Goal: Task Accomplishment & Management: Use online tool/utility

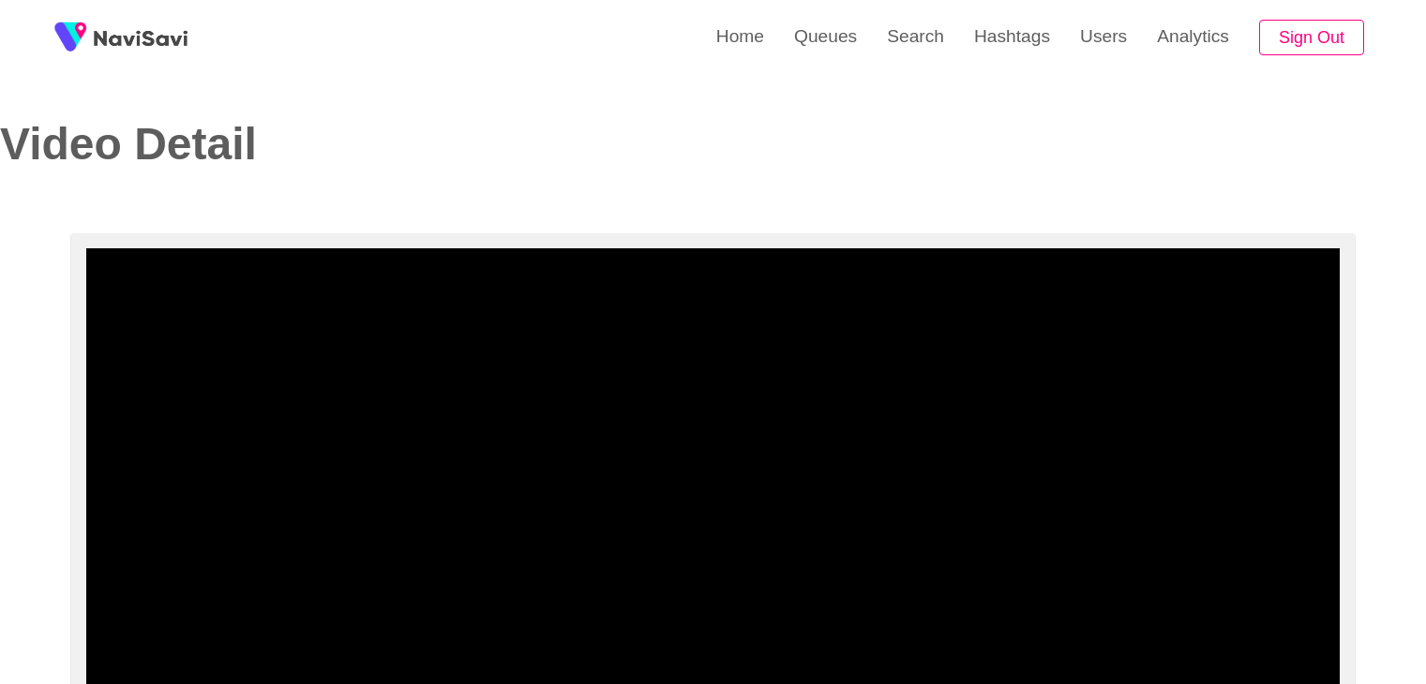
select select "**********"
select select "**"
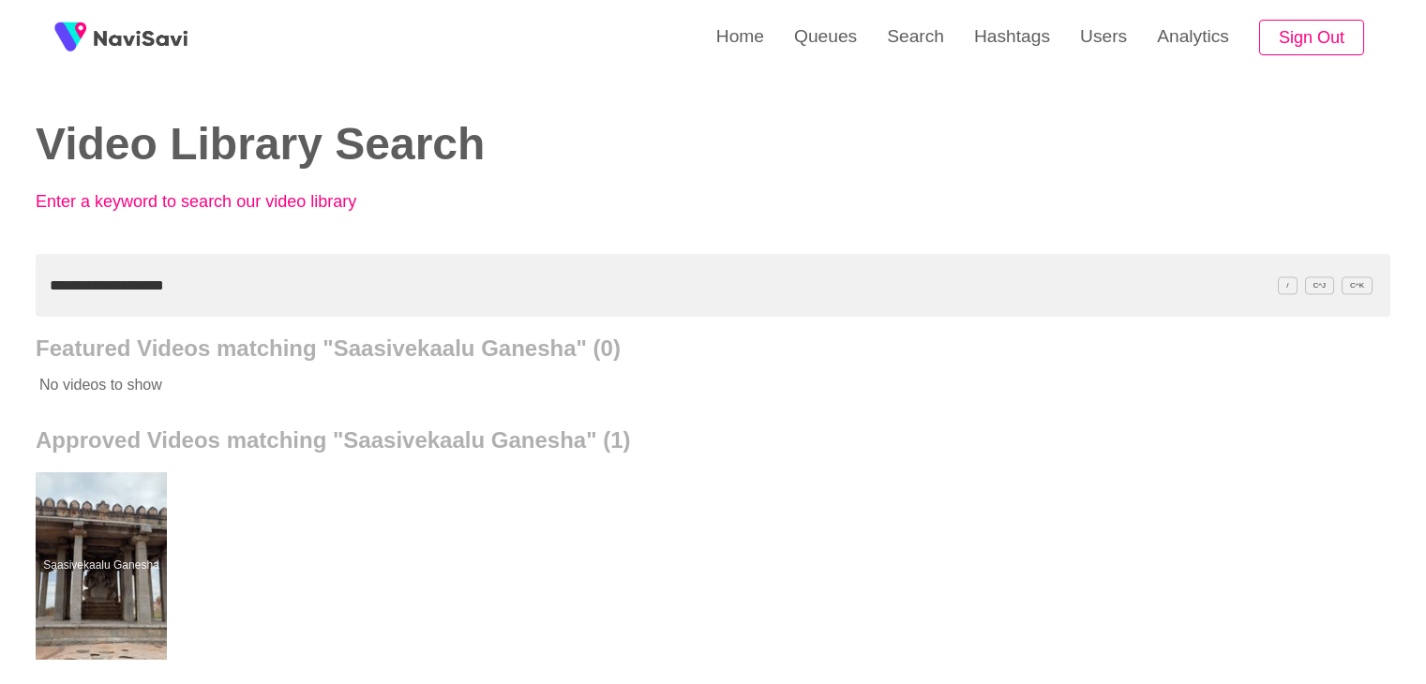
scroll to position [187, 0]
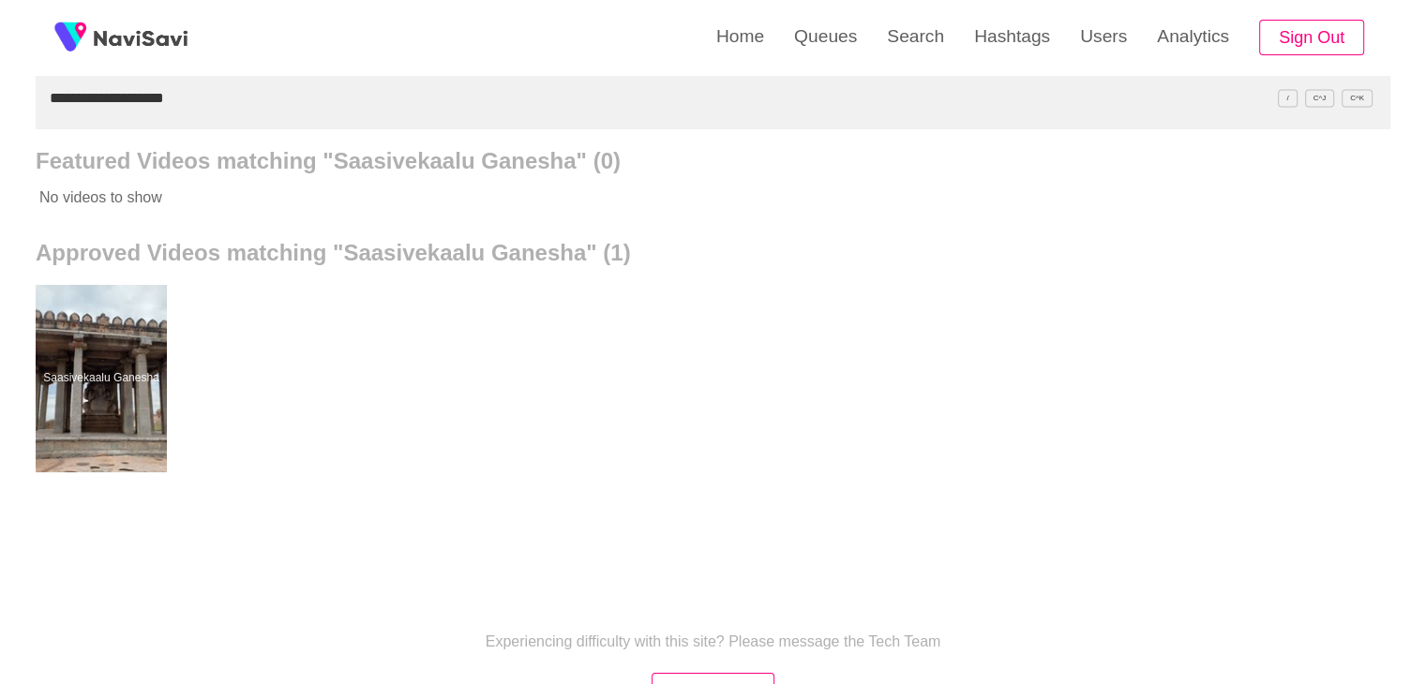
drag, startPoint x: 207, startPoint y: 97, endPoint x: 0, endPoint y: 102, distance: 207.2
click at [0, 106] on div "**********" at bounding box center [713, 332] width 1426 height 1038
paste input "text"
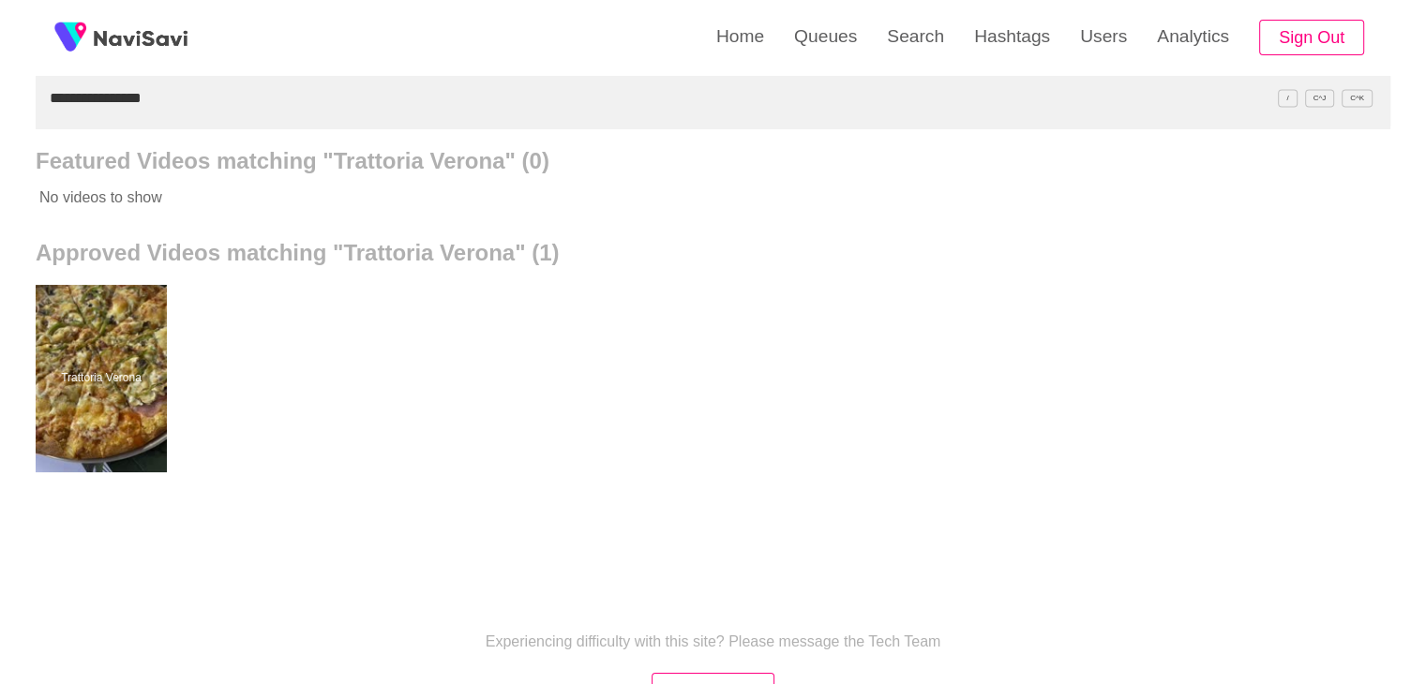
drag, startPoint x: 0, startPoint y: 117, endPoint x: 0, endPoint y: 101, distance: 15.9
click at [0, 116] on div "**********" at bounding box center [713, 332] width 1426 height 1038
paste input "**********"
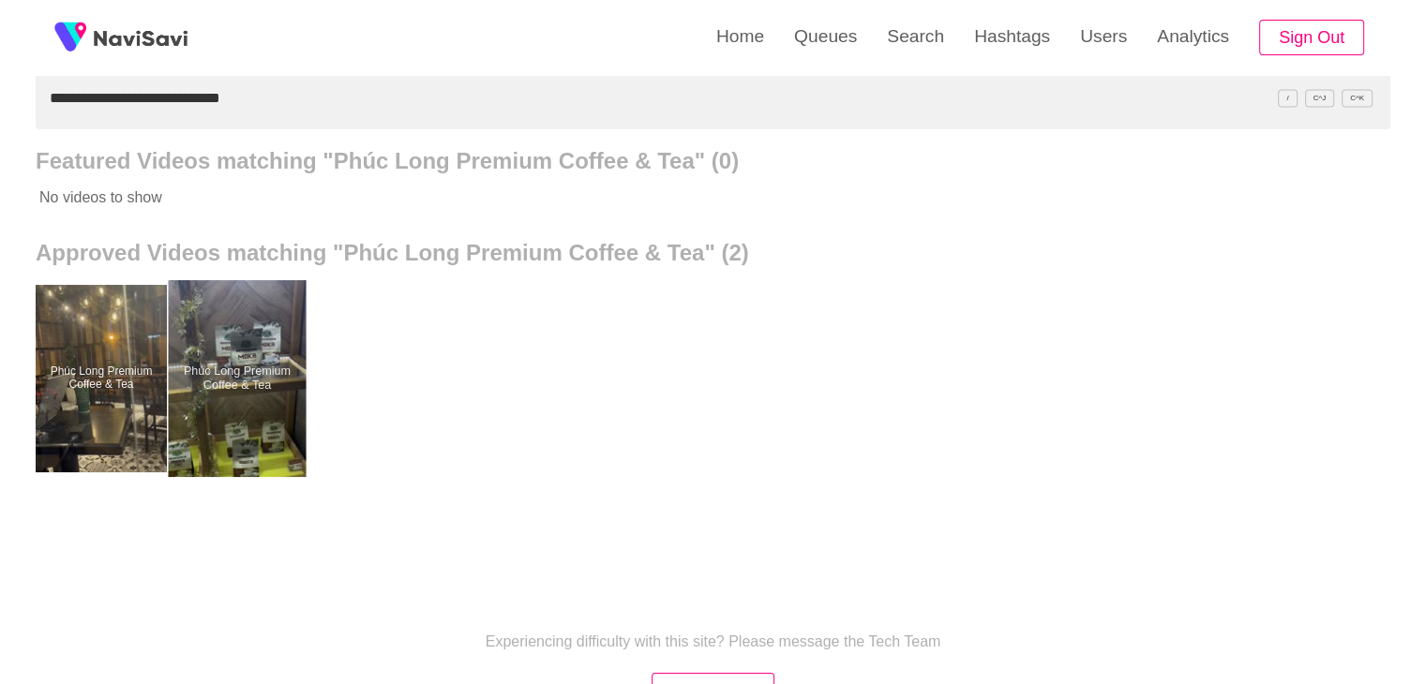
drag, startPoint x: 270, startPoint y: 395, endPoint x: 274, endPoint y: 370, distance: 24.7
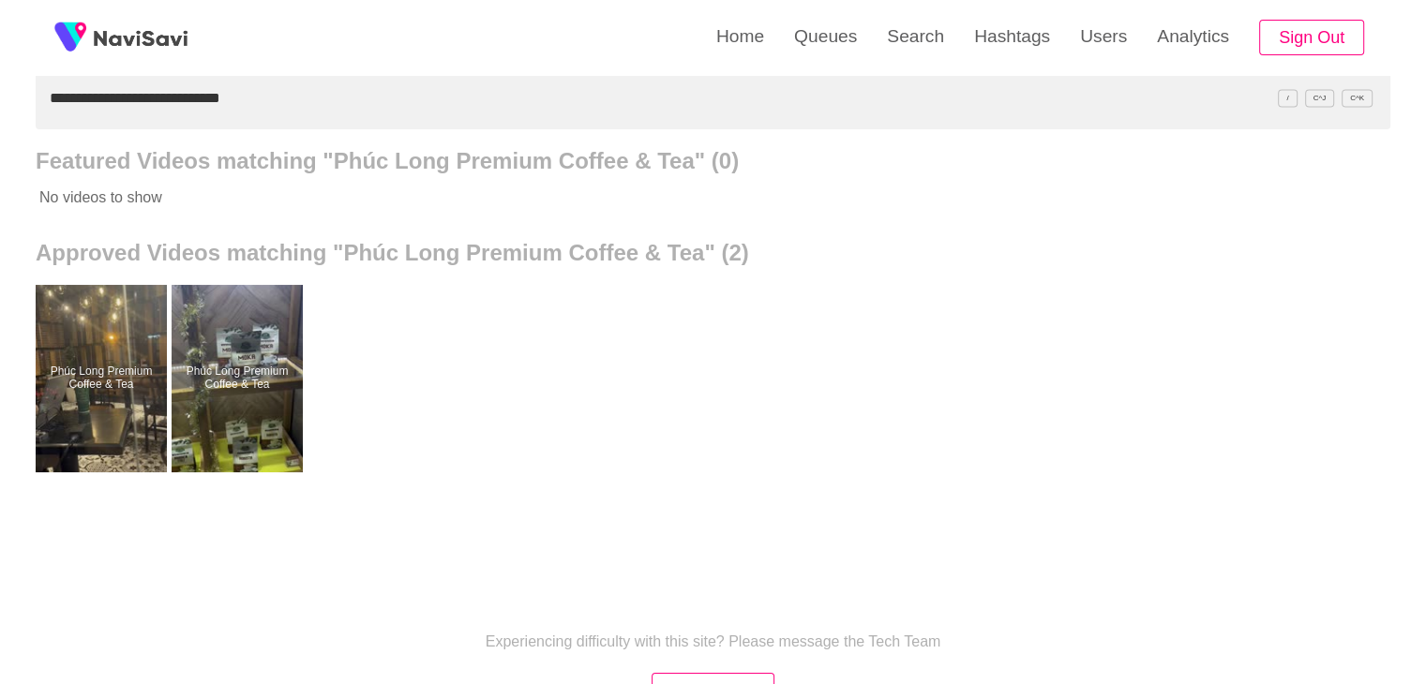
drag, startPoint x: 252, startPoint y: 101, endPoint x: 0, endPoint y: 82, distance: 252.9
click at [0, 82] on div "**********" at bounding box center [713, 332] width 1426 height 1038
paste input "text"
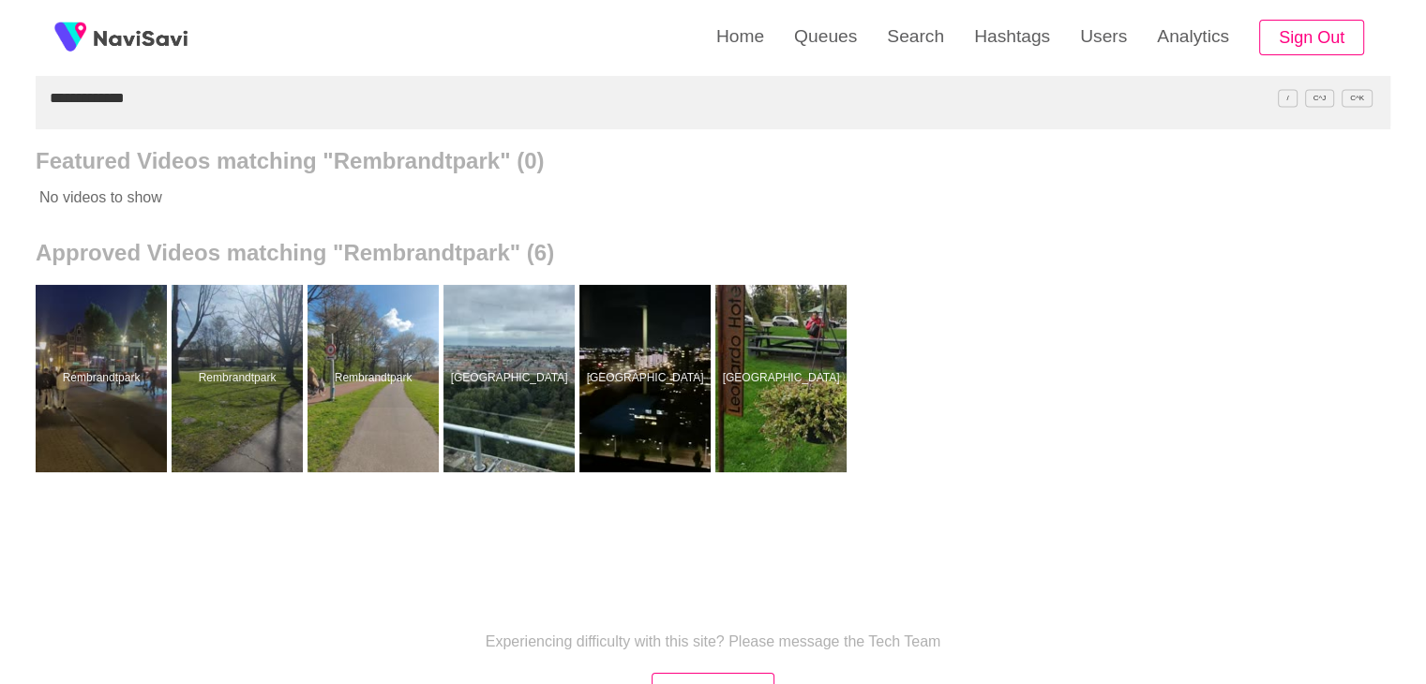
click at [0, 128] on div "**********" at bounding box center [713, 332] width 1426 height 1038
paste input "*******"
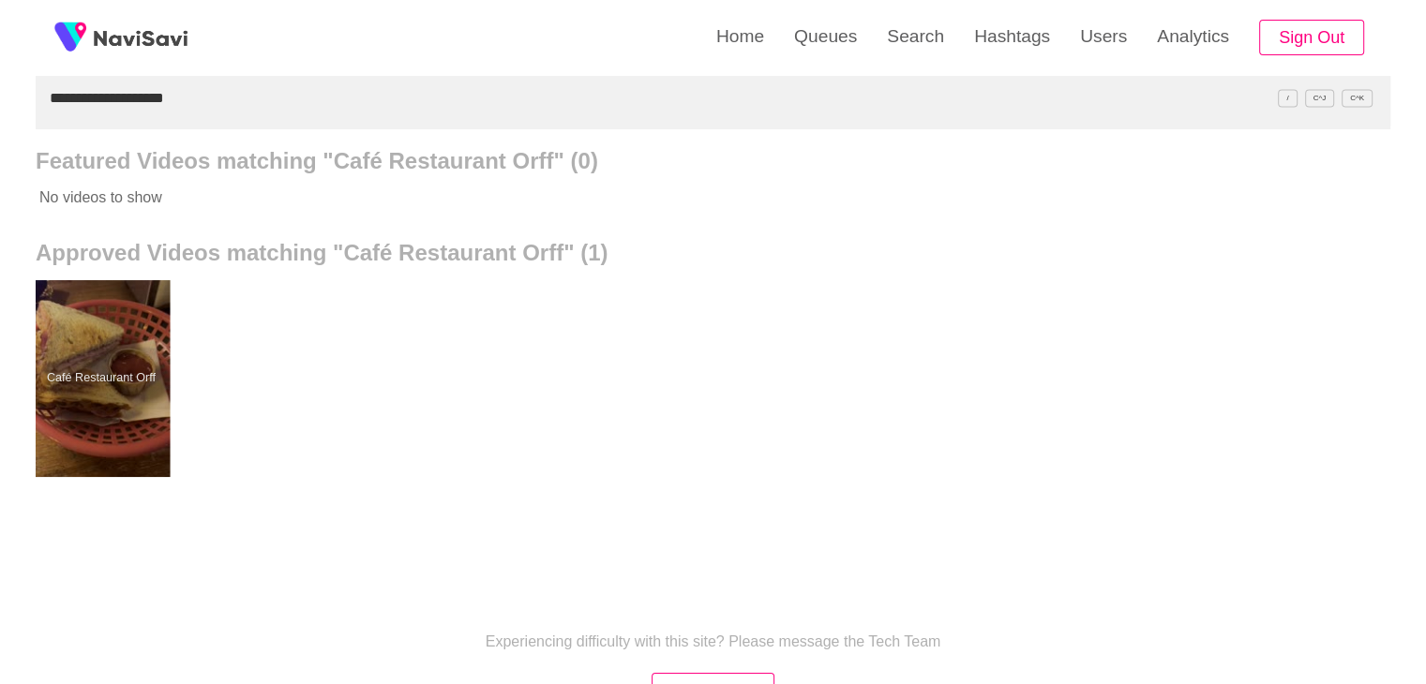
drag, startPoint x: 97, startPoint y: 335, endPoint x: 109, endPoint y: 308, distance: 28.6
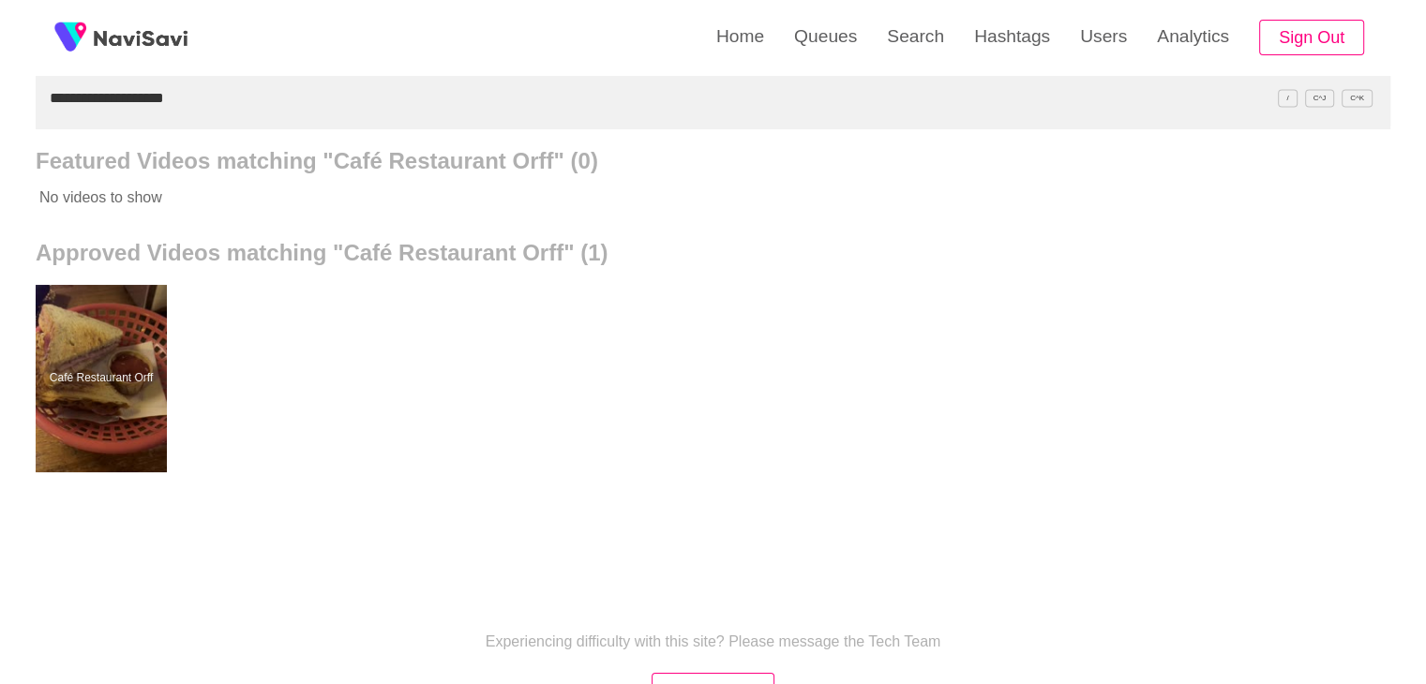
drag, startPoint x: 74, startPoint y: 120, endPoint x: 0, endPoint y: 110, distance: 74.8
click at [0, 122] on div "**********" at bounding box center [713, 332] width 1426 height 1038
paste input "text"
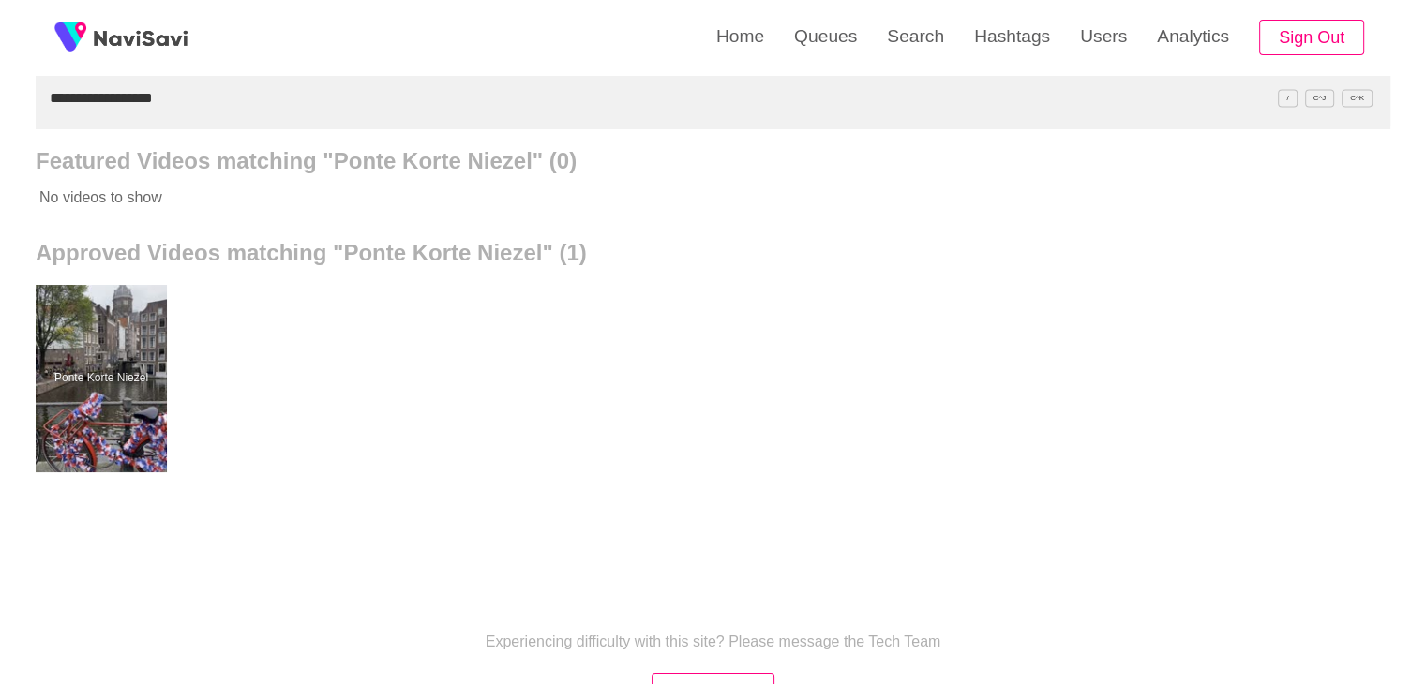
drag, startPoint x: 214, startPoint y: 110, endPoint x: 0, endPoint y: 123, distance: 214.1
click at [0, 125] on div "**********" at bounding box center [713, 332] width 1426 height 1038
paste input "text"
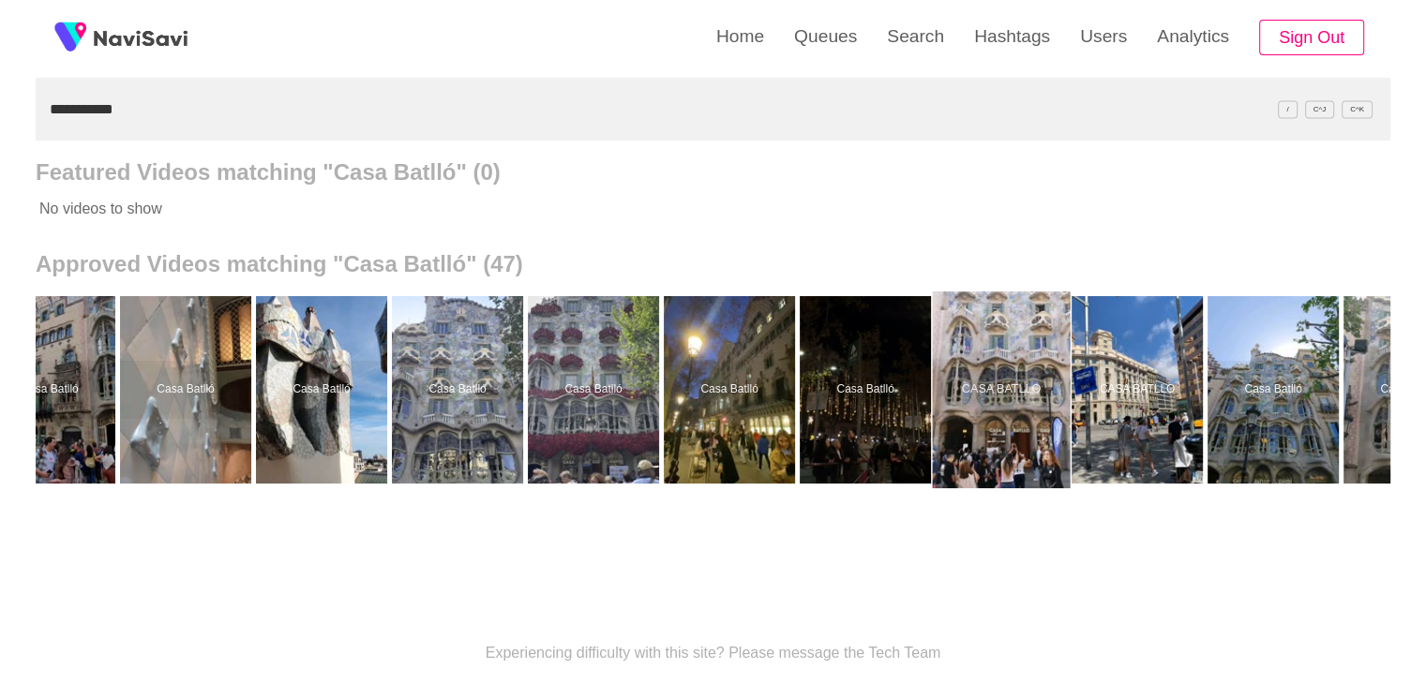
scroll to position [0, 3589]
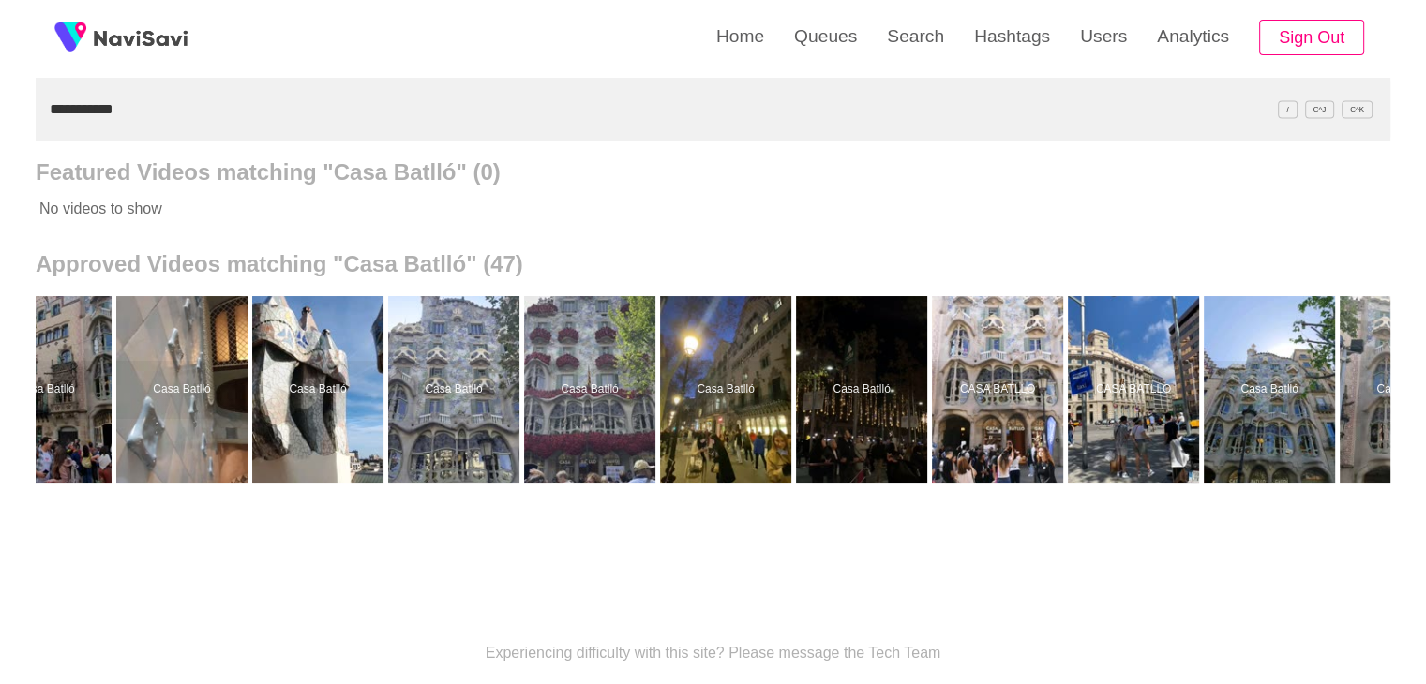
drag, startPoint x: 26, startPoint y: 127, endPoint x: 0, endPoint y: 113, distance: 29.3
click at [0, 121] on div "**********" at bounding box center [713, 343] width 1426 height 1038
paste input "**********"
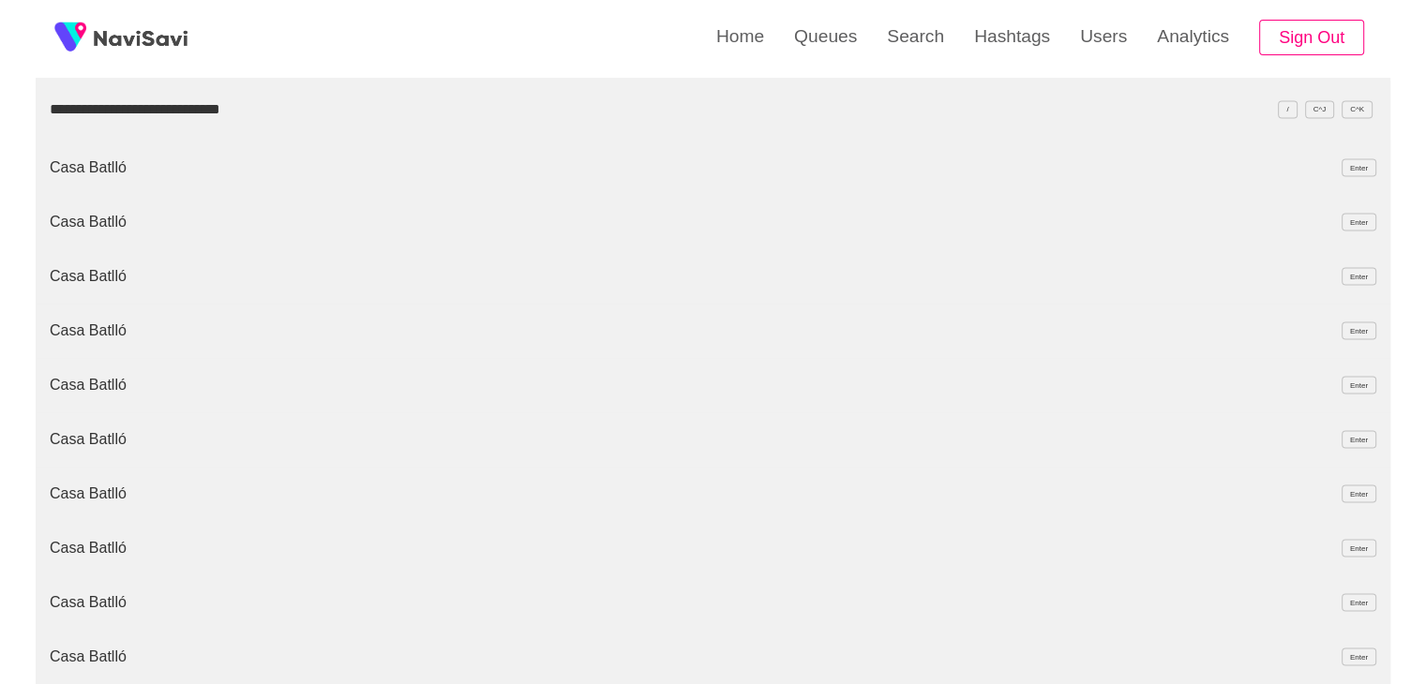
type input "**********"
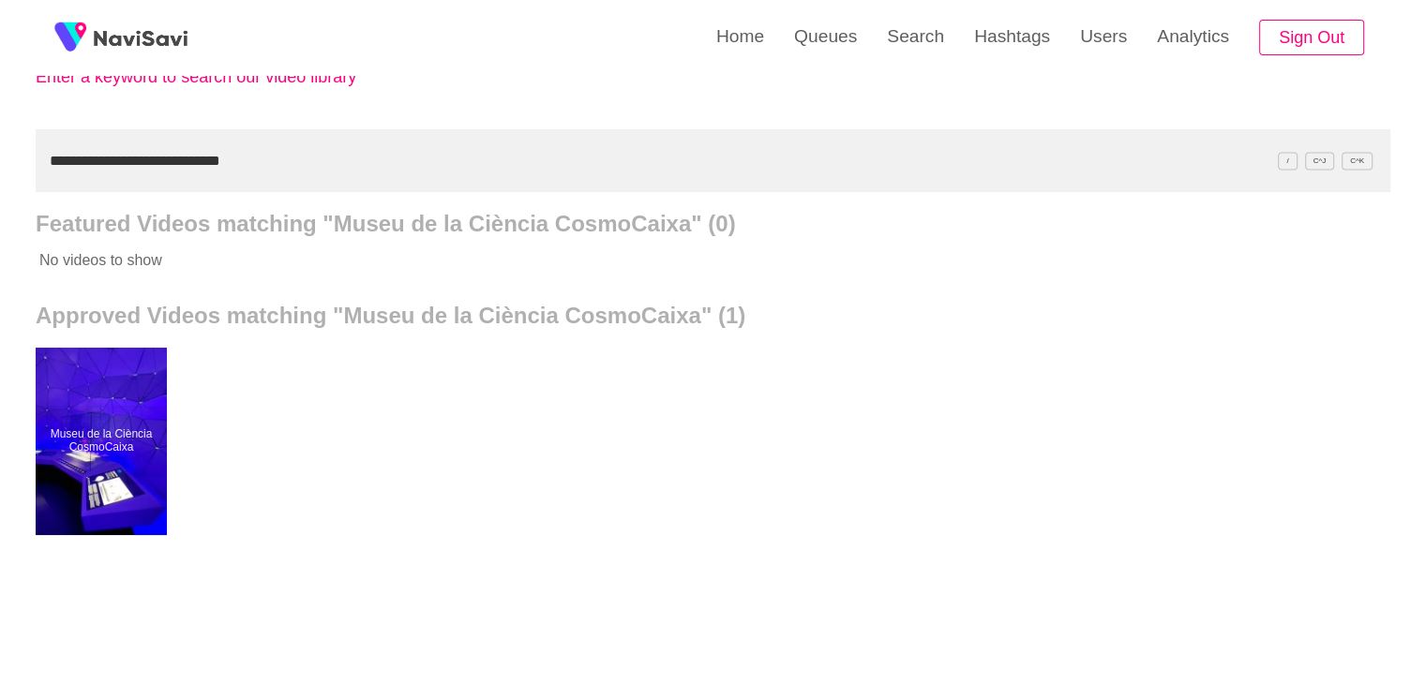
scroll to position [176, 0]
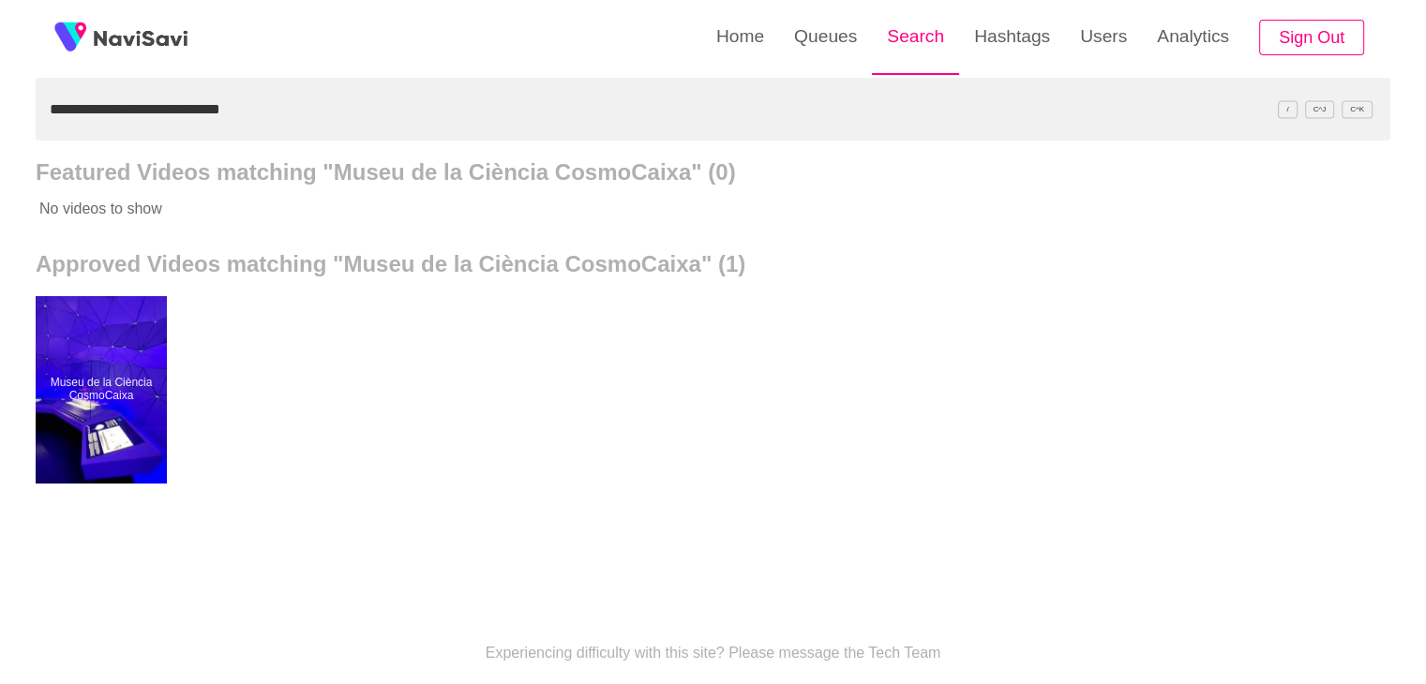
click at [918, 38] on link "Search" at bounding box center [915, 36] width 87 height 73
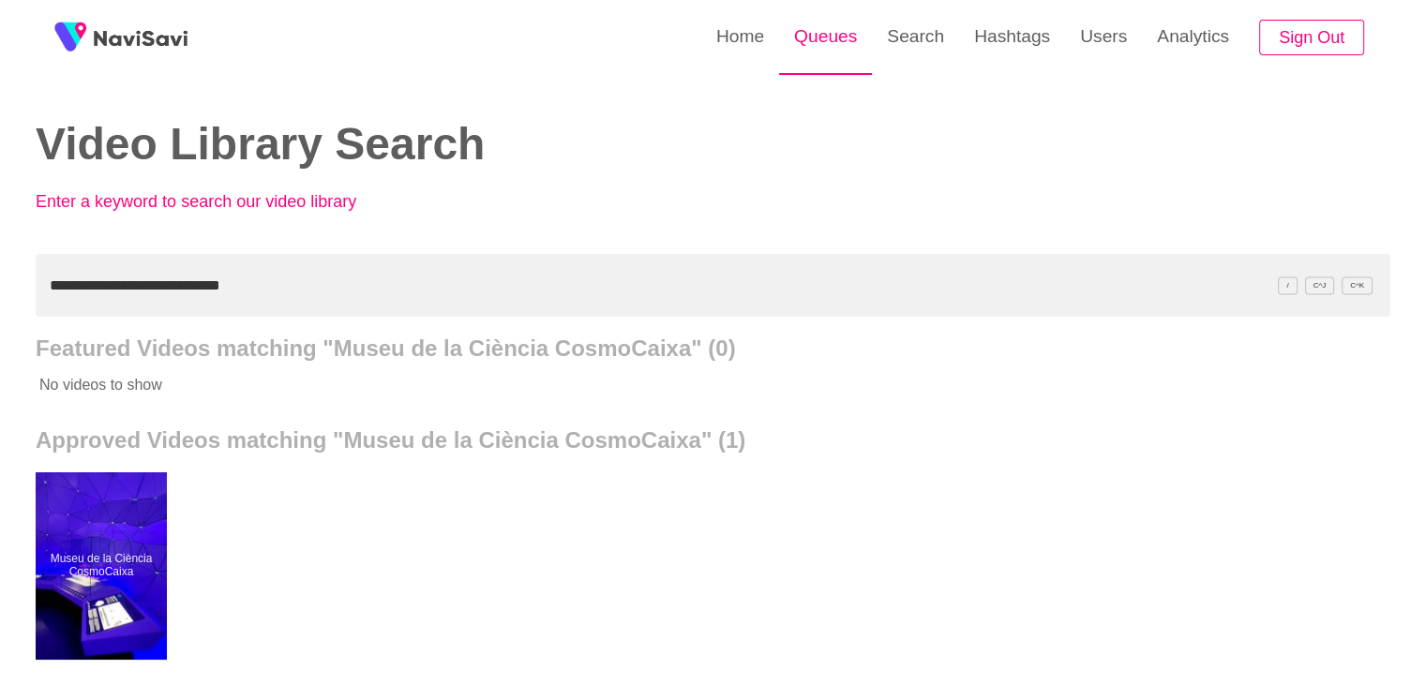
click at [821, 39] on link "Queues" at bounding box center [825, 36] width 93 height 73
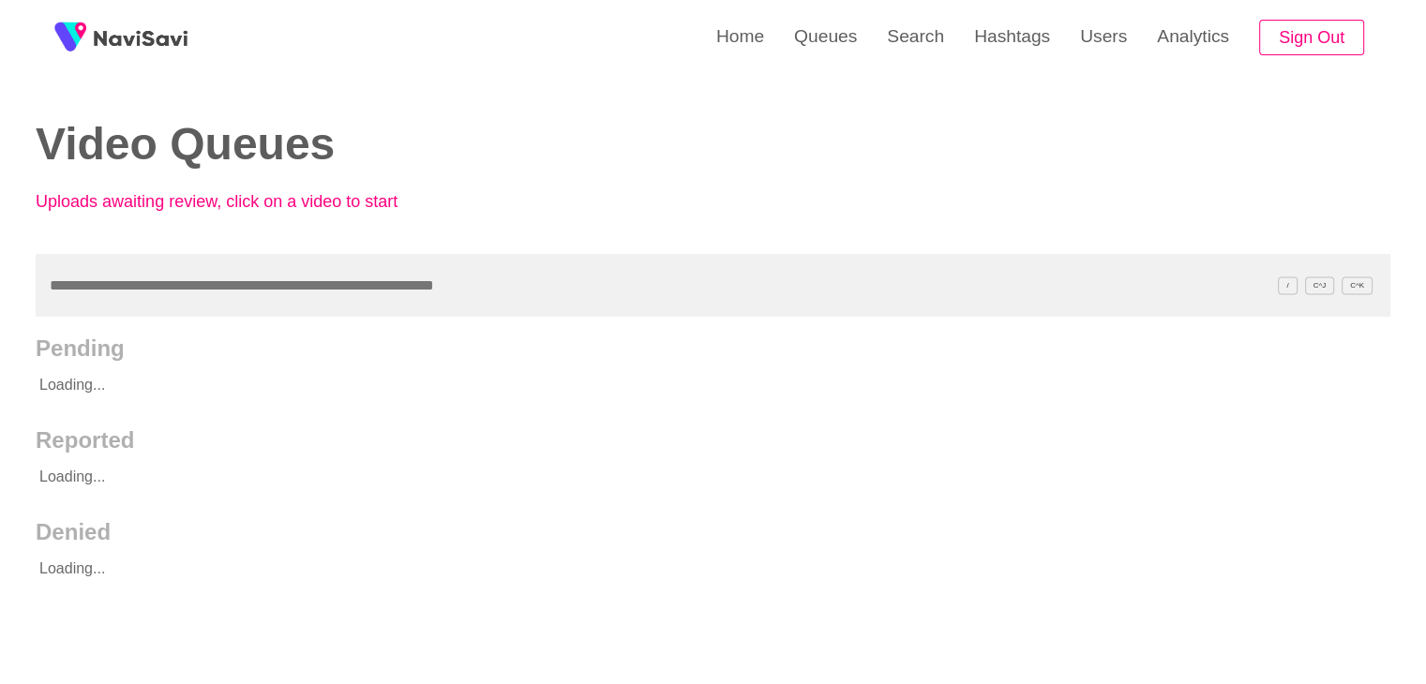
click at [262, 290] on input "text" at bounding box center [713, 285] width 1355 height 63
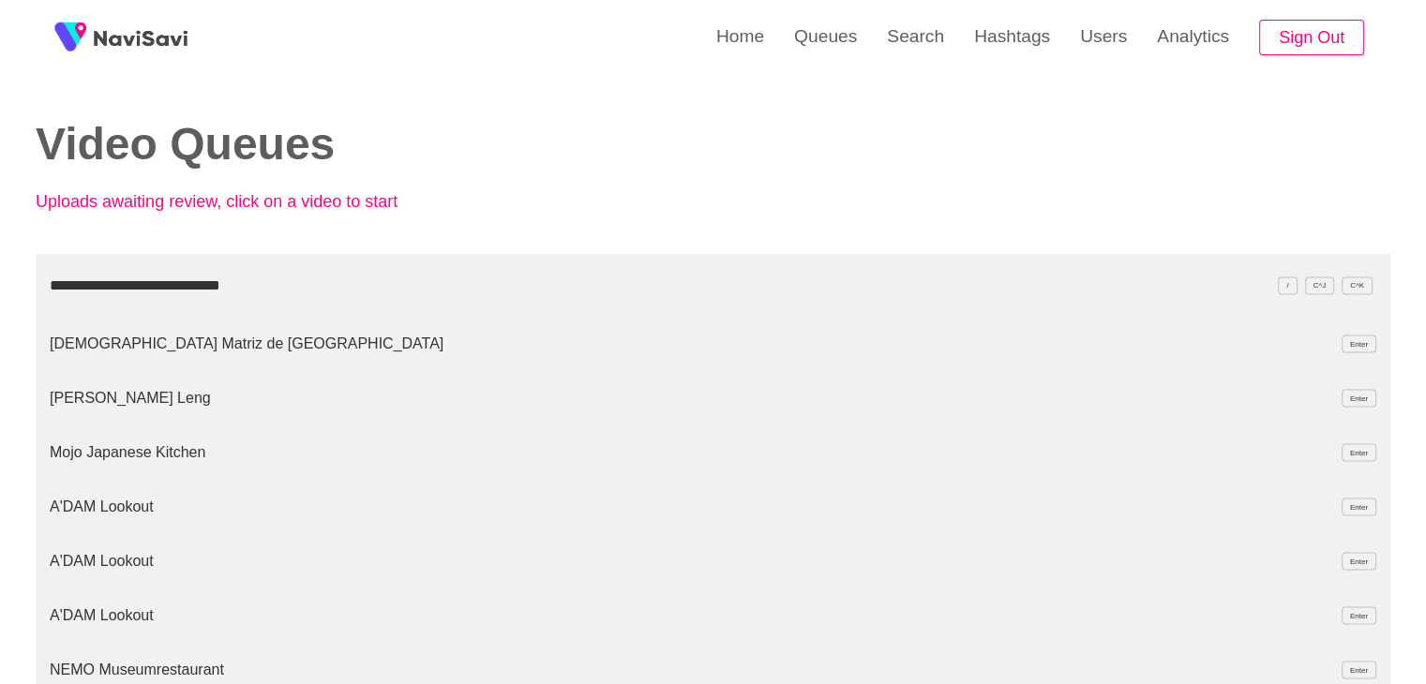
type input "**********"
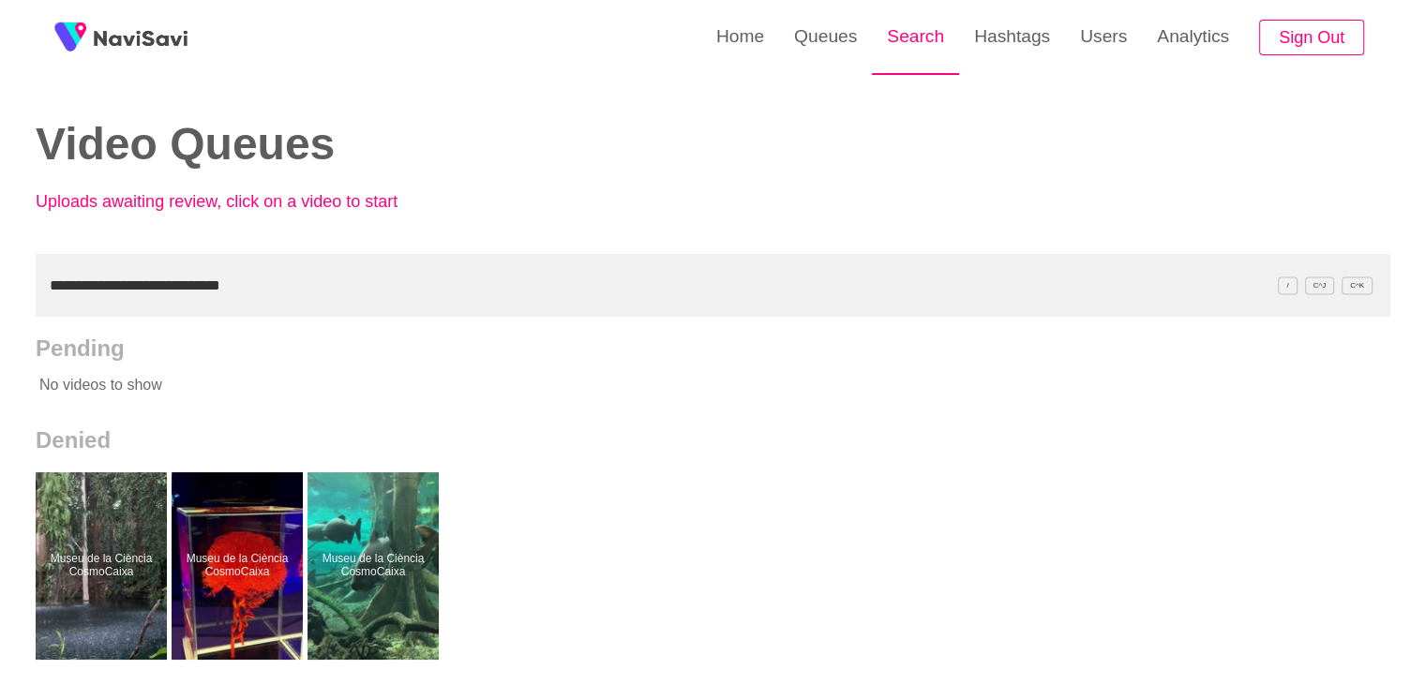
click at [920, 33] on link "Search" at bounding box center [915, 36] width 87 height 73
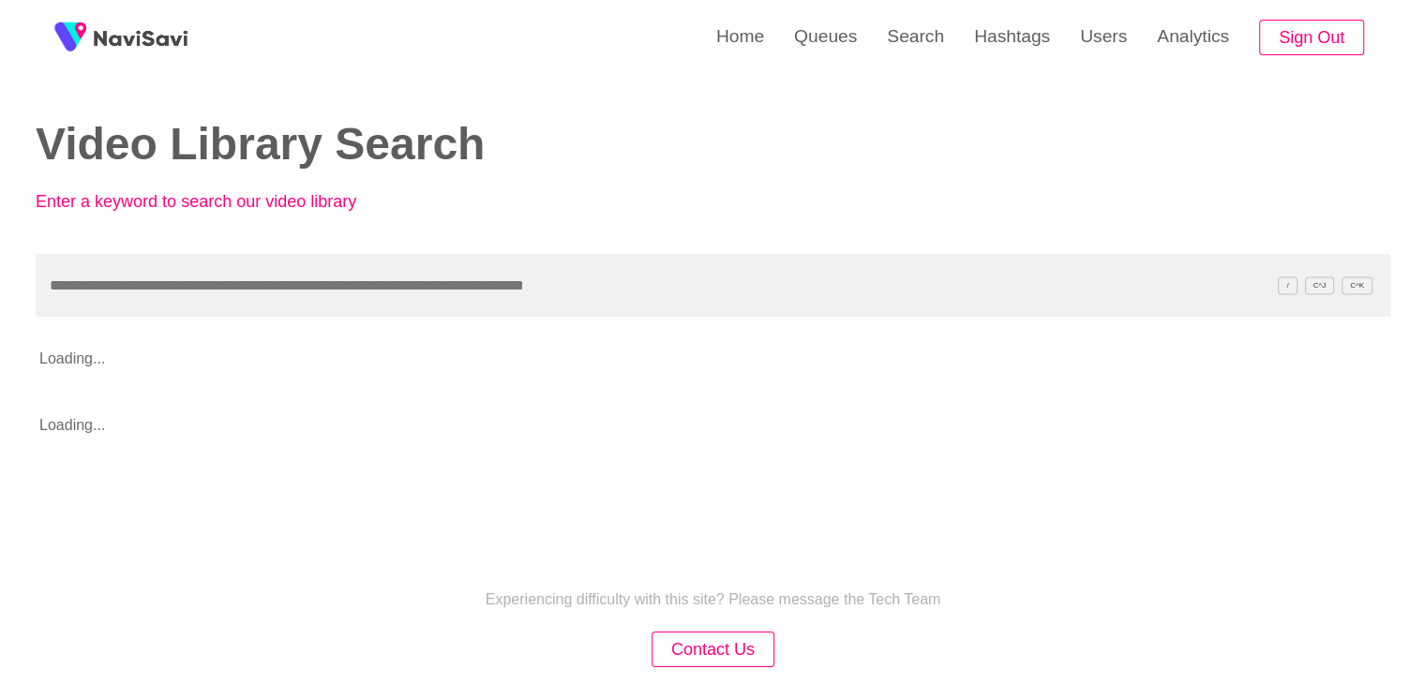
click at [288, 284] on input "text" at bounding box center [713, 285] width 1355 height 63
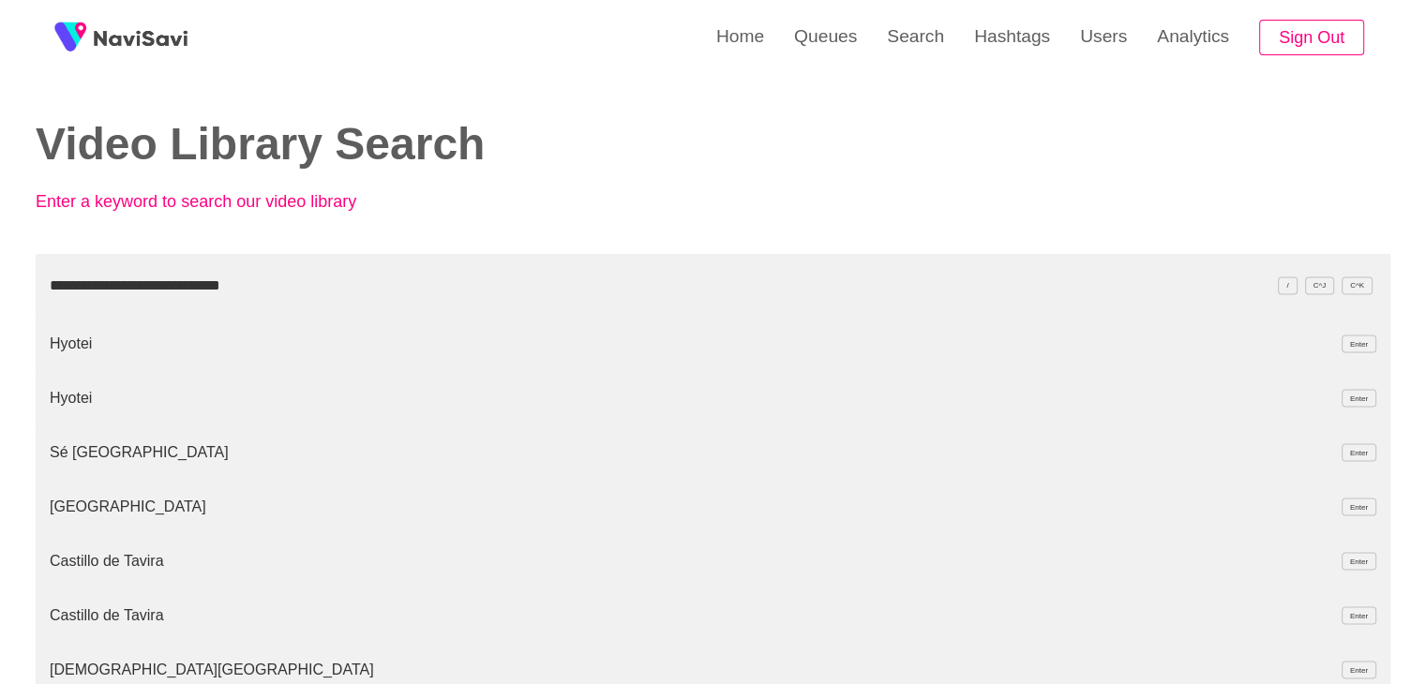
type input "**********"
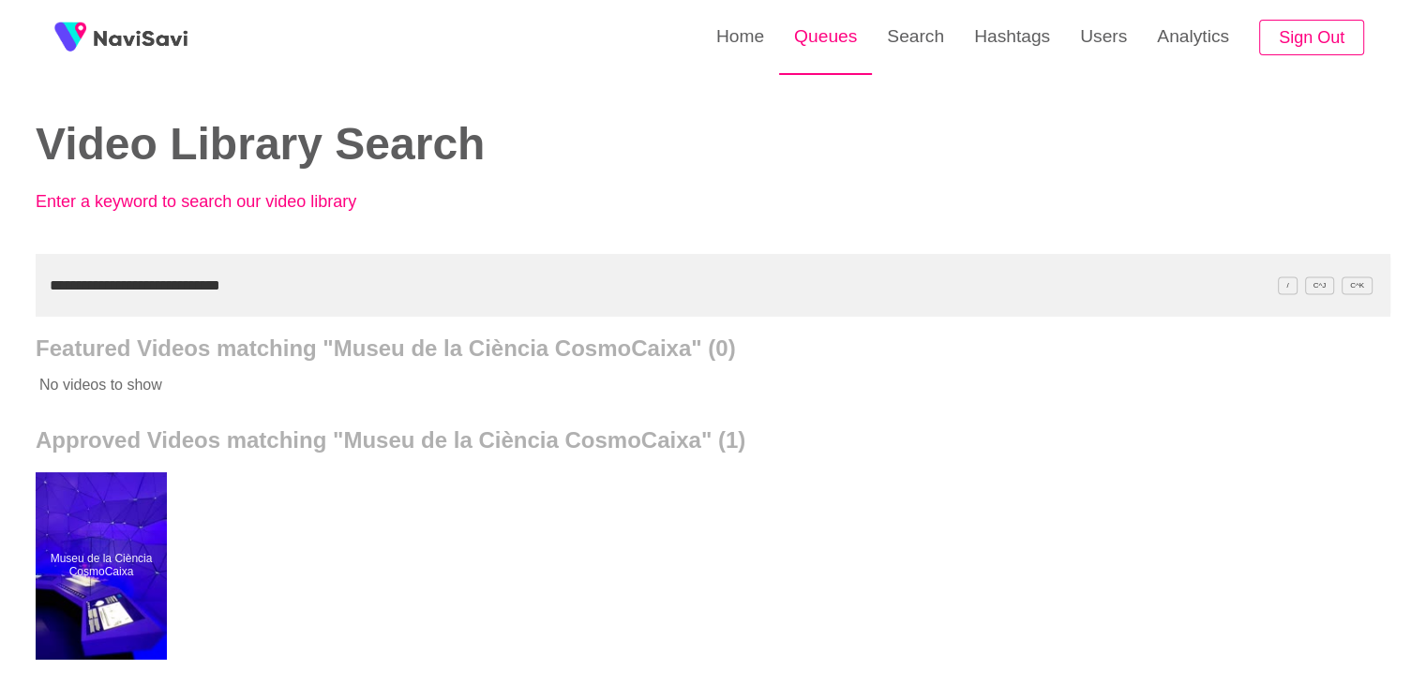
click at [825, 35] on link "Queues" at bounding box center [825, 36] width 93 height 73
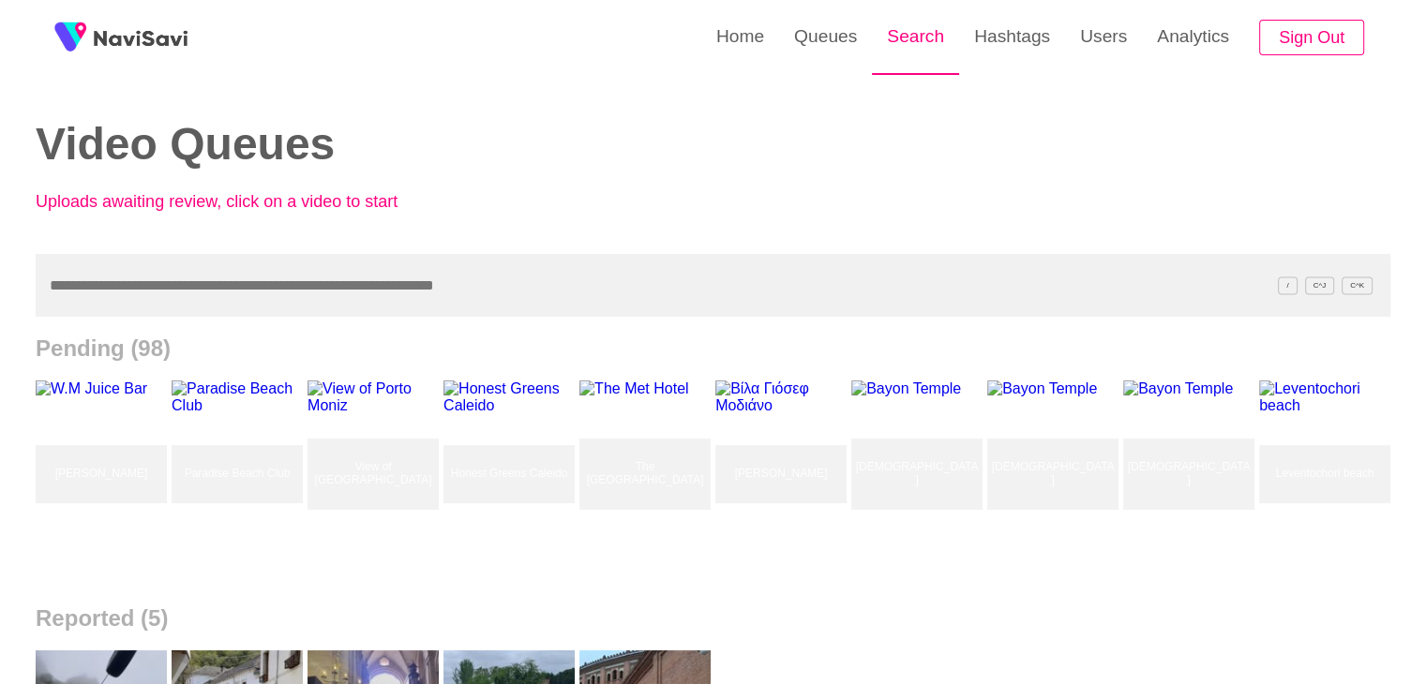
click at [908, 34] on link "Search" at bounding box center [915, 36] width 87 height 73
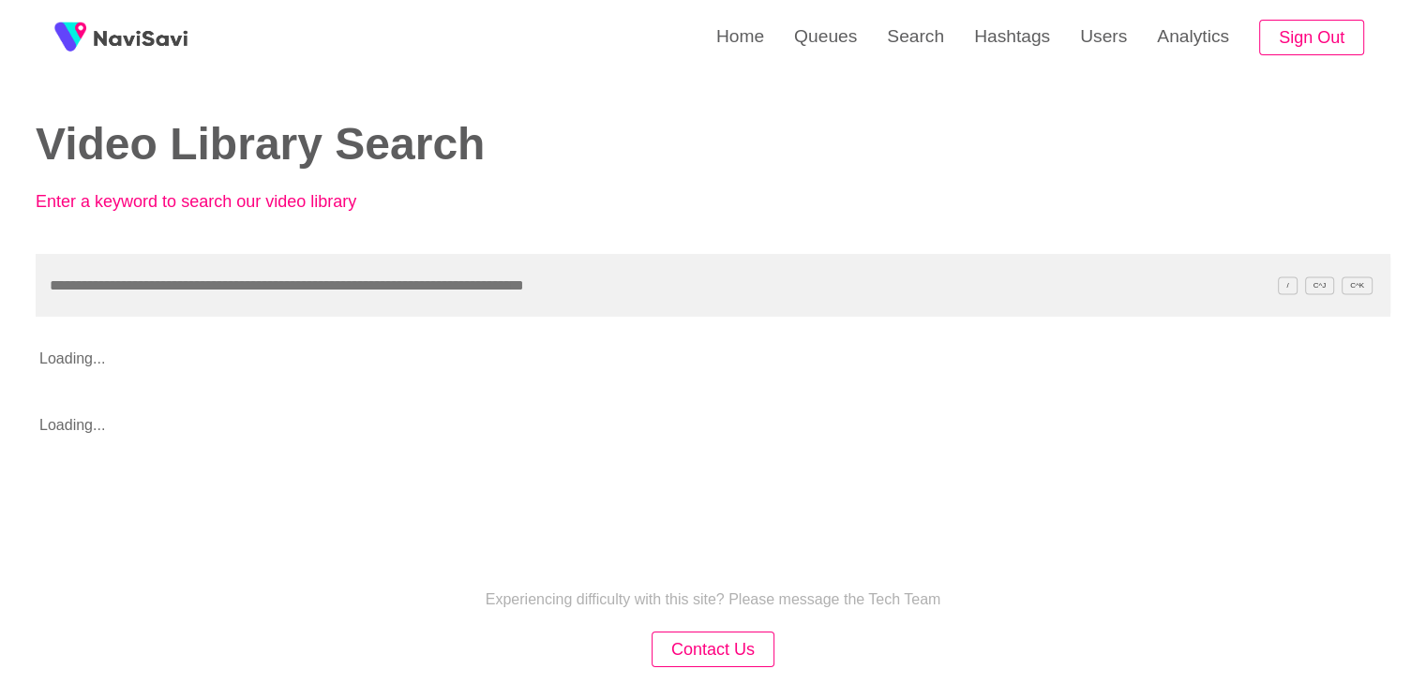
click at [168, 311] on input "text" at bounding box center [713, 285] width 1355 height 63
type input "**********"
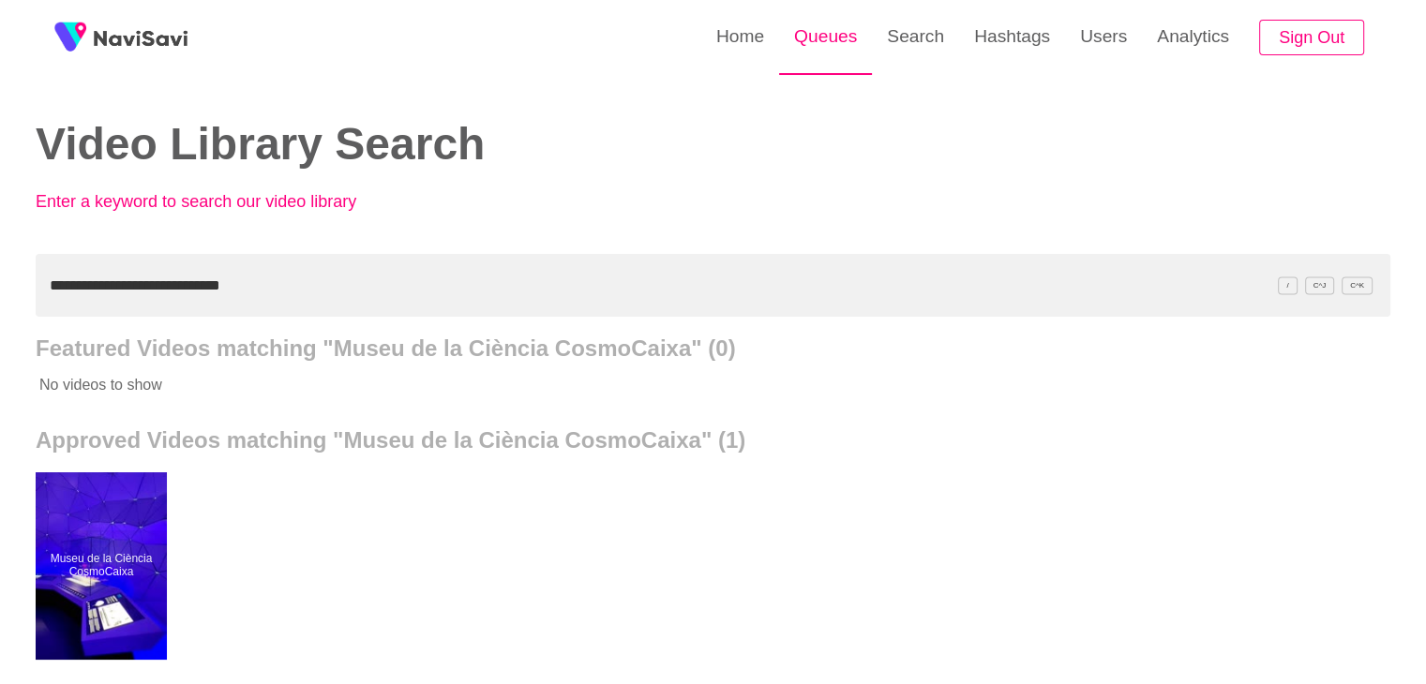
click at [800, 35] on link "Queues" at bounding box center [825, 36] width 93 height 73
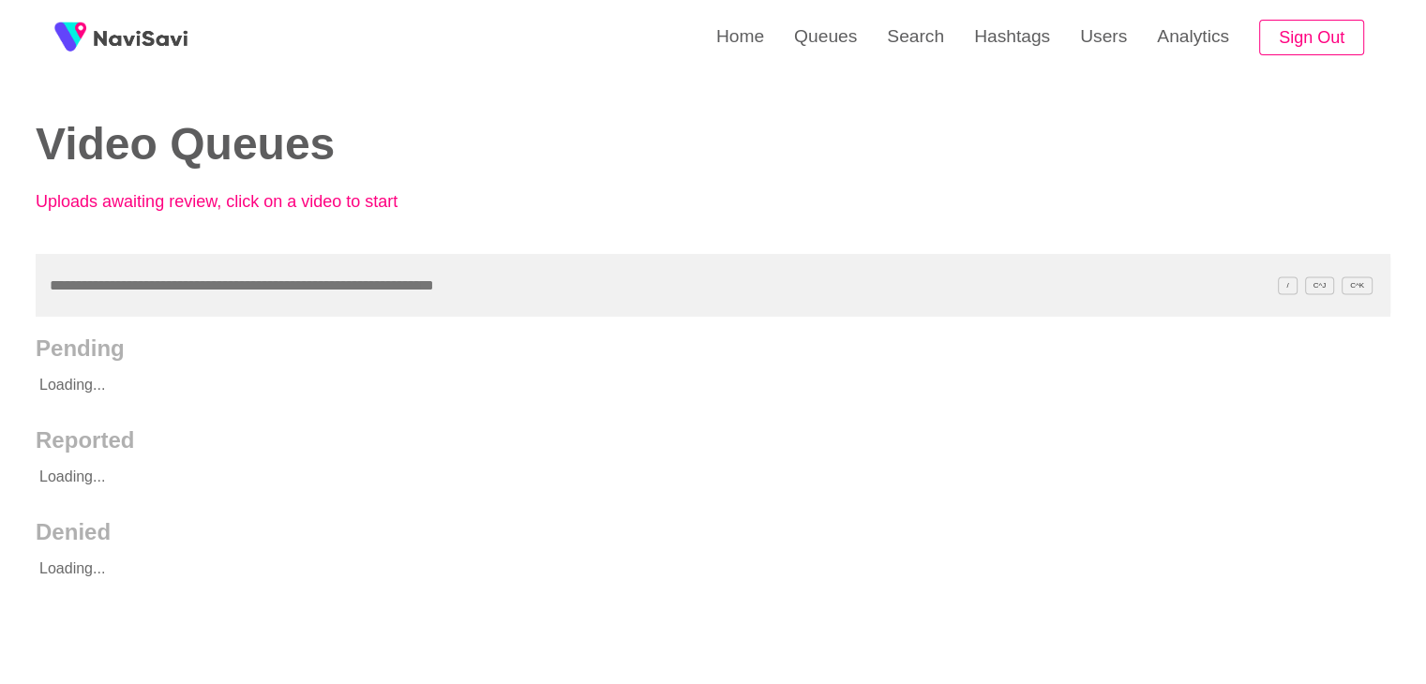
click at [127, 311] on input "text" at bounding box center [713, 285] width 1355 height 63
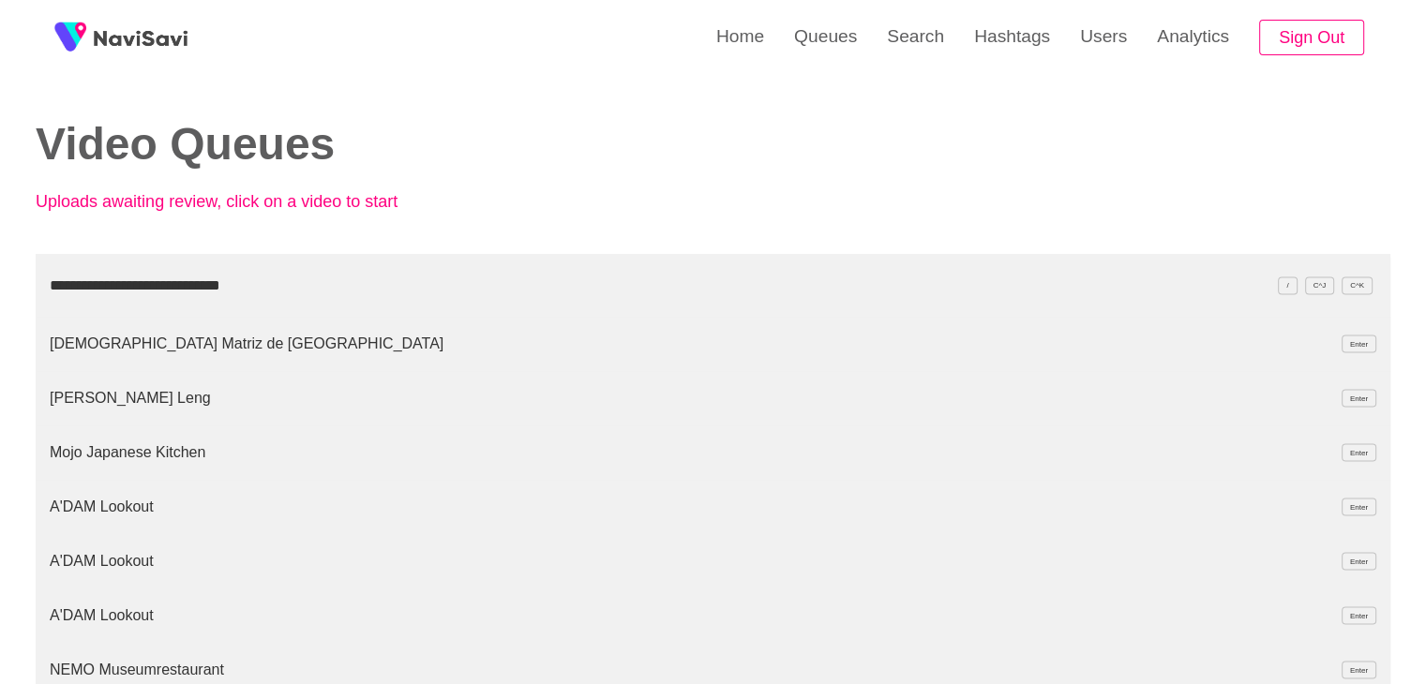
type input "**********"
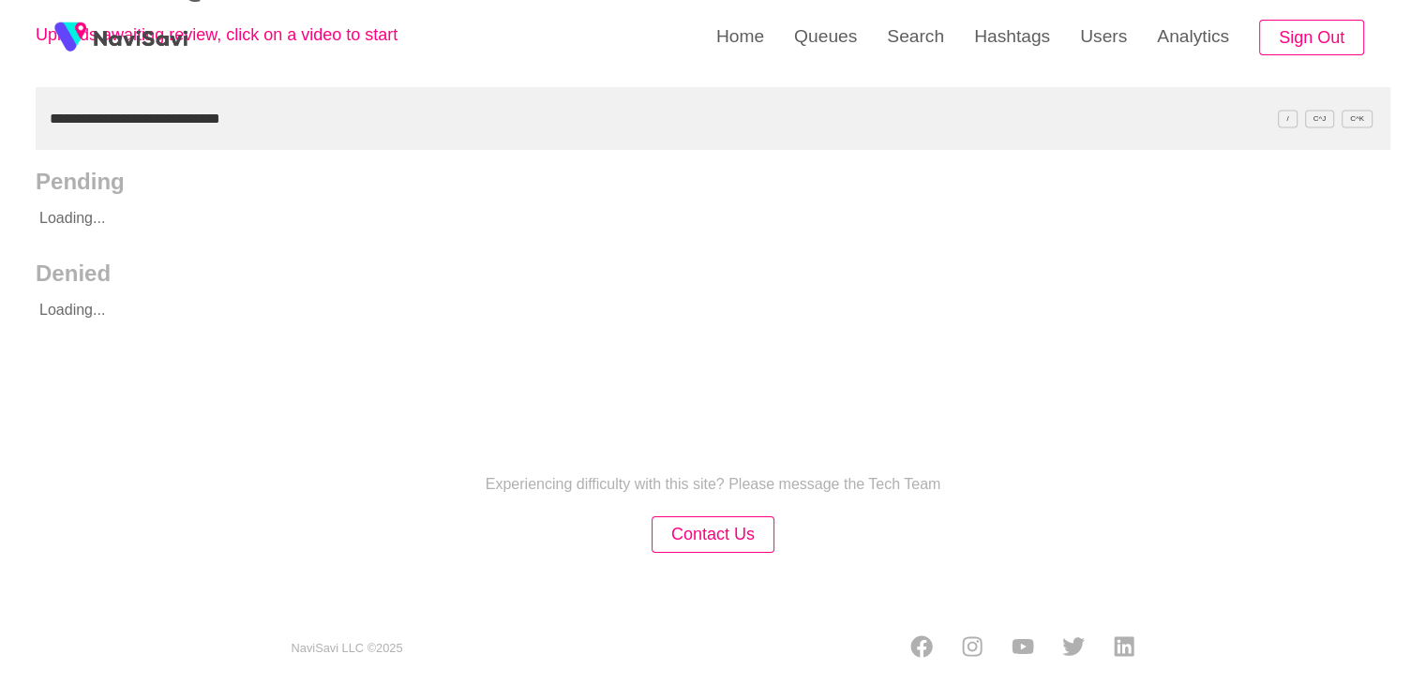
scroll to position [176, 0]
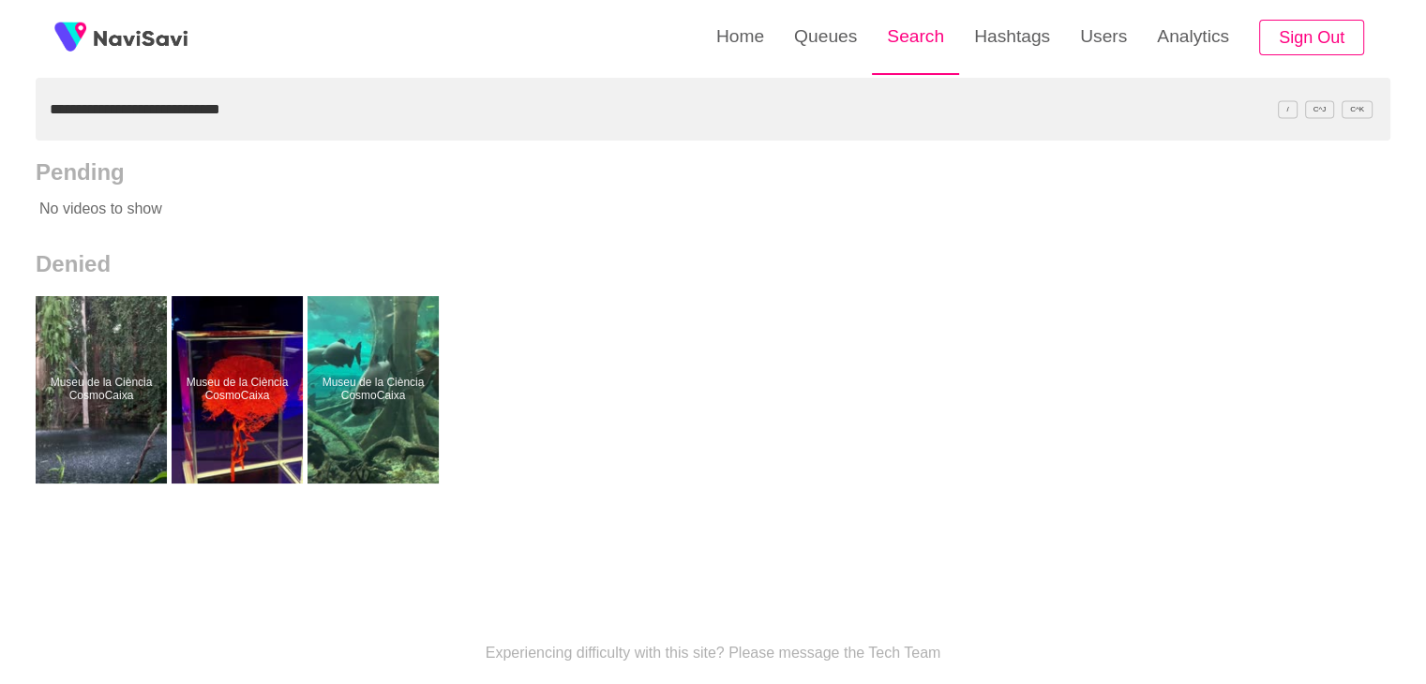
click at [898, 44] on link "Search" at bounding box center [915, 36] width 87 height 73
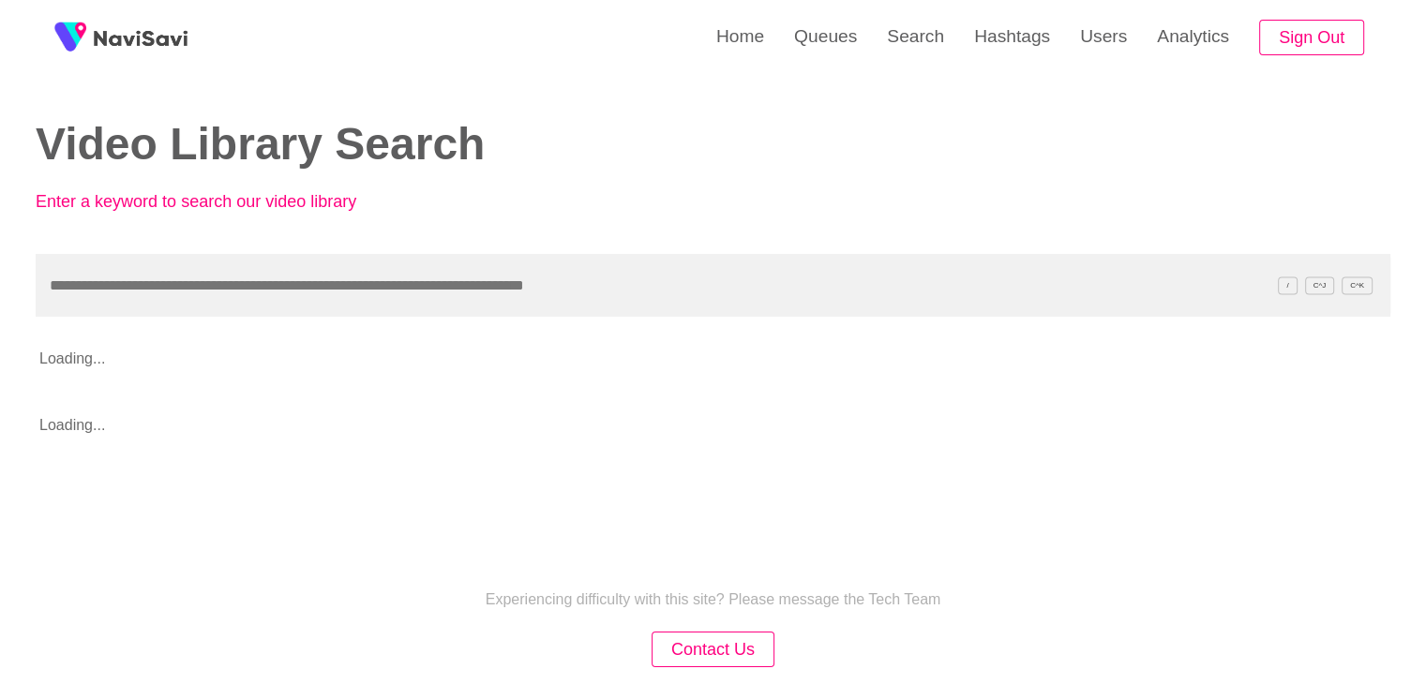
click at [150, 275] on input "text" at bounding box center [713, 285] width 1355 height 63
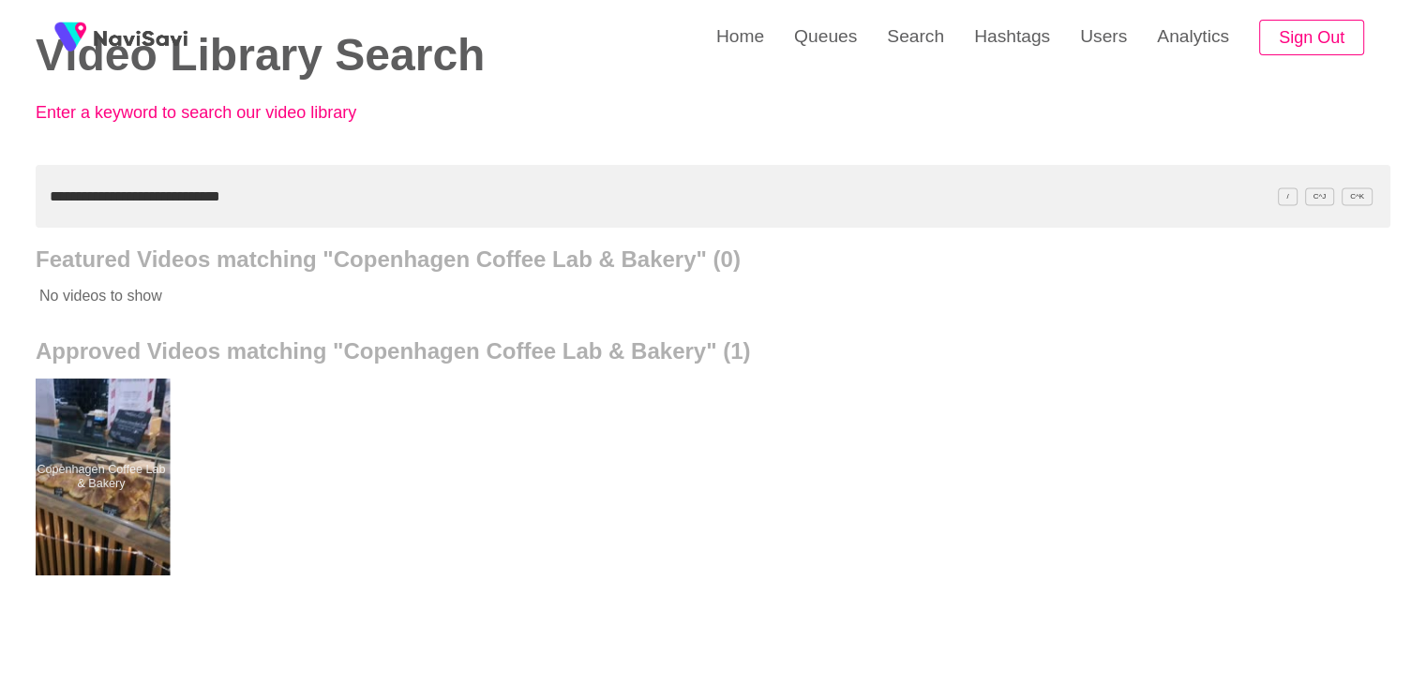
scroll to position [94, 0]
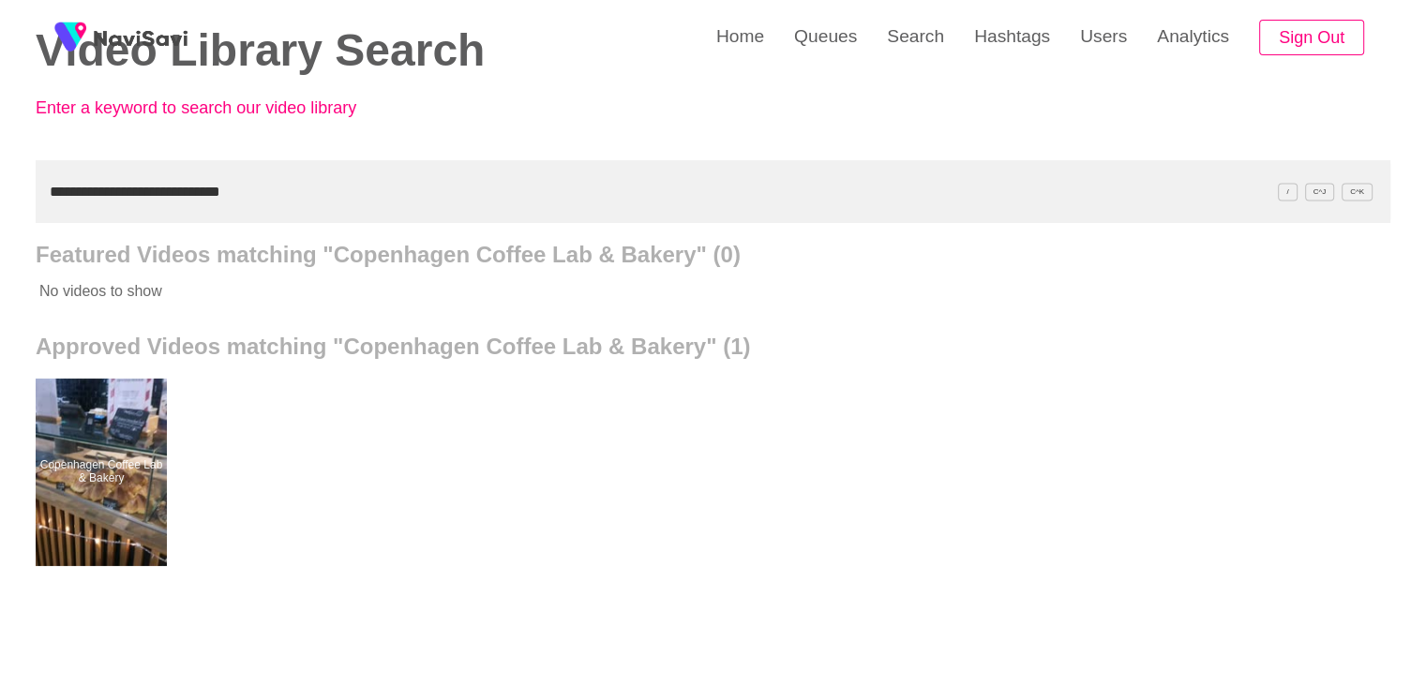
drag, startPoint x: 228, startPoint y: 188, endPoint x: 0, endPoint y: 190, distance: 227.8
click at [0, 190] on div "**********" at bounding box center [713, 425] width 1426 height 1038
paste input "text"
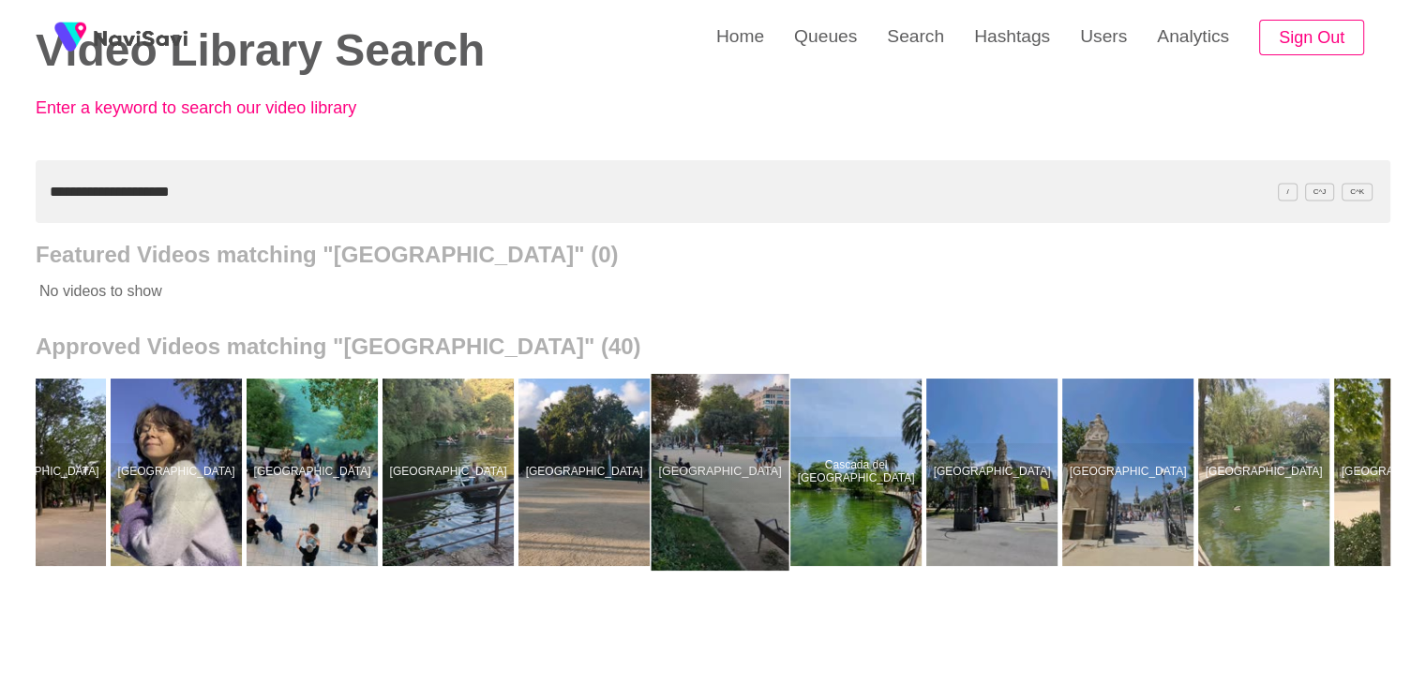
scroll to position [0, 2632]
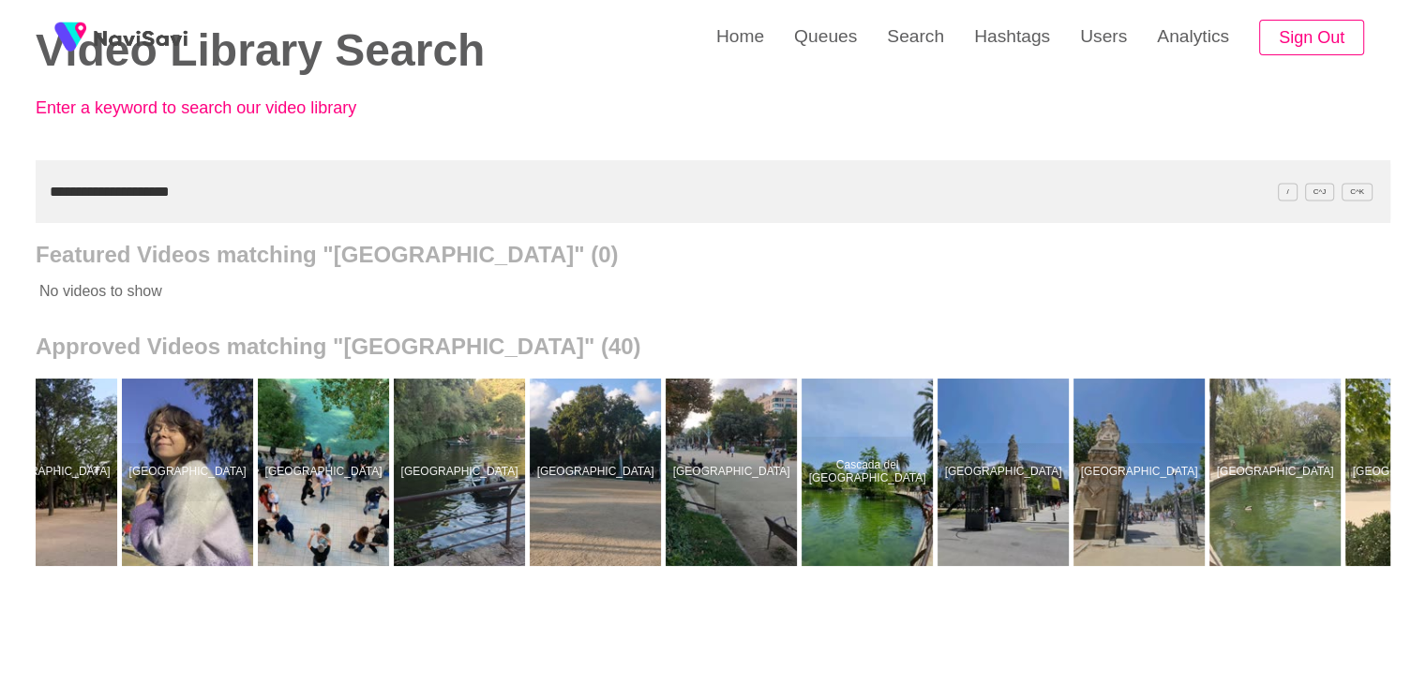
drag, startPoint x: 89, startPoint y: 202, endPoint x: 0, endPoint y: 172, distance: 94.3
click at [0, 172] on div "**********" at bounding box center [713, 425] width 1426 height 1038
paste input "**"
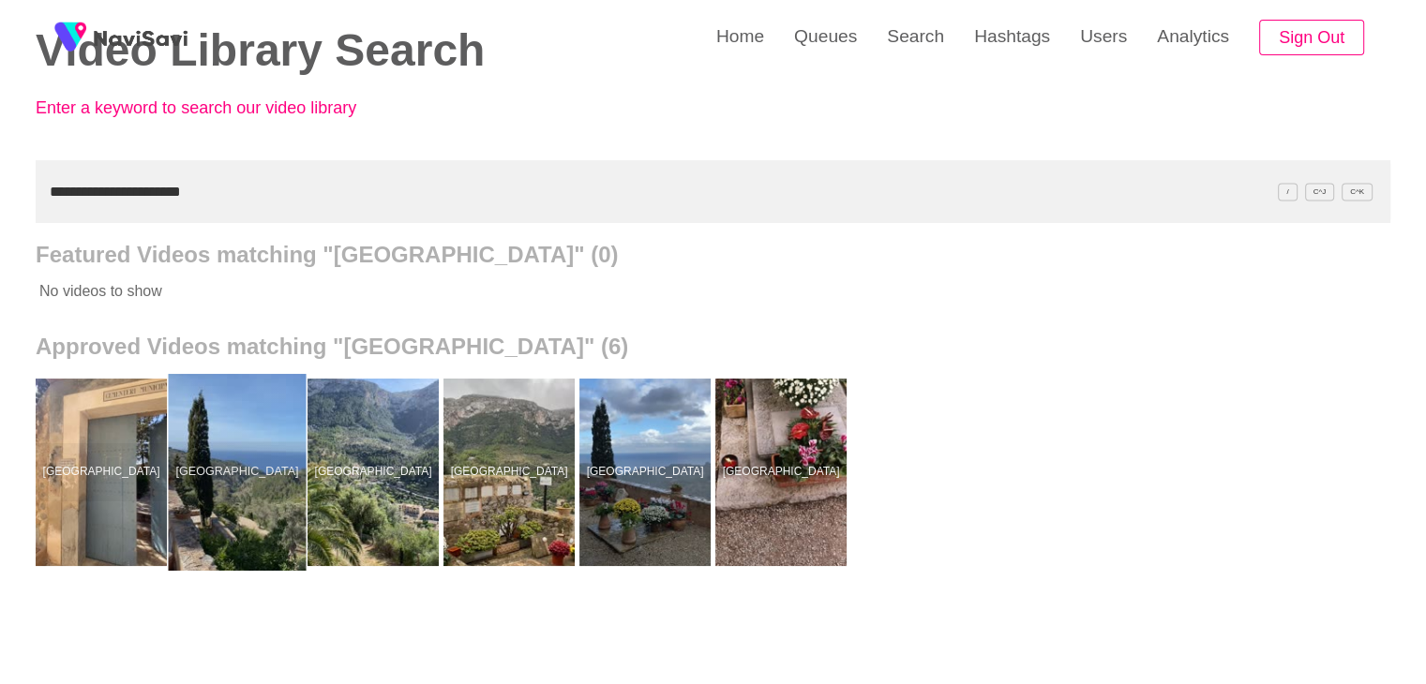
drag, startPoint x: 247, startPoint y: 445, endPoint x: 261, endPoint y: 404, distance: 43.3
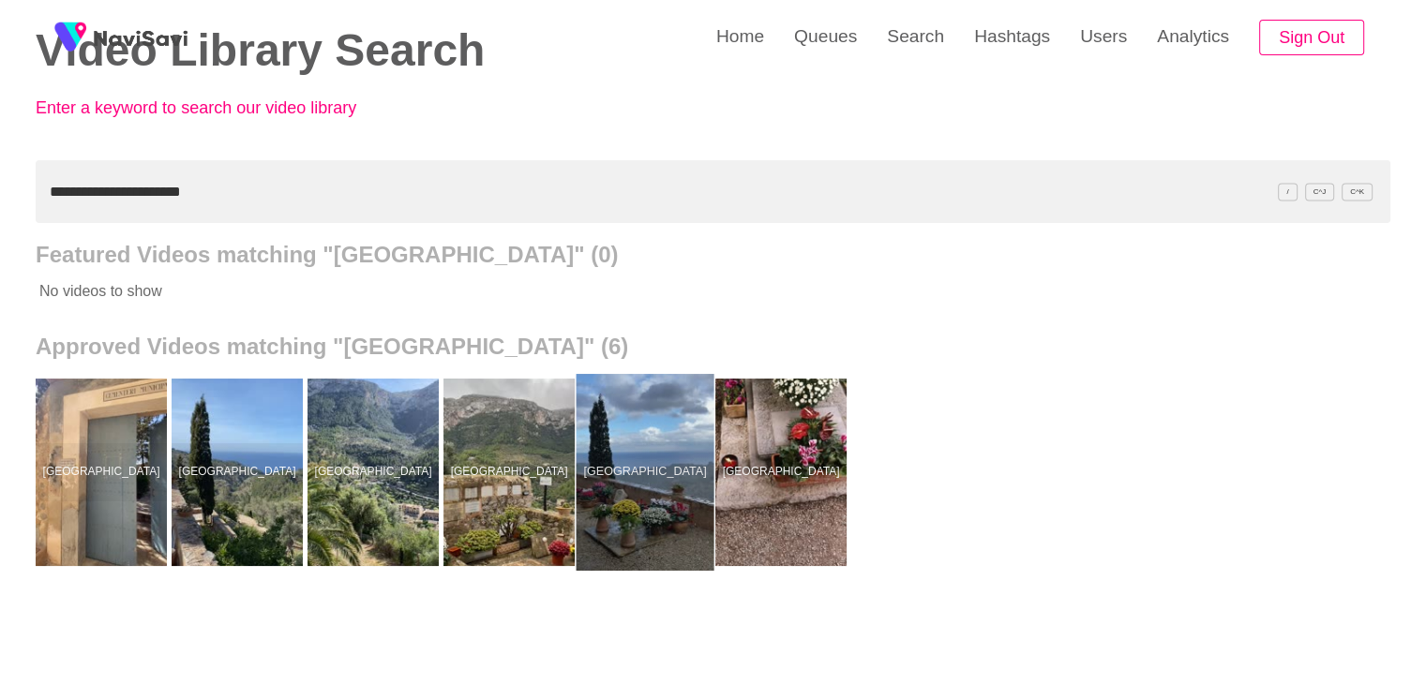
drag, startPoint x: 653, startPoint y: 427, endPoint x: 660, endPoint y: 398, distance: 28.9
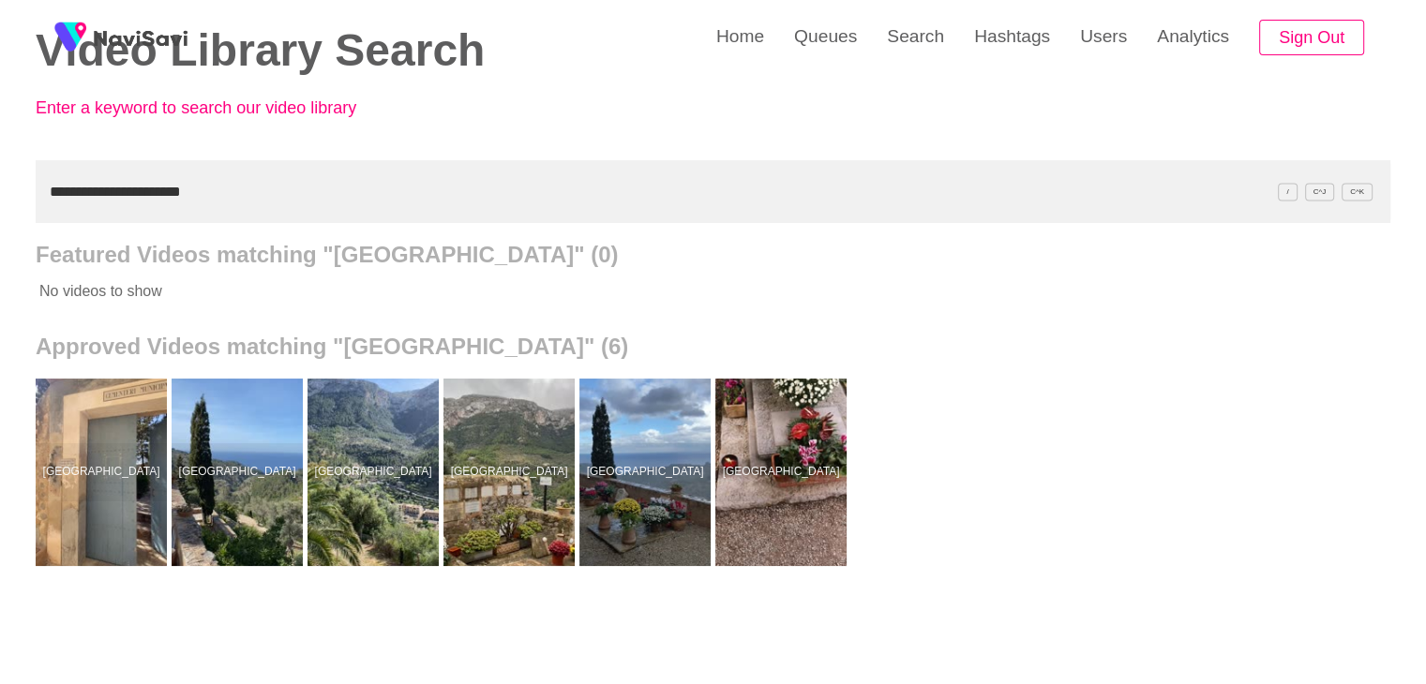
drag, startPoint x: 228, startPoint y: 203, endPoint x: 0, endPoint y: 199, distance: 227.8
click at [0, 199] on div "**********" at bounding box center [713, 425] width 1426 height 1038
paste input "text"
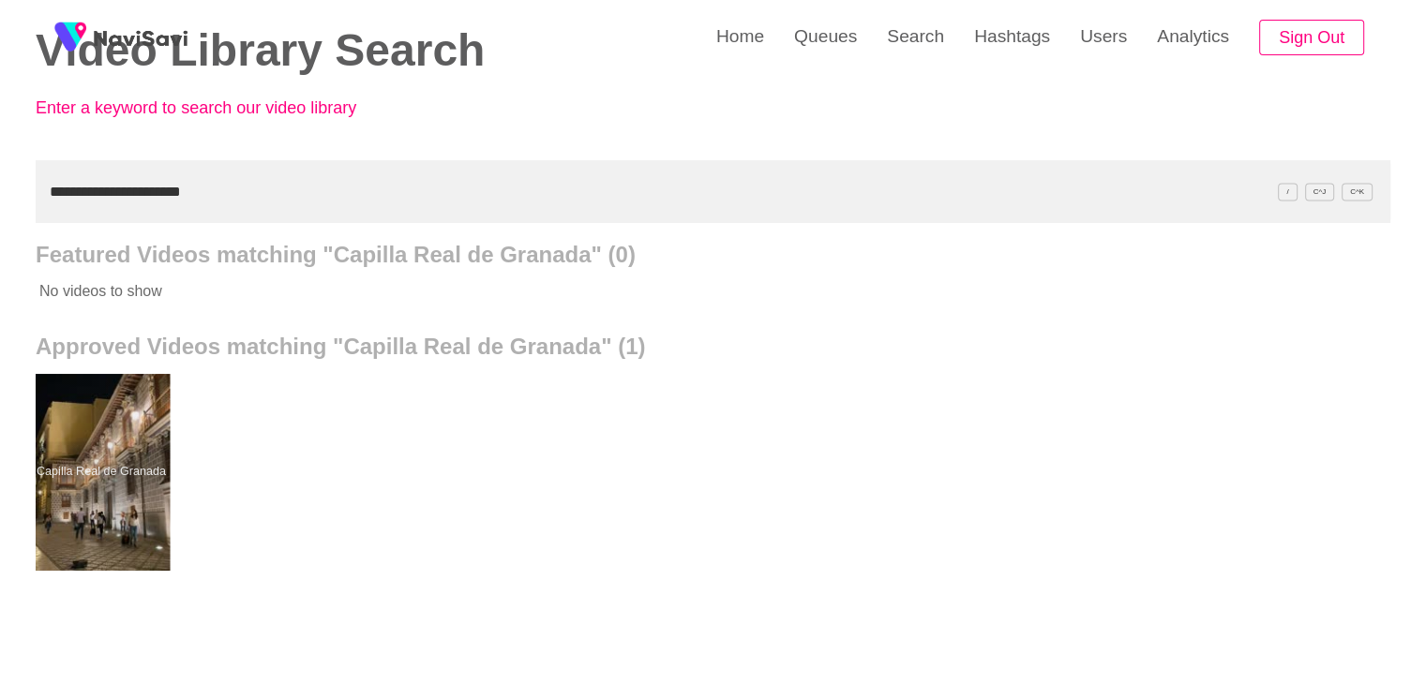
drag, startPoint x: 116, startPoint y: 458, endPoint x: 138, endPoint y: 410, distance: 53.3
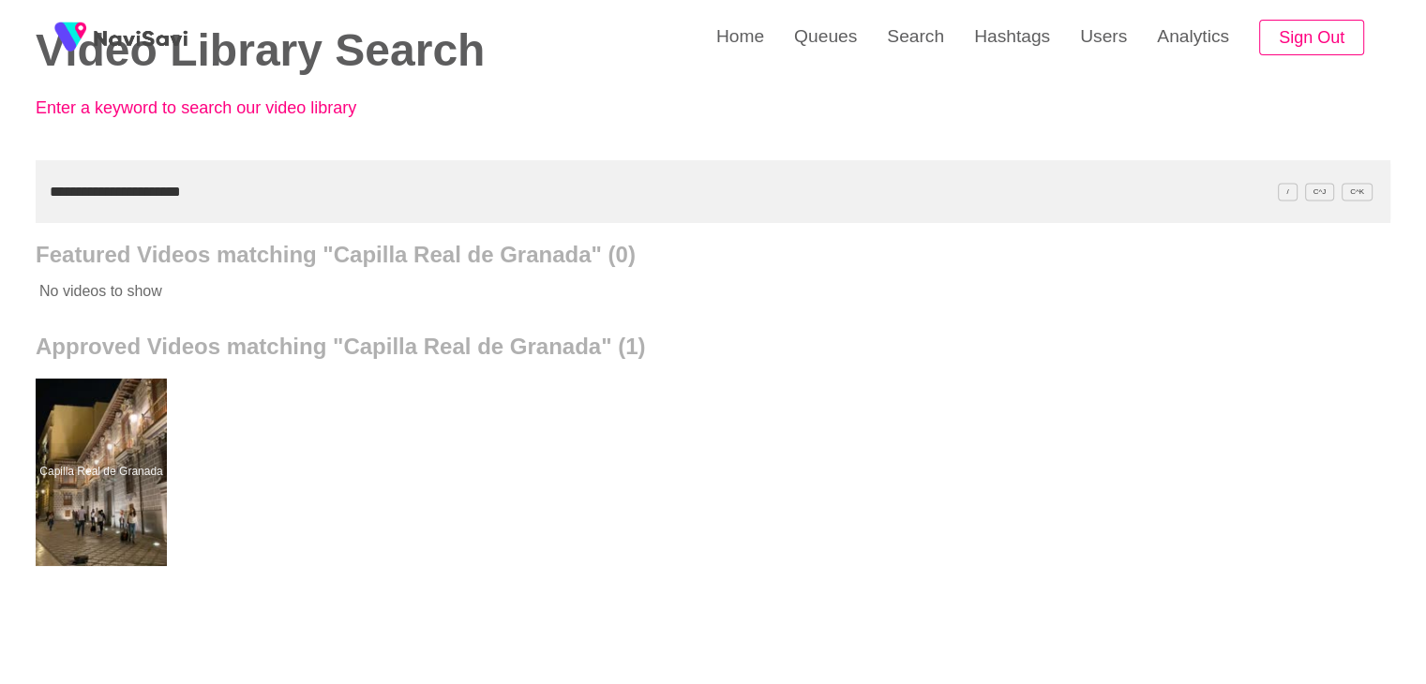
drag, startPoint x: 245, startPoint y: 197, endPoint x: 0, endPoint y: 191, distance: 244.7
click at [0, 193] on div "**********" at bounding box center [713, 425] width 1426 height 1038
paste input "text"
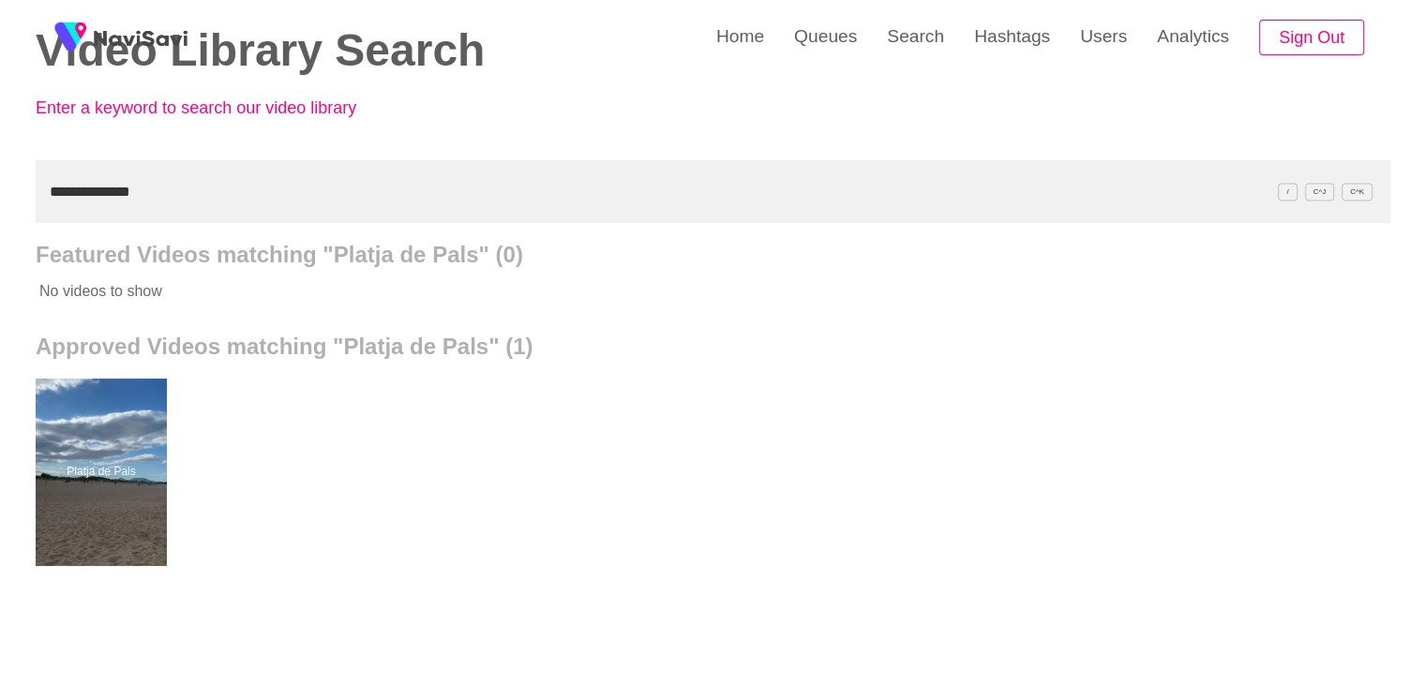
drag, startPoint x: 167, startPoint y: 189, endPoint x: 0, endPoint y: 189, distance: 166.9
click at [0, 189] on div "**********" at bounding box center [713, 425] width 1426 height 1038
paste input "text"
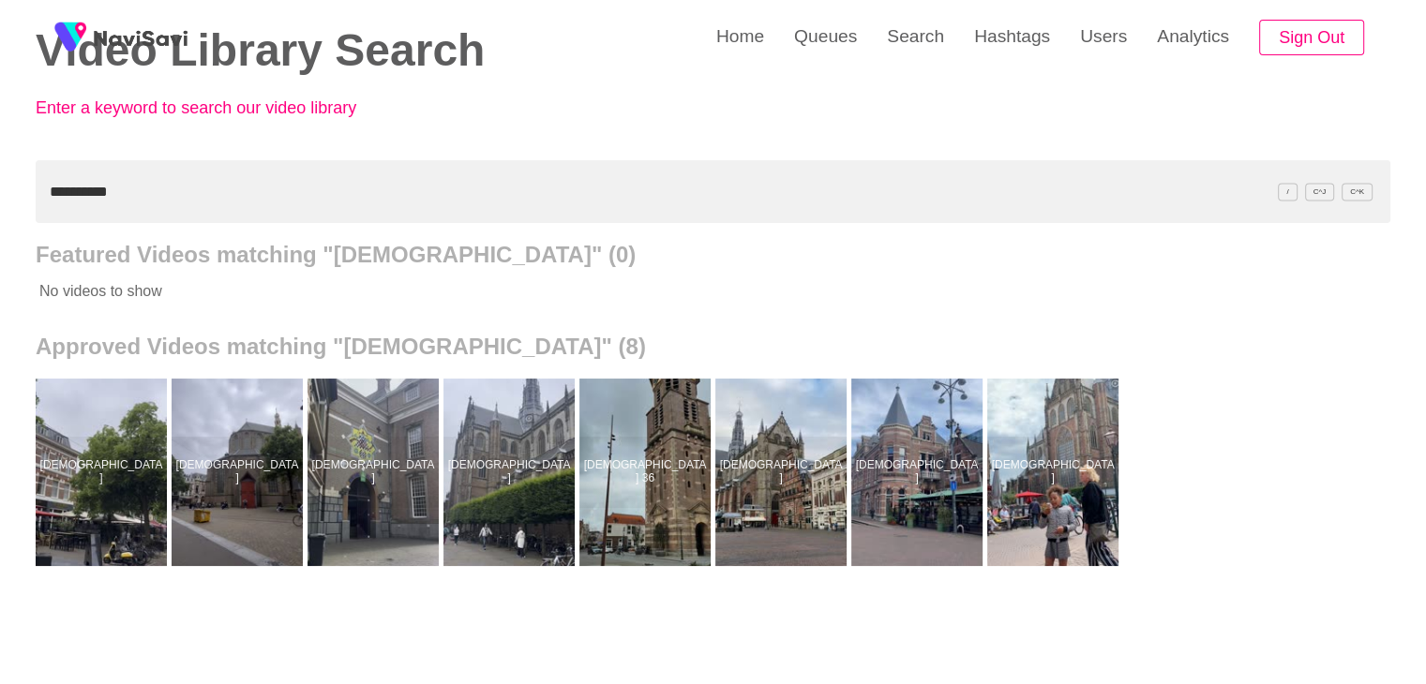
click at [0, 196] on div "**********" at bounding box center [713, 425] width 1426 height 1038
paste input "********"
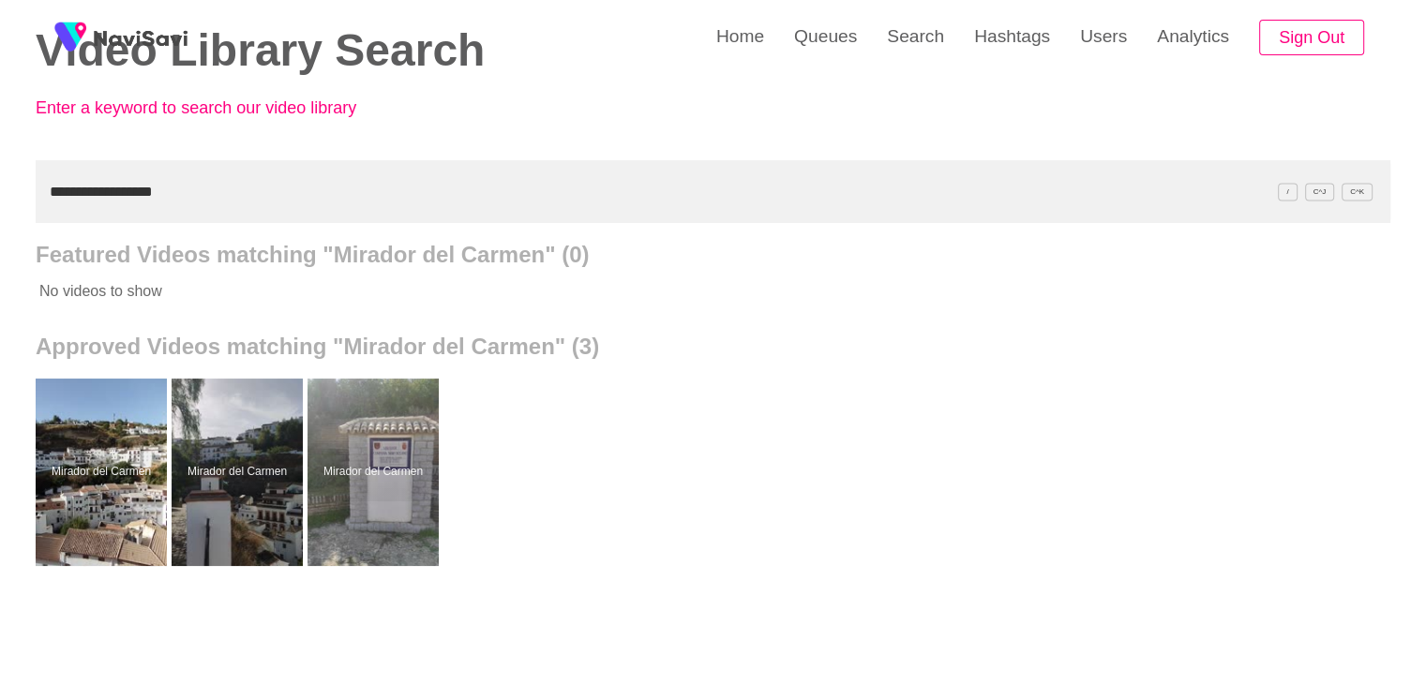
drag, startPoint x: 31, startPoint y: 206, endPoint x: 0, endPoint y: 205, distance: 30.9
click at [0, 211] on div "**********" at bounding box center [713, 425] width 1426 height 1038
paste input "text"
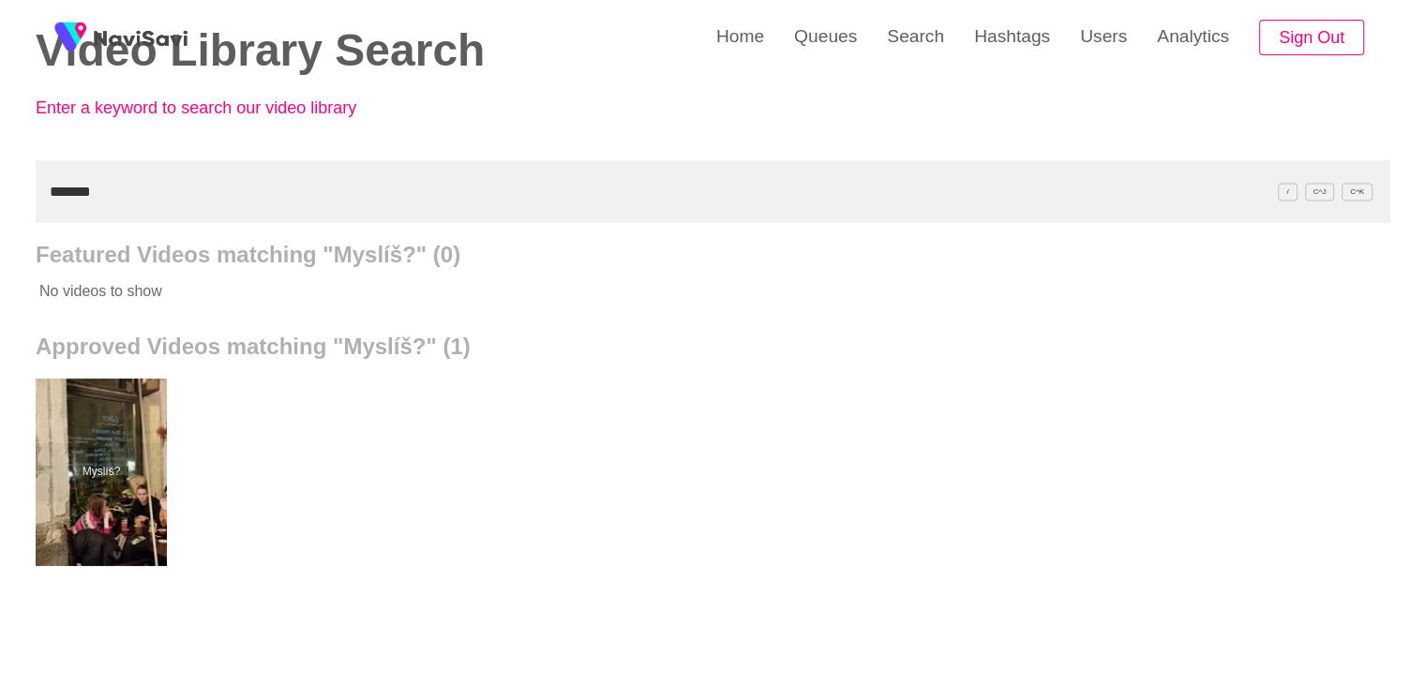
drag, startPoint x: 154, startPoint y: 194, endPoint x: 0, endPoint y: 211, distance: 154.7
click at [0, 211] on div "Home Queues Search Hashtags Users Analytics Sign Out Video Library Search Enter…" at bounding box center [713, 425] width 1426 height 1038
paste input "**********"
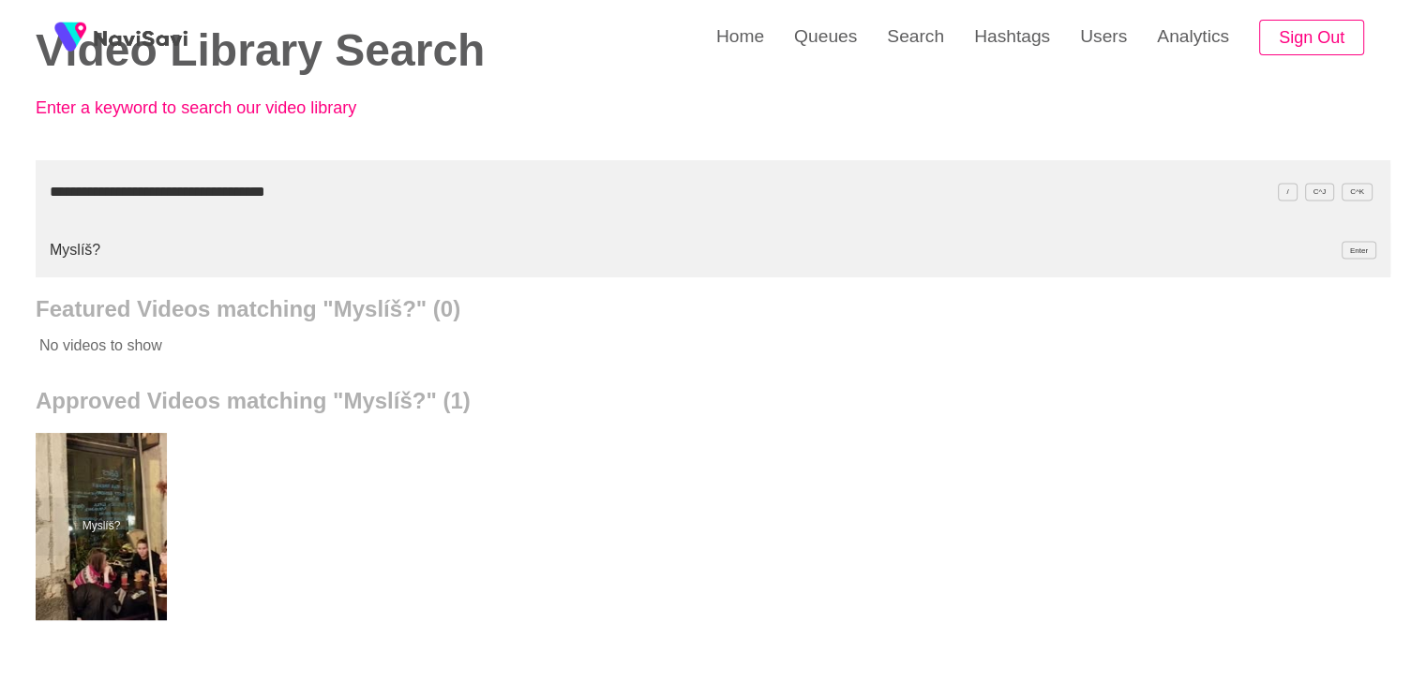
type input "**********"
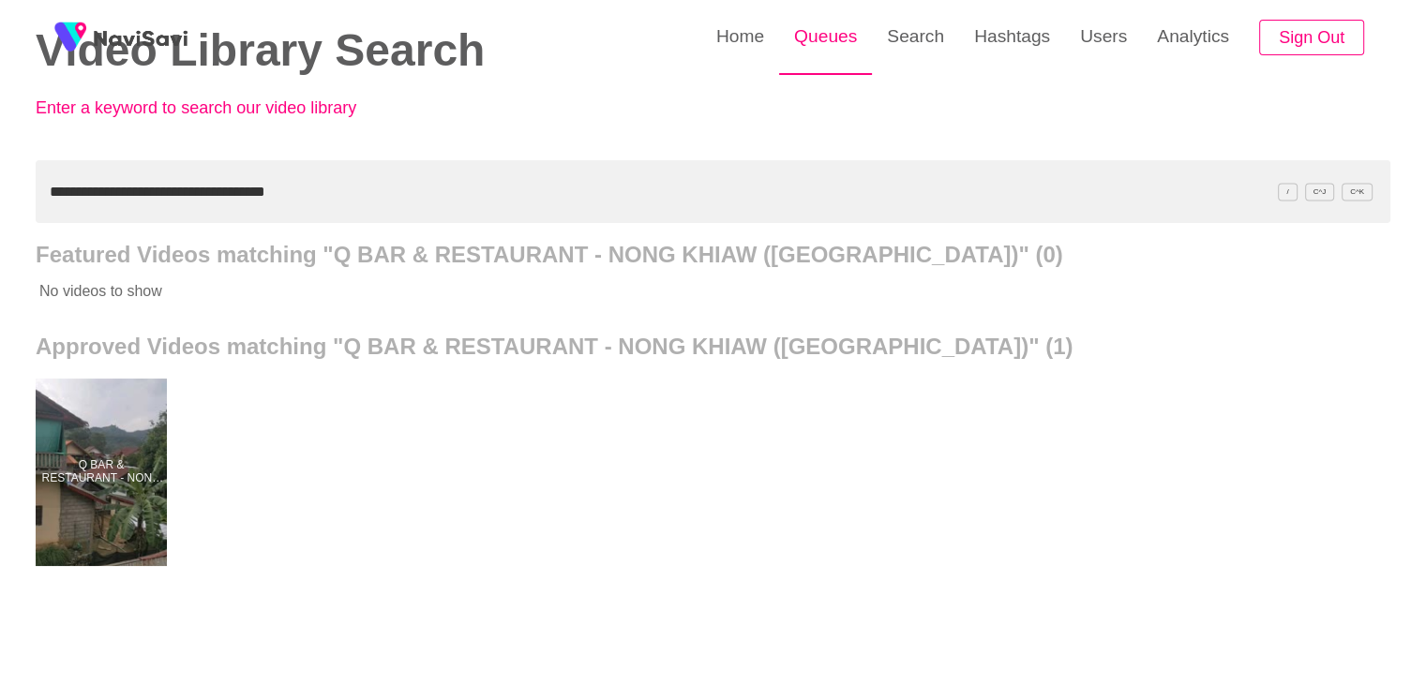
click at [811, 36] on link "Queues" at bounding box center [825, 36] width 93 height 73
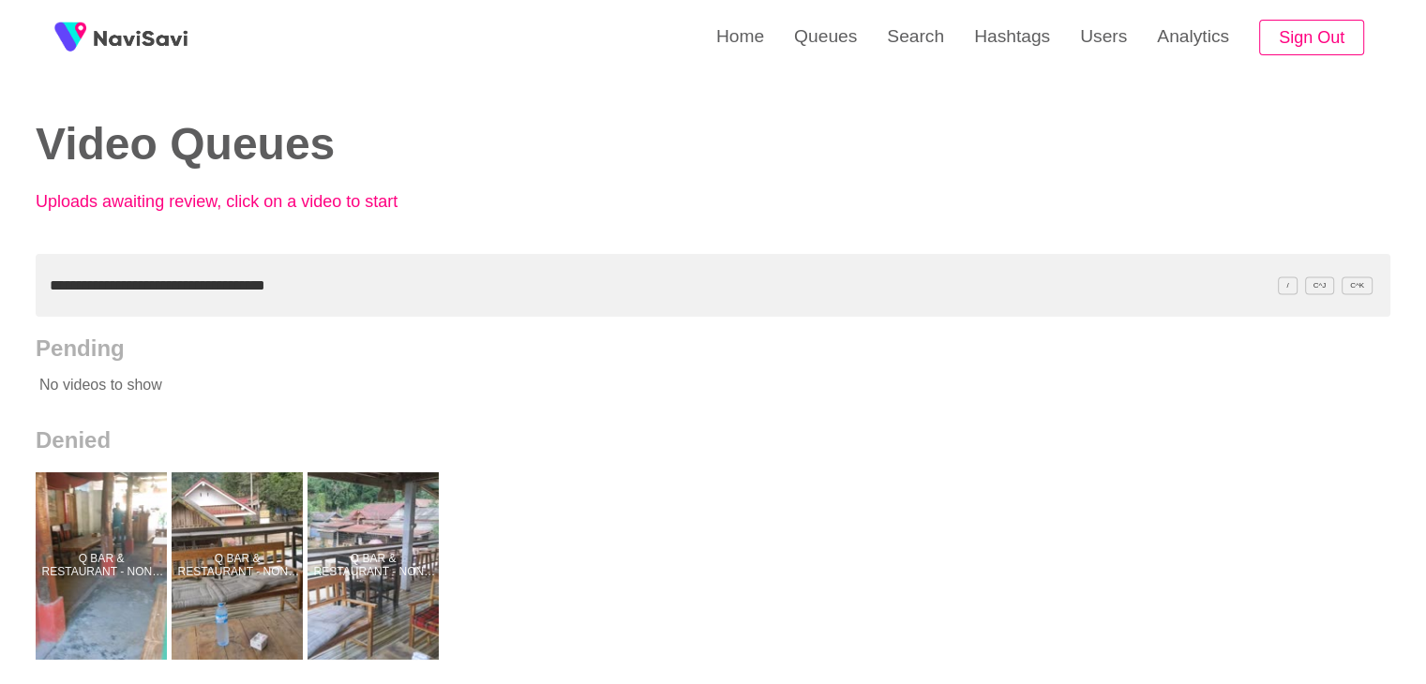
drag, startPoint x: 356, startPoint y: 520, endPoint x: 371, endPoint y: 441, distance: 81.1
drag, startPoint x: 354, startPoint y: 274, endPoint x: 0, endPoint y: 302, distance: 355.5
click at [0, 302] on div "**********" at bounding box center [713, 519] width 1426 height 1038
paste input "text"
type input "**********"
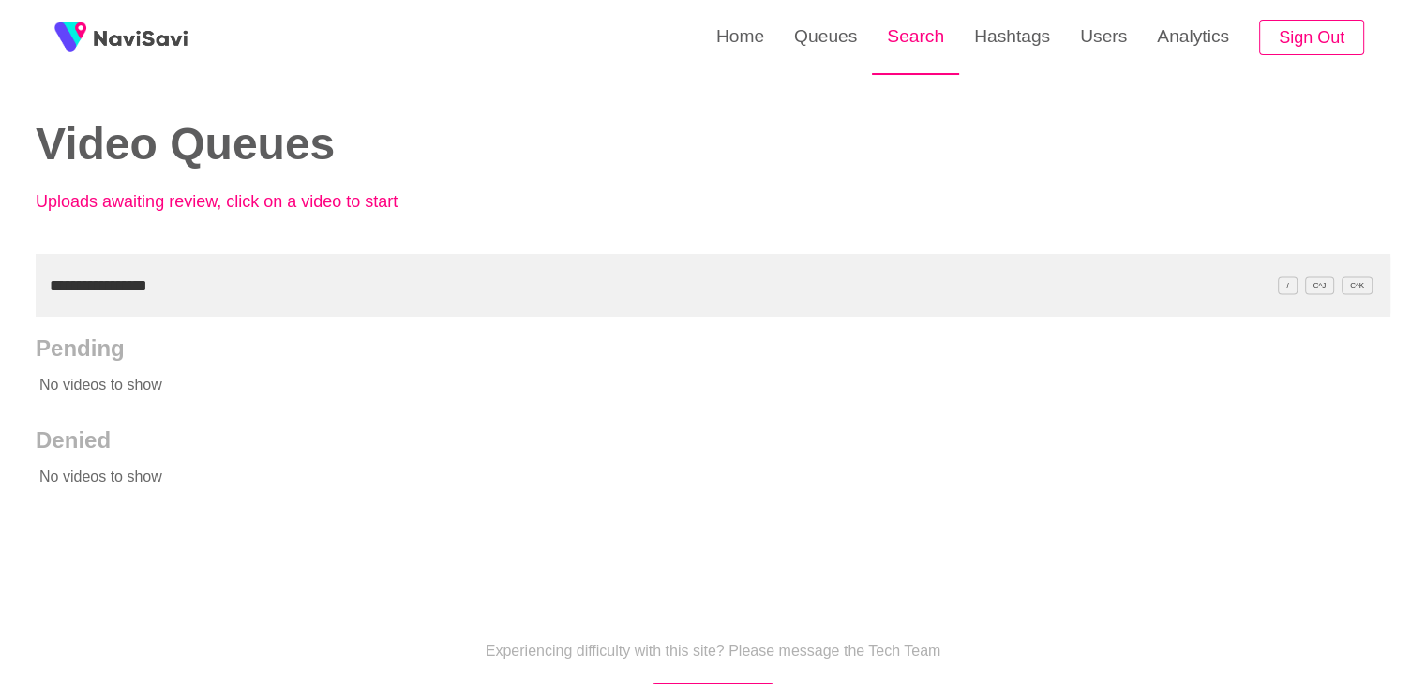
click at [886, 44] on link "Search" at bounding box center [915, 36] width 87 height 73
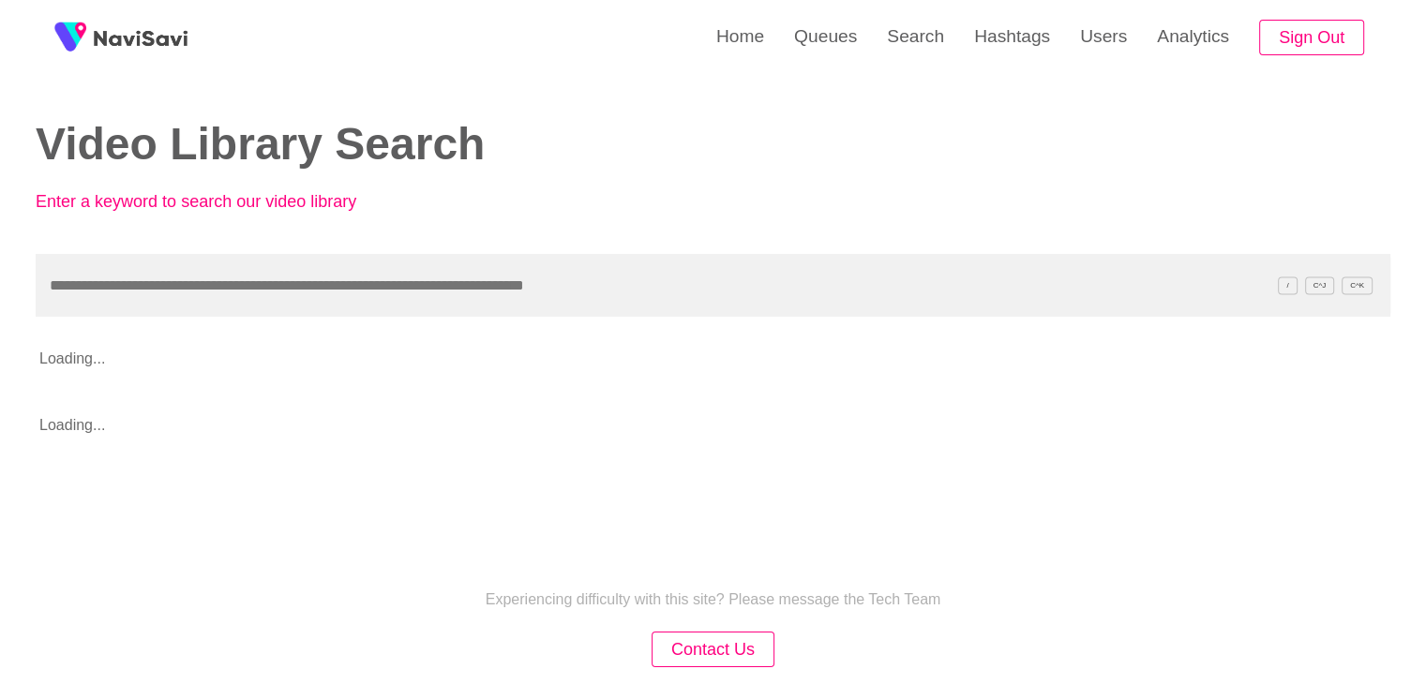
click at [195, 290] on input "text" at bounding box center [713, 285] width 1355 height 63
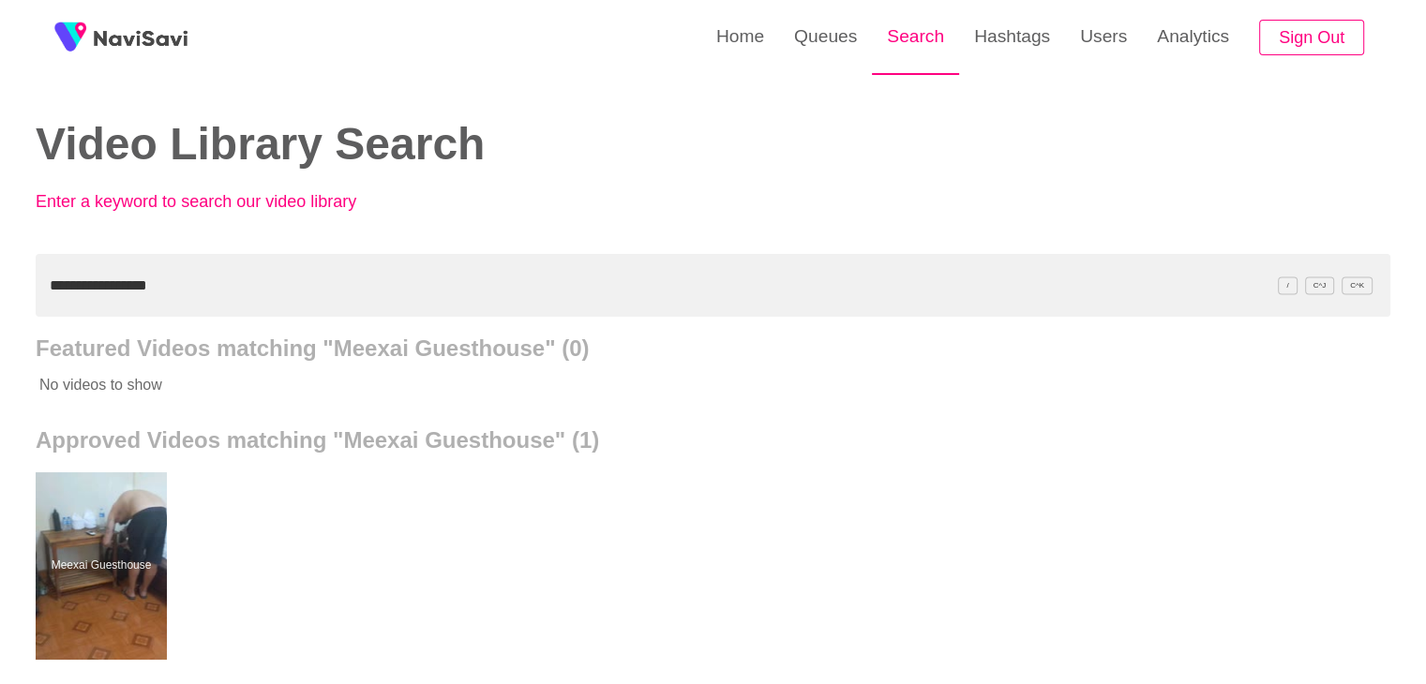
click at [876, 35] on link "Search" at bounding box center [915, 36] width 87 height 73
click at [904, 44] on link "Search" at bounding box center [915, 36] width 87 height 73
drag, startPoint x: 240, startPoint y: 293, endPoint x: 0, endPoint y: 307, distance: 240.4
click at [0, 307] on div "**********" at bounding box center [713, 519] width 1426 height 1038
paste input "**********"
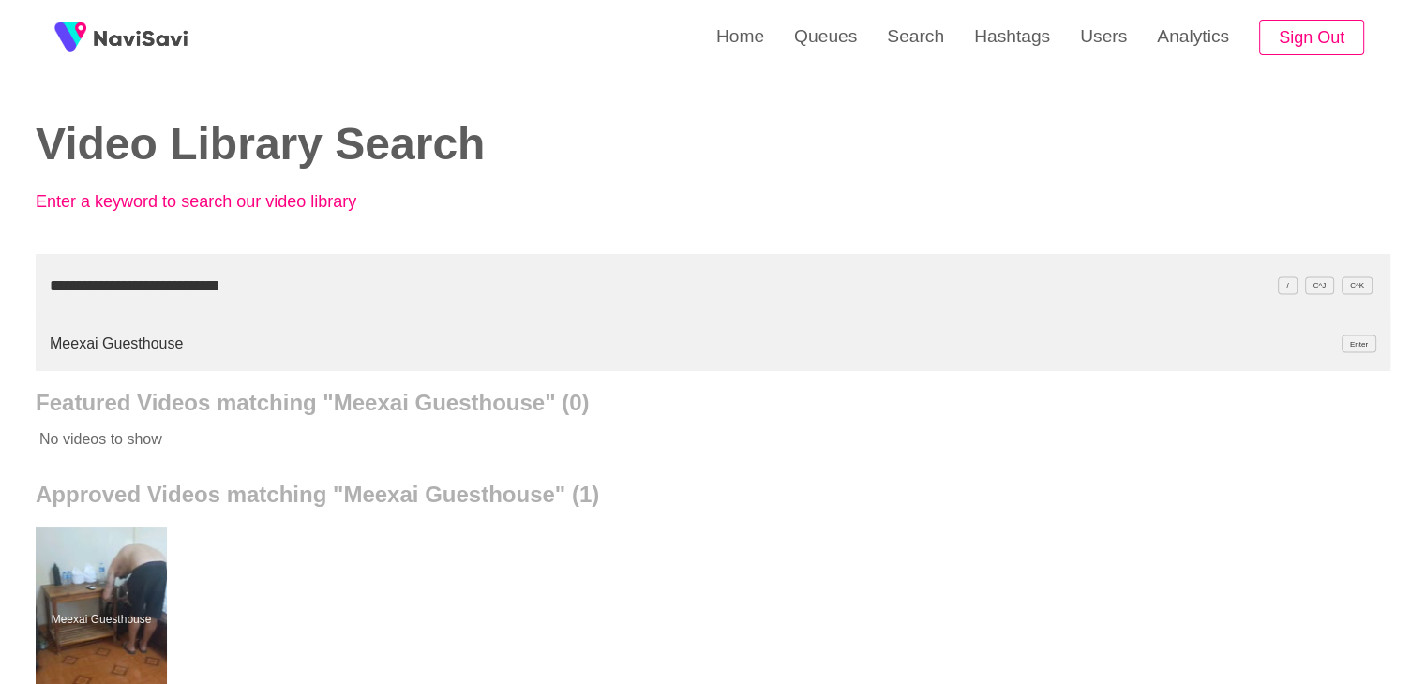
type input "**********"
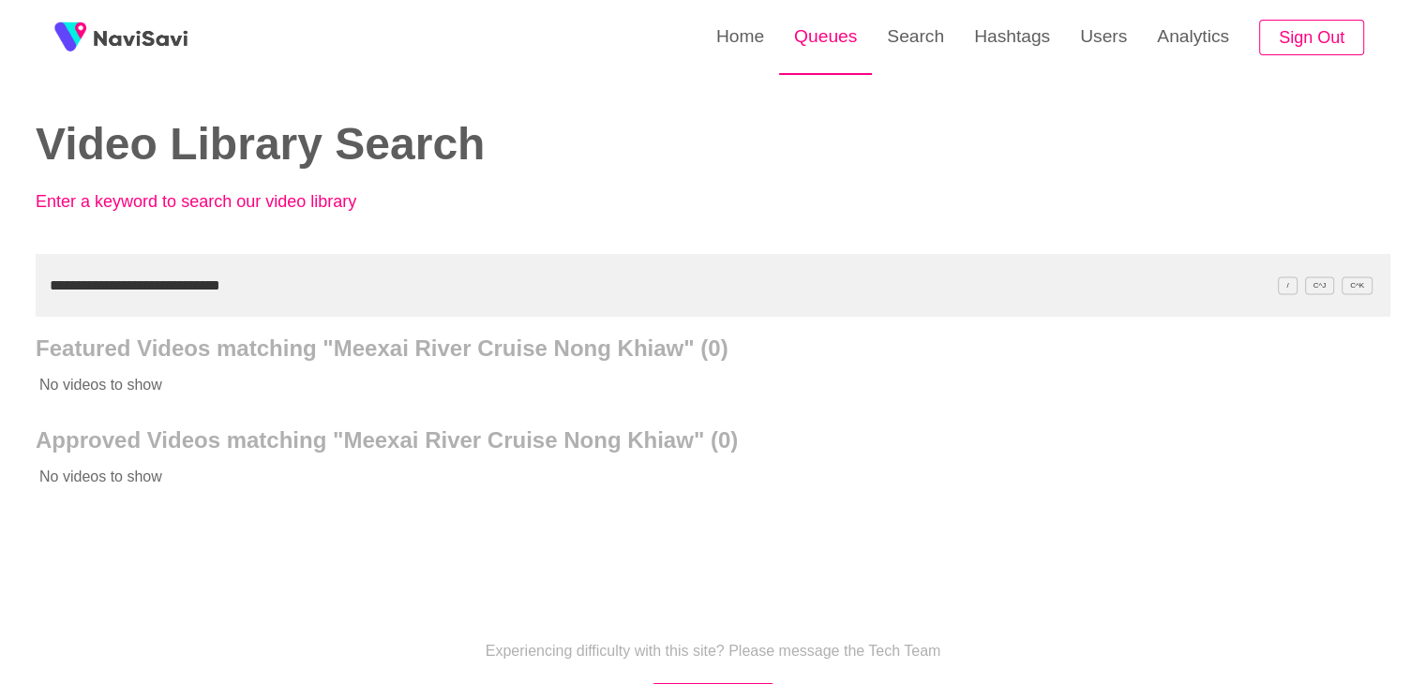
click at [806, 25] on link "Queues" at bounding box center [825, 36] width 93 height 73
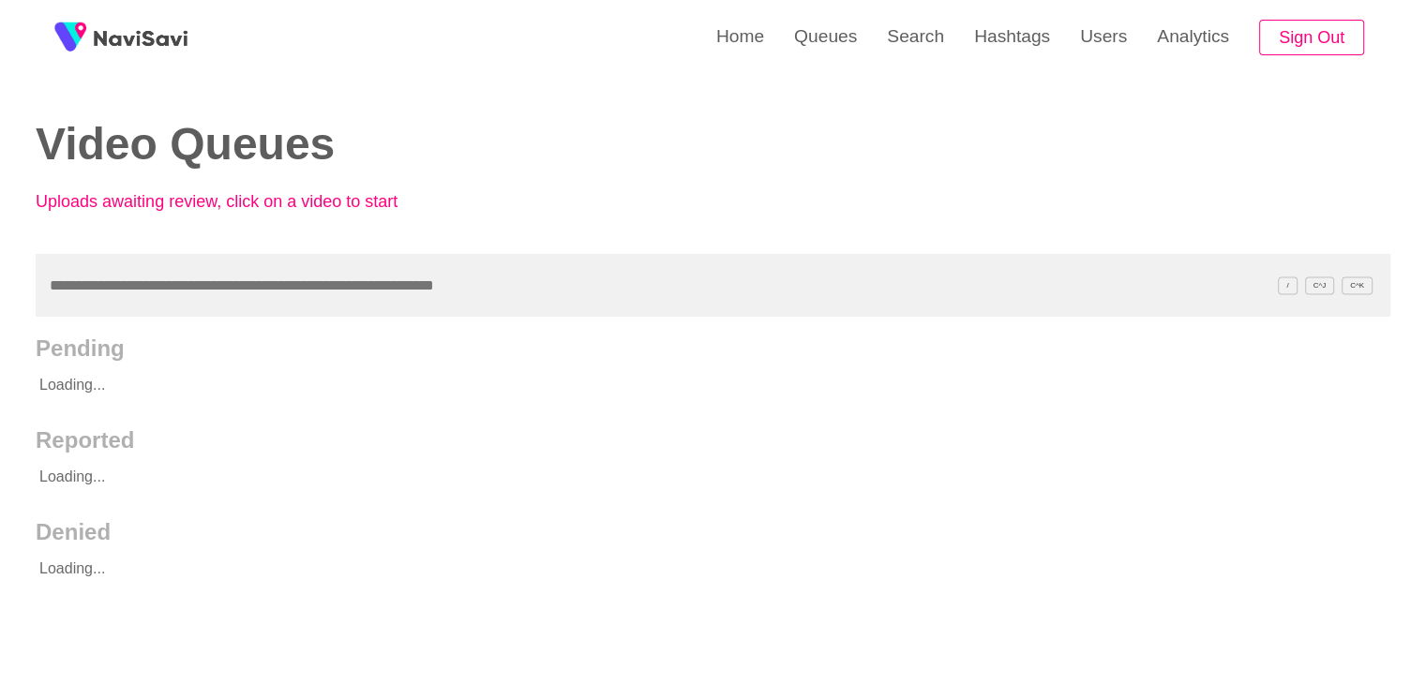
paste input "**********"
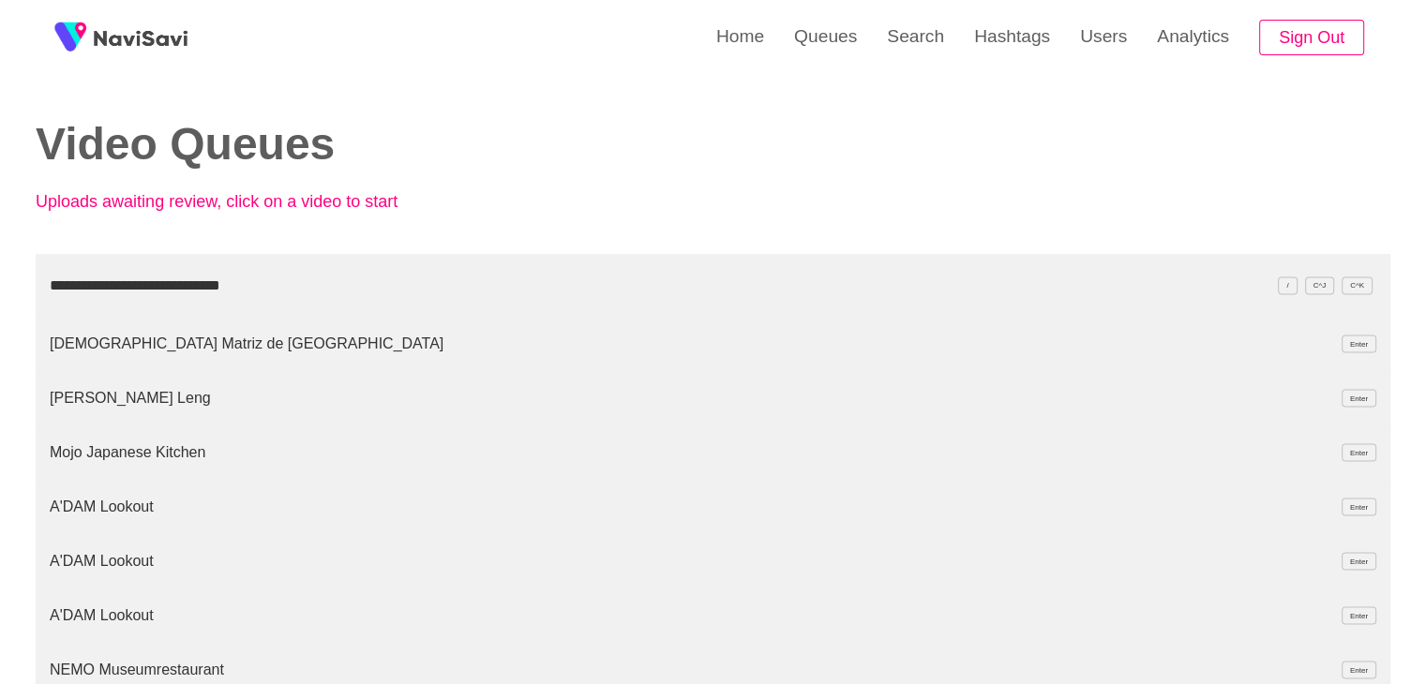
type input "**********"
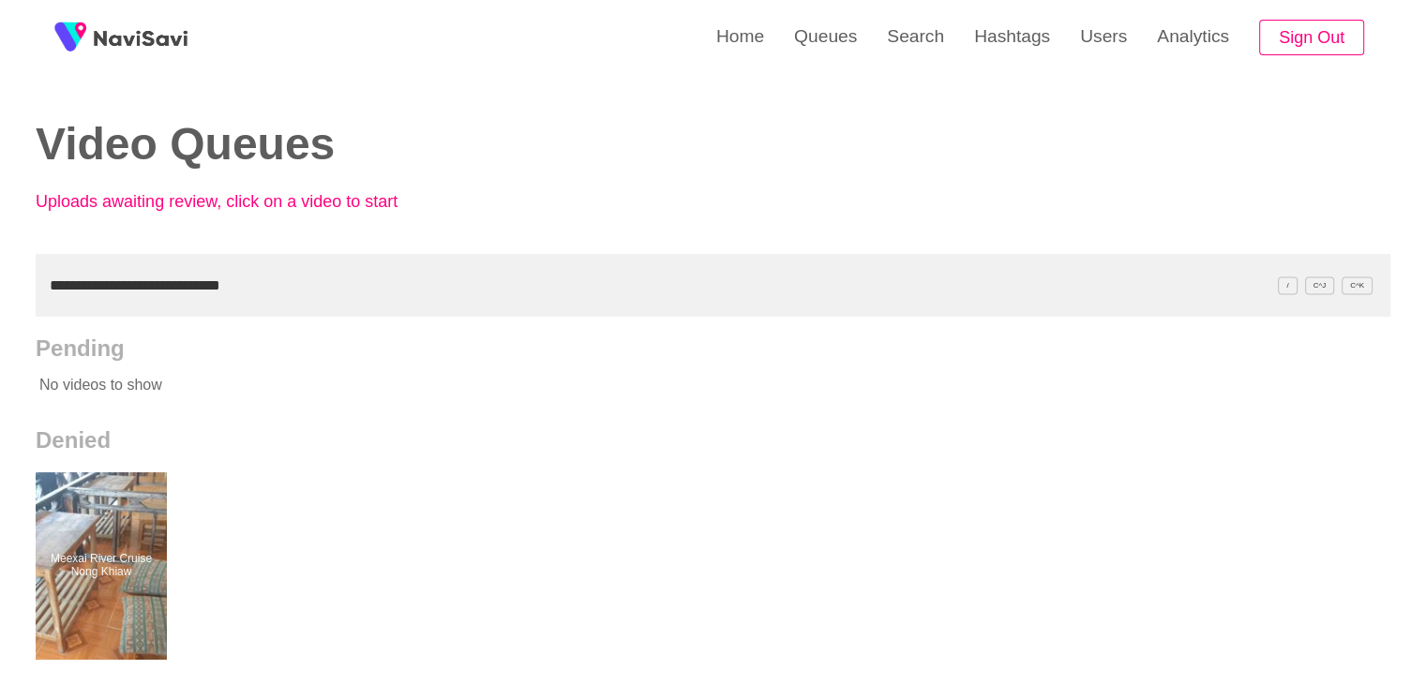
click at [0, 299] on div "**********" at bounding box center [713, 519] width 1426 height 1038
drag, startPoint x: 914, startPoint y: 51, endPoint x: 895, endPoint y: 74, distance: 30.0
click at [912, 52] on link "Search" at bounding box center [915, 36] width 87 height 73
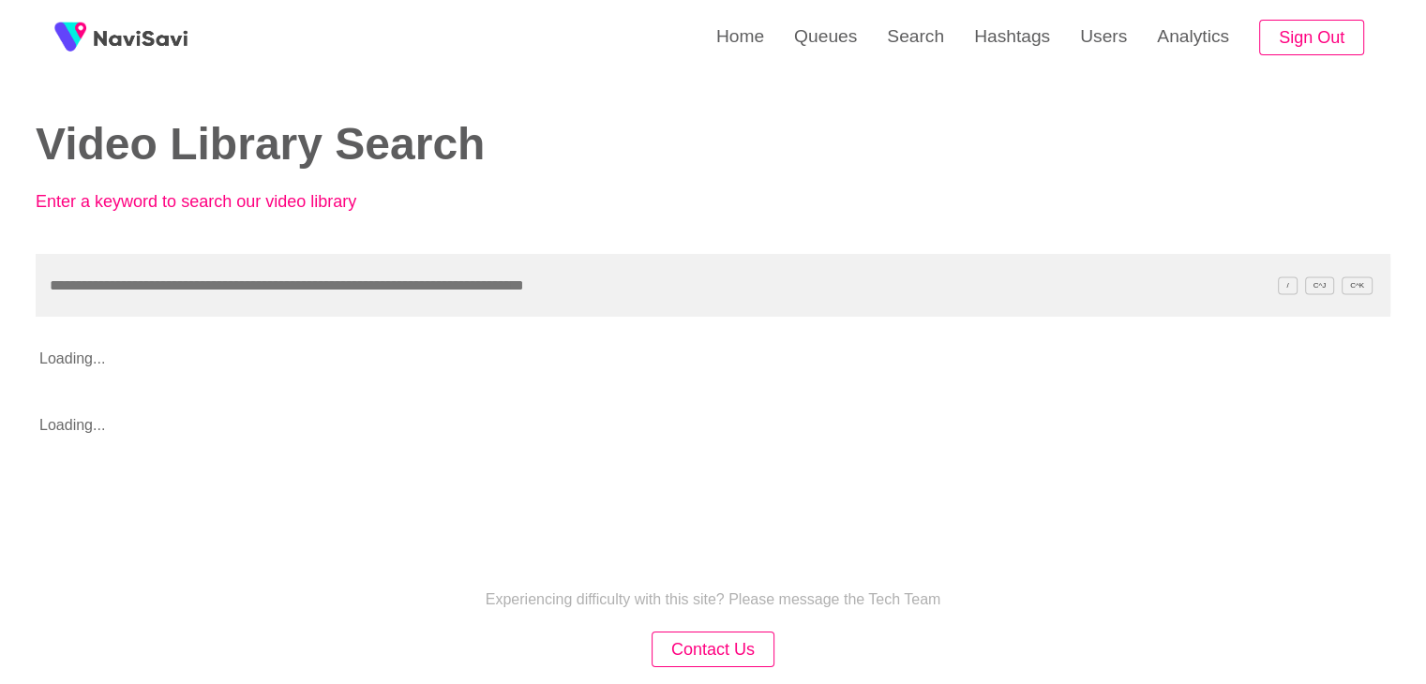
click at [199, 287] on input "text" at bounding box center [713, 285] width 1355 height 63
type input "**********"
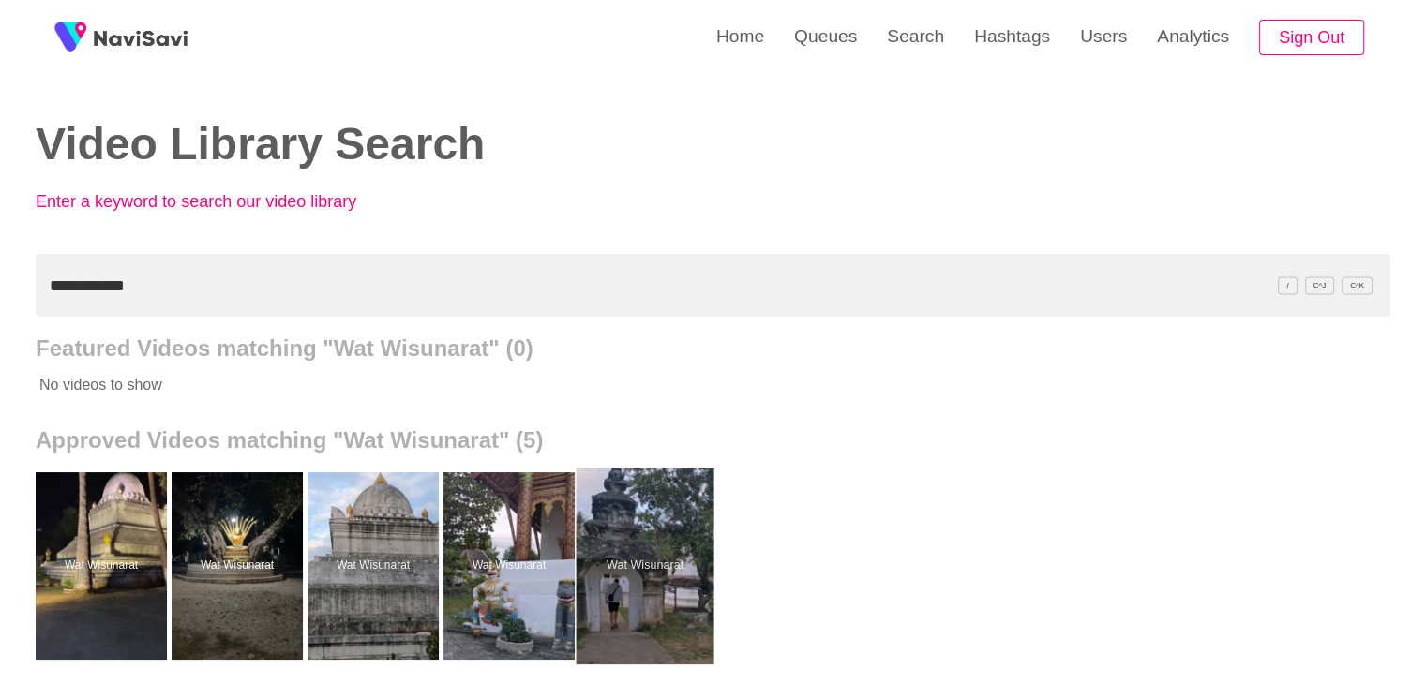
drag, startPoint x: 623, startPoint y: 535, endPoint x: 622, endPoint y: 504, distance: 31.0
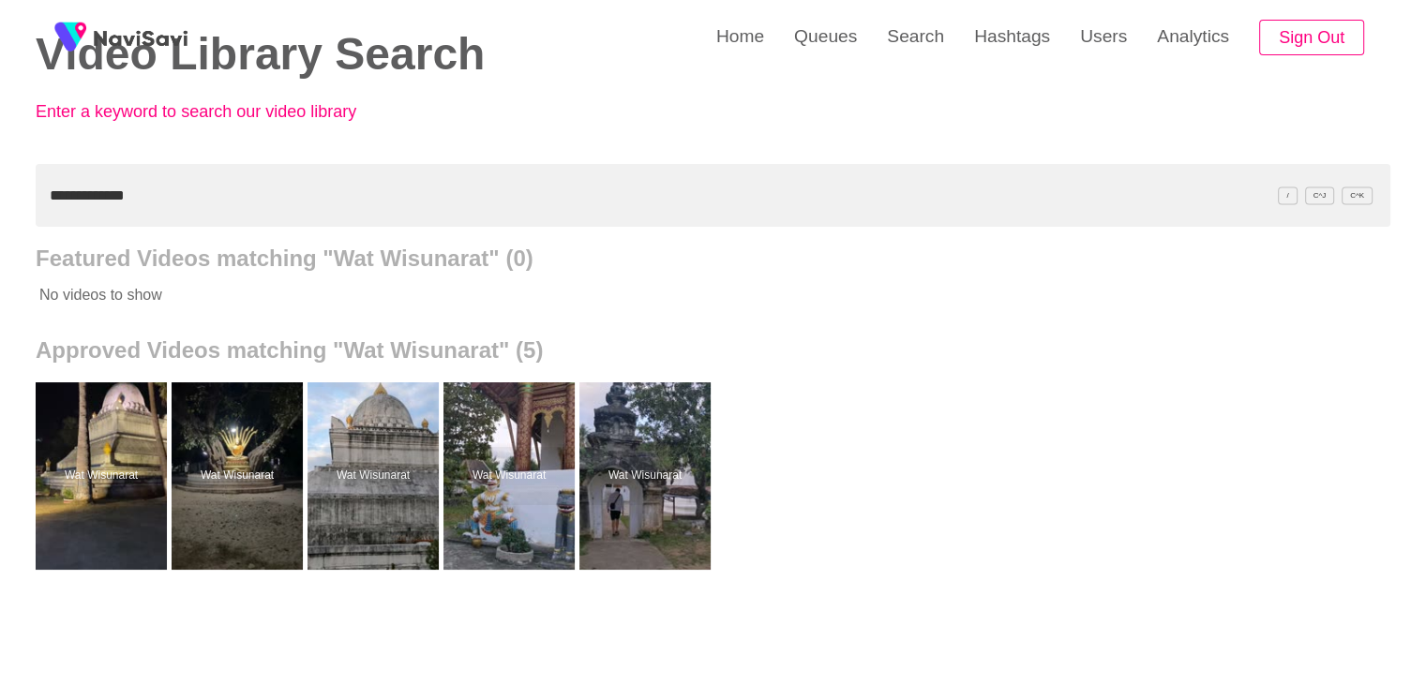
scroll to position [94, 0]
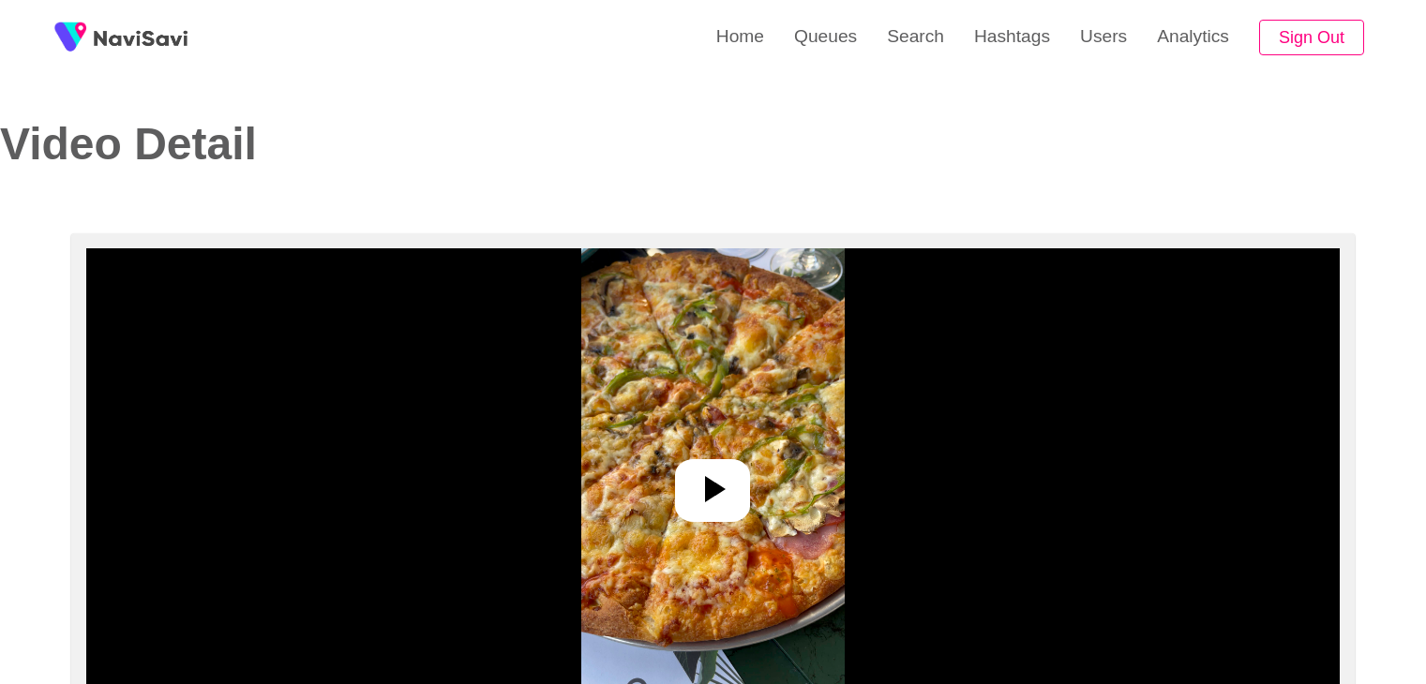
select select "**"
select select "**********"
click at [697, 487] on icon at bounding box center [712, 489] width 45 height 45
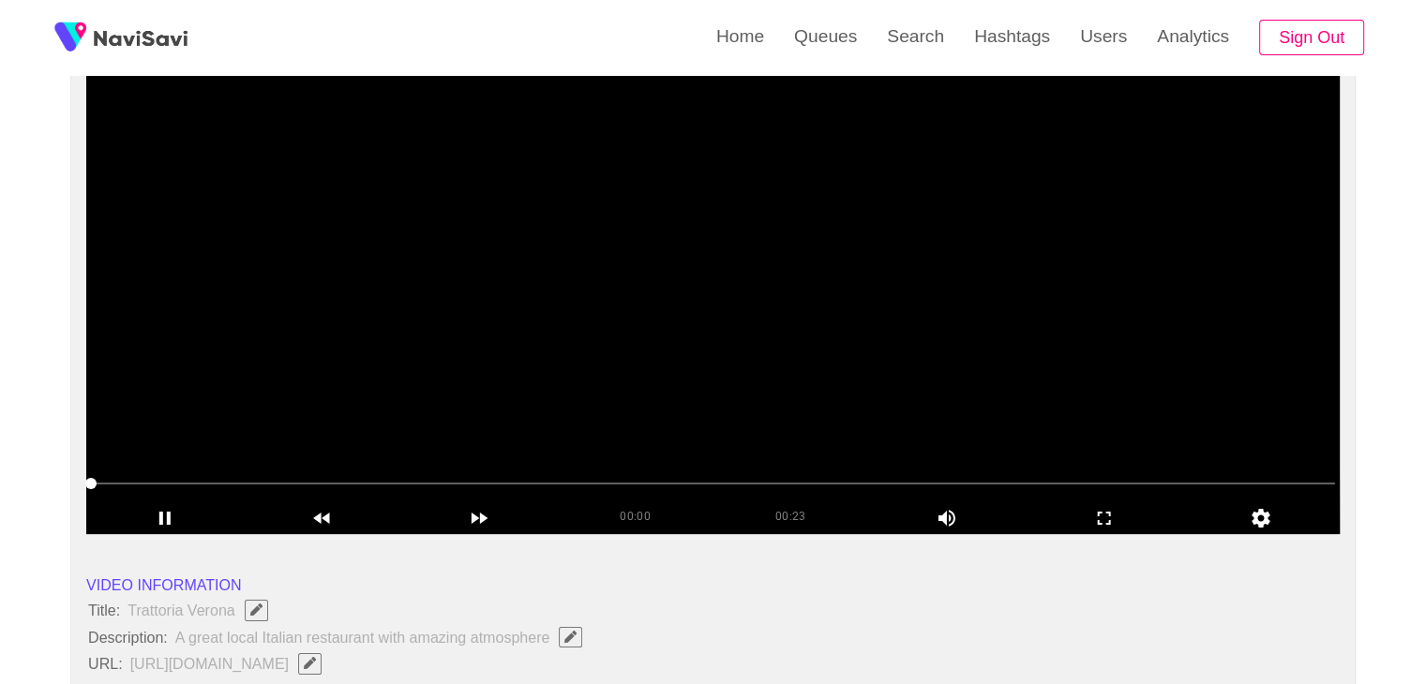
scroll to position [187, 0]
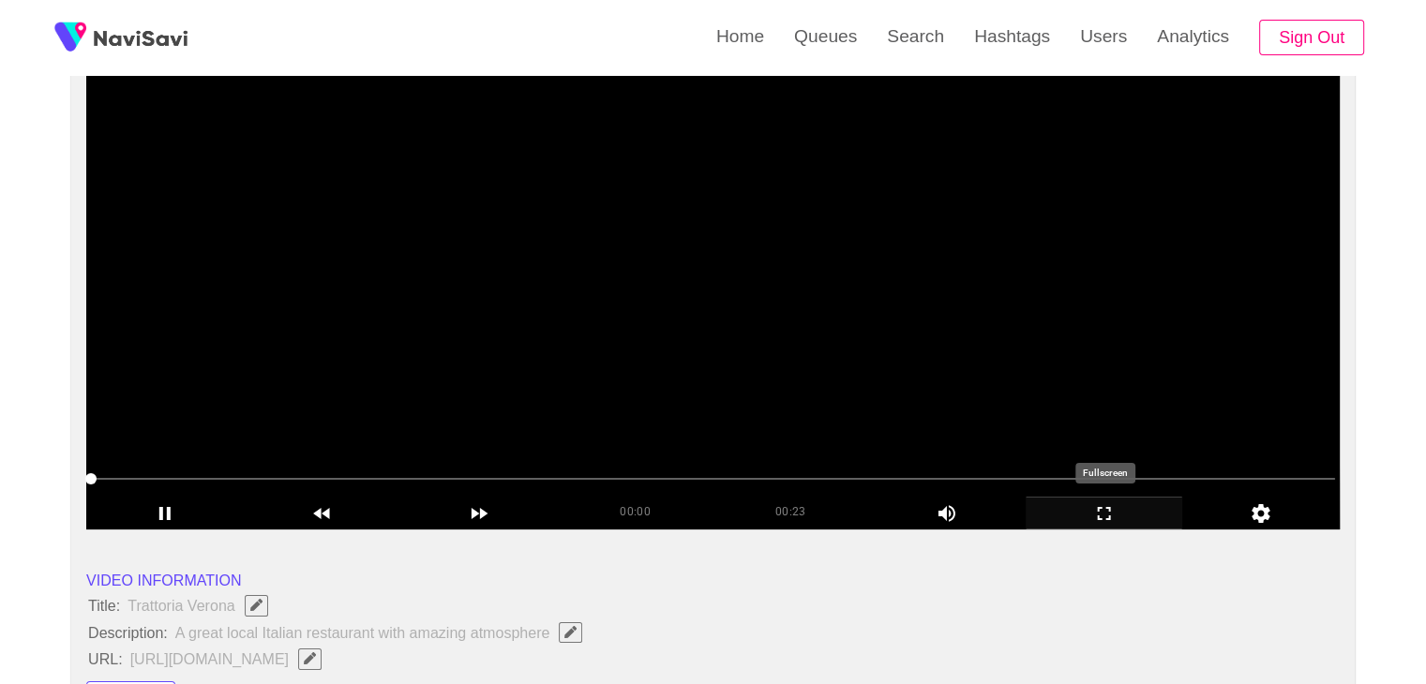
click at [1093, 503] on icon "add" at bounding box center [1104, 513] width 156 height 22
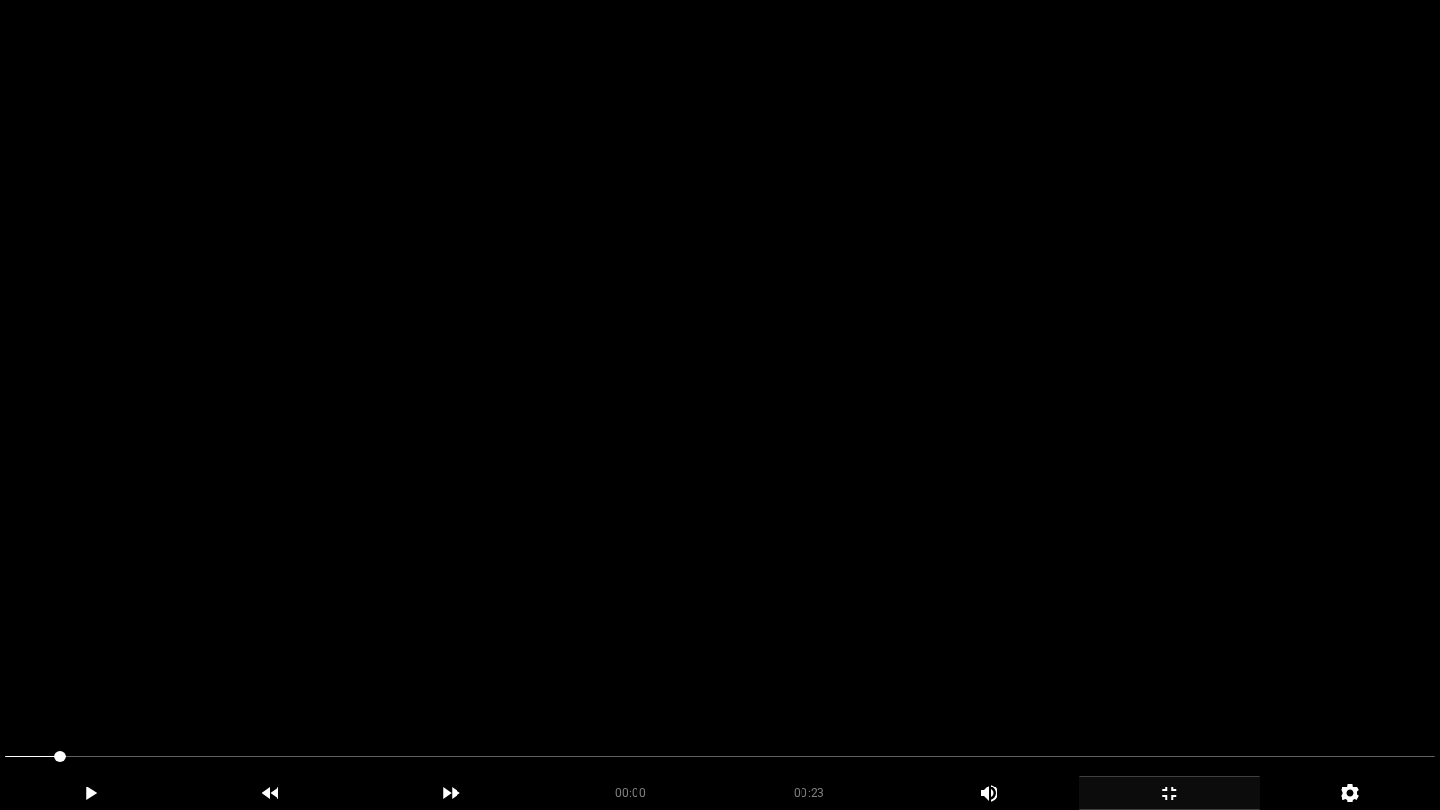
click at [1042, 480] on video at bounding box center [720, 405] width 1440 height 810
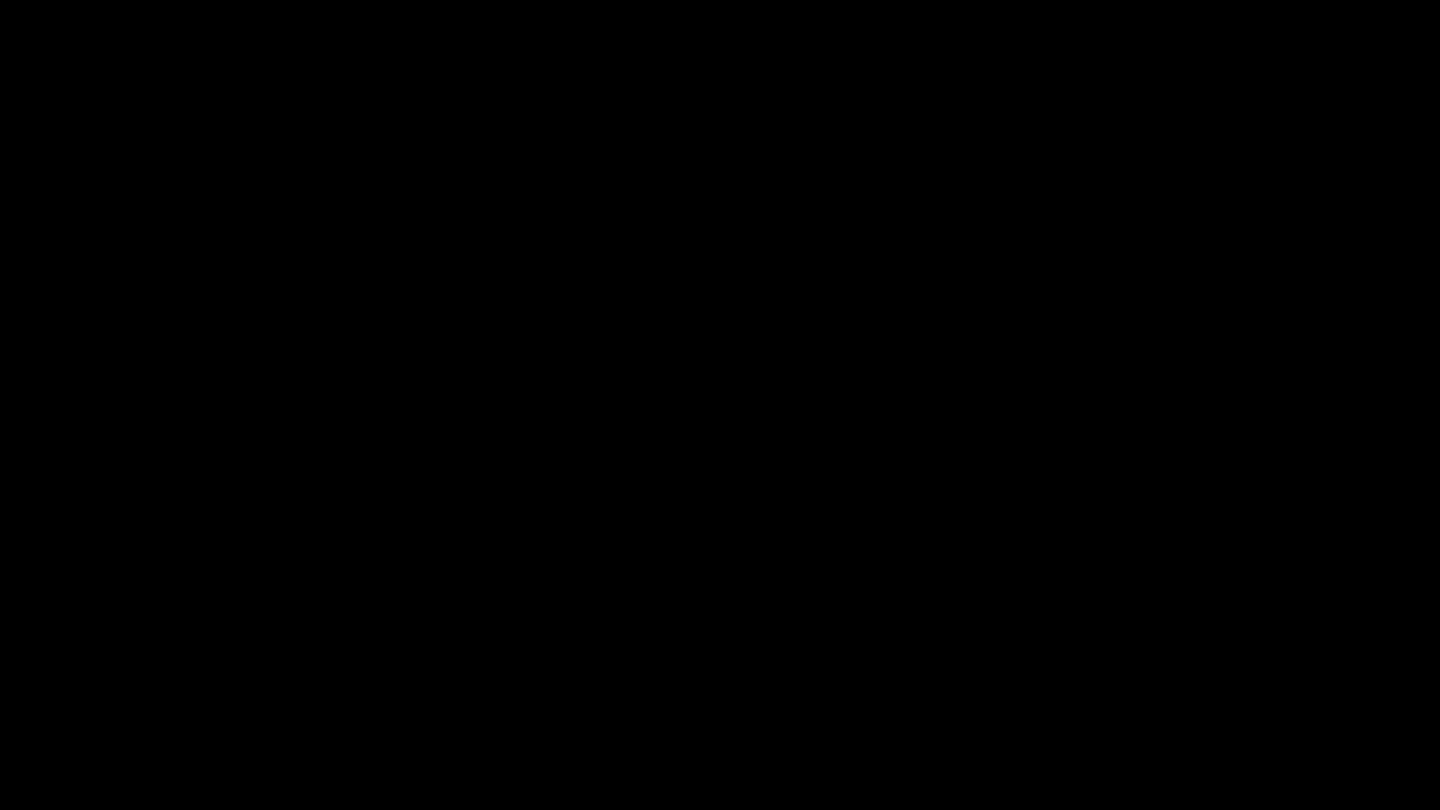
click at [1173, 683] on icon "add" at bounding box center [1168, 793] width 13 height 13
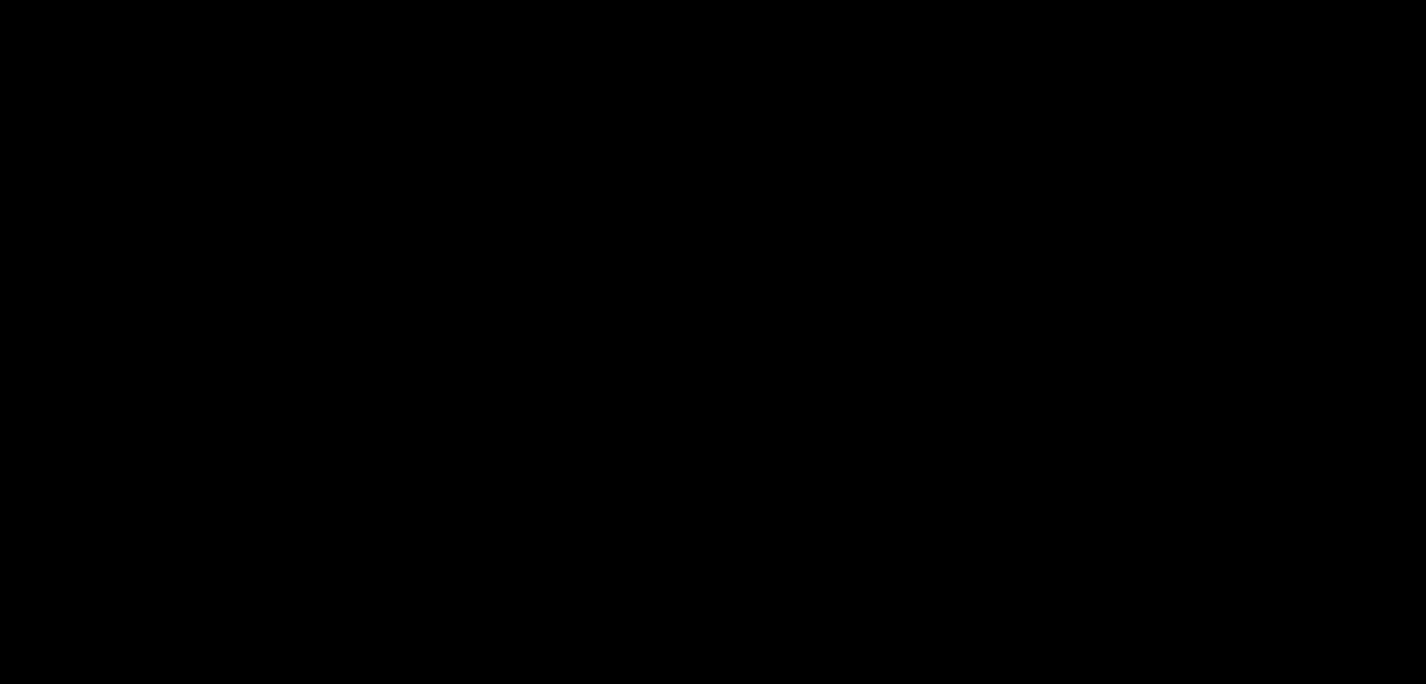
scroll to position [937, 0]
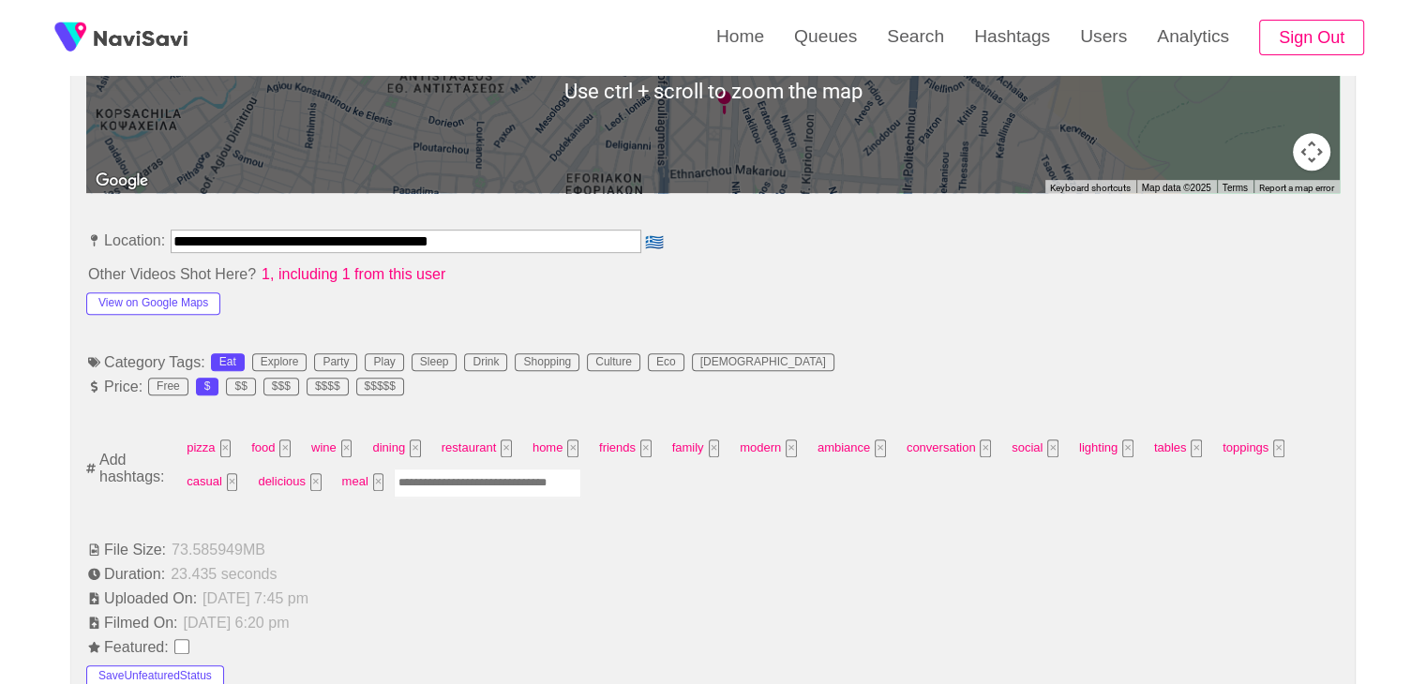
click at [476, 485] on input "Enter tag here and press return" at bounding box center [487, 483] width 187 height 29
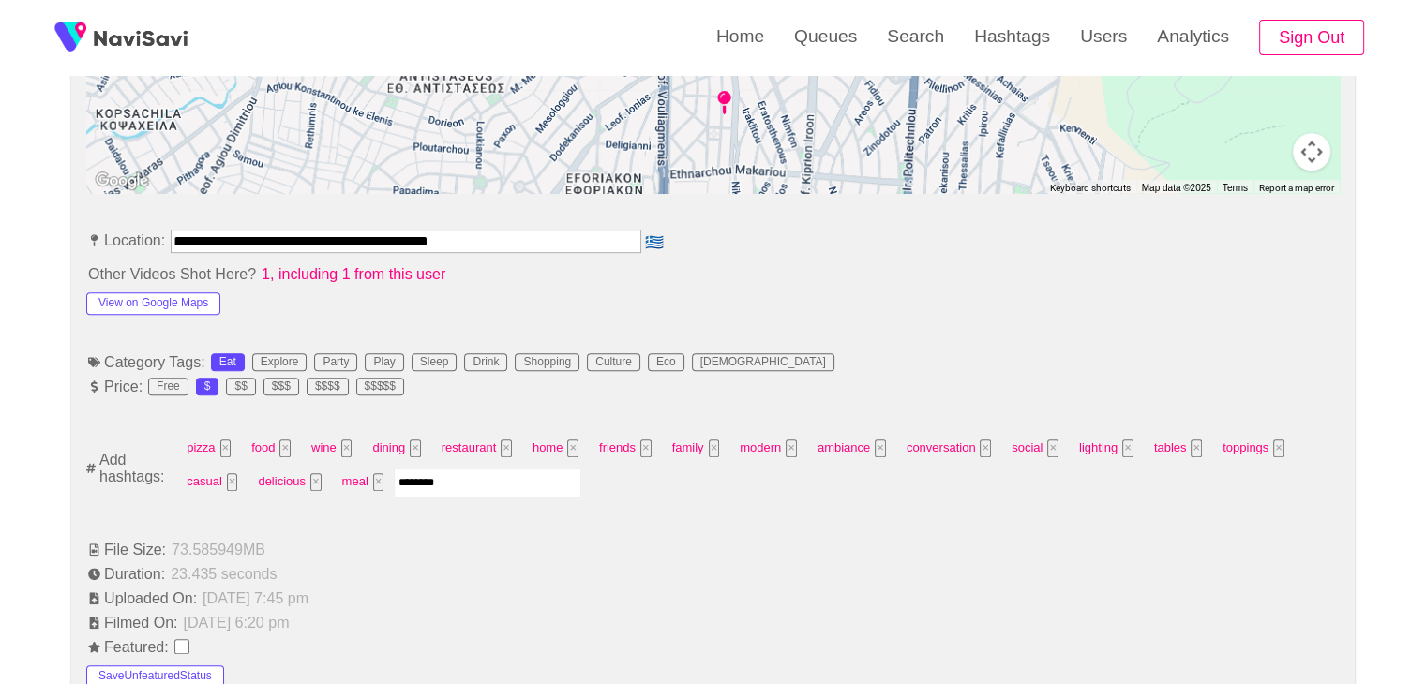
type input "*********"
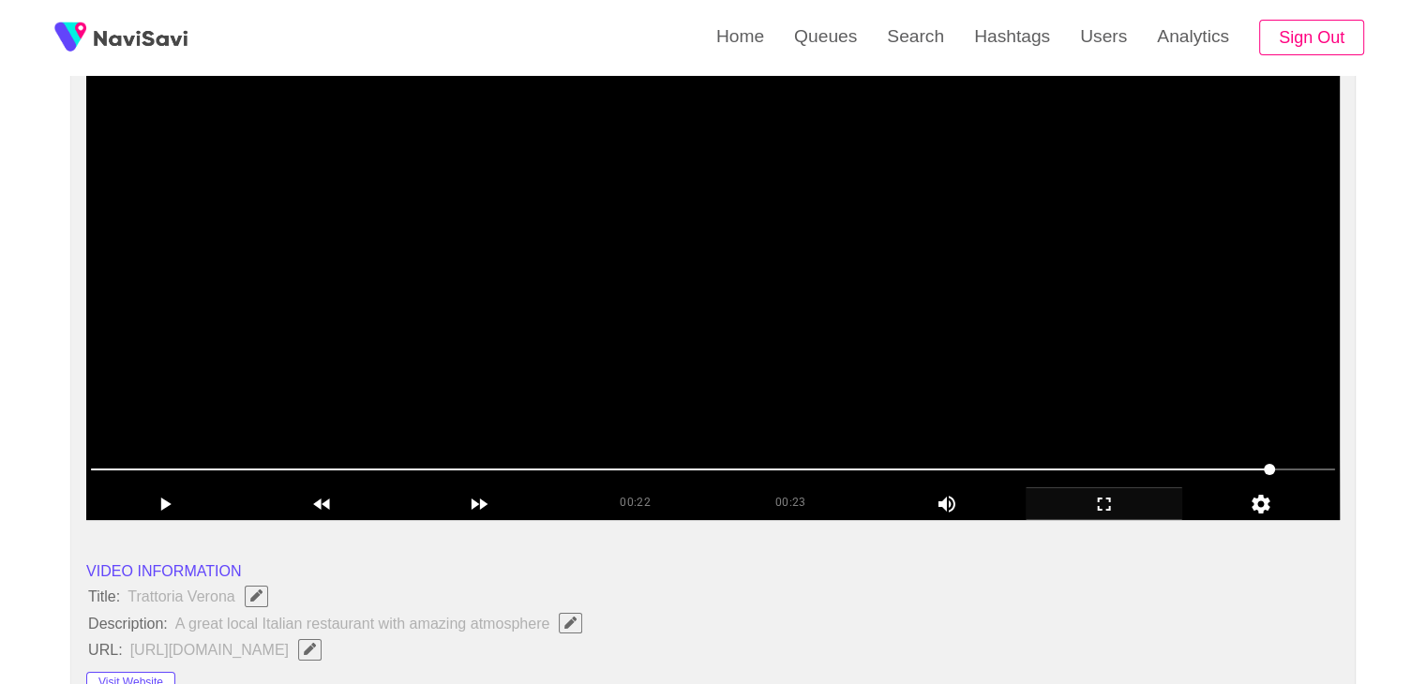
scroll to position [187, 0]
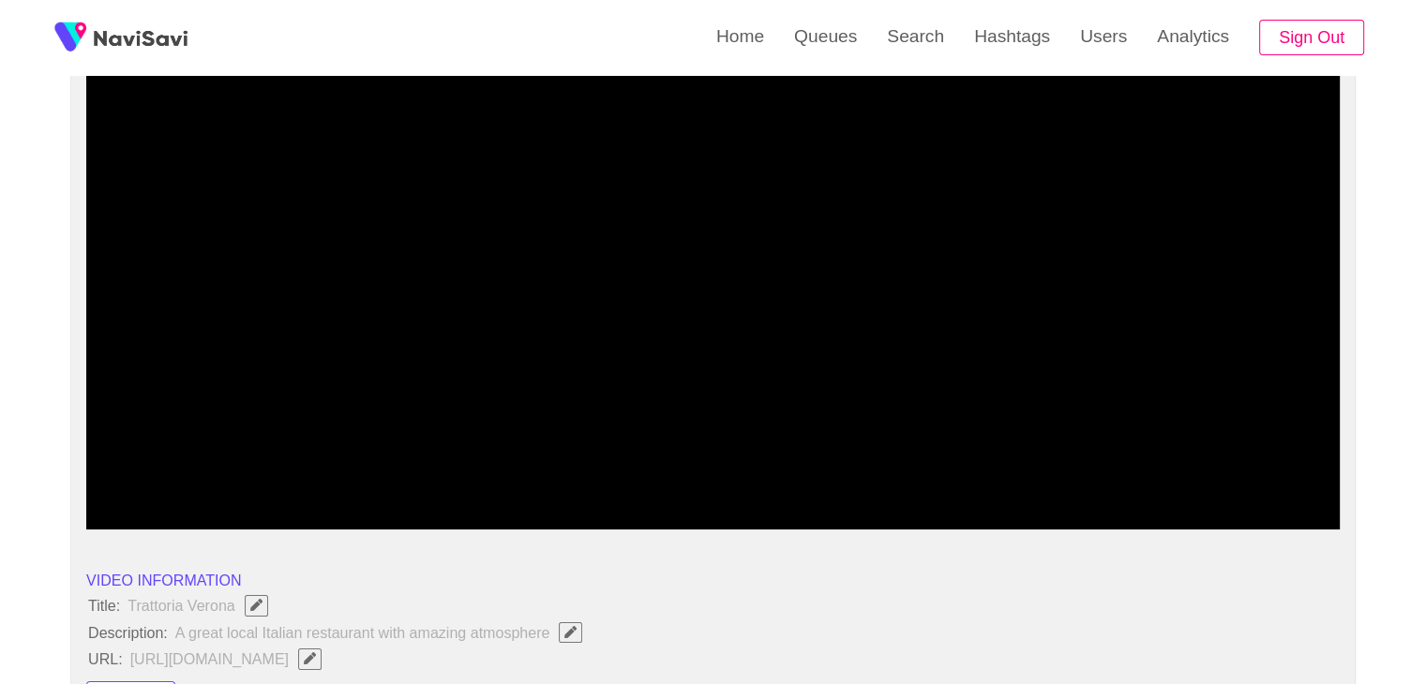
drag, startPoint x: 472, startPoint y: 469, endPoint x: 330, endPoint y: 425, distance: 149.1
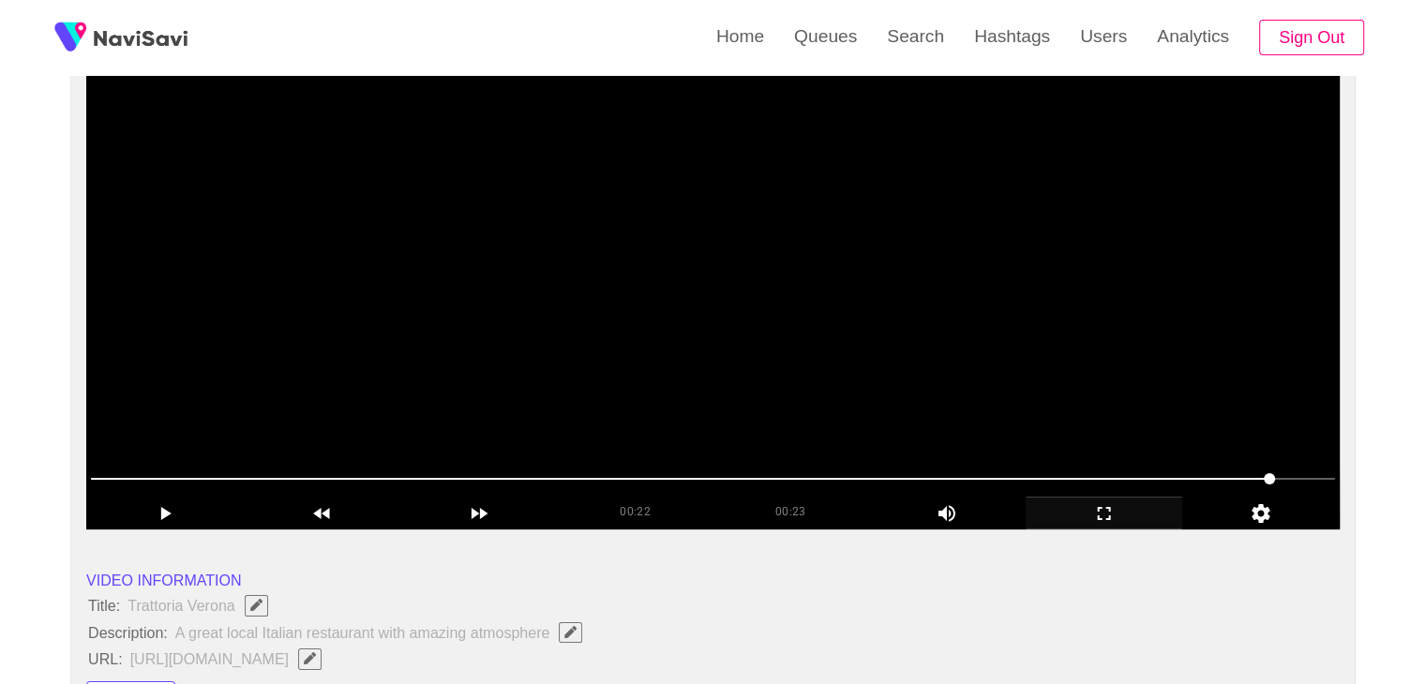
drag, startPoint x: 529, startPoint y: 485, endPoint x: 514, endPoint y: 481, distance: 15.5
click at [514, 481] on span at bounding box center [713, 479] width 1244 height 30
drag, startPoint x: 514, startPoint y: 481, endPoint x: 397, endPoint y: 484, distance: 116.3
click at [397, 484] on span at bounding box center [713, 479] width 1244 height 30
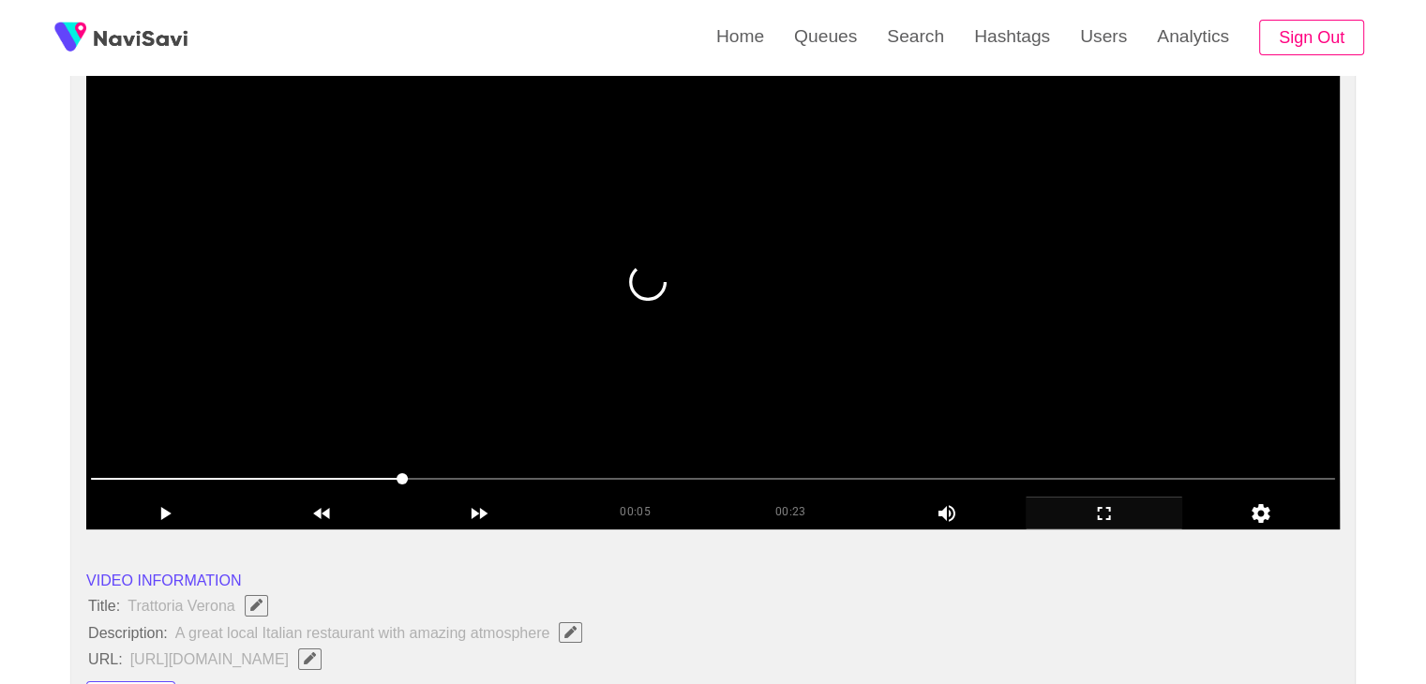
click at [269, 485] on span at bounding box center [713, 479] width 1244 height 30
click at [139, 487] on span at bounding box center [713, 479] width 1244 height 30
drag, startPoint x: 139, startPoint y: 487, endPoint x: 82, endPoint y: 466, distance: 60.8
click at [110, 471] on span at bounding box center [713, 479] width 1244 height 30
click at [1106, 527] on div "add" at bounding box center [1104, 513] width 157 height 32
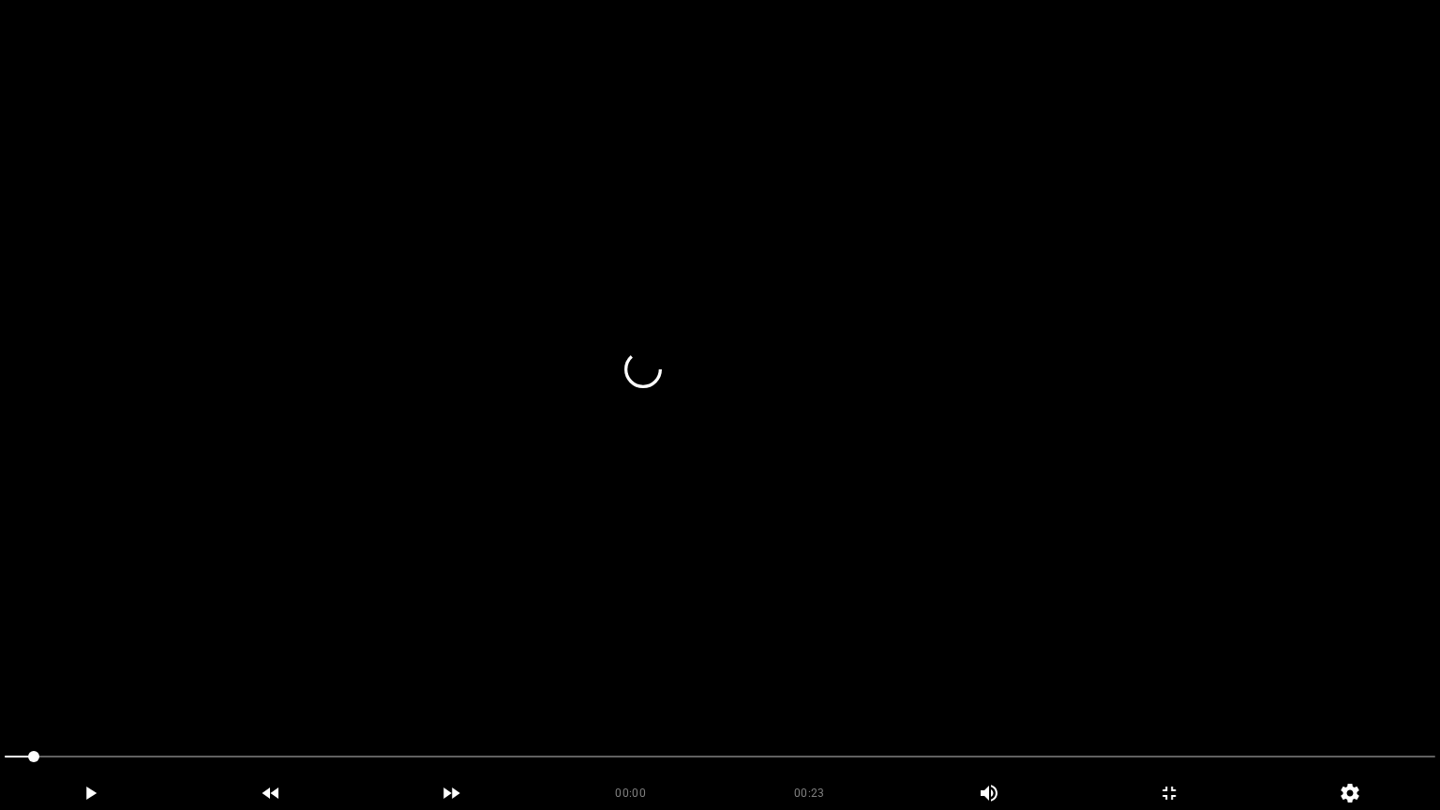
click at [909, 497] on video at bounding box center [720, 405] width 1440 height 810
click at [909, 529] on video at bounding box center [720, 405] width 1440 height 810
click at [870, 545] on video at bounding box center [720, 405] width 1440 height 810
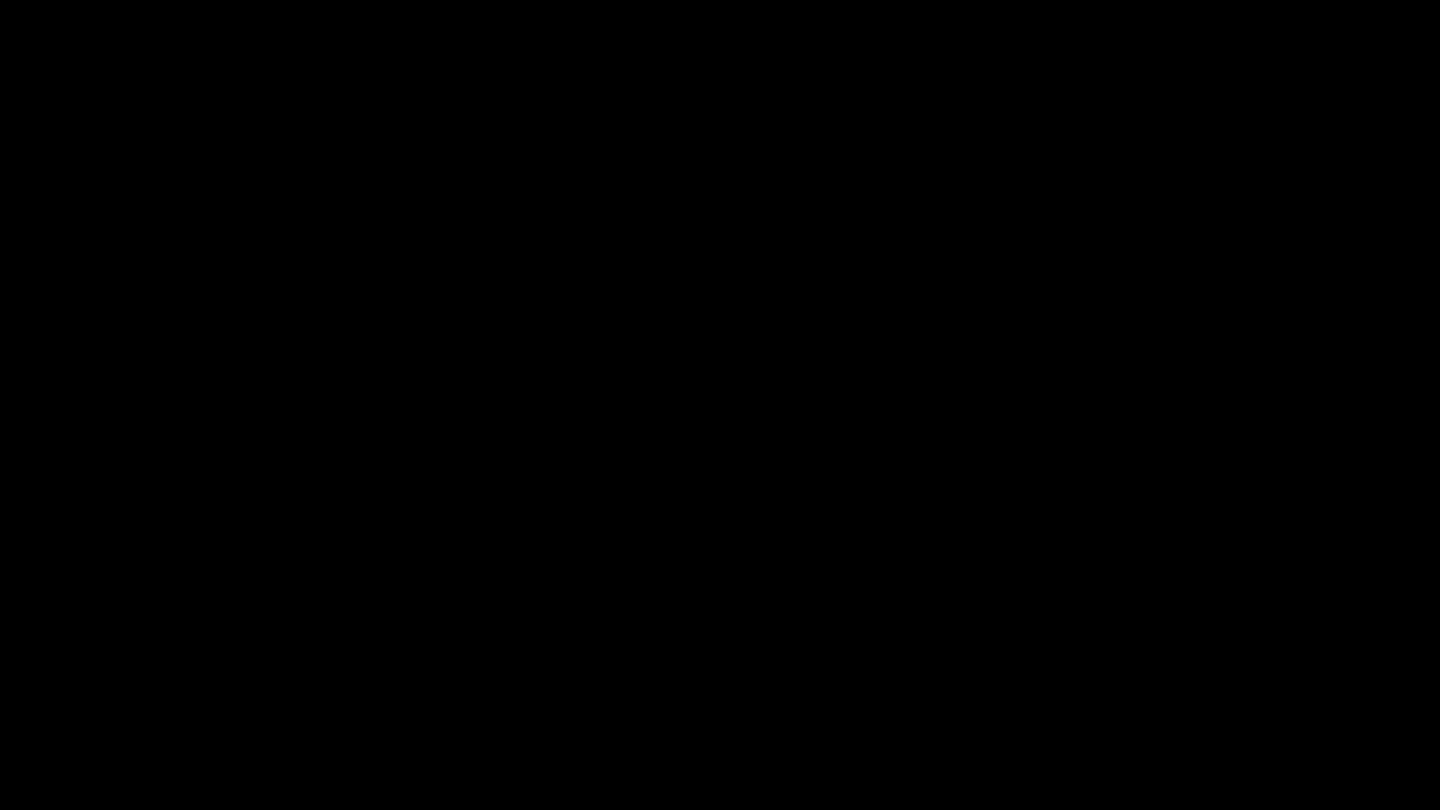
drag, startPoint x: 0, startPoint y: 761, endPoint x: 244, endPoint y: 700, distance: 251.2
click at [112, 683] on span at bounding box center [720, 757] width 1431 height 30
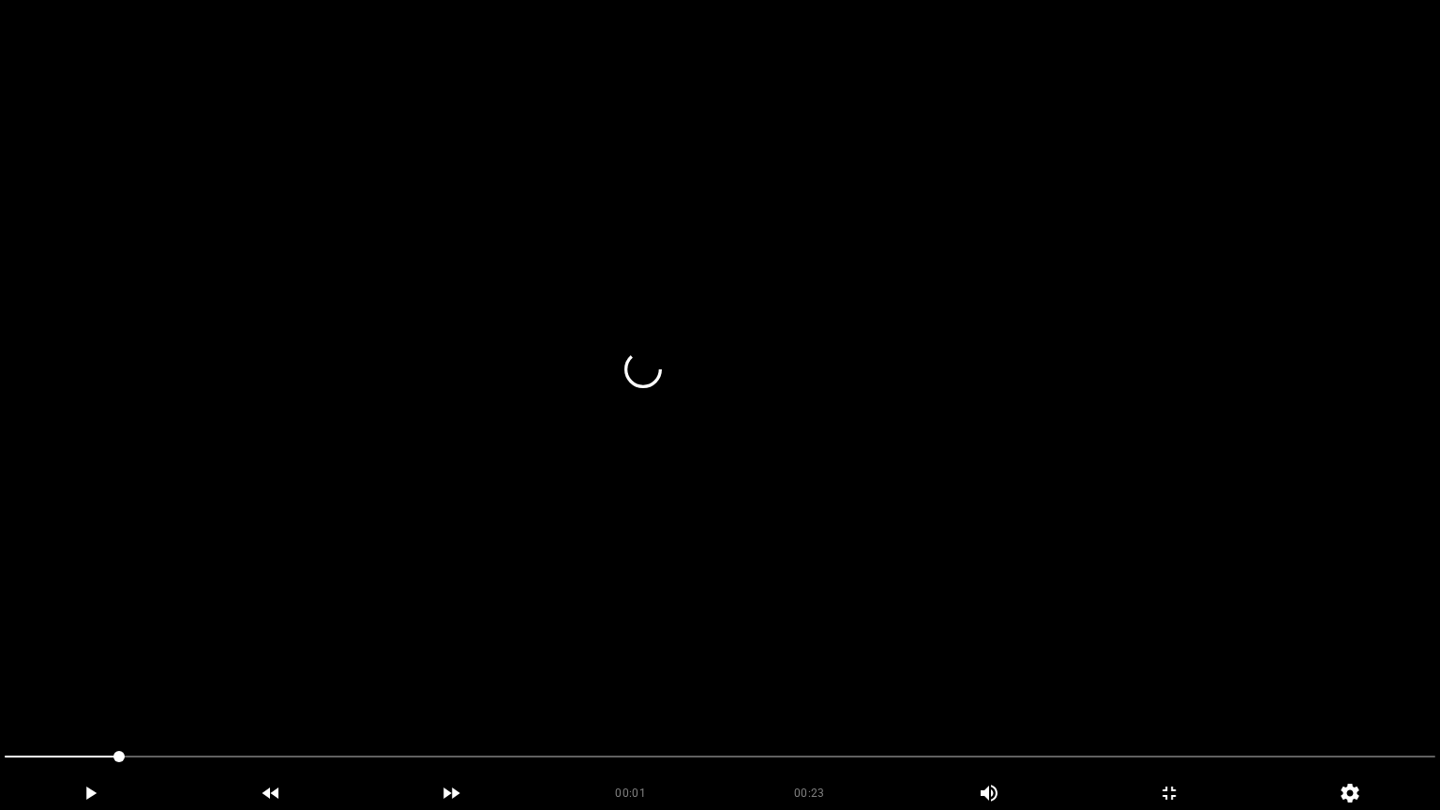
click at [425, 665] on video at bounding box center [720, 405] width 1440 height 810
click at [66, 683] on icon "add" at bounding box center [90, 793] width 179 height 22
click at [119, 683] on icon "add" at bounding box center [90, 793] width 179 height 22
drag, startPoint x: 236, startPoint y: 745, endPoint x: 258, endPoint y: 750, distance: 22.1
click at [258, 683] on span at bounding box center [720, 757] width 1431 height 30
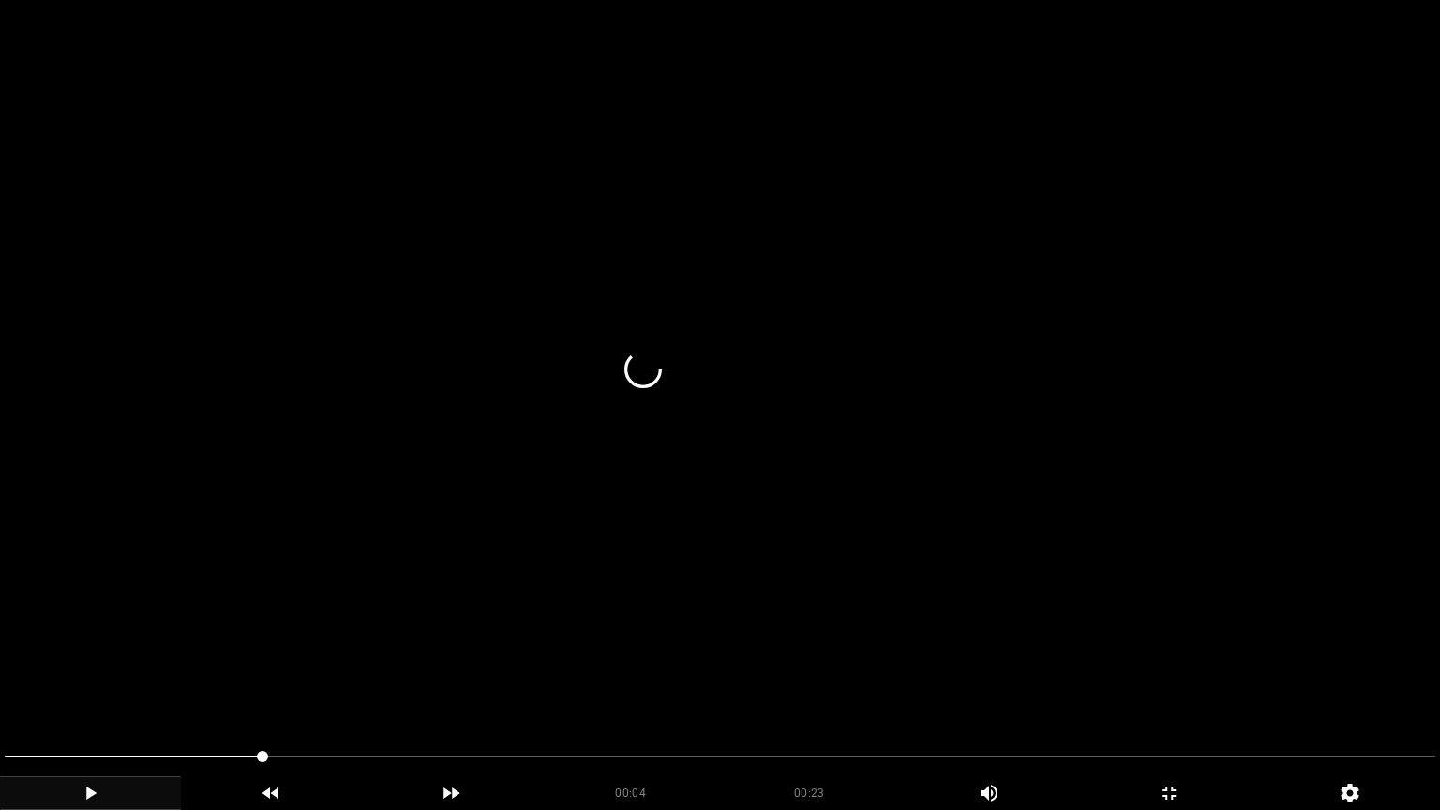
drag, startPoint x: 338, startPoint y: 748, endPoint x: 424, endPoint y: 742, distance: 85.5
click at [367, 683] on span at bounding box center [720, 757] width 1431 height 30
click at [474, 683] on span at bounding box center [720, 757] width 1431 height 30
drag, startPoint x: 474, startPoint y: 745, endPoint x: 643, endPoint y: 750, distance: 168.8
click at [643, 683] on span at bounding box center [720, 757] width 1431 height 30
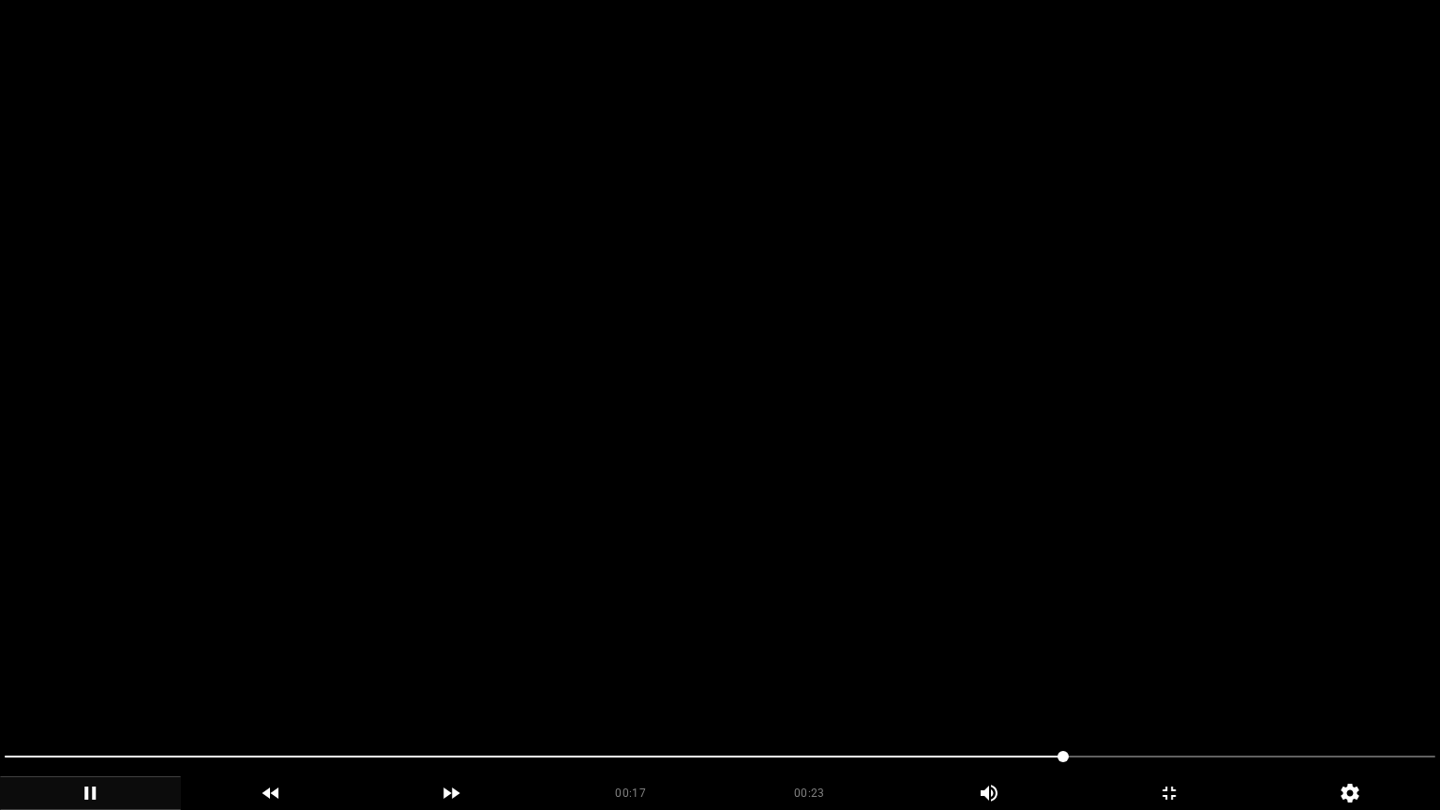
click at [1144, 683] on span at bounding box center [720, 757] width 1431 height 30
click at [1275, 683] on span at bounding box center [720, 757] width 1431 height 30
click at [1192, 683] on icon "add" at bounding box center [1169, 793] width 179 height 22
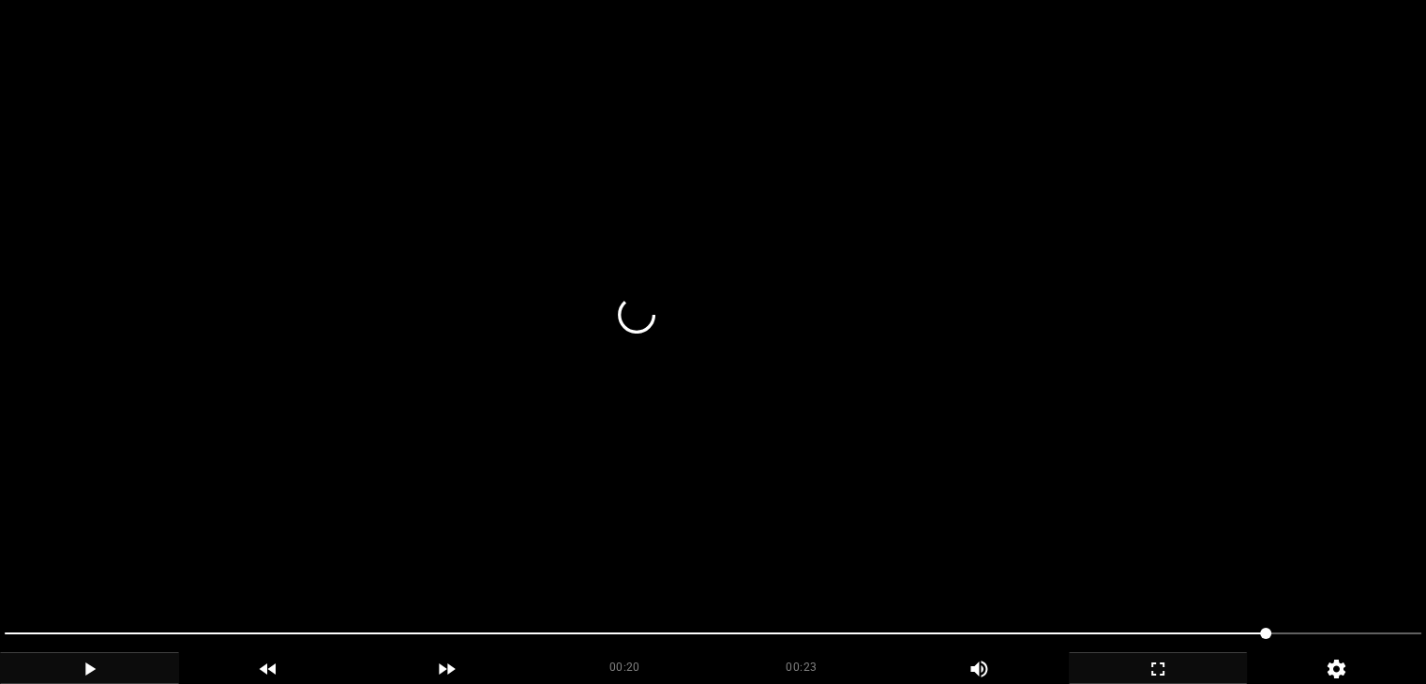
click at [652, 309] on video at bounding box center [713, 342] width 1426 height 684
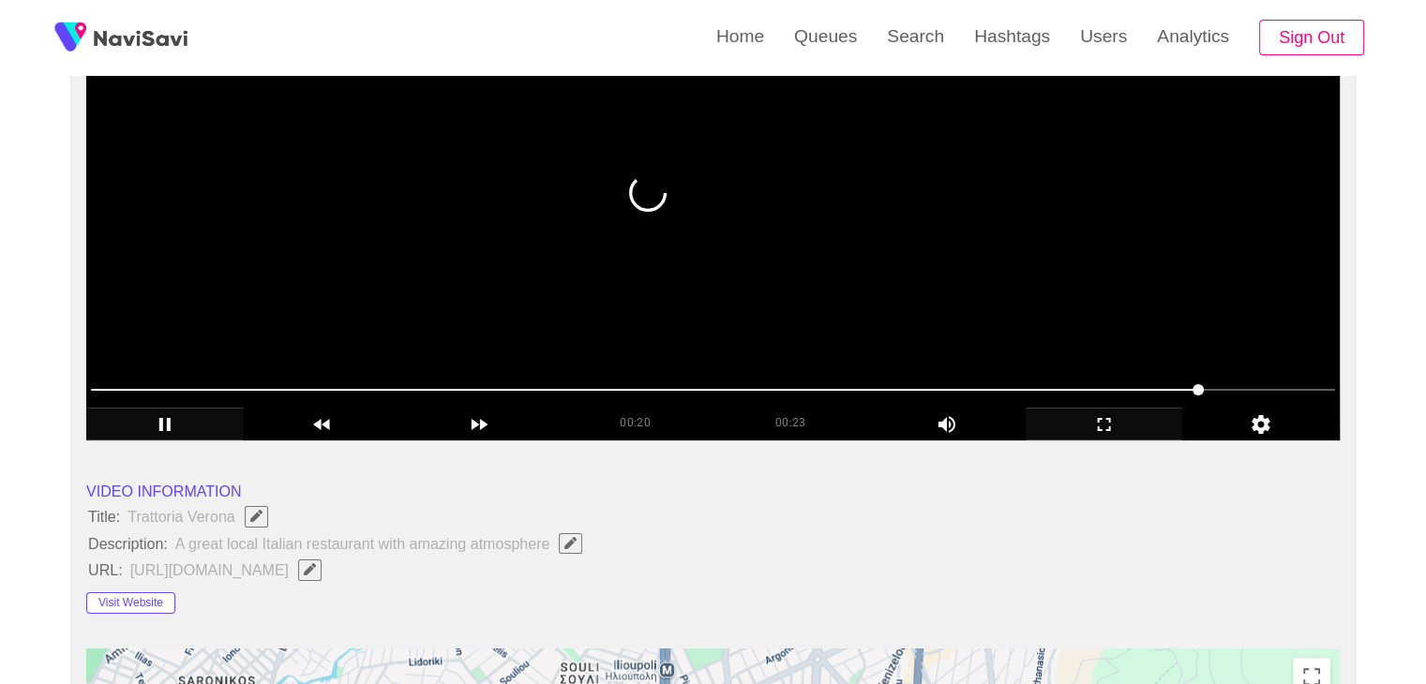
scroll to position [281, 0]
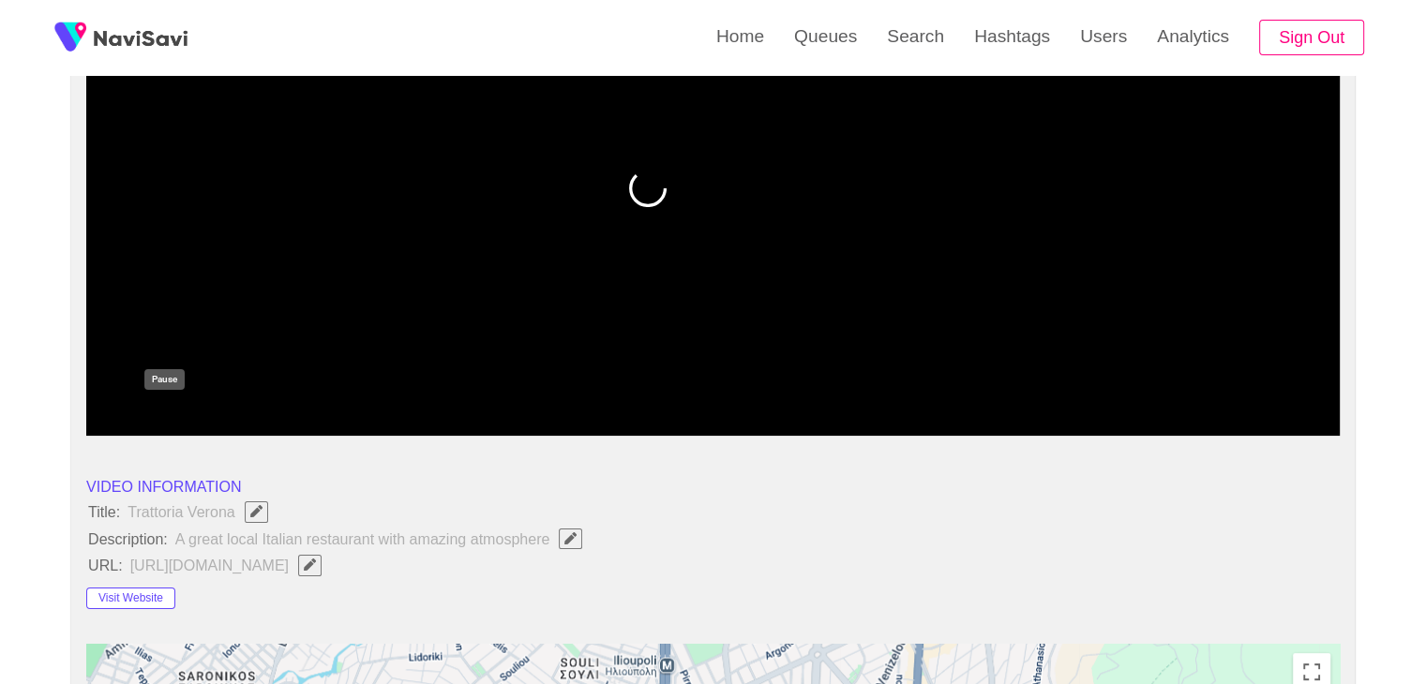
click at [172, 412] on icon "add" at bounding box center [165, 420] width 156 height 22
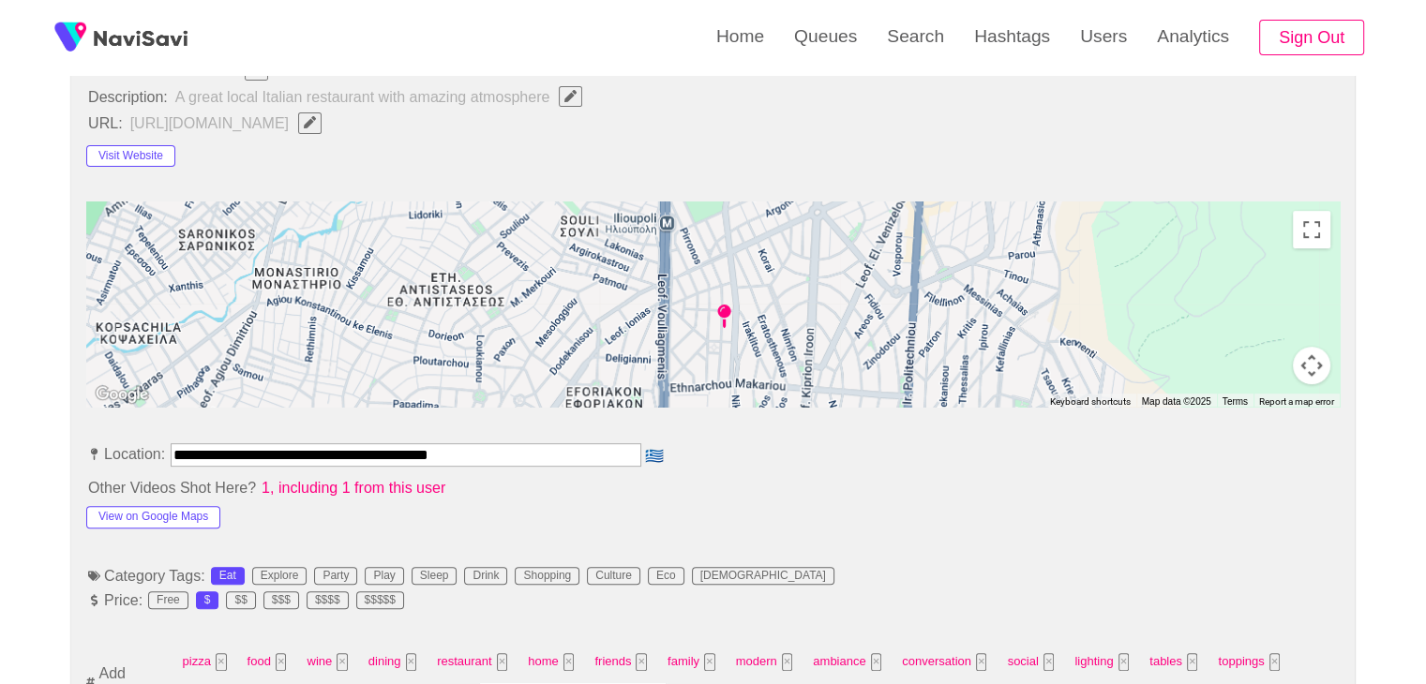
scroll to position [844, 0]
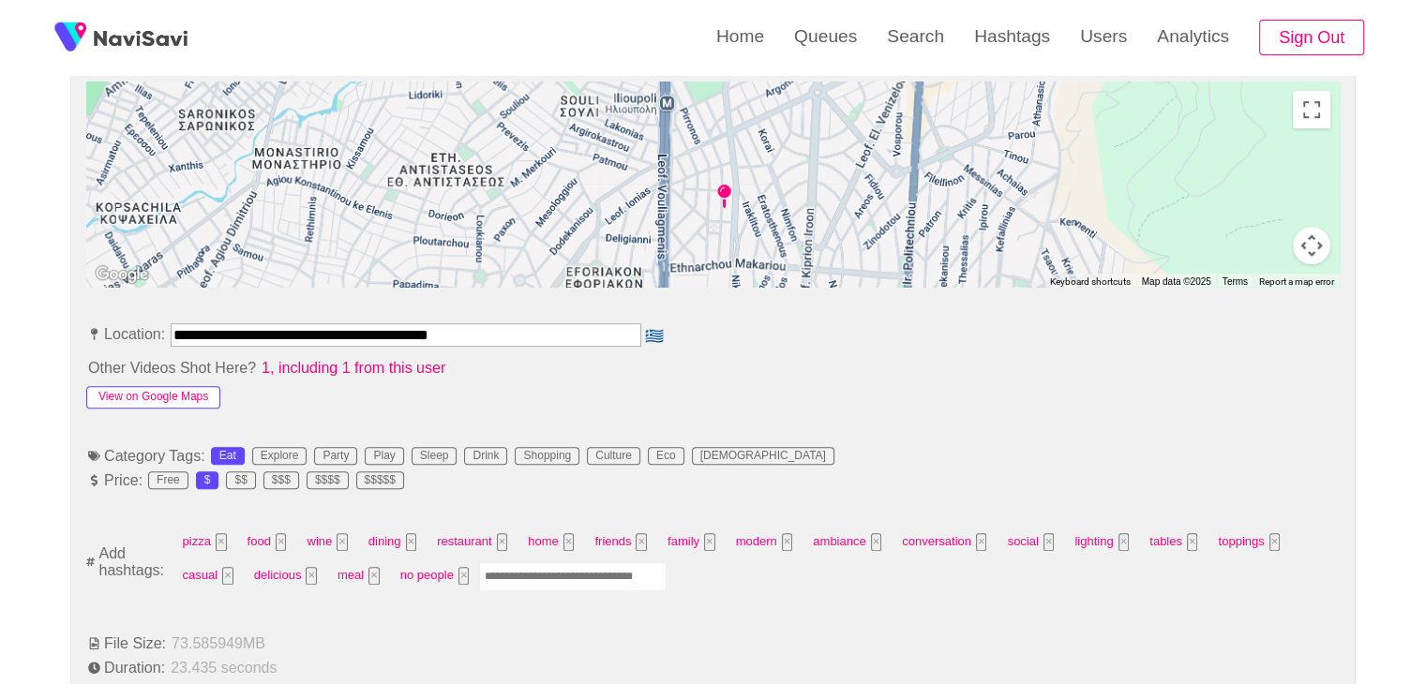
click at [186, 394] on button "View on Google Maps" at bounding box center [153, 397] width 134 height 22
drag, startPoint x: 376, startPoint y: 344, endPoint x: 14, endPoint y: 336, distance: 361.9
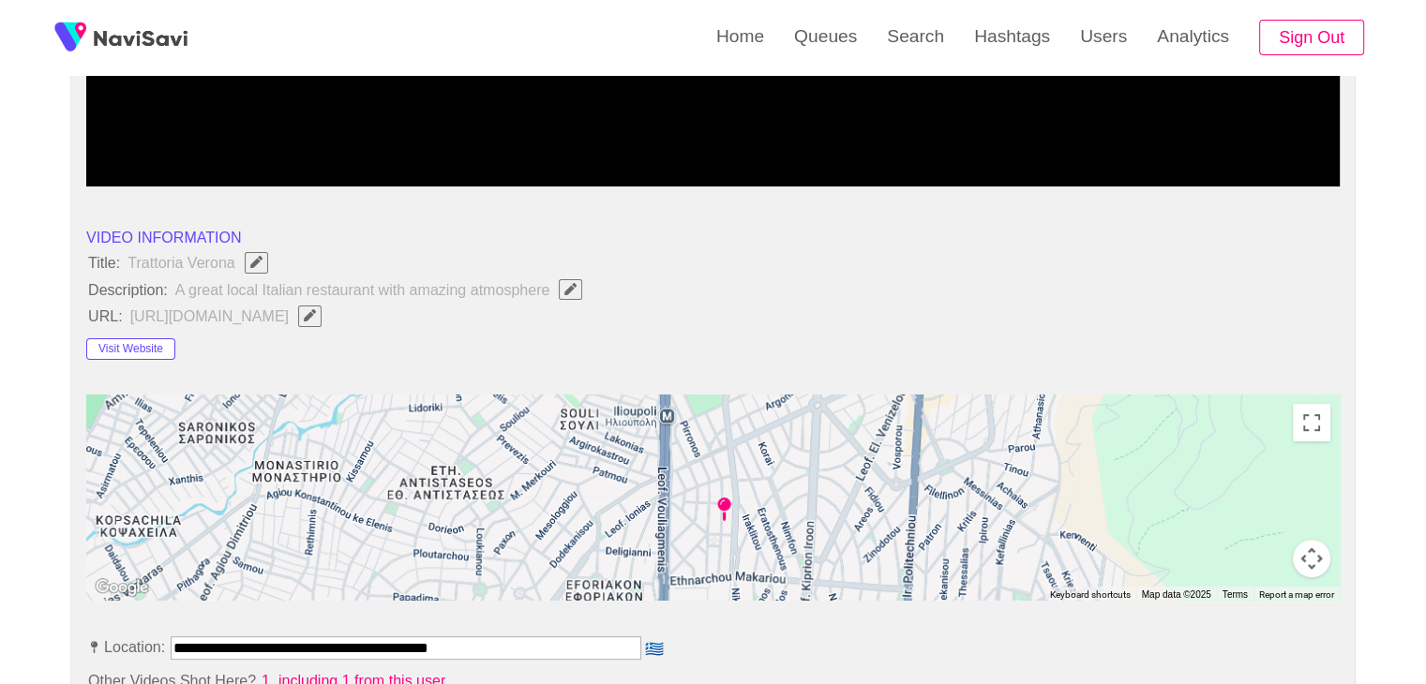
scroll to position [469, 0]
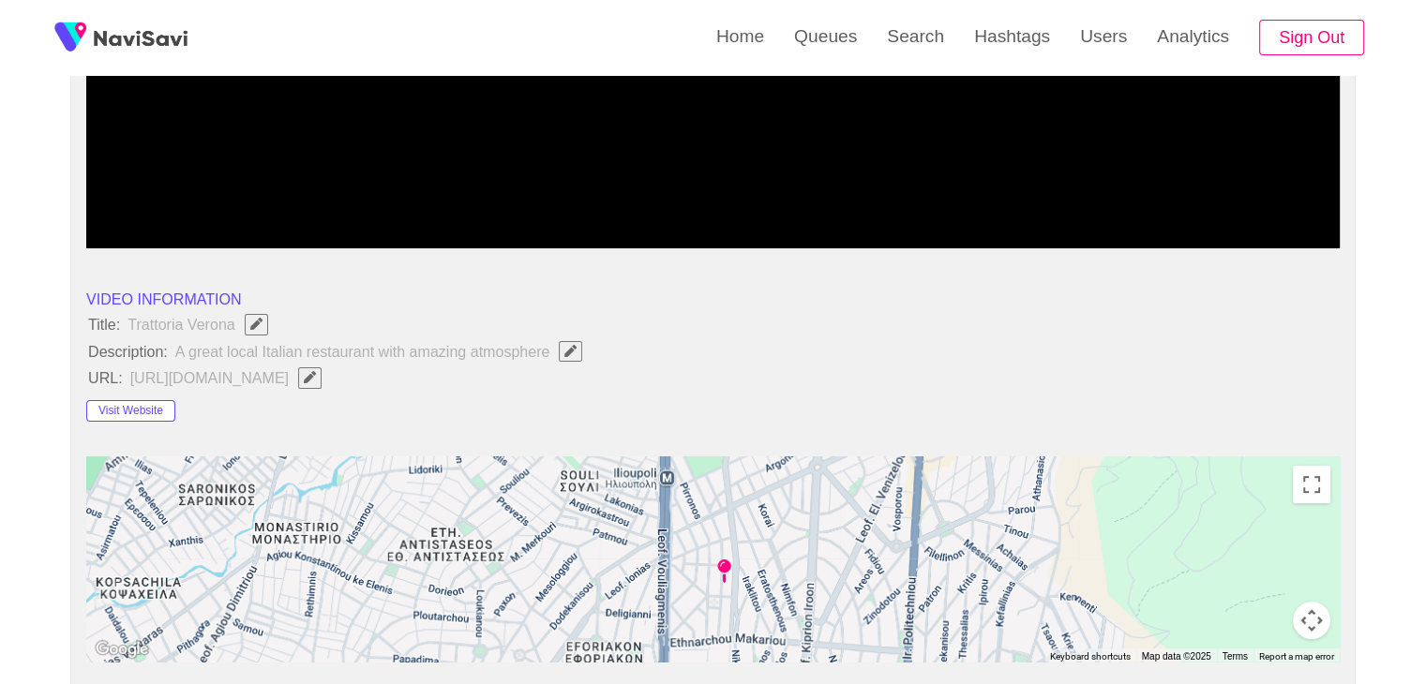
click at [316, 378] on icon "Edit Field" at bounding box center [310, 377] width 12 height 12
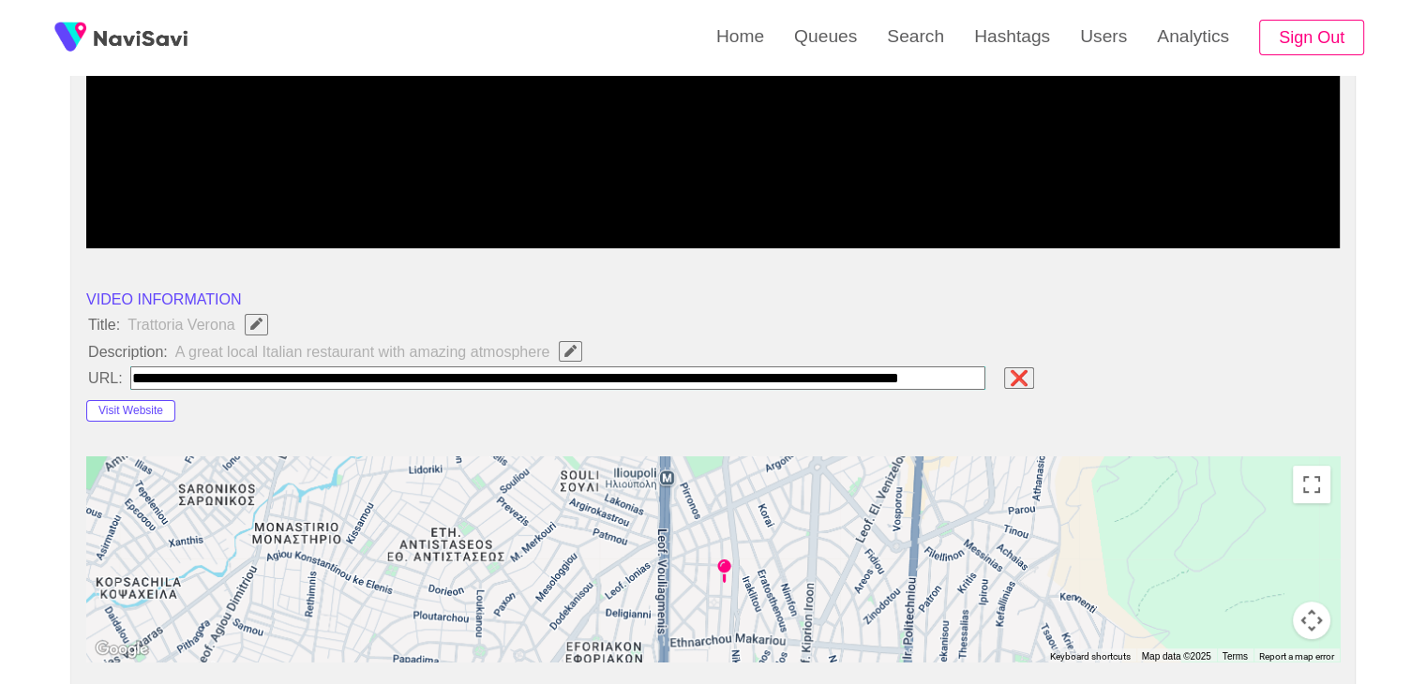
scroll to position [0, 139]
type input "**********"
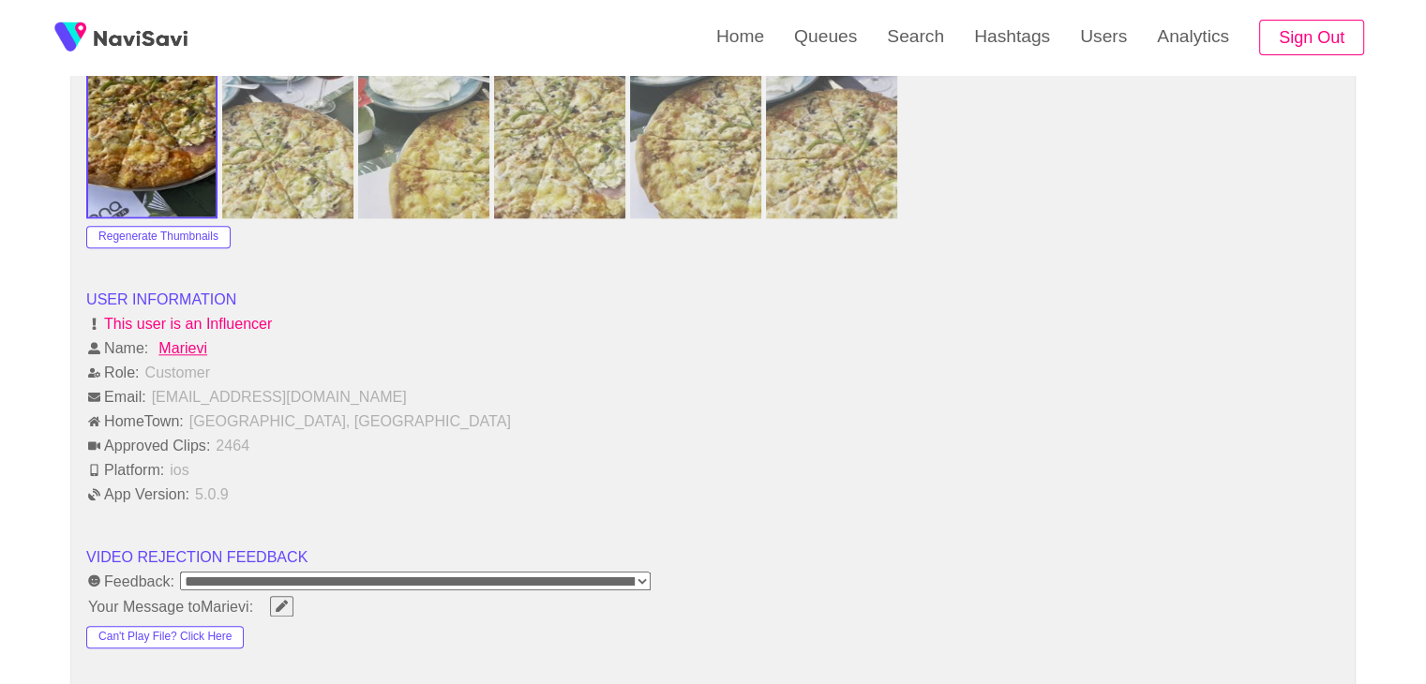
scroll to position [2344, 0]
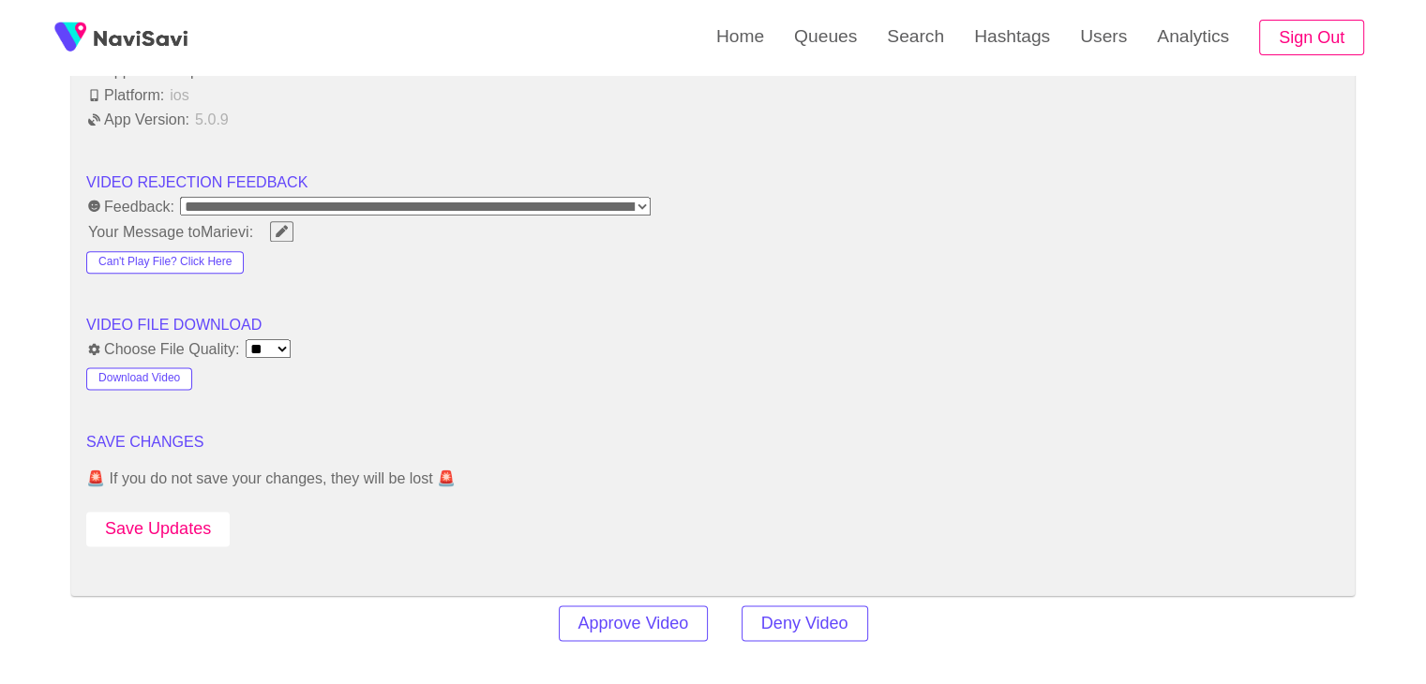
click at [184, 522] on button "Save Updates" at bounding box center [157, 529] width 143 height 35
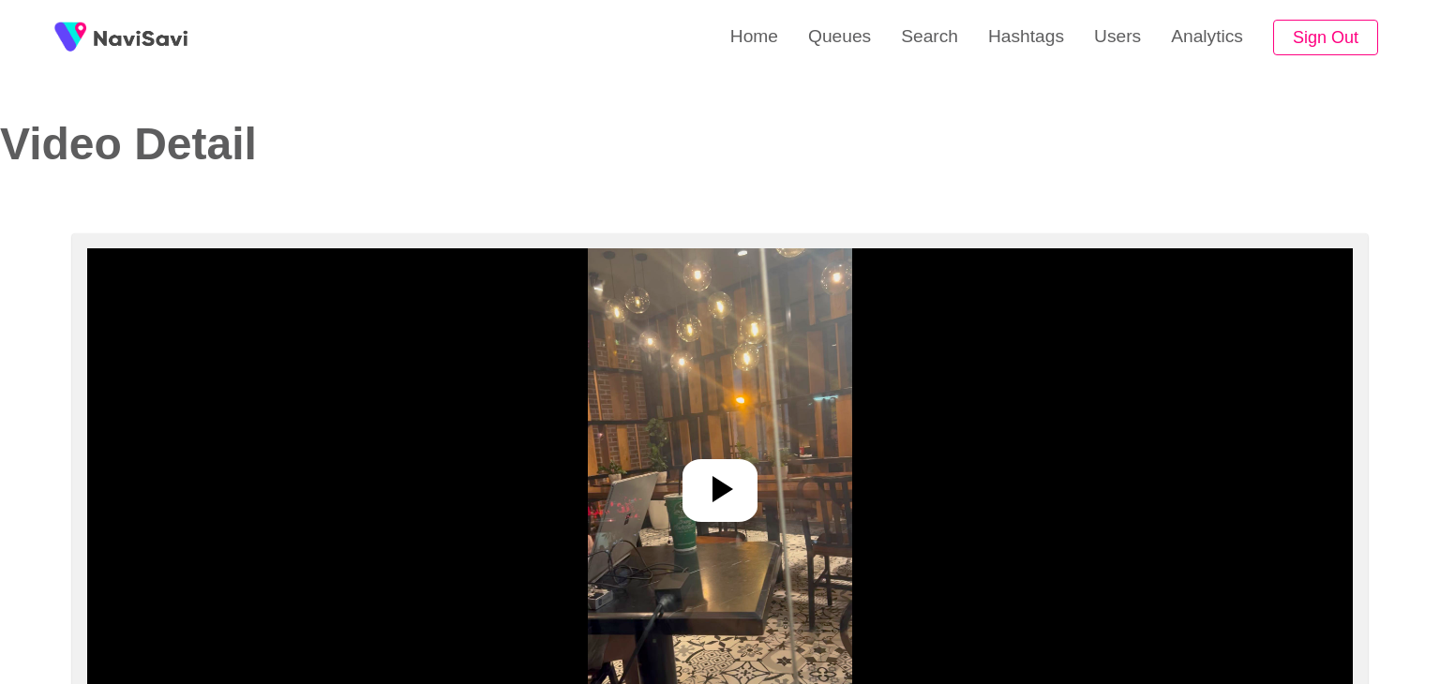
select select "**********"
select select "**"
click at [705, 463] on div at bounding box center [712, 490] width 75 height 63
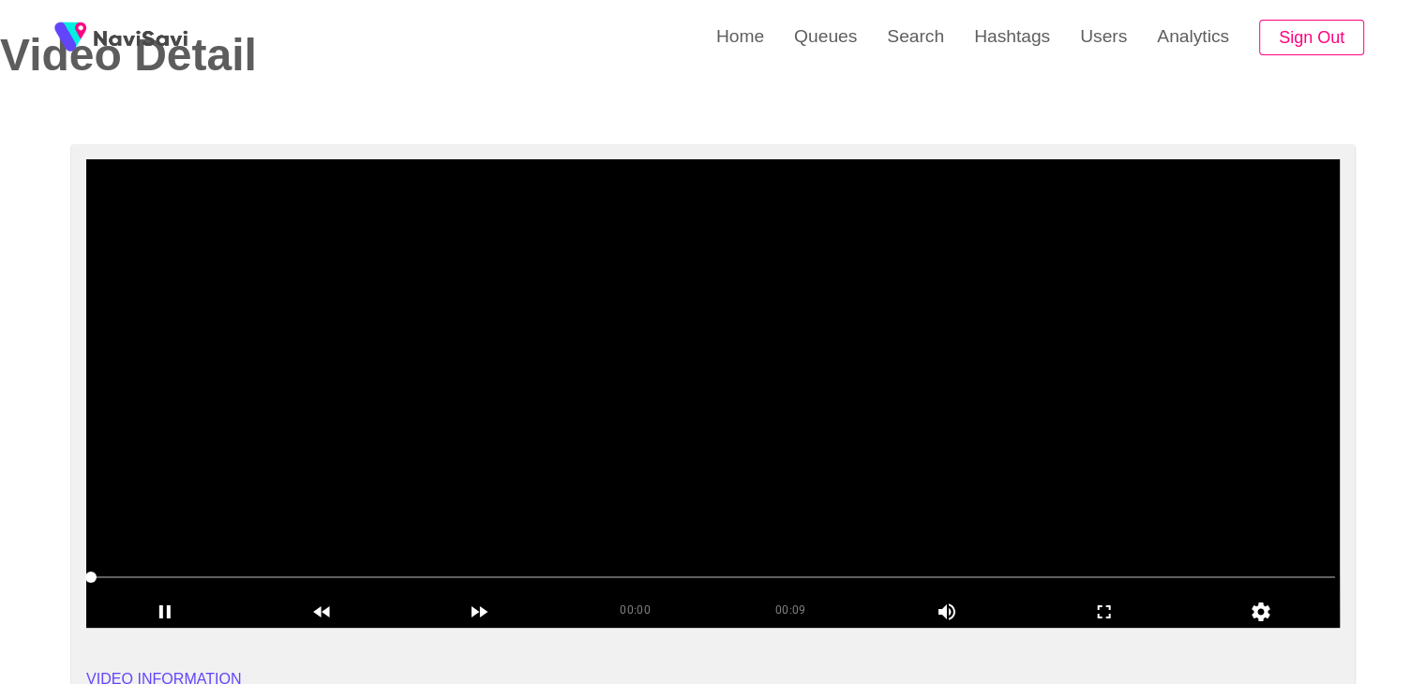
scroll to position [94, 0]
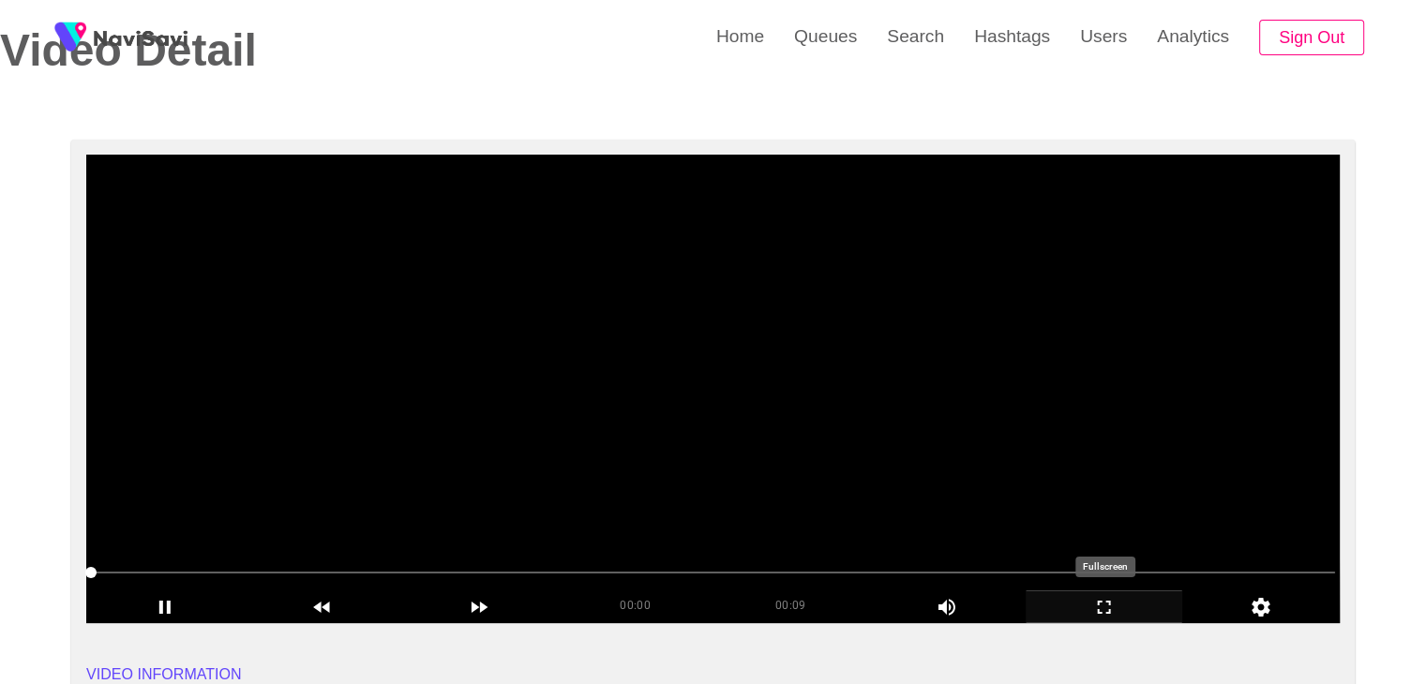
click at [1082, 603] on icon "add" at bounding box center [1104, 607] width 156 height 22
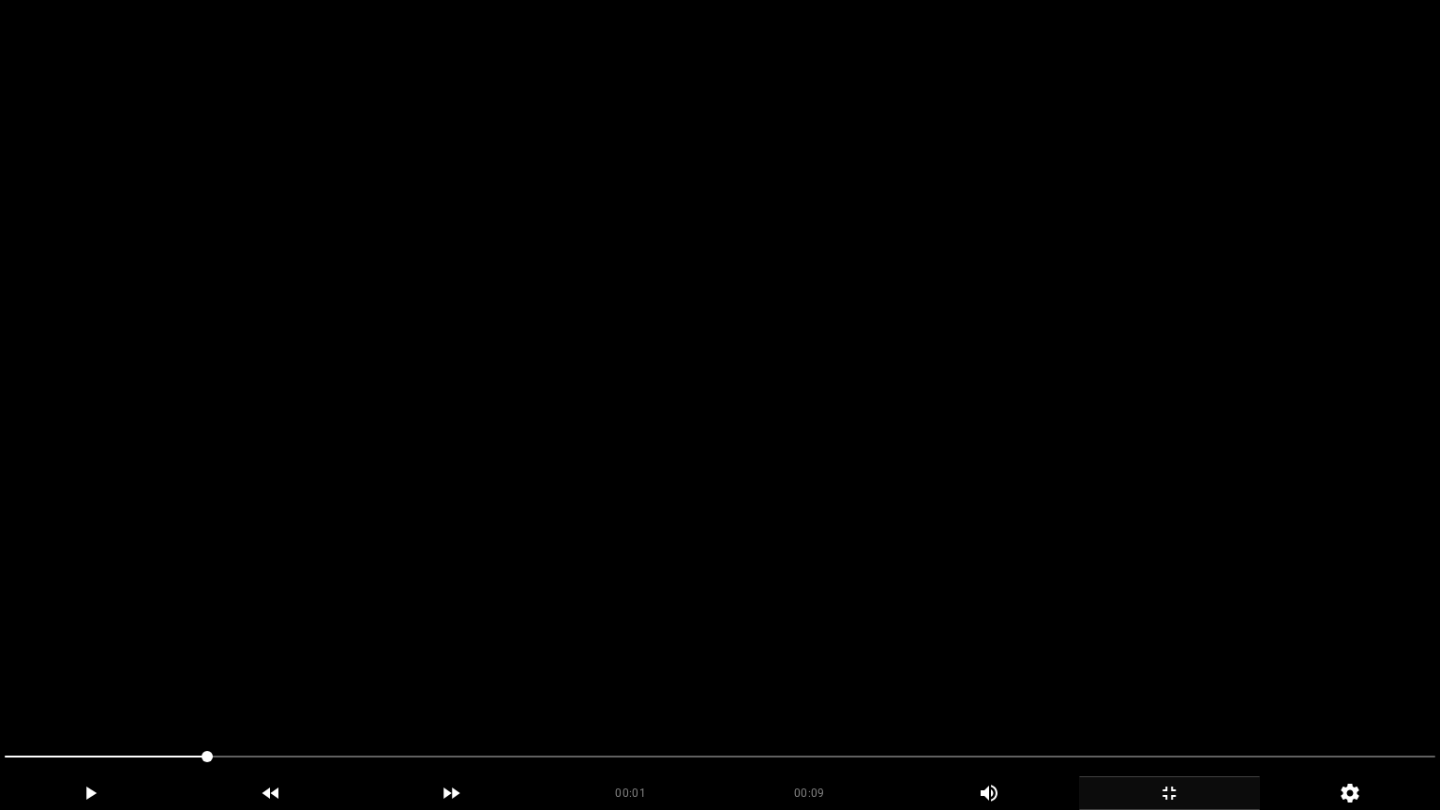
click at [987, 581] on video at bounding box center [720, 405] width 1440 height 810
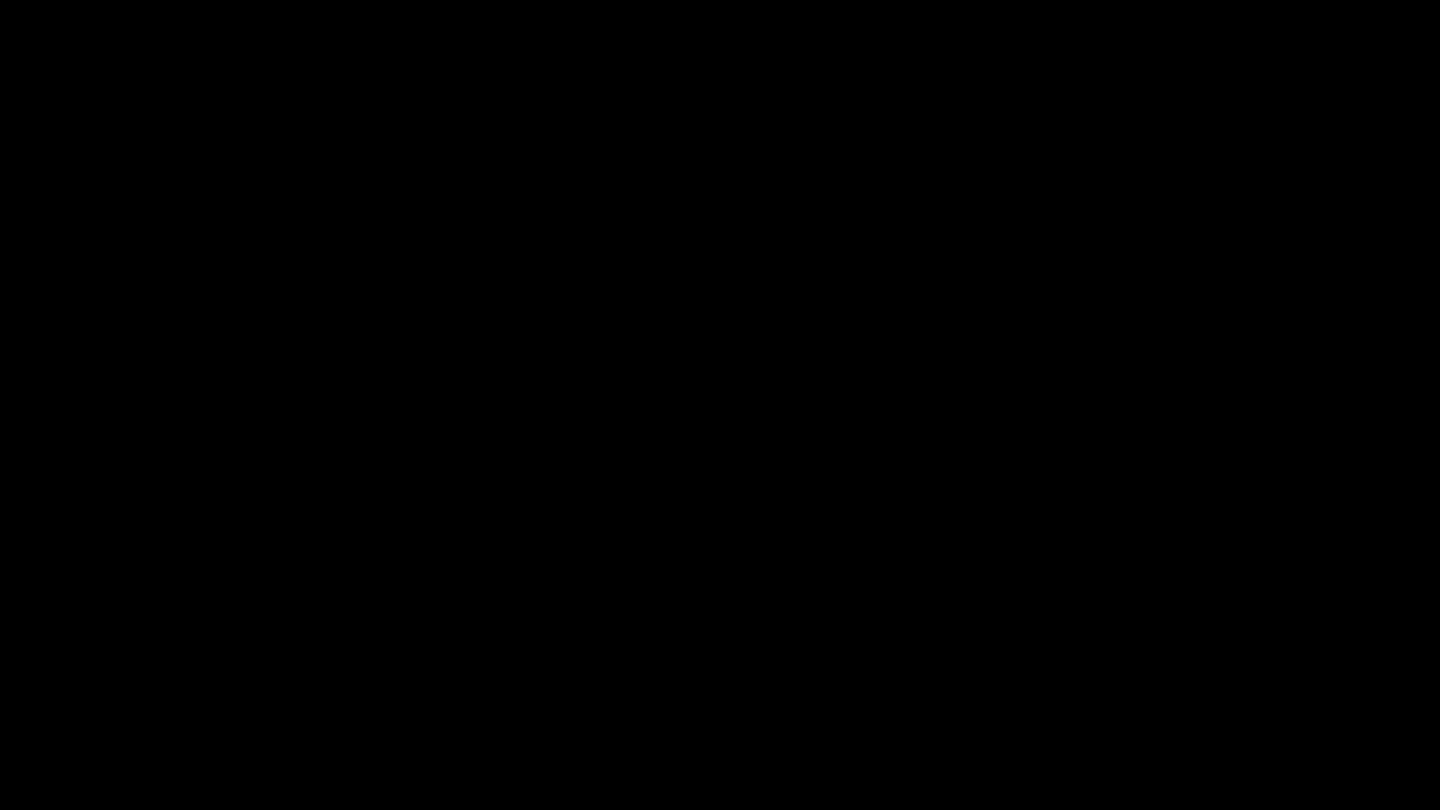
click at [795, 546] on video at bounding box center [720, 405] width 1440 height 810
click at [795, 545] on video at bounding box center [720, 405] width 1440 height 810
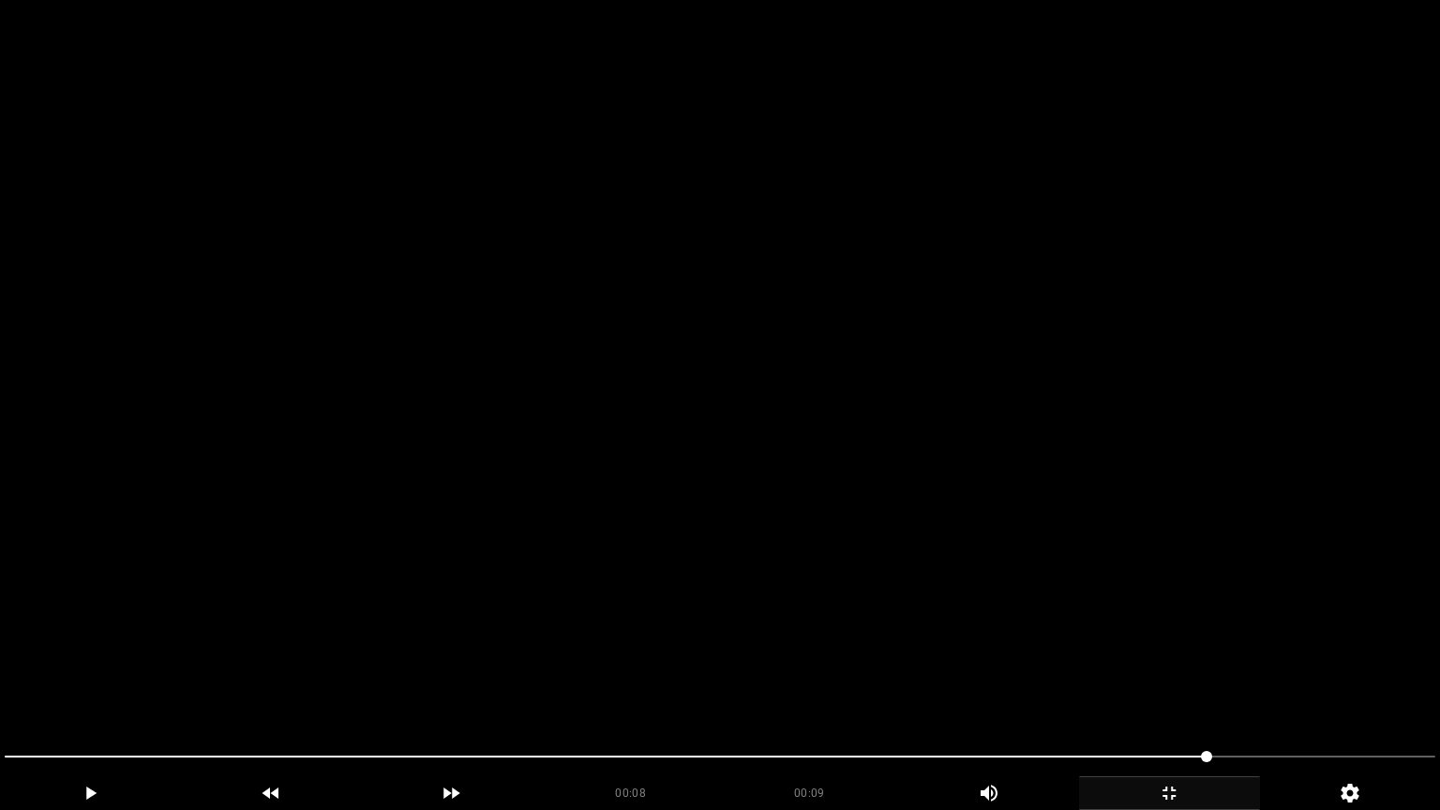
click at [1156, 674] on video at bounding box center [720, 405] width 1440 height 810
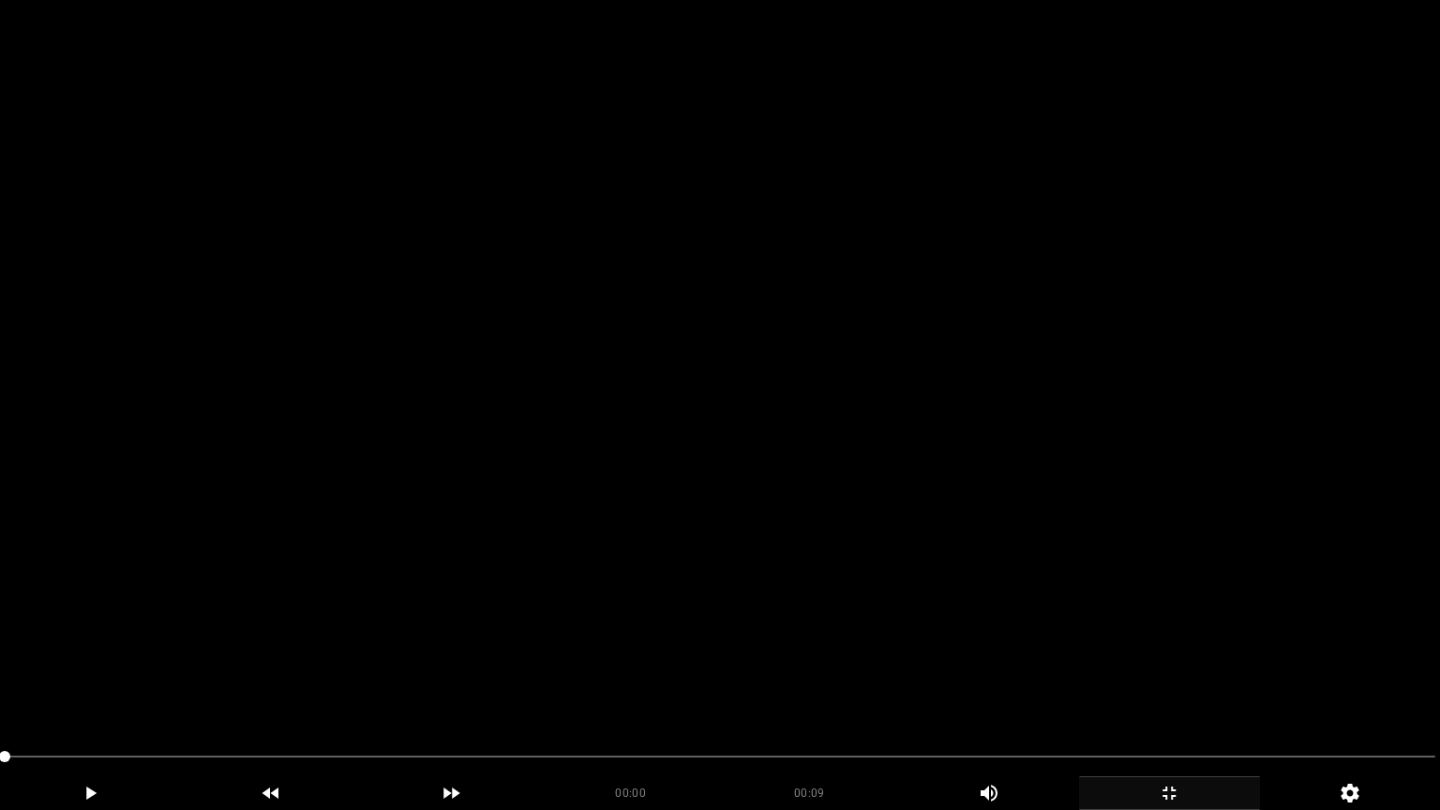
click at [725, 662] on video at bounding box center [720, 405] width 1440 height 810
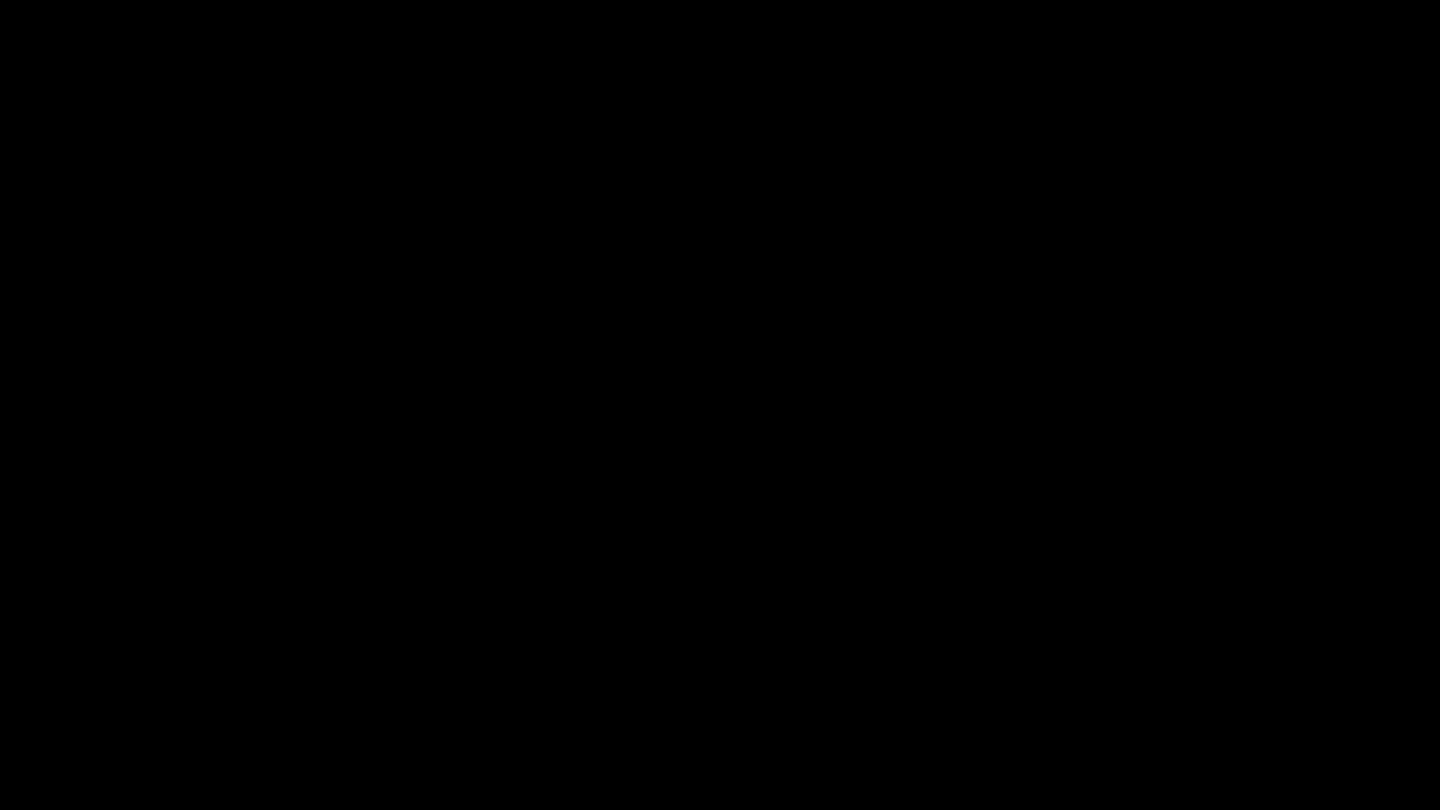
click at [1166, 683] on div "add" at bounding box center [1169, 793] width 181 height 34
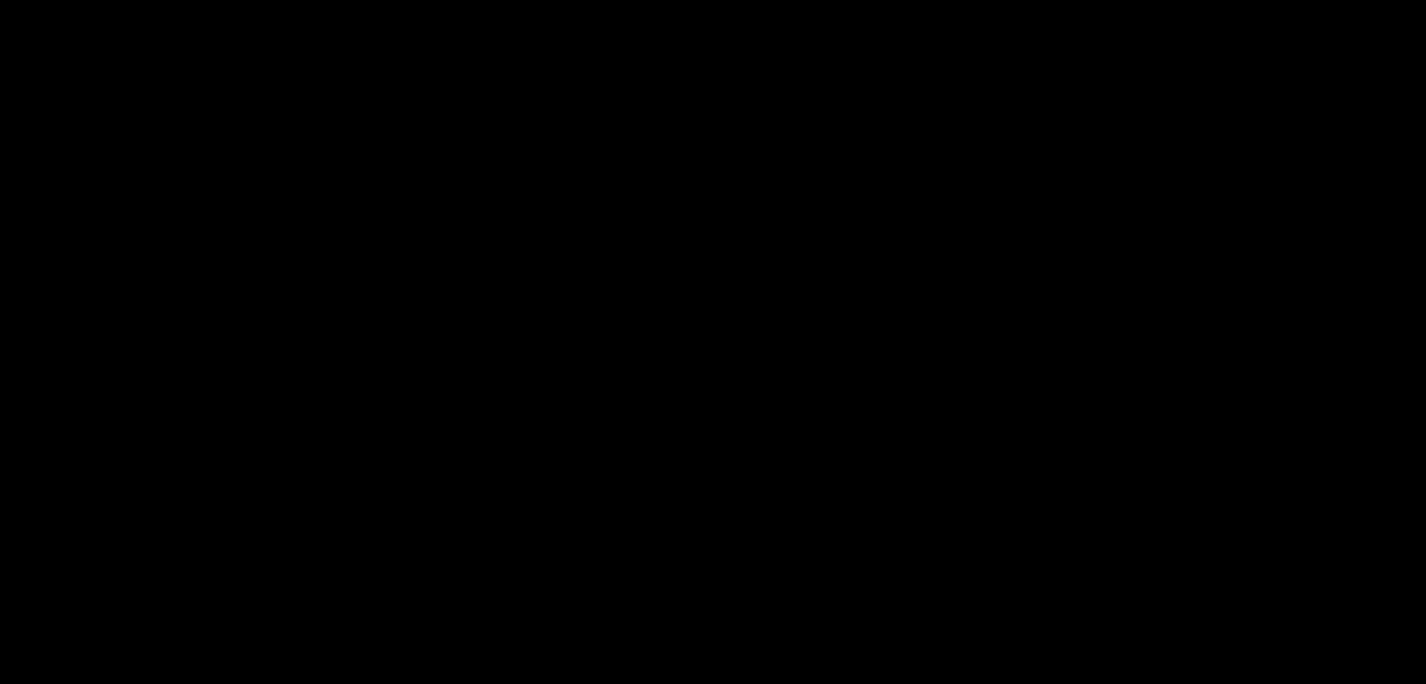
scroll to position [469, 0]
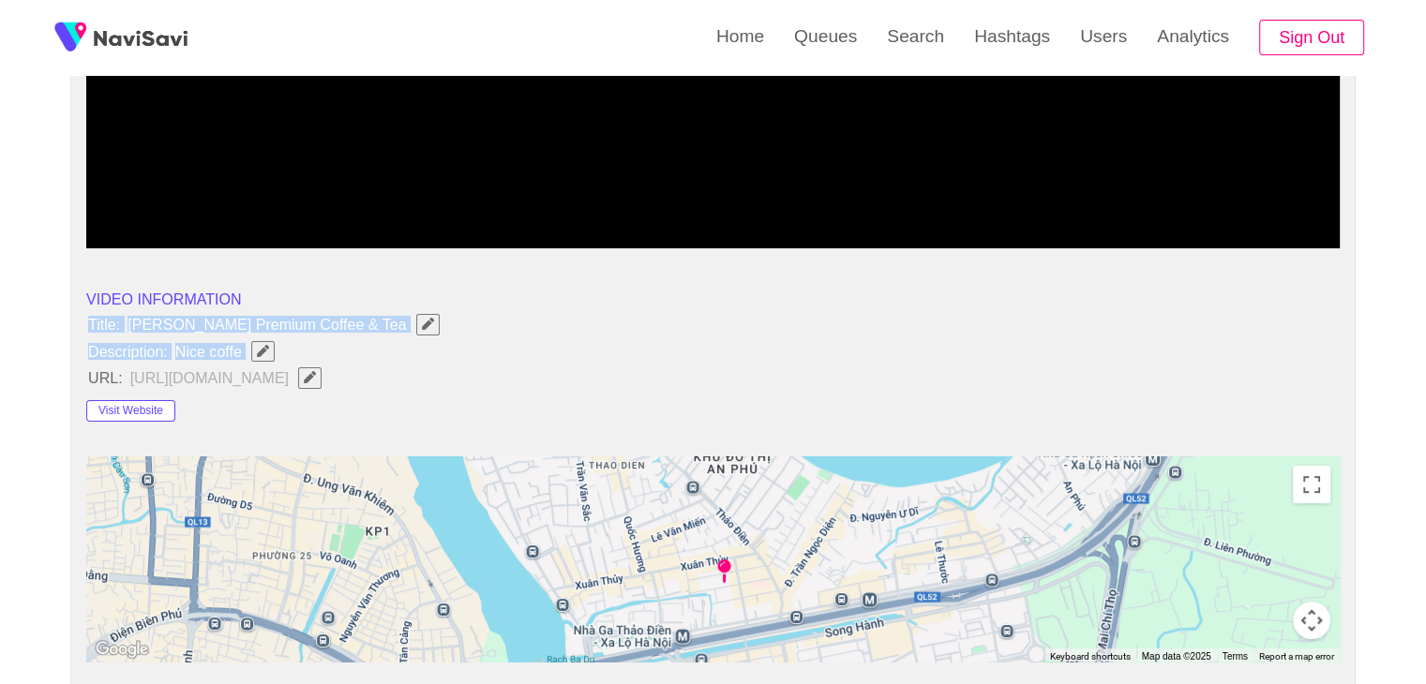
drag, startPoint x: 90, startPoint y: 320, endPoint x: 257, endPoint y: 361, distance: 171.9
copy ul "Title: [PERSON_NAME] Premium Coffee & Tea Description: Nice coffe"
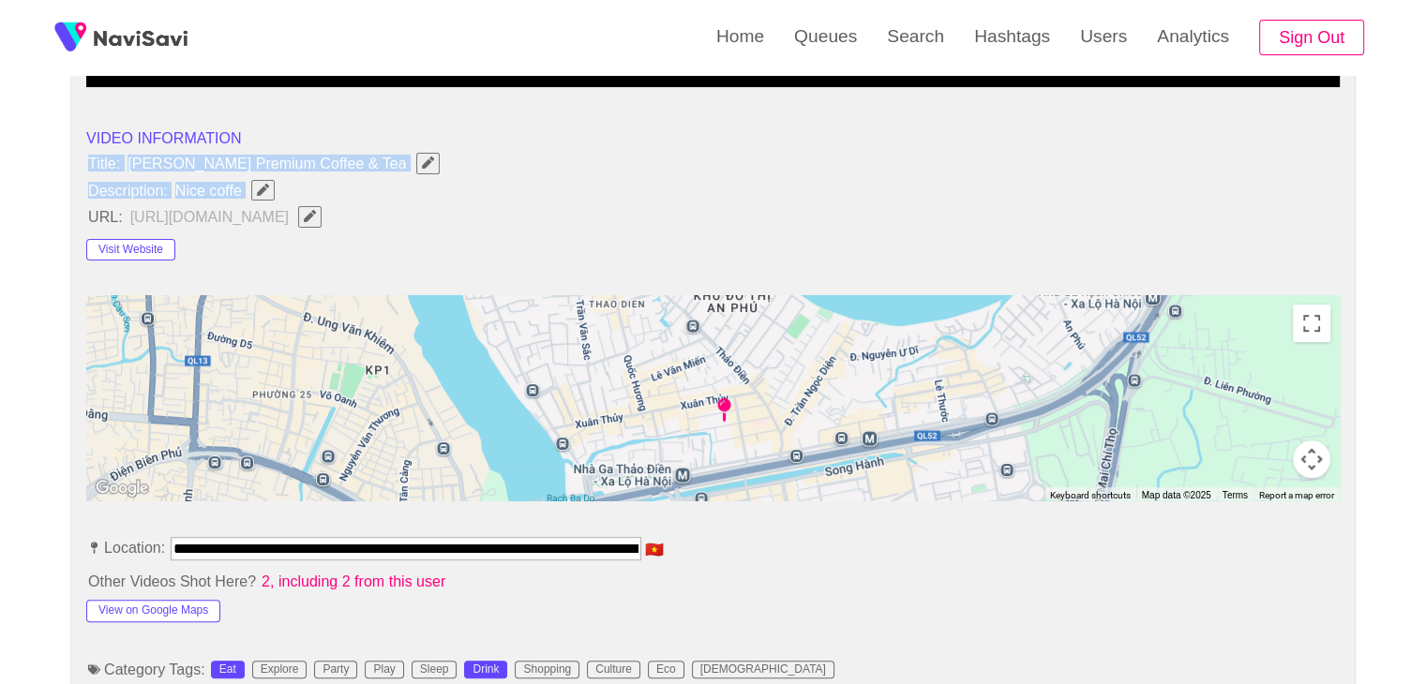
scroll to position [656, 0]
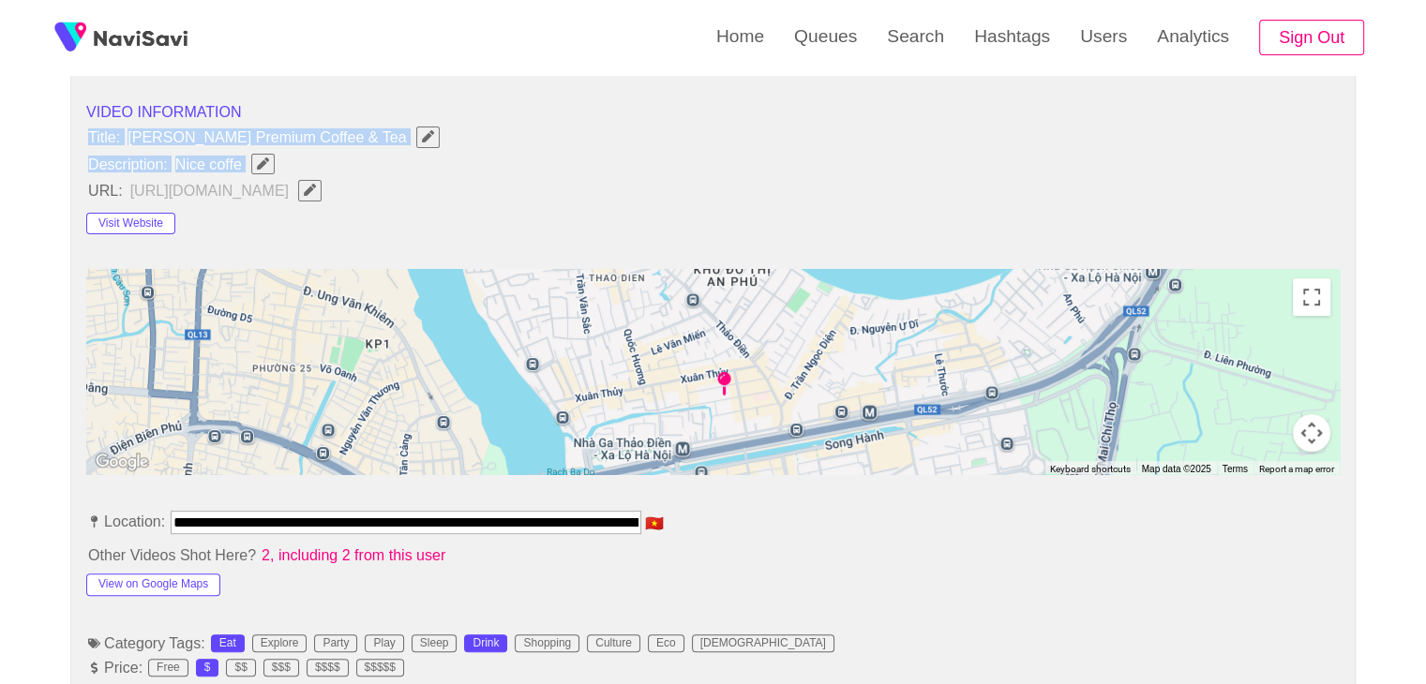
click at [261, 162] on icon "Edit Field" at bounding box center [263, 163] width 12 height 12
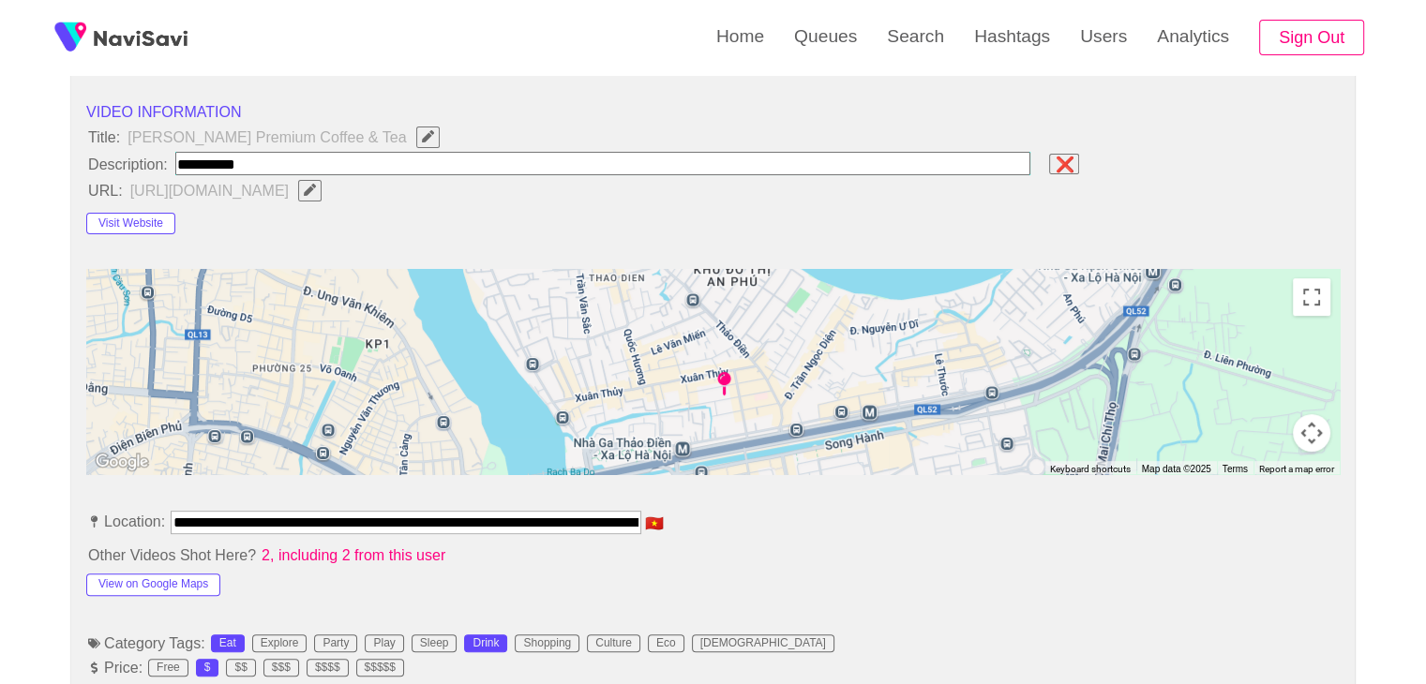
type input "**********"
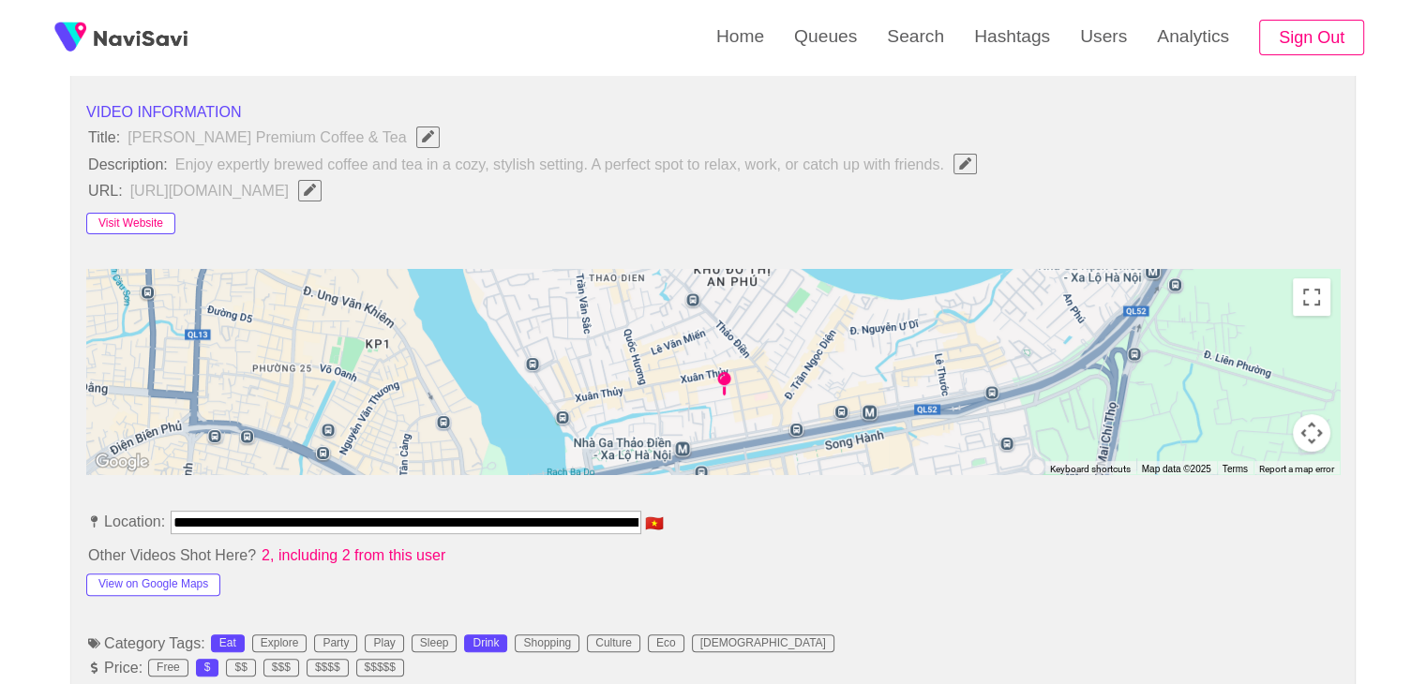
click at [134, 222] on button "Visit Website" at bounding box center [130, 224] width 89 height 22
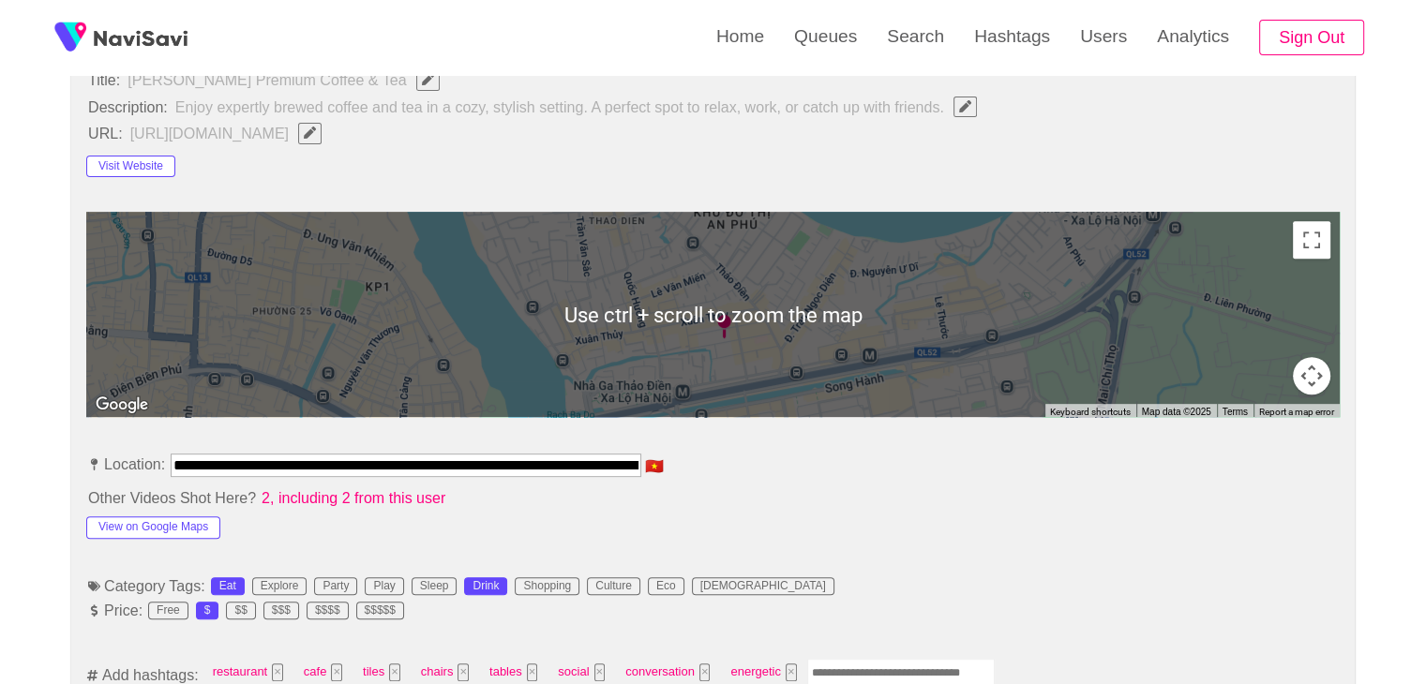
scroll to position [844, 0]
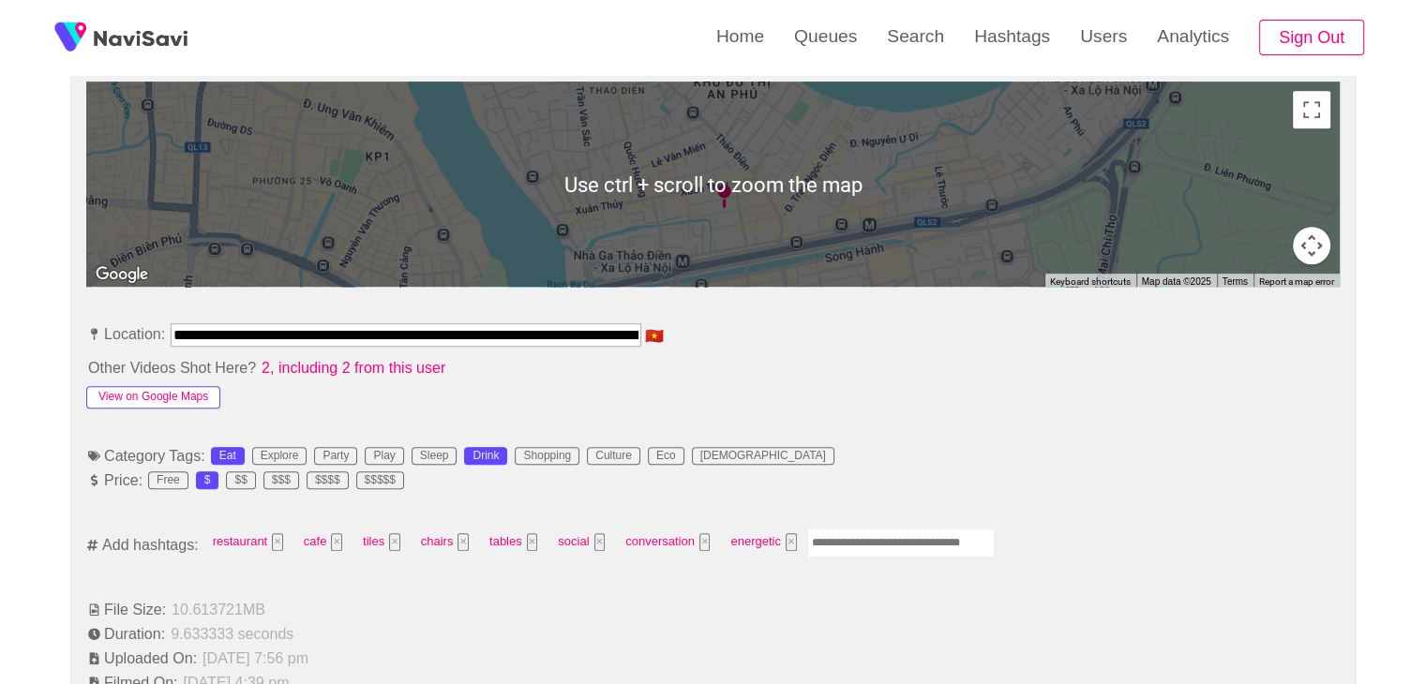
click at [191, 395] on button "View on Google Maps" at bounding box center [153, 397] width 134 height 22
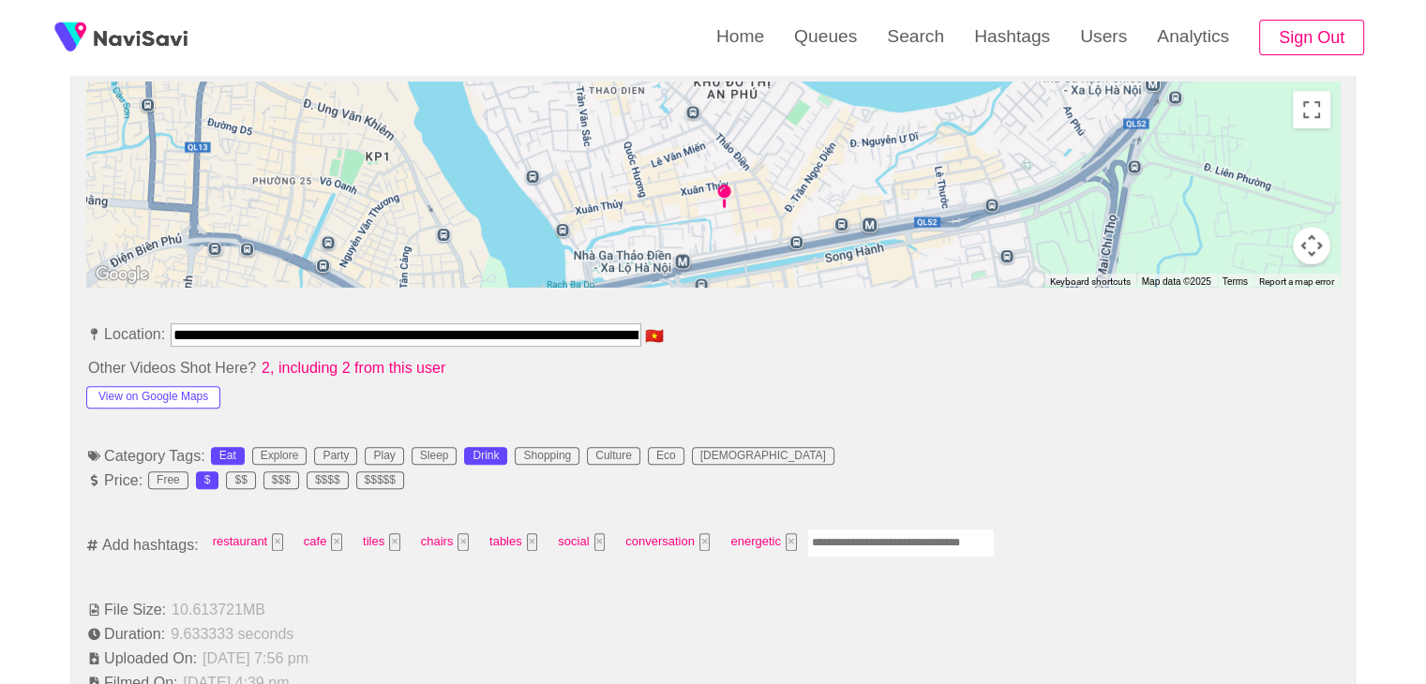
scroll to position [0, 164]
drag, startPoint x: 173, startPoint y: 328, endPoint x: 795, endPoint y: 341, distance: 621.7
click at [795, 341] on li "**********" at bounding box center [712, 338] width 1253 height 30
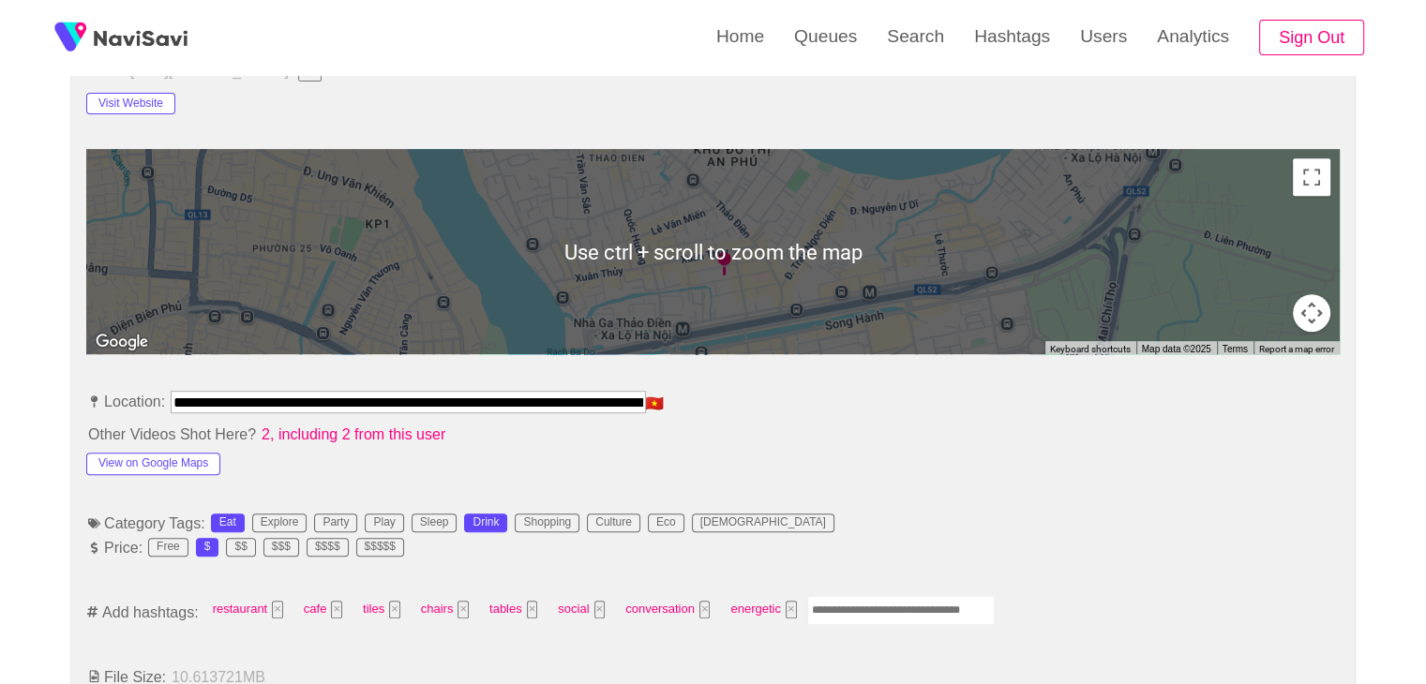
scroll to position [562, 0]
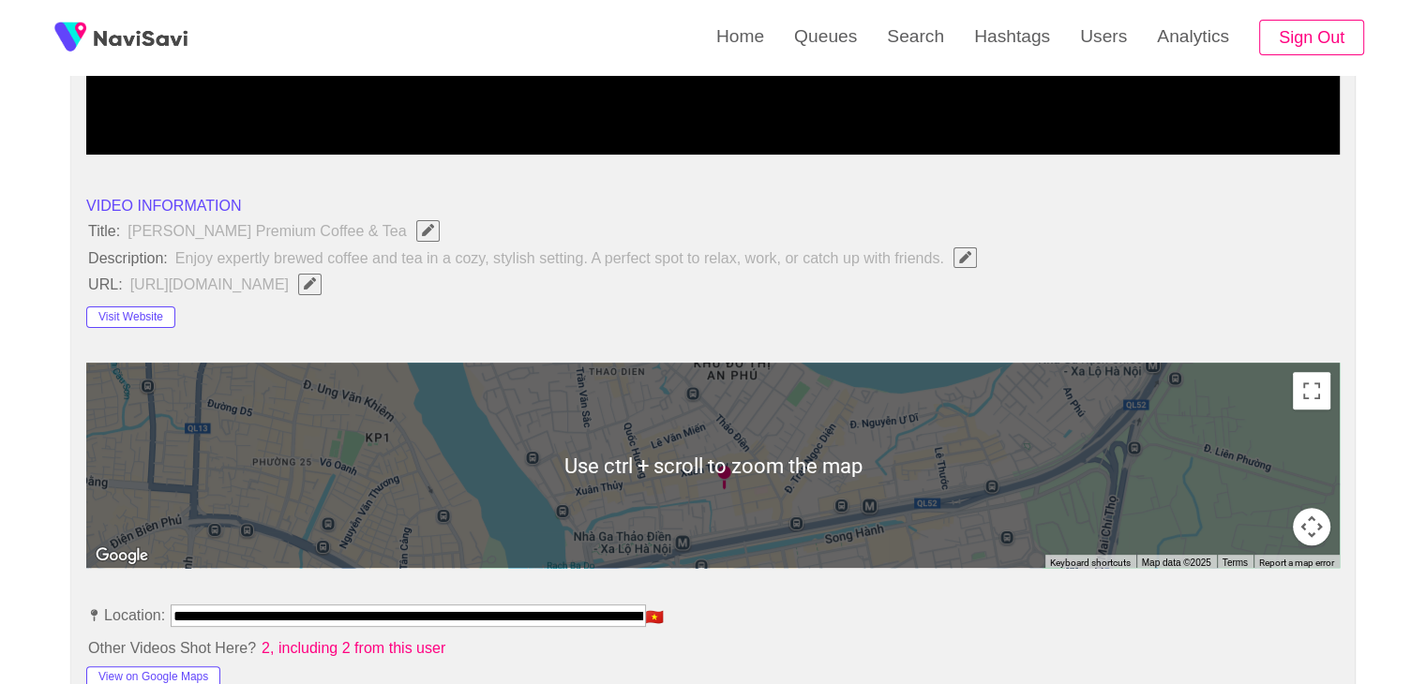
click at [318, 284] on span "Edit Field" at bounding box center [310, 283] width 16 height 12
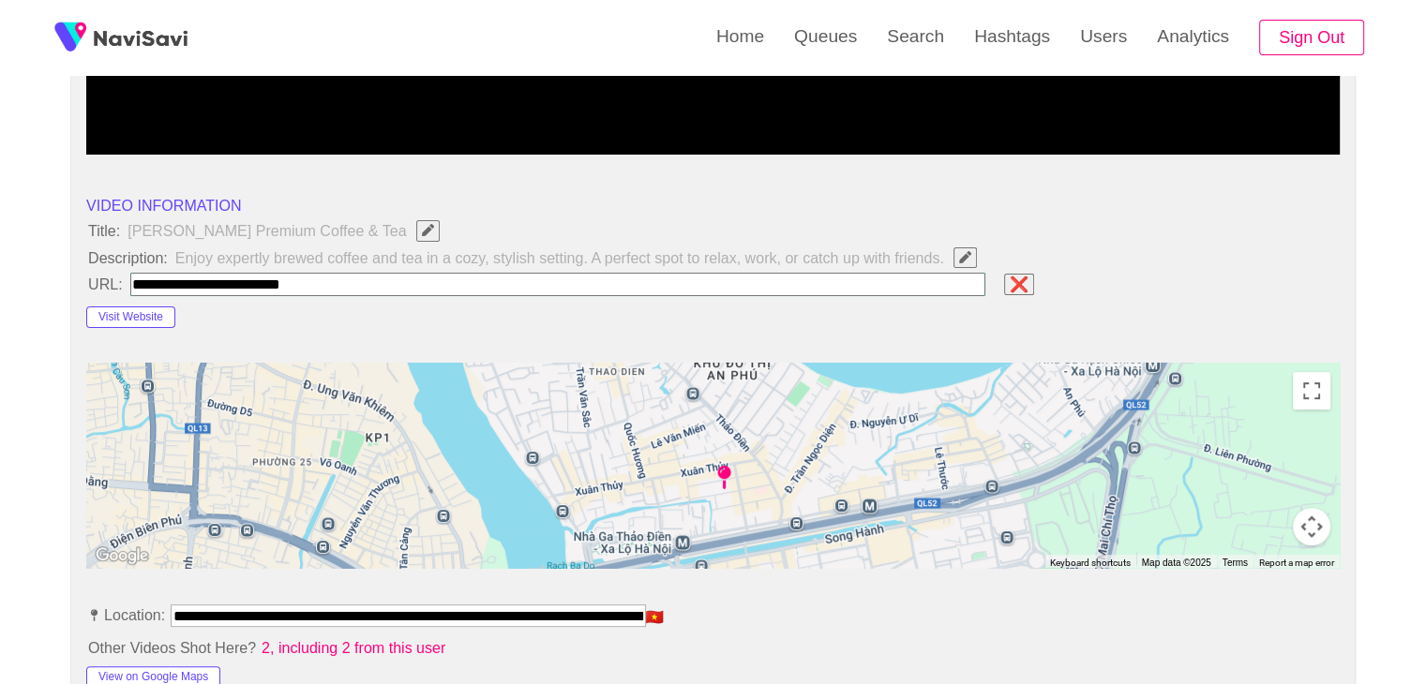
type input "**********"
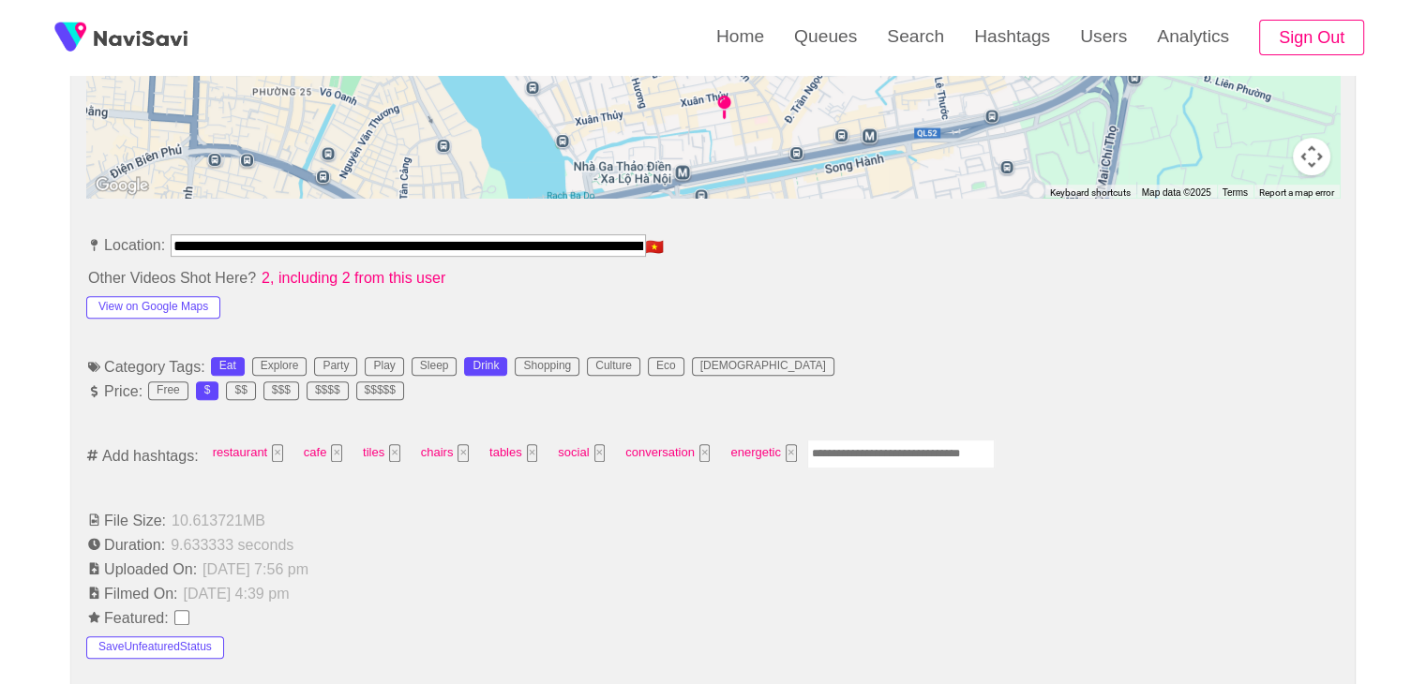
scroll to position [937, 0]
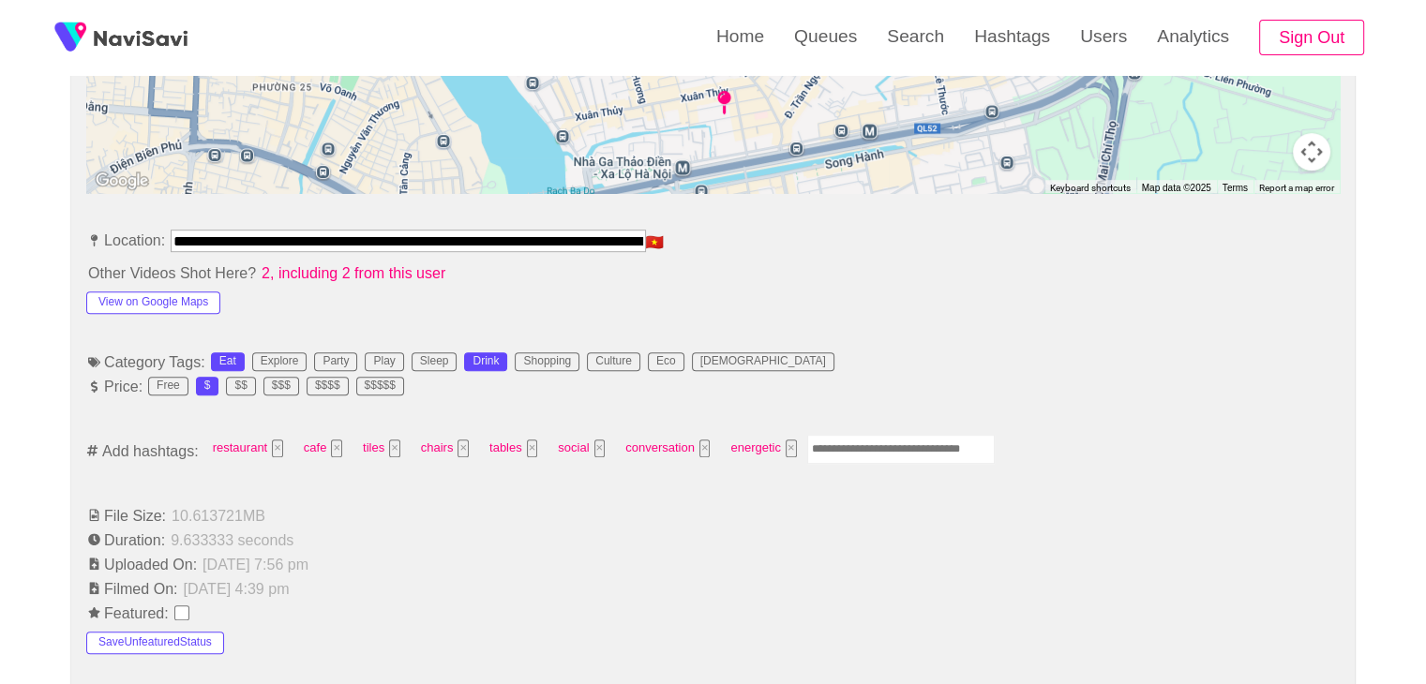
click at [866, 444] on input "Enter tag here and press return" at bounding box center [900, 449] width 187 height 29
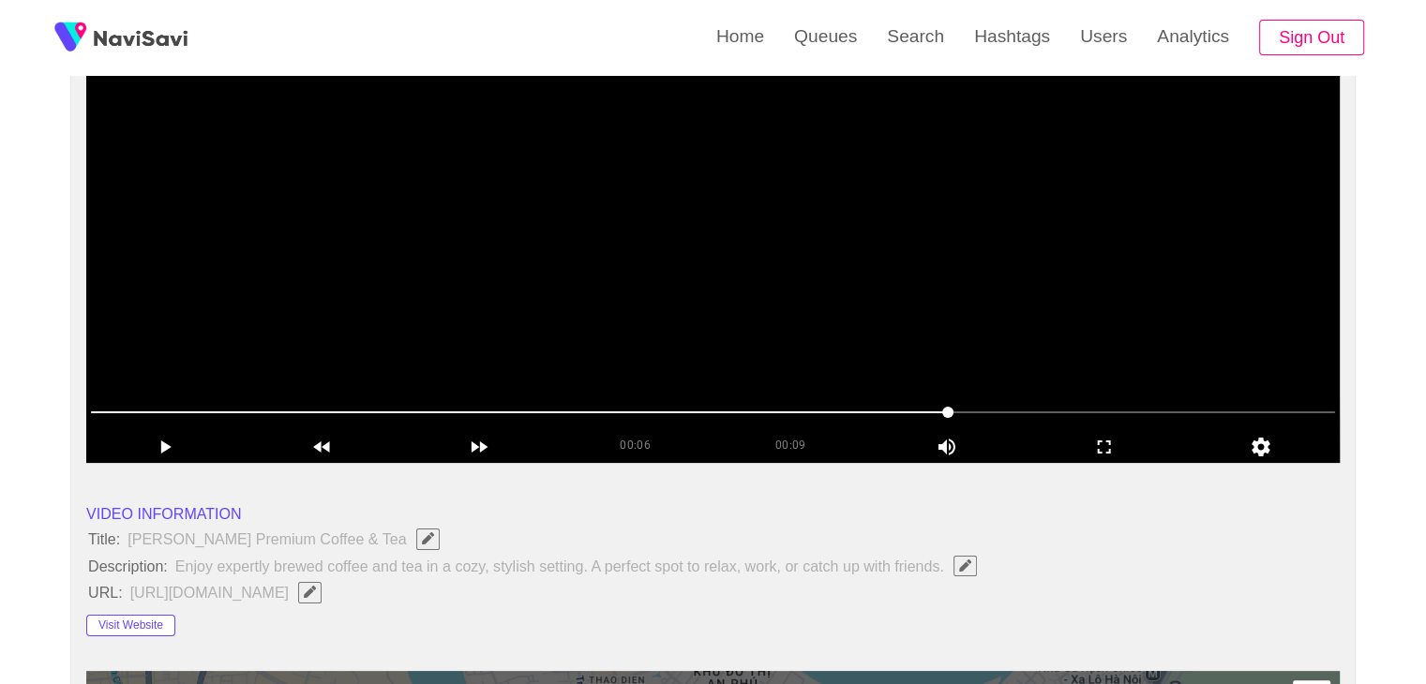
scroll to position [187, 0]
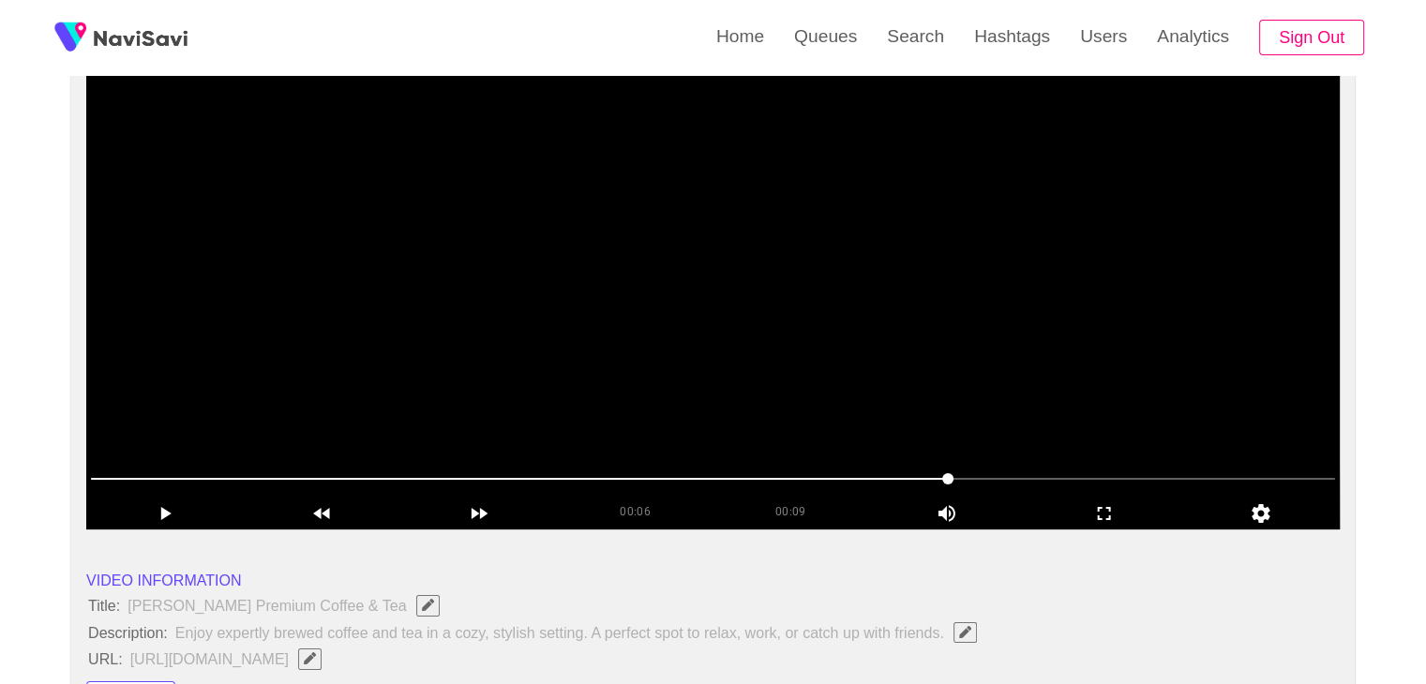
click at [810, 377] on video at bounding box center [712, 295] width 1253 height 469
drag, startPoint x: 1105, startPoint y: 507, endPoint x: 1057, endPoint y: 509, distance: 47.8
click at [1057, 509] on icon "add" at bounding box center [1104, 513] width 156 height 22
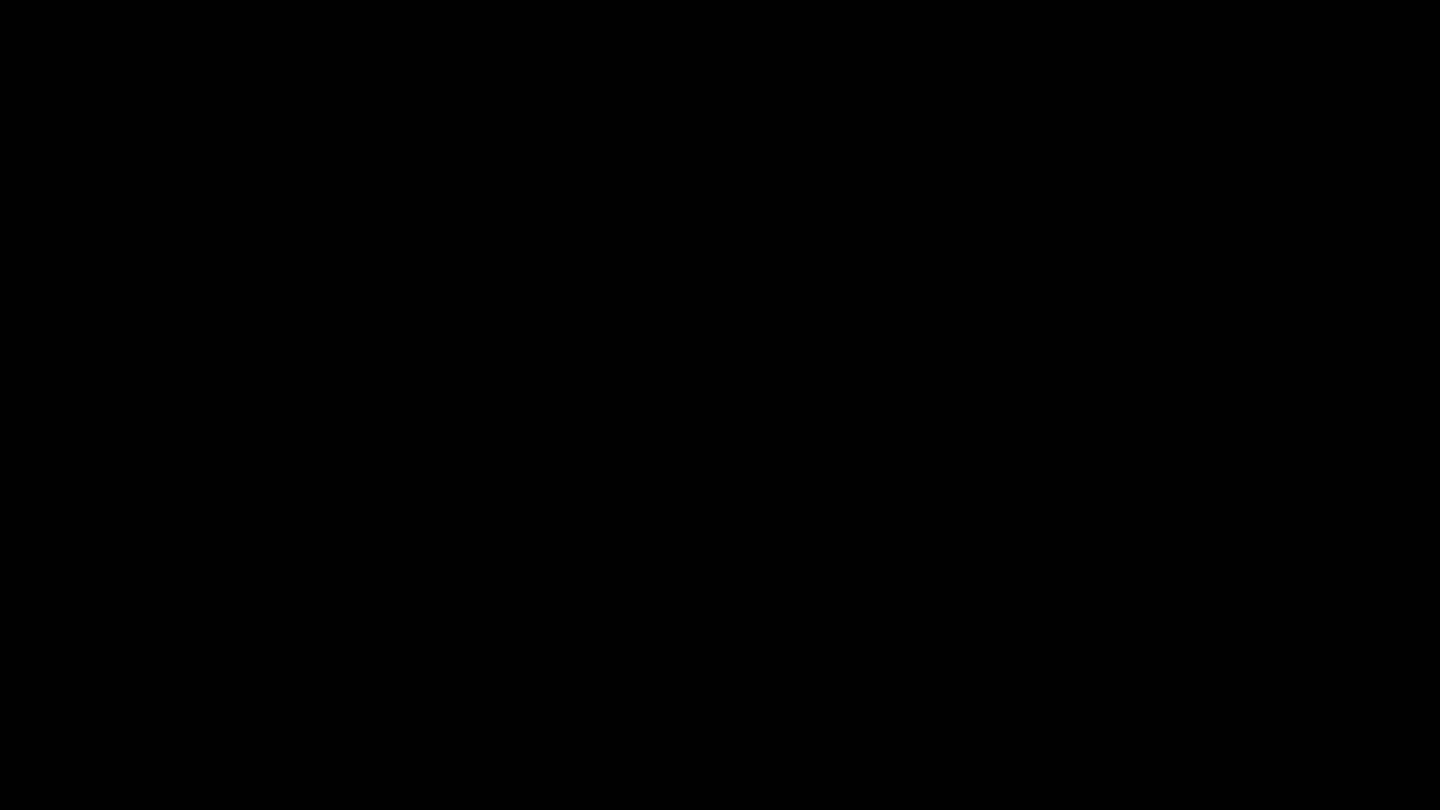
drag, startPoint x: 439, startPoint y: 599, endPoint x: 119, endPoint y: 735, distance: 347.4
click at [405, 615] on video at bounding box center [720, 405] width 1440 height 810
drag, startPoint x: 0, startPoint y: 744, endPoint x: 316, endPoint y: 666, distance: 325.6
click at [0, 683] on section "00:07 00:09 Picture In Picture 1 Error: Failed to load Video" at bounding box center [720, 405] width 1440 height 810
click at [720, 594] on video at bounding box center [720, 405] width 1440 height 810
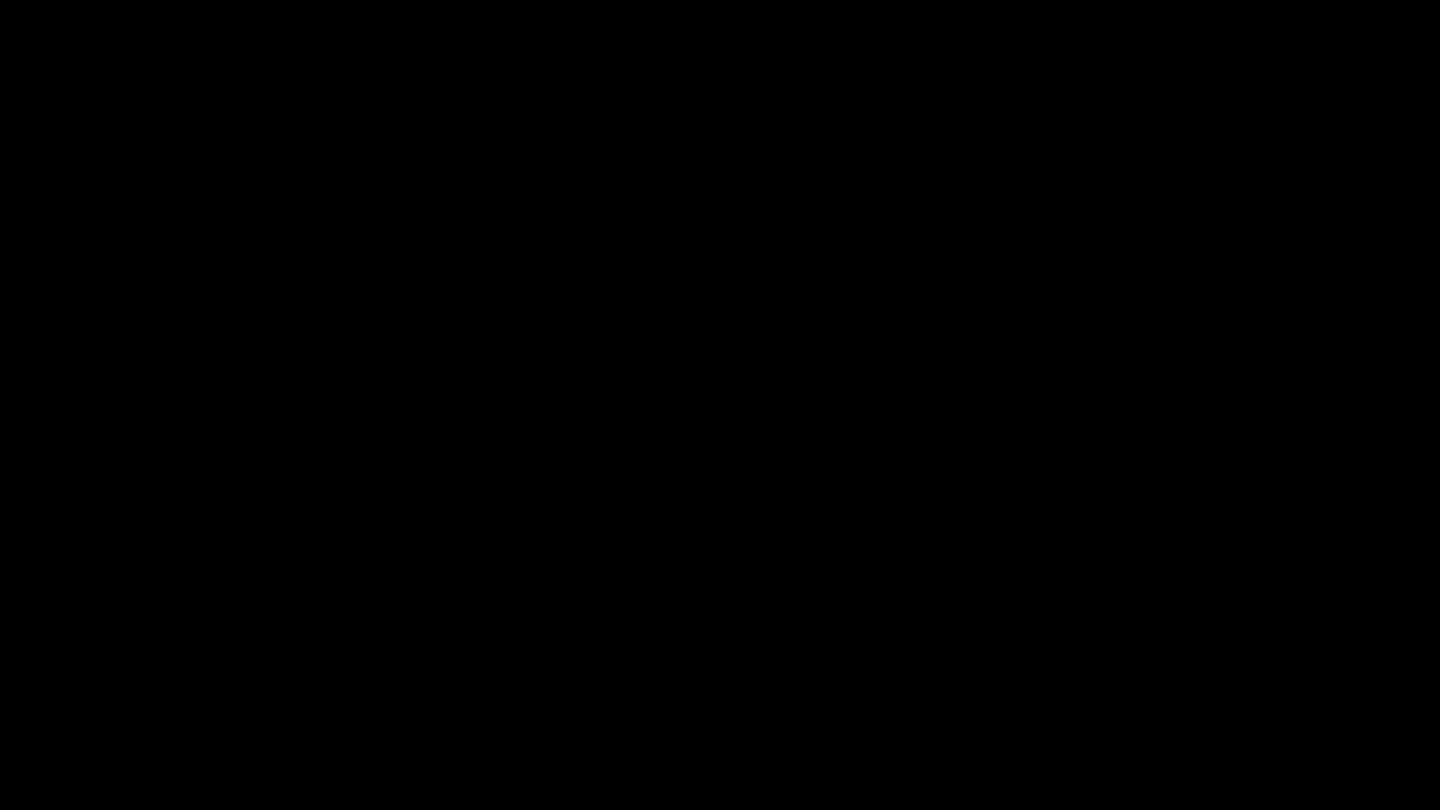
click at [746, 527] on video at bounding box center [720, 405] width 1440 height 810
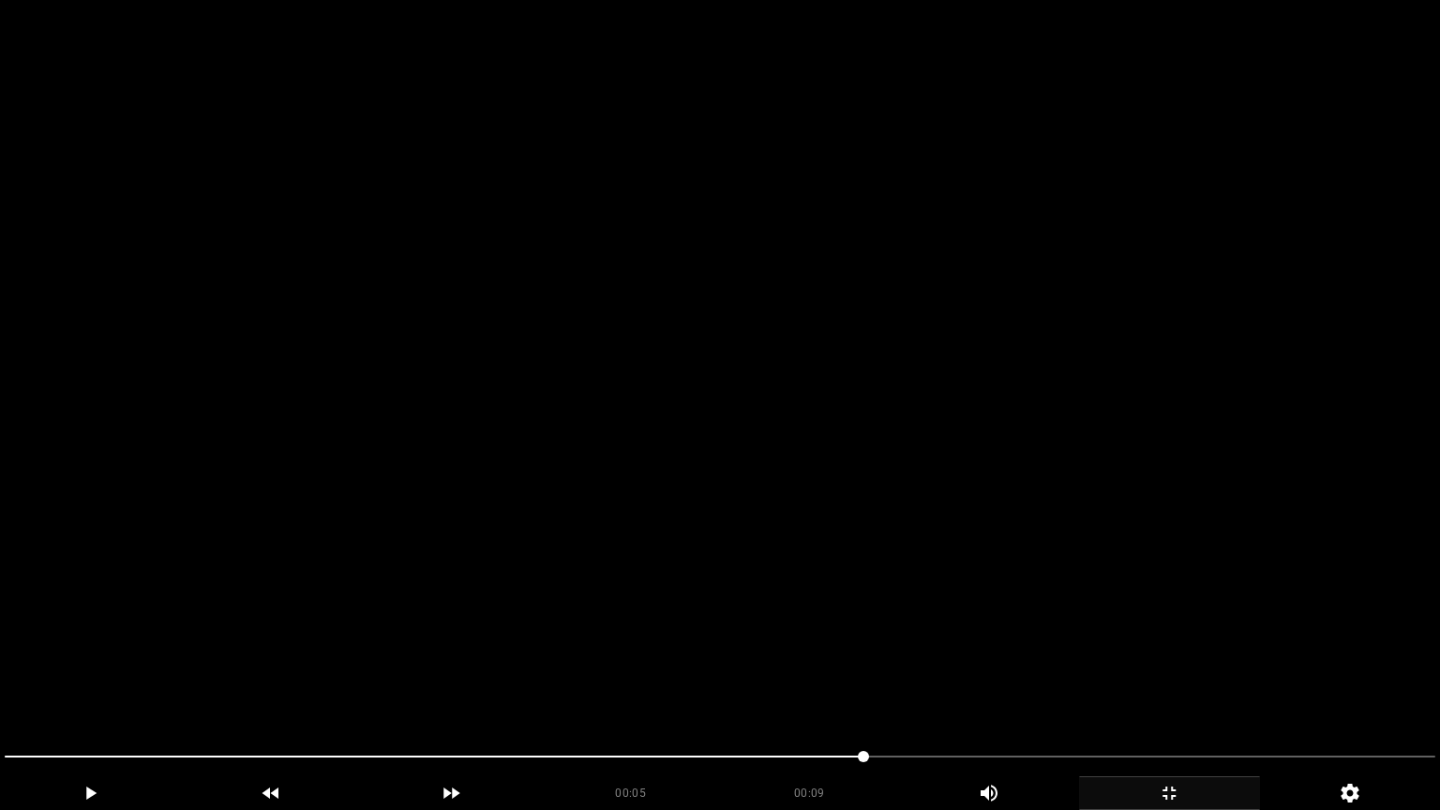
click at [899, 653] on video at bounding box center [720, 405] width 1440 height 810
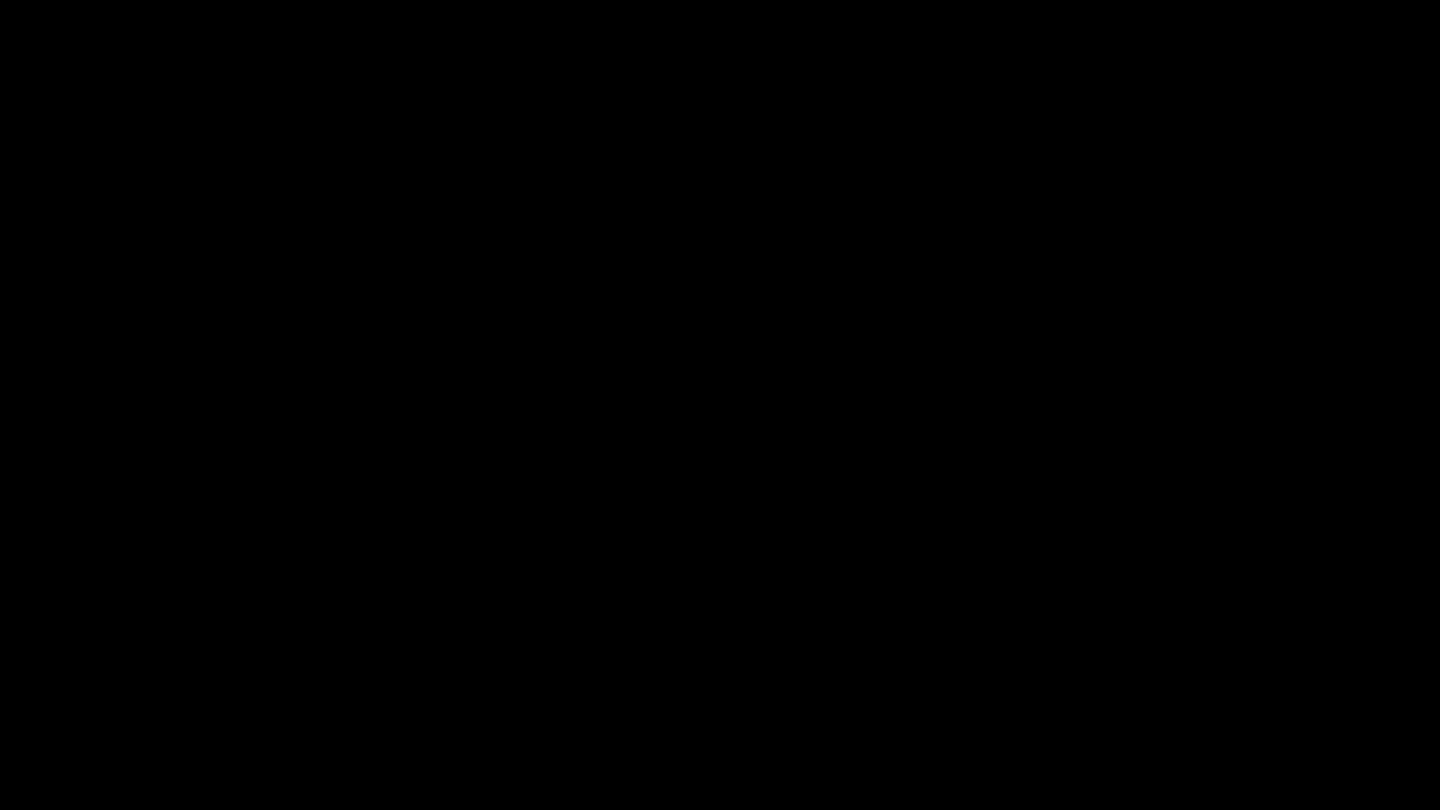
click at [1175, 683] on icon "add" at bounding box center [1168, 793] width 13 height 13
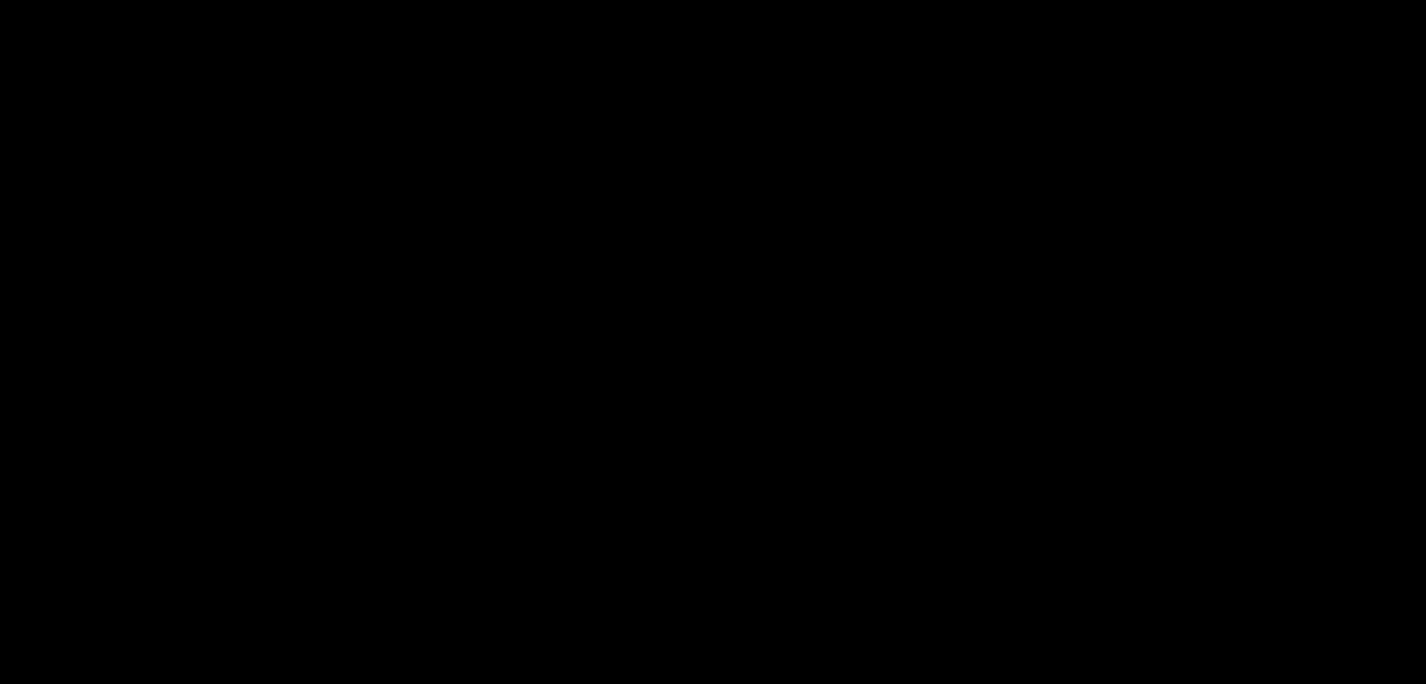
scroll to position [937, 0]
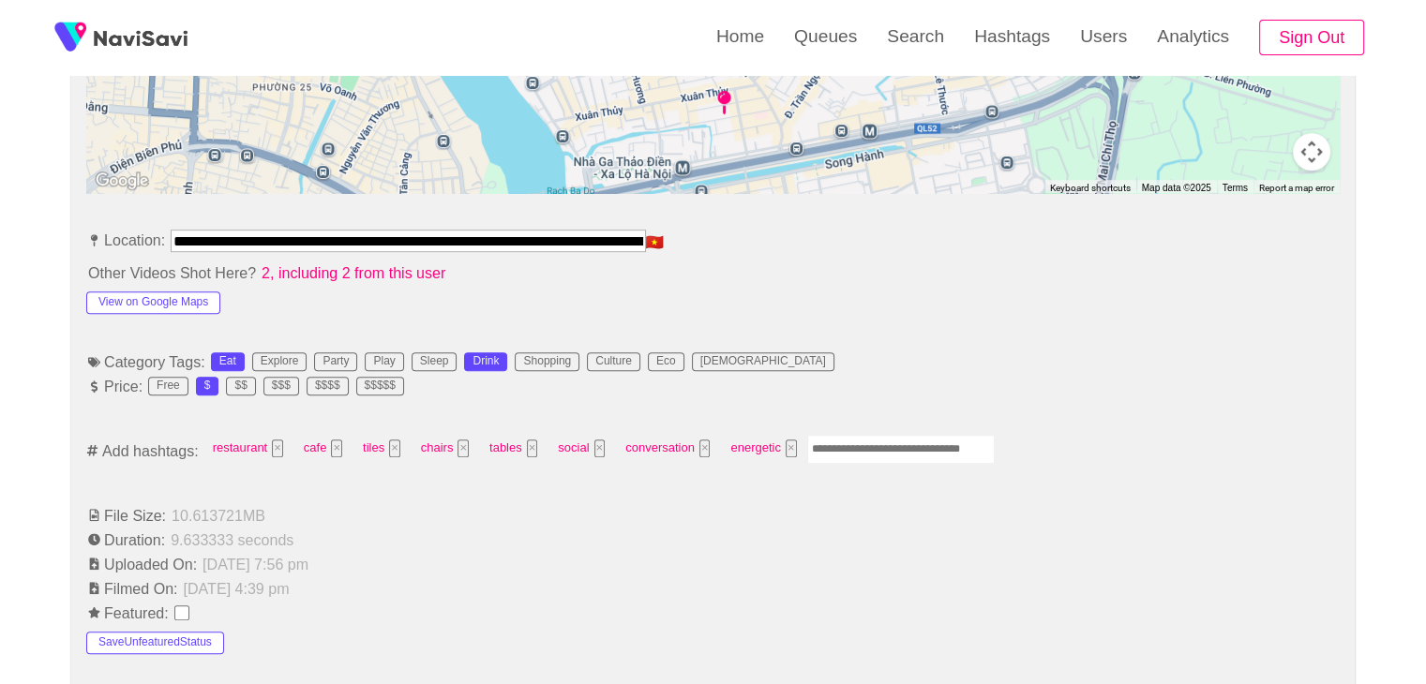
click at [866, 457] on input "Enter tag here and press return" at bounding box center [900, 449] width 187 height 29
type input "****"
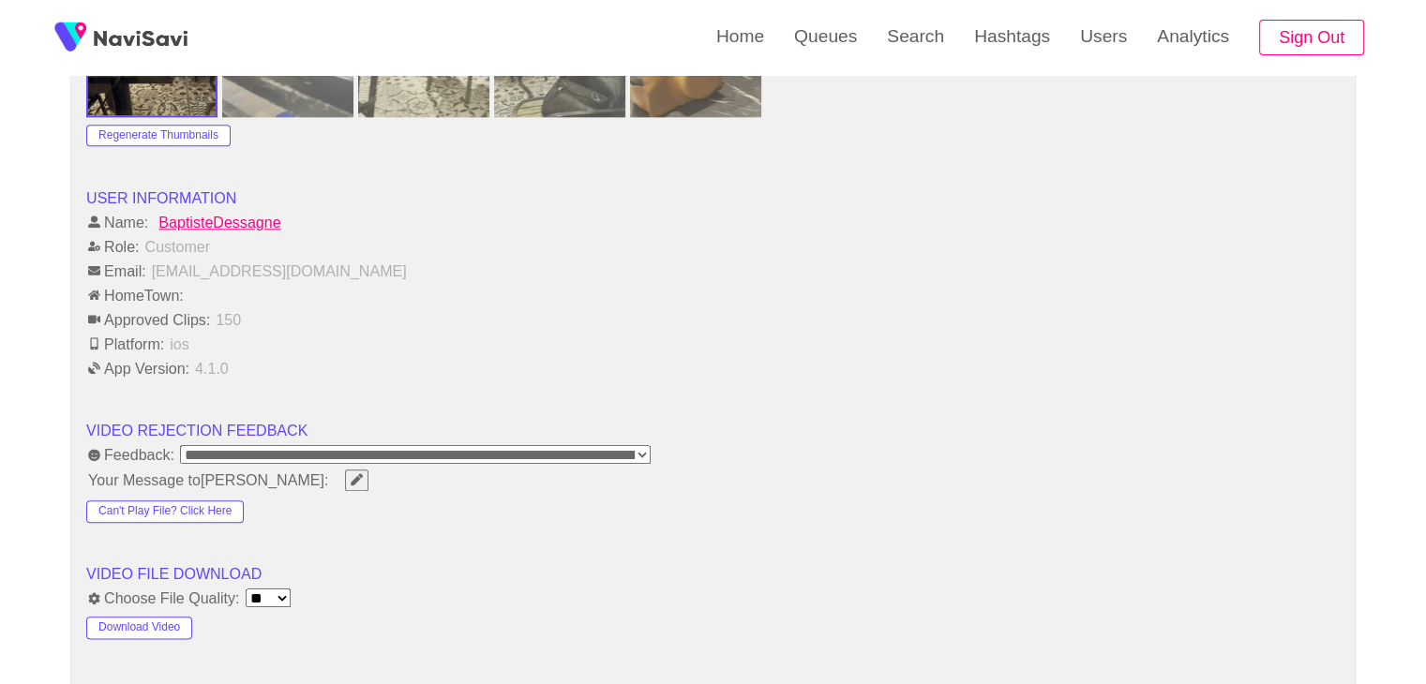
scroll to position [2250, 0]
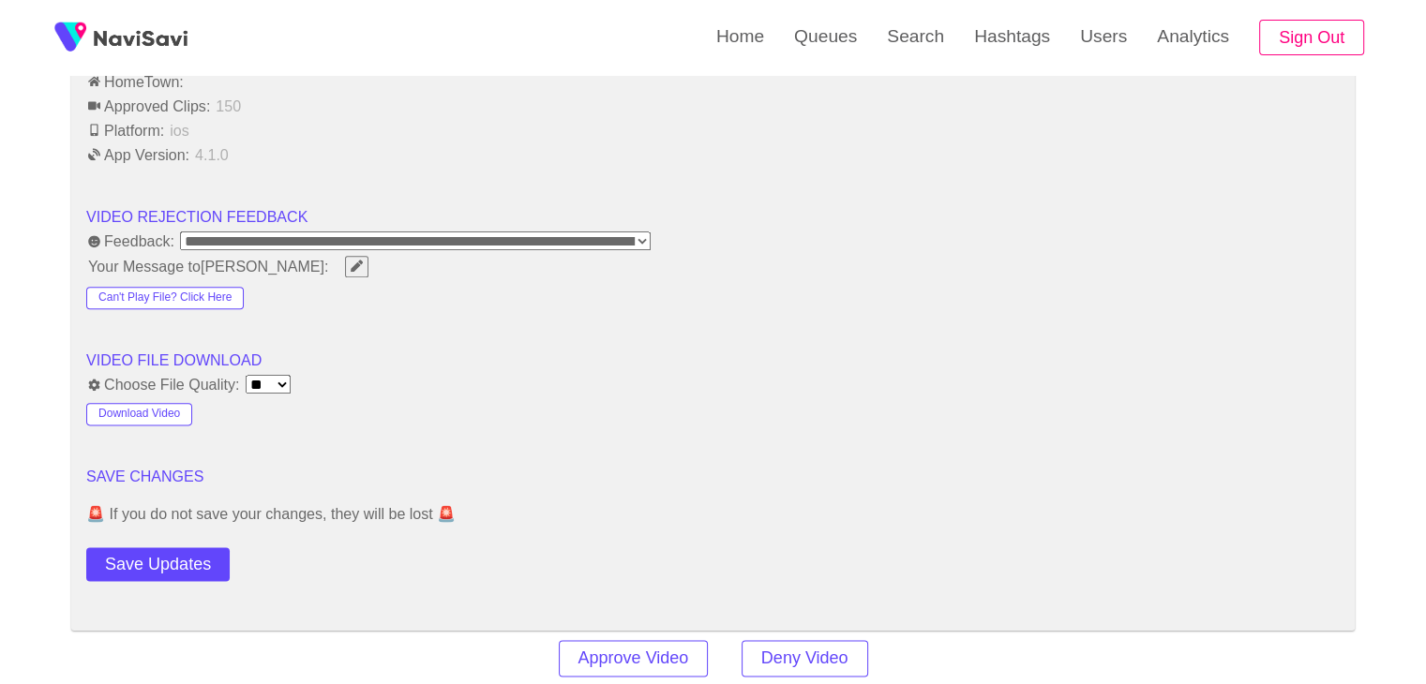
drag, startPoint x: 160, startPoint y: 559, endPoint x: 195, endPoint y: 527, distance: 47.1
click at [160, 559] on button "Save Updates" at bounding box center [157, 564] width 143 height 35
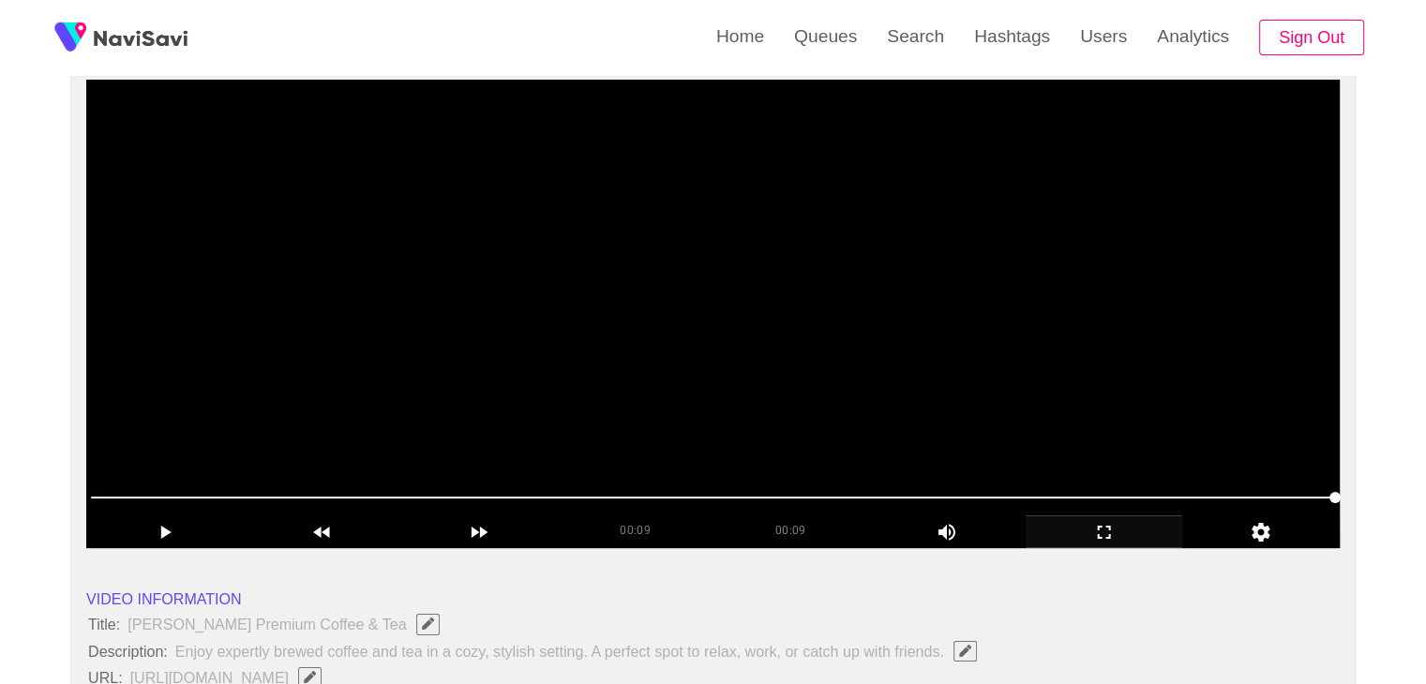
scroll to position [187, 0]
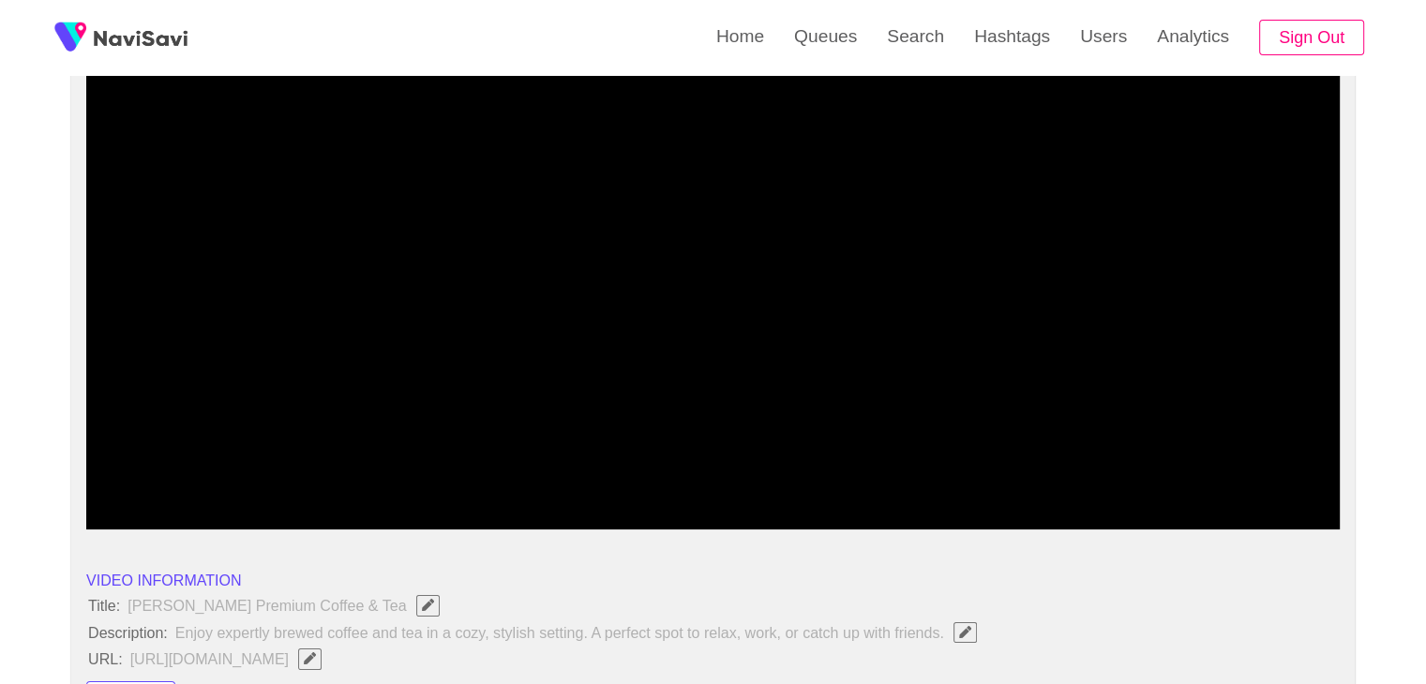
drag, startPoint x: 772, startPoint y: 458, endPoint x: 747, endPoint y: 460, distance: 25.4
click at [756, 460] on div at bounding box center [712, 481] width 1259 height 48
drag, startPoint x: 619, startPoint y: 470, endPoint x: 607, endPoint y: 473, distance: 11.9
click at [607, 473] on span at bounding box center [713, 479] width 1244 height 30
click at [431, 470] on span at bounding box center [713, 479] width 1244 height 30
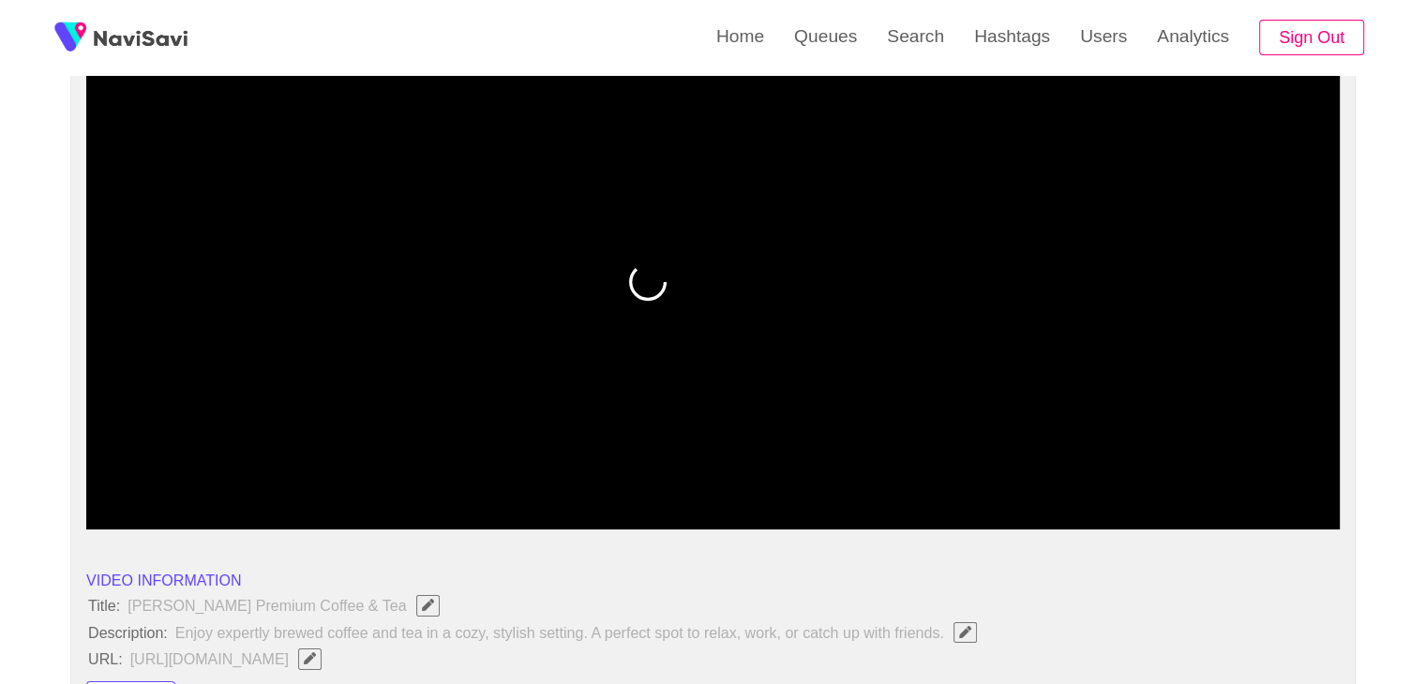
click at [394, 470] on span at bounding box center [713, 479] width 1244 height 30
click at [366, 470] on span at bounding box center [713, 479] width 1244 height 30
click at [359, 473] on span at bounding box center [364, 478] width 11 height 11
click at [277, 478] on span at bounding box center [215, 479] width 248 height 2
drag, startPoint x: 137, startPoint y: 488, endPoint x: 75, endPoint y: 492, distance: 62.0
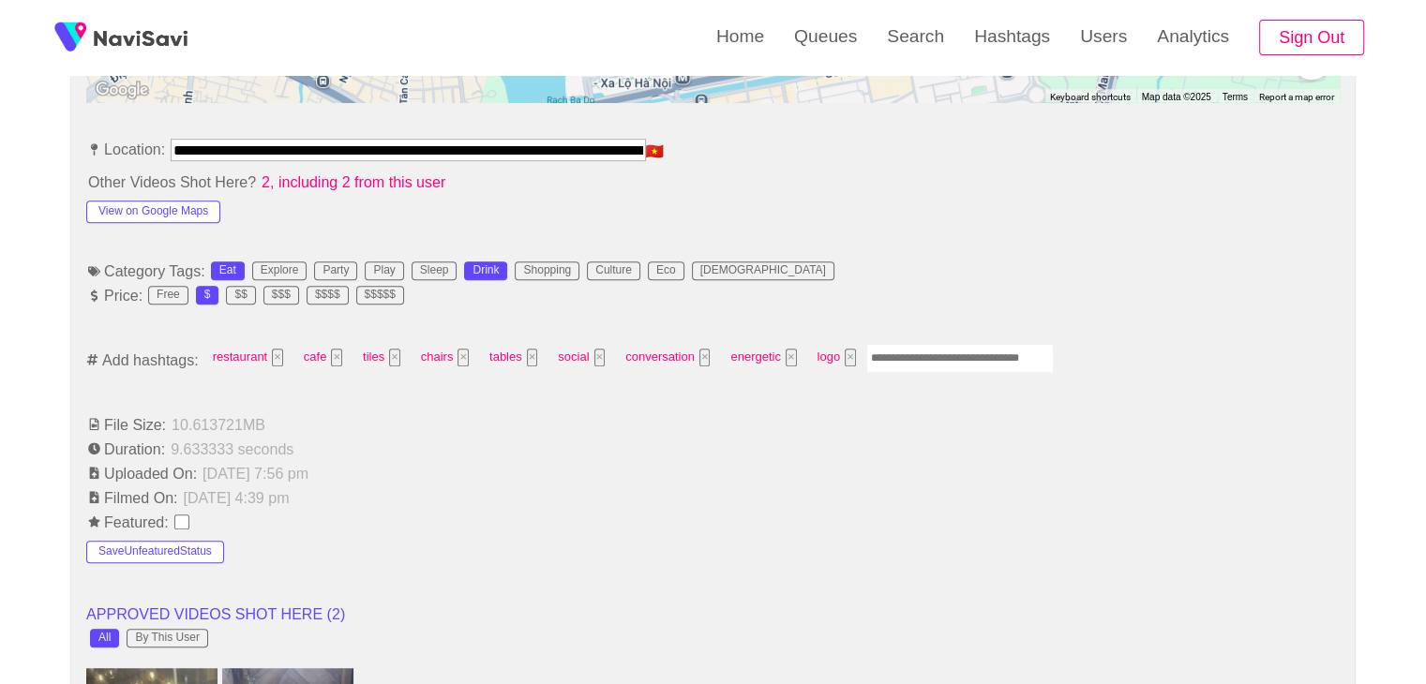
scroll to position [1219, 0]
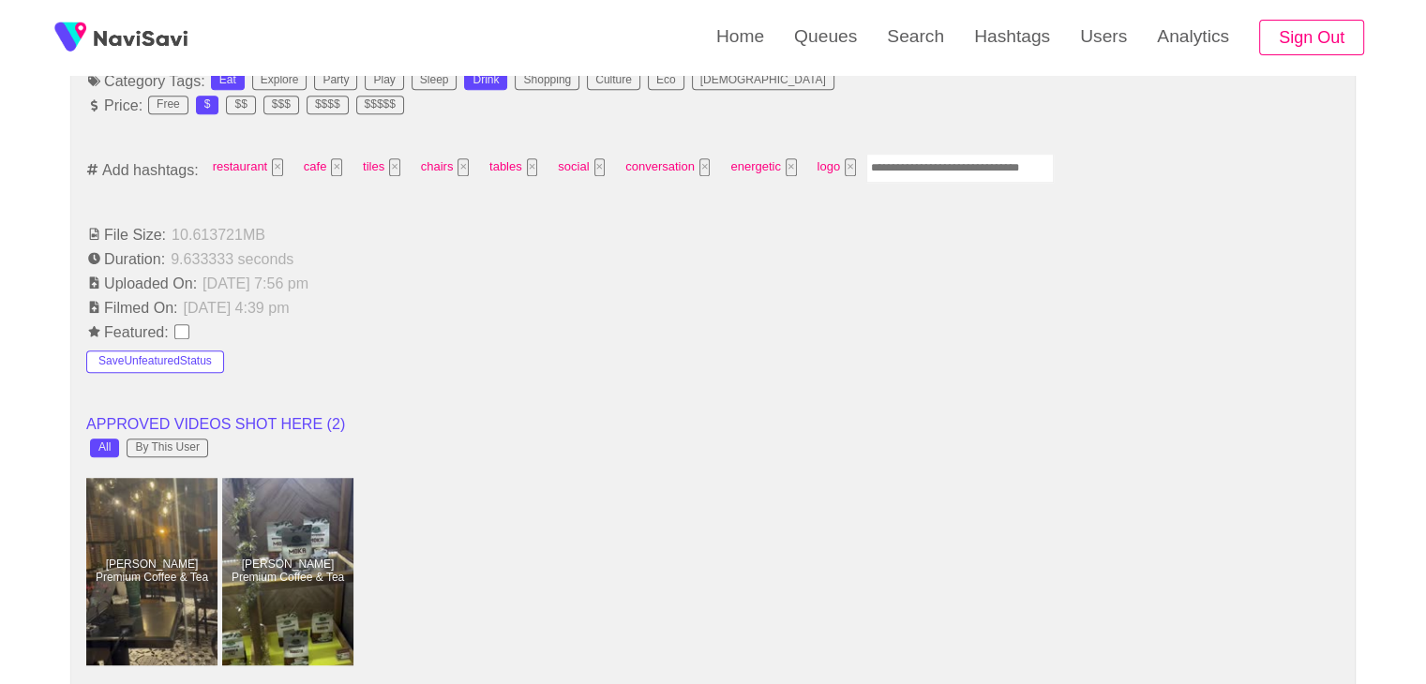
click at [919, 168] on input "Enter tag here and press return" at bounding box center [959, 168] width 187 height 29
type input "****"
click at [906, 166] on button "×" at bounding box center [909, 167] width 11 height 18
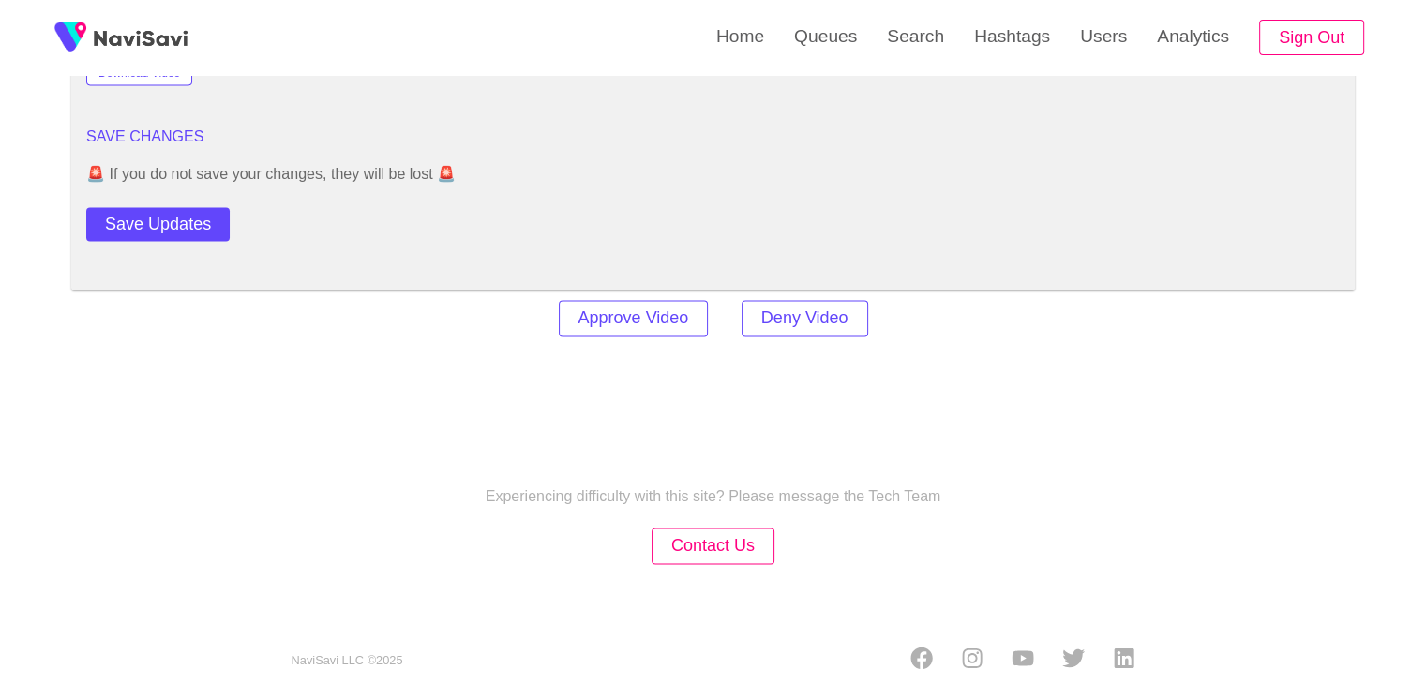
scroll to position [2604, 0]
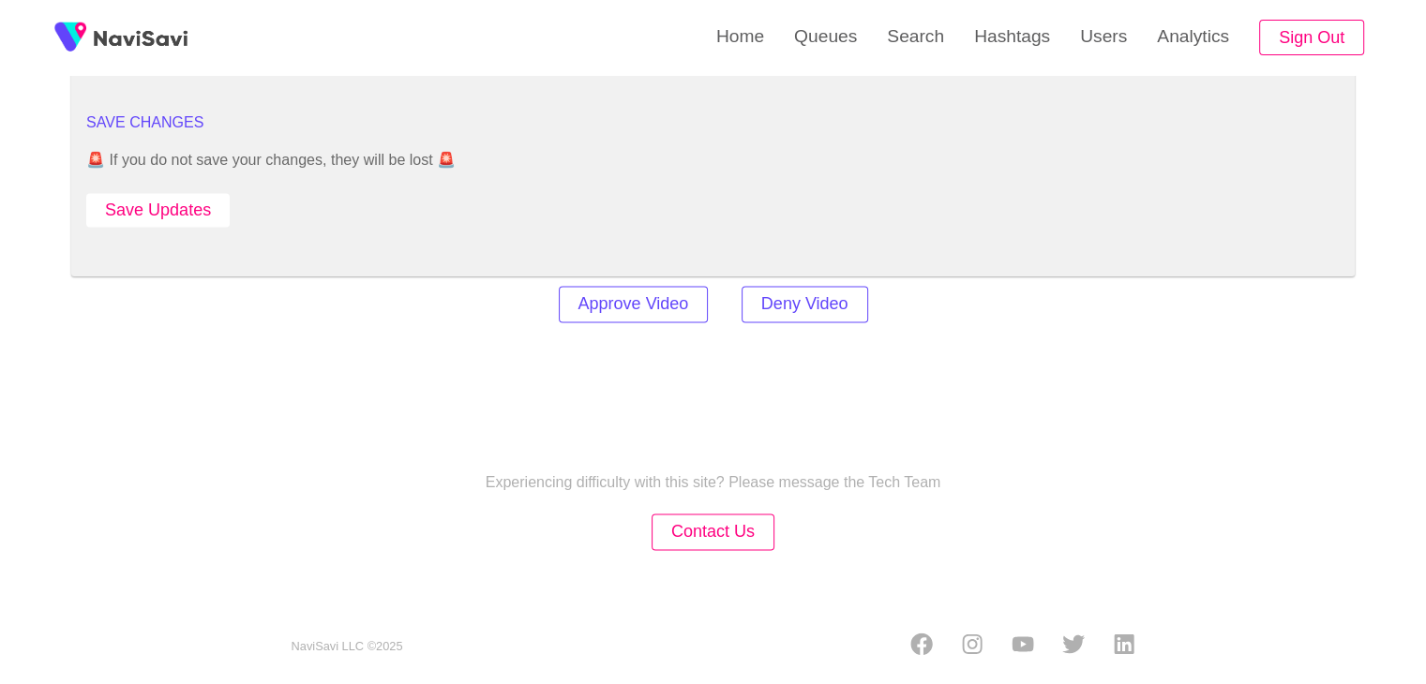
click at [177, 203] on button "Save Updates" at bounding box center [157, 210] width 143 height 35
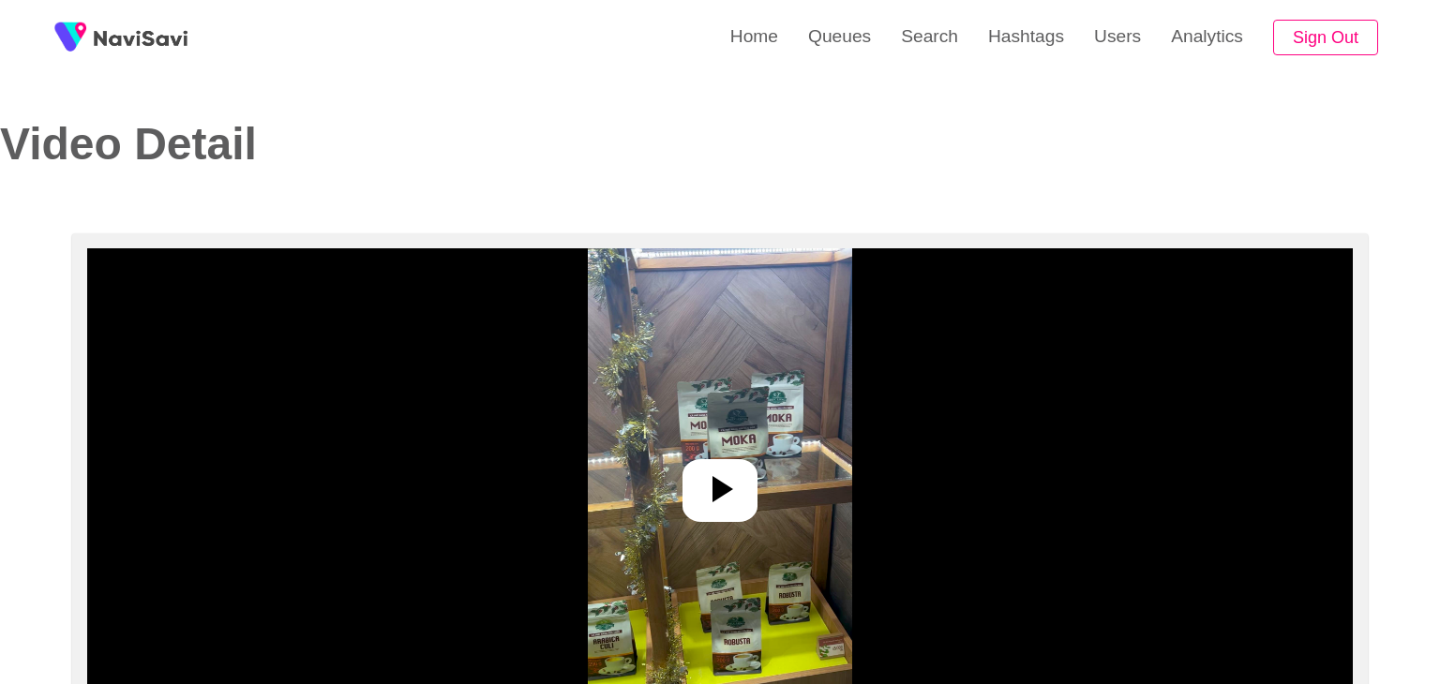
select select "**********"
select select "**"
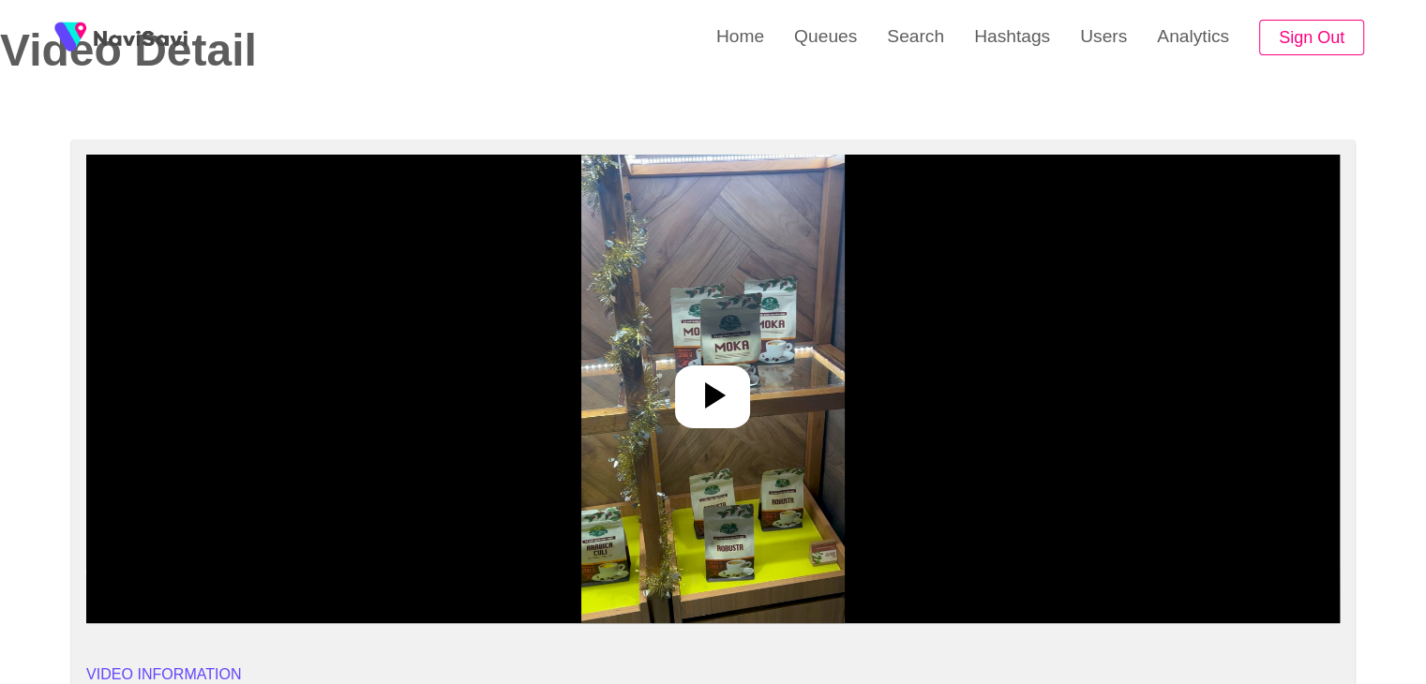
click at [712, 412] on icon at bounding box center [712, 395] width 45 height 45
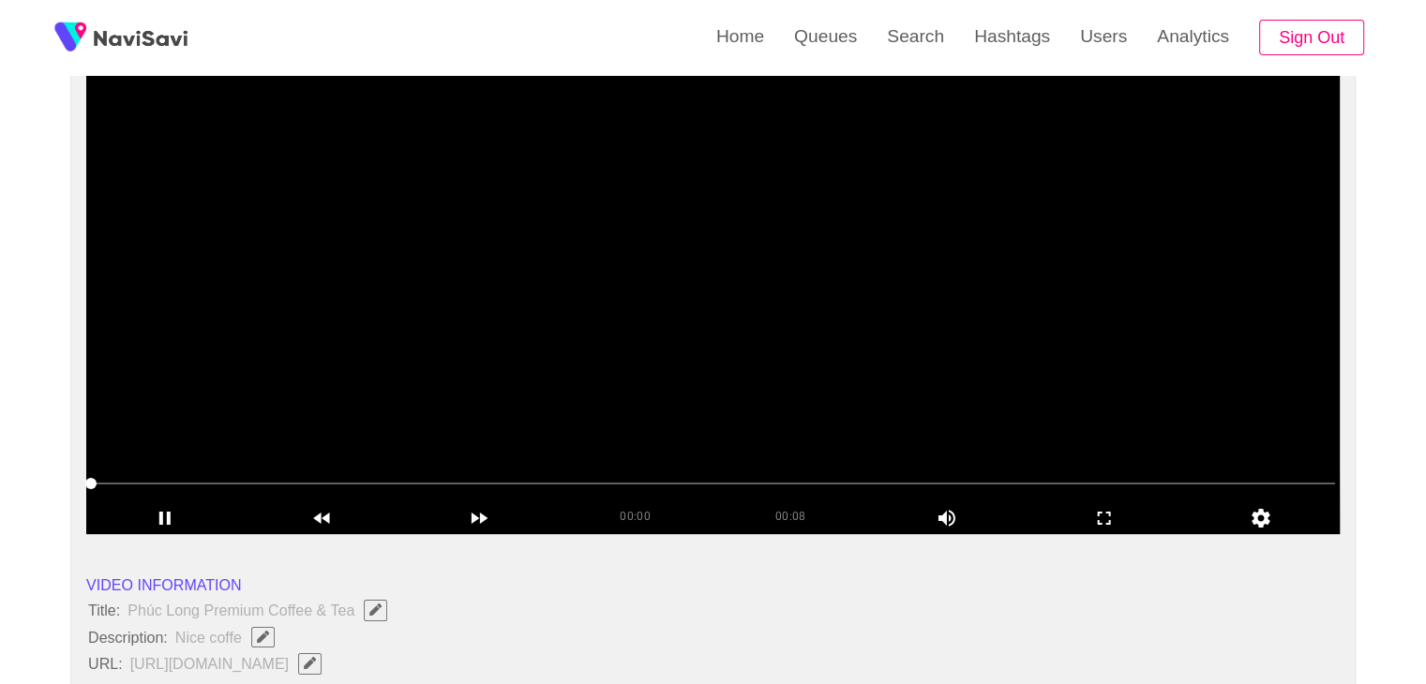
scroll to position [187, 0]
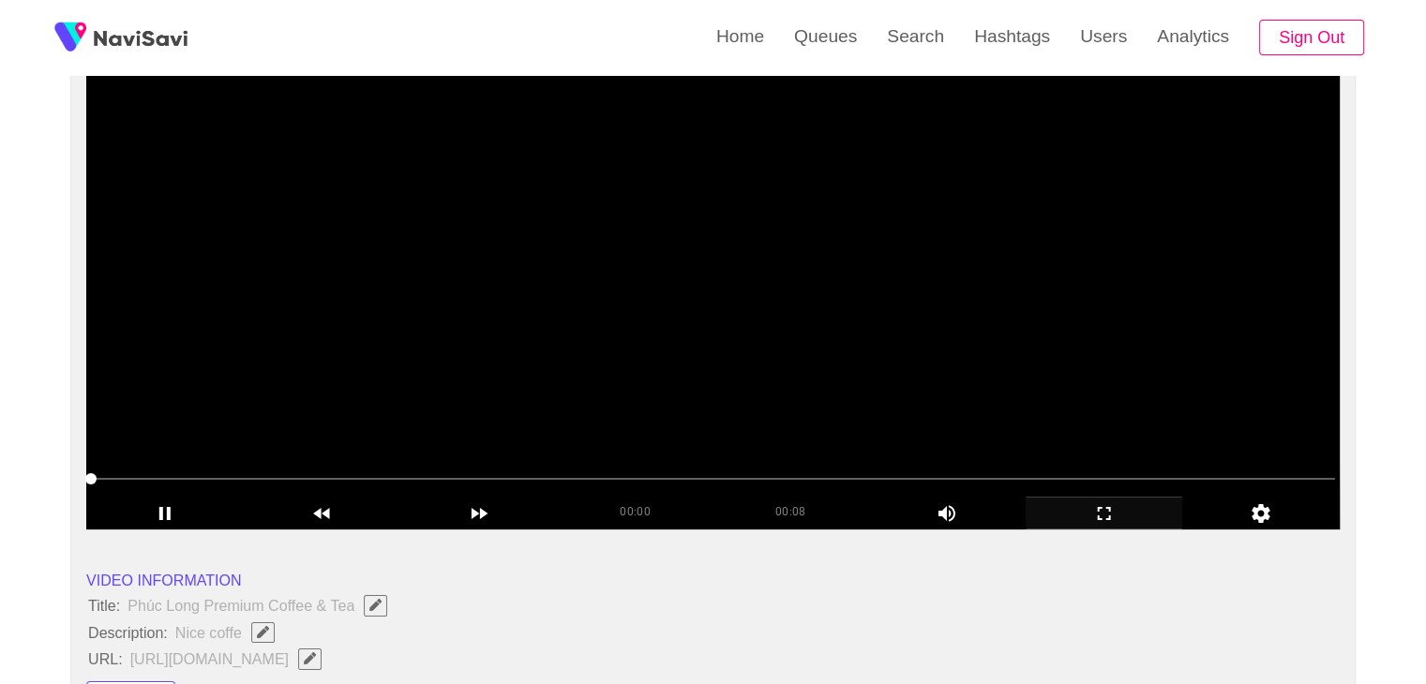
click at [1110, 512] on icon "add" at bounding box center [1104, 513] width 156 height 22
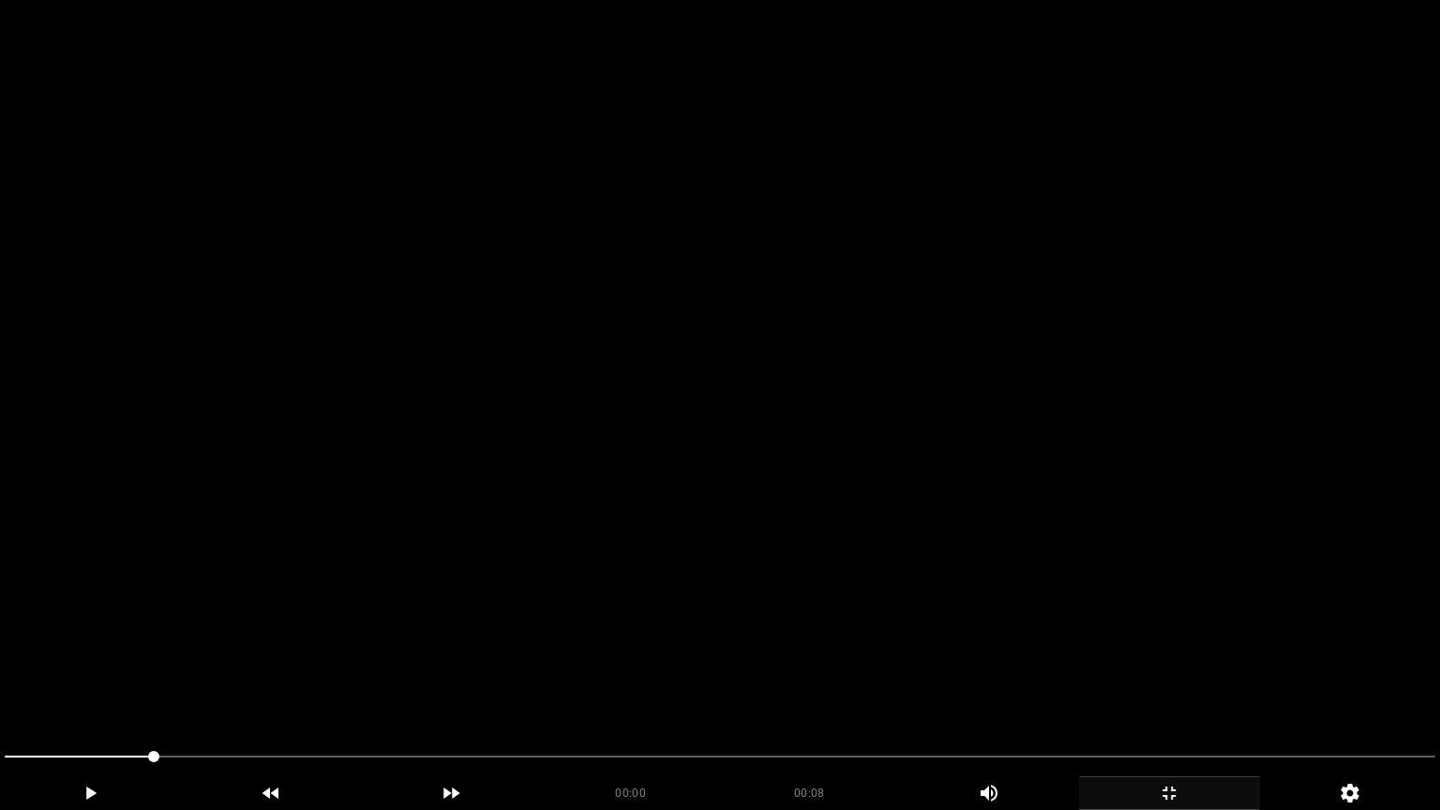
click at [829, 488] on video at bounding box center [720, 405] width 1440 height 810
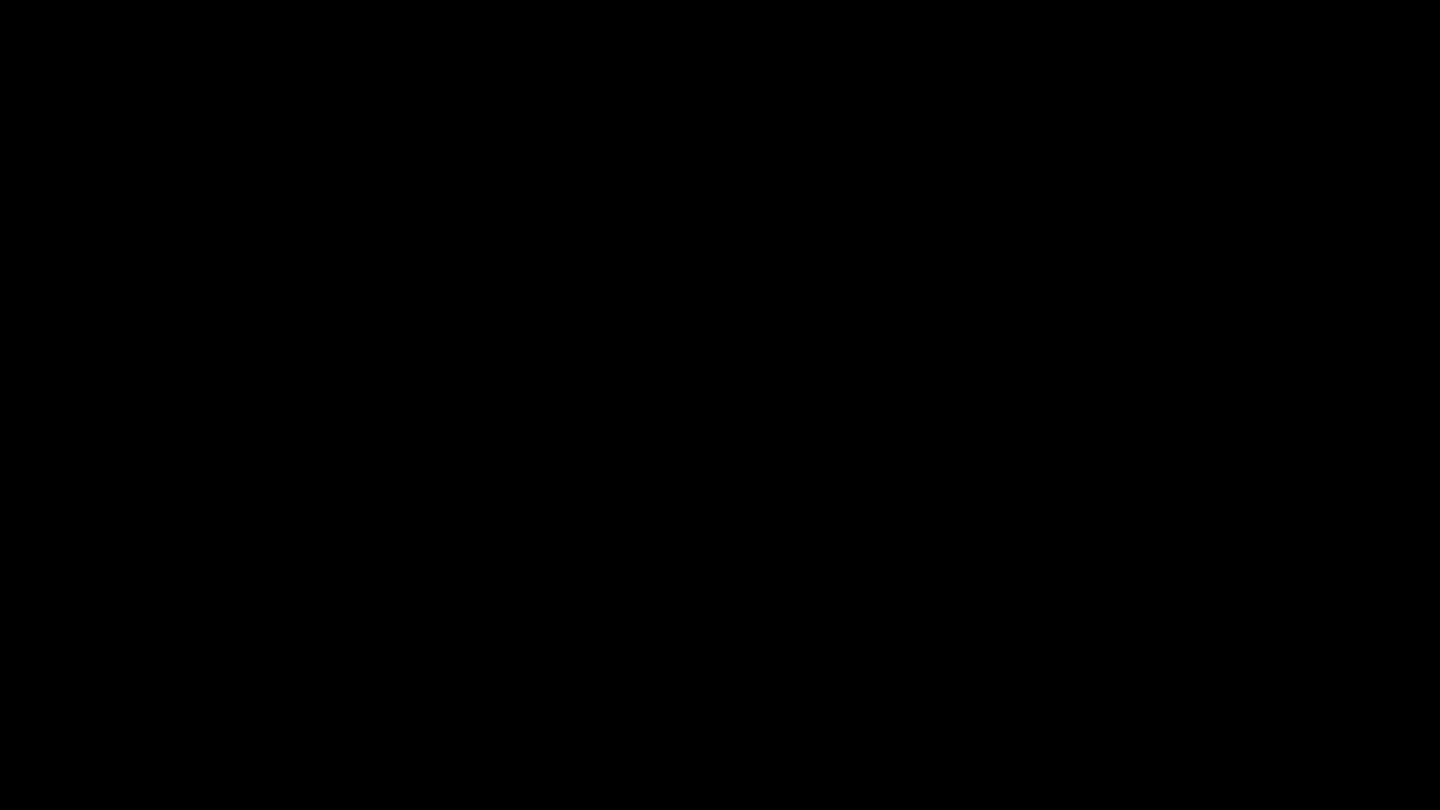
drag, startPoint x: 112, startPoint y: 761, endPoint x: 418, endPoint y: 651, distance: 325.0
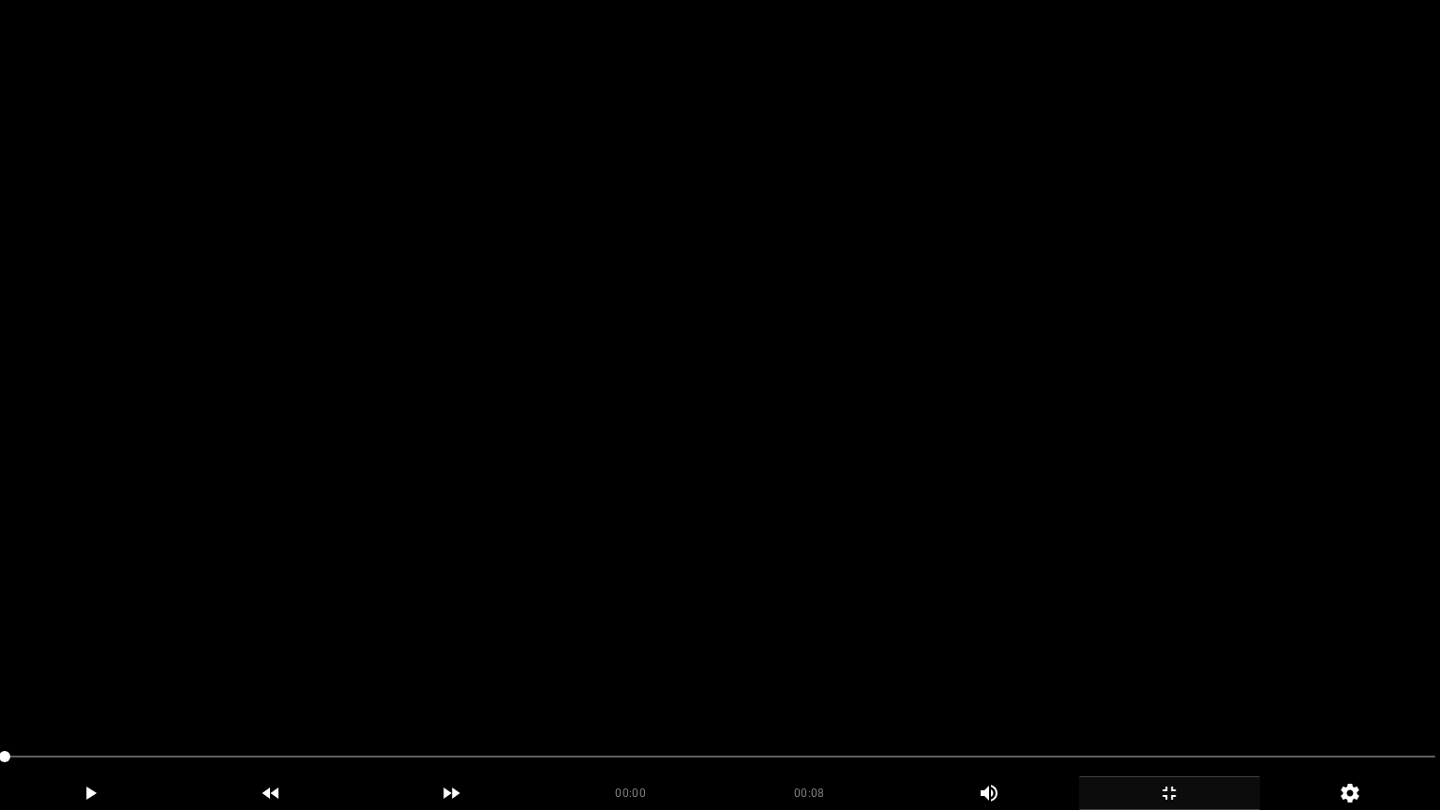
click at [578, 623] on video at bounding box center [720, 405] width 1440 height 810
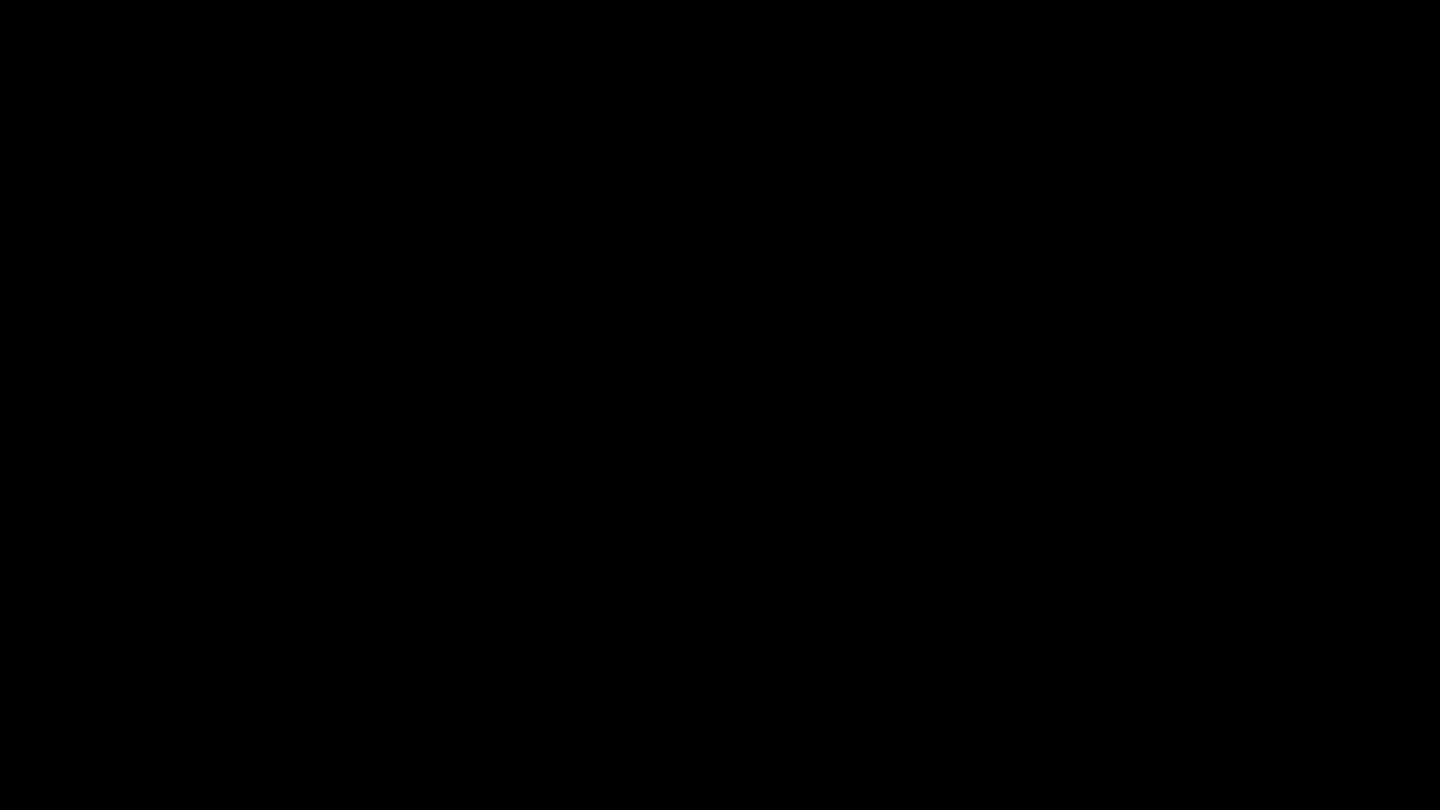
drag, startPoint x: 633, startPoint y: 744, endPoint x: 532, endPoint y: 762, distance: 101.9
click at [532, 683] on div at bounding box center [720, 759] width 1446 height 50
click at [298, 683] on span at bounding box center [720, 757] width 1431 height 30
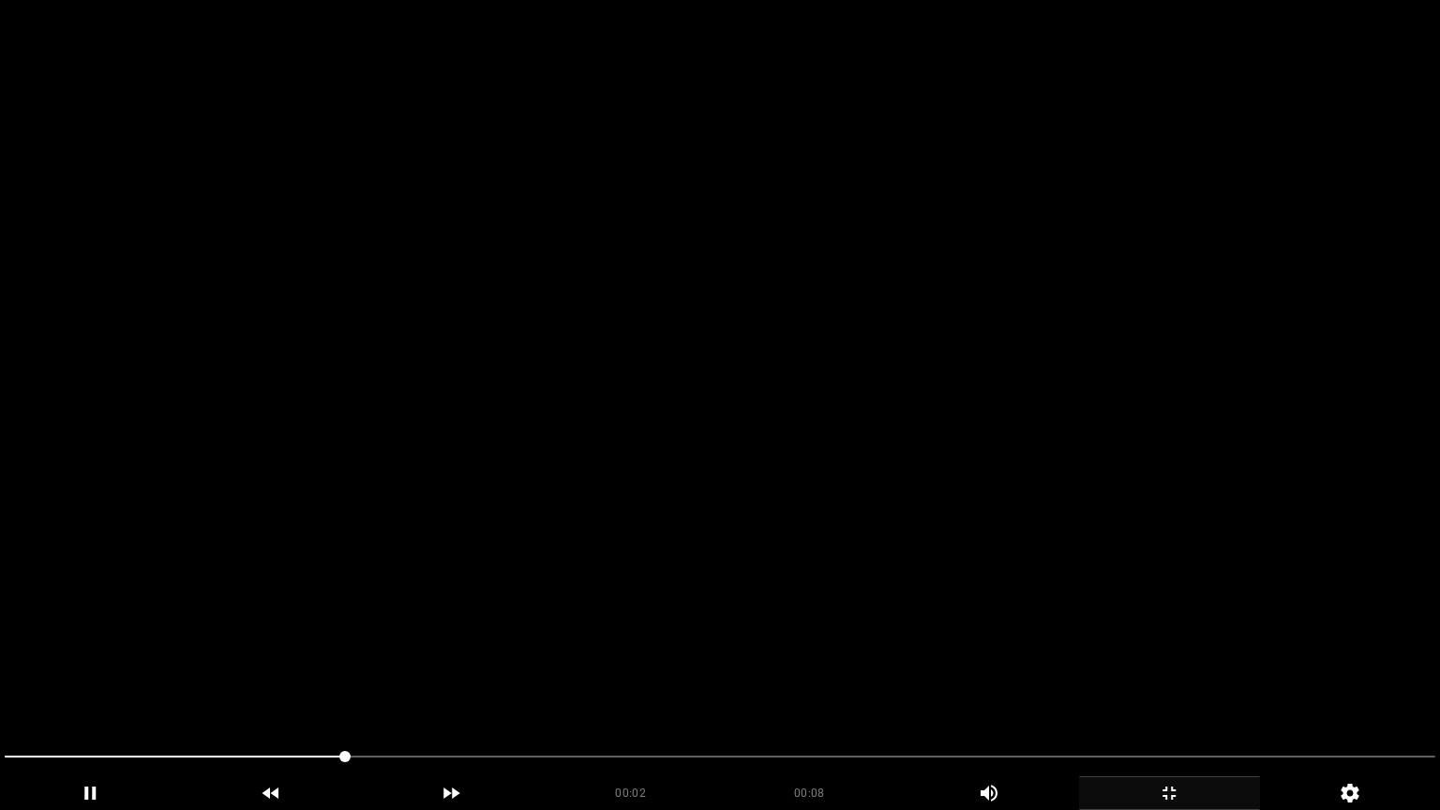
click at [714, 656] on video at bounding box center [720, 405] width 1440 height 810
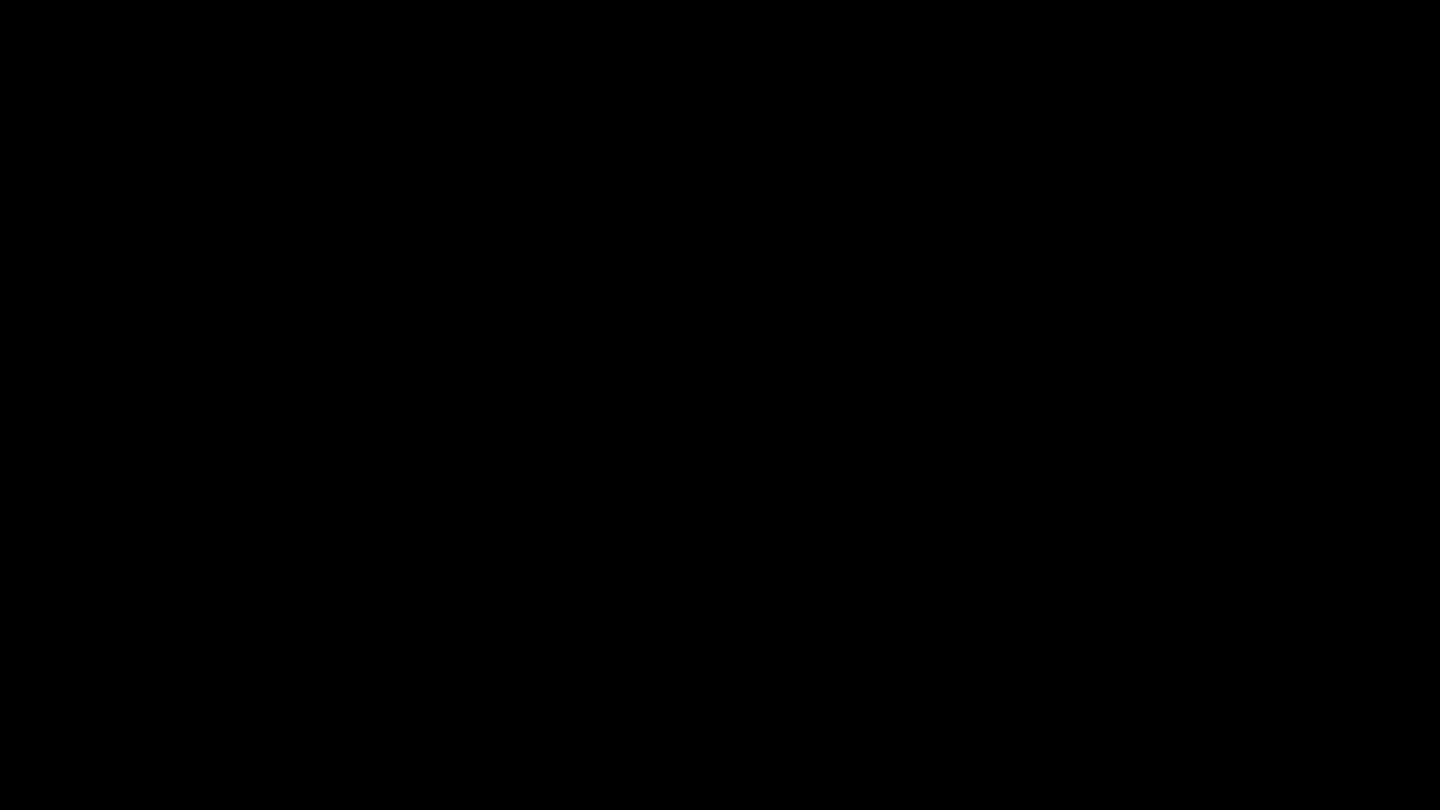
click at [1179, 683] on icon "add" at bounding box center [1169, 793] width 179 height 22
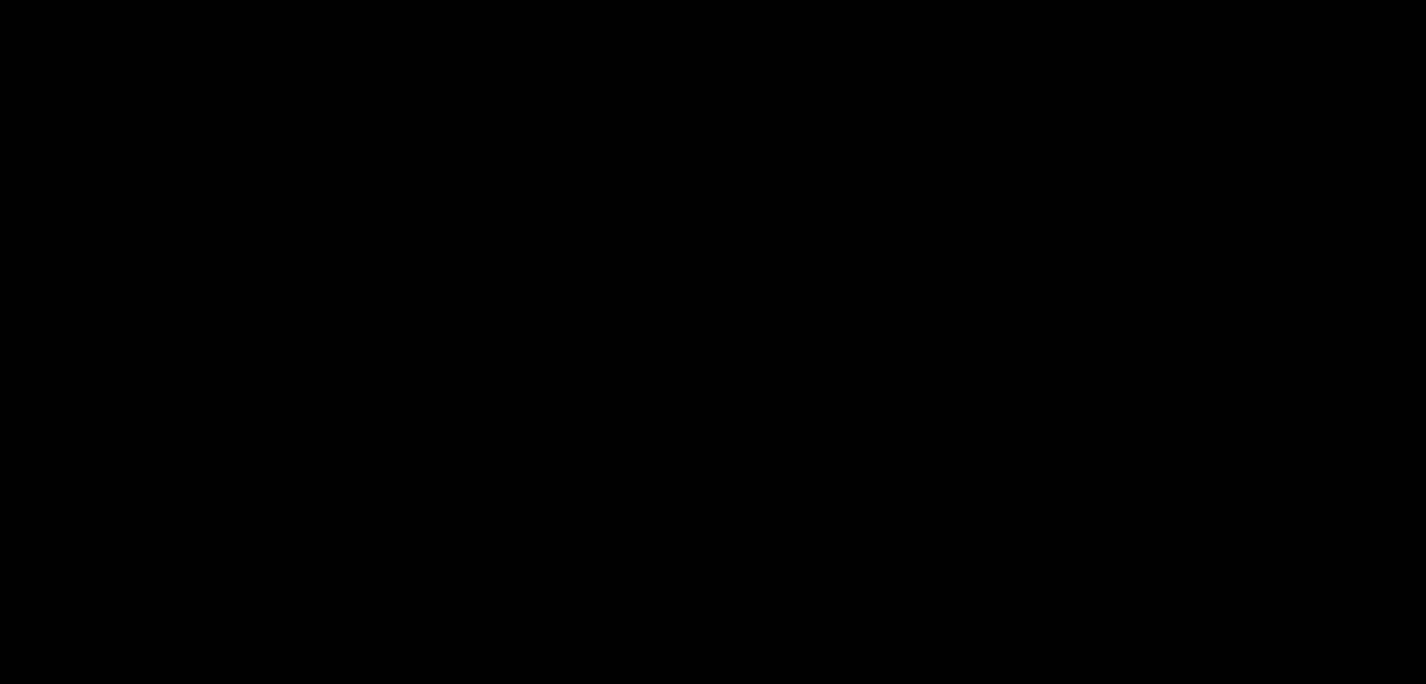
scroll to position [562, 0]
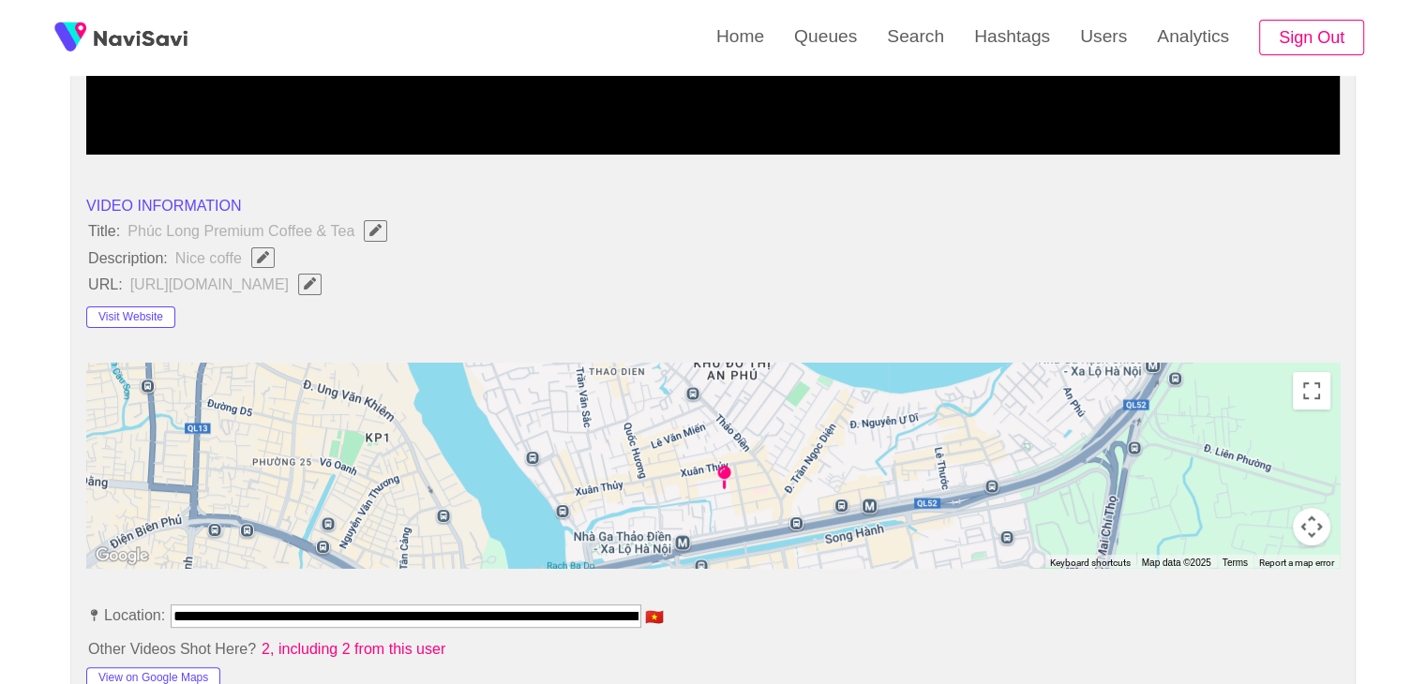
click at [262, 257] on icon "Edit Field" at bounding box center [263, 257] width 12 height 12
click at [322, 292] on button "button" at bounding box center [309, 284] width 23 height 21
type input "**********"
click at [226, 237] on span "Phúc Long Premium Coffee & Tea" at bounding box center [262, 230] width 273 height 24
click at [539, 218] on li "Title: Phúc Long Premium Coffee & Tea" at bounding box center [712, 230] width 1253 height 24
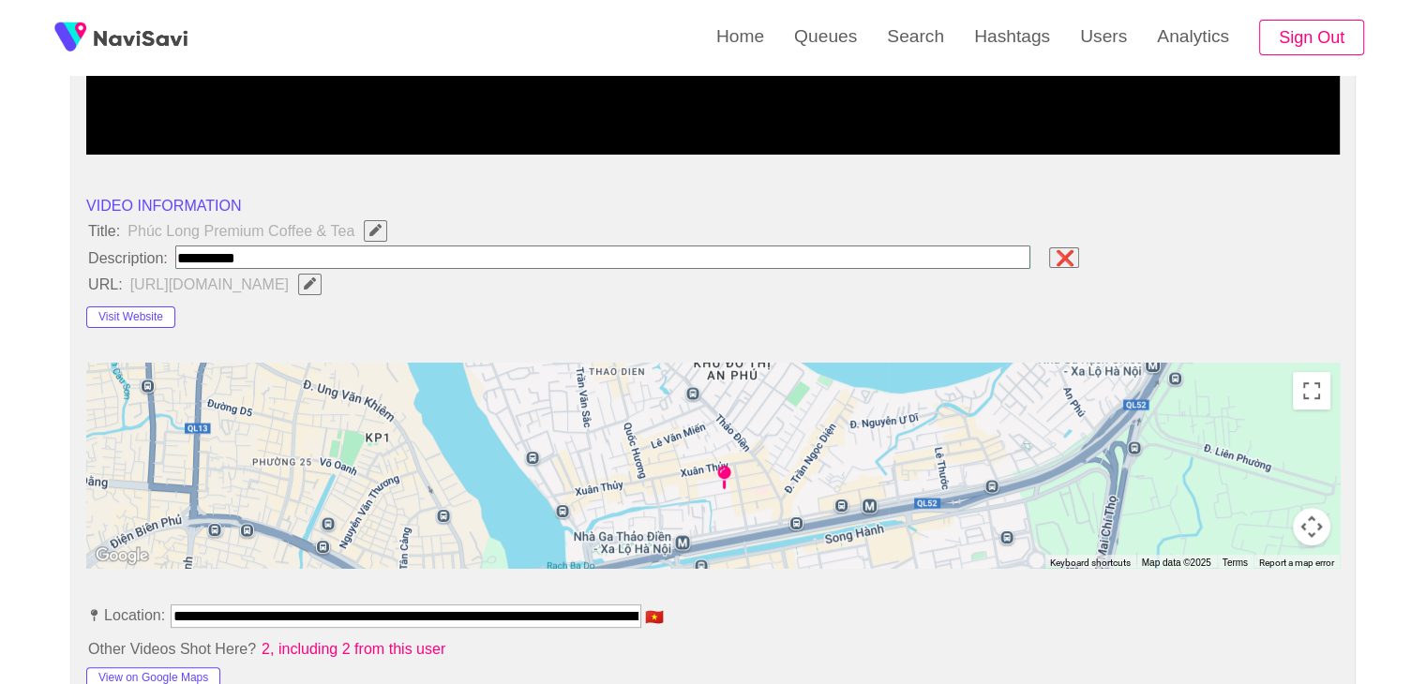
drag, startPoint x: 1075, startPoint y: 256, endPoint x: 510, endPoint y: 220, distance: 566.4
click at [1073, 256] on span "❌" at bounding box center [1064, 257] width 22 height 17
drag, startPoint x: 88, startPoint y: 226, endPoint x: 264, endPoint y: 264, distance: 180.4
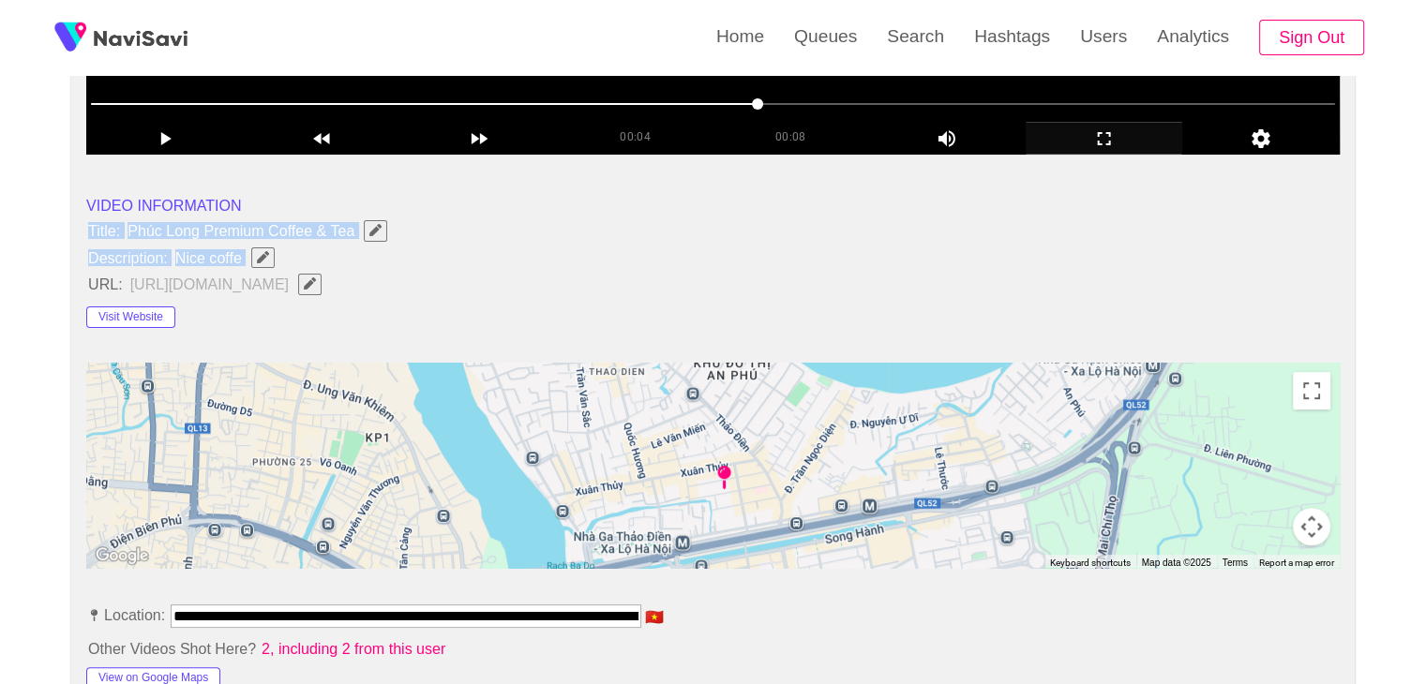
copy ul "Title: Phúc Long Premium Coffee & Tea Description: Nice coffe"
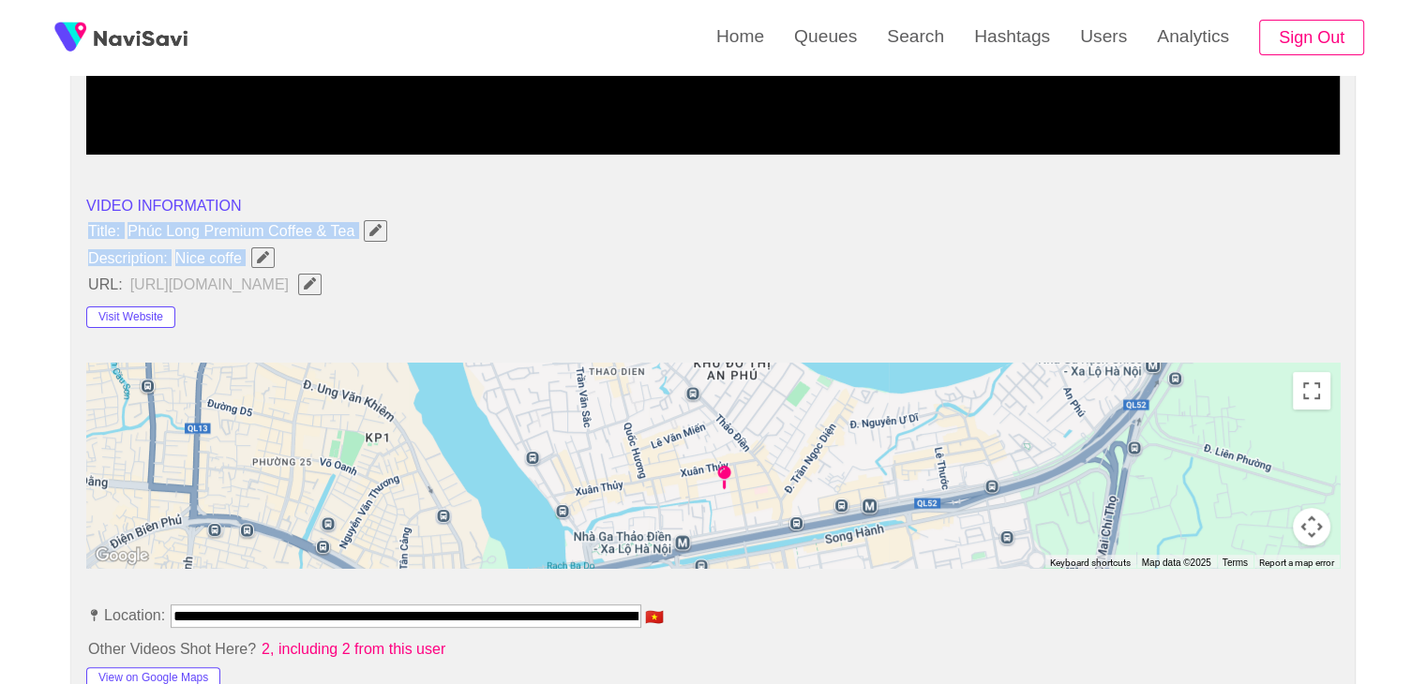
click at [245, 253] on span "Nice coffe" at bounding box center [229, 258] width 112 height 24
click at [259, 252] on icon "Edit Field" at bounding box center [263, 257] width 12 height 12
type input "**********"
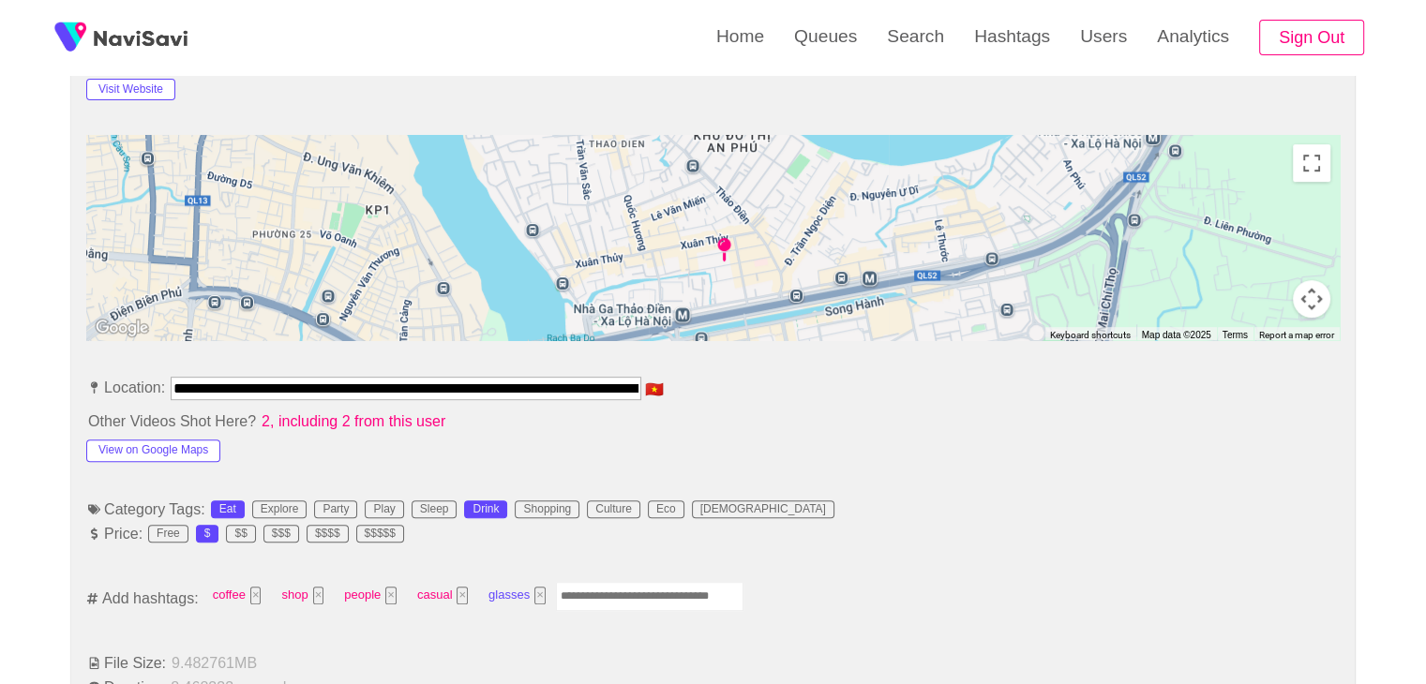
scroll to position [937, 0]
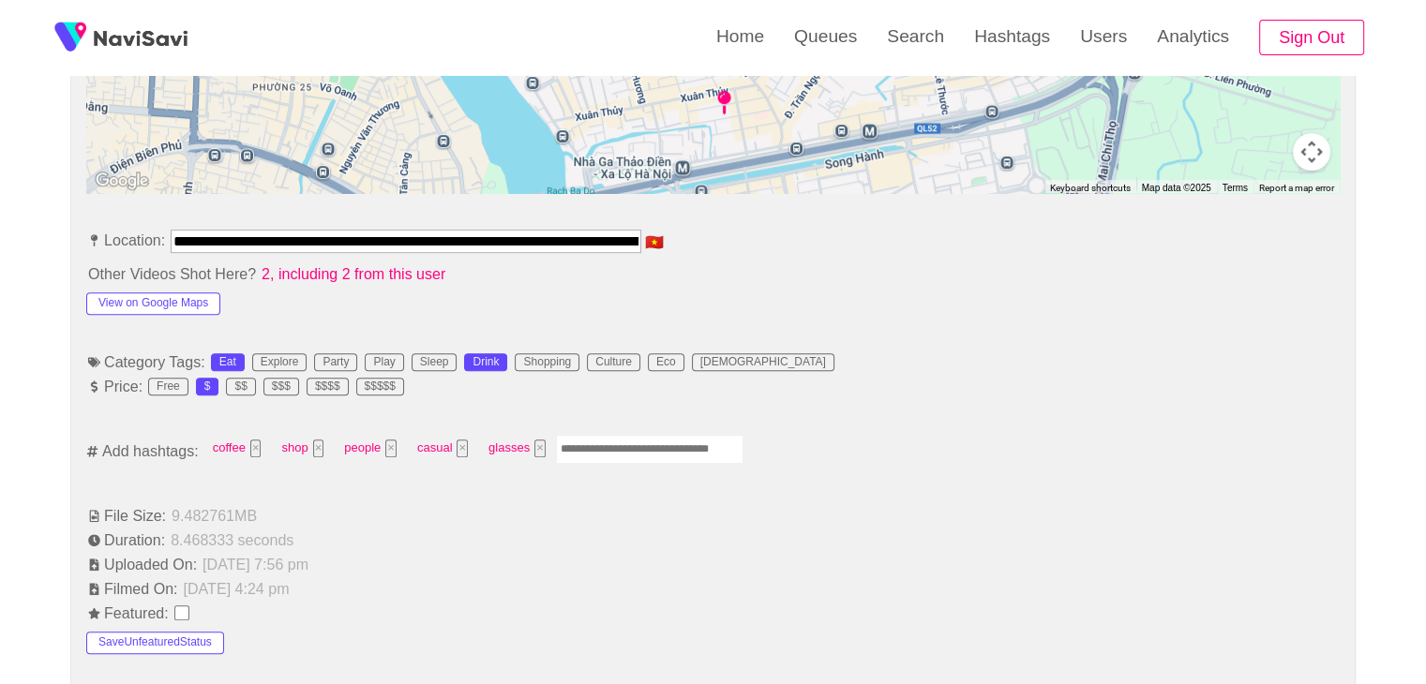
click at [604, 445] on input "Enter tag here and press return" at bounding box center [649, 449] width 187 height 29
type input "****"
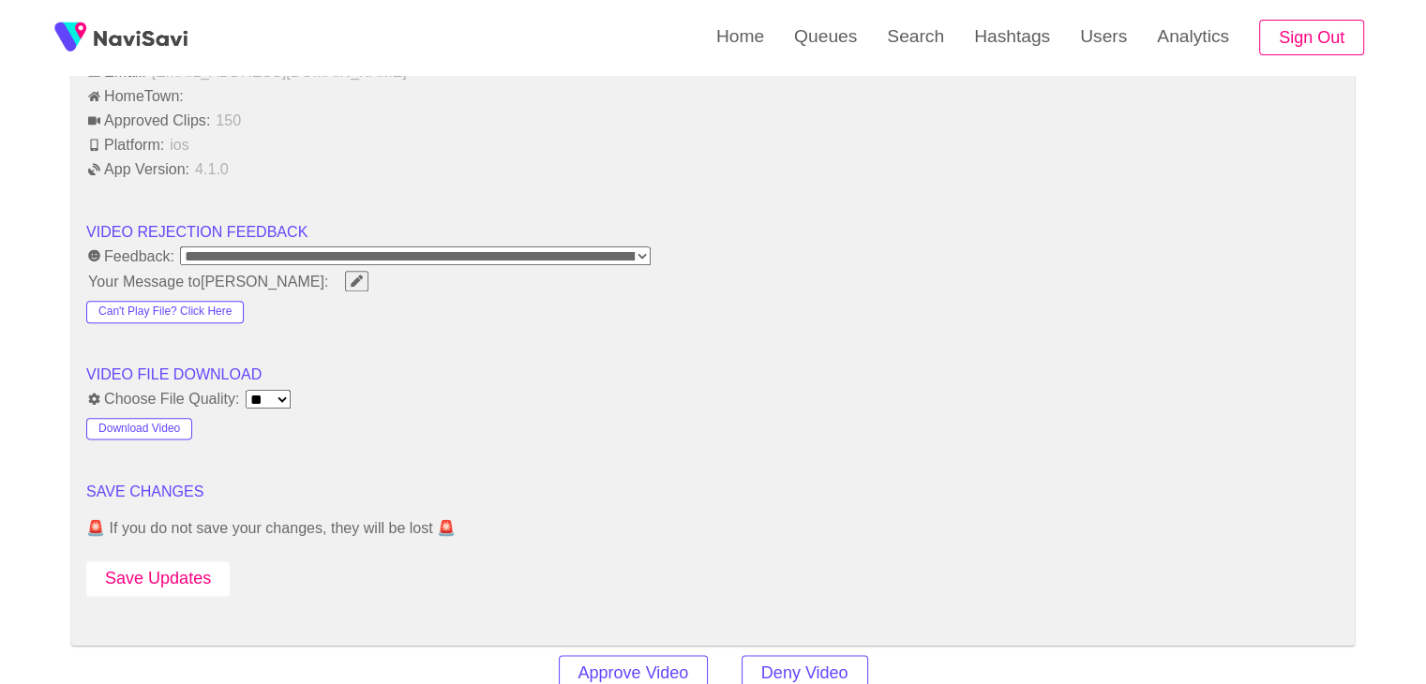
scroll to position [2250, 0]
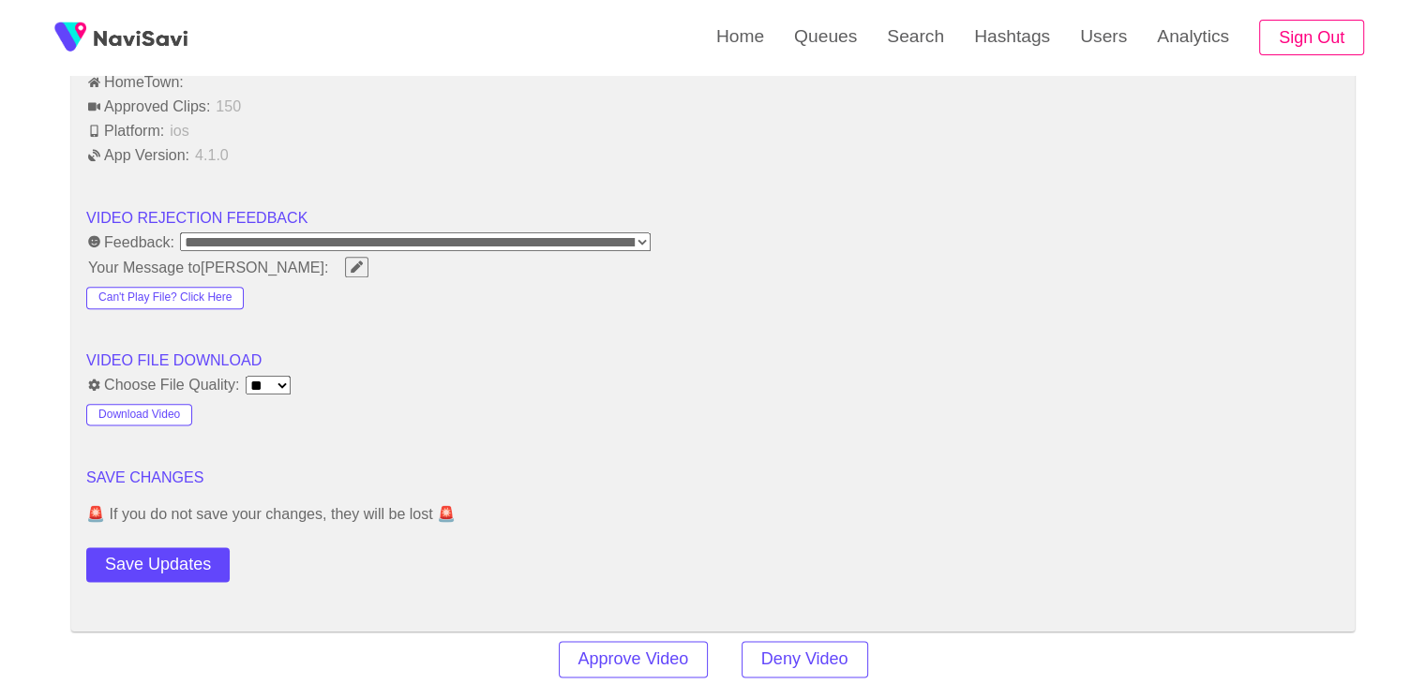
click at [183, 561] on button "Save Updates" at bounding box center [157, 564] width 143 height 35
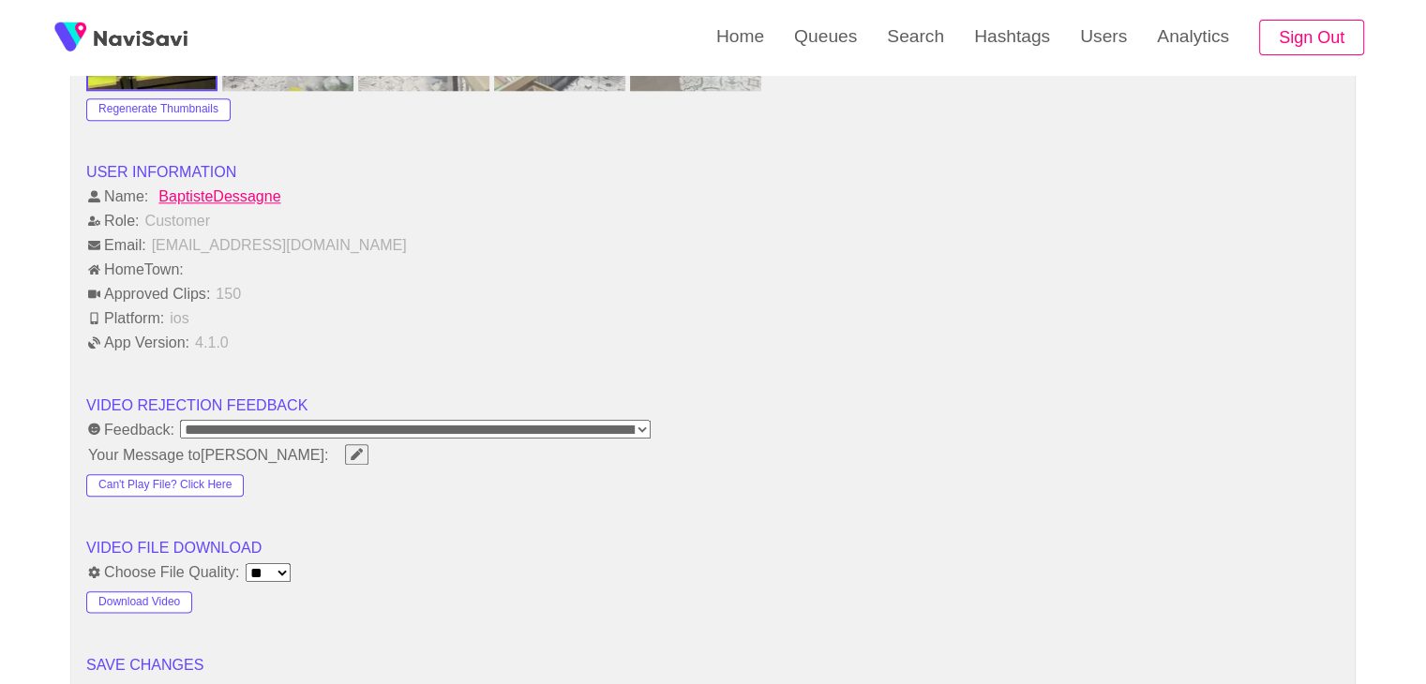
scroll to position [2531, 0]
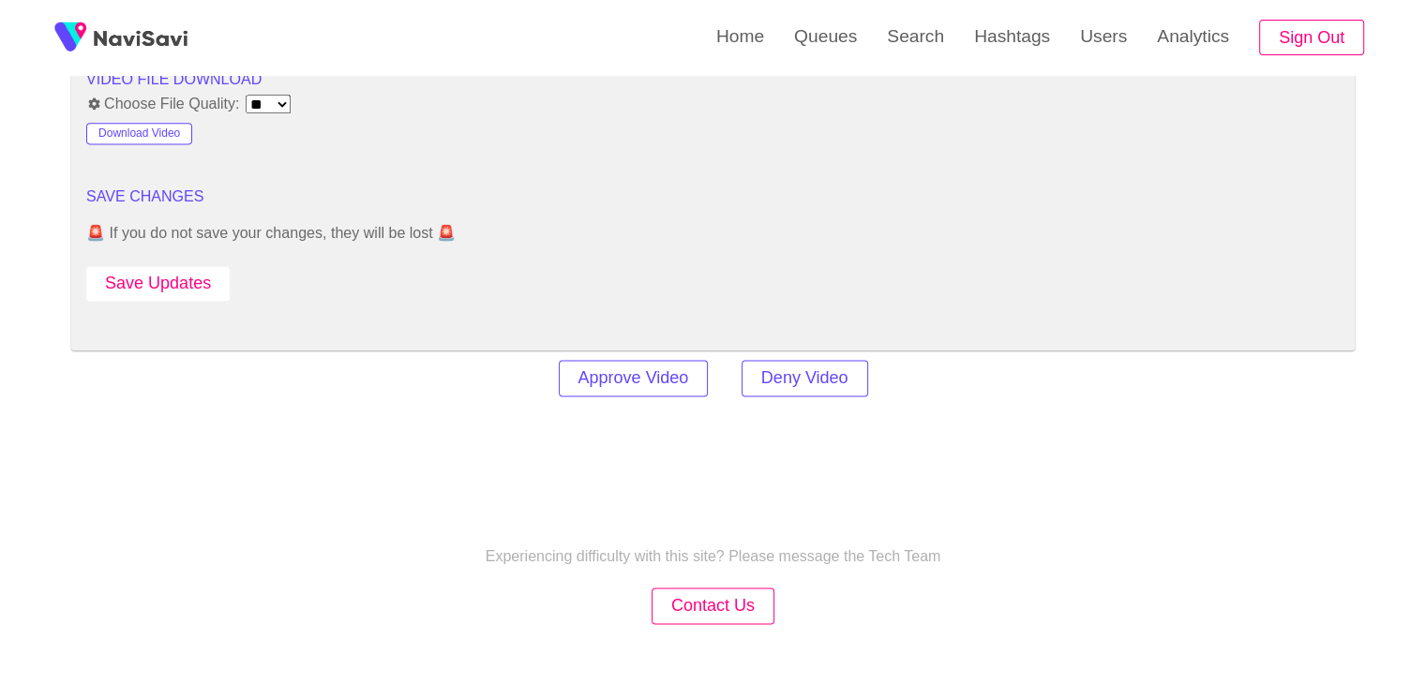
click at [169, 267] on button "Save Updates" at bounding box center [157, 283] width 143 height 35
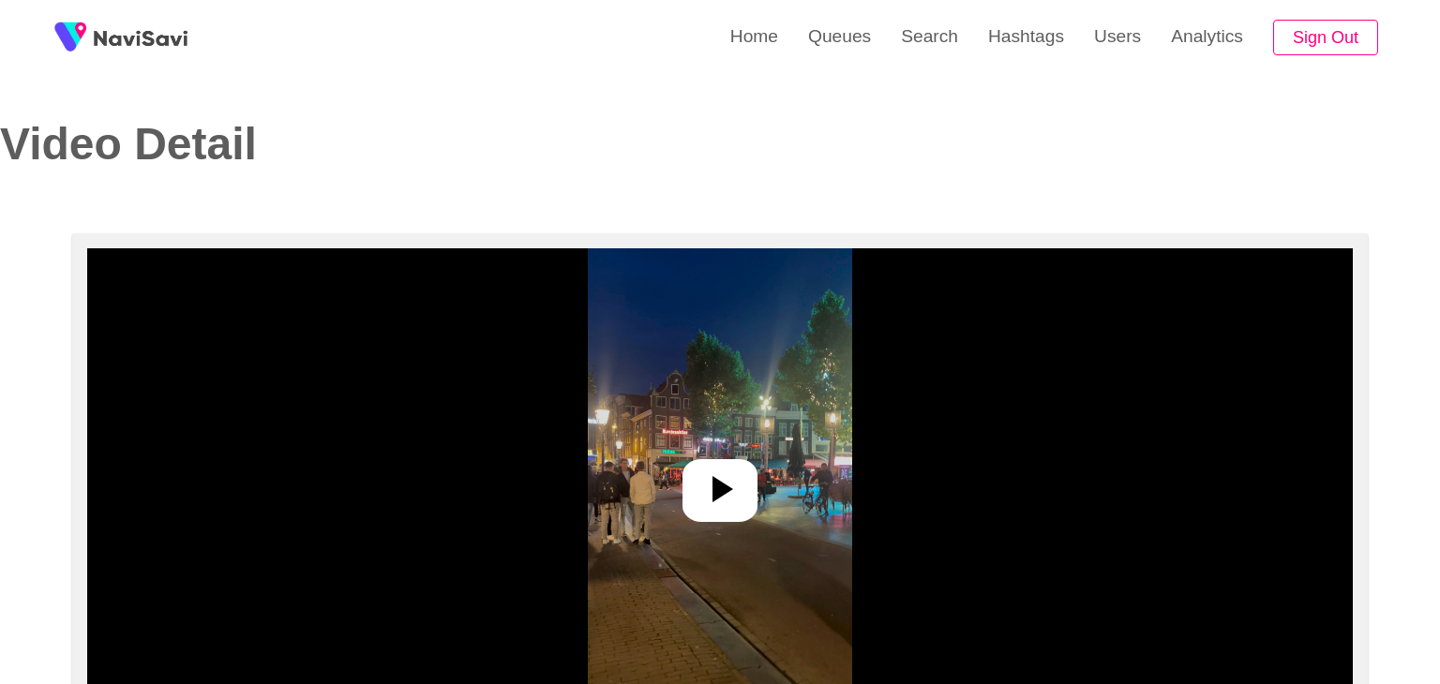
select select "**********"
select select "**"
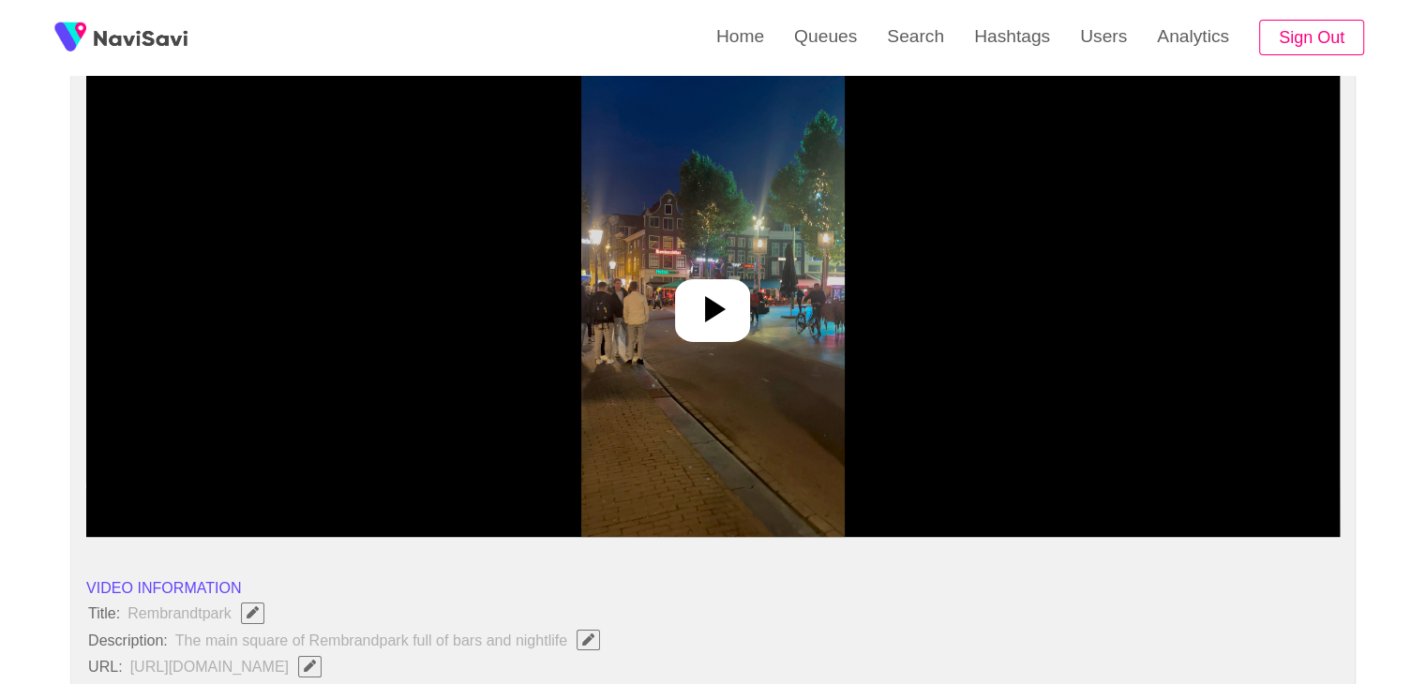
scroll to position [187, 0]
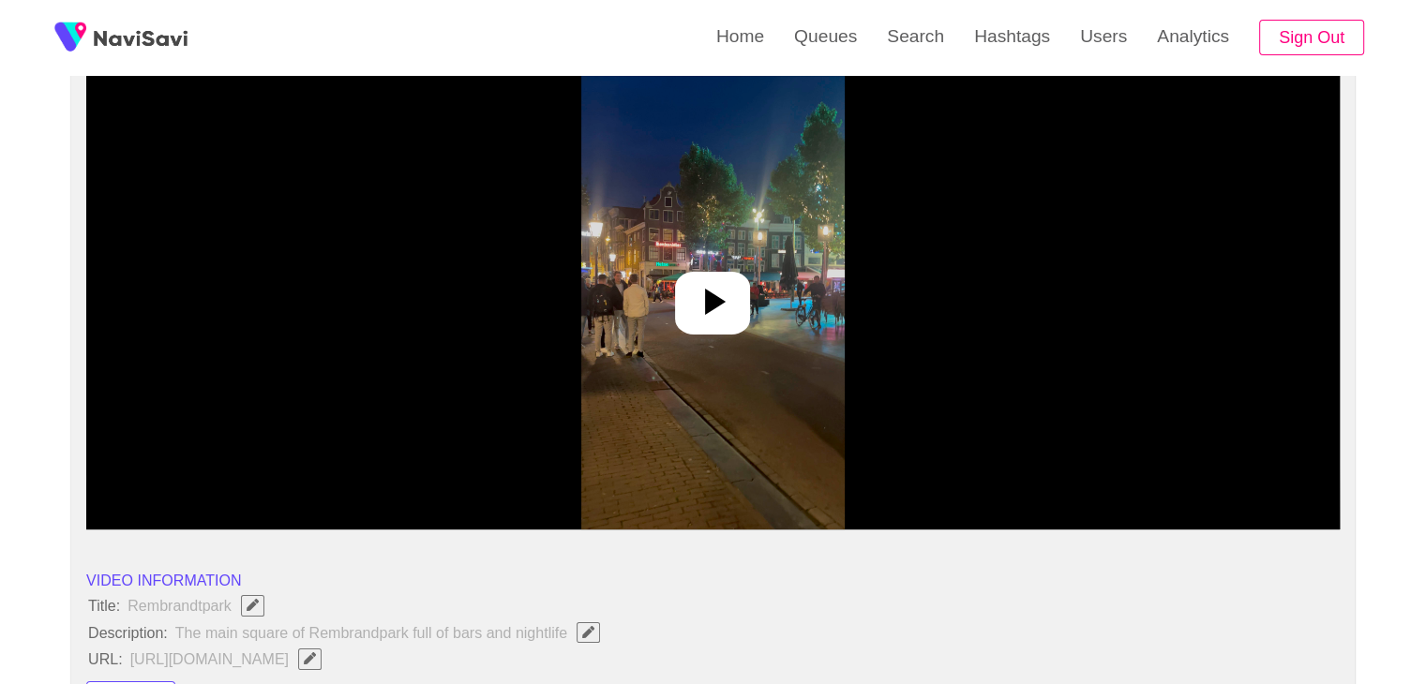
click at [722, 305] on icon at bounding box center [712, 301] width 45 height 45
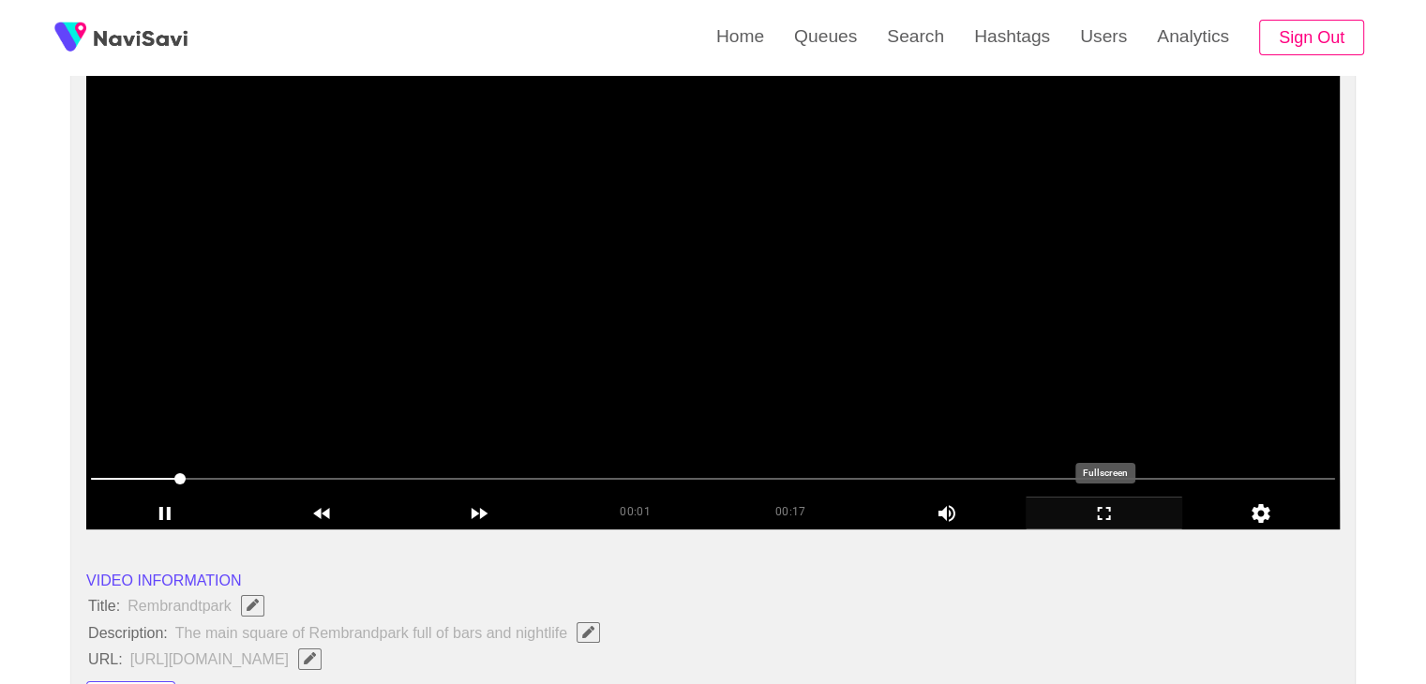
click at [1102, 510] on icon "add" at bounding box center [1104, 513] width 156 height 22
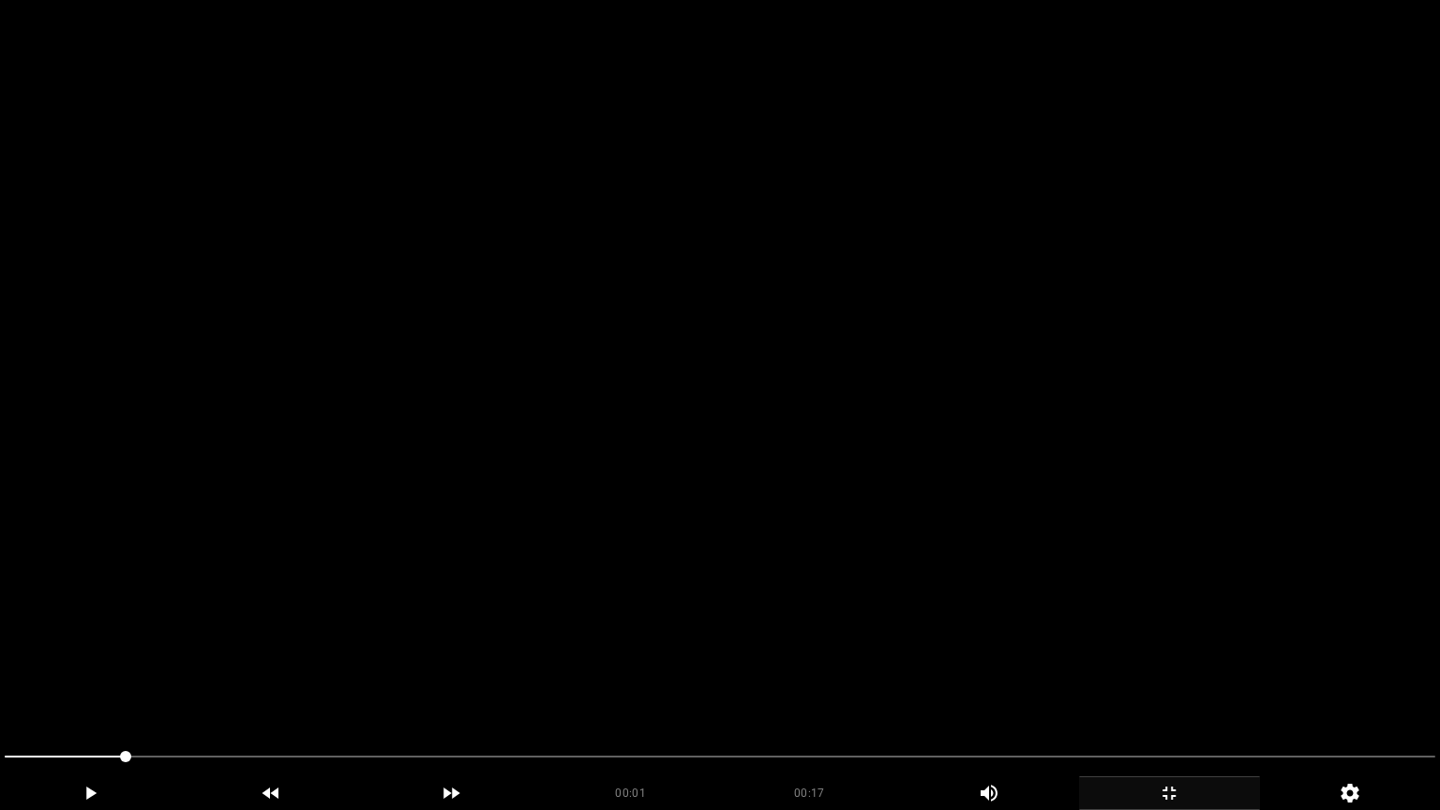
click at [811, 547] on video at bounding box center [720, 405] width 1440 height 810
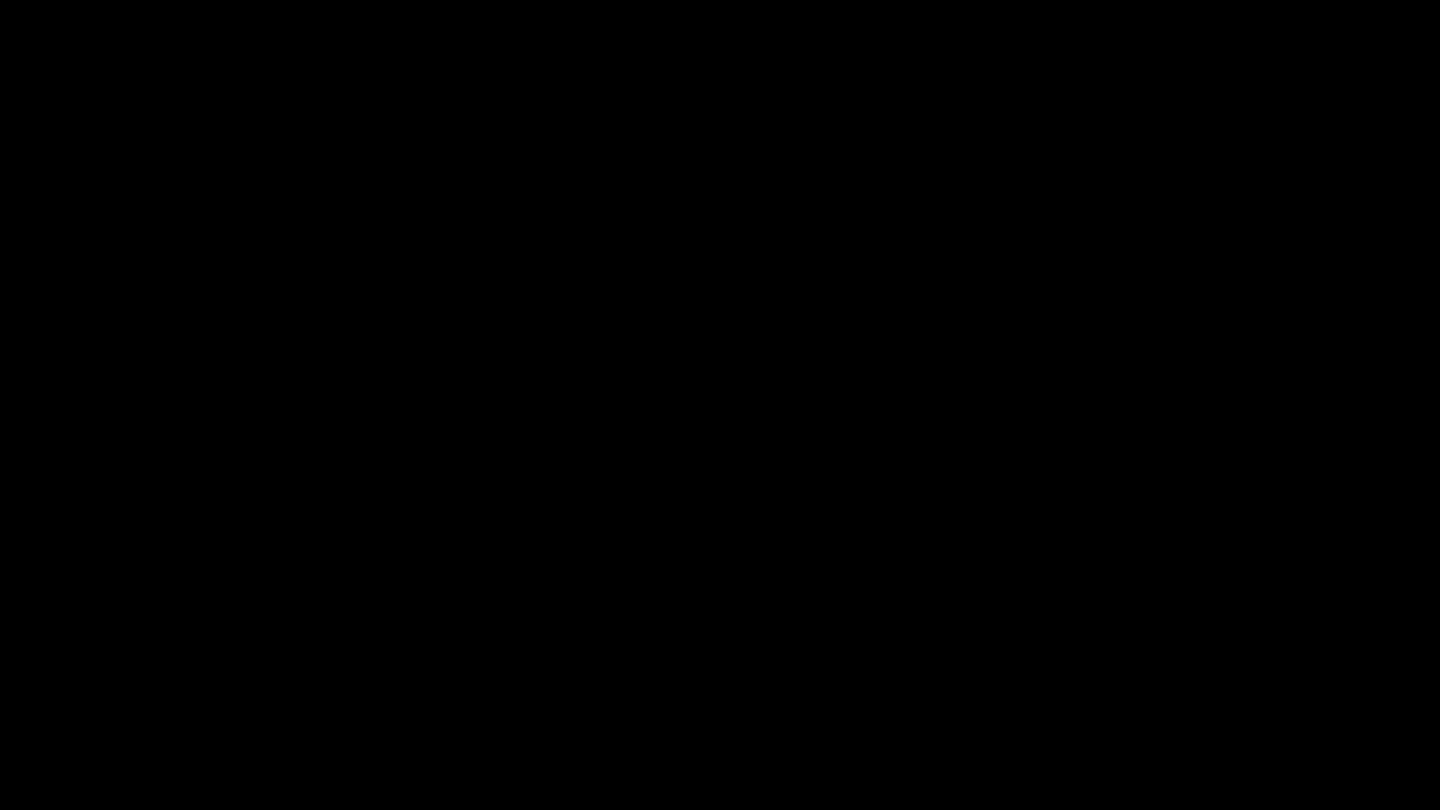
drag, startPoint x: 41, startPoint y: 754, endPoint x: 22, endPoint y: 726, distance: 33.8
click at [0, 683] on div at bounding box center [720, 759] width 1446 height 50
click at [722, 603] on video at bounding box center [720, 405] width 1440 height 810
click at [1162, 683] on icon "add" at bounding box center [1169, 793] width 179 height 22
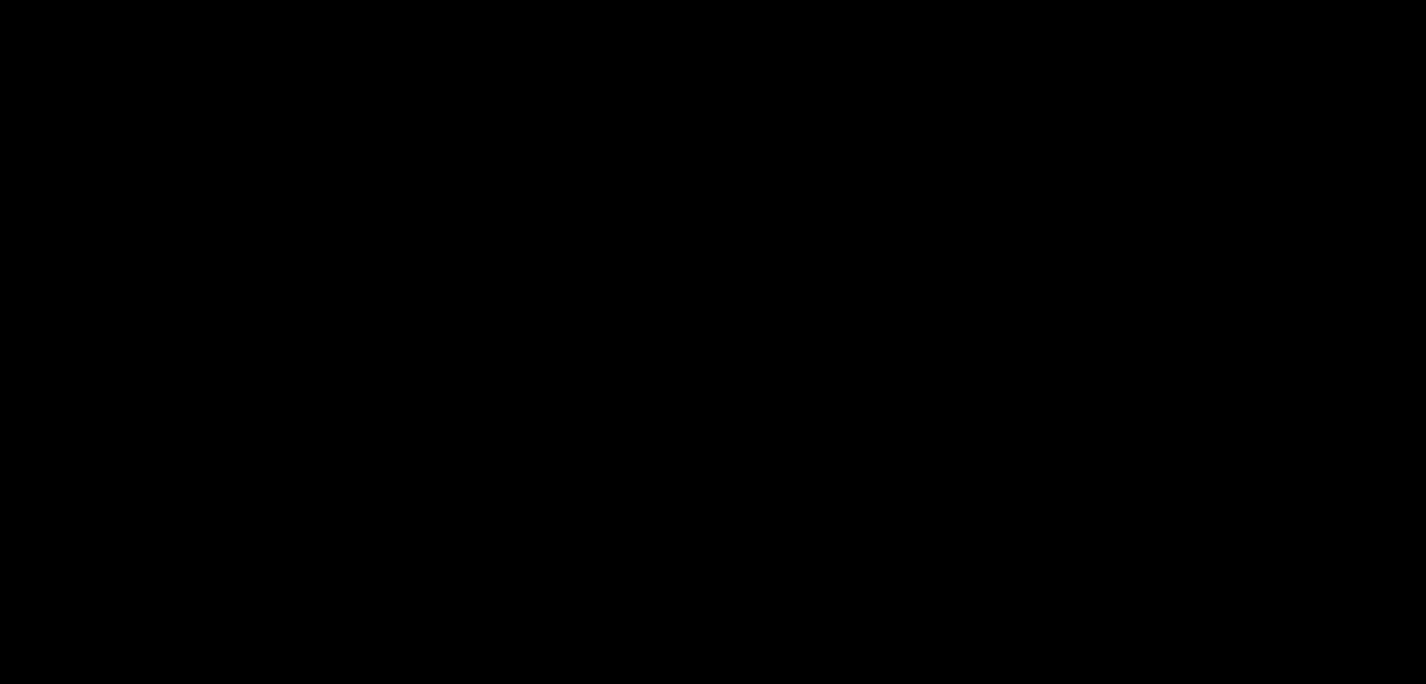
scroll to position [656, 0]
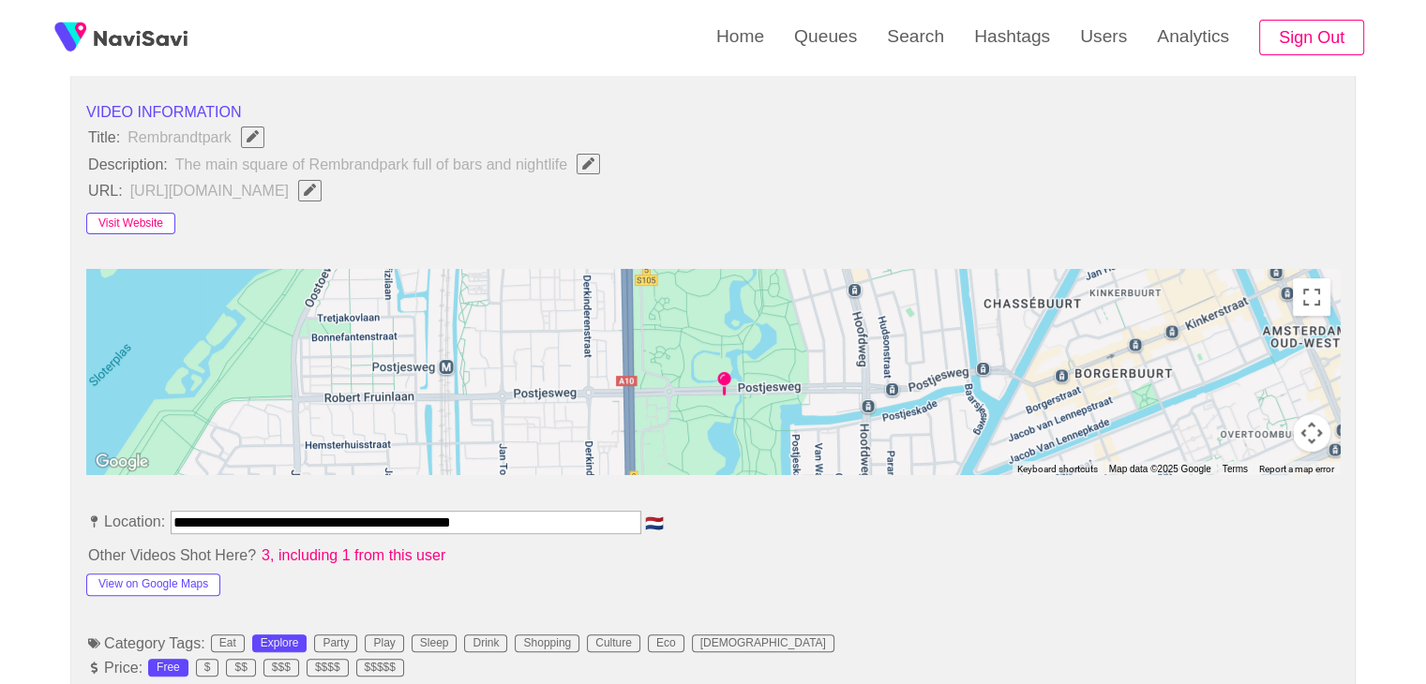
click at [136, 216] on button "Visit Website" at bounding box center [130, 224] width 89 height 22
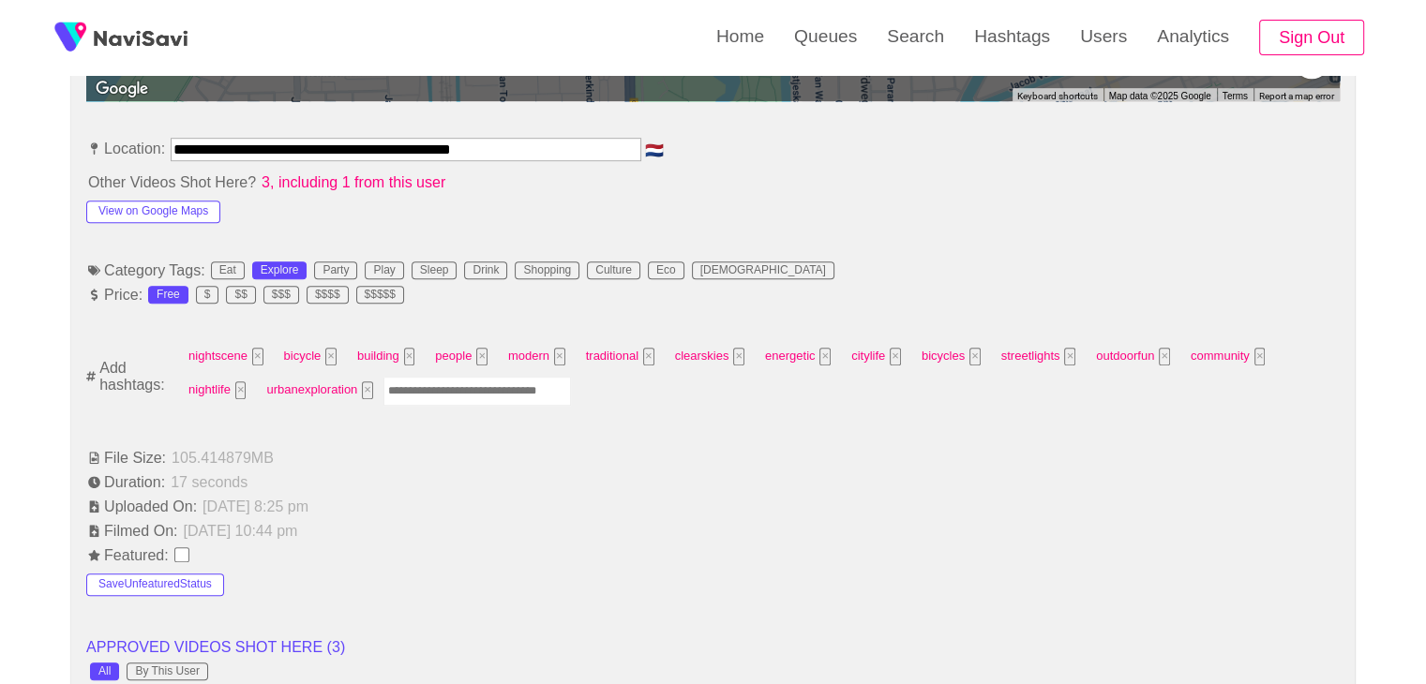
scroll to position [1031, 0]
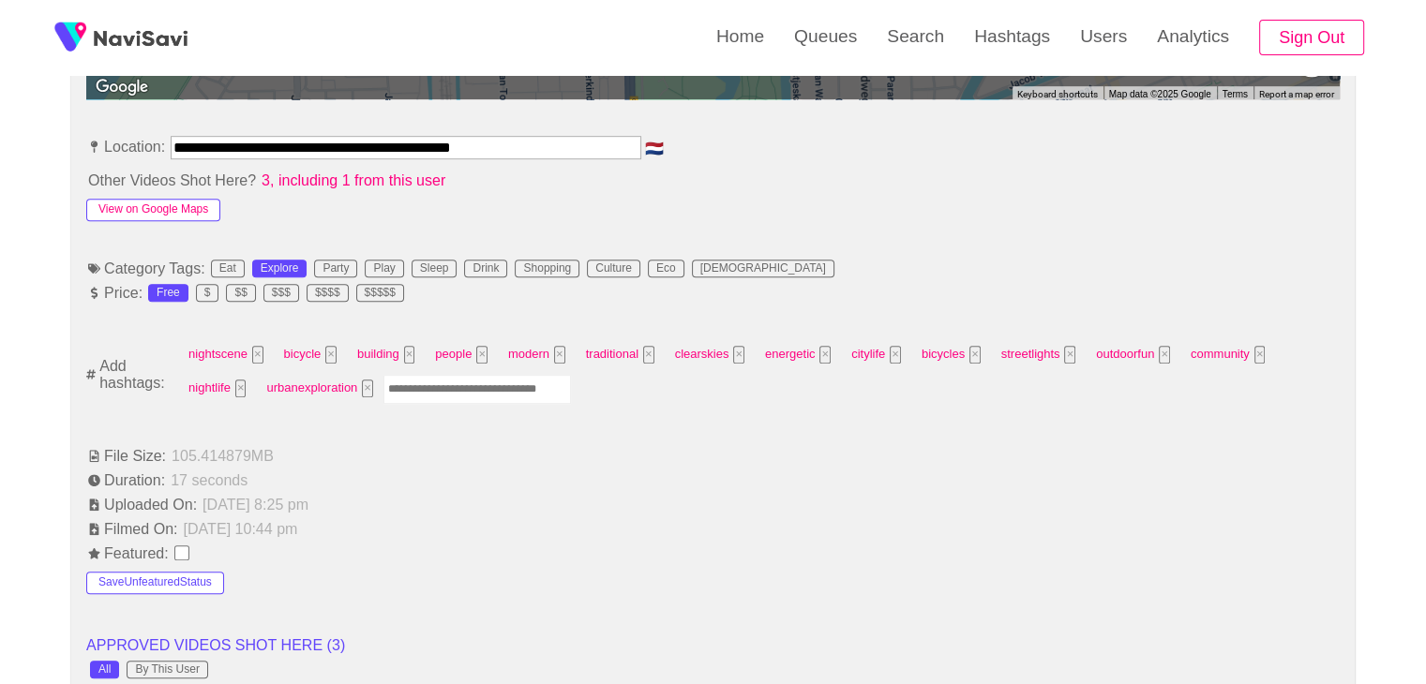
click at [181, 212] on button "View on Google Maps" at bounding box center [153, 210] width 134 height 22
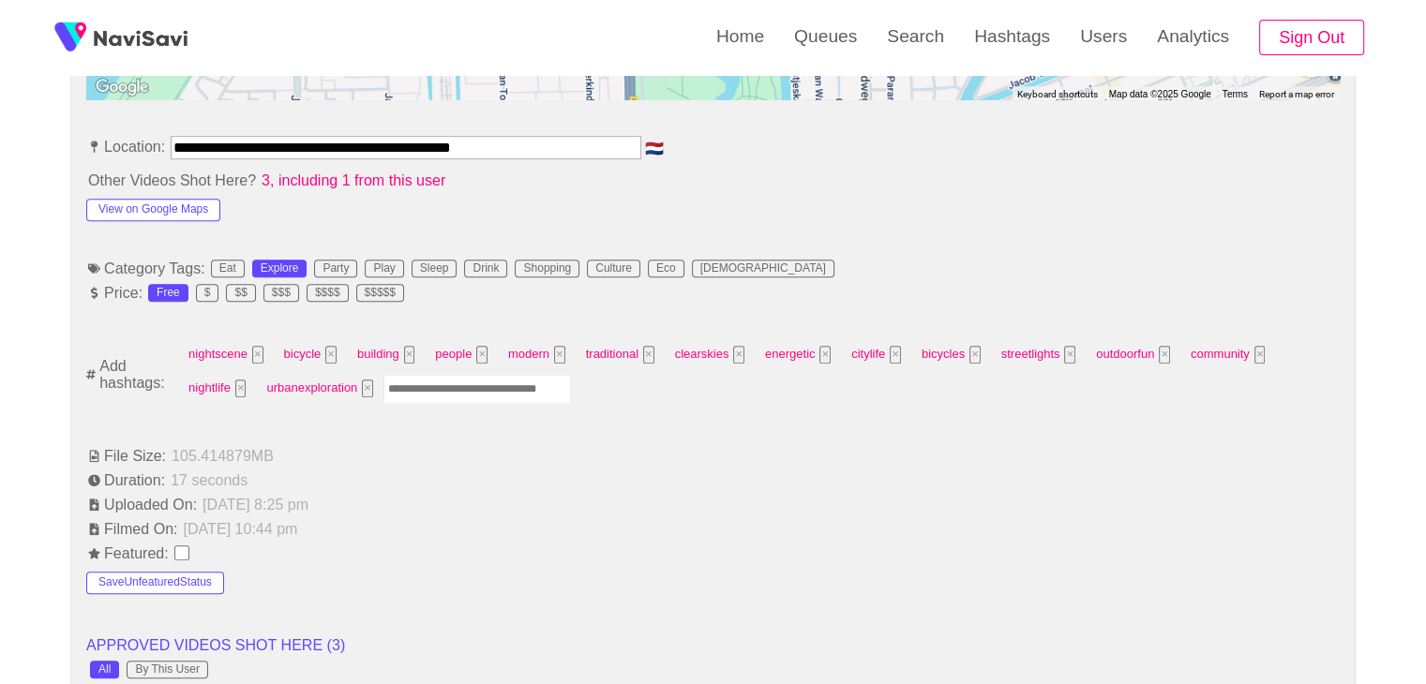
click at [443, 392] on input "Enter tag here and press return" at bounding box center [476, 389] width 187 height 29
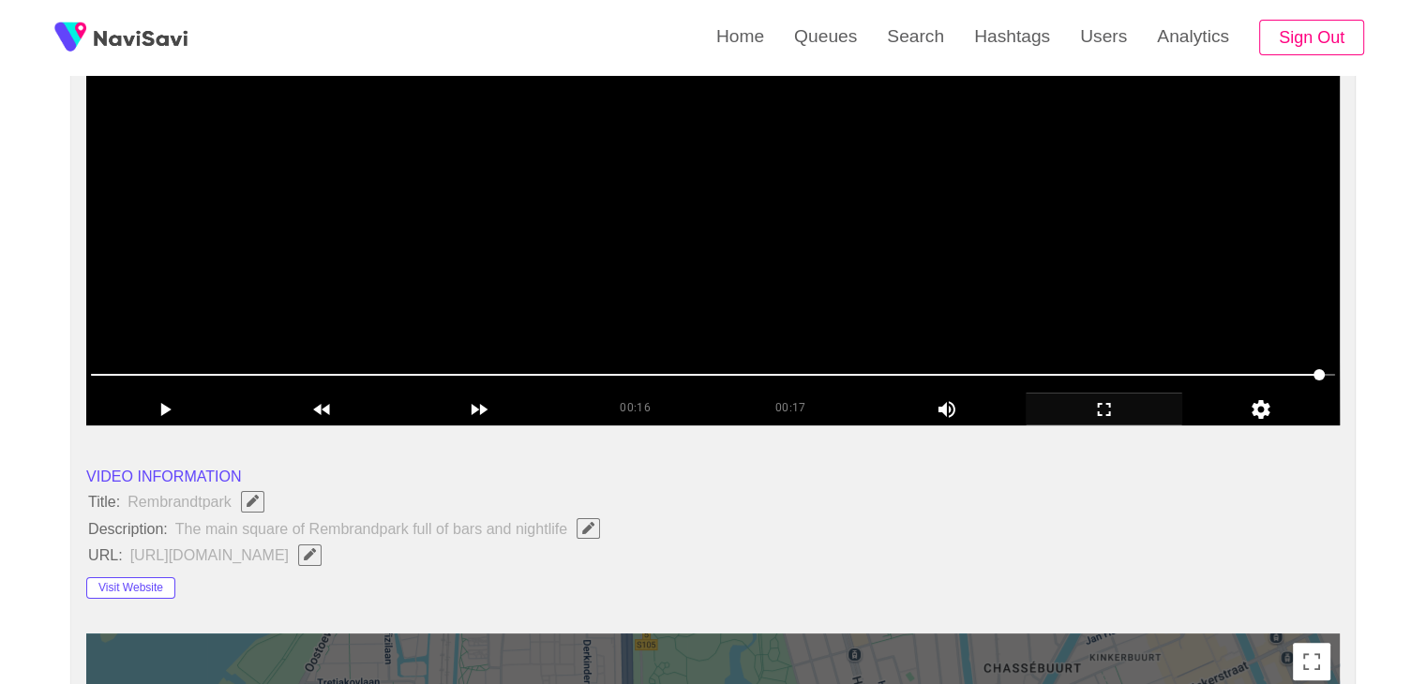
scroll to position [281, 0]
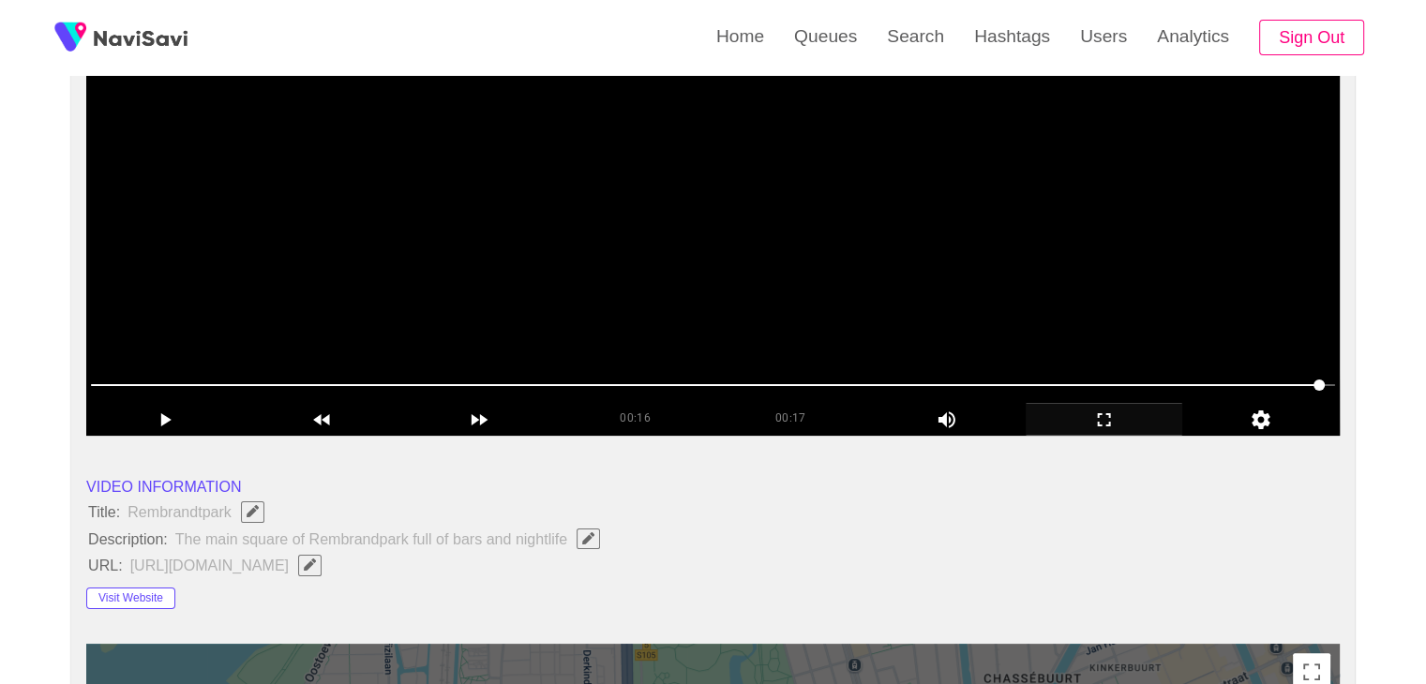
click at [744, 312] on video at bounding box center [712, 201] width 1253 height 469
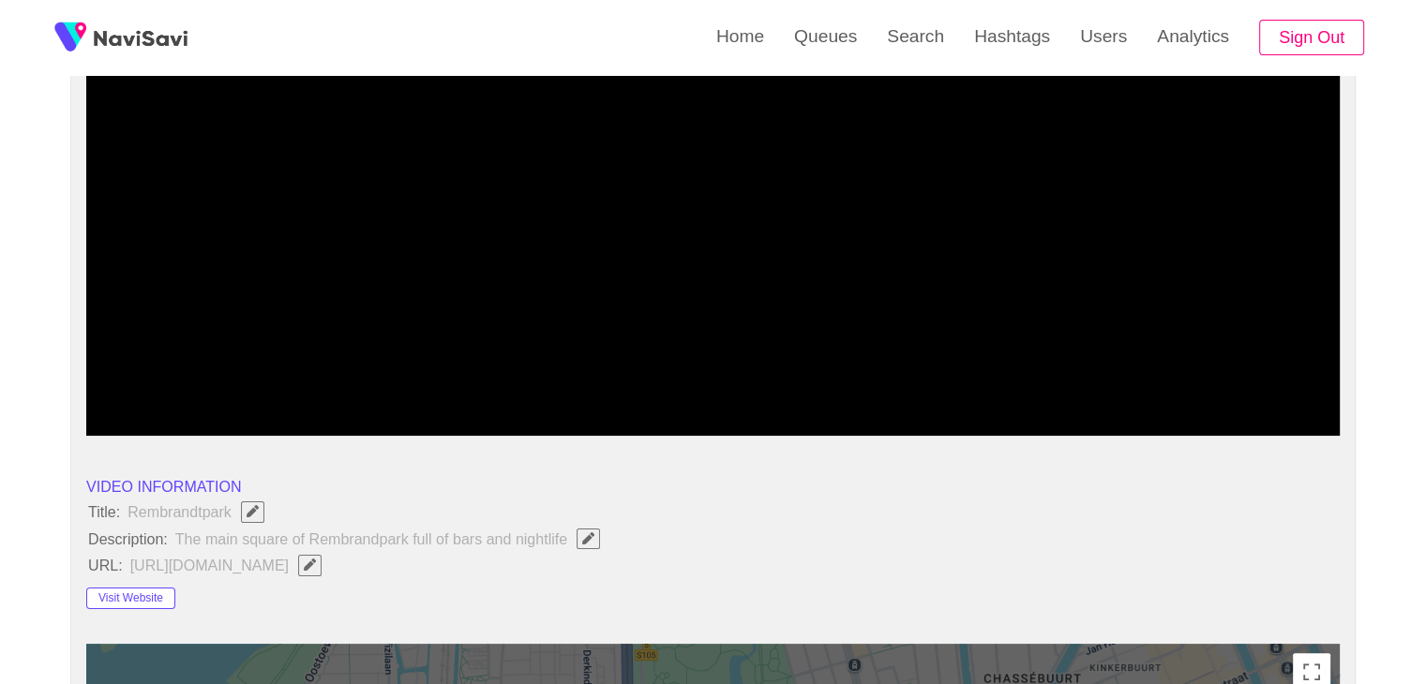
click at [1112, 407] on div "add" at bounding box center [1104, 419] width 157 height 32
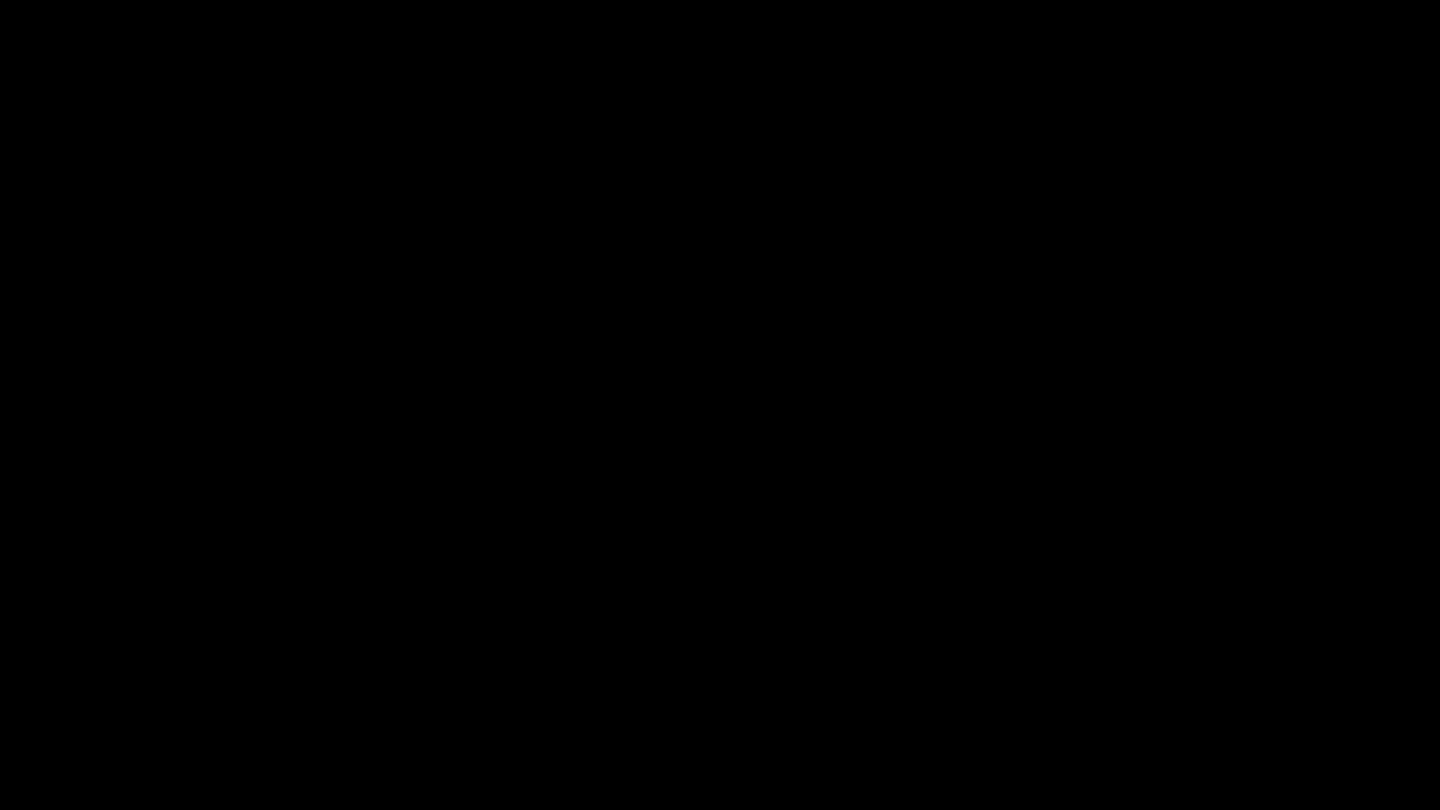
click at [1137, 683] on icon "add" at bounding box center [1169, 793] width 179 height 22
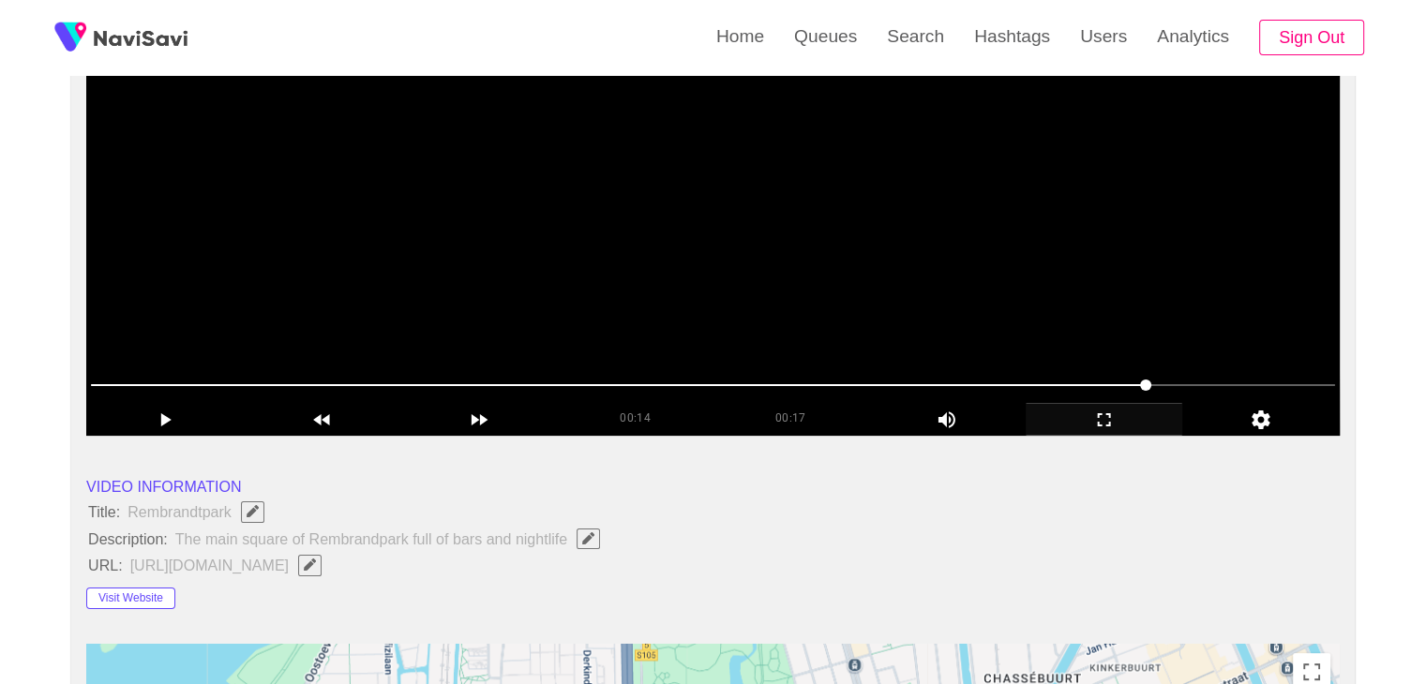
click at [1056, 322] on video at bounding box center [712, 201] width 1253 height 469
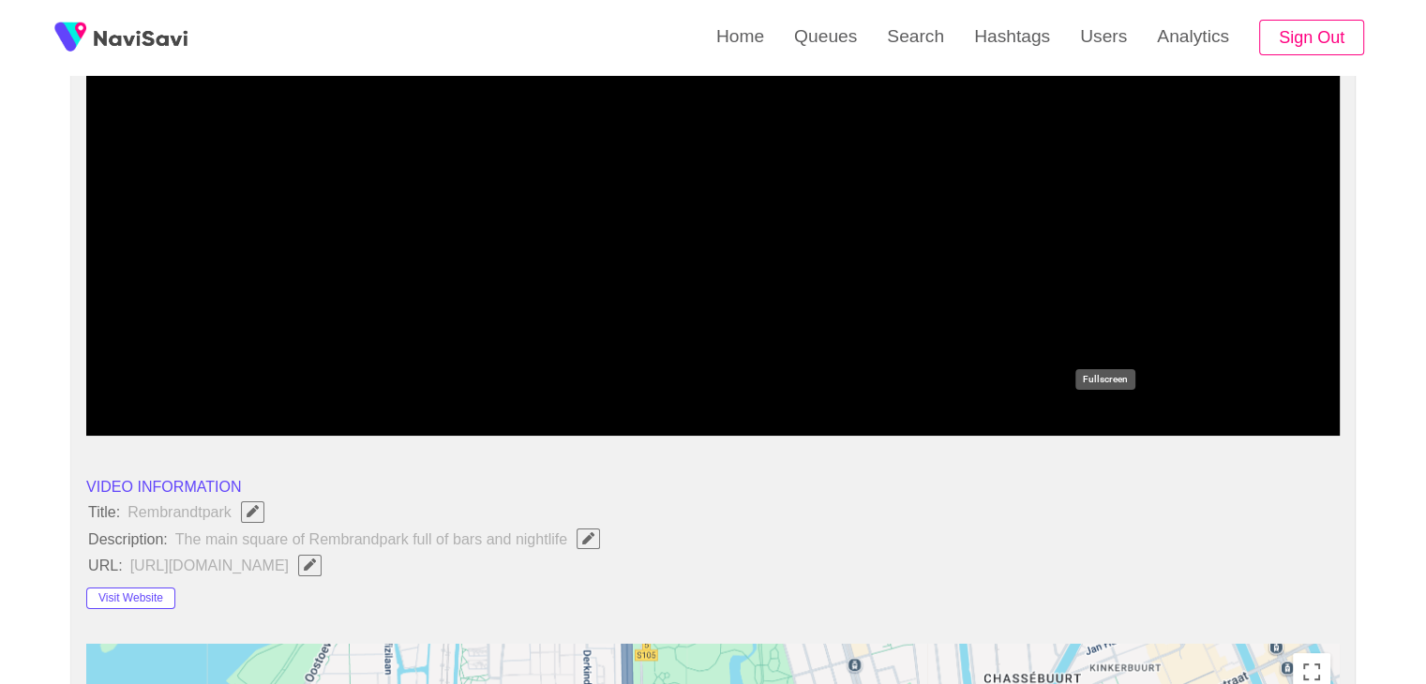
click at [1106, 418] on icon "add" at bounding box center [1104, 420] width 156 height 22
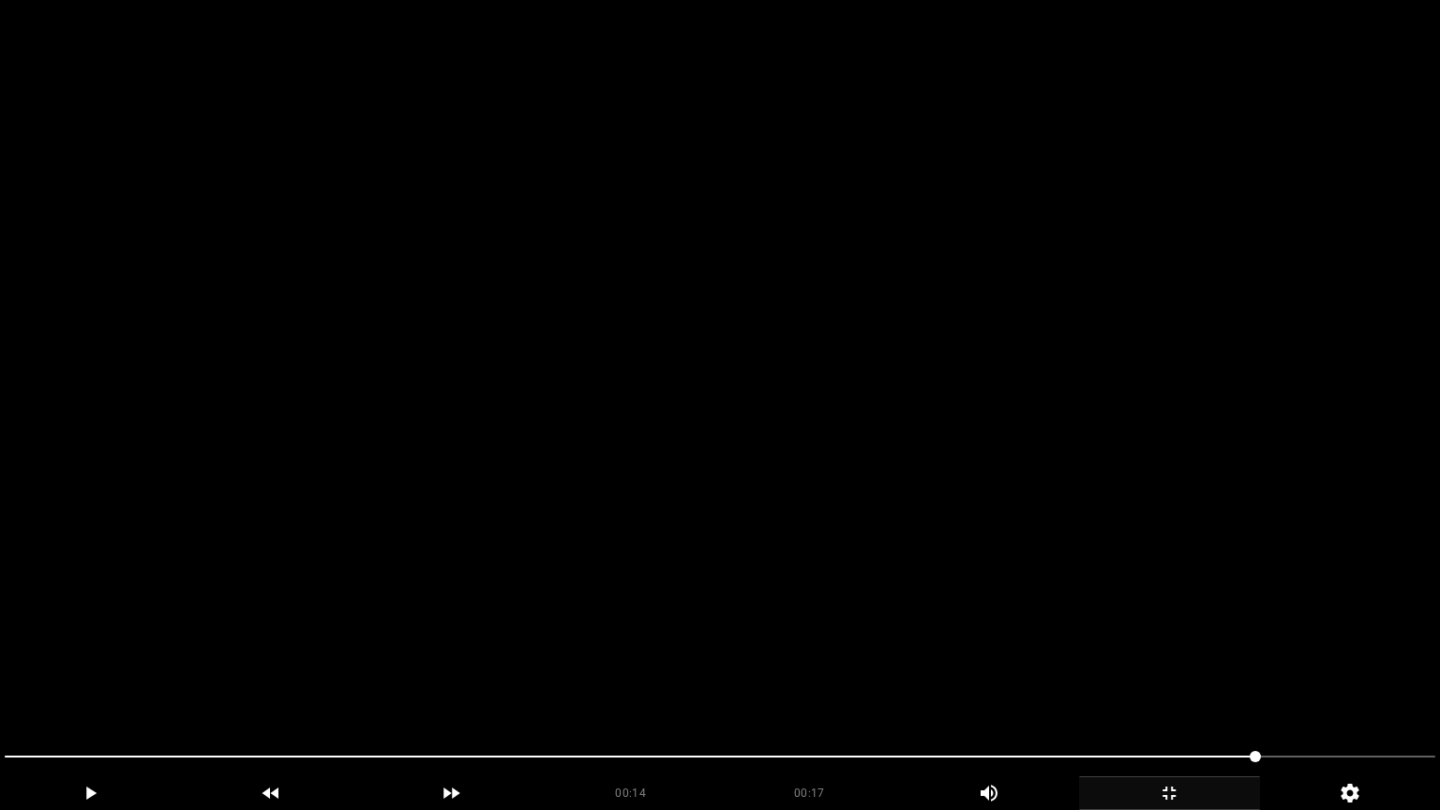
click at [1104, 500] on video at bounding box center [720, 405] width 1440 height 810
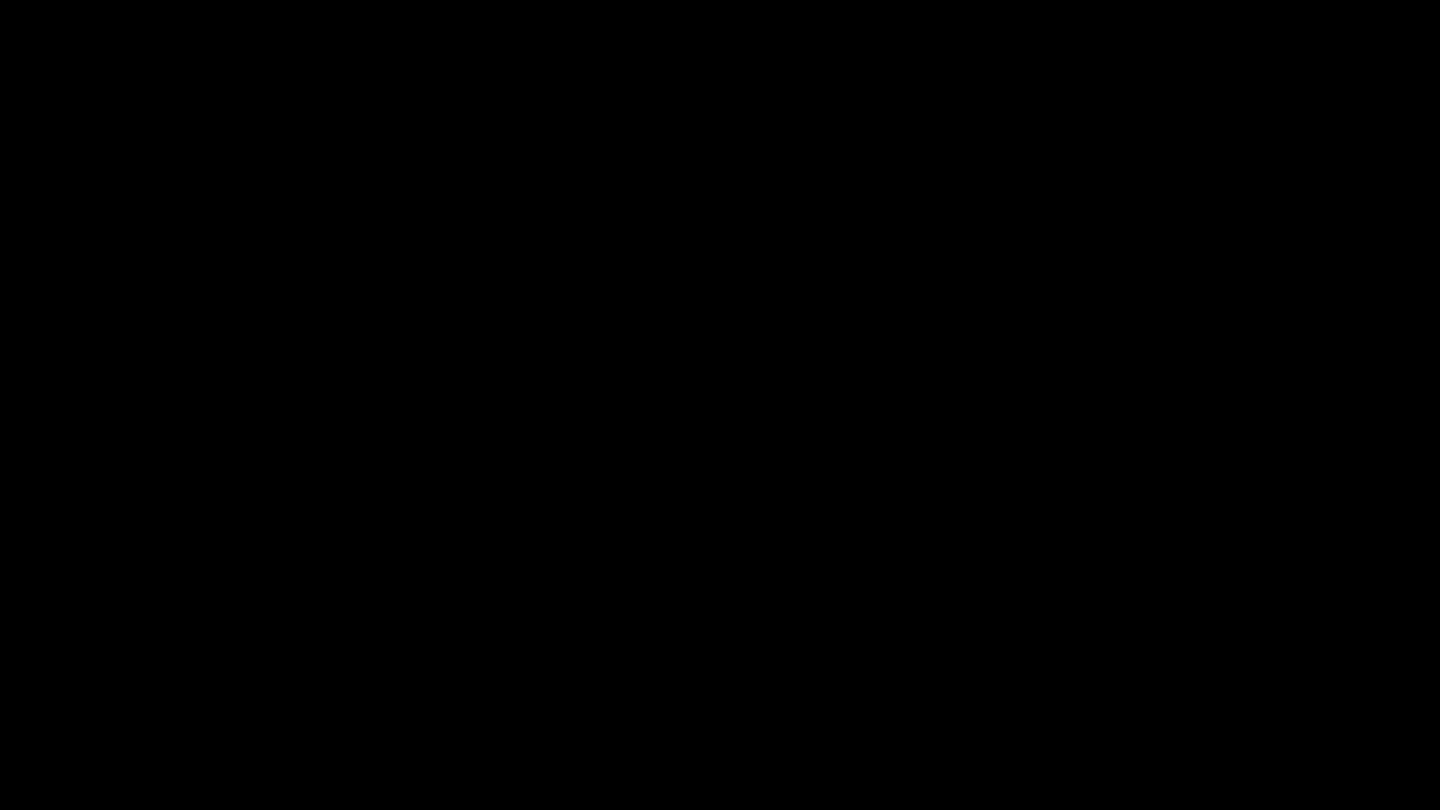
click at [1170, 683] on icon "add" at bounding box center [1169, 793] width 179 height 22
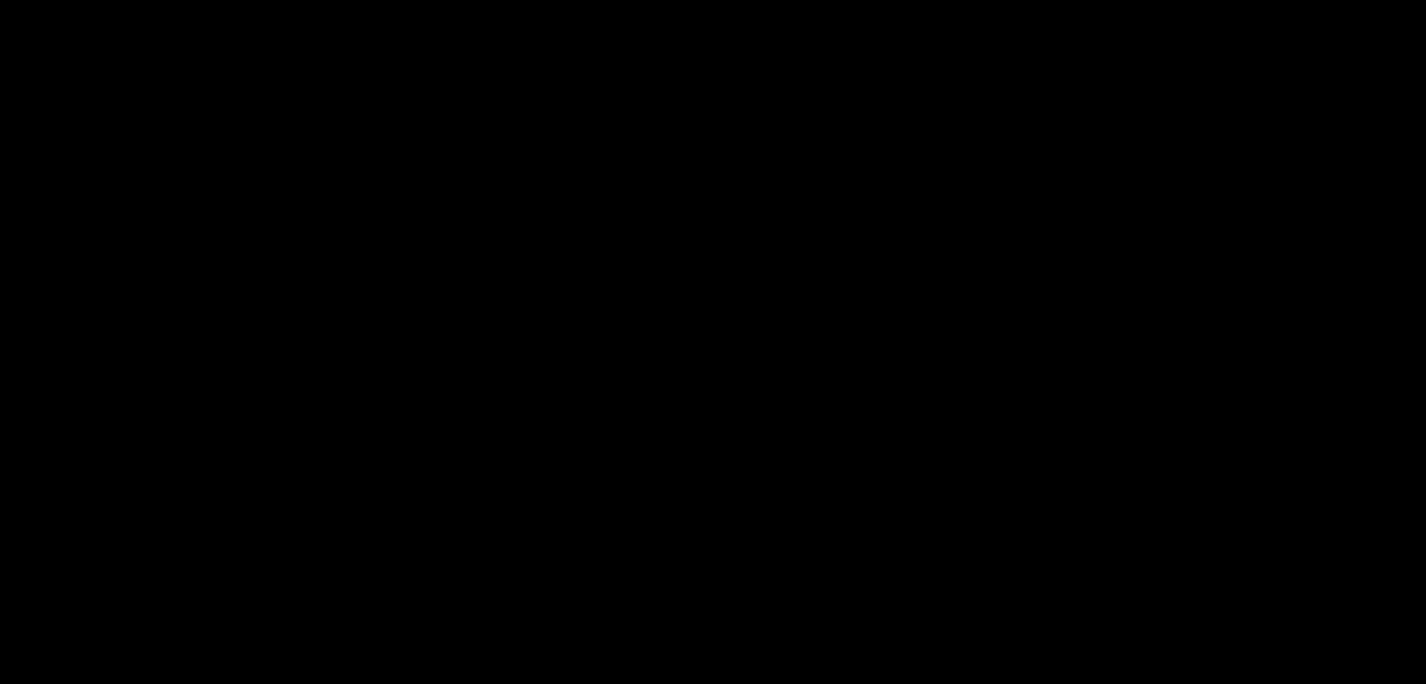
scroll to position [844, 0]
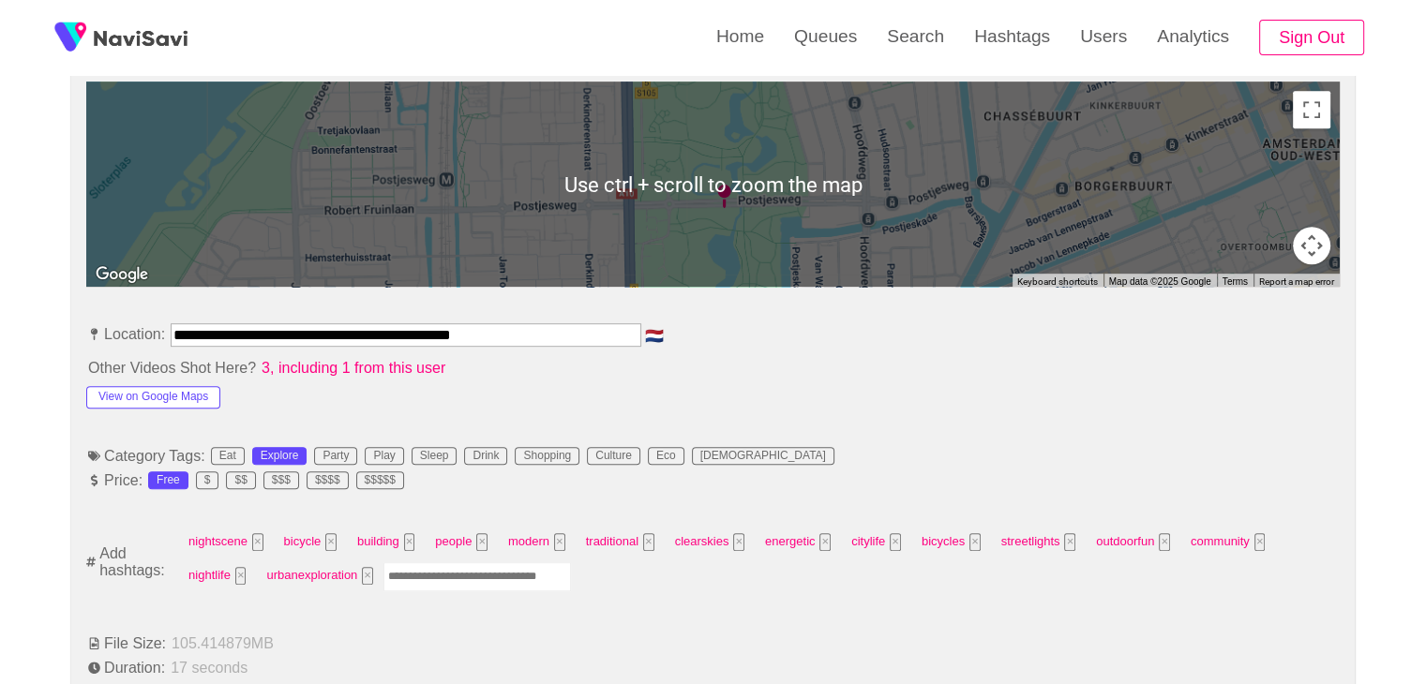
click at [497, 567] on input "Enter tag here and press return" at bounding box center [476, 576] width 187 height 29
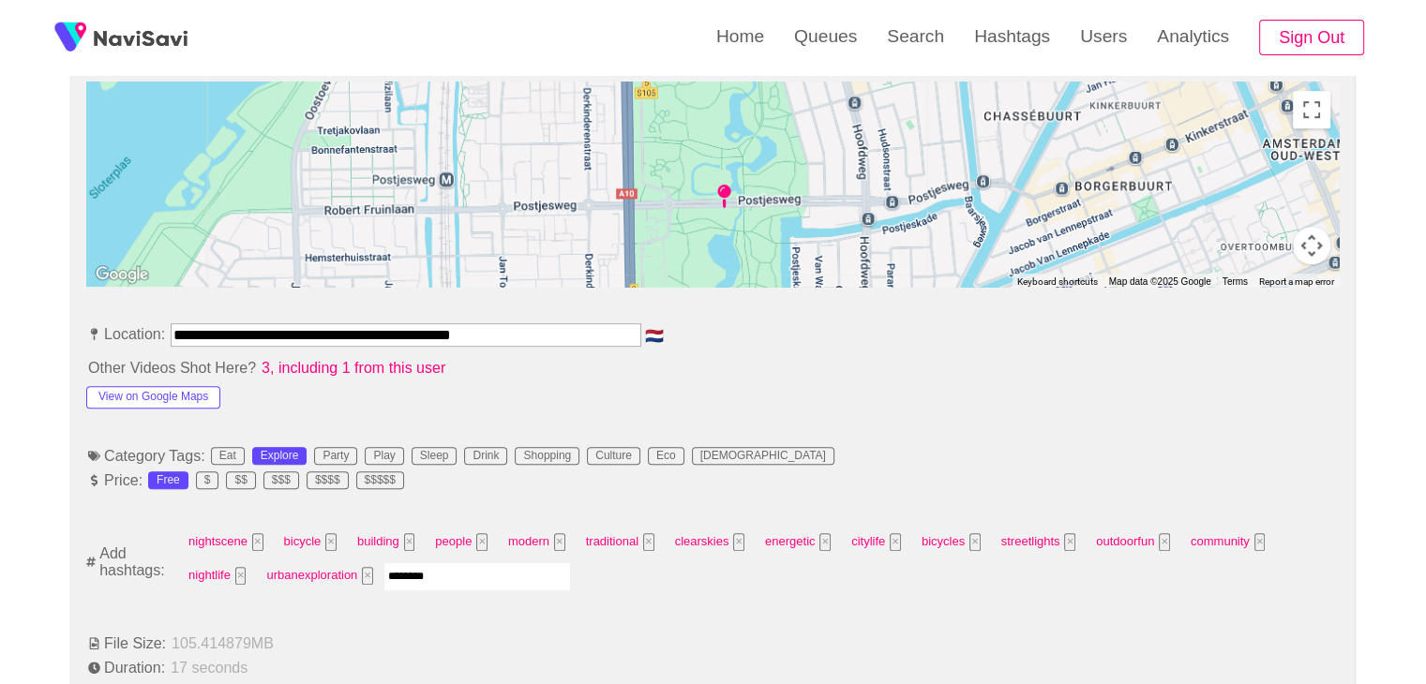
type input "*********"
type input "****"
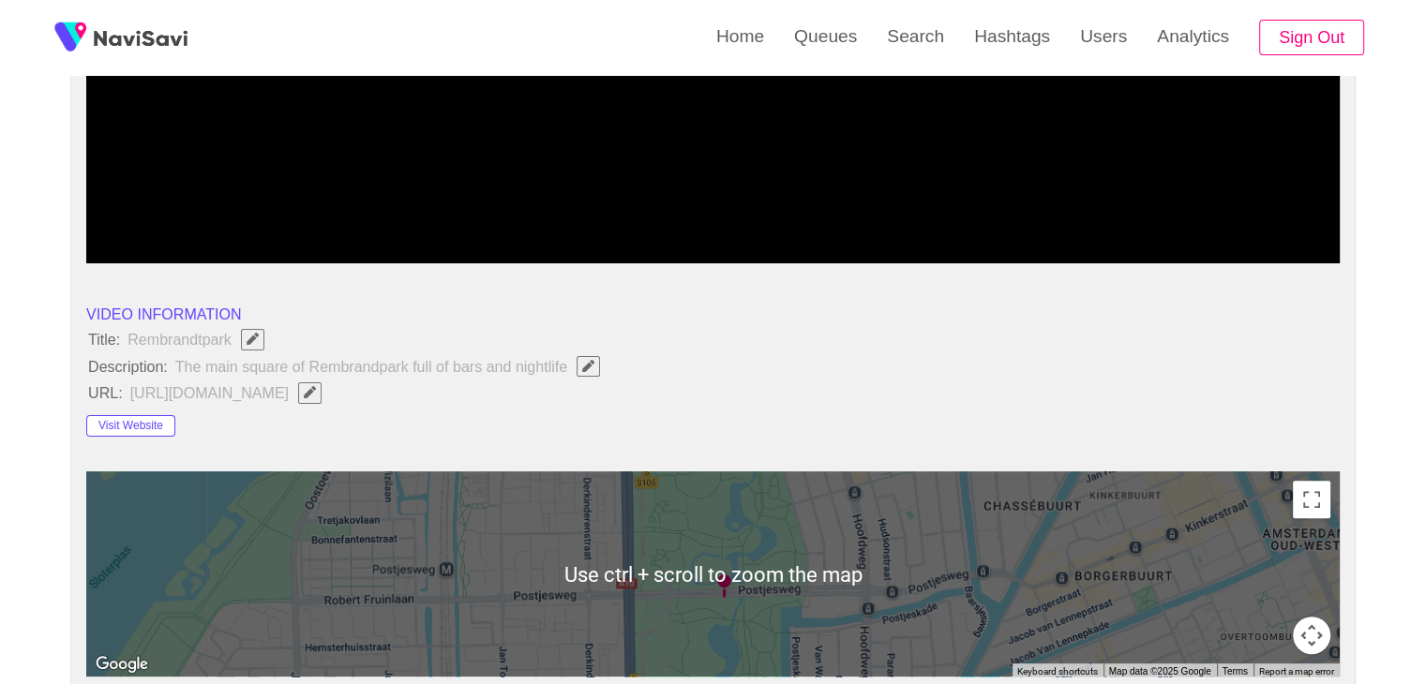
scroll to position [469, 0]
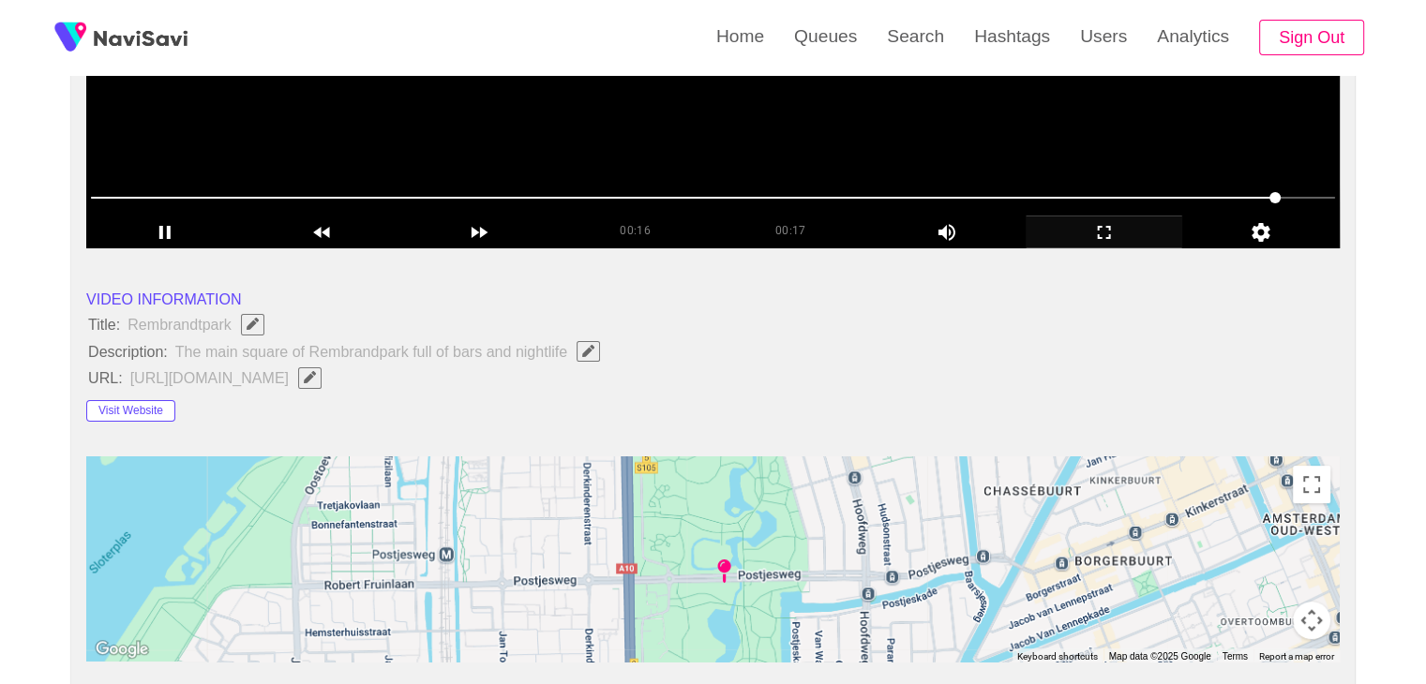
click at [707, 140] on video at bounding box center [712, 14] width 1253 height 469
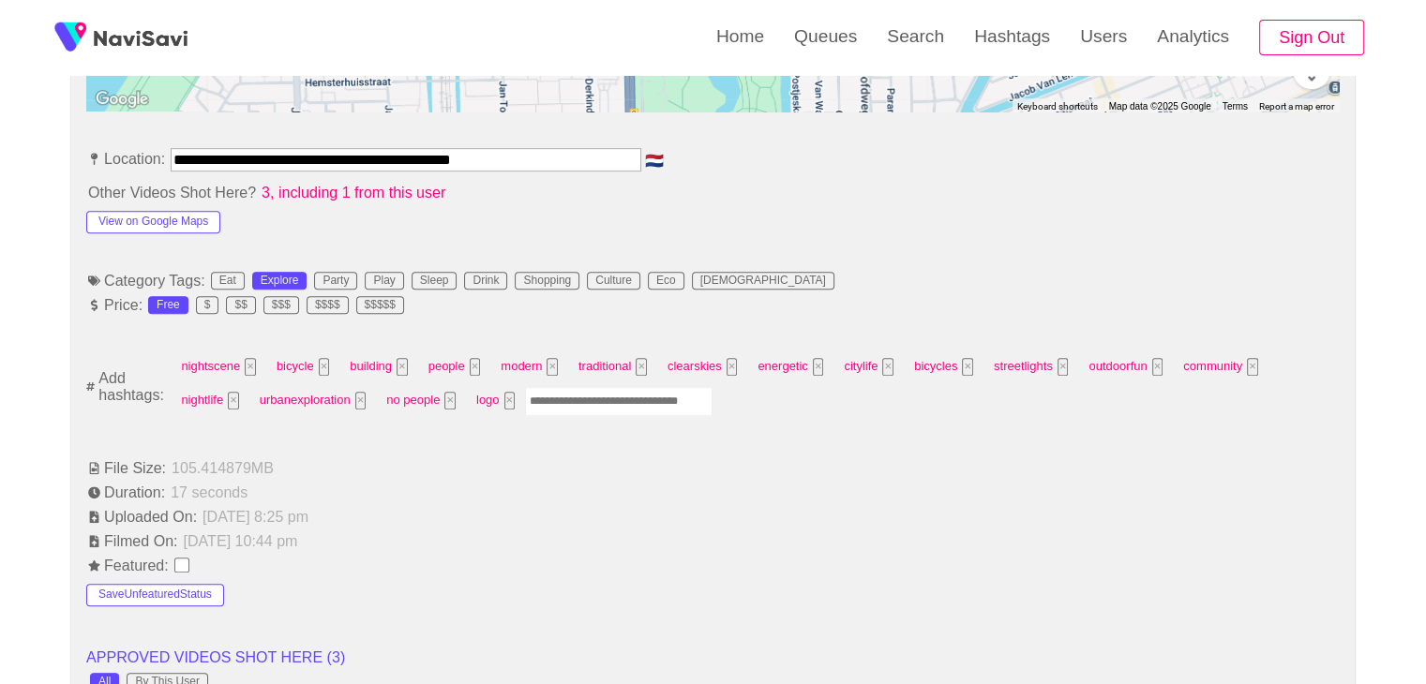
scroll to position [1031, 0]
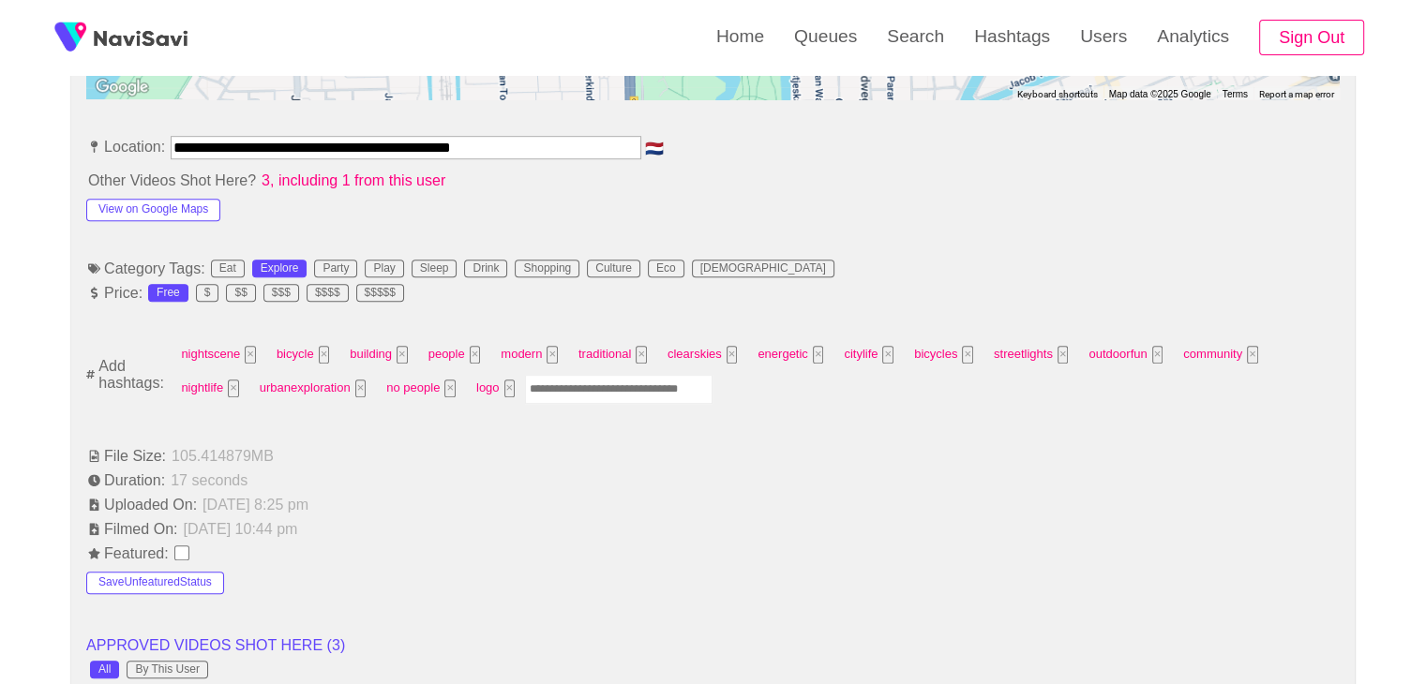
click at [525, 392] on input "Enter tag here and press return" at bounding box center [618, 389] width 187 height 29
type input "***"
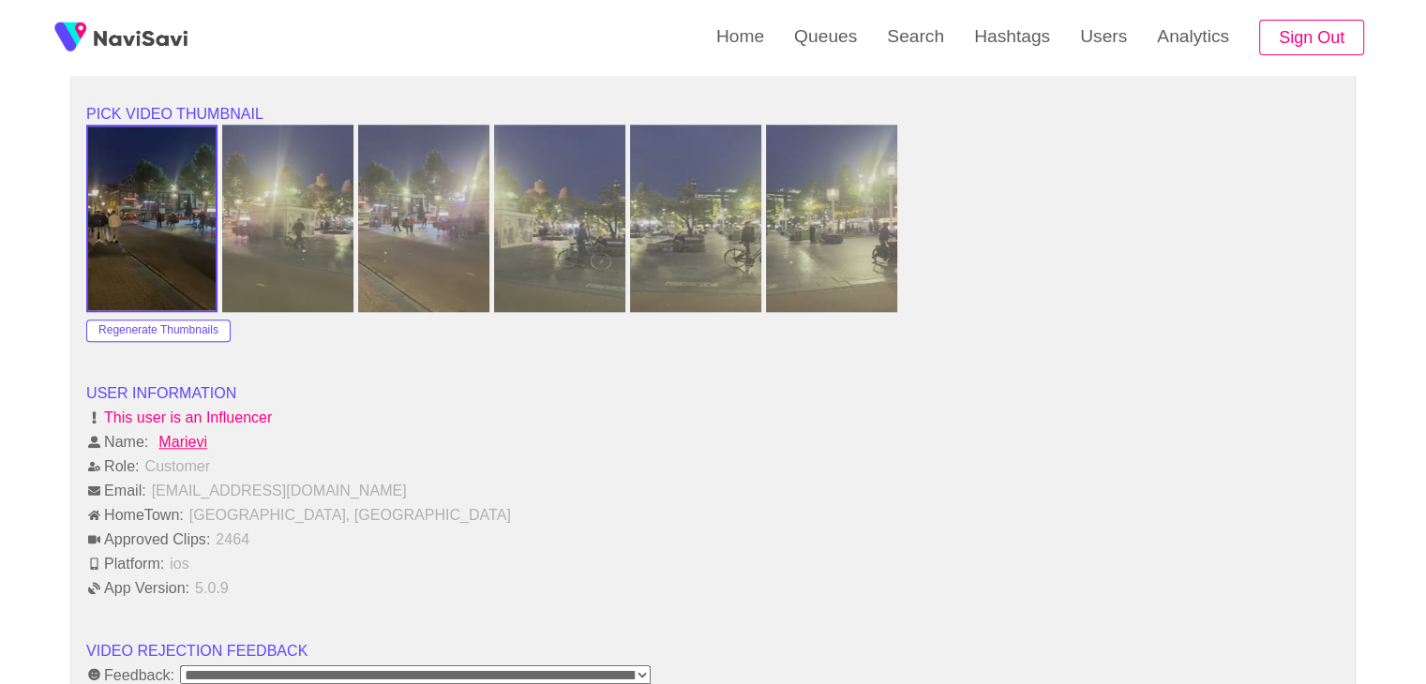
scroll to position [2250, 0]
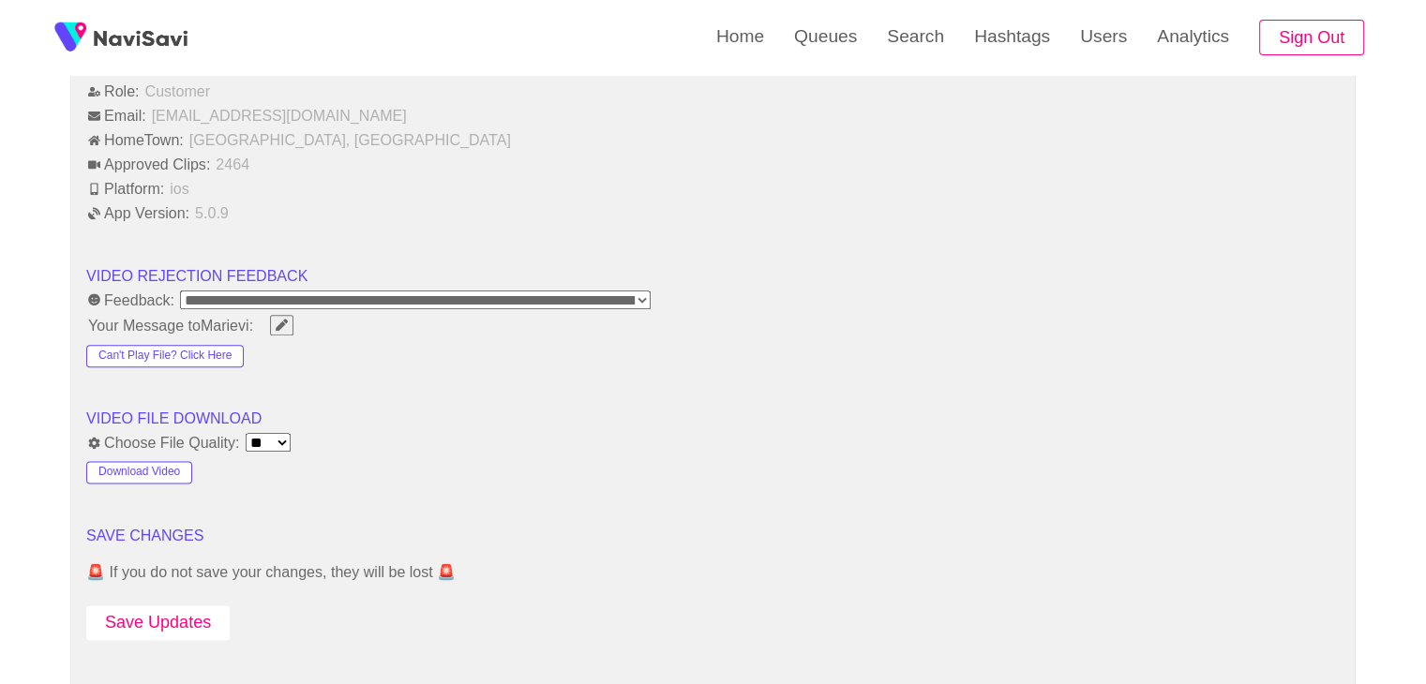
click at [165, 606] on button "Save Updates" at bounding box center [157, 623] width 143 height 35
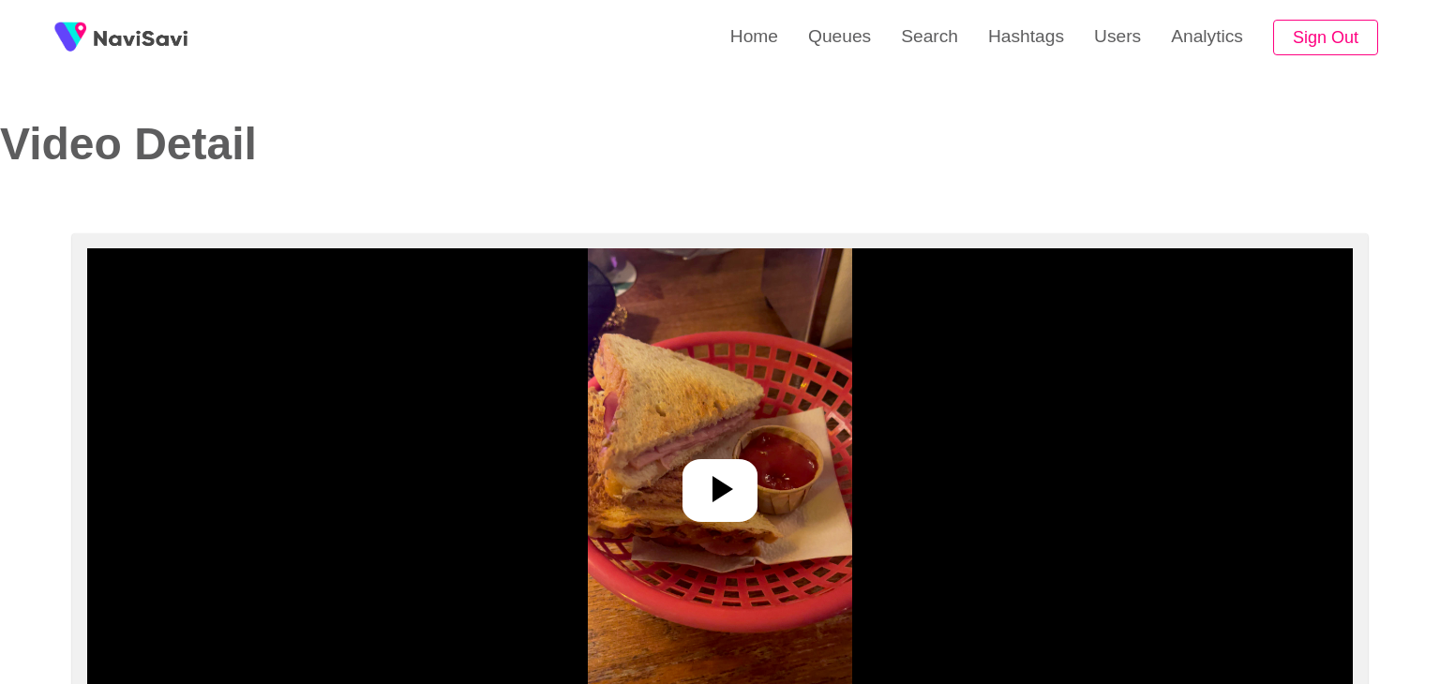
select select "**********"
select select "**"
click at [703, 489] on icon at bounding box center [712, 489] width 45 height 45
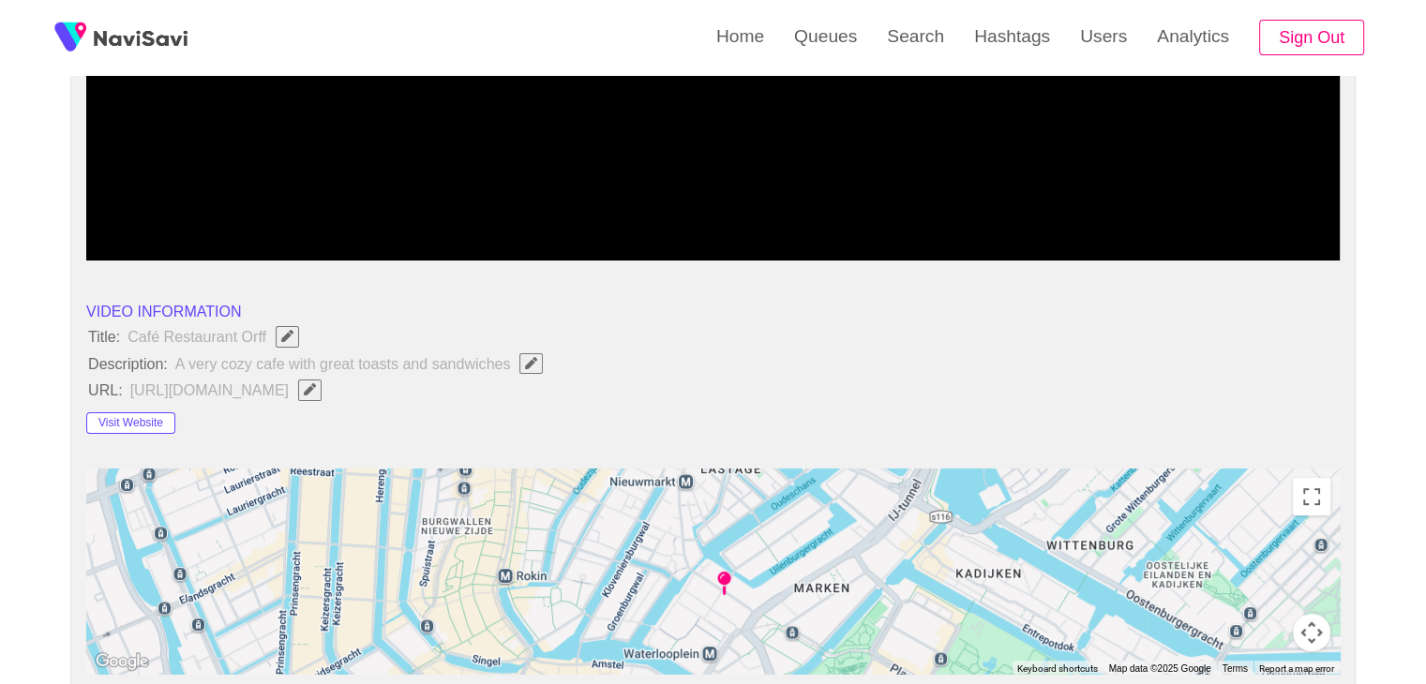
scroll to position [469, 0]
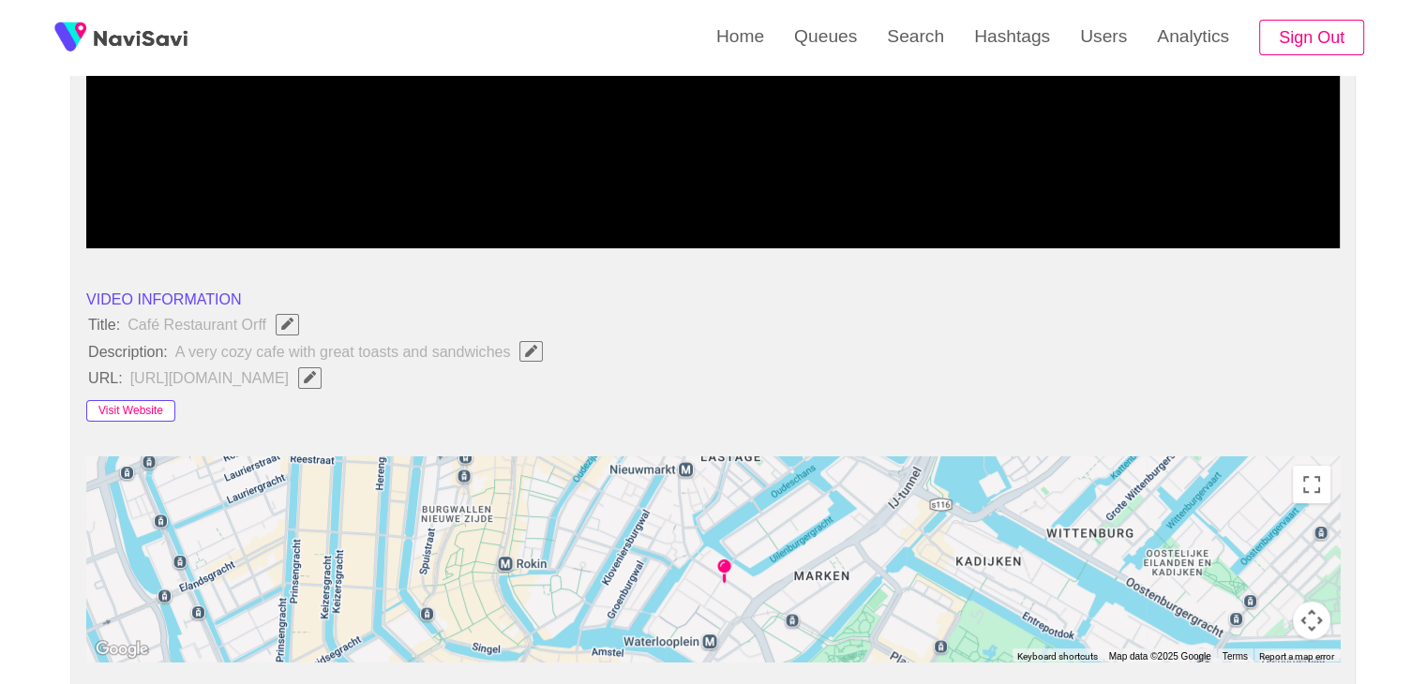
click at [155, 410] on button "Visit Website" at bounding box center [130, 411] width 89 height 22
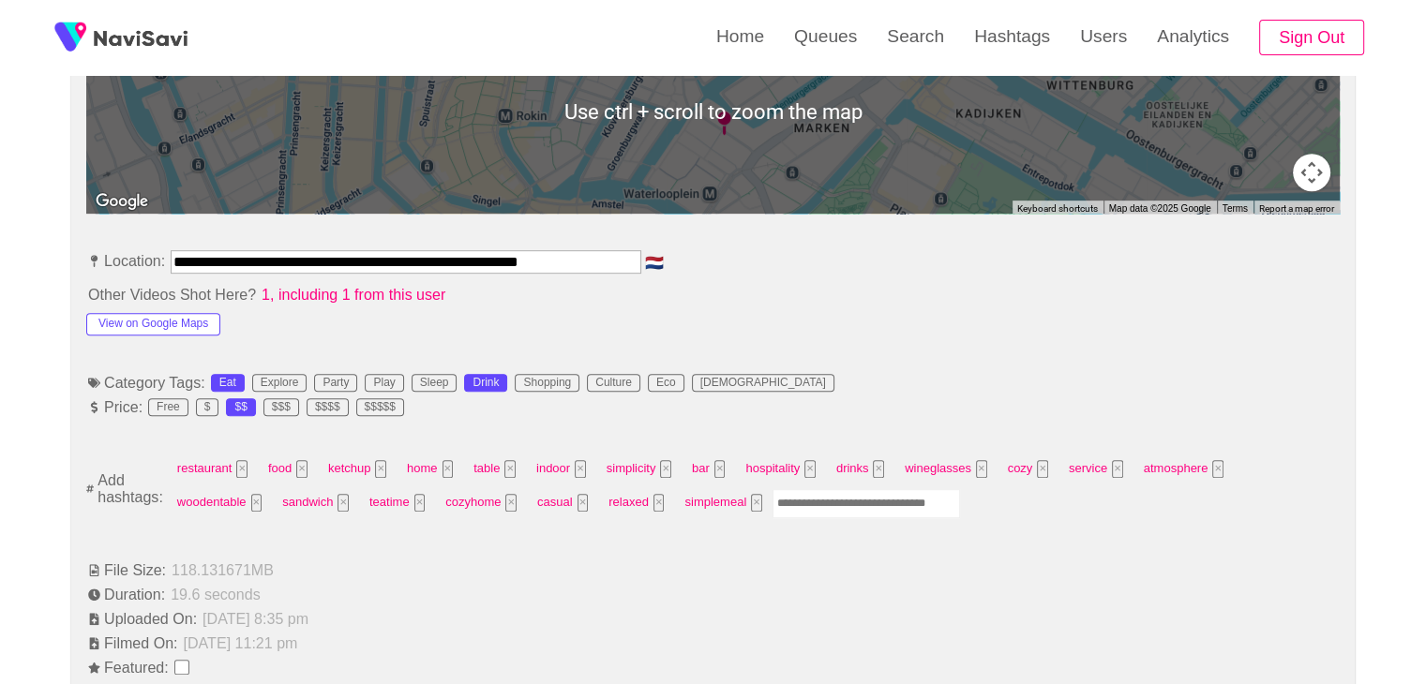
scroll to position [937, 0]
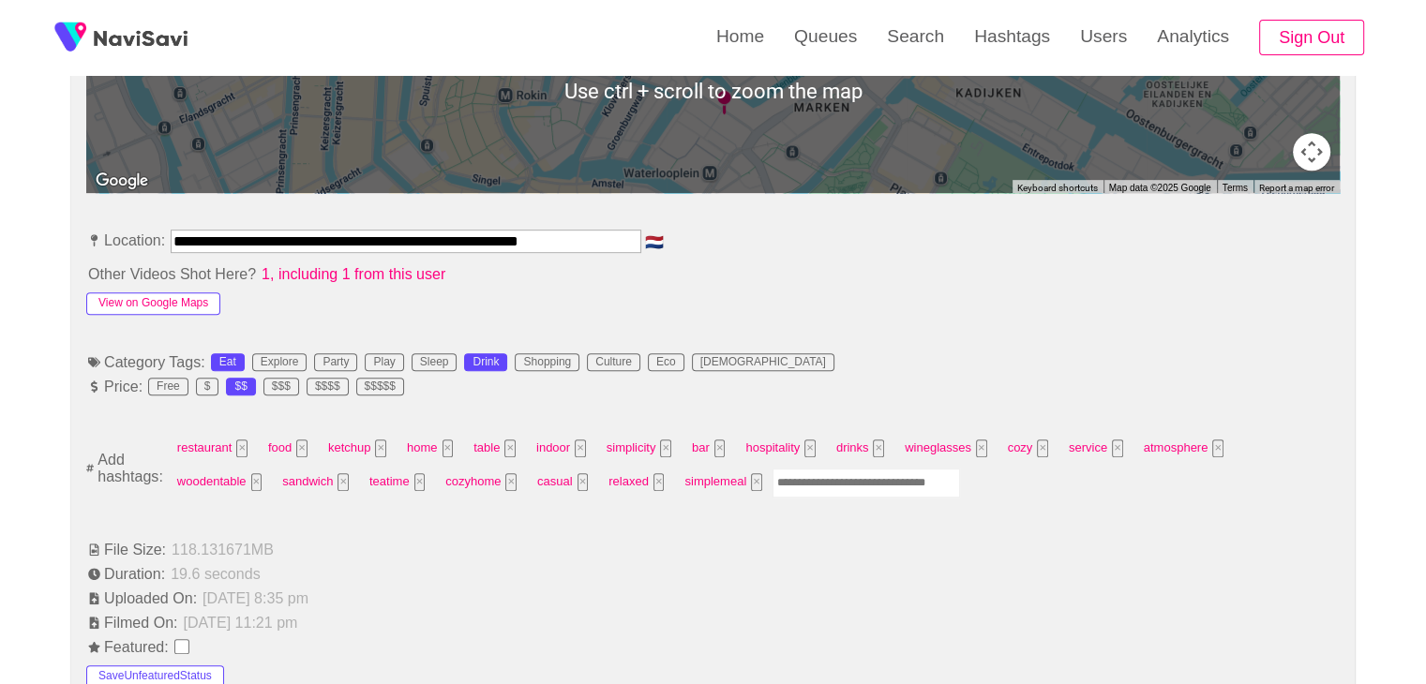
click at [185, 296] on button "View on Google Maps" at bounding box center [153, 303] width 134 height 22
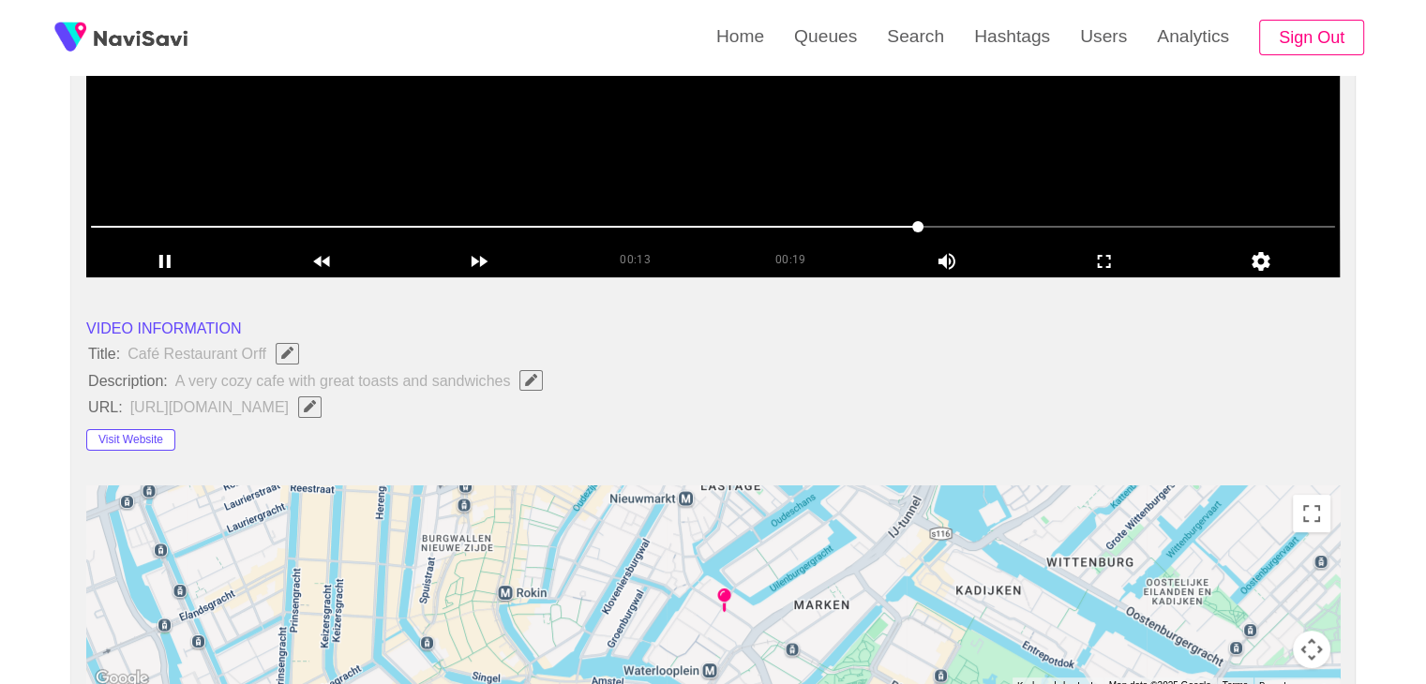
scroll to position [187, 0]
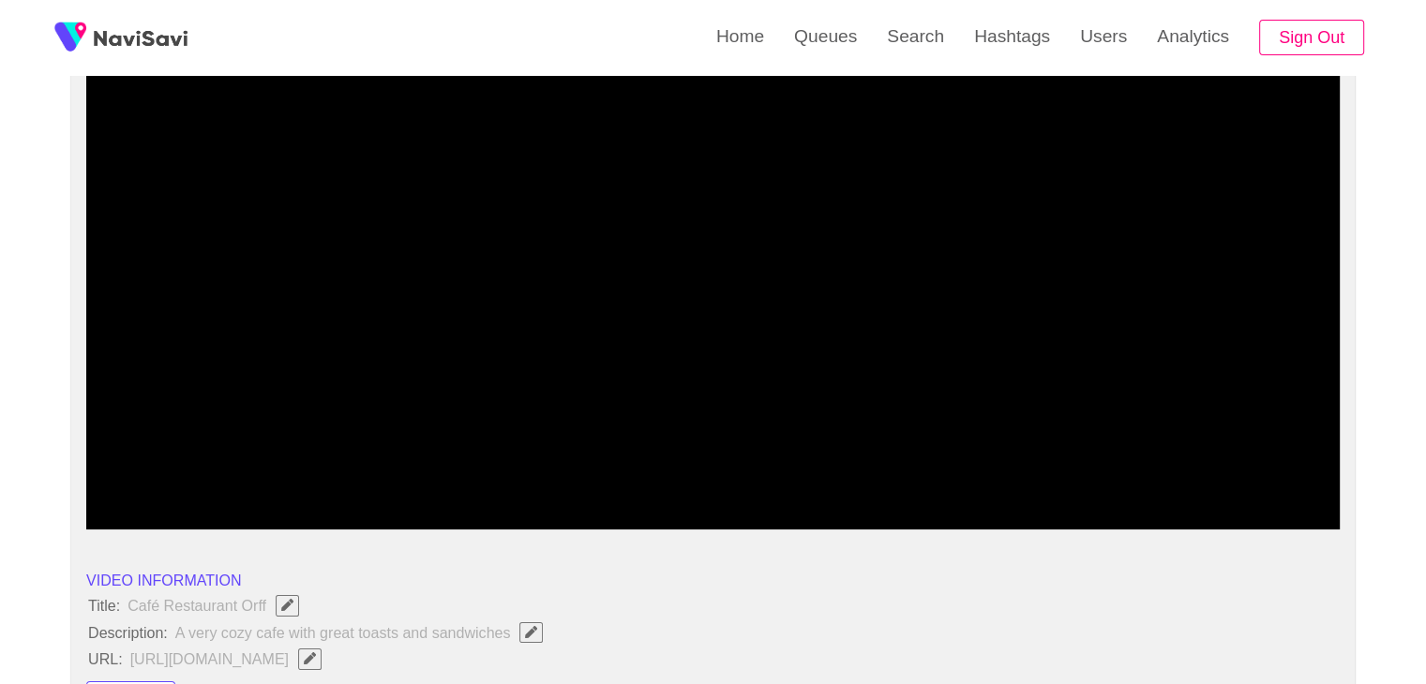
drag, startPoint x: 188, startPoint y: 477, endPoint x: 5, endPoint y: 473, distance: 183.8
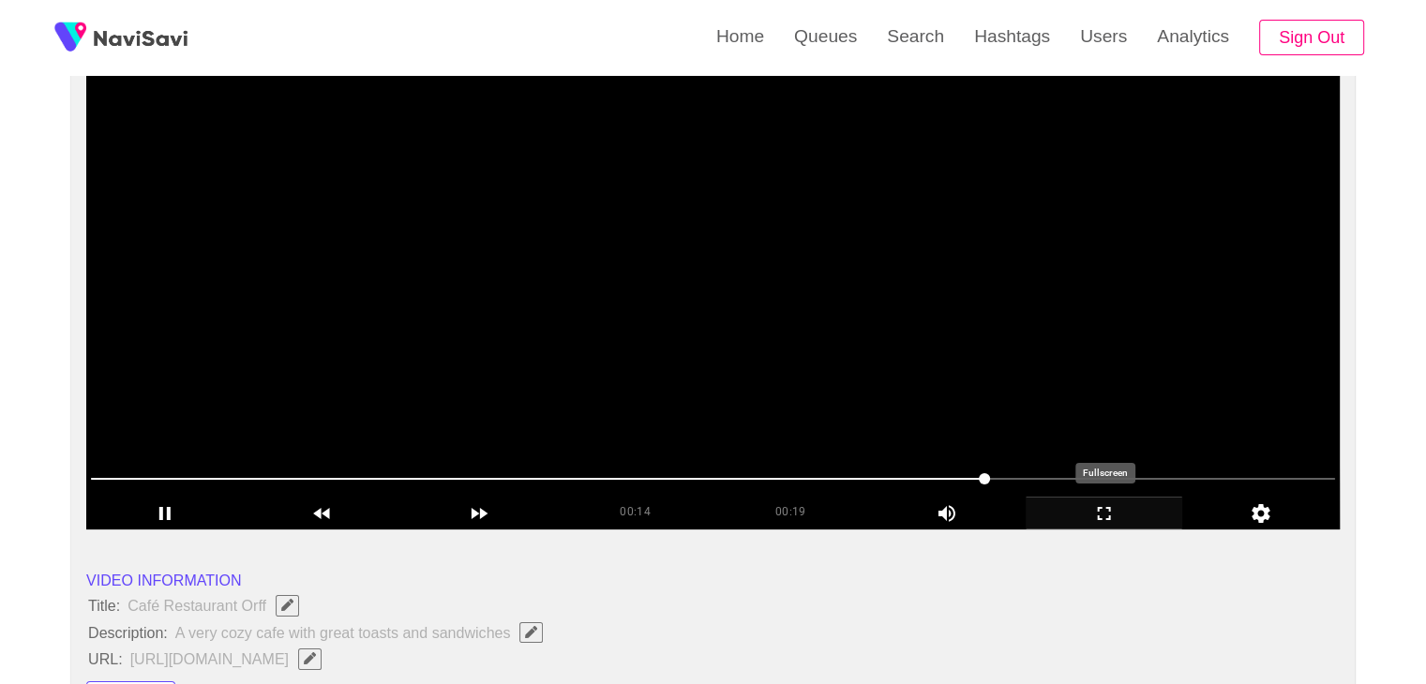
click at [1136, 518] on icon "add" at bounding box center [1104, 513] width 156 height 22
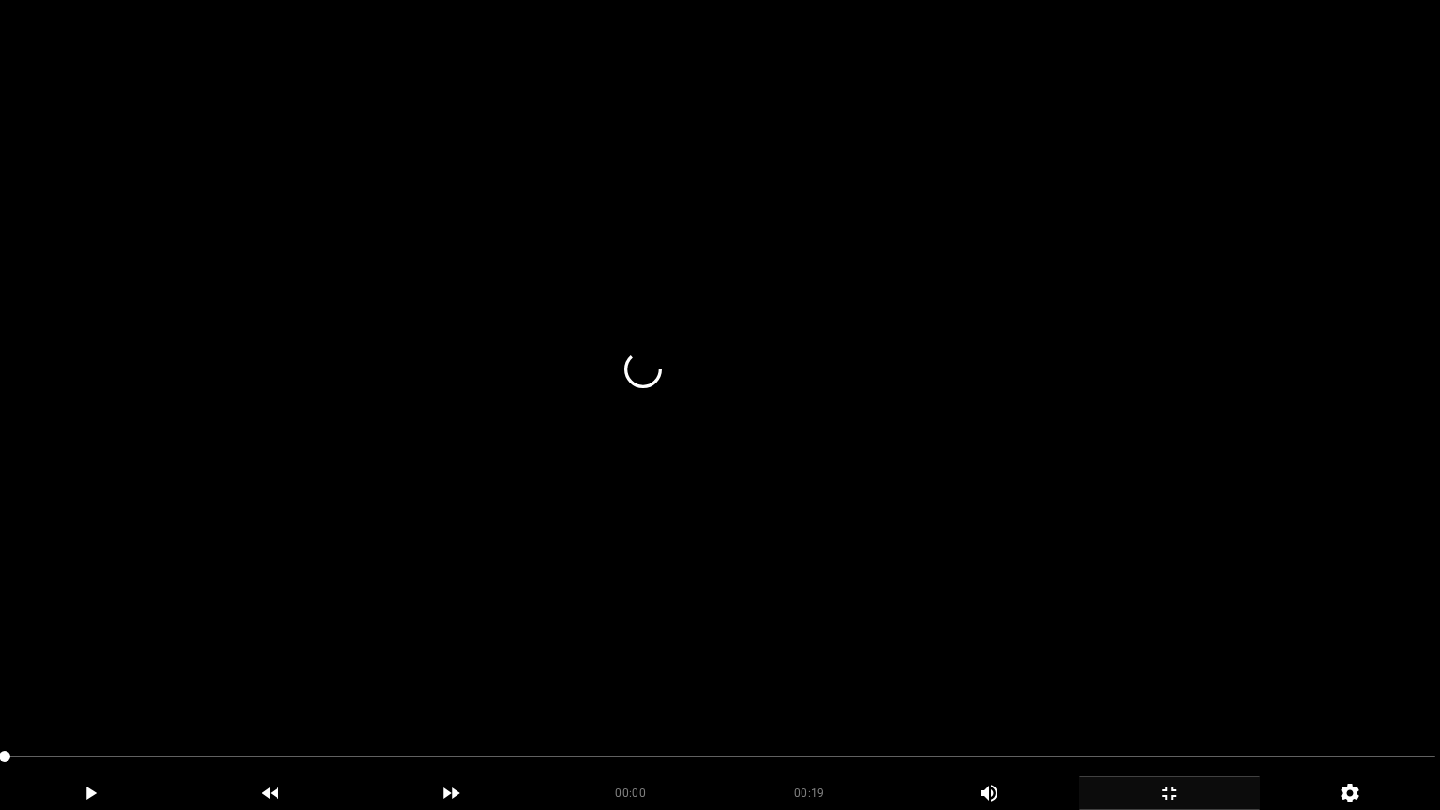
drag, startPoint x: 387, startPoint y: 636, endPoint x: 405, endPoint y: 624, distance: 21.1
click at [387, 636] on video at bounding box center [720, 405] width 1440 height 810
click at [865, 427] on video at bounding box center [720, 405] width 1440 height 810
click at [878, 431] on video at bounding box center [720, 405] width 1440 height 810
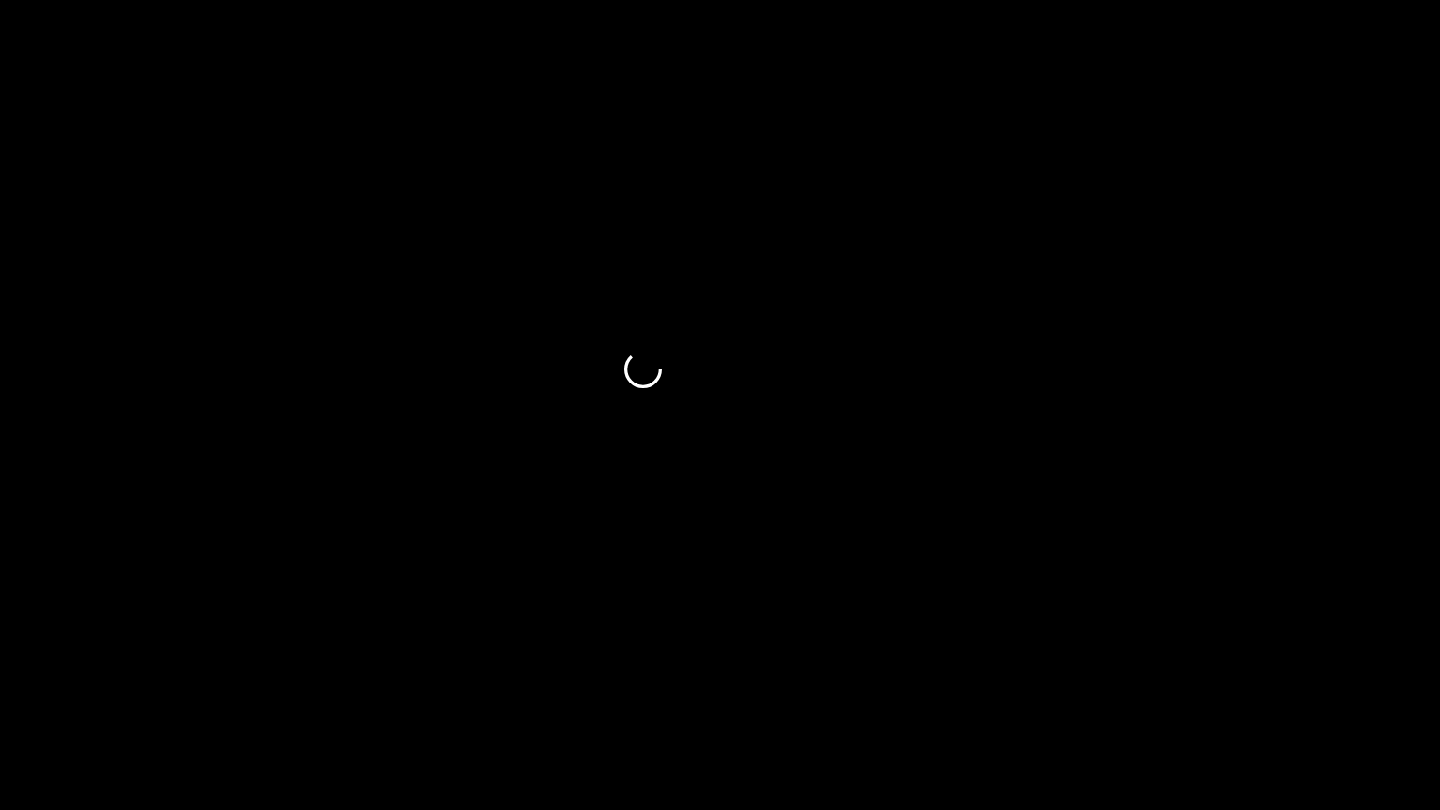
drag, startPoint x: 0, startPoint y: 766, endPoint x: 202, endPoint y: 692, distance: 215.6
click at [594, 615] on video at bounding box center [720, 405] width 1440 height 810
click at [673, 615] on video at bounding box center [720, 405] width 1440 height 810
click at [1167, 683] on icon "add" at bounding box center [1169, 793] width 179 height 22
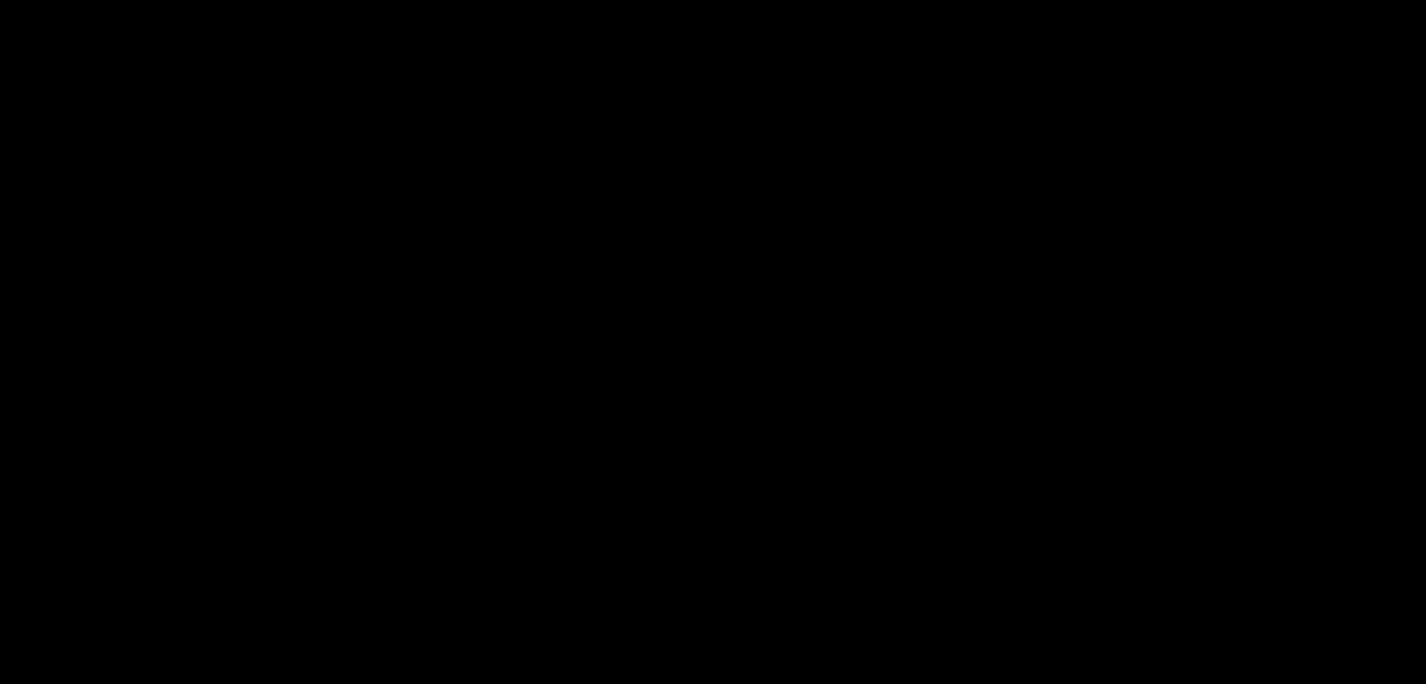
scroll to position [937, 0]
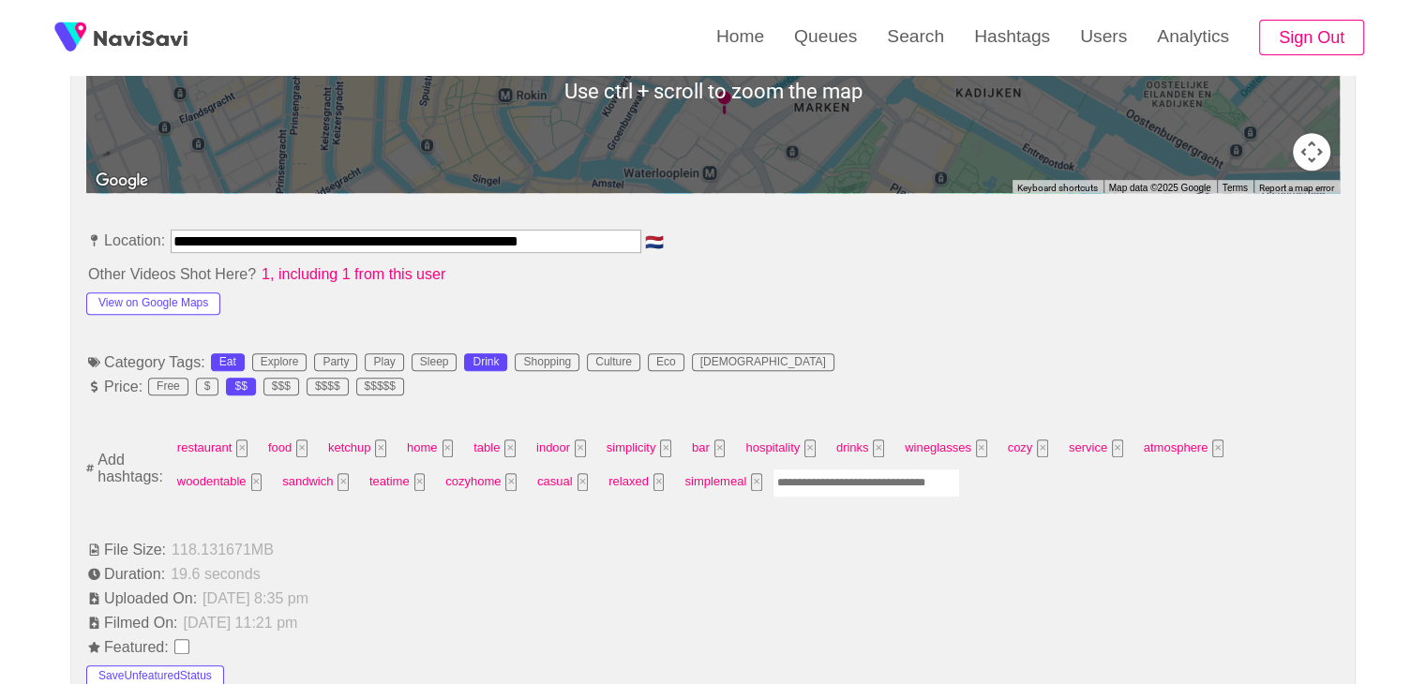
click at [772, 492] on input "Enter tag here and press return" at bounding box center [865, 483] width 187 height 29
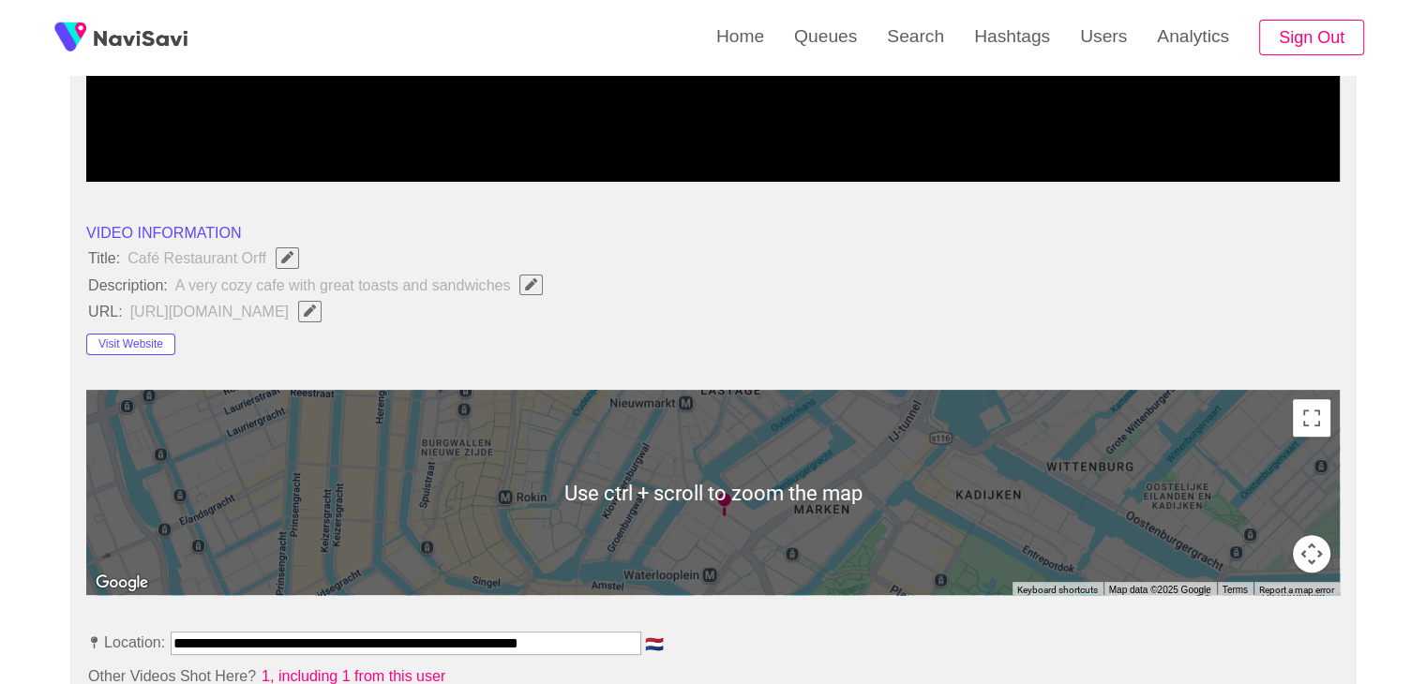
scroll to position [187, 0]
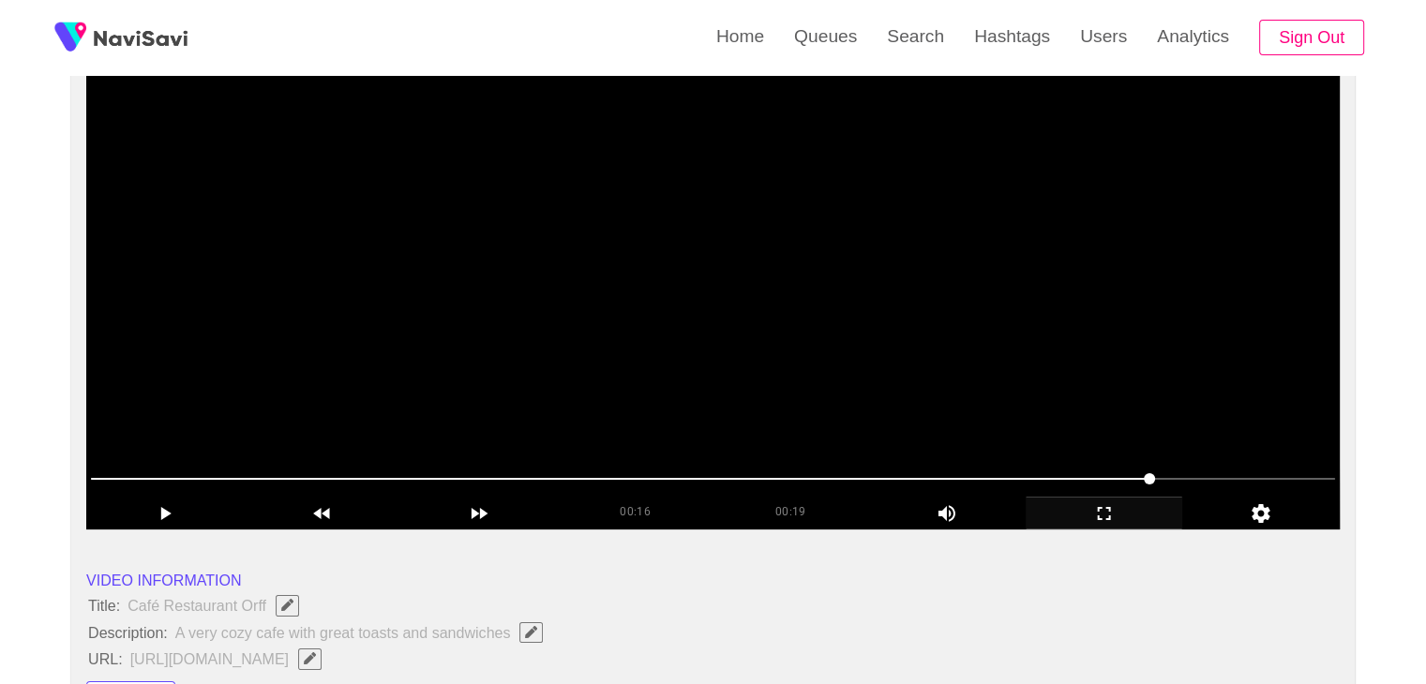
click at [997, 417] on video at bounding box center [712, 295] width 1253 height 469
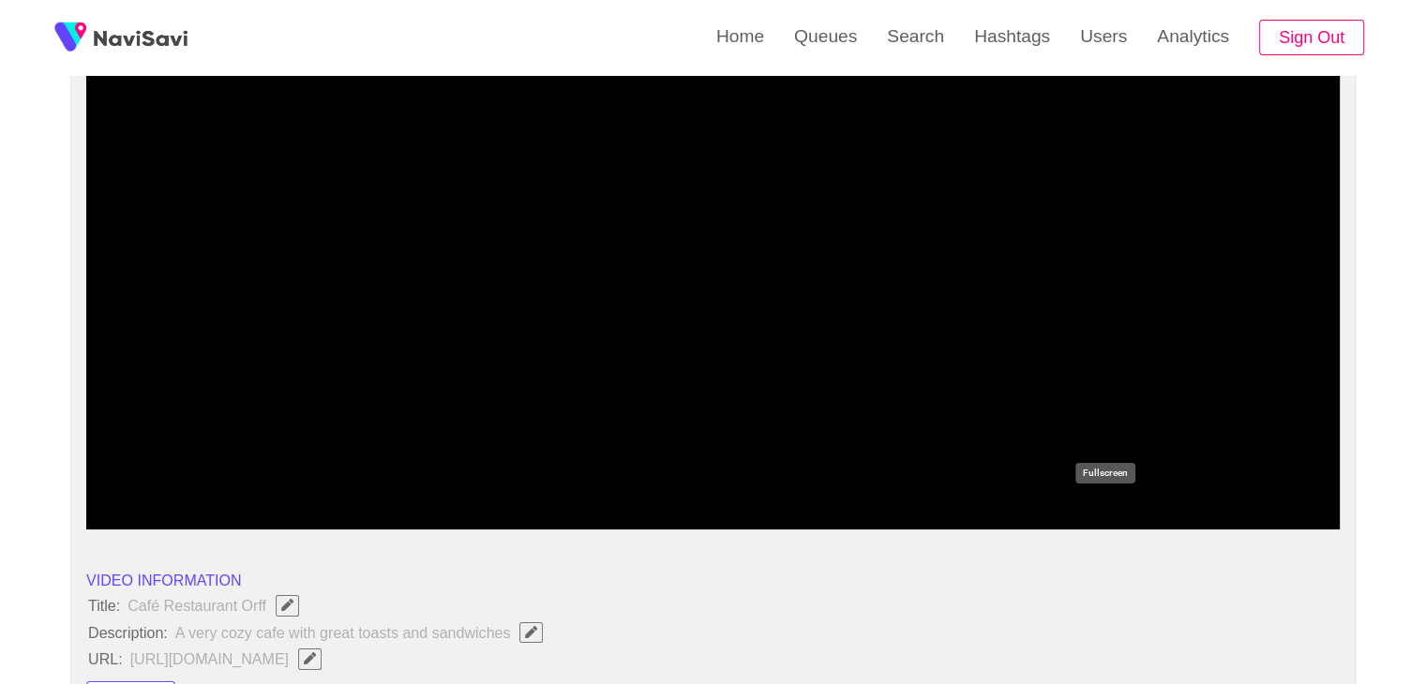
click at [1108, 516] on icon "add" at bounding box center [1104, 513] width 156 height 22
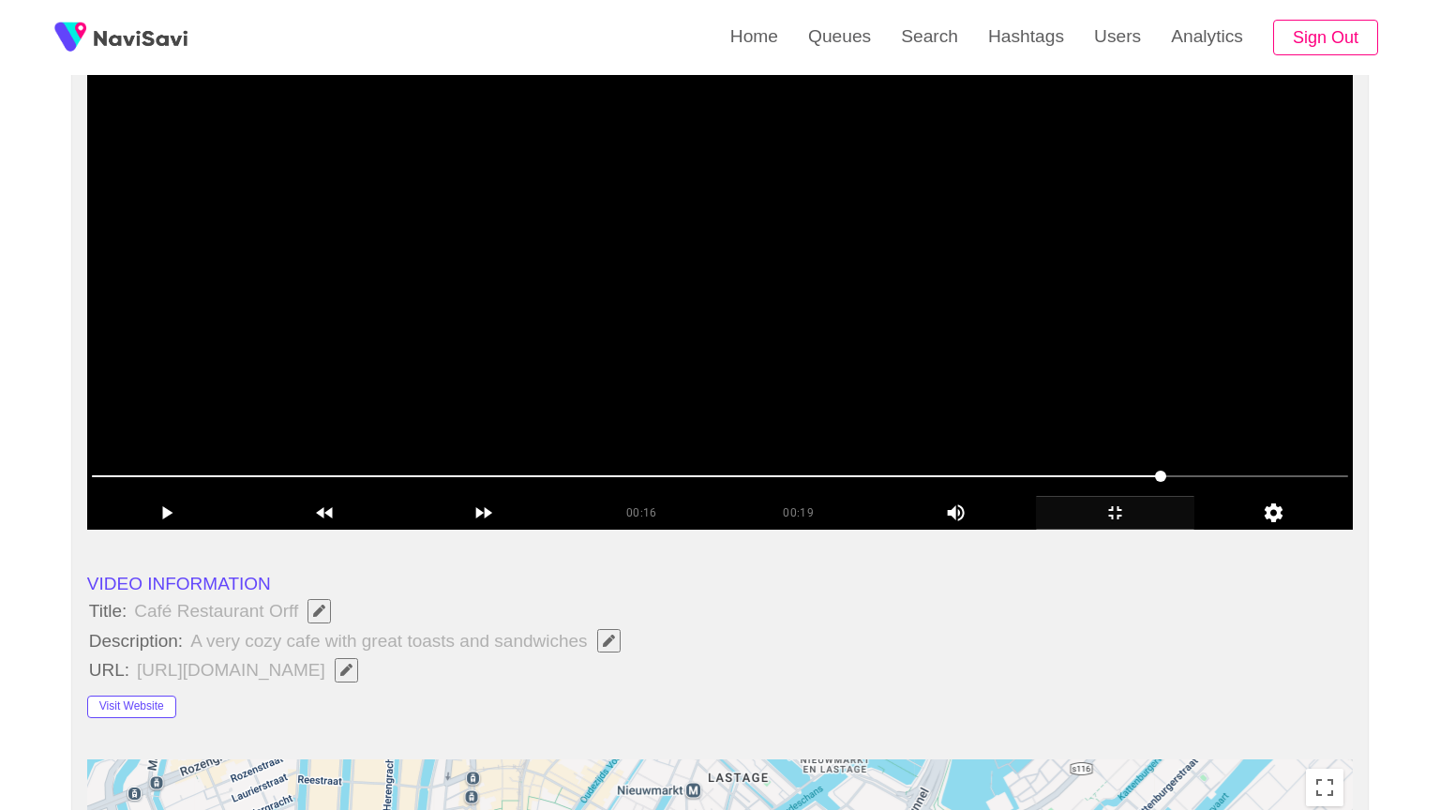
drag, startPoint x: 1017, startPoint y: 577, endPoint x: 876, endPoint y: 633, distance: 151.1
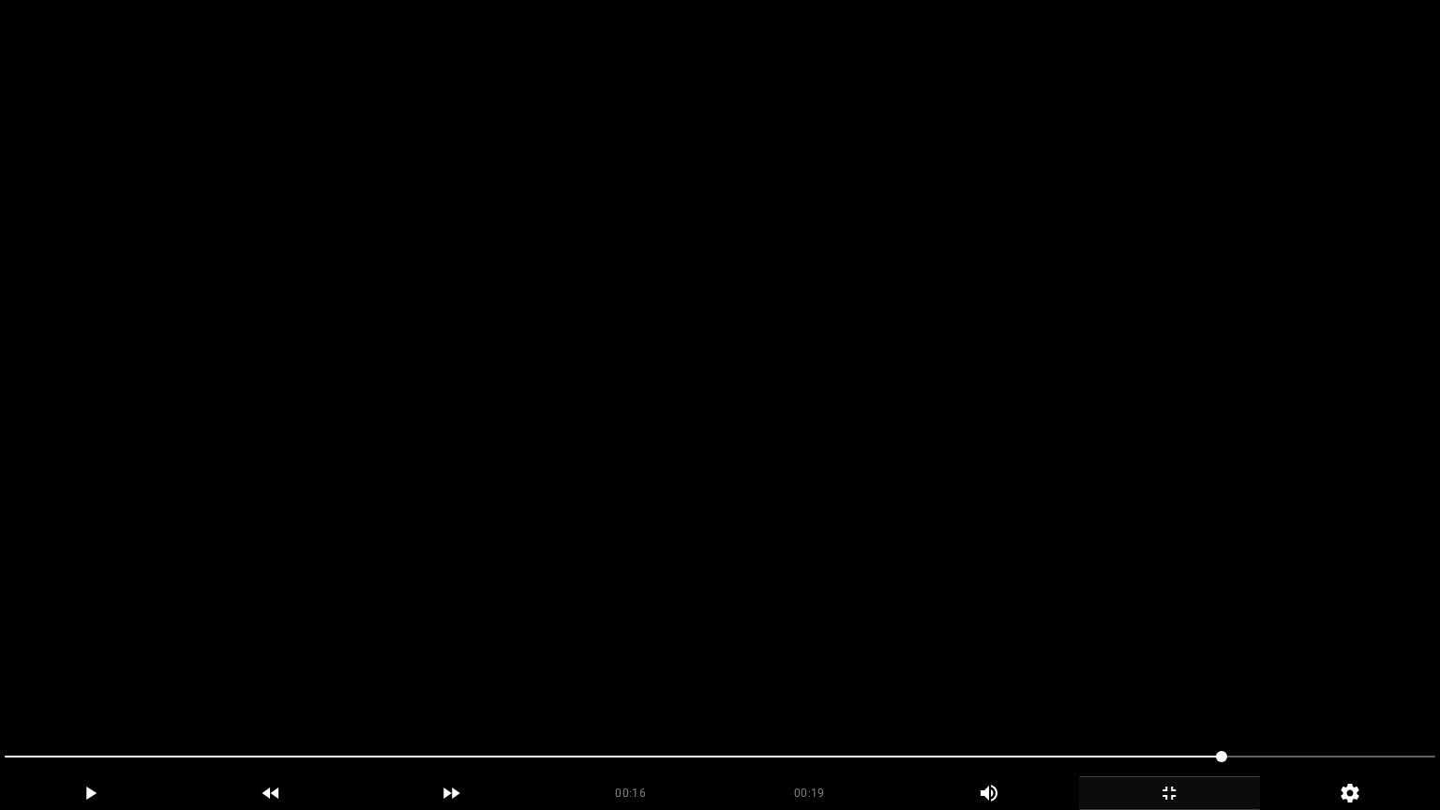
click at [1012, 583] on video at bounding box center [720, 405] width 1440 height 810
click at [1124, 683] on span at bounding box center [720, 757] width 1431 height 30
click at [1119, 649] on video at bounding box center [720, 405] width 1440 height 810
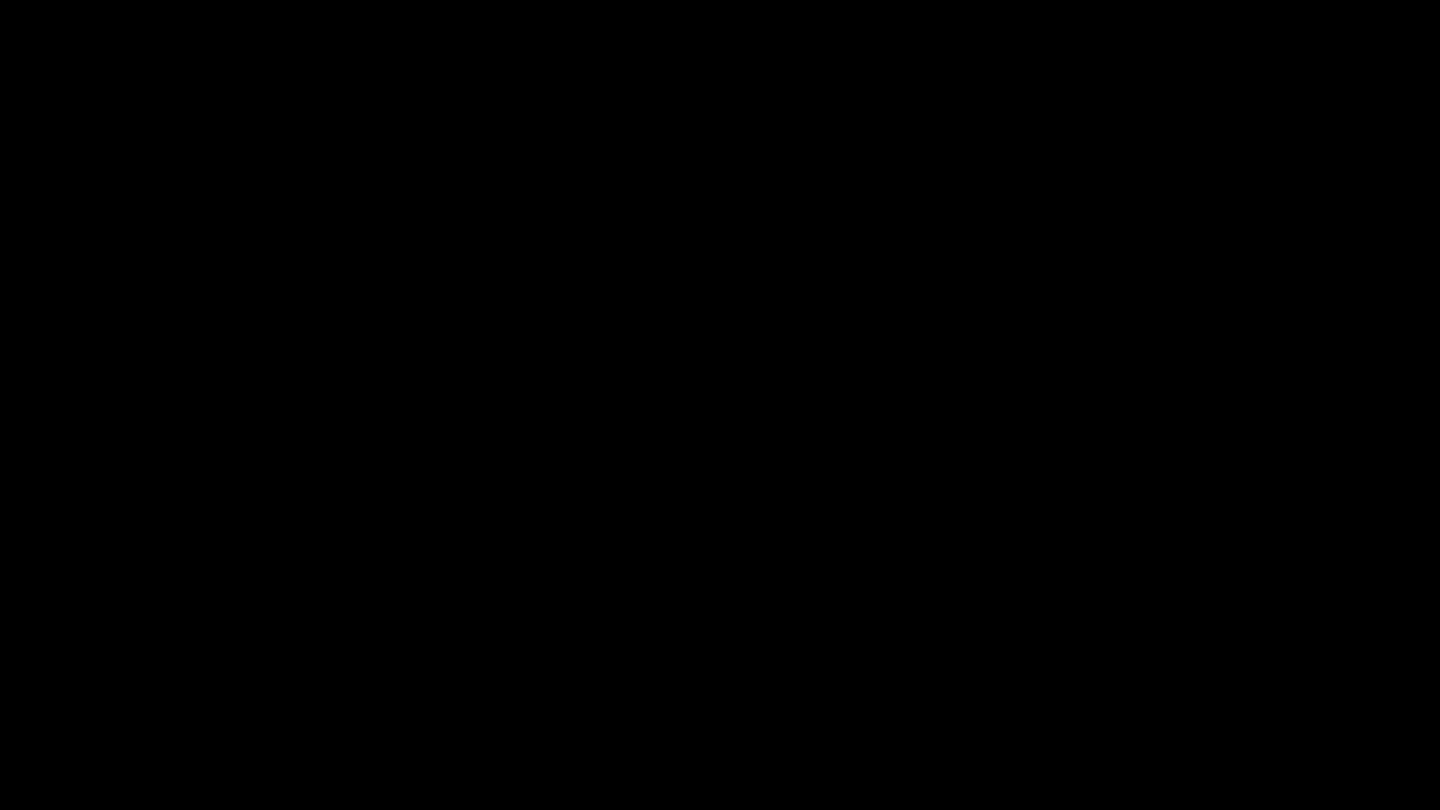
click at [1259, 683] on span at bounding box center [1253, 756] width 11 height 11
click at [1283, 683] on span at bounding box center [1277, 756] width 11 height 11
click at [1319, 683] on span at bounding box center [720, 757] width 1431 height 30
click at [1326, 683] on span at bounding box center [1320, 756] width 11 height 11
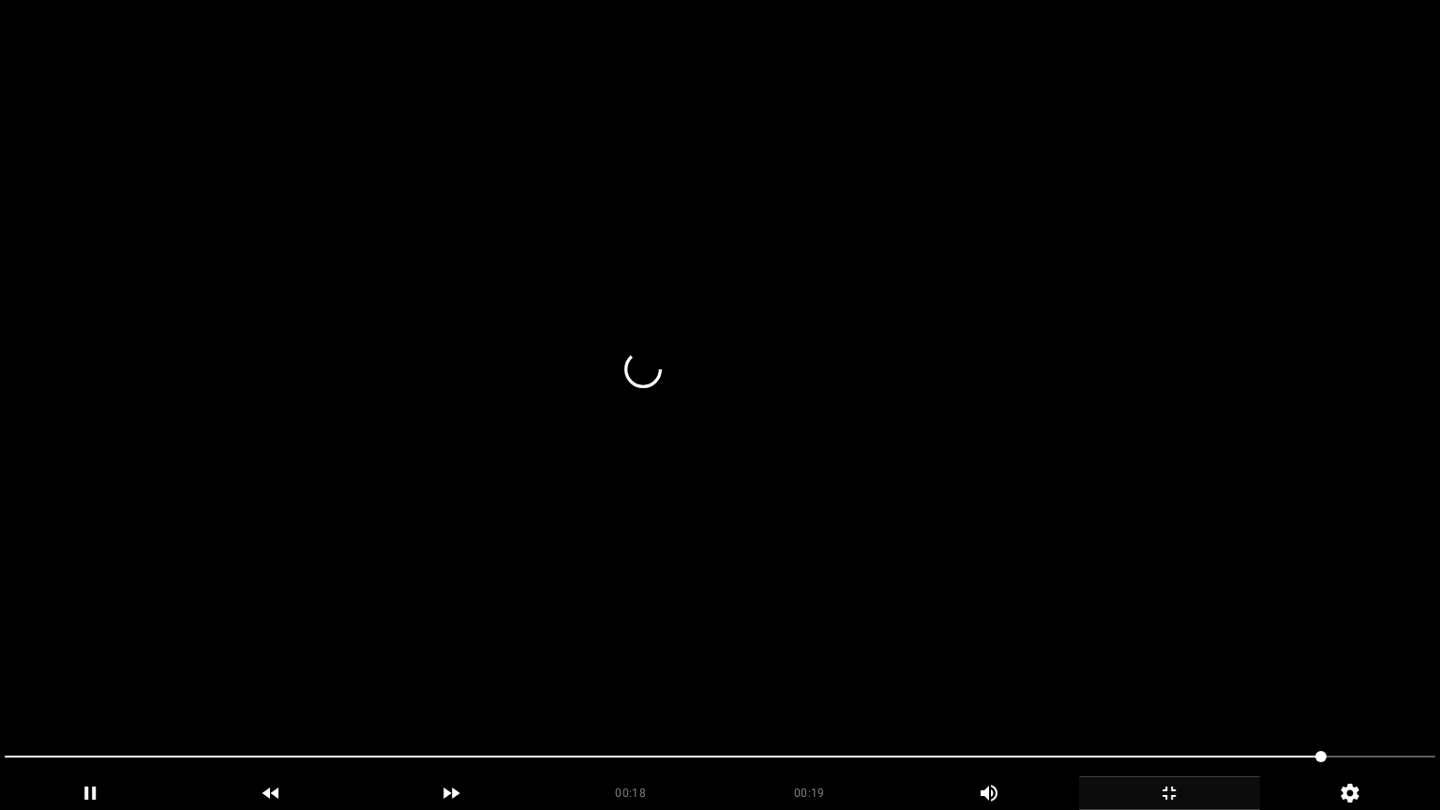
click at [1231, 683] on video at bounding box center [720, 405] width 1440 height 810
click at [1116, 679] on video at bounding box center [720, 405] width 1440 height 810
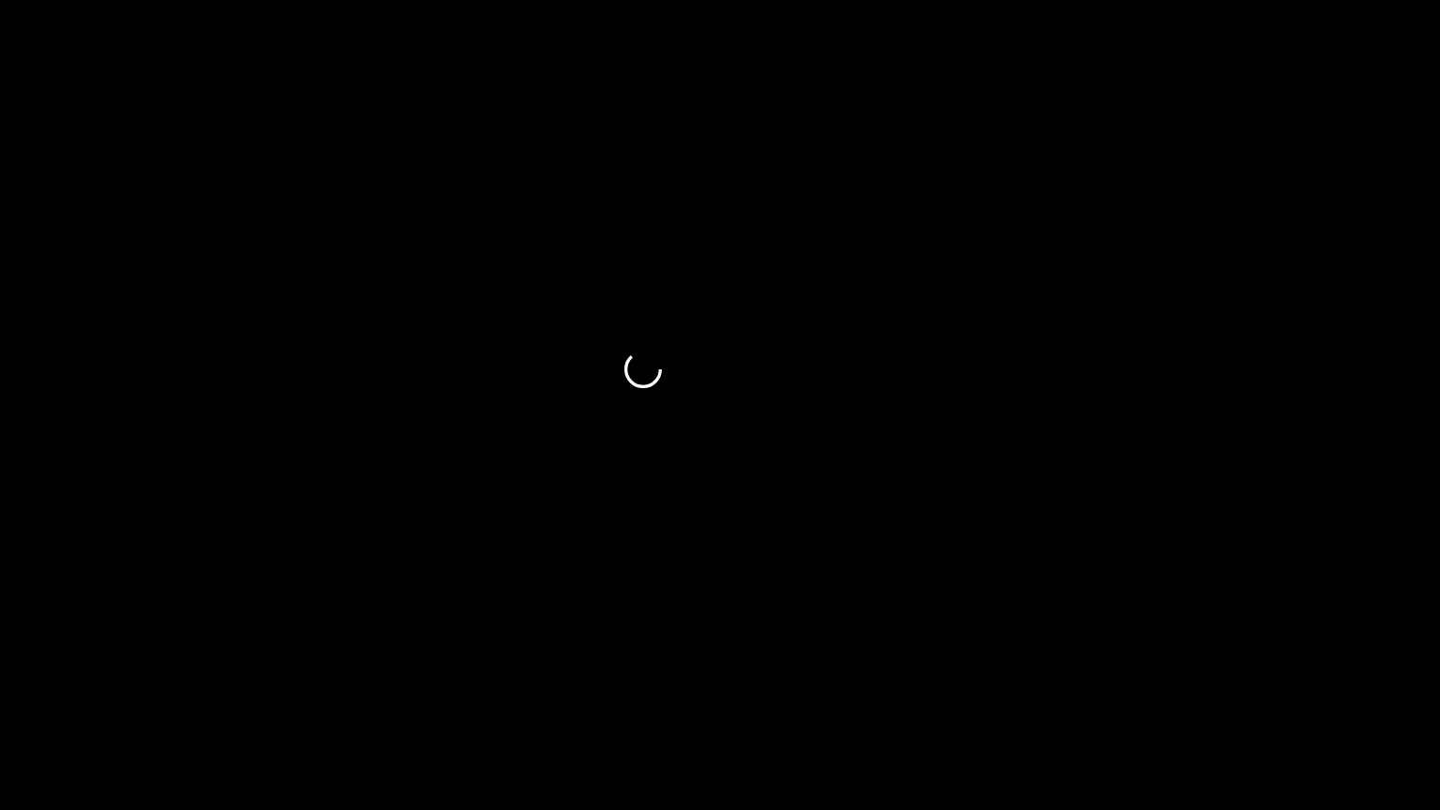
click at [1364, 683] on span at bounding box center [720, 757] width 1431 height 30
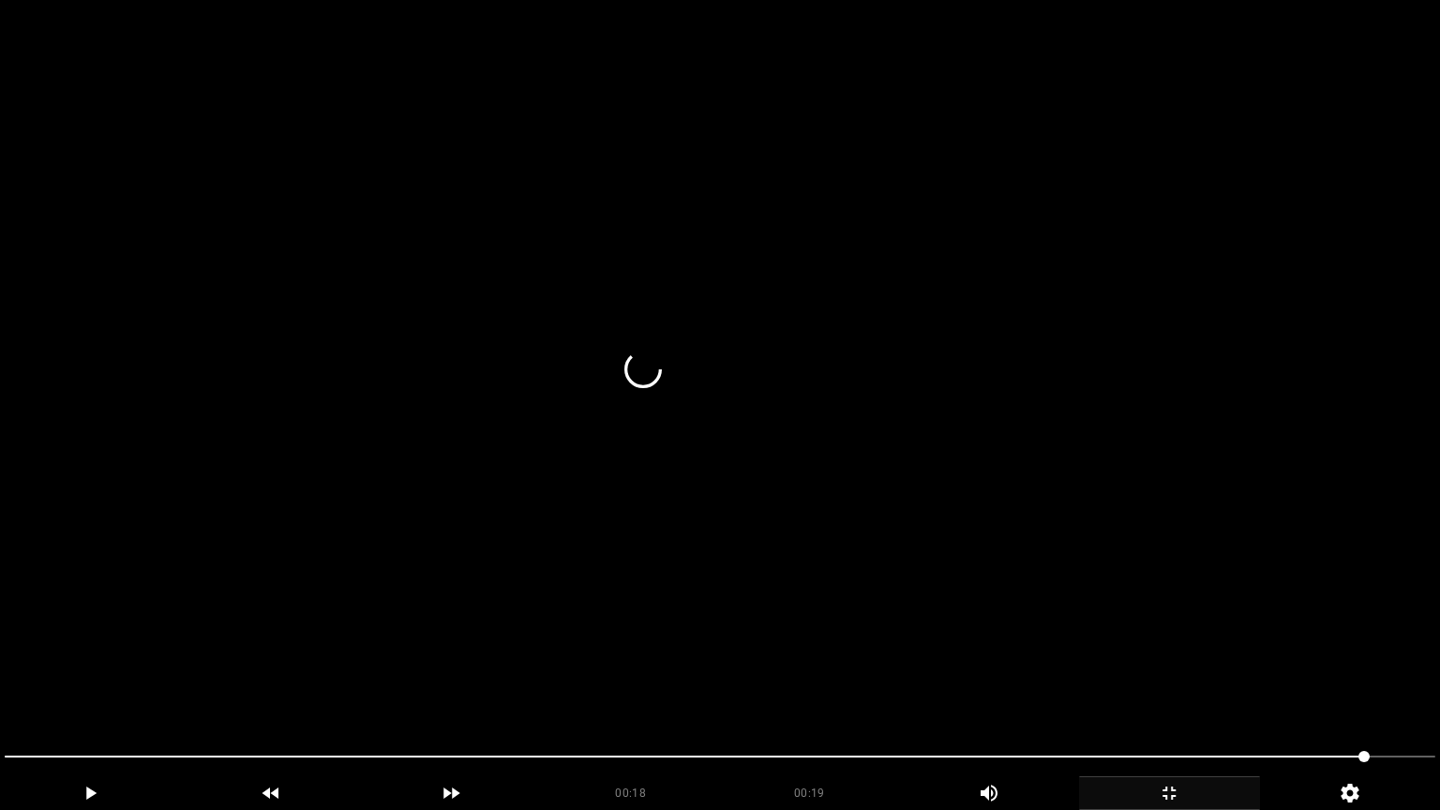
click at [1218, 634] on video at bounding box center [720, 405] width 1440 height 810
click at [1151, 649] on video at bounding box center [720, 405] width 1440 height 810
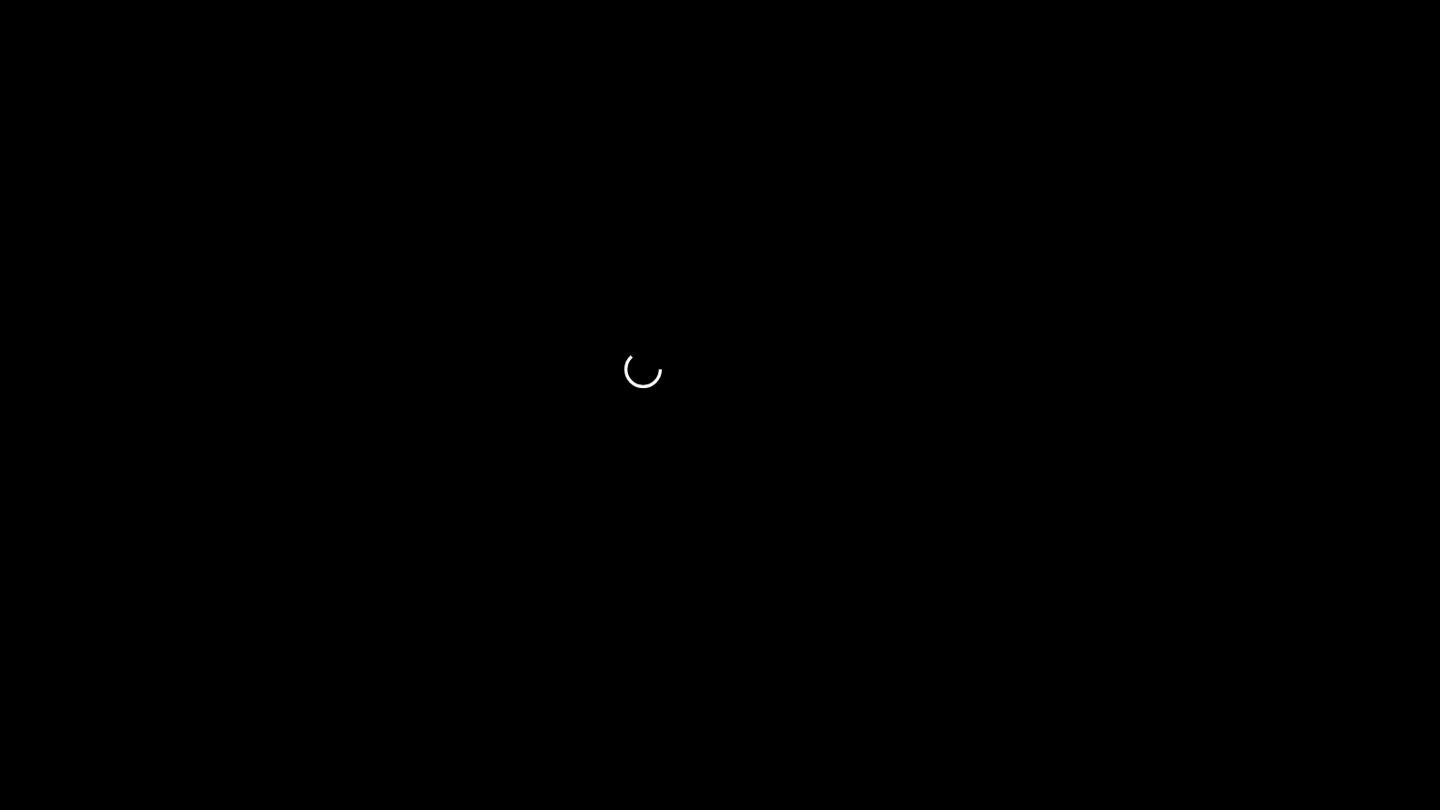
click at [1409, 683] on span at bounding box center [720, 757] width 1431 height 30
click at [1316, 683] on span at bounding box center [720, 757] width 1431 height 30
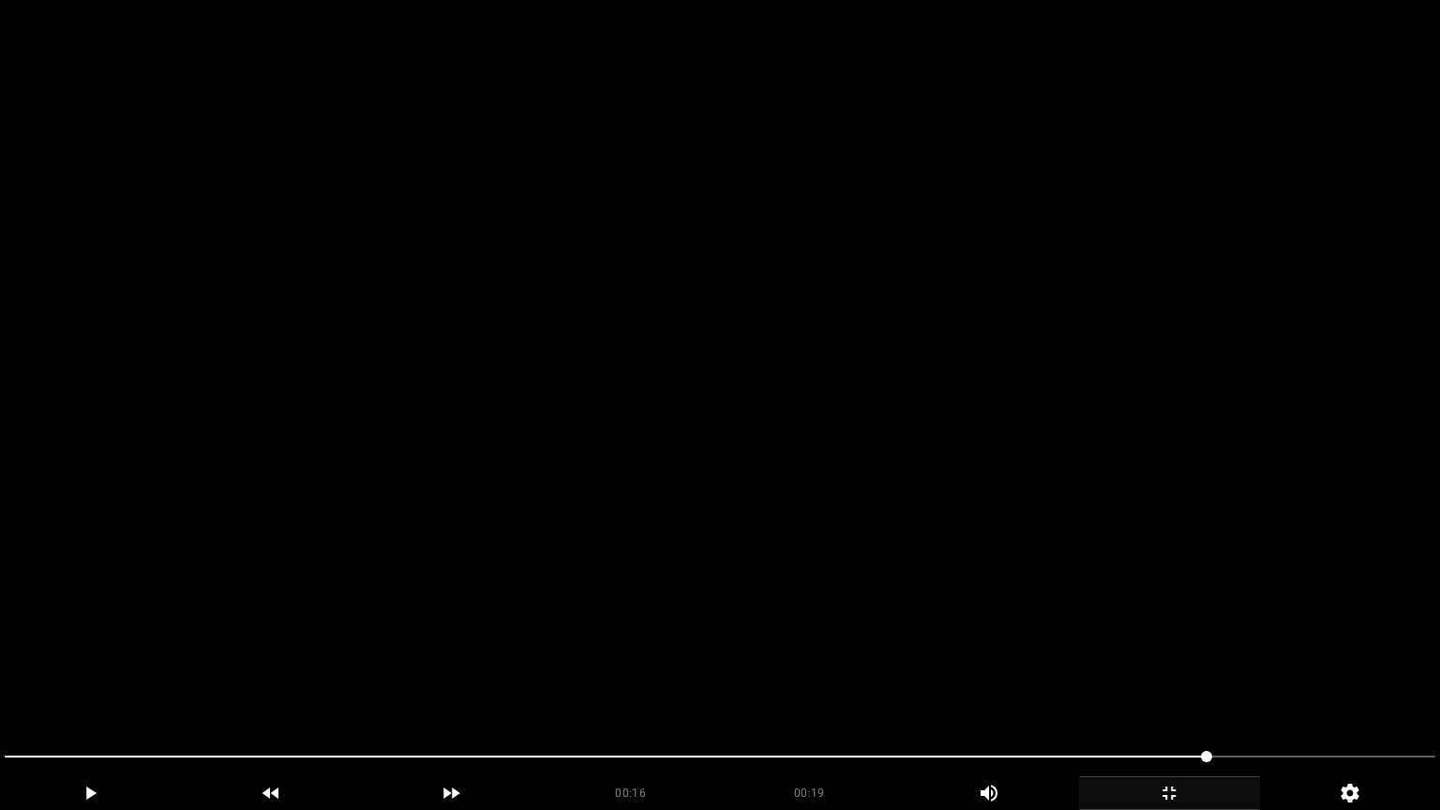
click at [1271, 679] on video at bounding box center [720, 405] width 1440 height 810
click at [1196, 667] on video at bounding box center [720, 405] width 1440 height 810
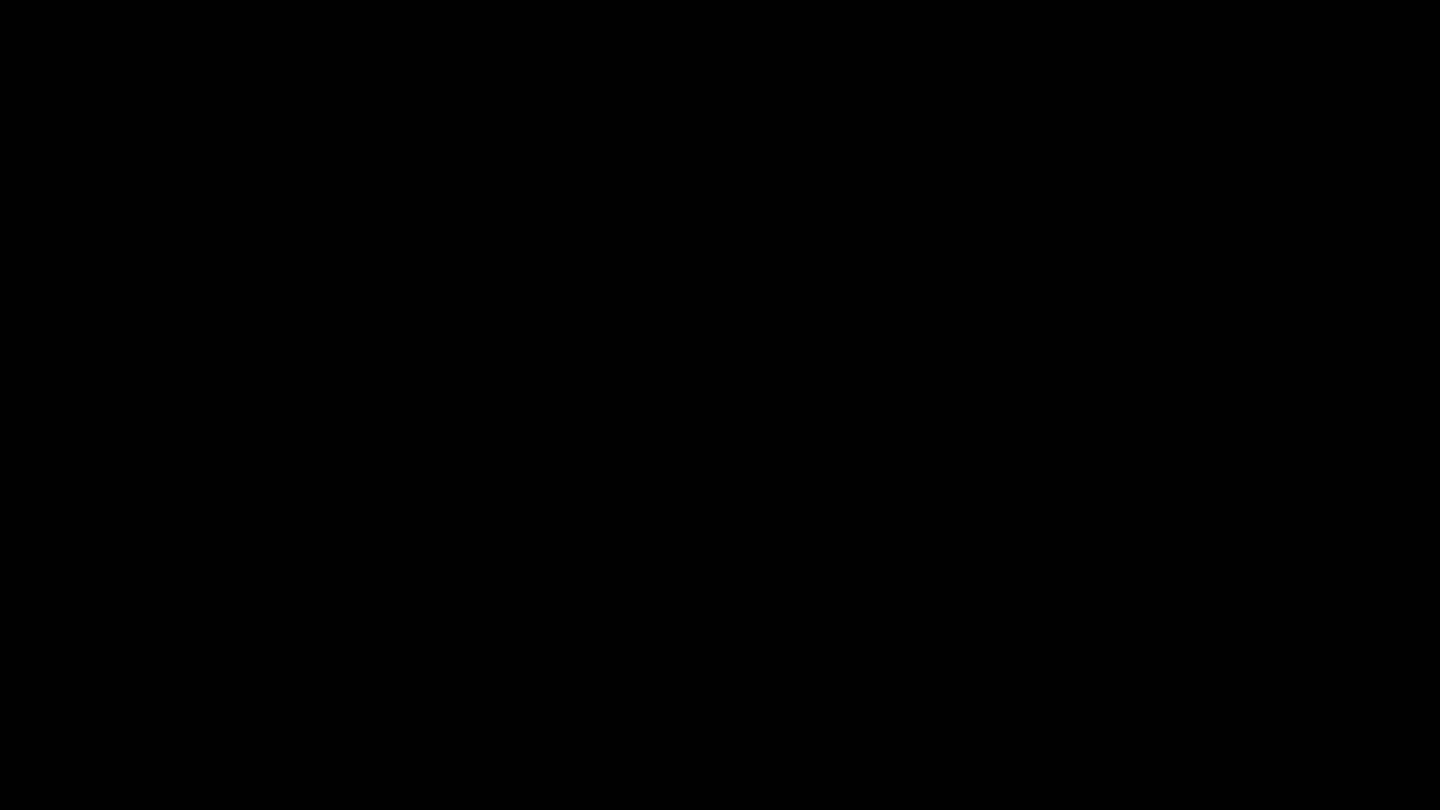
click at [1154, 683] on icon "add" at bounding box center [1169, 793] width 179 height 22
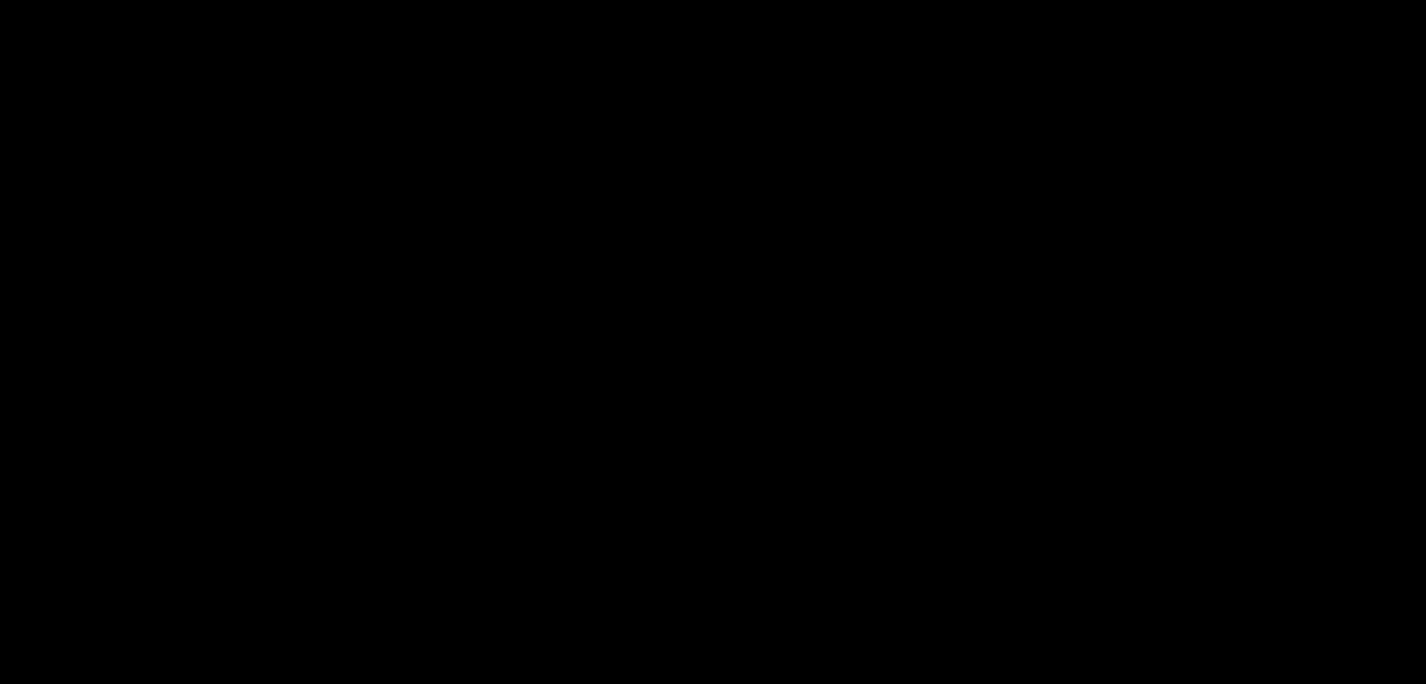
scroll to position [375, 0]
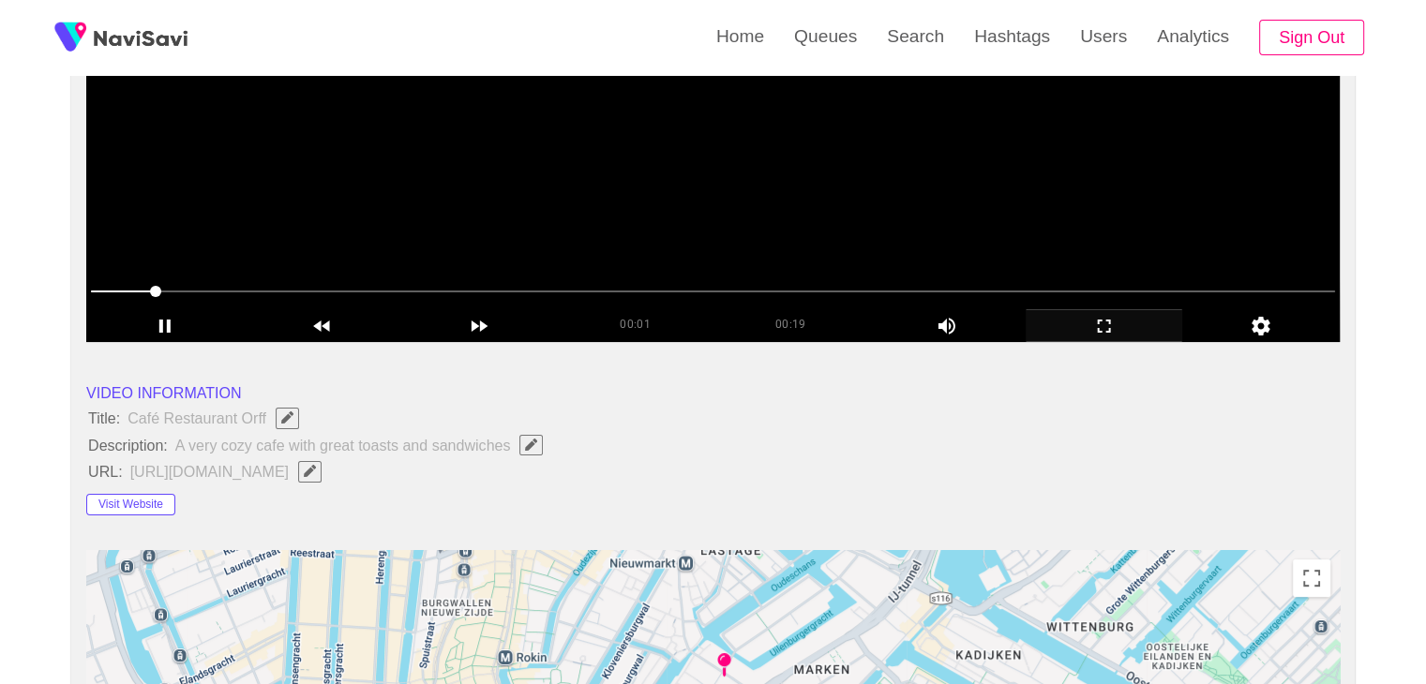
click at [899, 227] on video at bounding box center [712, 107] width 1253 height 469
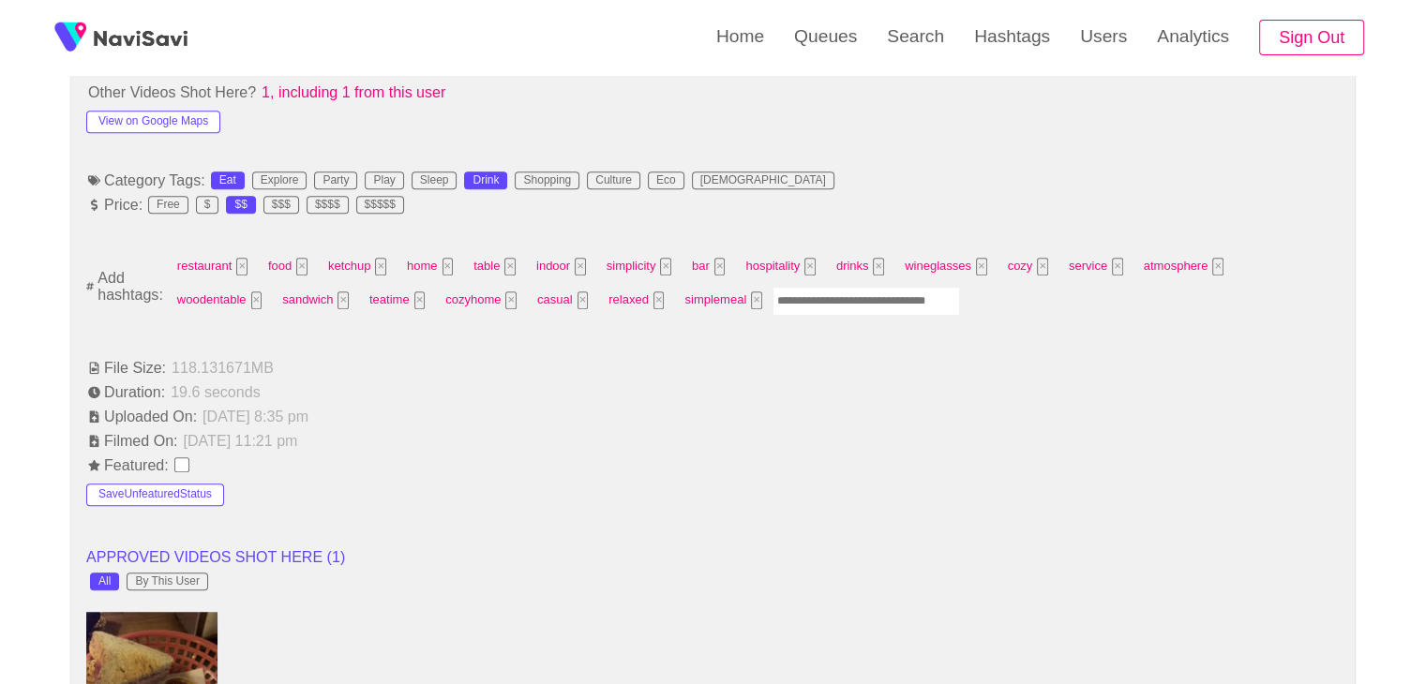
scroll to position [1125, 0]
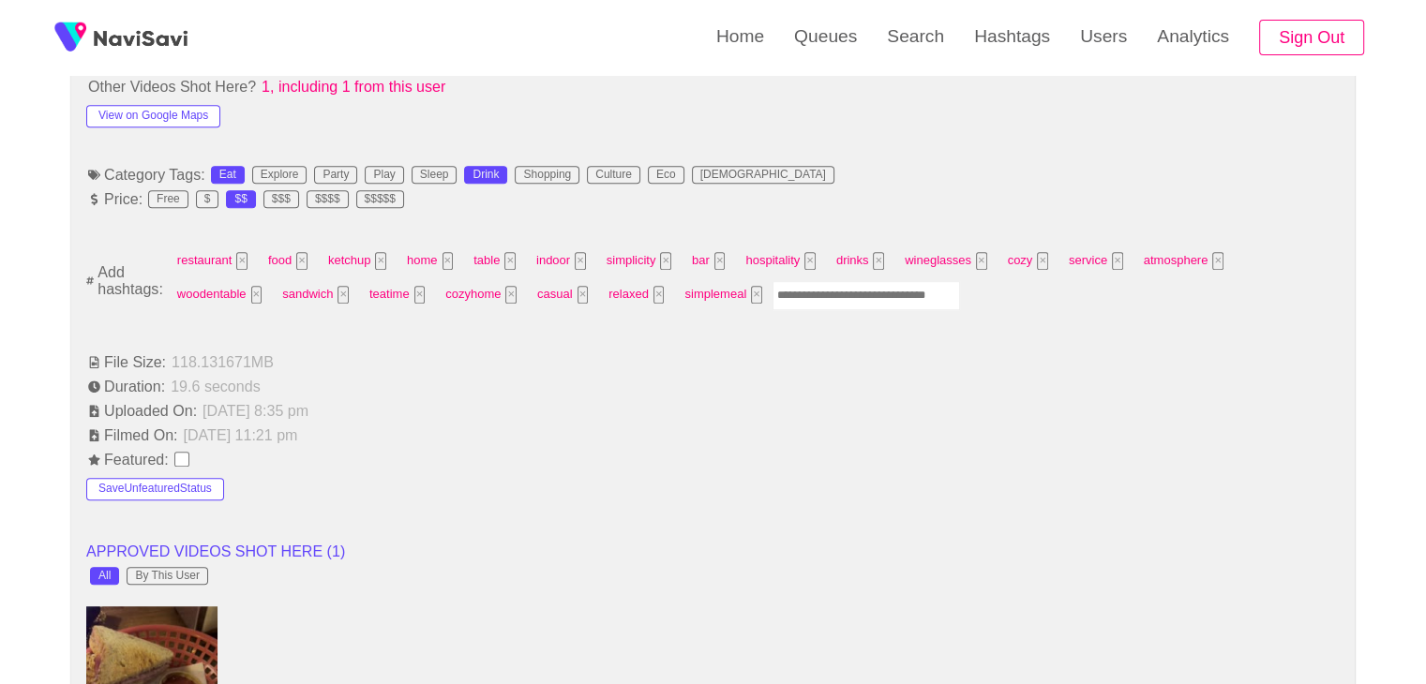
click at [772, 290] on input "Enter tag here and press return" at bounding box center [865, 295] width 187 height 29
type input "*********"
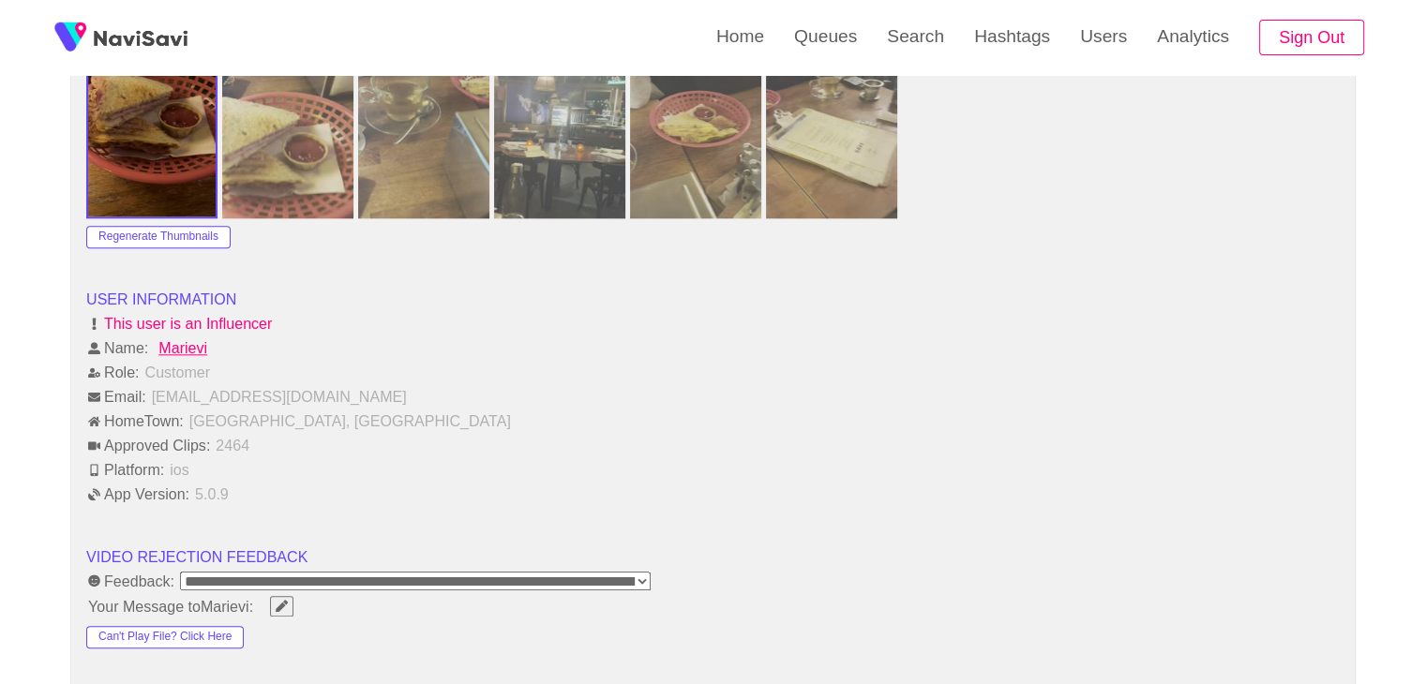
scroll to position [2344, 0]
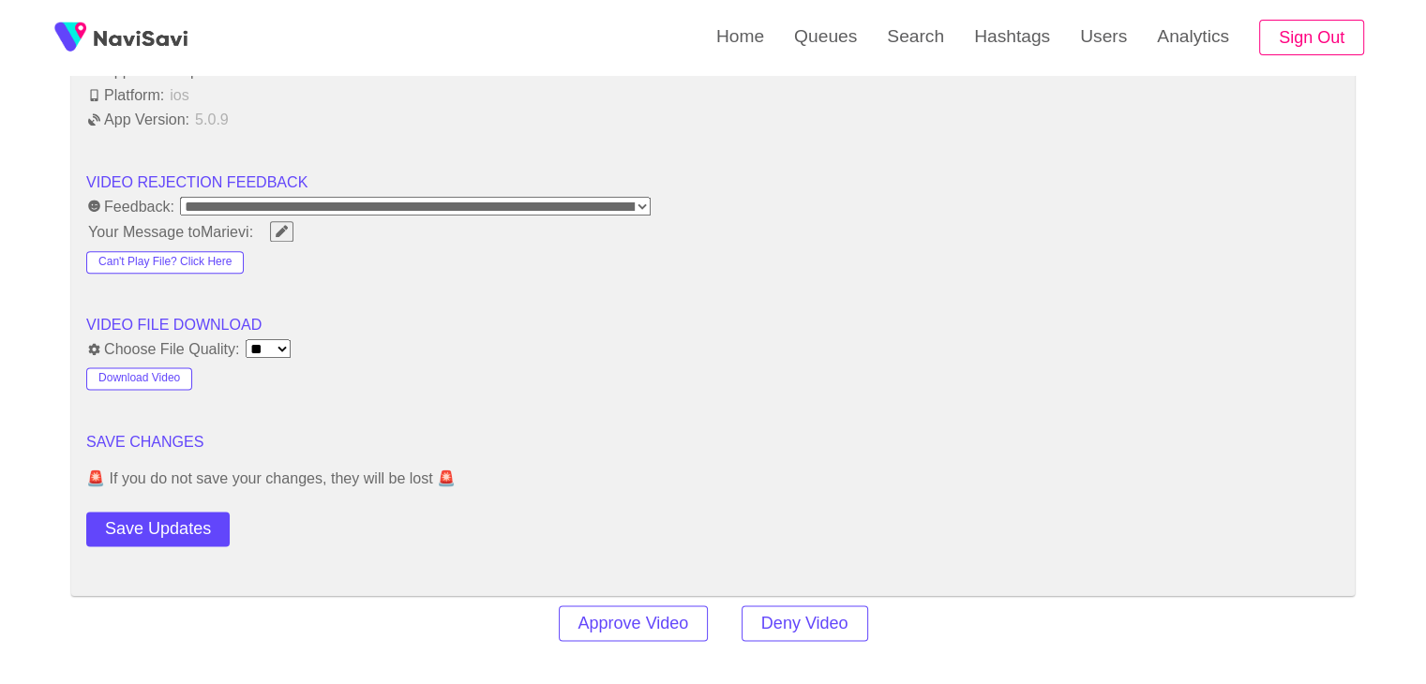
drag, startPoint x: 163, startPoint y: 533, endPoint x: 187, endPoint y: 512, distance: 32.5
click at [168, 530] on button "Save Updates" at bounding box center [157, 529] width 143 height 35
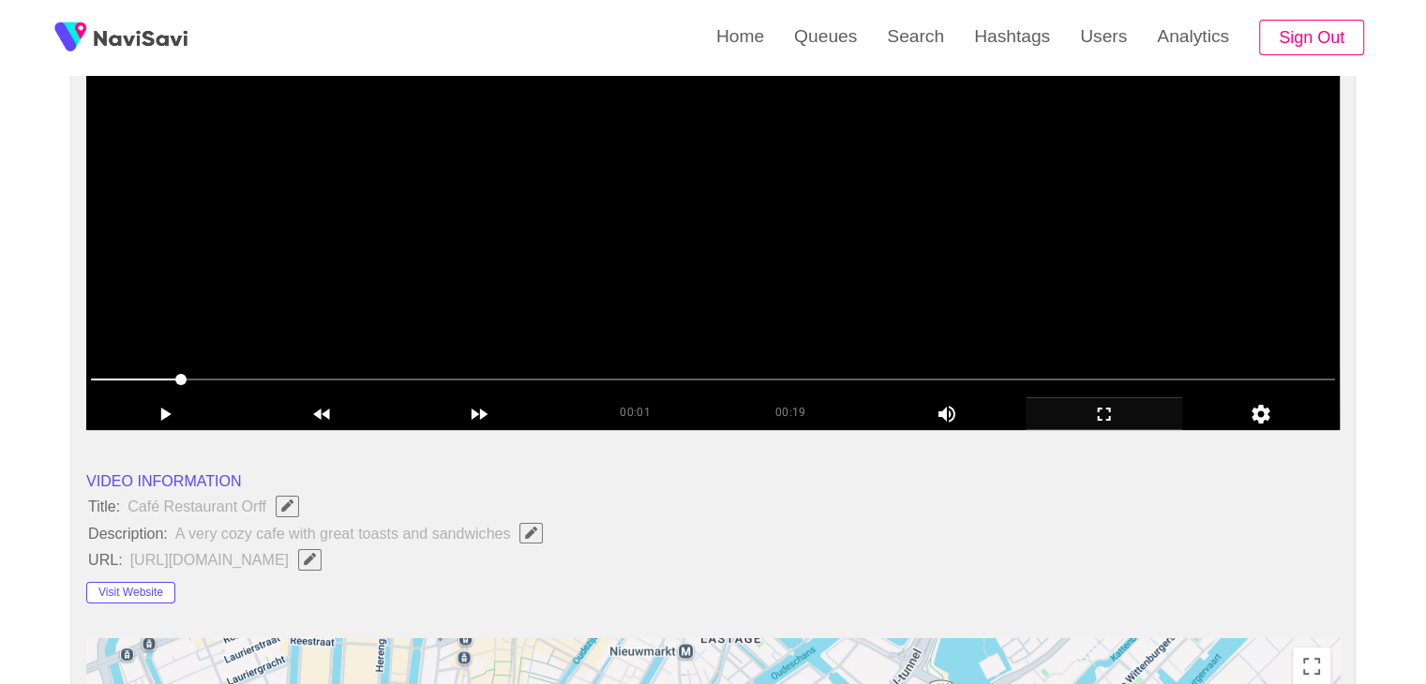
scroll to position [94, 0]
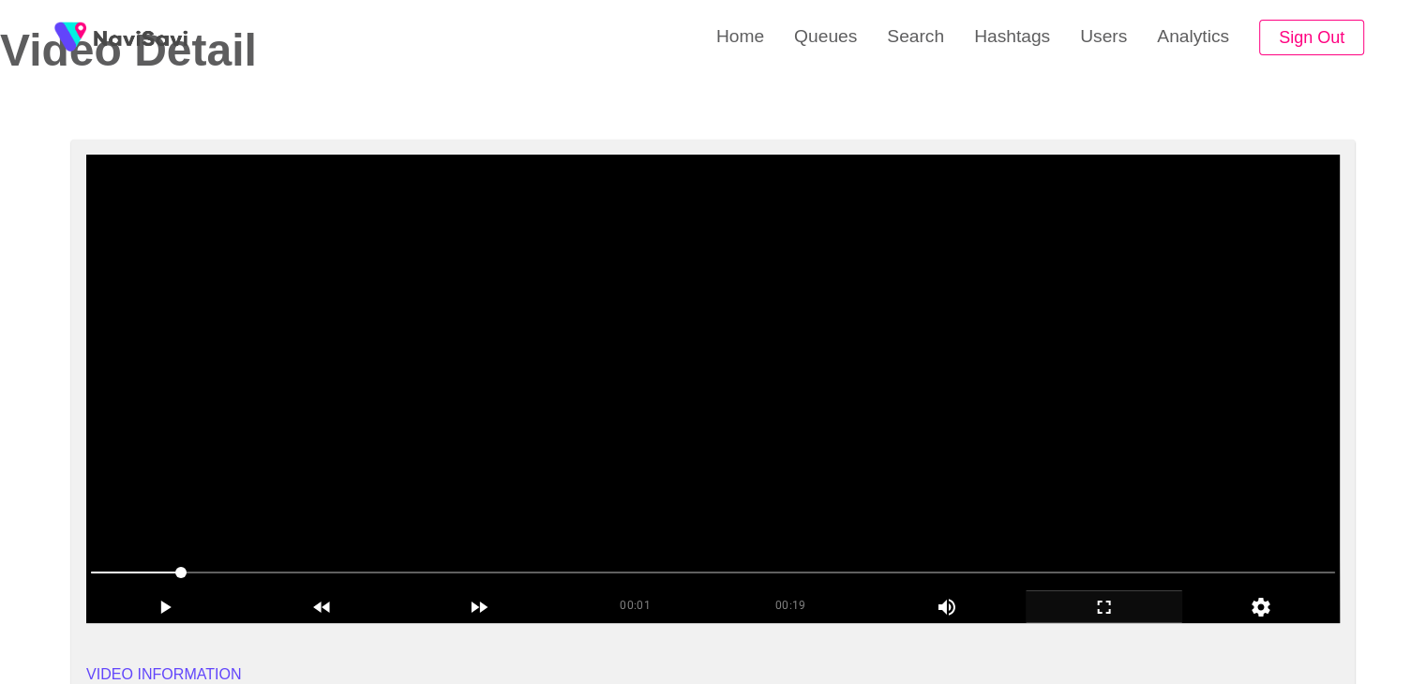
click at [623, 341] on video at bounding box center [712, 389] width 1253 height 469
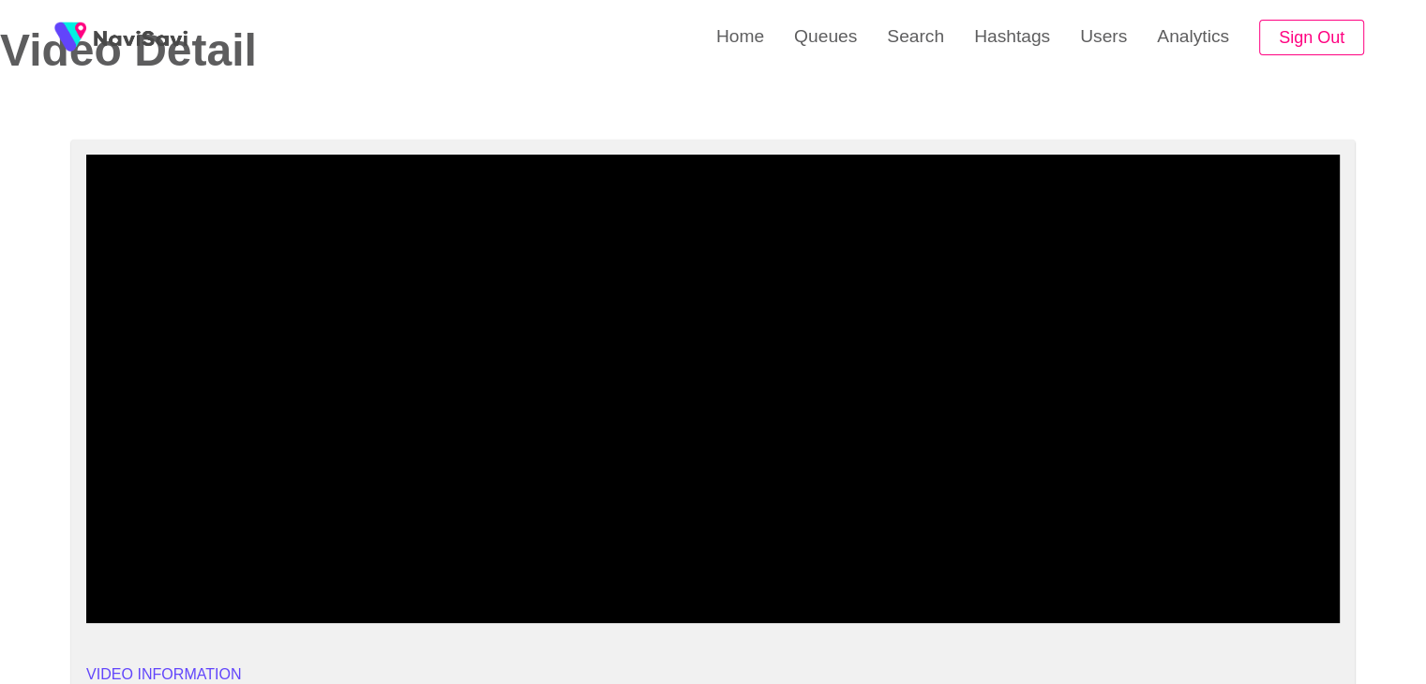
click at [667, 572] on span at bounding box center [713, 573] width 1244 height 2
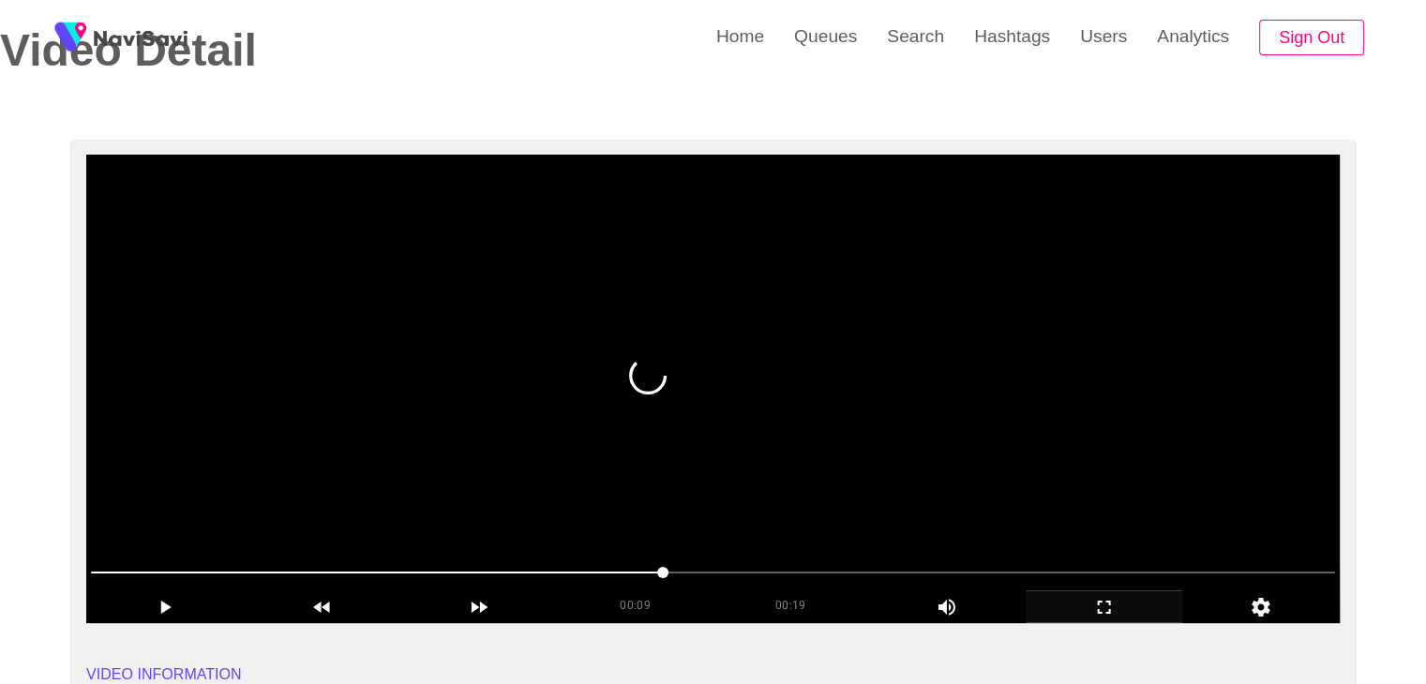
click at [721, 298] on video at bounding box center [712, 389] width 1253 height 469
click at [819, 448] on video at bounding box center [712, 389] width 1253 height 469
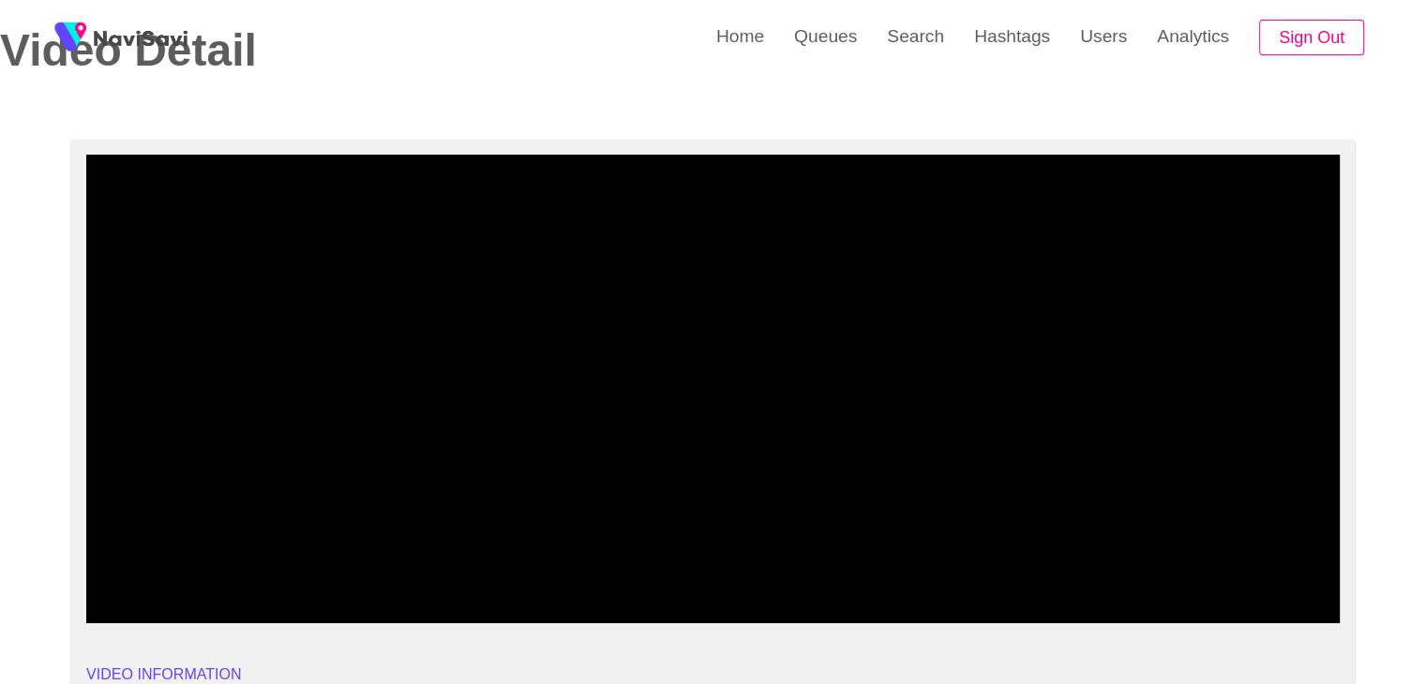
drag, startPoint x: 119, startPoint y: 571, endPoint x: 149, endPoint y: 507, distance: 70.5
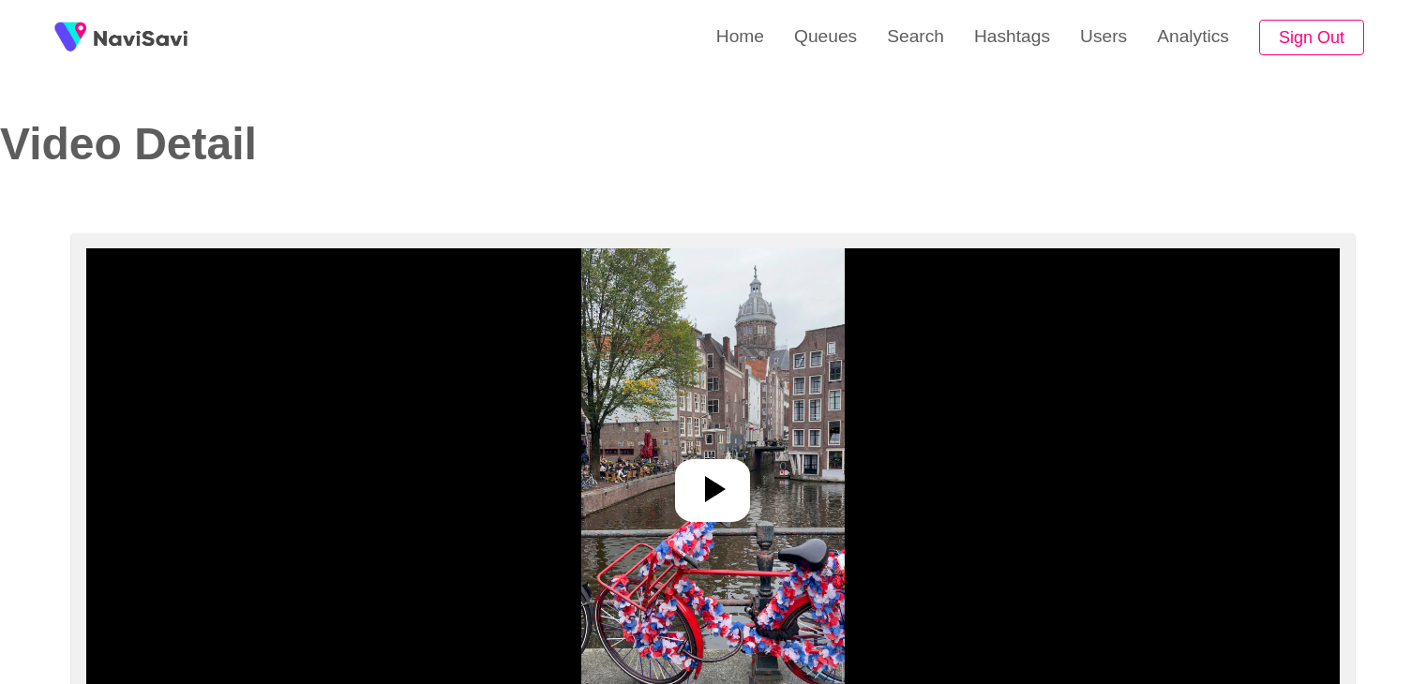
select select "**********"
select select "**"
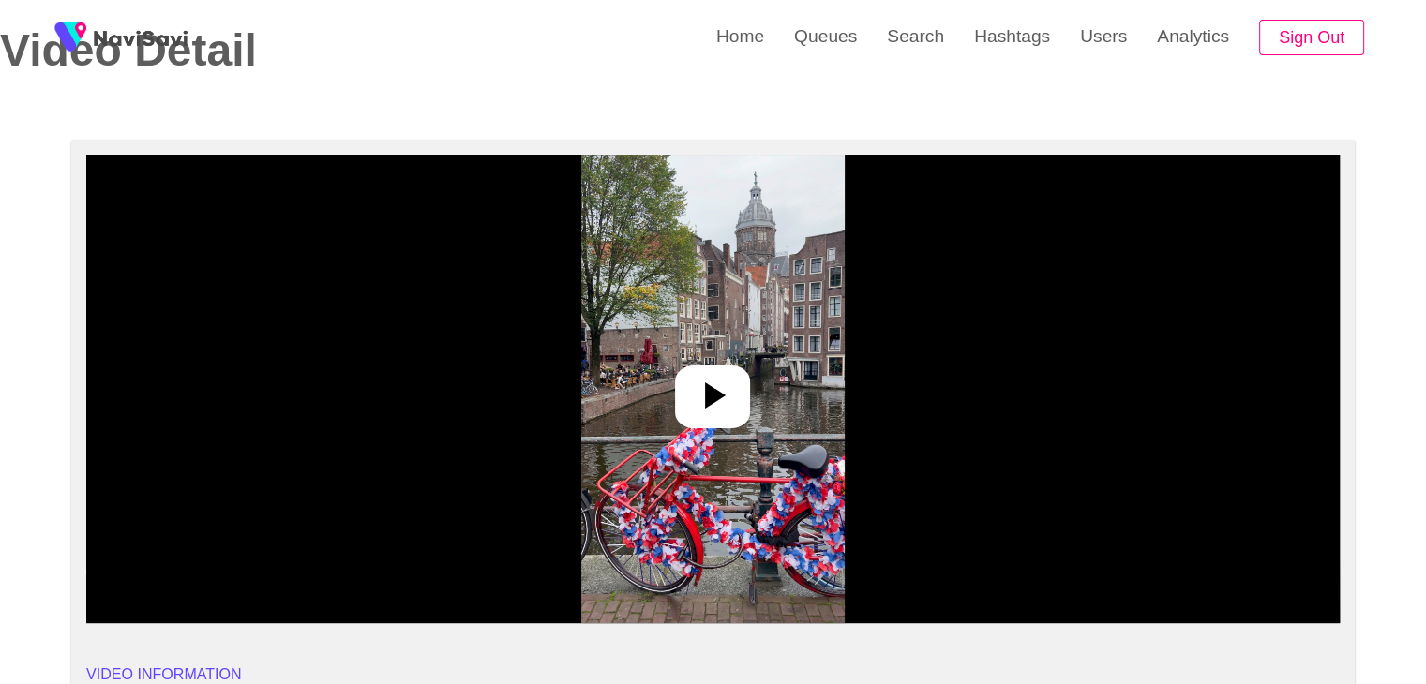
click at [726, 387] on icon at bounding box center [712, 395] width 45 height 45
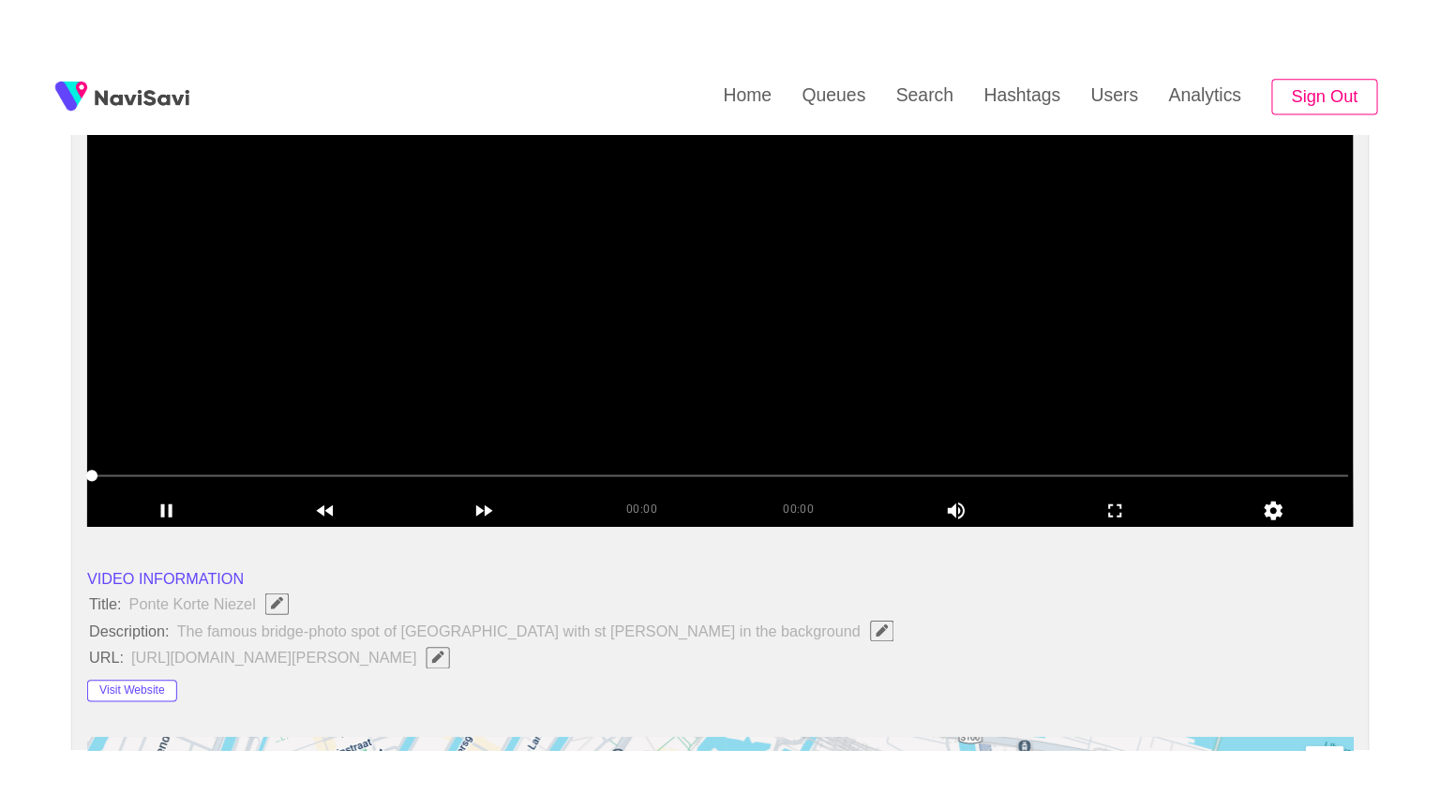
scroll to position [281, 0]
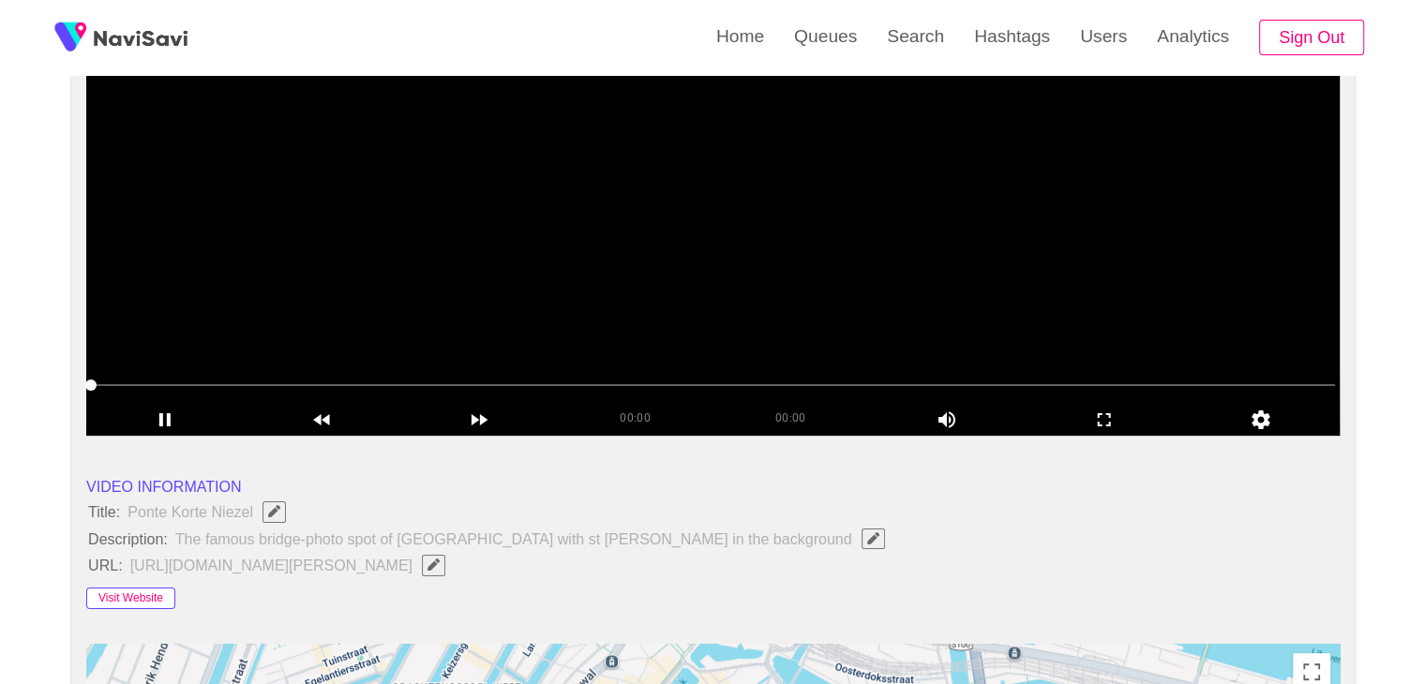
click at [150, 593] on button "Visit Website" at bounding box center [130, 599] width 89 height 22
click at [1092, 419] on icon "add" at bounding box center [1104, 420] width 156 height 22
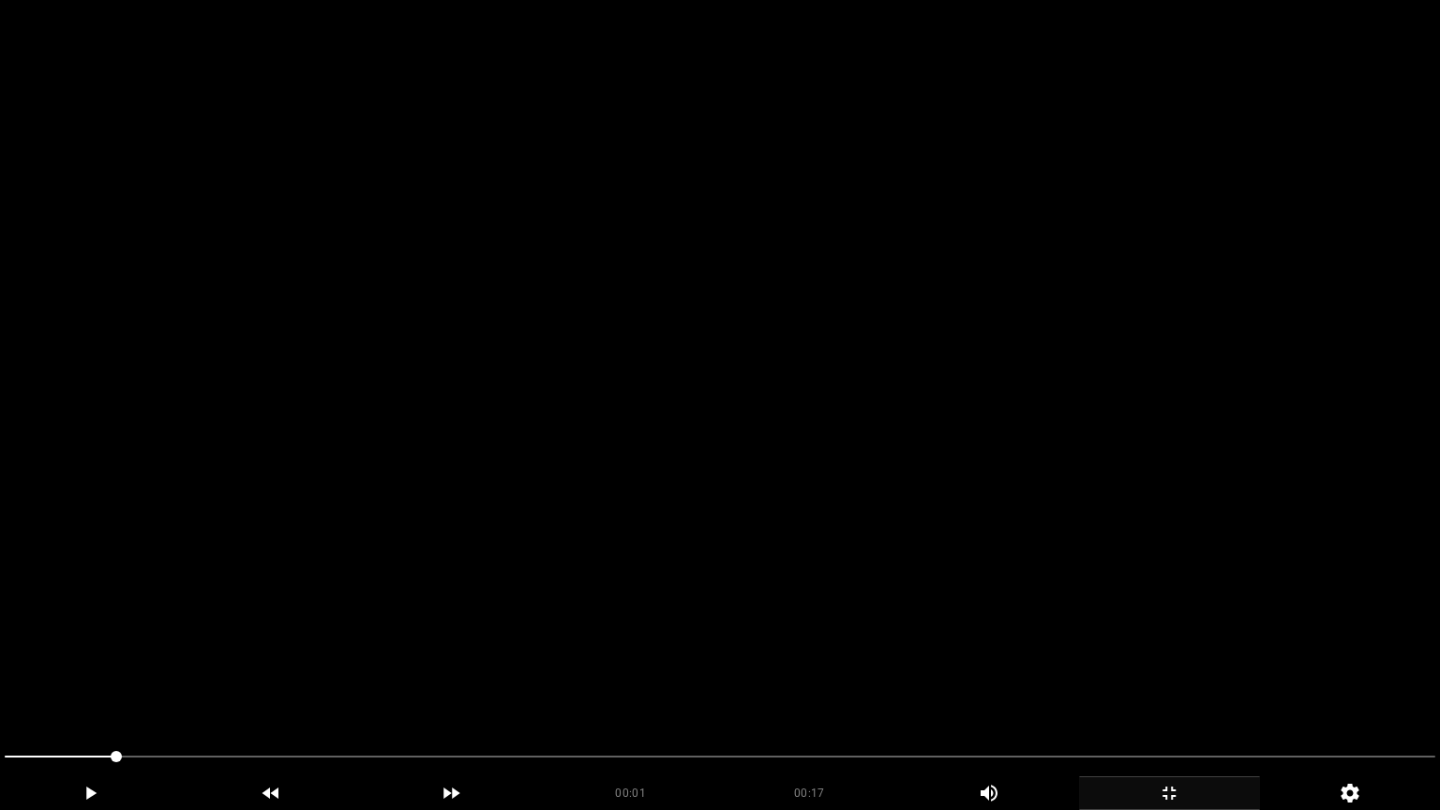
click at [778, 388] on video at bounding box center [720, 405] width 1440 height 810
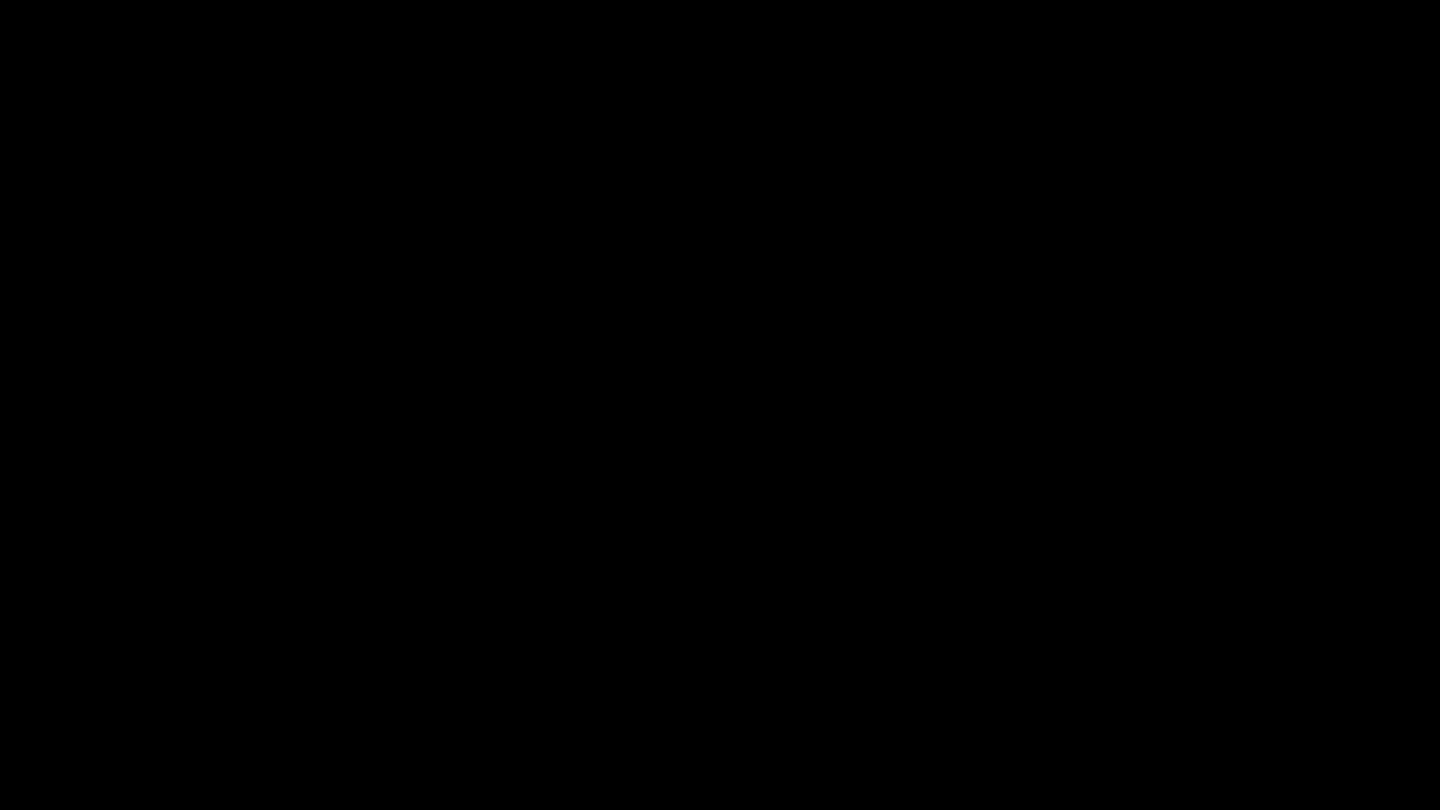
drag, startPoint x: 0, startPoint y: 749, endPoint x: 144, endPoint y: 717, distance: 147.8
click at [0, 683] on section "00:03 00:17 Picture In Picture 1 Error: Failed to load Video" at bounding box center [720, 405] width 1440 height 810
click at [592, 674] on video at bounding box center [720, 405] width 1440 height 810
click at [1166, 683] on icon "add" at bounding box center [1168, 793] width 13 height 13
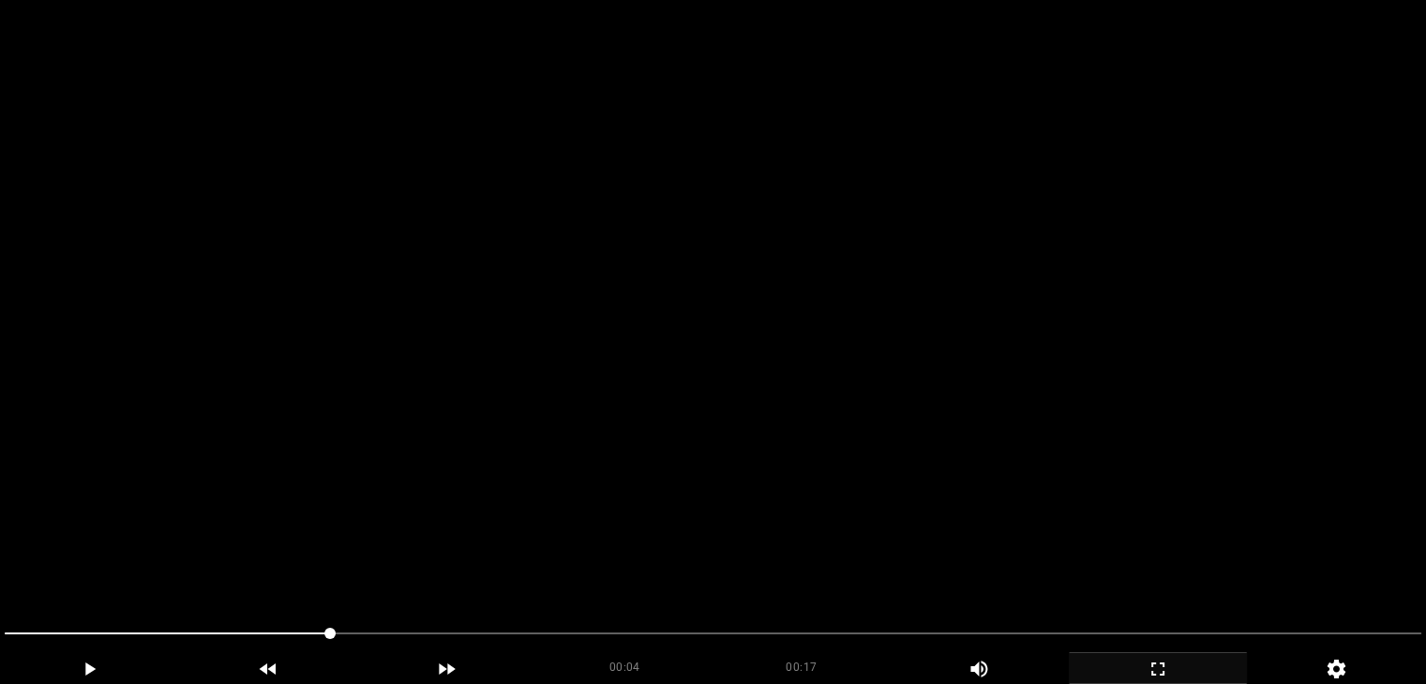
scroll to position [0, 0]
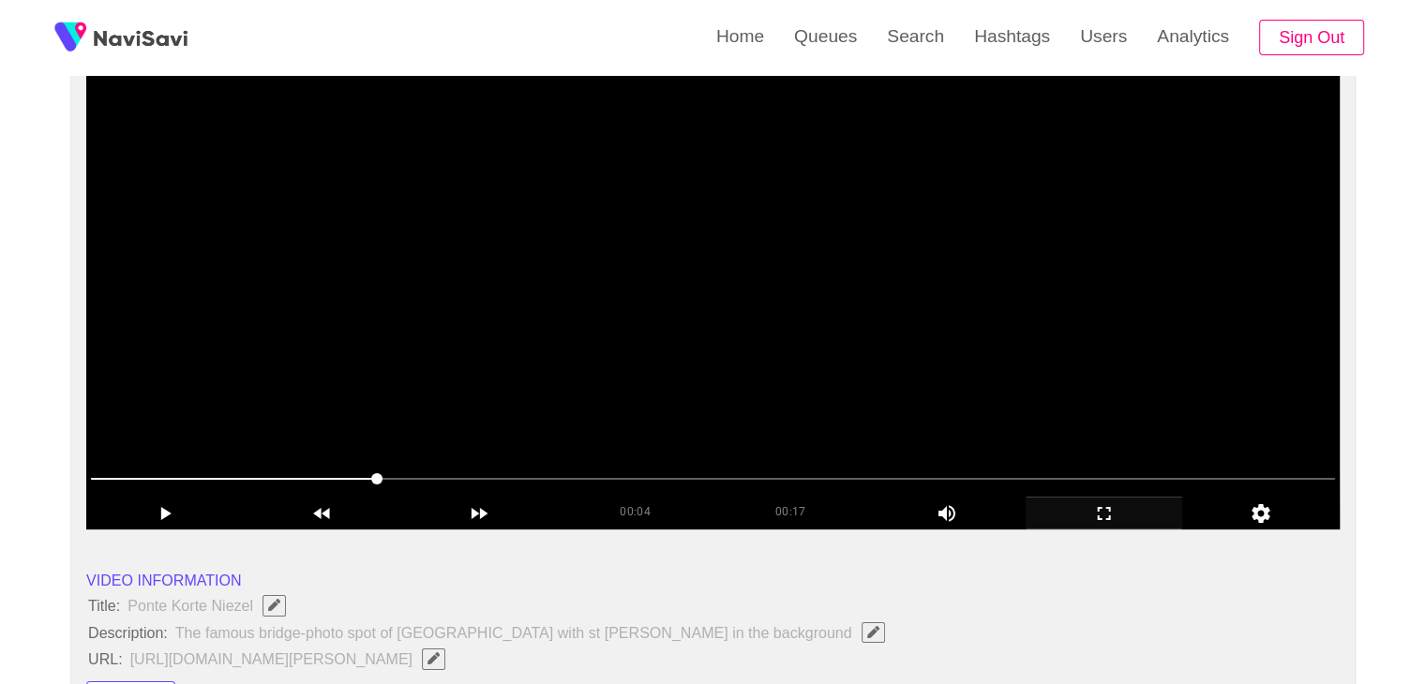
click at [675, 359] on video at bounding box center [712, 295] width 1253 height 469
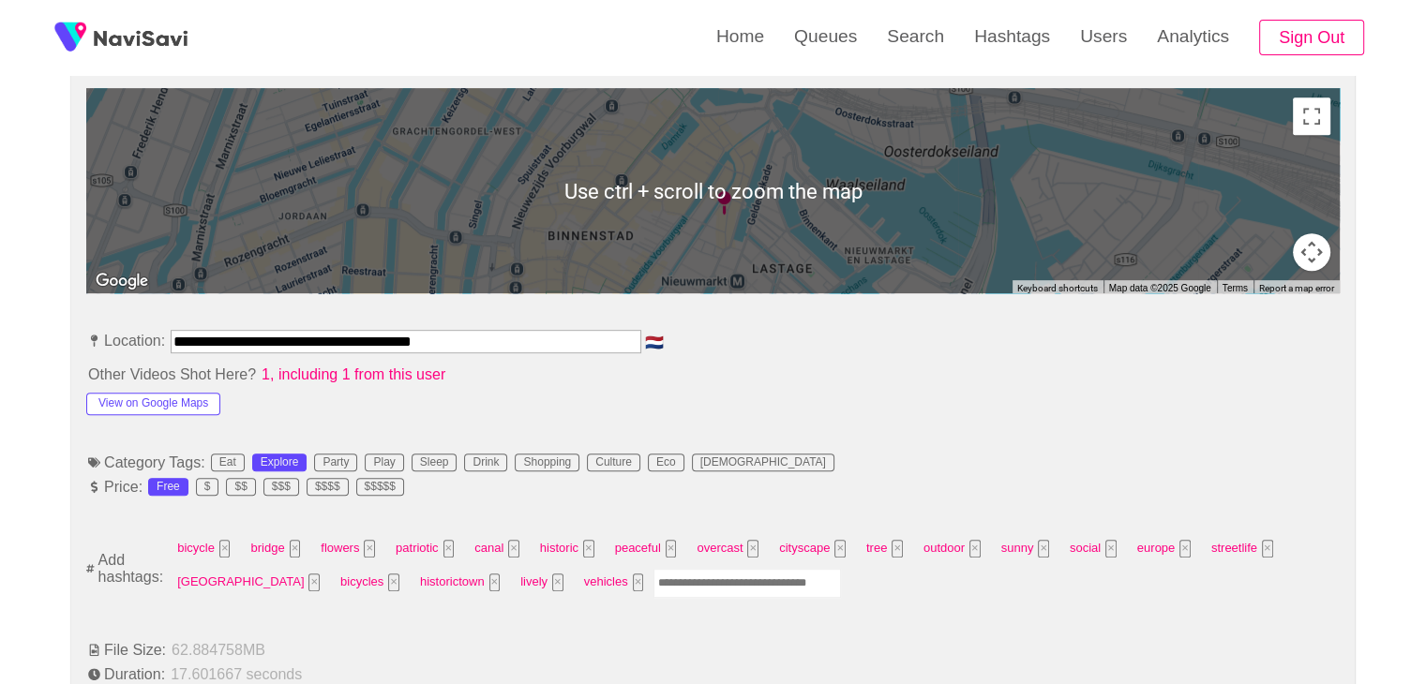
scroll to position [844, 0]
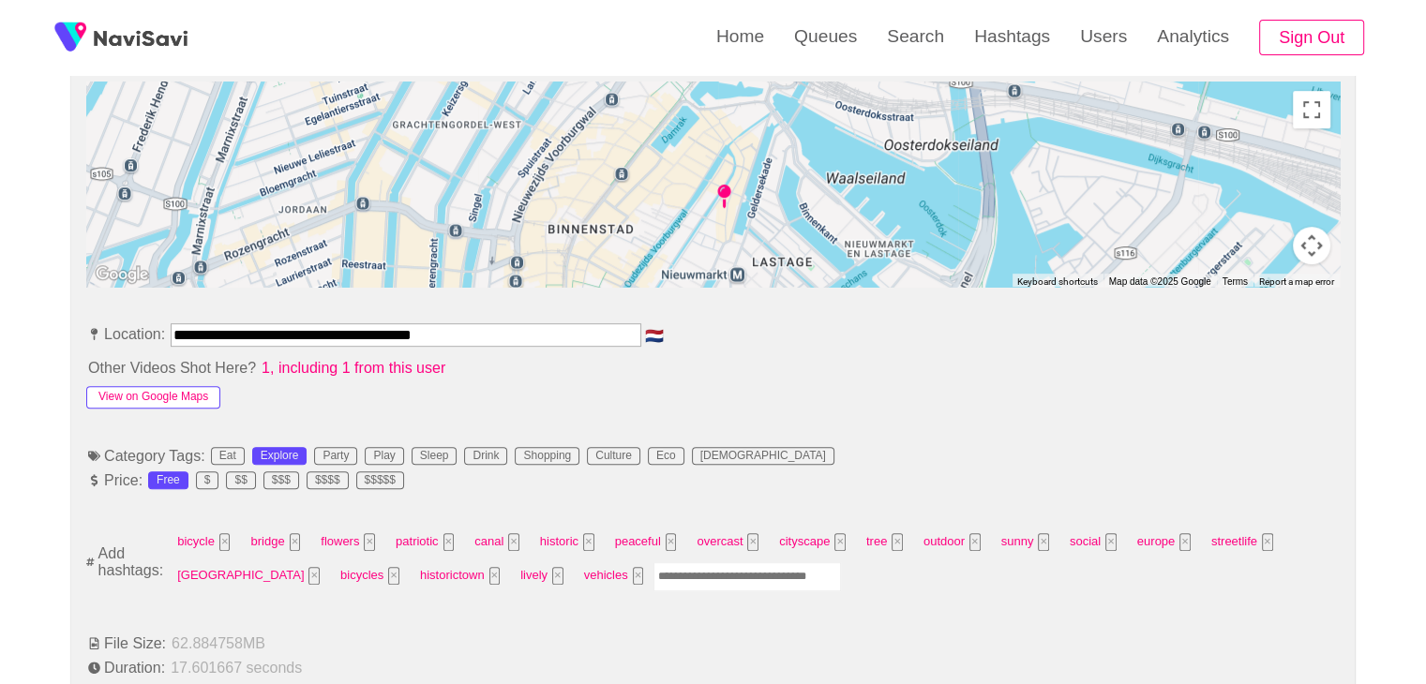
click at [186, 396] on button "View on Google Maps" at bounding box center [153, 397] width 134 height 22
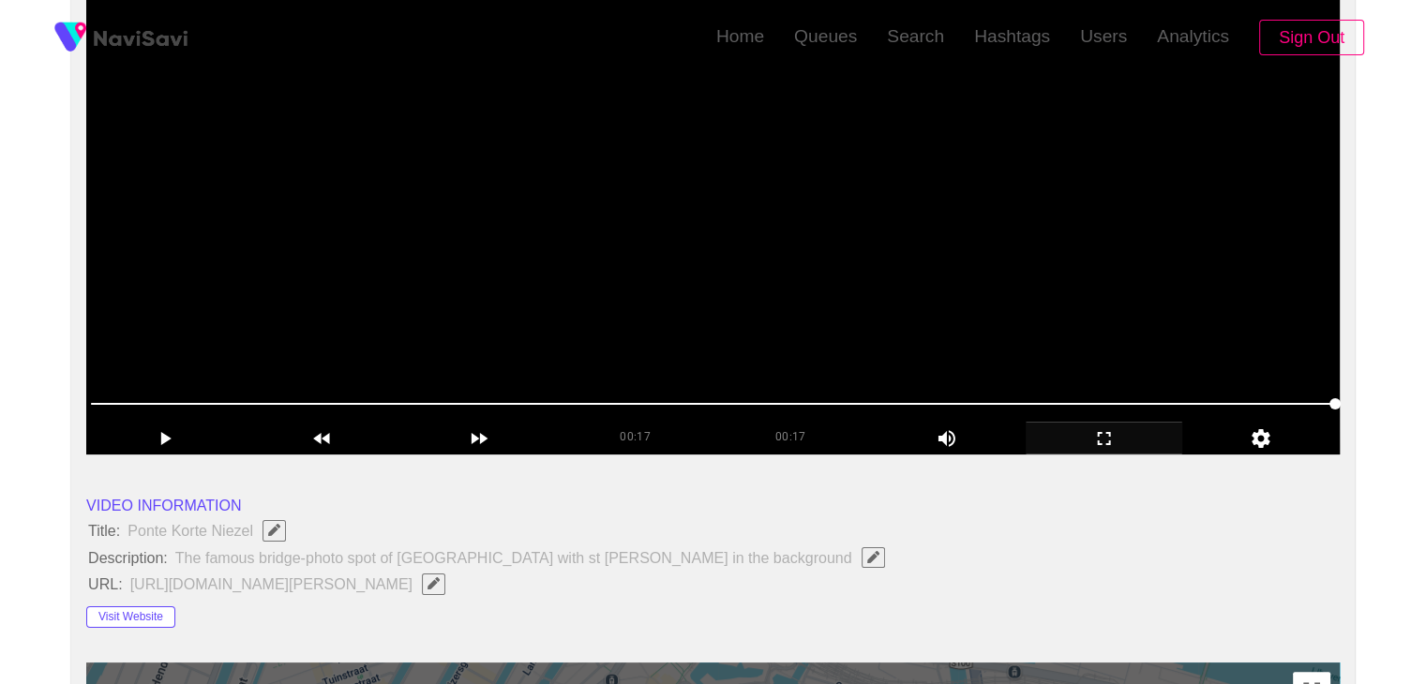
scroll to position [94, 0]
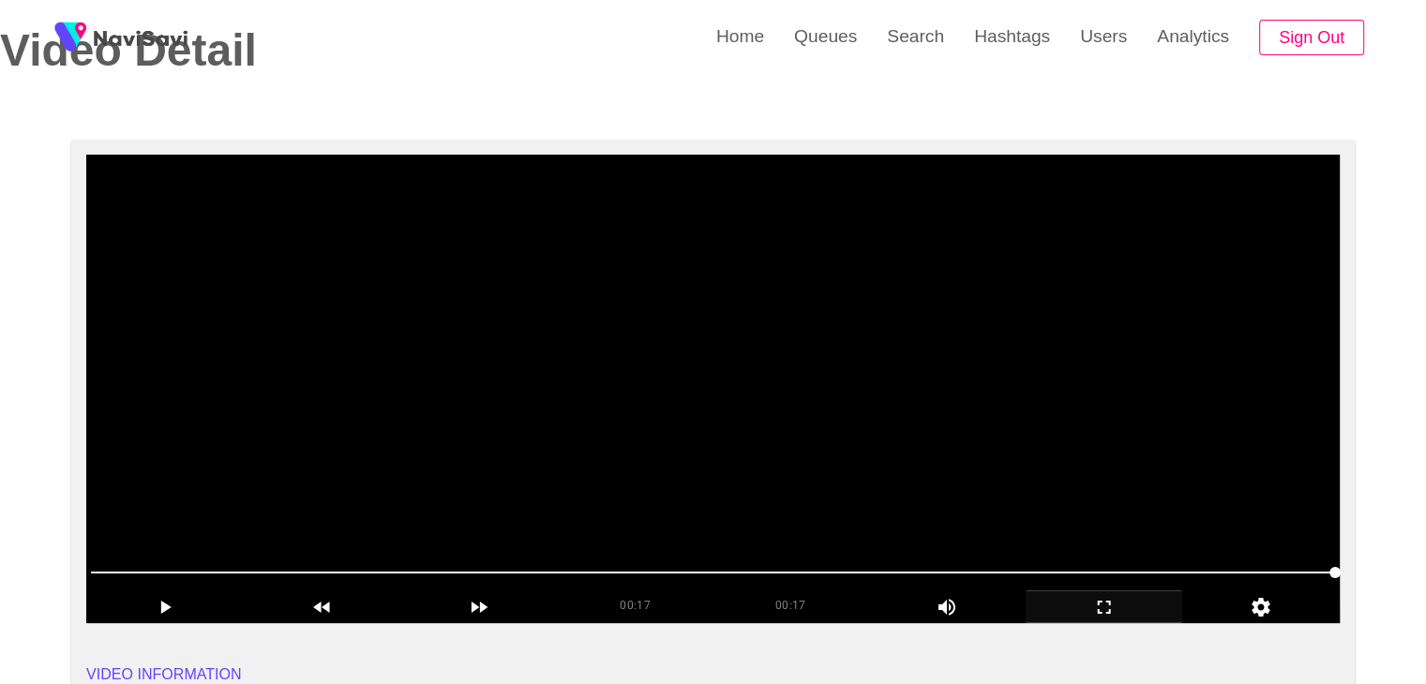
drag, startPoint x: 694, startPoint y: 409, endPoint x: 827, endPoint y: 428, distance: 134.6
click at [694, 409] on video at bounding box center [712, 389] width 1253 height 469
drag, startPoint x: 976, startPoint y: 616, endPoint x: 900, endPoint y: 613, distance: 76.0
click at [944, 616] on div "00:15 00:17 Picture In Picture 1" at bounding box center [712, 607] width 1253 height 32
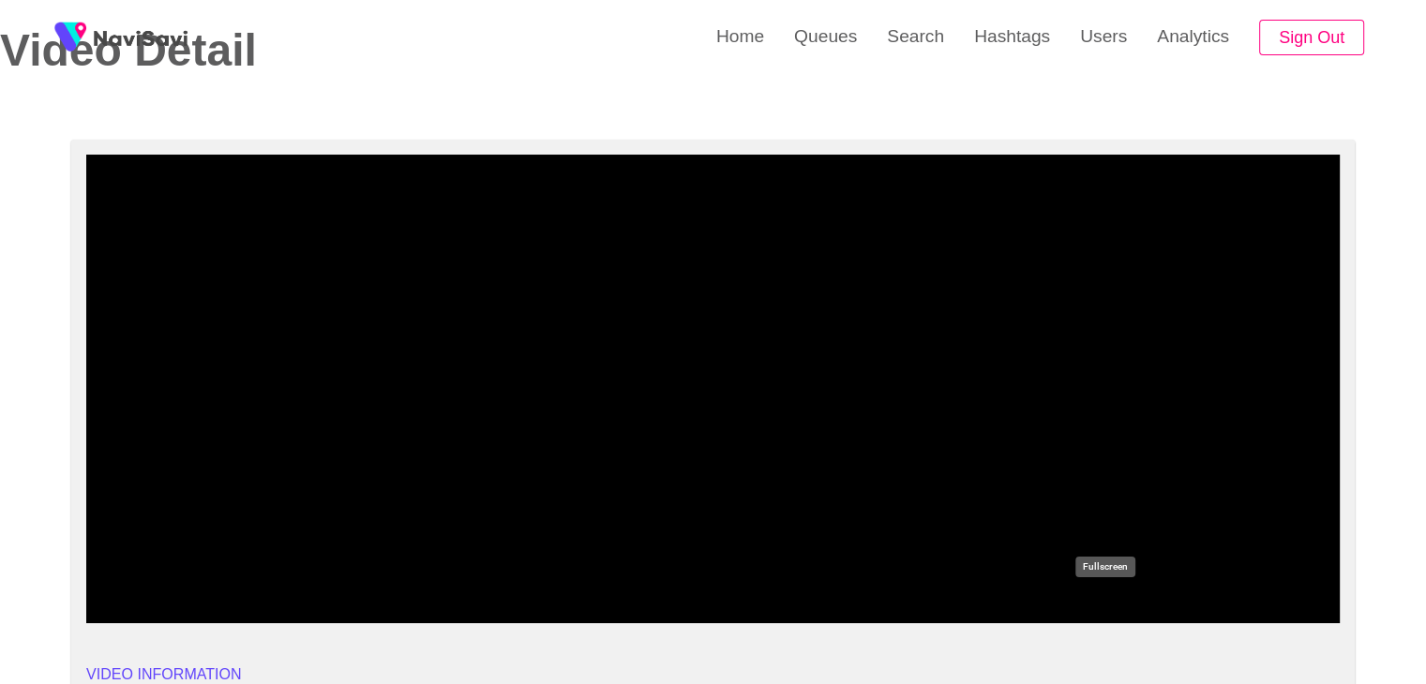
click at [1102, 596] on icon "add" at bounding box center [1104, 607] width 156 height 22
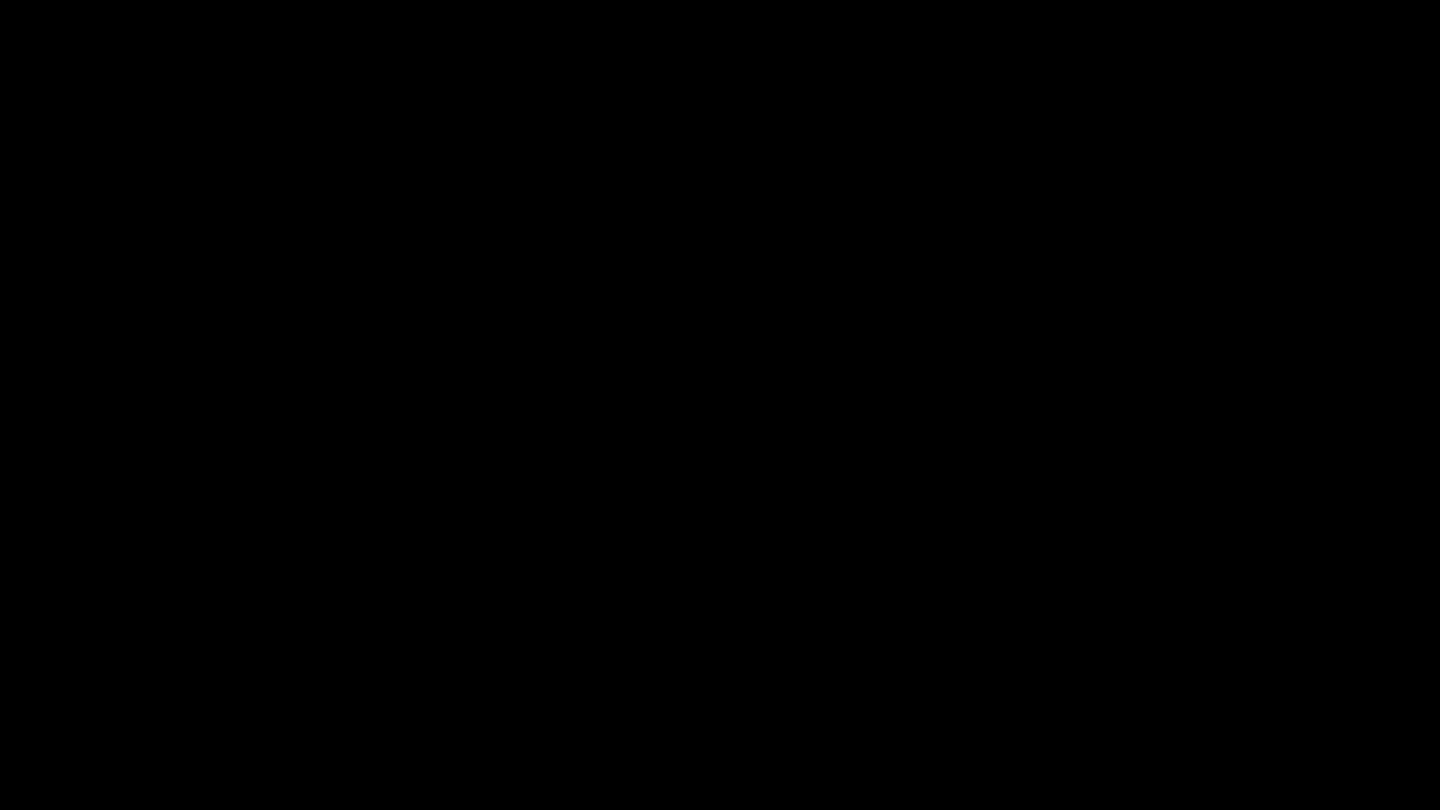
drag, startPoint x: 82, startPoint y: 751, endPoint x: 10, endPoint y: 697, distance: 89.1
click at [0, 683] on section "00:16 00:17 Picture In Picture 1 Error: Failed to load Video" at bounding box center [720, 405] width 1440 height 810
click at [692, 581] on video at bounding box center [720, 405] width 1440 height 810
click at [731, 644] on video at bounding box center [720, 405] width 1440 height 810
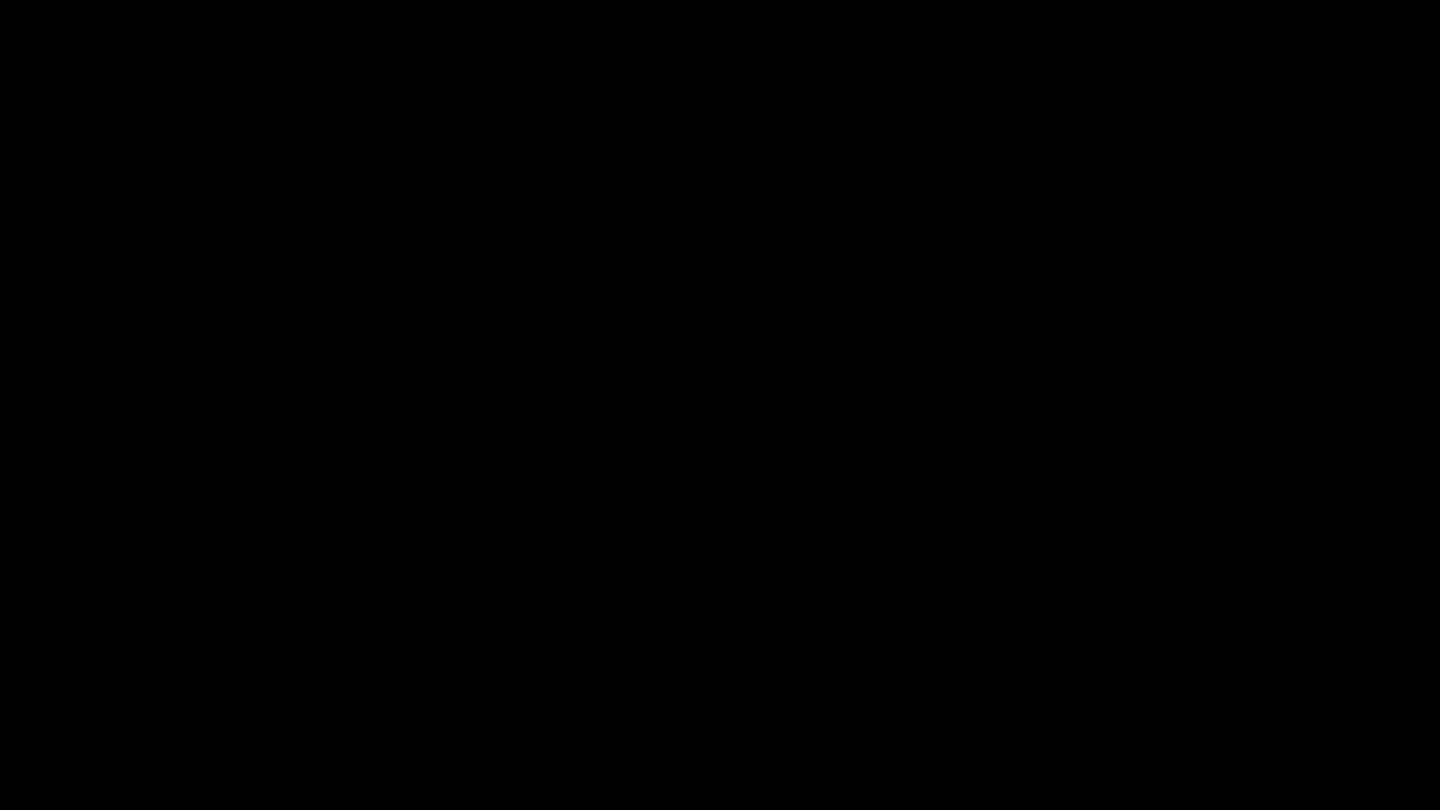
click at [999, 683] on video at bounding box center [720, 405] width 1440 height 810
click at [994, 664] on video at bounding box center [720, 405] width 1440 height 810
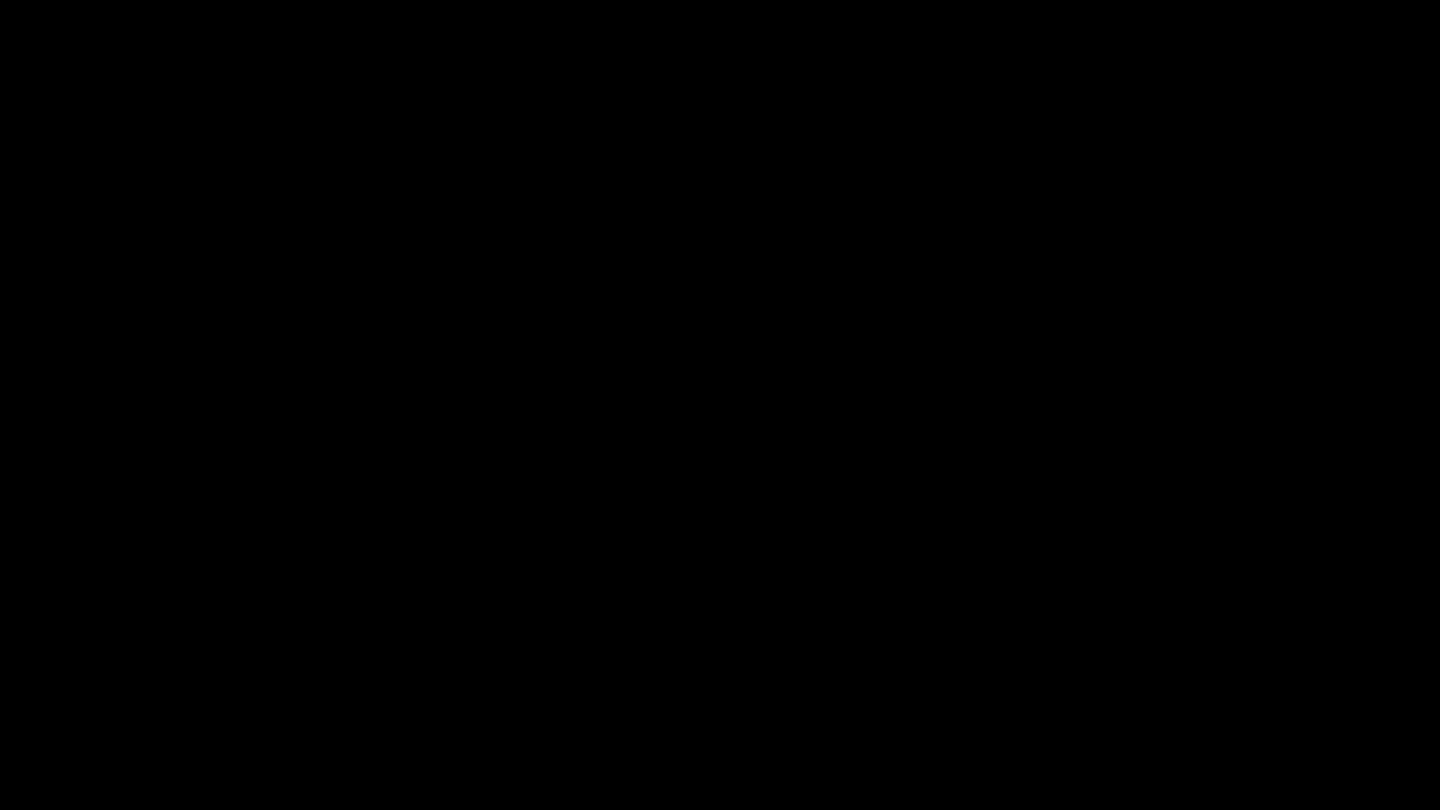
click at [994, 664] on video at bounding box center [720, 405] width 1440 height 810
click at [1166, 683] on icon "add" at bounding box center [1169, 793] width 179 height 22
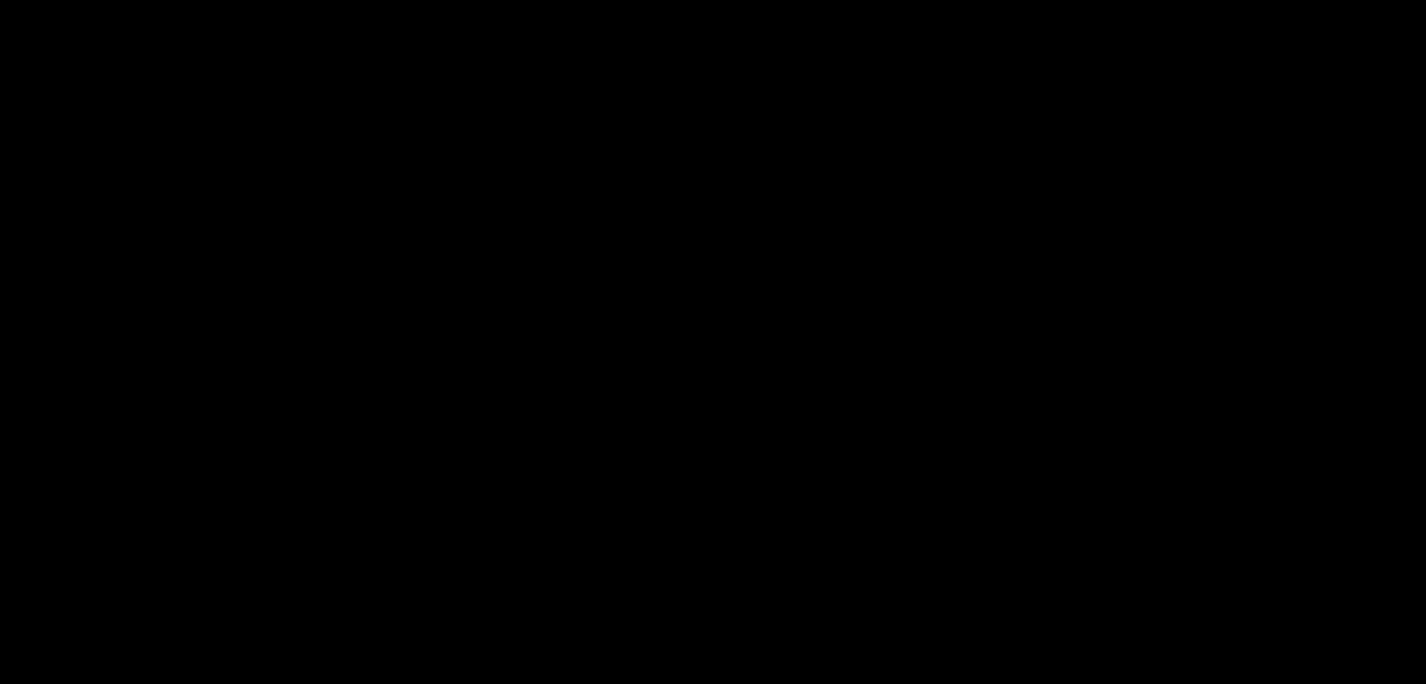
scroll to position [937, 0]
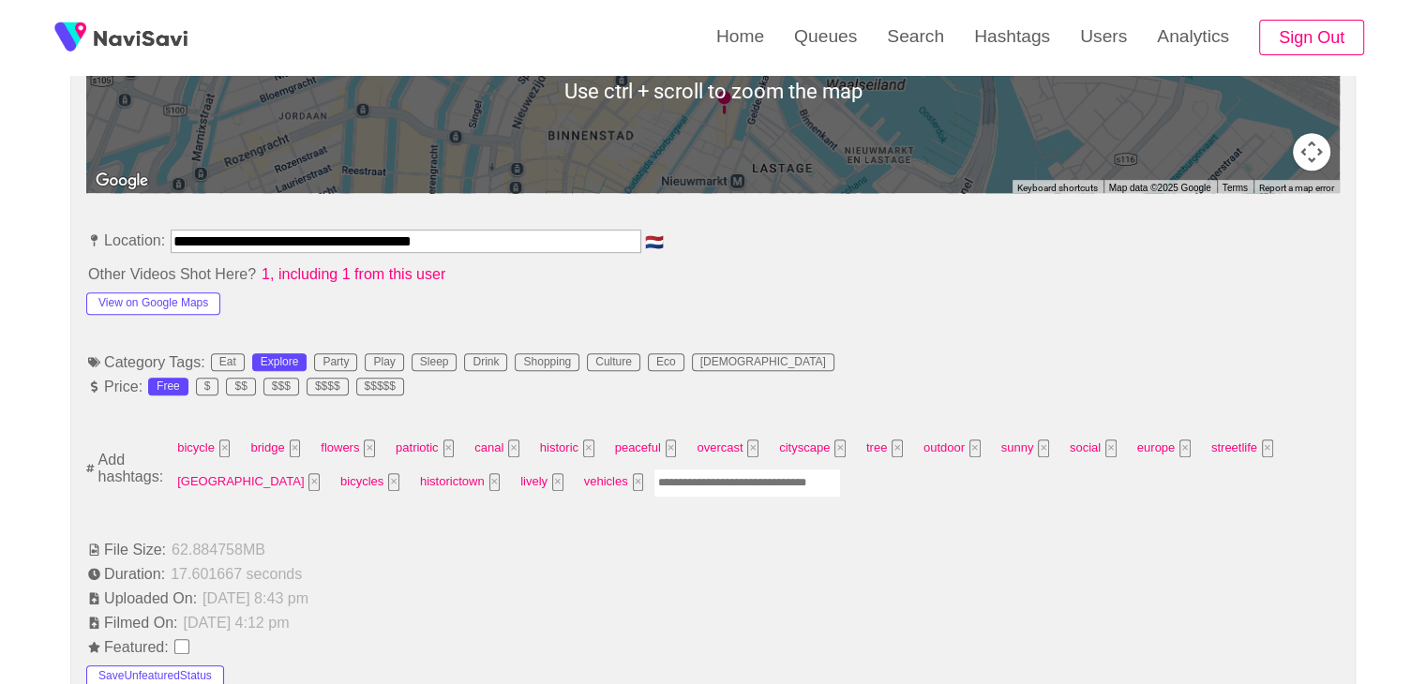
click at [701, 472] on input "Enter tag here and press return" at bounding box center [746, 483] width 187 height 29
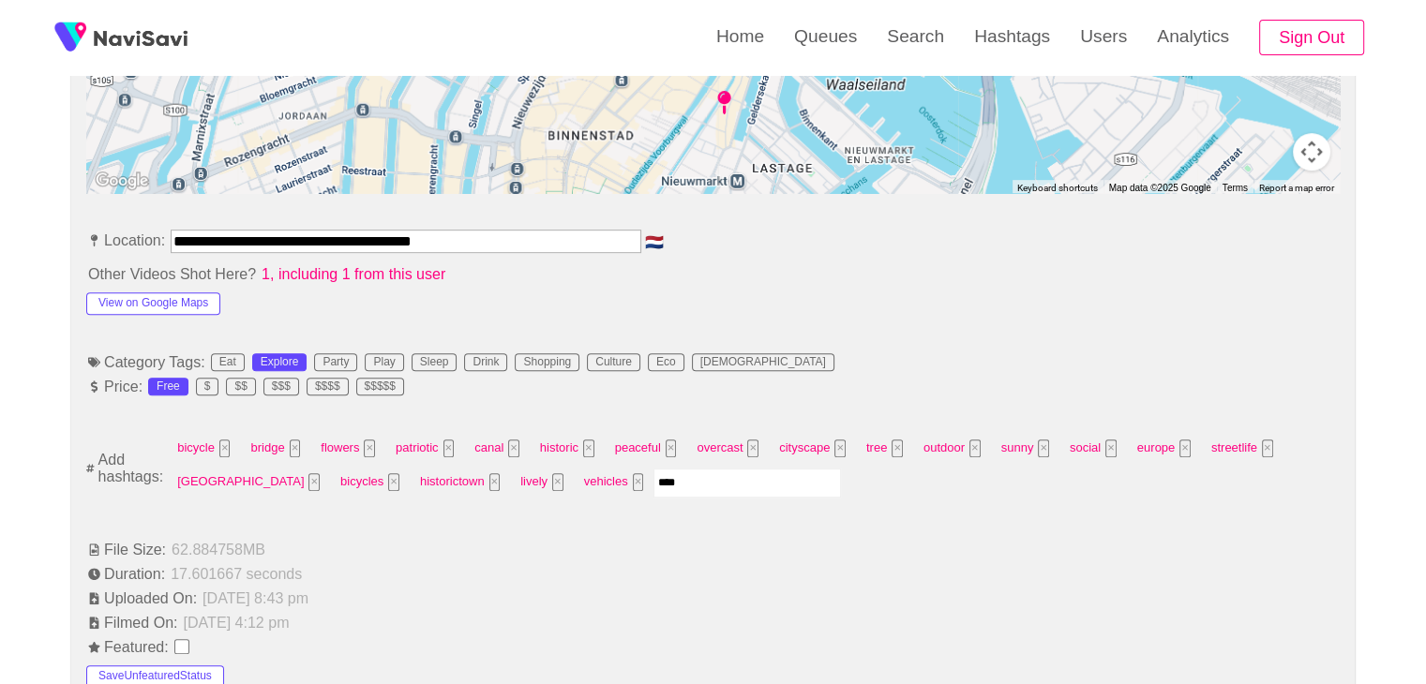
type input "*****"
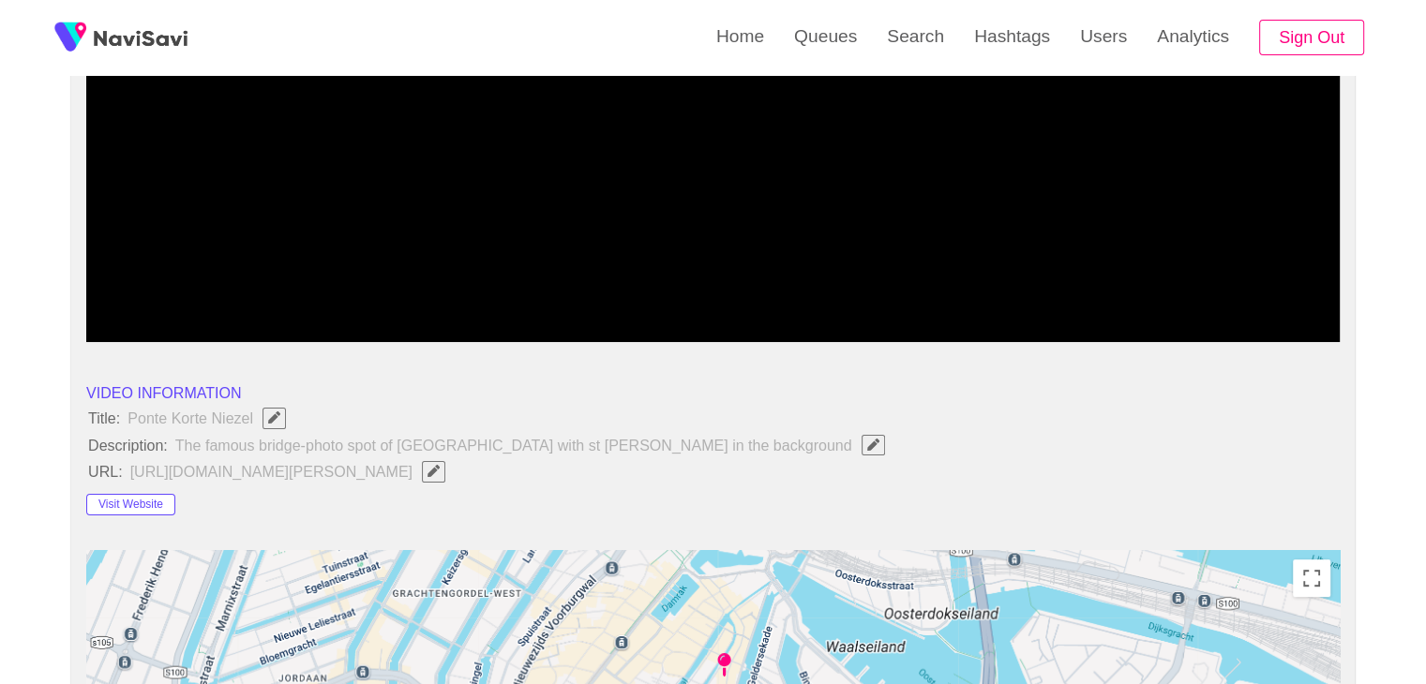
scroll to position [94, 0]
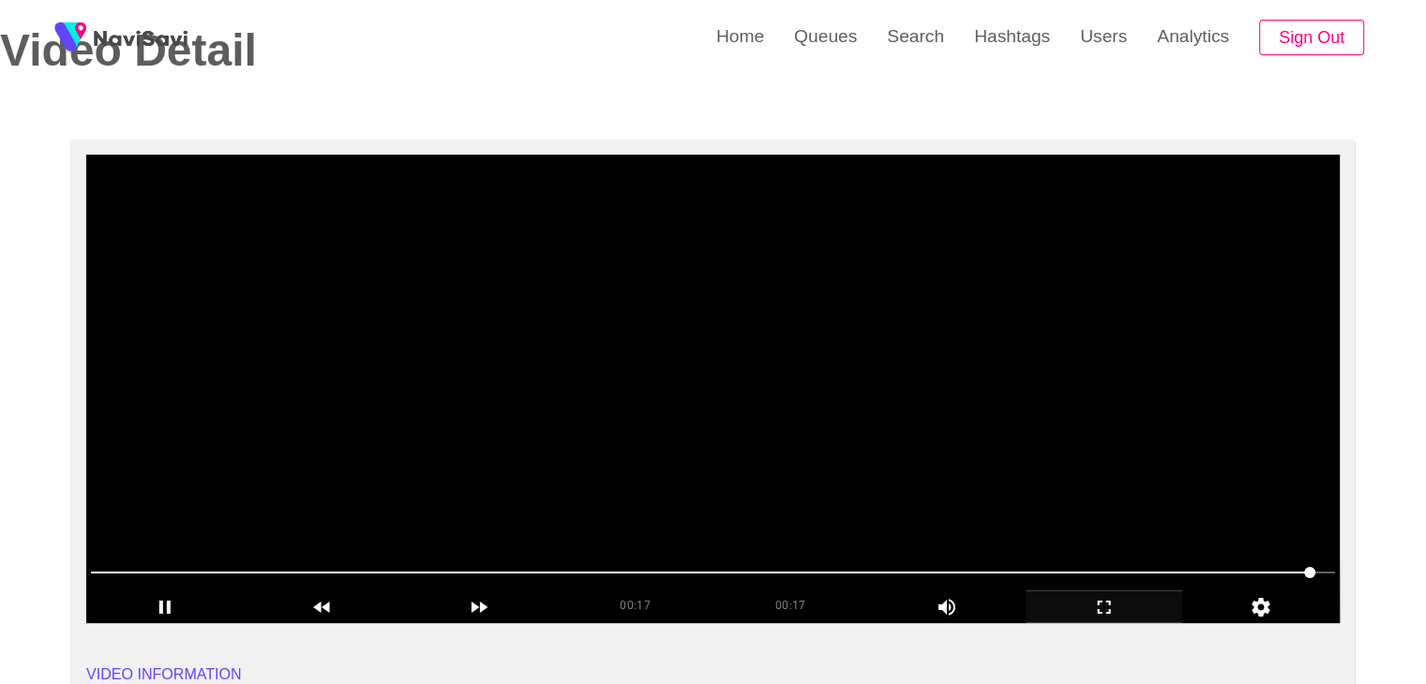
drag, startPoint x: 803, startPoint y: 397, endPoint x: 870, endPoint y: 371, distance: 71.2
click at [816, 401] on video at bounding box center [712, 389] width 1253 height 469
click at [875, 371] on video at bounding box center [712, 389] width 1253 height 469
click at [987, 351] on video at bounding box center [712, 389] width 1253 height 469
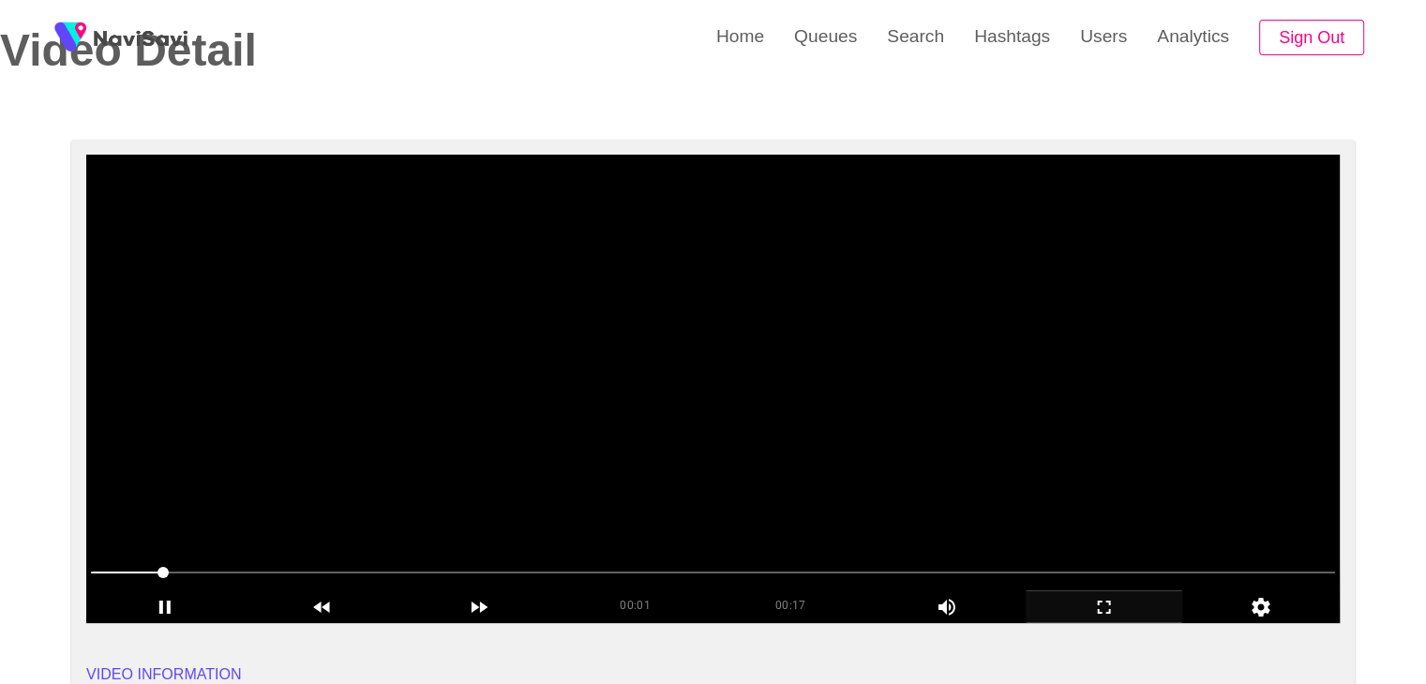
click at [1065, 482] on video at bounding box center [712, 389] width 1253 height 469
click at [1063, 482] on video at bounding box center [712, 389] width 1253 height 469
click at [1086, 443] on video at bounding box center [712, 389] width 1253 height 469
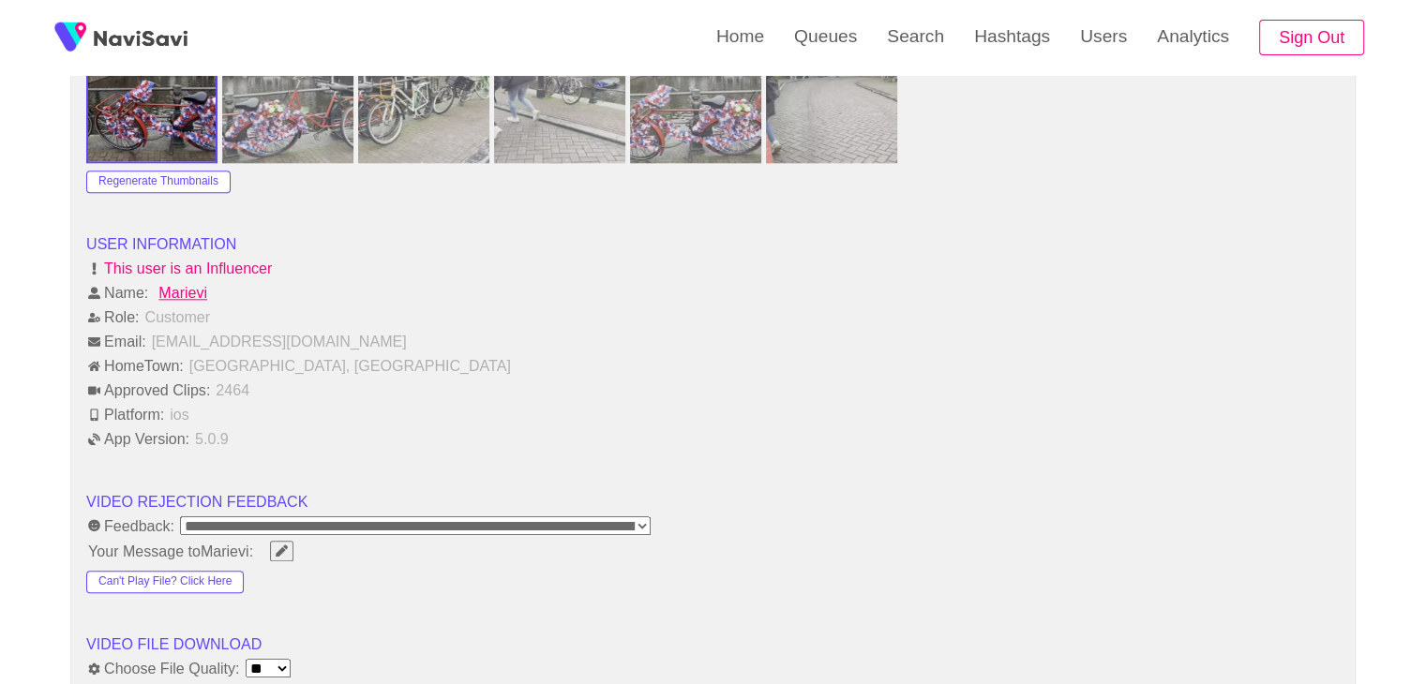
scroll to position [2250, 0]
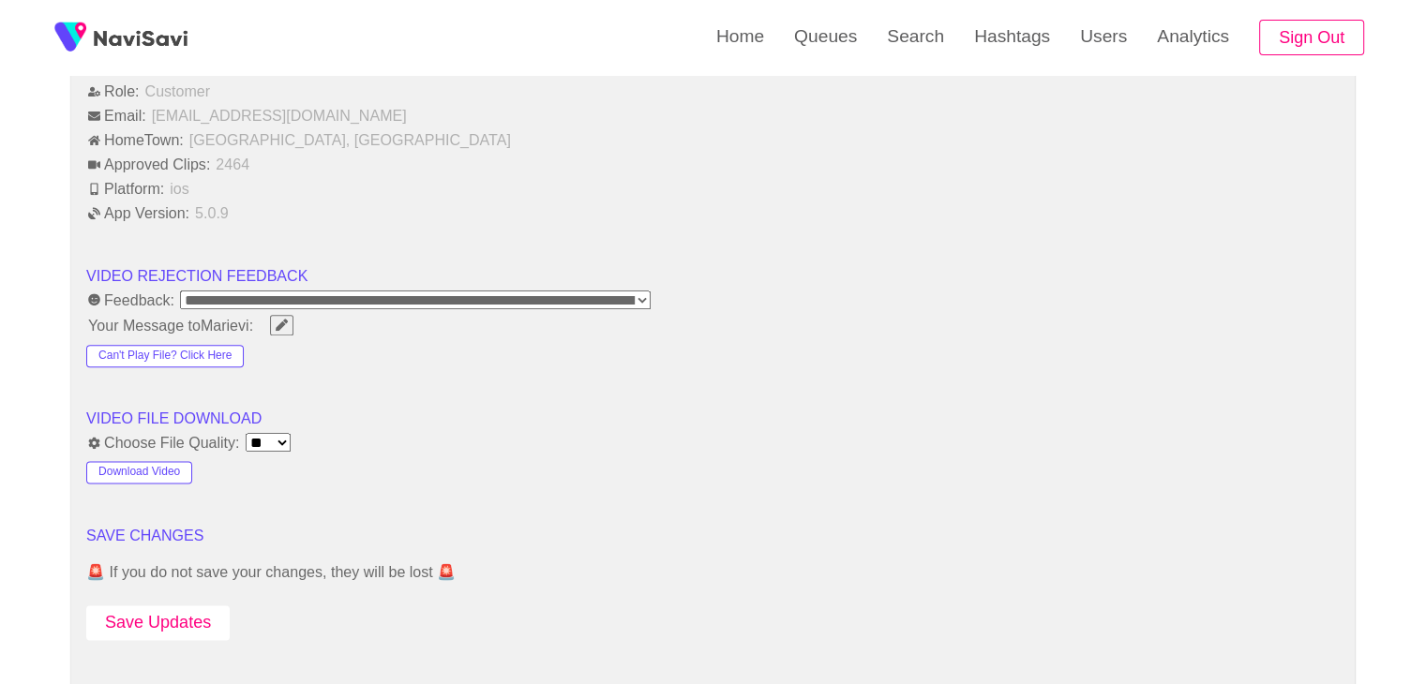
click at [184, 621] on button "Save Updates" at bounding box center [157, 623] width 143 height 35
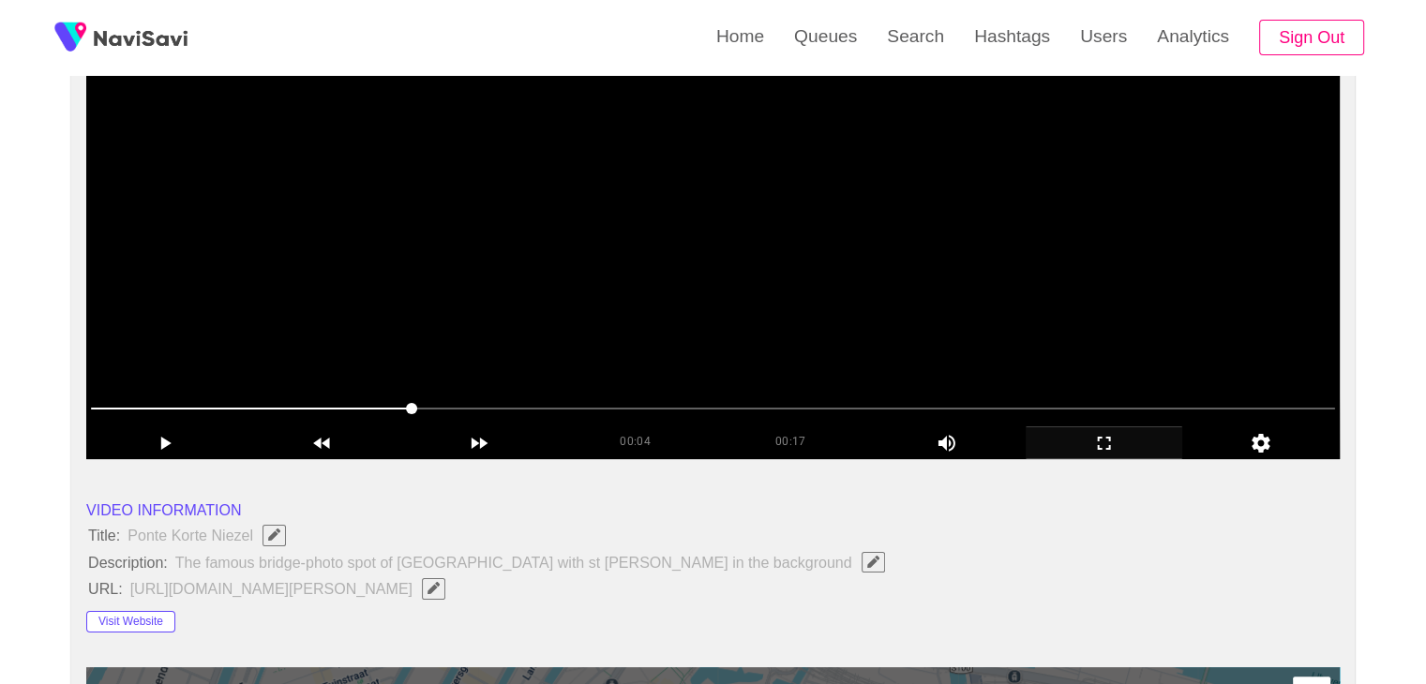
scroll to position [0, 0]
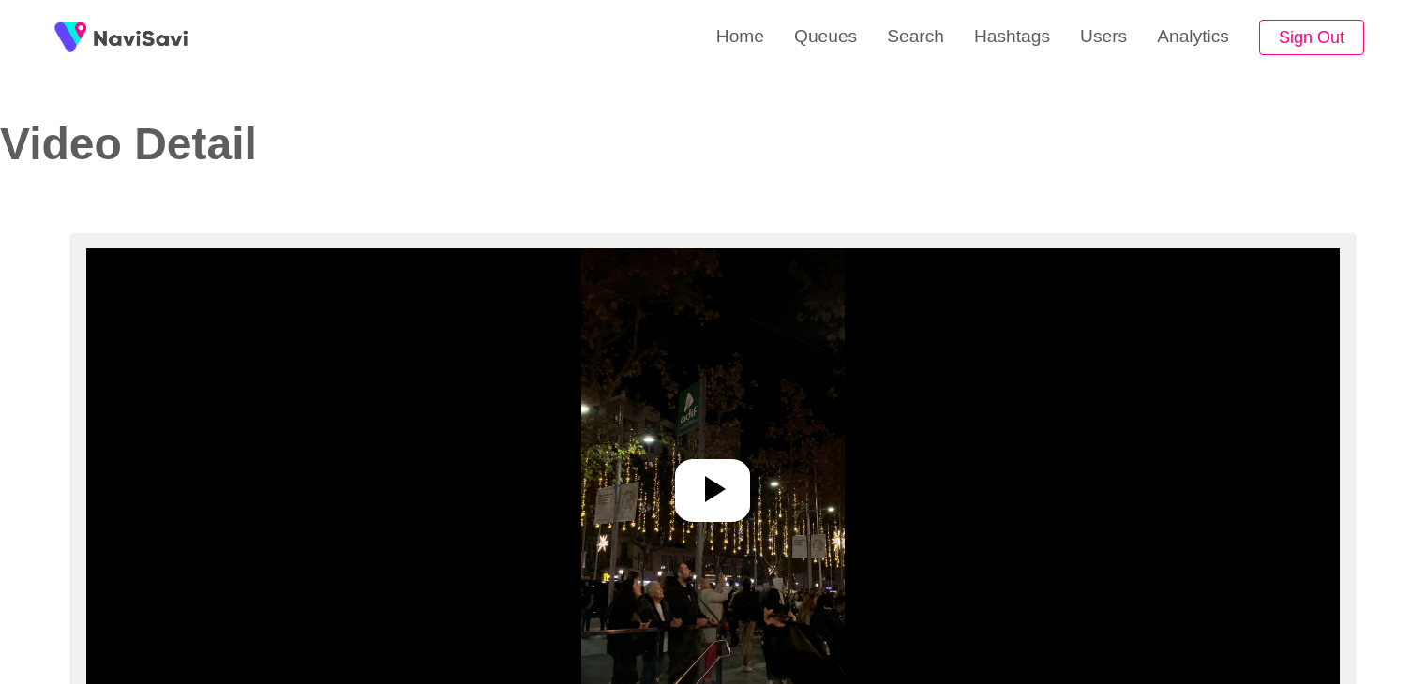
select select "**********"
select select "**"
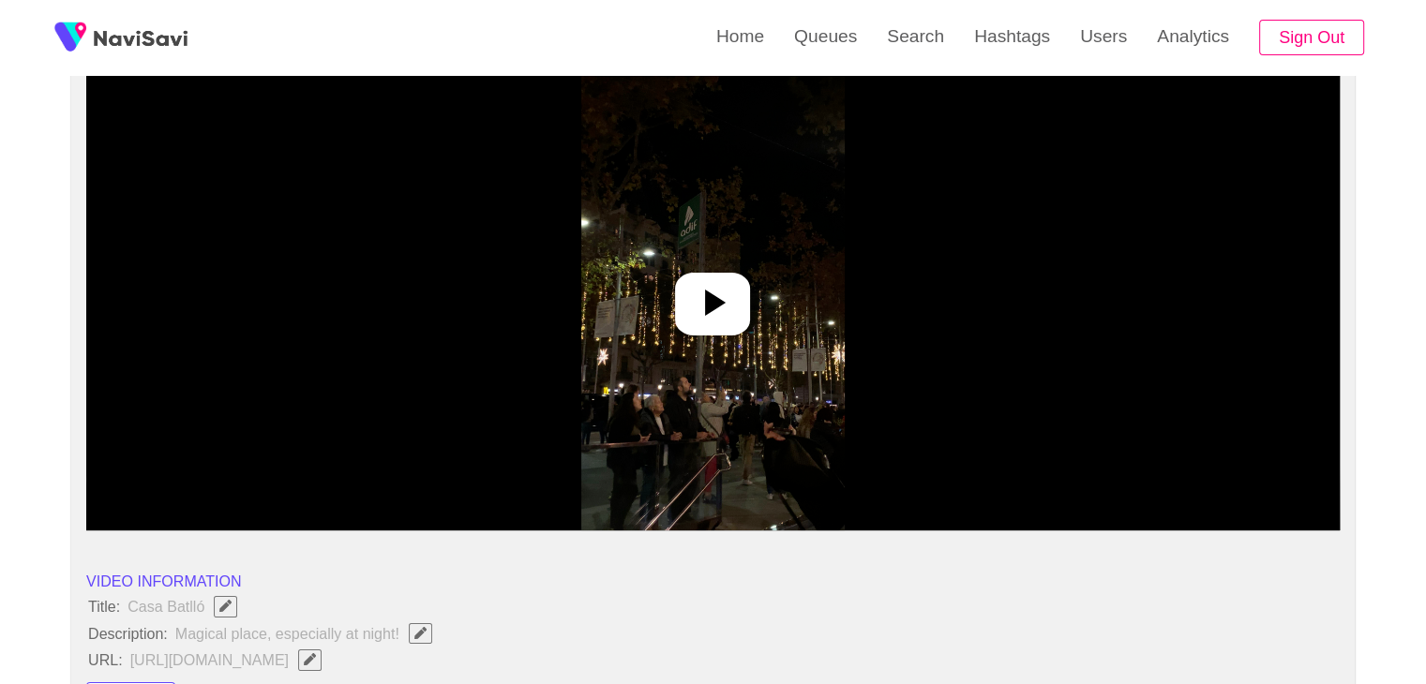
scroll to position [187, 0]
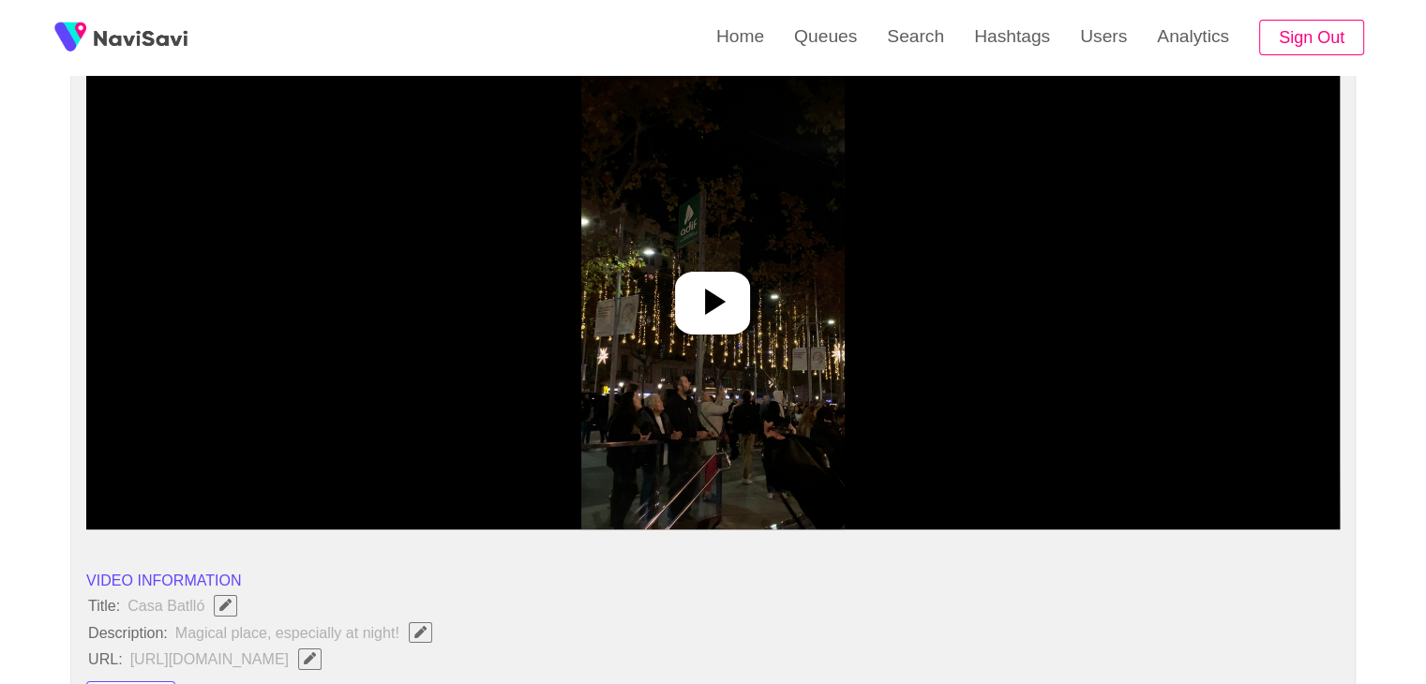
click at [732, 306] on icon at bounding box center [712, 301] width 45 height 45
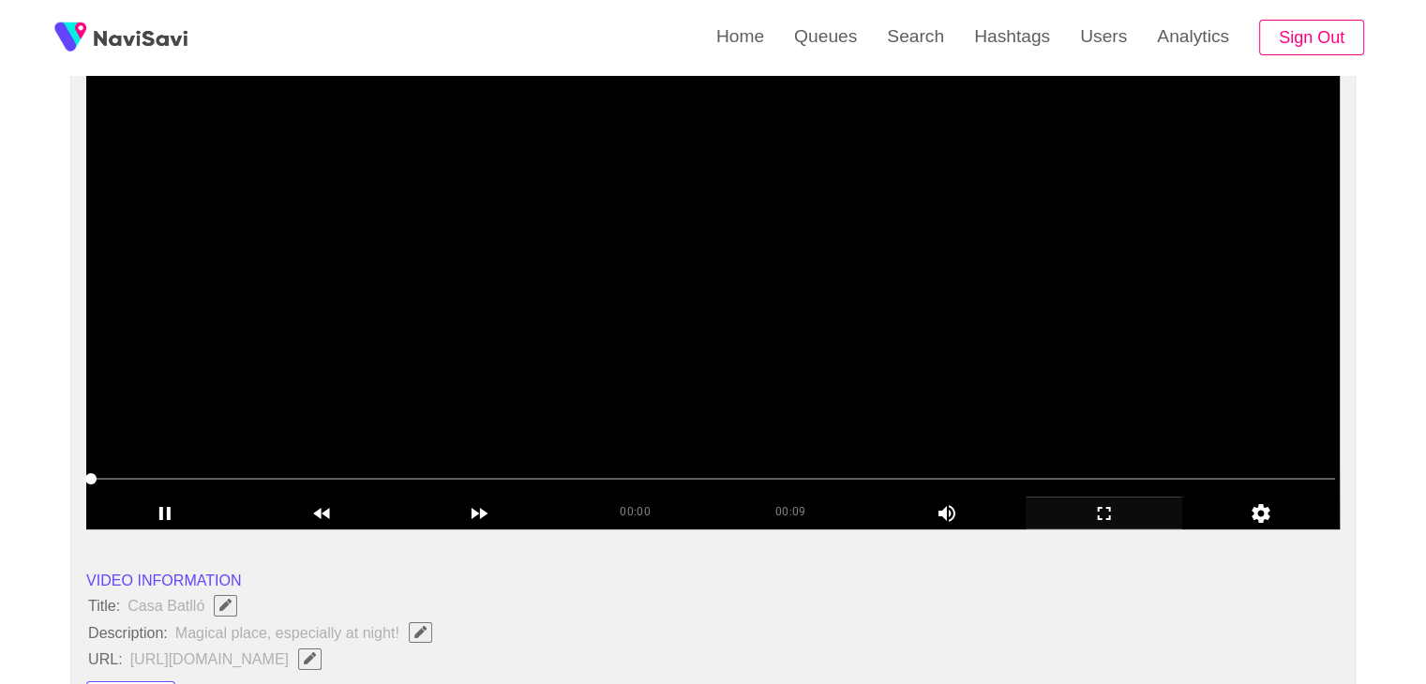
click at [1116, 511] on icon "add" at bounding box center [1104, 513] width 156 height 22
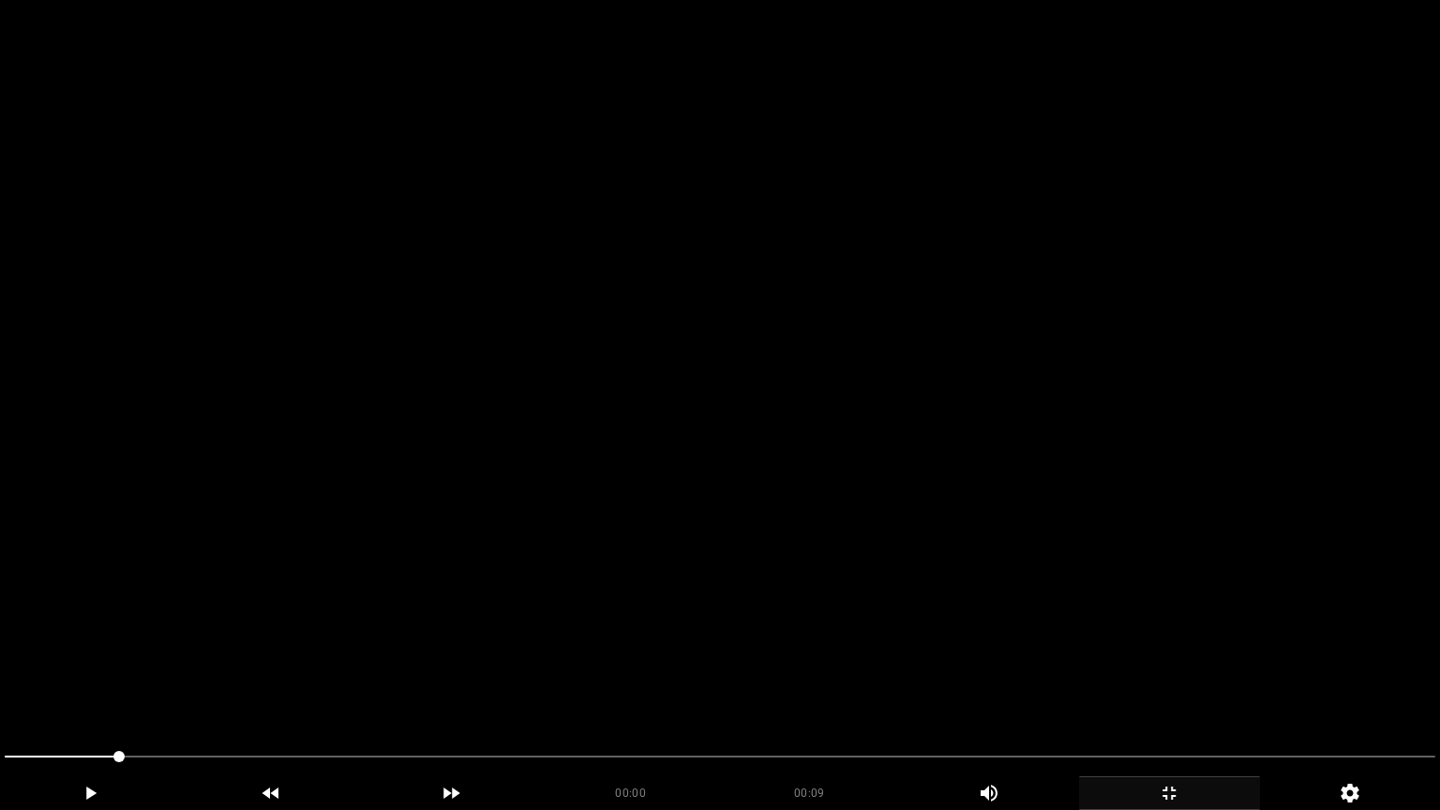
click at [813, 523] on video at bounding box center [720, 405] width 1440 height 810
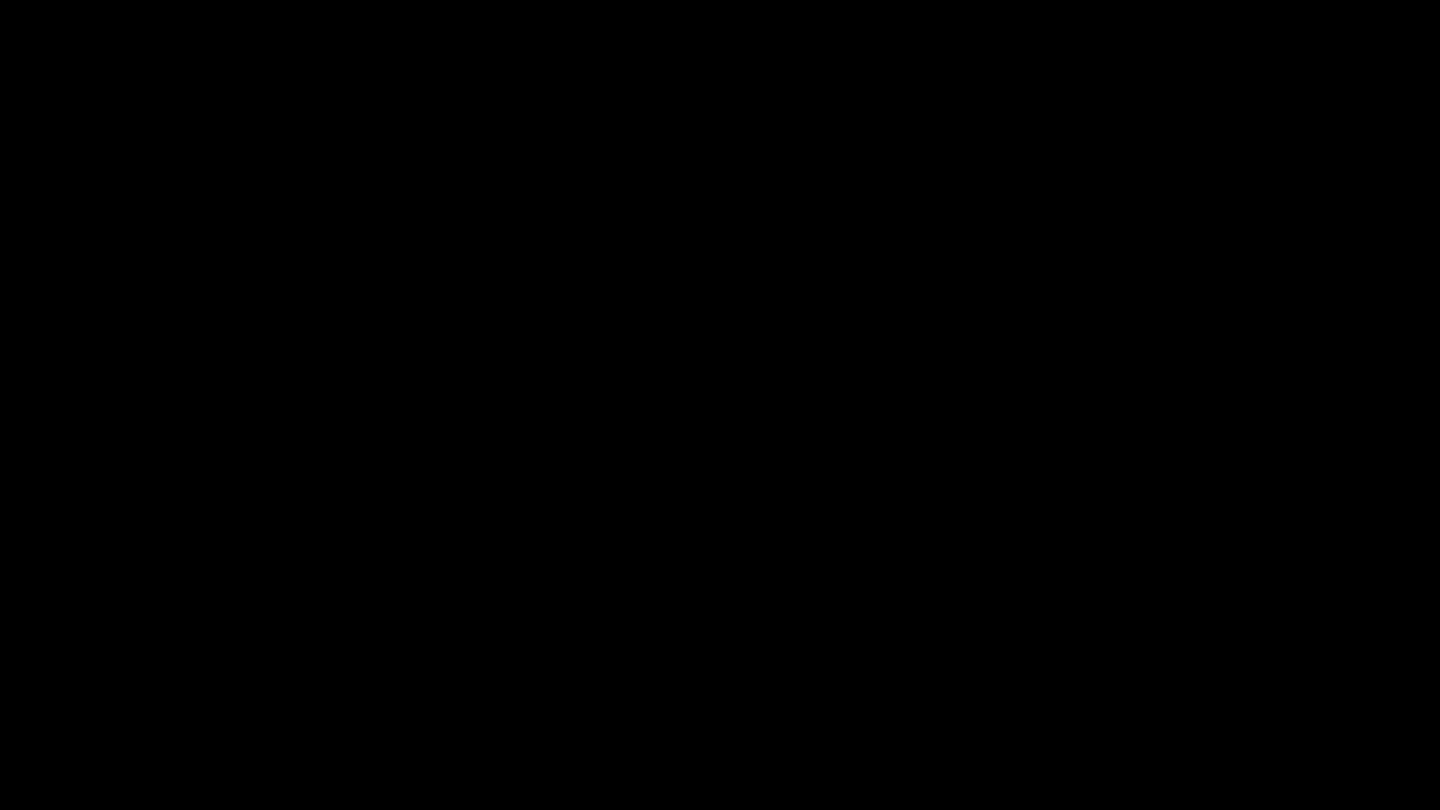
drag, startPoint x: 0, startPoint y: 753, endPoint x: 0, endPoint y: 741, distance: 12.2
click at [0, 683] on div at bounding box center [720, 759] width 1446 height 50
click at [795, 596] on video at bounding box center [720, 405] width 1440 height 810
click at [1176, 683] on icon "add" at bounding box center [1168, 793] width 13 height 13
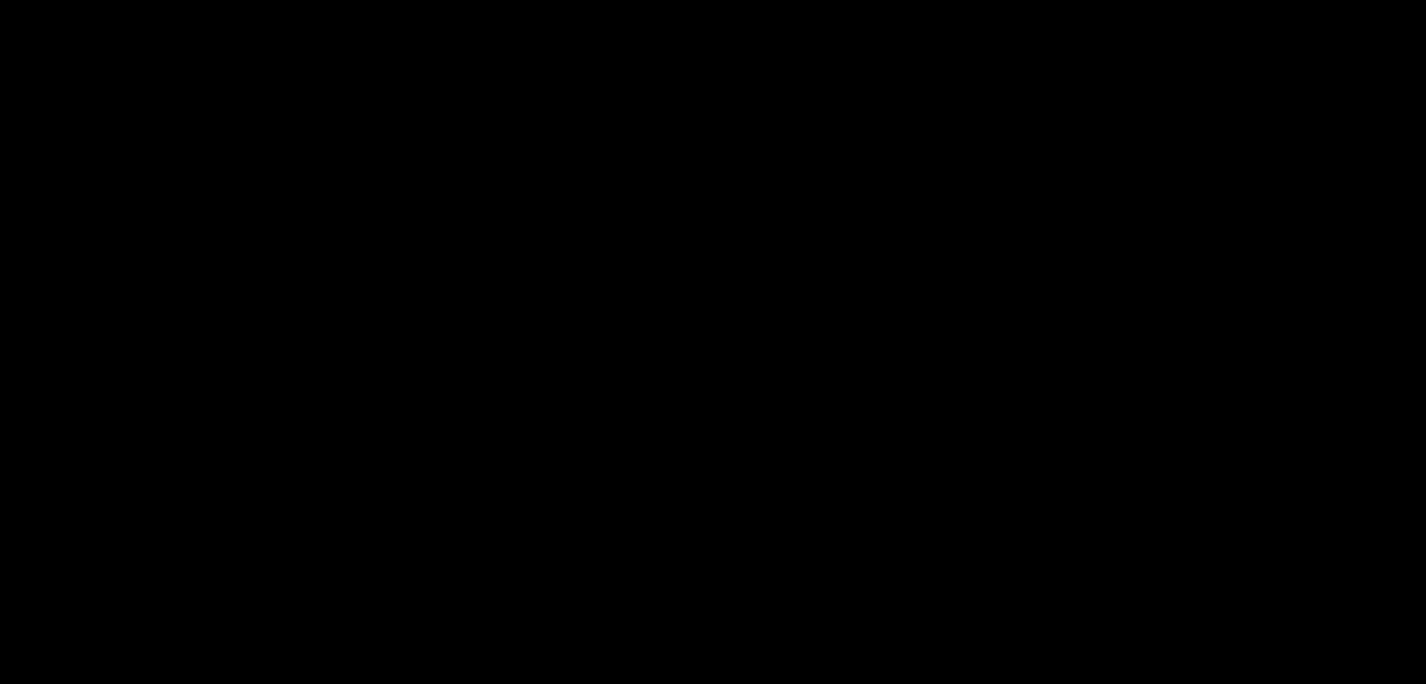
scroll to position [469, 0]
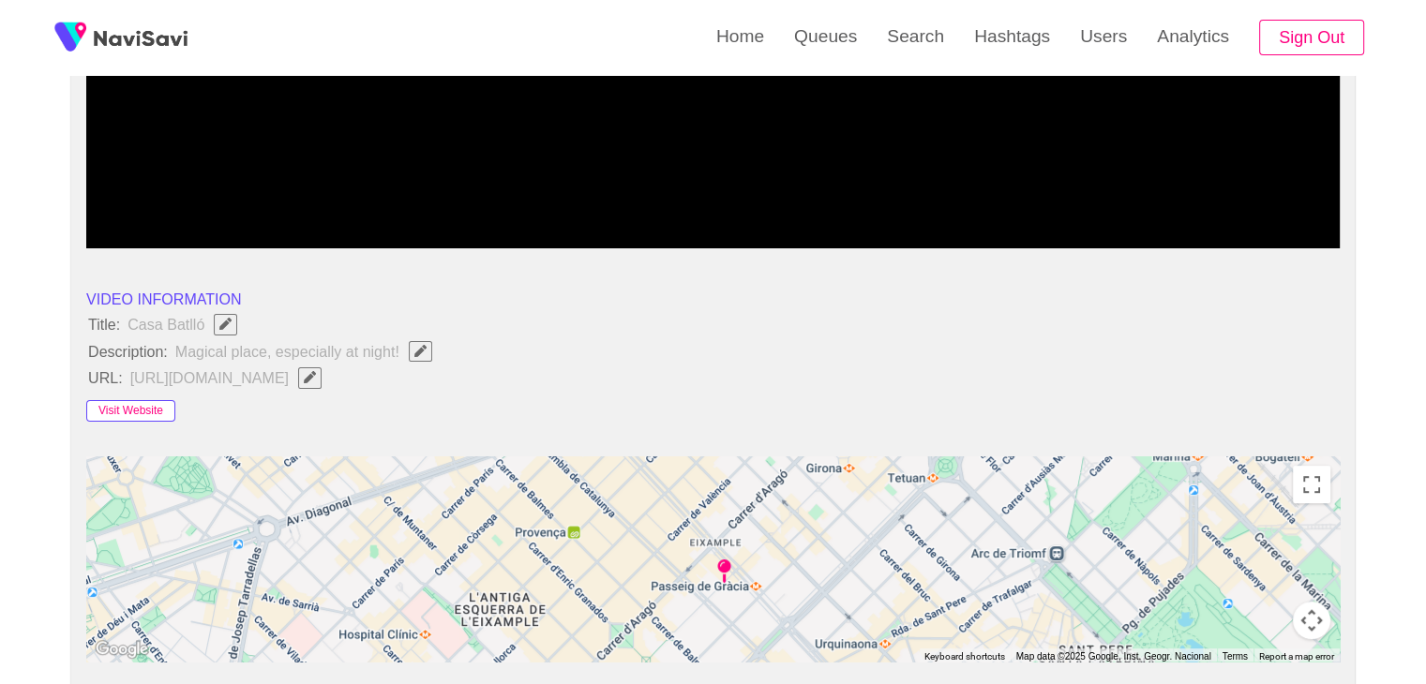
click at [142, 410] on button "Visit Website" at bounding box center [130, 411] width 89 height 22
drag, startPoint x: 90, startPoint y: 320, endPoint x: 412, endPoint y: 357, distance: 323.7
copy ul "Title: [GEOGRAPHIC_DATA] Description: Magical place, especially at night!"
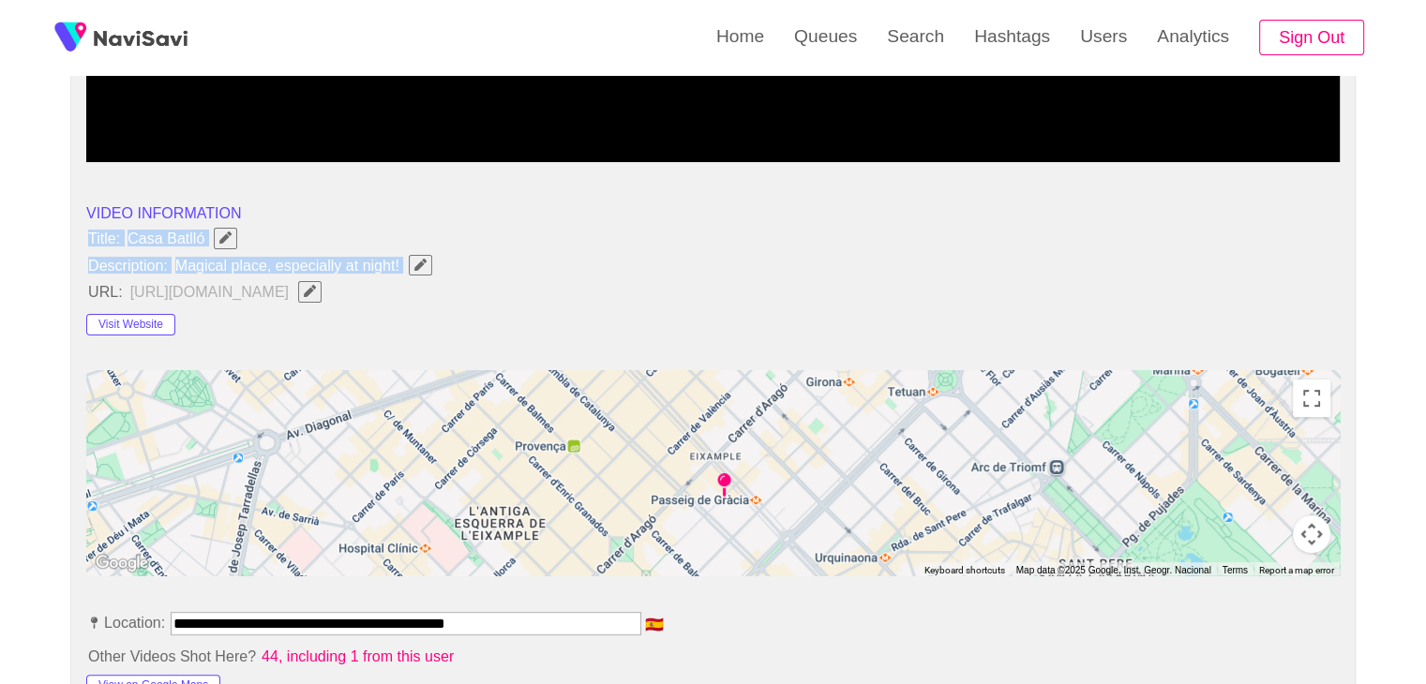
scroll to position [562, 0]
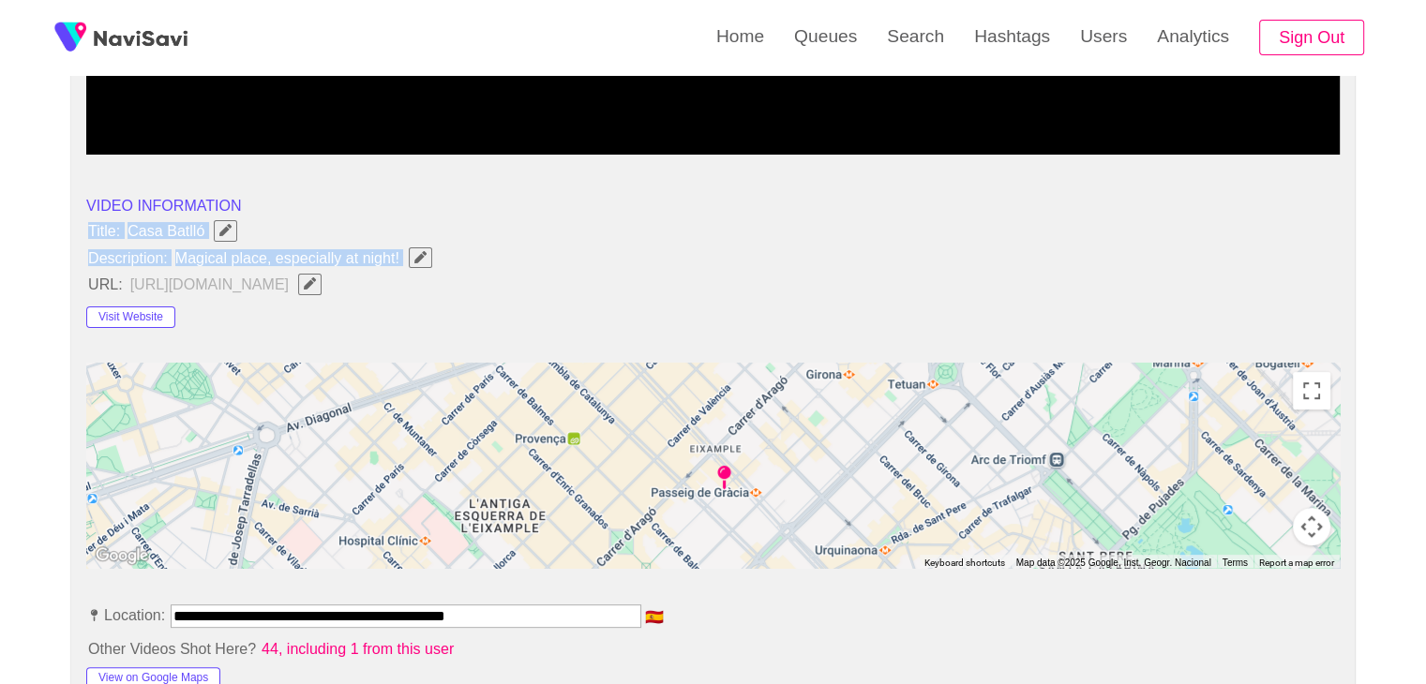
click at [425, 251] on icon "Edit Field" at bounding box center [420, 257] width 12 height 12
type input "**********"
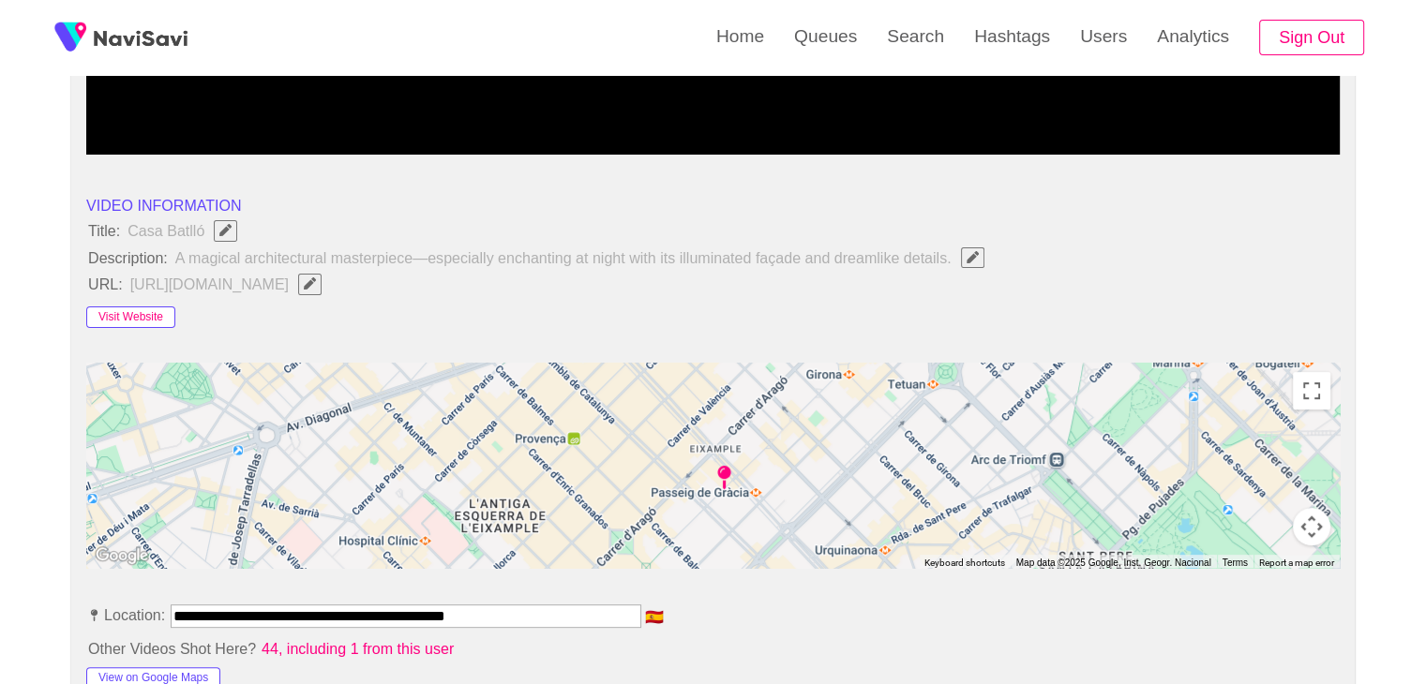
click at [157, 312] on button "Visit Website" at bounding box center [130, 318] width 89 height 22
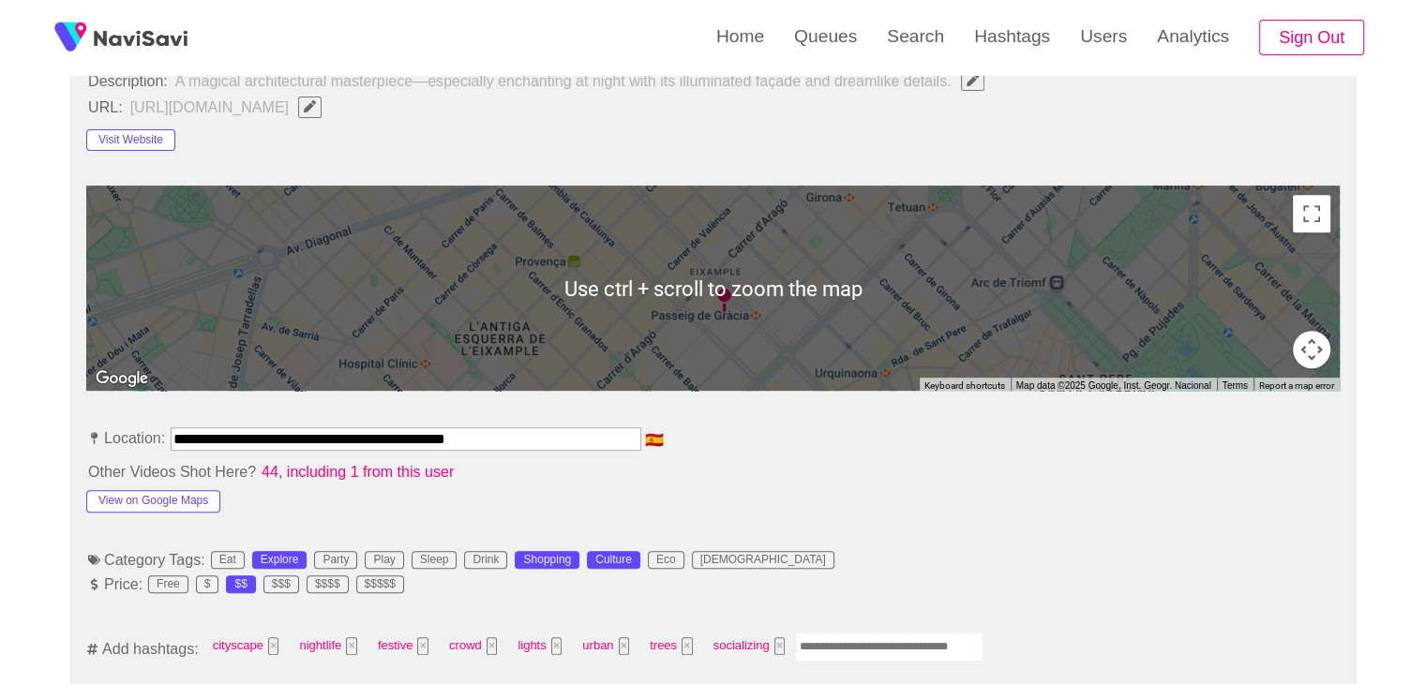
scroll to position [750, 0]
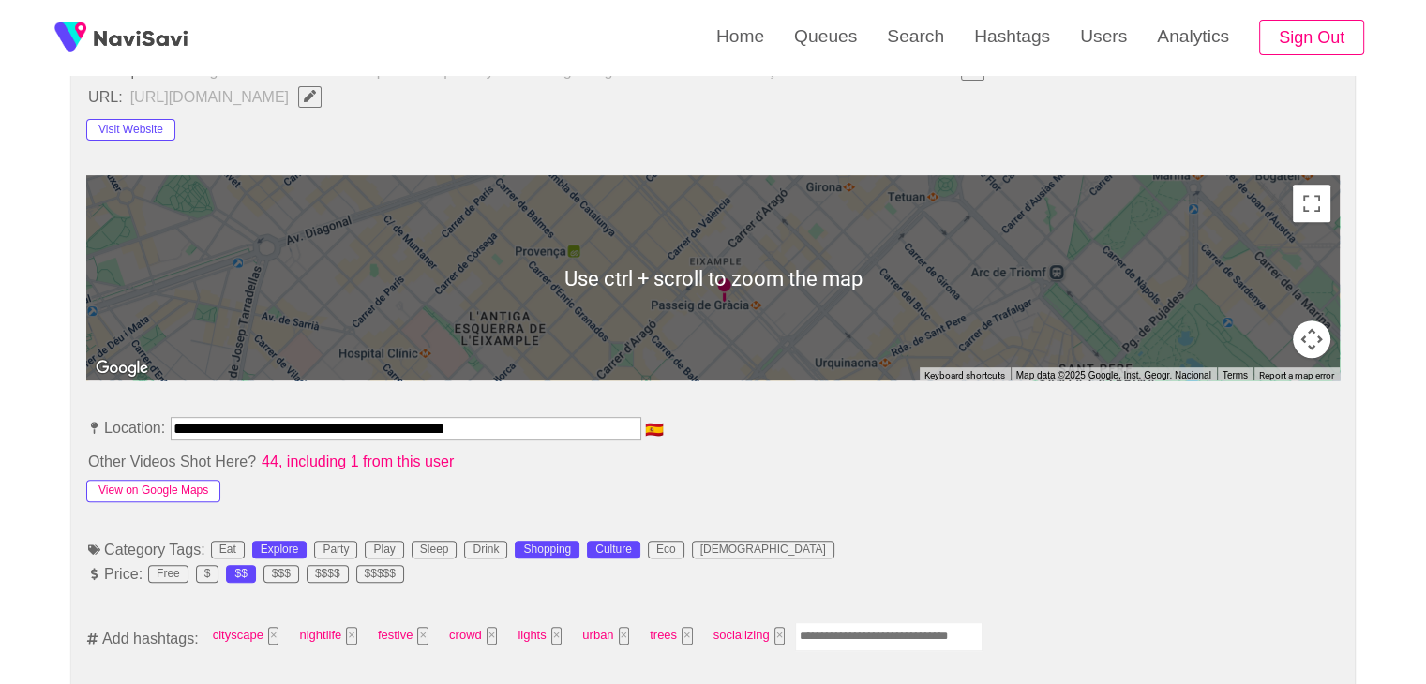
click at [171, 482] on button "View on Google Maps" at bounding box center [153, 491] width 134 height 22
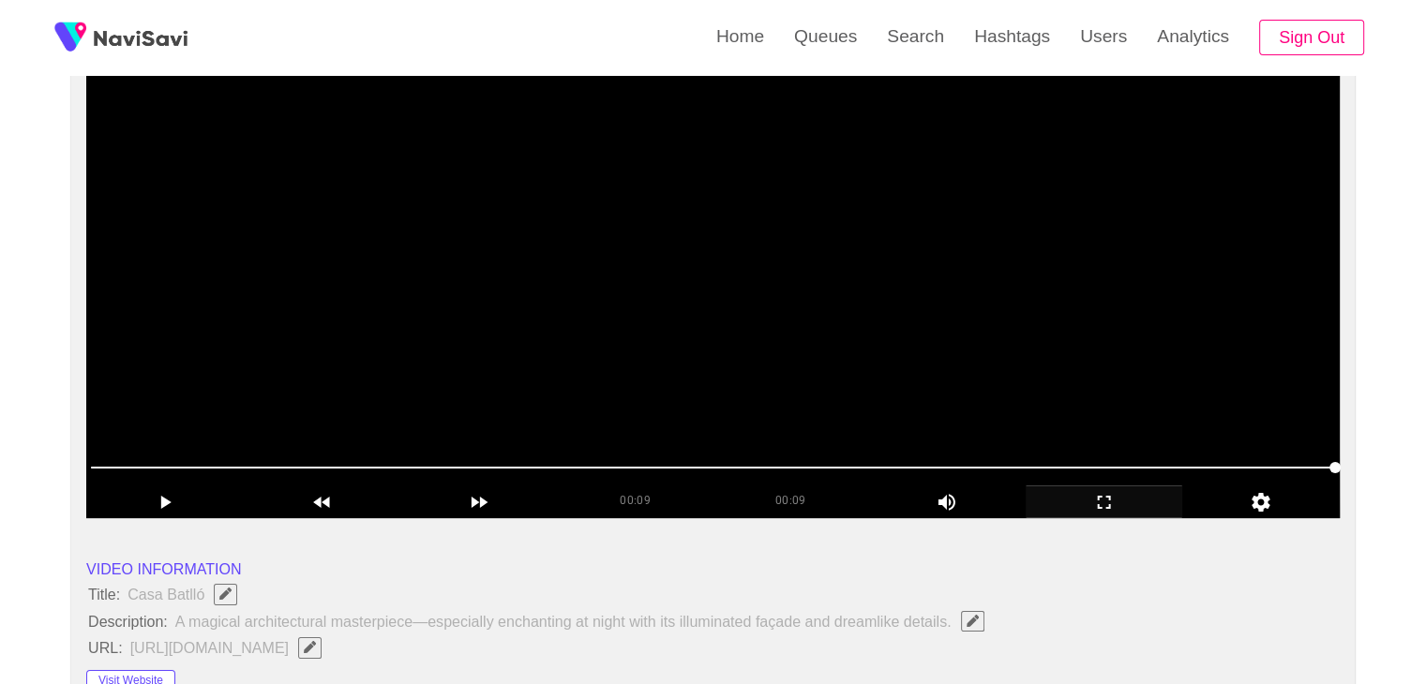
scroll to position [187, 0]
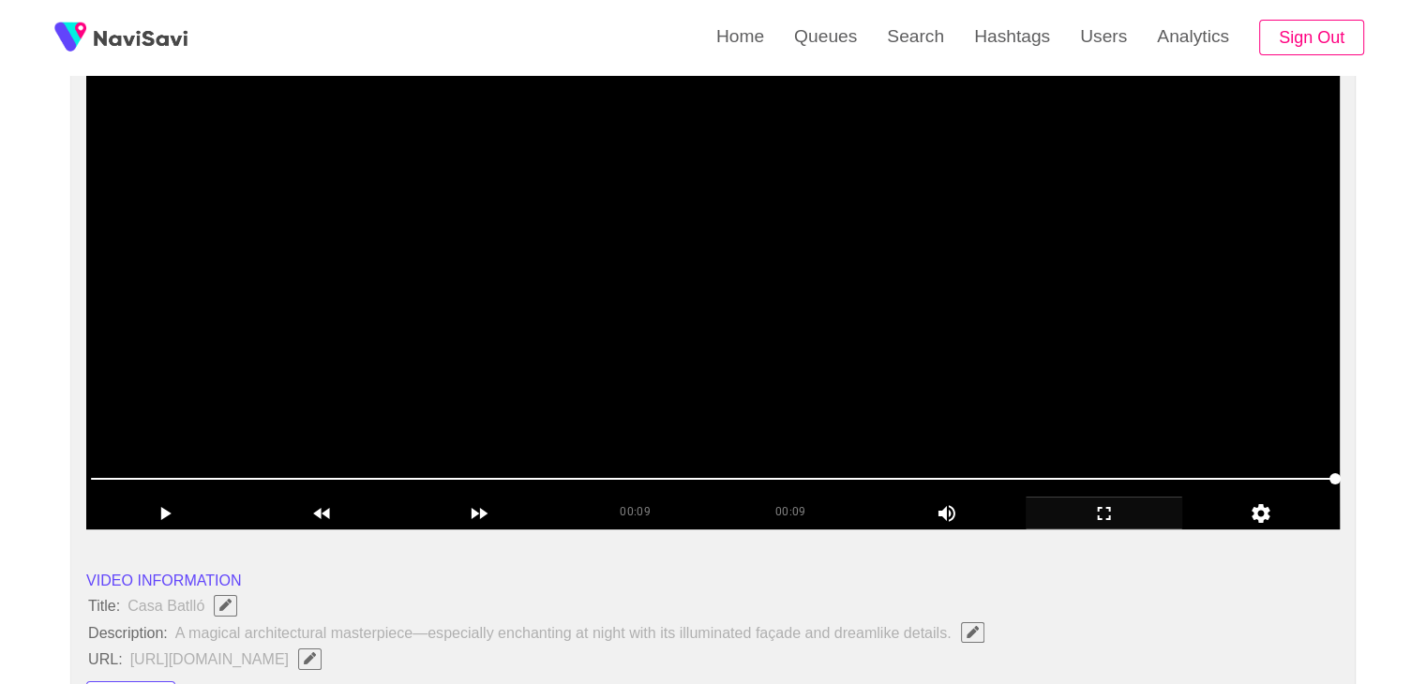
click at [752, 357] on video at bounding box center [712, 295] width 1253 height 469
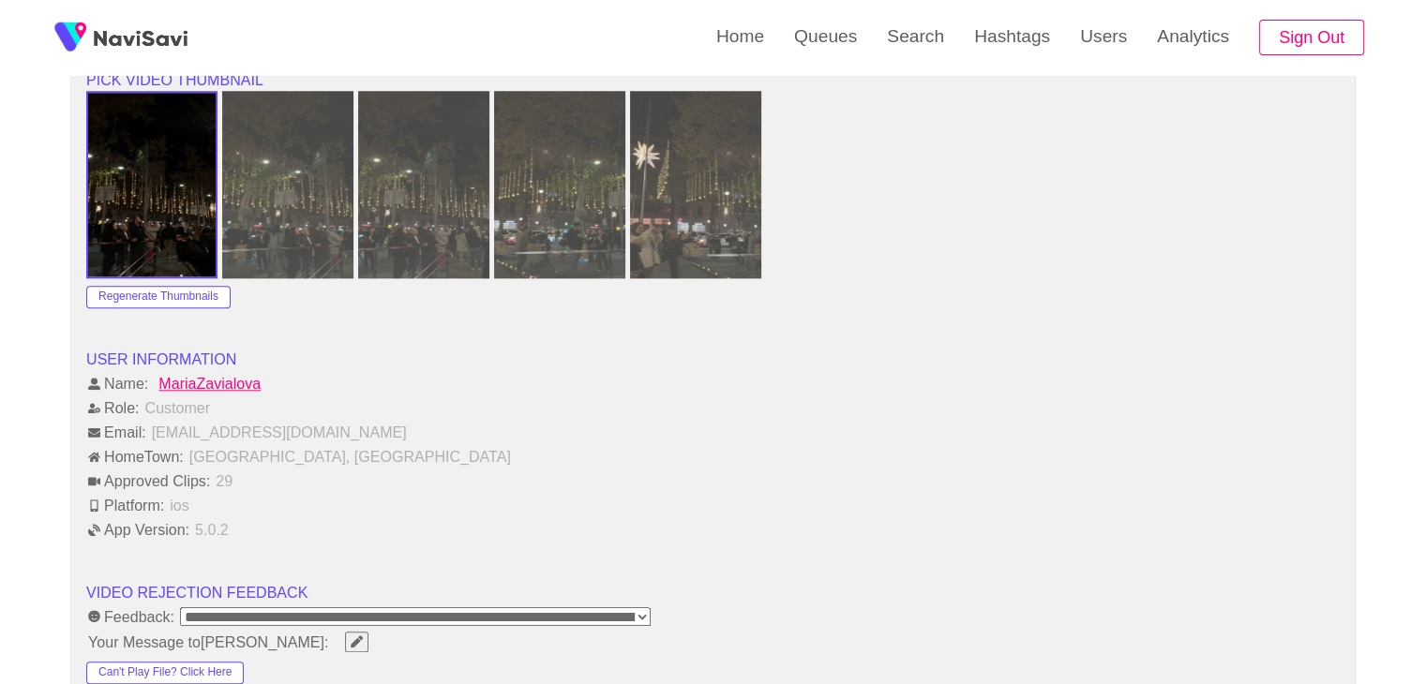
scroll to position [2250, 0]
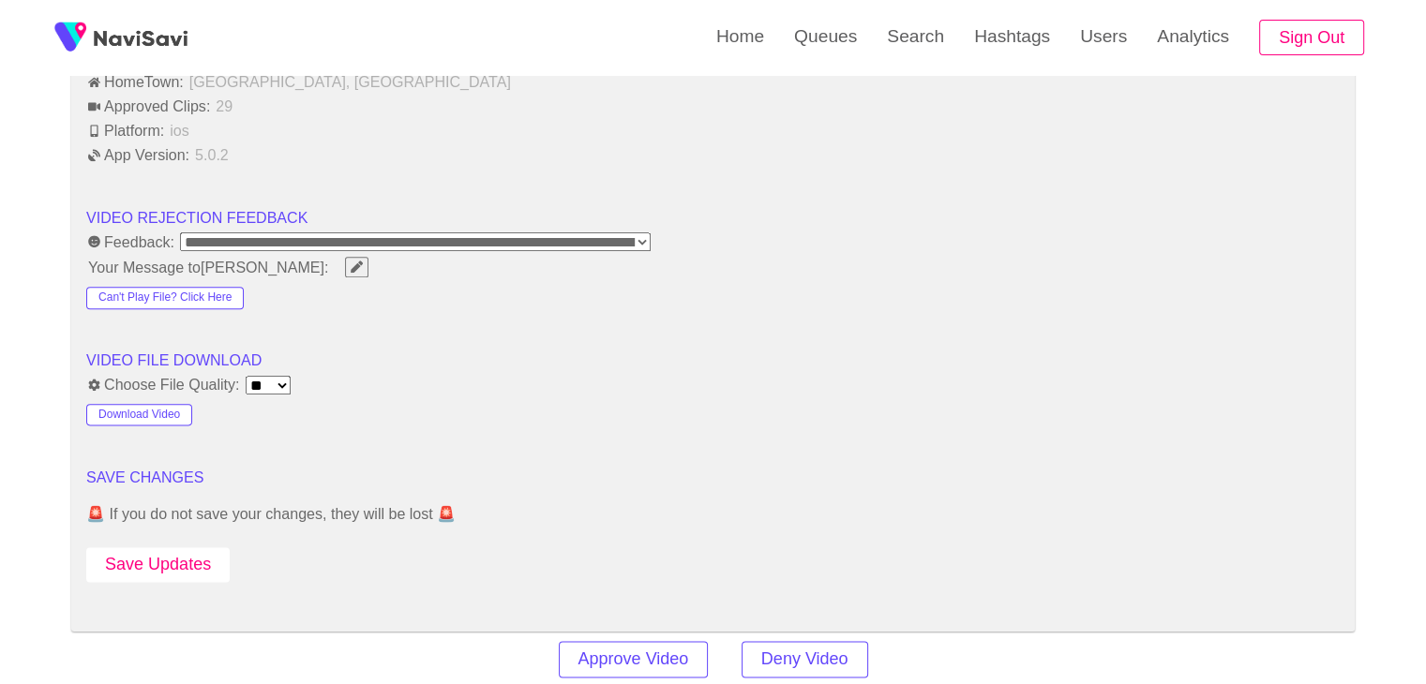
click at [172, 561] on button "Save Updates" at bounding box center [157, 564] width 143 height 35
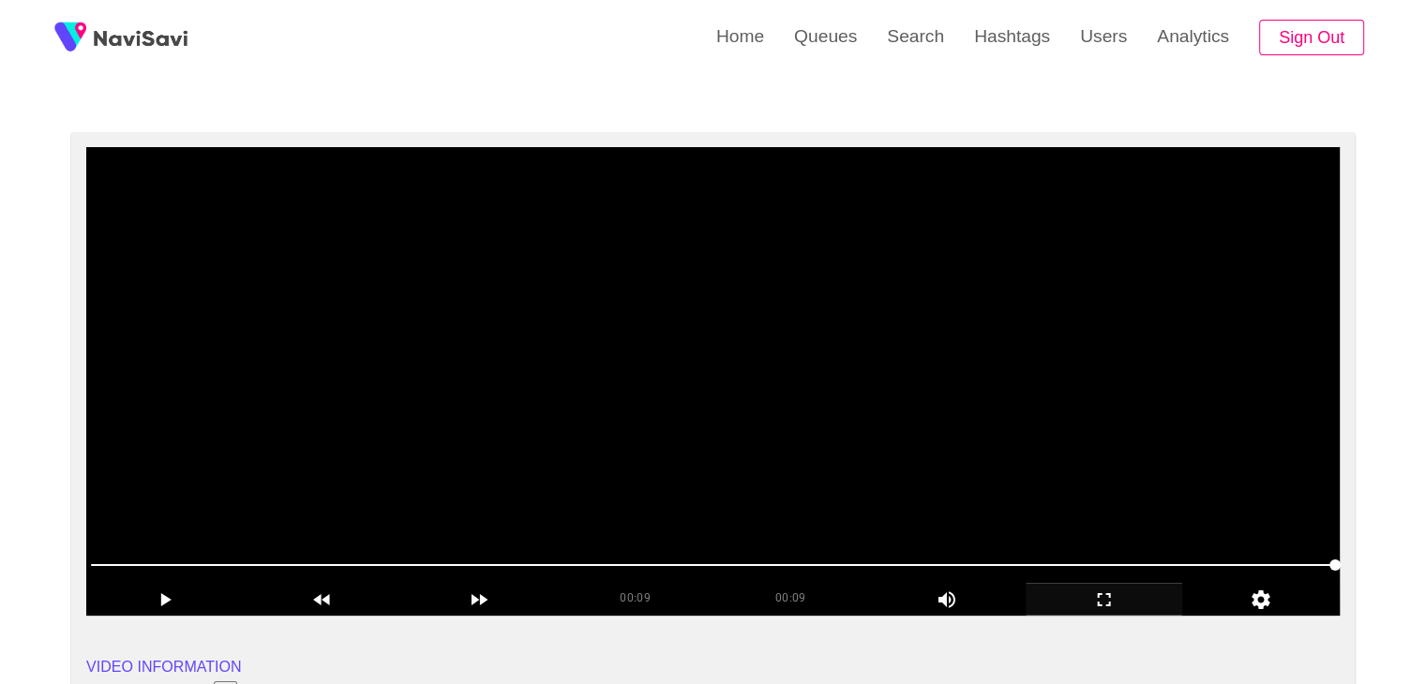
scroll to position [94, 0]
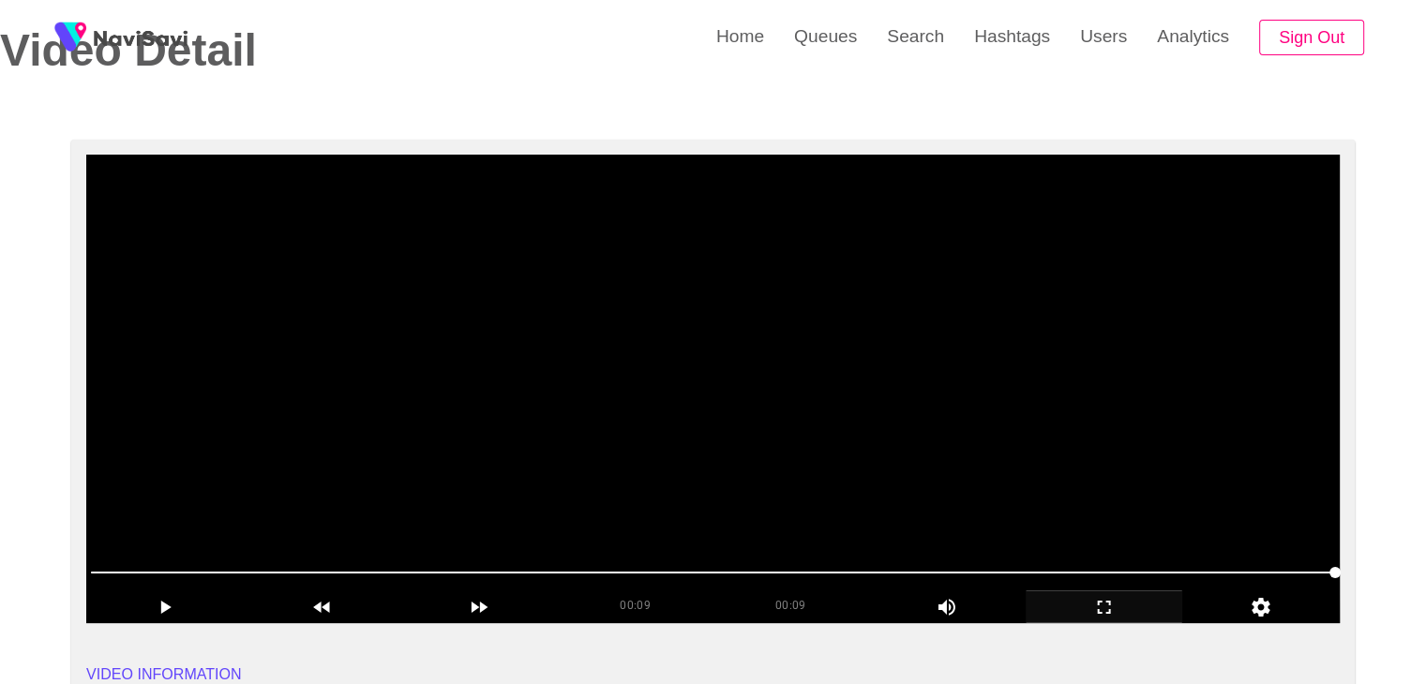
click at [641, 374] on video at bounding box center [712, 389] width 1253 height 469
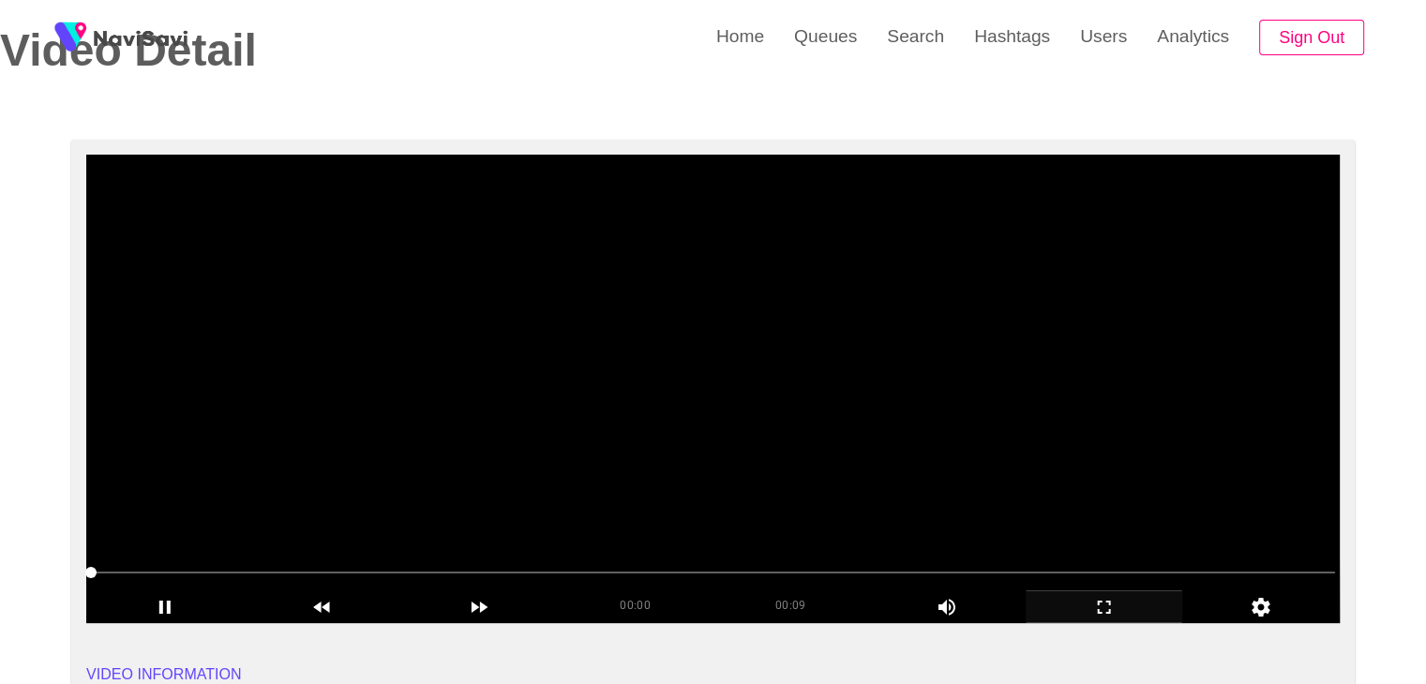
click at [620, 397] on video at bounding box center [712, 389] width 1253 height 469
click at [621, 398] on video at bounding box center [712, 389] width 1253 height 469
click at [622, 402] on video at bounding box center [712, 389] width 1253 height 469
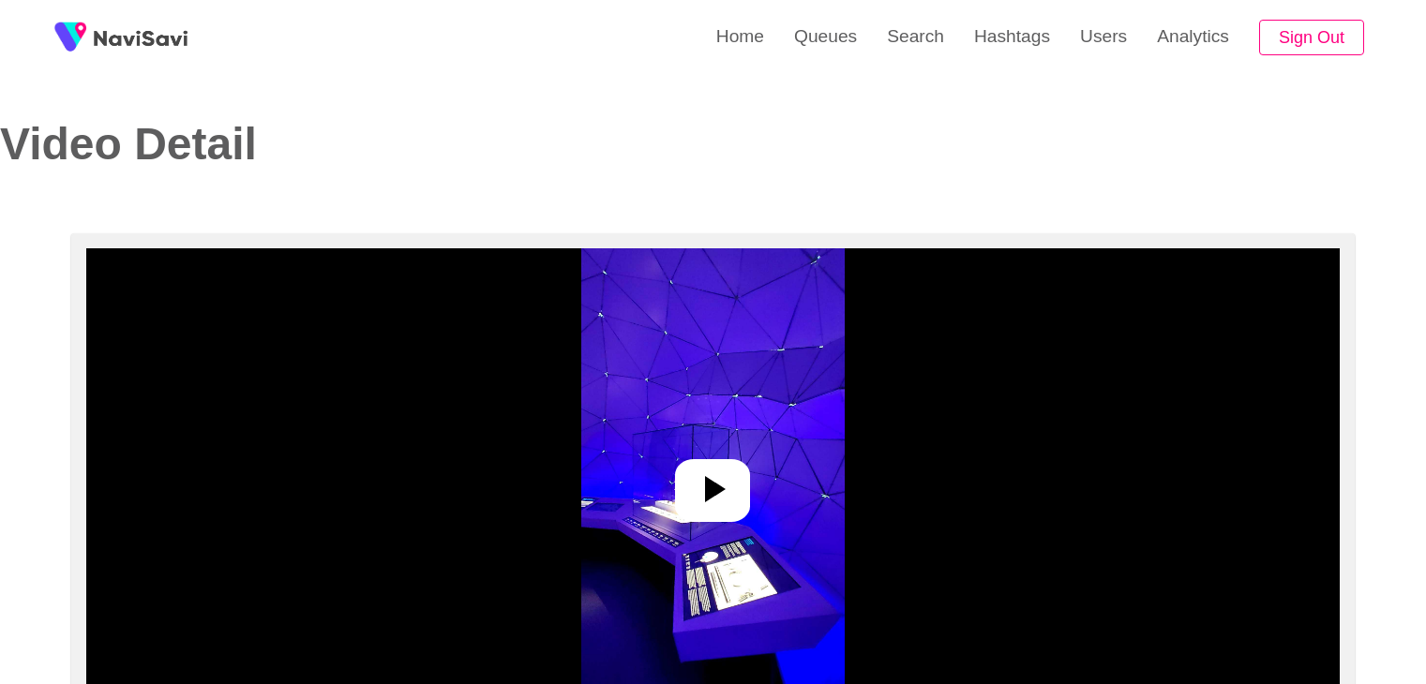
select select "**********"
select select "**"
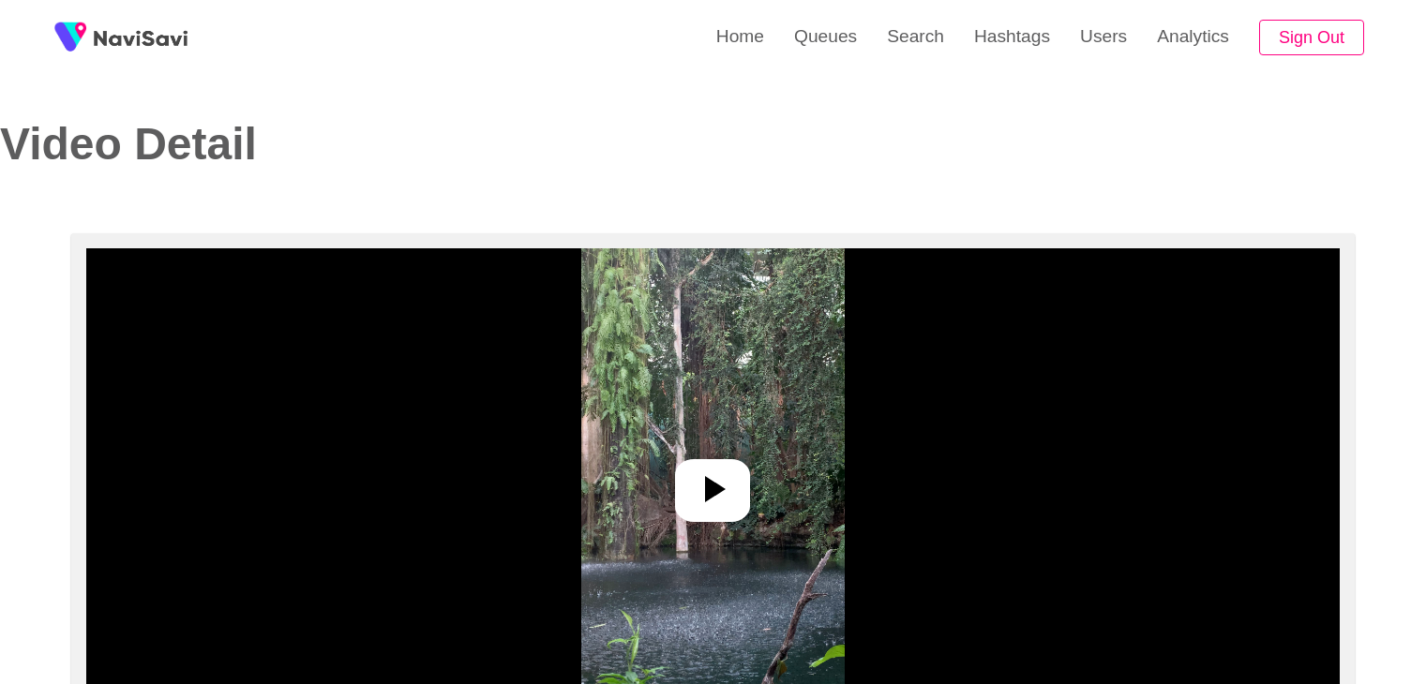
select select "**********"
select select "****"
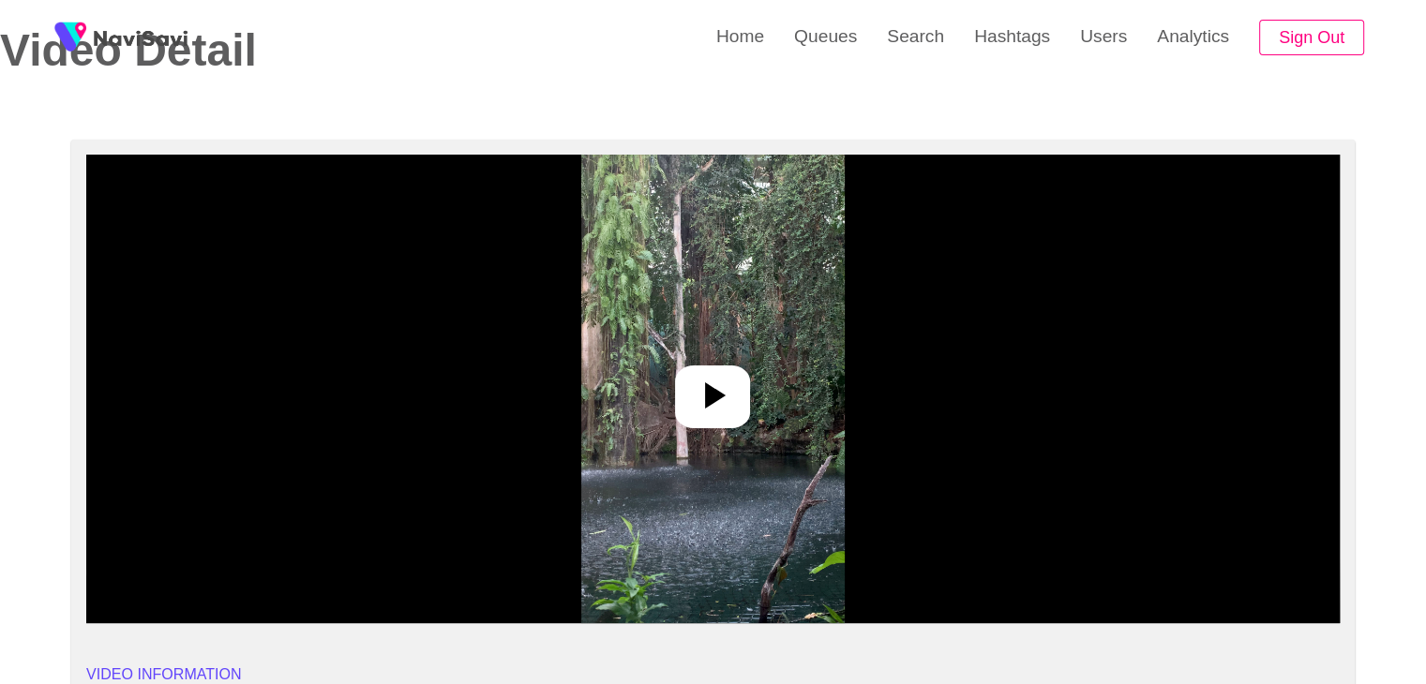
click at [702, 356] on img at bounding box center [712, 389] width 263 height 469
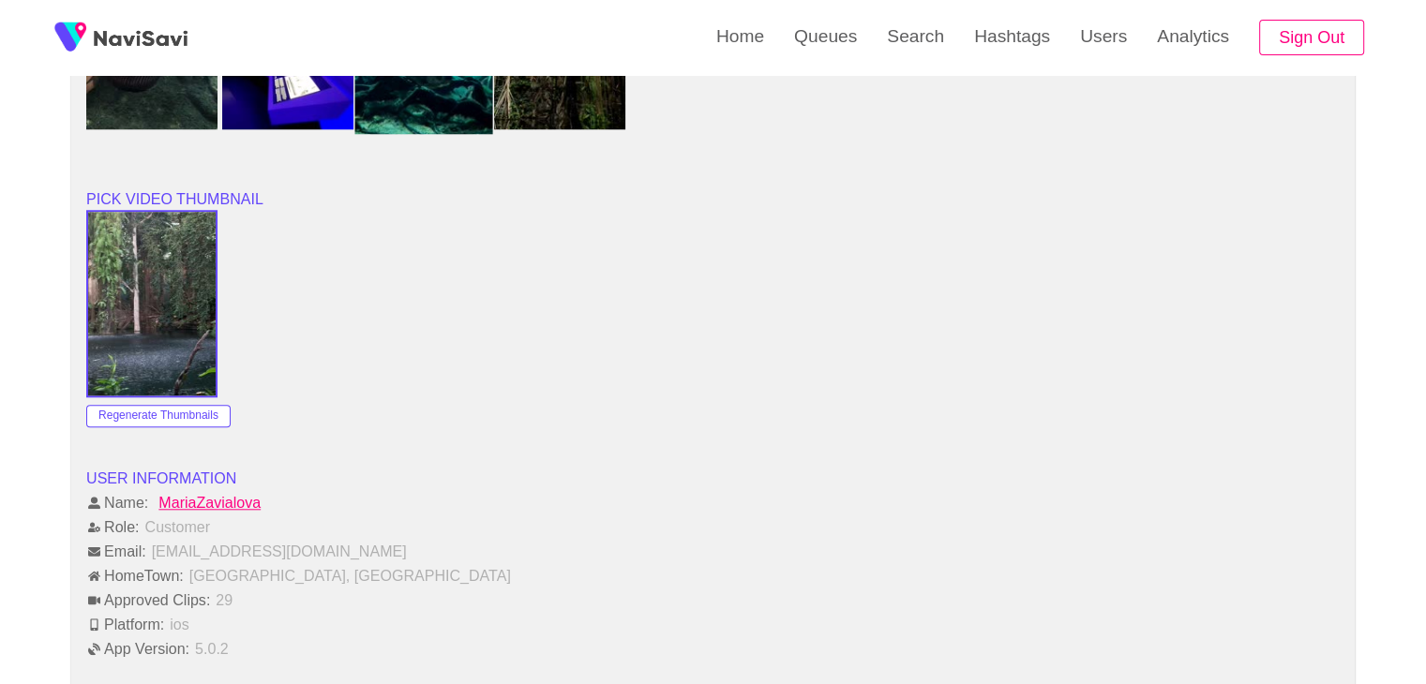
scroll to position [1875, 0]
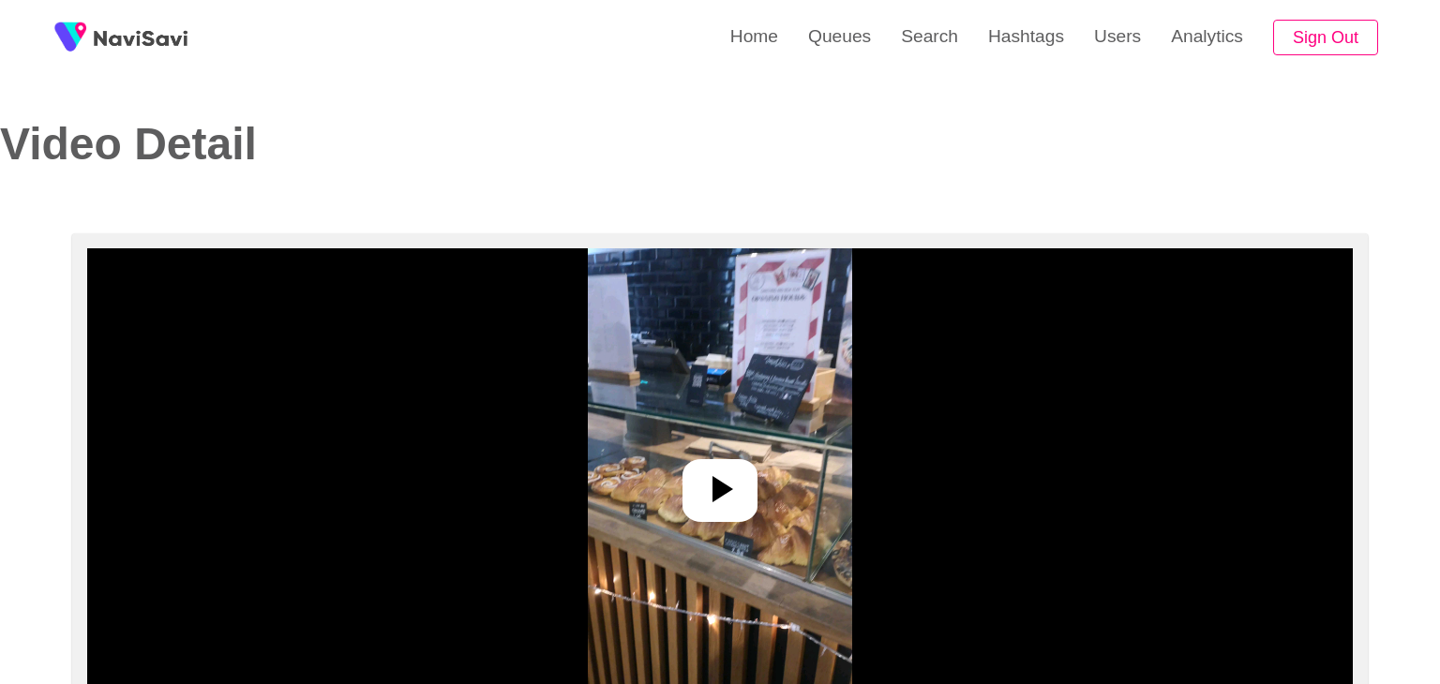
select select "**********"
select select "**"
click at [702, 487] on icon at bounding box center [712, 489] width 45 height 45
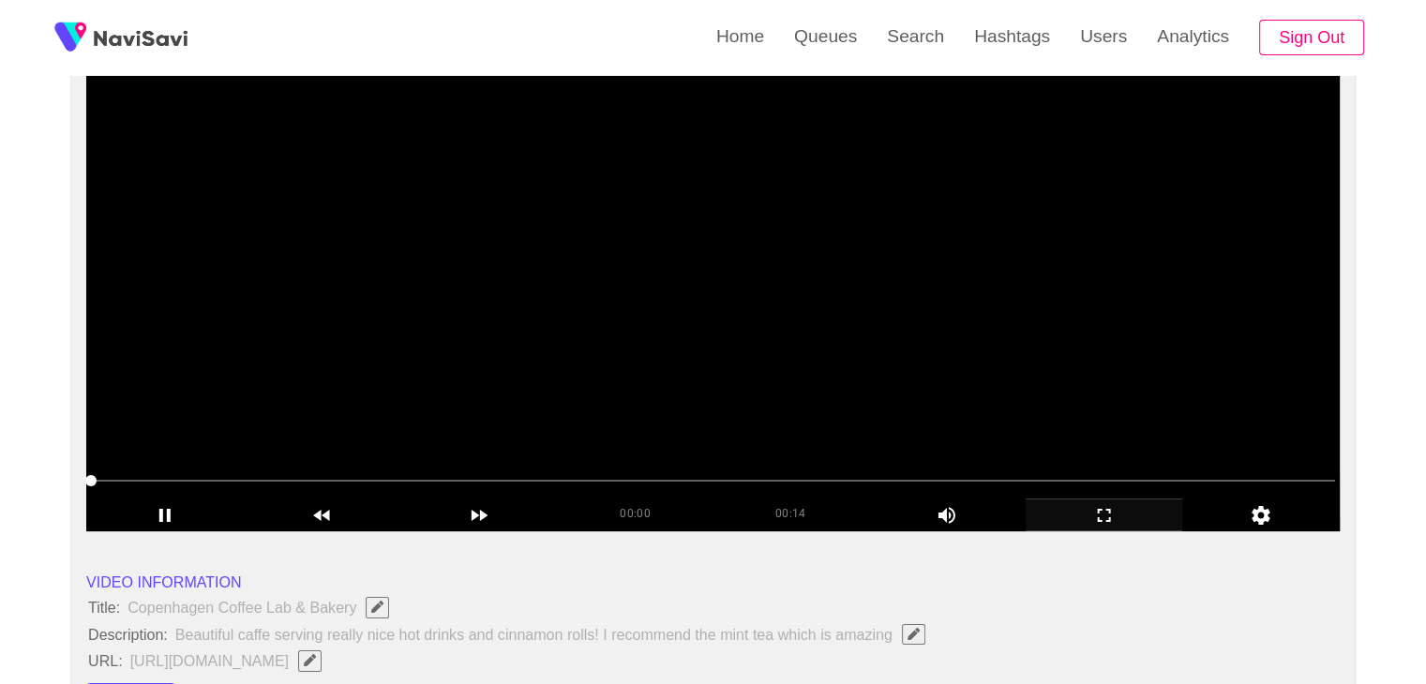
scroll to position [187, 0]
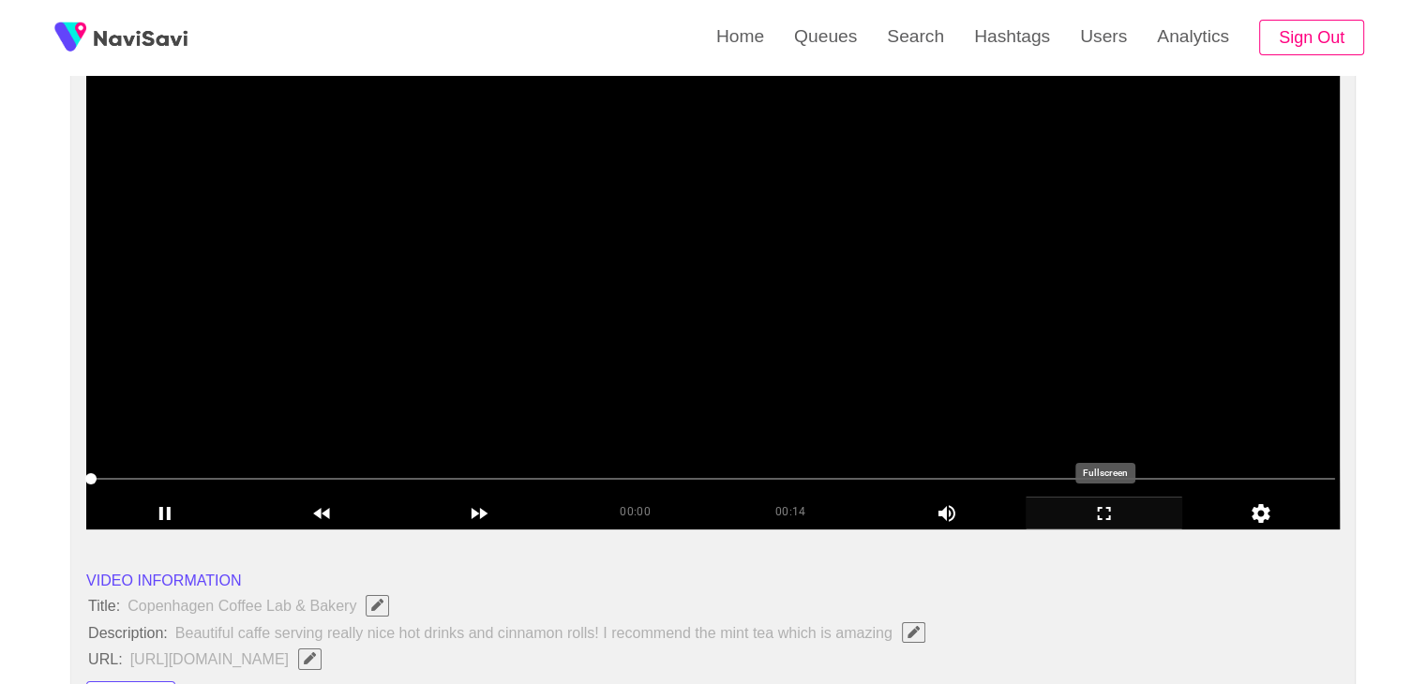
click at [1081, 511] on icon "add" at bounding box center [1104, 513] width 156 height 22
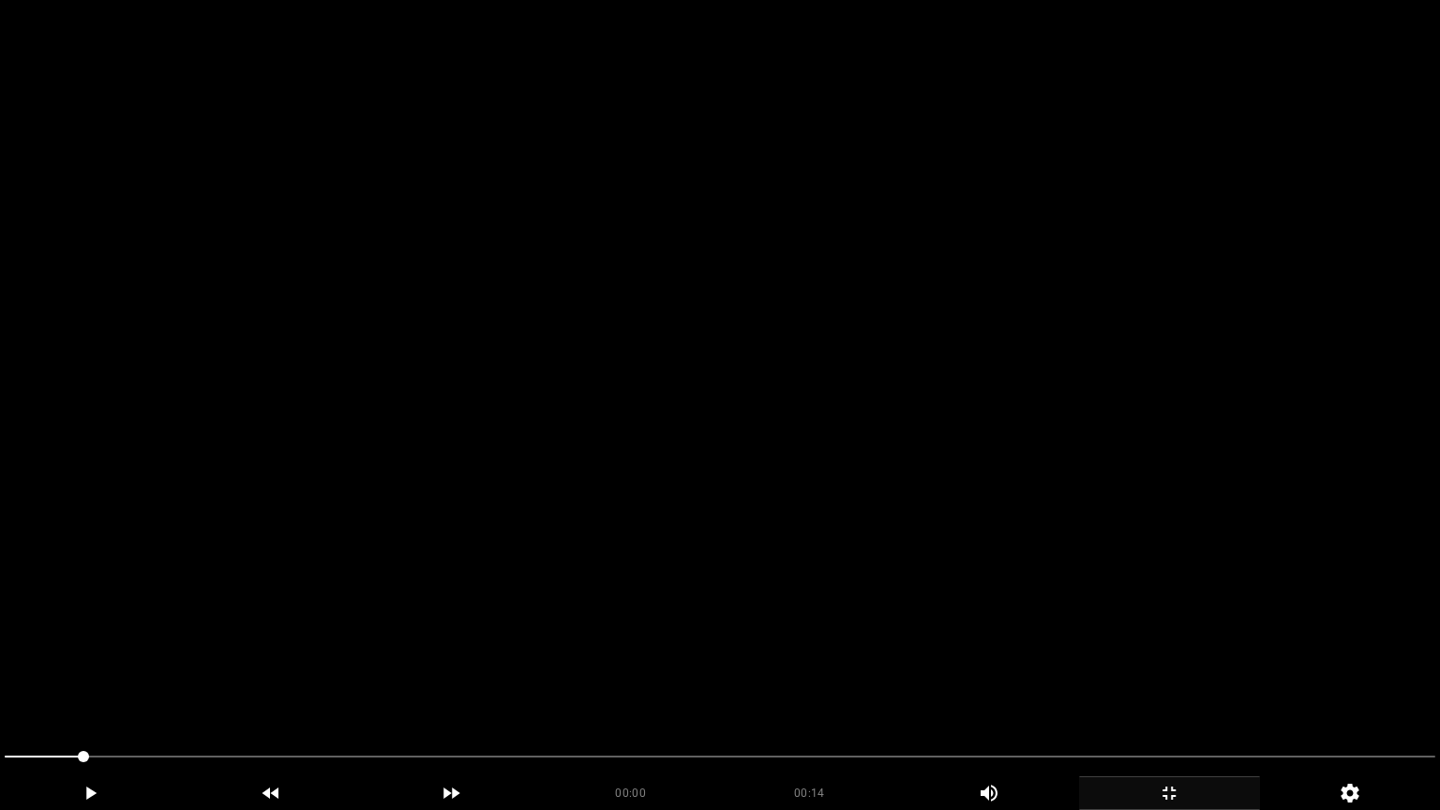
click at [854, 512] on video at bounding box center [720, 405] width 1440 height 810
click at [741, 629] on video at bounding box center [720, 405] width 1440 height 810
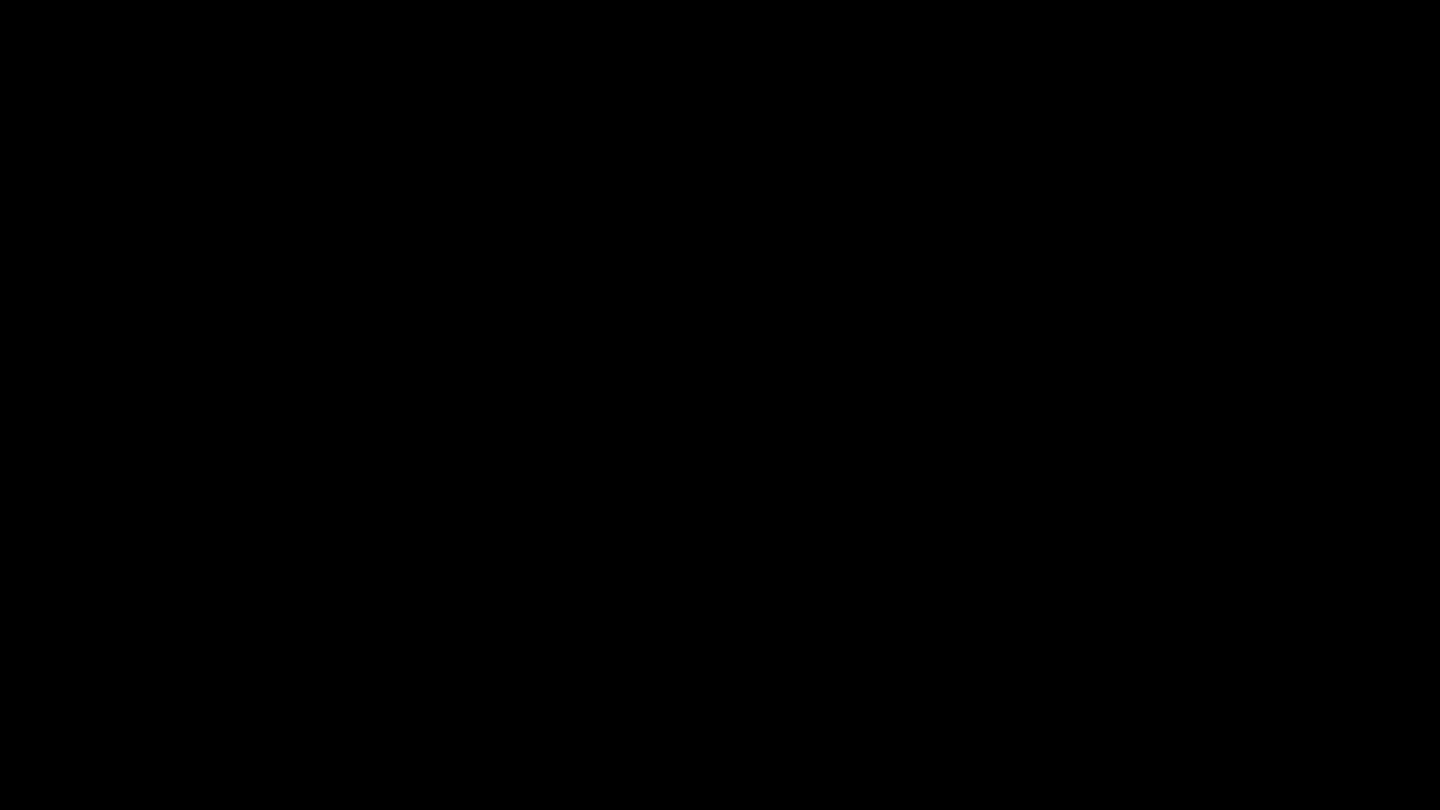
click at [611, 643] on video at bounding box center [720, 405] width 1440 height 810
drag, startPoint x: 52, startPoint y: 761, endPoint x: 28, endPoint y: 724, distance: 44.7
click at [0, 683] on div at bounding box center [720, 759] width 1446 height 50
click at [691, 640] on video at bounding box center [720, 405] width 1440 height 810
click at [277, 683] on span at bounding box center [720, 757] width 1431 height 30
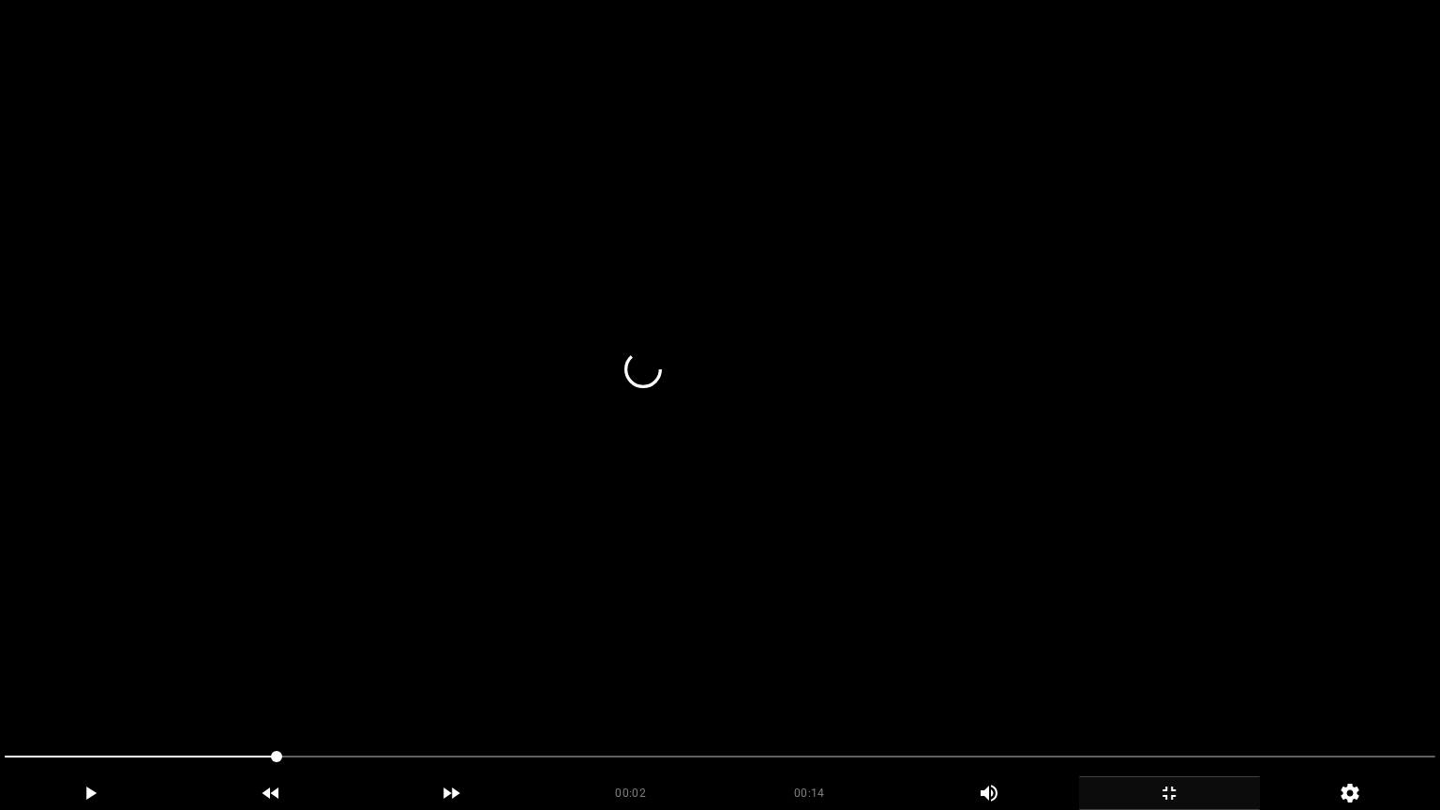
click at [707, 666] on video at bounding box center [720, 405] width 1440 height 810
click at [623, 667] on video at bounding box center [720, 405] width 1440 height 810
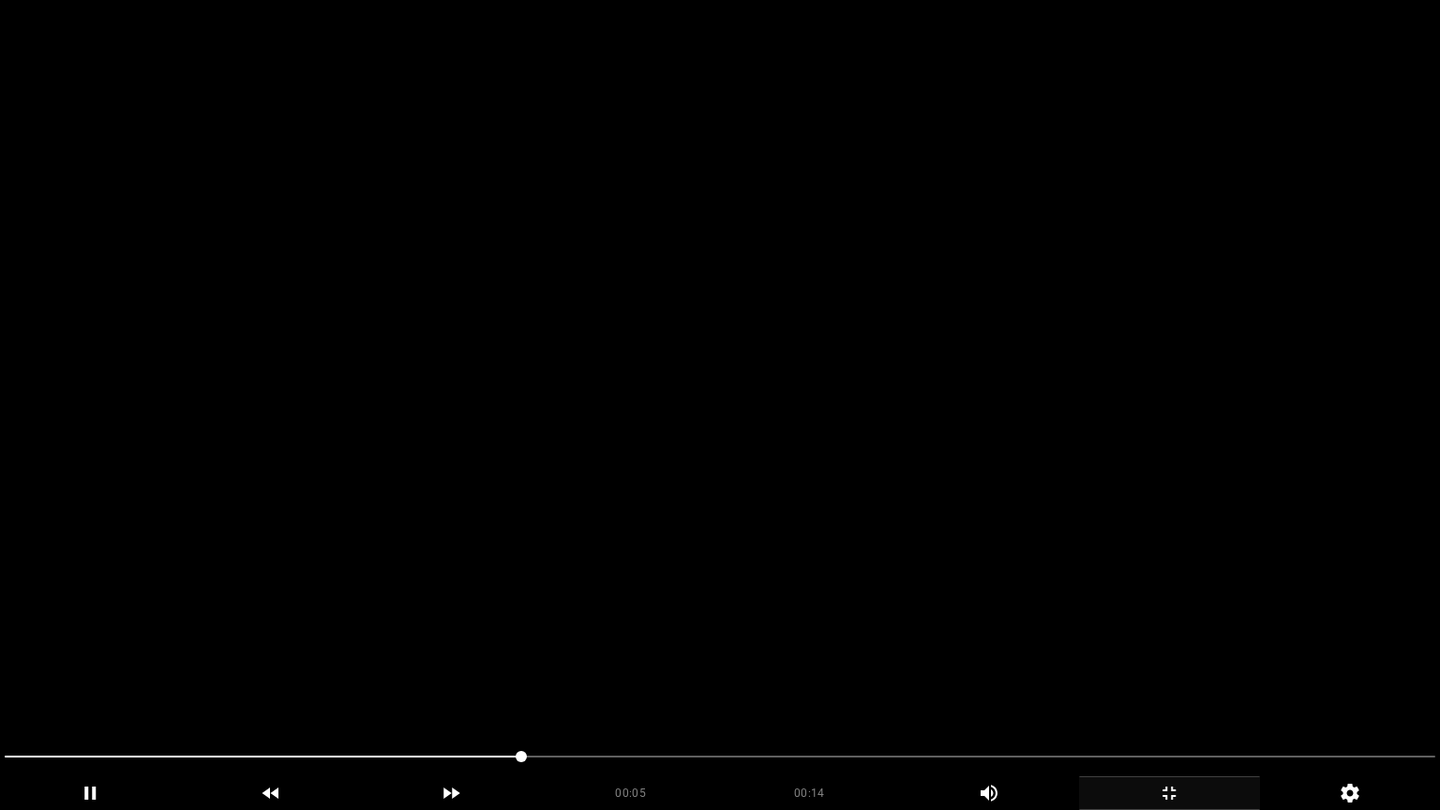
click at [623, 667] on video at bounding box center [720, 405] width 1440 height 810
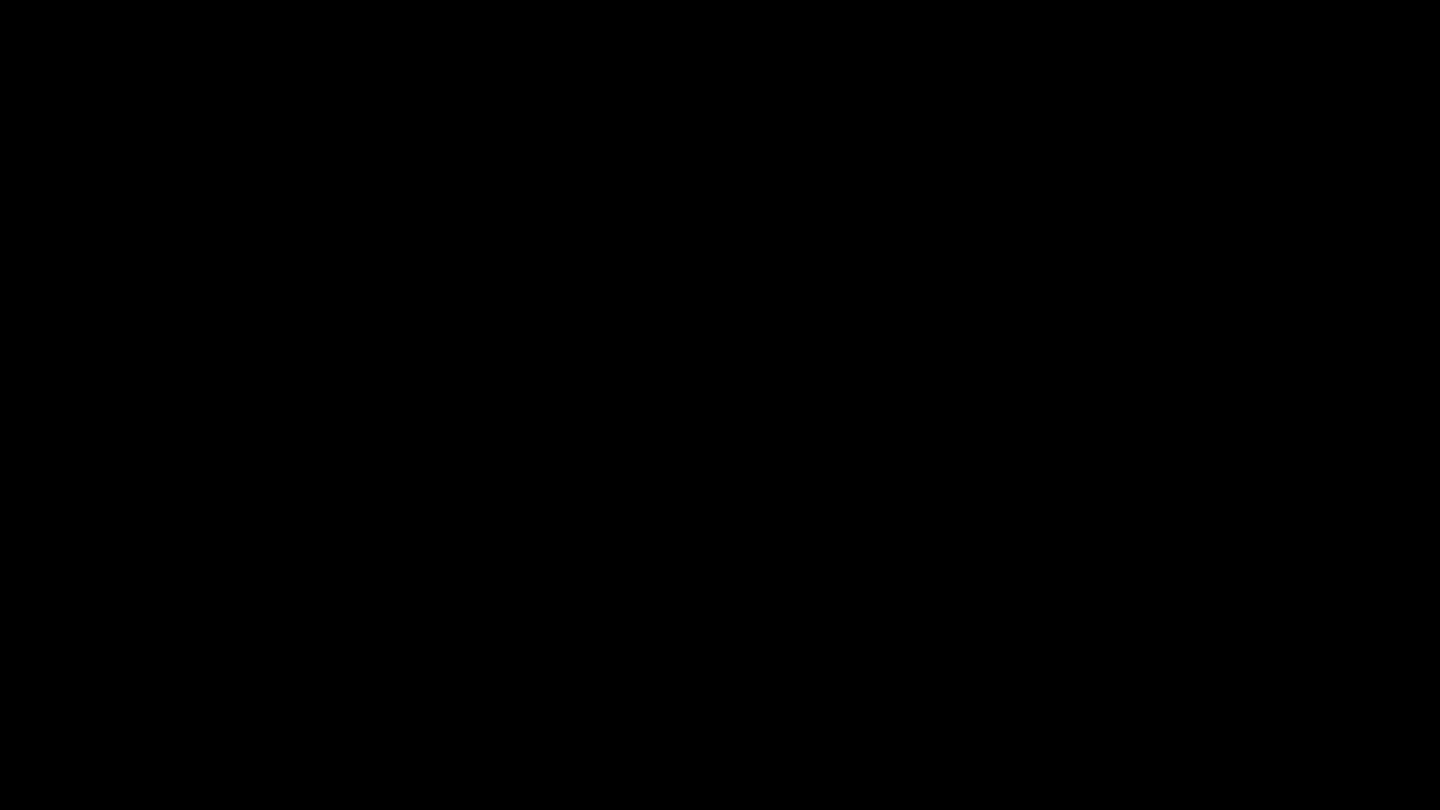
click at [1160, 683] on icon "add" at bounding box center [1169, 793] width 179 height 22
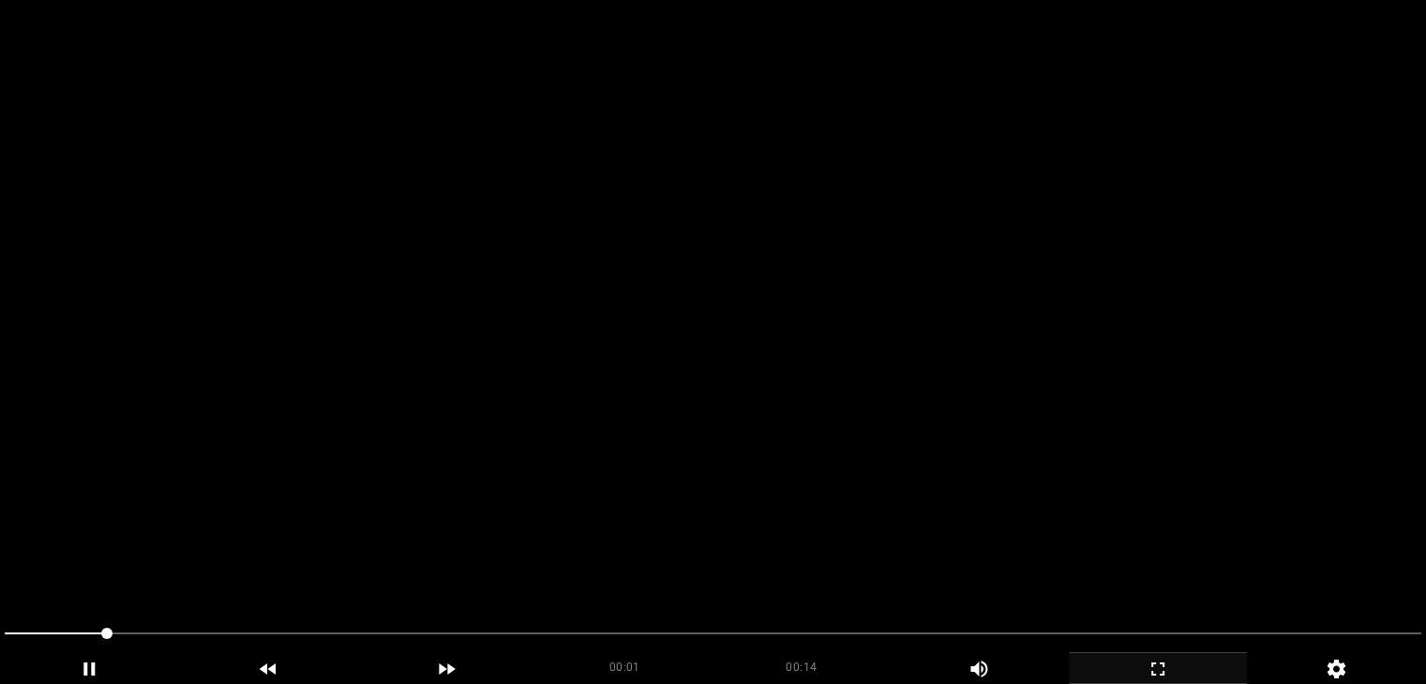
click at [828, 223] on video at bounding box center [713, 342] width 1426 height 684
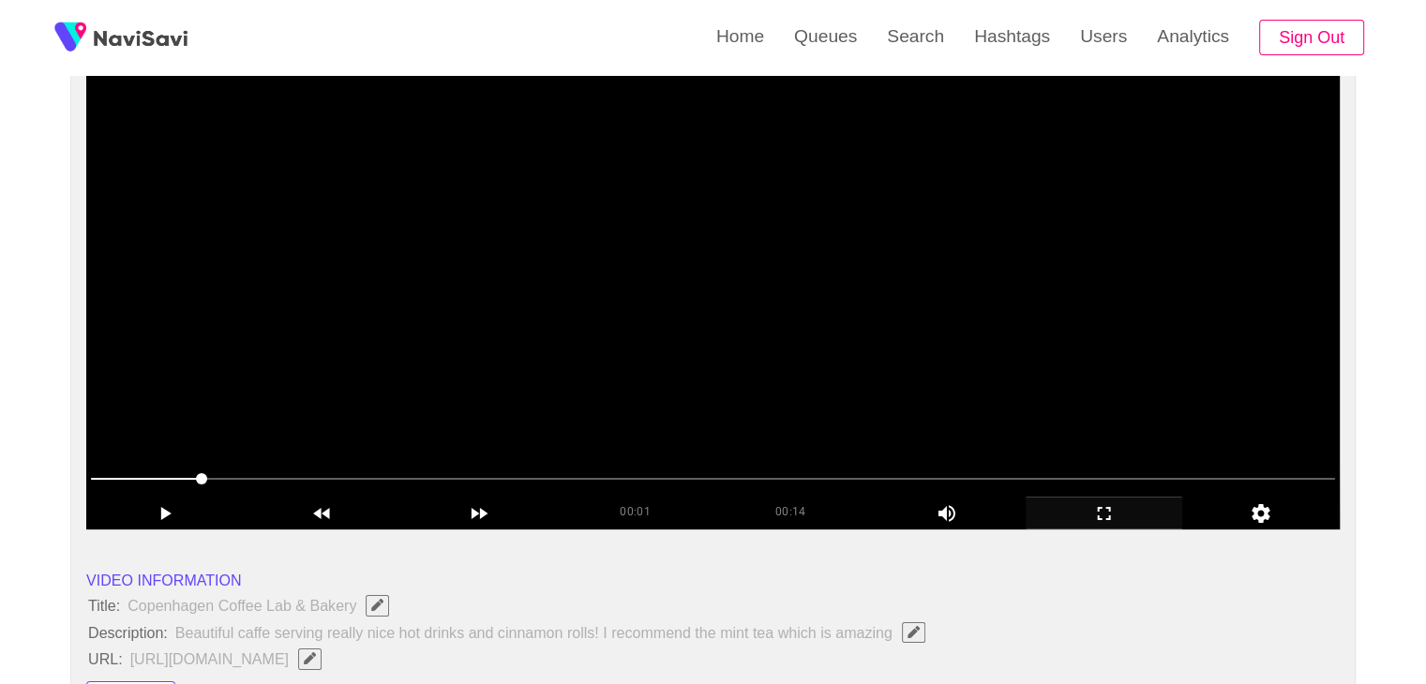
click at [874, 421] on video at bounding box center [712, 295] width 1253 height 469
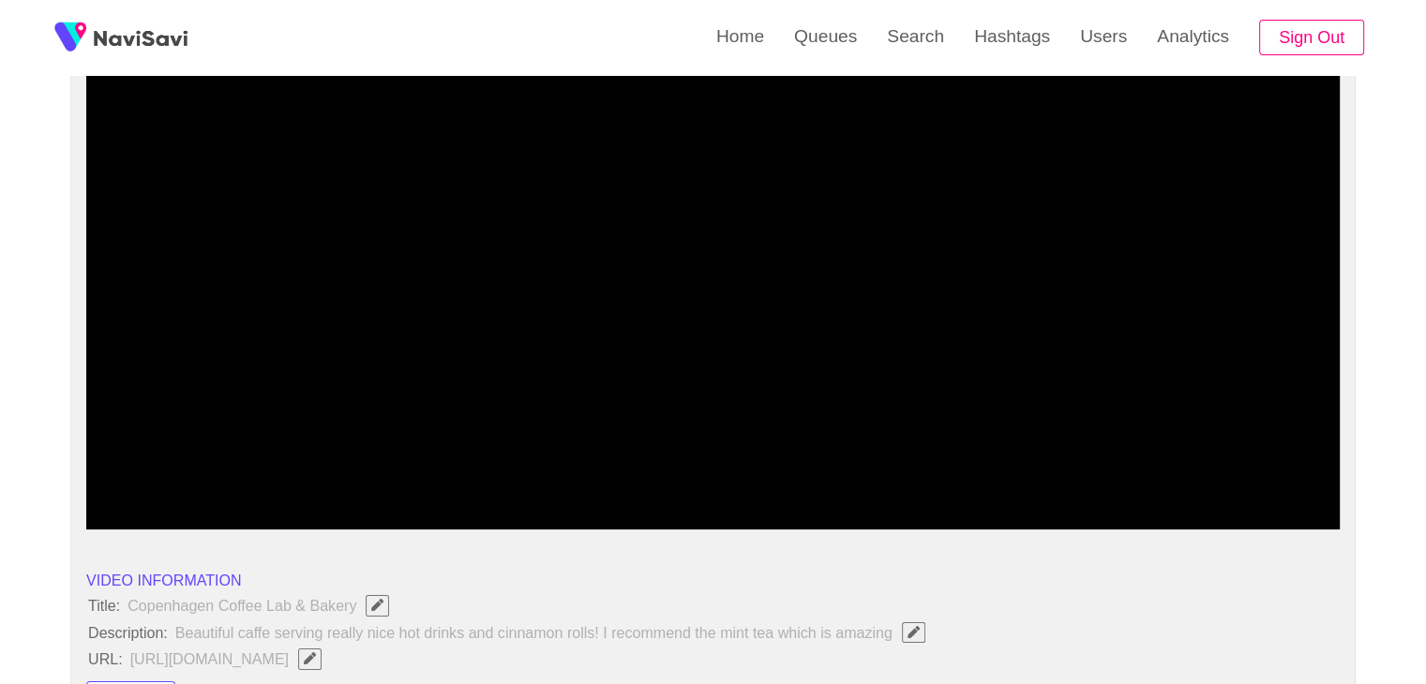
click at [694, 479] on span at bounding box center [713, 479] width 1244 height 30
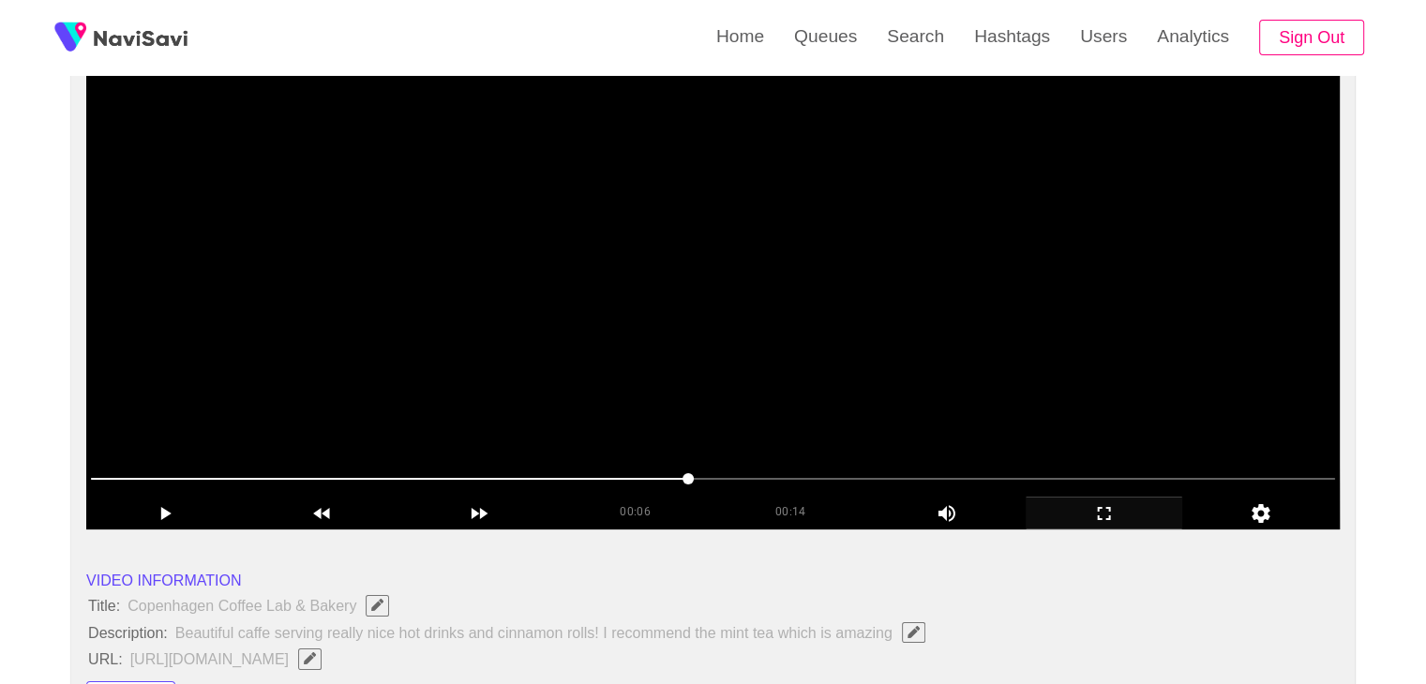
click at [835, 418] on video at bounding box center [712, 295] width 1253 height 469
click at [840, 417] on video at bounding box center [712, 295] width 1253 height 469
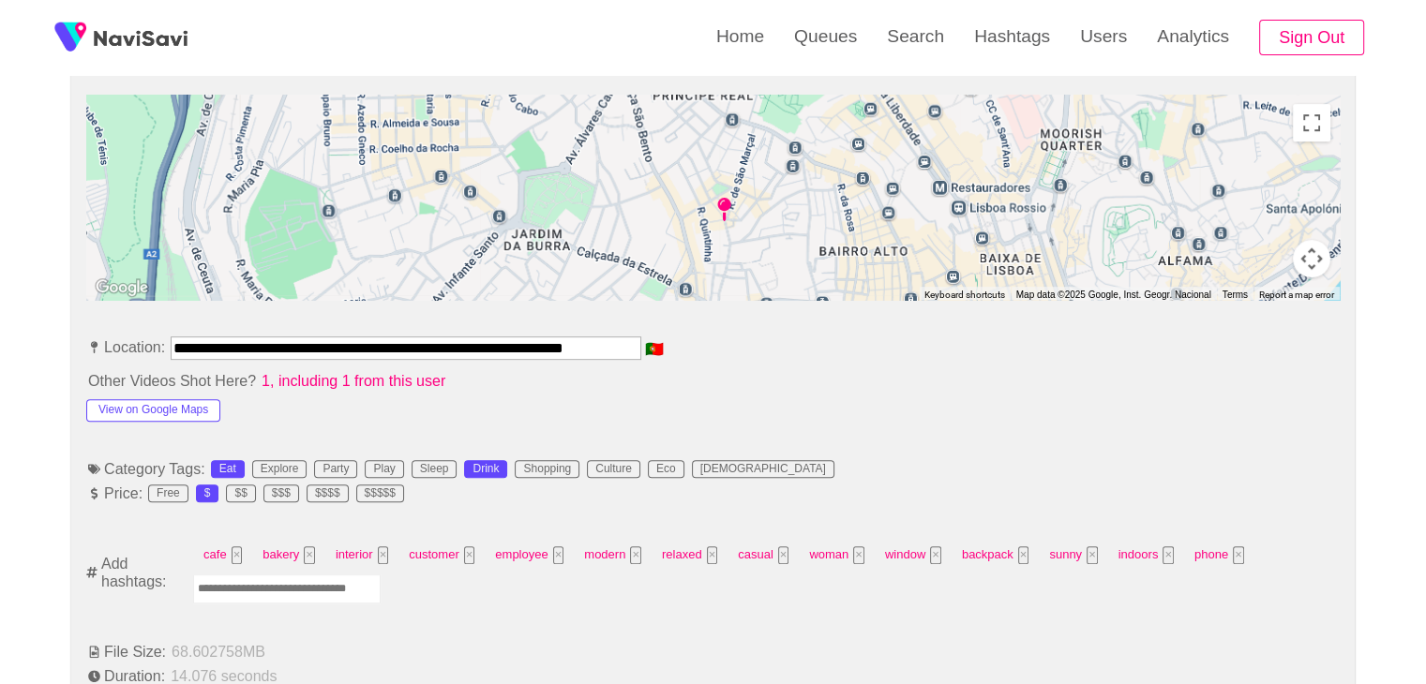
scroll to position [844, 0]
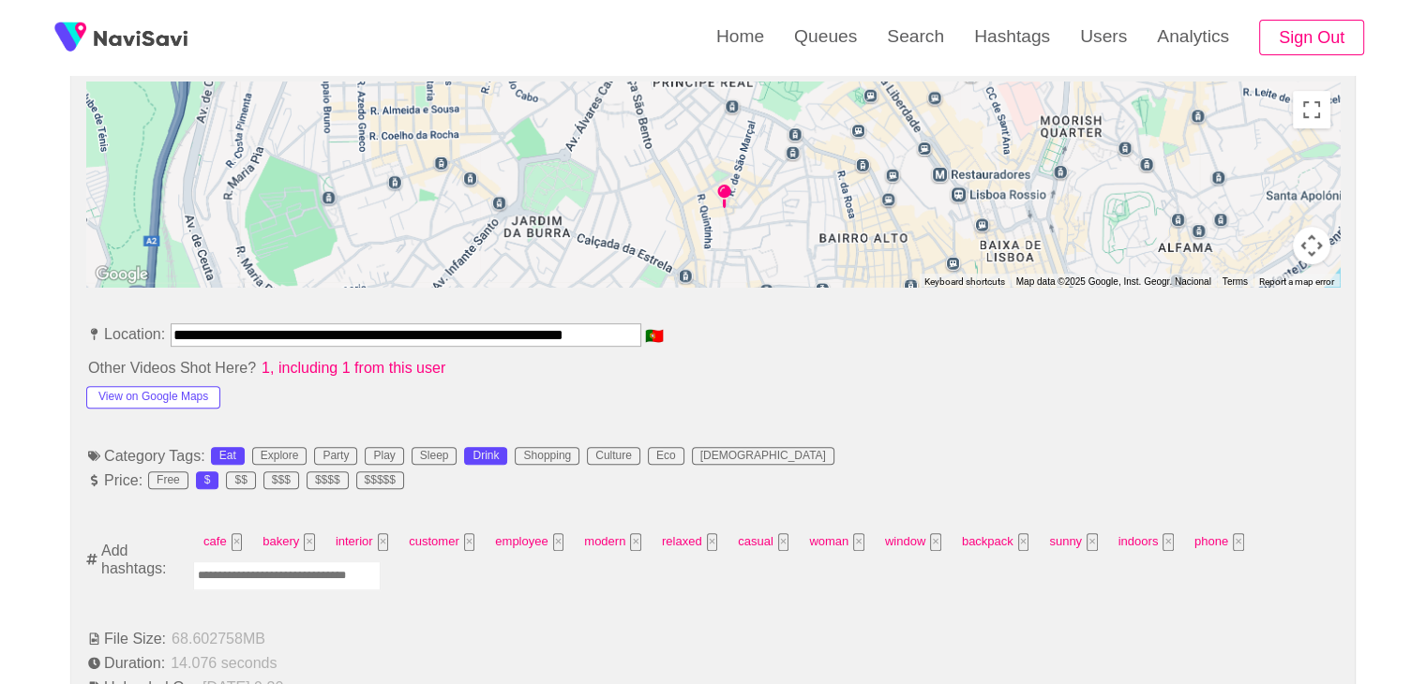
click at [319, 575] on input "Enter tag here and press return" at bounding box center [286, 576] width 187 height 29
type input "*********"
type input "****"
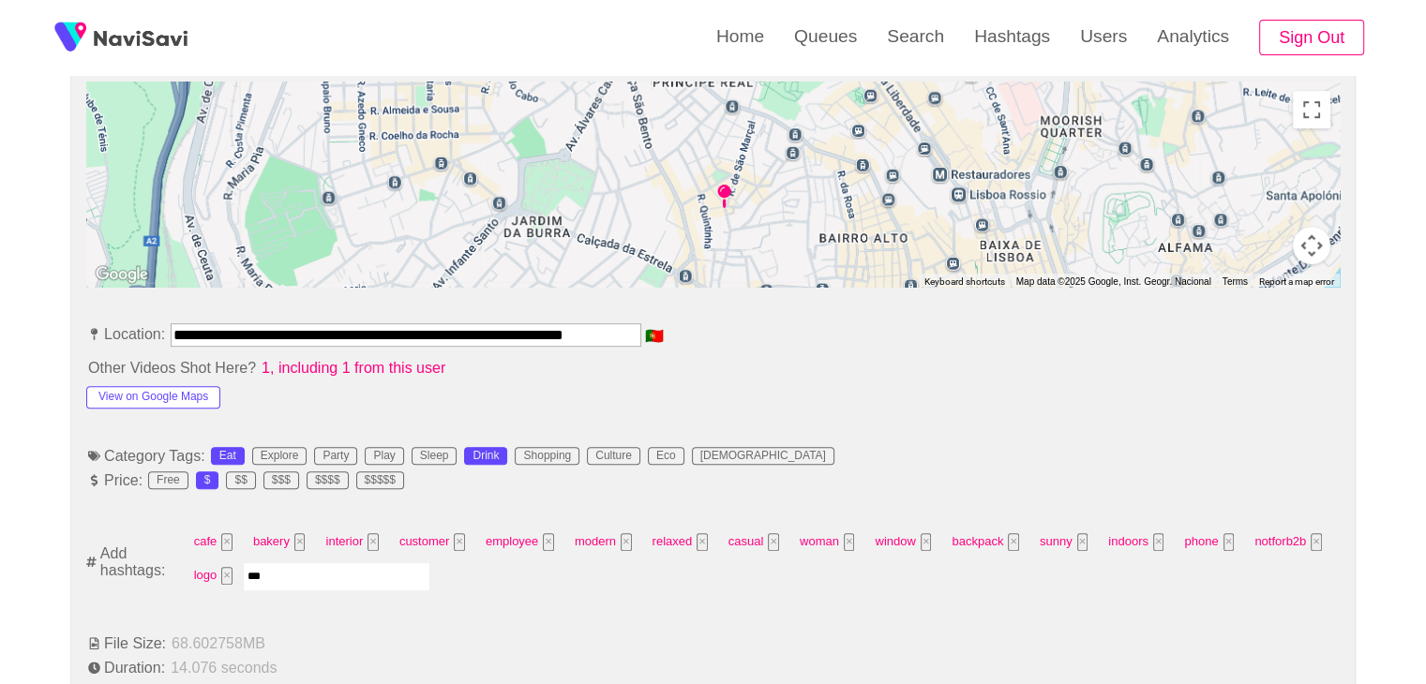
type input "****"
click at [172, 394] on button "View on Google Maps" at bounding box center [153, 397] width 134 height 22
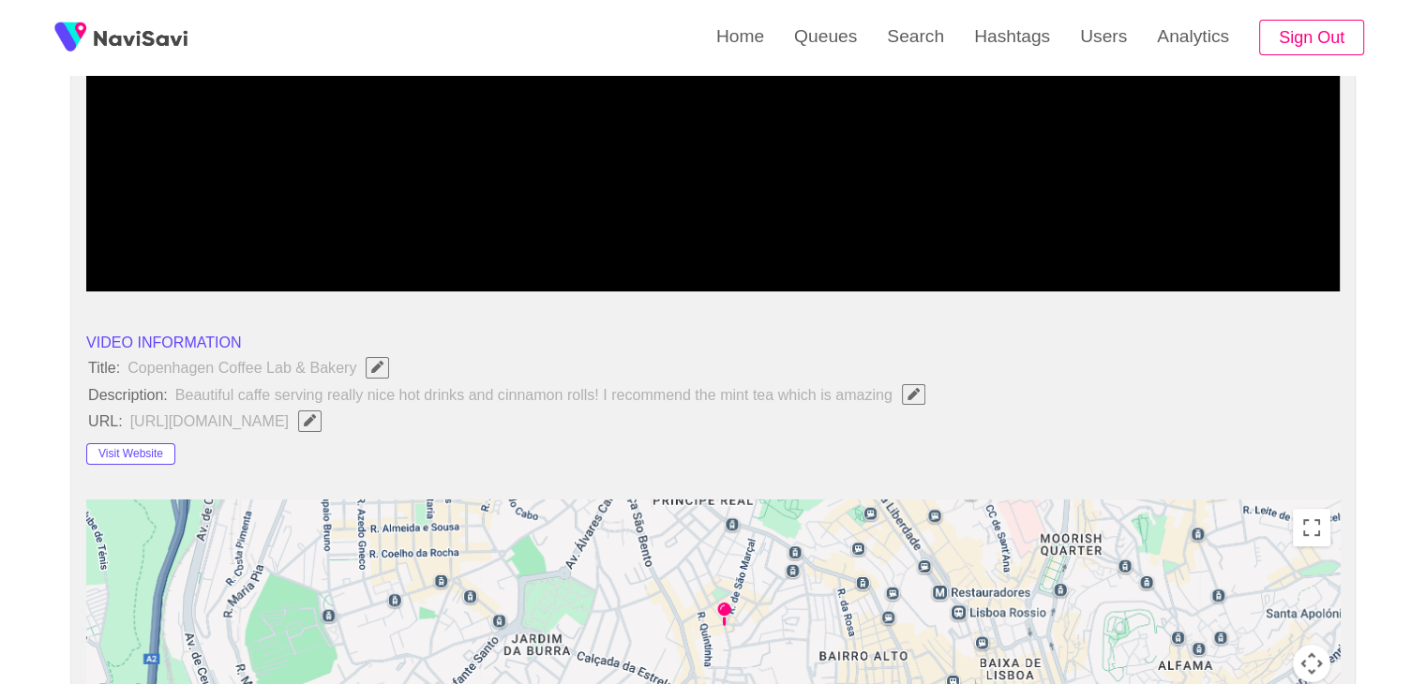
scroll to position [375, 0]
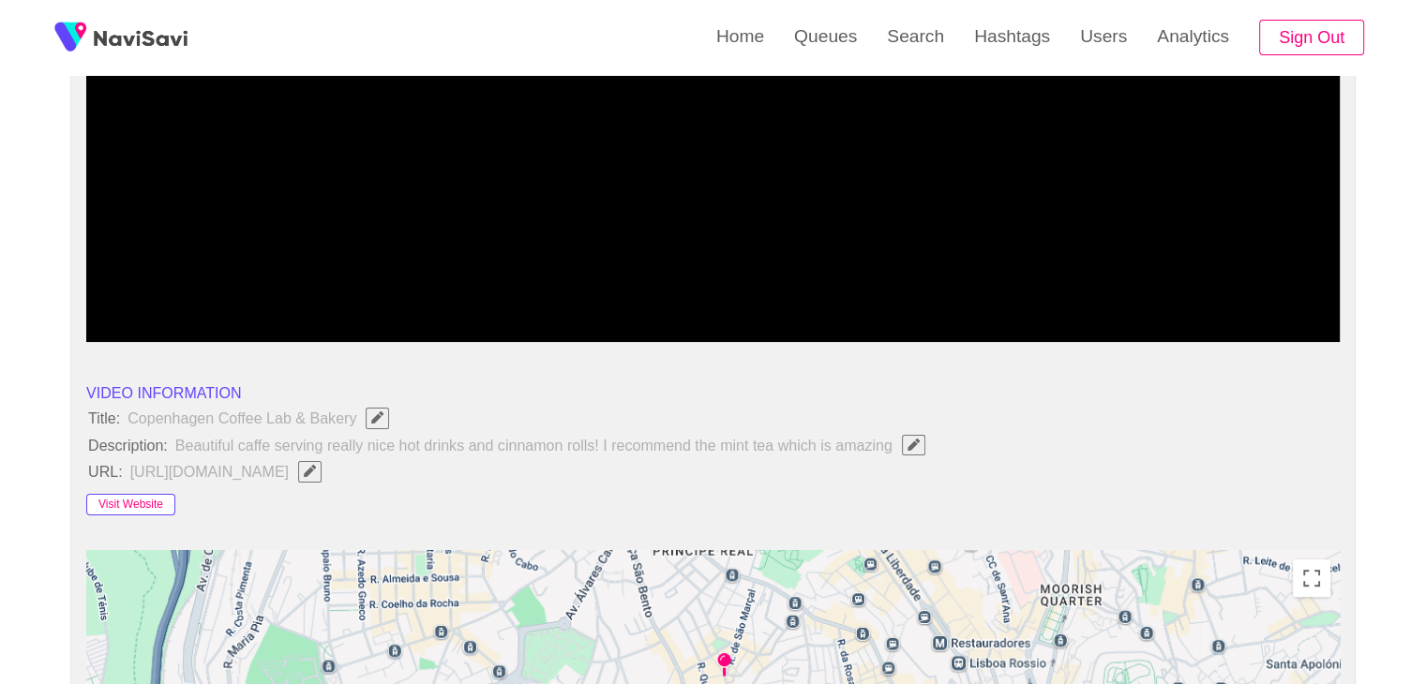
click at [152, 501] on button "Visit Website" at bounding box center [130, 505] width 89 height 22
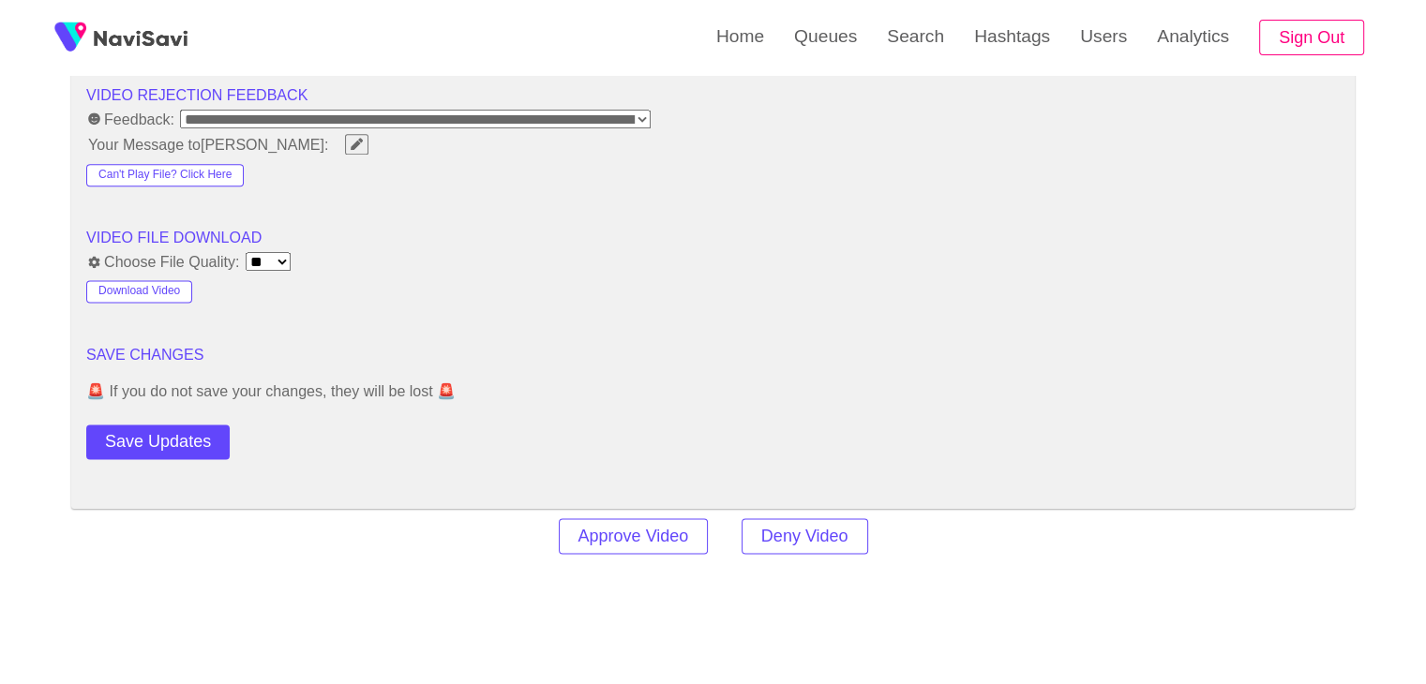
scroll to position [2437, 0]
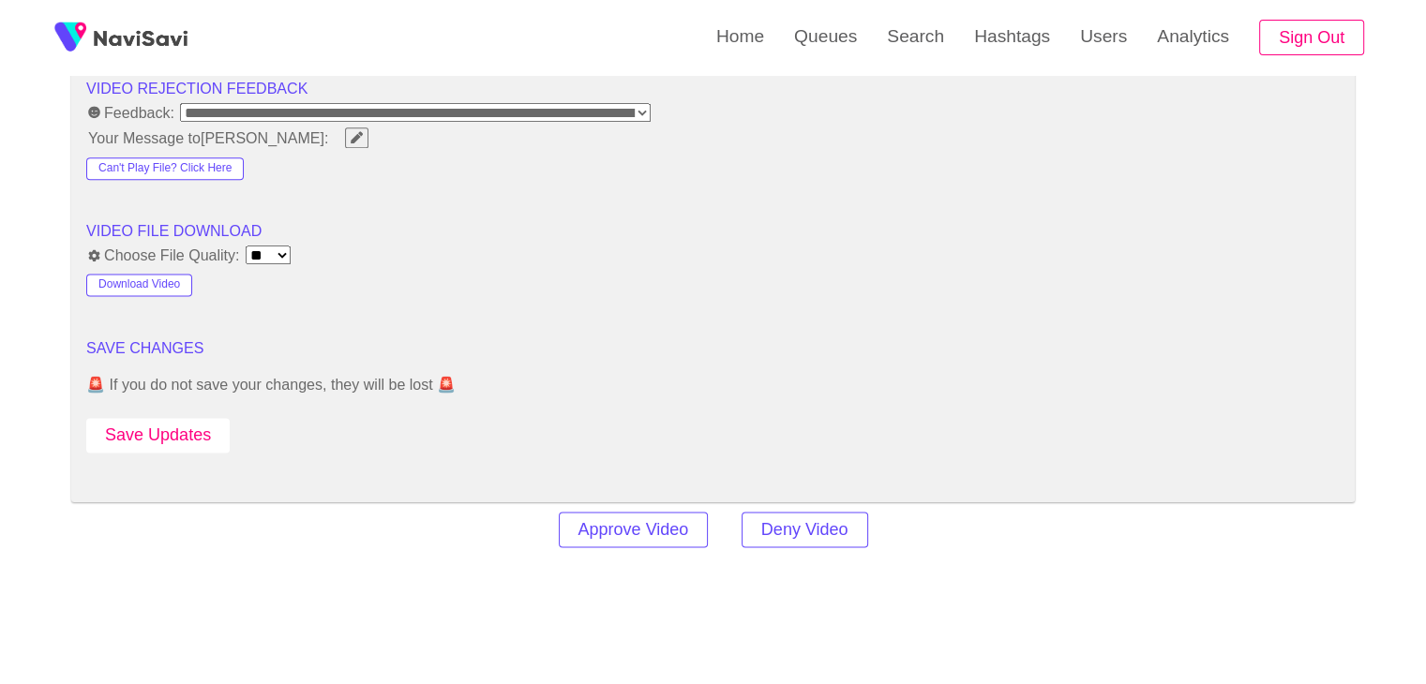
click at [180, 437] on button "Save Updates" at bounding box center [157, 435] width 143 height 35
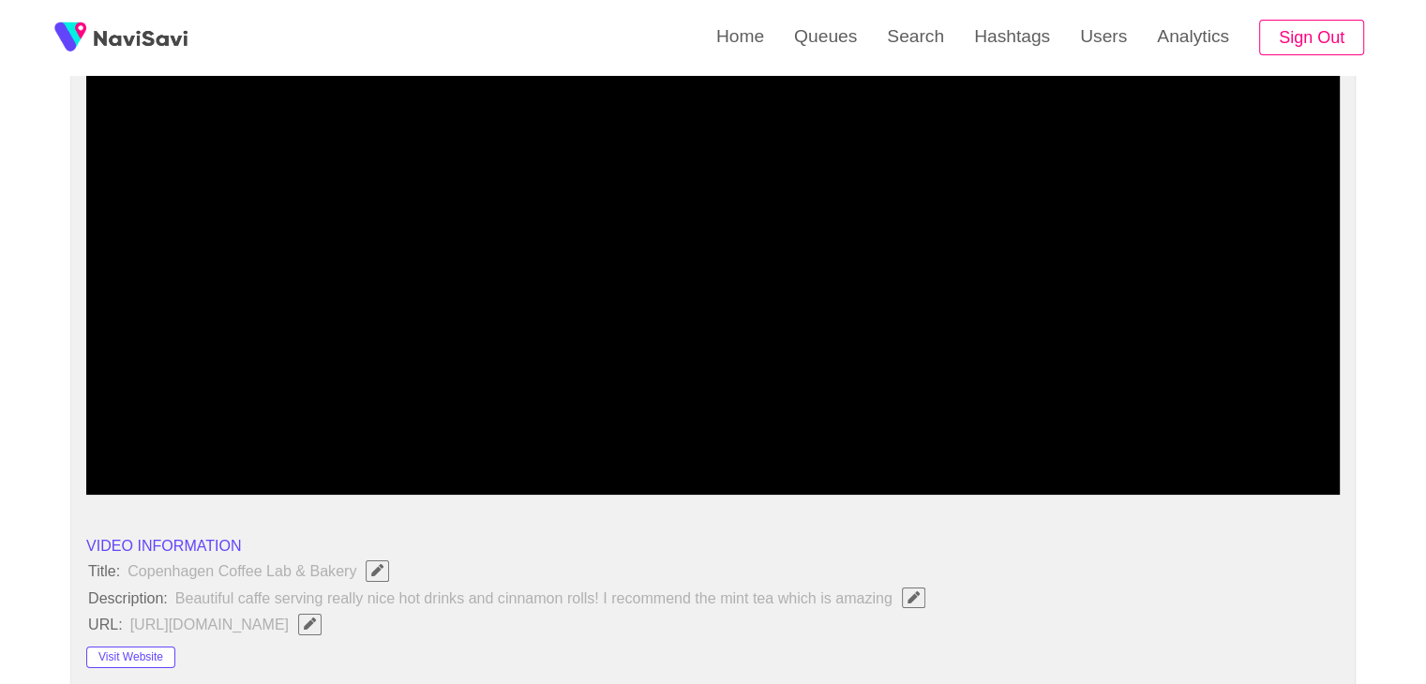
scroll to position [187, 0]
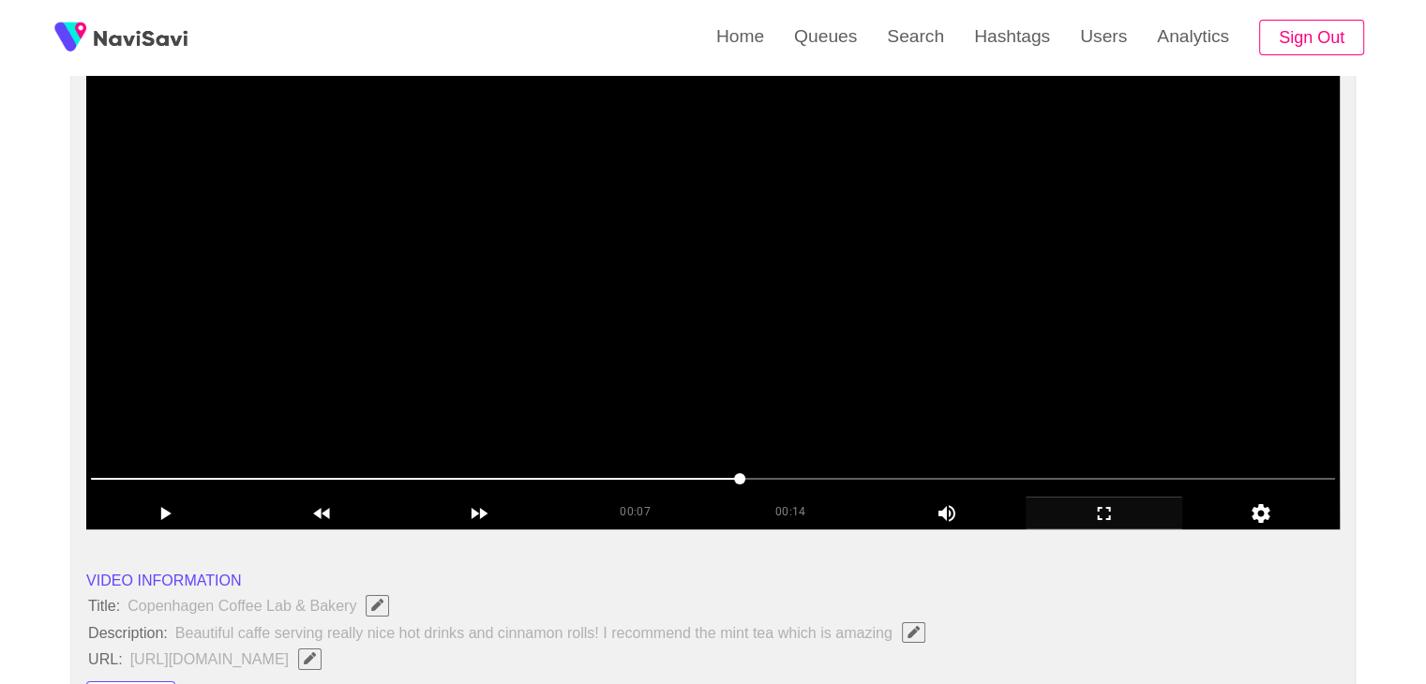
click at [670, 260] on video at bounding box center [712, 295] width 1253 height 469
click at [688, 231] on video at bounding box center [712, 295] width 1253 height 469
click at [696, 311] on video at bounding box center [712, 295] width 1253 height 469
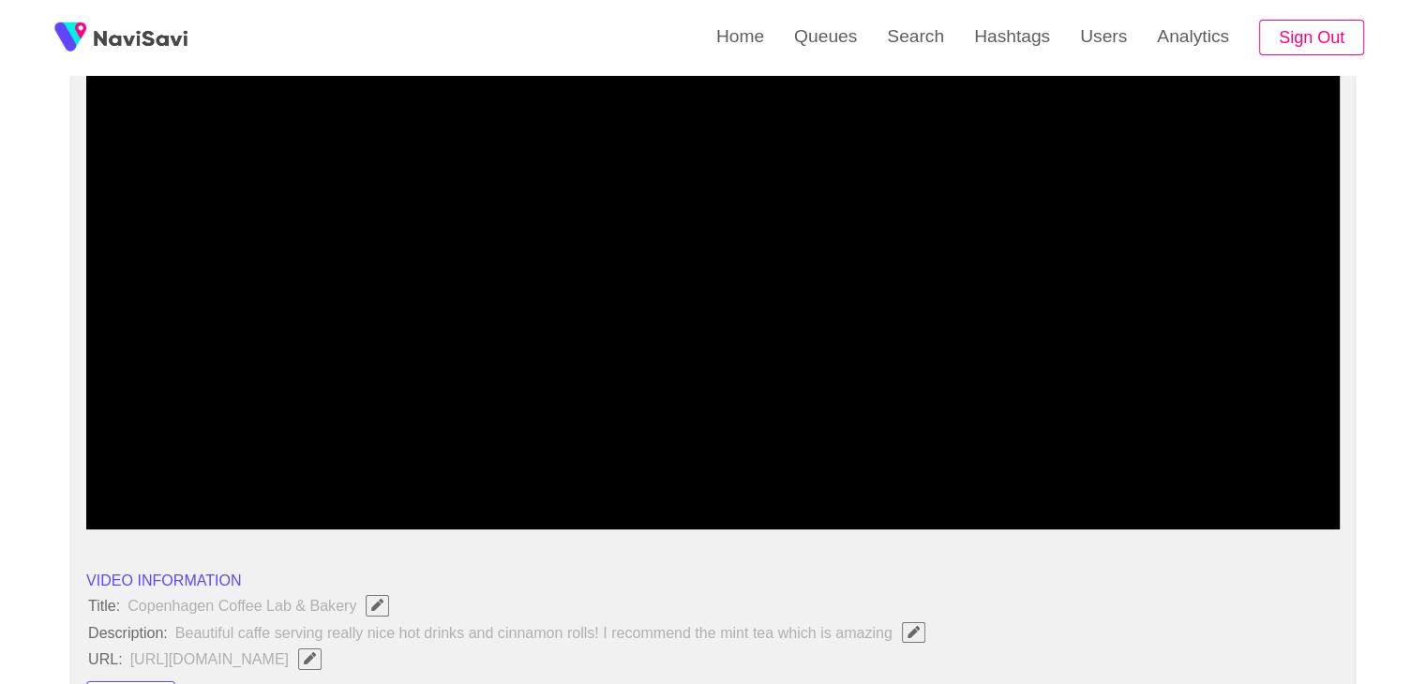
click at [372, 487] on span at bounding box center [713, 479] width 1244 height 30
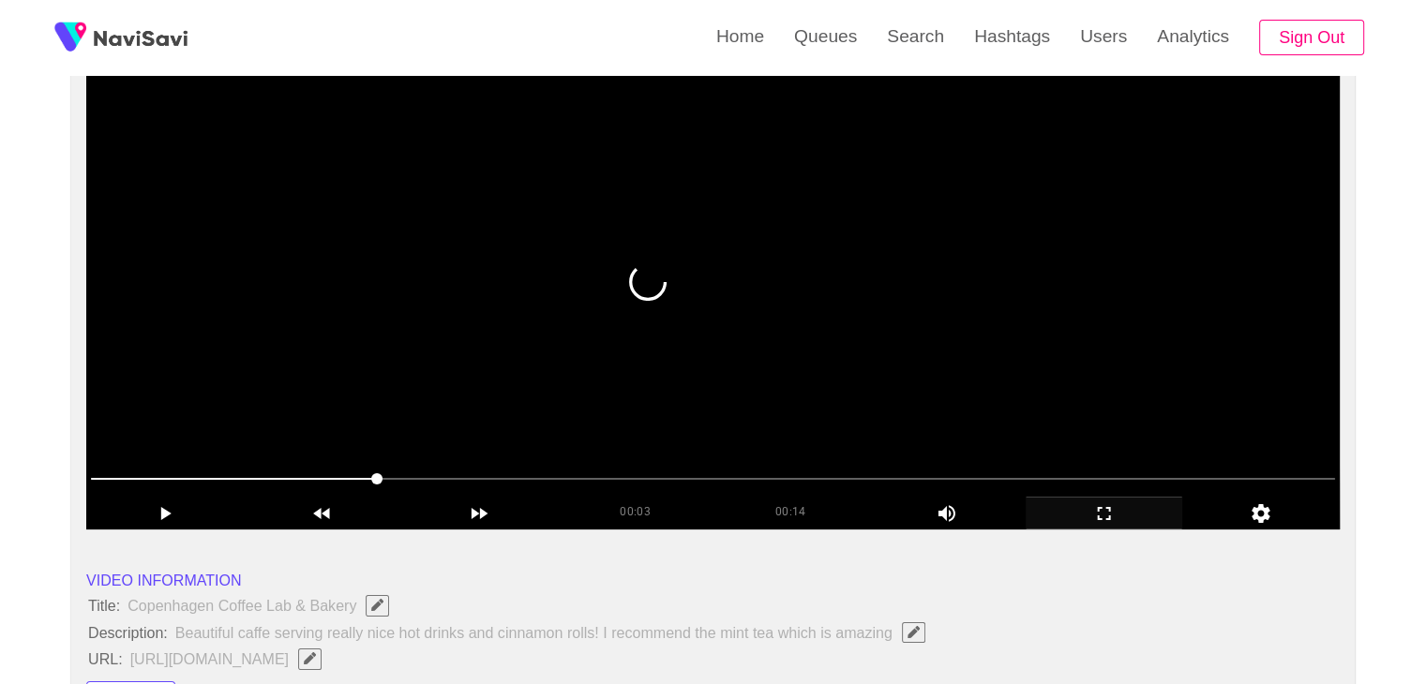
click at [546, 375] on video at bounding box center [712, 295] width 1253 height 469
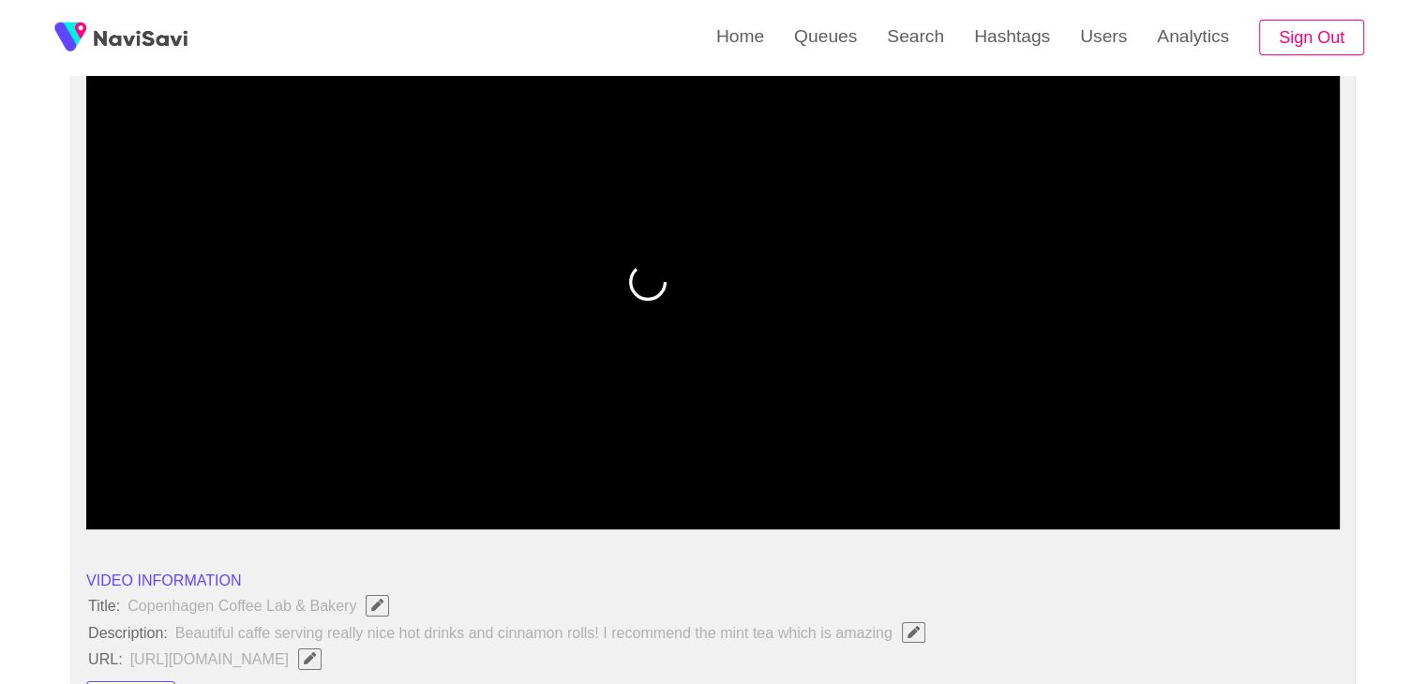
drag, startPoint x: 386, startPoint y: 481, endPoint x: 418, endPoint y: 496, distance: 35.2
click at [422, 496] on div "00:03 00:14 Picture In Picture 1" at bounding box center [712, 497] width 1253 height 66
click at [473, 472] on span at bounding box center [713, 479] width 1244 height 30
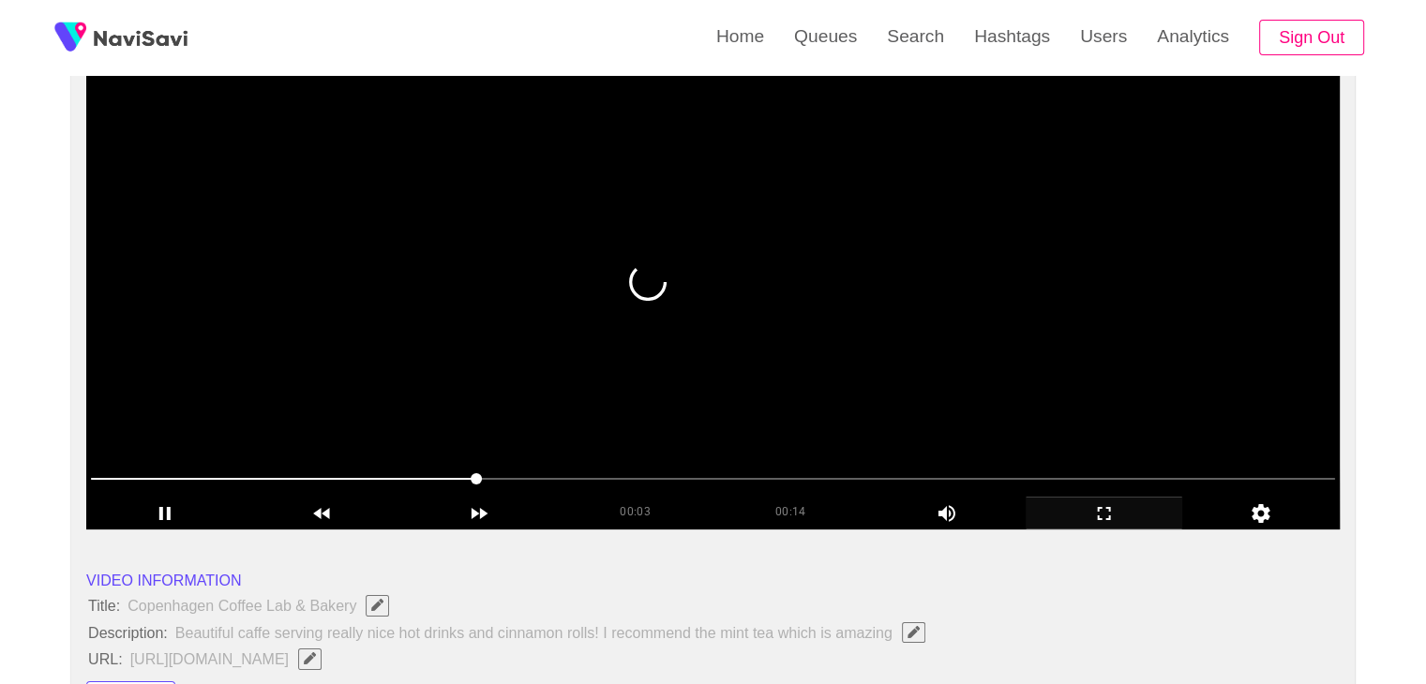
click at [667, 331] on video at bounding box center [712, 295] width 1253 height 469
click at [656, 335] on video at bounding box center [712, 295] width 1253 height 469
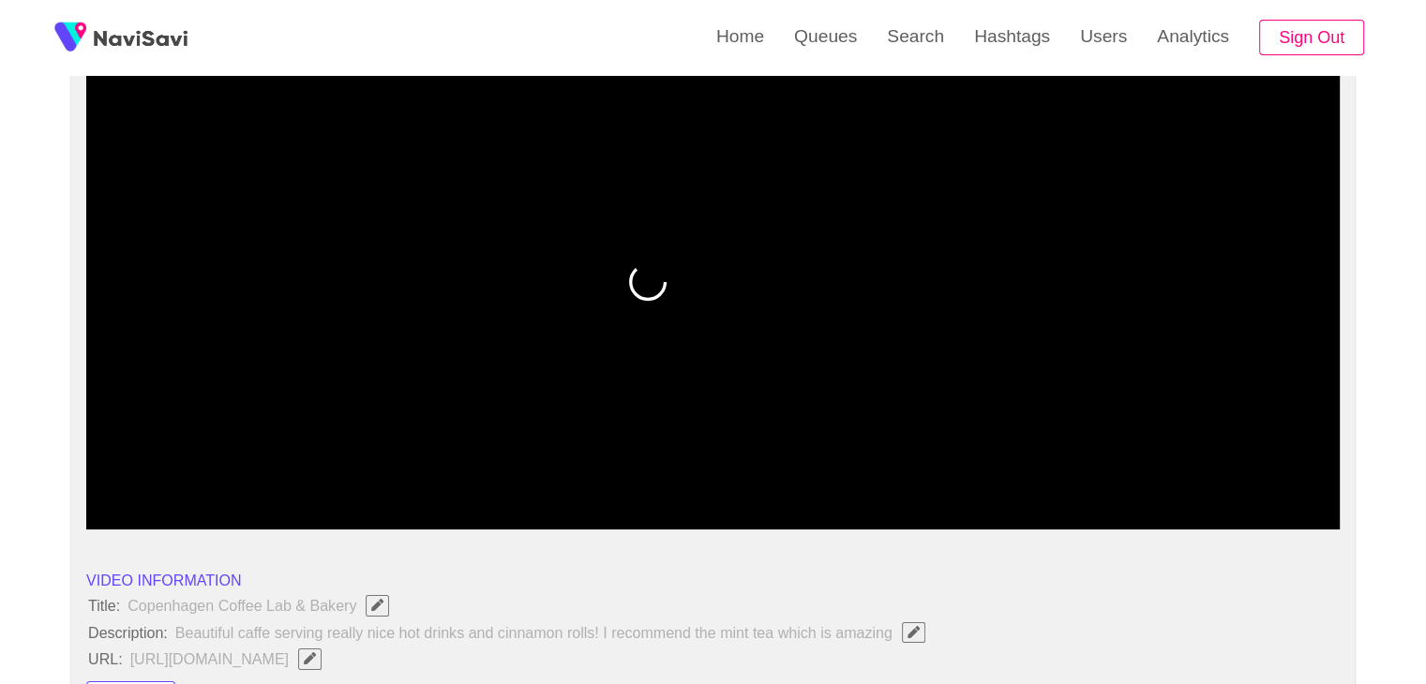
drag, startPoint x: 371, startPoint y: 481, endPoint x: 337, endPoint y: 486, distance: 35.0
click at [337, 486] on span at bounding box center [713, 479] width 1244 height 30
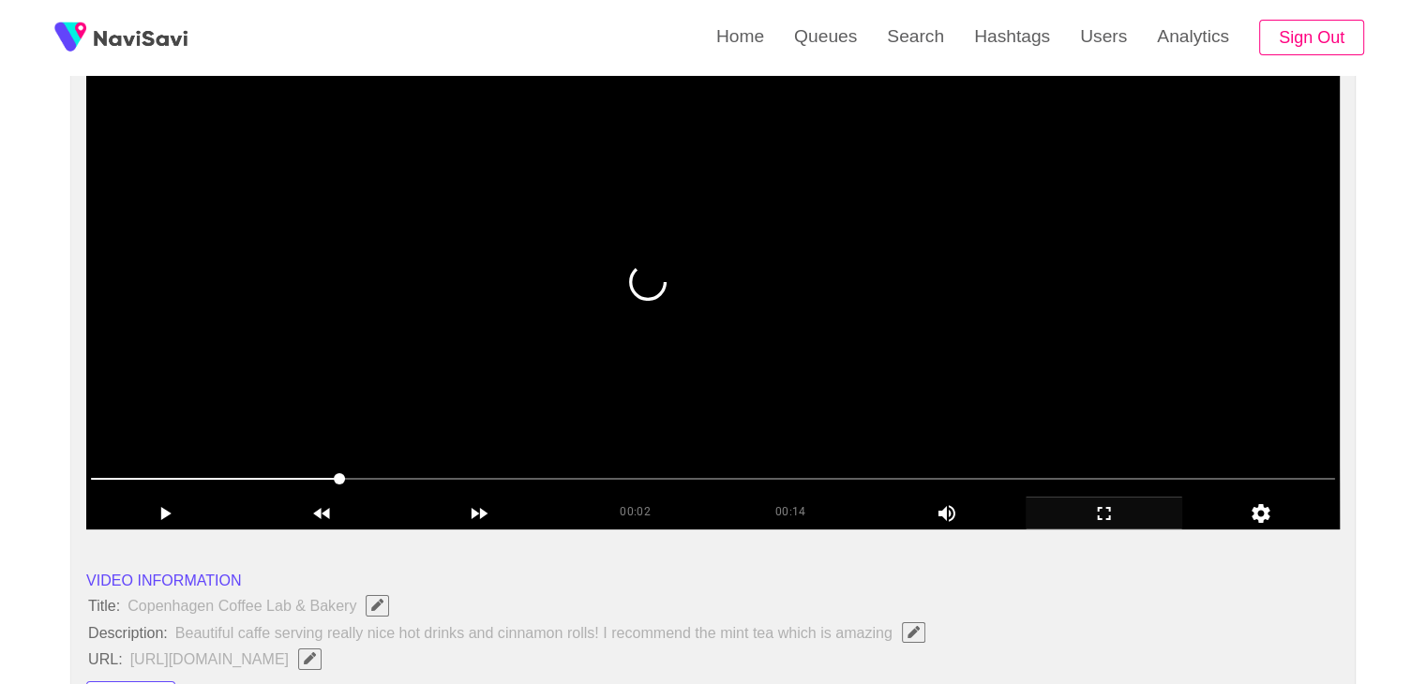
click at [565, 445] on video at bounding box center [712, 295] width 1253 height 469
click at [705, 372] on video at bounding box center [712, 295] width 1253 height 469
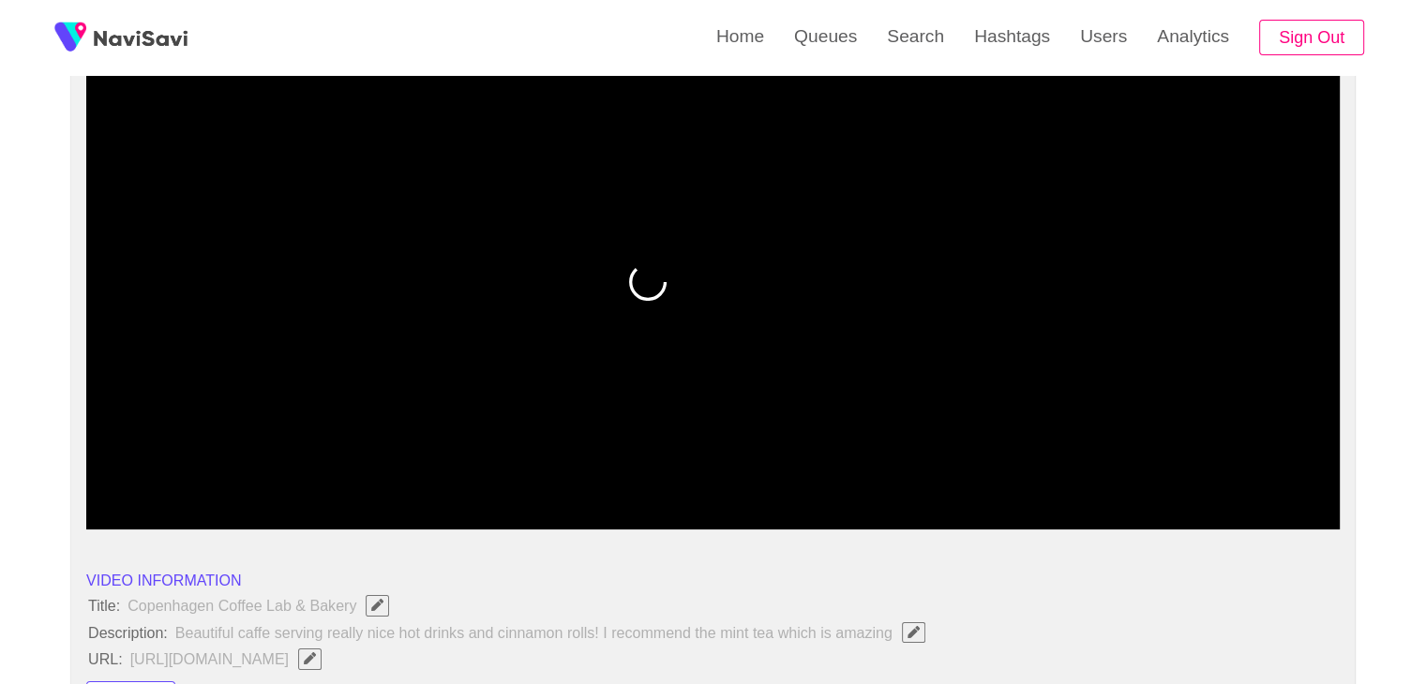
click at [683, 473] on span at bounding box center [713, 479] width 1244 height 30
drag, startPoint x: 632, startPoint y: 485, endPoint x: 285, endPoint y: 472, distance: 347.1
click at [285, 472] on span at bounding box center [713, 479] width 1244 height 30
drag, startPoint x: 95, startPoint y: 470, endPoint x: 37, endPoint y: 459, distance: 58.1
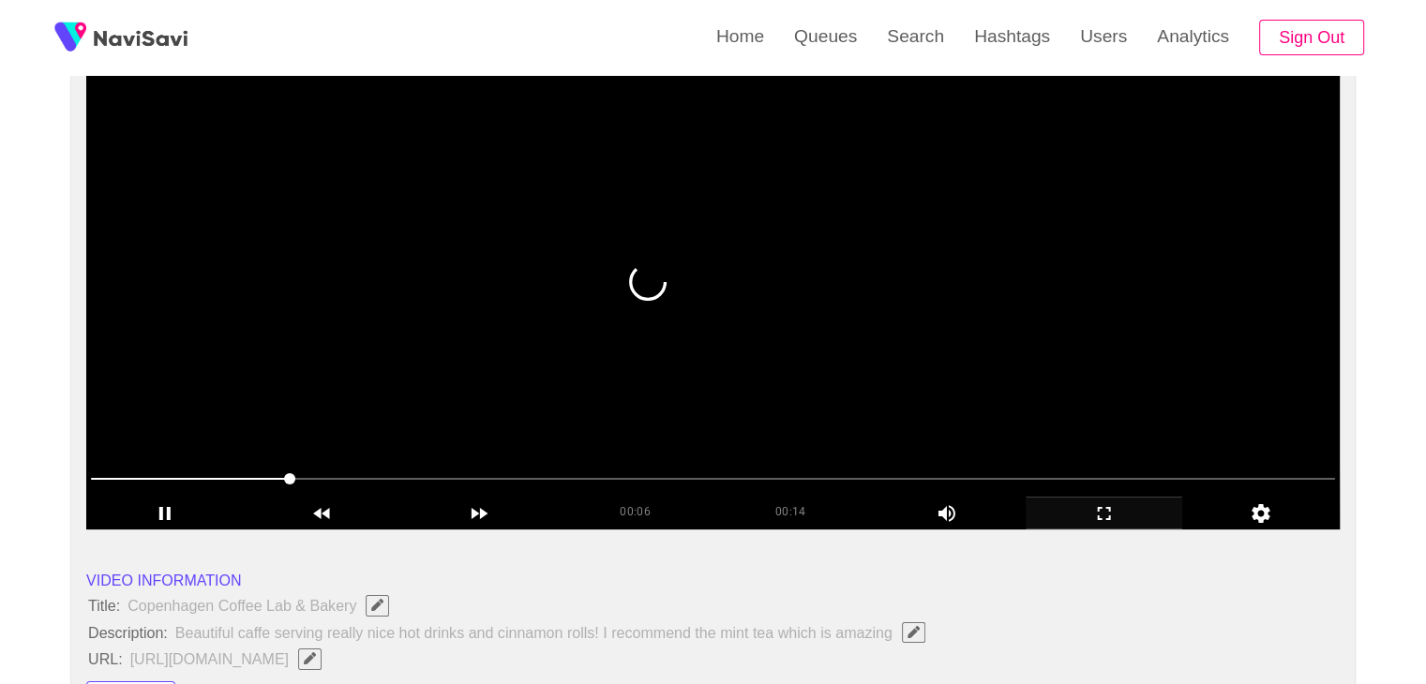
drag, startPoint x: 525, startPoint y: 342, endPoint x: 409, endPoint y: 402, distance: 130.8
click at [517, 351] on video at bounding box center [712, 295] width 1253 height 469
click at [448, 360] on video at bounding box center [712, 295] width 1253 height 469
click at [656, 335] on video at bounding box center [712, 295] width 1253 height 469
click at [710, 293] on video at bounding box center [712, 295] width 1253 height 469
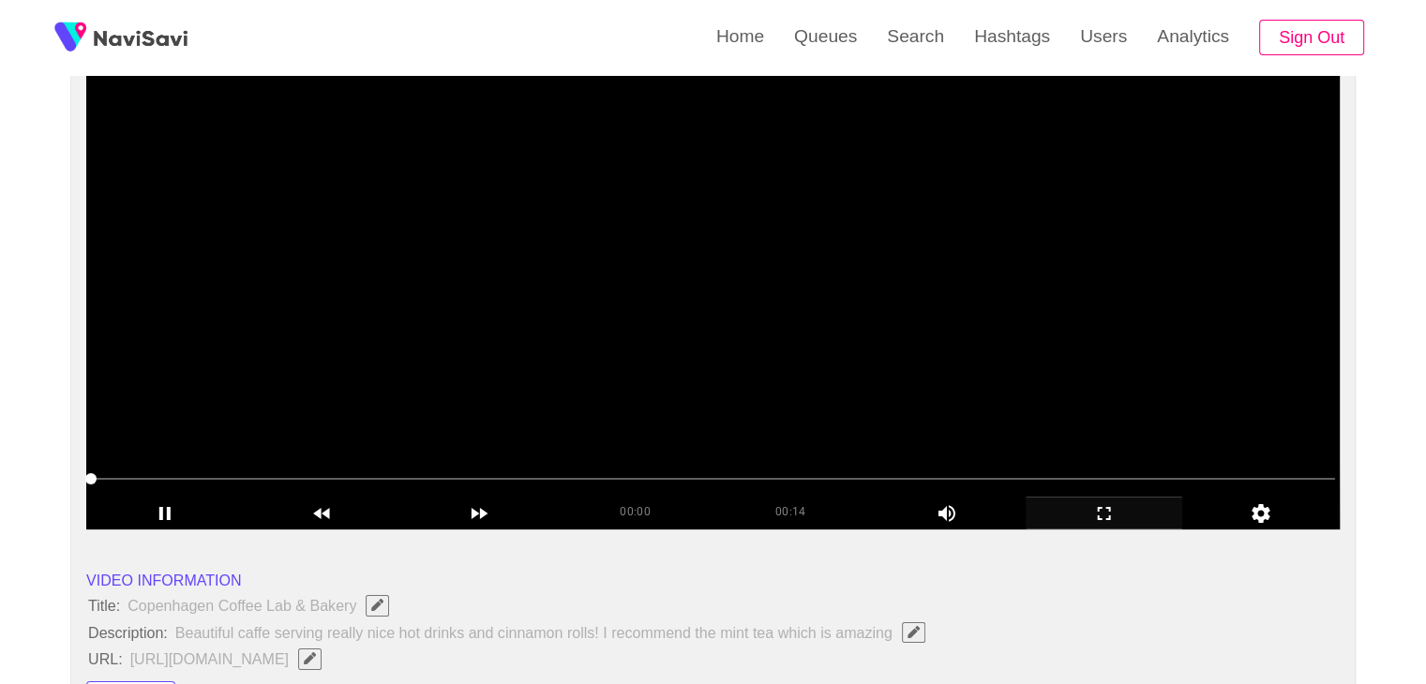
click at [710, 293] on video at bounding box center [712, 295] width 1253 height 469
click at [710, 294] on video at bounding box center [712, 295] width 1253 height 469
click at [636, 306] on video at bounding box center [712, 295] width 1253 height 469
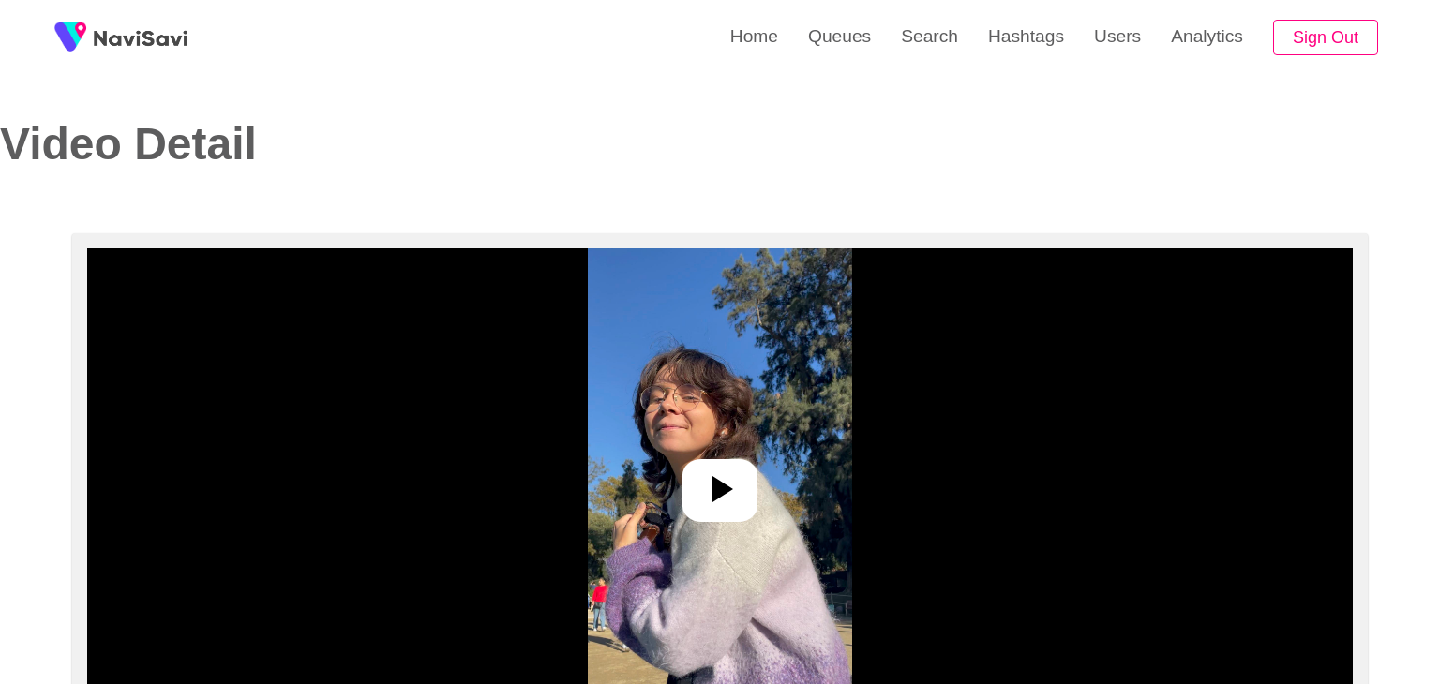
select select "**********"
select select "**"
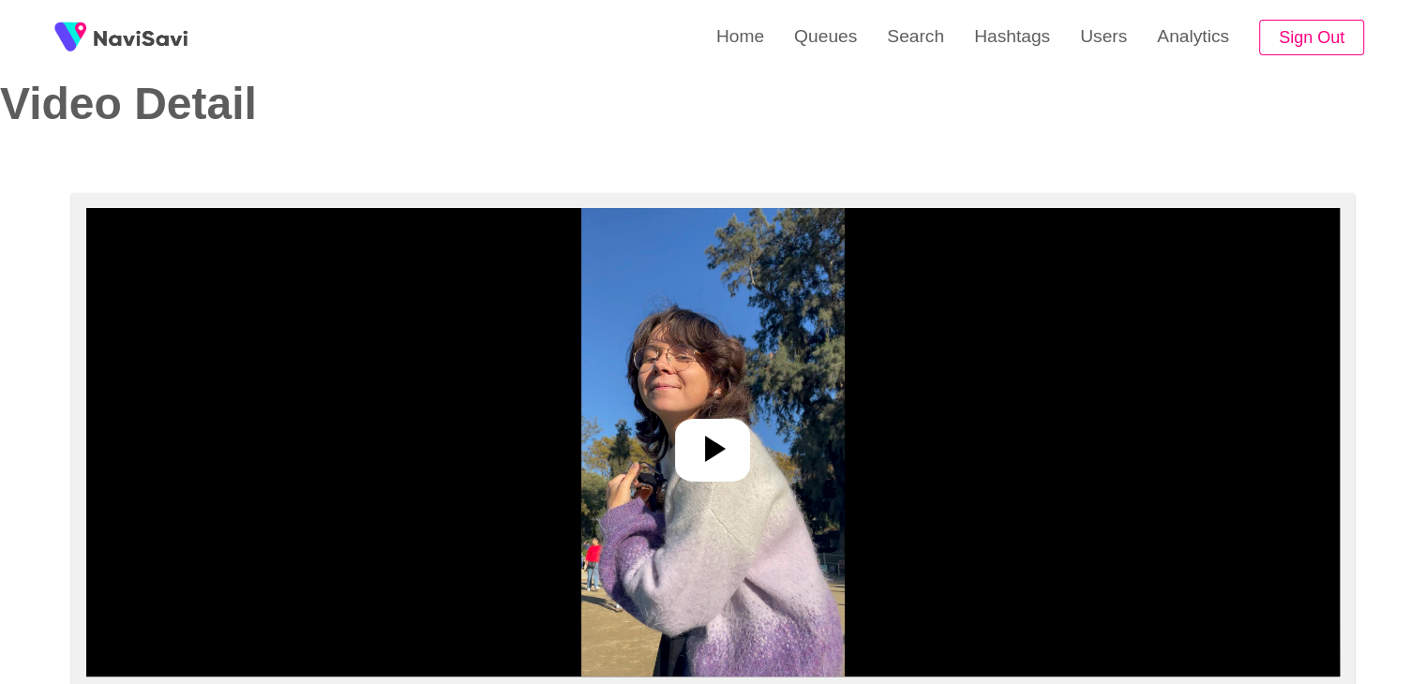
scroll to position [94, 0]
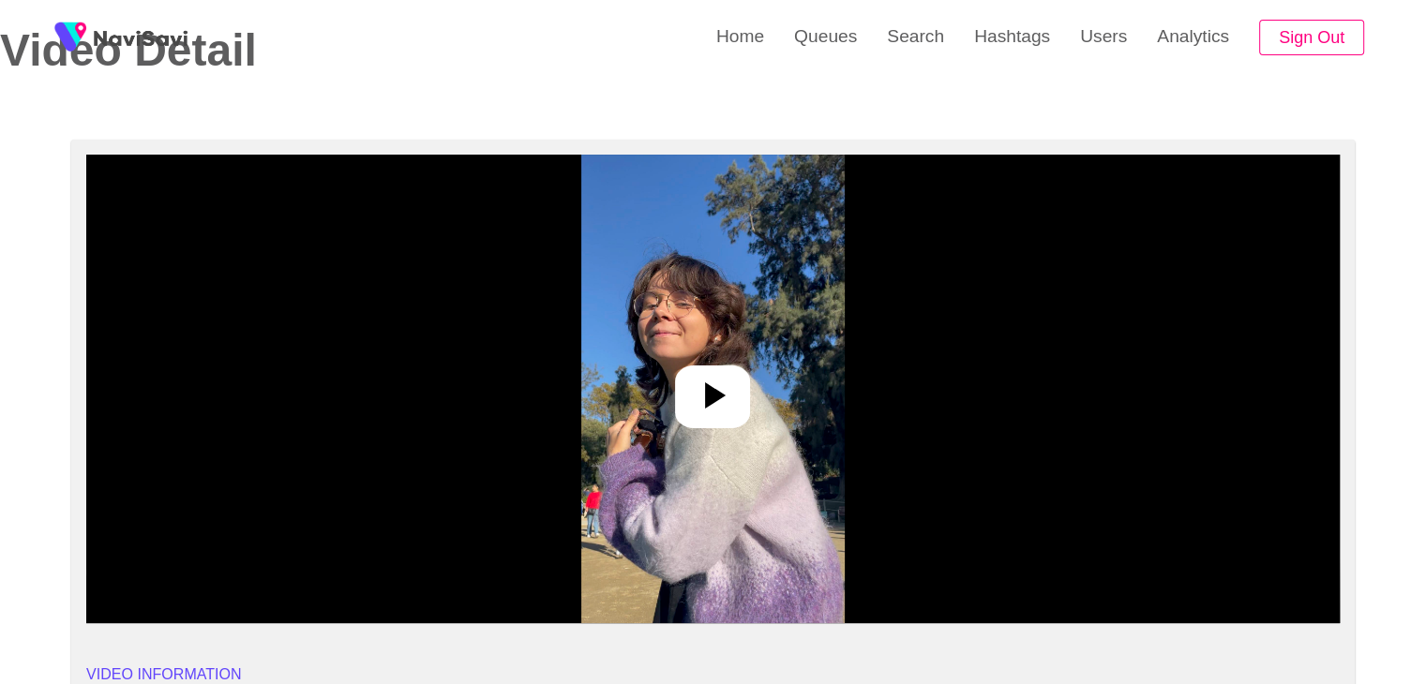
click at [699, 361] on img at bounding box center [712, 389] width 263 height 469
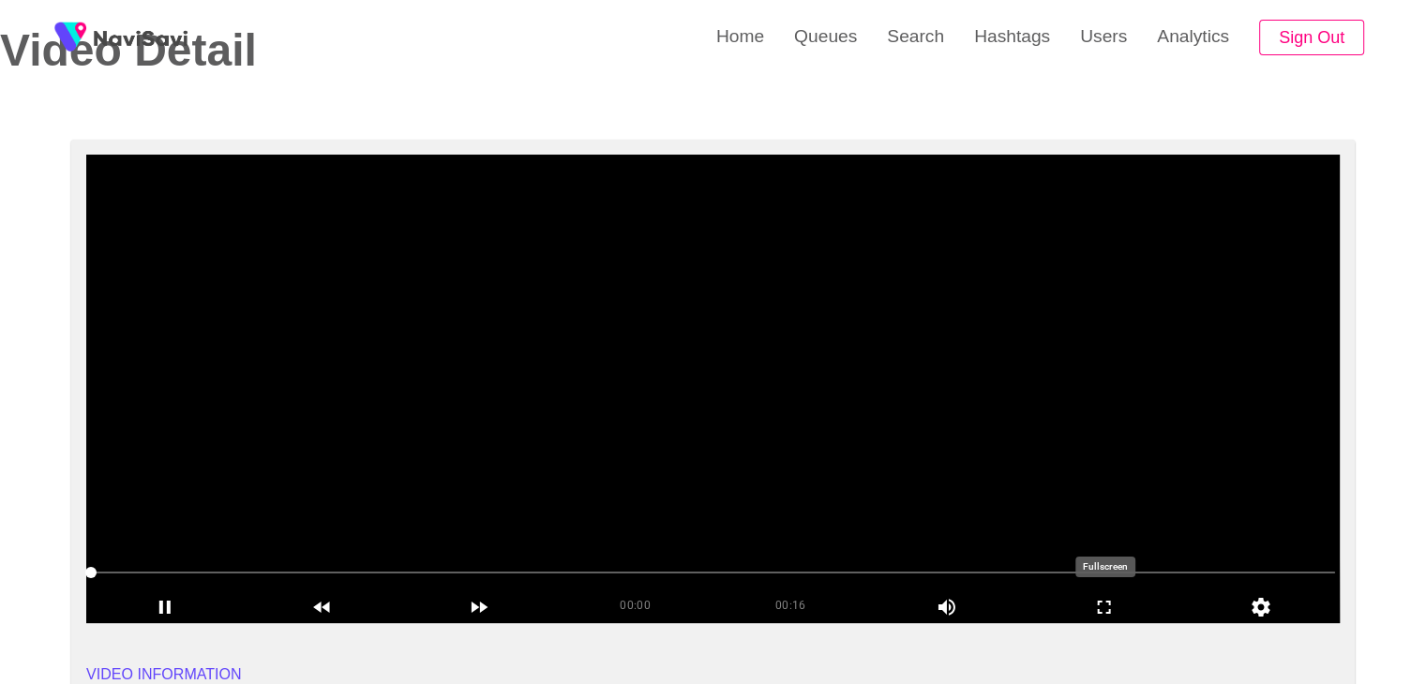
click at [1113, 613] on icon "add" at bounding box center [1104, 607] width 156 height 22
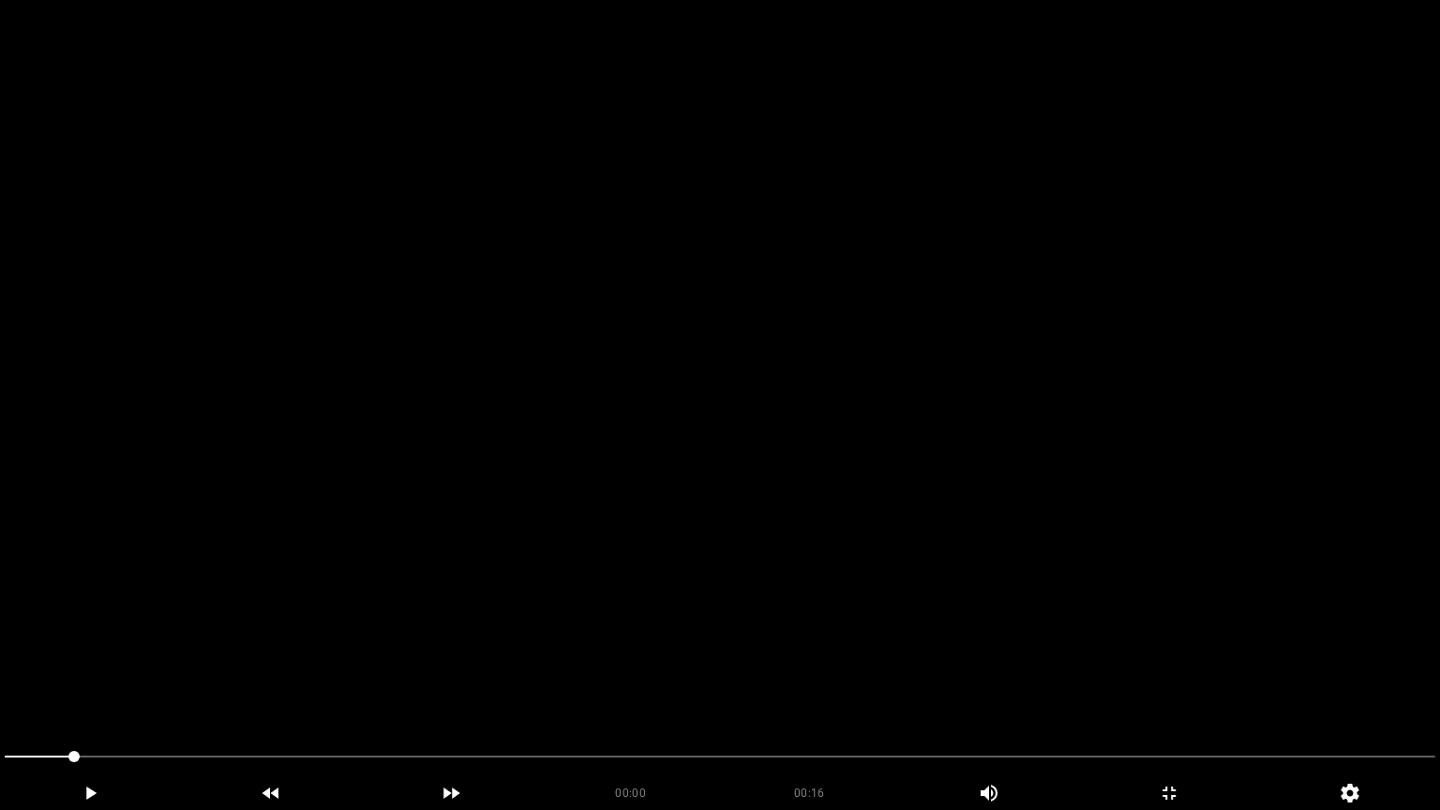
click at [729, 637] on video at bounding box center [720, 405] width 1440 height 810
click at [525, 671] on video at bounding box center [720, 405] width 1440 height 810
click at [506, 673] on video at bounding box center [720, 405] width 1440 height 810
click at [608, 674] on video at bounding box center [720, 405] width 1440 height 810
click at [647, 683] on video at bounding box center [720, 405] width 1440 height 810
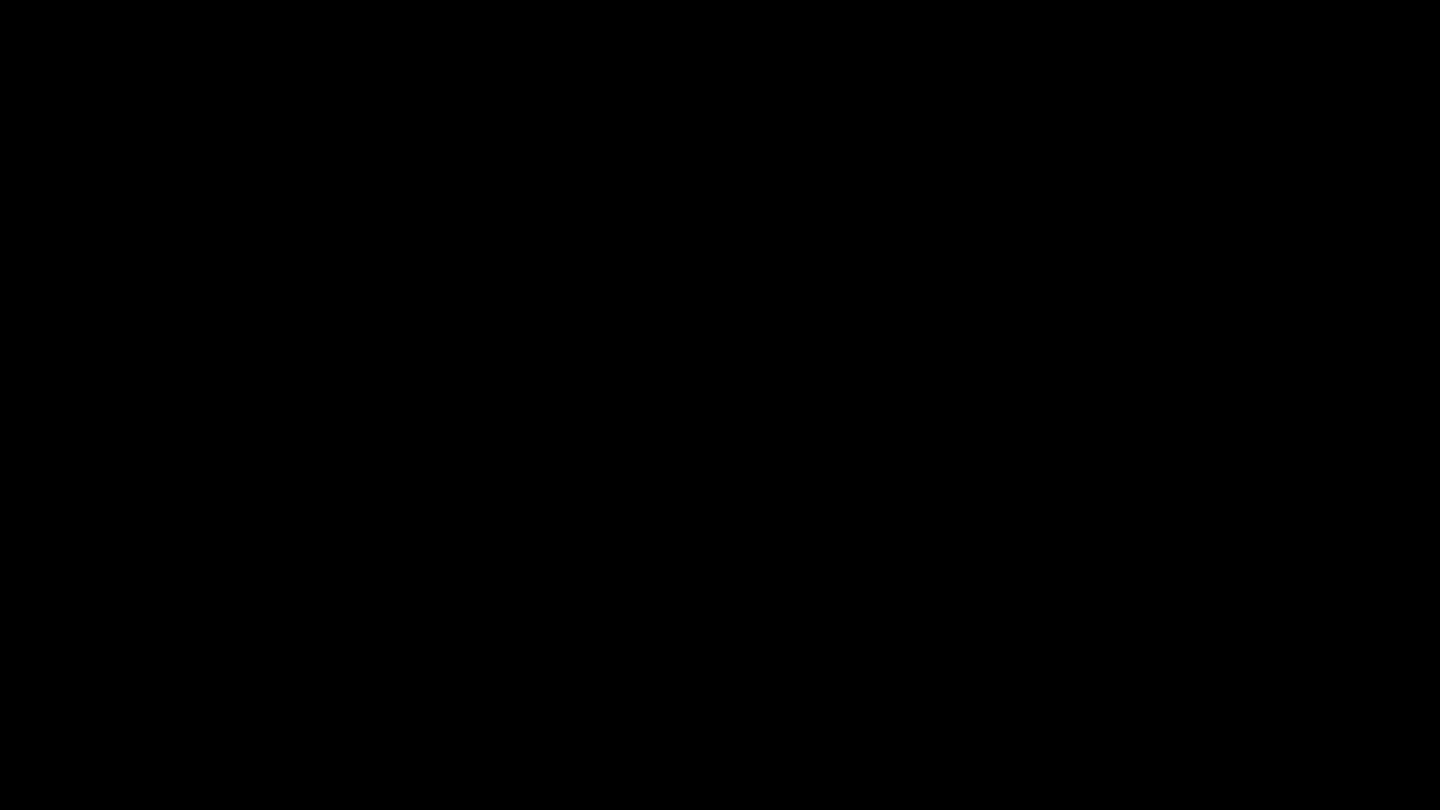
drag, startPoint x: 645, startPoint y: 759, endPoint x: 613, endPoint y: 761, distance: 31.9
click at [613, 683] on span at bounding box center [720, 757] width 1431 height 30
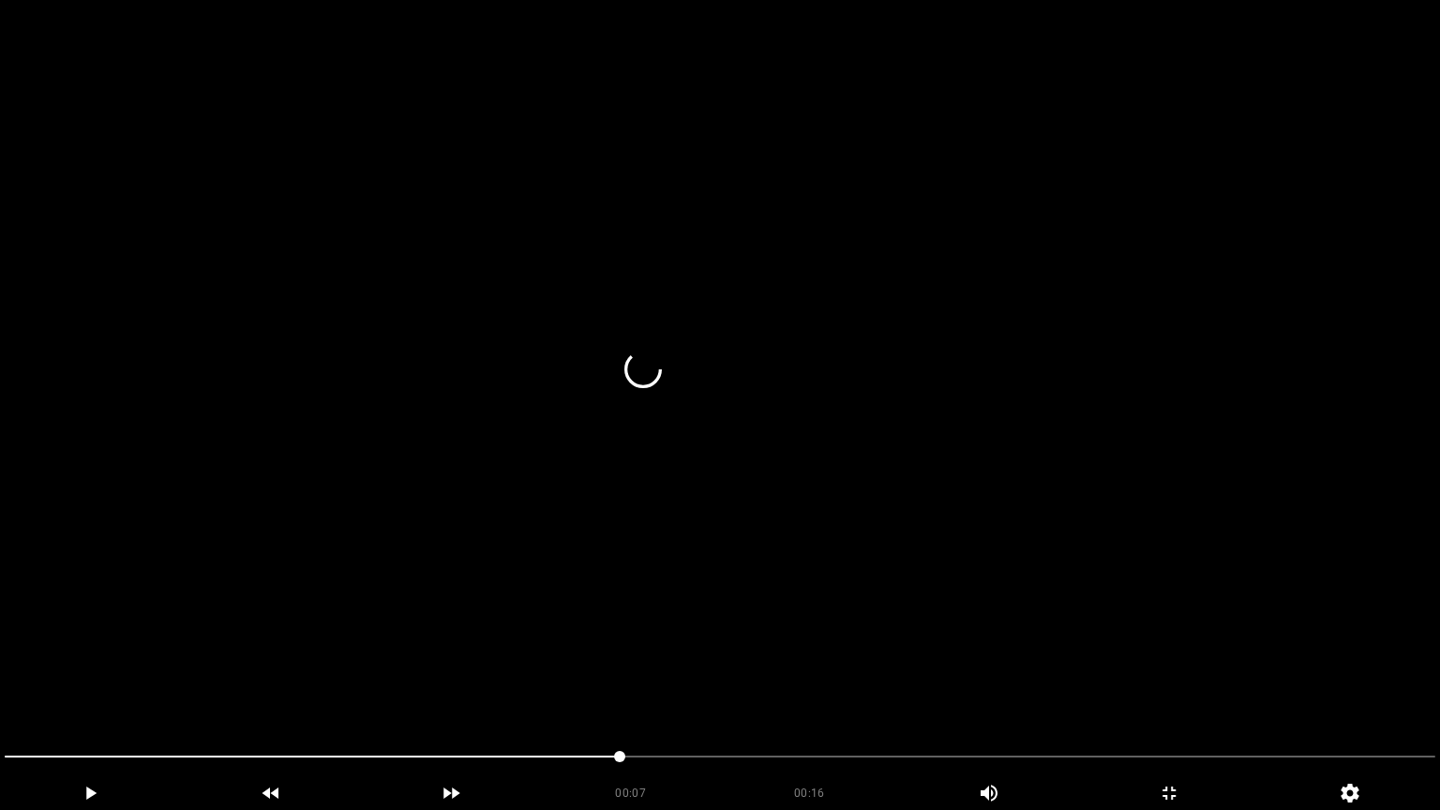
click at [715, 682] on video at bounding box center [720, 405] width 1440 height 810
click at [716, 682] on video at bounding box center [720, 405] width 1440 height 810
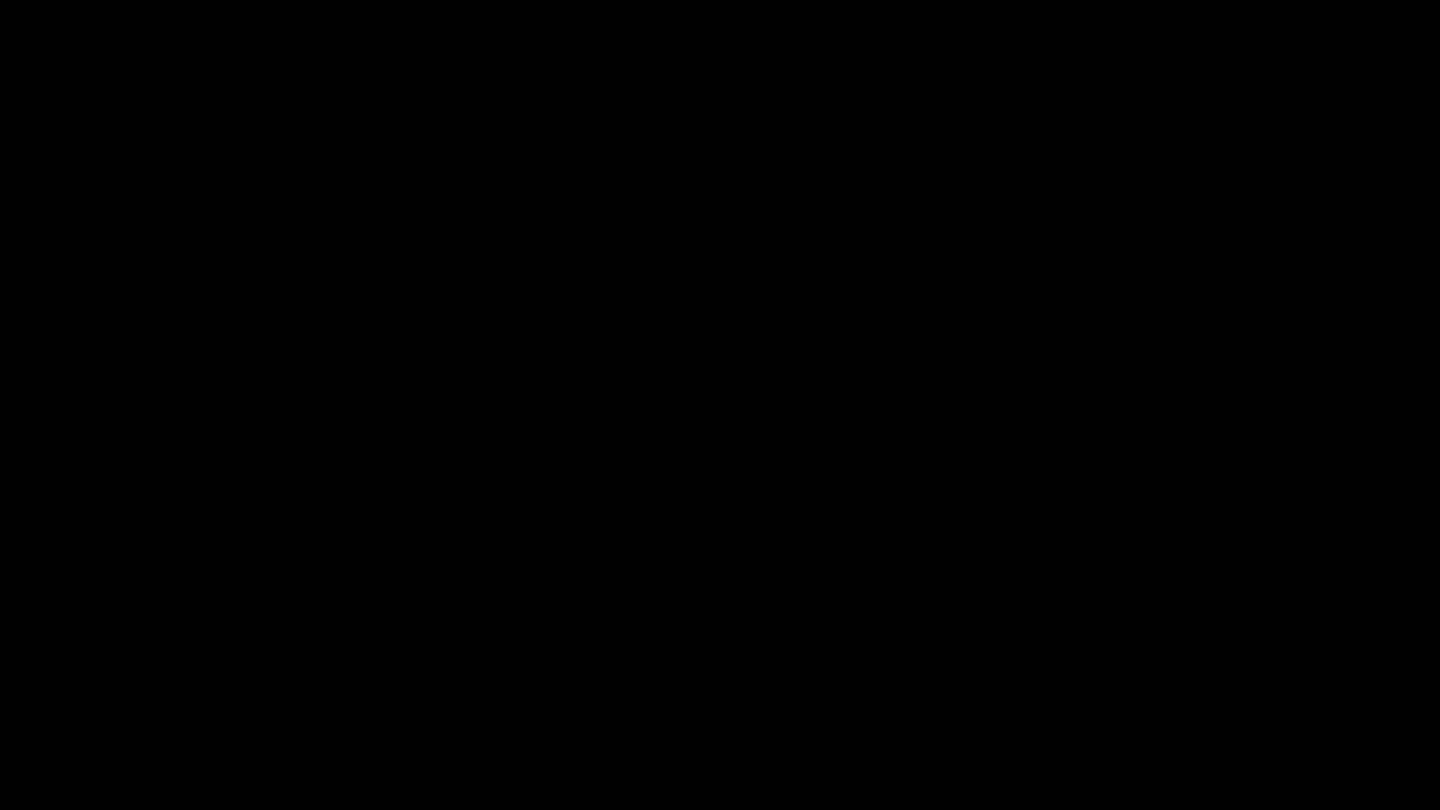
click at [49, 683] on div "add" at bounding box center [90, 793] width 181 height 34
click at [85, 683] on icon "add" at bounding box center [90, 793] width 179 height 22
click at [90, 683] on icon "add" at bounding box center [91, 793] width 10 height 13
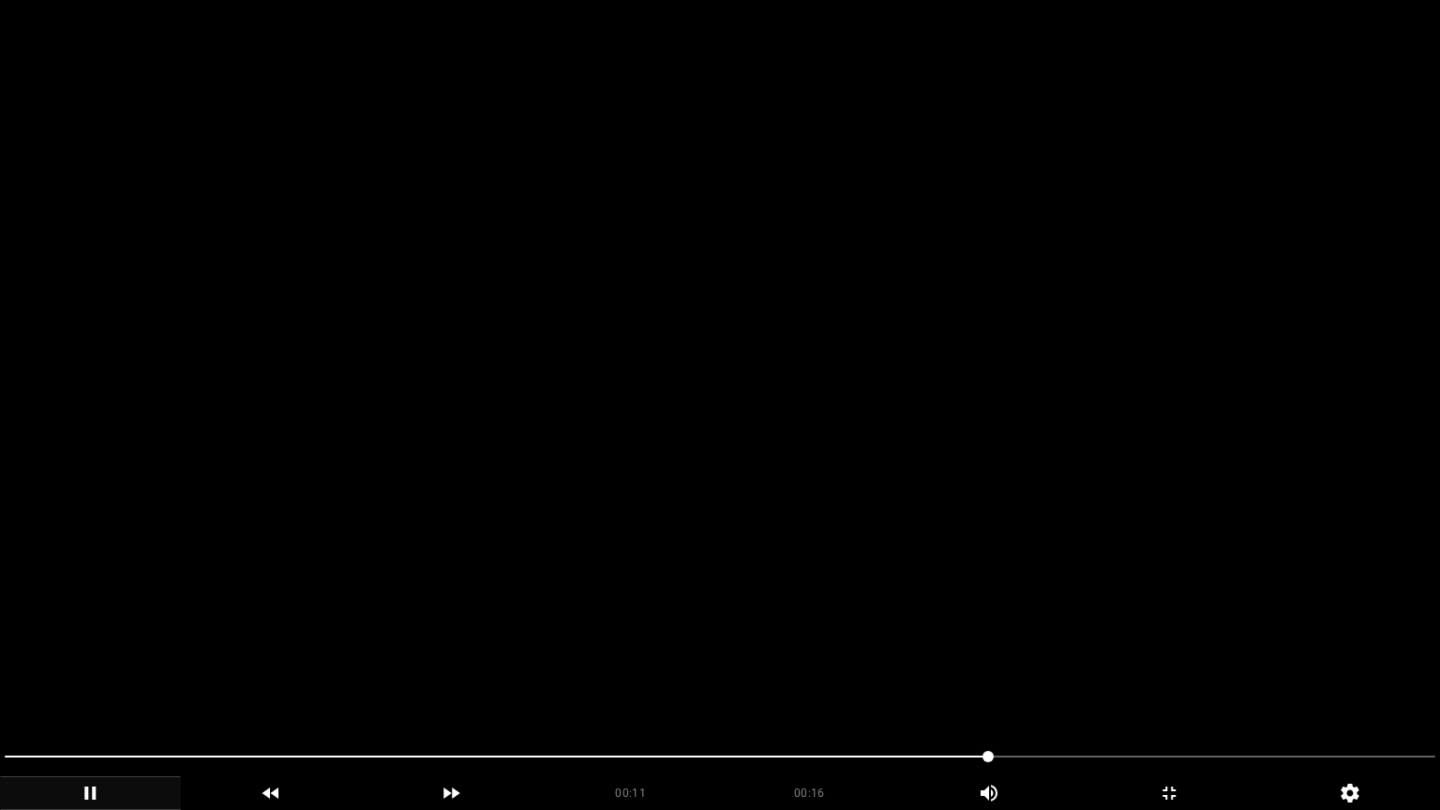
click at [1008, 683] on video at bounding box center [720, 405] width 1440 height 810
click at [825, 647] on video at bounding box center [720, 405] width 1440 height 810
click at [1092, 661] on video at bounding box center [720, 405] width 1440 height 810
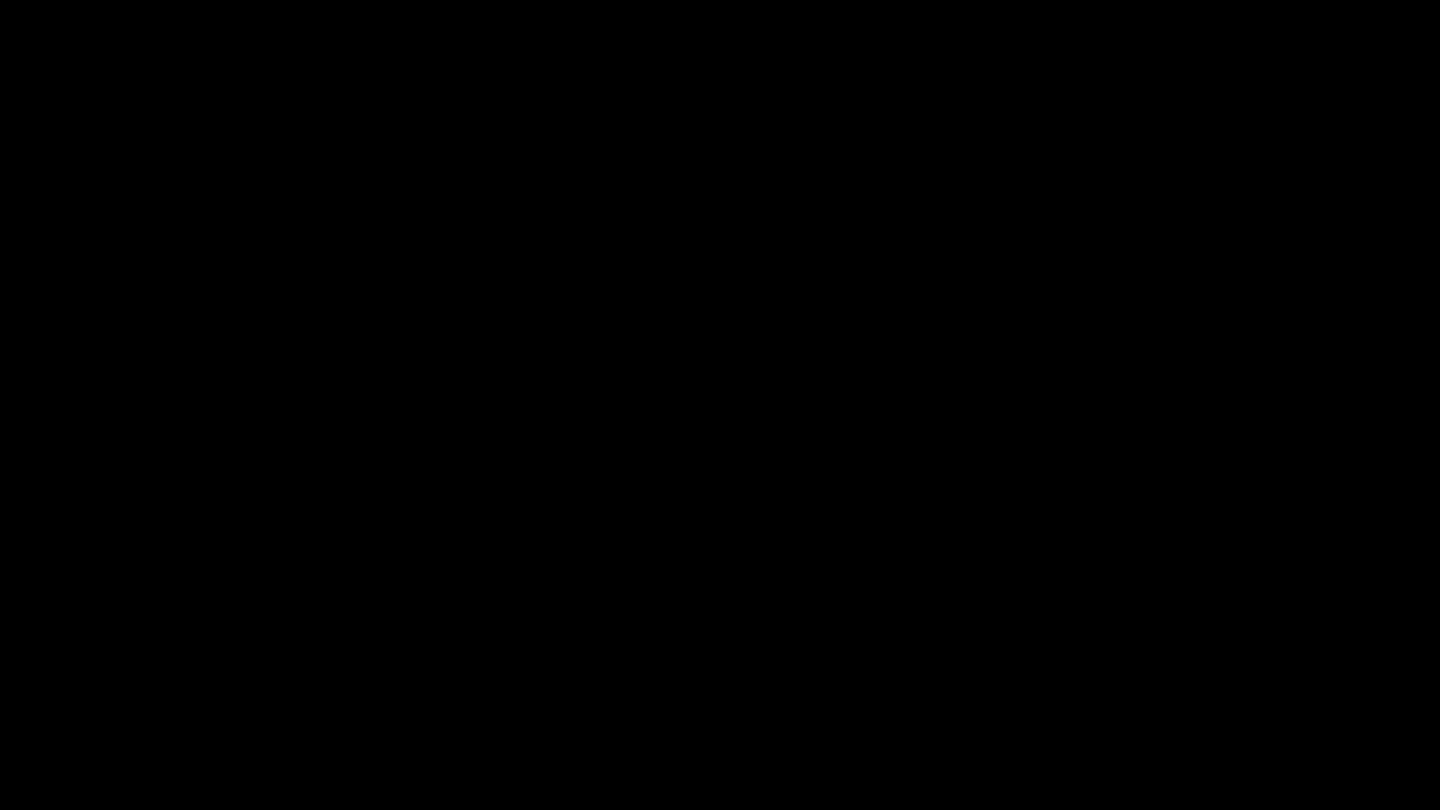
drag, startPoint x: 0, startPoint y: 751, endPoint x: 0, endPoint y: 722, distance: 29.1
click at [1176, 683] on icon "add" at bounding box center [1169, 793] width 179 height 22
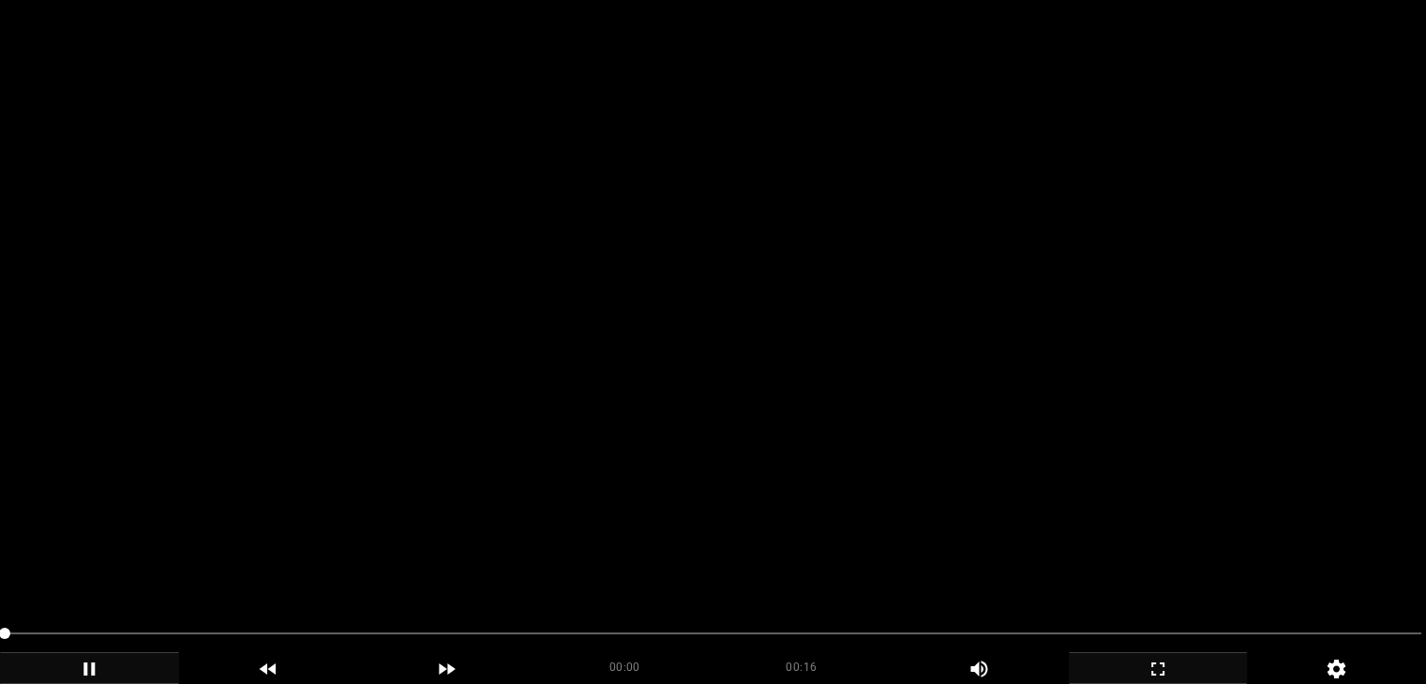
click at [691, 173] on video at bounding box center [713, 342] width 1426 height 684
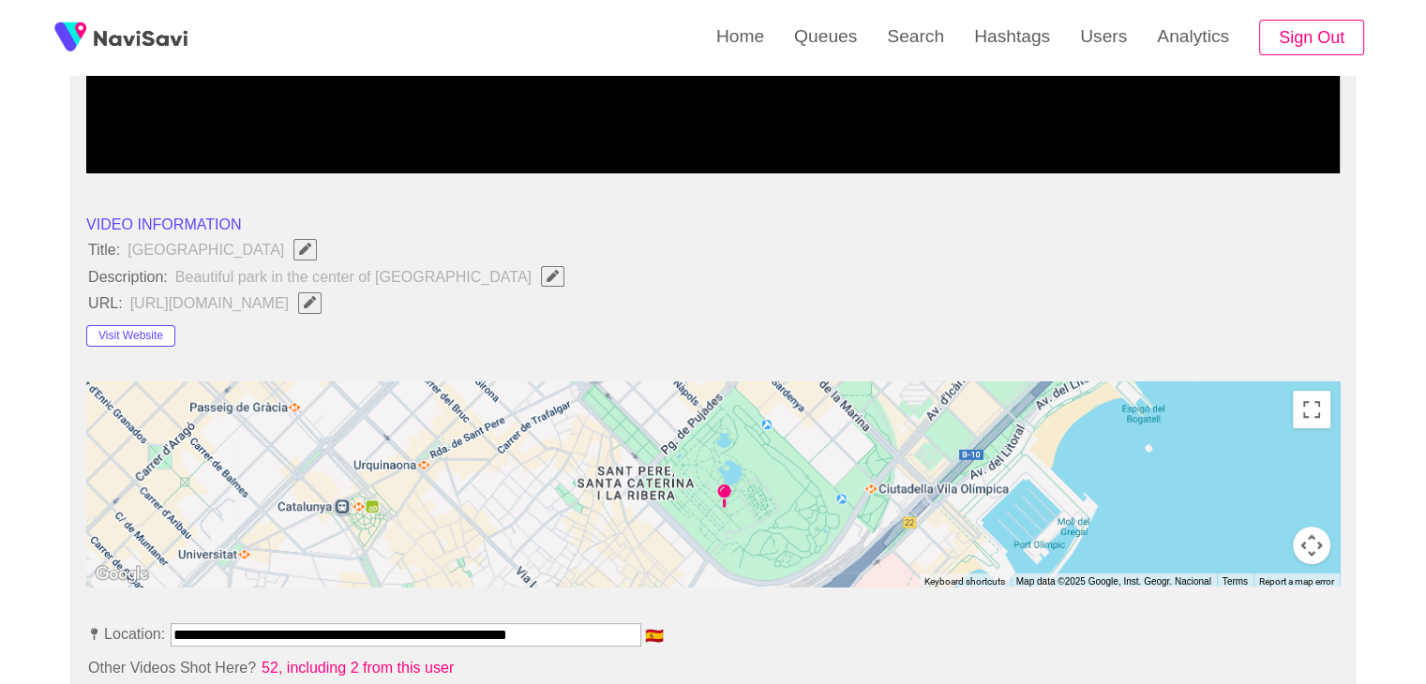
scroll to position [562, 0]
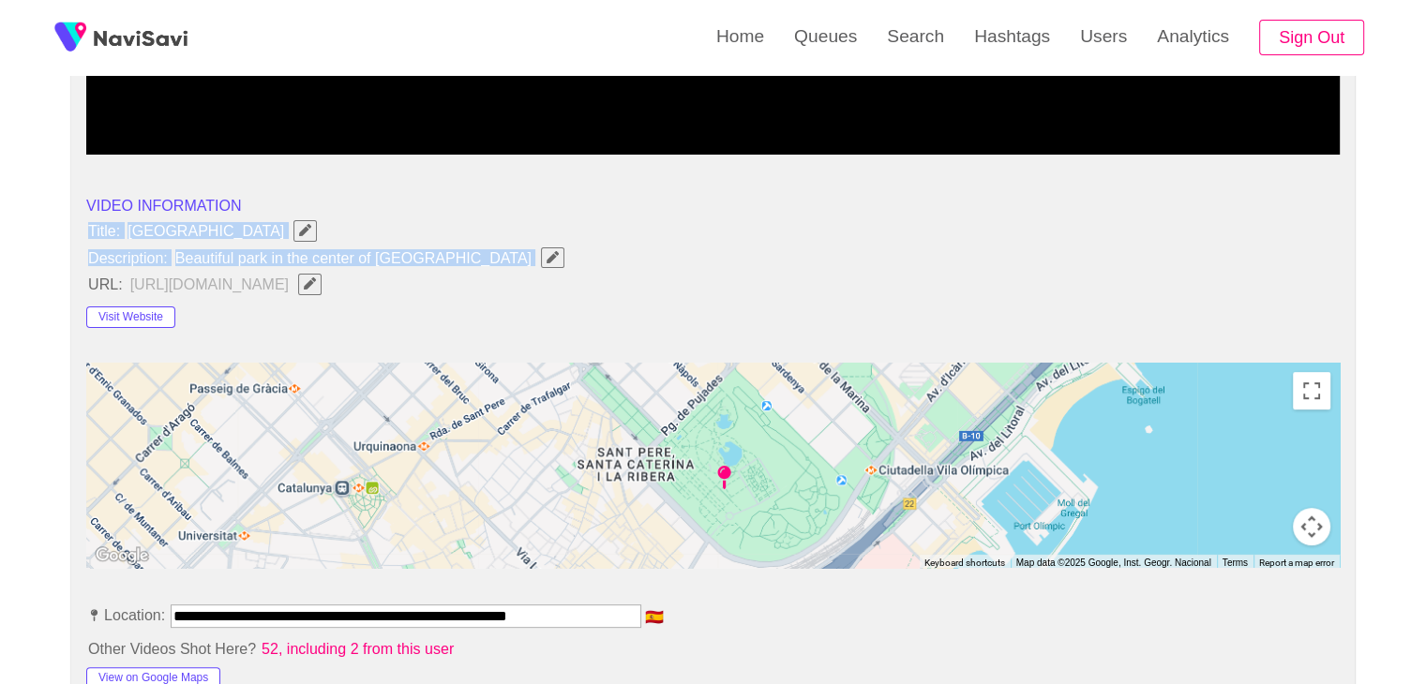
drag, startPoint x: 84, startPoint y: 224, endPoint x: 462, endPoint y: 254, distance: 379.0
copy ul "Title: Parc de la Ciutadella Description: Beautiful park in the center of Barce…"
click at [547, 256] on icon "Edit Field" at bounding box center [553, 257] width 12 height 12
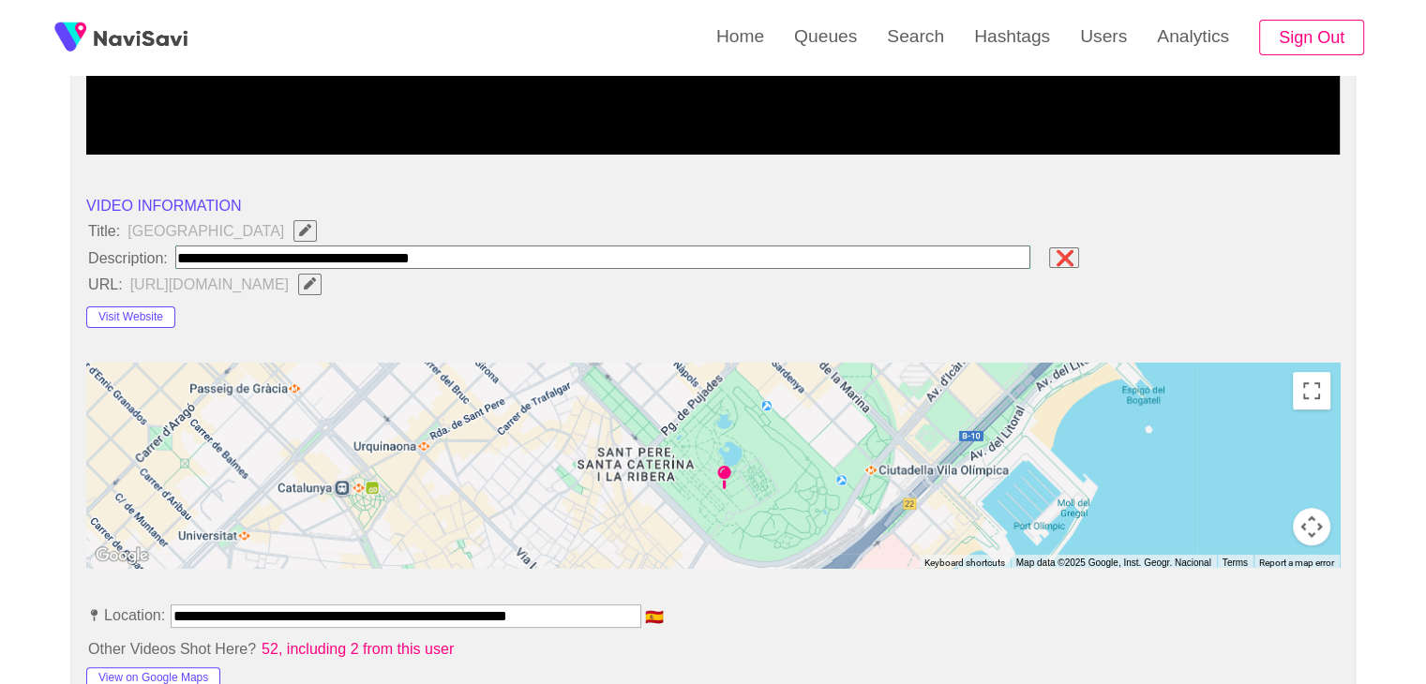
type input "**********"
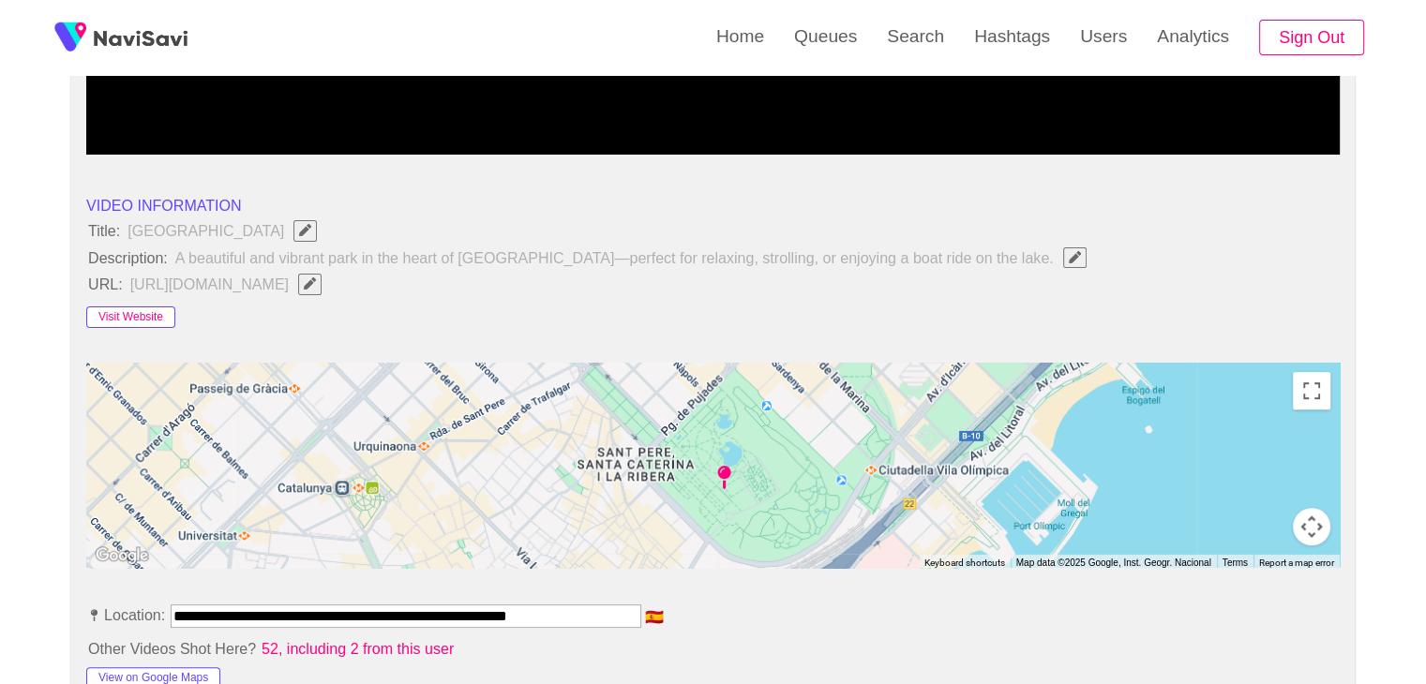
click at [139, 320] on button "Visit Website" at bounding box center [130, 318] width 89 height 22
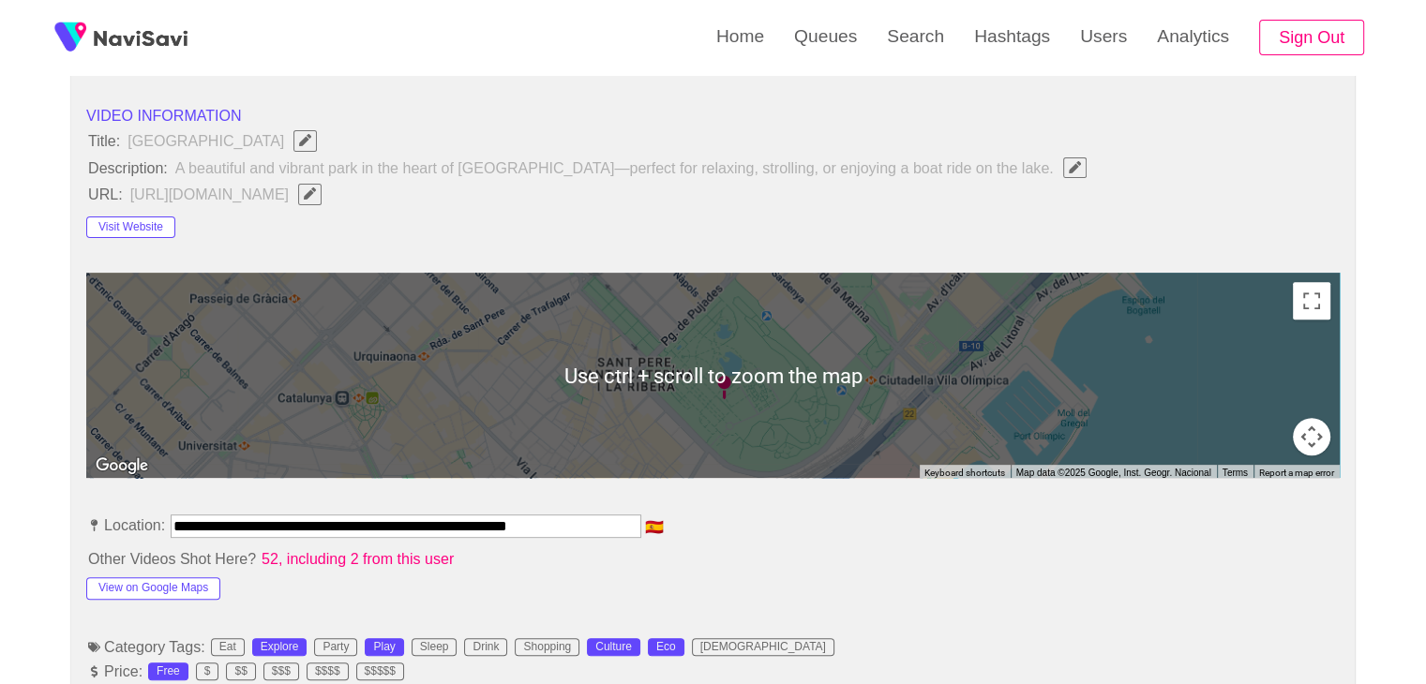
scroll to position [844, 0]
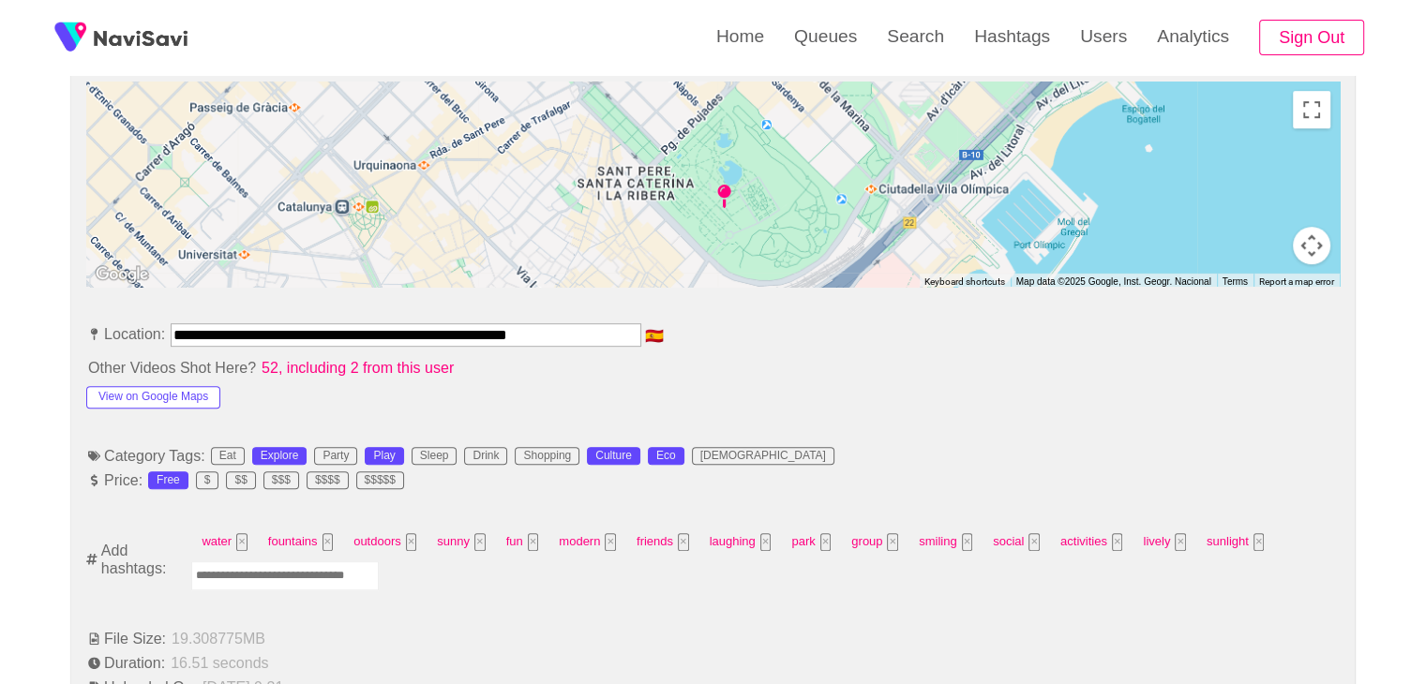
click at [306, 574] on input "Enter tag here and press return" at bounding box center [284, 576] width 187 height 29
type input "*******"
click at [195, 391] on button "View on Google Maps" at bounding box center [153, 397] width 134 height 22
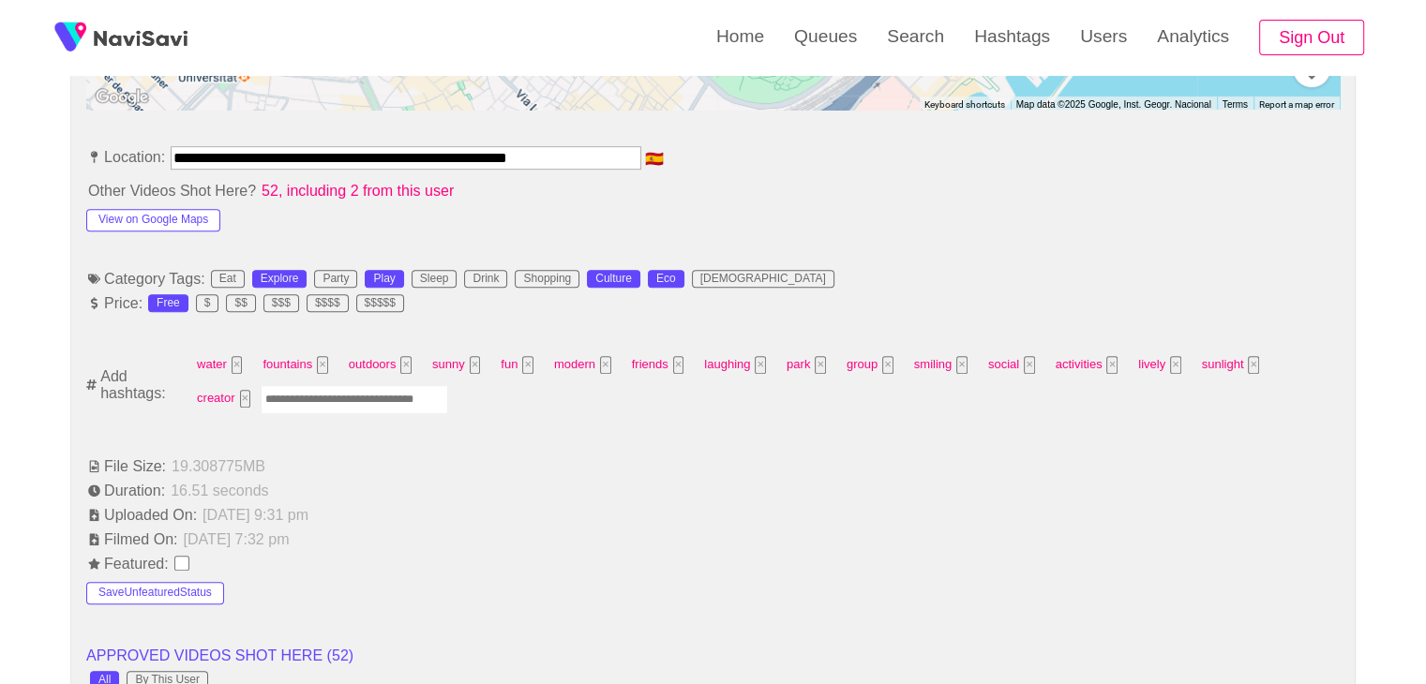
scroll to position [1031, 0]
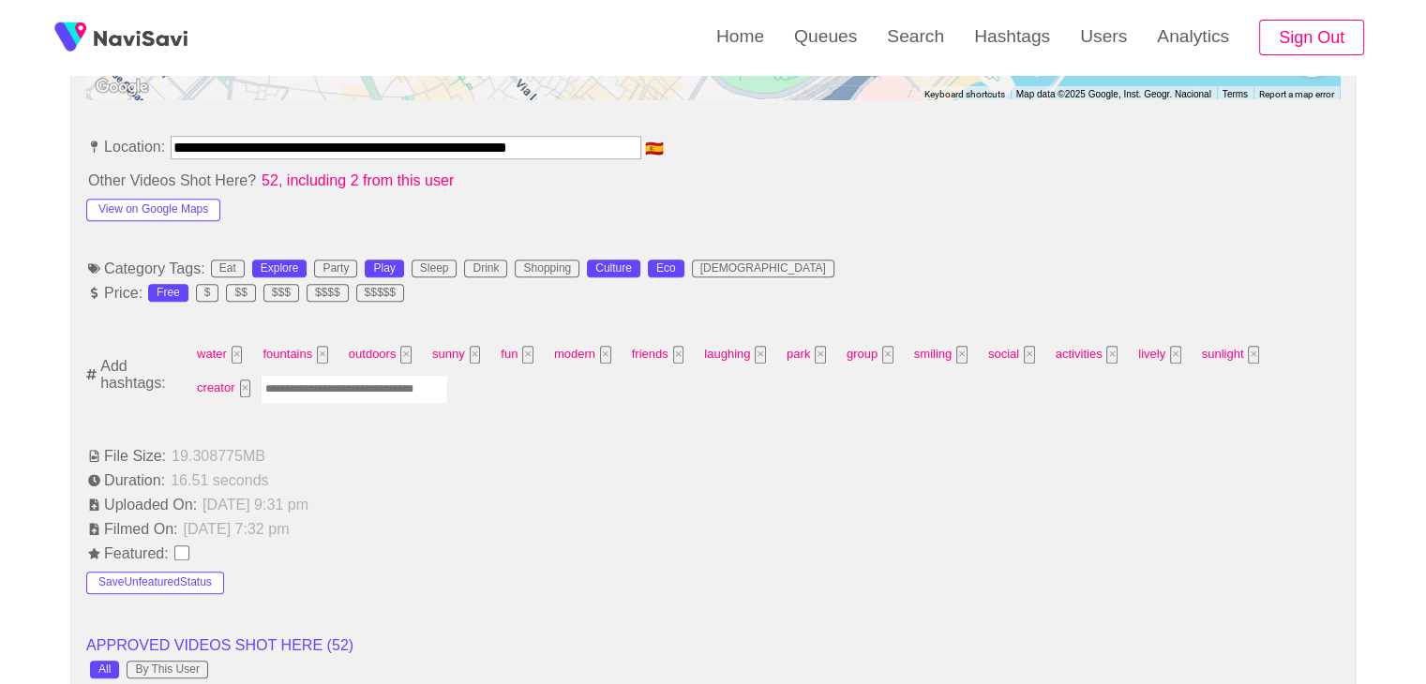
drag, startPoint x: 296, startPoint y: 380, endPoint x: 326, endPoint y: 389, distance: 31.4
click at [300, 382] on input "Enter tag here and press return" at bounding box center [354, 389] width 187 height 29
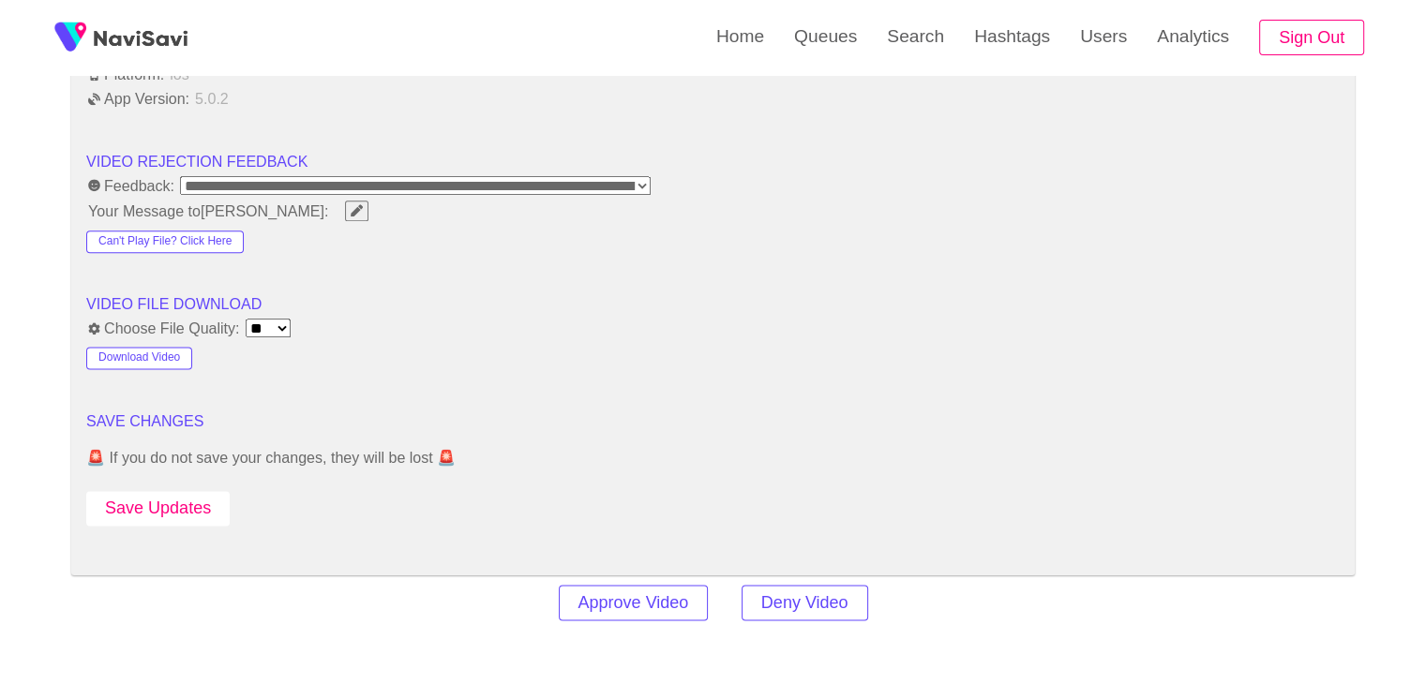
scroll to position [2344, 0]
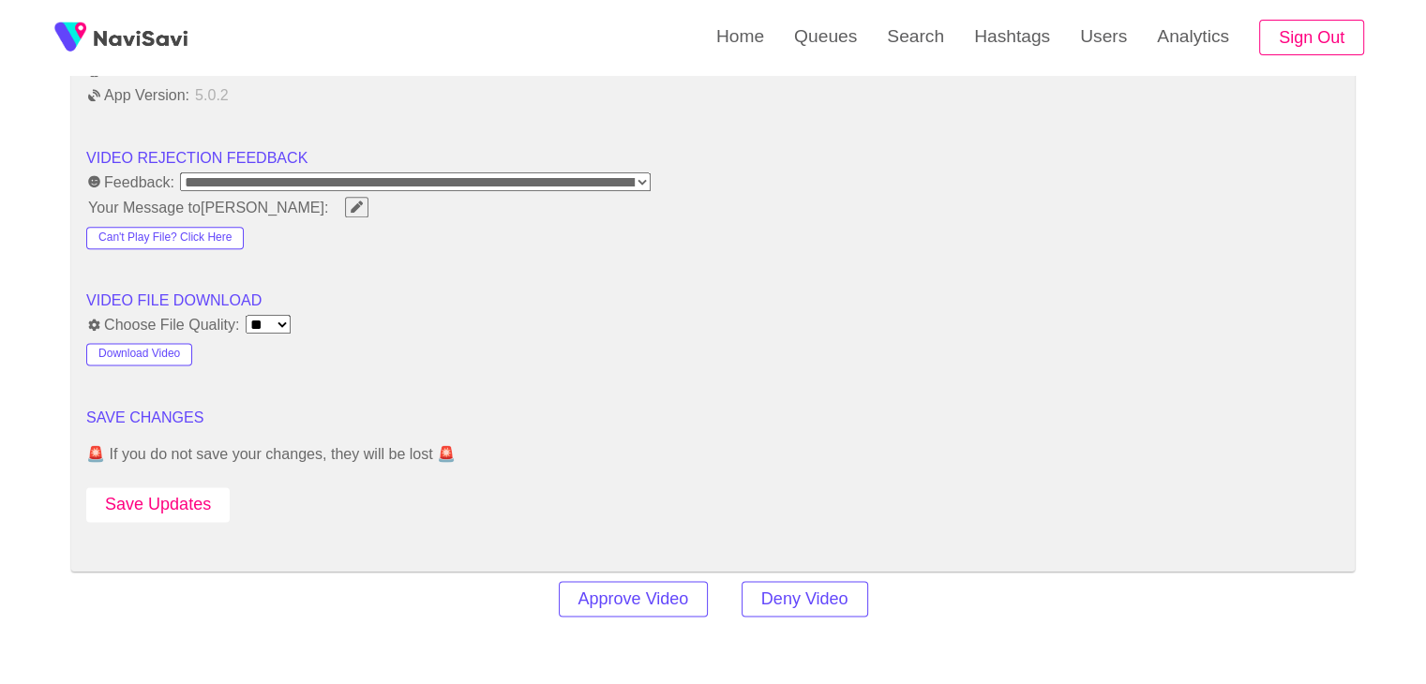
click at [172, 490] on button "Save Updates" at bounding box center [157, 504] width 143 height 35
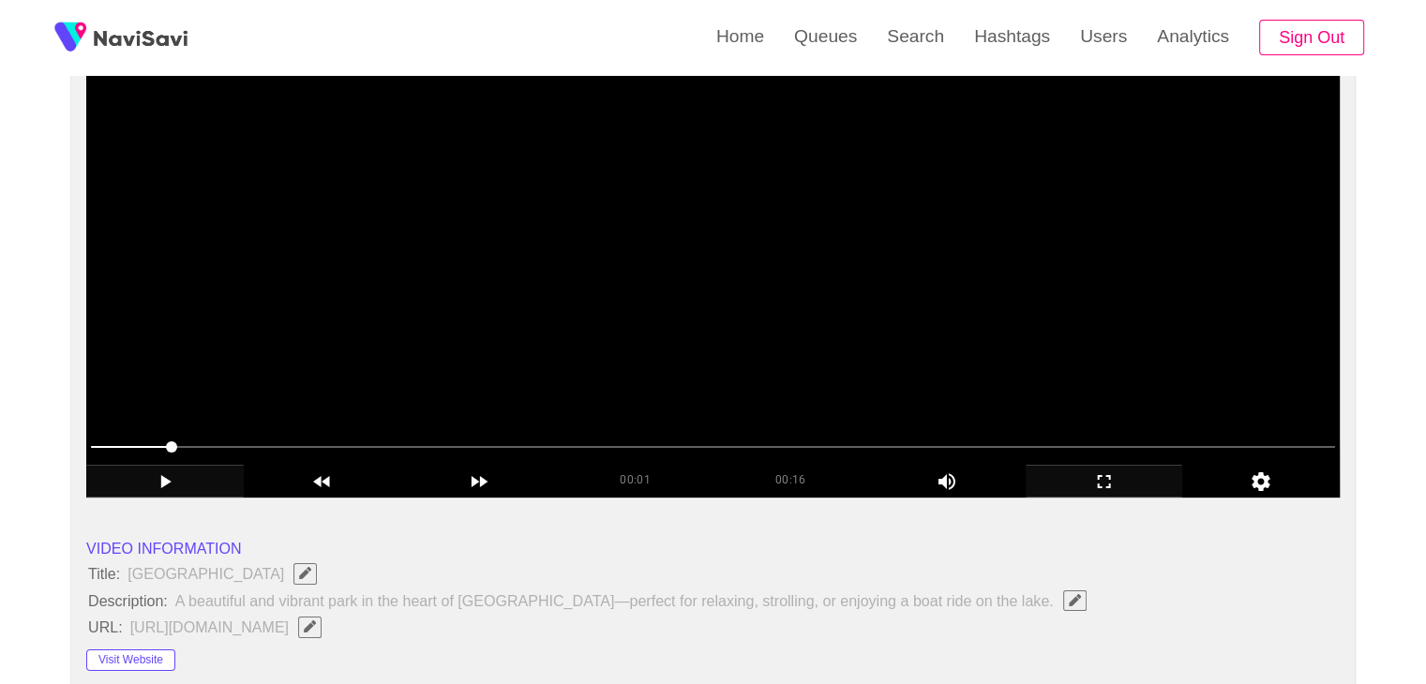
scroll to position [187, 0]
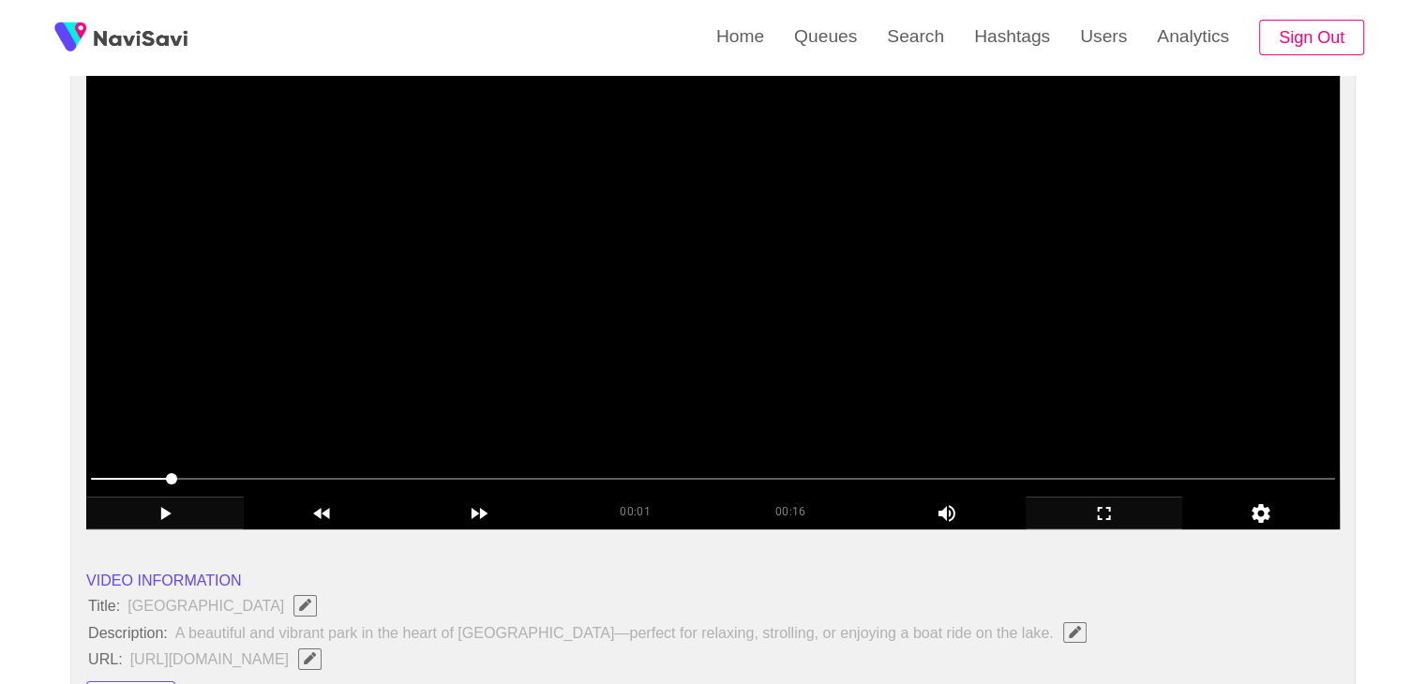
click at [688, 297] on video at bounding box center [712, 295] width 1253 height 469
click at [609, 189] on video at bounding box center [712, 295] width 1253 height 469
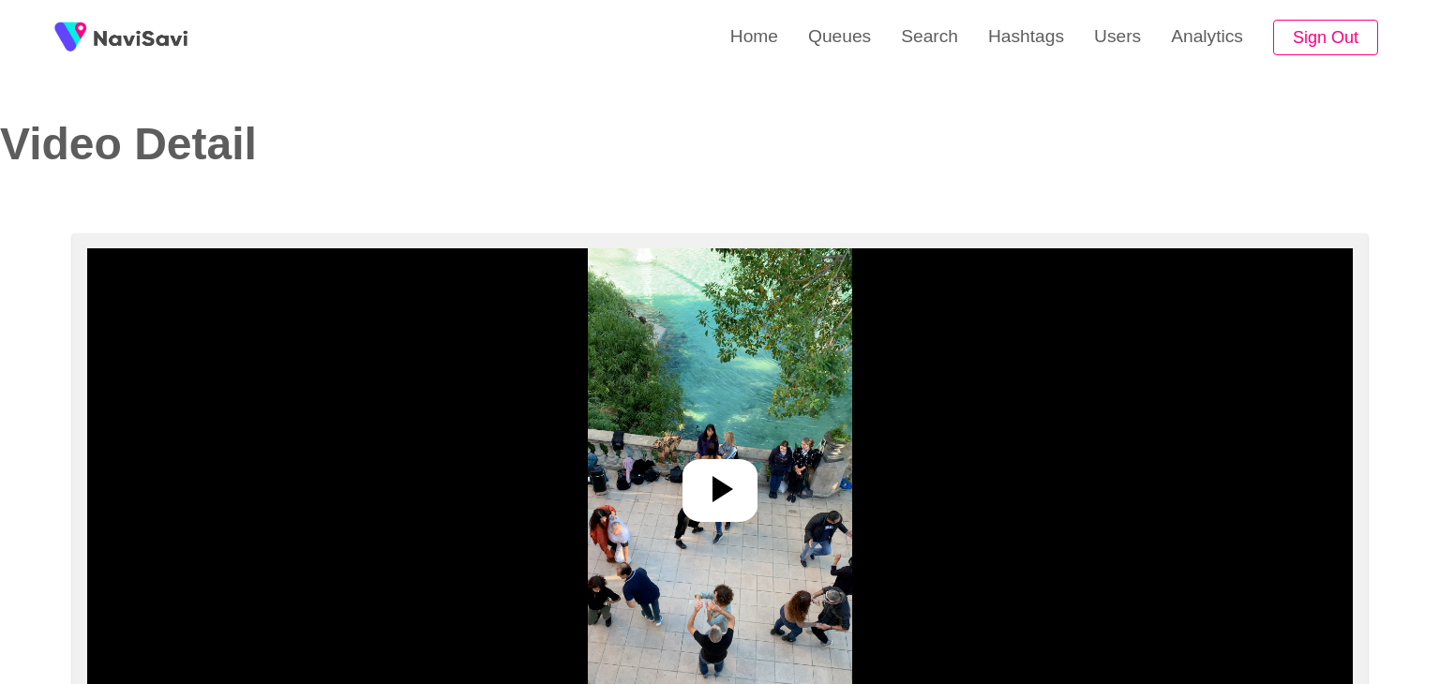
select select "**********"
select select "**"
click at [714, 492] on icon at bounding box center [715, 489] width 21 height 26
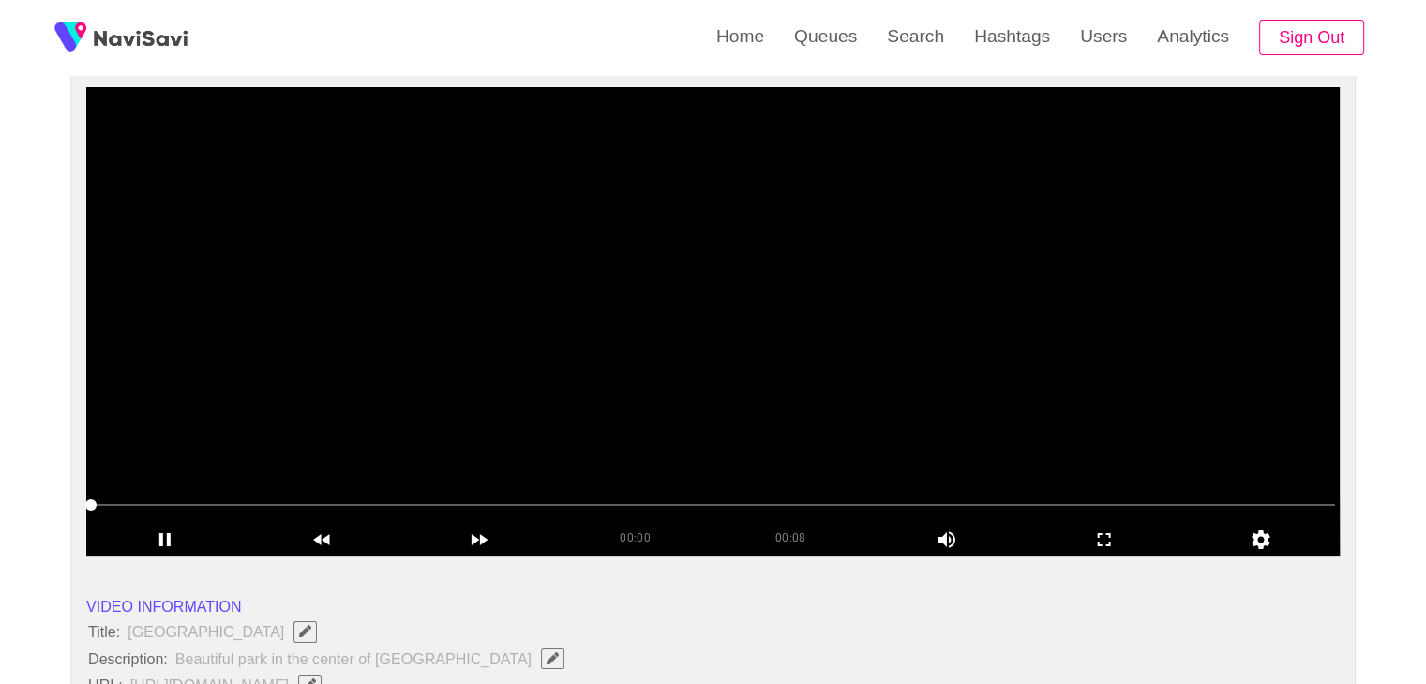
scroll to position [187, 0]
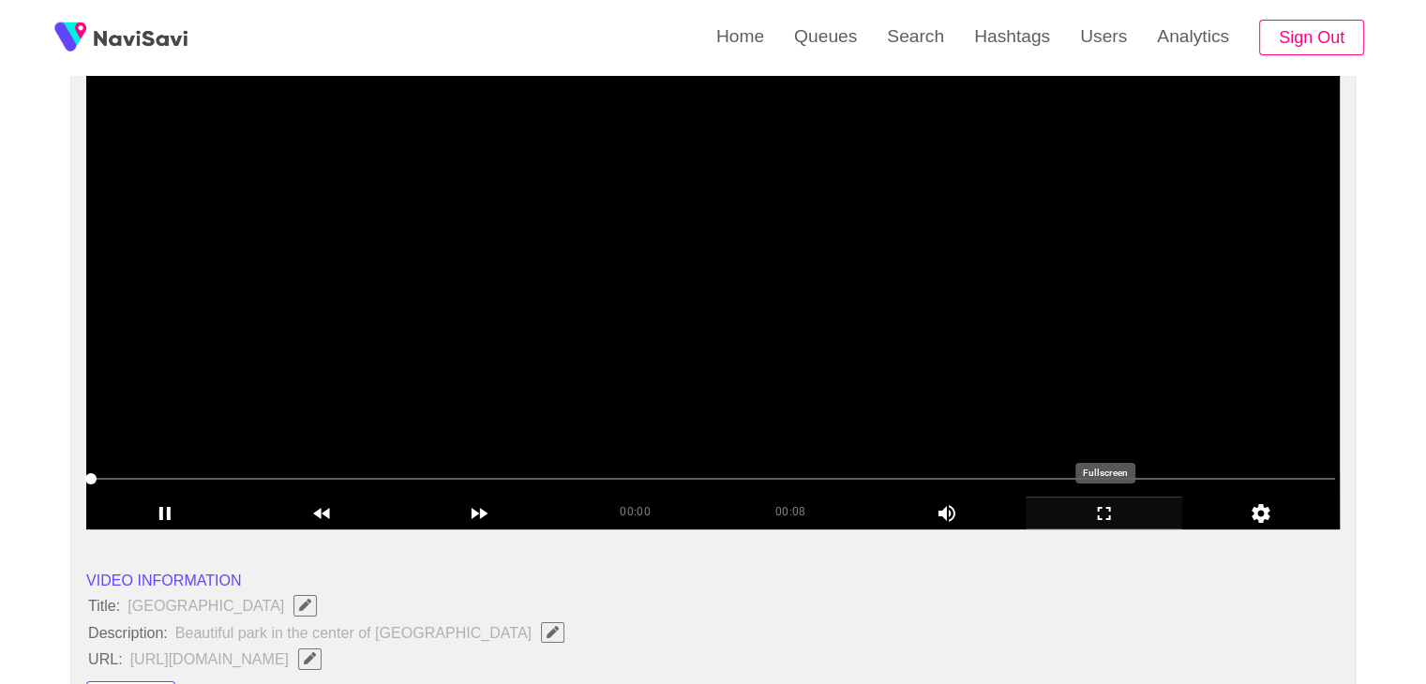
click at [1161, 511] on icon "add" at bounding box center [1104, 513] width 156 height 22
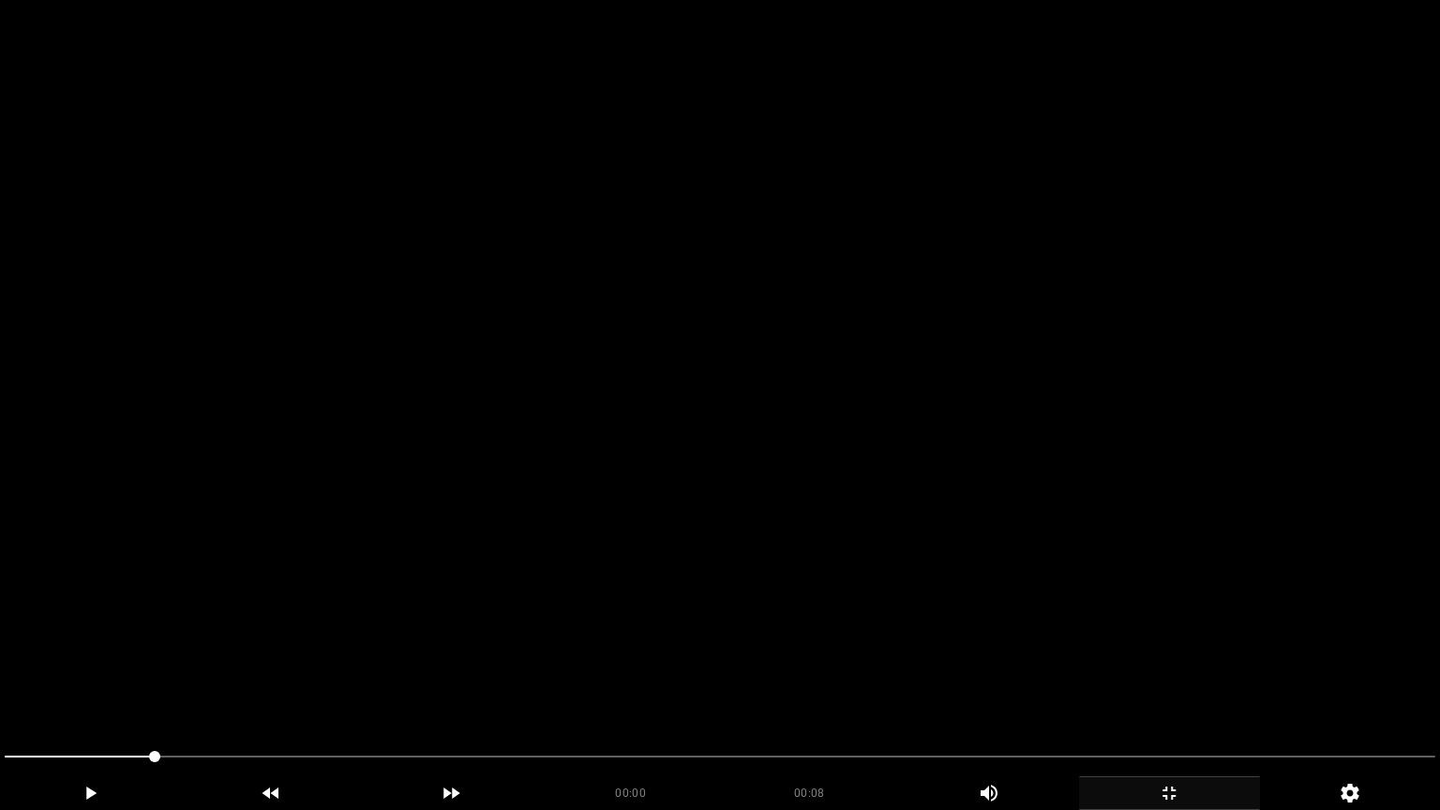
click at [982, 538] on video at bounding box center [720, 405] width 1440 height 810
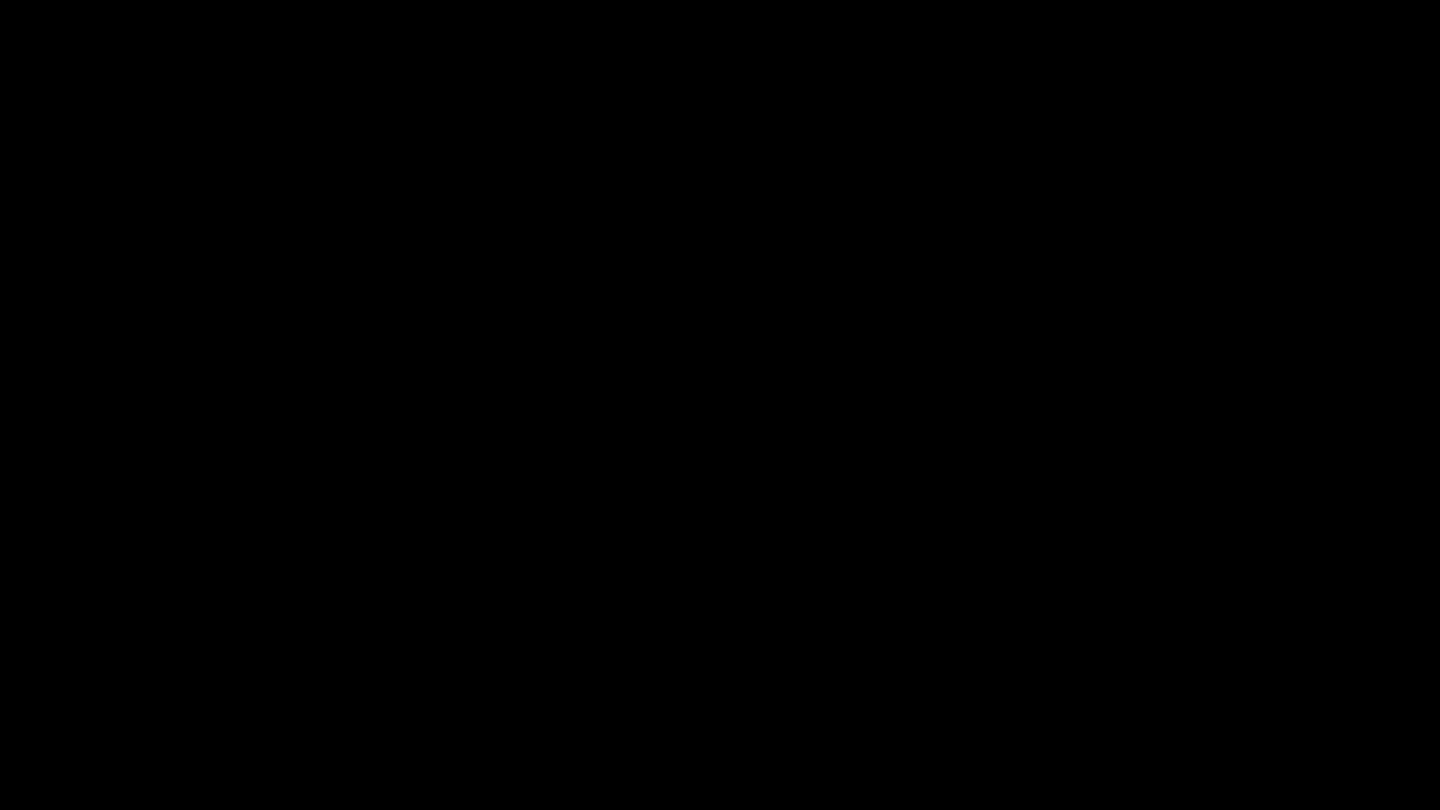
drag, startPoint x: 346, startPoint y: 765, endPoint x: 0, endPoint y: 755, distance: 346.1
click at [0, 683] on div at bounding box center [720, 759] width 1446 height 50
click at [687, 591] on video at bounding box center [720, 405] width 1440 height 810
click at [944, 566] on video at bounding box center [720, 405] width 1440 height 810
click at [945, 569] on video at bounding box center [720, 405] width 1440 height 810
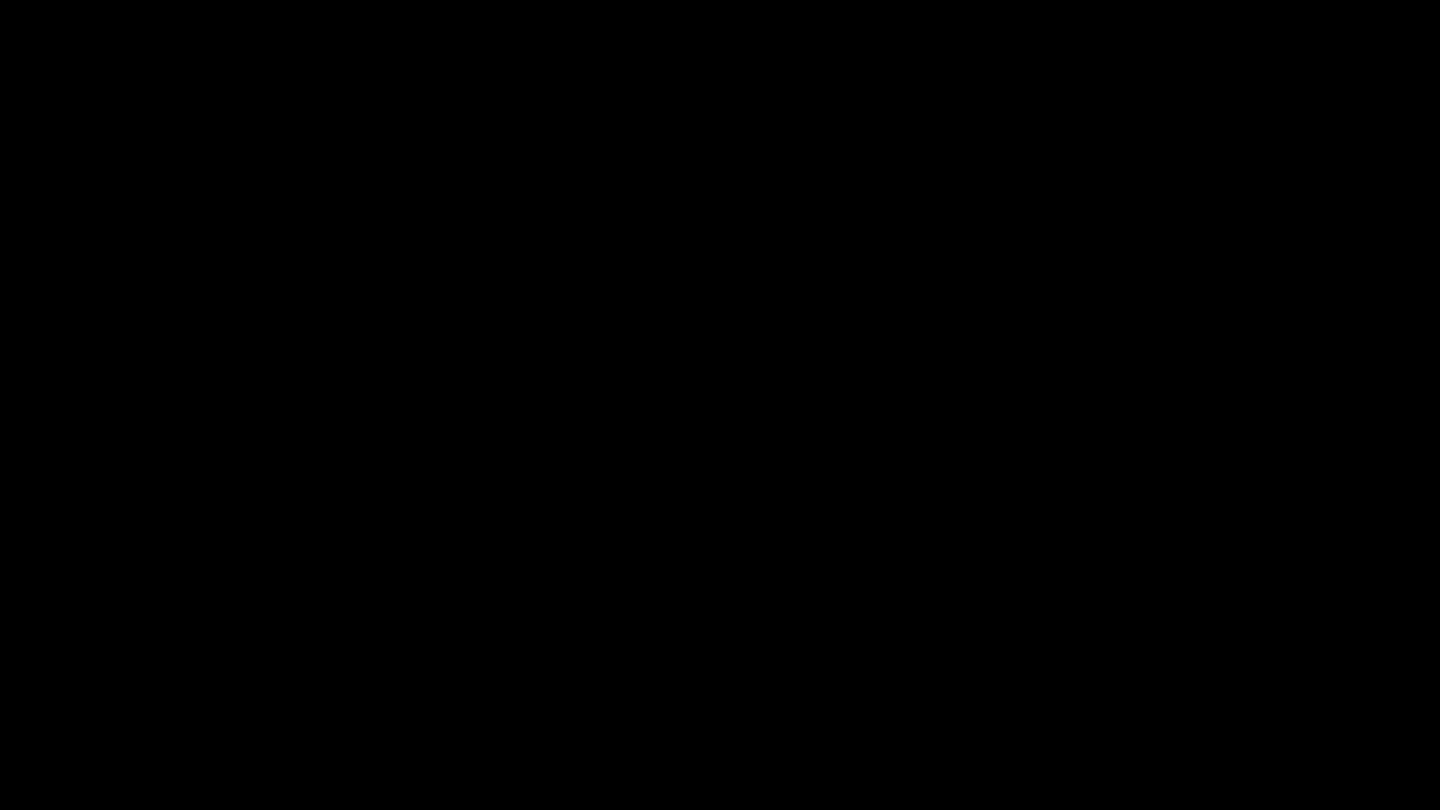
click at [1171, 683] on icon "add" at bounding box center [1169, 793] width 179 height 22
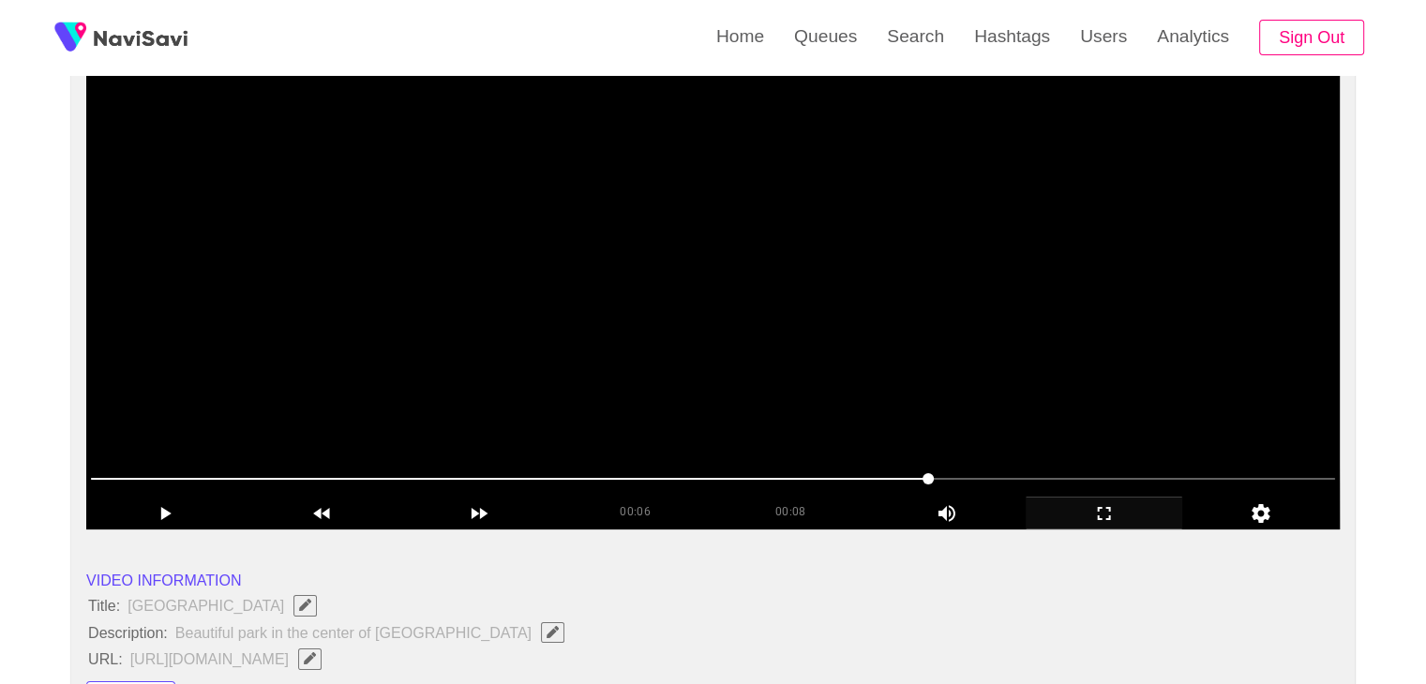
click at [889, 367] on video at bounding box center [712, 295] width 1253 height 469
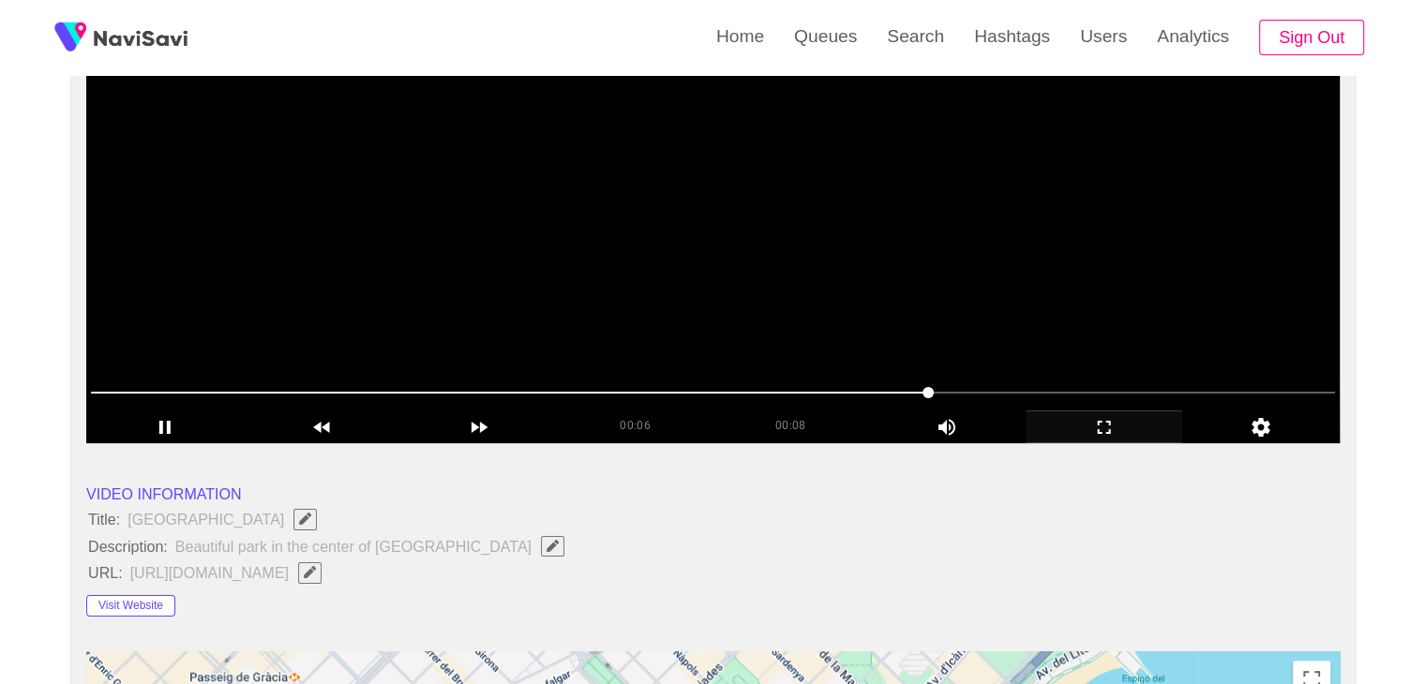
scroll to position [281, 0]
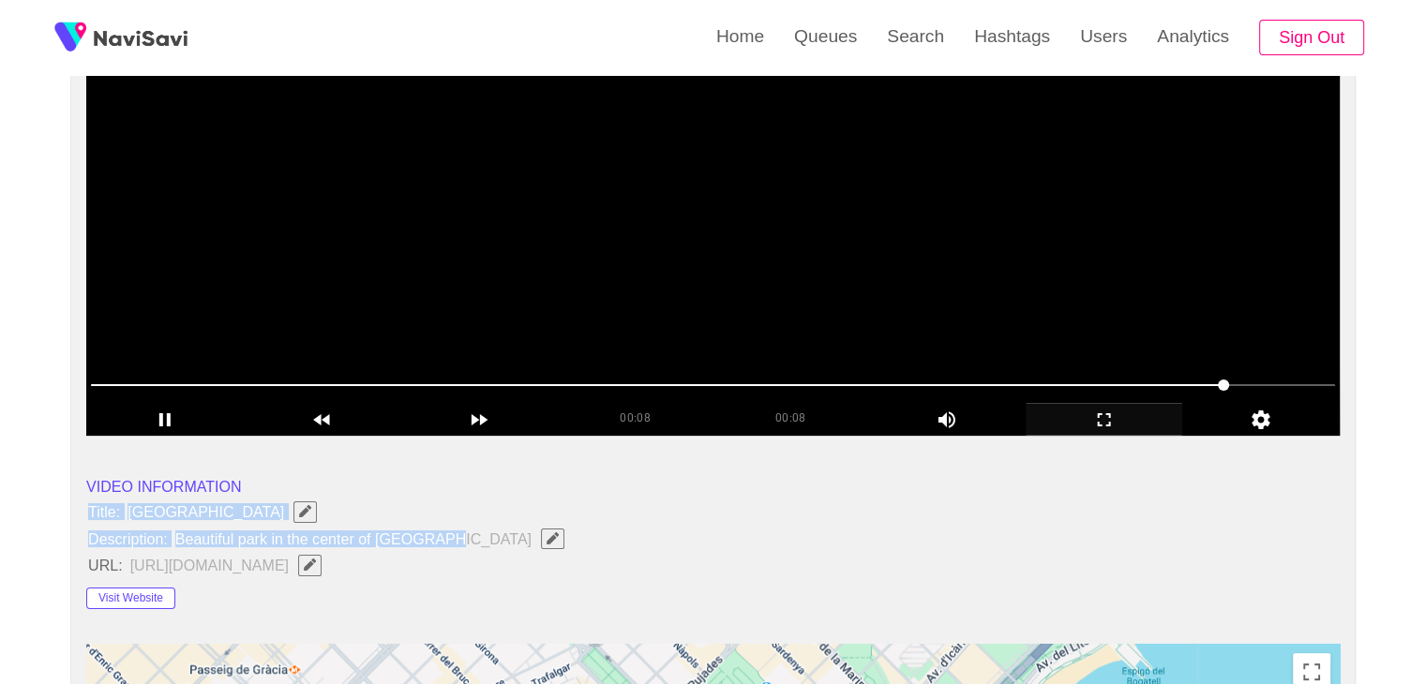
drag, startPoint x: 94, startPoint y: 510, endPoint x: 455, endPoint y: 526, distance: 361.3
copy ul "Title: Parc de la Ciutadella Description: Beautiful park in the center of Barce…"
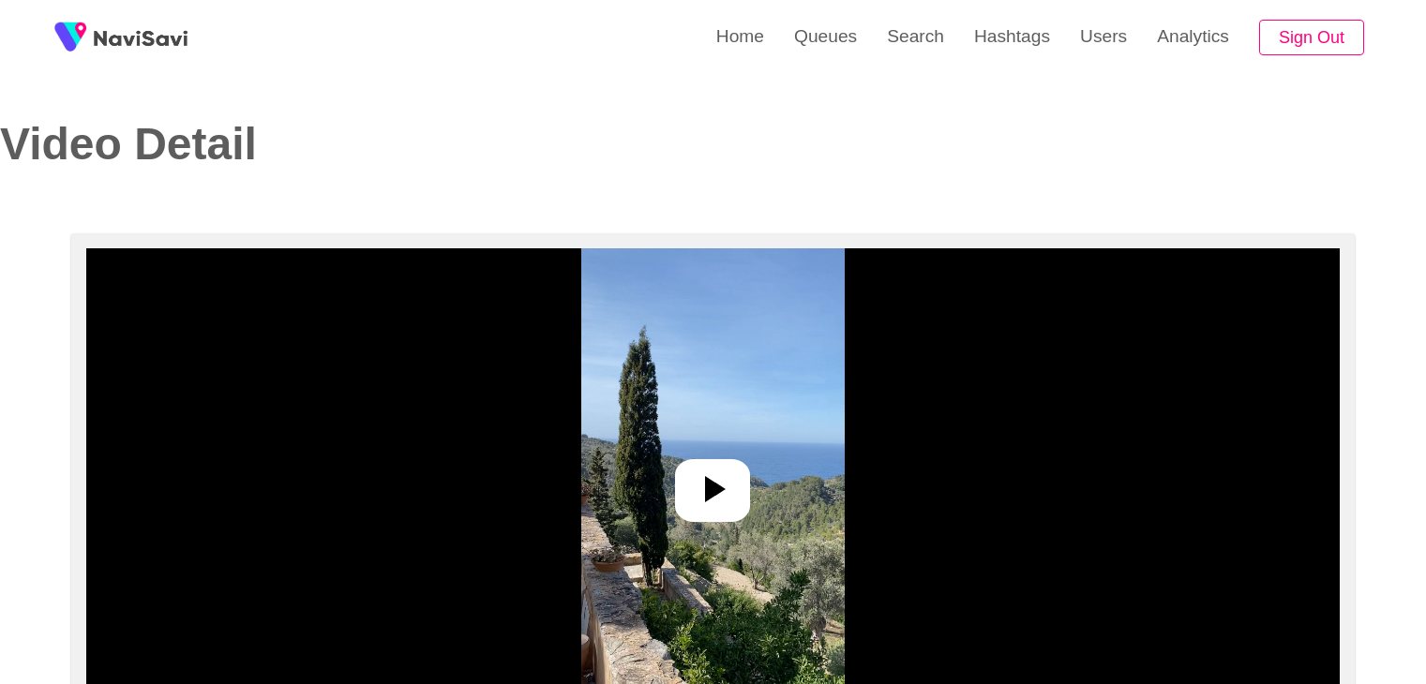
select select "**"
select select "**********"
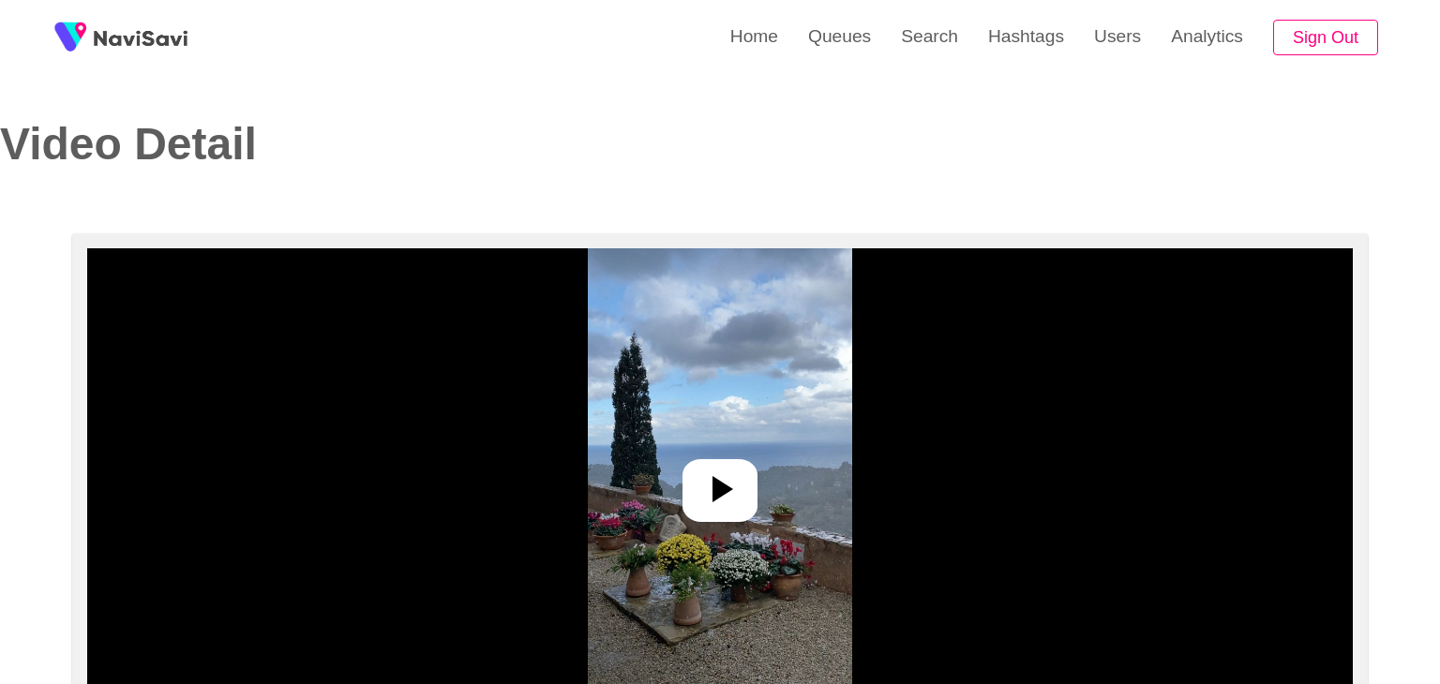
select select "**********"
select select "**"
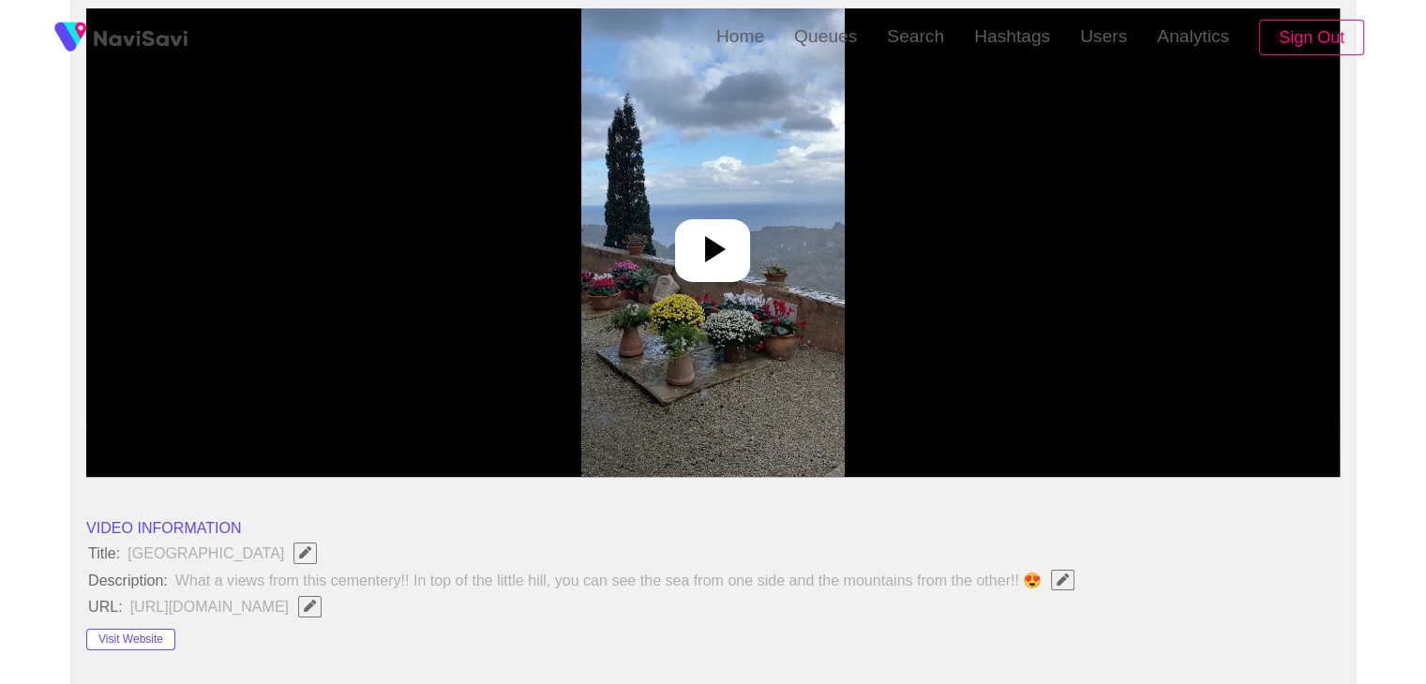
scroll to position [281, 0]
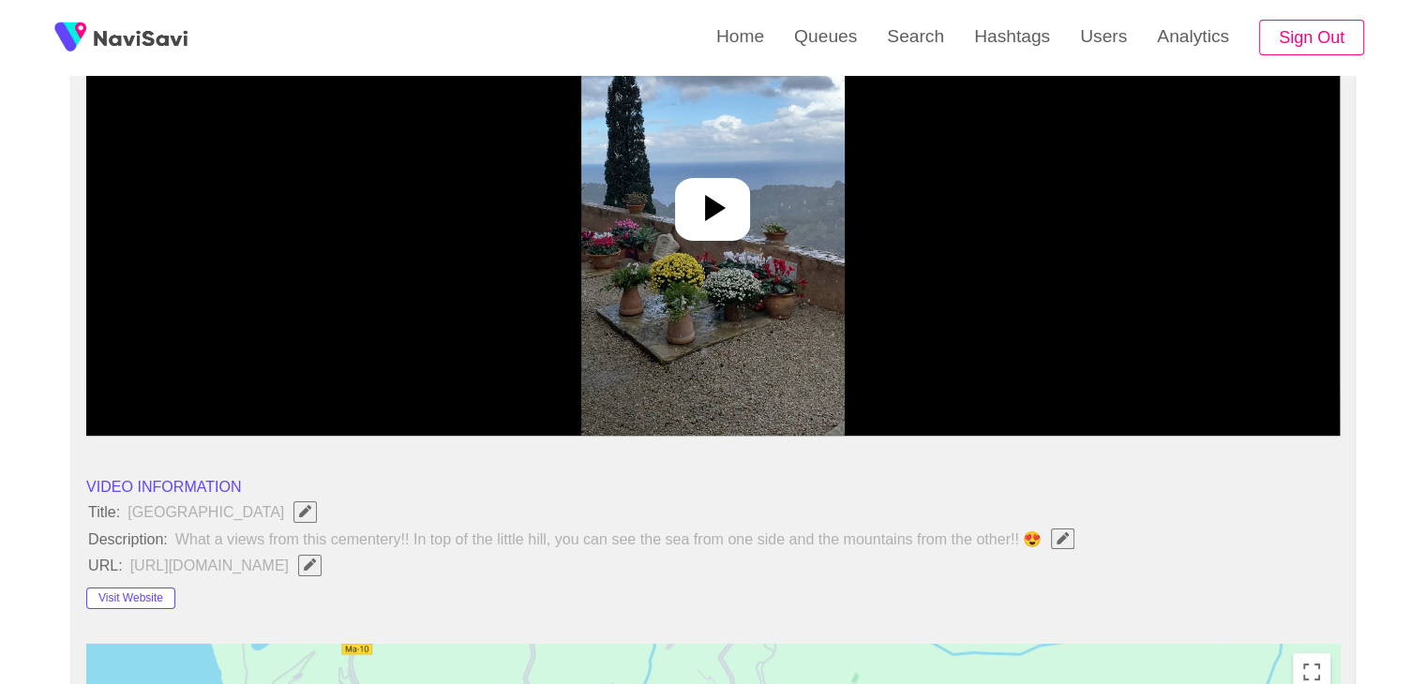
click at [735, 212] on icon at bounding box center [712, 208] width 45 height 45
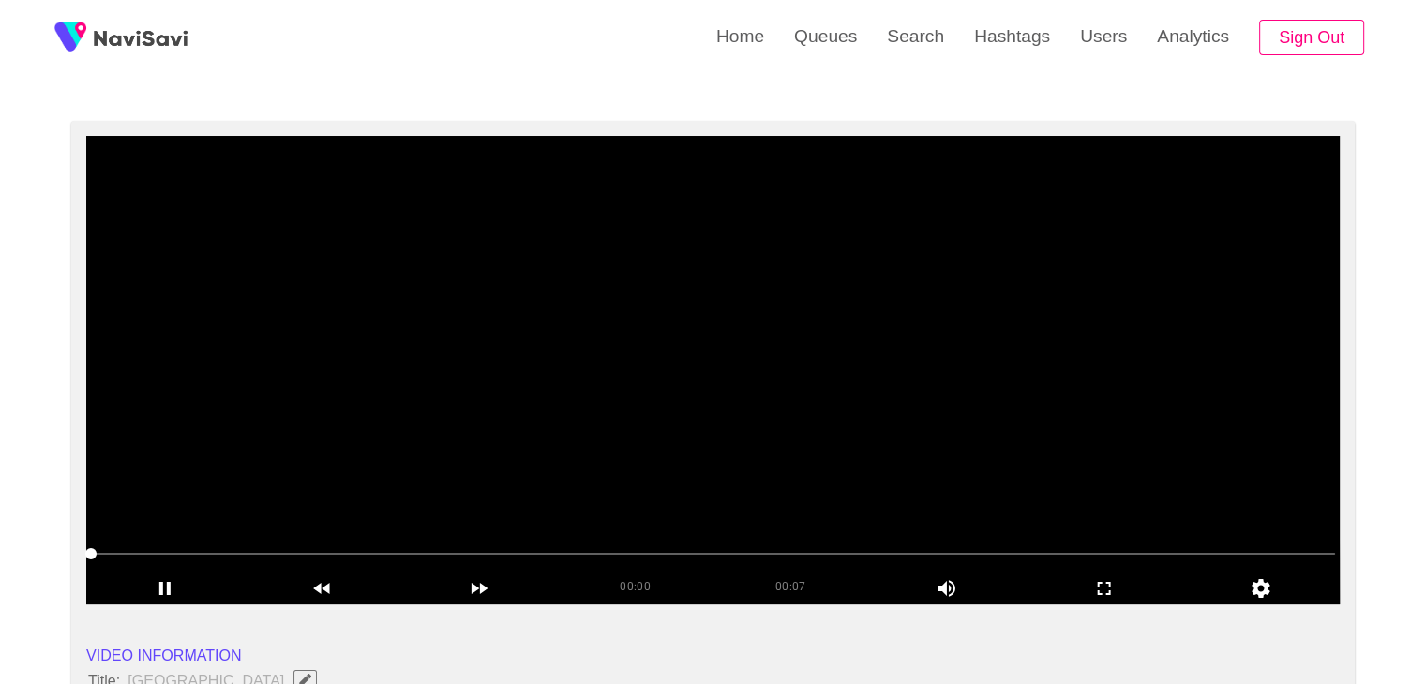
scroll to position [94, 0]
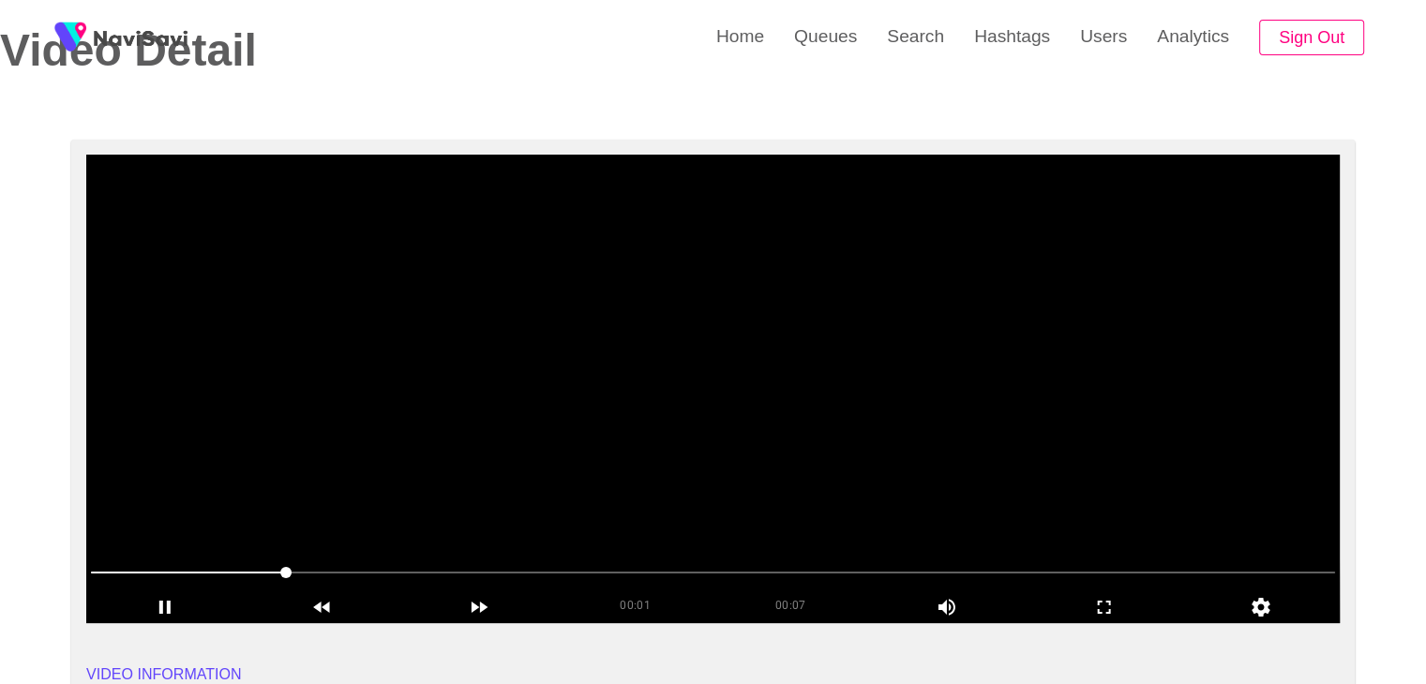
click at [795, 346] on video at bounding box center [712, 389] width 1253 height 469
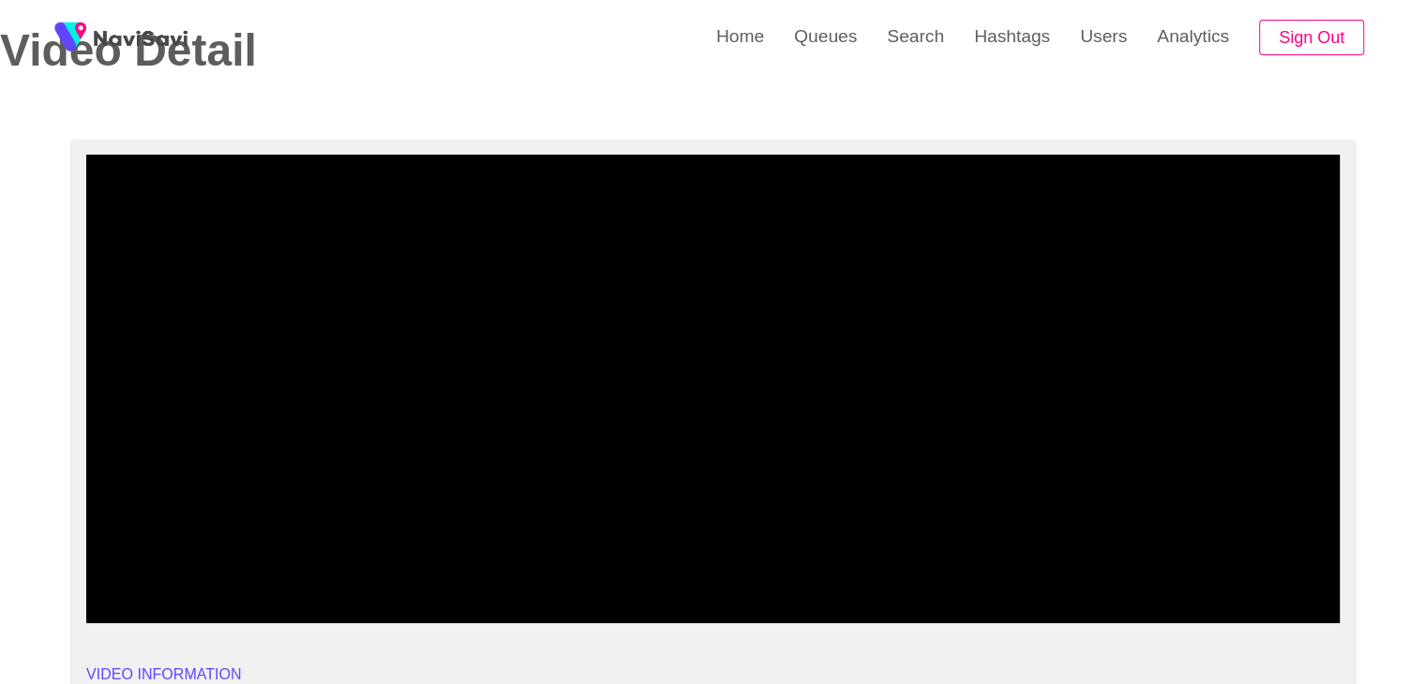
drag, startPoint x: 0, startPoint y: 548, endPoint x: 188, endPoint y: 529, distance: 189.4
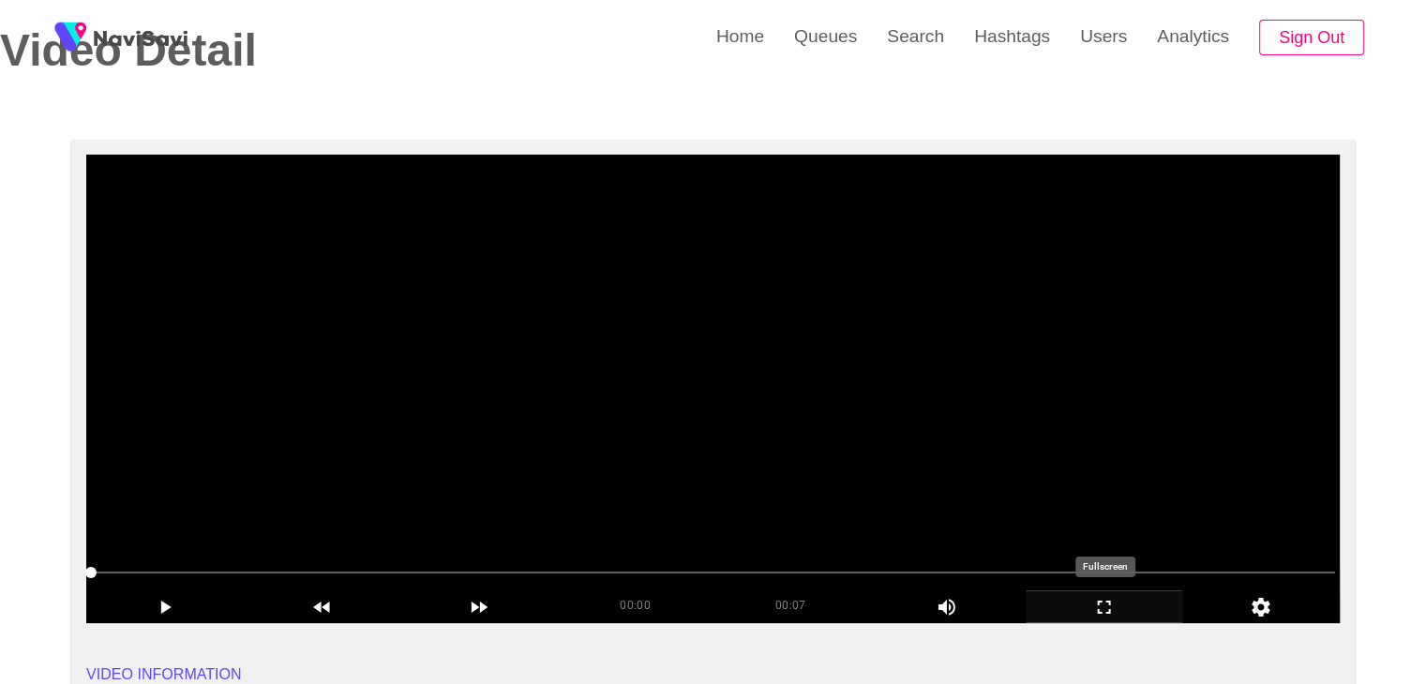
click at [1131, 608] on icon "add" at bounding box center [1104, 607] width 156 height 22
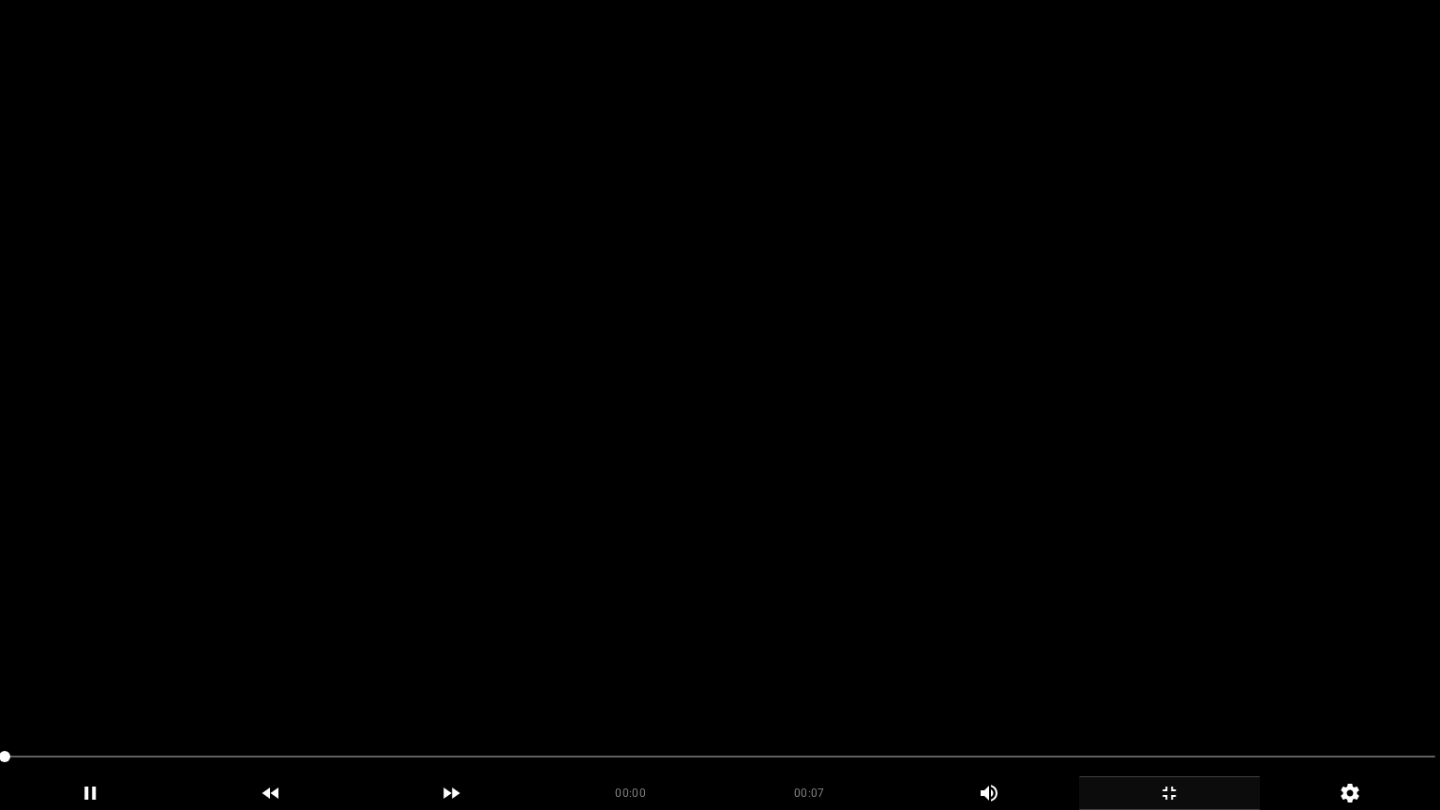
click at [819, 571] on video at bounding box center [720, 405] width 1440 height 810
click at [836, 509] on video at bounding box center [720, 405] width 1440 height 810
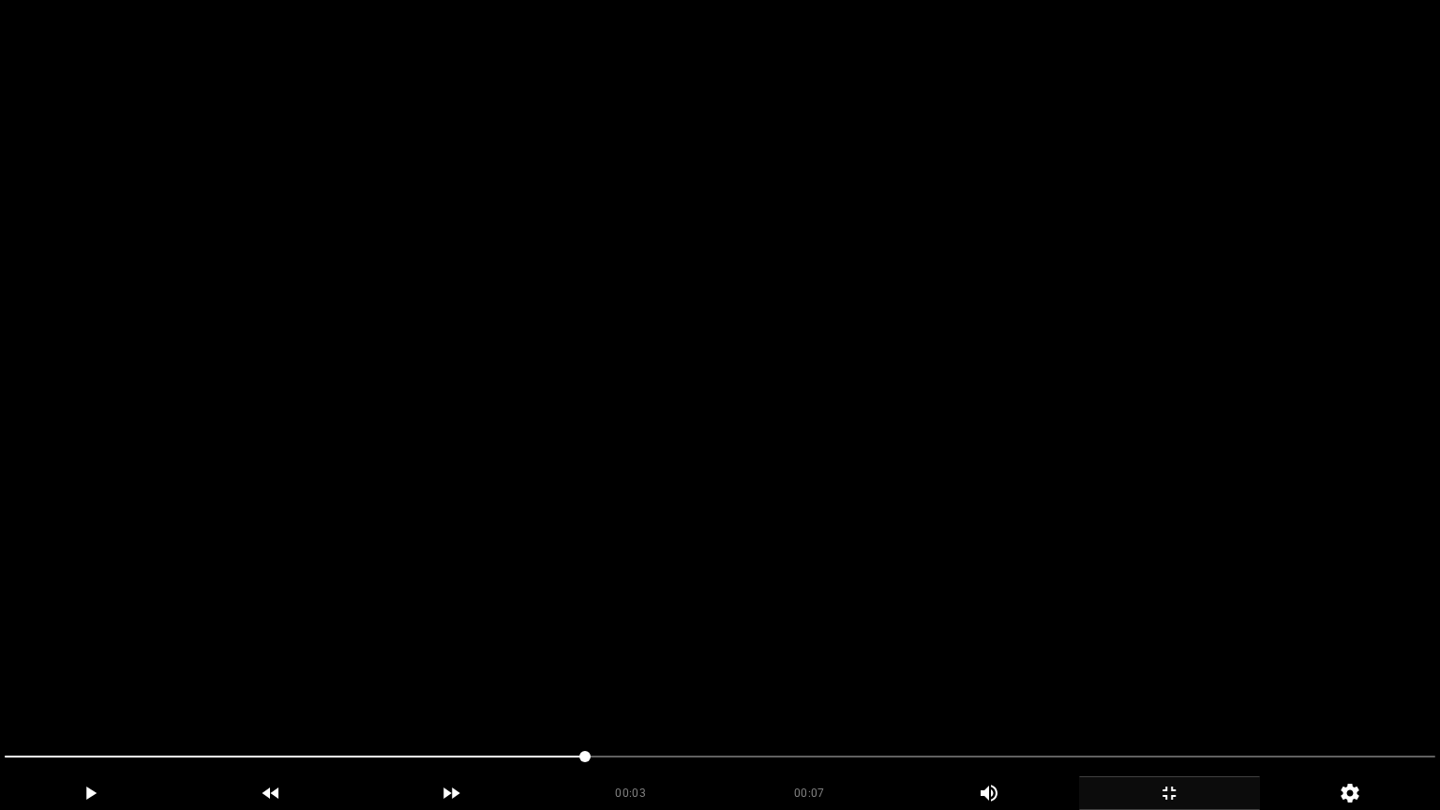
click at [836, 509] on video at bounding box center [720, 405] width 1440 height 810
click at [162, 657] on video at bounding box center [720, 405] width 1440 height 810
click at [712, 592] on video at bounding box center [720, 405] width 1440 height 810
click at [712, 600] on video at bounding box center [720, 405] width 1440 height 810
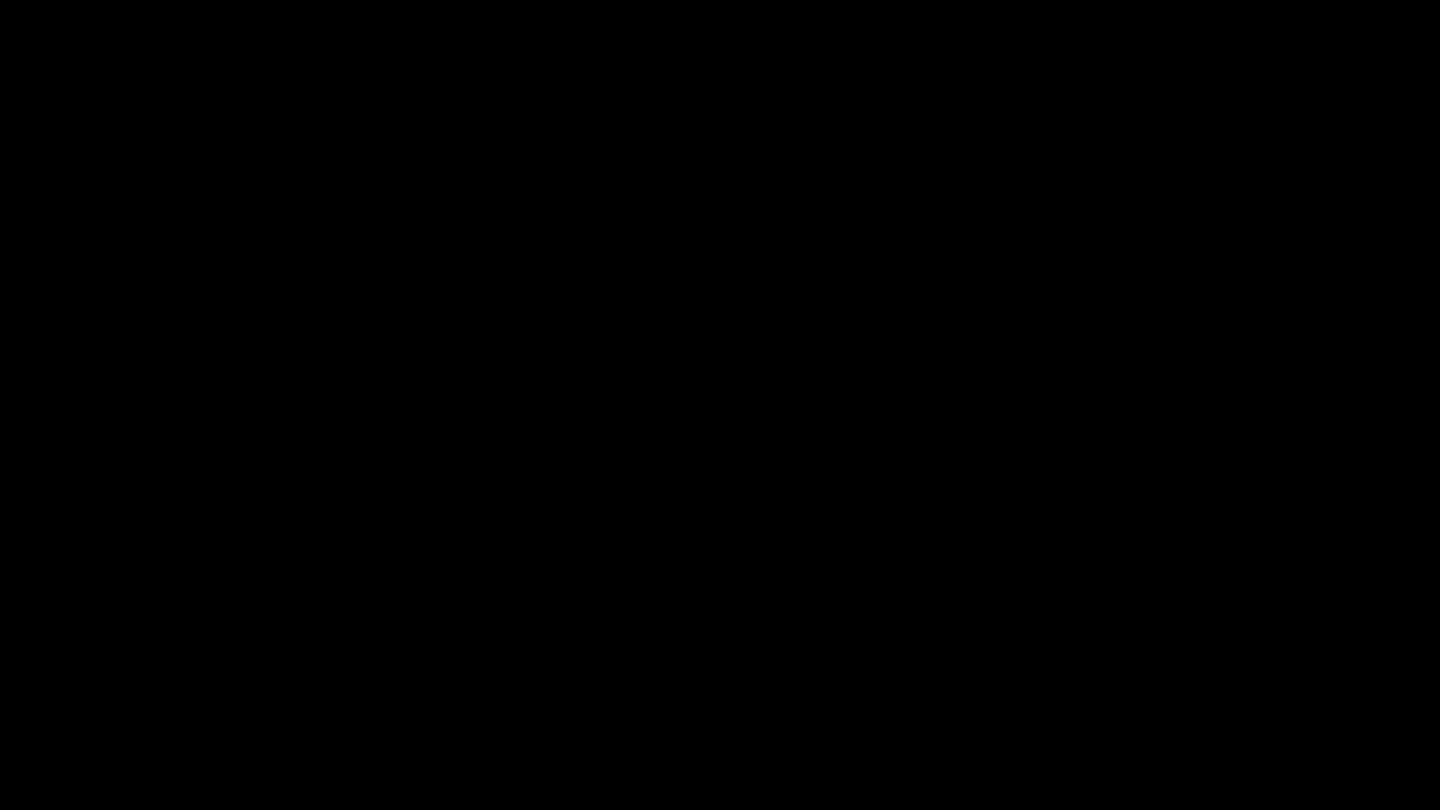
click at [1181, 683] on div "add" at bounding box center [1169, 793] width 181 height 34
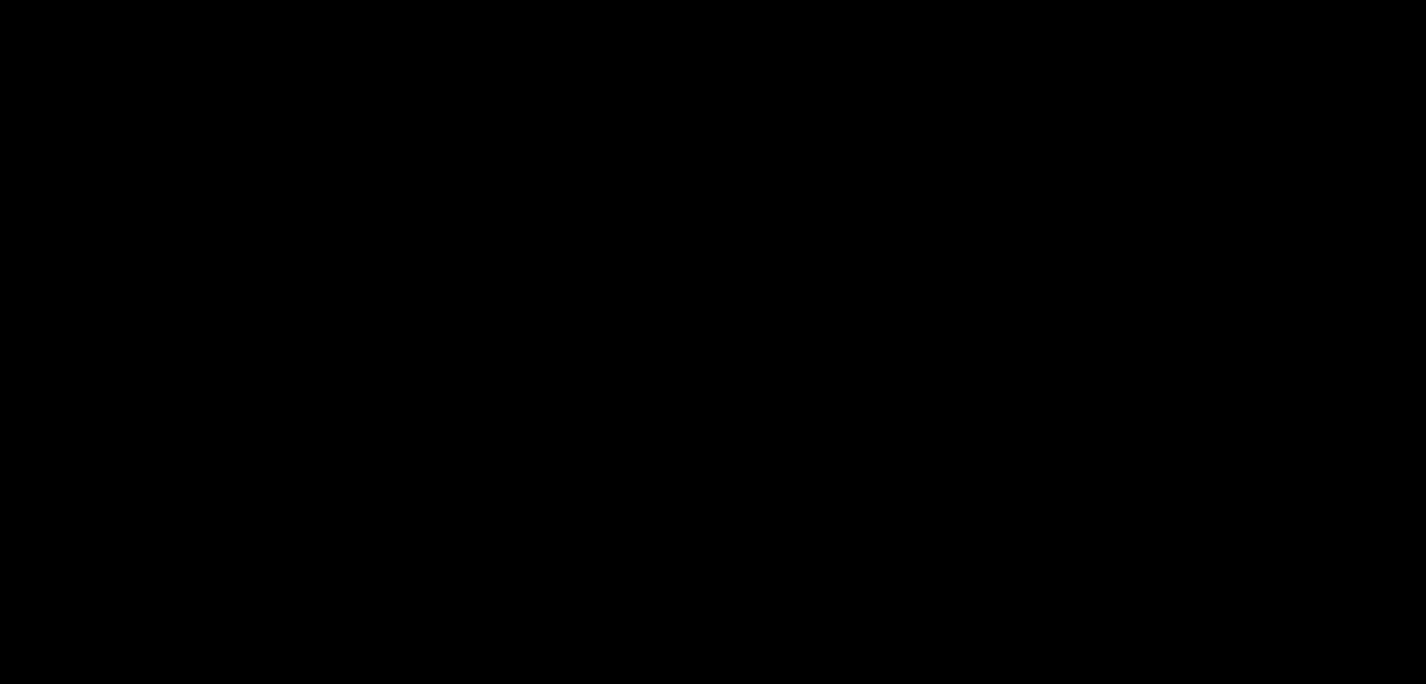
click at [748, 487] on video at bounding box center [713, 342] width 1426 height 684
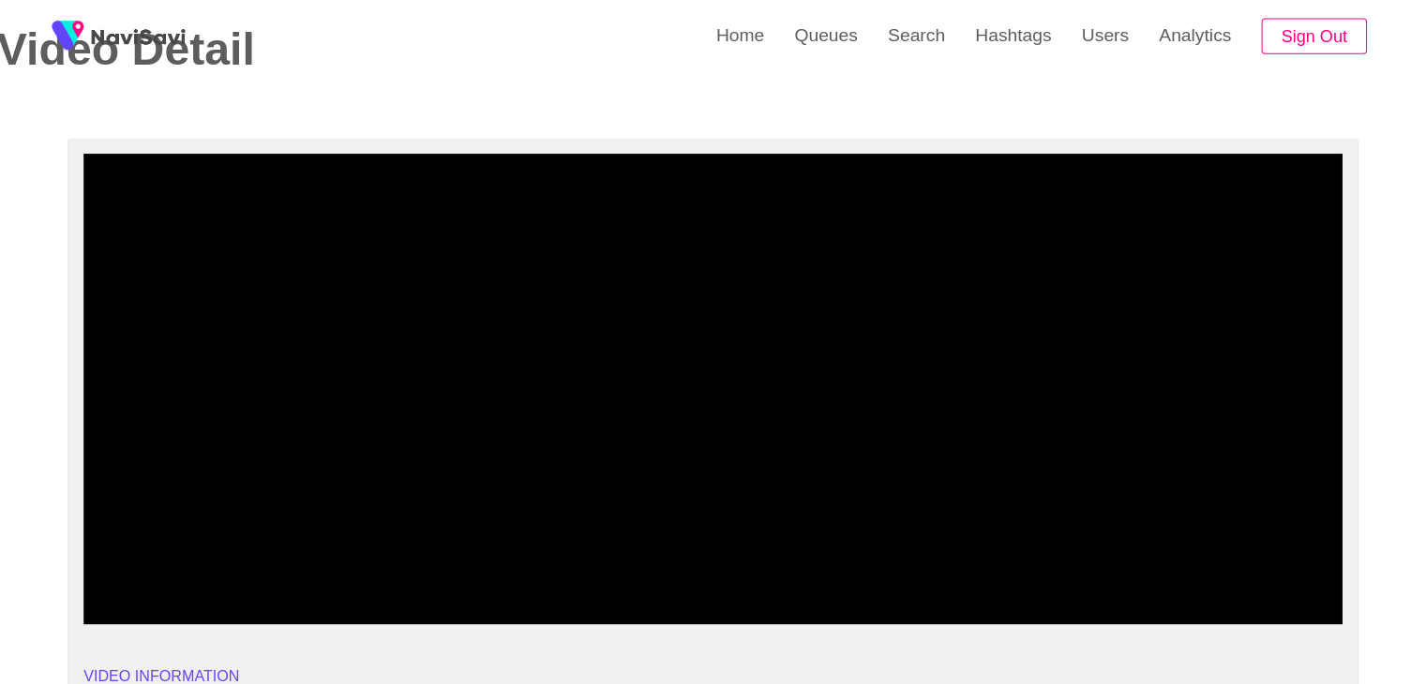
scroll to position [93, 0]
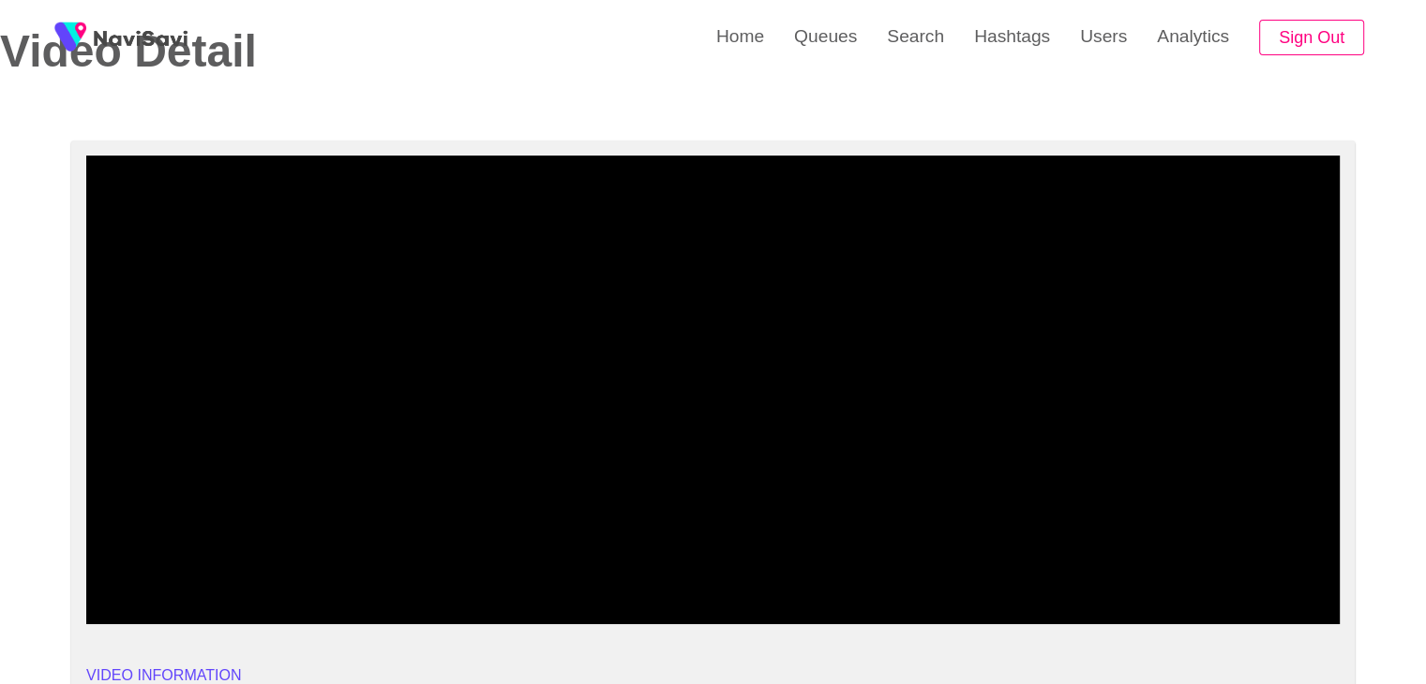
click at [781, 580] on span at bounding box center [713, 574] width 1244 height 30
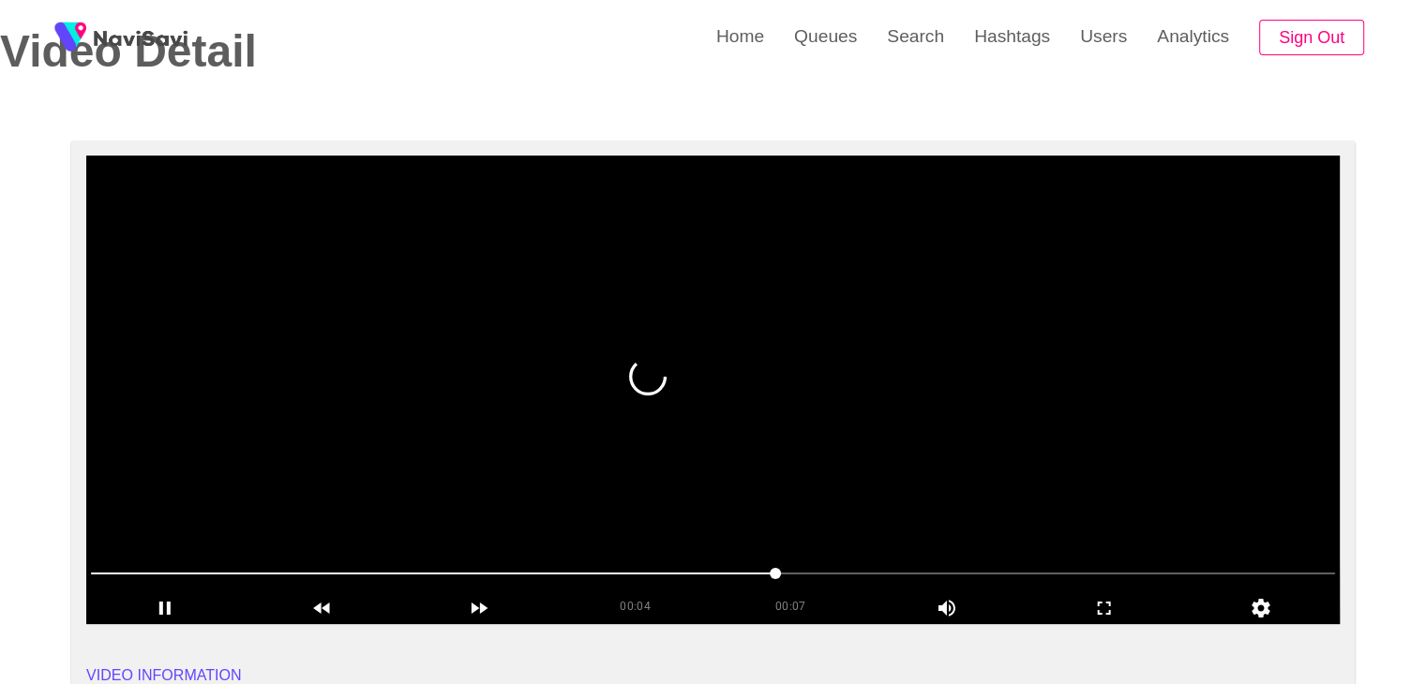
click at [770, 484] on video at bounding box center [712, 390] width 1253 height 469
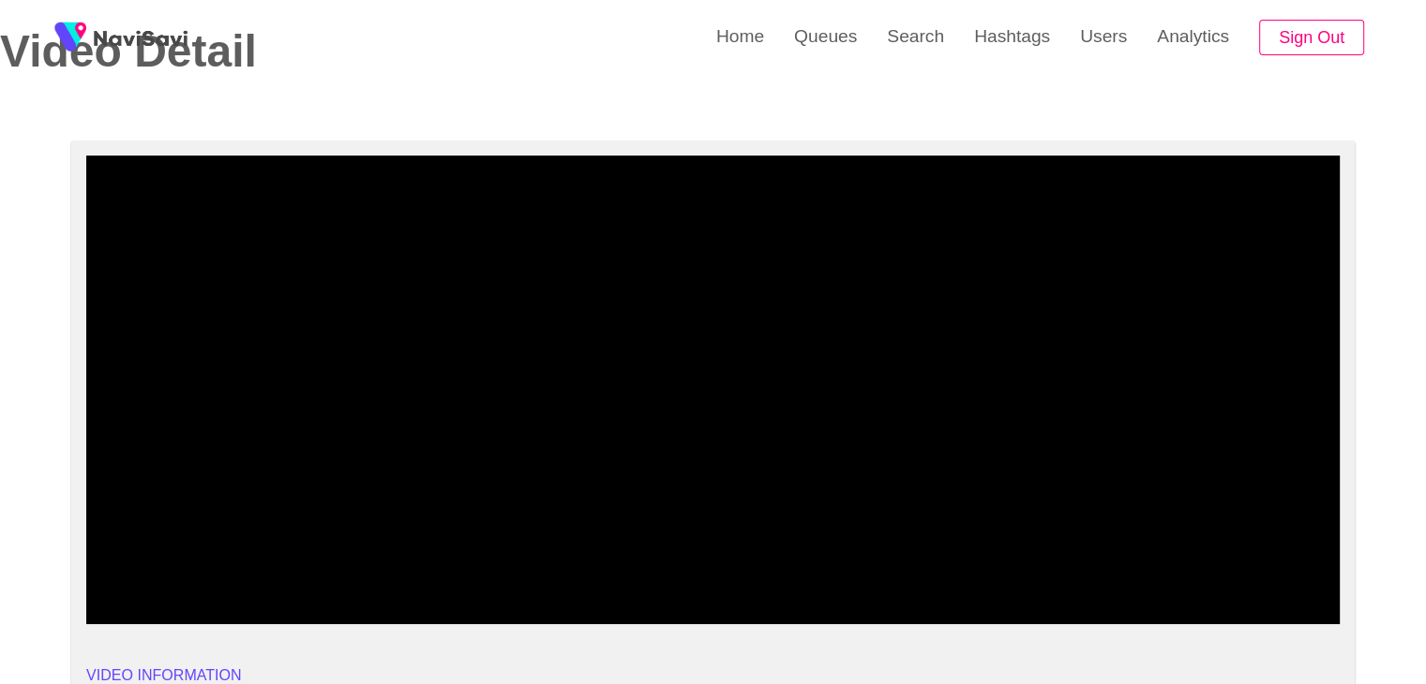
drag, startPoint x: 591, startPoint y: 596, endPoint x: 575, endPoint y: 593, distance: 16.2
click at [578, 598] on div "00:04 00:07 Picture In Picture 1" at bounding box center [712, 592] width 1253 height 66
click at [791, 487] on video at bounding box center [712, 390] width 1253 height 469
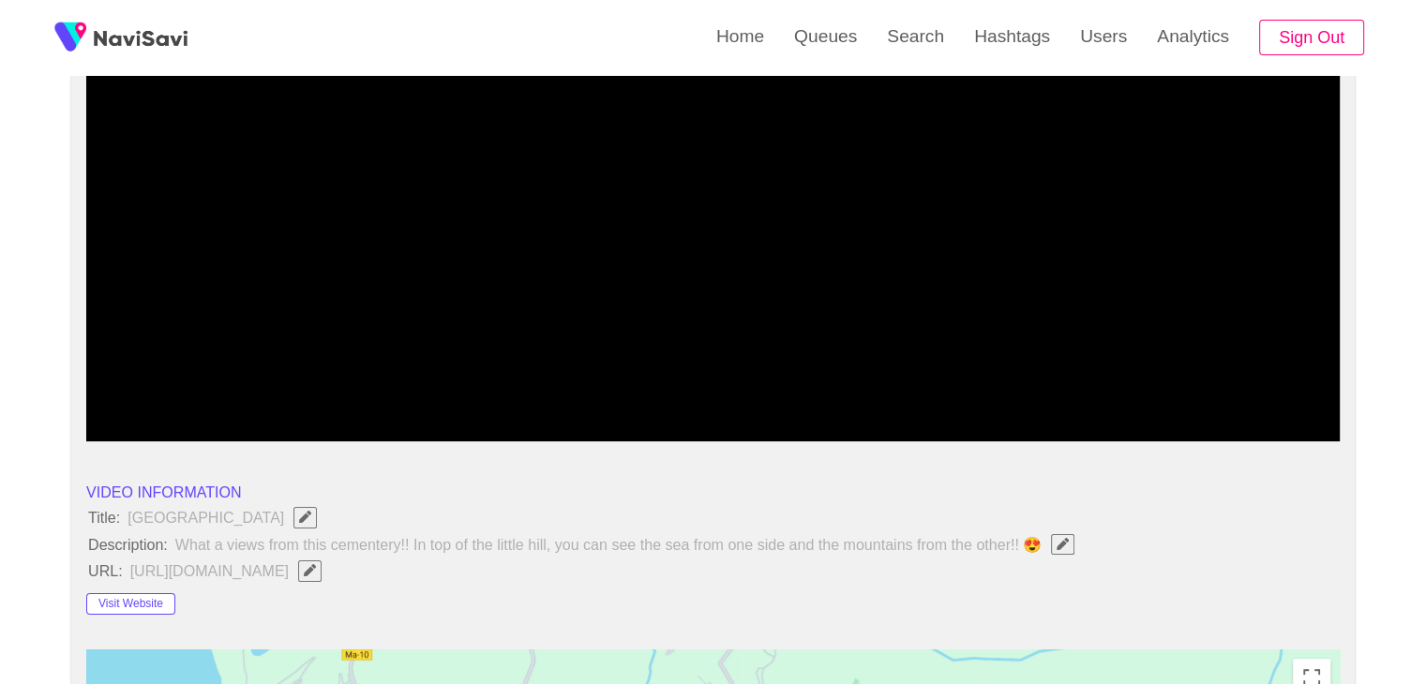
scroll to position [285, 0]
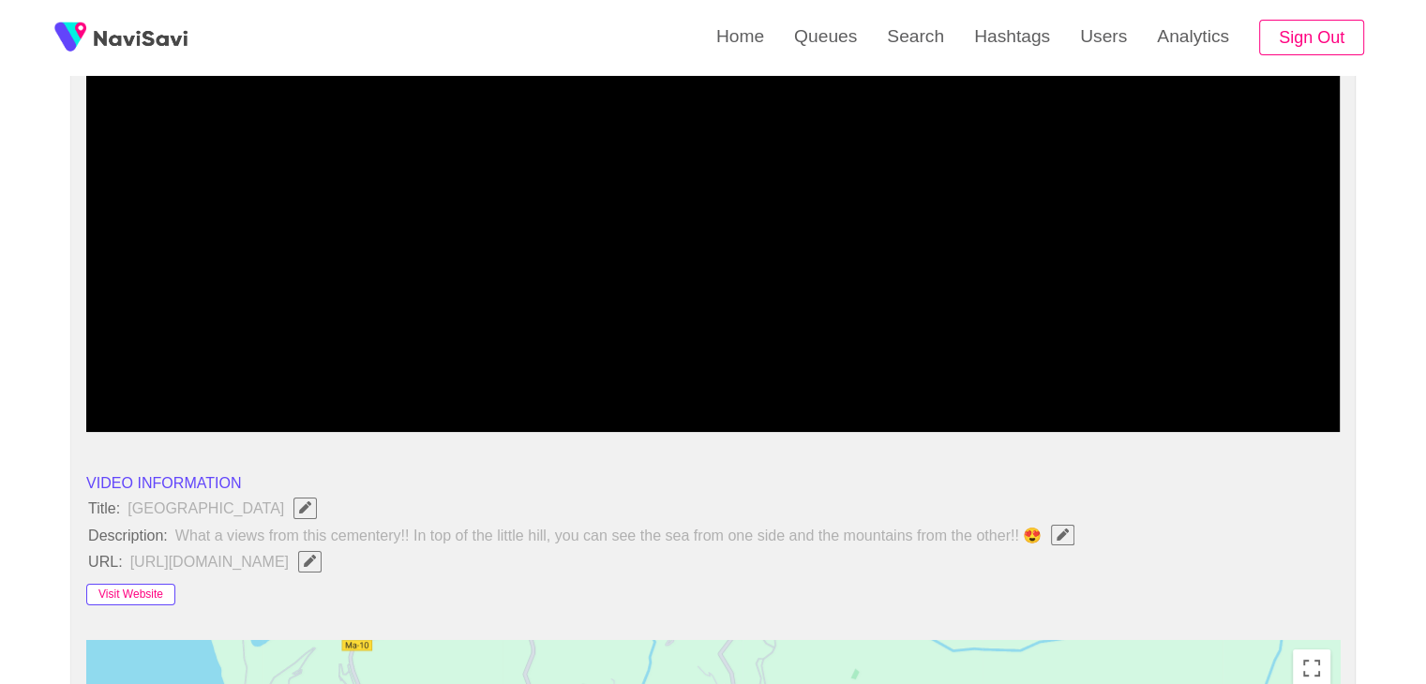
click at [140, 600] on button "Visit Website" at bounding box center [130, 595] width 89 height 22
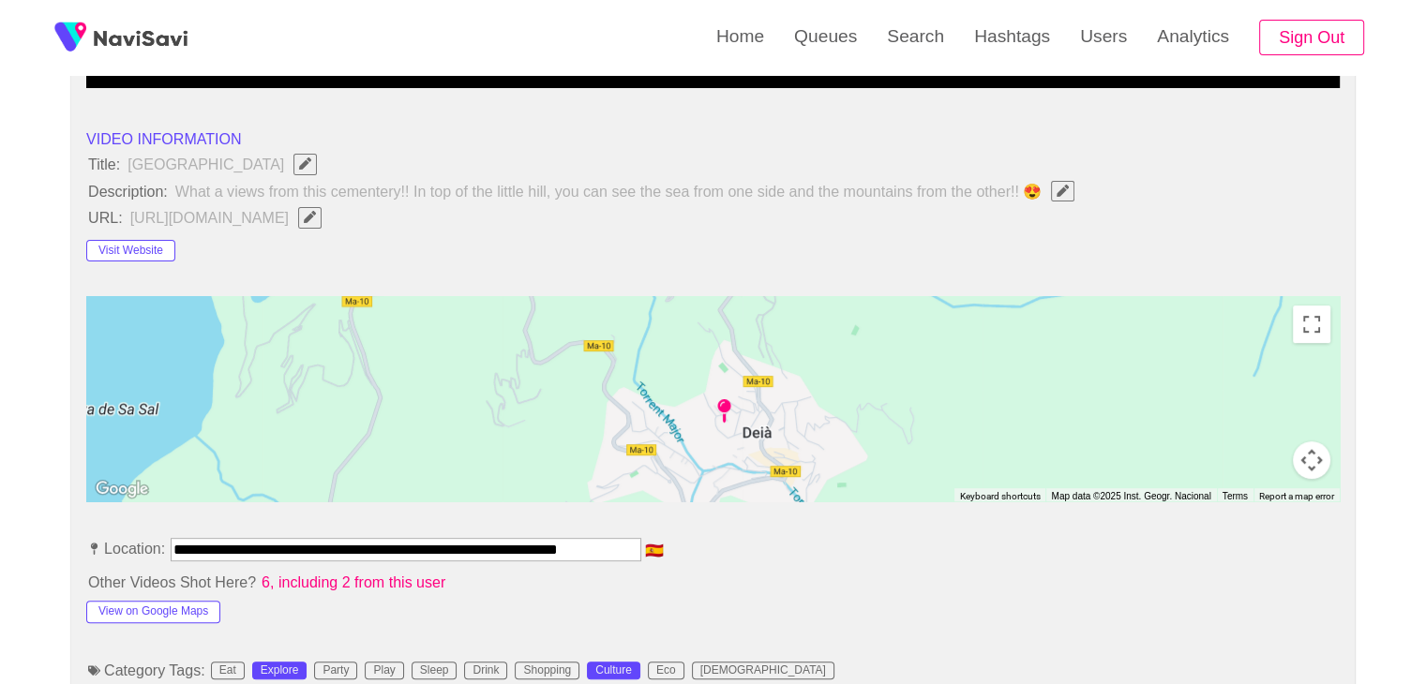
scroll to position [847, 0]
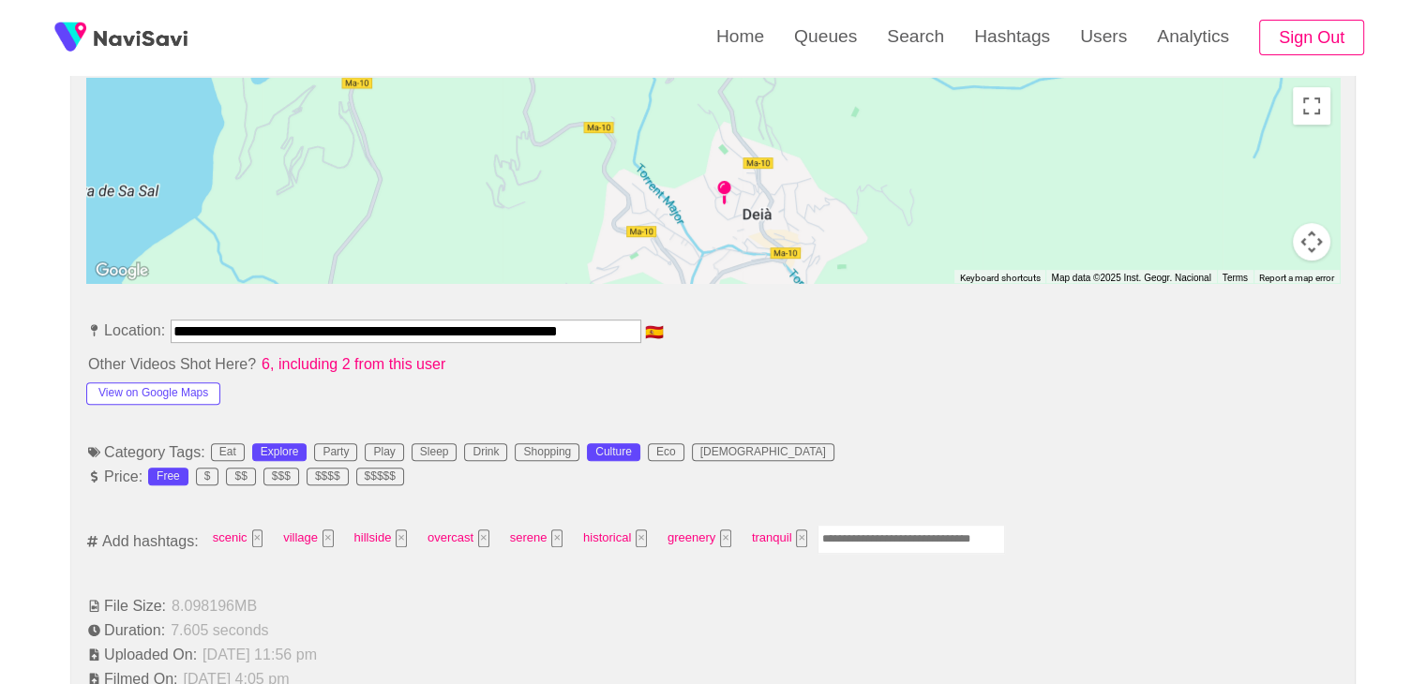
click at [860, 533] on input "Enter tag here and press return" at bounding box center [910, 539] width 187 height 29
type input "*********"
type input "****"
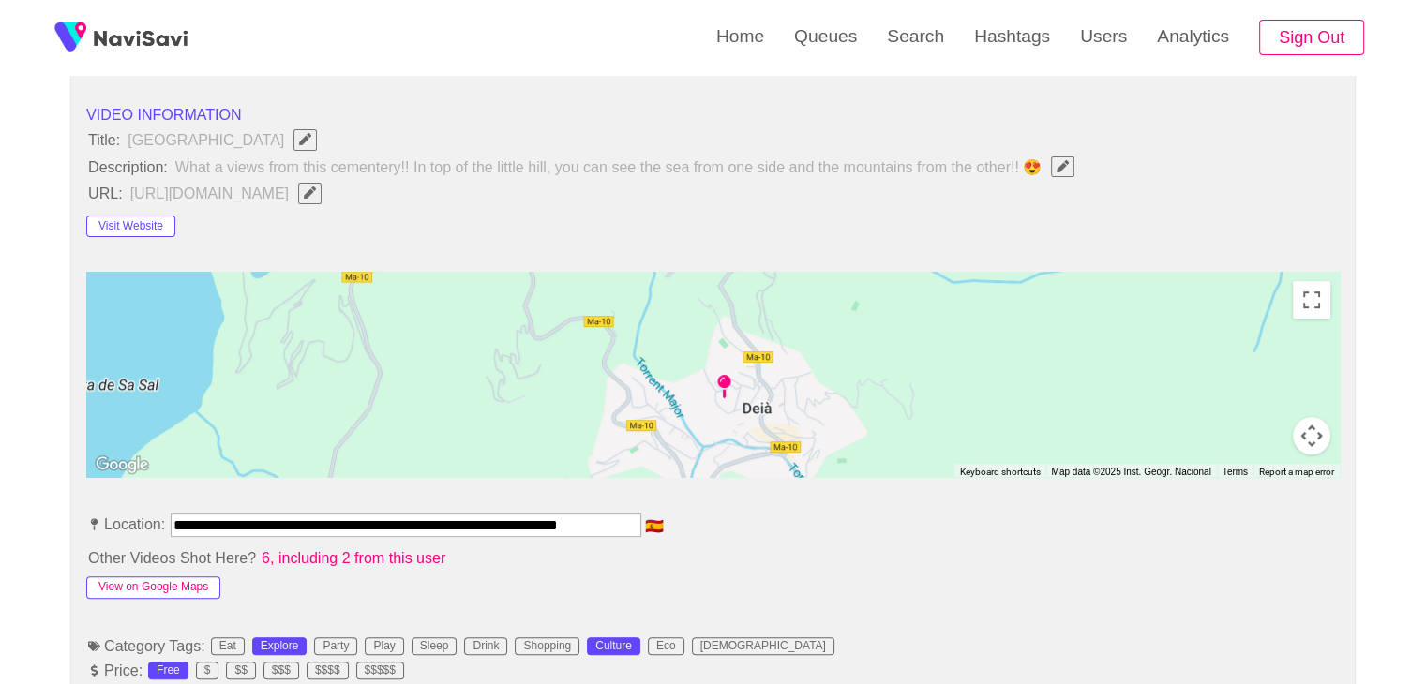
scroll to position [660, 0]
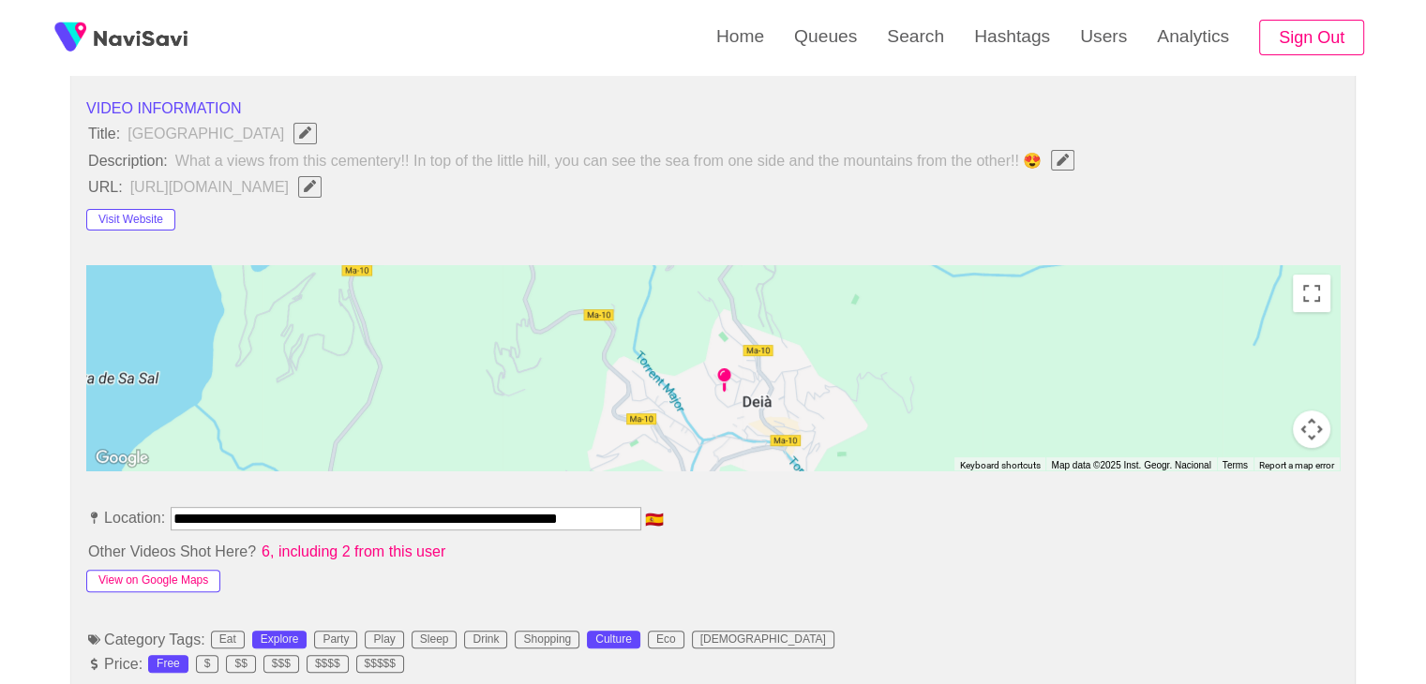
click at [145, 582] on button "View on Google Maps" at bounding box center [153, 581] width 134 height 22
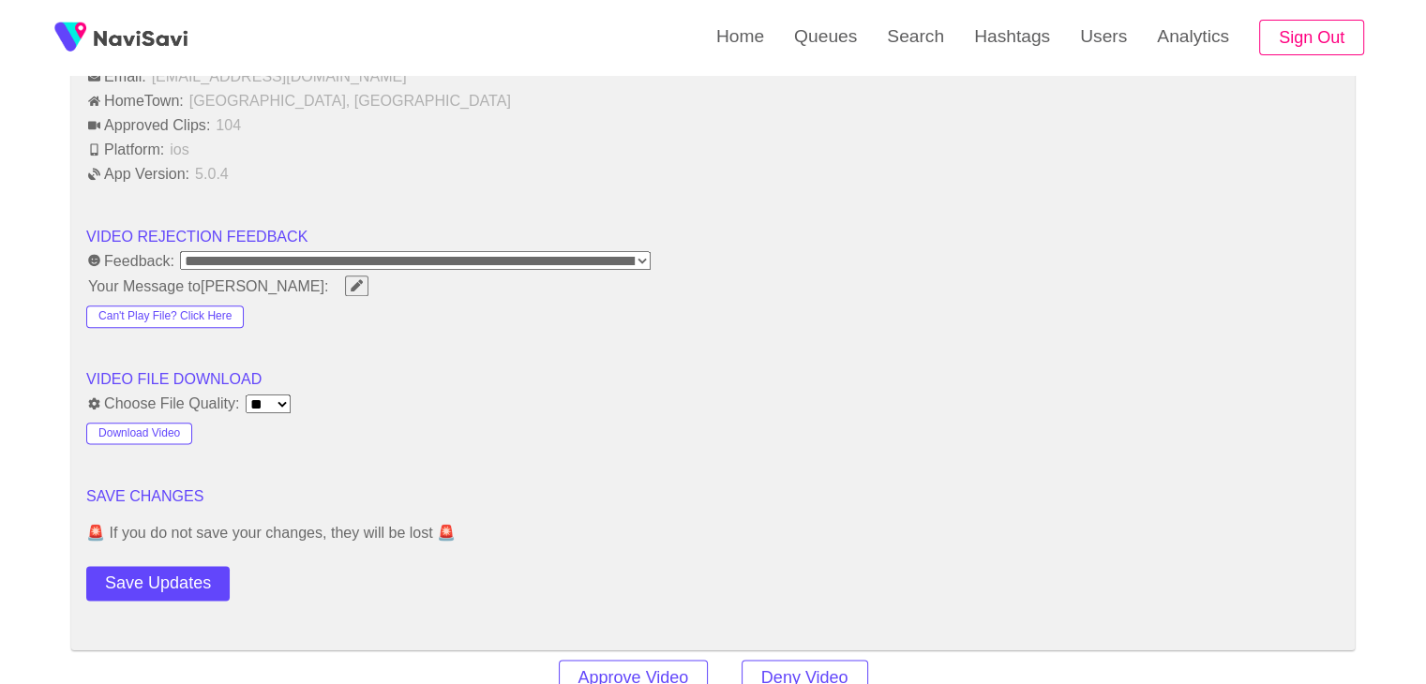
scroll to position [2254, 0]
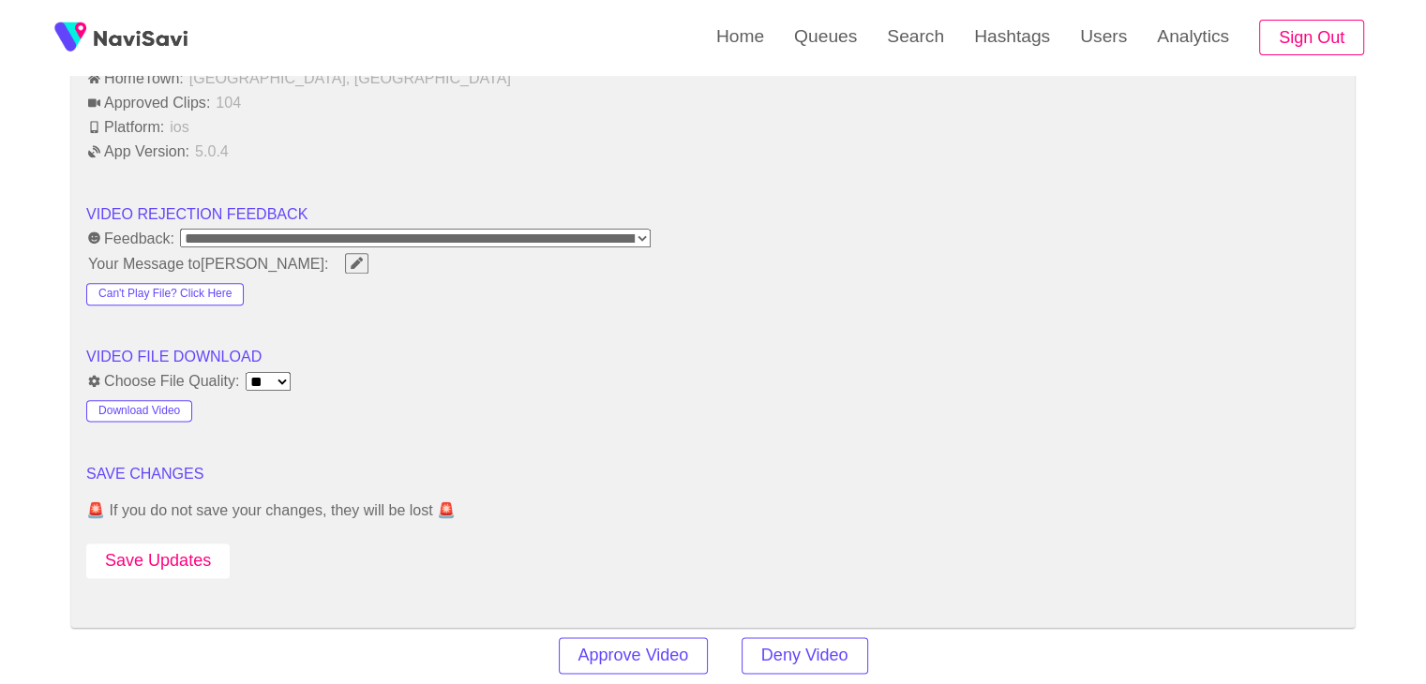
click at [177, 569] on button "Save Updates" at bounding box center [157, 561] width 143 height 35
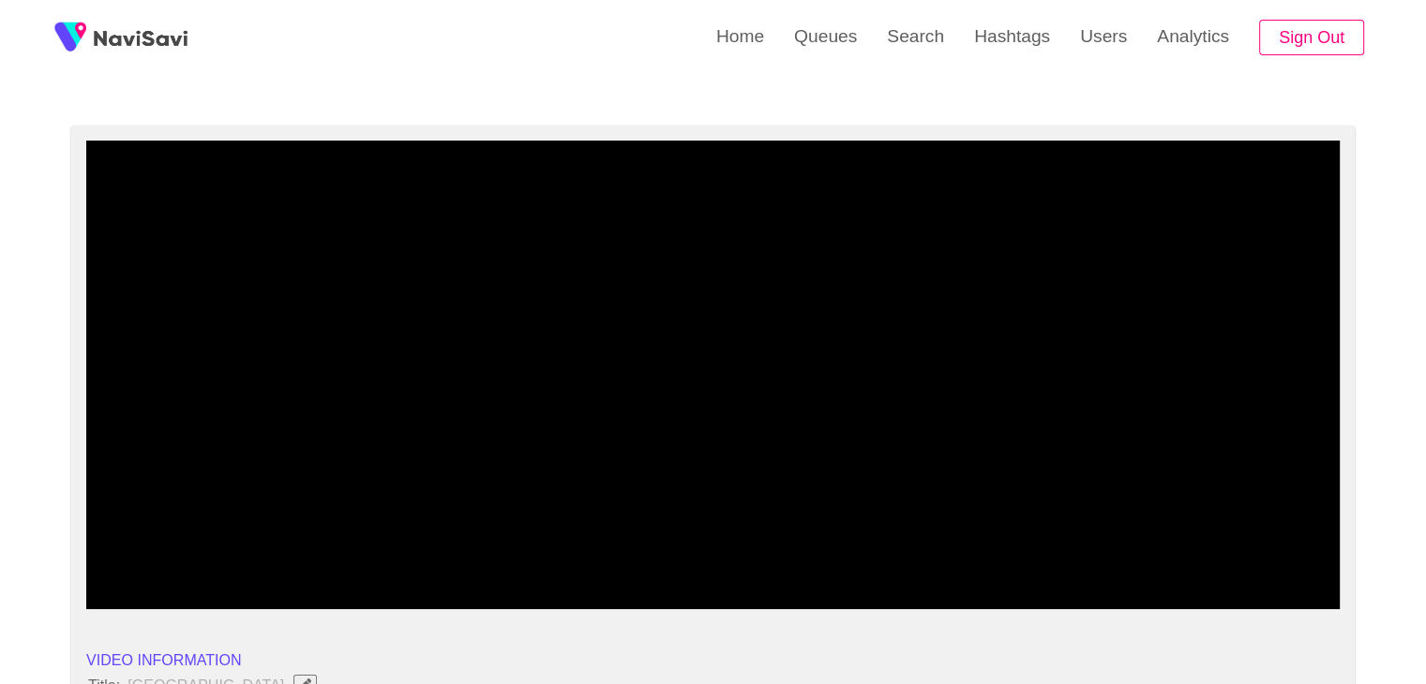
scroll to position [97, 0]
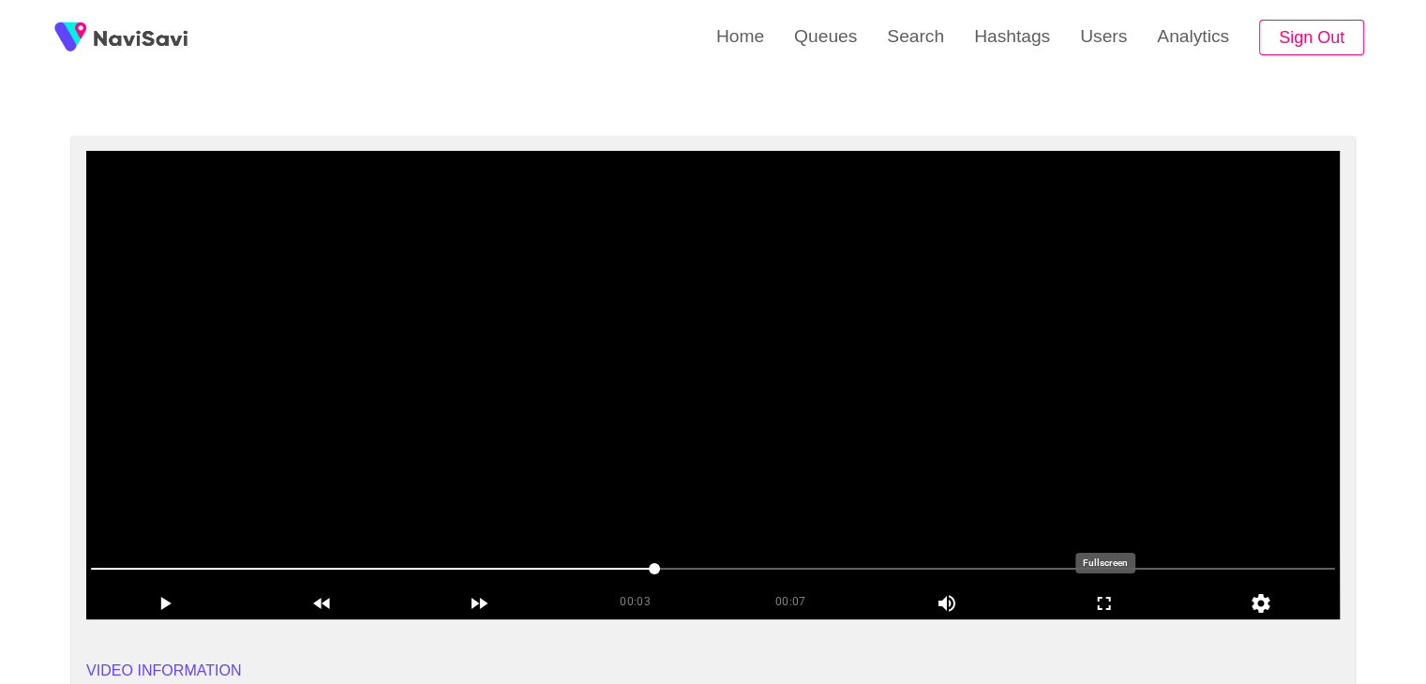
drag, startPoint x: 1106, startPoint y: 605, endPoint x: 998, endPoint y: 609, distance: 107.9
click at [1085, 604] on icon "add" at bounding box center [1104, 603] width 156 height 22
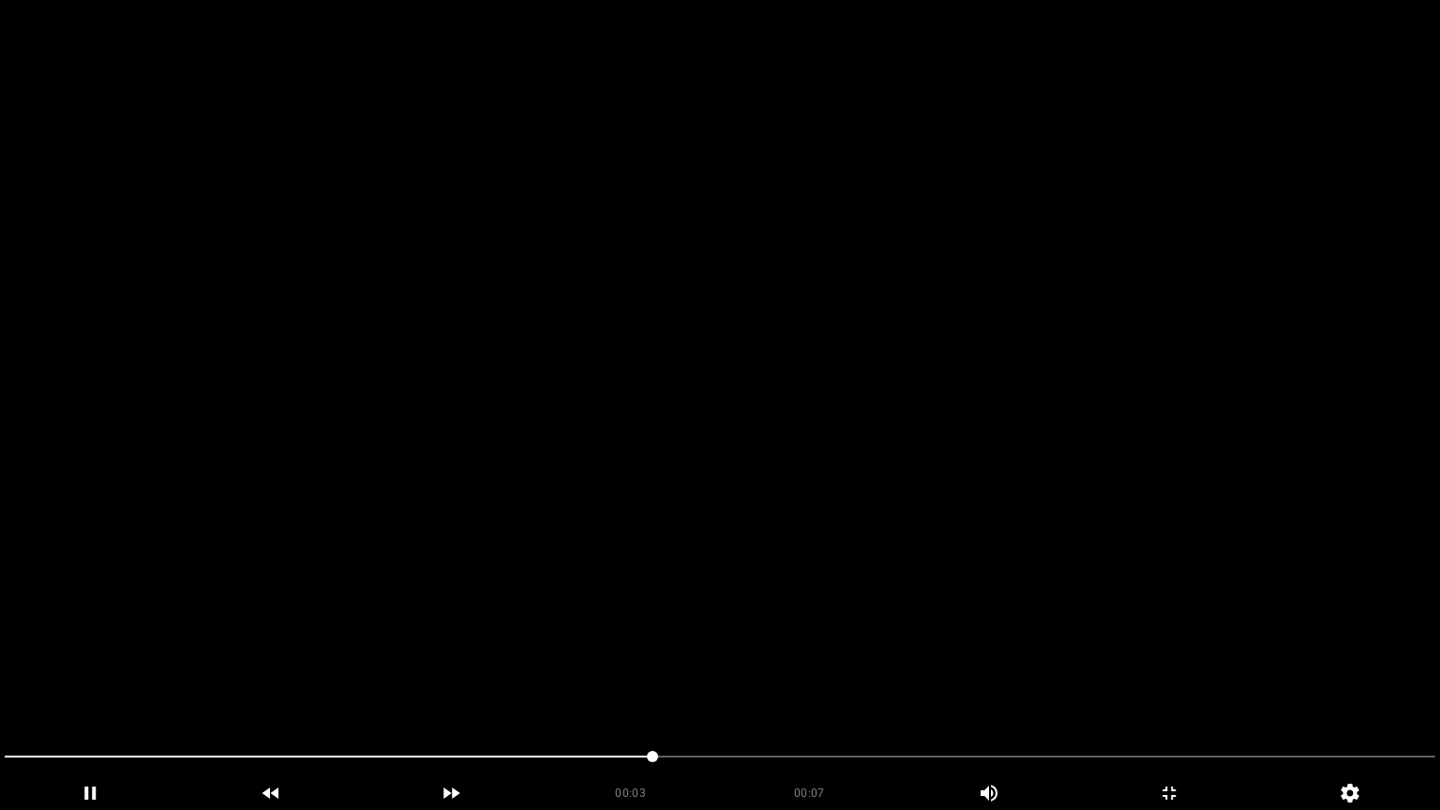
click at [949, 569] on video at bounding box center [720, 405] width 1440 height 810
click at [950, 568] on video at bounding box center [720, 405] width 1440 height 810
click at [951, 568] on video at bounding box center [720, 405] width 1440 height 810
click at [1196, 683] on icon "add" at bounding box center [1169, 793] width 179 height 22
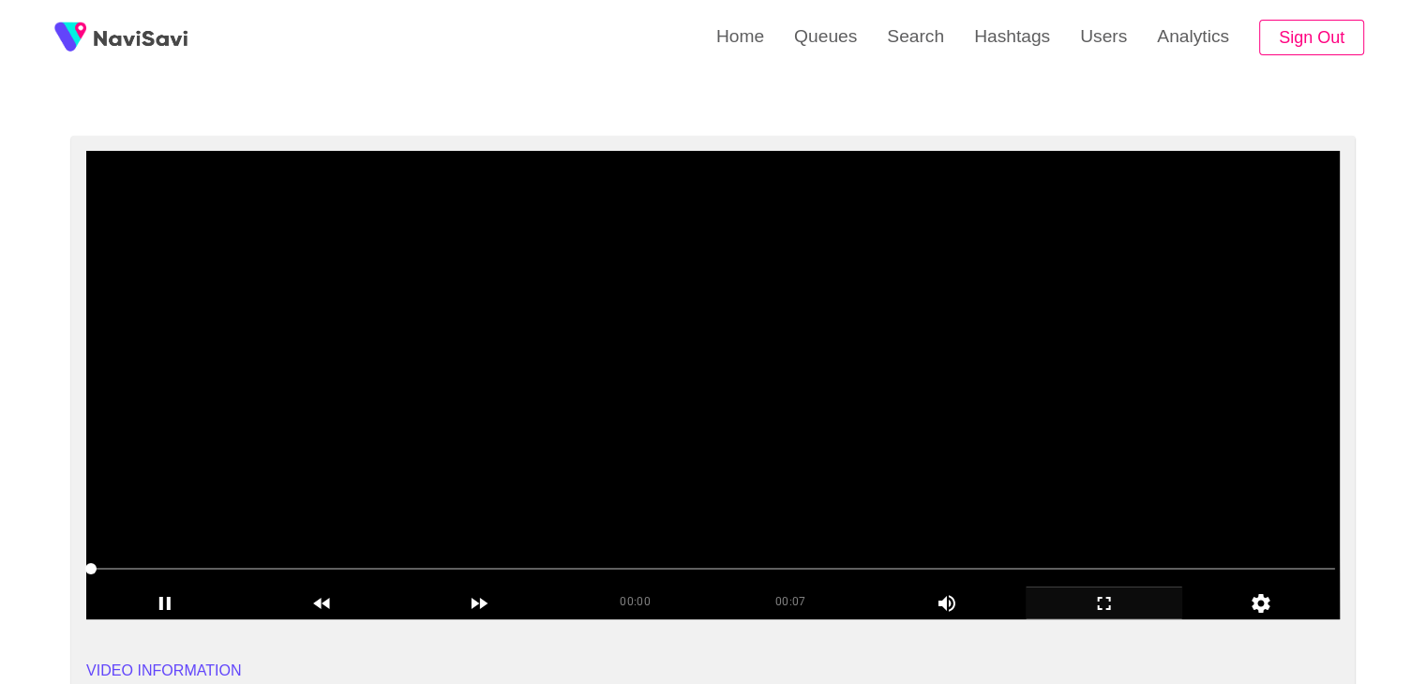
drag, startPoint x: 0, startPoint y: 558, endPoint x: 44, endPoint y: 533, distance: 50.4
click at [193, 595] on icon "add" at bounding box center [165, 603] width 156 height 22
drag, startPoint x: 802, startPoint y: 300, endPoint x: 810, endPoint y: 286, distance: 15.9
click at [803, 300] on video at bounding box center [712, 385] width 1253 height 469
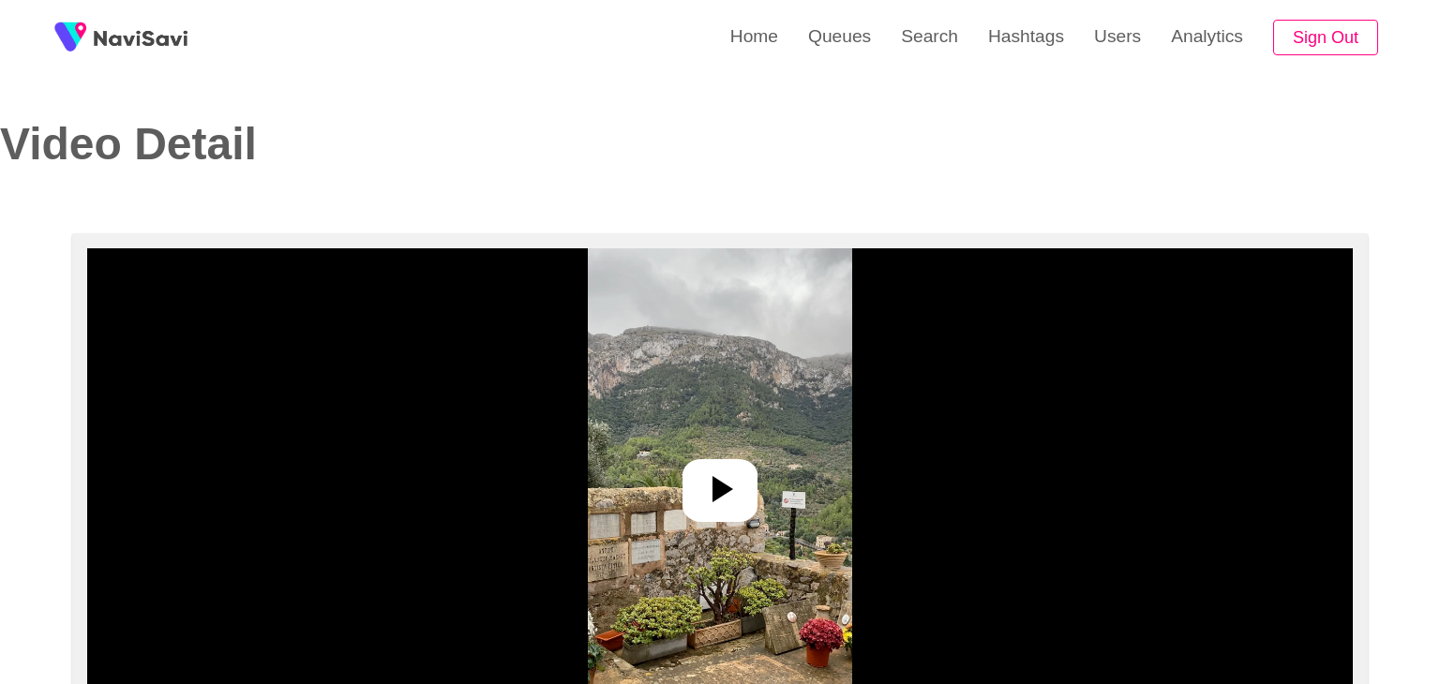
select select "**********"
select select "**"
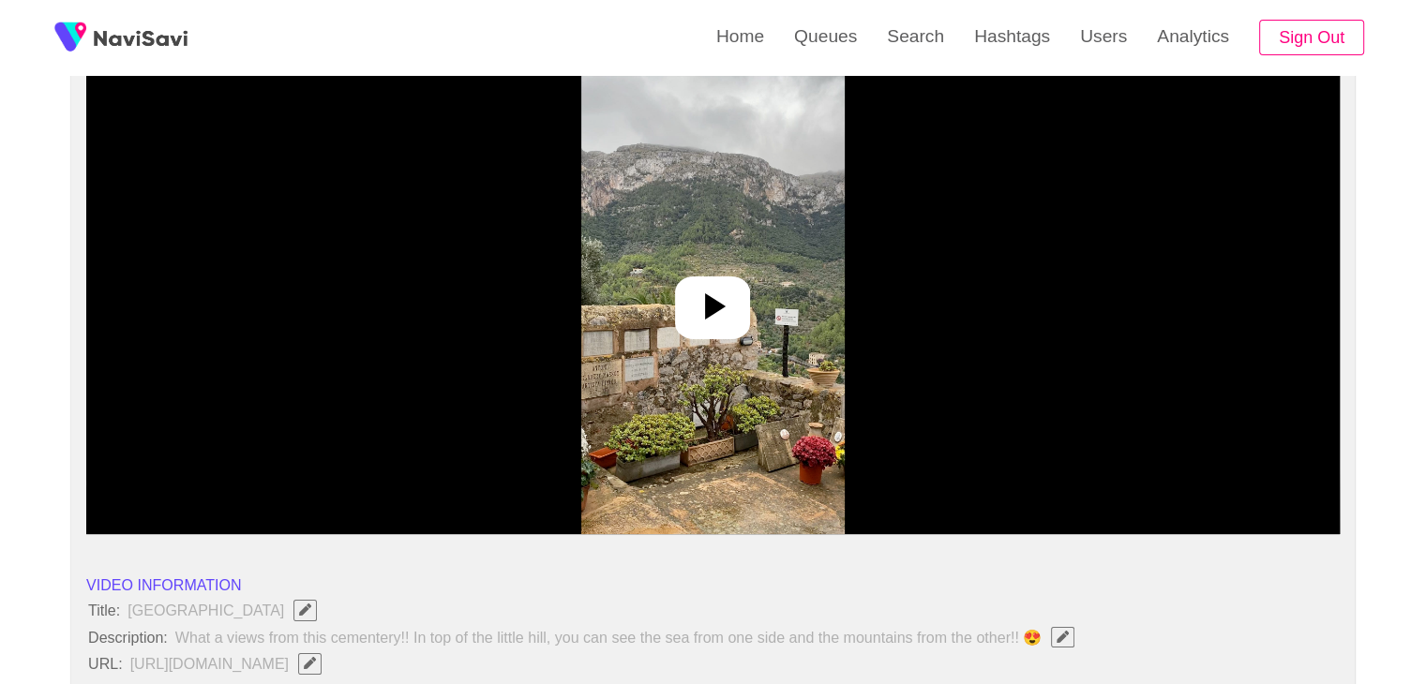
scroll to position [187, 0]
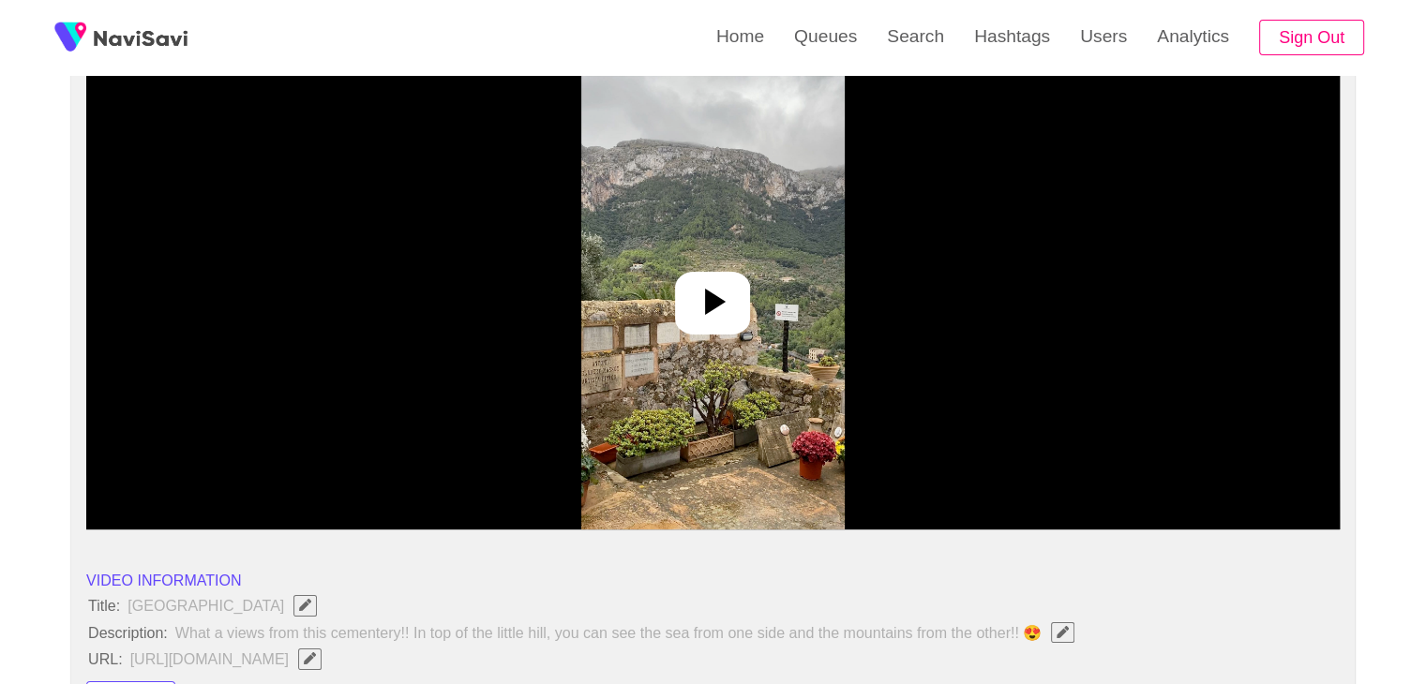
click at [707, 272] on div at bounding box center [712, 303] width 75 height 63
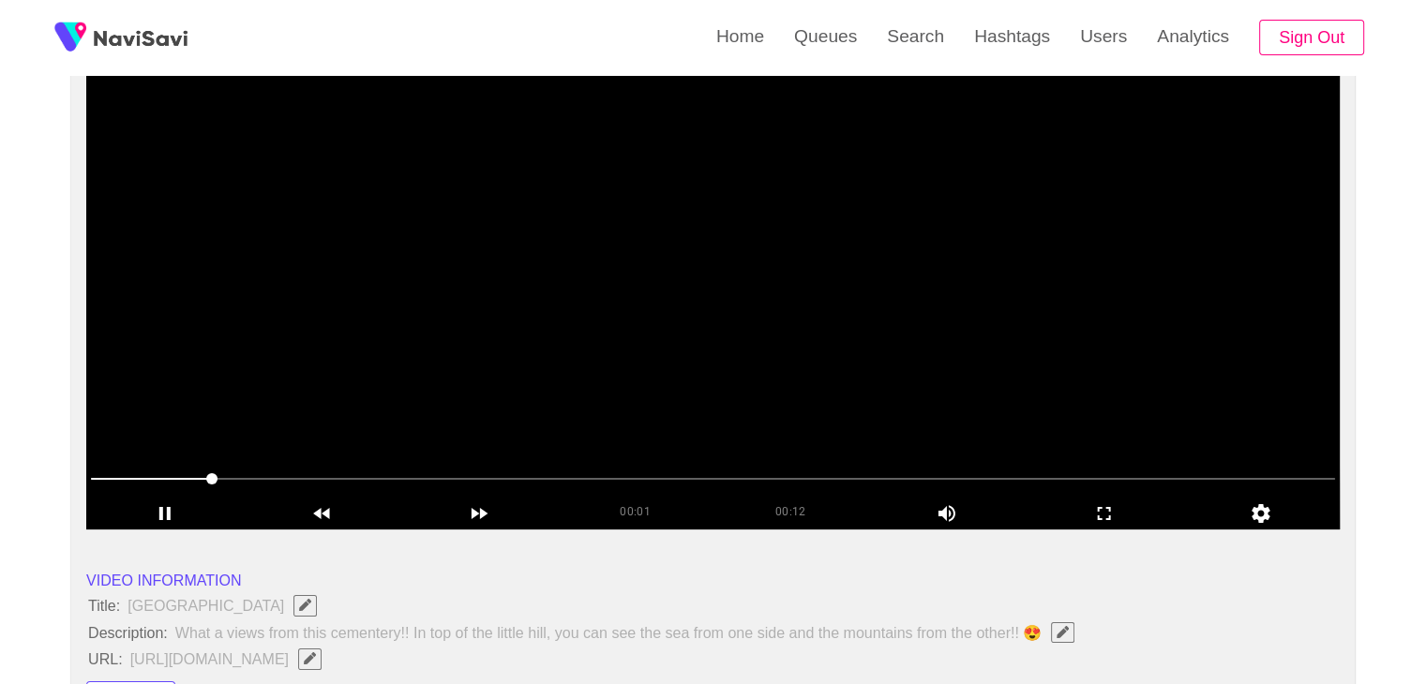
click at [915, 345] on video at bounding box center [712, 295] width 1253 height 469
click at [1112, 516] on icon "add" at bounding box center [1104, 513] width 156 height 22
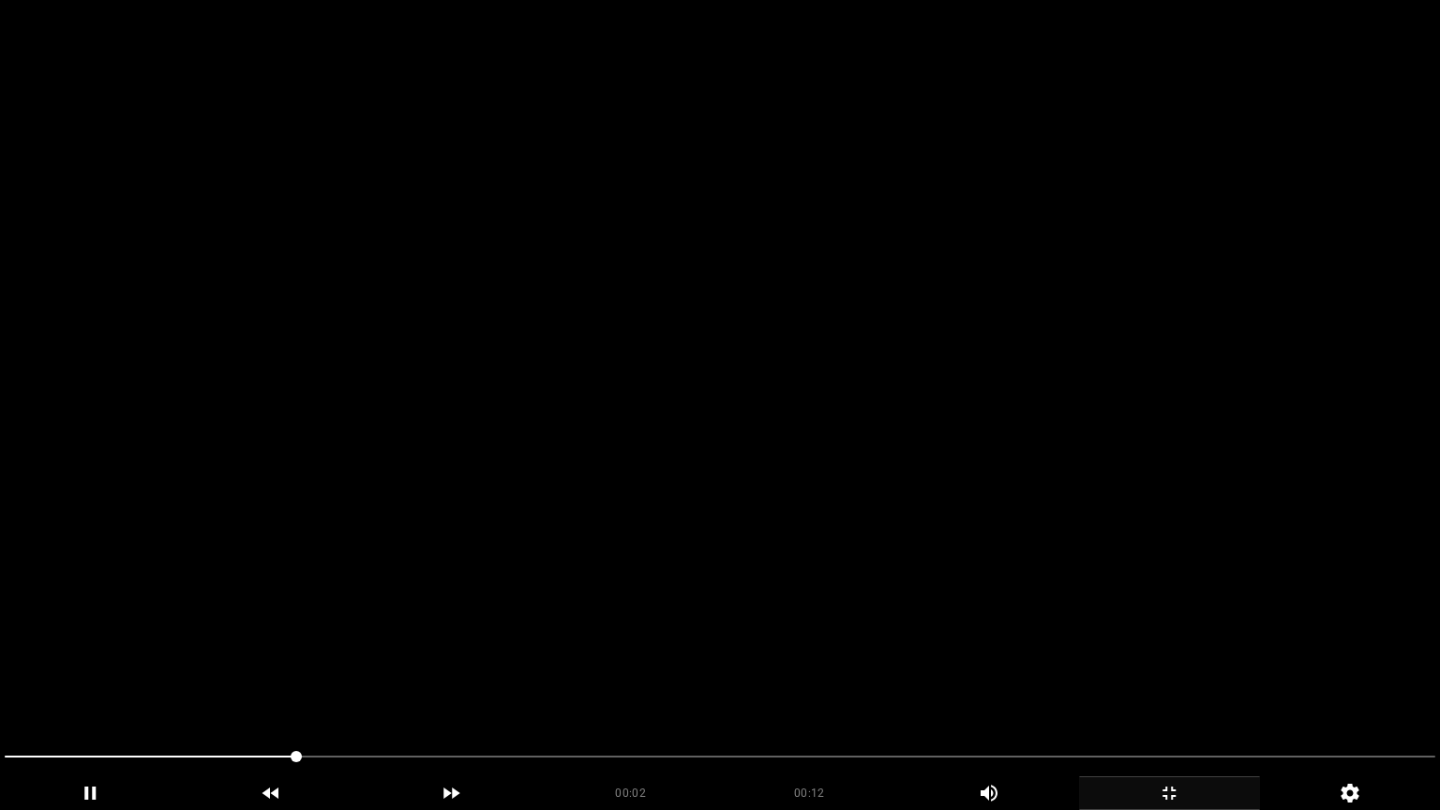
click at [1168, 683] on icon "add" at bounding box center [1169, 793] width 179 height 22
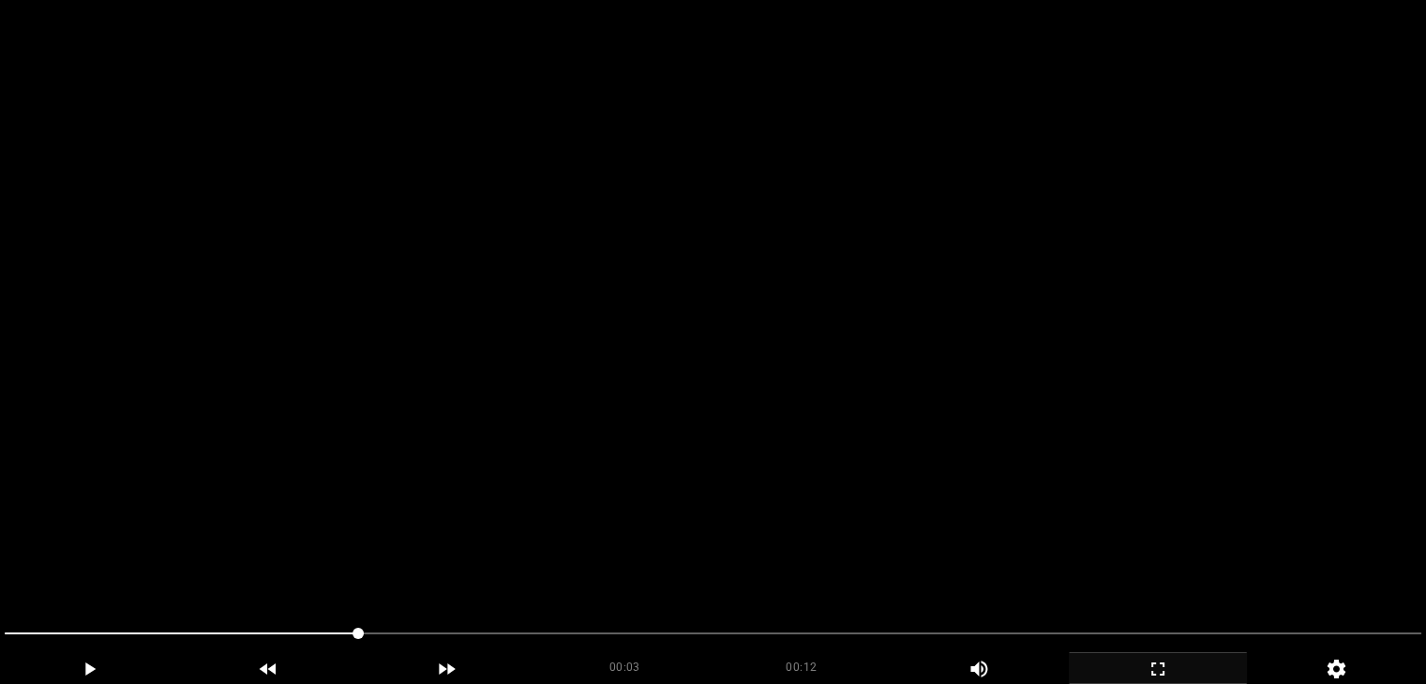
scroll to position [656, 0]
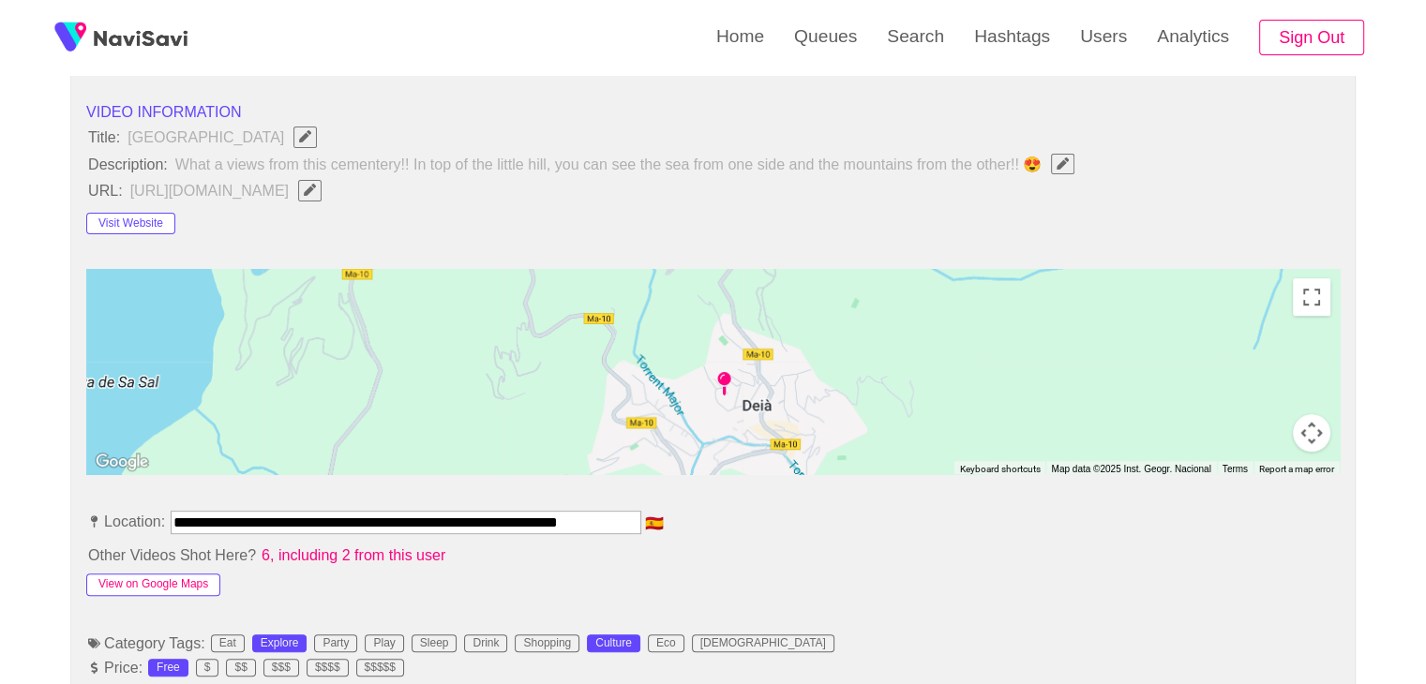
click at [195, 574] on button "View on Google Maps" at bounding box center [153, 585] width 134 height 22
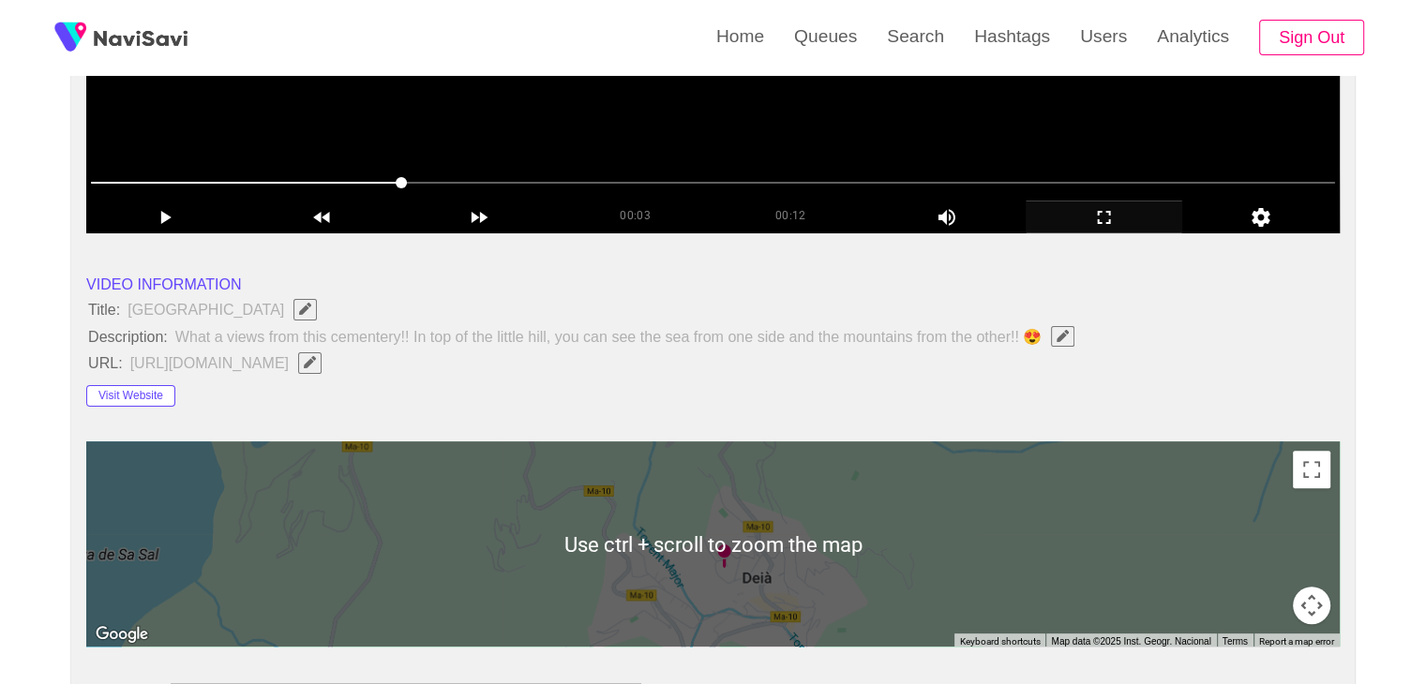
scroll to position [187, 0]
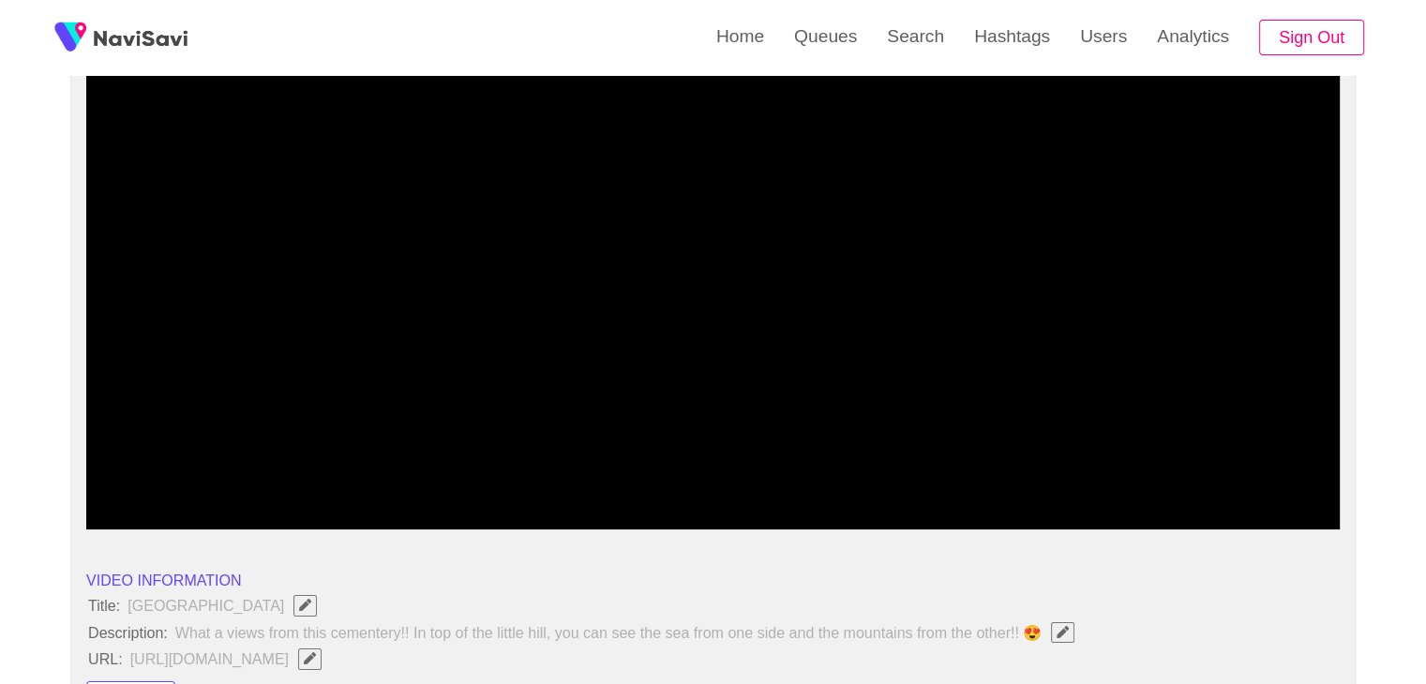
drag, startPoint x: 36, startPoint y: 470, endPoint x: 26, endPoint y: 499, distance: 30.5
click at [1093, 517] on icon "add" at bounding box center [1104, 513] width 156 height 22
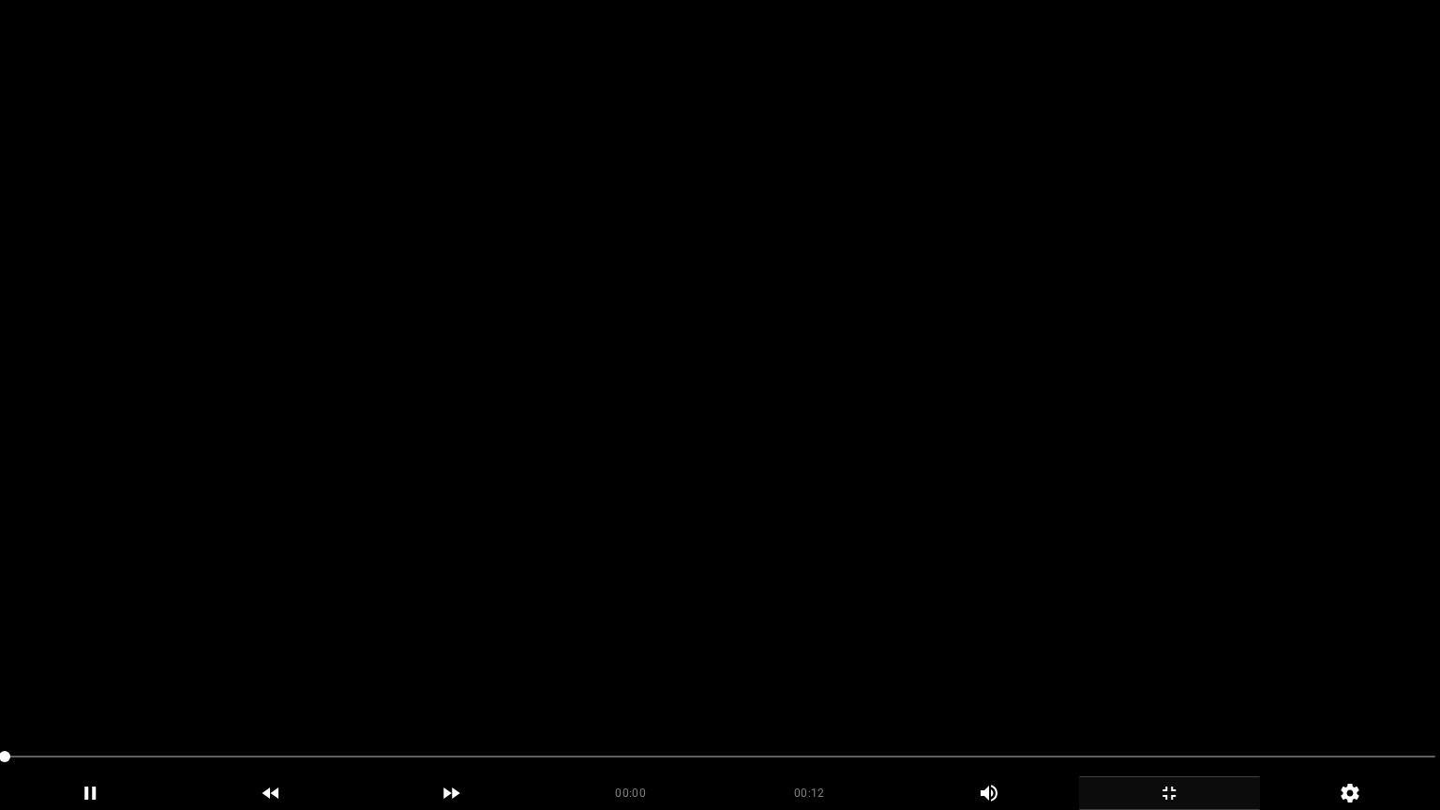
click at [1136, 476] on video at bounding box center [720, 405] width 1440 height 810
click at [1135, 476] on video at bounding box center [720, 405] width 1440 height 810
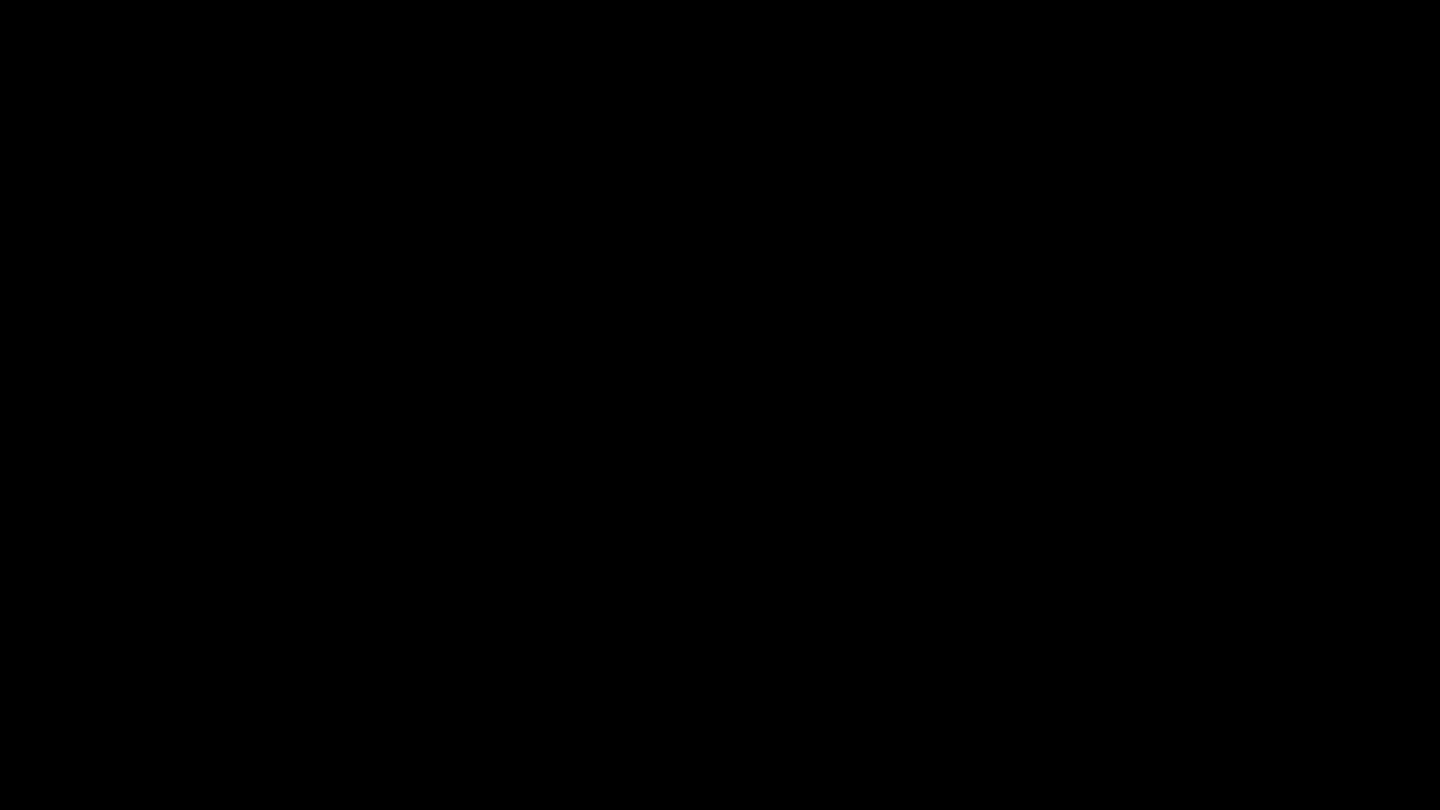
click at [1170, 683] on icon "add" at bounding box center [1169, 793] width 179 height 22
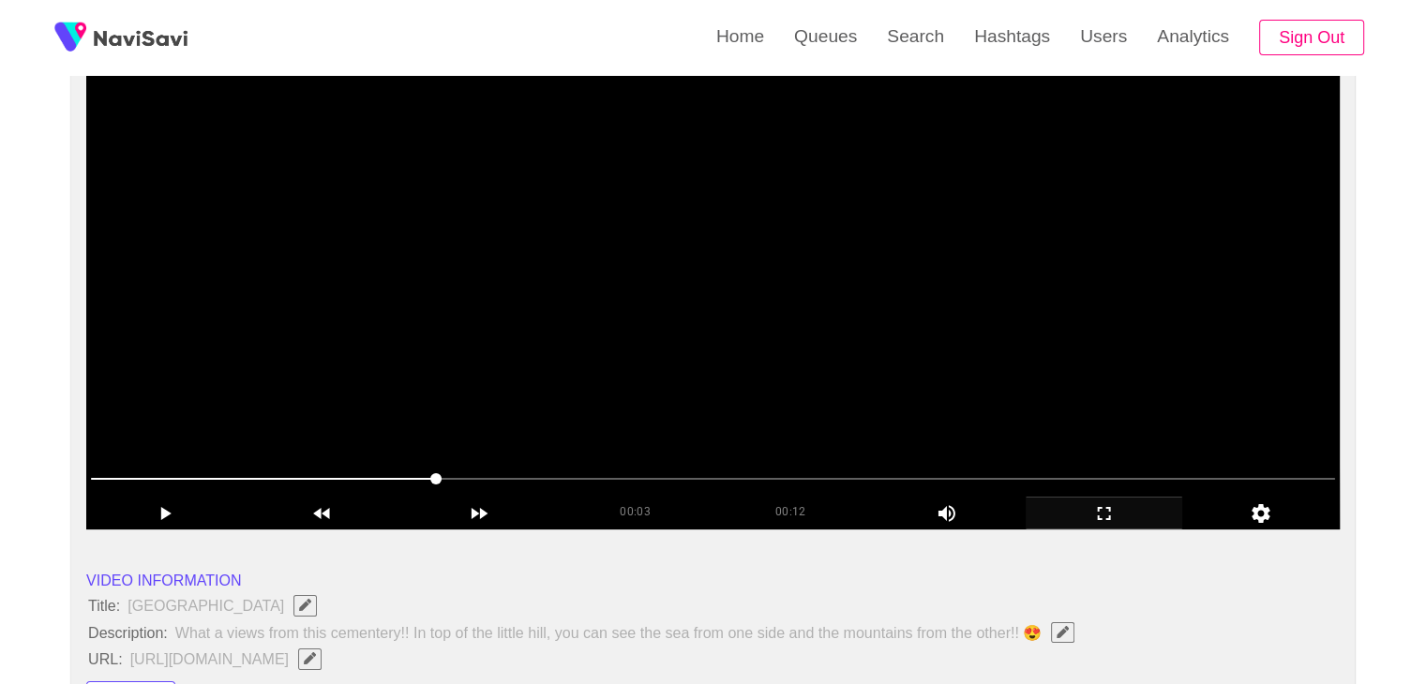
click at [804, 346] on video at bounding box center [712, 295] width 1253 height 469
click at [805, 346] on video at bounding box center [712, 295] width 1253 height 469
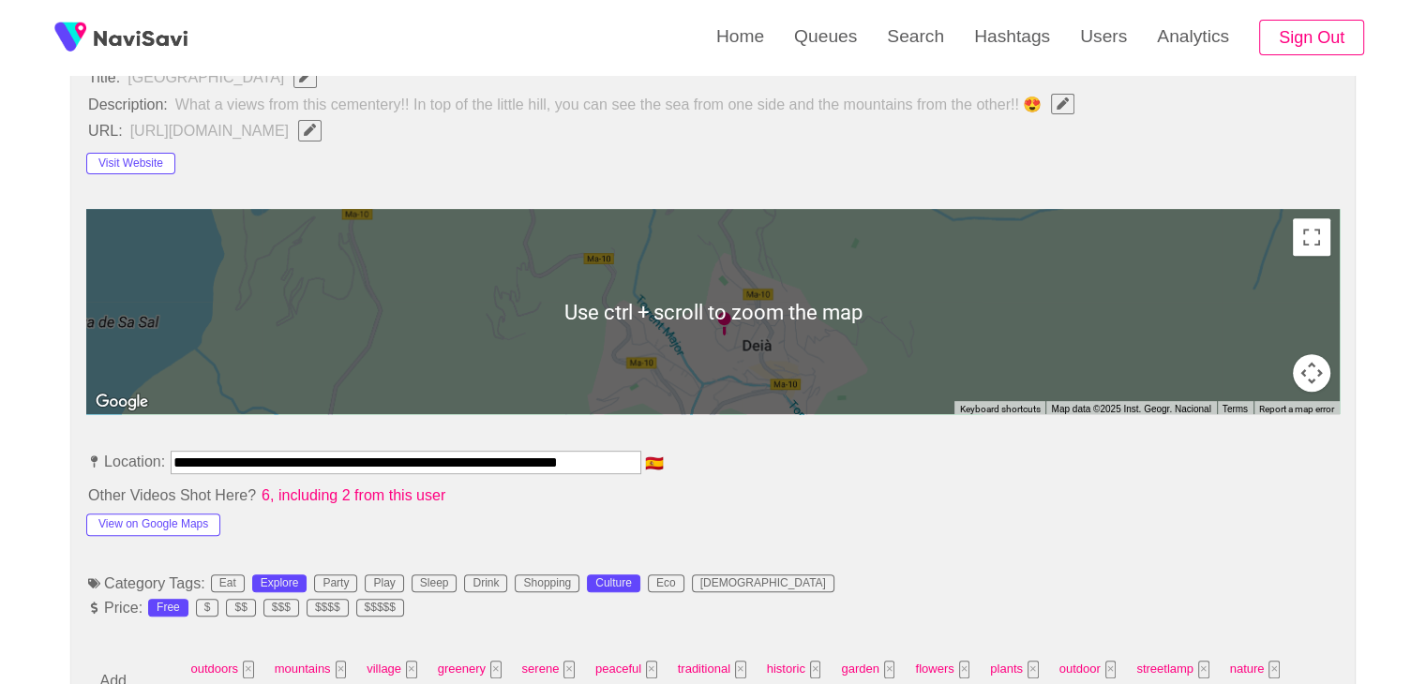
scroll to position [937, 0]
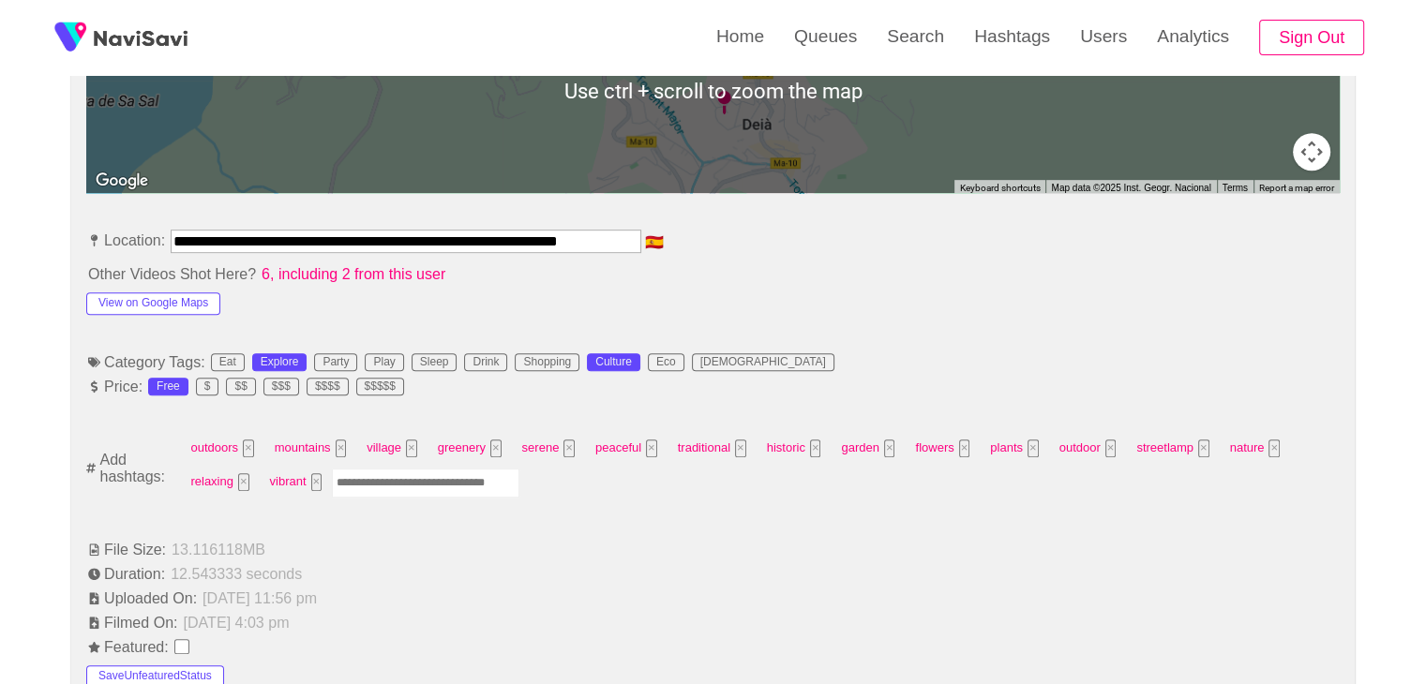
click at [412, 488] on input "Enter tag here and press return" at bounding box center [425, 483] width 187 height 29
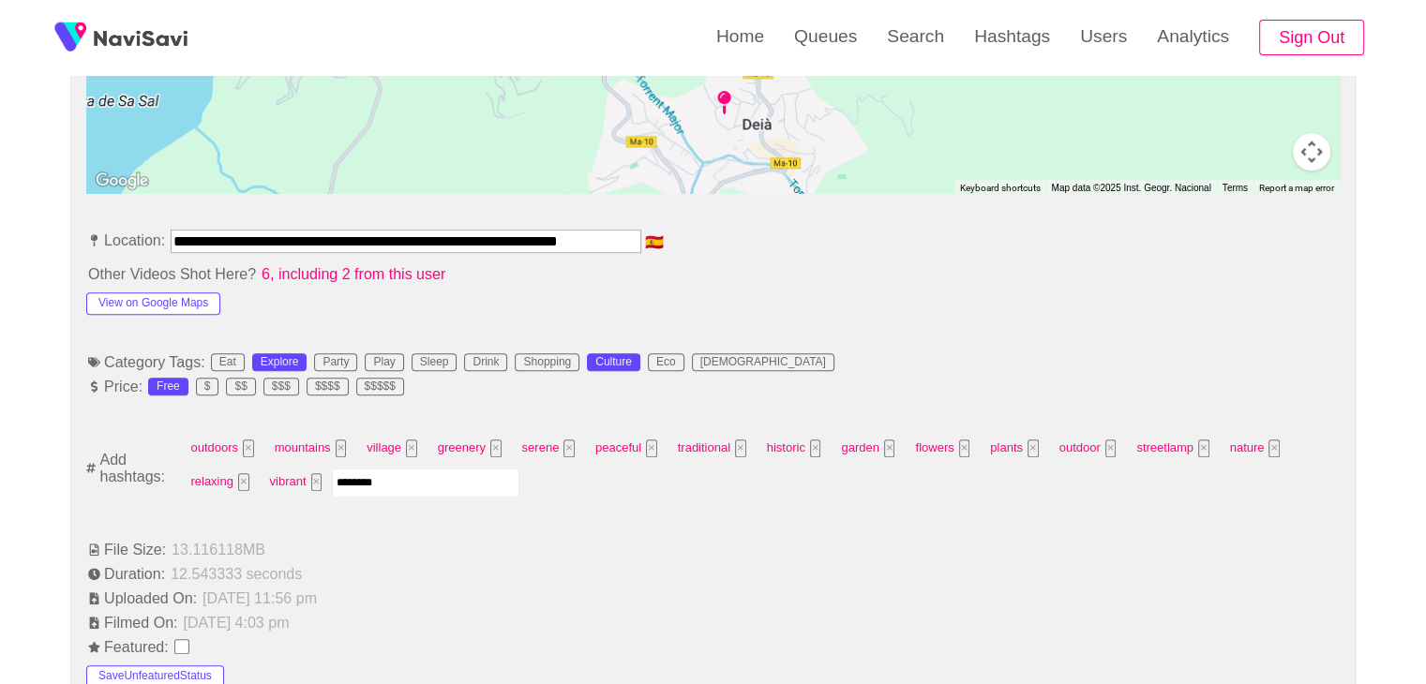
type input "*********"
type input "****"
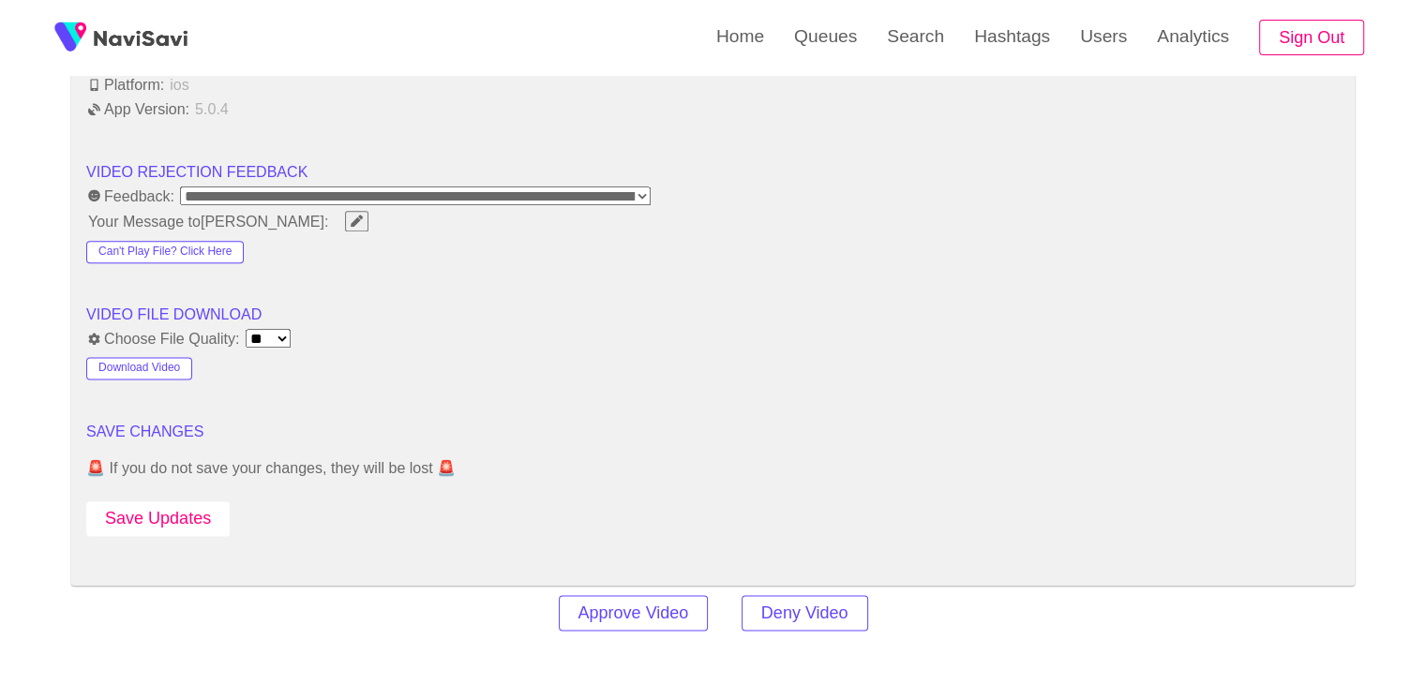
scroll to position [2344, 0]
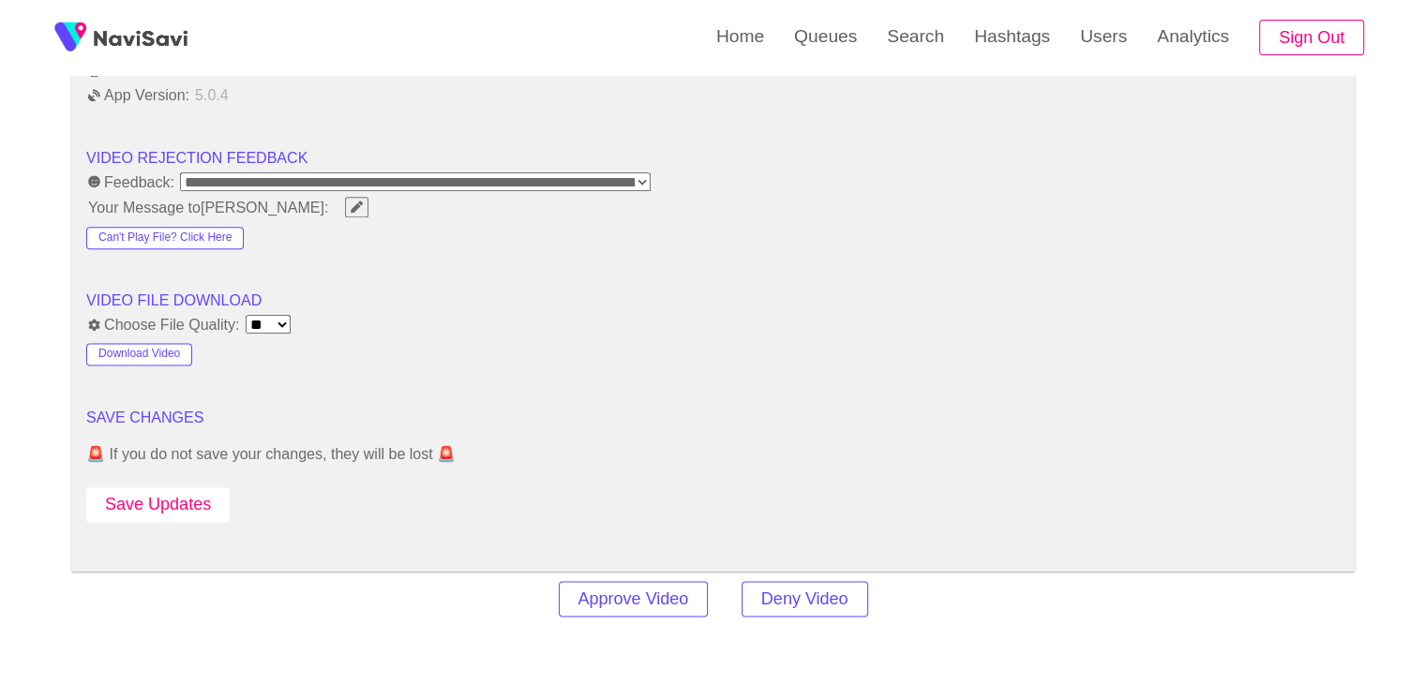
click at [183, 487] on button "Save Updates" at bounding box center [157, 504] width 143 height 35
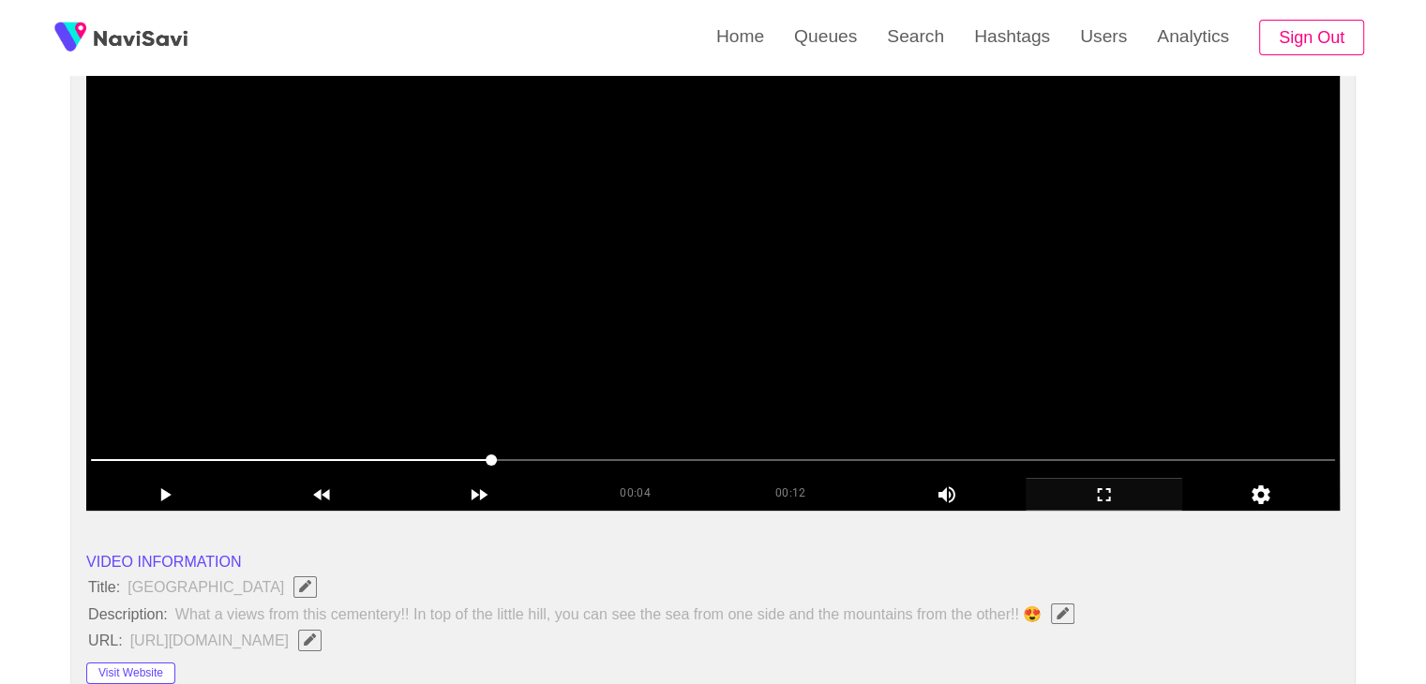
scroll to position [187, 0]
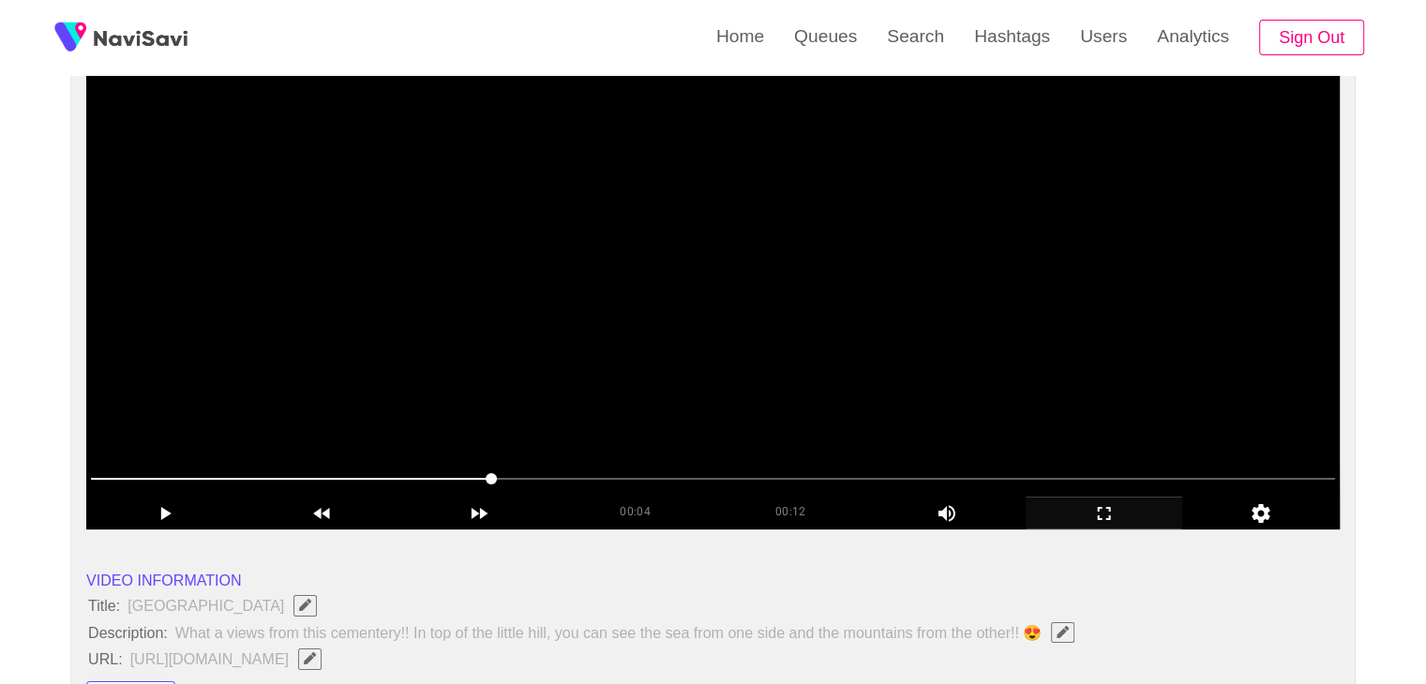
click at [782, 282] on video at bounding box center [712, 295] width 1253 height 469
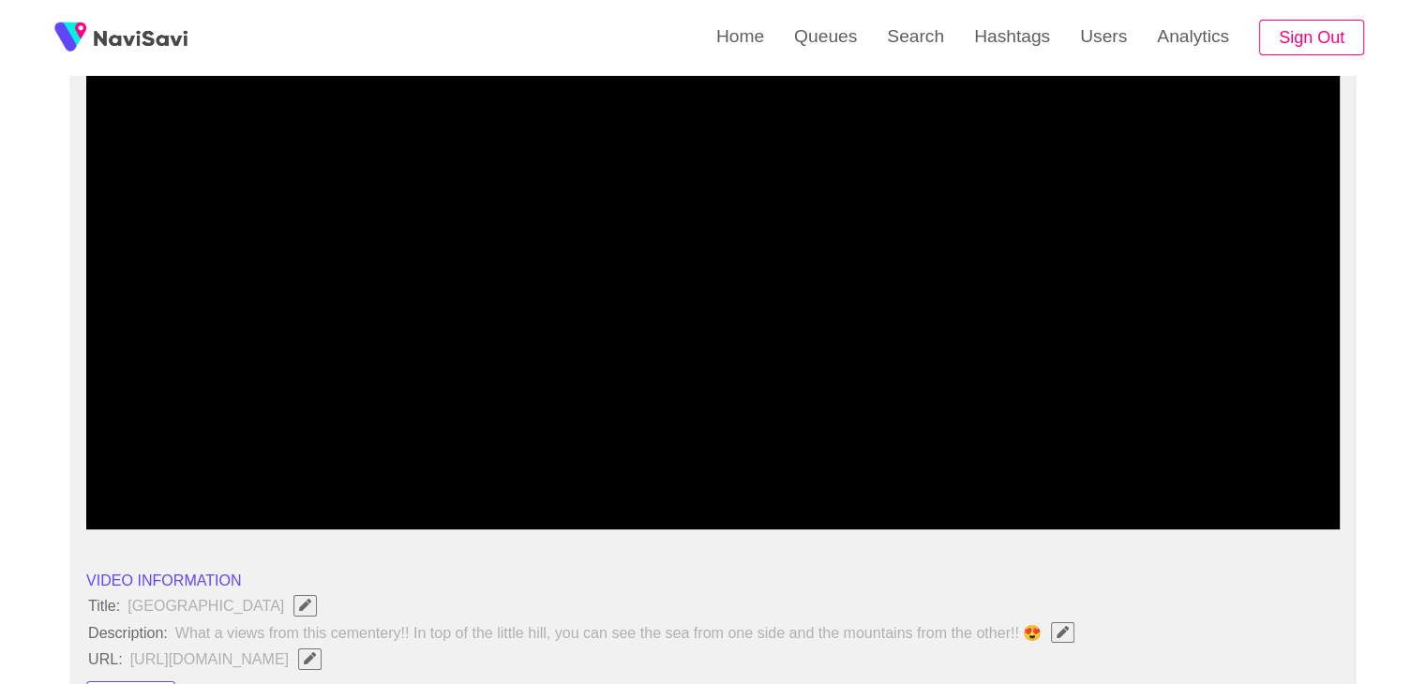
drag, startPoint x: 375, startPoint y: 478, endPoint x: 0, endPoint y: 458, distance: 375.5
click at [1096, 502] on icon "add" at bounding box center [1104, 513] width 156 height 22
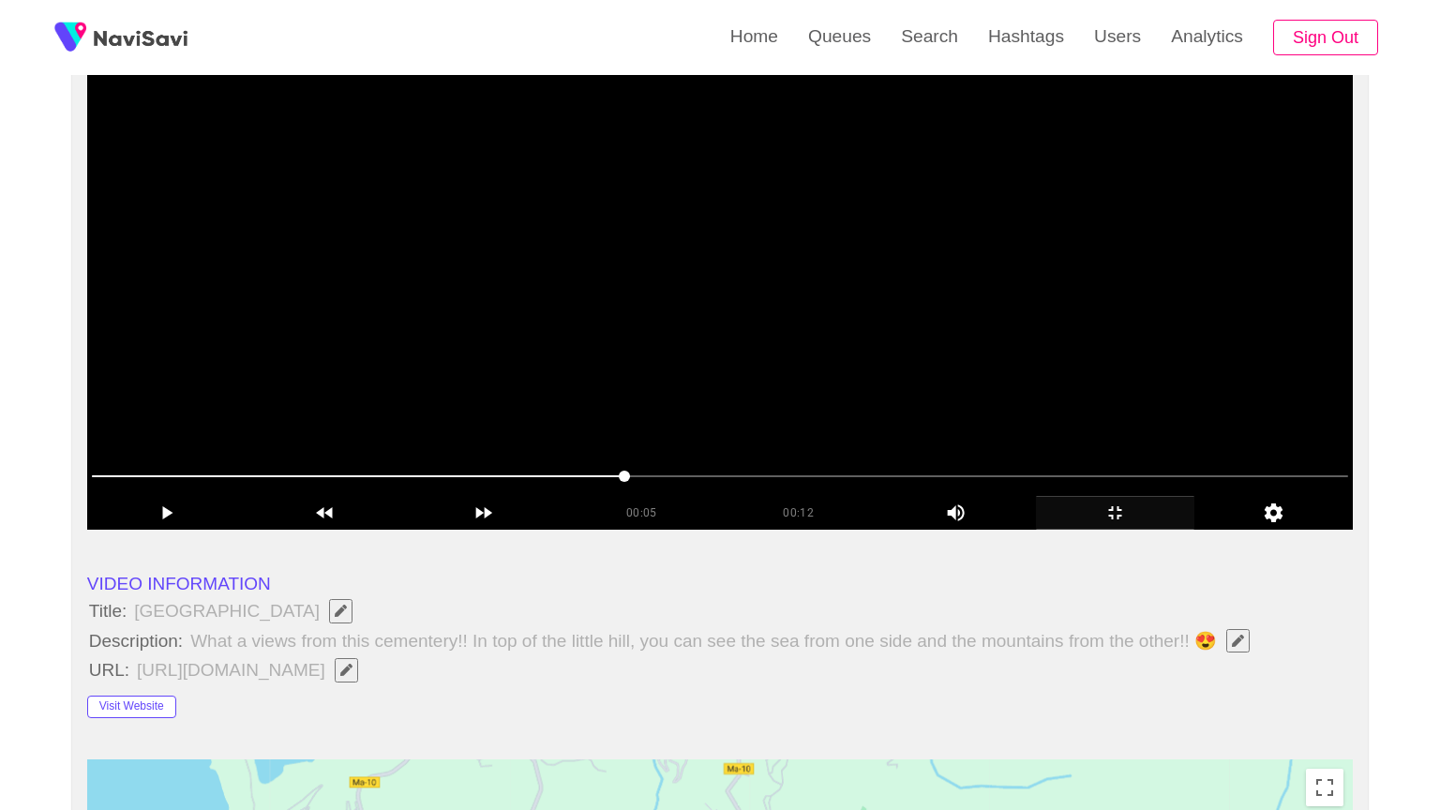
click at [1083, 530] on video at bounding box center [720, 295] width 1266 height 469
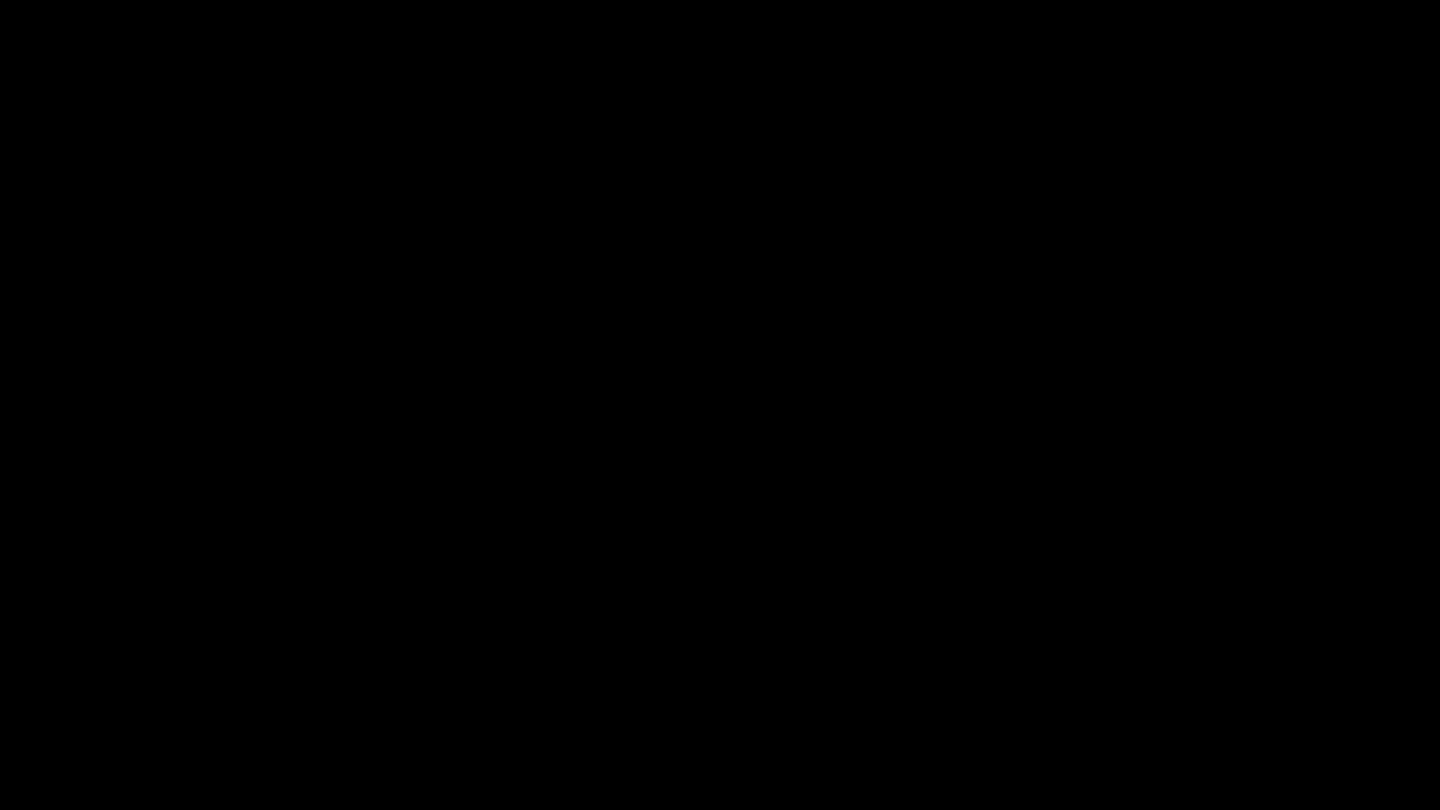
click at [1197, 683] on icon "add" at bounding box center [1169, 793] width 179 height 22
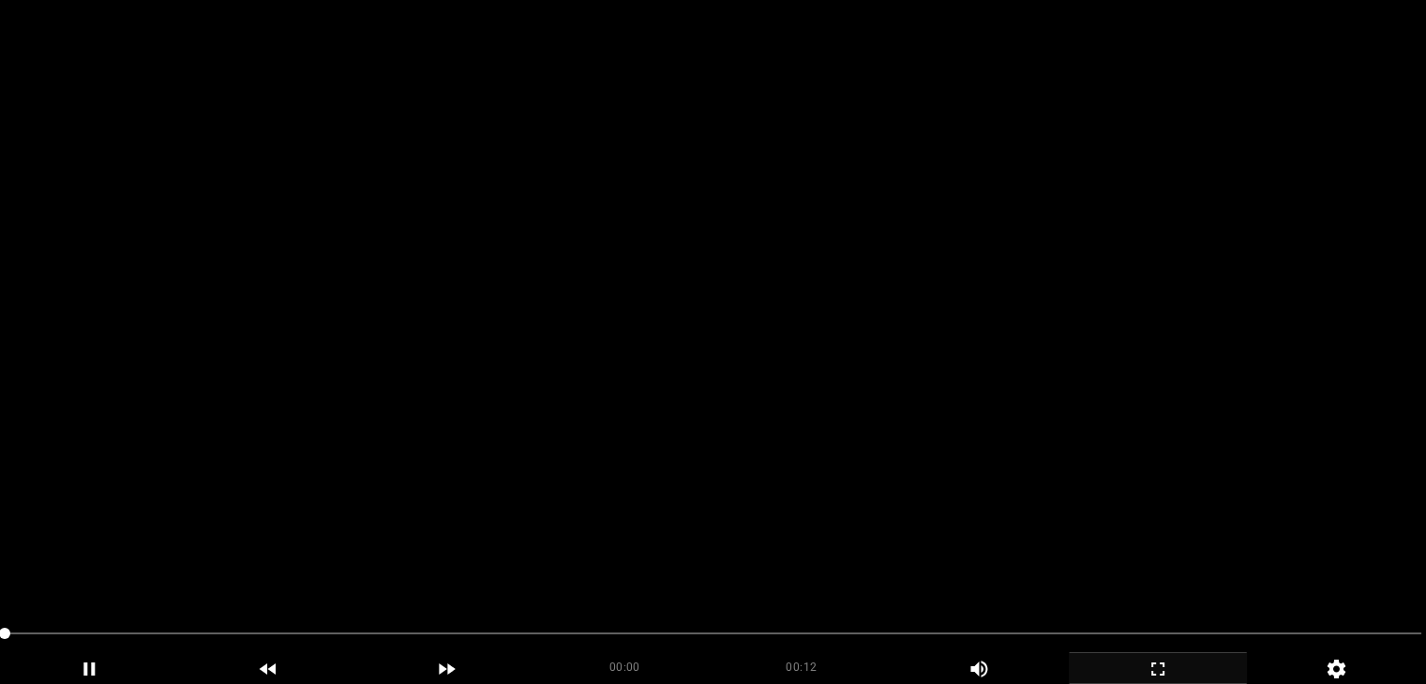
click at [851, 360] on video at bounding box center [713, 342] width 1426 height 684
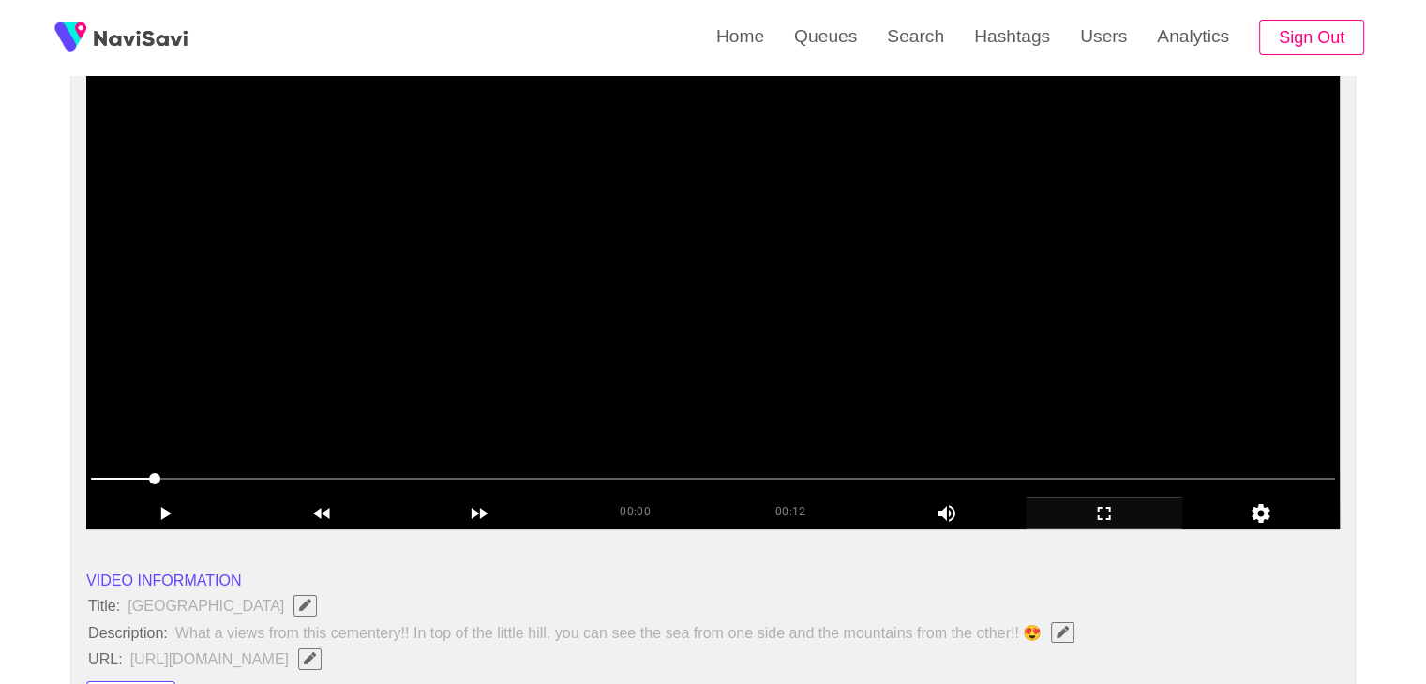
click at [852, 316] on video at bounding box center [712, 295] width 1253 height 469
click at [854, 316] on video at bounding box center [712, 295] width 1253 height 469
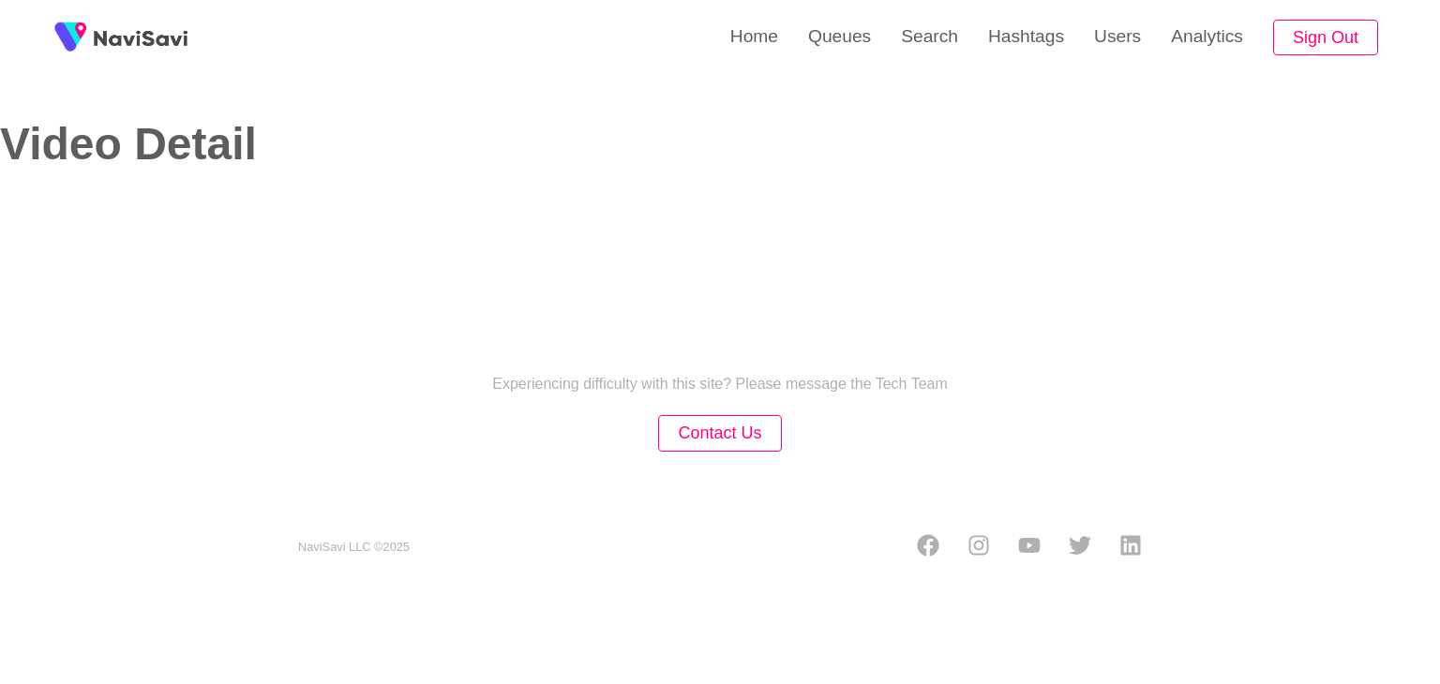
select select "**"
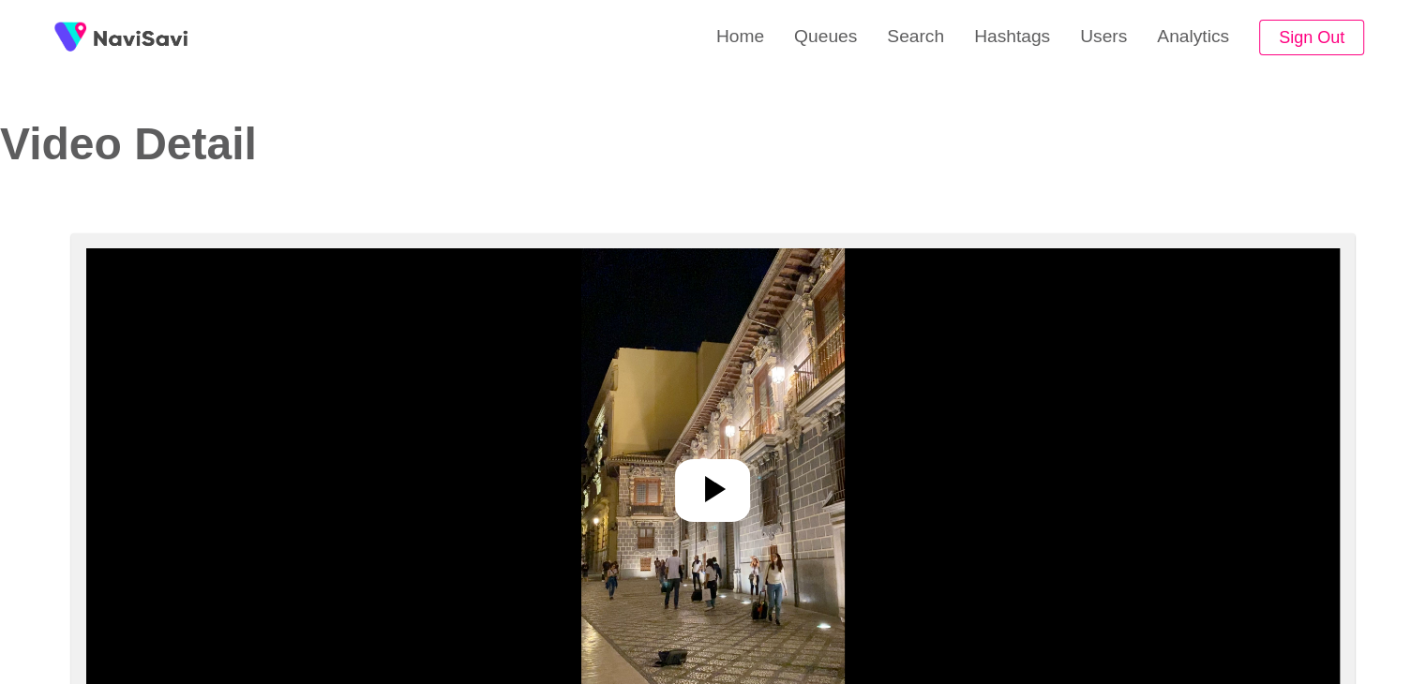
select select "**********"
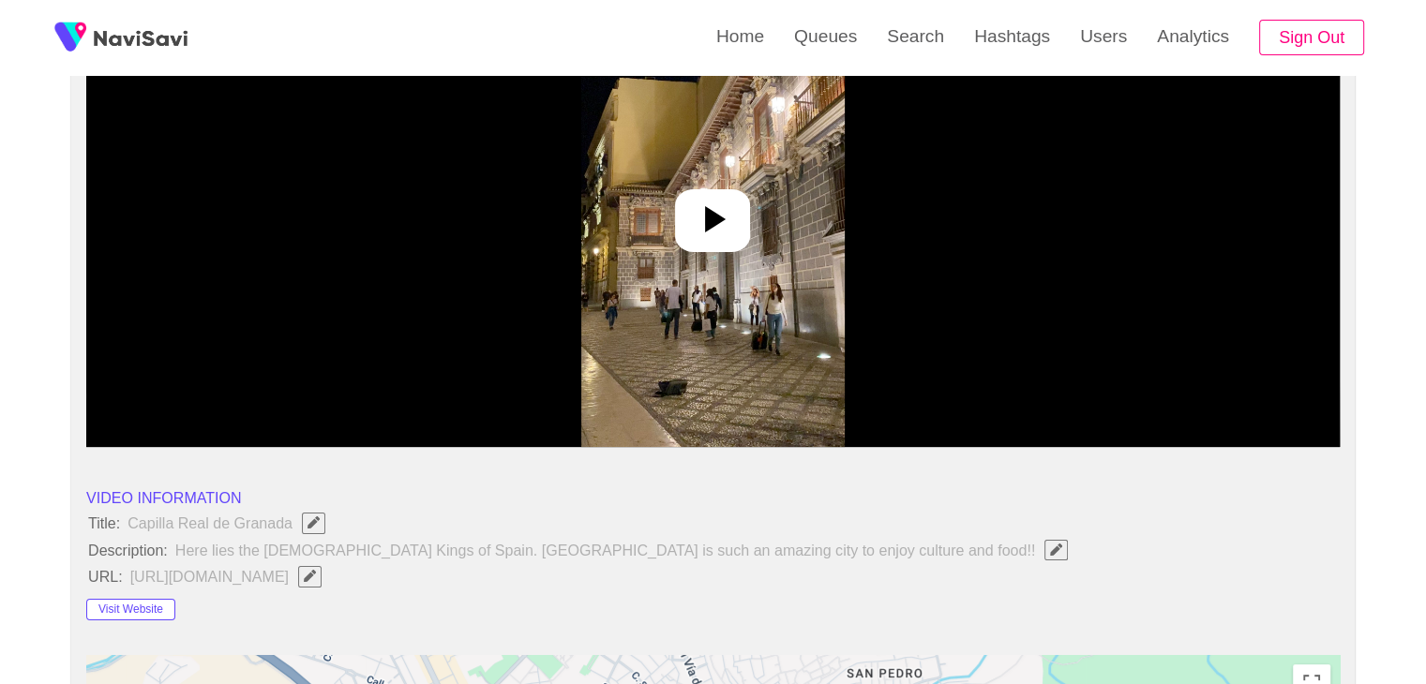
scroll to position [281, 0]
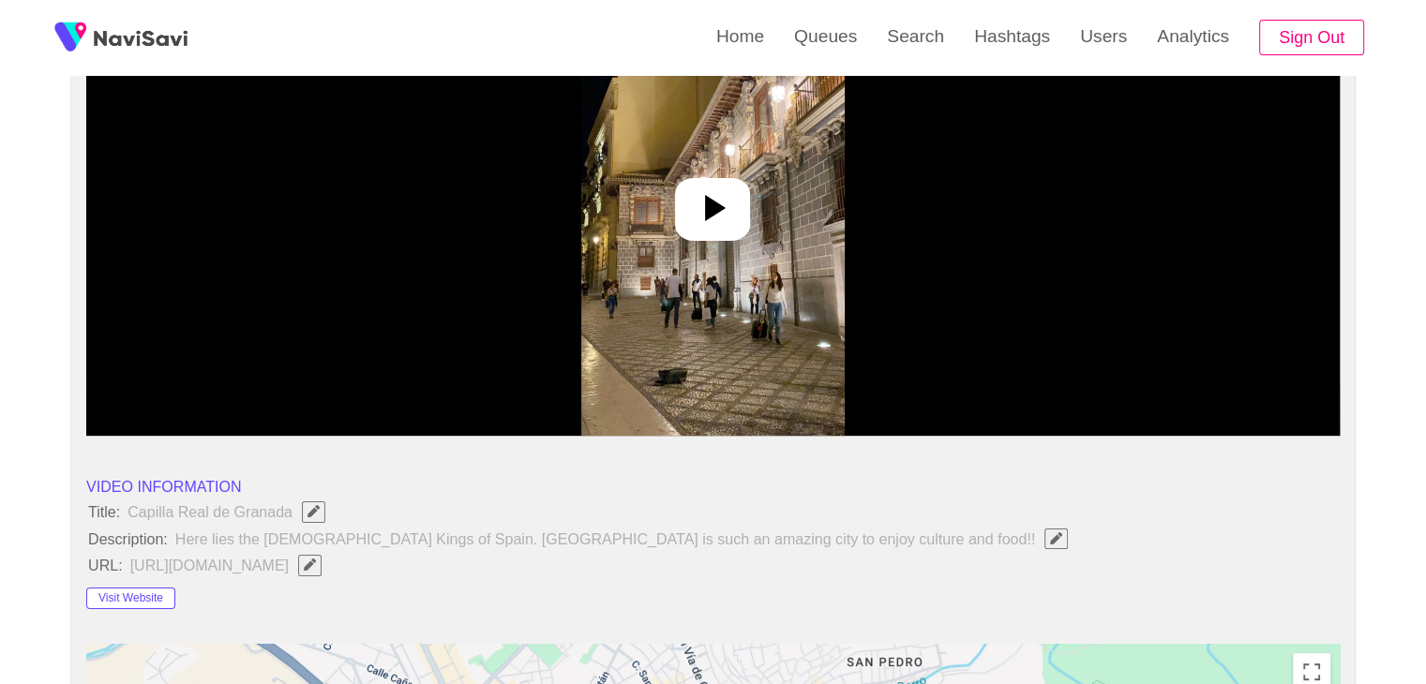
click at [731, 255] on img at bounding box center [712, 201] width 263 height 469
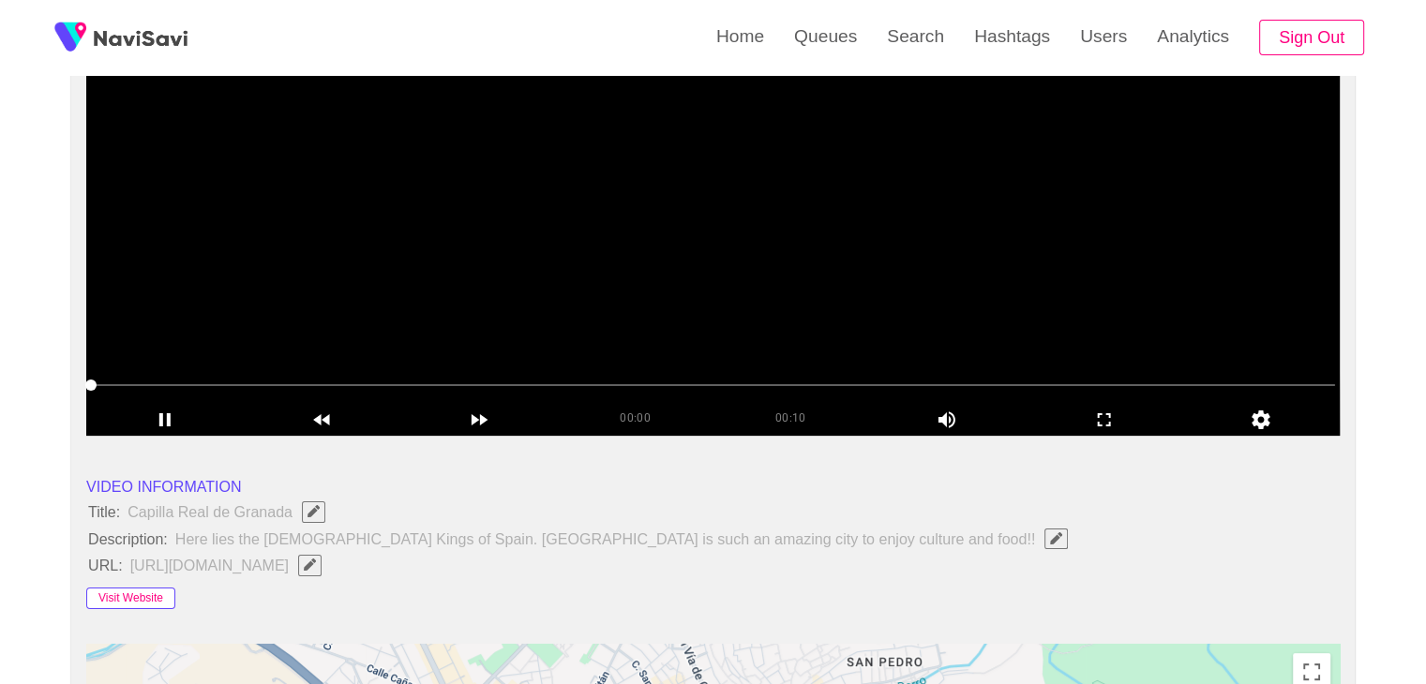
click at [160, 599] on button "Visit Website" at bounding box center [130, 599] width 89 height 22
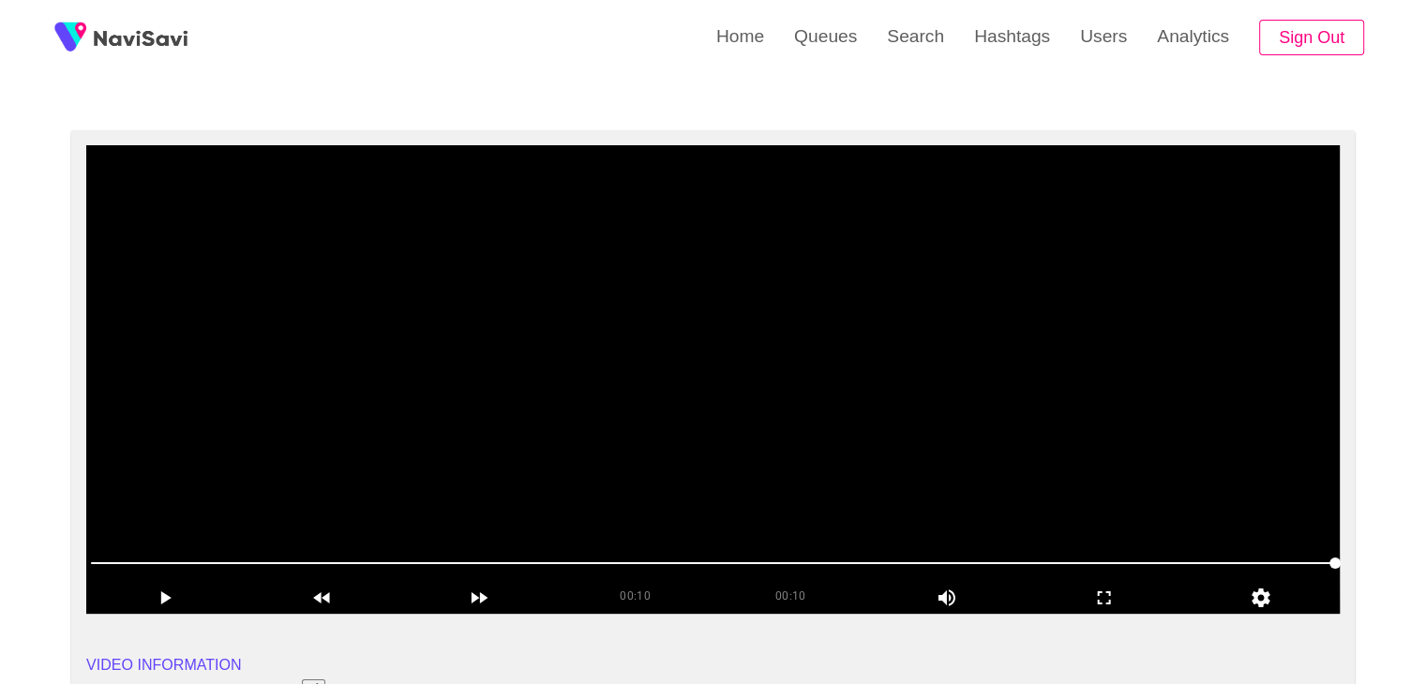
scroll to position [94, 0]
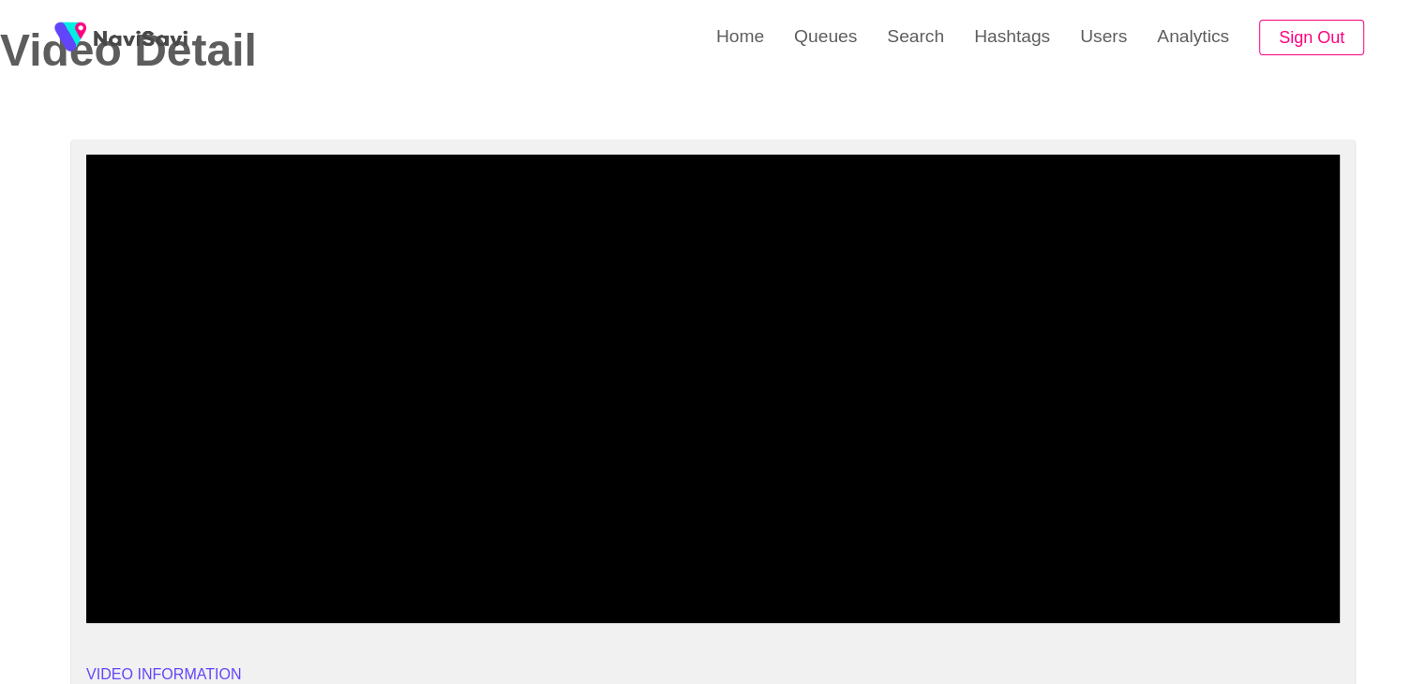
drag, startPoint x: 187, startPoint y: 576, endPoint x: 0, endPoint y: 561, distance: 187.2
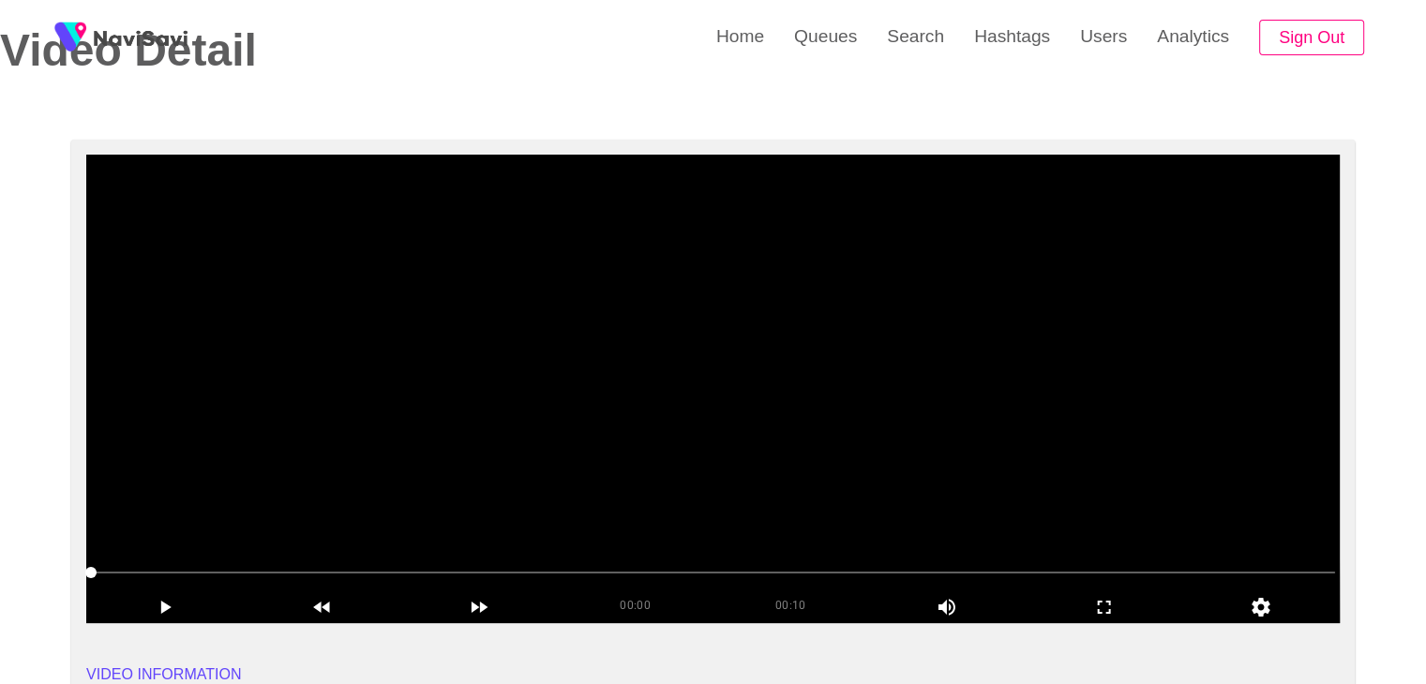
click at [554, 450] on video at bounding box center [712, 389] width 1253 height 469
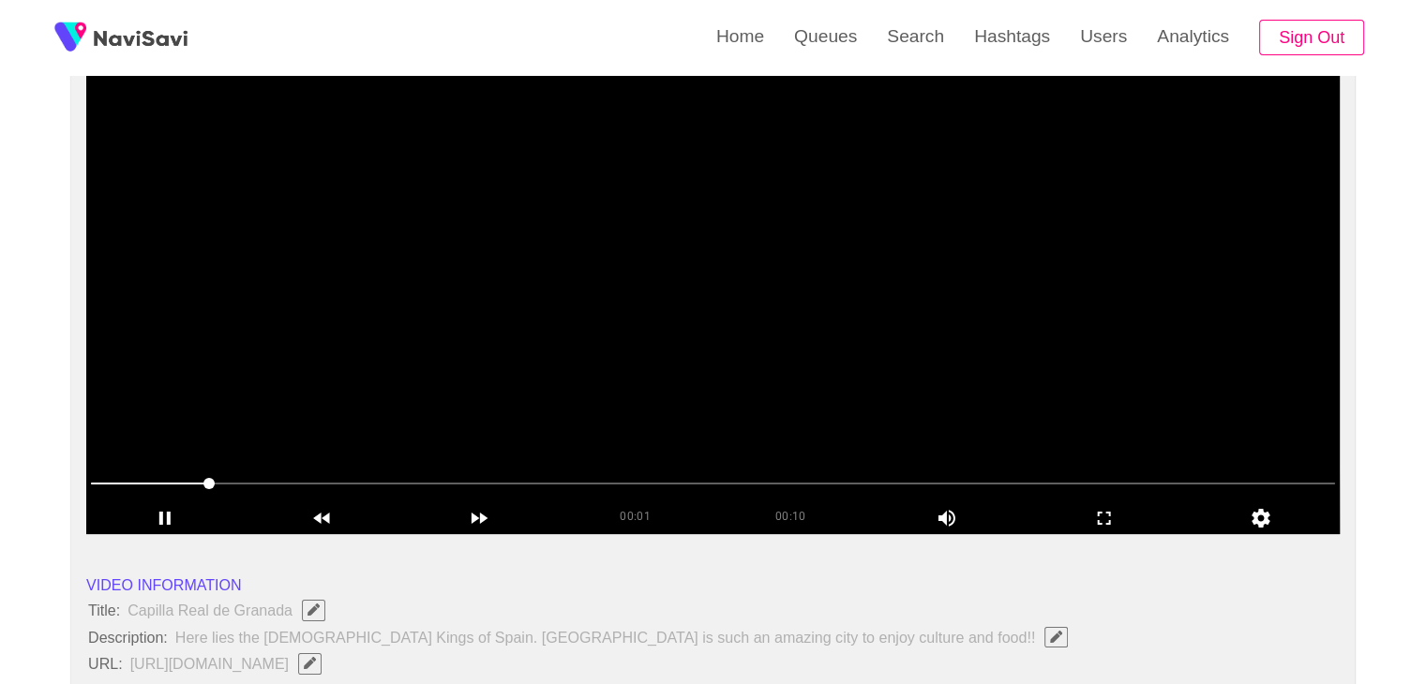
scroll to position [187, 0]
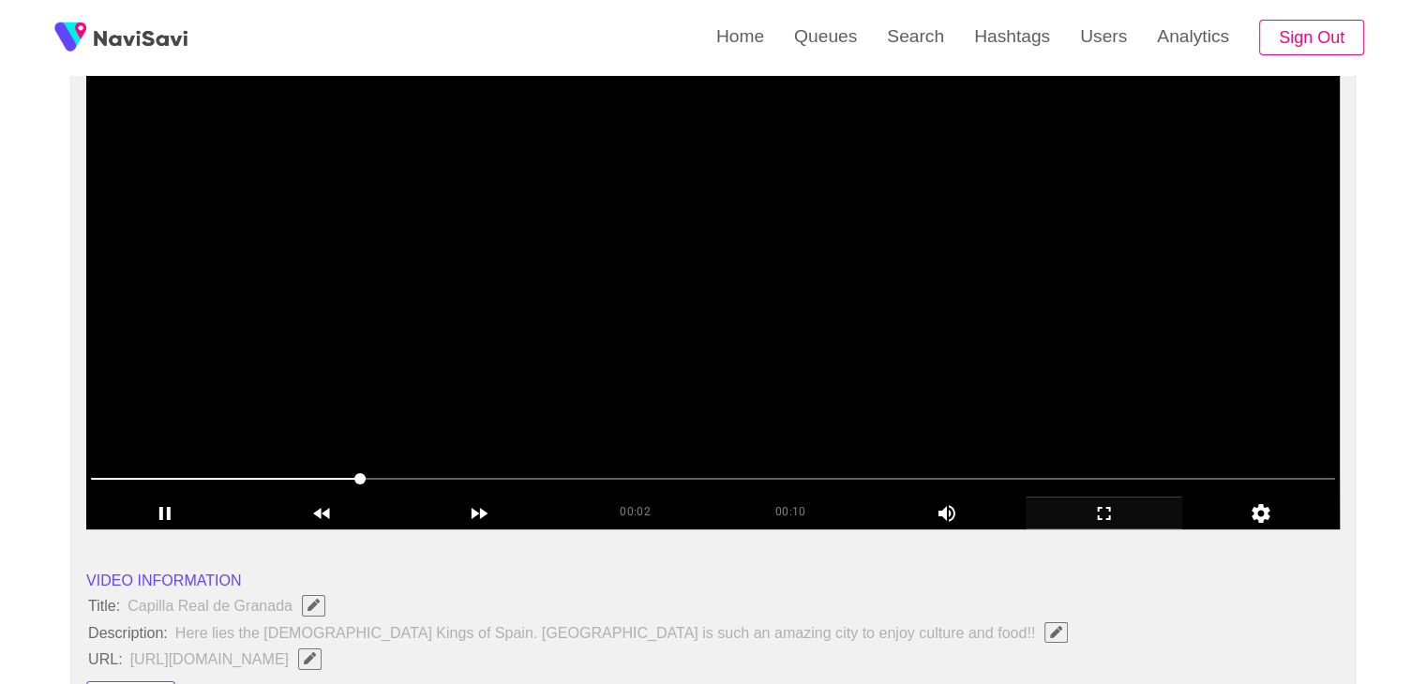
click at [1109, 503] on icon "add" at bounding box center [1104, 513] width 156 height 22
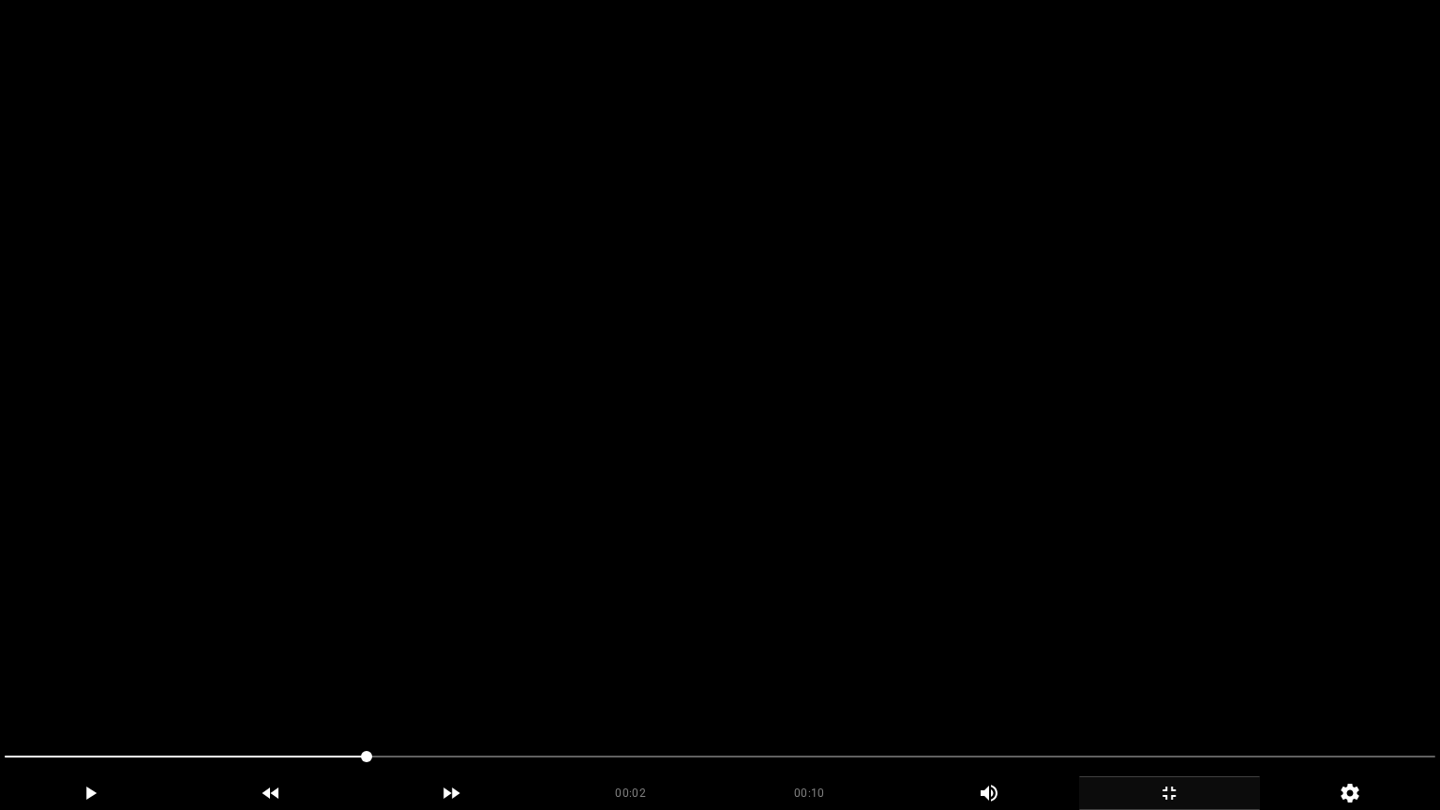
click at [675, 611] on video at bounding box center [720, 405] width 1440 height 810
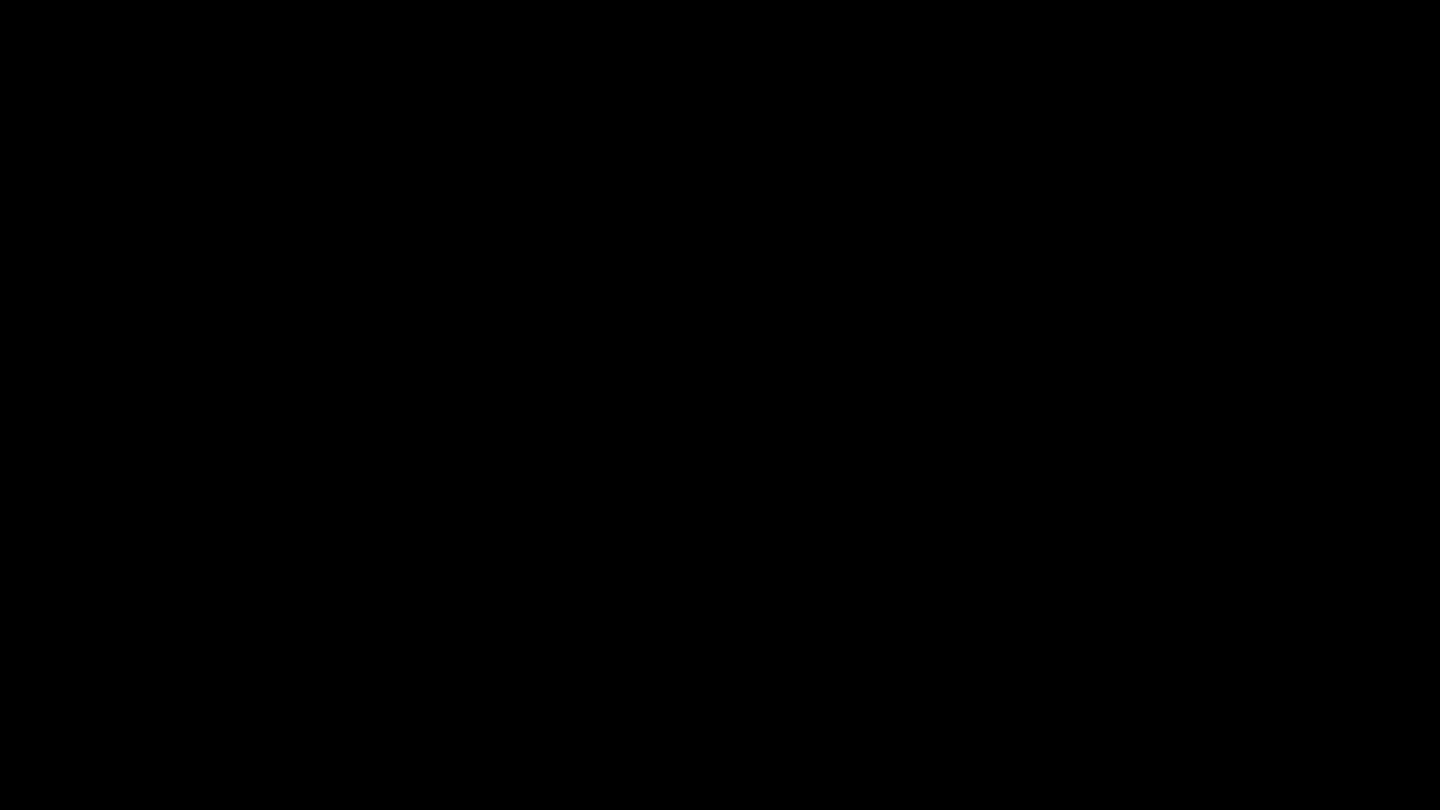
drag, startPoint x: 201, startPoint y: 754, endPoint x: 183, endPoint y: 682, distance: 73.4
drag, startPoint x: 225, startPoint y: 760, endPoint x: 99, endPoint y: 701, distance: 138.8
click at [0, 683] on div at bounding box center [720, 759] width 1446 height 50
click at [656, 571] on video at bounding box center [720, 405] width 1440 height 810
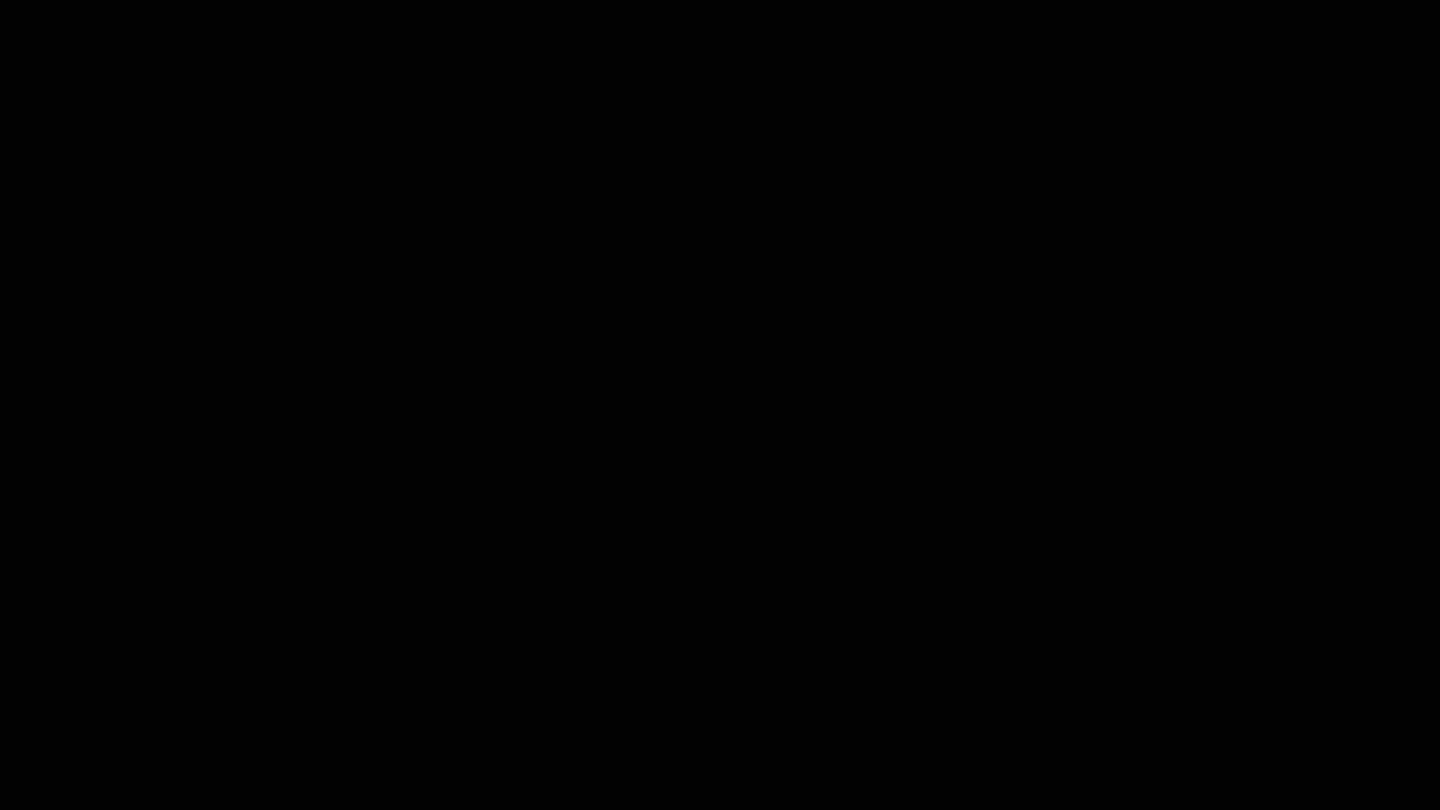
click at [1167, 683] on div "add" at bounding box center [1169, 793] width 181 height 34
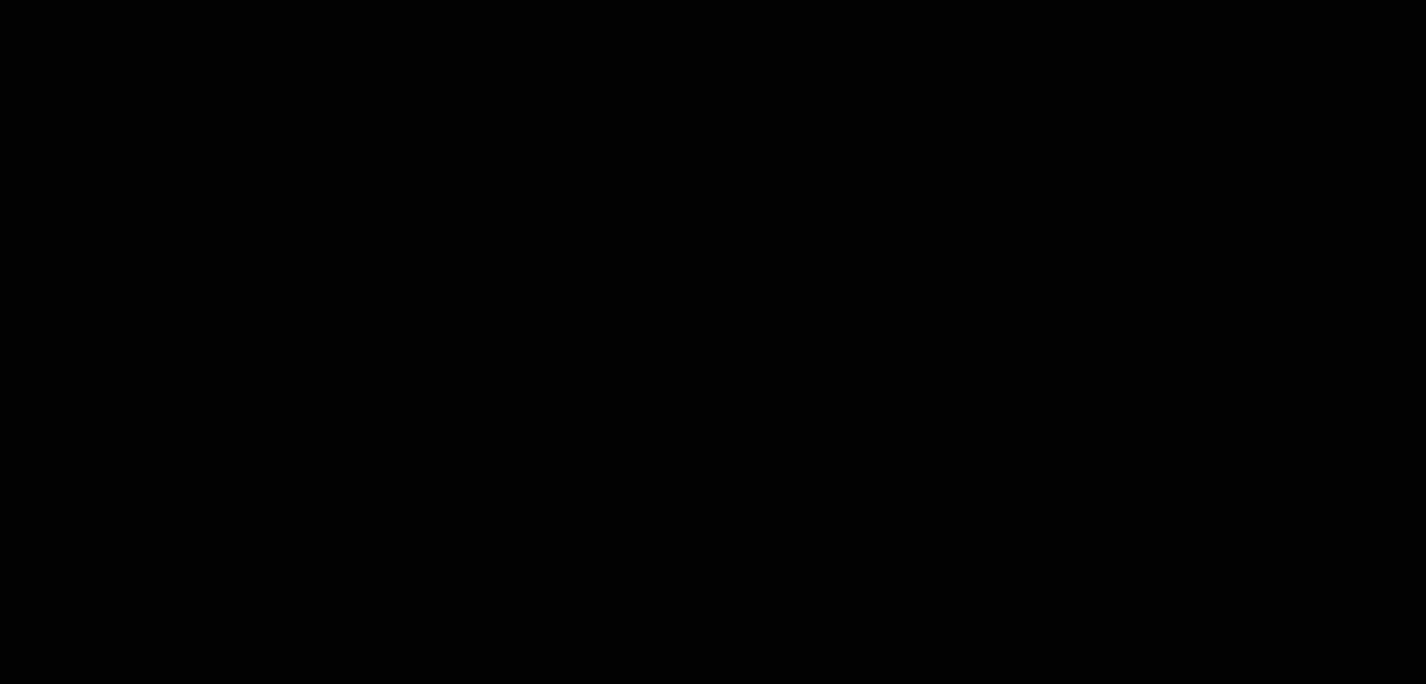
scroll to position [469, 0]
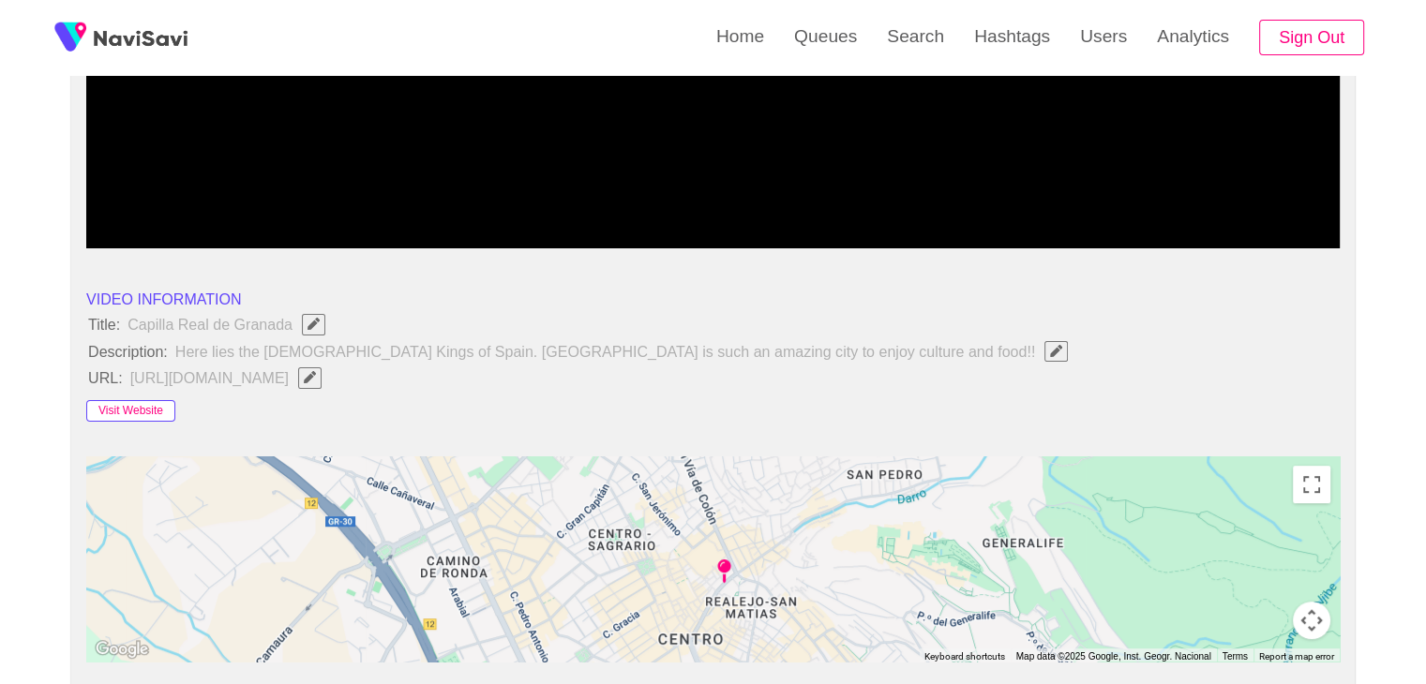
click at [146, 412] on button "Visit Website" at bounding box center [130, 411] width 89 height 22
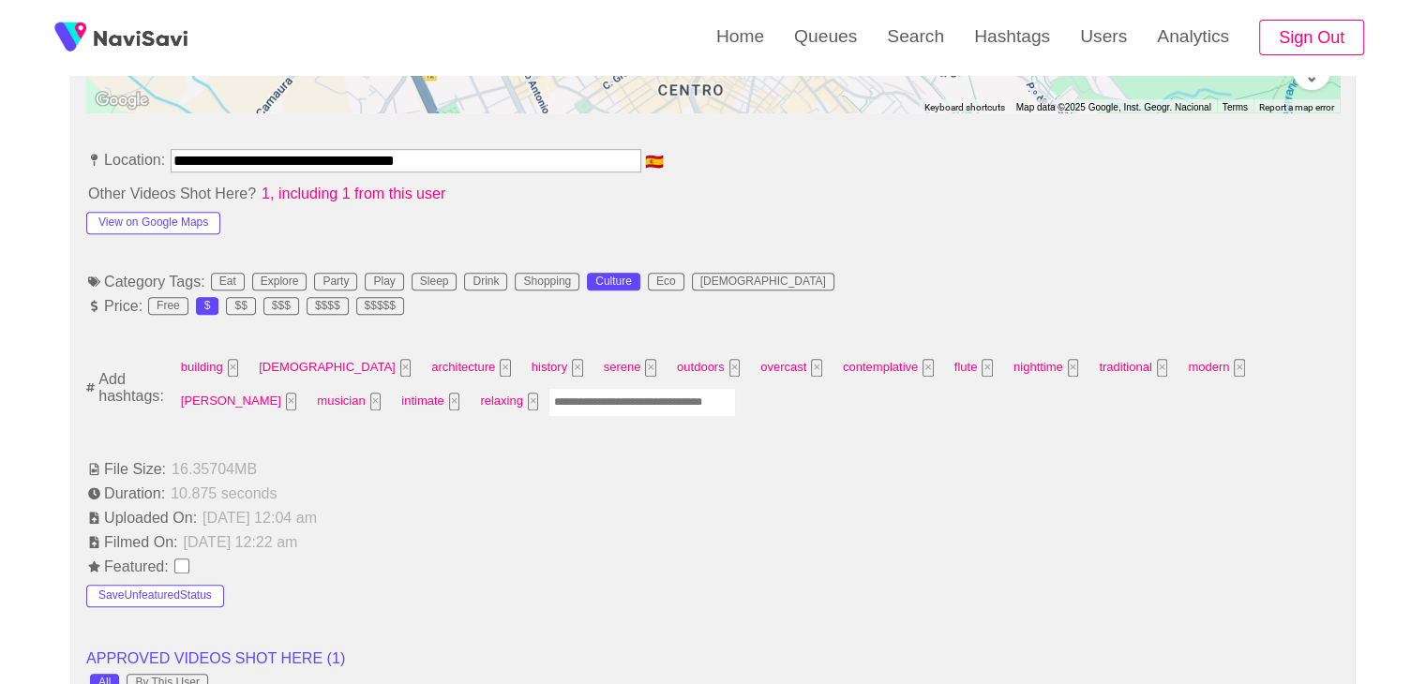
scroll to position [1031, 0]
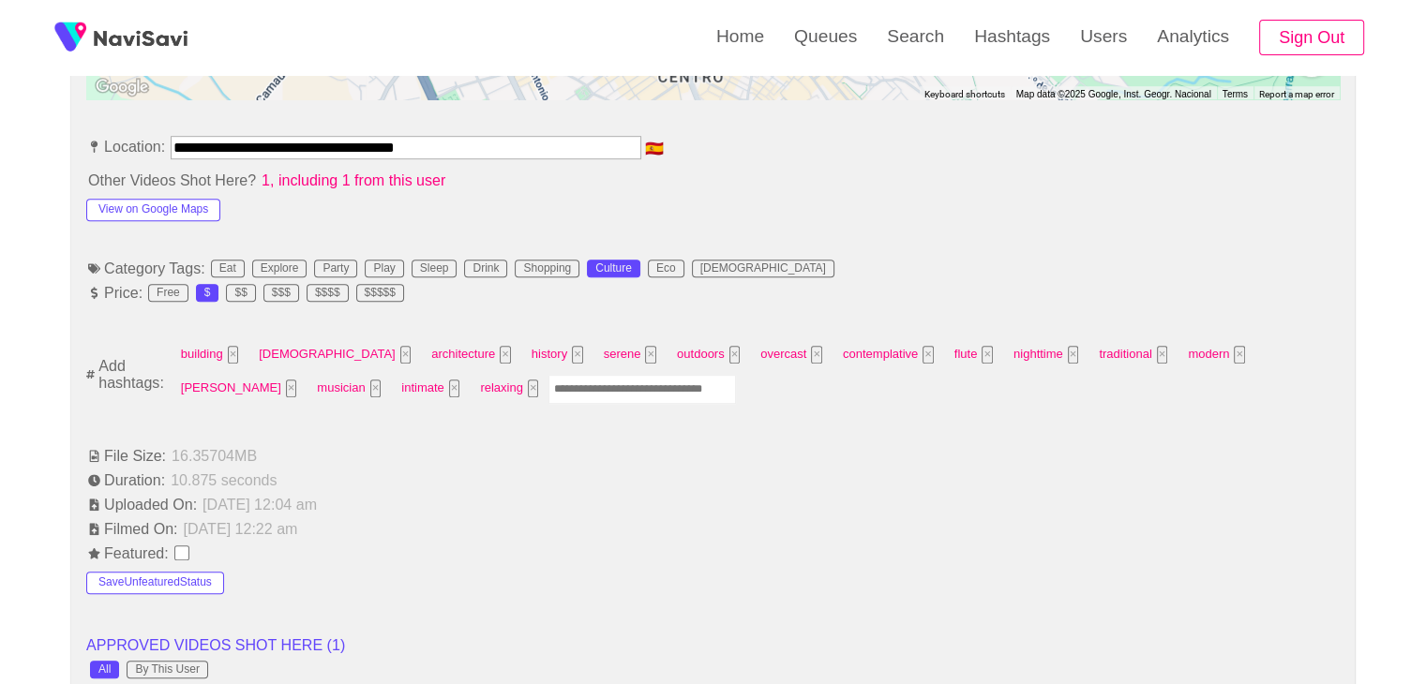
drag, startPoint x: 503, startPoint y: 146, endPoint x: 0, endPoint y: 147, distance: 503.4
click at [0, 147] on div "**********" at bounding box center [713, 570] width 1426 height 2737
click at [137, 194] on div "View on Google Maps" at bounding box center [211, 206] width 250 height 30
click at [137, 199] on button "View on Google Maps" at bounding box center [153, 210] width 134 height 22
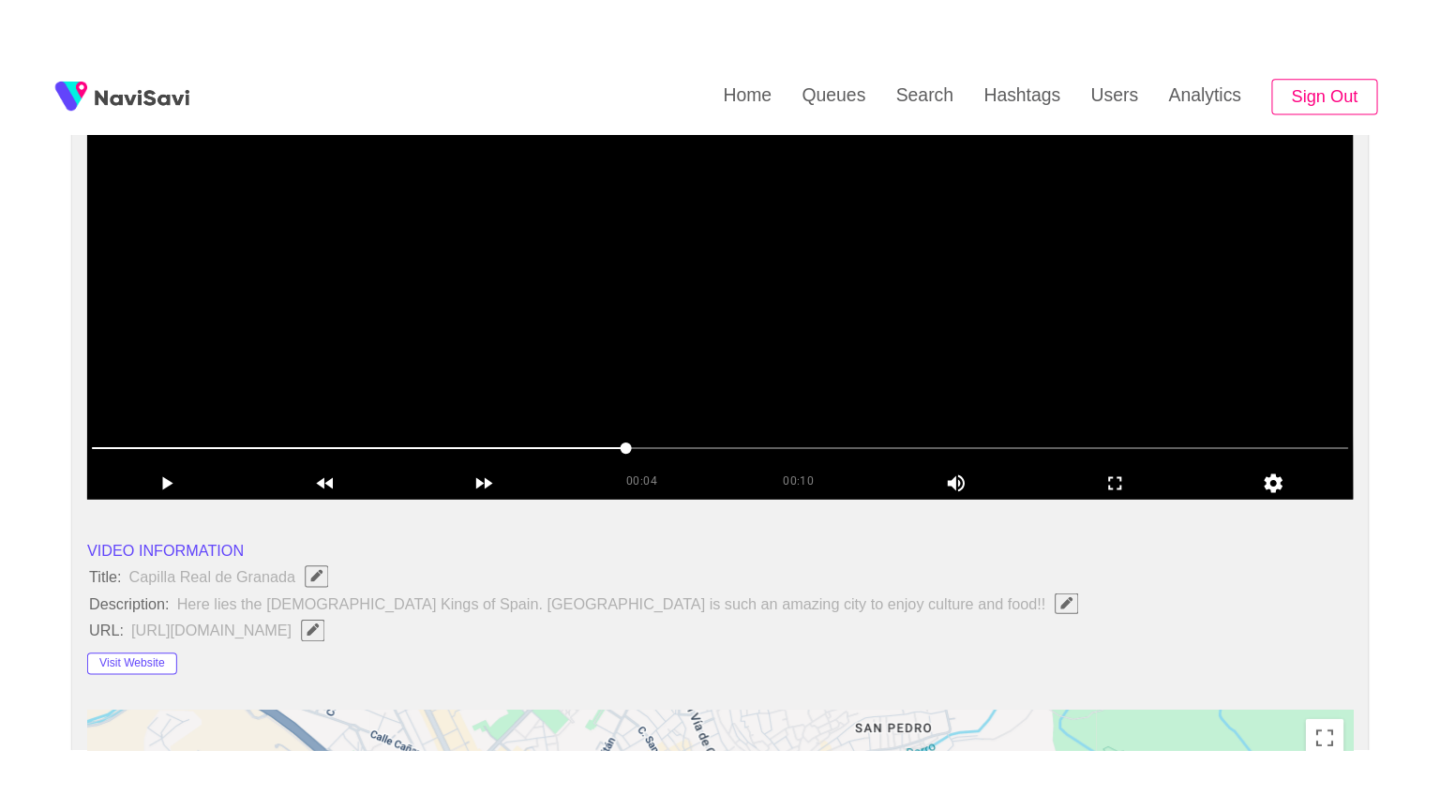
scroll to position [281, 0]
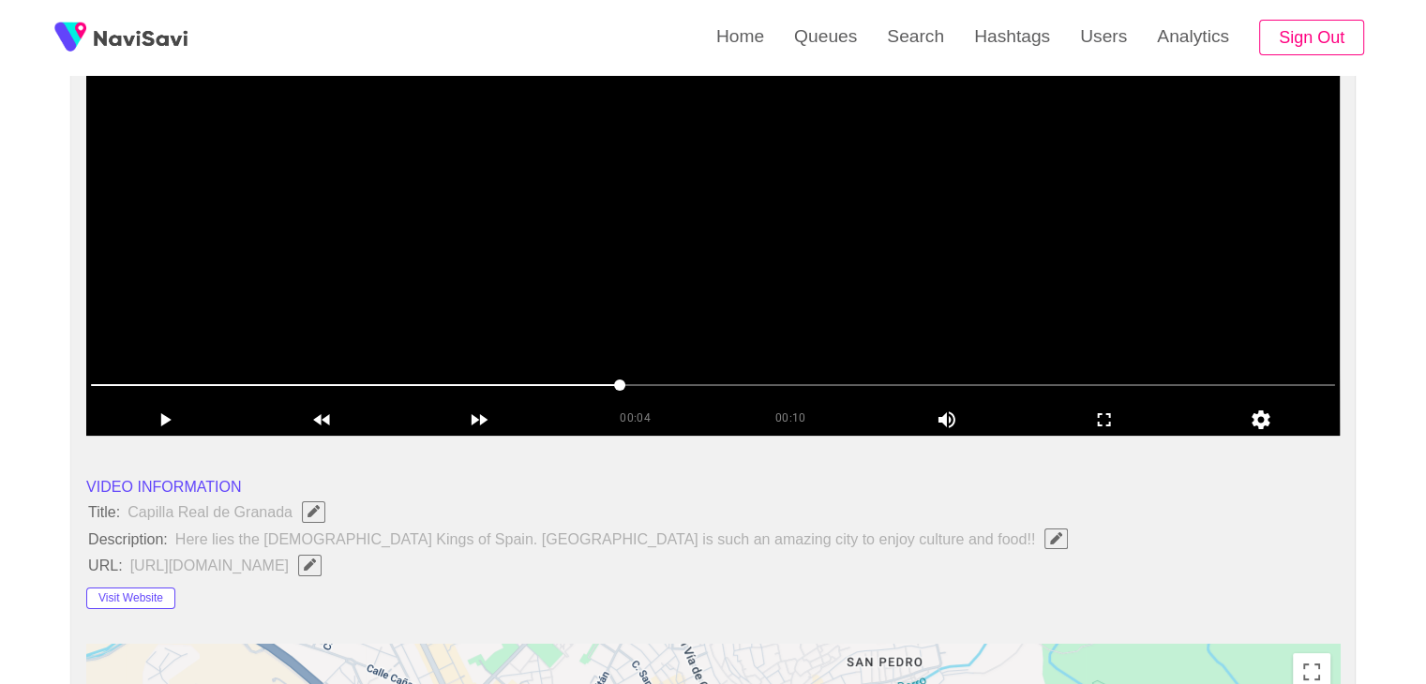
click at [652, 228] on video at bounding box center [712, 201] width 1253 height 469
click at [1093, 412] on icon "add" at bounding box center [1104, 420] width 156 height 22
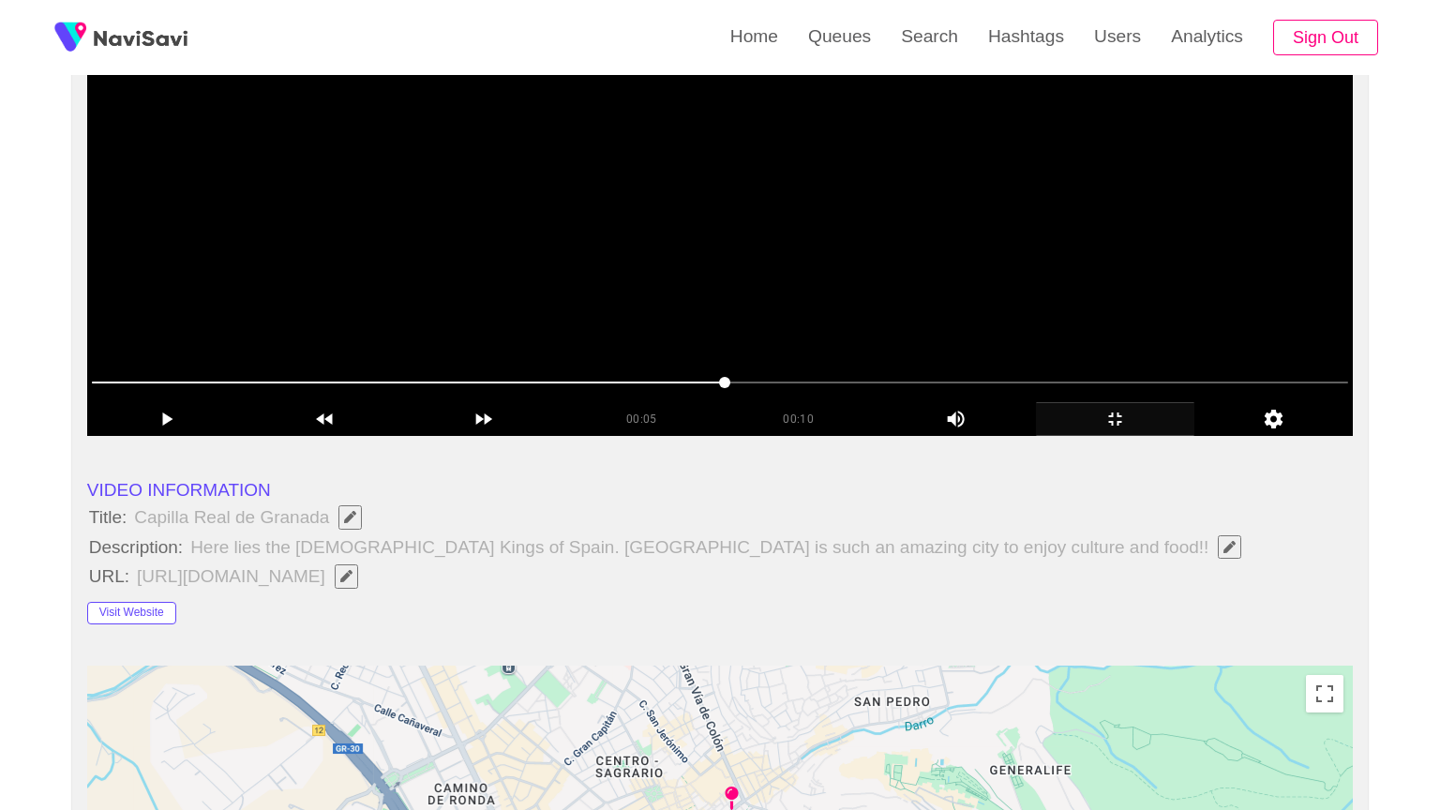
click at [885, 436] on video at bounding box center [720, 201] width 1266 height 469
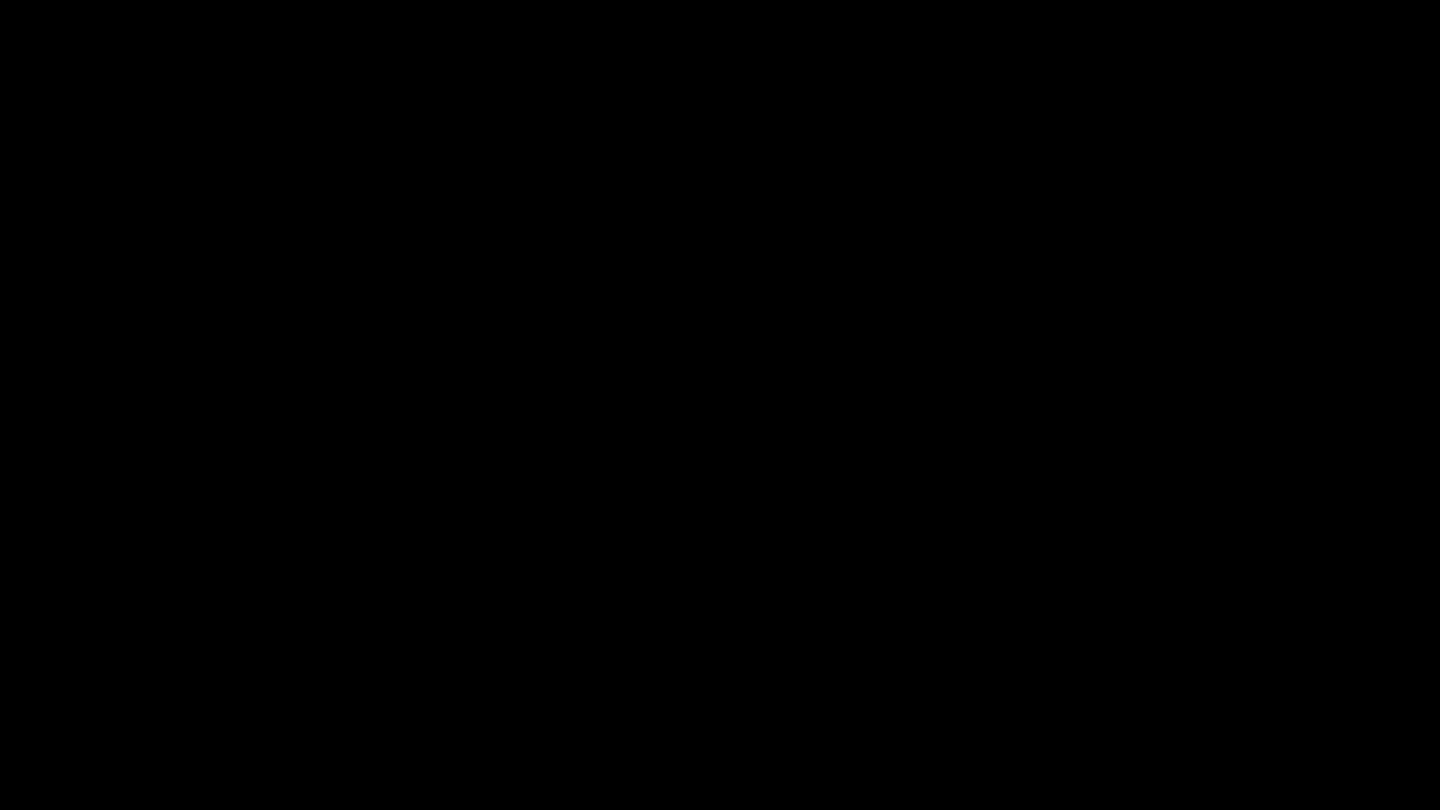
drag, startPoint x: 196, startPoint y: 754, endPoint x: 502, endPoint y: 687, distance: 313.7
click at [882, 672] on video at bounding box center [720, 405] width 1440 height 810
click at [1168, 683] on icon "add" at bounding box center [1169, 793] width 179 height 22
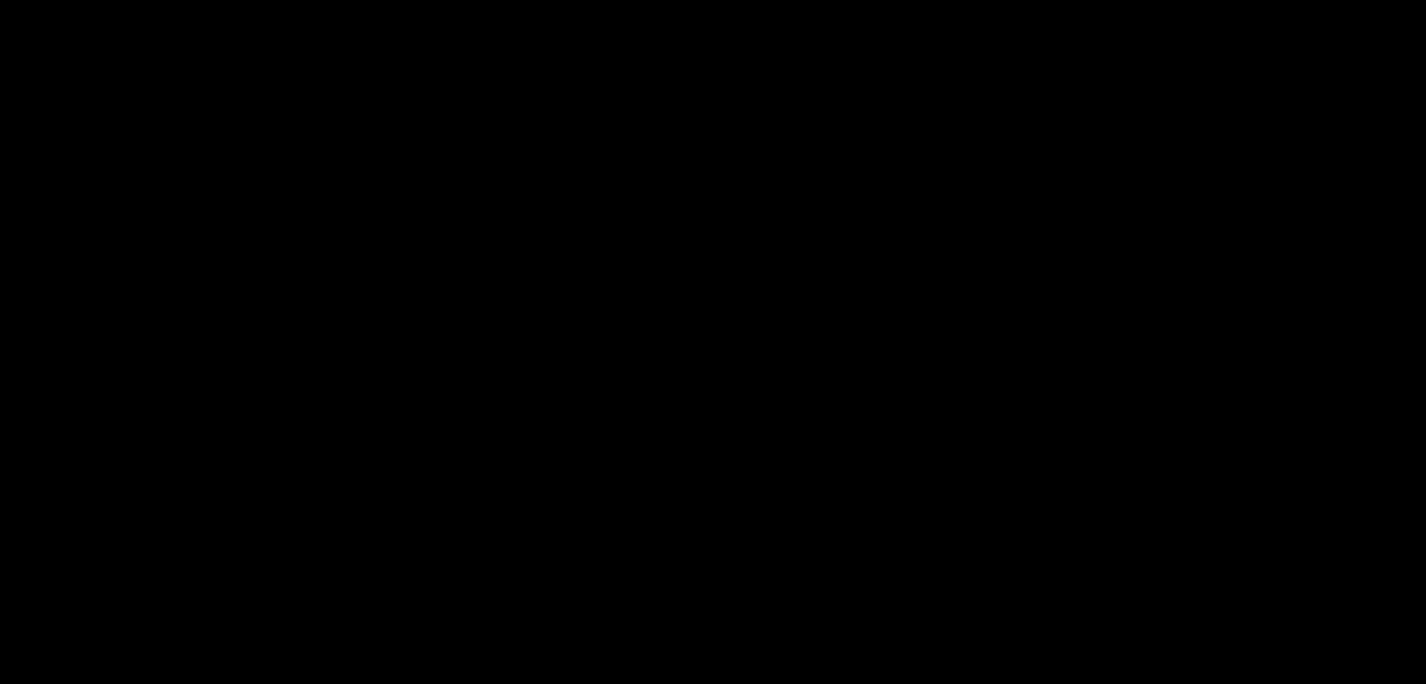
scroll to position [1027, 0]
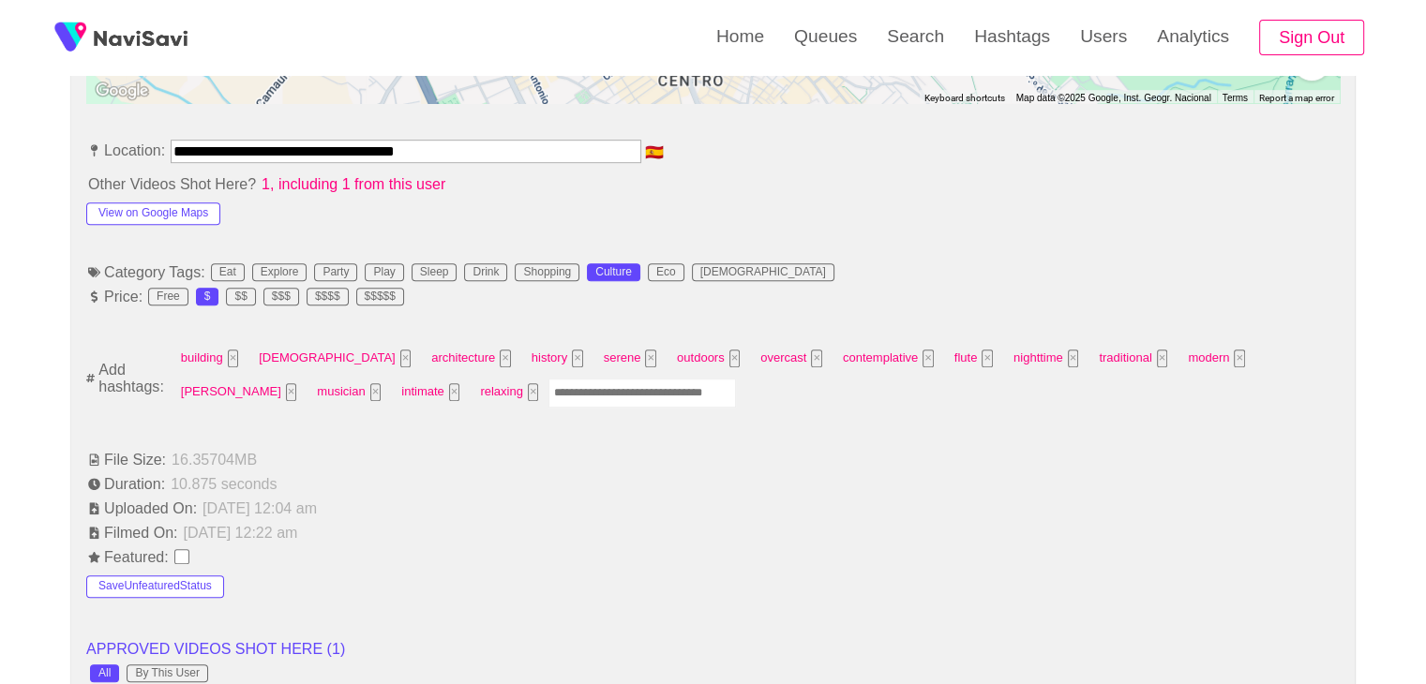
click at [548, 383] on input "Enter tag here and press return" at bounding box center [641, 393] width 187 height 29
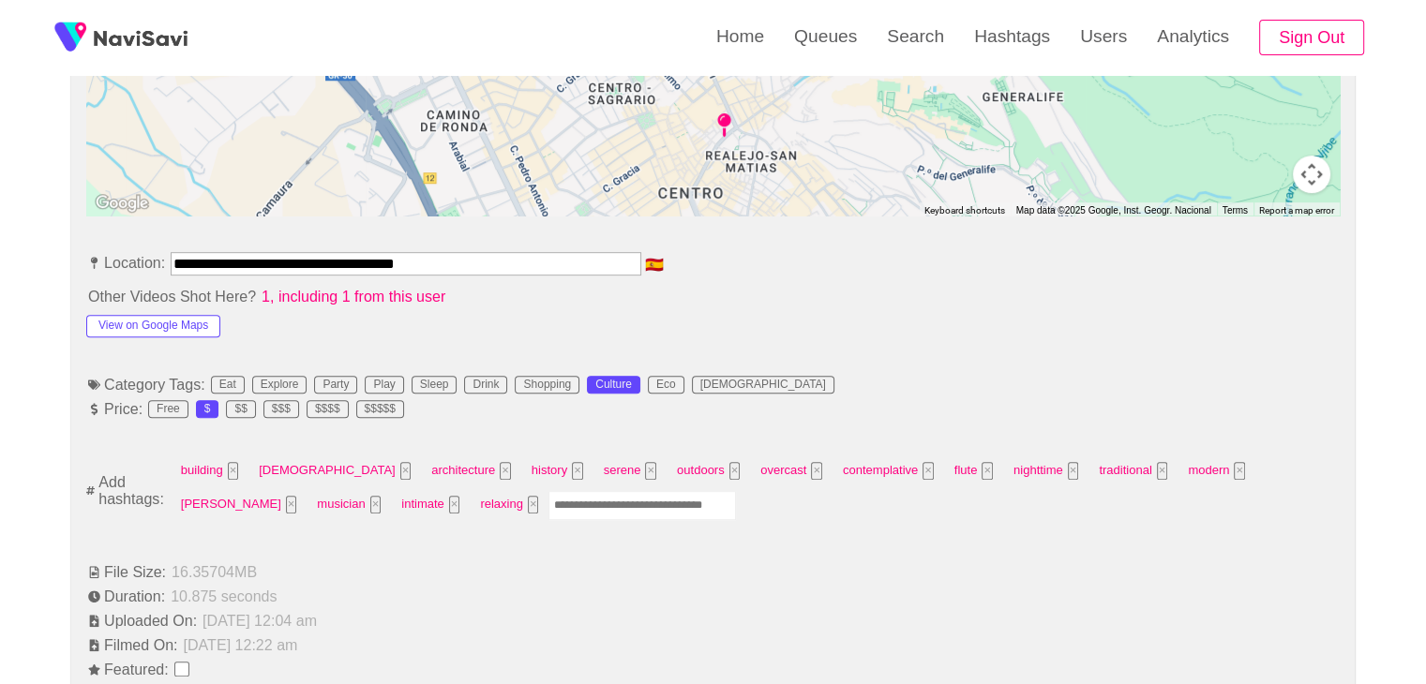
scroll to position [934, 0]
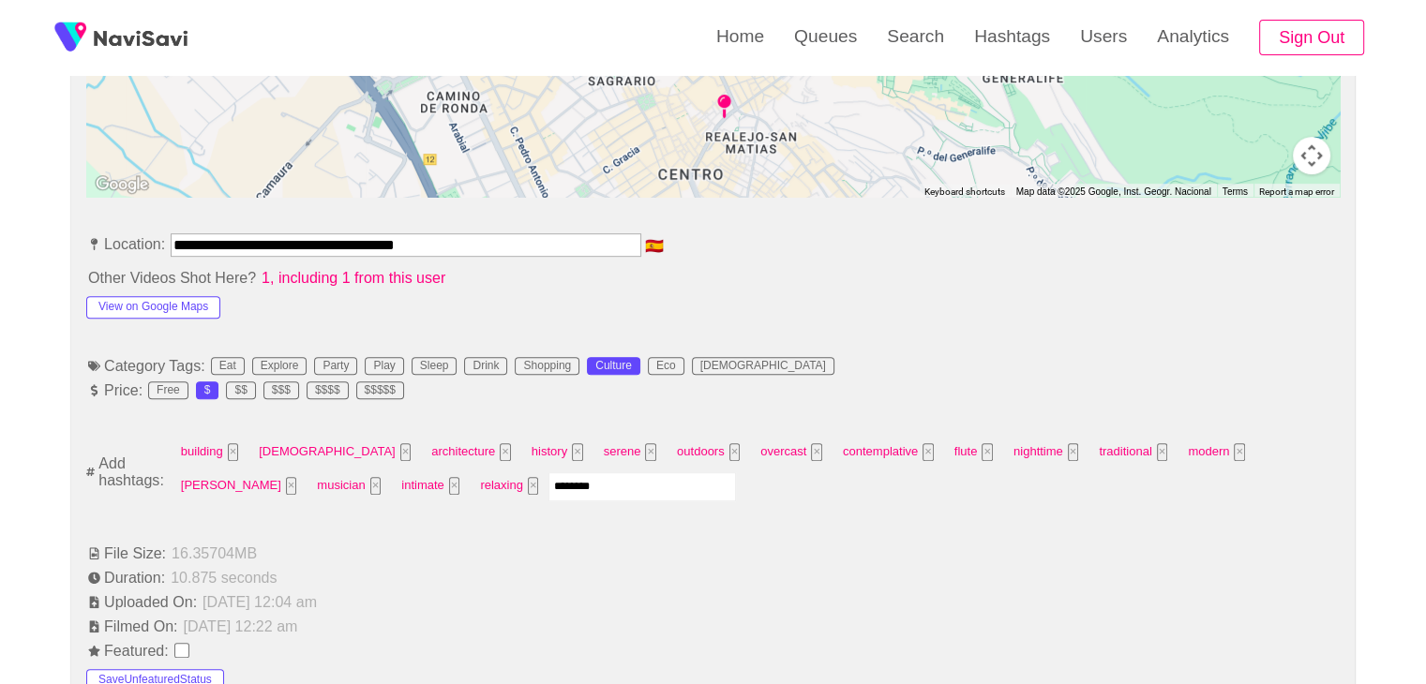
type input "*********"
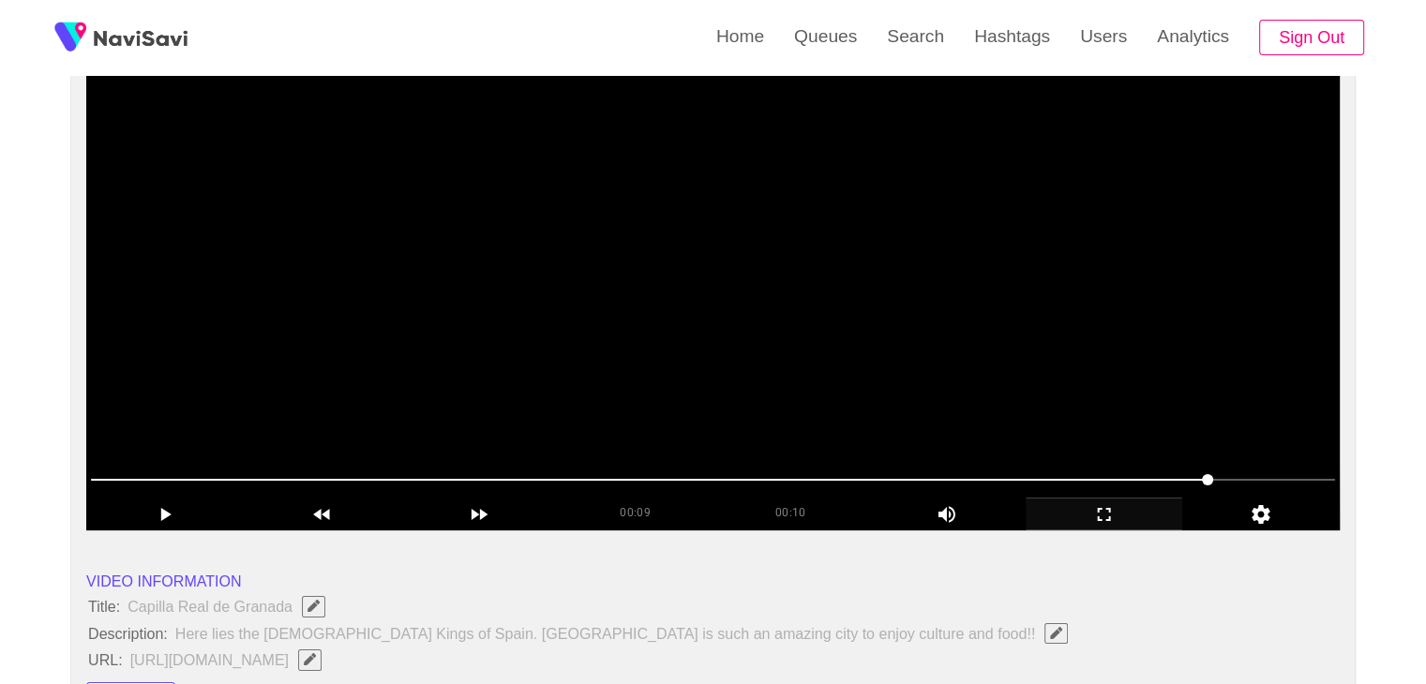
scroll to position [184, 0]
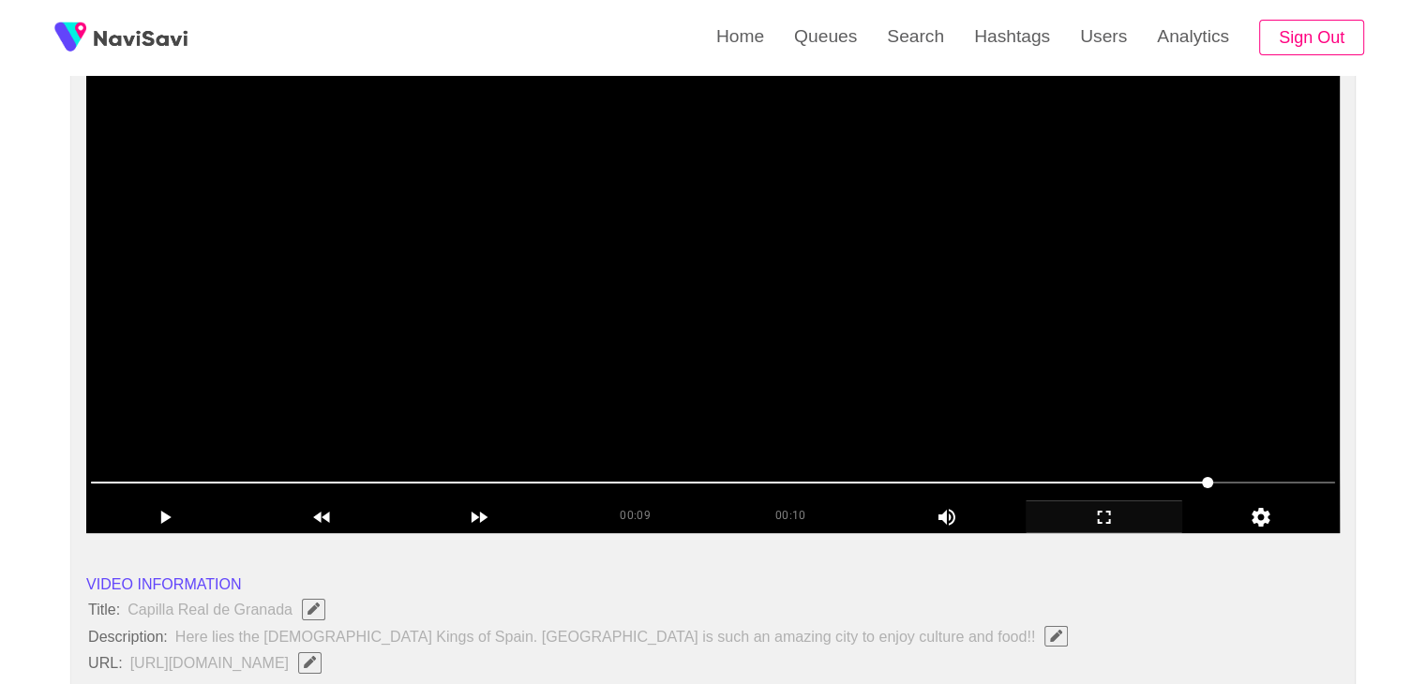
click at [901, 361] on video at bounding box center [712, 299] width 1253 height 469
click at [682, 475] on span at bounding box center [713, 483] width 1244 height 30
click at [840, 497] on div at bounding box center [712, 484] width 1259 height 48
click at [935, 405] on video at bounding box center [712, 299] width 1253 height 469
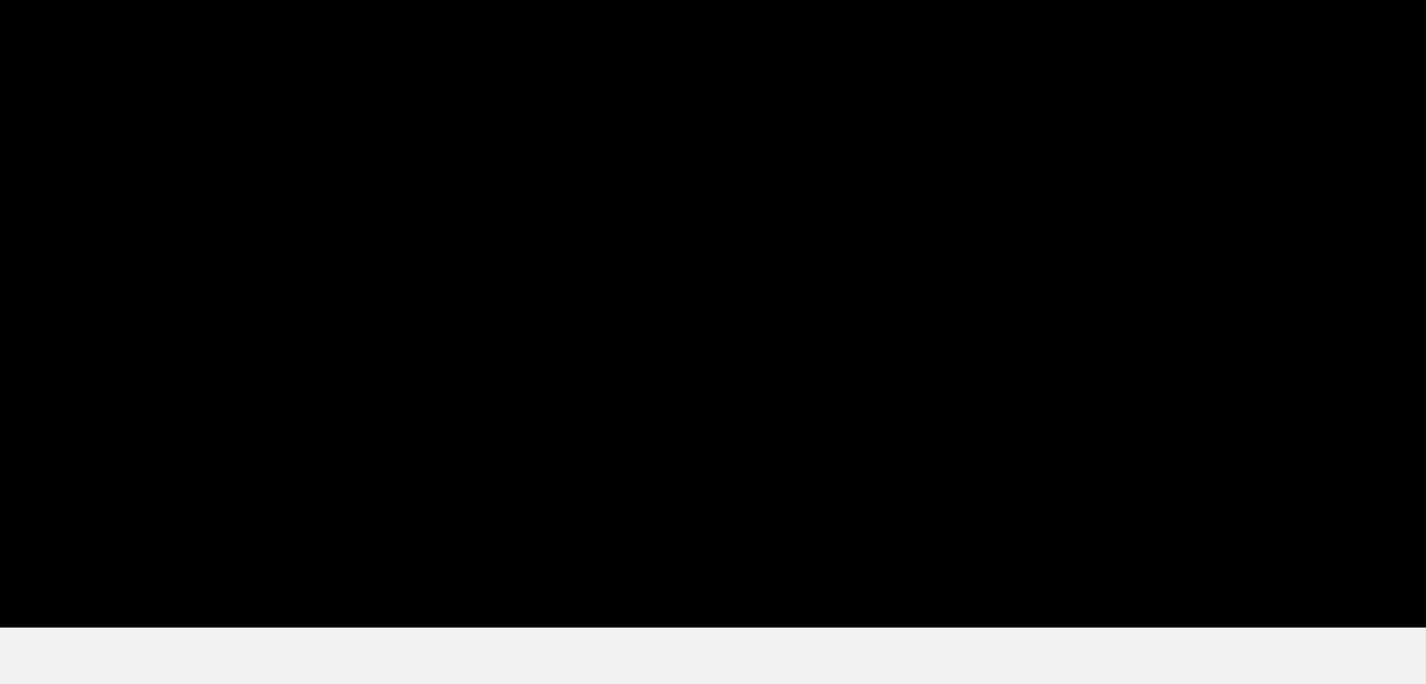
click at [900, 483] on span at bounding box center [713, 483] width 1244 height 30
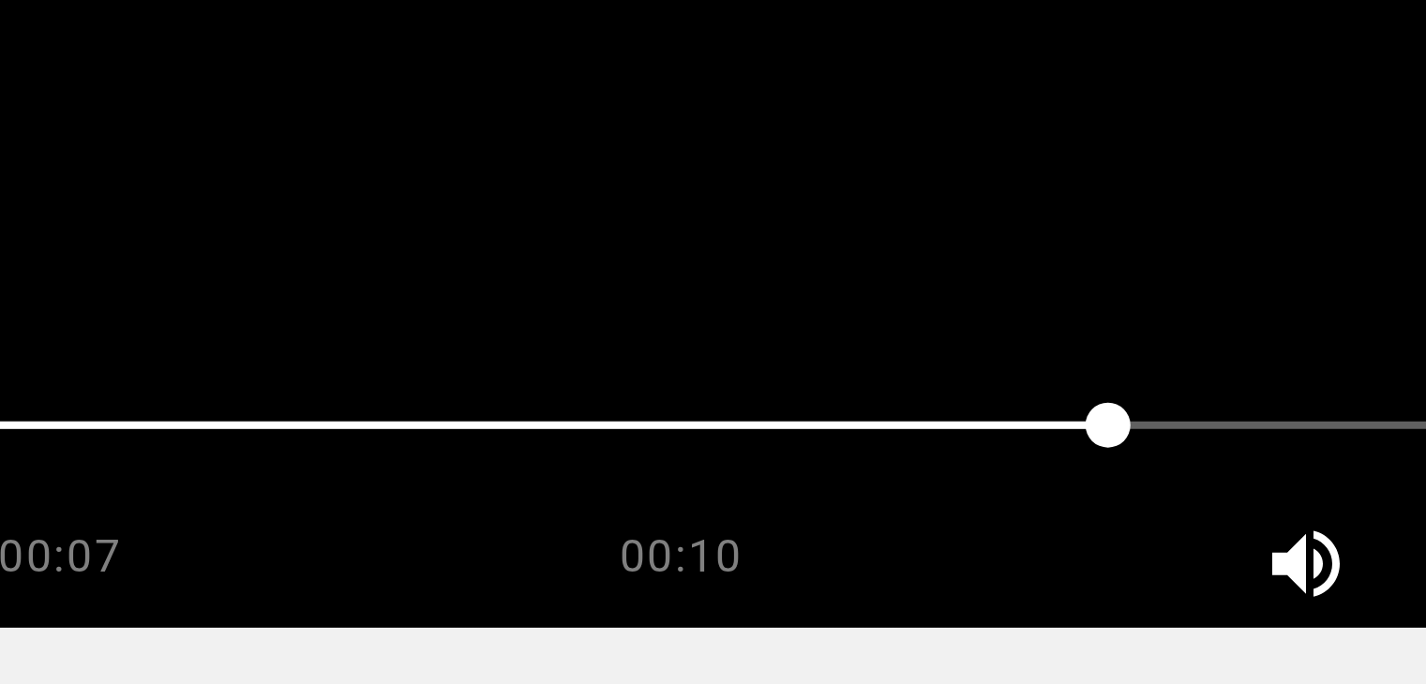
click at [857, 450] on video at bounding box center [712, 299] width 1253 height 469
click at [816, 451] on video at bounding box center [712, 299] width 1253 height 469
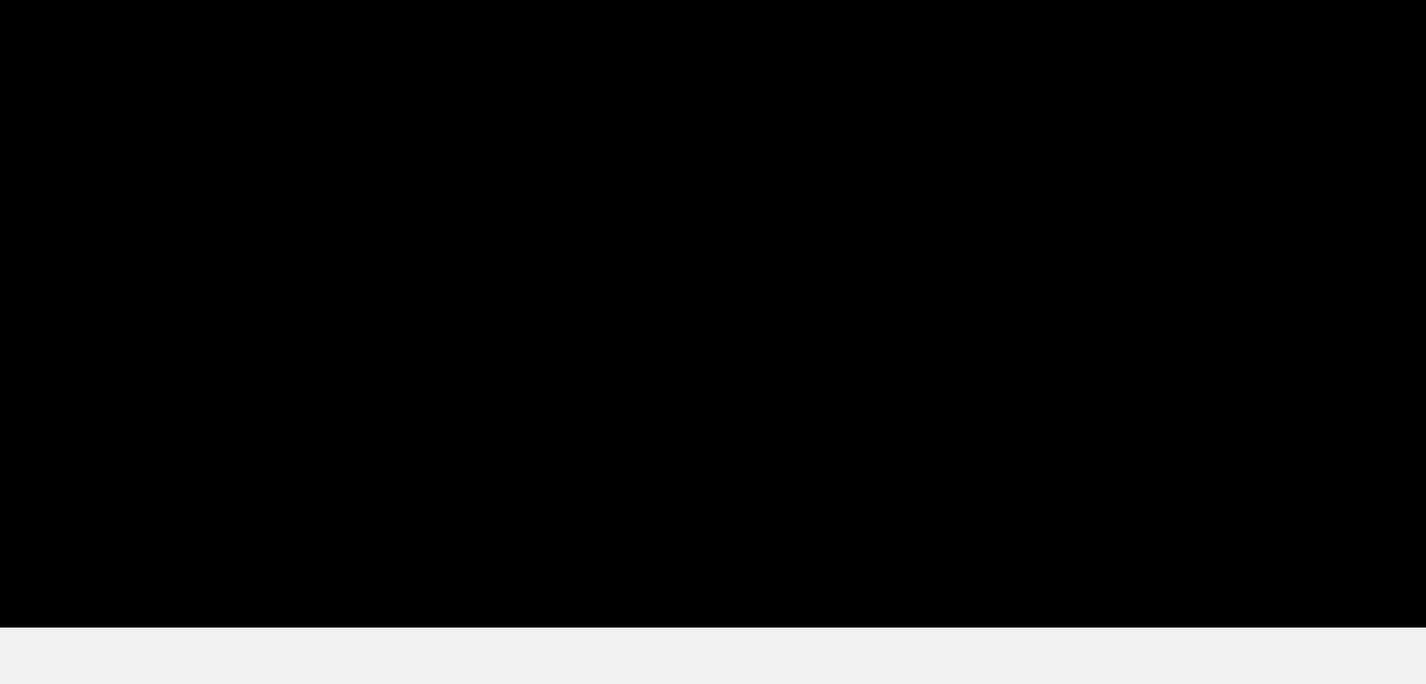
click at [745, 482] on span at bounding box center [713, 483] width 1244 height 30
click at [696, 482] on span at bounding box center [713, 483] width 1244 height 30
click at [678, 482] on span at bounding box center [395, 483] width 609 height 2
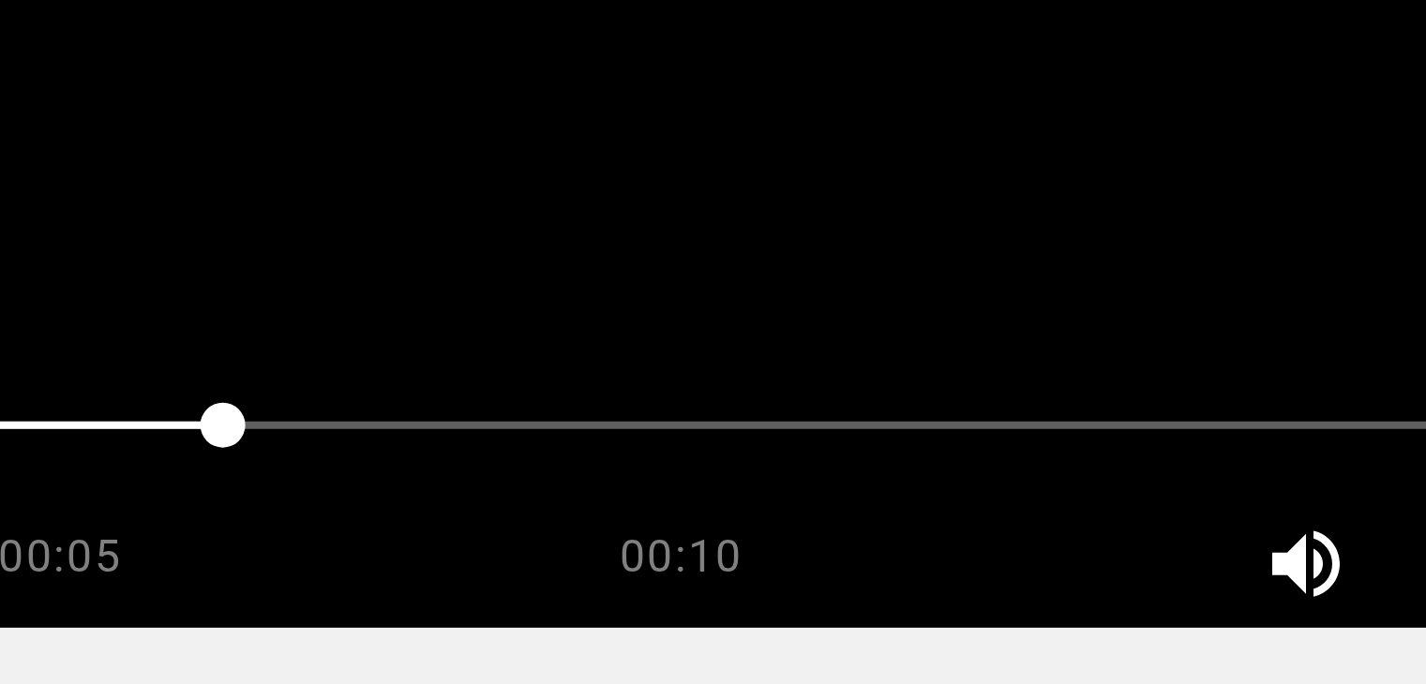
click at [792, 453] on video at bounding box center [712, 299] width 1253 height 469
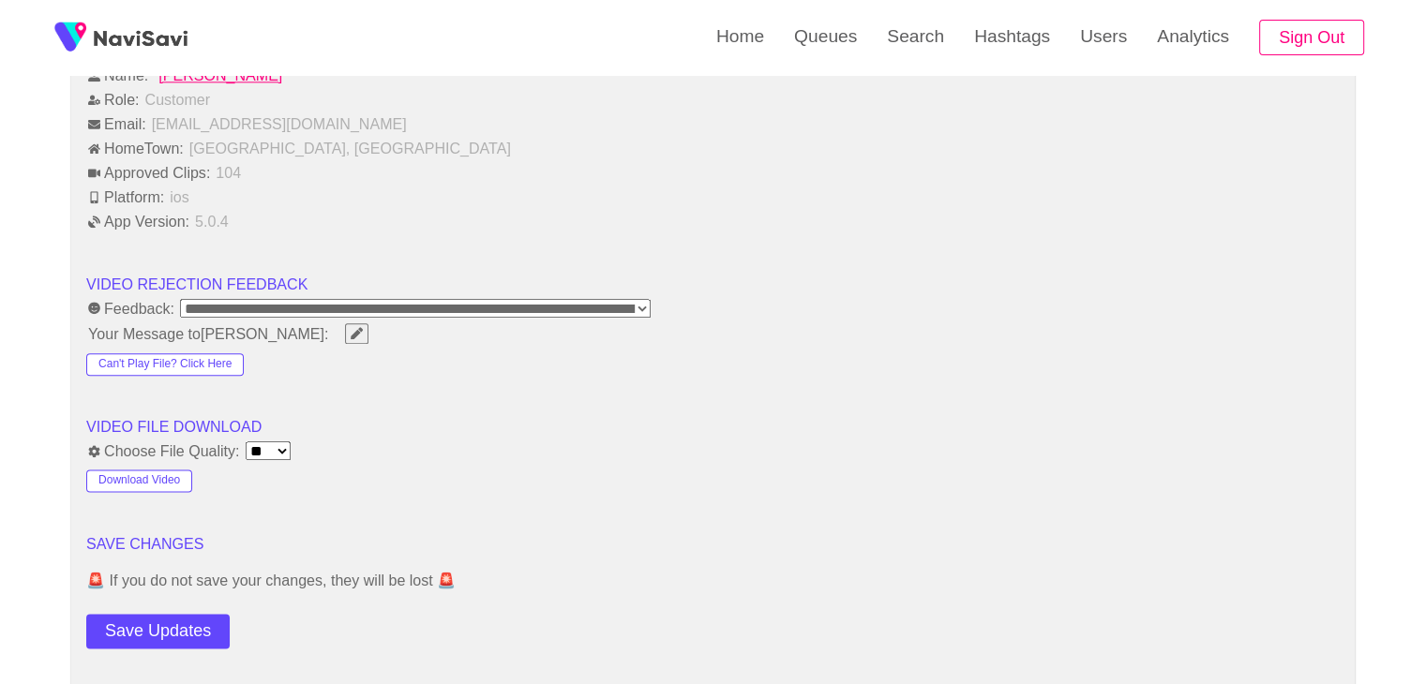
scroll to position [2244, 0]
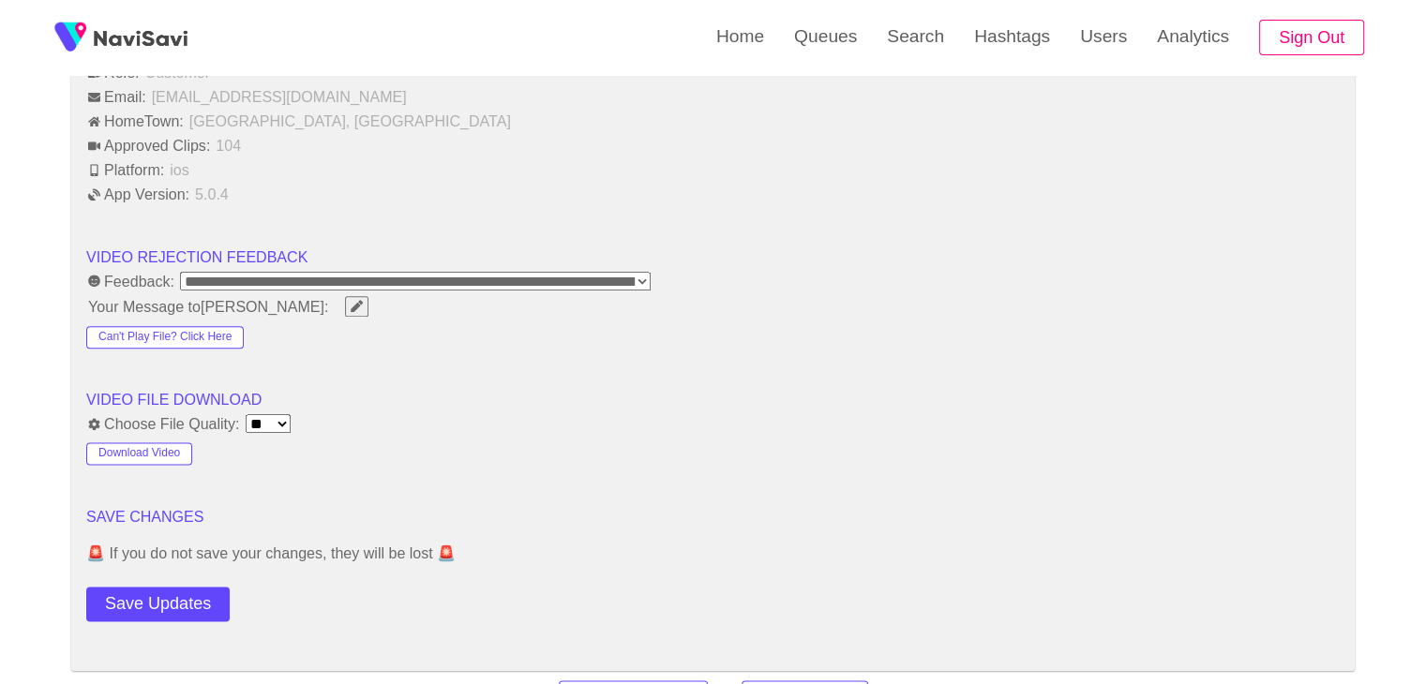
click at [157, 579] on div "Save Updates" at bounding box center [211, 600] width 250 height 42
click at [160, 593] on button "Save Updates" at bounding box center [157, 604] width 143 height 35
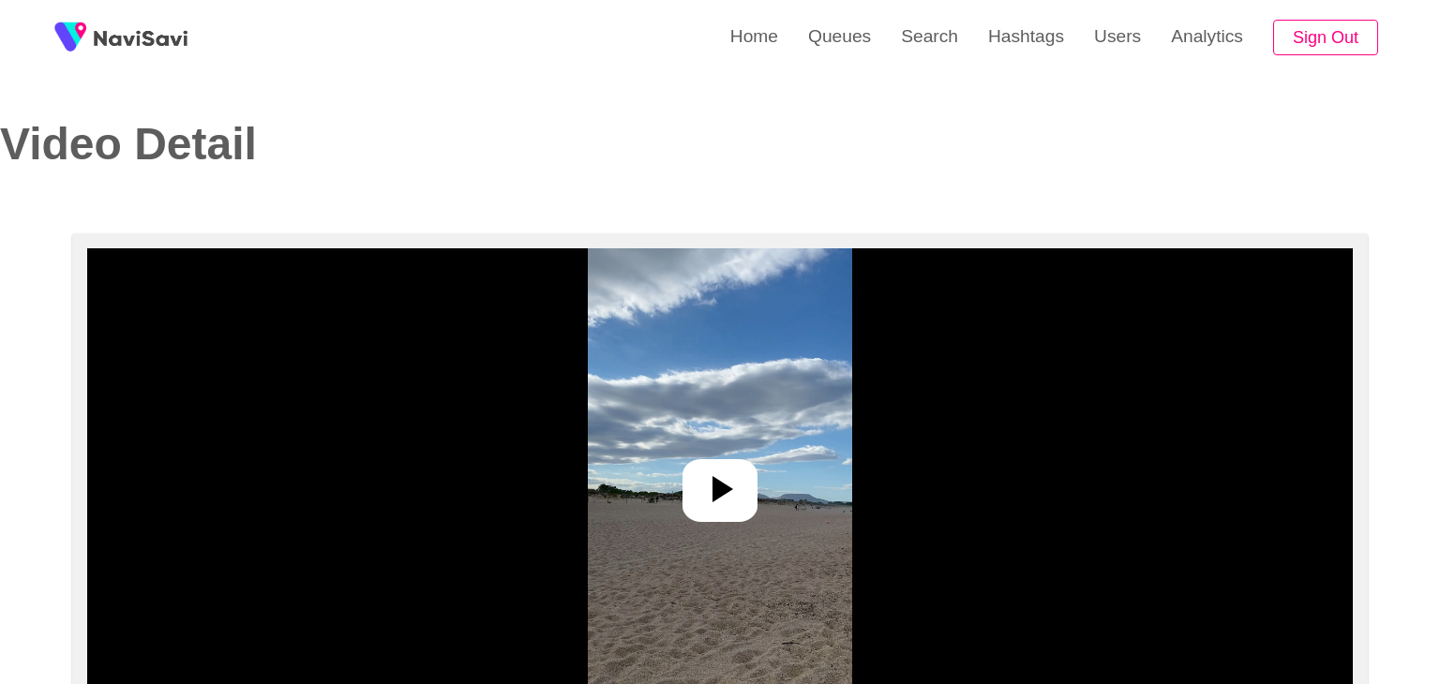
select select "**"
select select "**********"
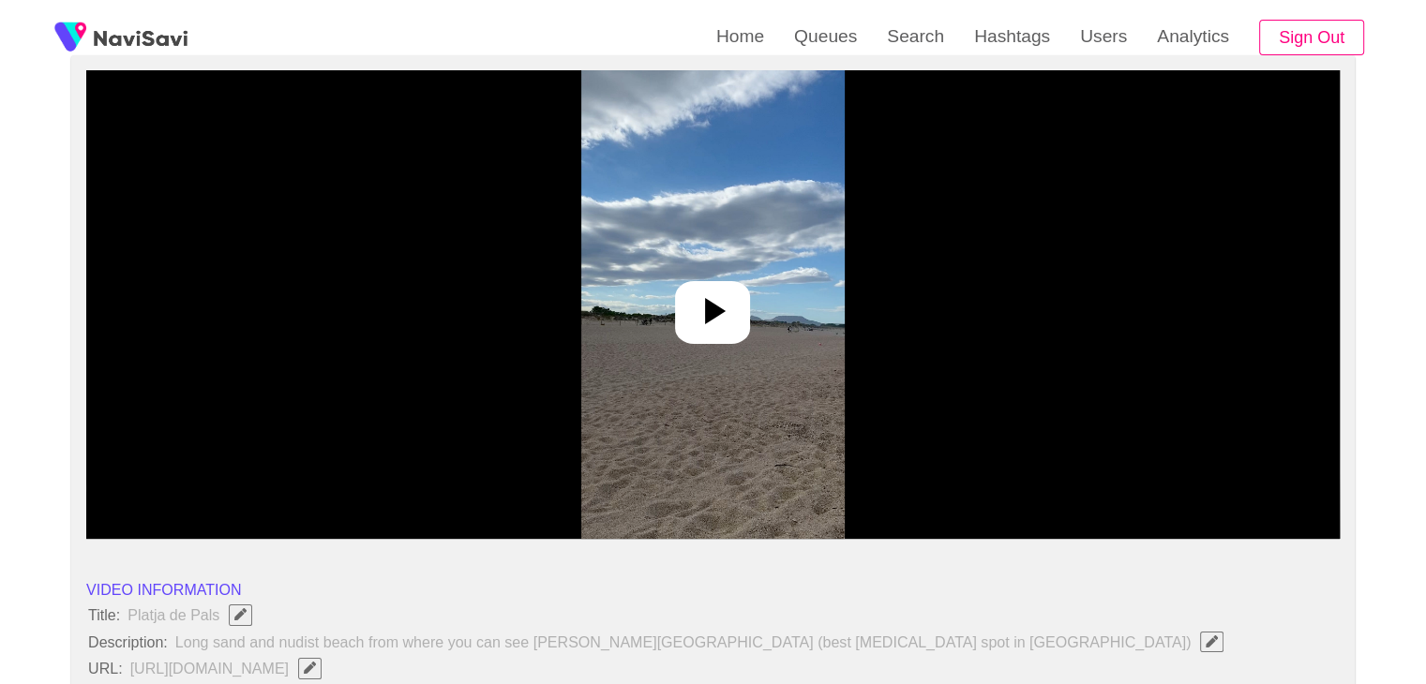
scroll to position [187, 0]
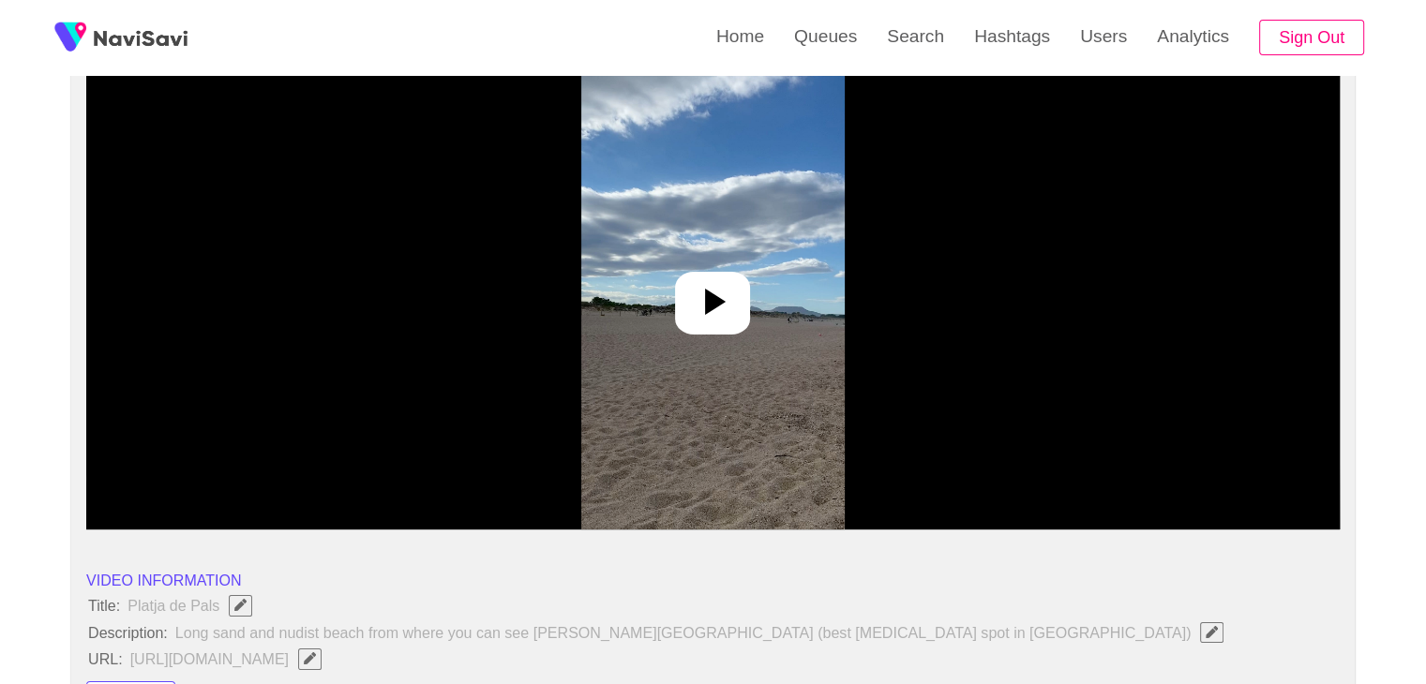
click at [692, 307] on icon at bounding box center [712, 301] width 45 height 45
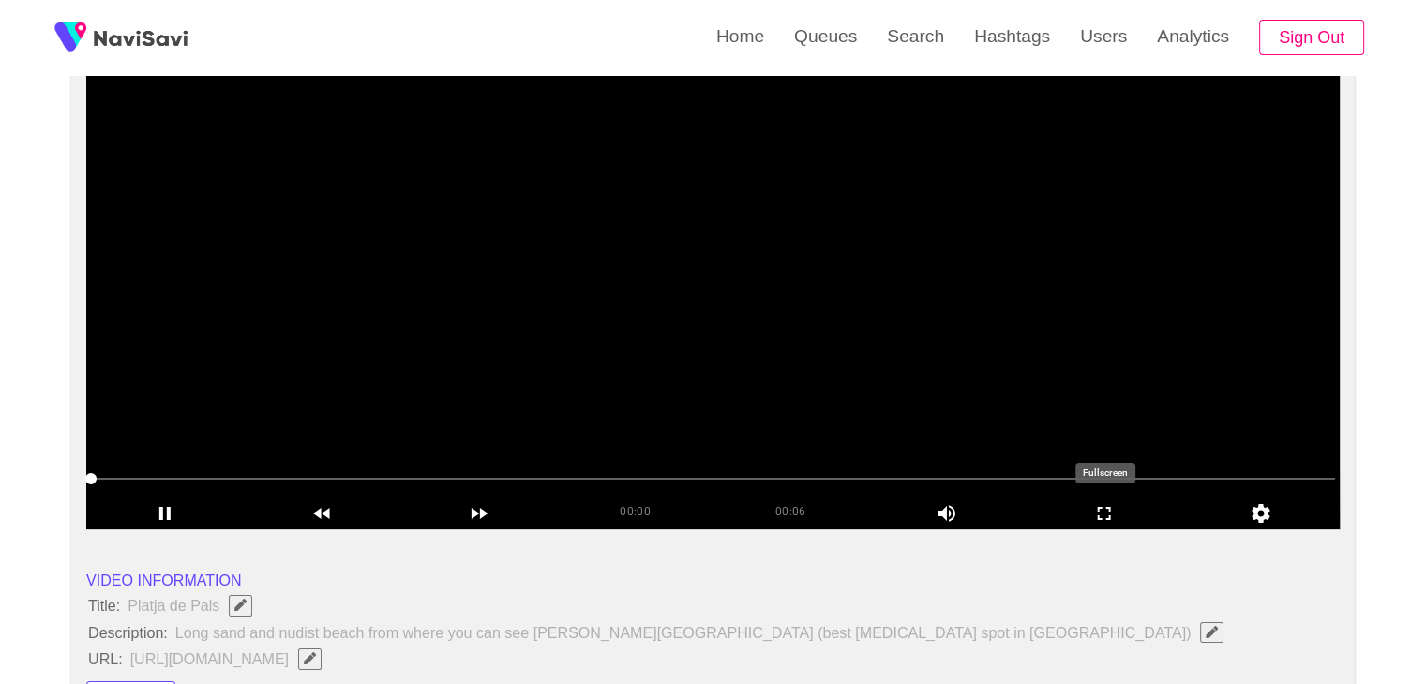
drag, startPoint x: 1106, startPoint y: 516, endPoint x: 931, endPoint y: 549, distance: 178.5
click at [1101, 516] on icon "add" at bounding box center [1104, 513] width 156 height 22
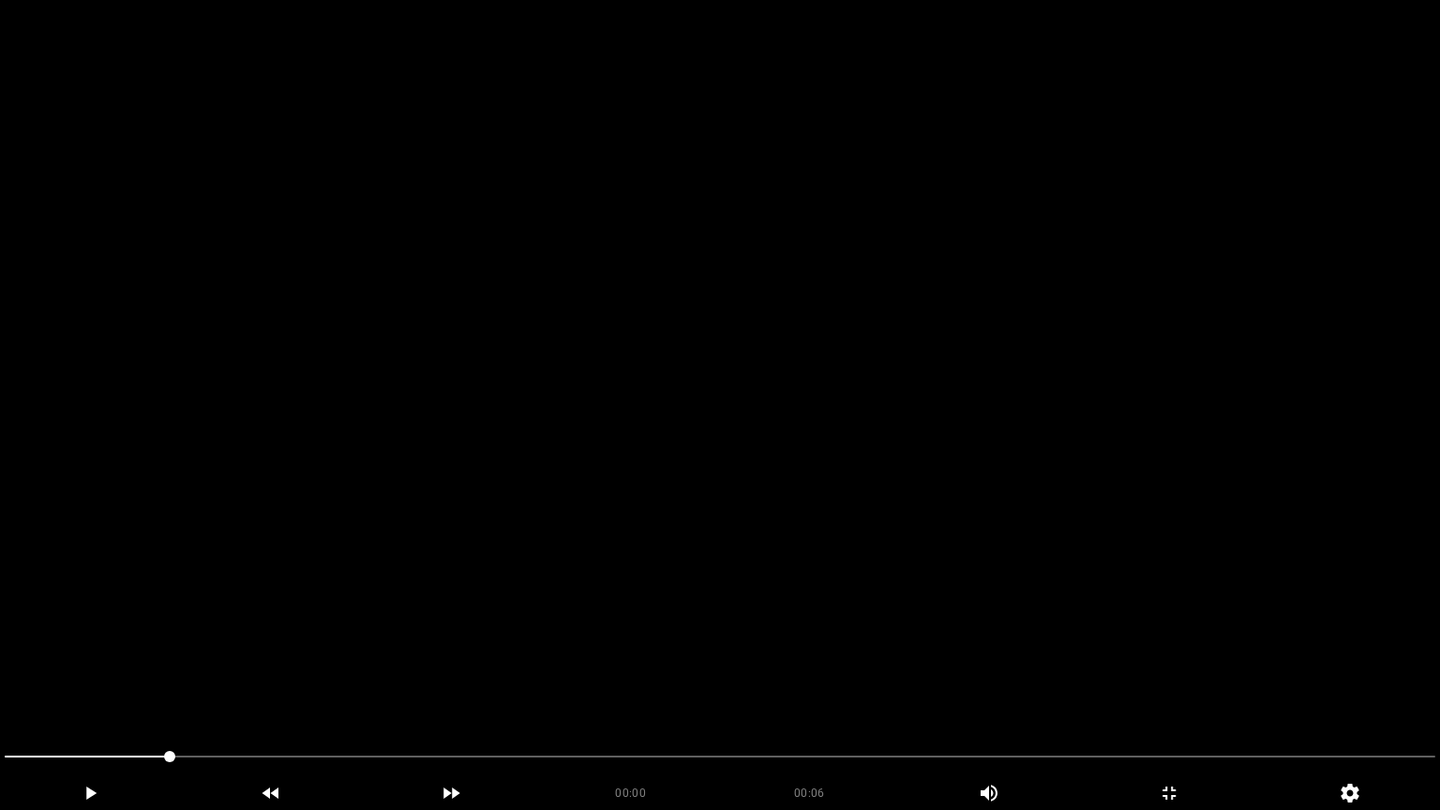
click at [832, 502] on video at bounding box center [720, 405] width 1440 height 810
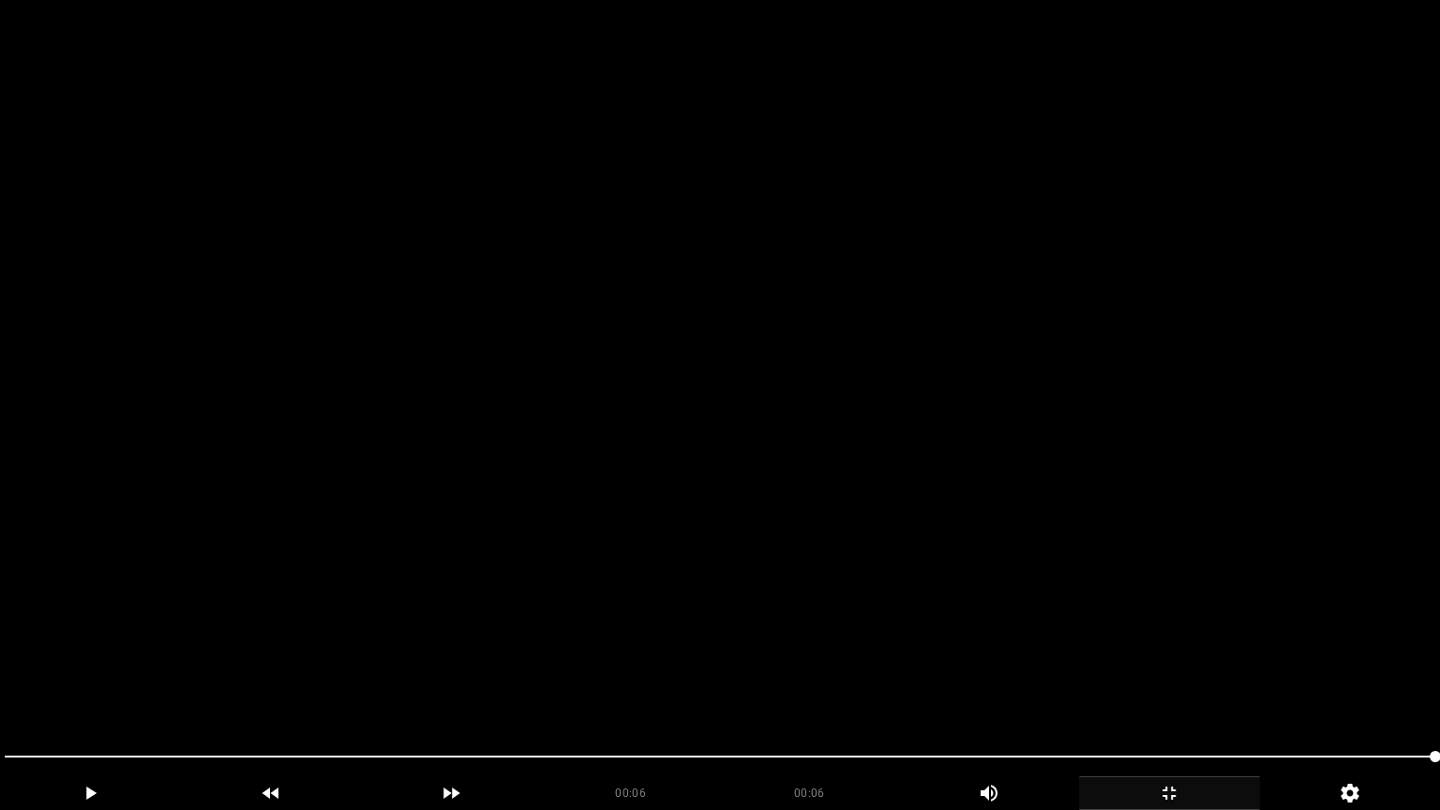
click at [1162, 683] on icon "add" at bounding box center [1169, 793] width 179 height 22
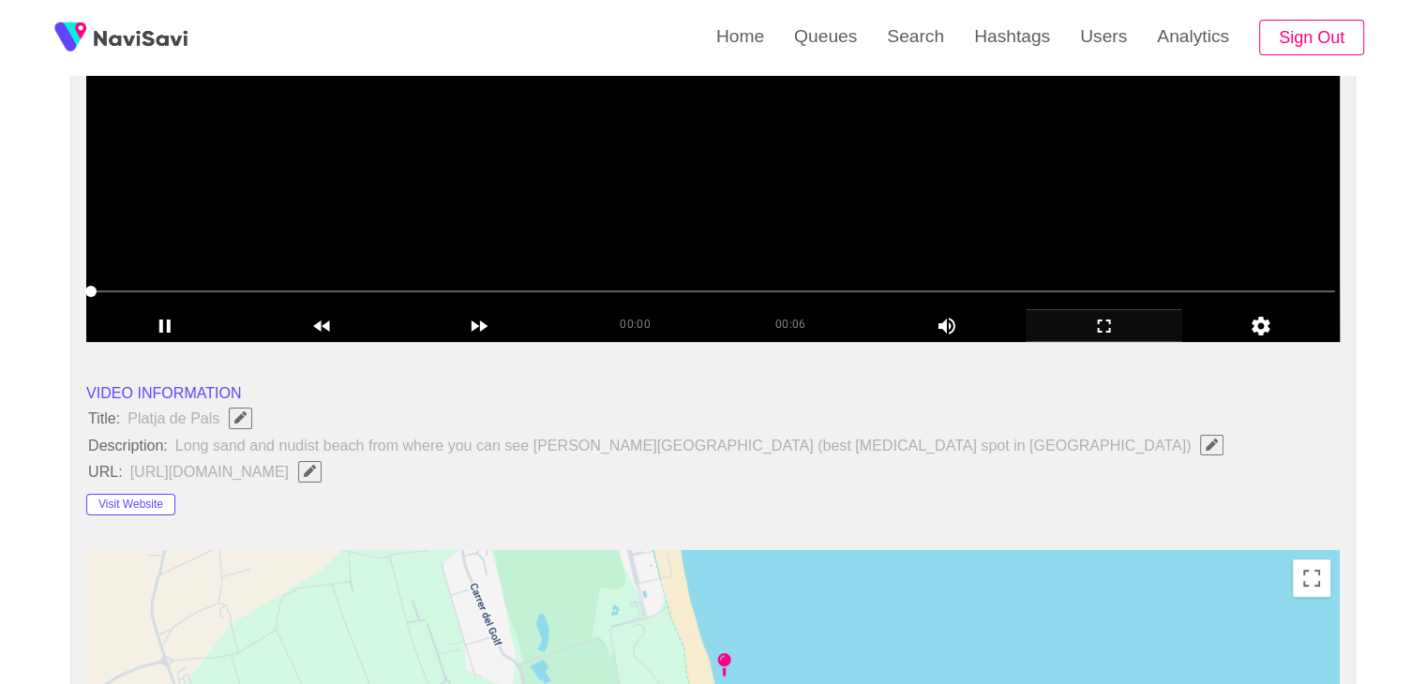
click at [742, 234] on video at bounding box center [712, 107] width 1253 height 469
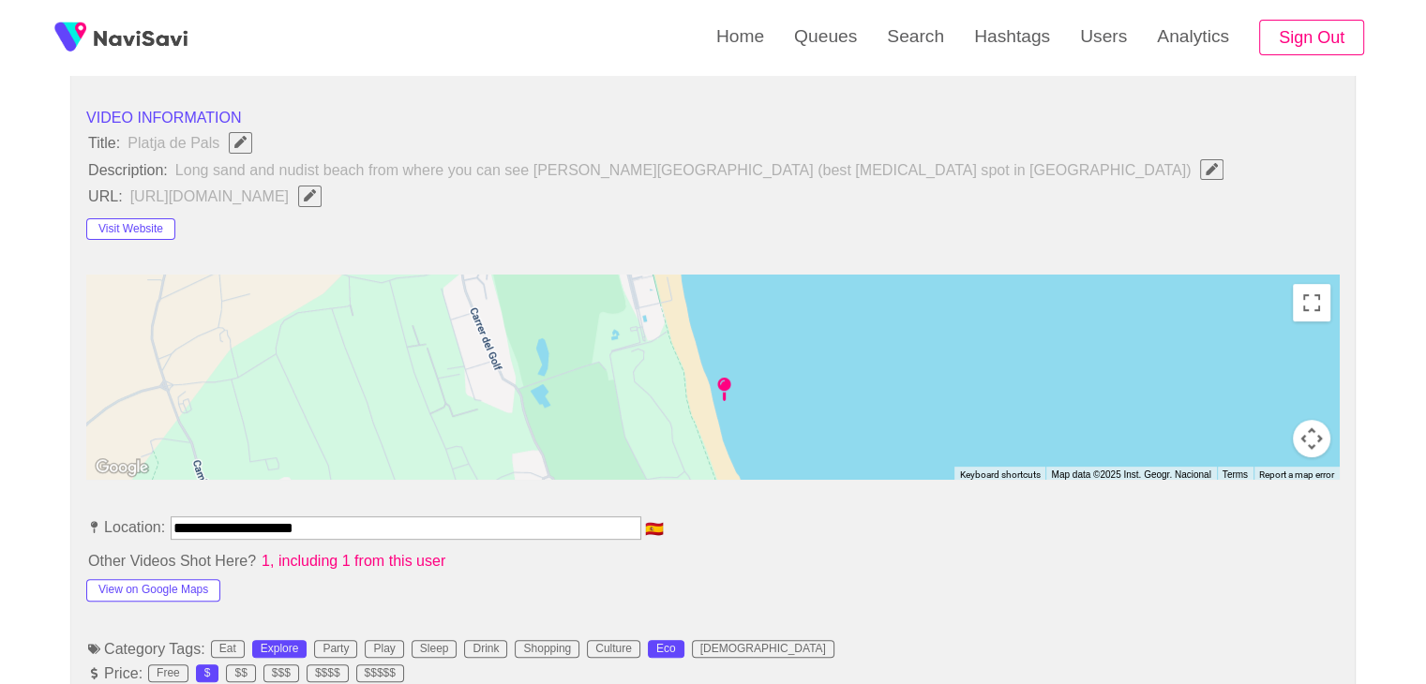
scroll to position [656, 0]
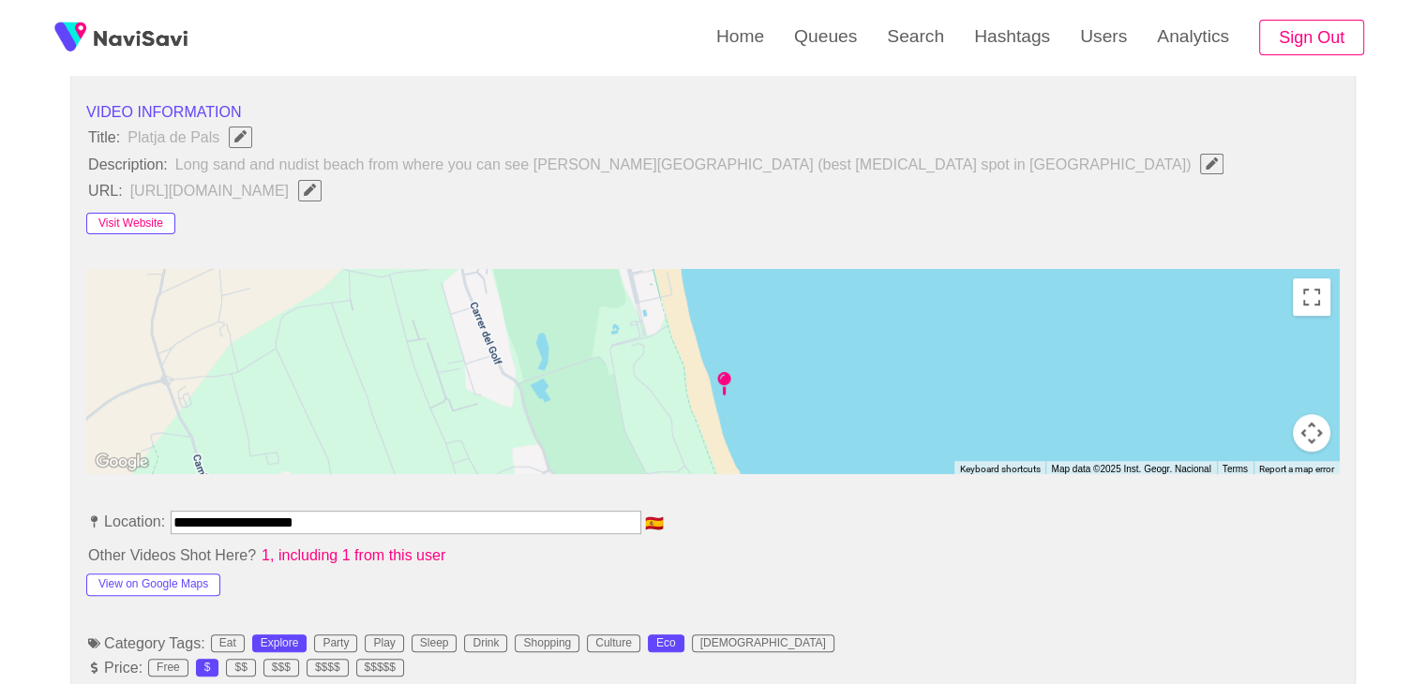
click at [155, 222] on button "Visit Website" at bounding box center [130, 224] width 89 height 22
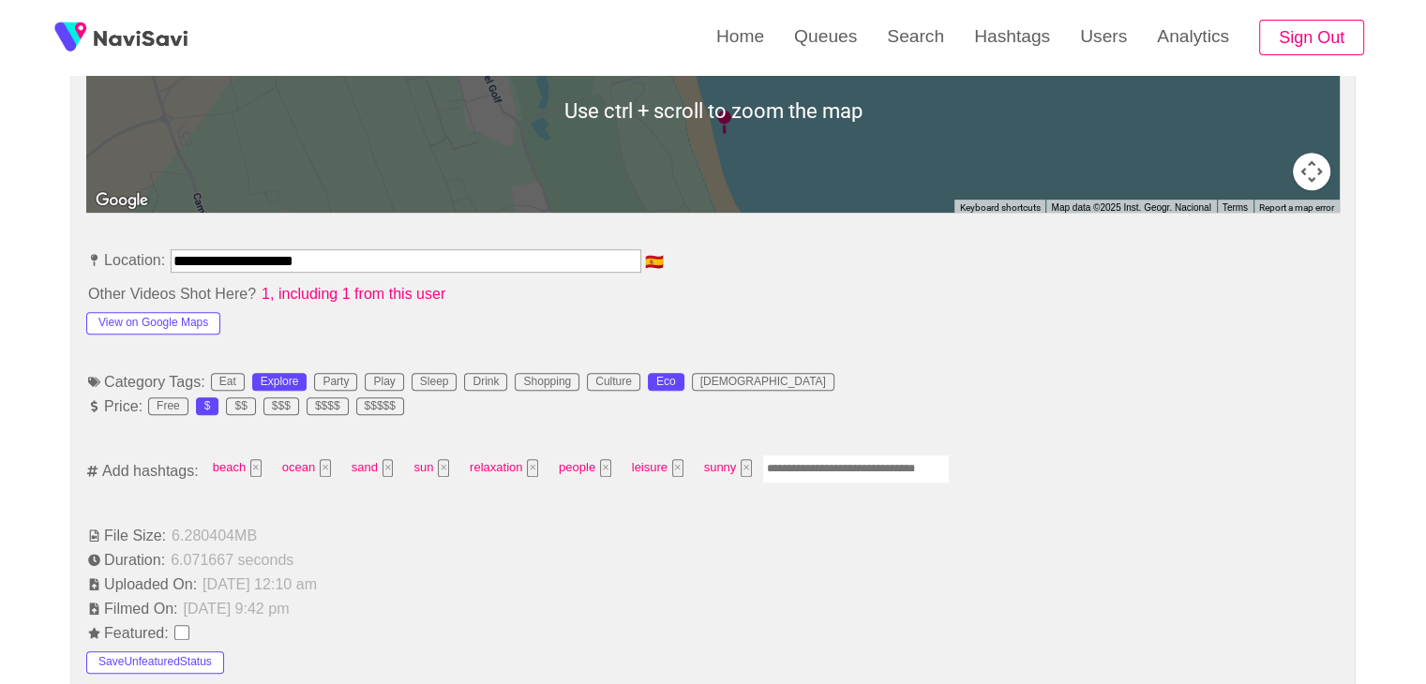
scroll to position [937, 0]
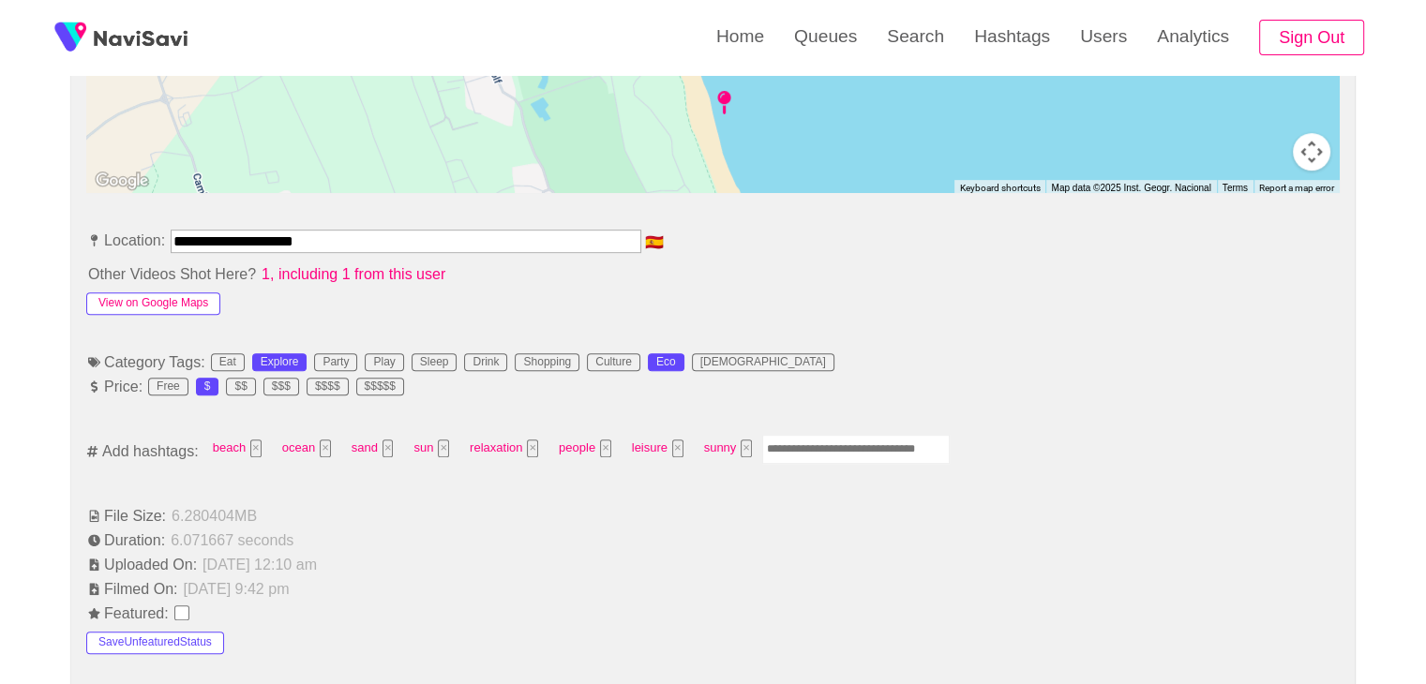
click at [187, 302] on button "View on Google Maps" at bounding box center [153, 303] width 134 height 22
click at [840, 445] on input "Enter tag here and press return" at bounding box center [855, 449] width 187 height 29
type input "*********"
click at [603, 444] on button "×" at bounding box center [605, 449] width 11 height 18
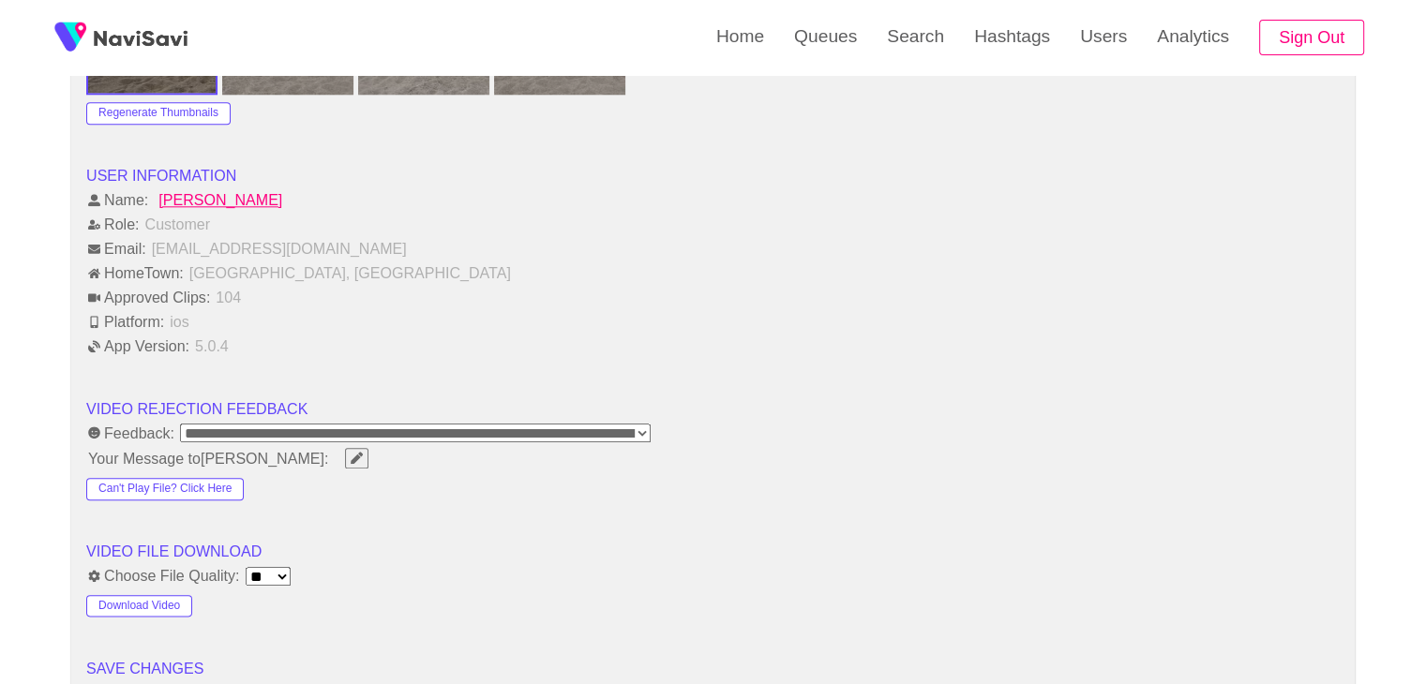
scroll to position [2250, 0]
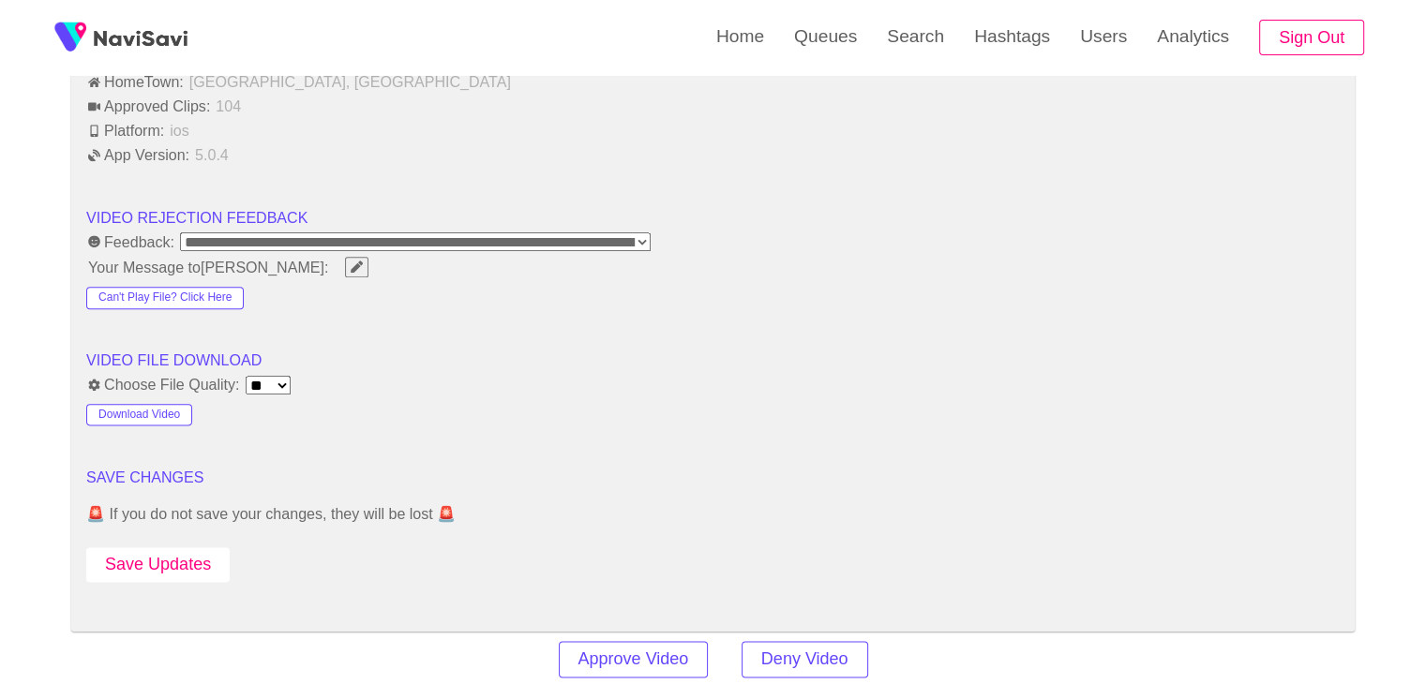
click at [171, 567] on button "Save Updates" at bounding box center [157, 564] width 143 height 35
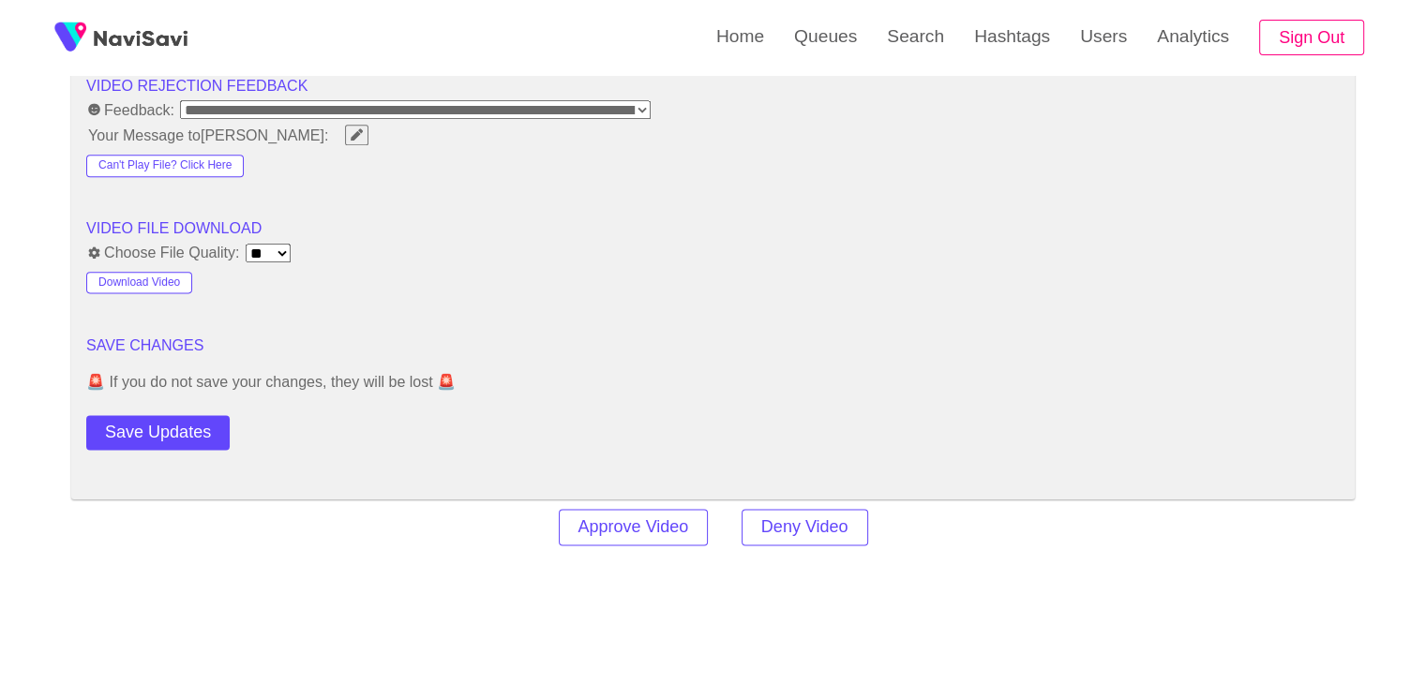
scroll to position [2604, 0]
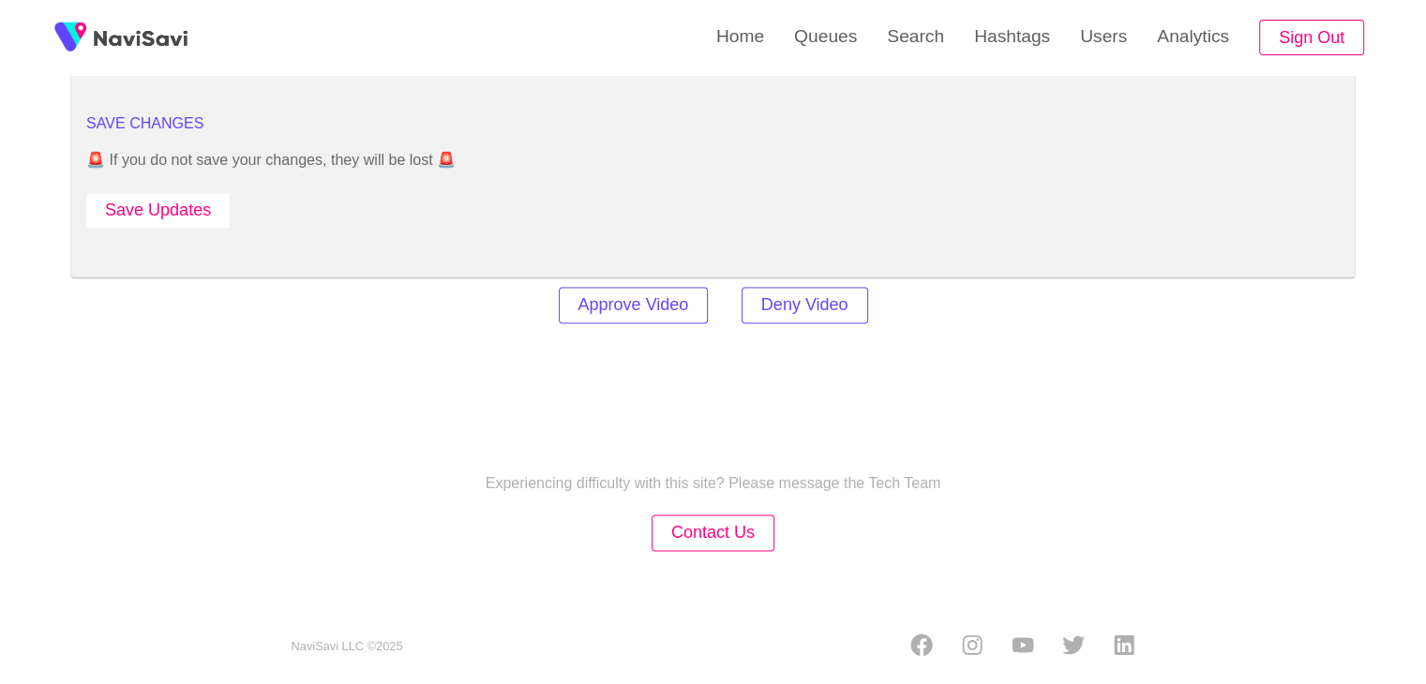
drag, startPoint x: 181, startPoint y: 198, endPoint x: 386, endPoint y: 160, distance: 208.7
click at [181, 200] on button "Save Updates" at bounding box center [157, 210] width 143 height 35
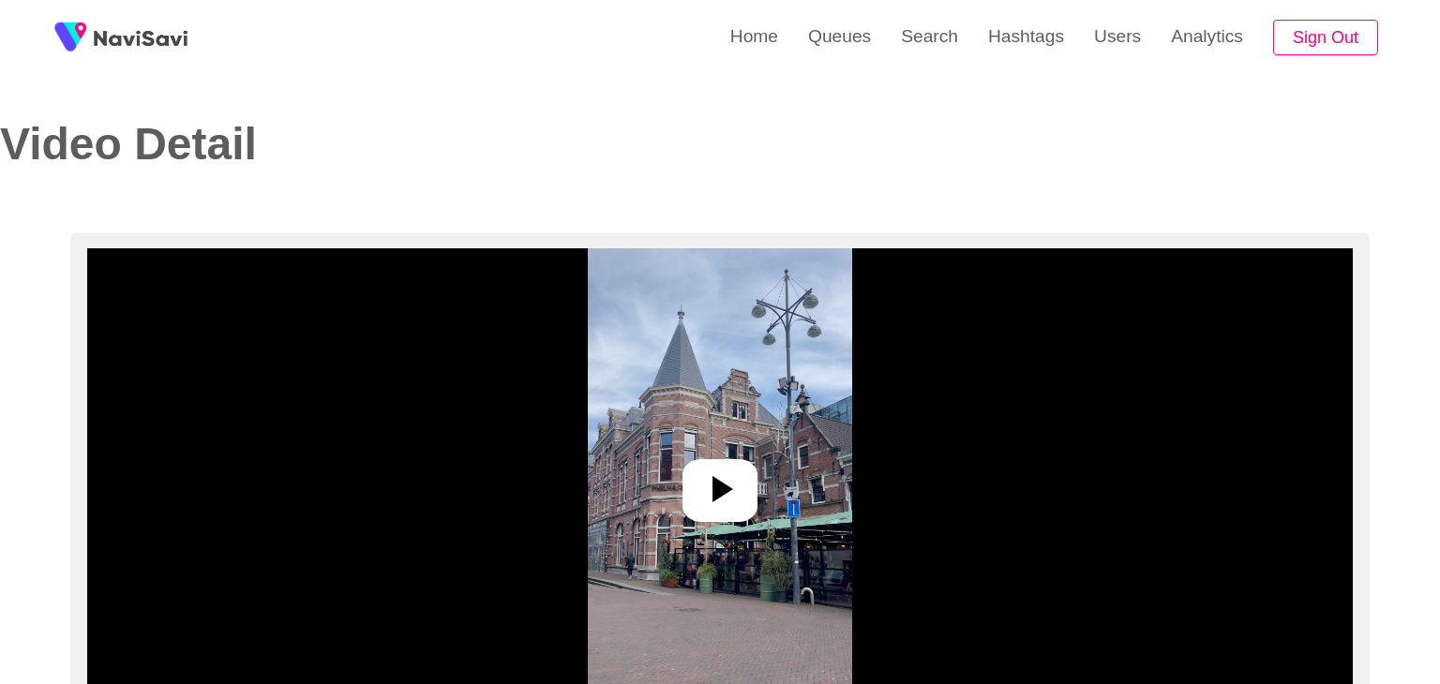
select select "**********"
select select "**"
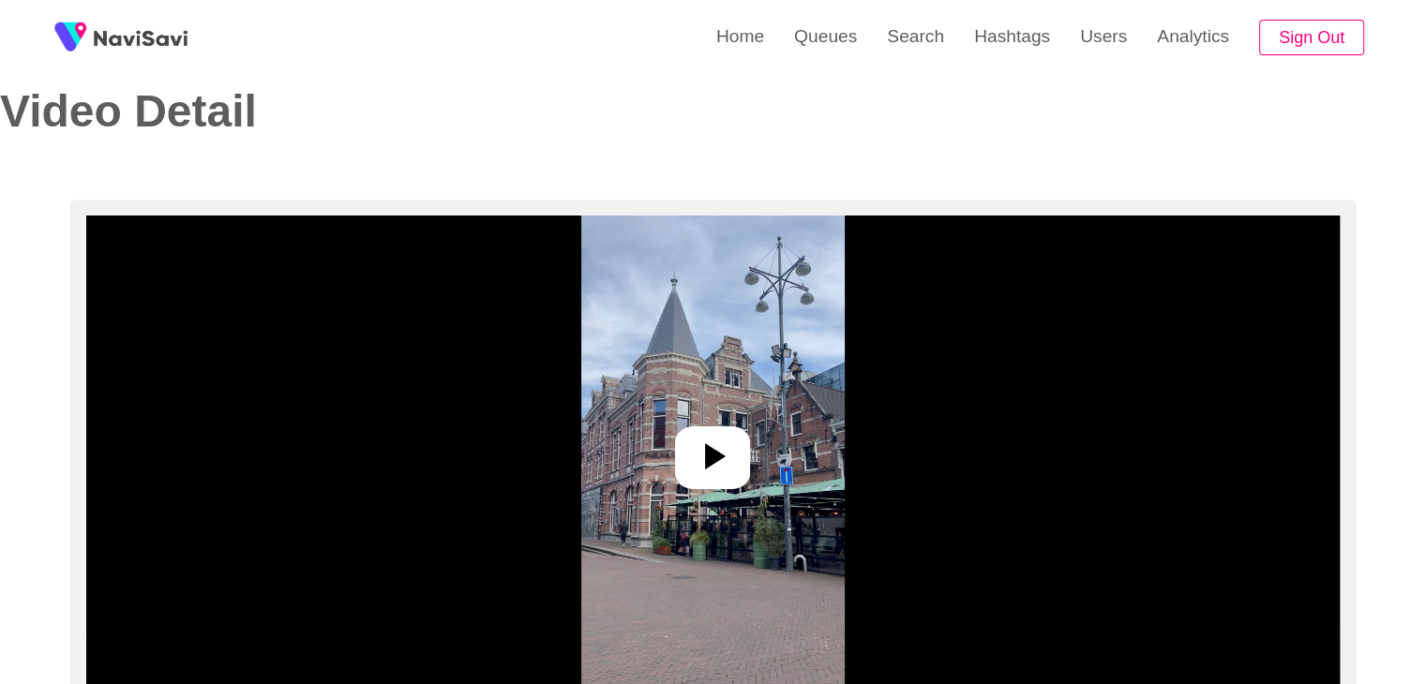
scroll to position [187, 0]
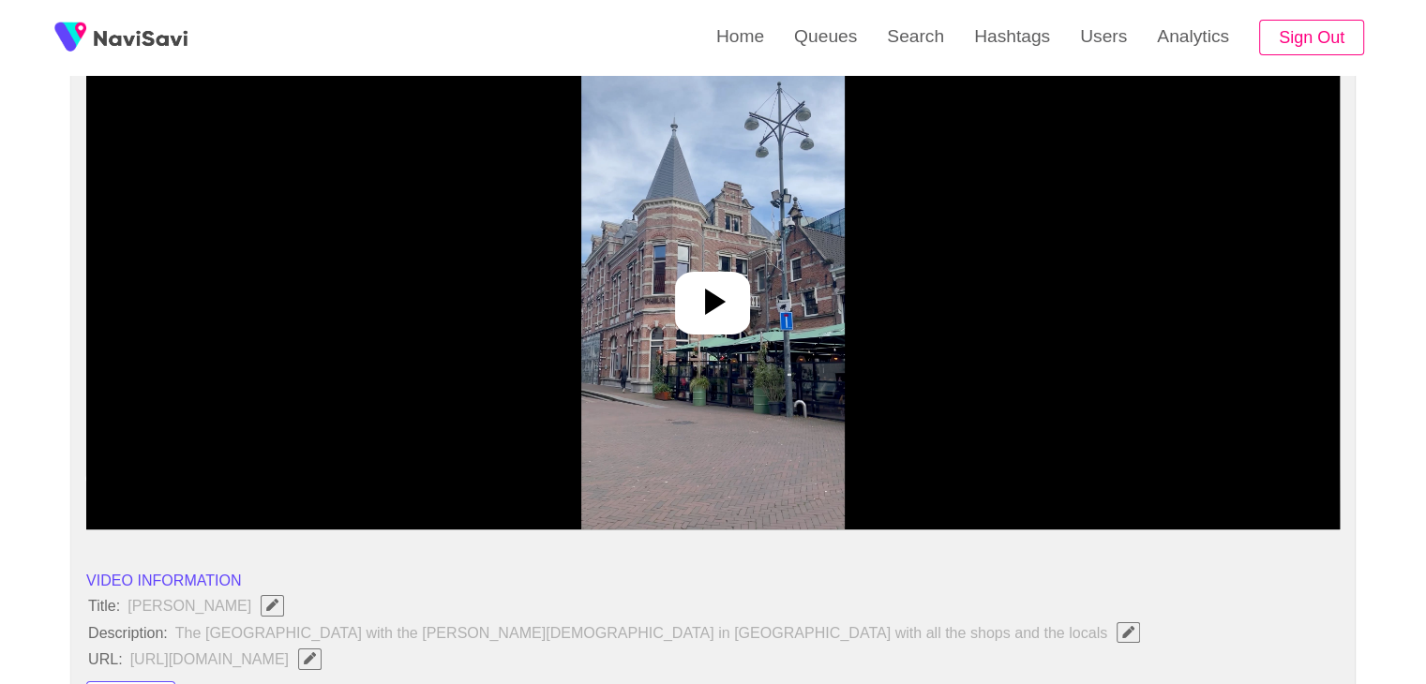
click at [714, 286] on icon at bounding box center [712, 301] width 45 height 45
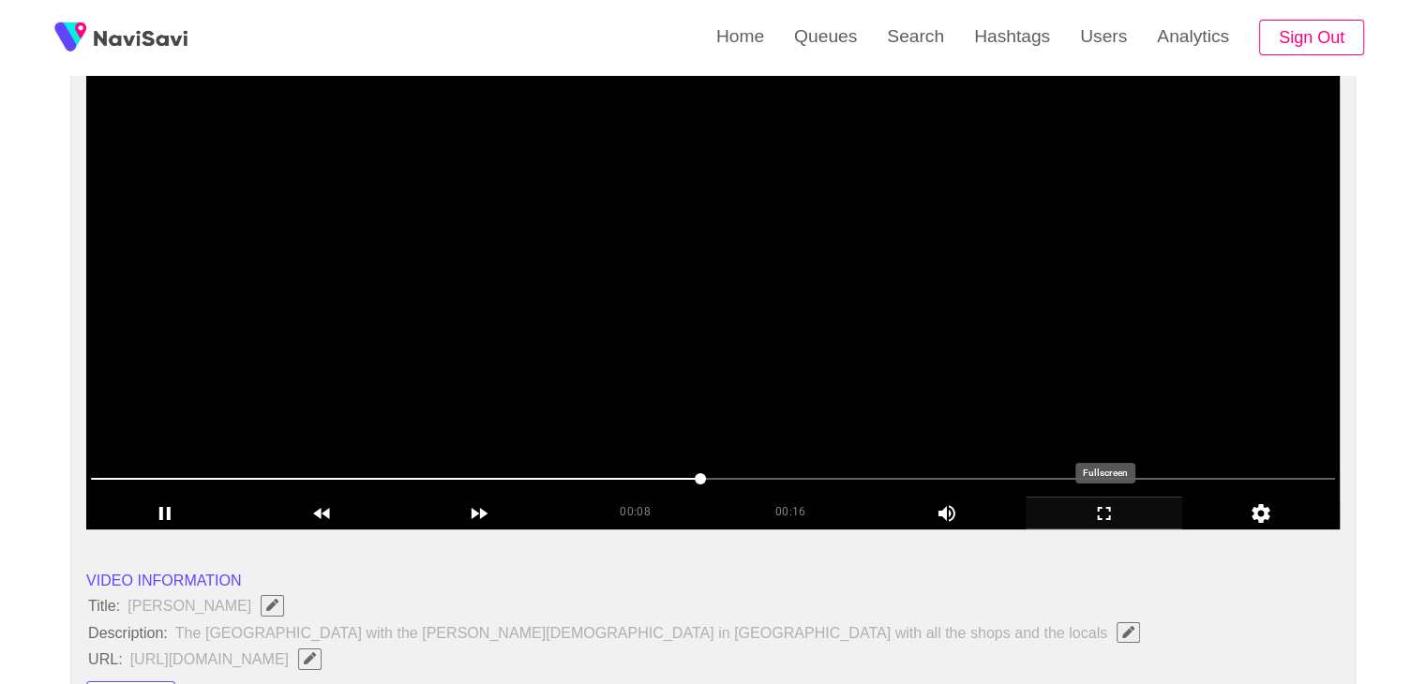
click at [1129, 512] on icon "add" at bounding box center [1104, 513] width 156 height 22
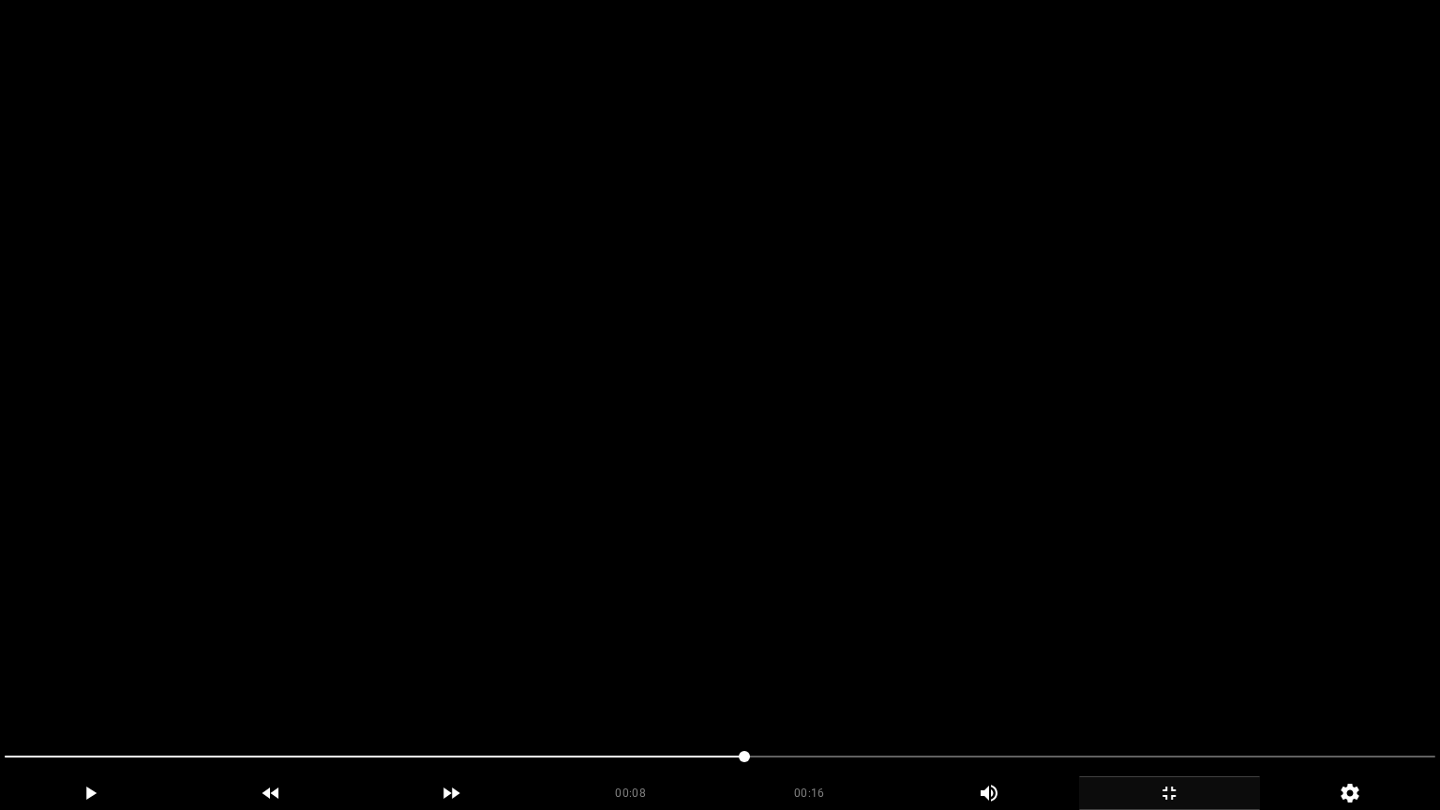
drag, startPoint x: 0, startPoint y: 741, endPoint x: 6, endPoint y: 716, distance: 25.0
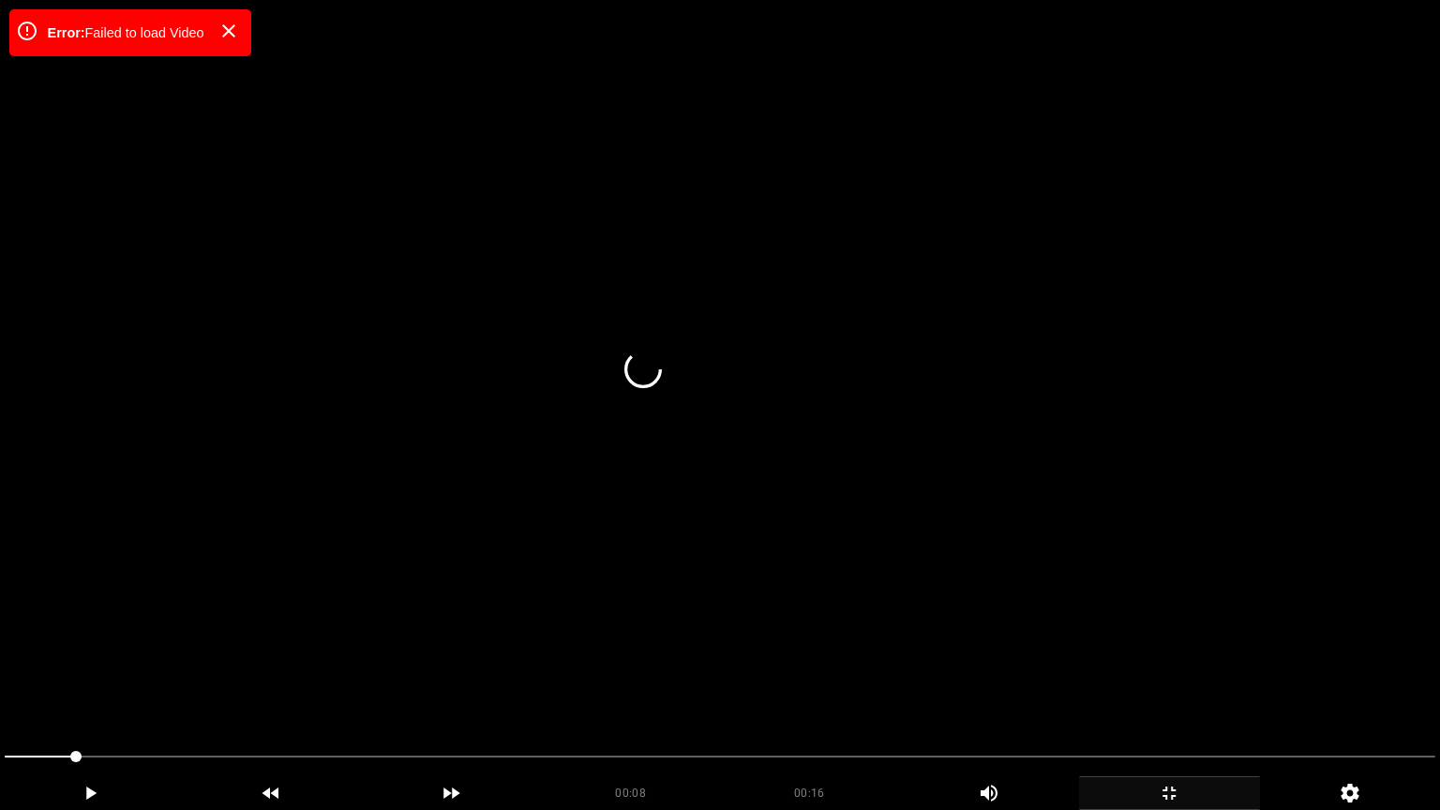
click at [724, 511] on video at bounding box center [720, 405] width 1440 height 810
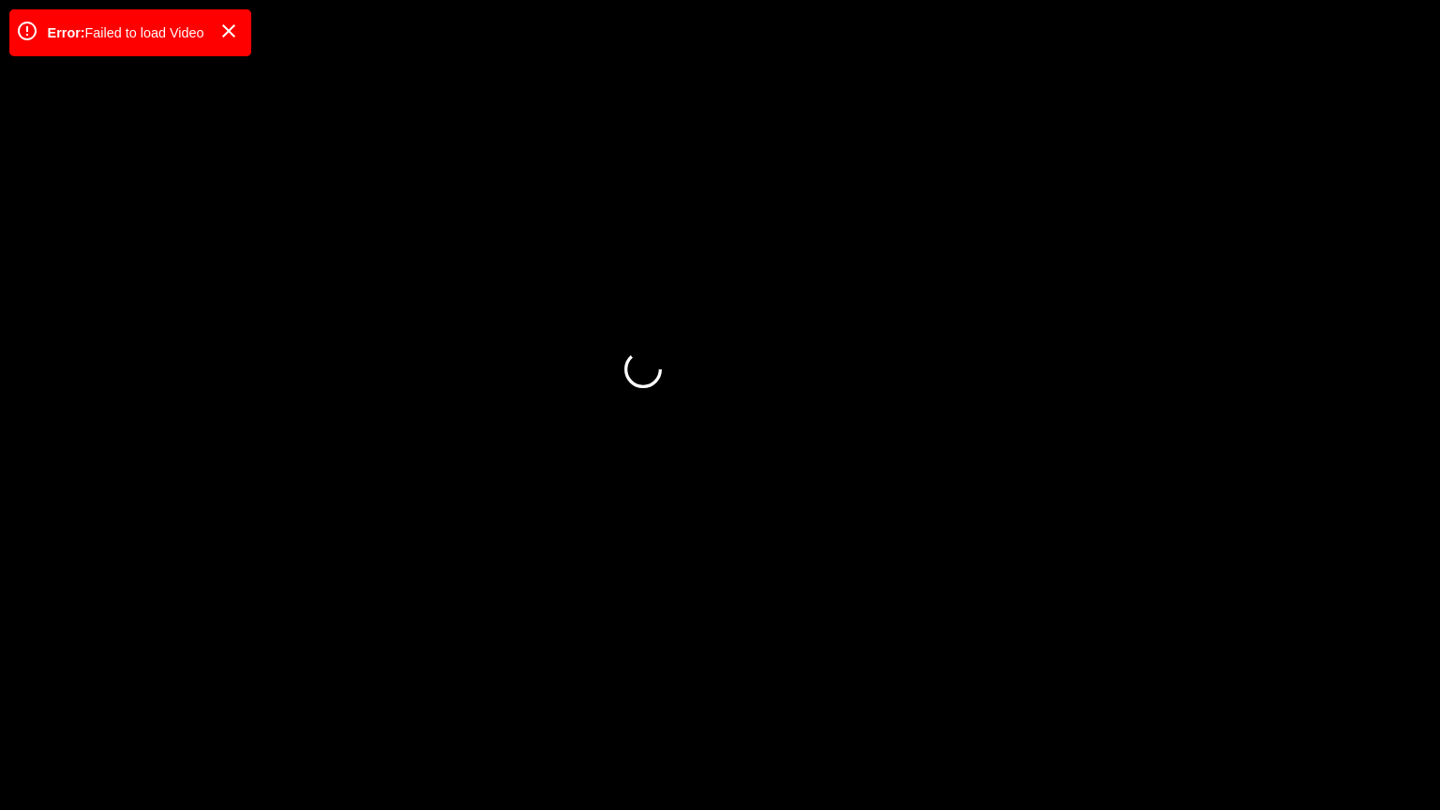
click at [1163, 683] on icon "add" at bounding box center [1169, 793] width 179 height 22
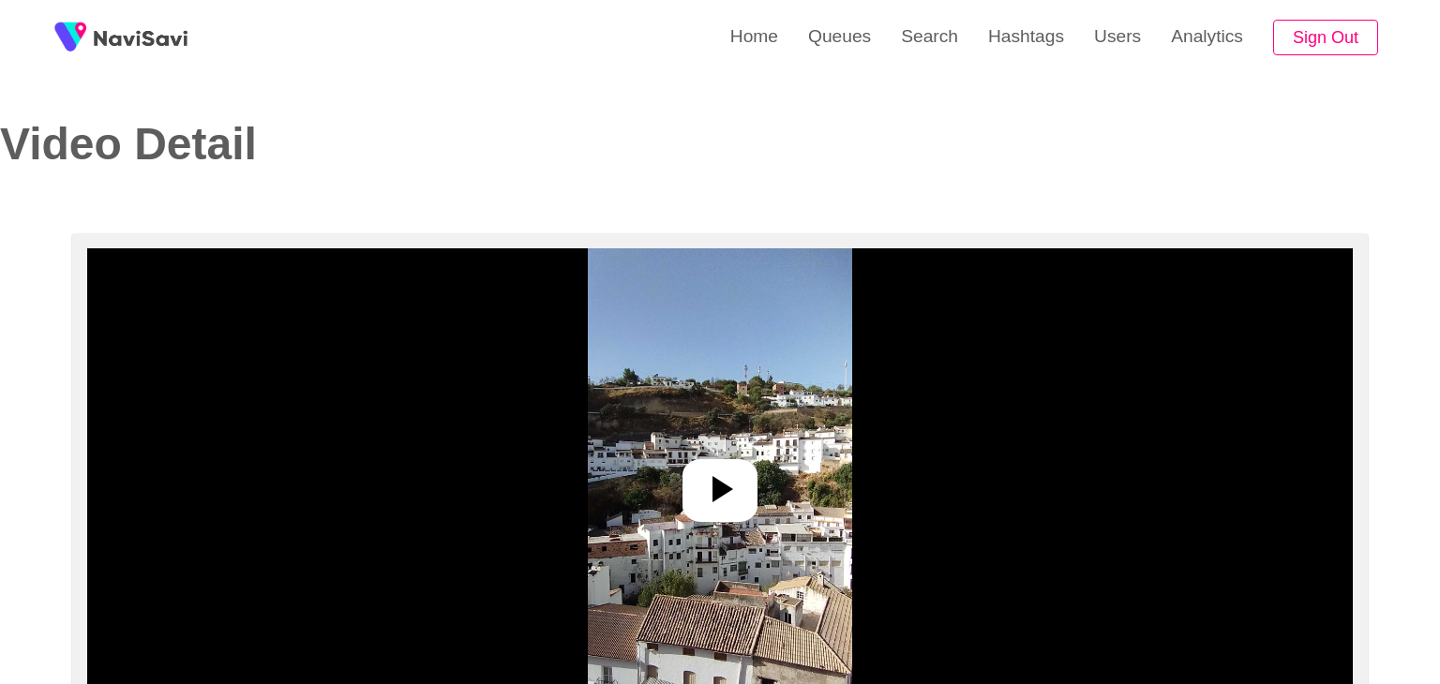
select select "**********"
select select "**"
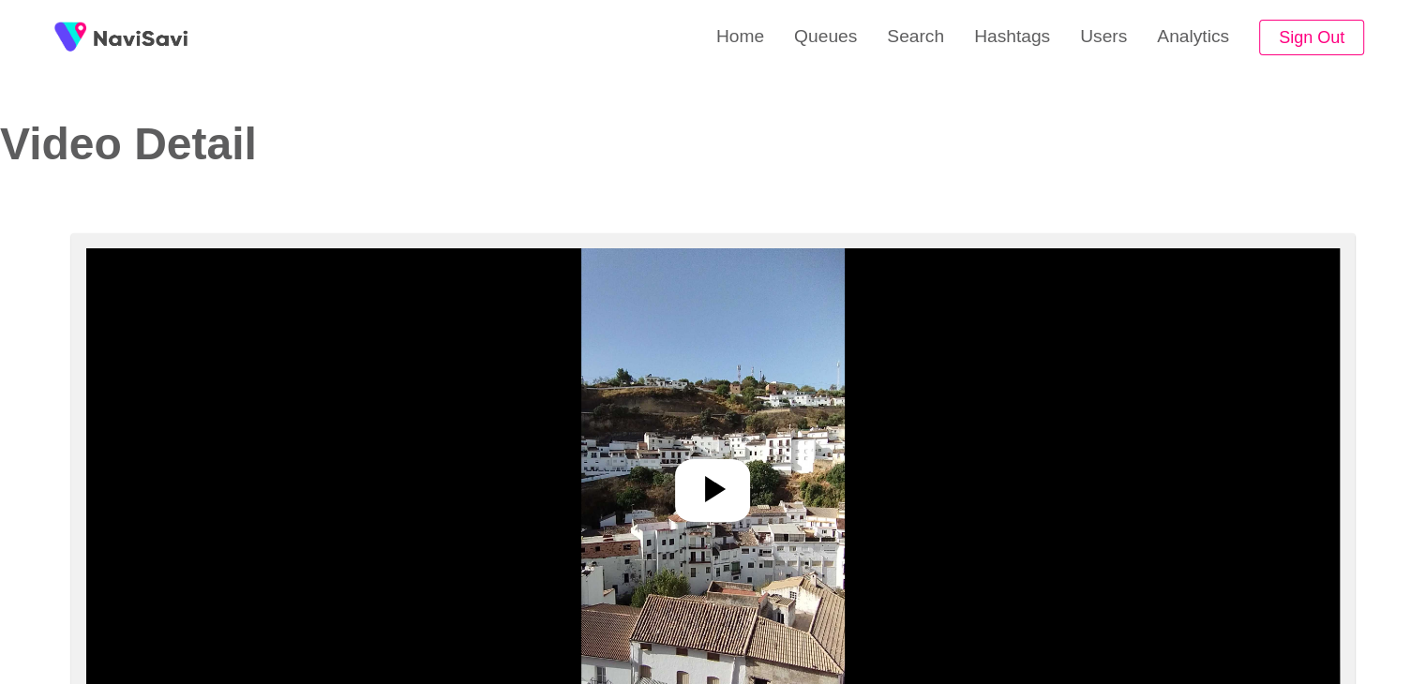
click at [706, 473] on icon at bounding box center [712, 489] width 45 height 45
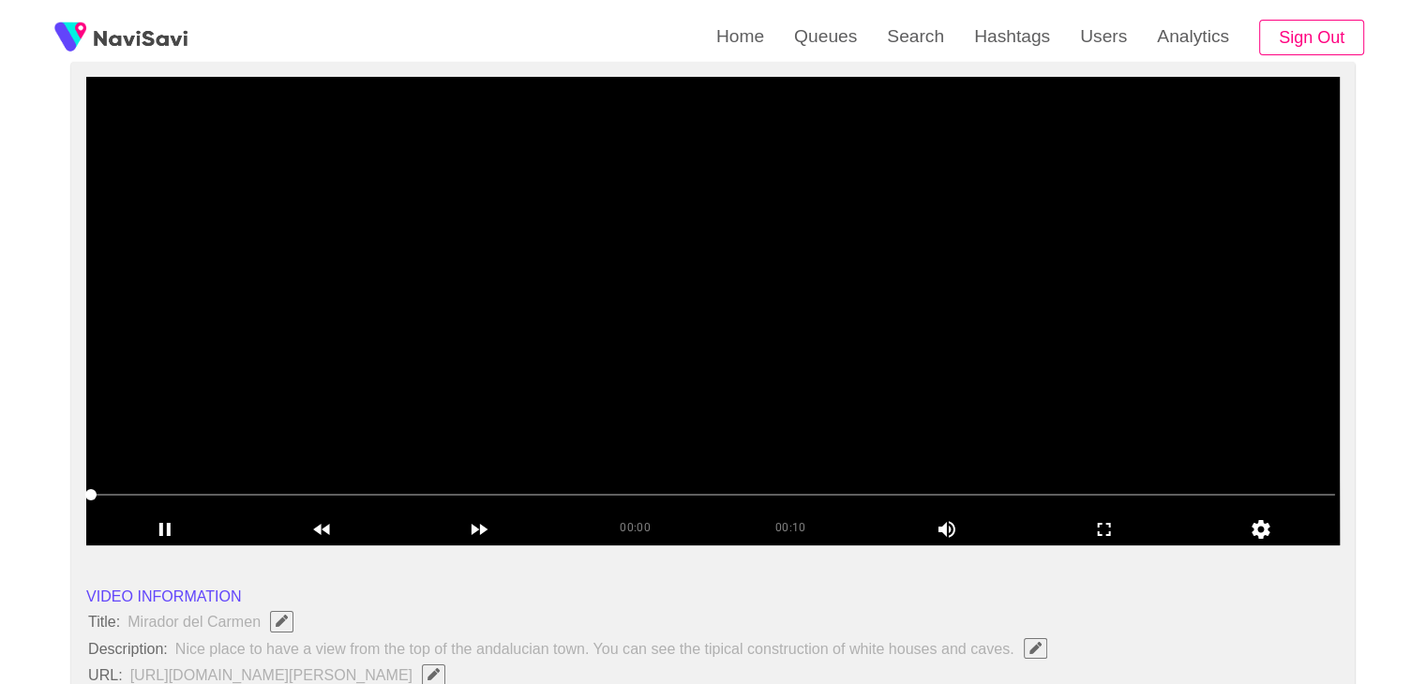
scroll to position [187, 0]
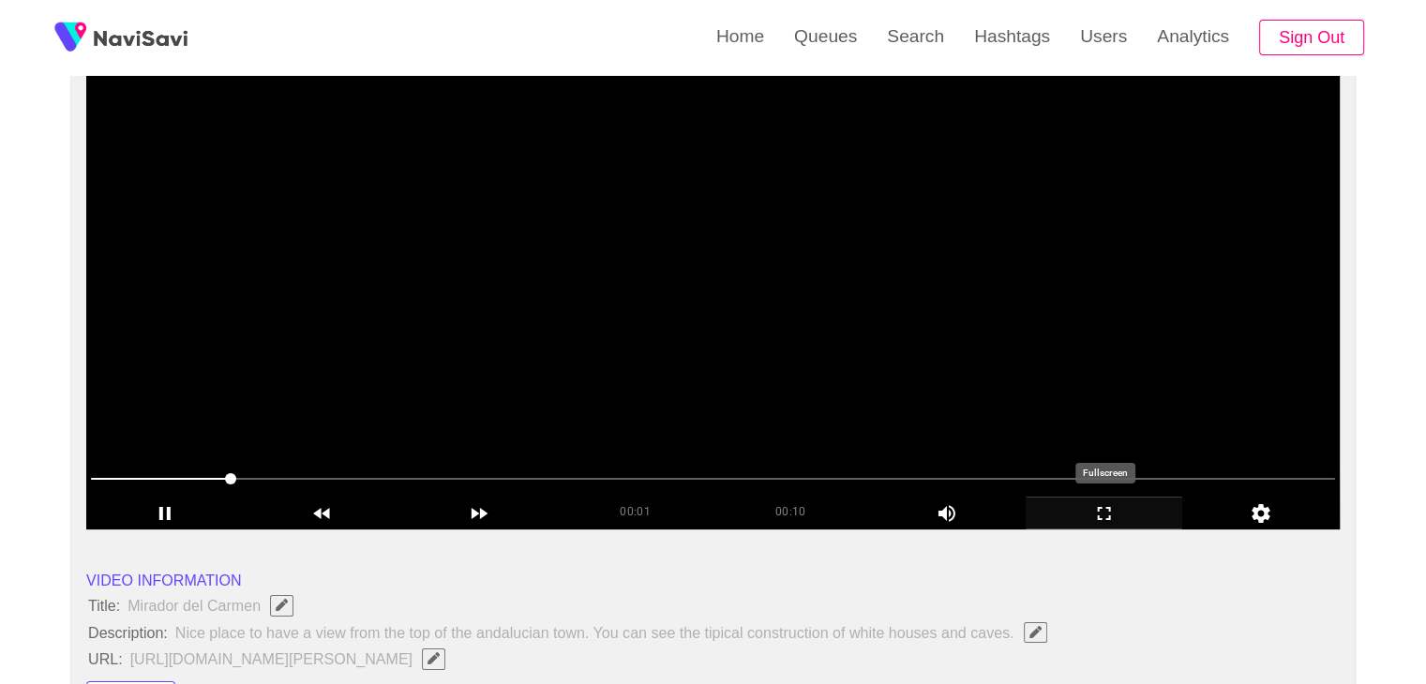
click at [1129, 515] on icon "add" at bounding box center [1104, 513] width 156 height 22
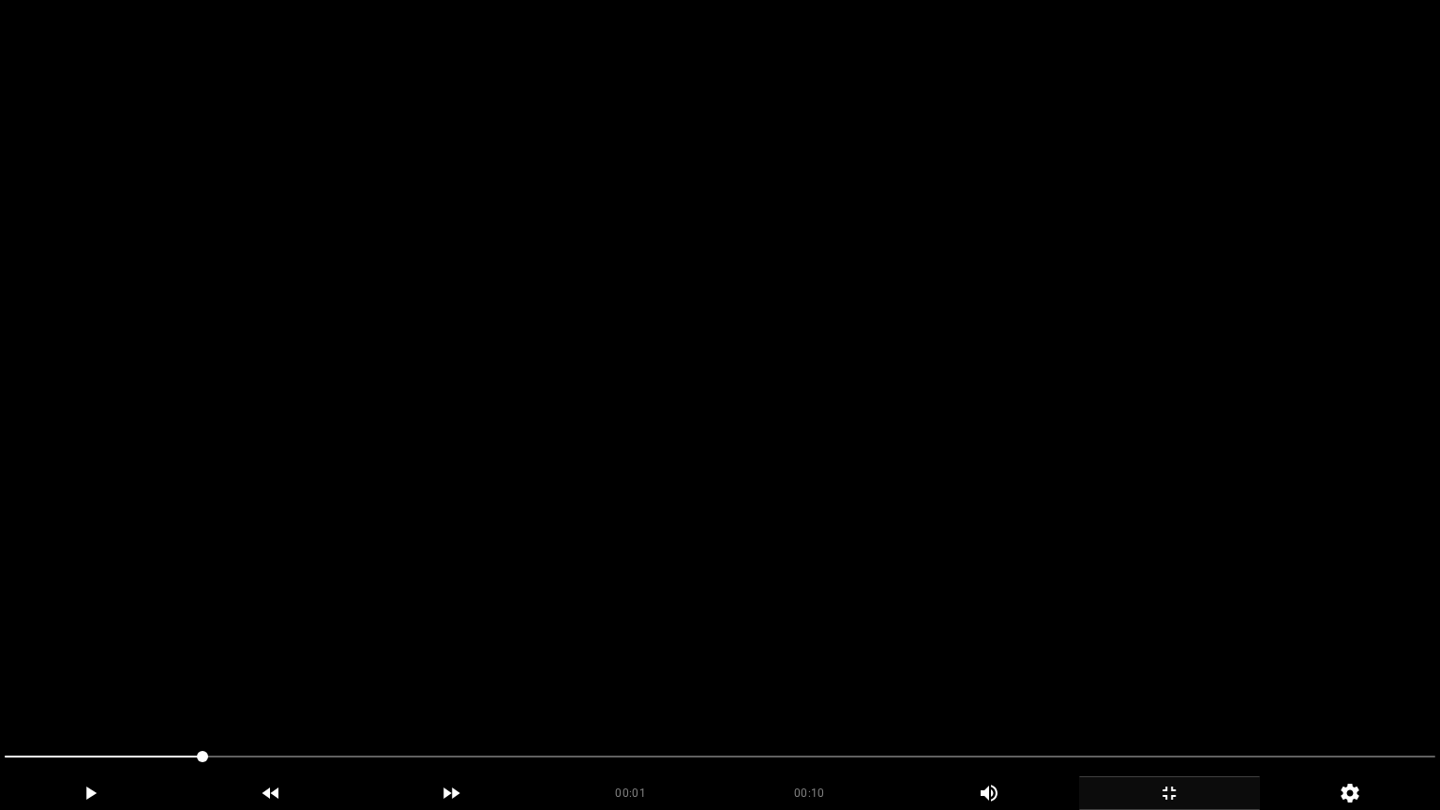
click at [954, 494] on video at bounding box center [720, 405] width 1440 height 810
click at [966, 484] on video at bounding box center [720, 405] width 1440 height 810
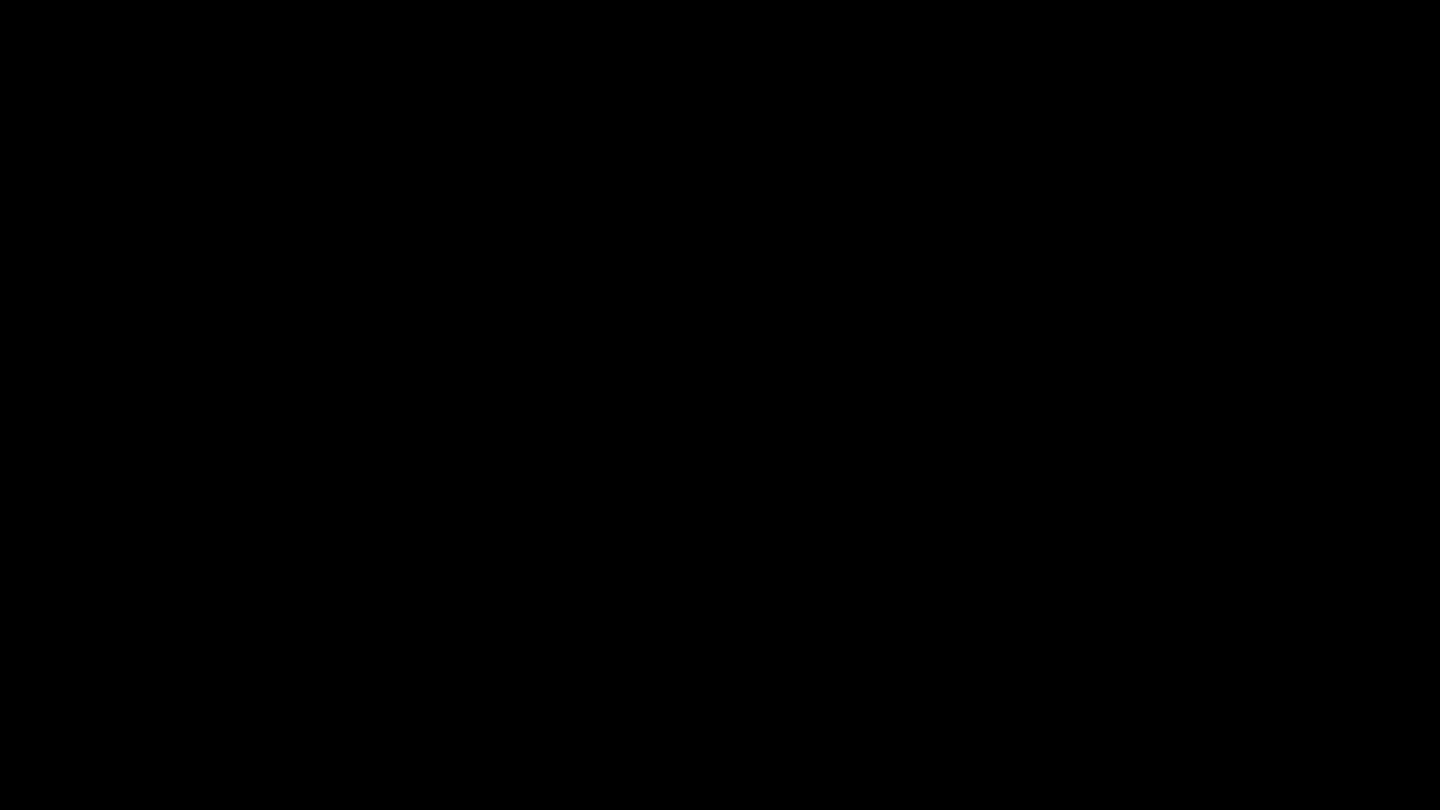
drag, startPoint x: 116, startPoint y: 763, endPoint x: 0, endPoint y: 761, distance: 116.3
click at [0, 683] on div at bounding box center [720, 759] width 1446 height 50
click at [564, 644] on video at bounding box center [720, 405] width 1440 height 810
click at [84, 683] on div "add" at bounding box center [90, 793] width 181 height 34
drag, startPoint x: 15, startPoint y: 752, endPoint x: 41, endPoint y: 753, distance: 26.3
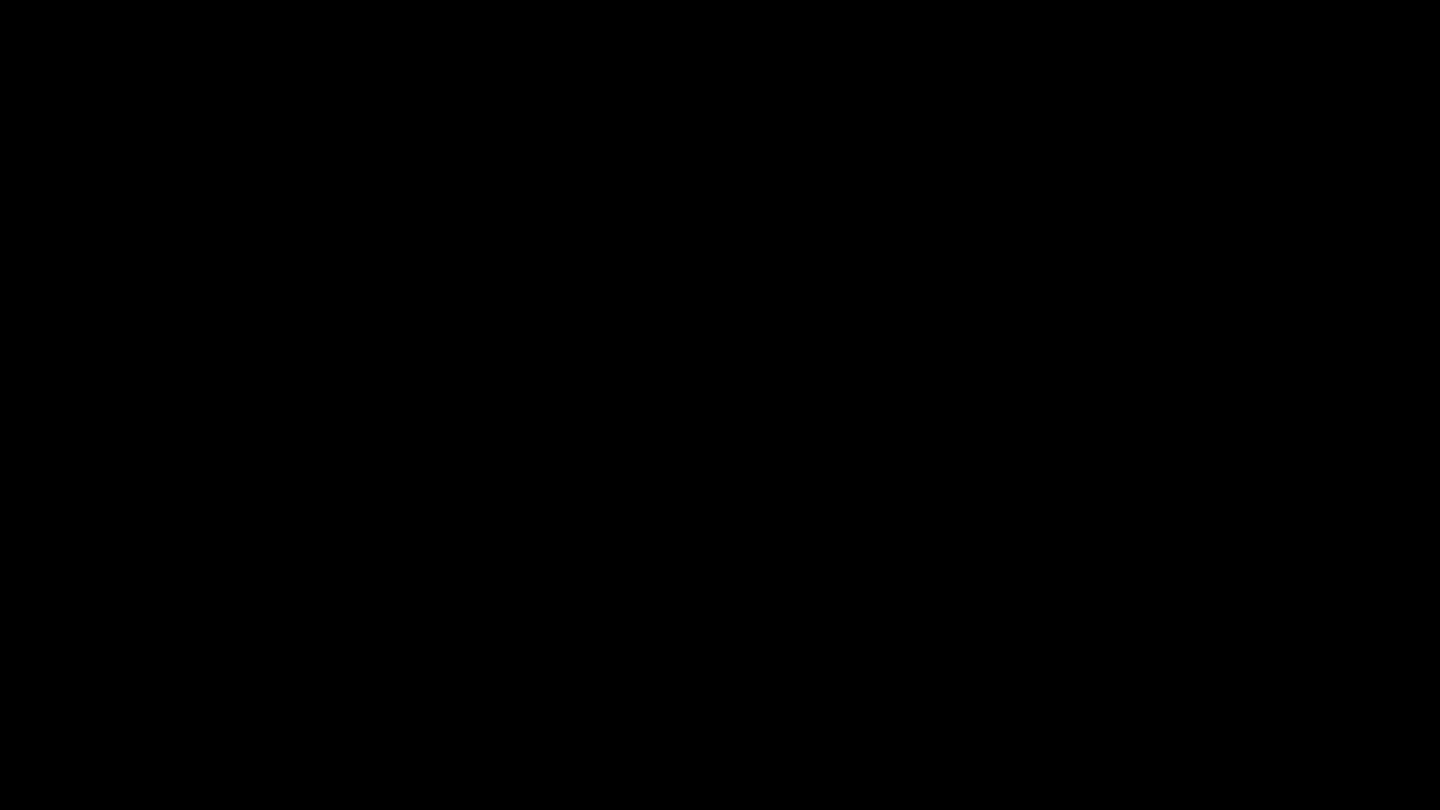
click at [41, 683] on span at bounding box center [720, 757] width 1431 height 30
click at [116, 683] on span at bounding box center [720, 757] width 1431 height 30
click at [0, 683] on div at bounding box center [720, 759] width 1446 height 50
click at [116, 683] on icon "add" at bounding box center [90, 793] width 179 height 22
click at [1207, 683] on icon "add" at bounding box center [1169, 793] width 179 height 22
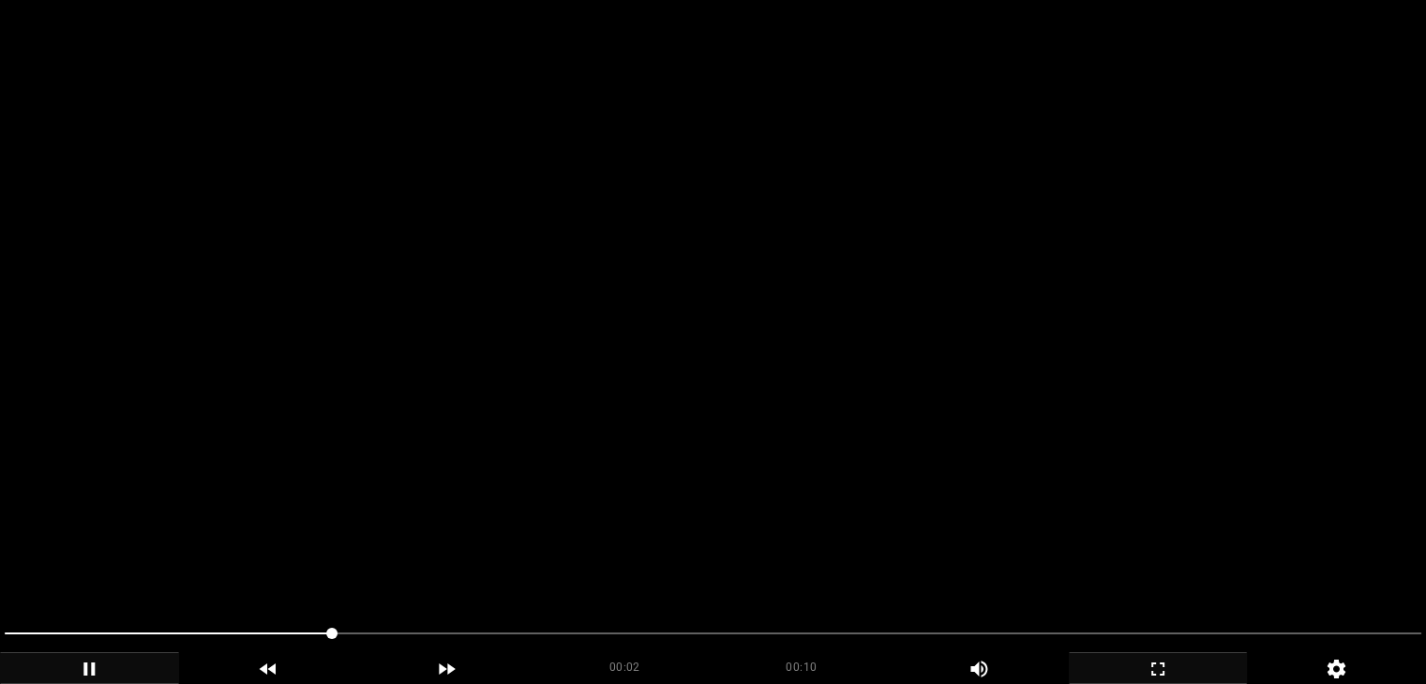
click at [838, 359] on video at bounding box center [713, 342] width 1426 height 684
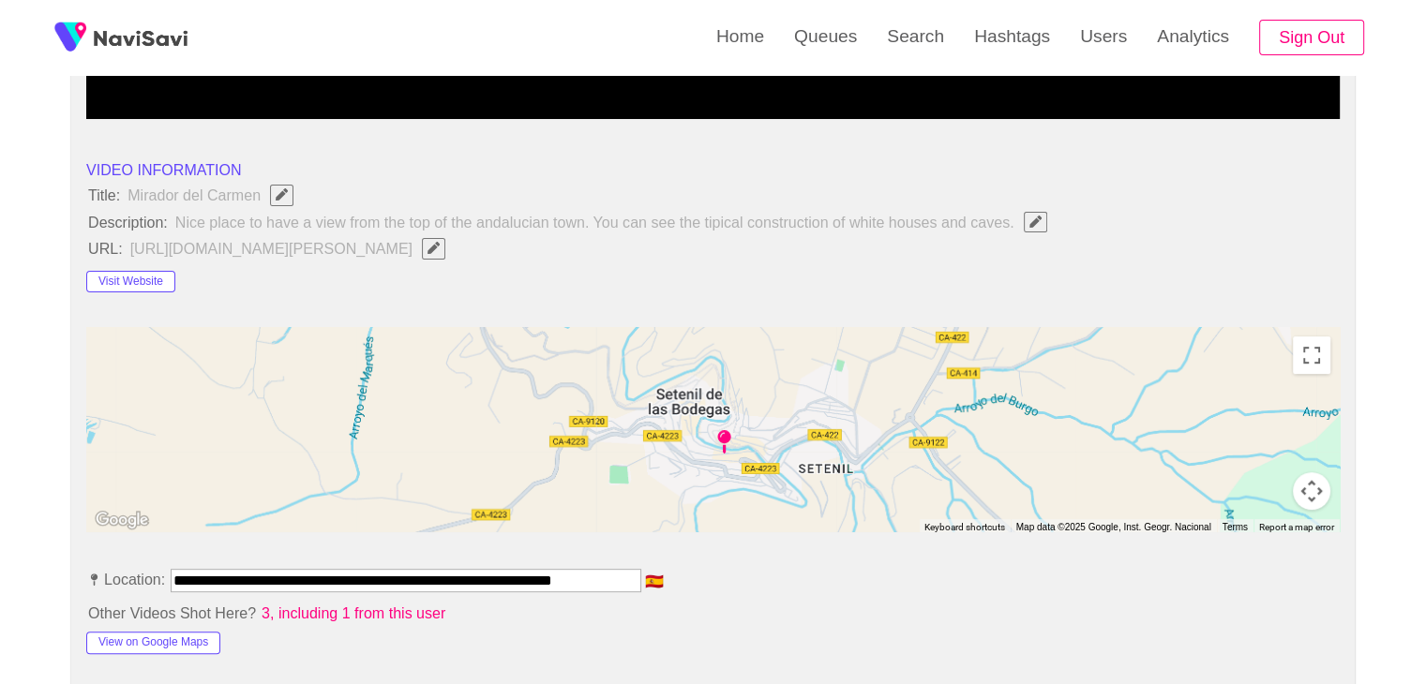
scroll to position [562, 0]
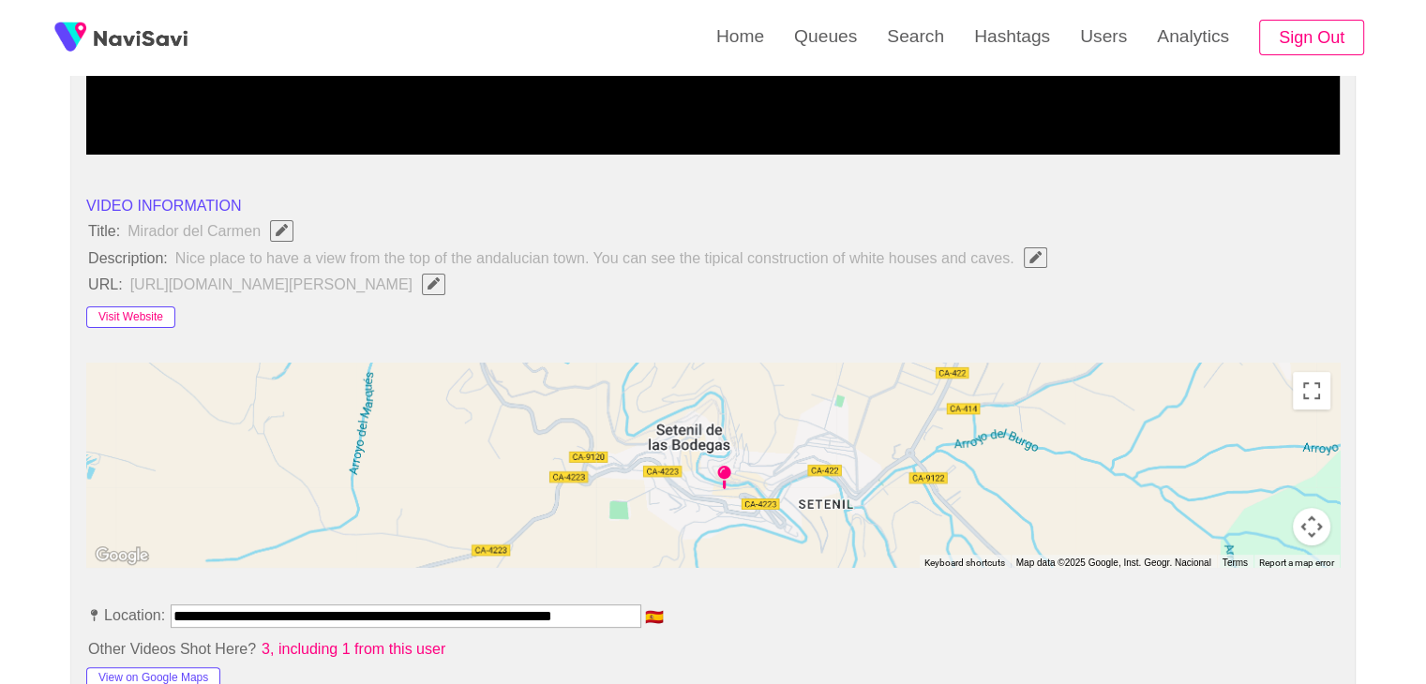
click at [134, 324] on button "Visit Website" at bounding box center [130, 318] width 89 height 22
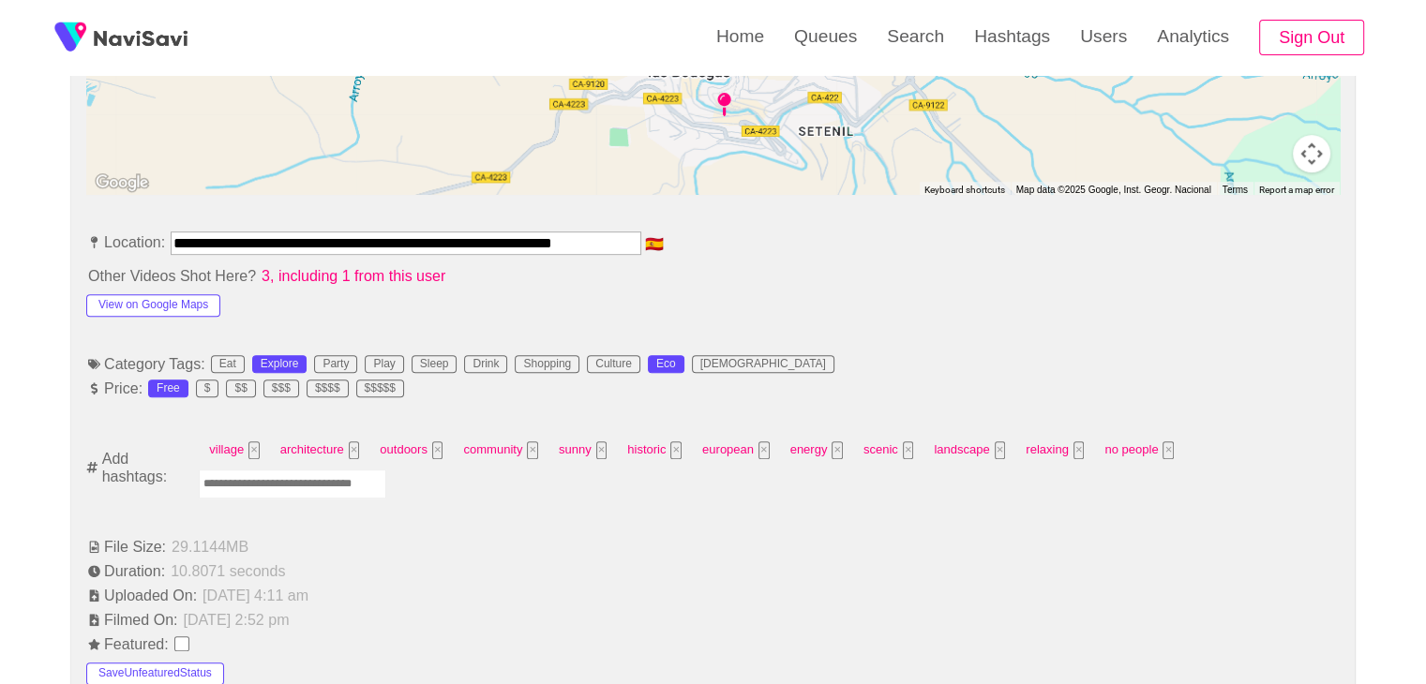
scroll to position [937, 0]
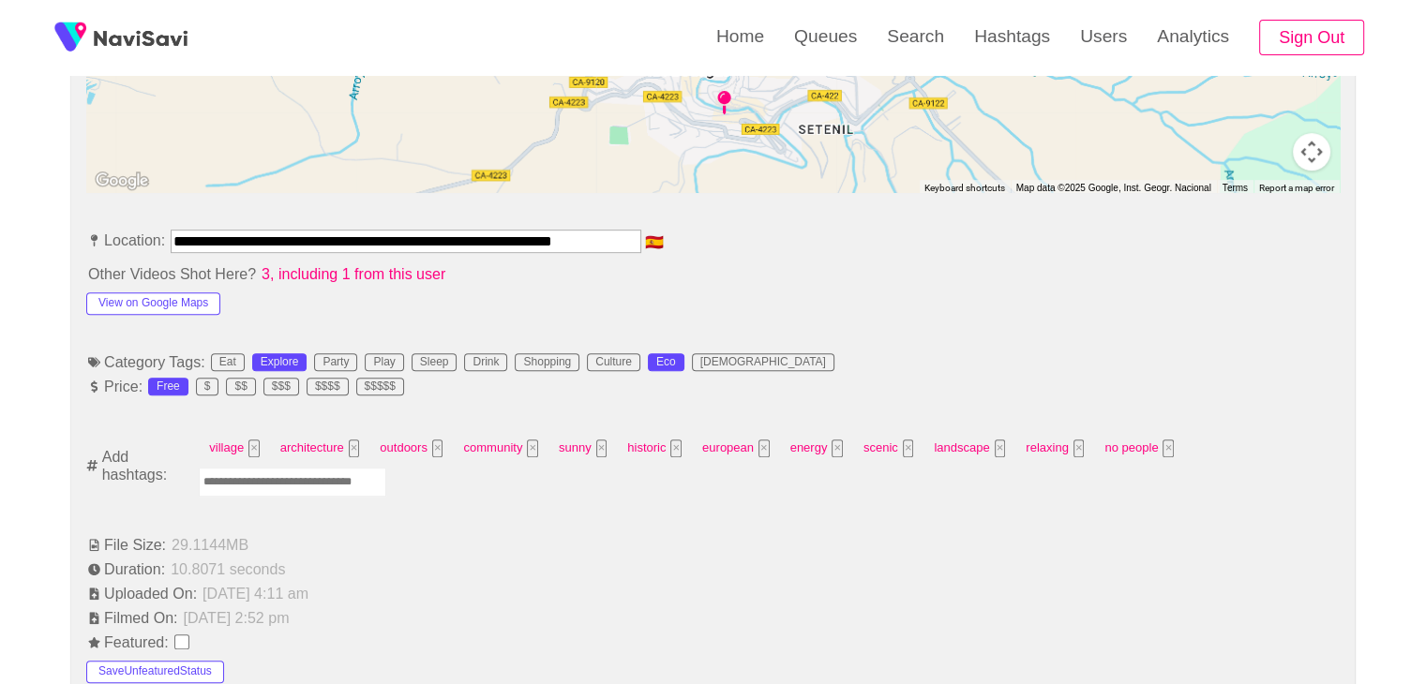
click at [327, 471] on input "Enter tag here and press return" at bounding box center [292, 482] width 187 height 29
type input "*********"
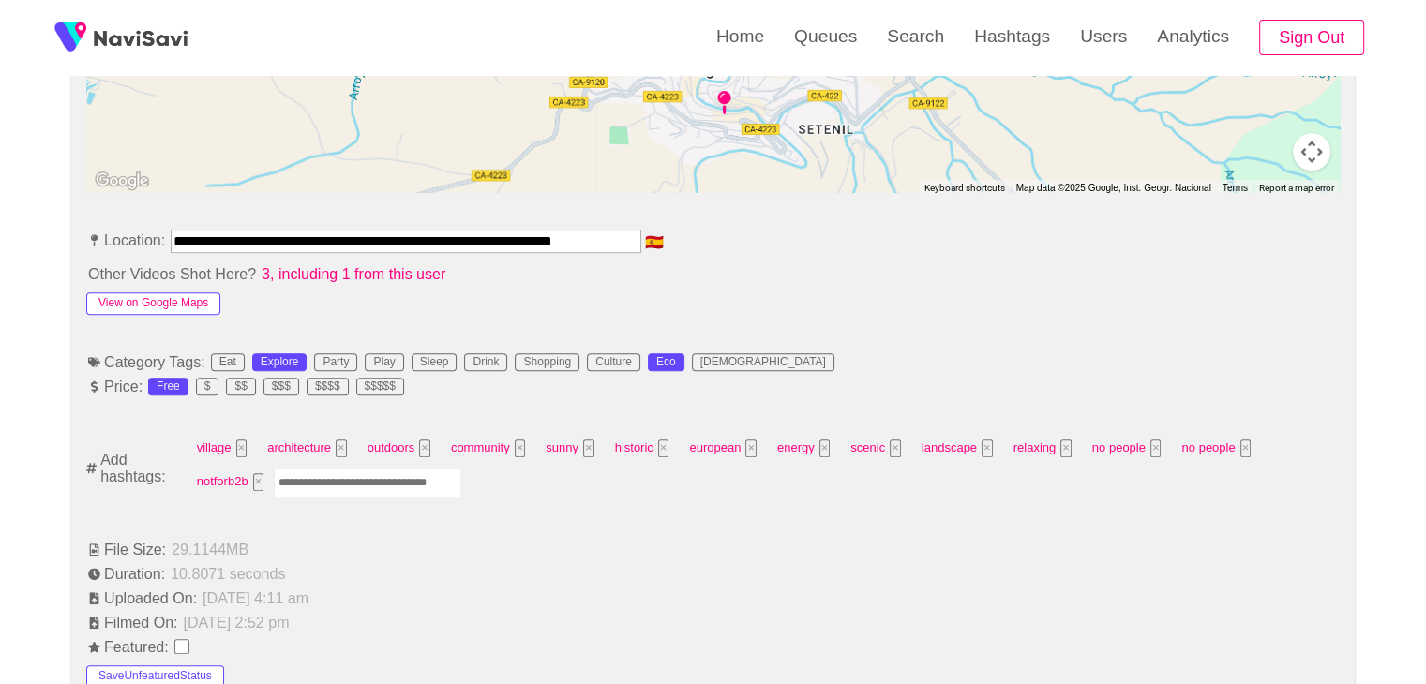
click at [151, 300] on button "View on Google Maps" at bounding box center [153, 303] width 134 height 22
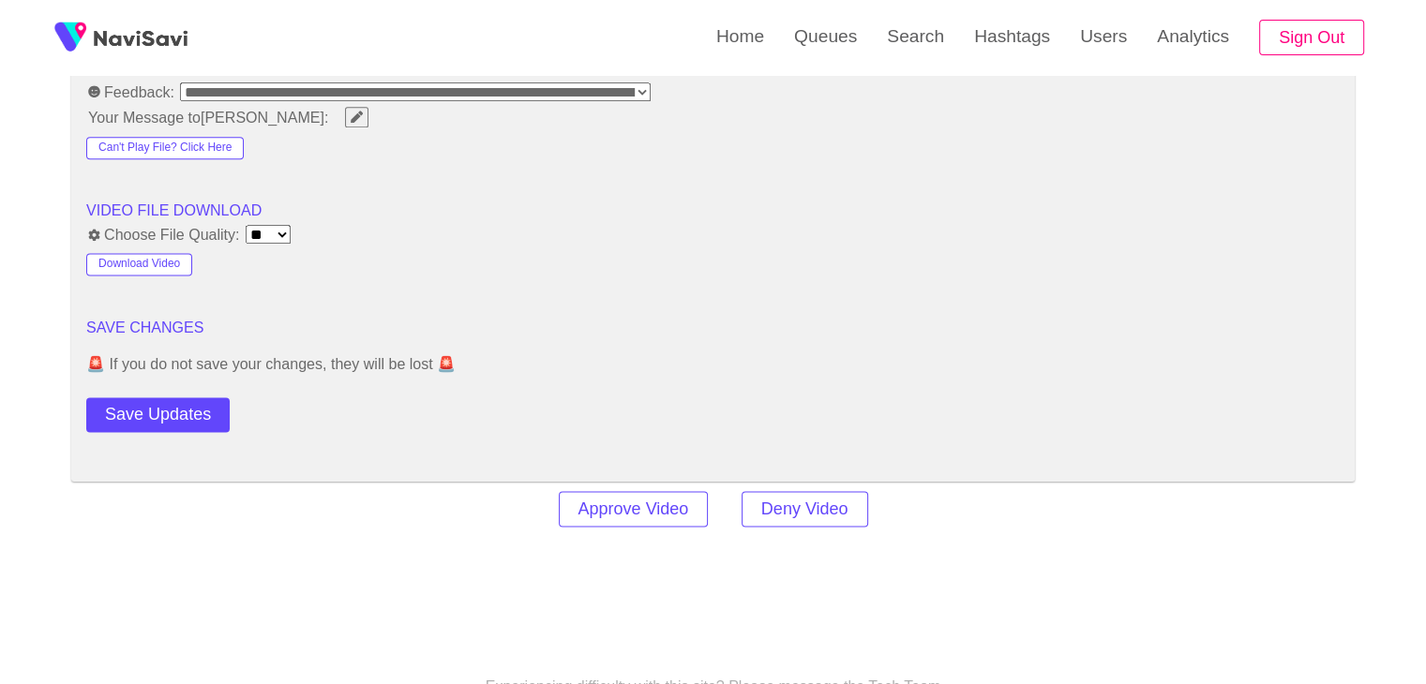
scroll to position [2437, 0]
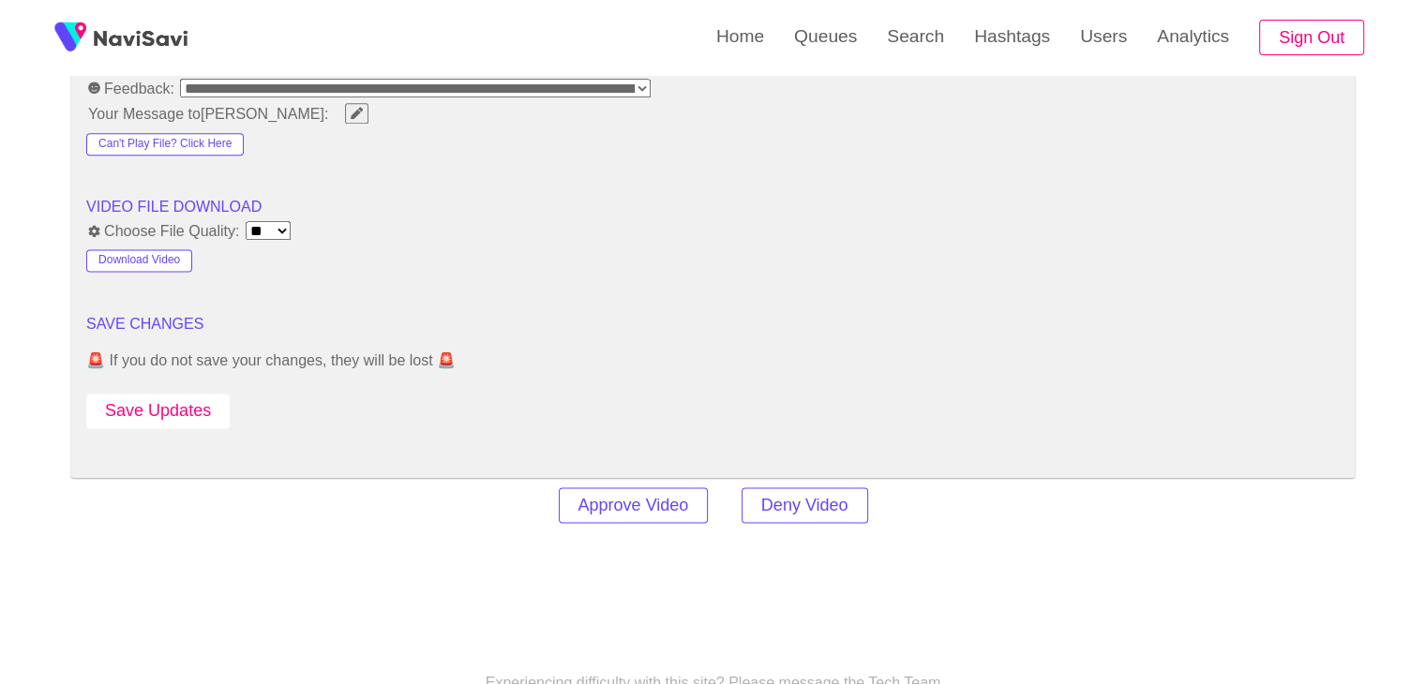
click at [209, 406] on button "Save Updates" at bounding box center [157, 411] width 143 height 35
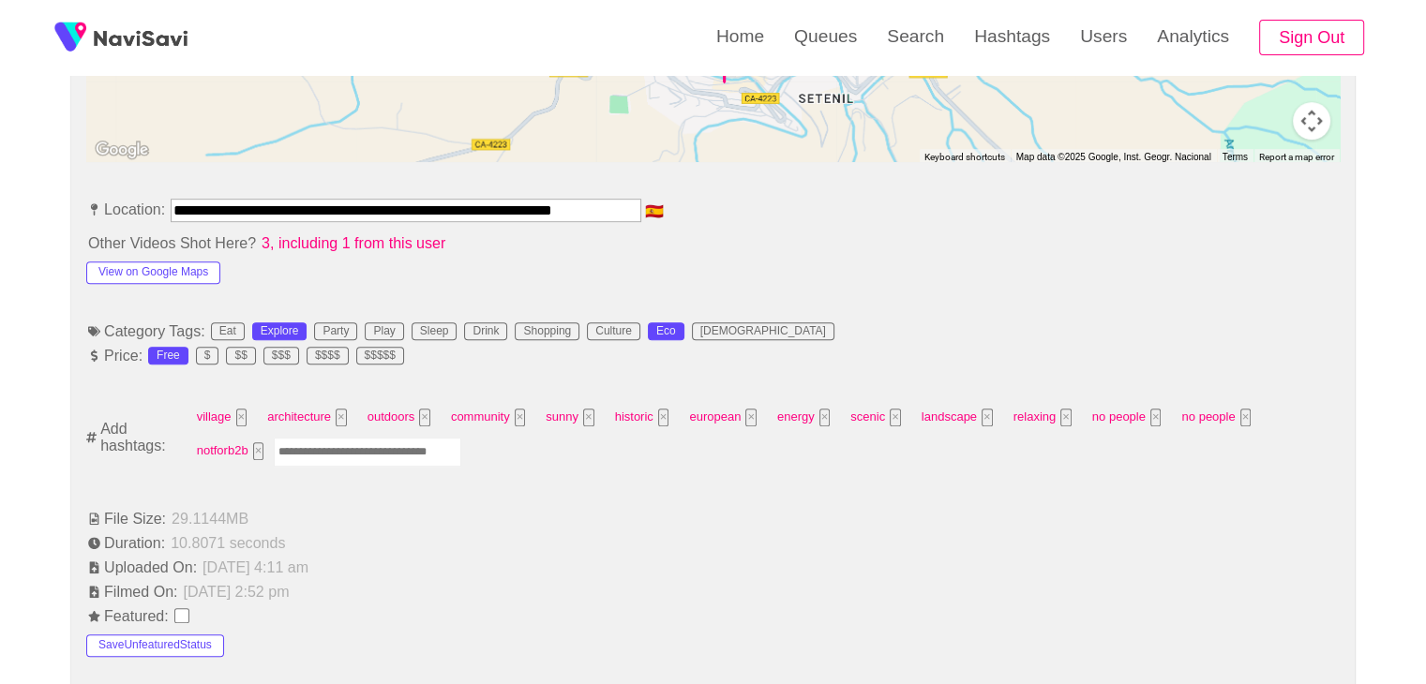
scroll to position [656, 0]
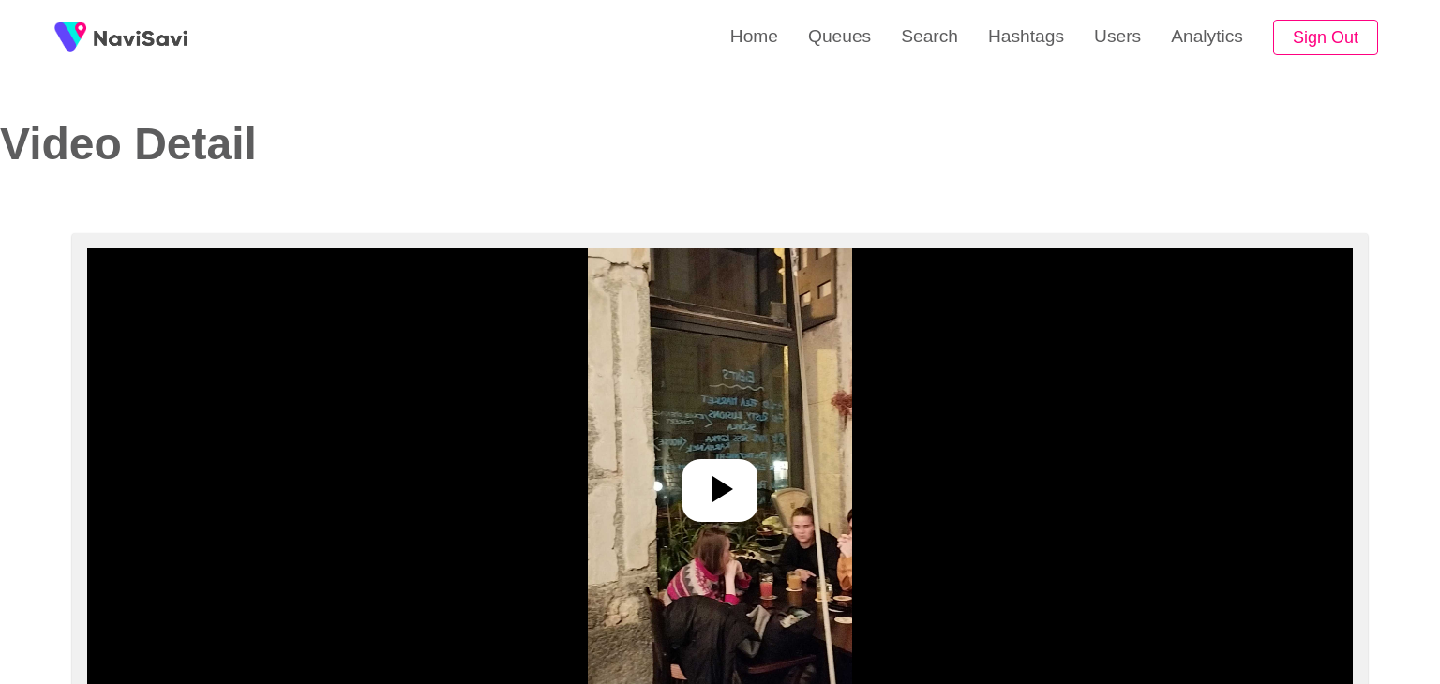
select select "**********"
select select "**"
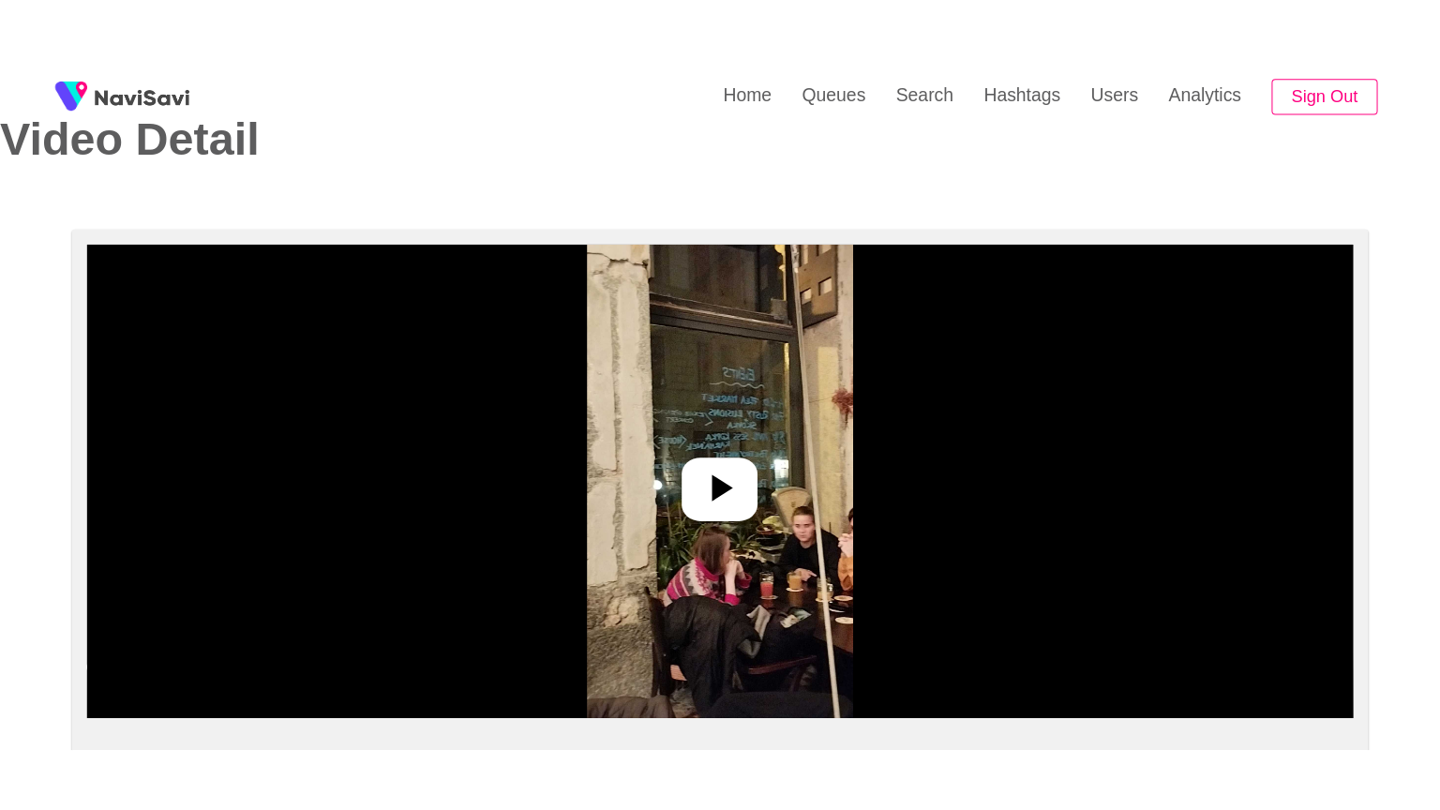
scroll to position [281, 0]
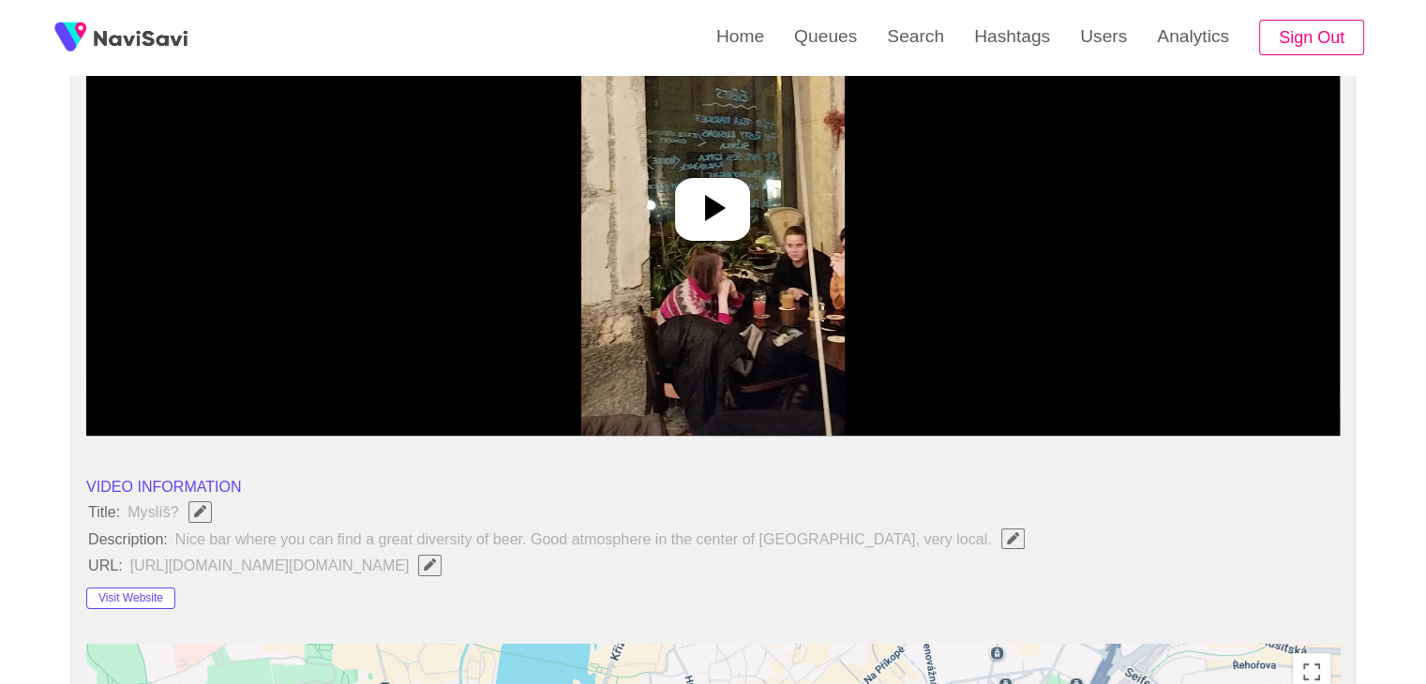
click at [715, 212] on icon at bounding box center [715, 208] width 21 height 26
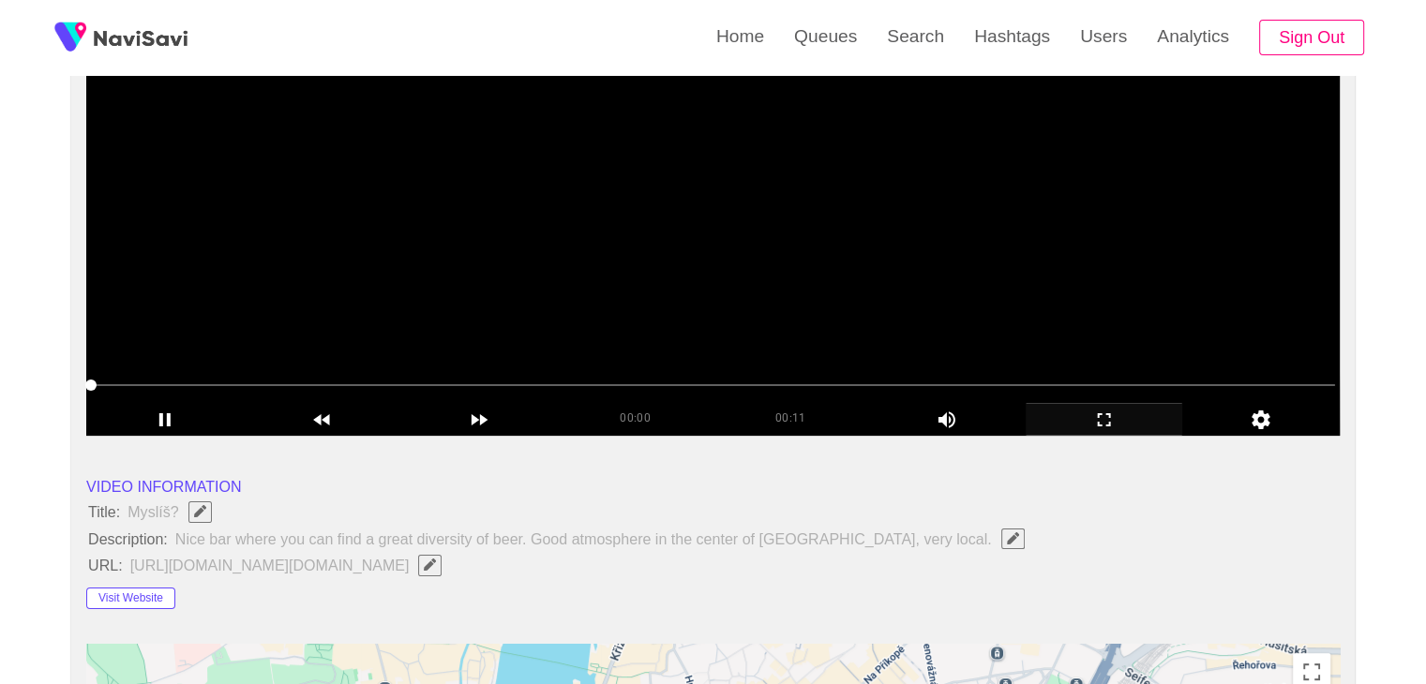
click at [1128, 412] on icon "add" at bounding box center [1104, 420] width 156 height 22
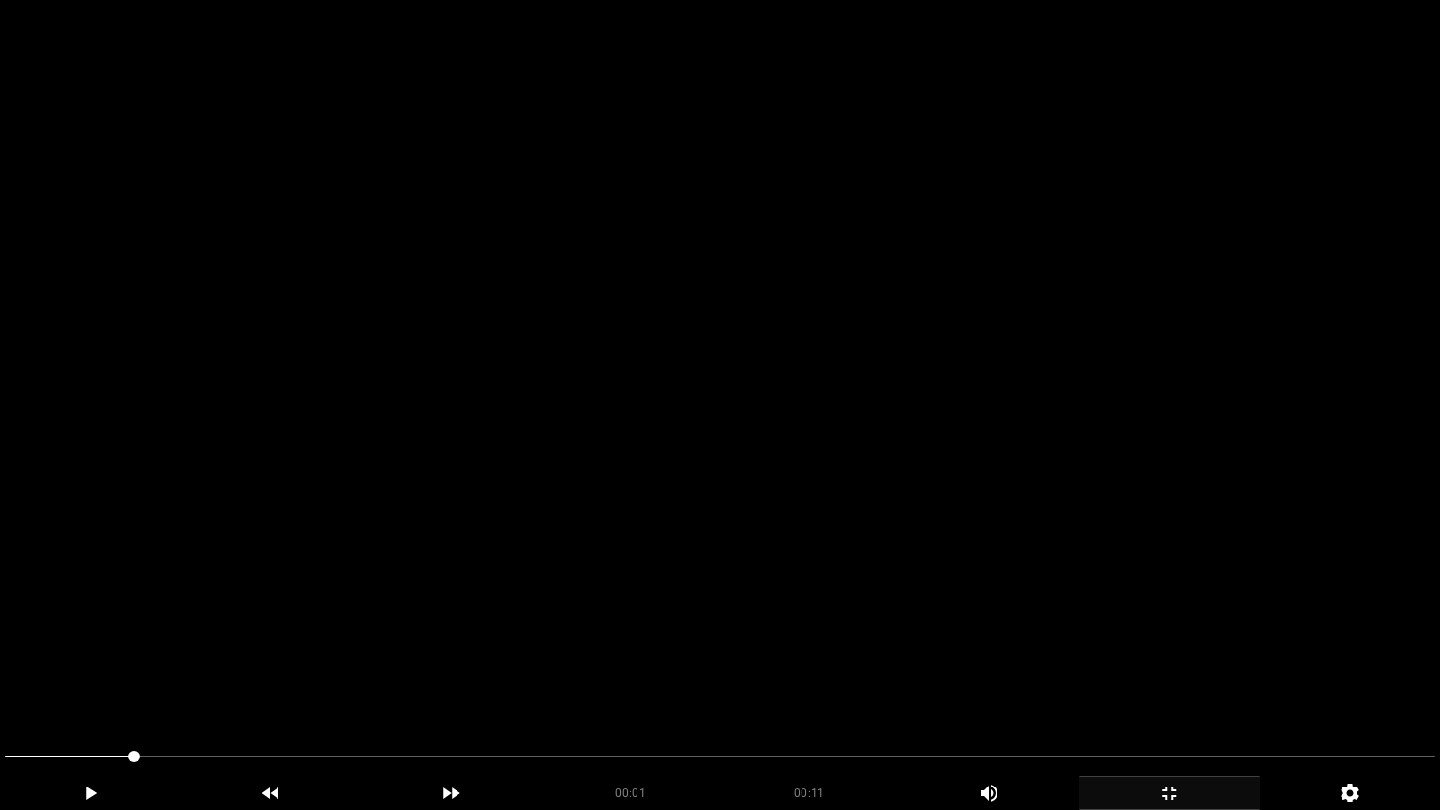
click at [689, 506] on video at bounding box center [720, 405] width 1440 height 810
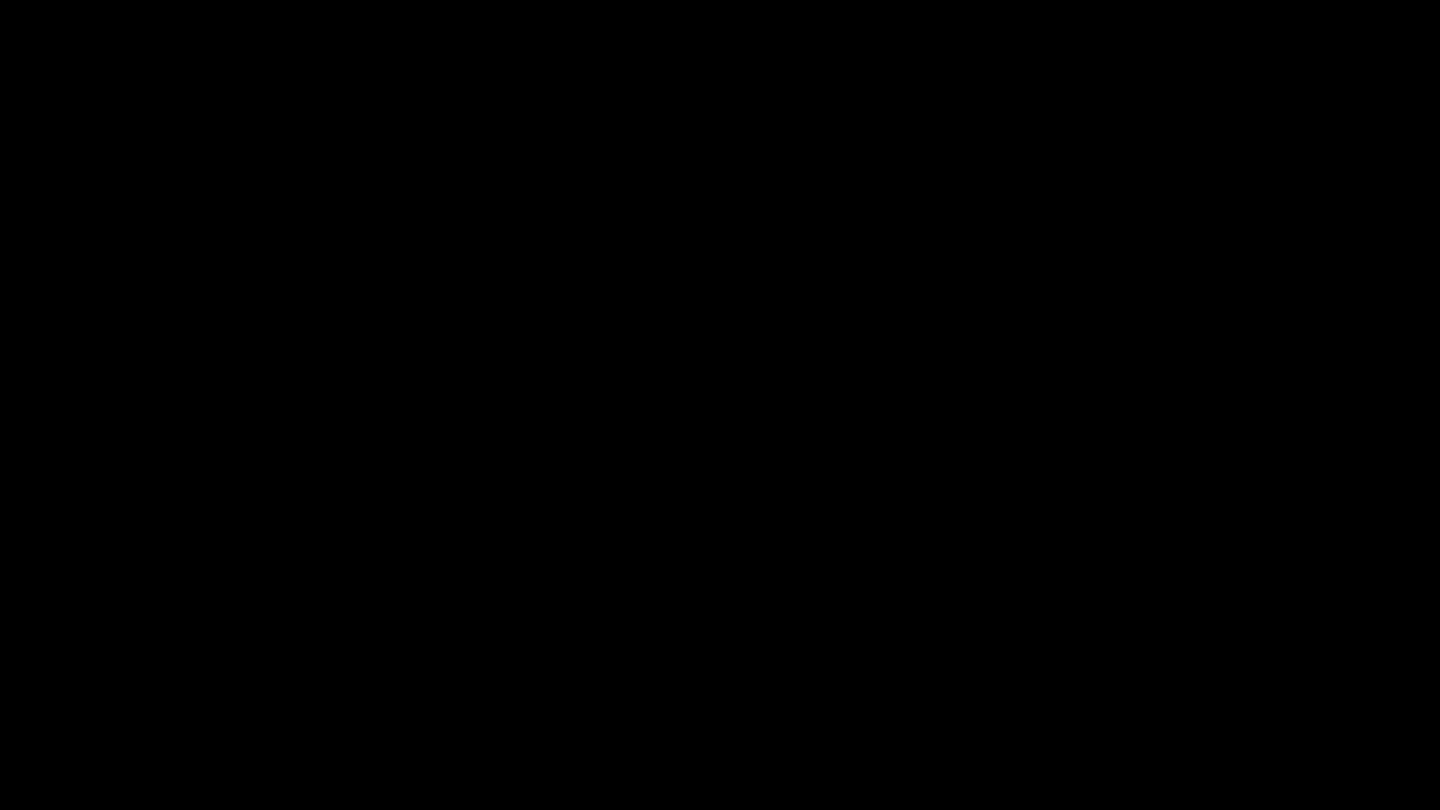
drag, startPoint x: 0, startPoint y: 722, endPoint x: 111, endPoint y: 685, distance: 116.5
click at [637, 584] on video at bounding box center [720, 405] width 1440 height 810
drag, startPoint x: 0, startPoint y: 772, endPoint x: 116, endPoint y: 730, distance: 123.7
click at [0, 683] on div at bounding box center [720, 759] width 1446 height 50
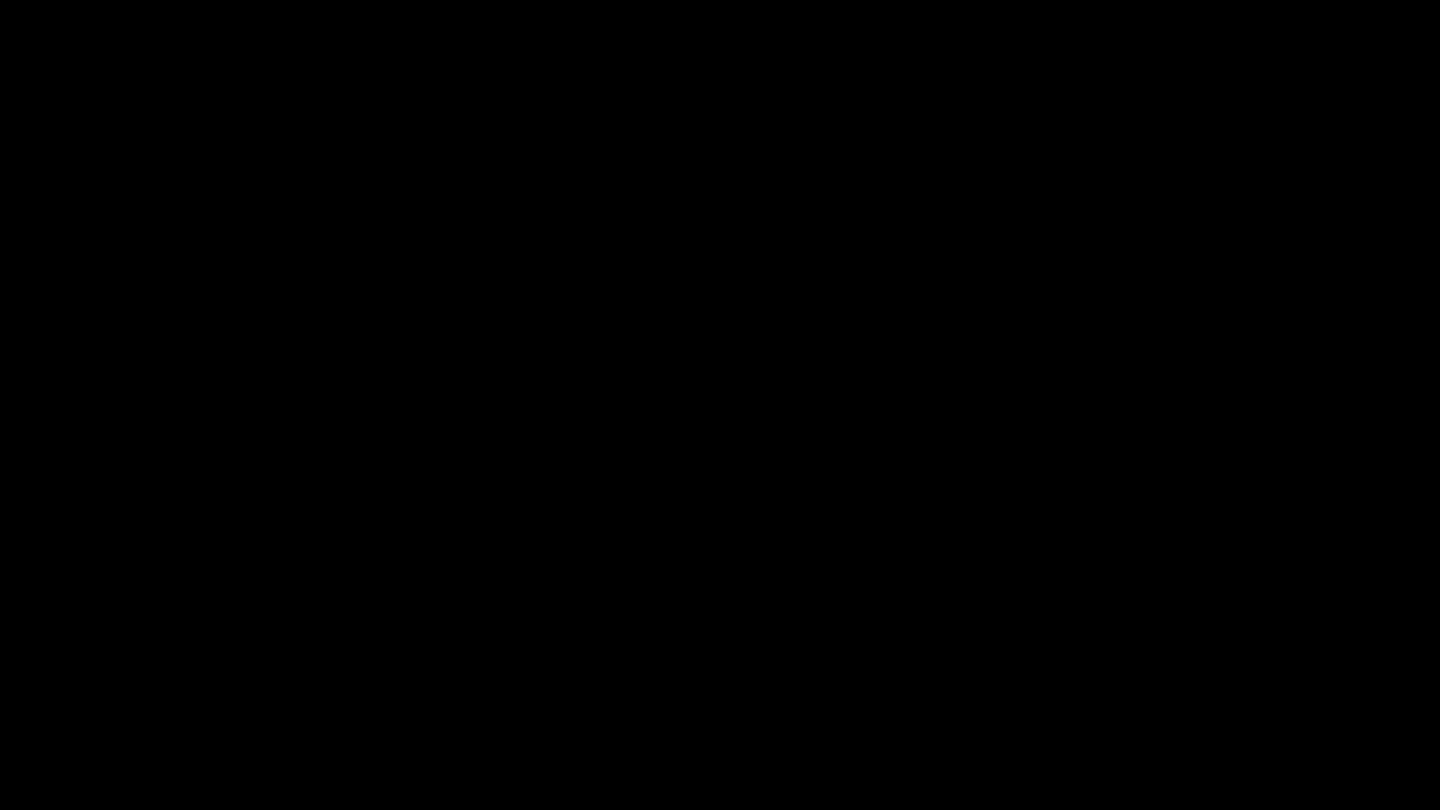
click at [638, 612] on video at bounding box center [720, 405] width 1440 height 810
click at [1200, 683] on icon "add" at bounding box center [1169, 793] width 179 height 22
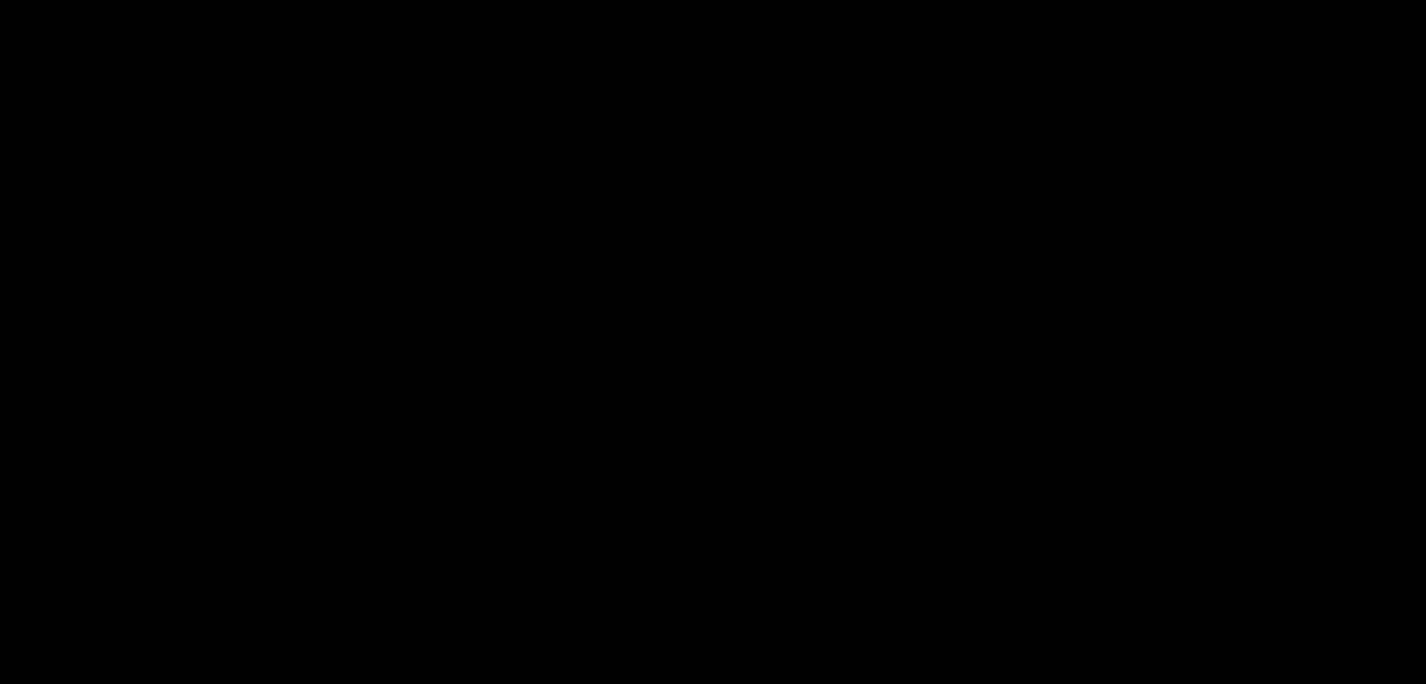
scroll to position [2340, 0]
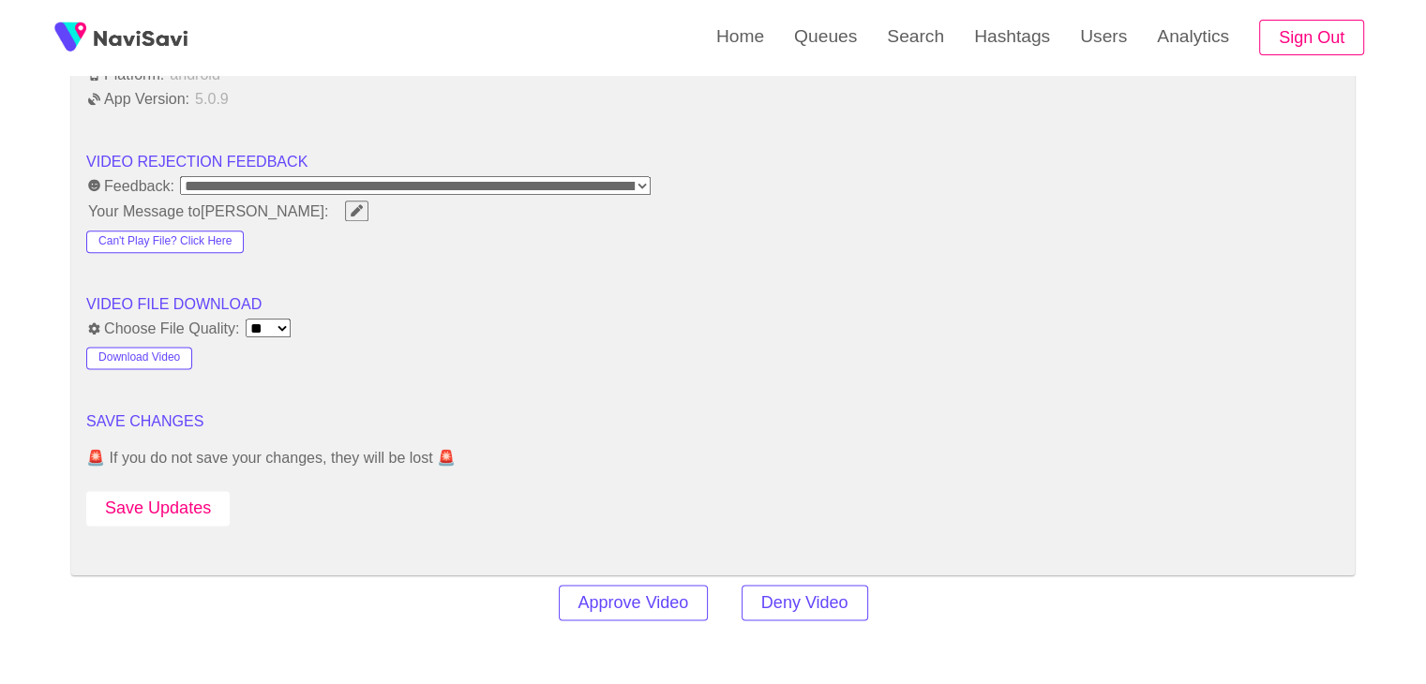
click at [207, 491] on button "Save Updates" at bounding box center [157, 508] width 143 height 35
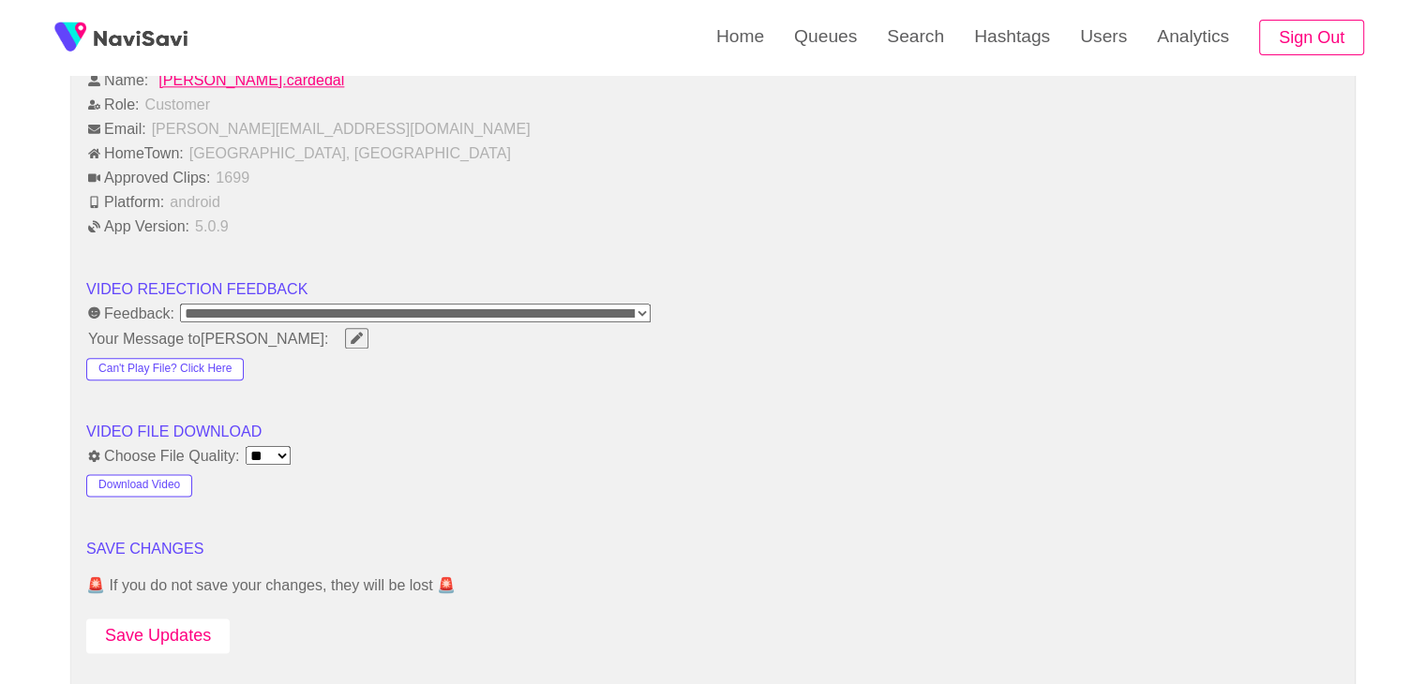
scroll to position [2434, 0]
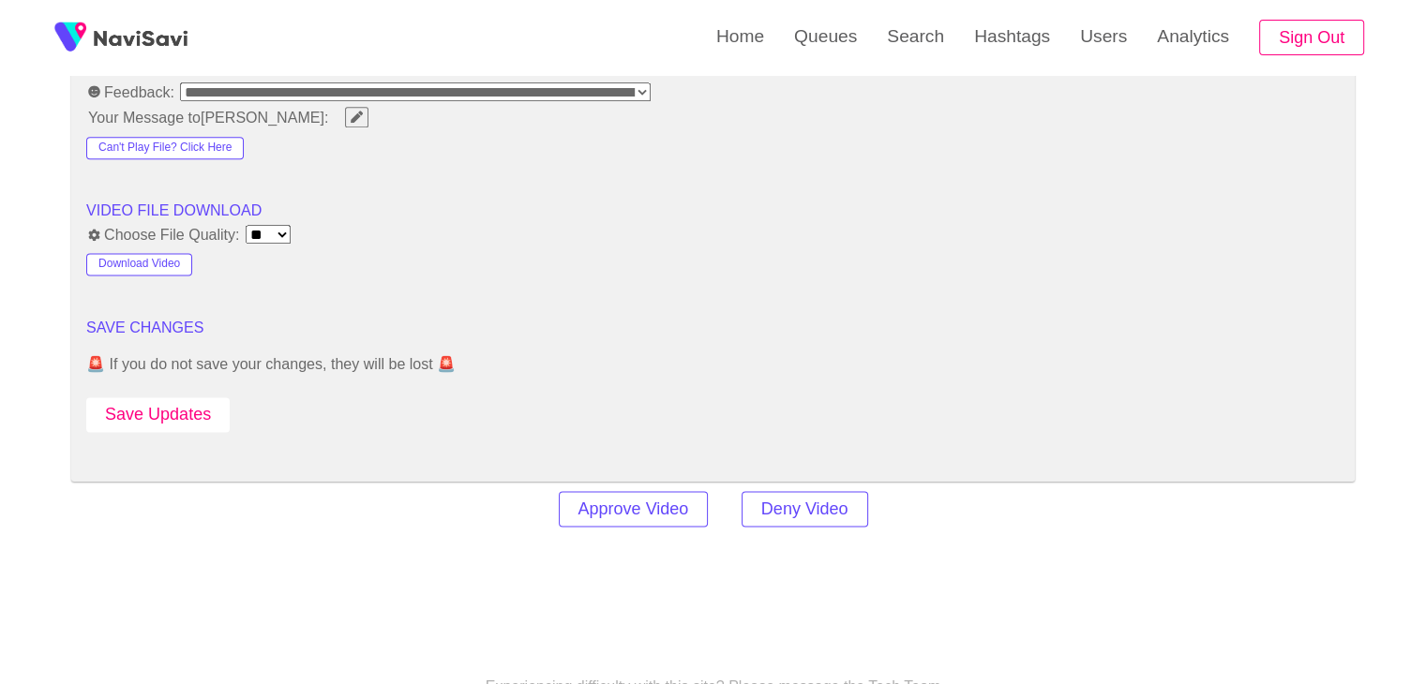
click at [180, 410] on button "Save Updates" at bounding box center [157, 414] width 143 height 35
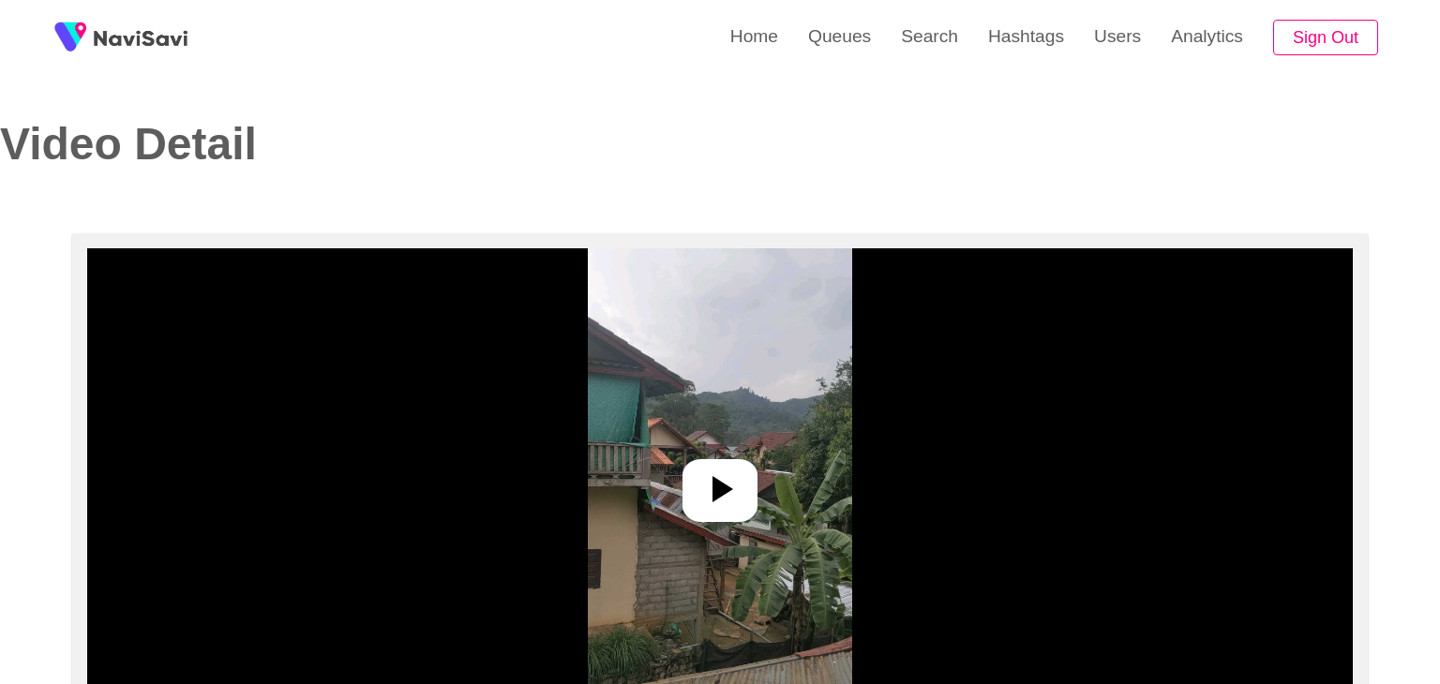
select select "**********"
select select "**"
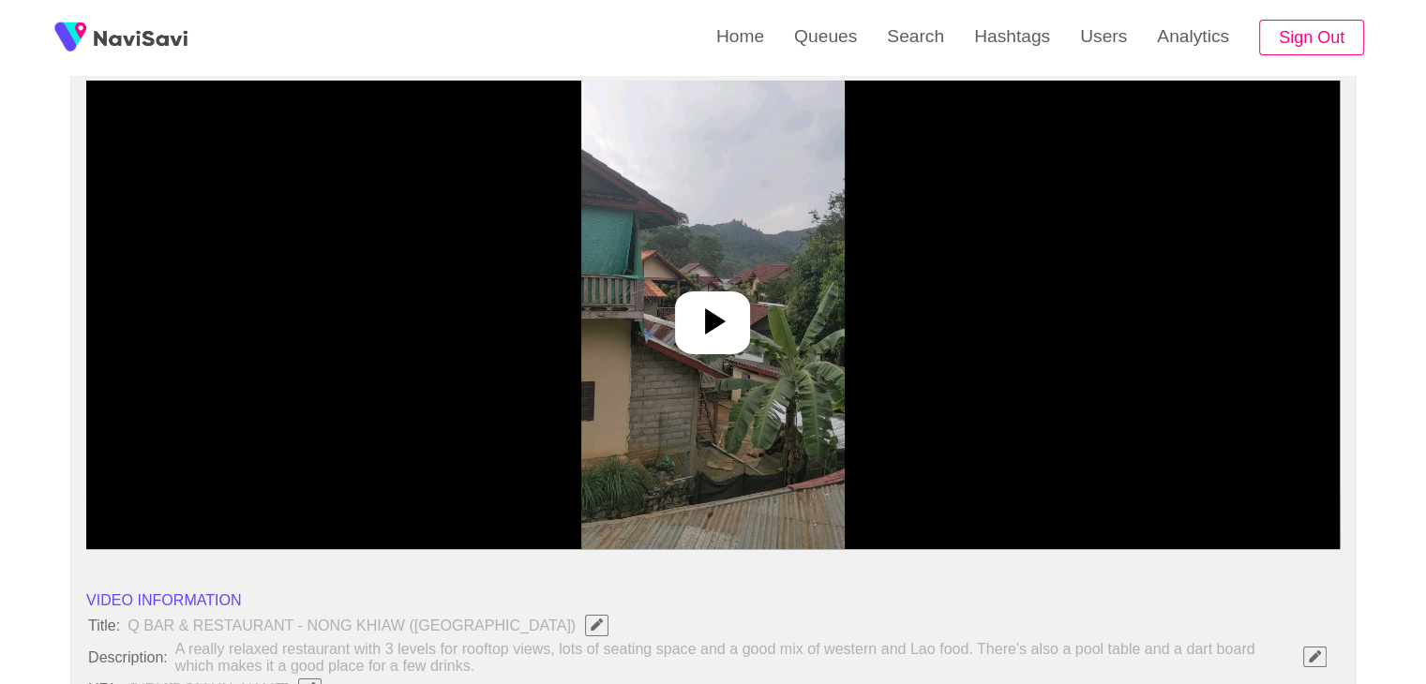
scroll to position [187, 0]
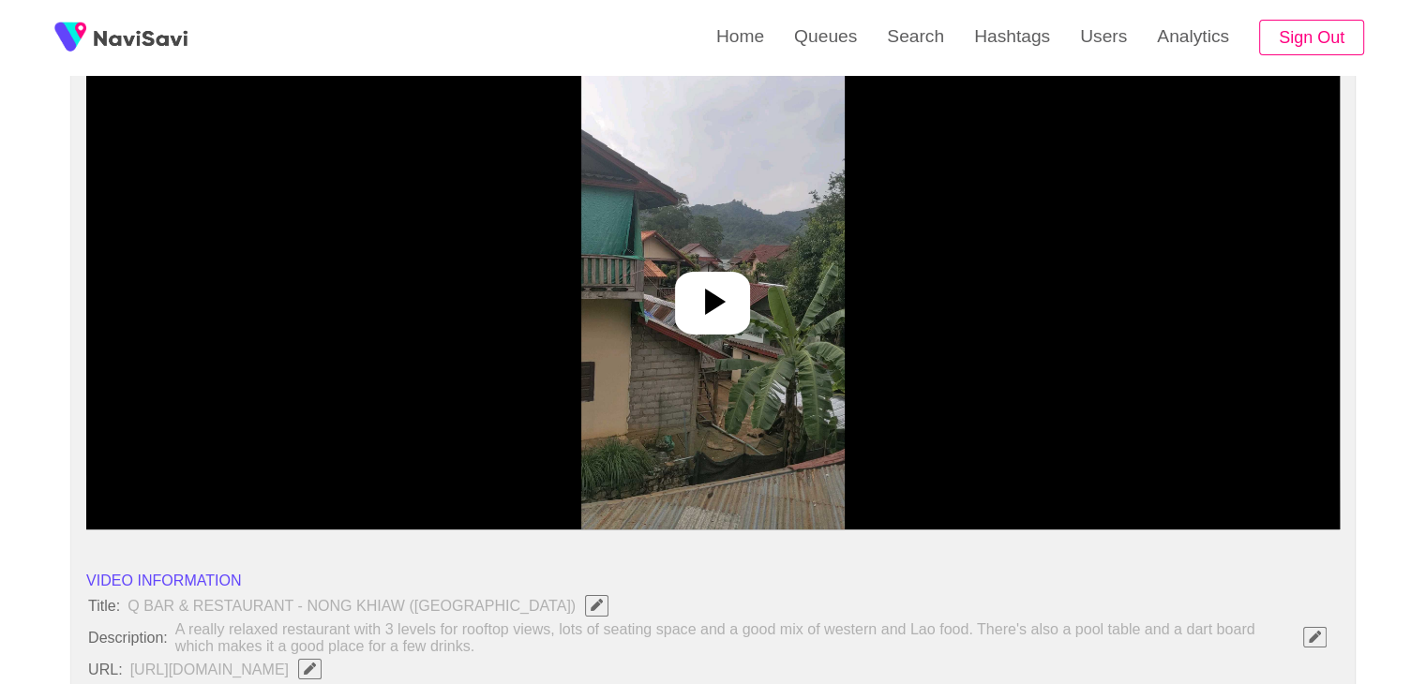
click at [720, 304] on icon at bounding box center [715, 302] width 21 height 26
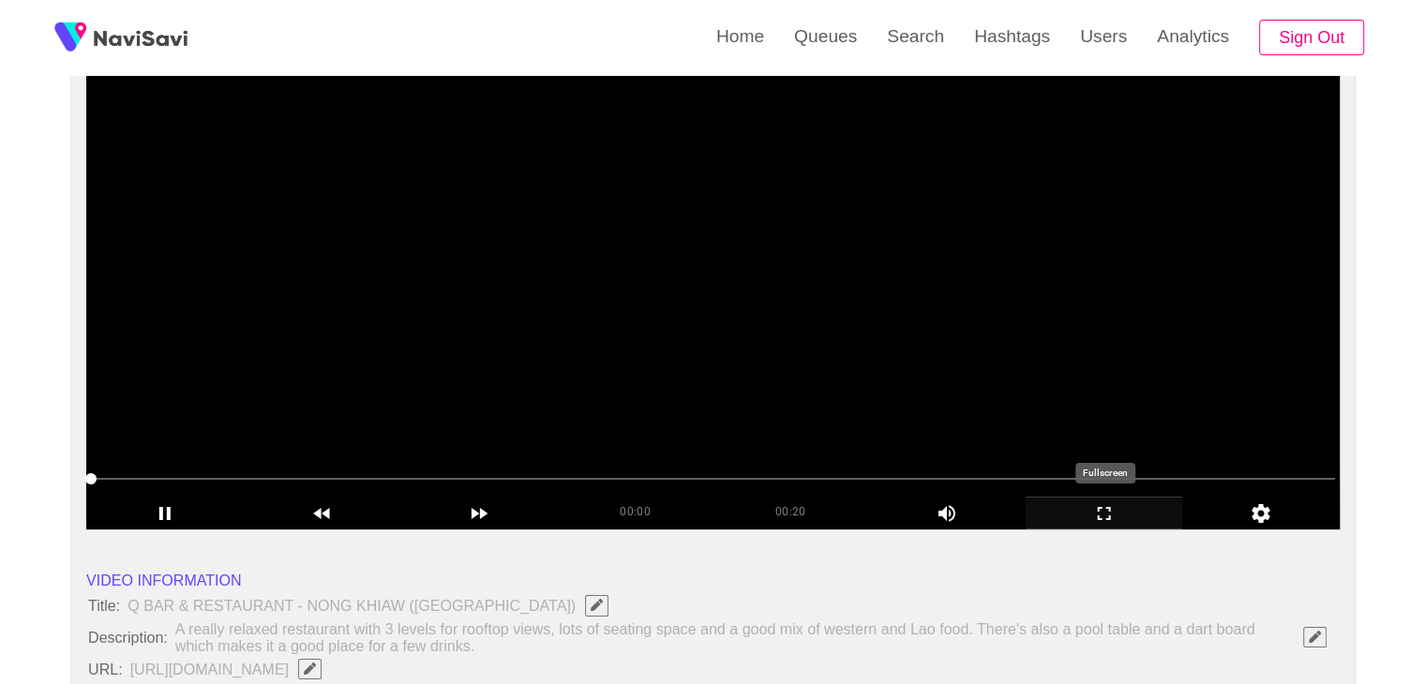
click at [1114, 511] on icon "add" at bounding box center [1104, 513] width 156 height 22
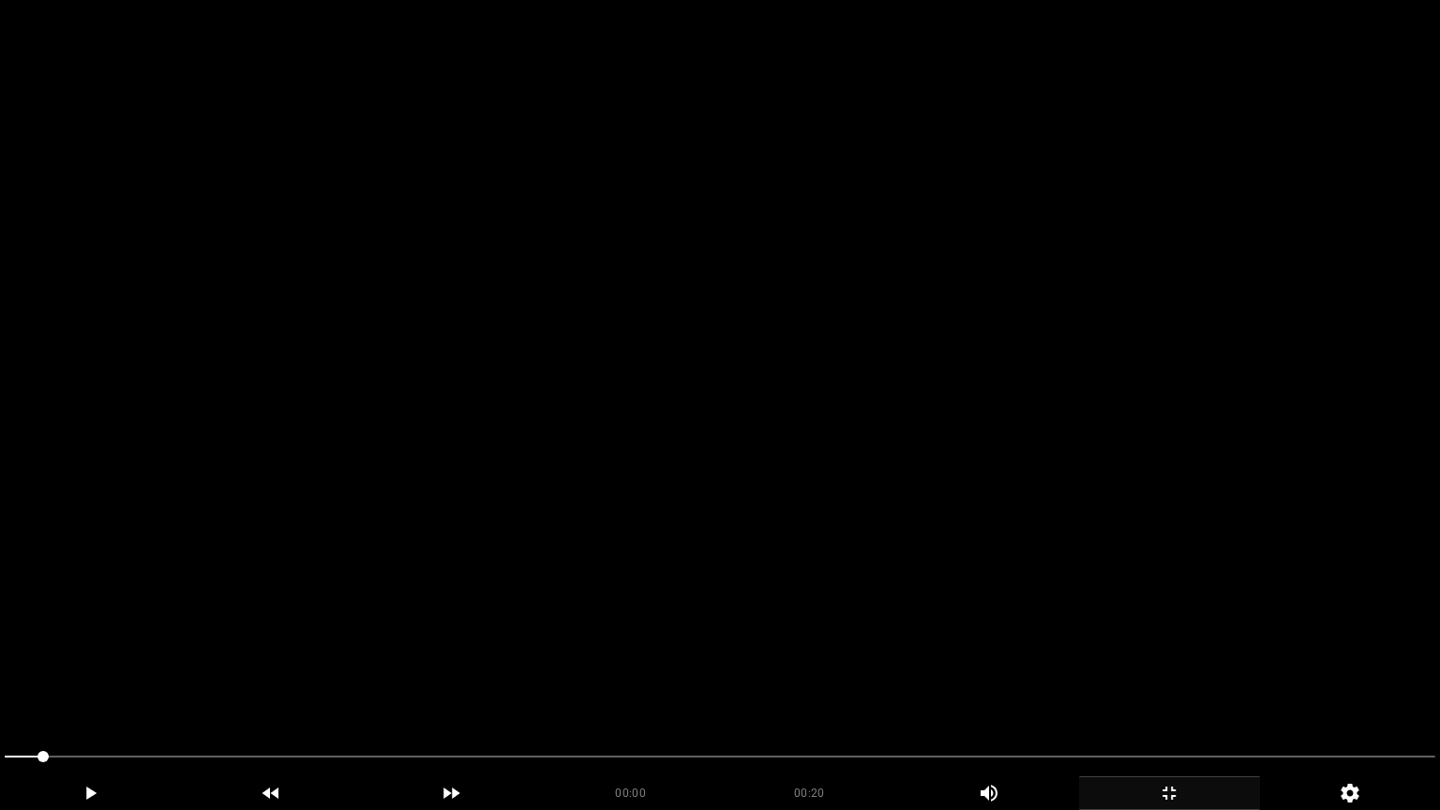
click at [862, 503] on video at bounding box center [720, 405] width 1440 height 810
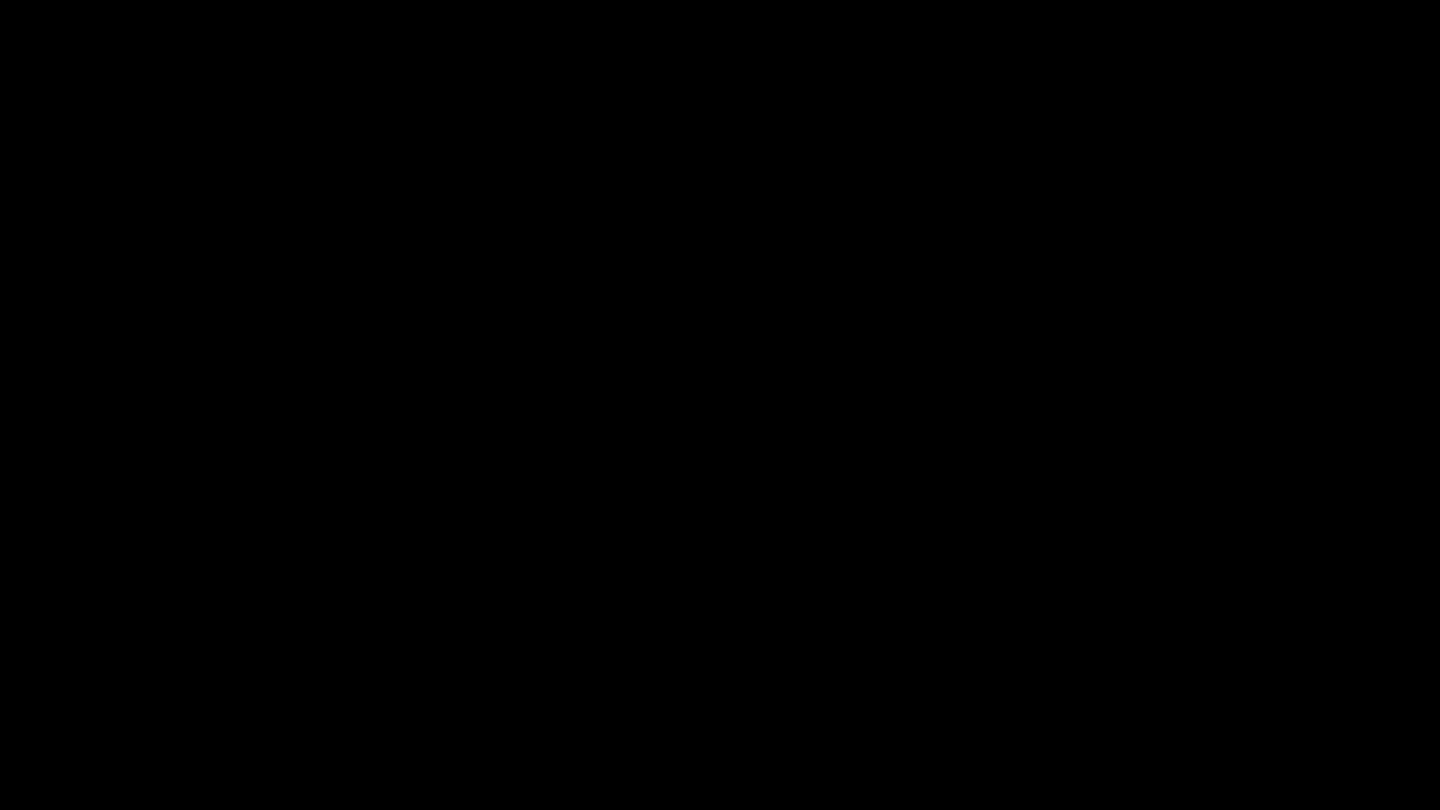
drag, startPoint x: 70, startPoint y: 745, endPoint x: 0, endPoint y: 753, distance: 70.7
click at [0, 683] on div at bounding box center [720, 759] width 1446 height 50
click at [477, 631] on video at bounding box center [720, 405] width 1440 height 810
click at [1026, 591] on video at bounding box center [720, 405] width 1440 height 810
click at [1074, 597] on video at bounding box center [720, 405] width 1440 height 810
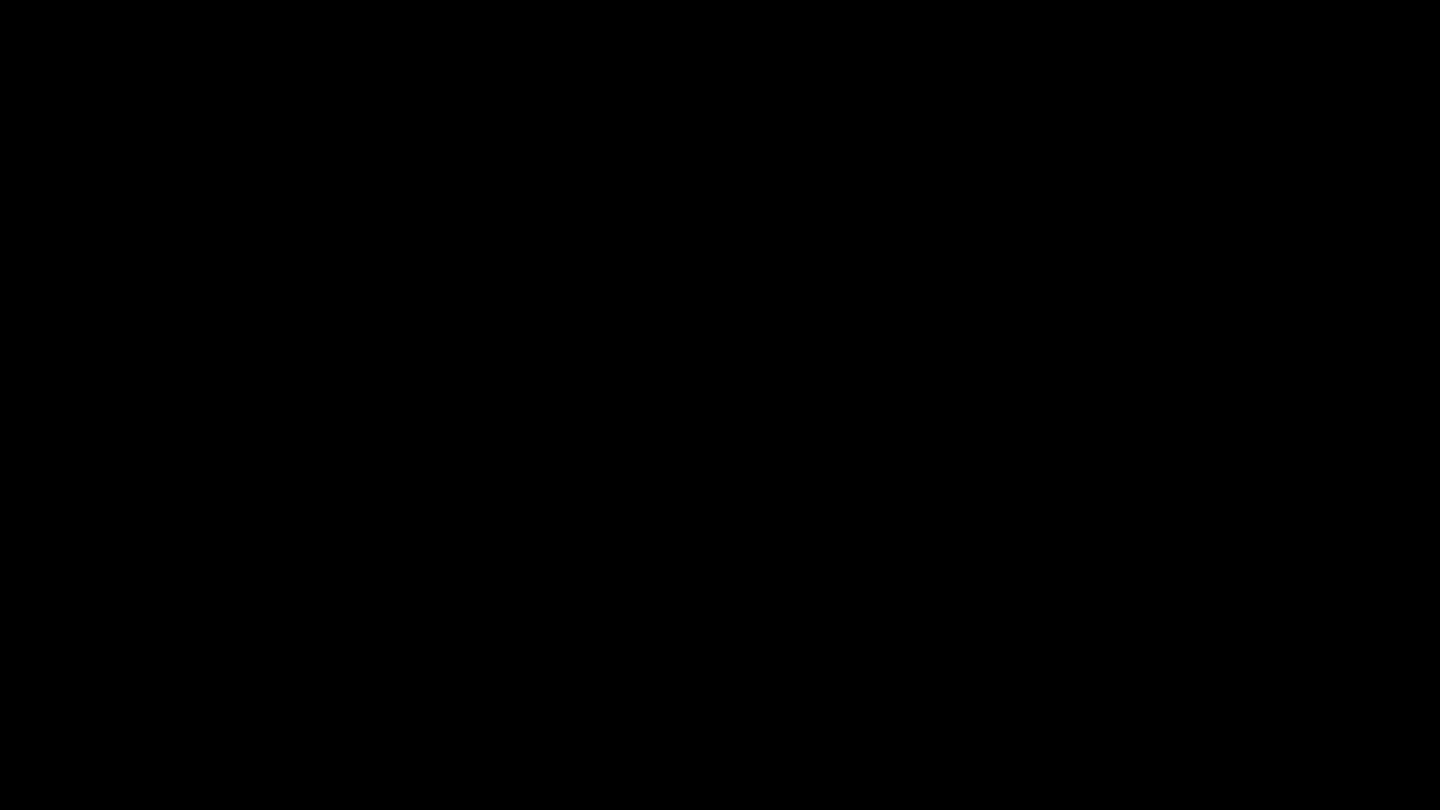
click at [1074, 597] on video at bounding box center [720, 405] width 1440 height 810
click at [1155, 683] on icon "add" at bounding box center [1169, 793] width 179 height 22
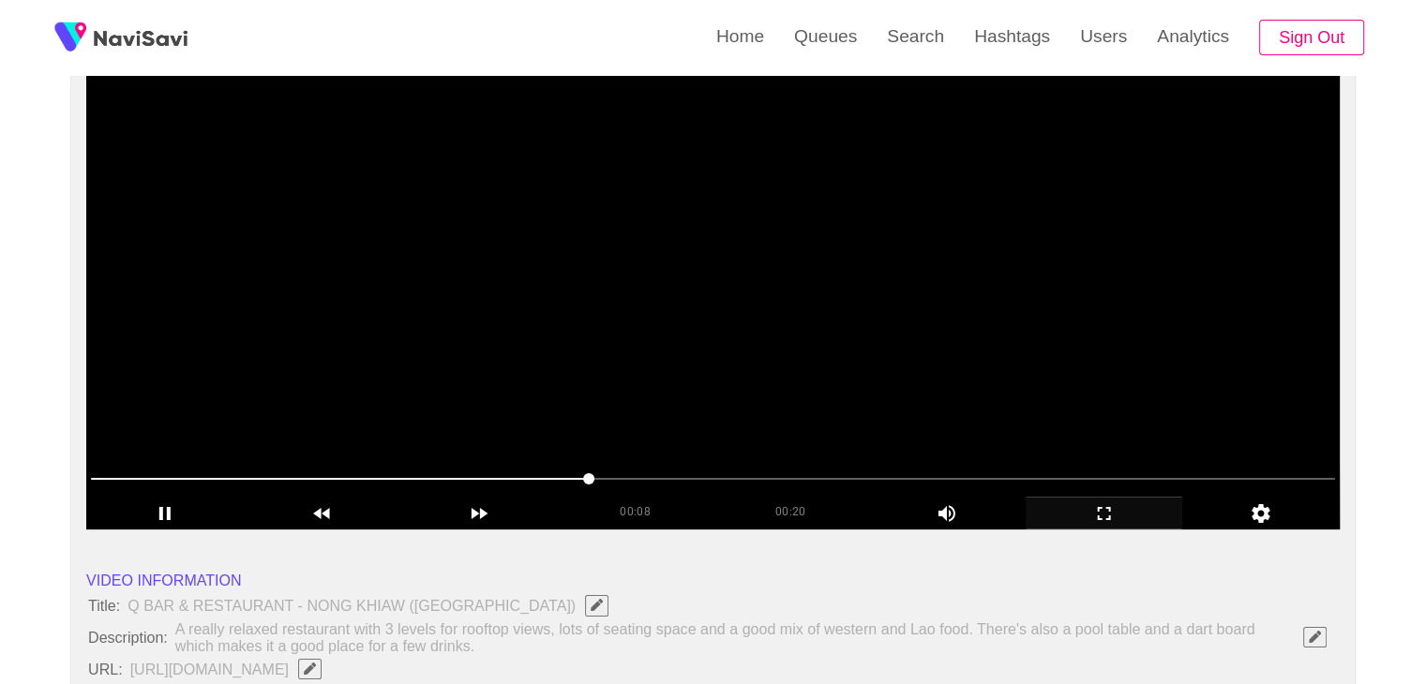
click at [889, 392] on video at bounding box center [712, 295] width 1253 height 469
click at [821, 390] on video at bounding box center [712, 295] width 1253 height 469
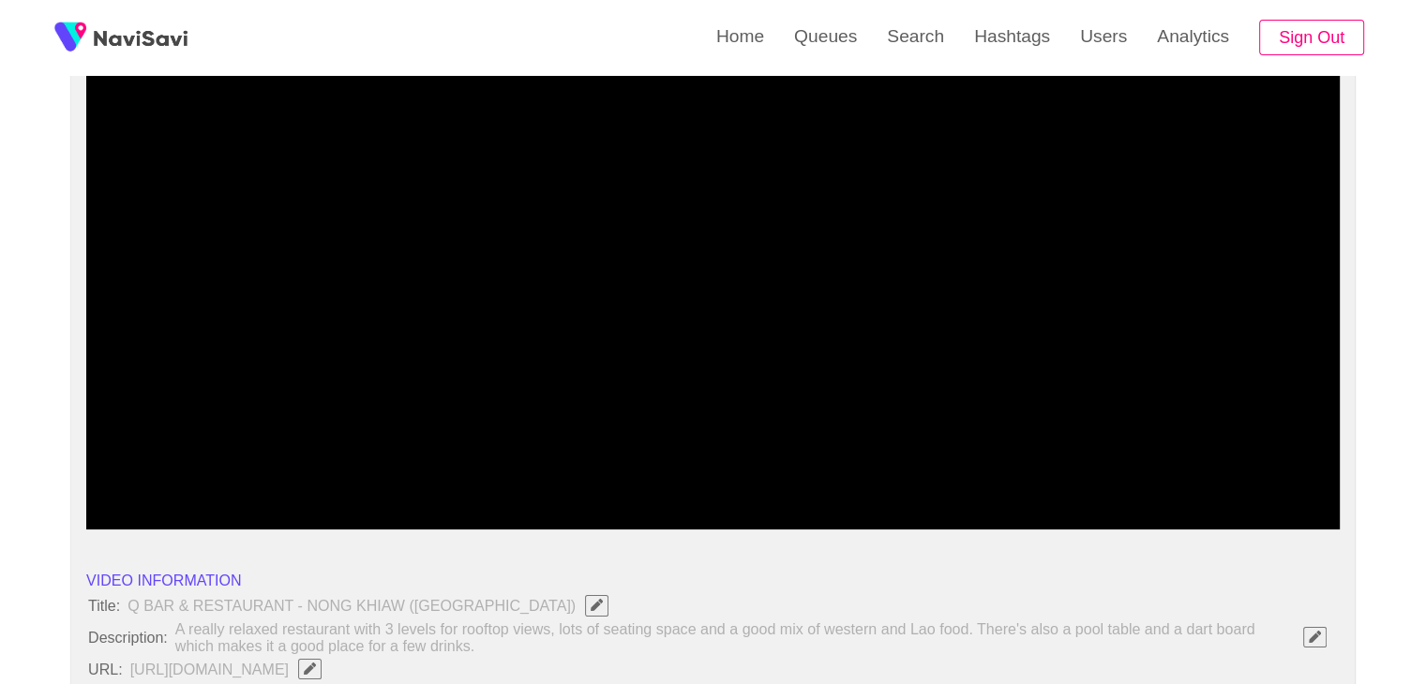
drag, startPoint x: 645, startPoint y: 488, endPoint x: 577, endPoint y: 494, distance: 67.7
click at [718, 369] on video at bounding box center [712, 295] width 1253 height 469
click at [774, 388] on video at bounding box center [712, 295] width 1253 height 469
click at [1014, 353] on video at bounding box center [712, 295] width 1253 height 469
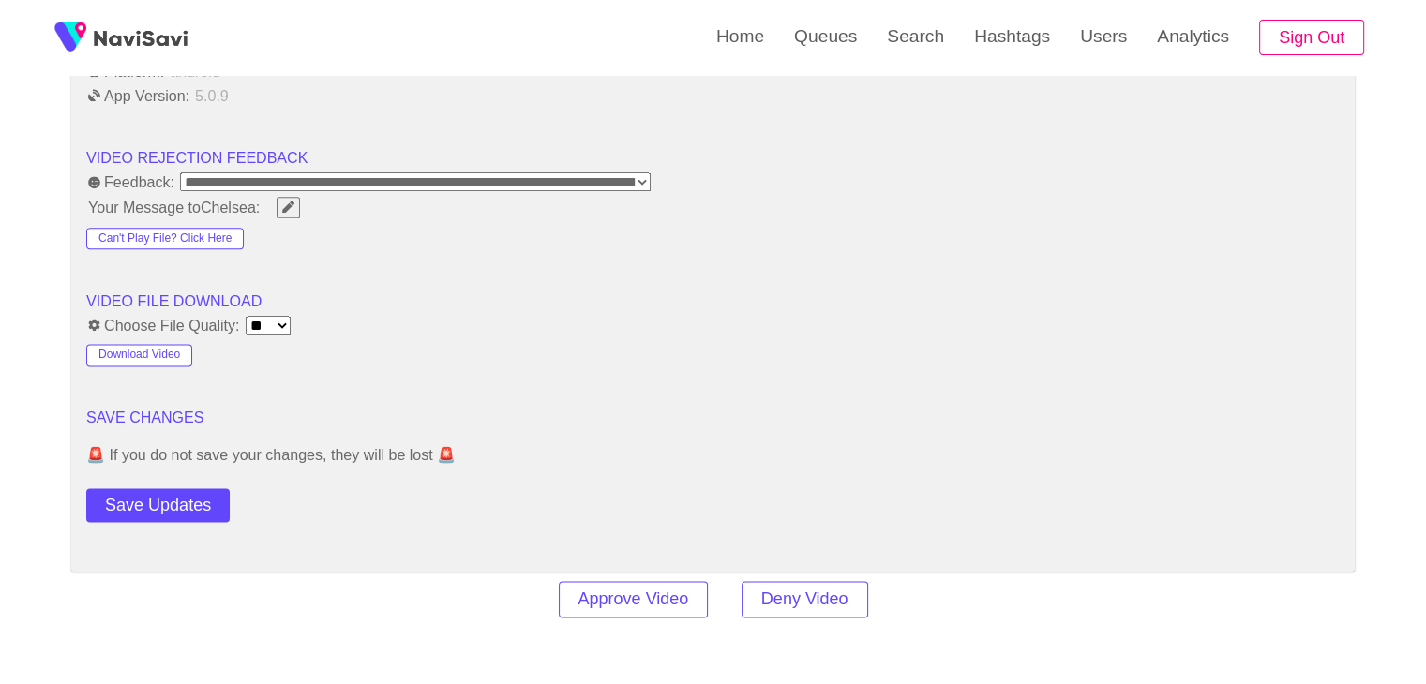
scroll to position [2437, 0]
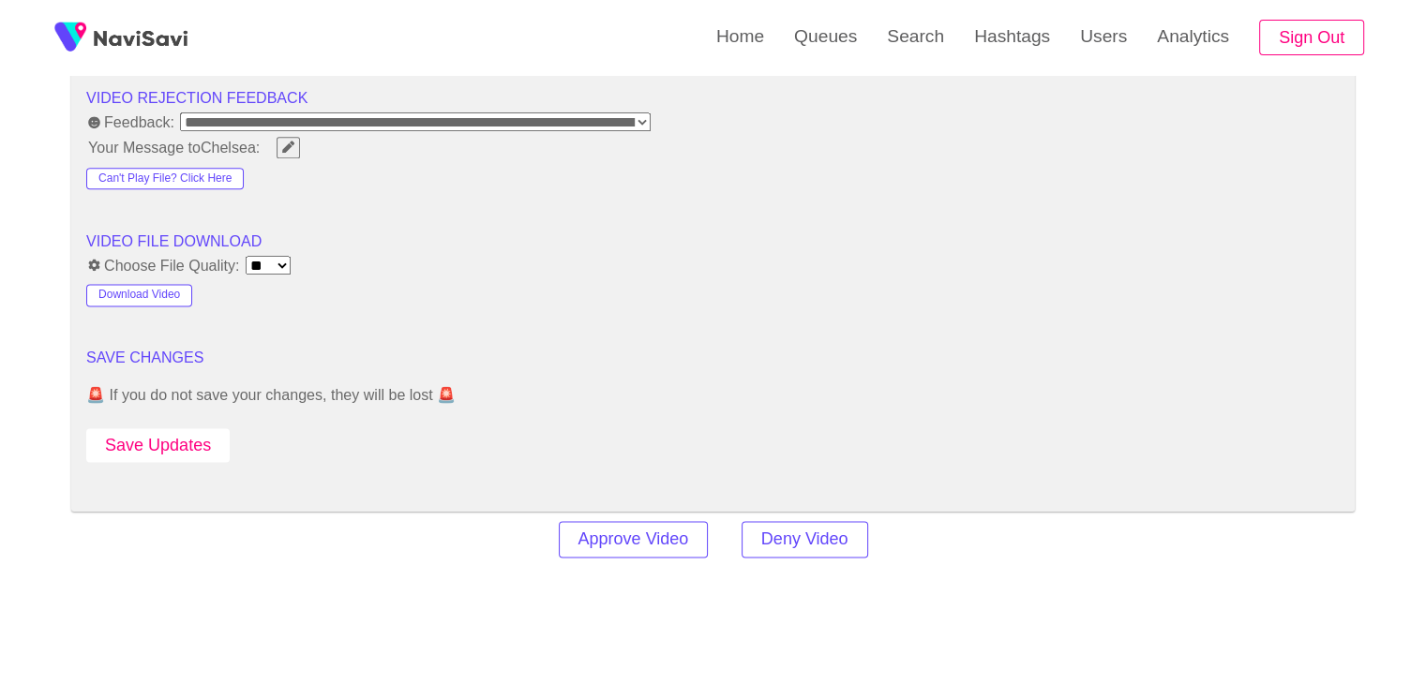
click at [200, 443] on button "Save Updates" at bounding box center [157, 445] width 143 height 35
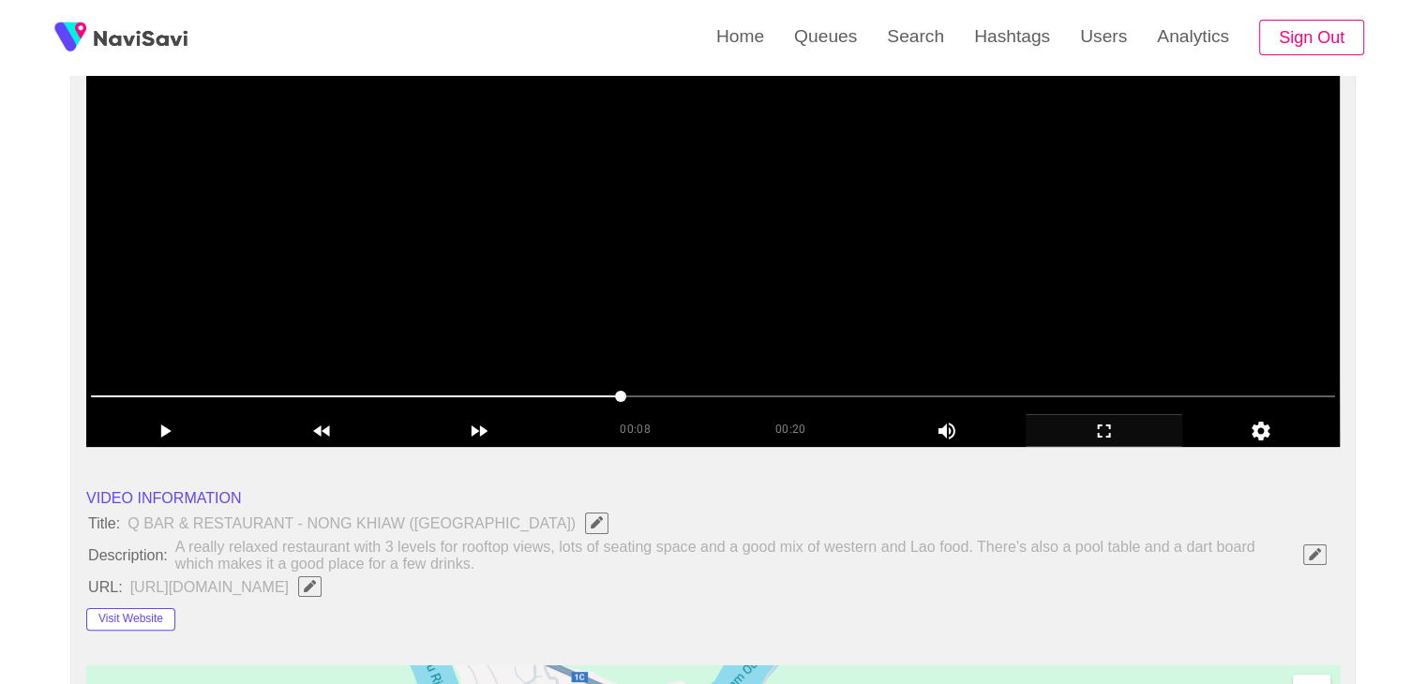
scroll to position [281, 0]
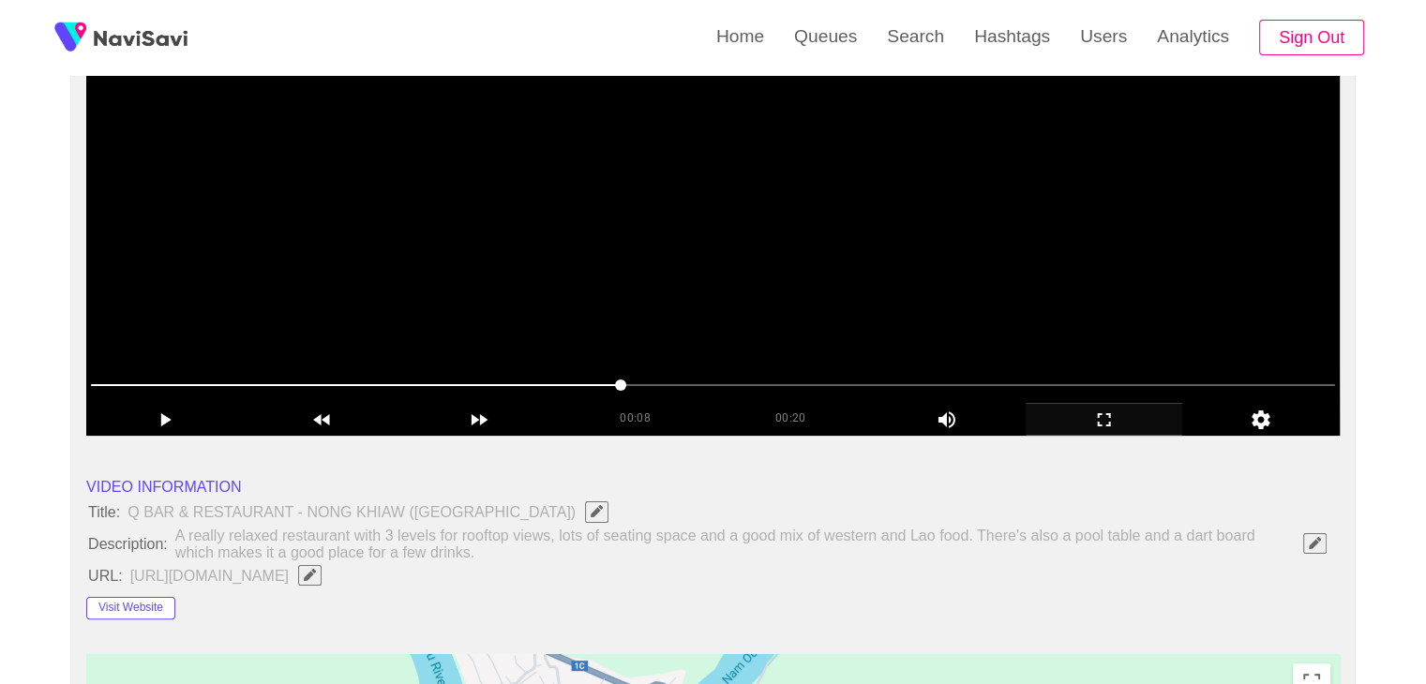
click at [841, 265] on video at bounding box center [712, 201] width 1253 height 469
drag, startPoint x: 452, startPoint y: 385, endPoint x: 390, endPoint y: 389, distance: 62.0
click at [390, 389] on span at bounding box center [713, 385] width 1244 height 30
click at [756, 320] on video at bounding box center [712, 201] width 1253 height 469
click at [722, 307] on video at bounding box center [712, 201] width 1253 height 469
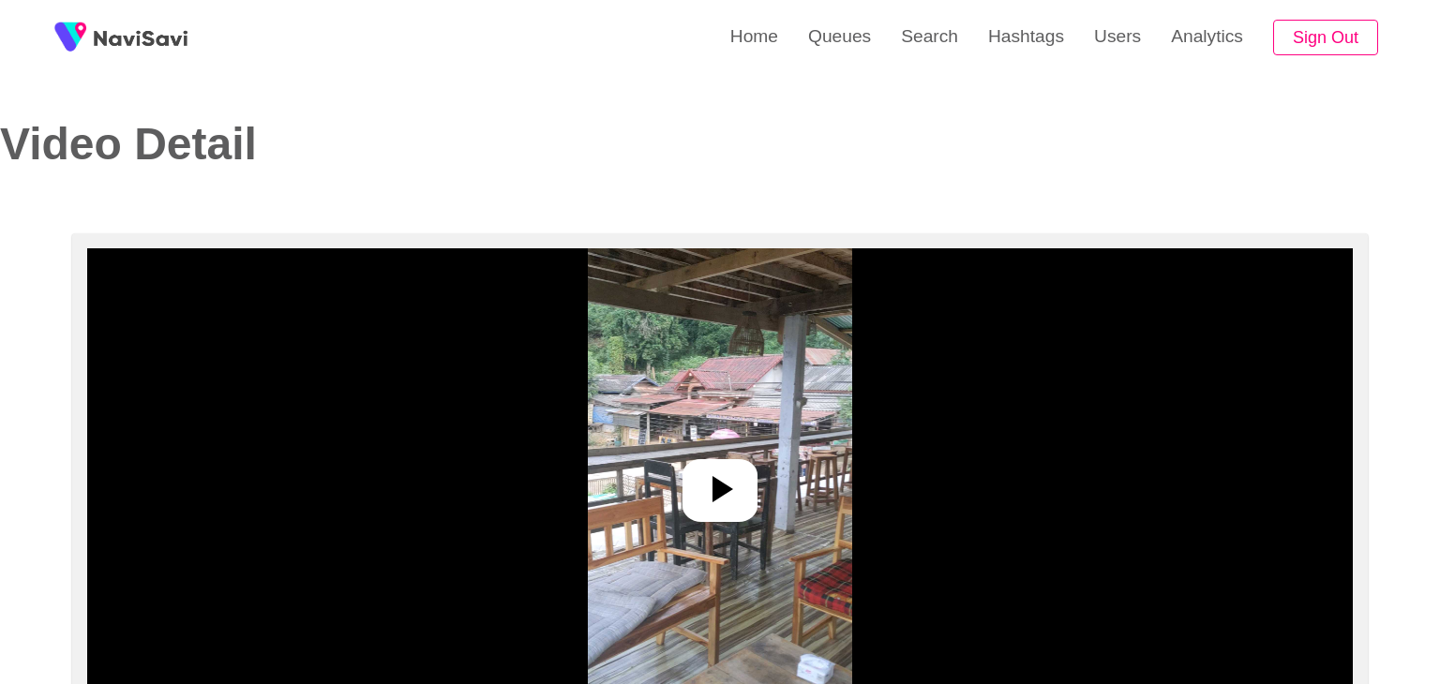
select select "**********"
select select "****"
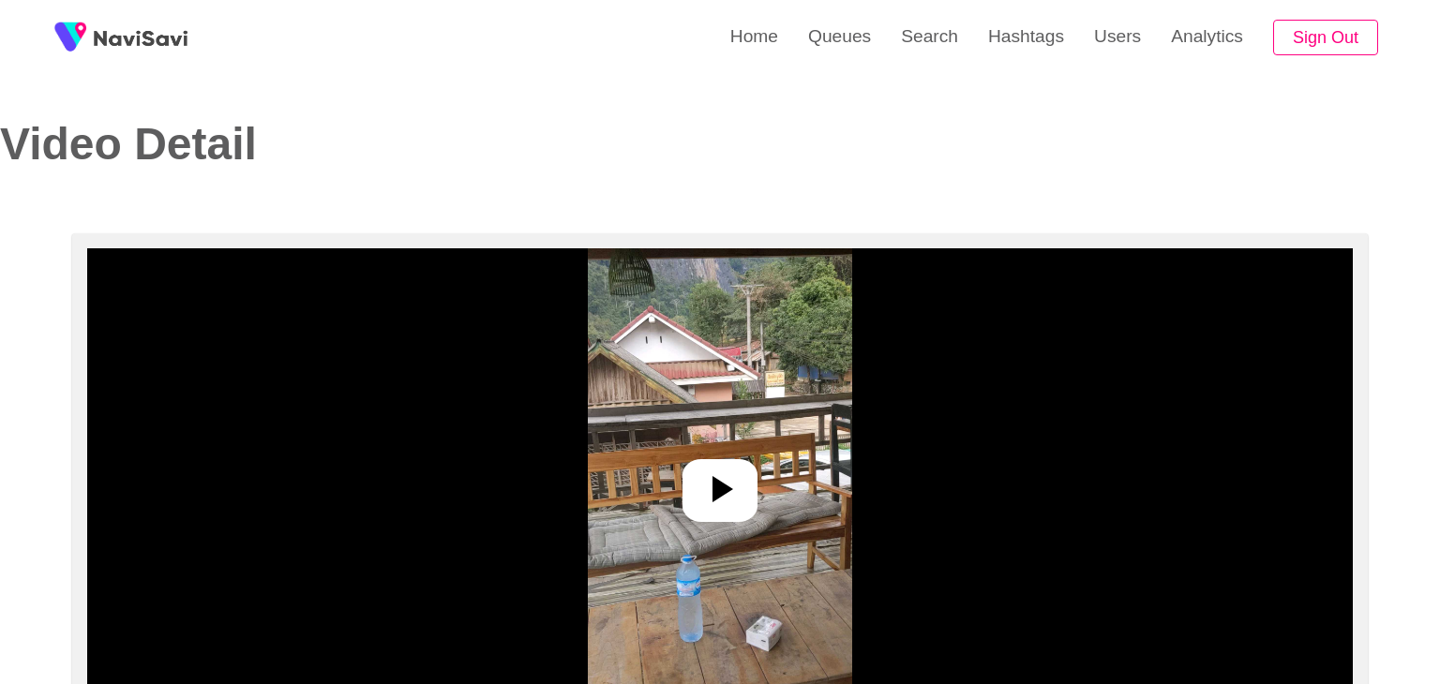
select select "**********"
select select "****"
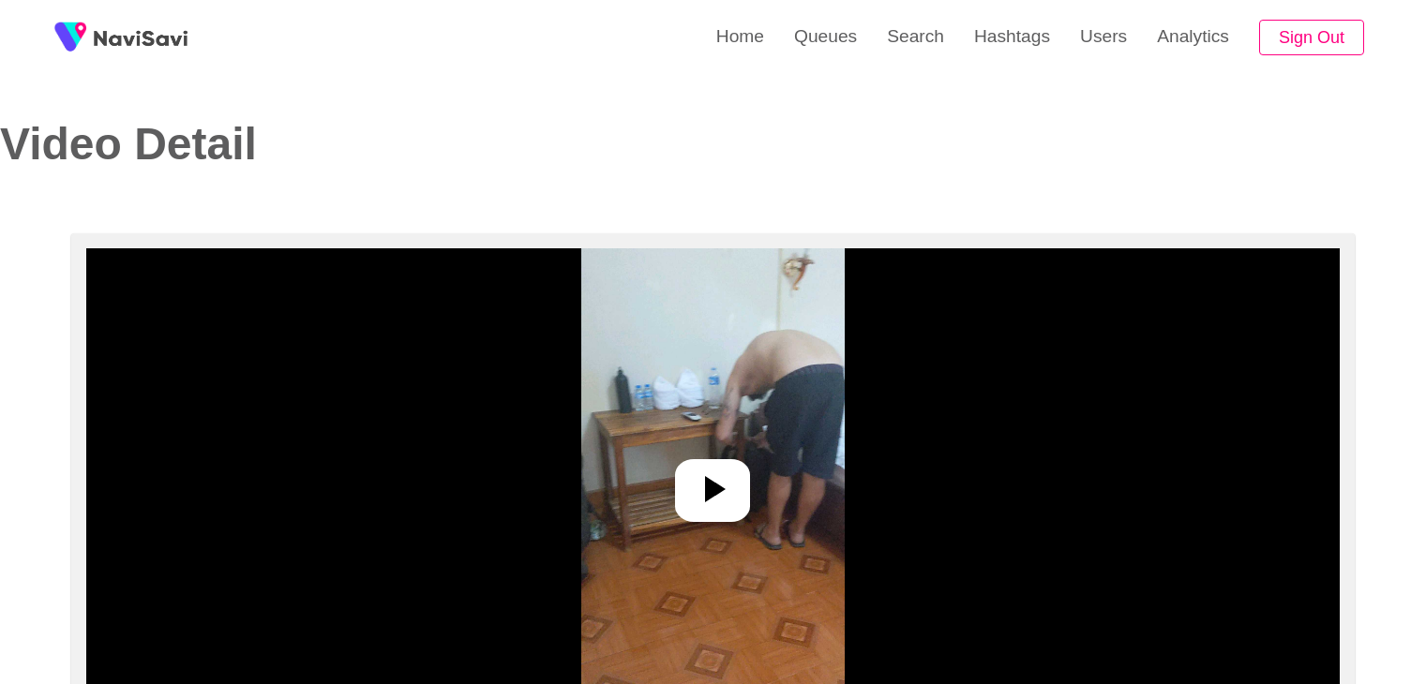
select select "**********"
select select "****"
click at [682, 472] on div at bounding box center [712, 490] width 75 height 63
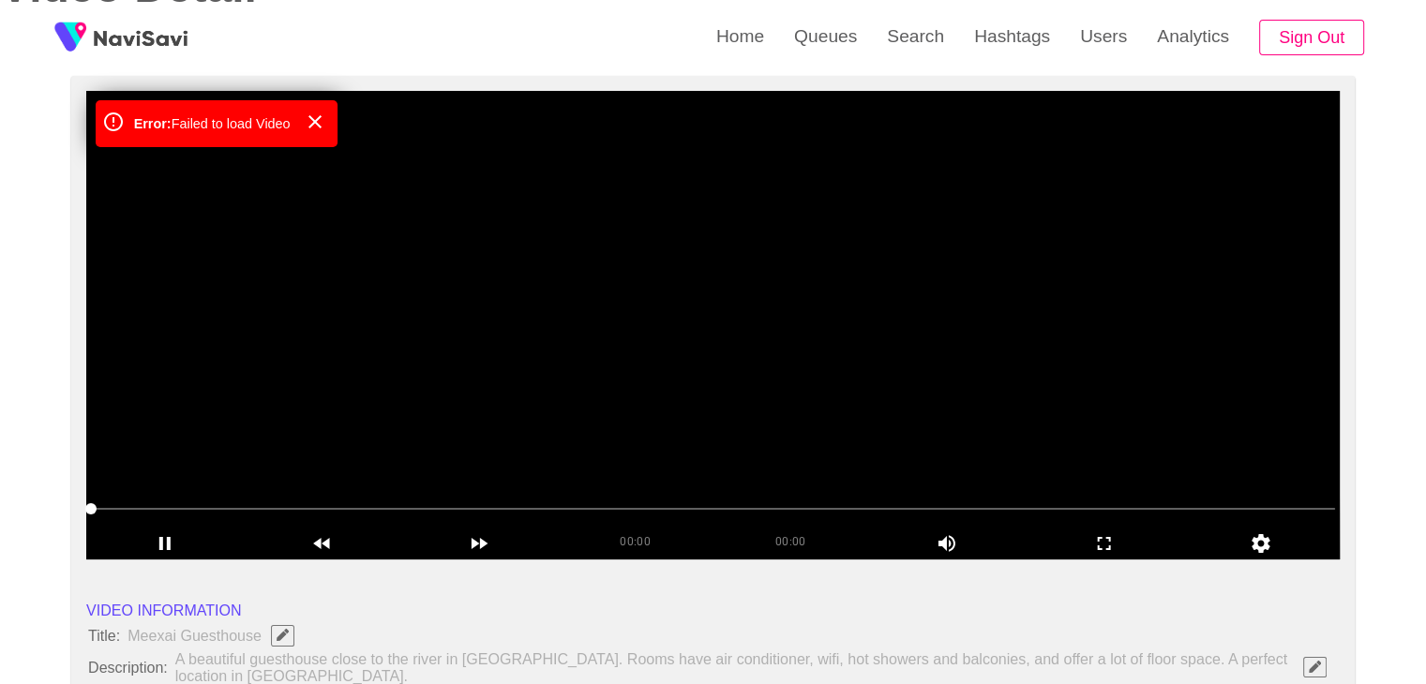
scroll to position [187, 0]
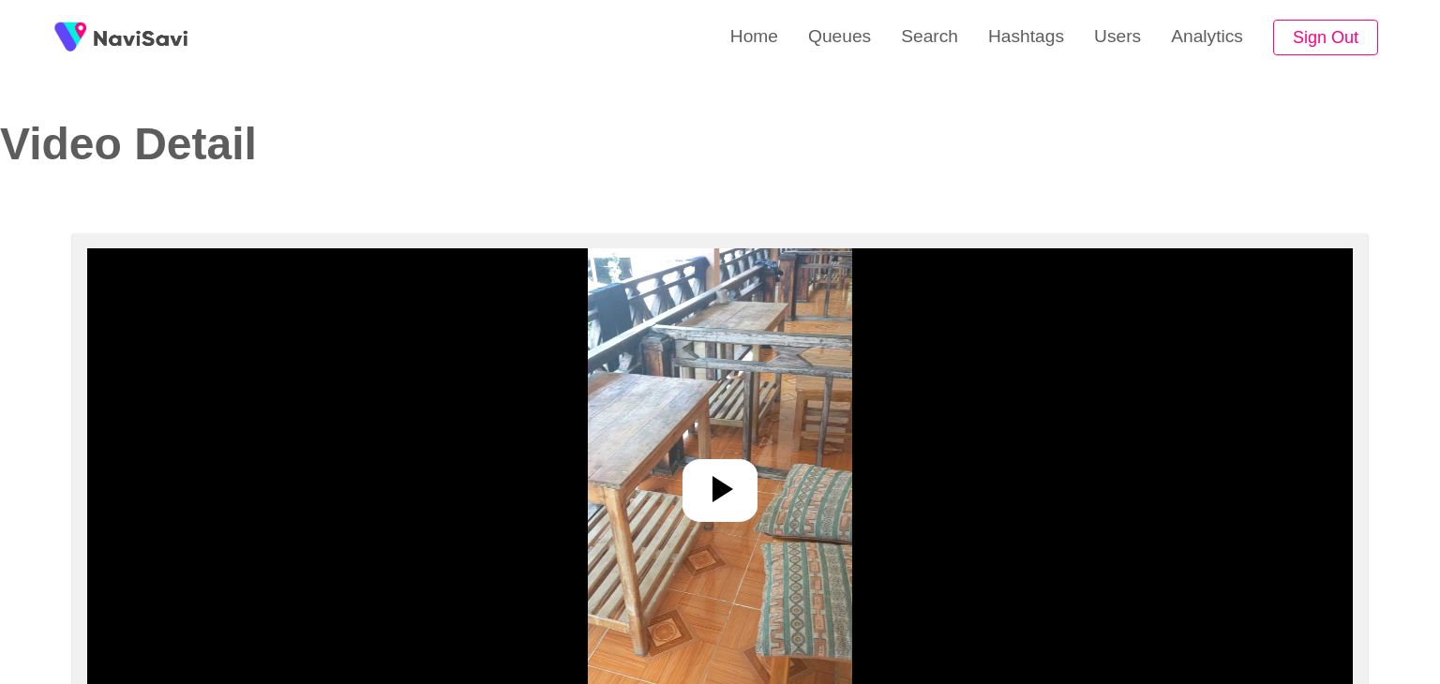
select select "**********"
select select "****"
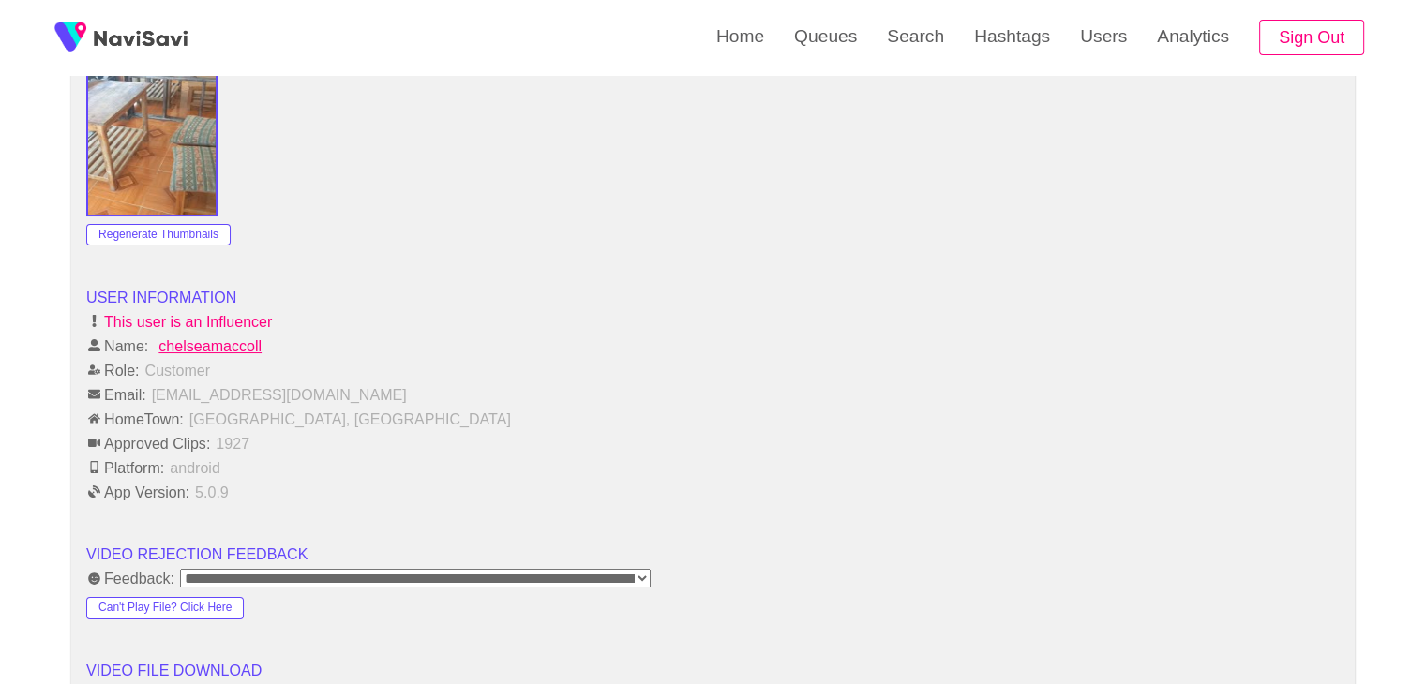
scroll to position [1781, 0]
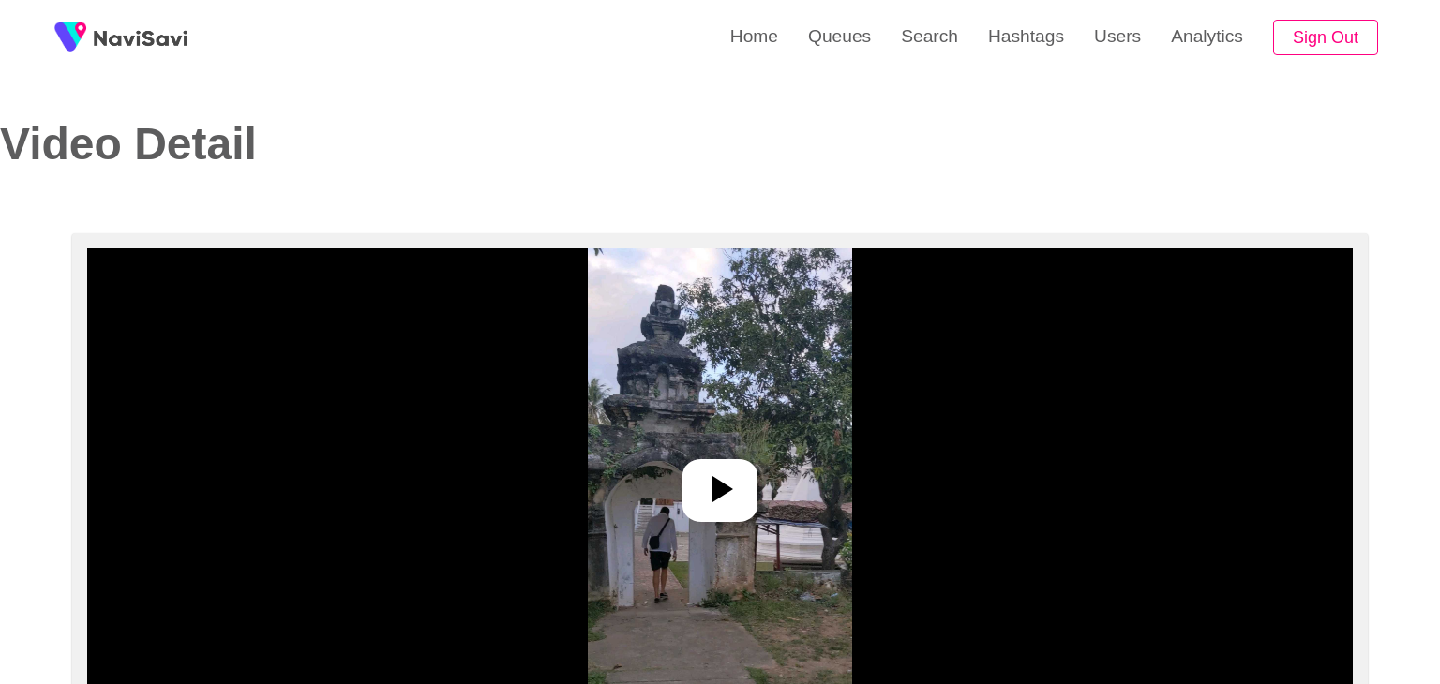
select select "**********"
select select "**"
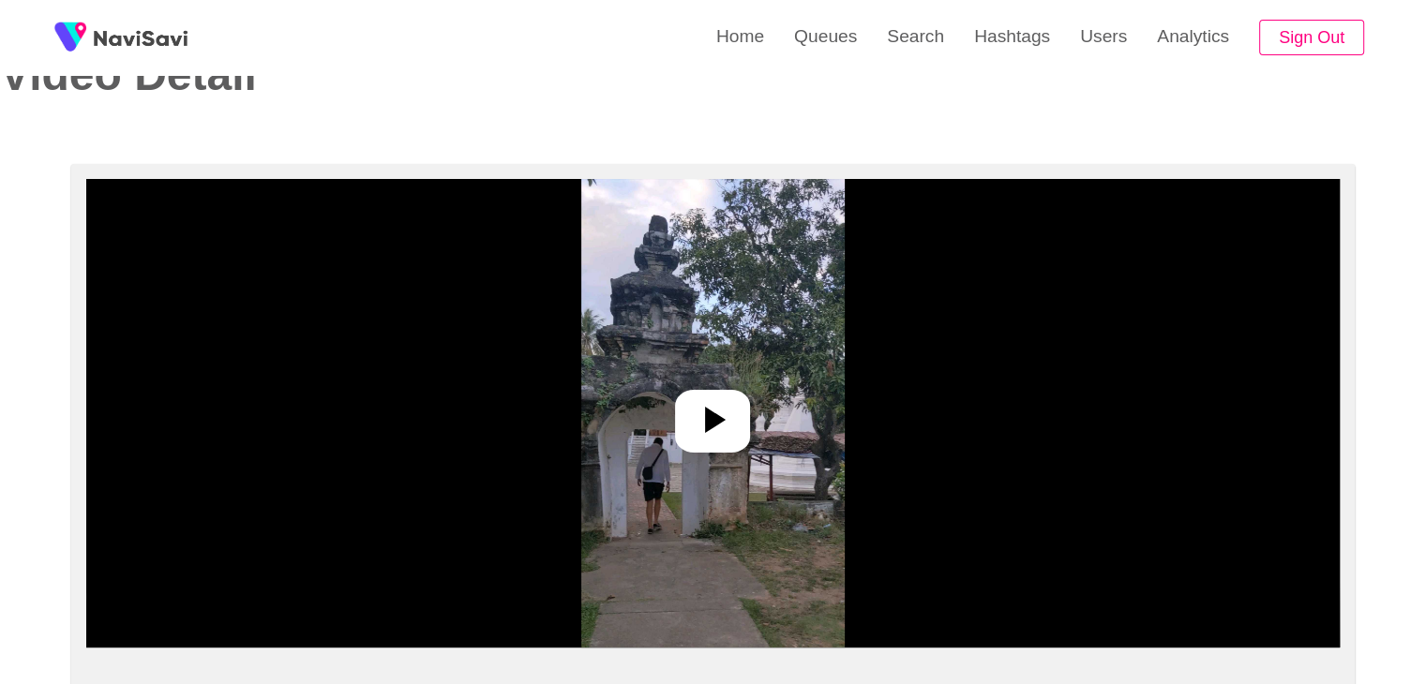
scroll to position [187, 0]
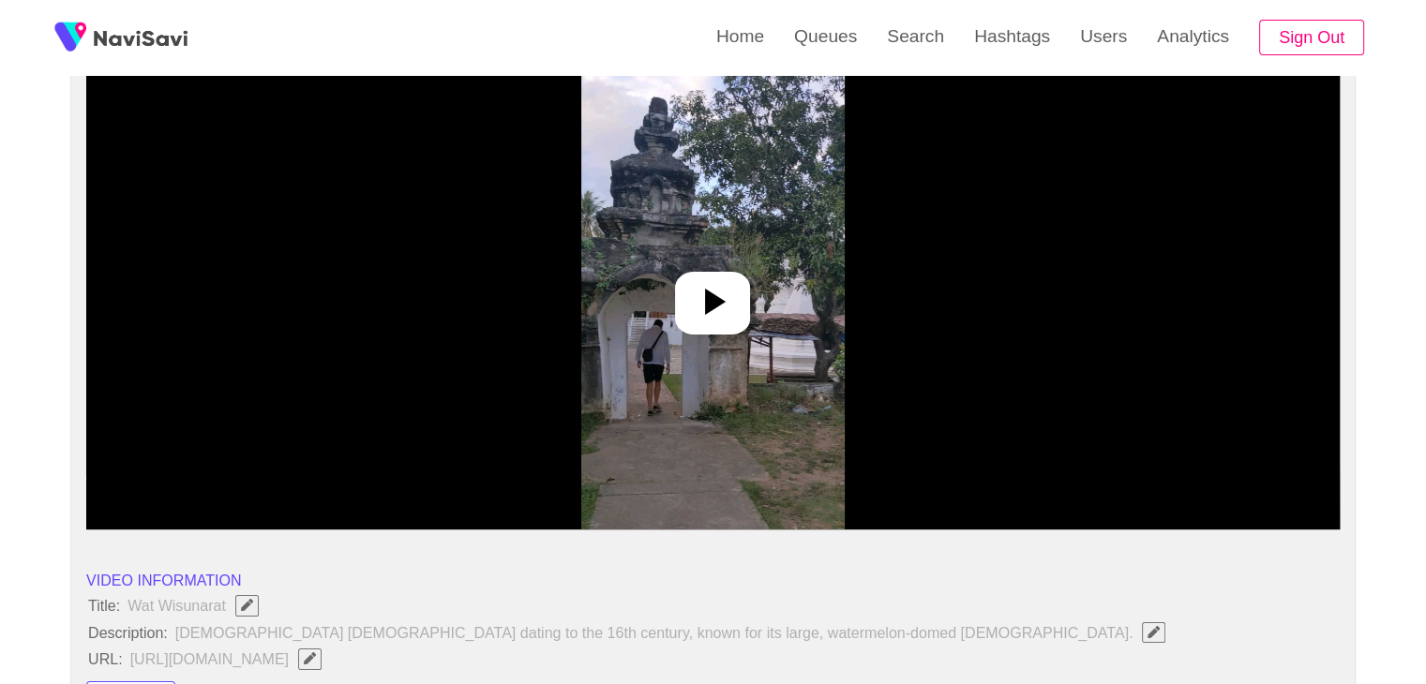
click at [751, 275] on img at bounding box center [712, 295] width 263 height 469
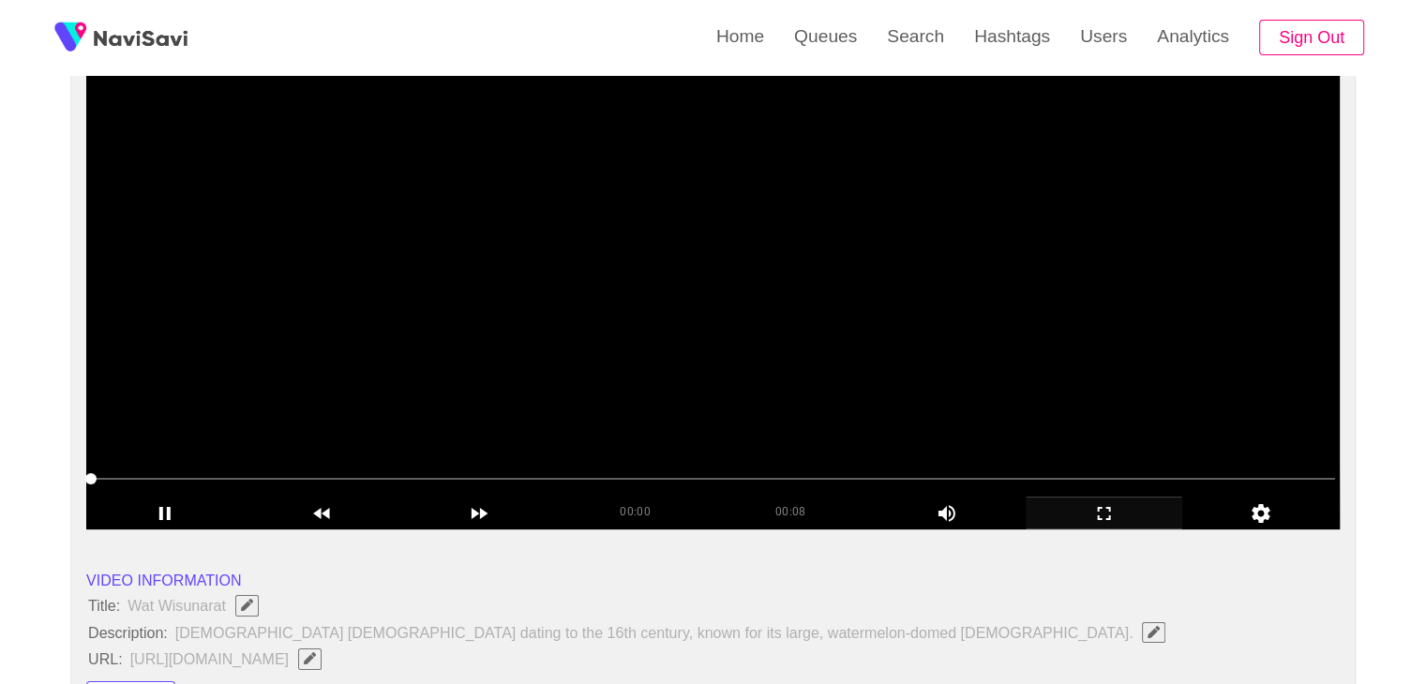
click at [1095, 518] on icon "add" at bounding box center [1104, 513] width 156 height 22
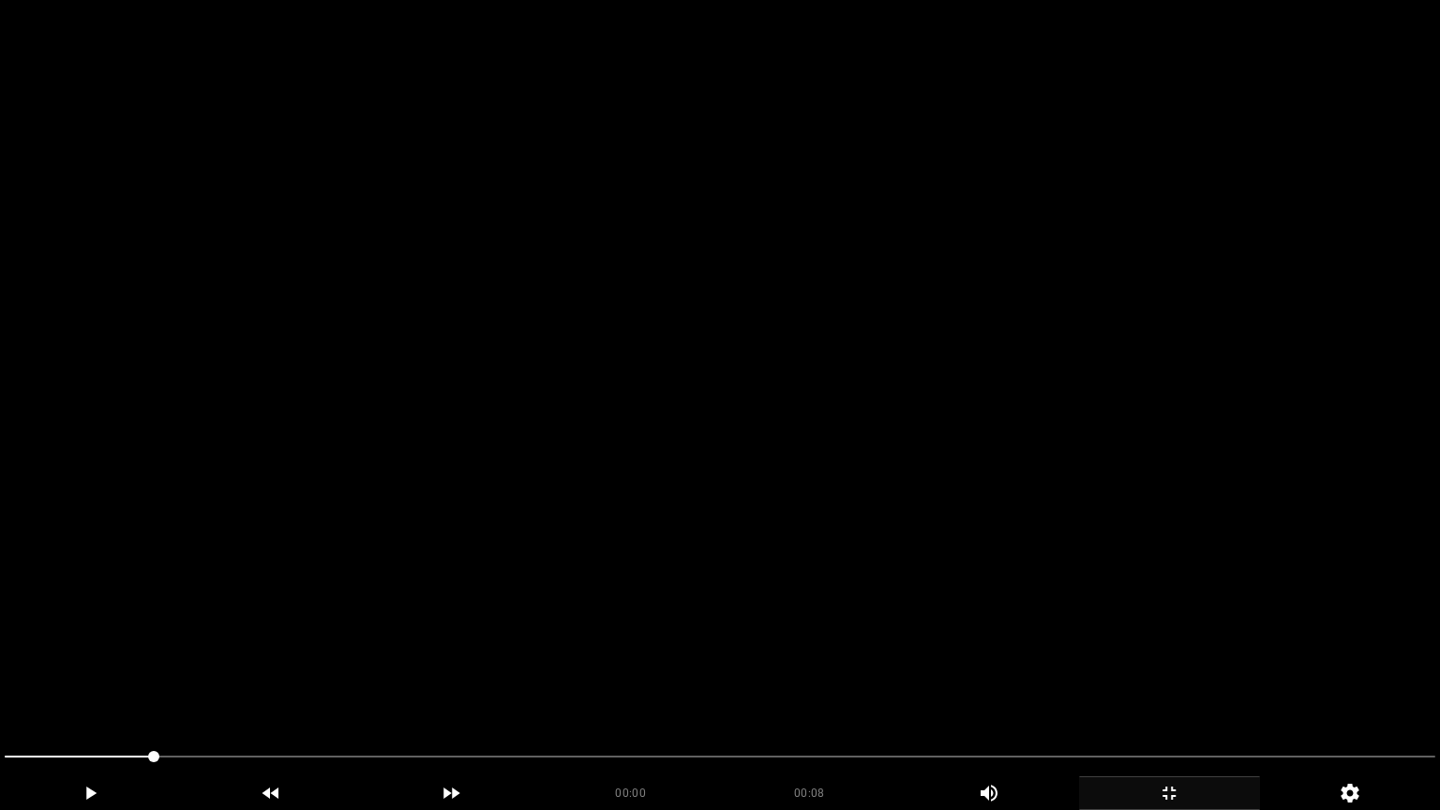
drag, startPoint x: 123, startPoint y: 756, endPoint x: 165, endPoint y: 642, distance: 121.0
click at [0, 683] on section "00:00 00:08 Picture In Picture 1 Error: Failed to load Video" at bounding box center [720, 405] width 1440 height 810
click at [544, 577] on video at bounding box center [720, 405] width 1440 height 810
drag, startPoint x: 11, startPoint y: 750, endPoint x: 0, endPoint y: 744, distance: 12.6
click at [0, 683] on div at bounding box center [720, 759] width 1446 height 50
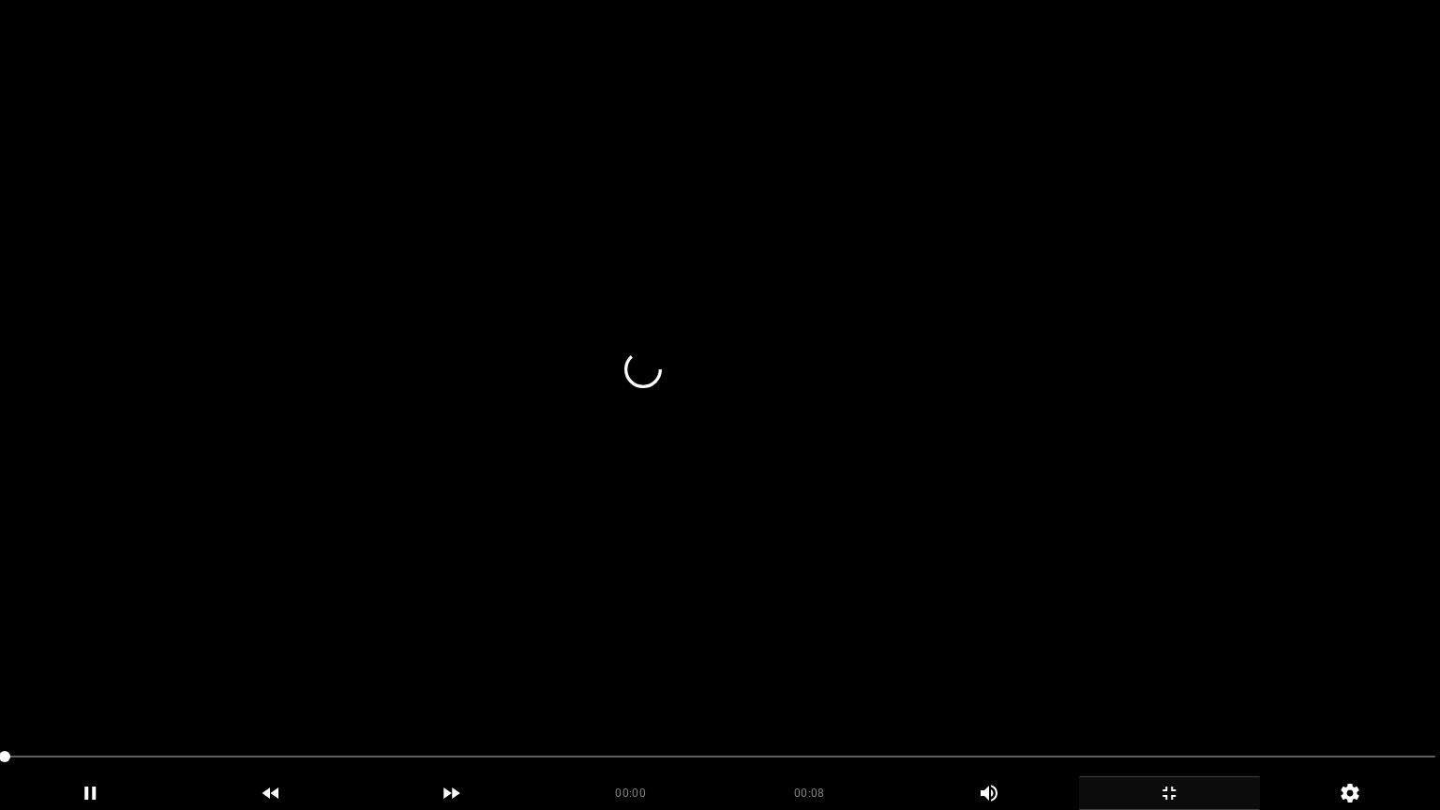
click at [308, 638] on video at bounding box center [720, 405] width 1440 height 810
click at [480, 600] on video at bounding box center [720, 405] width 1440 height 810
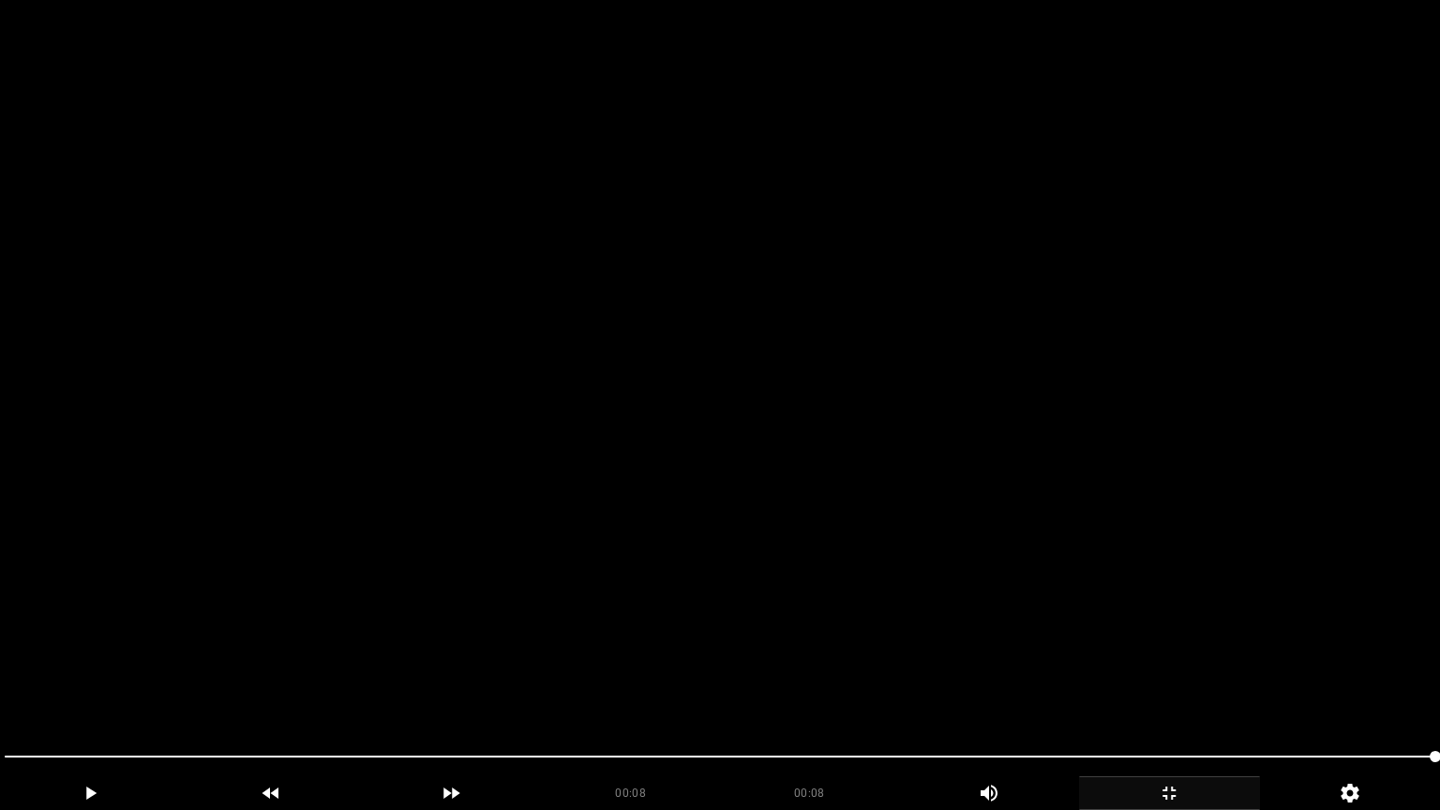
drag, startPoint x: 7, startPoint y: 709, endPoint x: 0, endPoint y: 653, distance: 55.8
click at [0, 681] on section "00:08 00:08 Picture In Picture 1 Error: Failed to load Video" at bounding box center [720, 405] width 1440 height 810
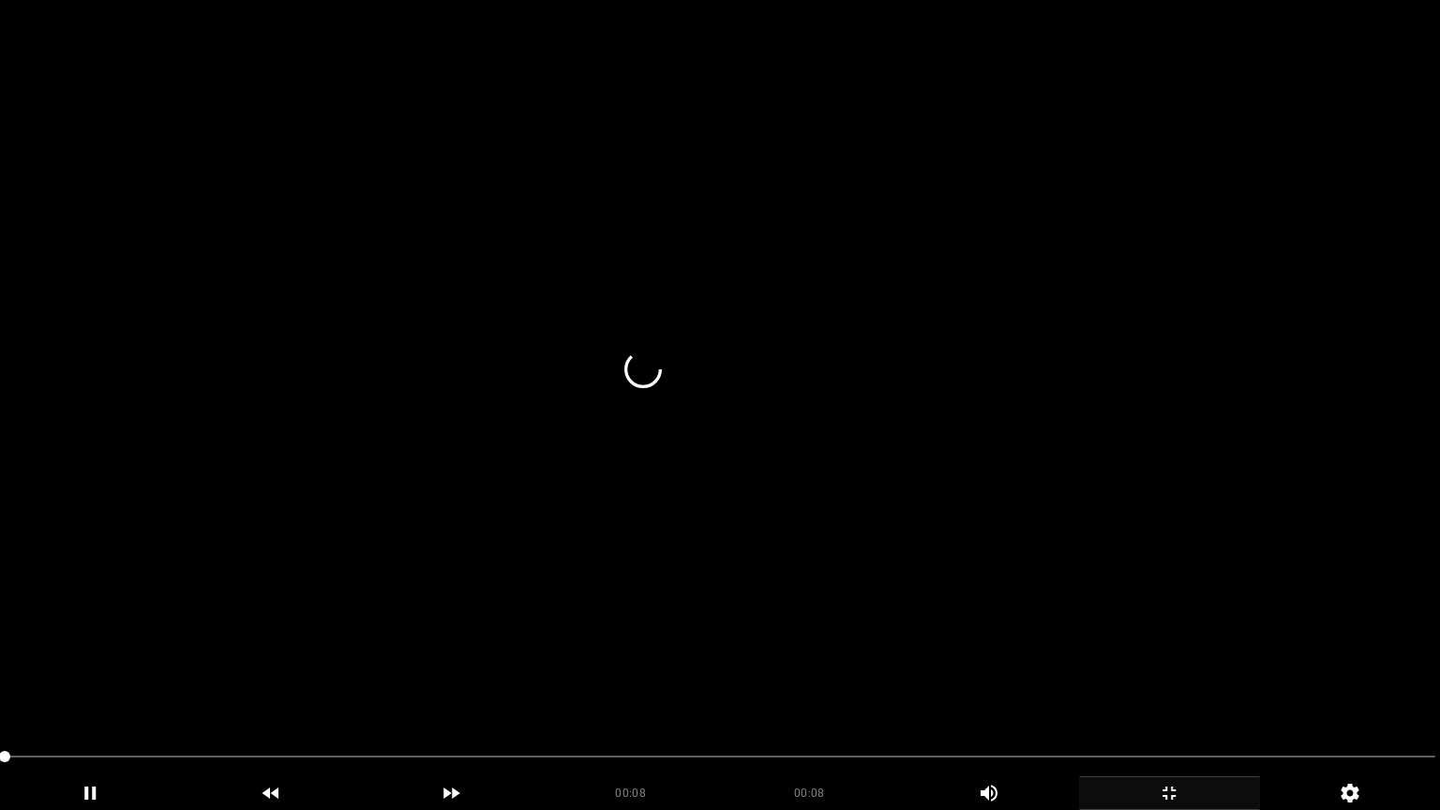
click at [709, 642] on video at bounding box center [720, 405] width 1440 height 810
click at [704, 634] on video at bounding box center [720, 405] width 1440 height 810
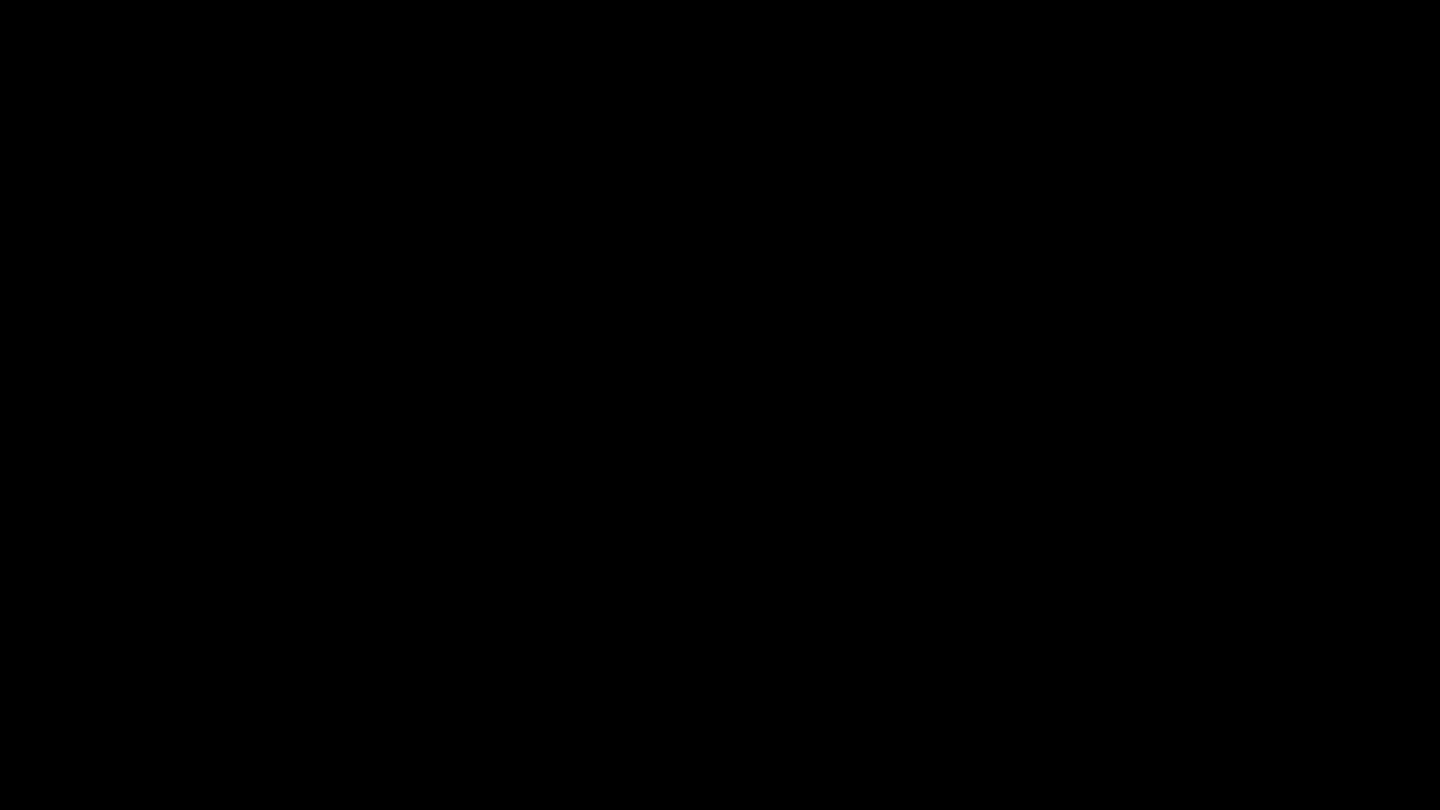
click at [1195, 683] on icon "add" at bounding box center [1169, 793] width 179 height 22
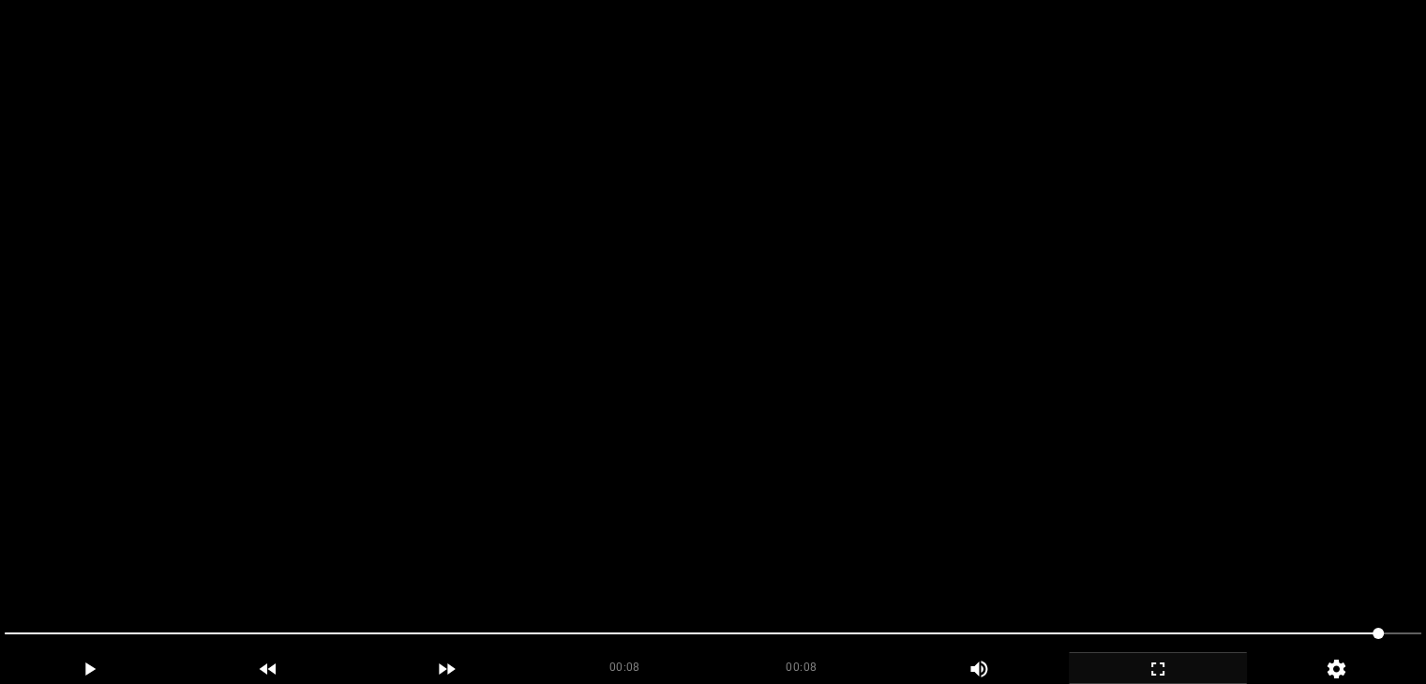
scroll to position [562, 0]
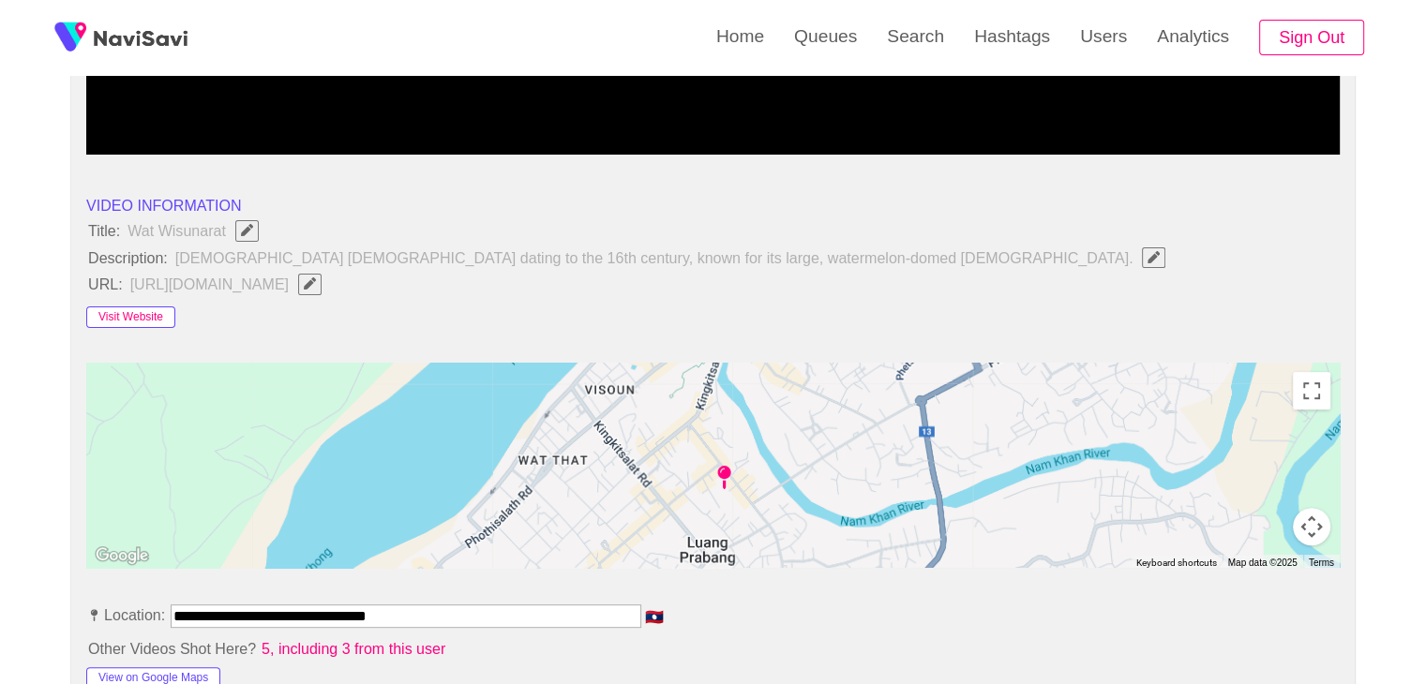
click at [149, 317] on button "Visit Website" at bounding box center [130, 318] width 89 height 22
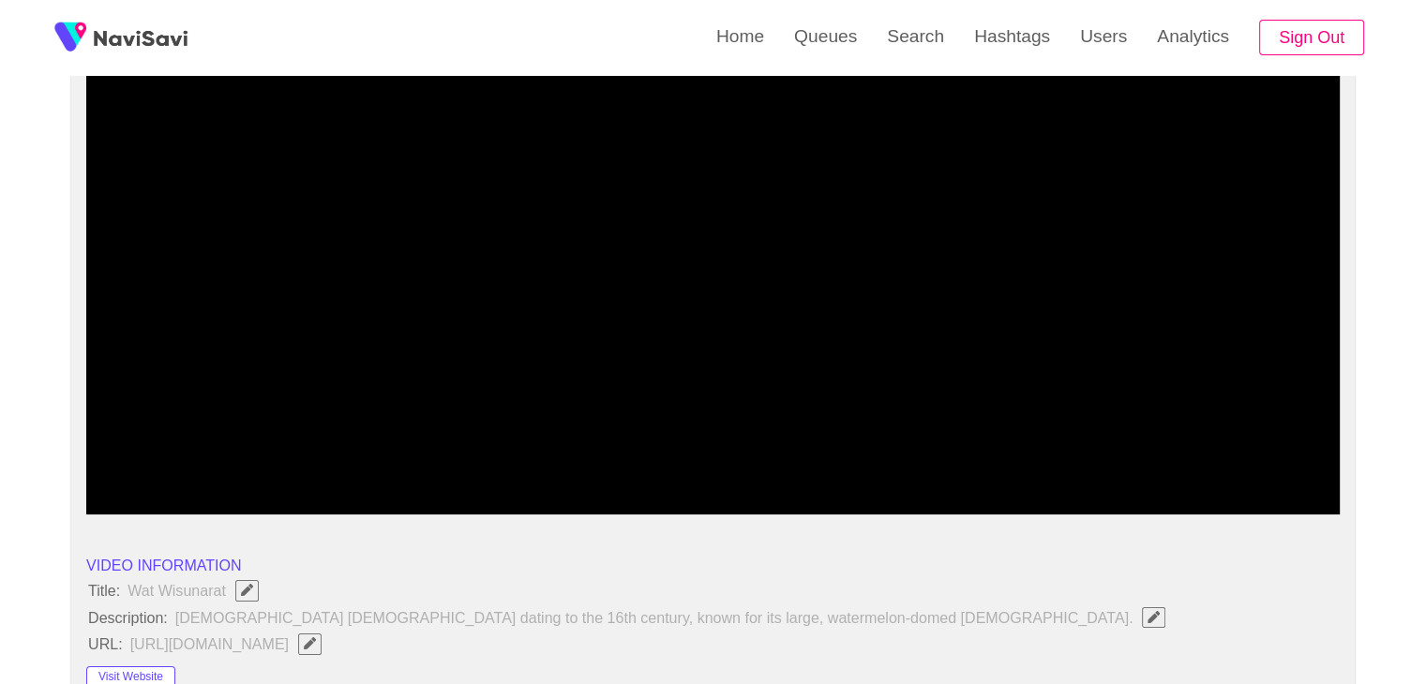
scroll to position [187, 0]
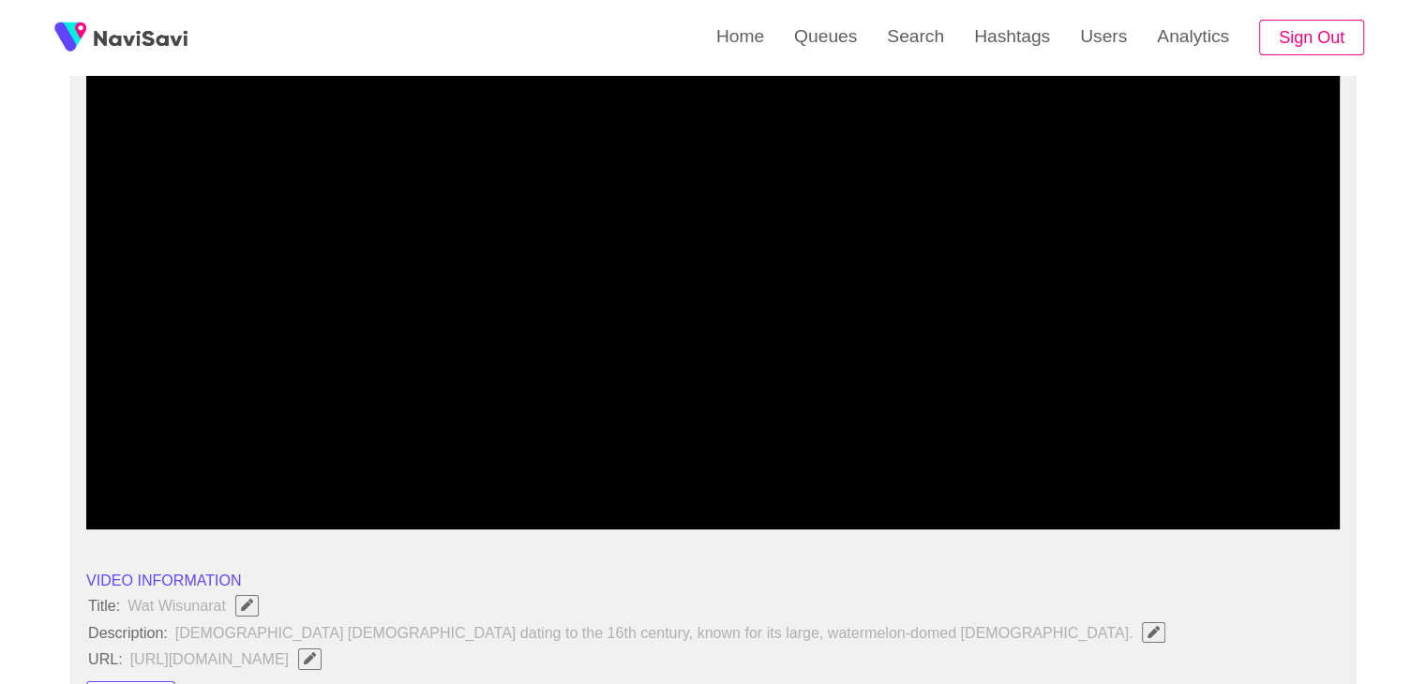
drag, startPoint x: 544, startPoint y: 473, endPoint x: 0, endPoint y: 401, distance: 548.5
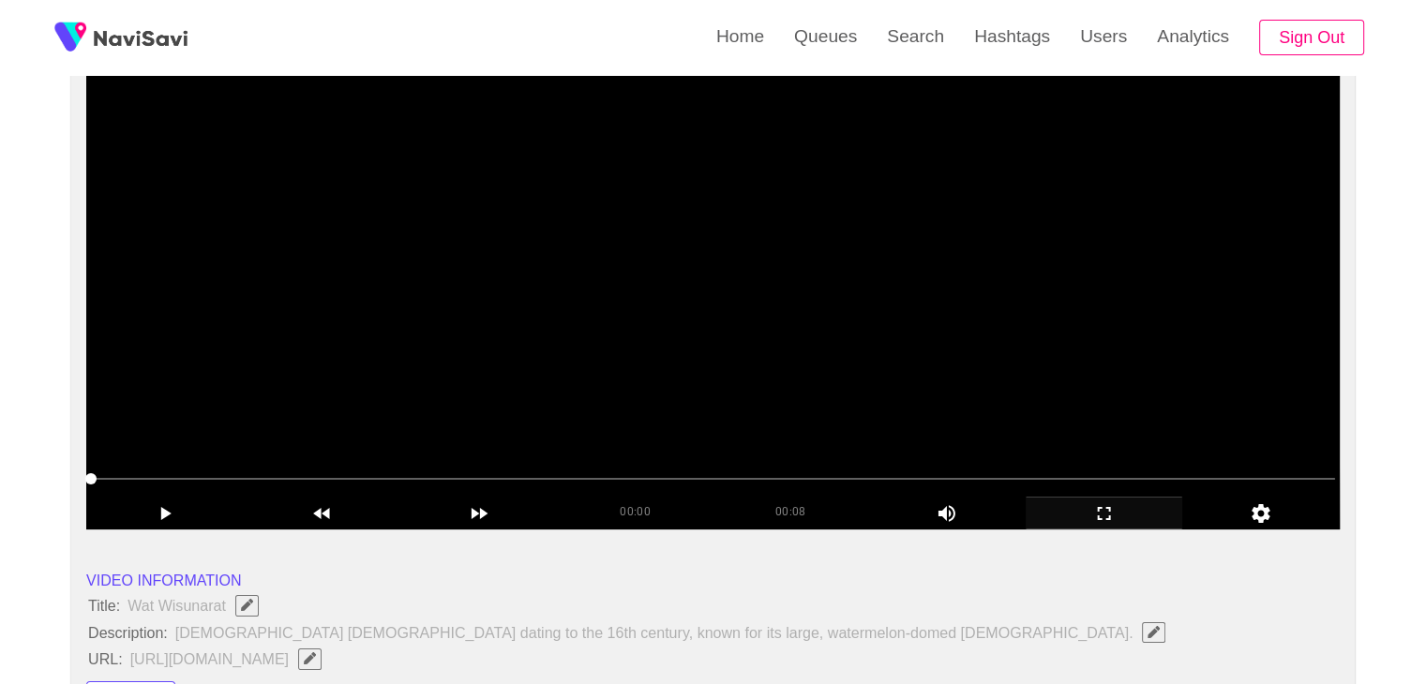
click at [1018, 350] on video at bounding box center [712, 295] width 1253 height 469
click at [1118, 517] on icon "add" at bounding box center [1104, 513] width 156 height 22
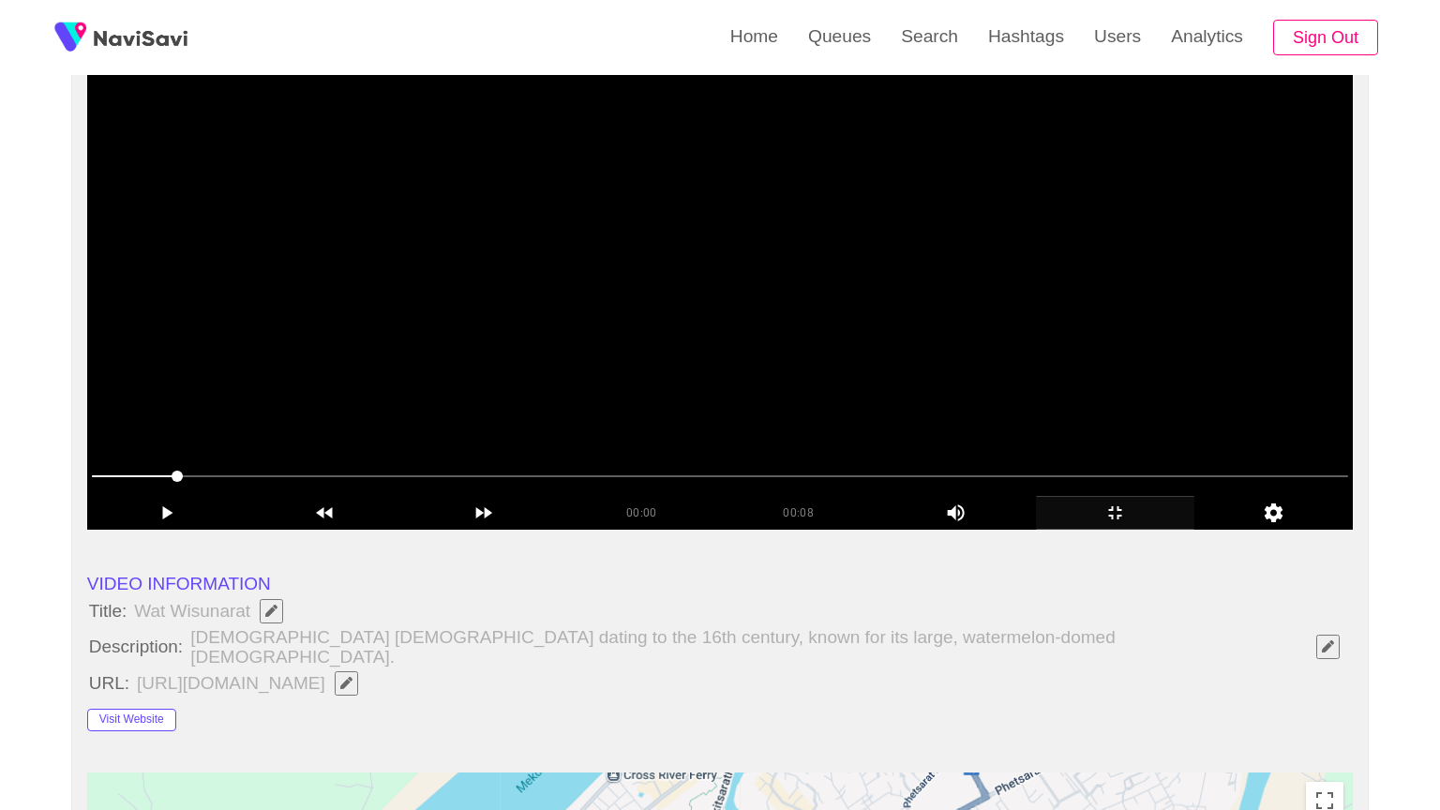
click at [992, 530] on video at bounding box center [720, 295] width 1266 height 469
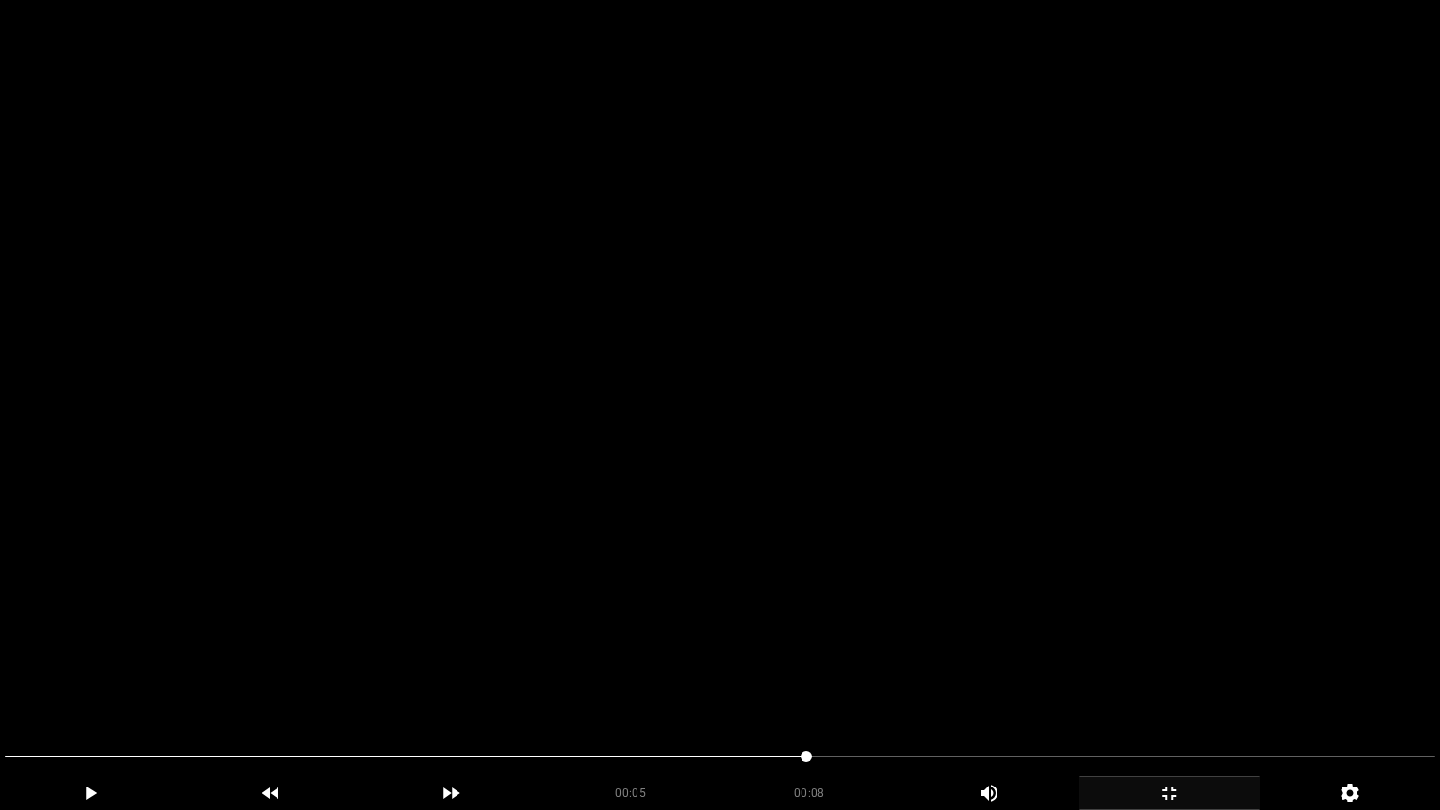
drag, startPoint x: 788, startPoint y: 741, endPoint x: 777, endPoint y: 733, distance: 13.5
click at [921, 637] on video at bounding box center [720, 405] width 1440 height 810
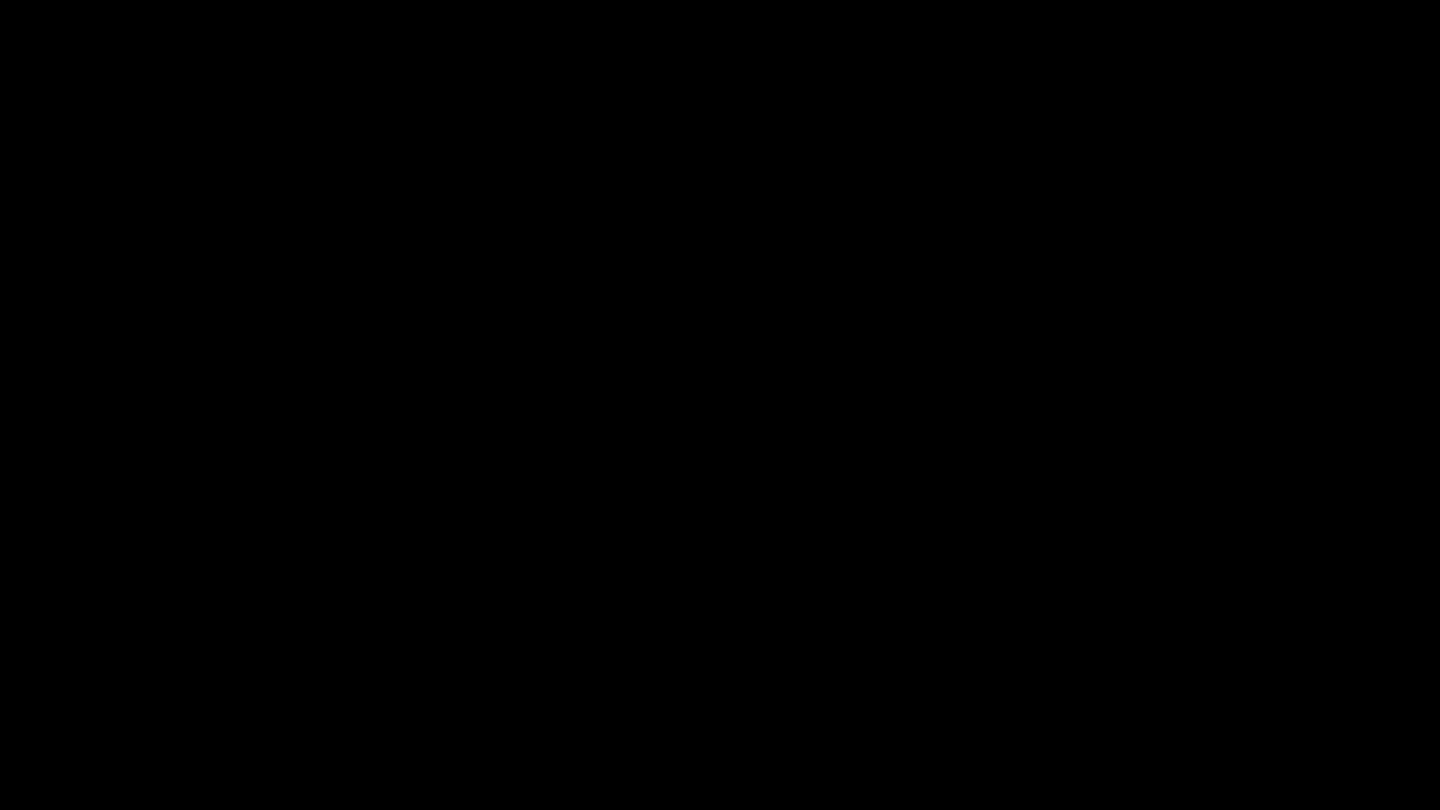
click at [1157, 683] on icon "add" at bounding box center [1169, 793] width 179 height 22
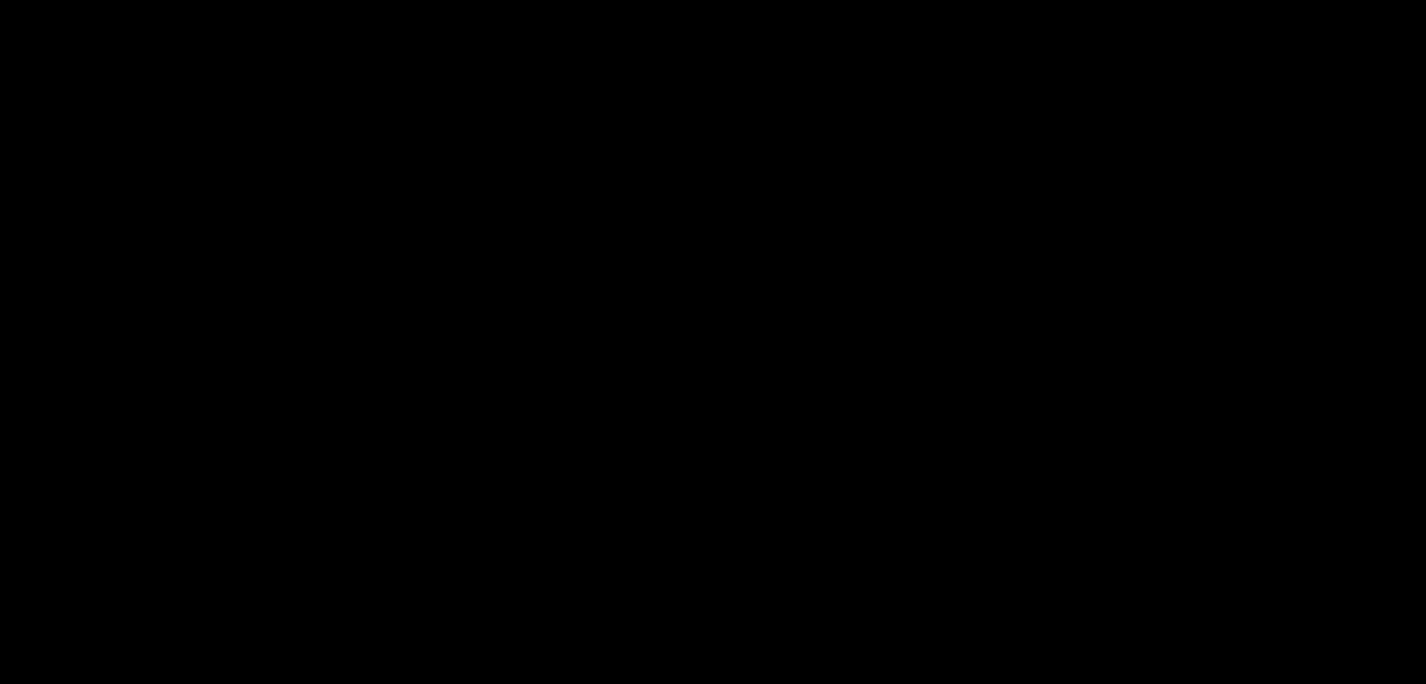
scroll to position [469, 0]
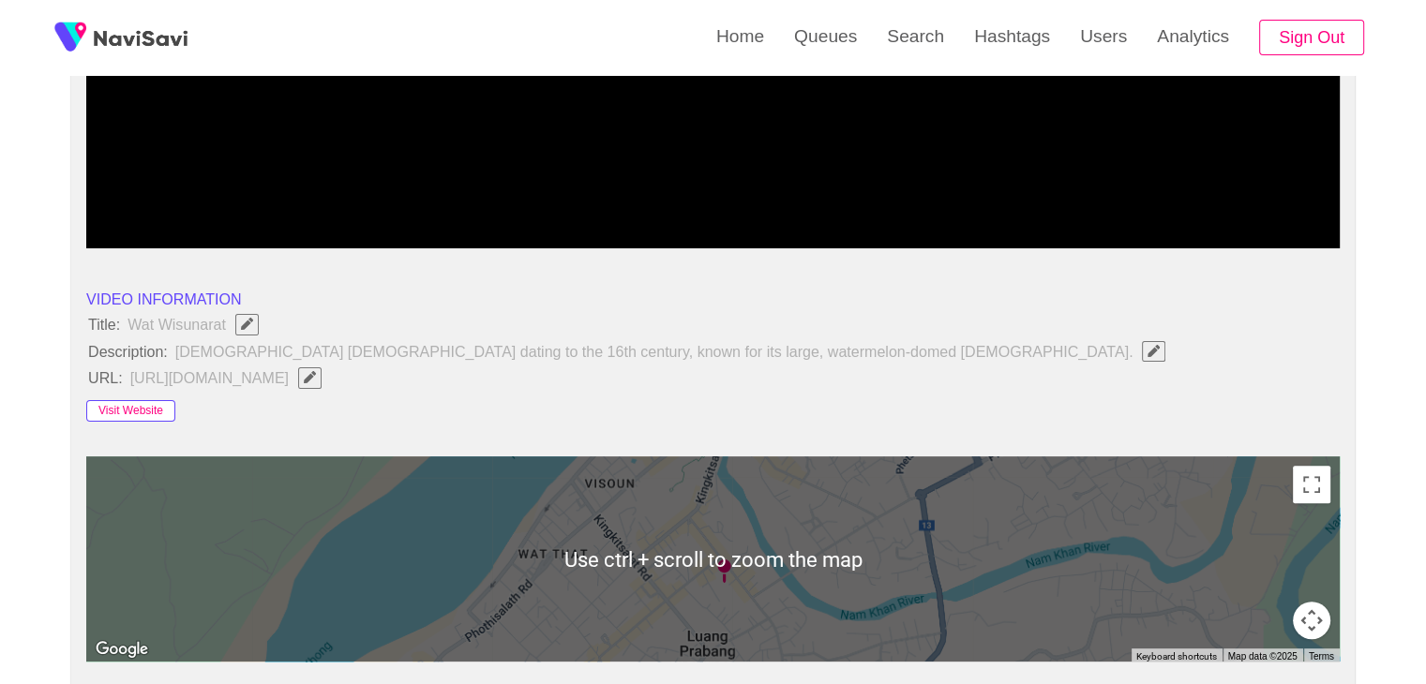
click at [156, 417] on button "Visit Website" at bounding box center [130, 411] width 89 height 22
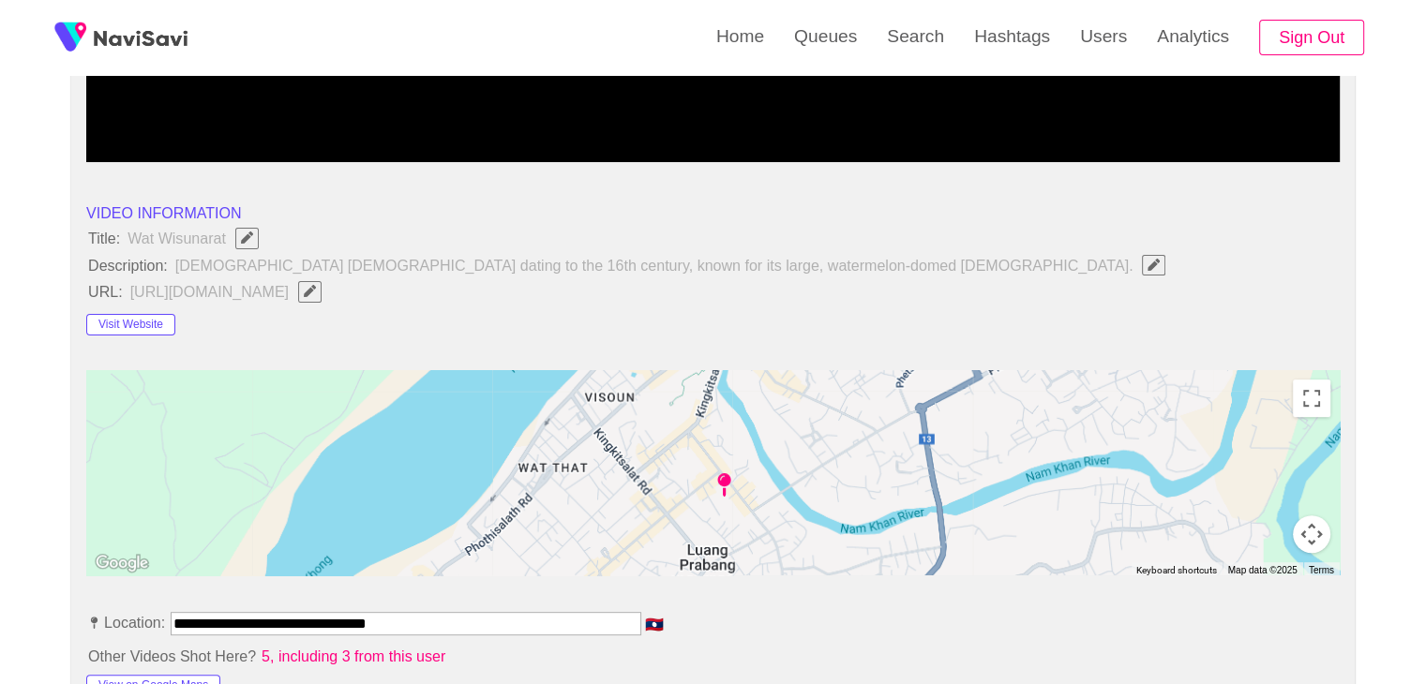
scroll to position [844, 0]
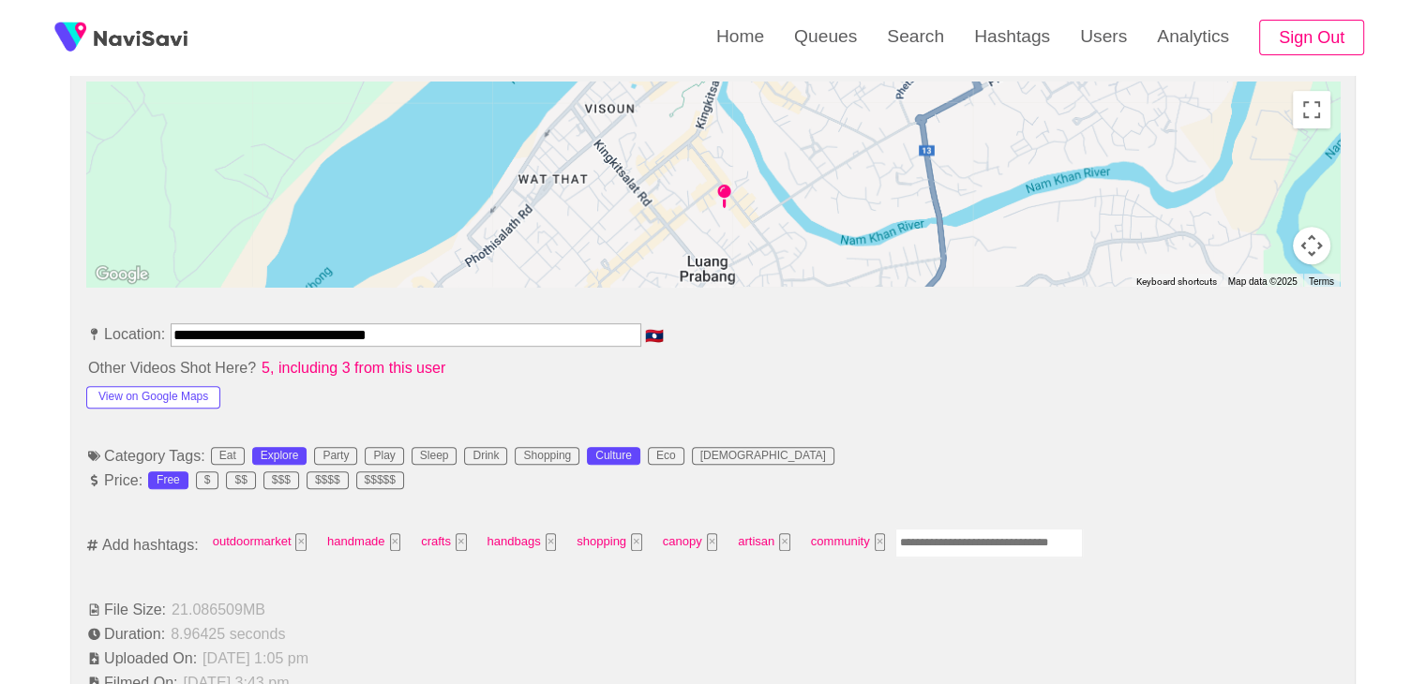
click at [934, 540] on input "Enter tag here and press return" at bounding box center [988, 543] width 187 height 29
type input "*********"
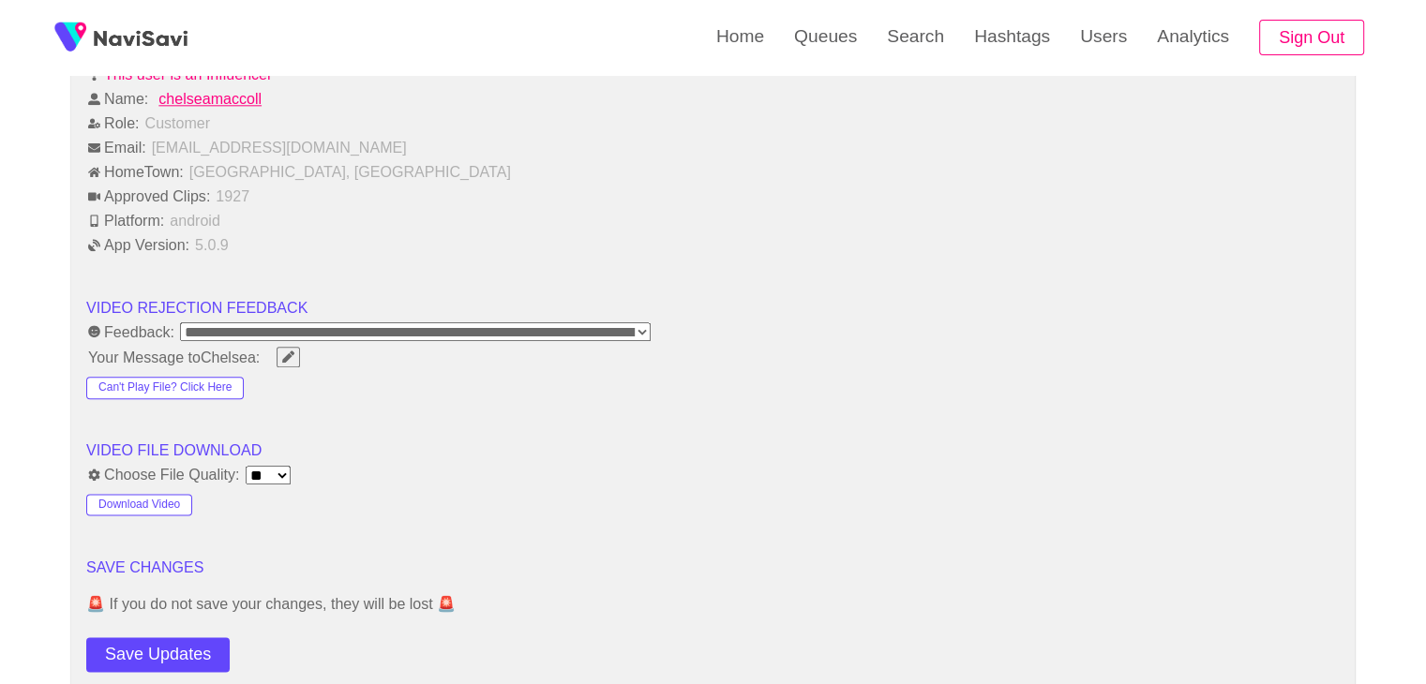
scroll to position [2250, 0]
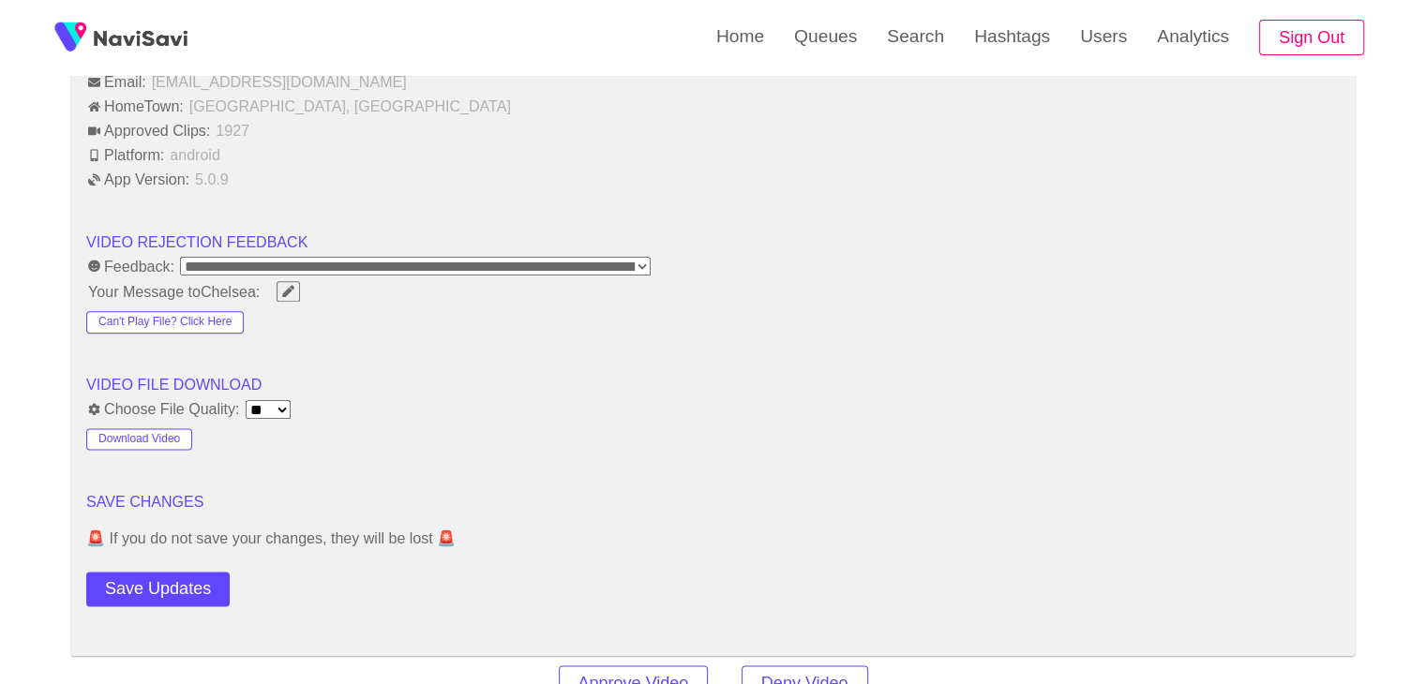
click at [178, 572] on button "Save Updates" at bounding box center [157, 589] width 143 height 35
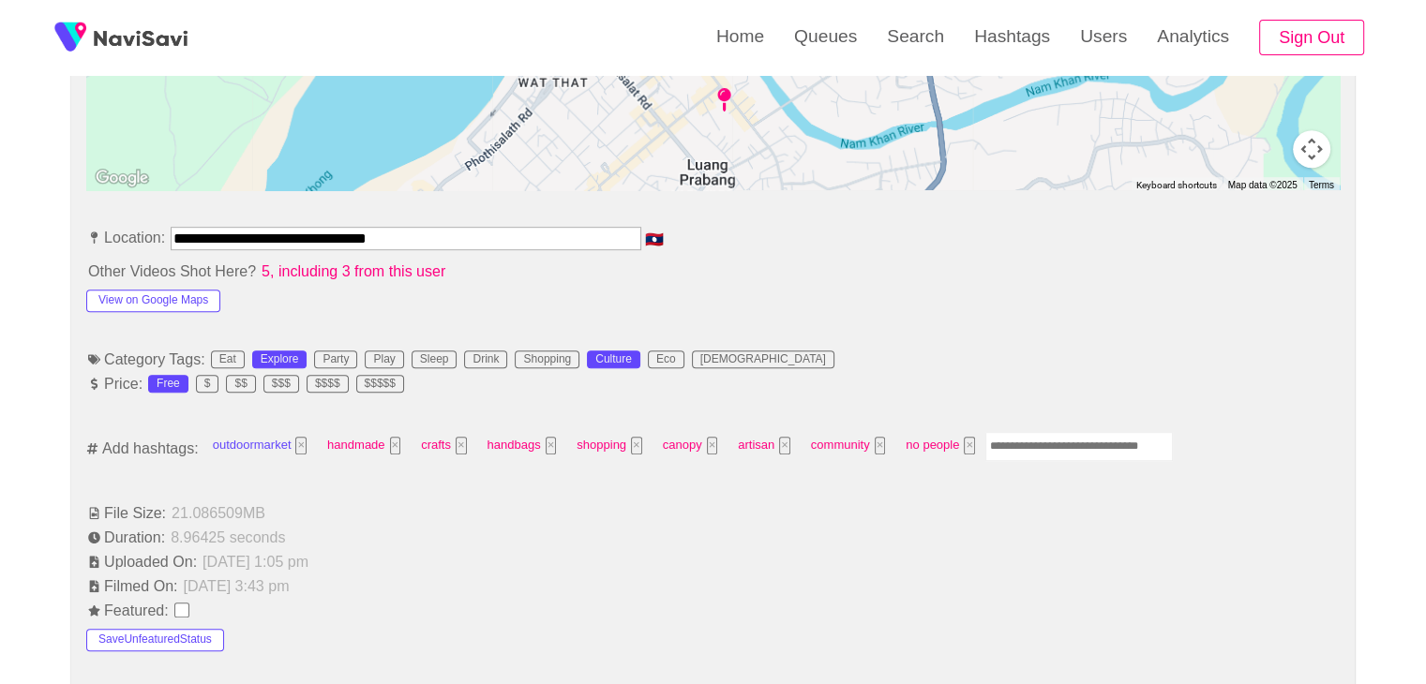
scroll to position [937, 0]
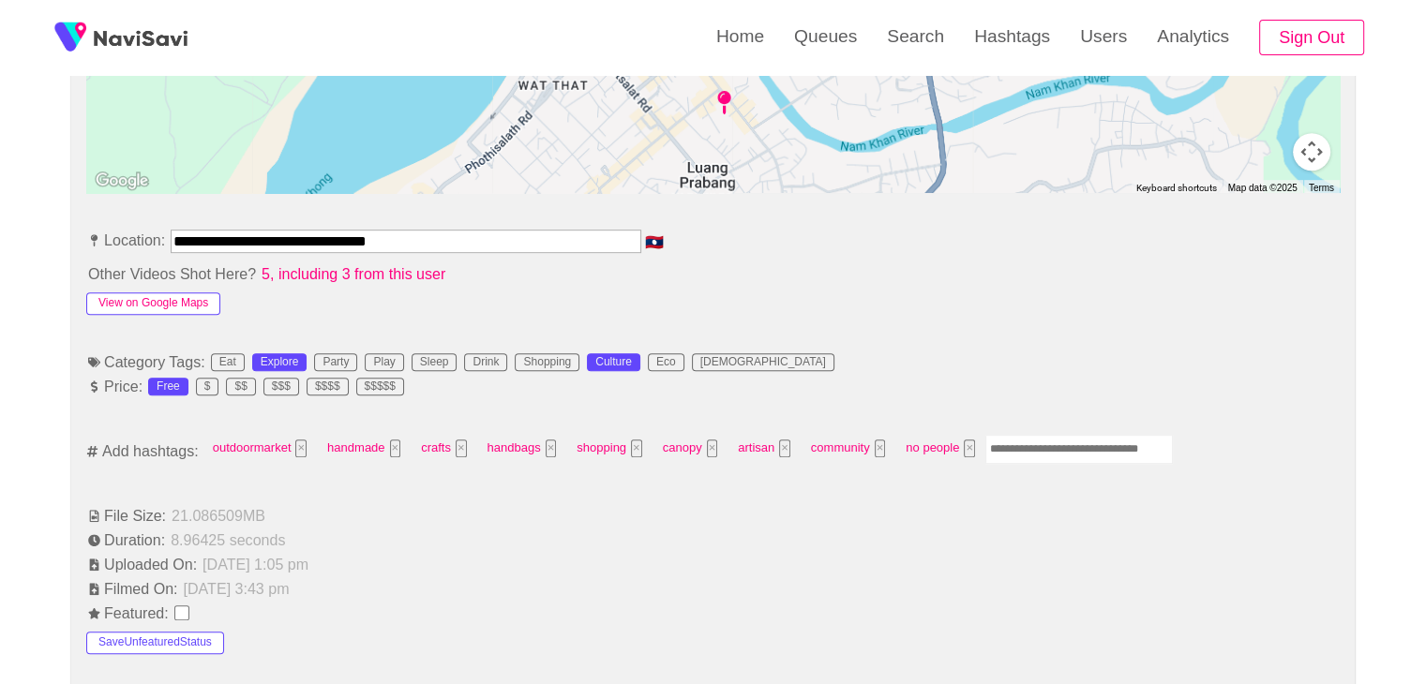
click at [192, 308] on button "View on Google Maps" at bounding box center [153, 303] width 134 height 22
click at [1026, 439] on input "Enter tag here and press return" at bounding box center [1078, 449] width 187 height 29
type input "******"
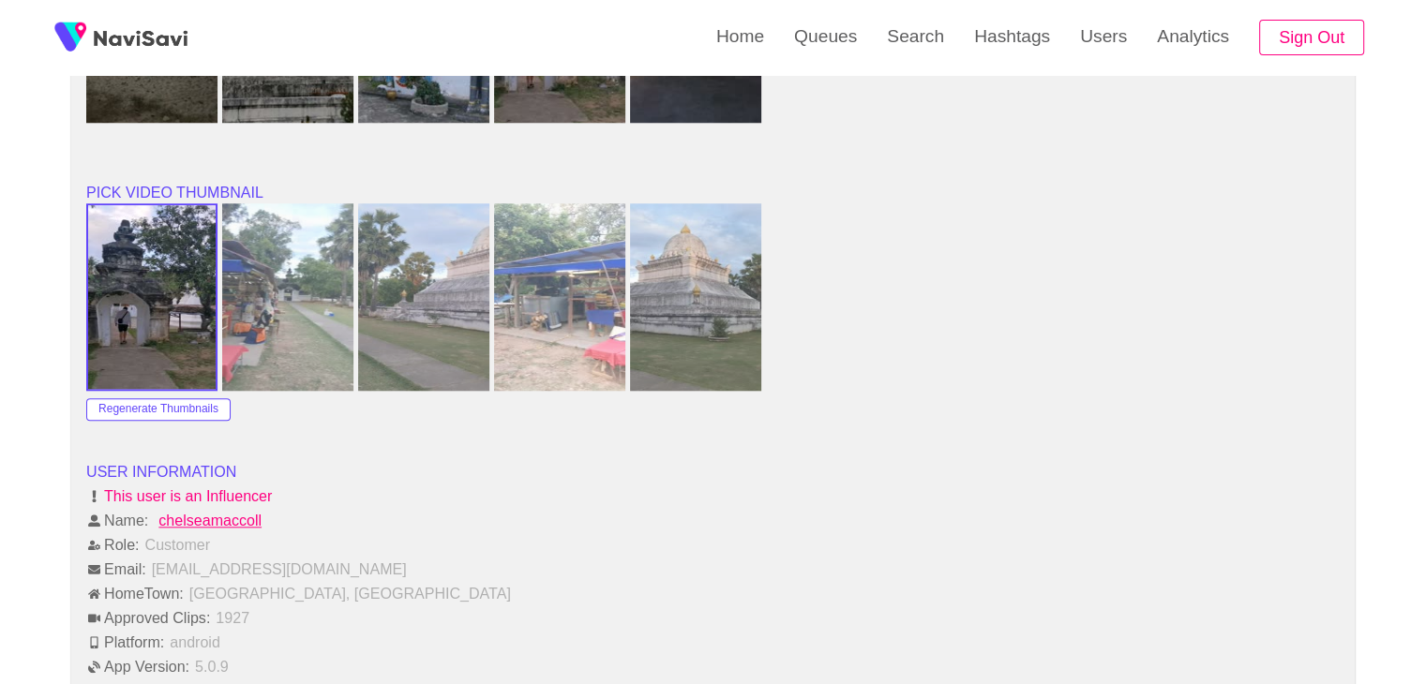
scroll to position [2250, 0]
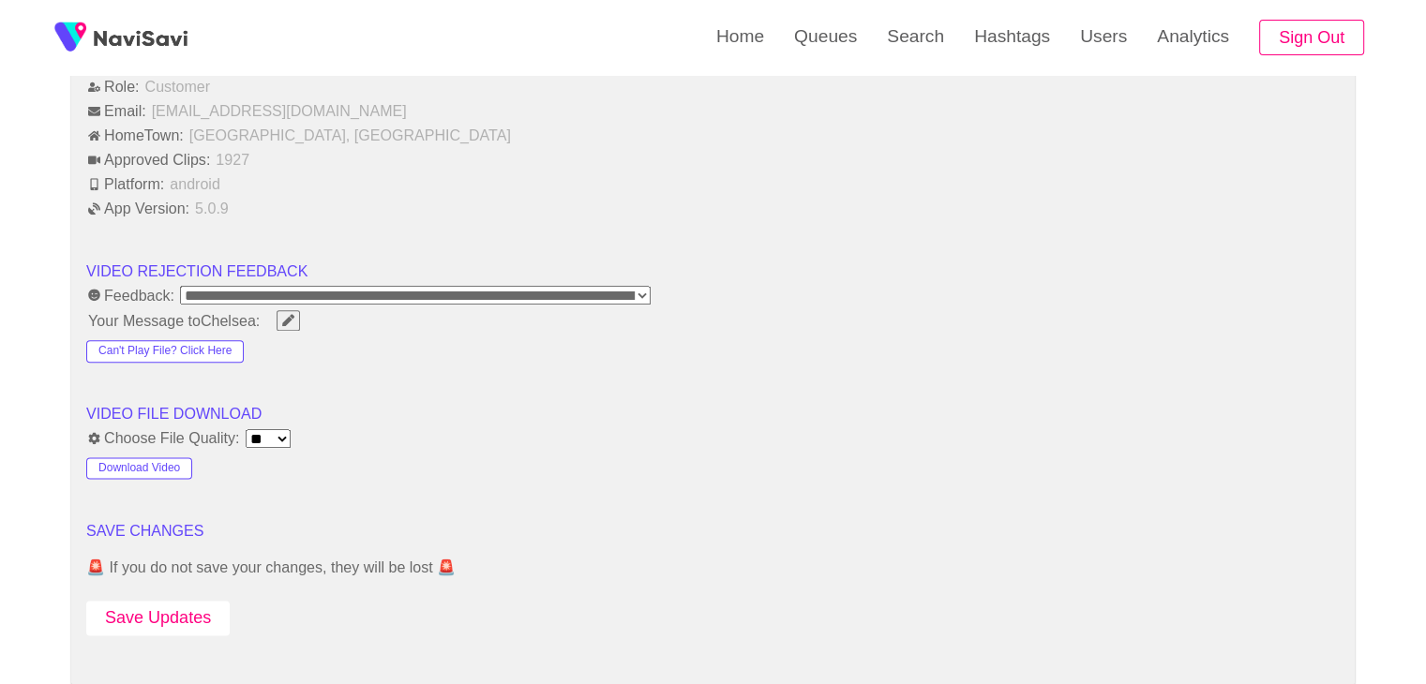
click at [165, 601] on button "Save Updates" at bounding box center [157, 618] width 143 height 35
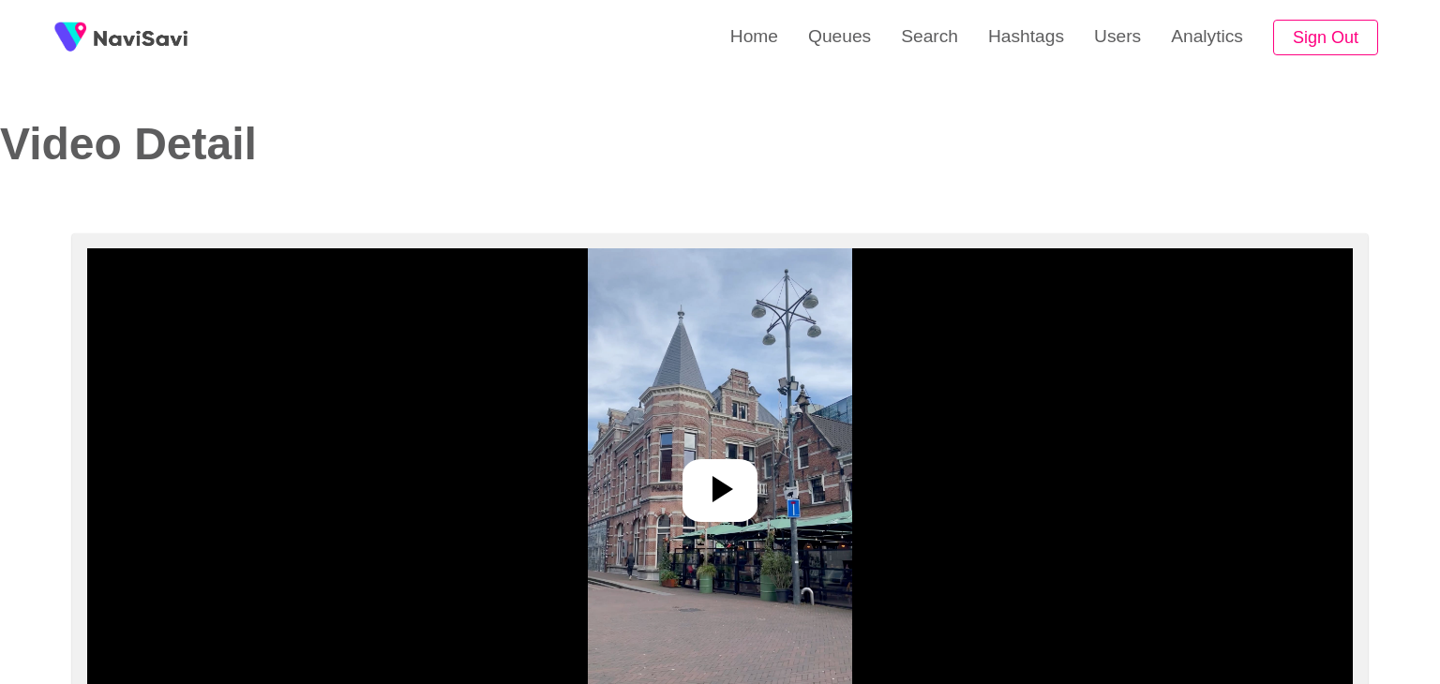
select select "**********"
select select "**"
click at [713, 477] on icon at bounding box center [712, 489] width 45 height 45
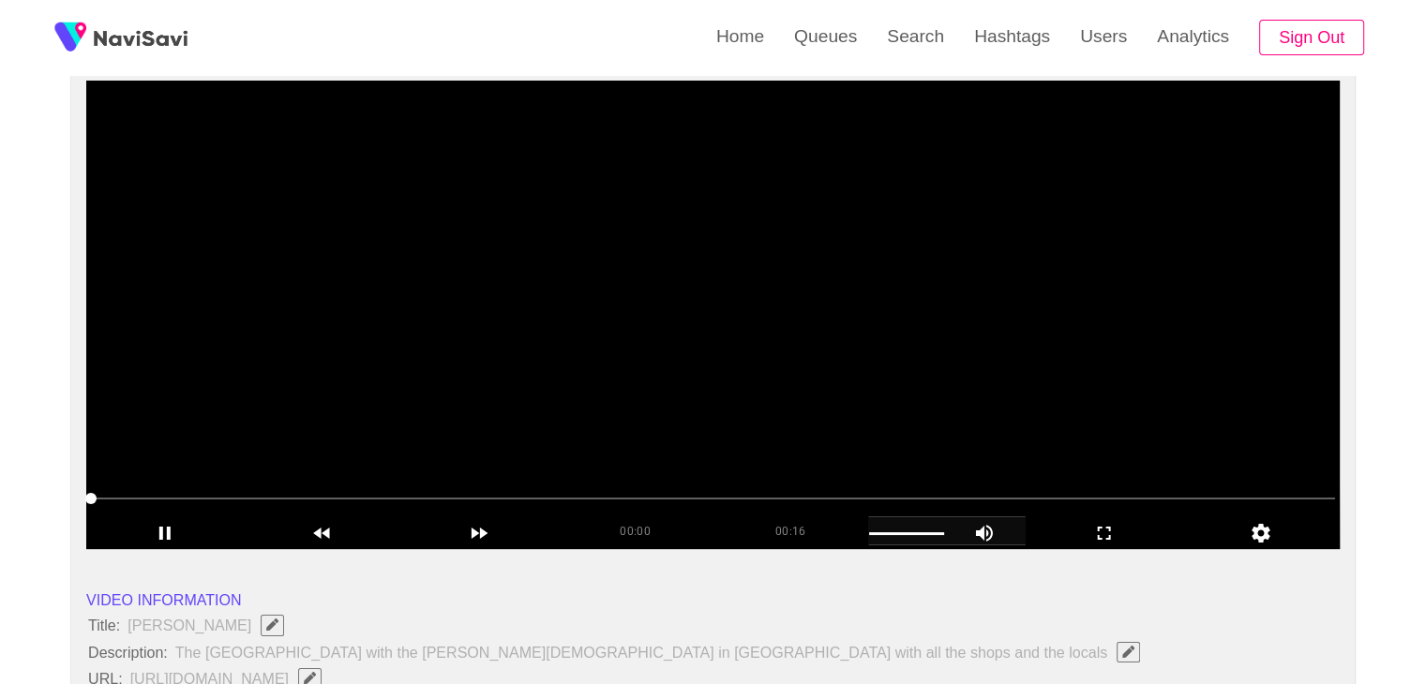
scroll to position [187, 0]
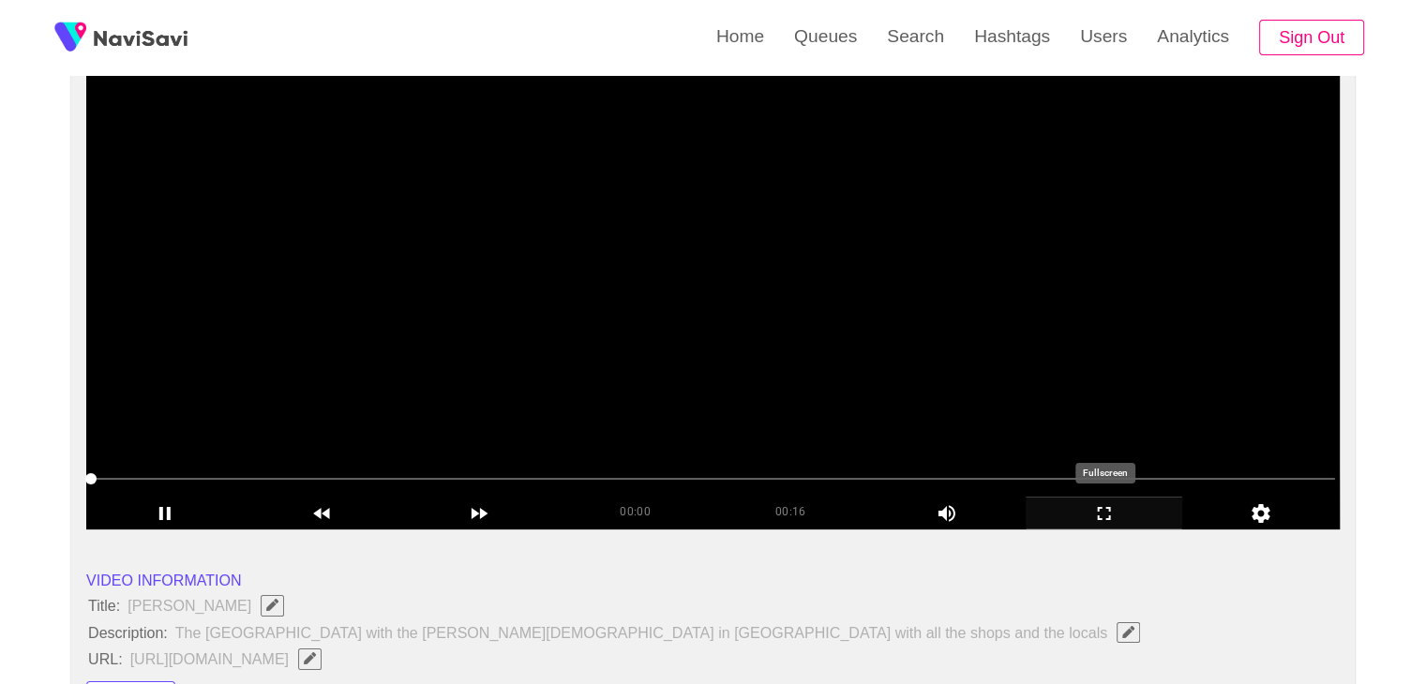
click at [1091, 511] on icon "add" at bounding box center [1104, 513] width 156 height 22
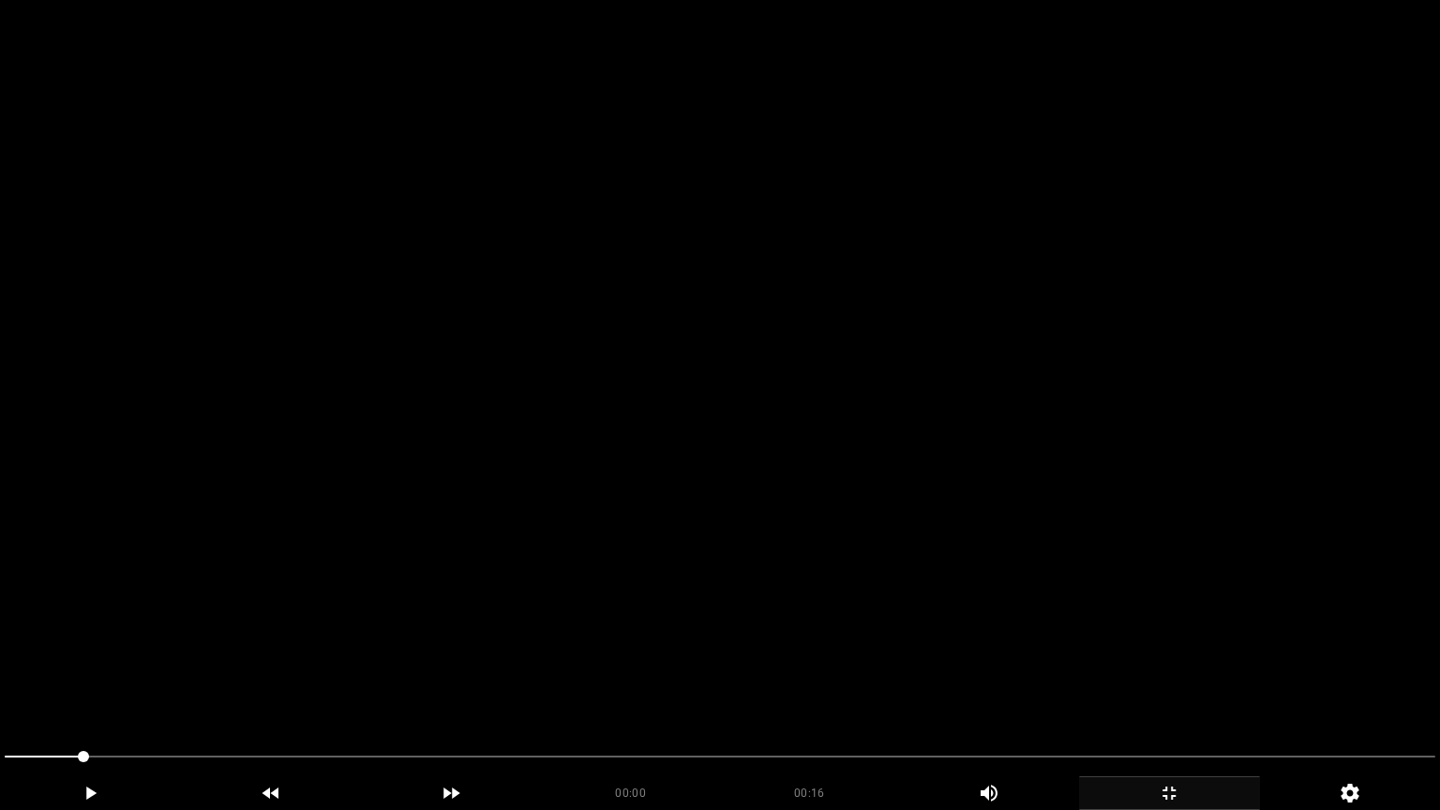
click at [305, 653] on video at bounding box center [720, 405] width 1440 height 810
click at [487, 652] on video at bounding box center [720, 405] width 1440 height 810
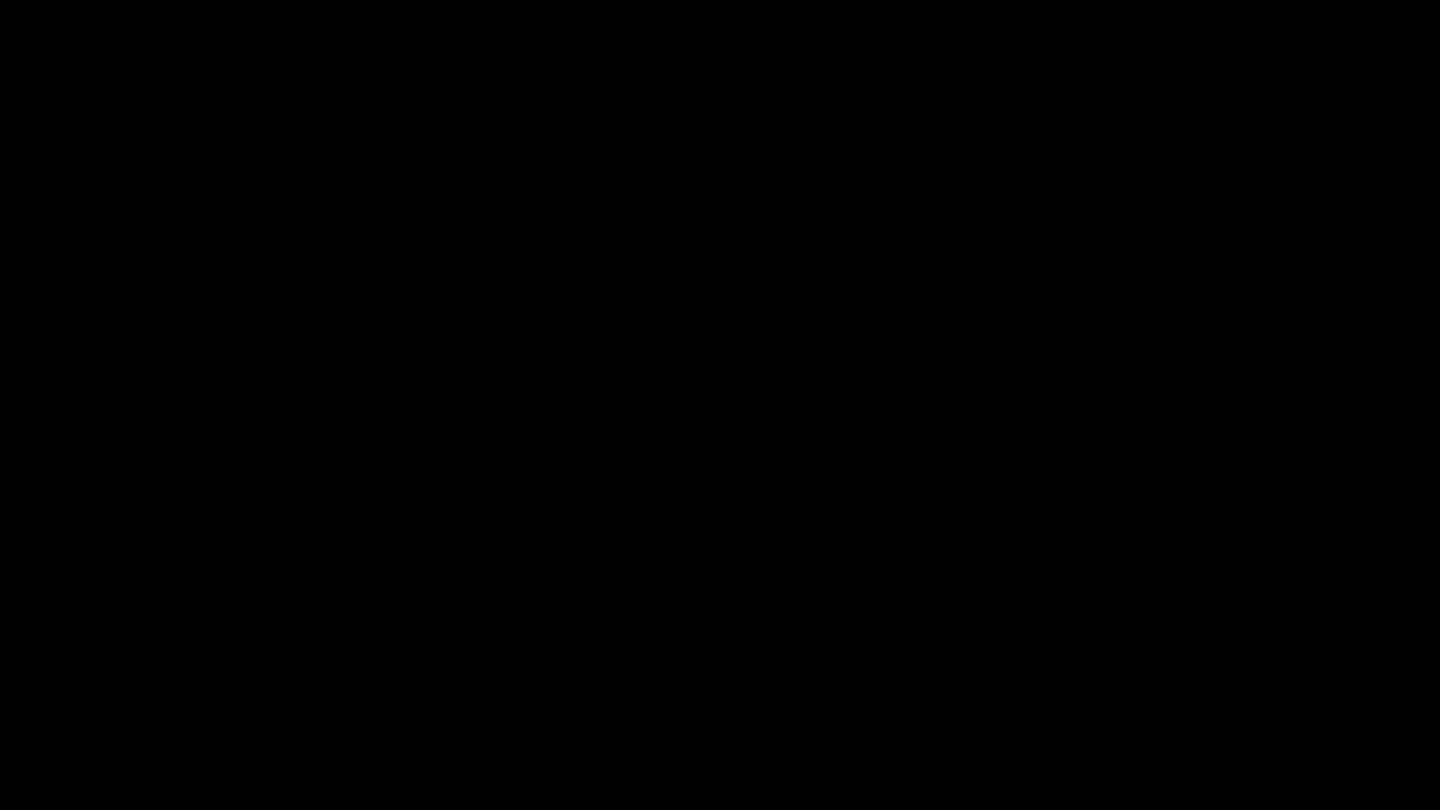
drag, startPoint x: 630, startPoint y: 757, endPoint x: 489, endPoint y: 738, distance: 141.9
click at [487, 683] on span at bounding box center [720, 757] width 1431 height 30
click at [803, 618] on video at bounding box center [720, 405] width 1440 height 810
click at [1171, 683] on icon "add" at bounding box center [1169, 793] width 179 height 22
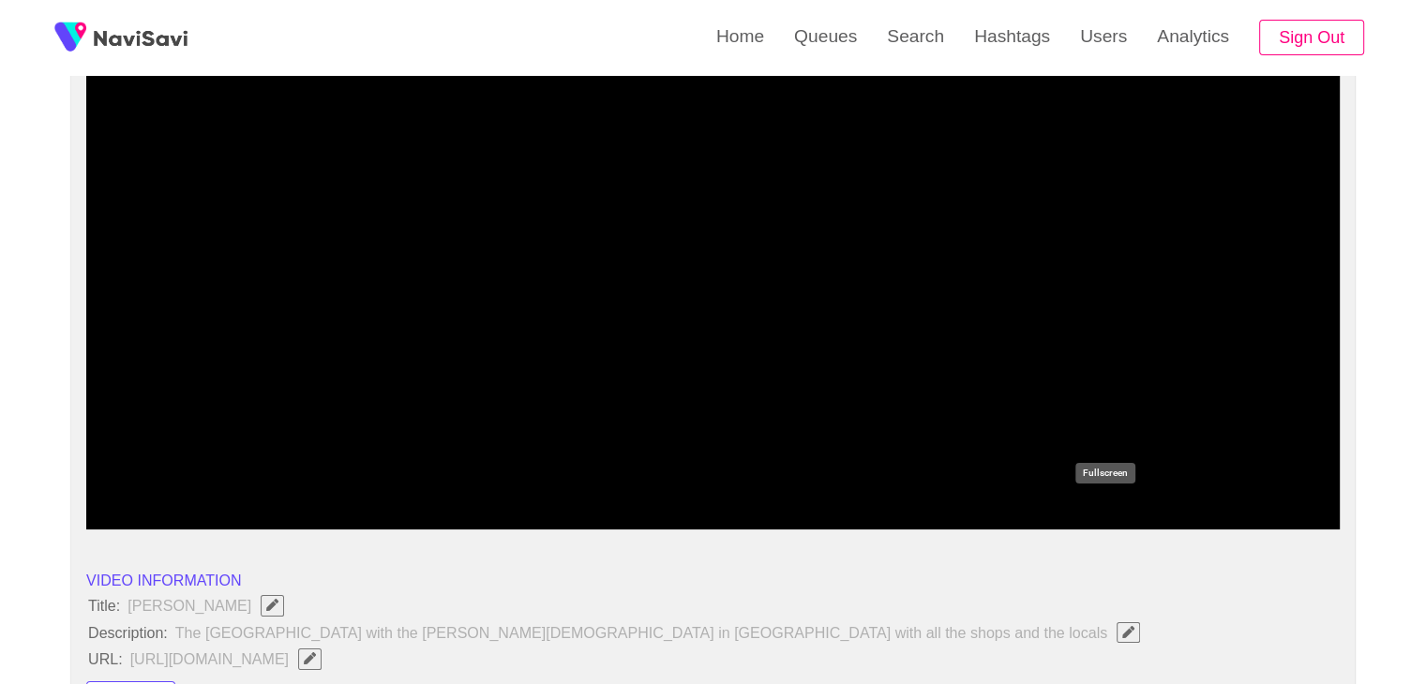
click at [1096, 508] on icon "add" at bounding box center [1104, 513] width 156 height 22
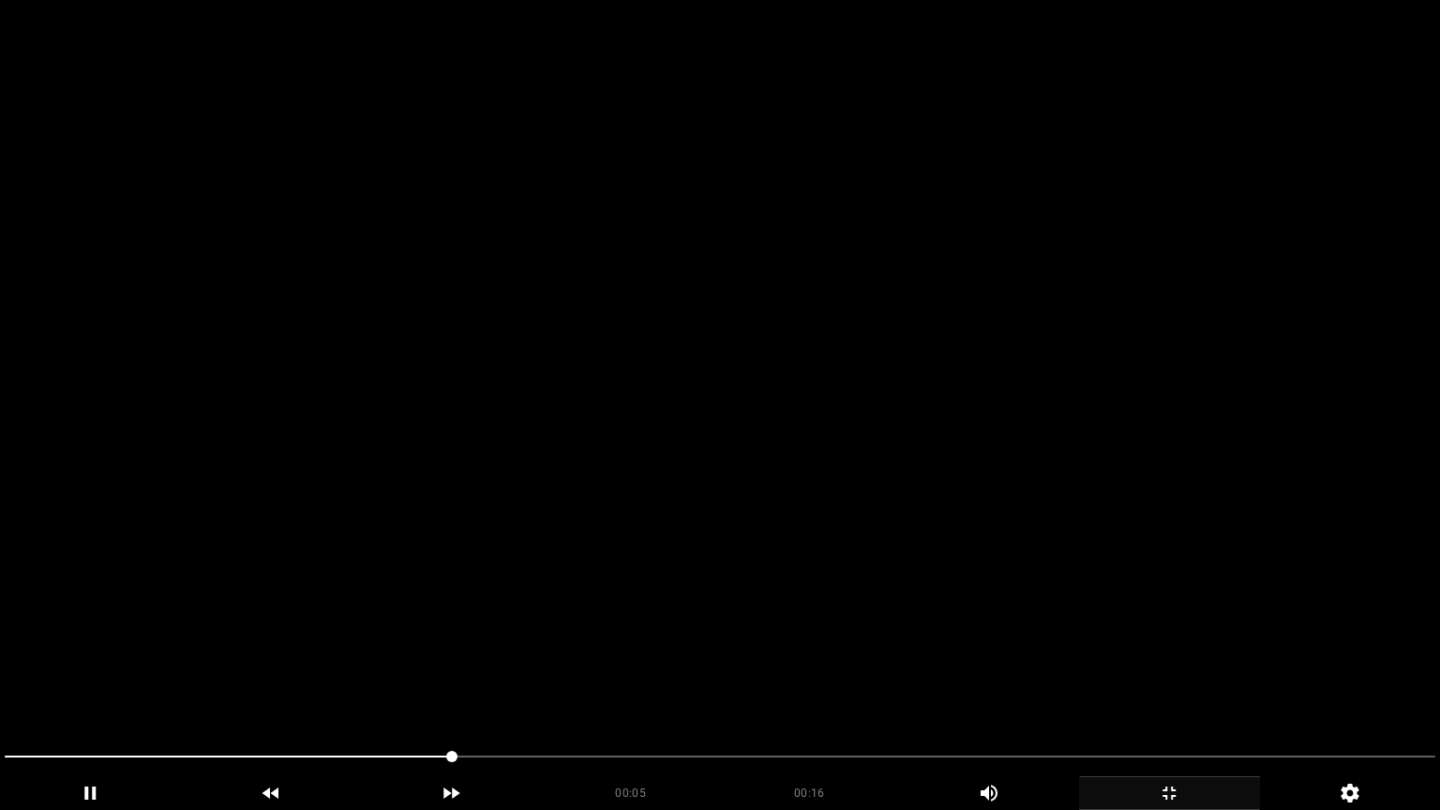
click at [1034, 591] on video at bounding box center [720, 405] width 1440 height 810
click at [1035, 591] on video at bounding box center [720, 405] width 1440 height 810
click at [1035, 590] on video at bounding box center [720, 405] width 1440 height 810
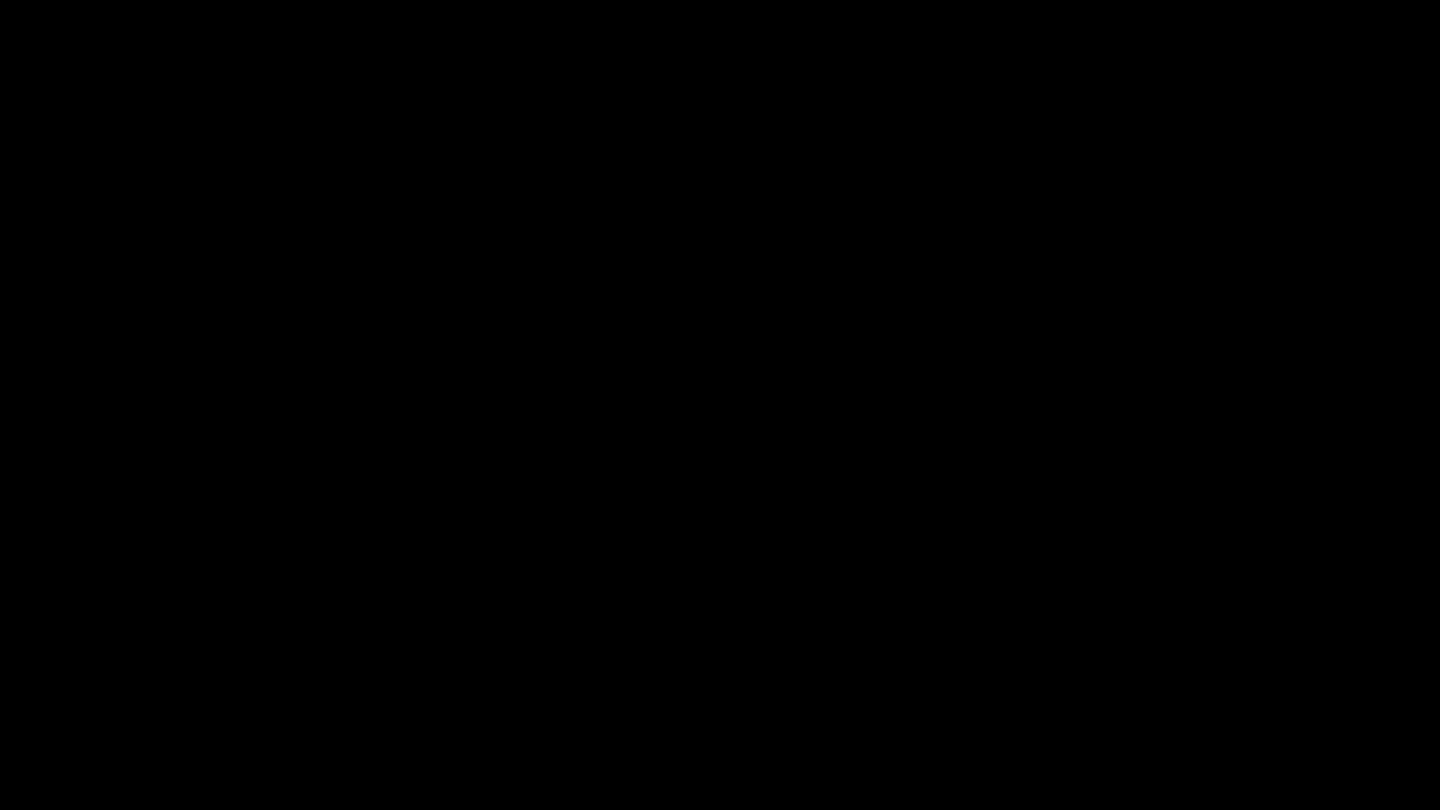
click at [1182, 683] on icon "add" at bounding box center [1169, 793] width 179 height 22
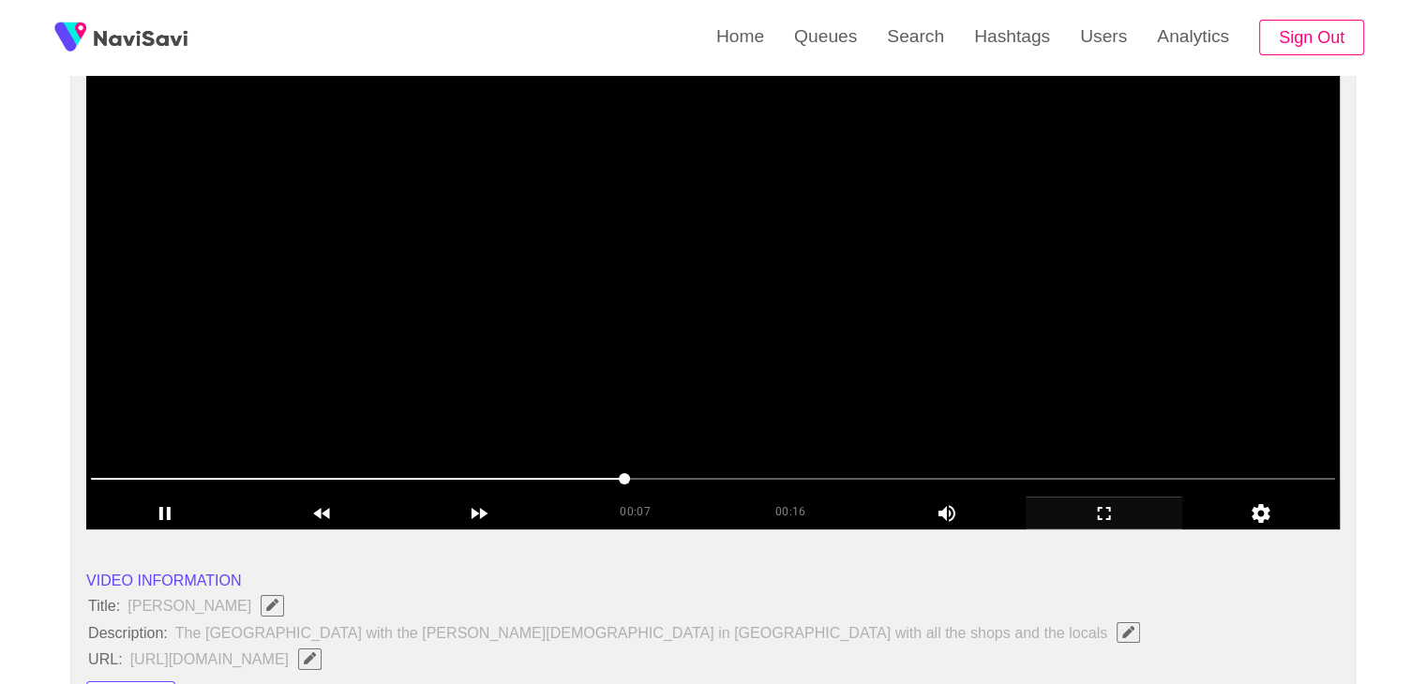
click at [531, 295] on video at bounding box center [712, 295] width 1253 height 469
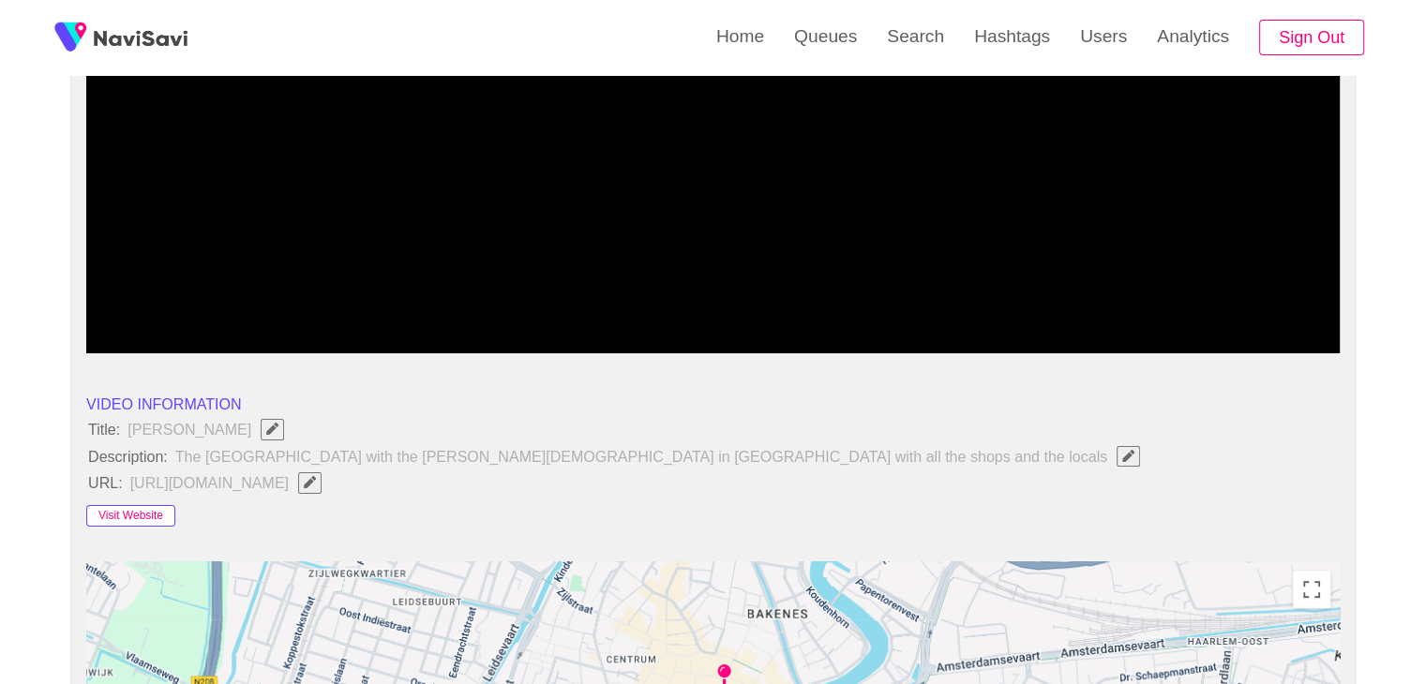
scroll to position [375, 0]
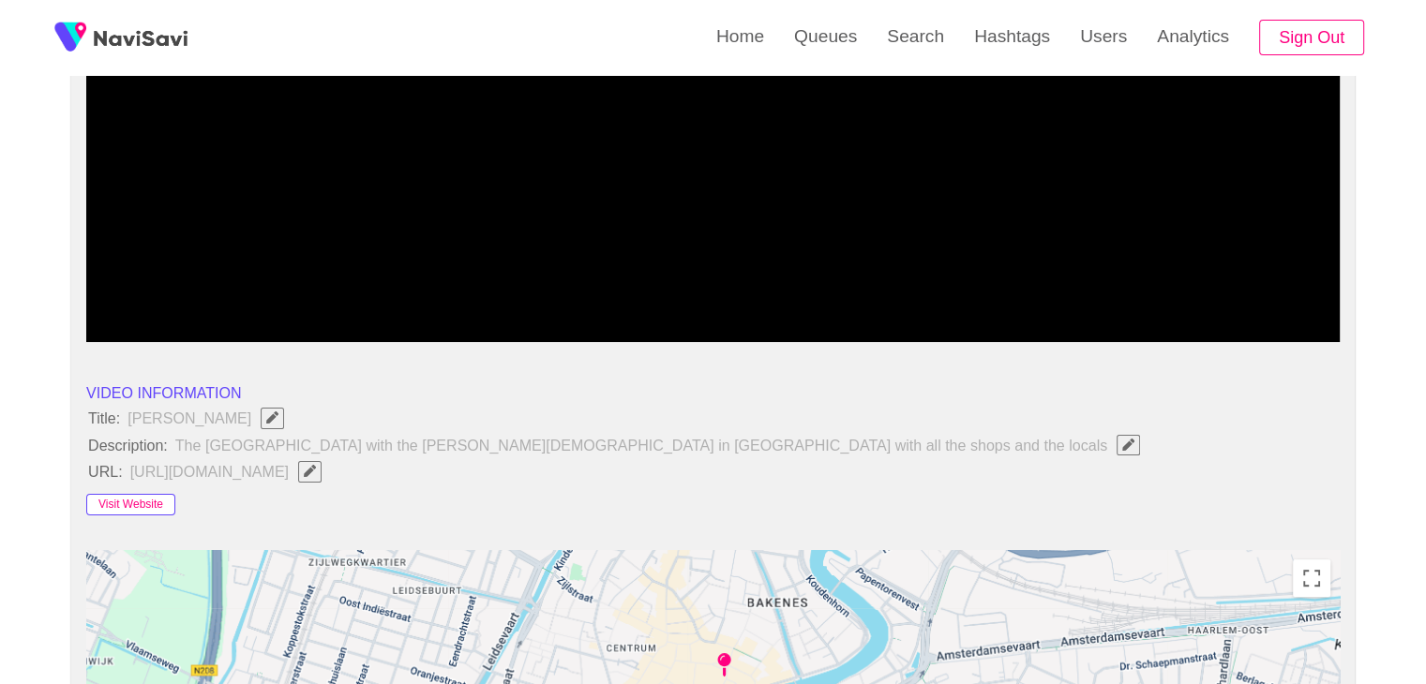
click at [129, 504] on button "Visit Website" at bounding box center [130, 505] width 89 height 22
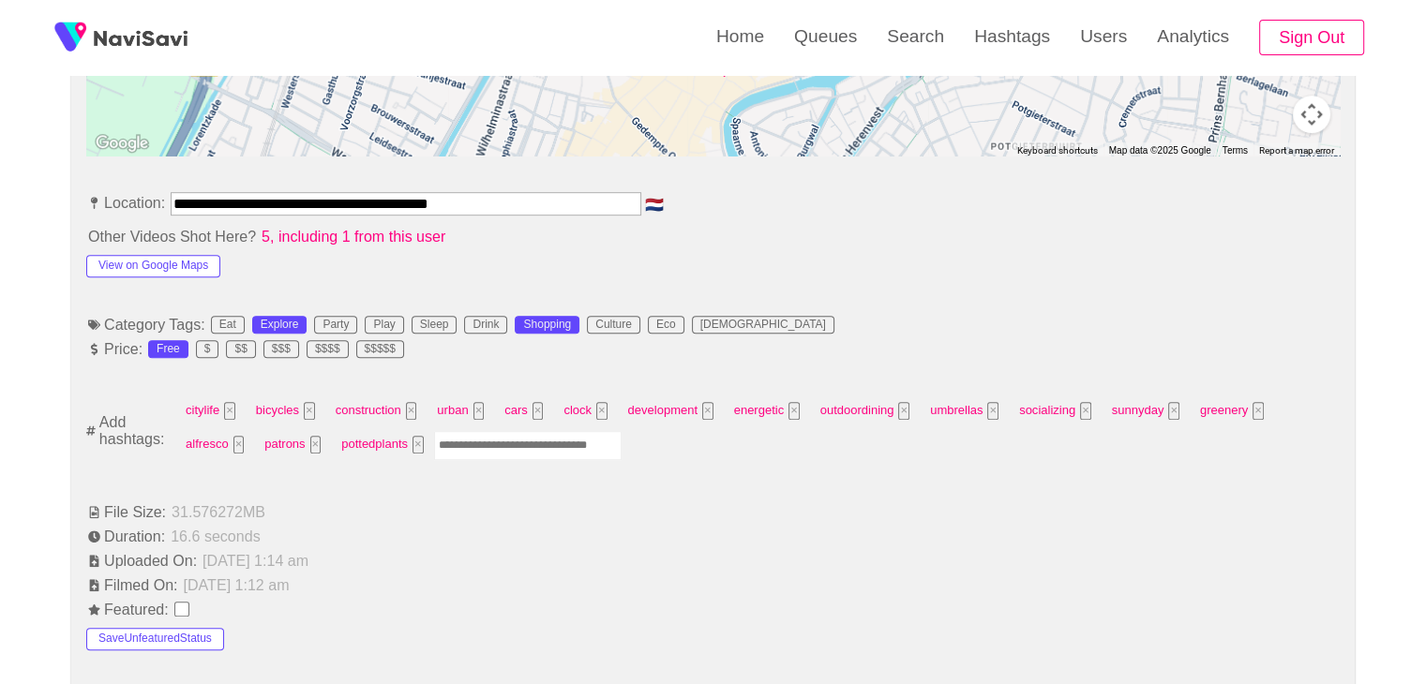
scroll to position [1031, 0]
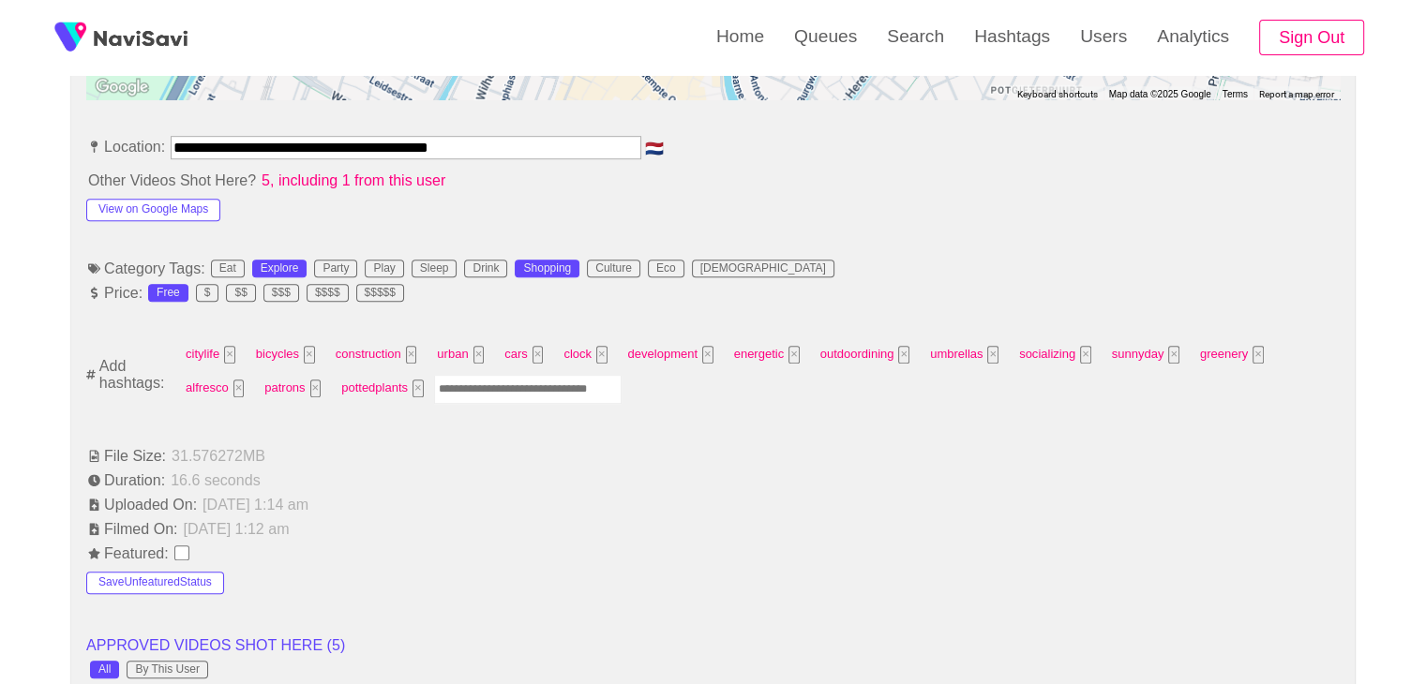
click at [525, 389] on input "Enter tag here and press return" at bounding box center [527, 389] width 187 height 29
type input "****"
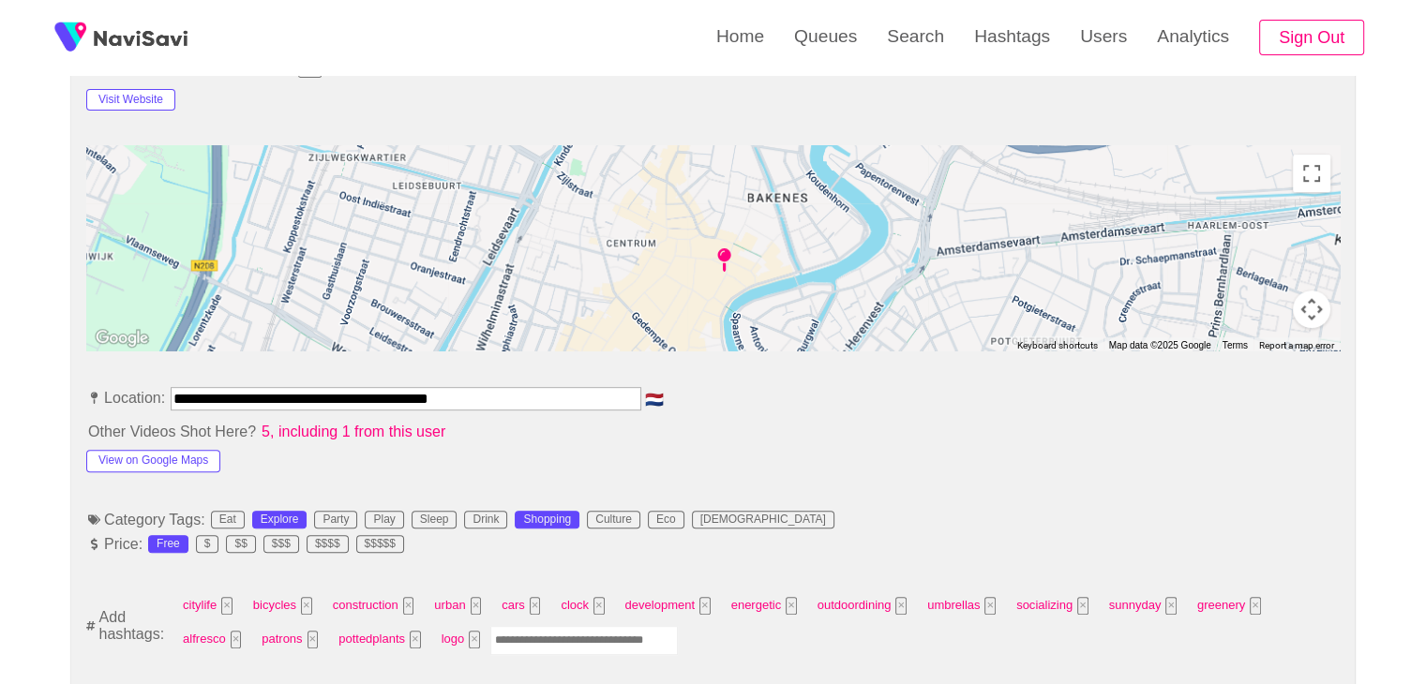
scroll to position [750, 0]
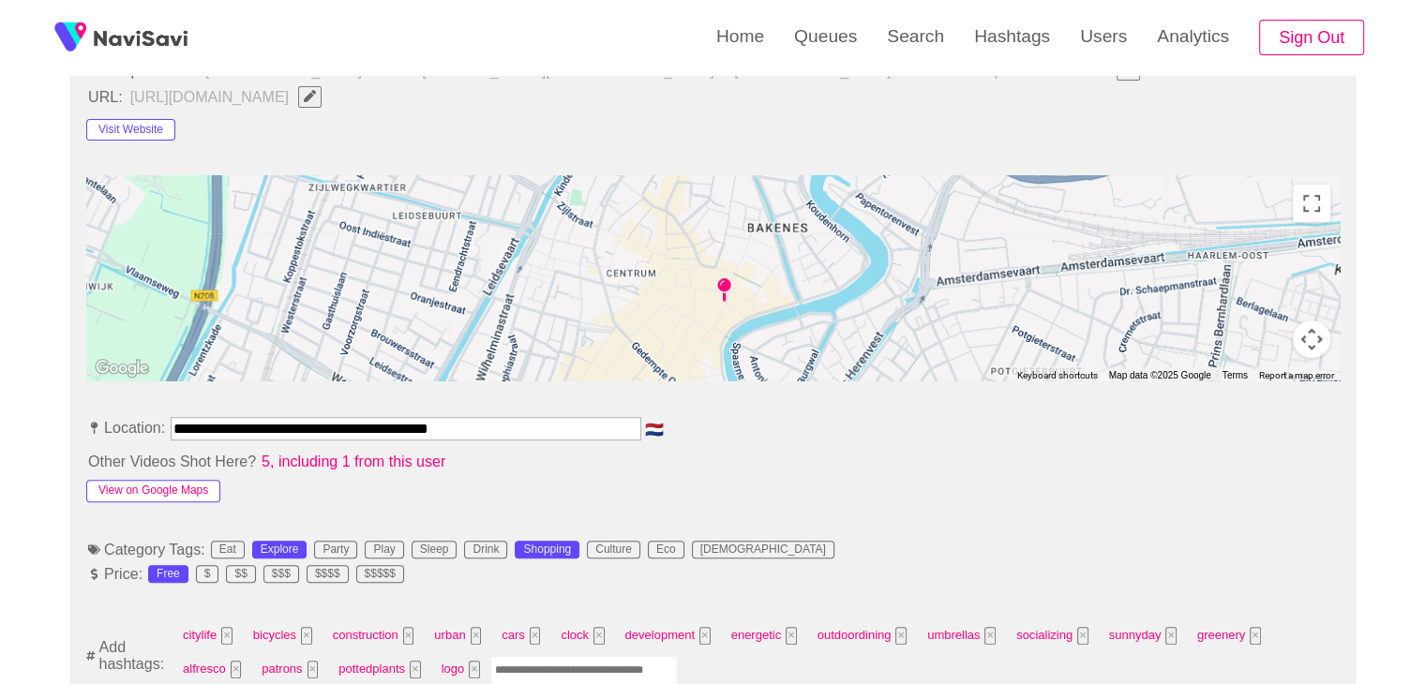
click at [172, 488] on button "View on Google Maps" at bounding box center [153, 491] width 134 height 22
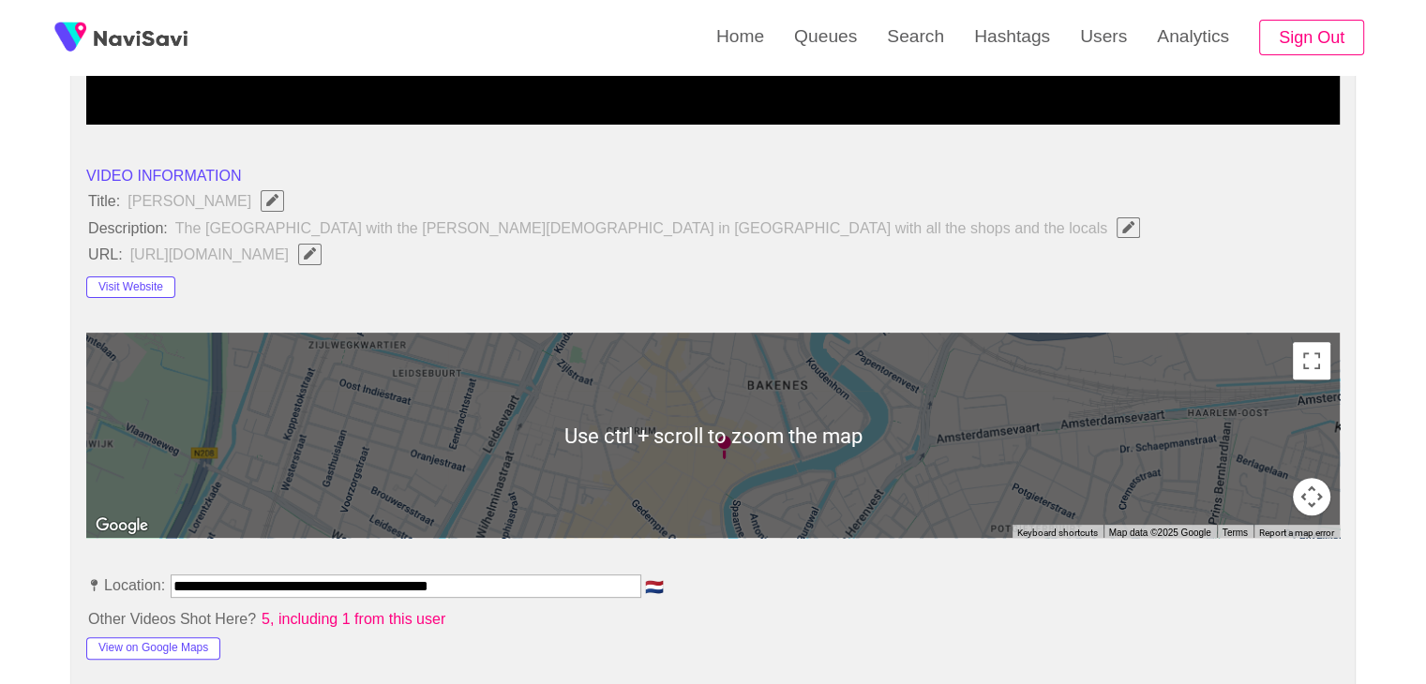
scroll to position [469, 0]
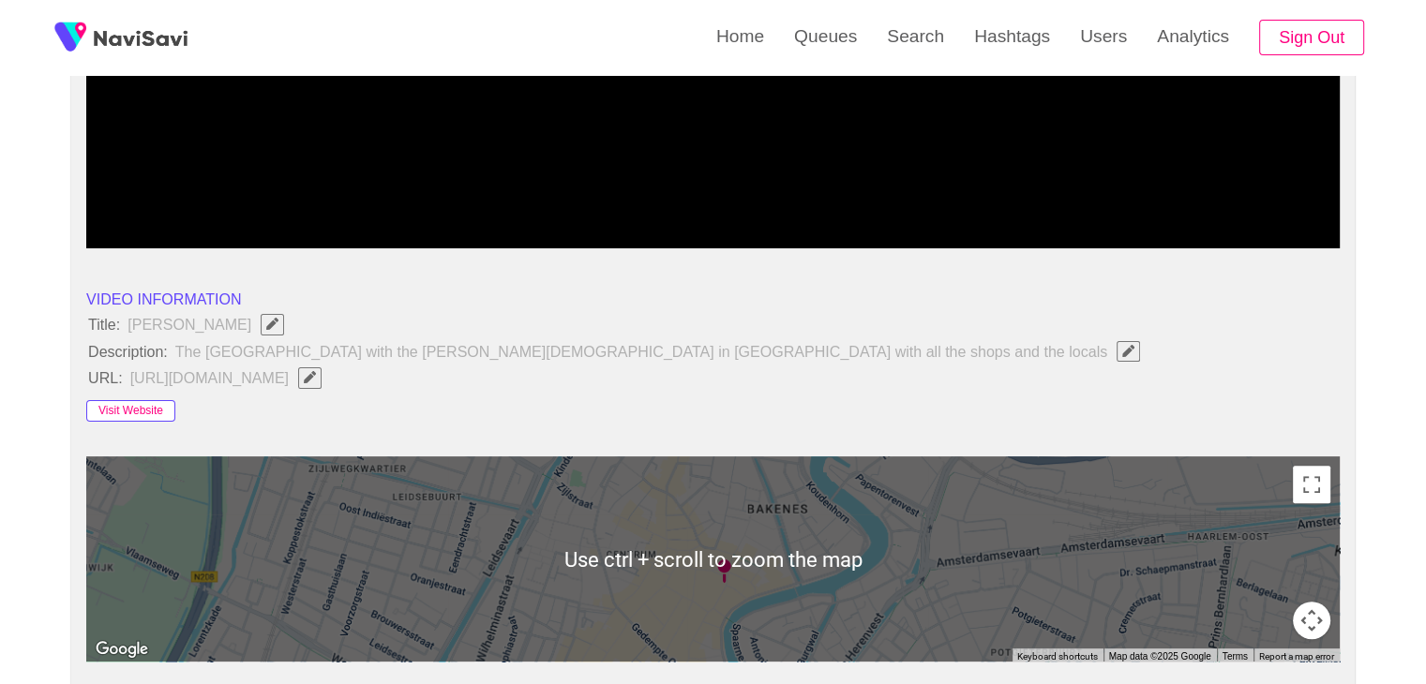
click at [131, 405] on button "Visit Website" at bounding box center [130, 411] width 89 height 22
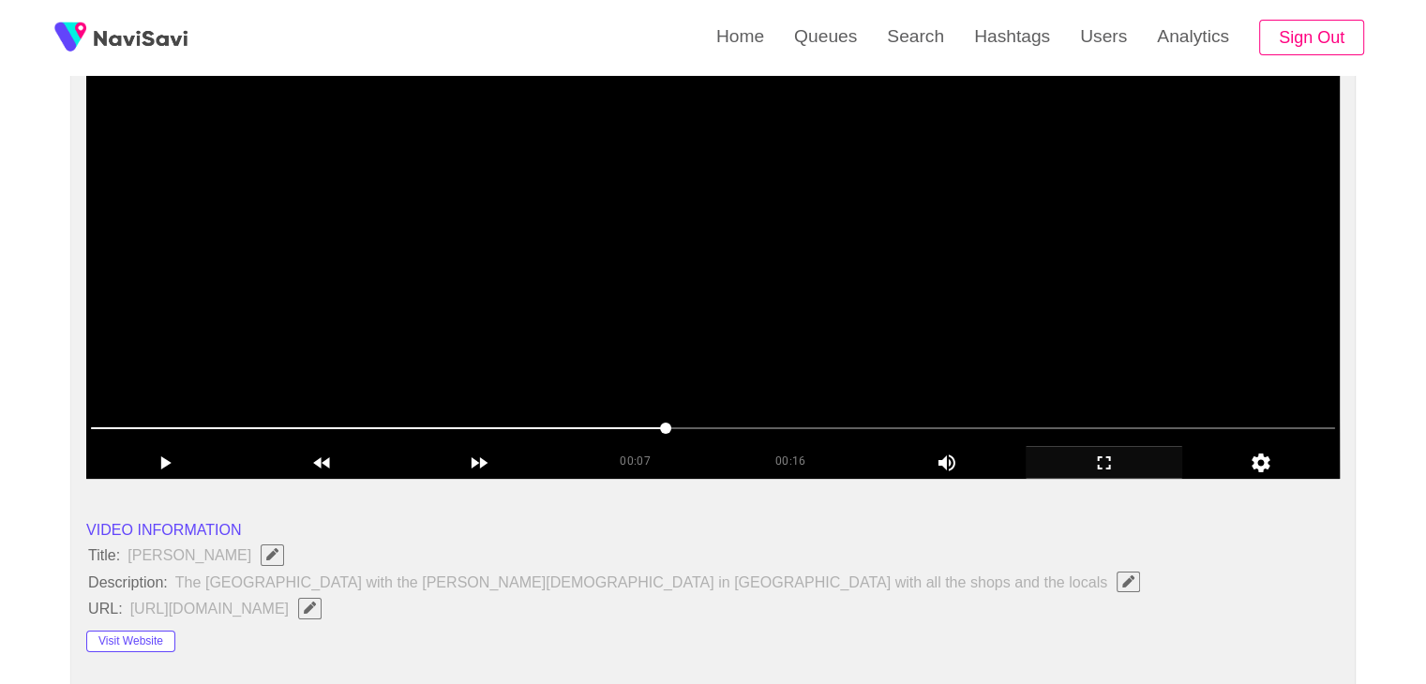
scroll to position [187, 0]
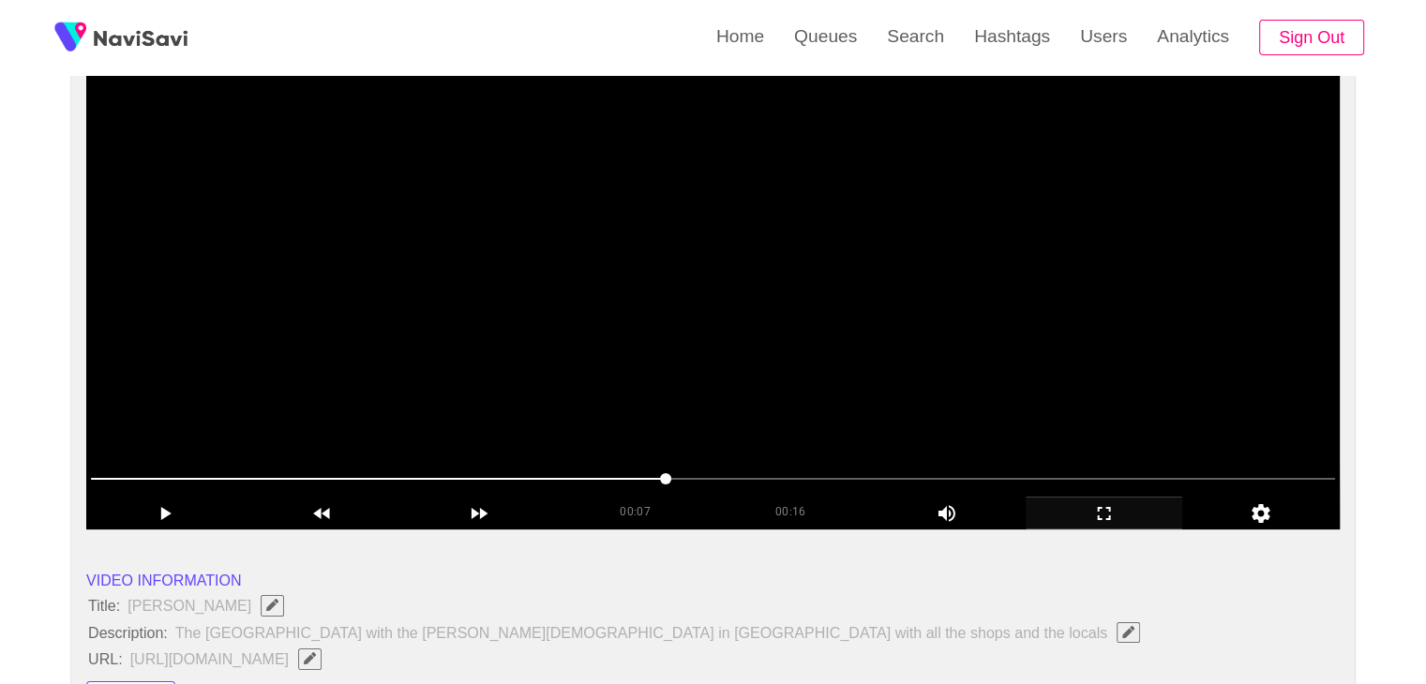
click at [626, 373] on video at bounding box center [712, 295] width 1253 height 469
click at [688, 392] on video at bounding box center [712, 295] width 1253 height 469
drag, startPoint x: 458, startPoint y: 383, endPoint x: 441, endPoint y: 440, distance: 59.0
click at [454, 391] on video at bounding box center [712, 295] width 1253 height 469
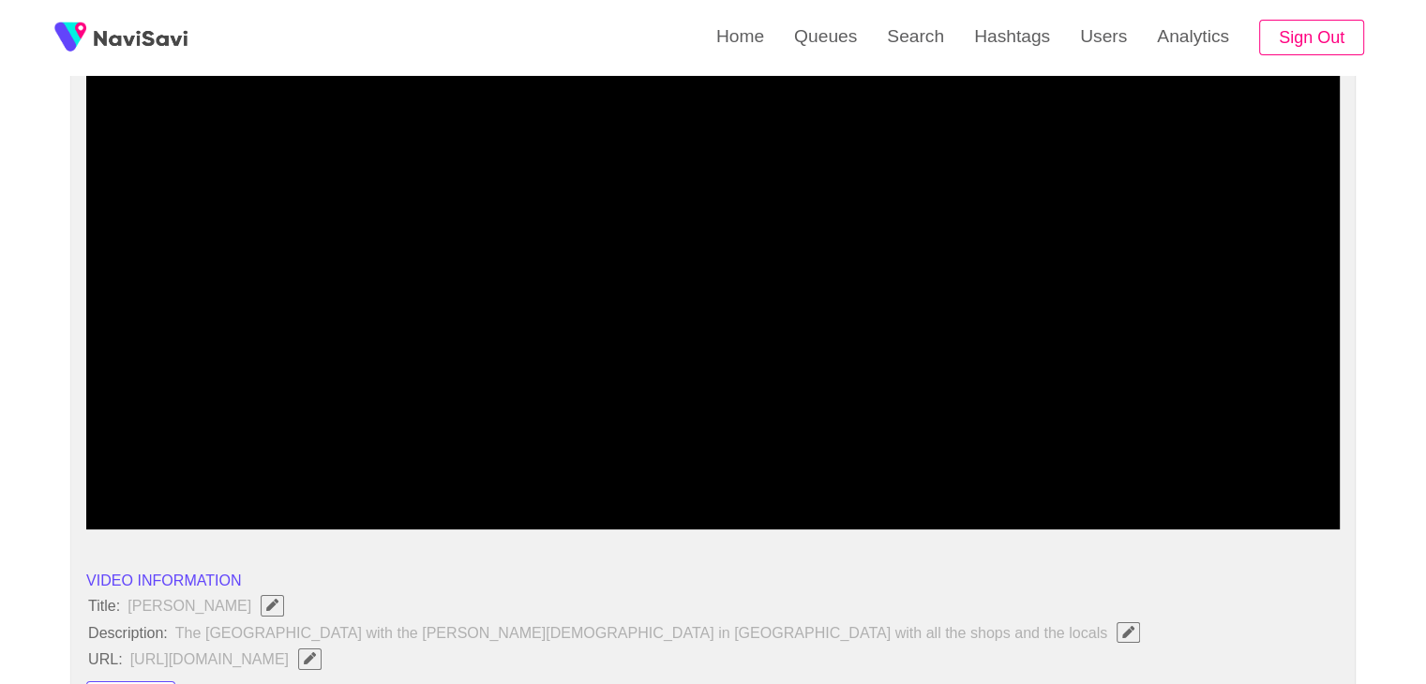
click at [241, 488] on span at bounding box center [713, 479] width 1244 height 30
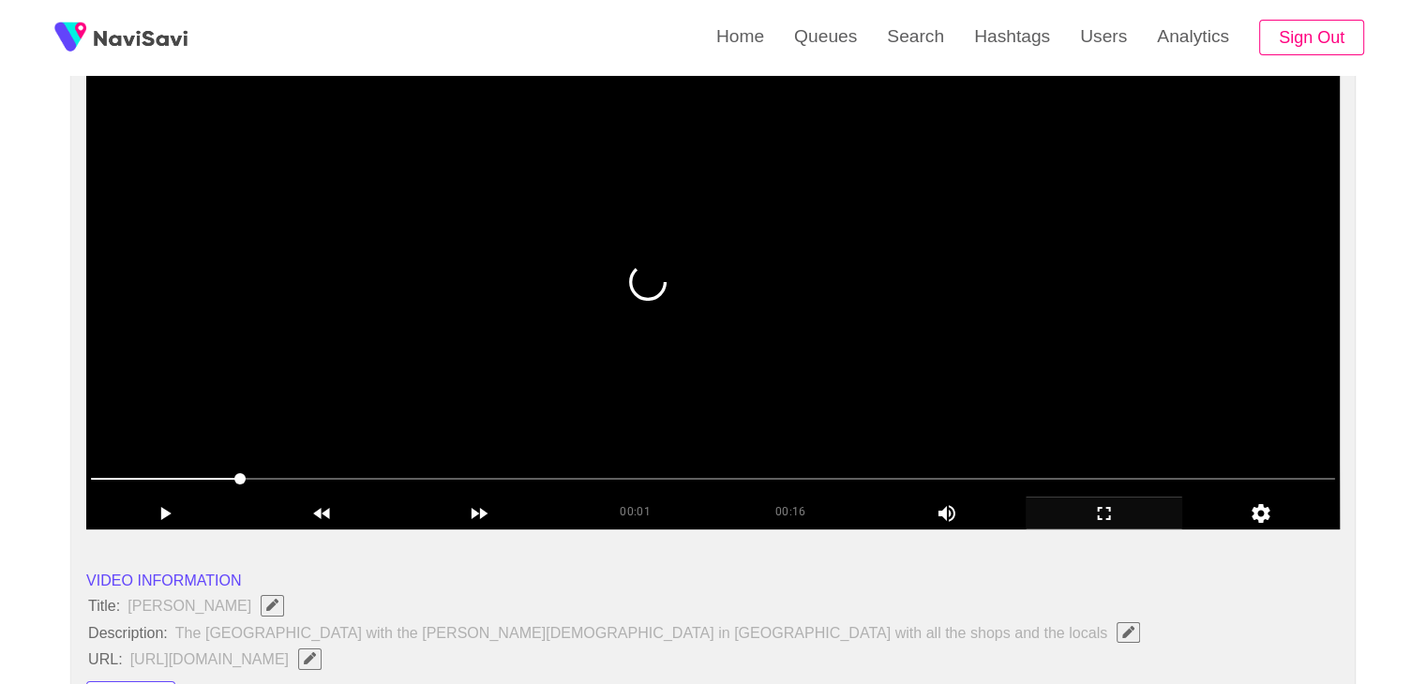
click at [486, 395] on video at bounding box center [712, 295] width 1253 height 469
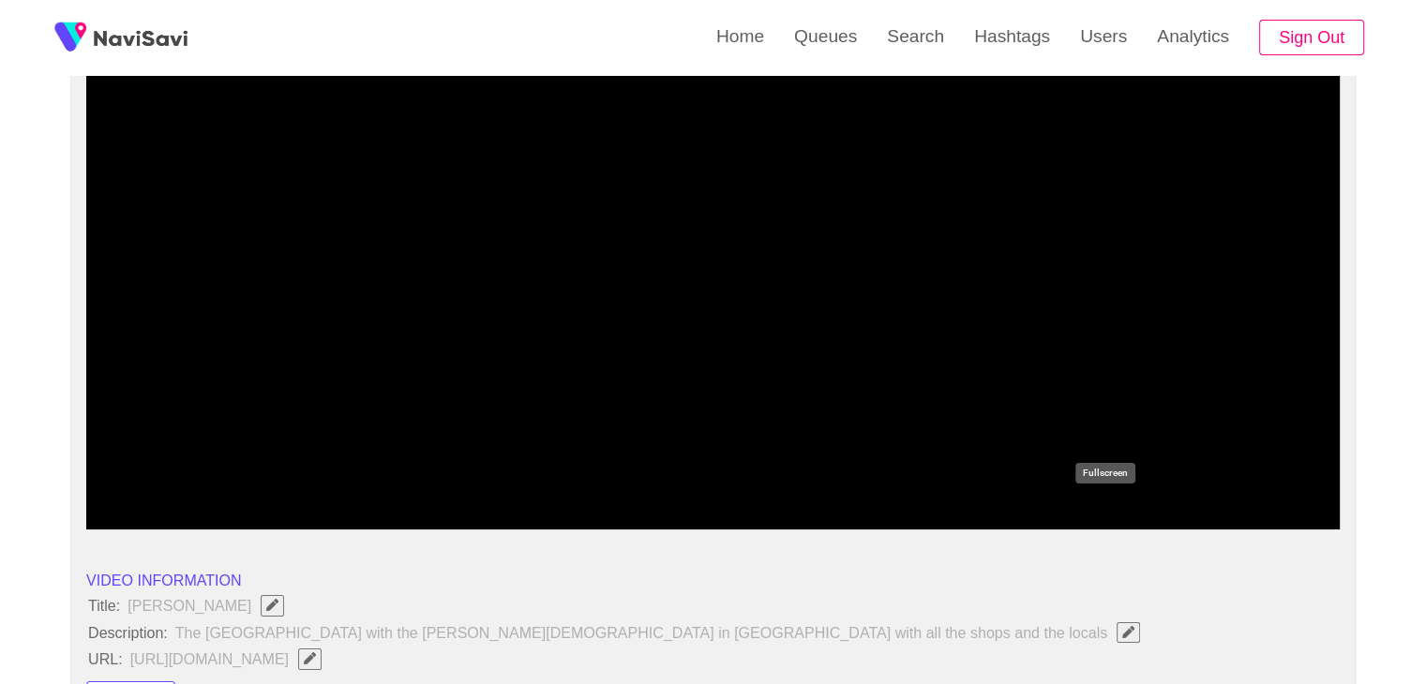
click at [1124, 511] on icon "add" at bounding box center [1104, 513] width 156 height 22
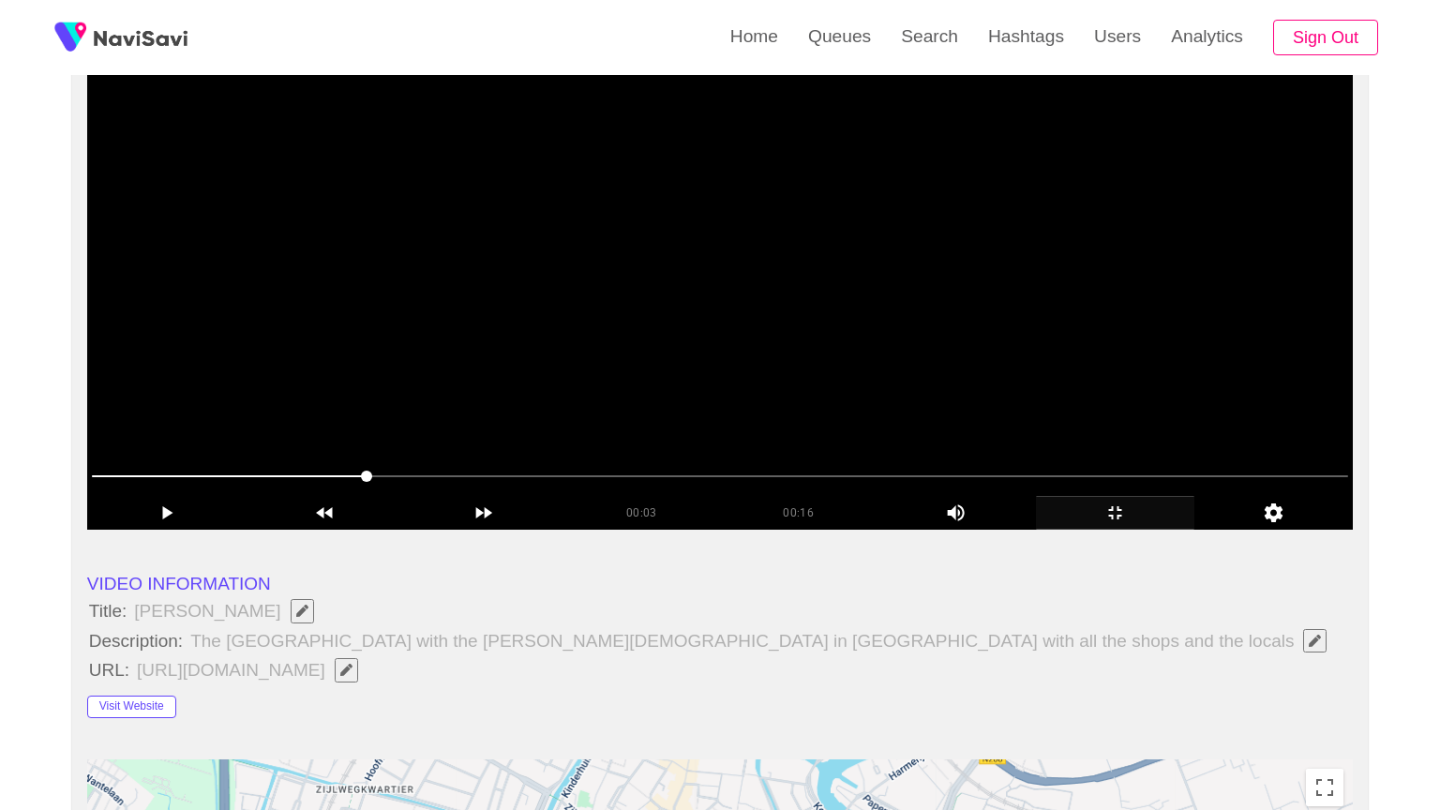
click at [896, 530] on video at bounding box center [720, 295] width 1266 height 469
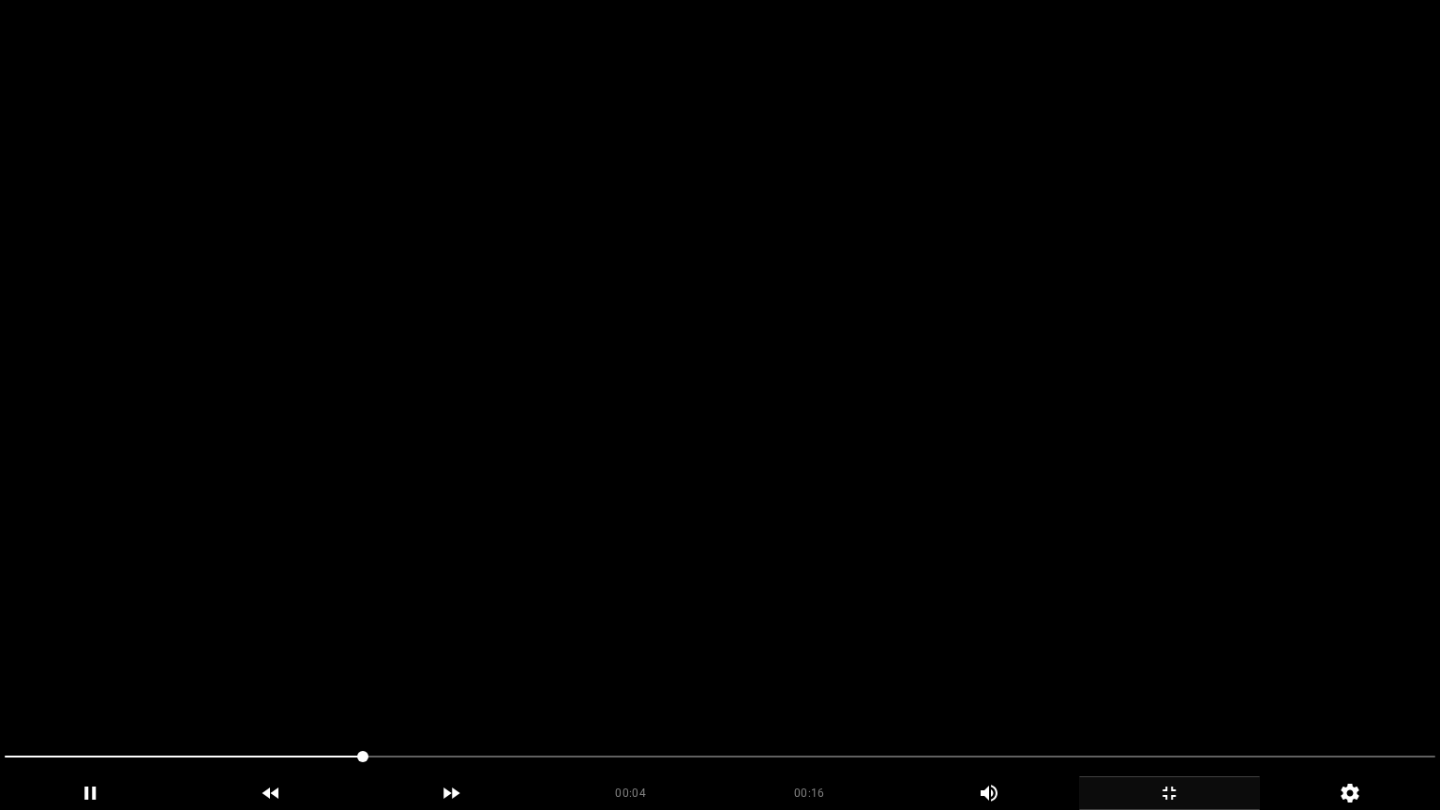
click at [898, 604] on video at bounding box center [720, 405] width 1440 height 810
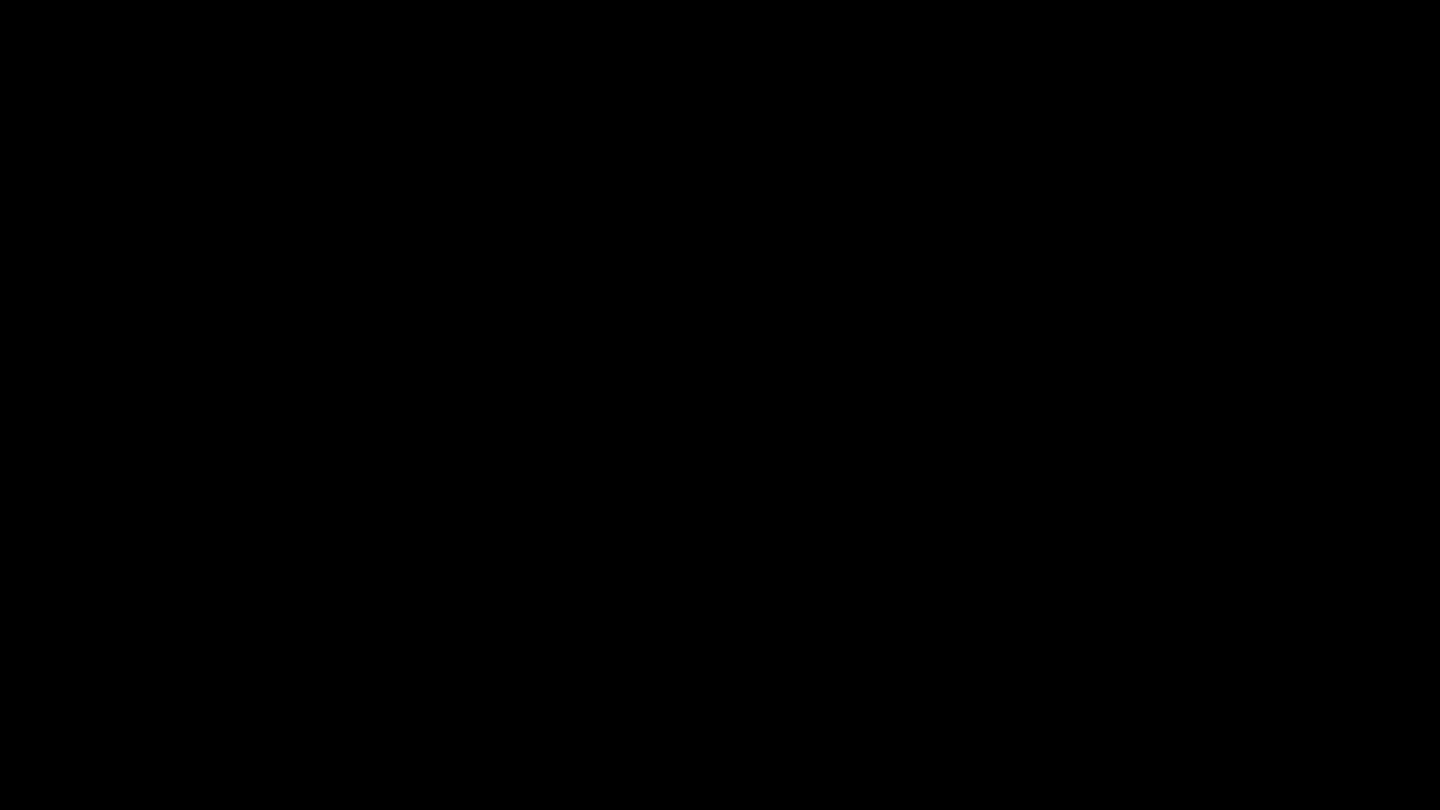
click at [1201, 683] on icon "add" at bounding box center [1169, 793] width 179 height 22
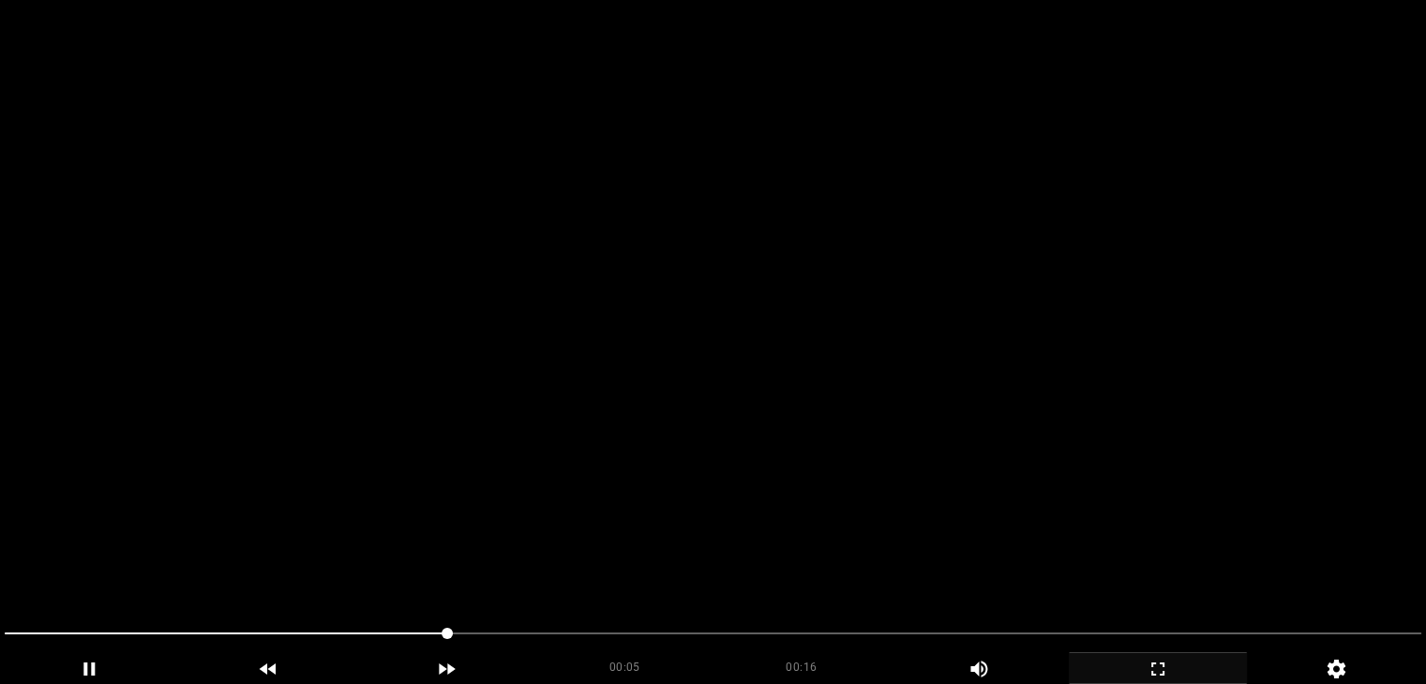
click at [488, 288] on video at bounding box center [713, 342] width 1426 height 684
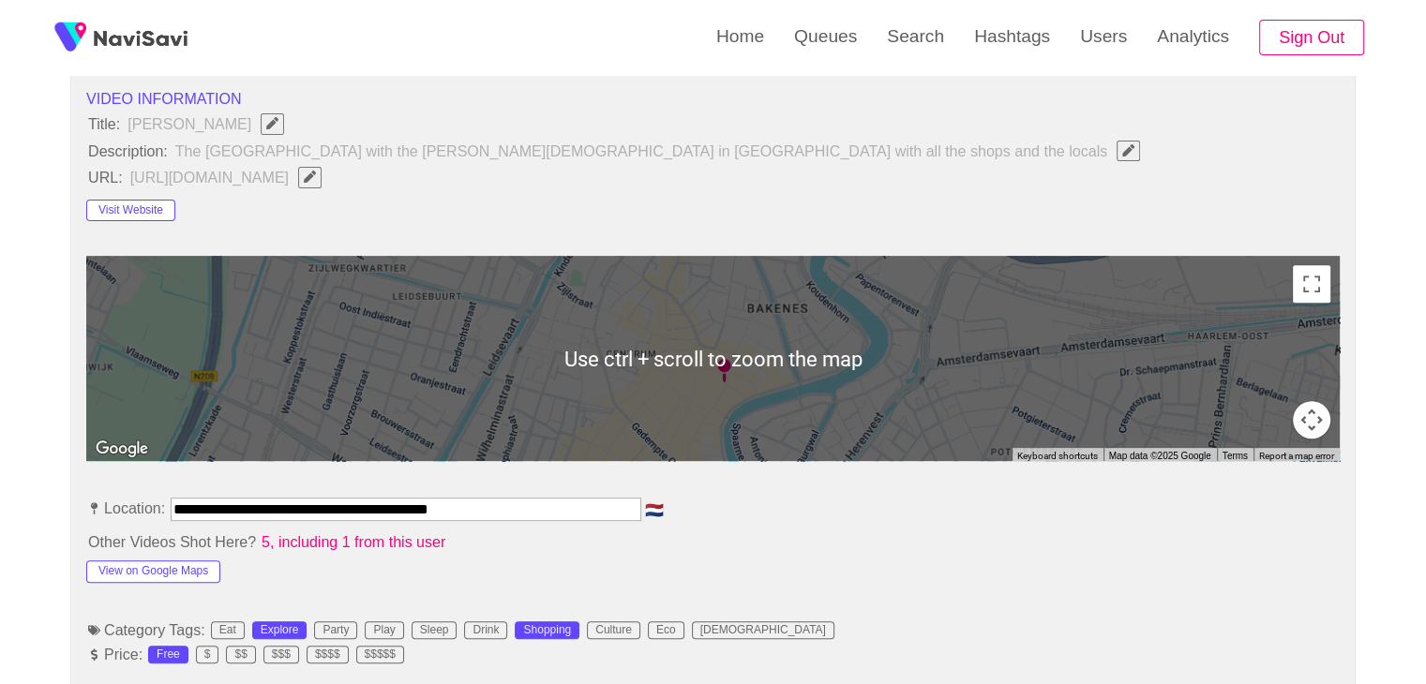
scroll to position [750, 0]
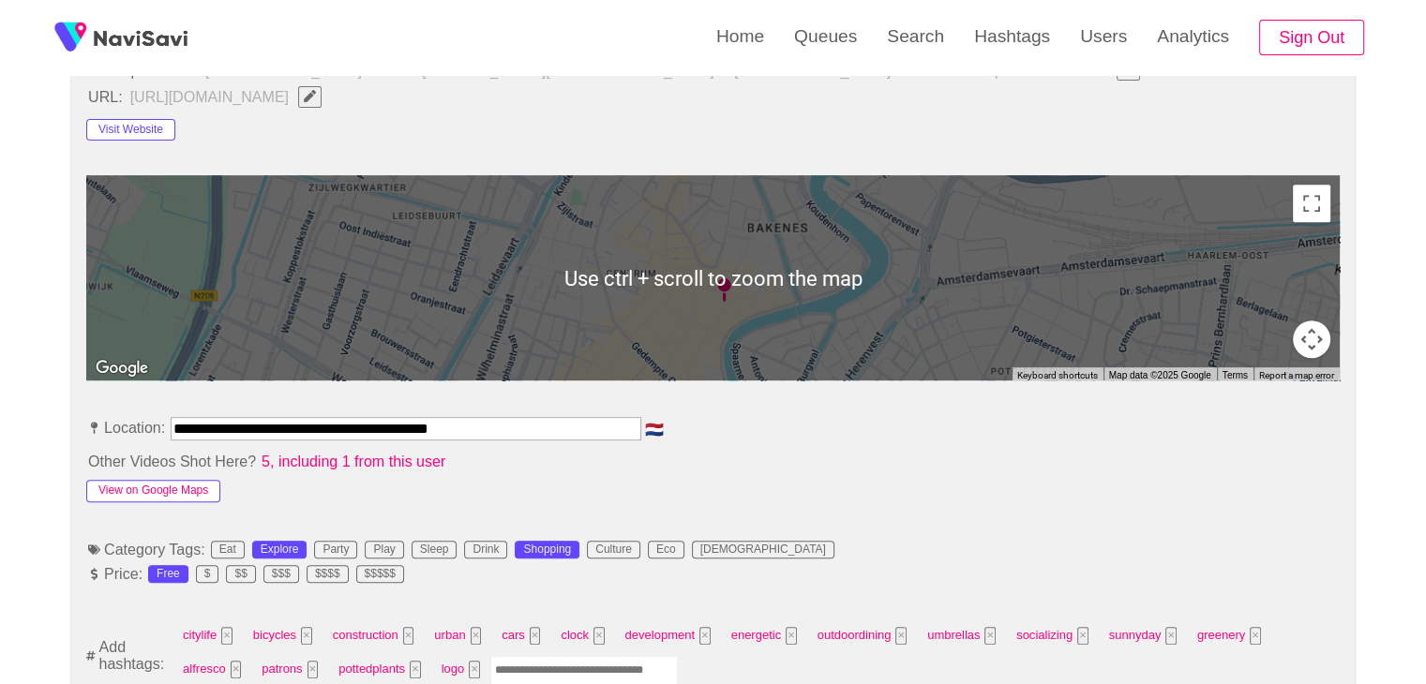
click at [169, 488] on button "View on Google Maps" at bounding box center [153, 491] width 134 height 22
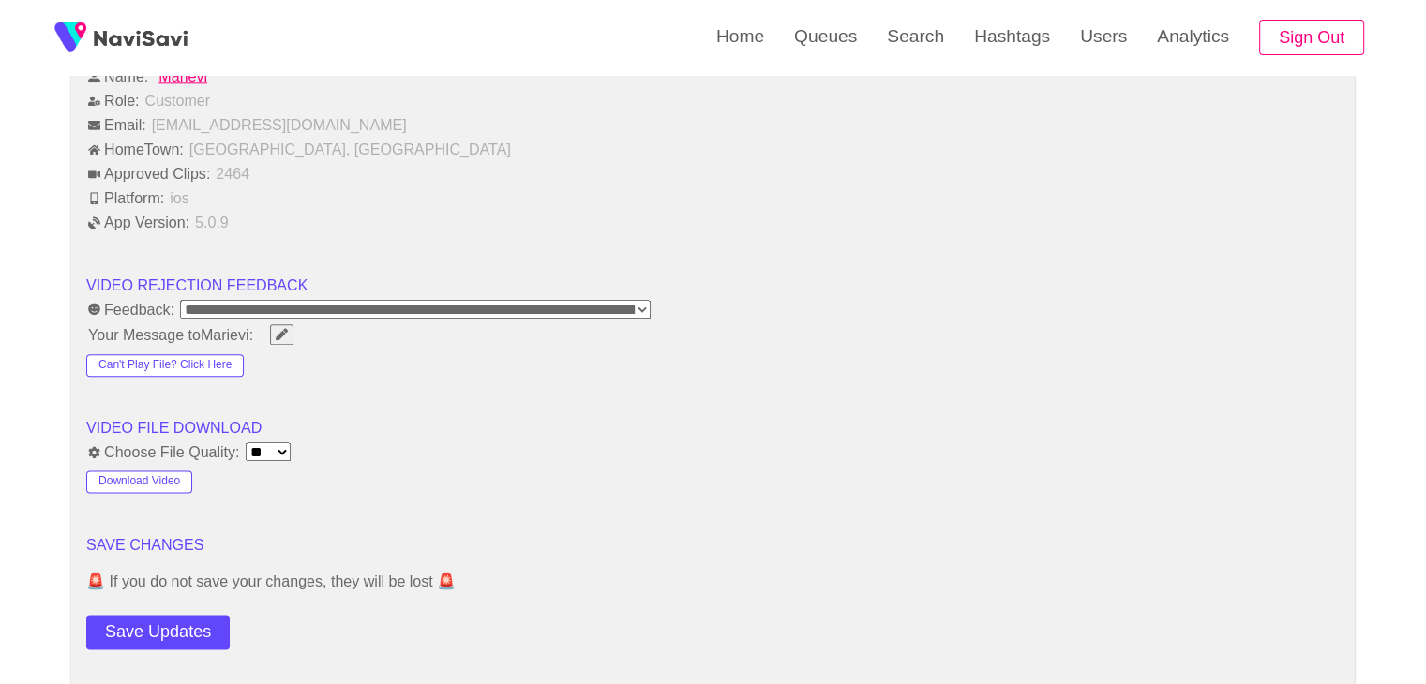
scroll to position [2250, 0]
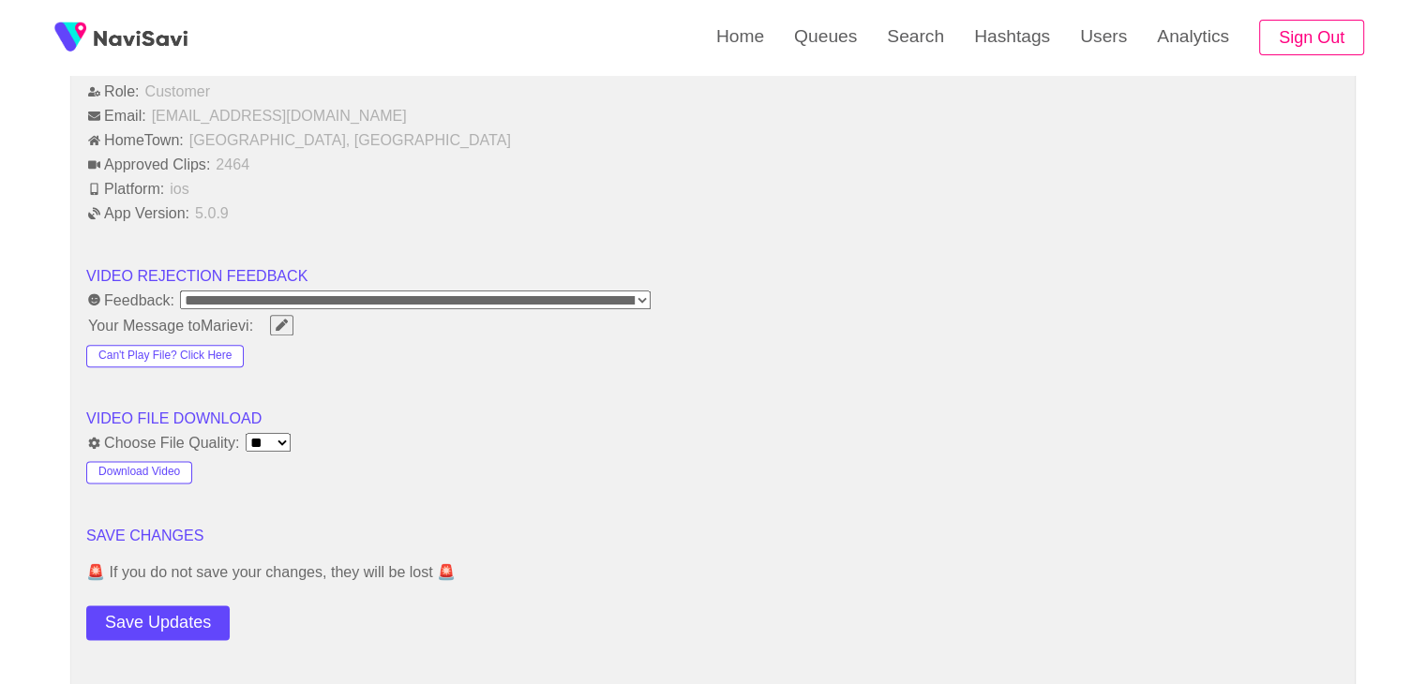
click at [184, 619] on button "Save Updates" at bounding box center [157, 623] width 143 height 35
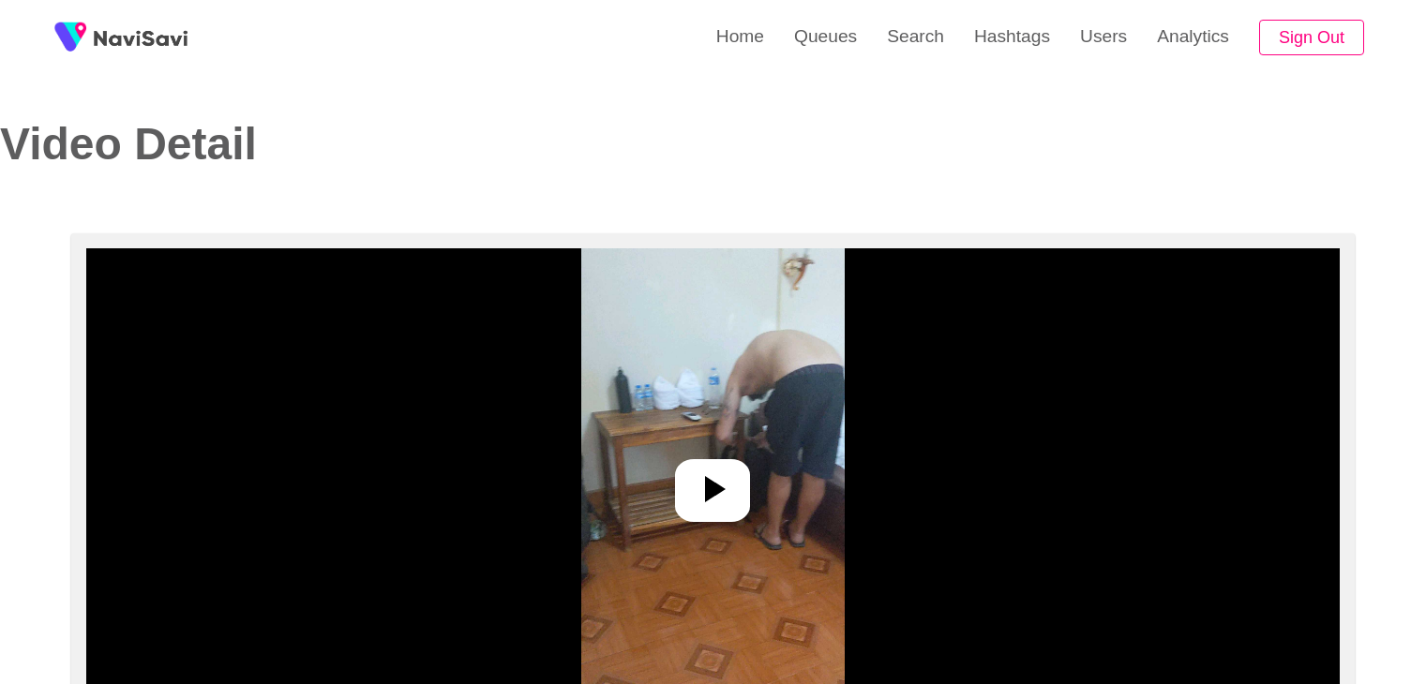
select select "**********"
select select "****"
click at [670, 481] on img at bounding box center [712, 482] width 263 height 469
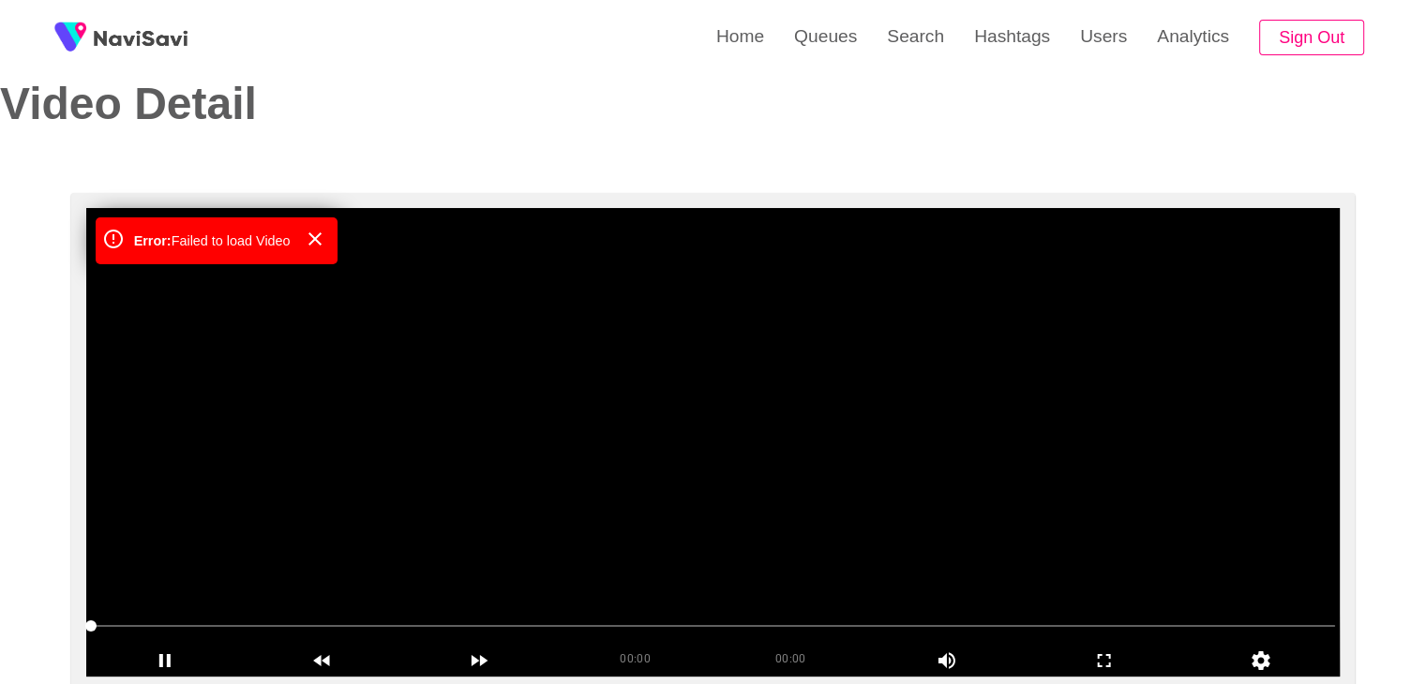
scroll to position [187, 0]
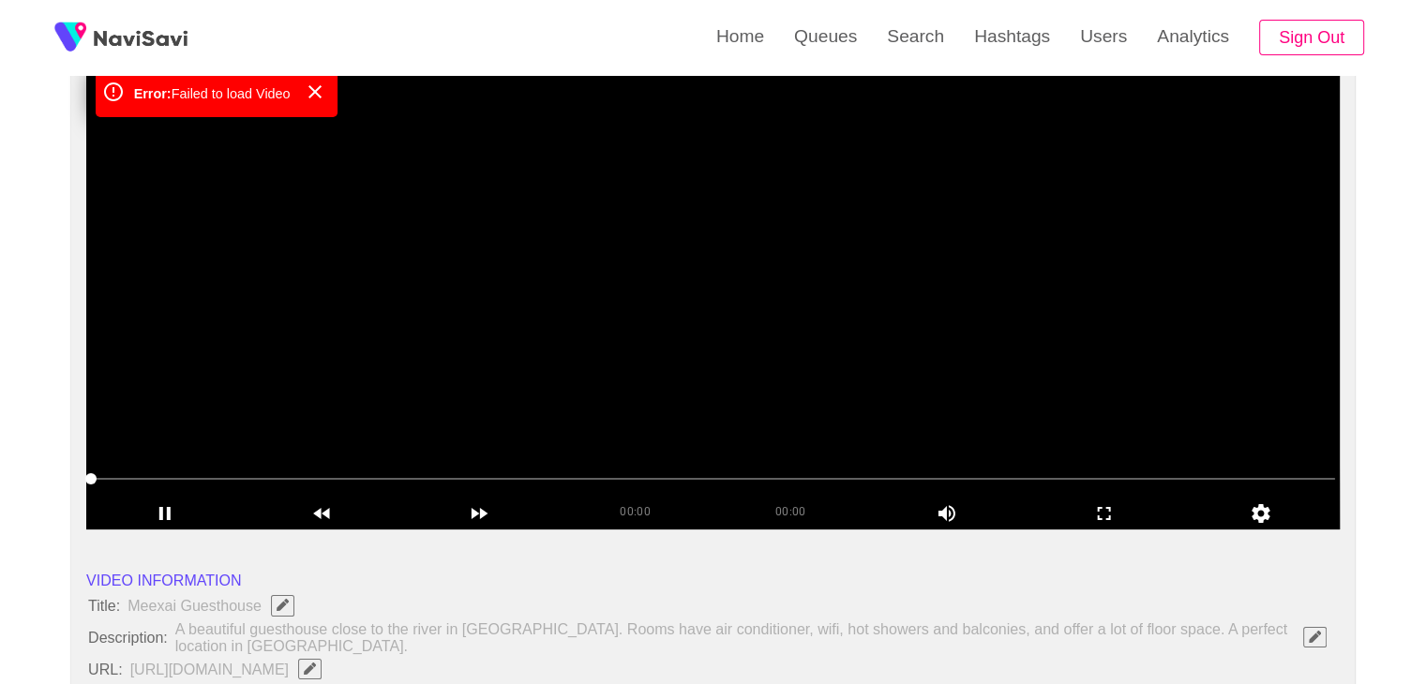
drag, startPoint x: 656, startPoint y: 361, endPoint x: 457, endPoint y: 455, distance: 220.6
click at [649, 365] on video at bounding box center [712, 295] width 1253 height 469
click at [424, 472] on span at bounding box center [713, 479] width 1244 height 30
click at [591, 473] on span at bounding box center [713, 479] width 1244 height 30
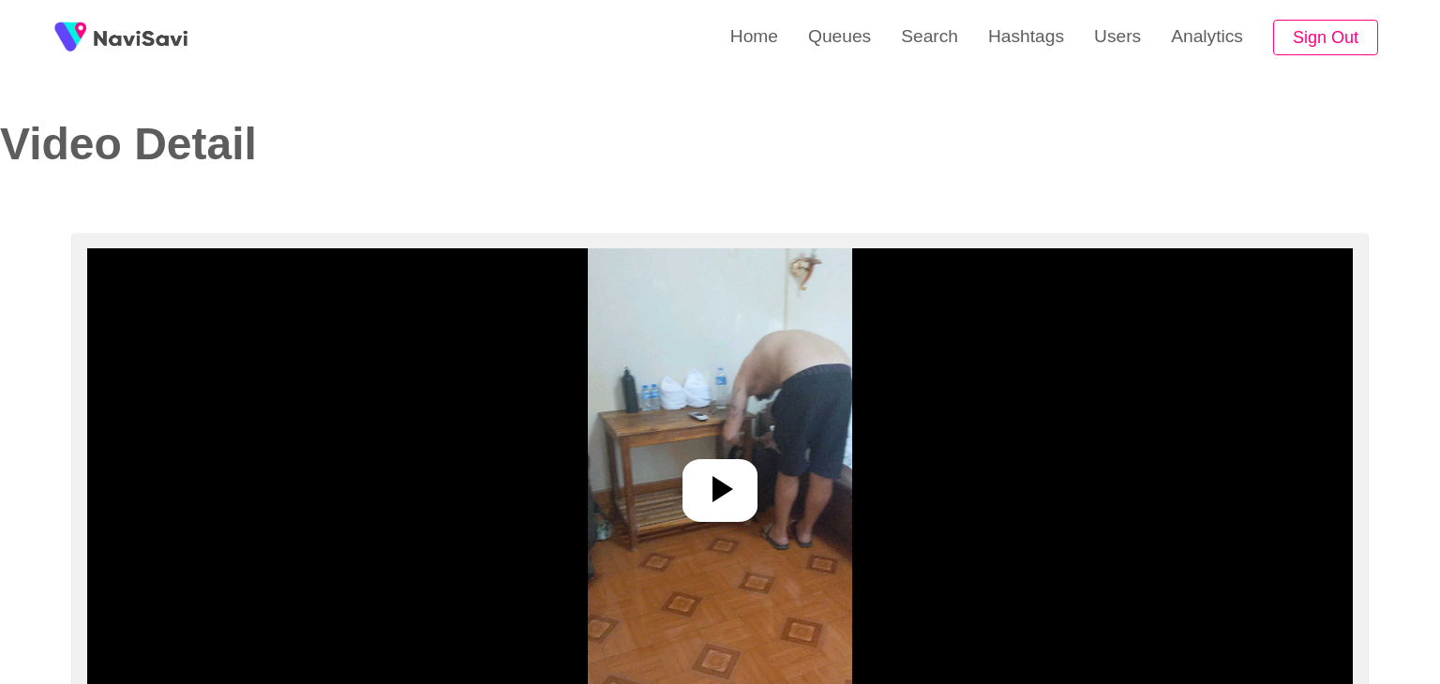
select select "**********"
select select "****"
click at [754, 462] on img at bounding box center [712, 482] width 263 height 469
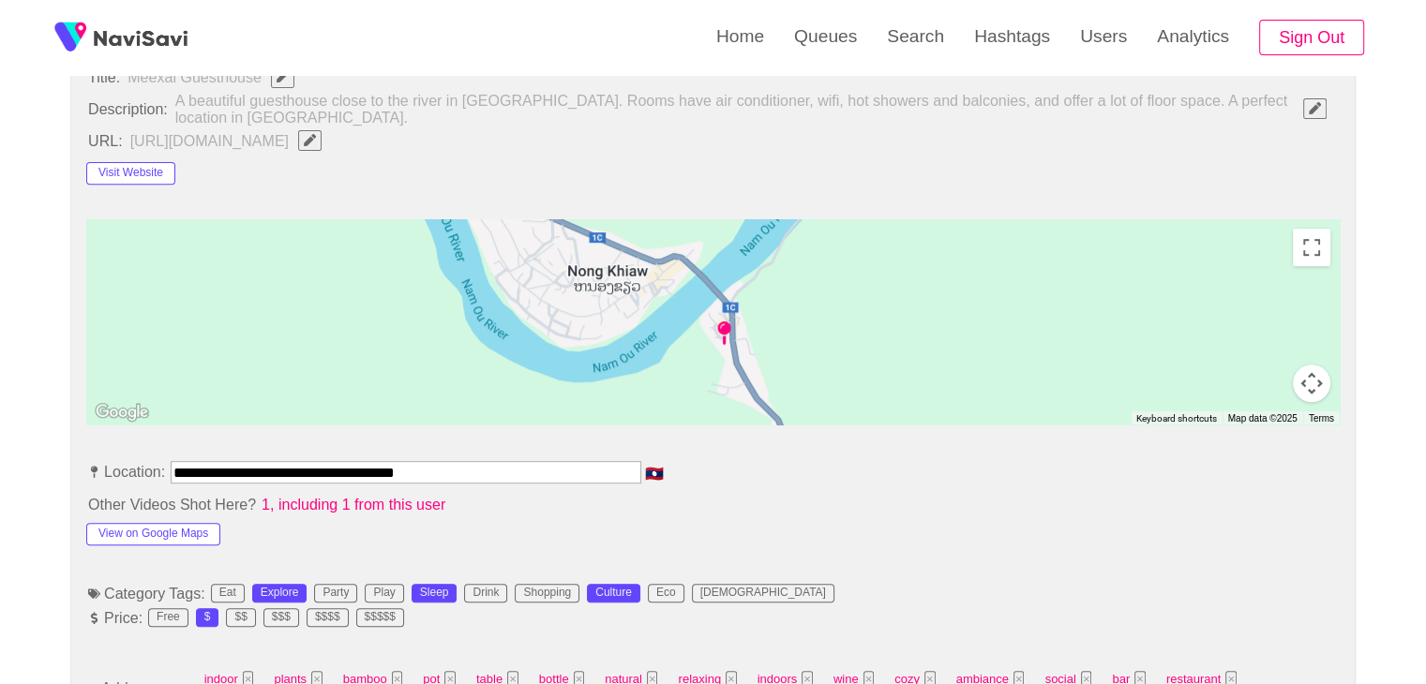
scroll to position [1031, 0]
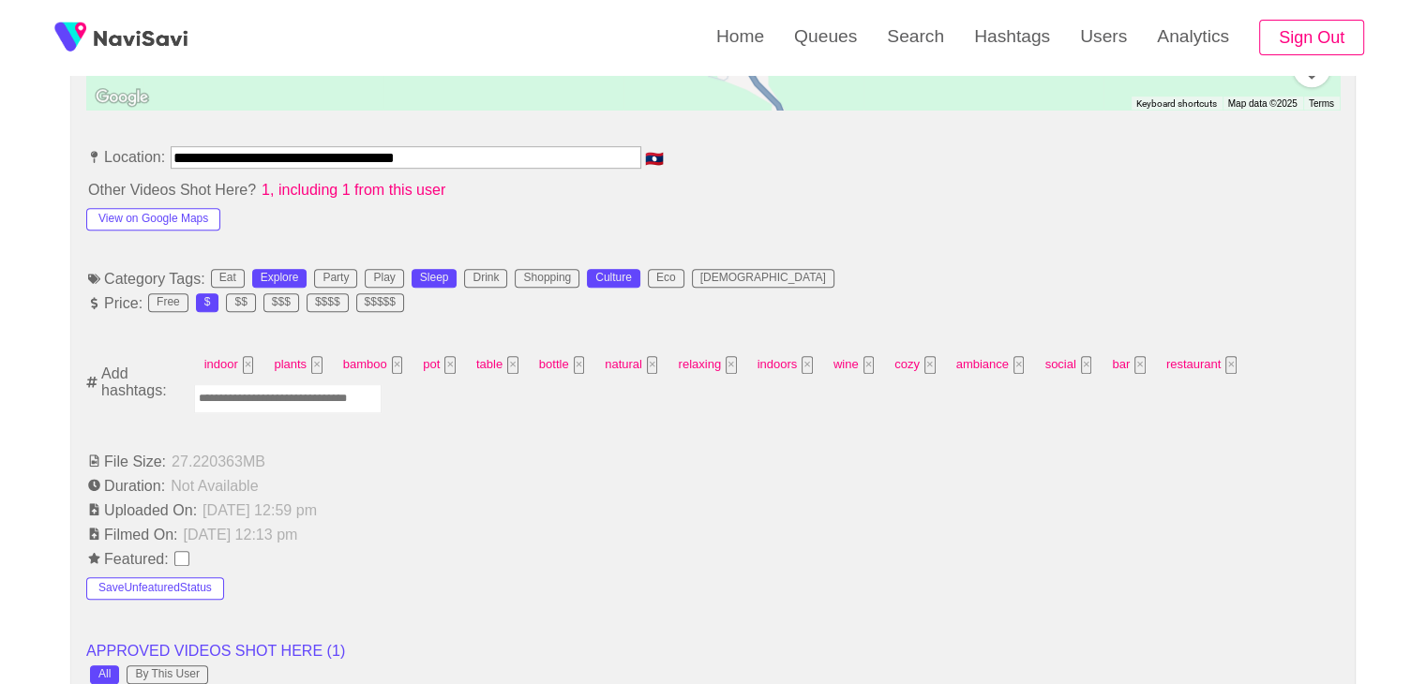
click at [300, 393] on input "Enter tag here and press return" at bounding box center [287, 398] width 187 height 29
type input "*********"
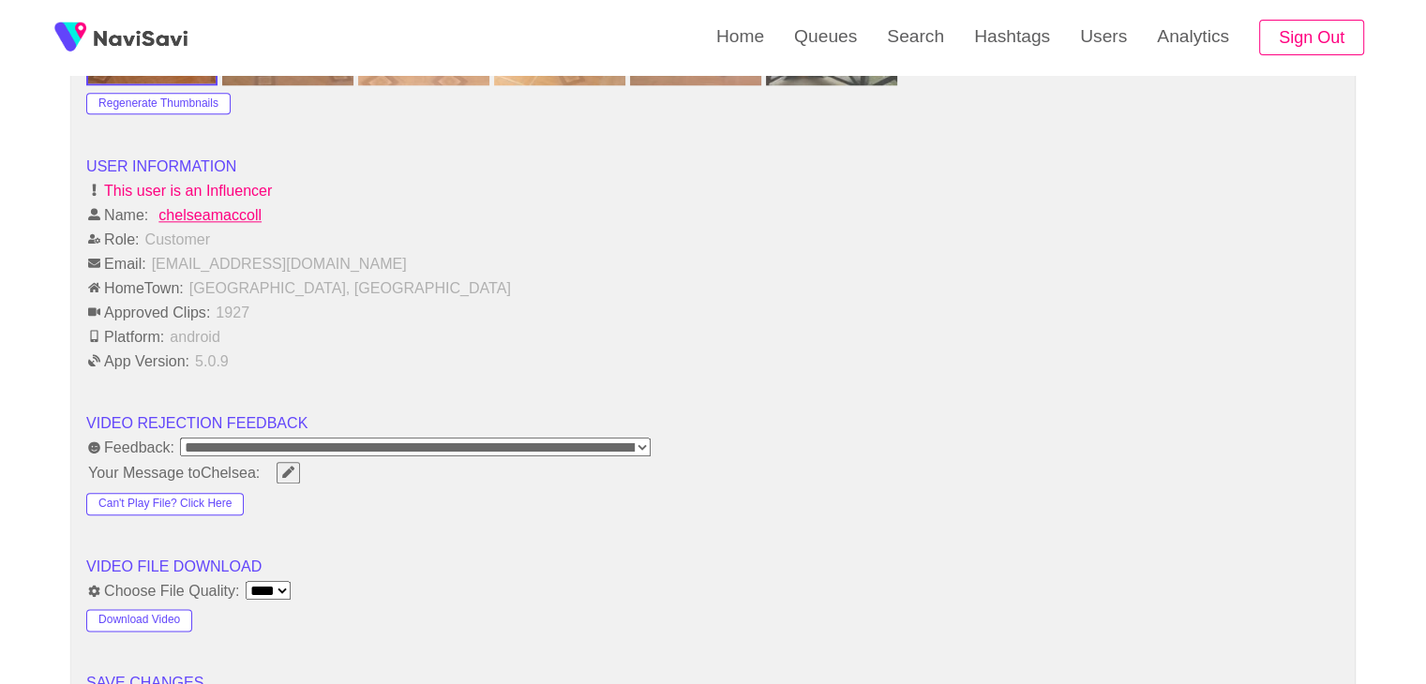
scroll to position [2344, 0]
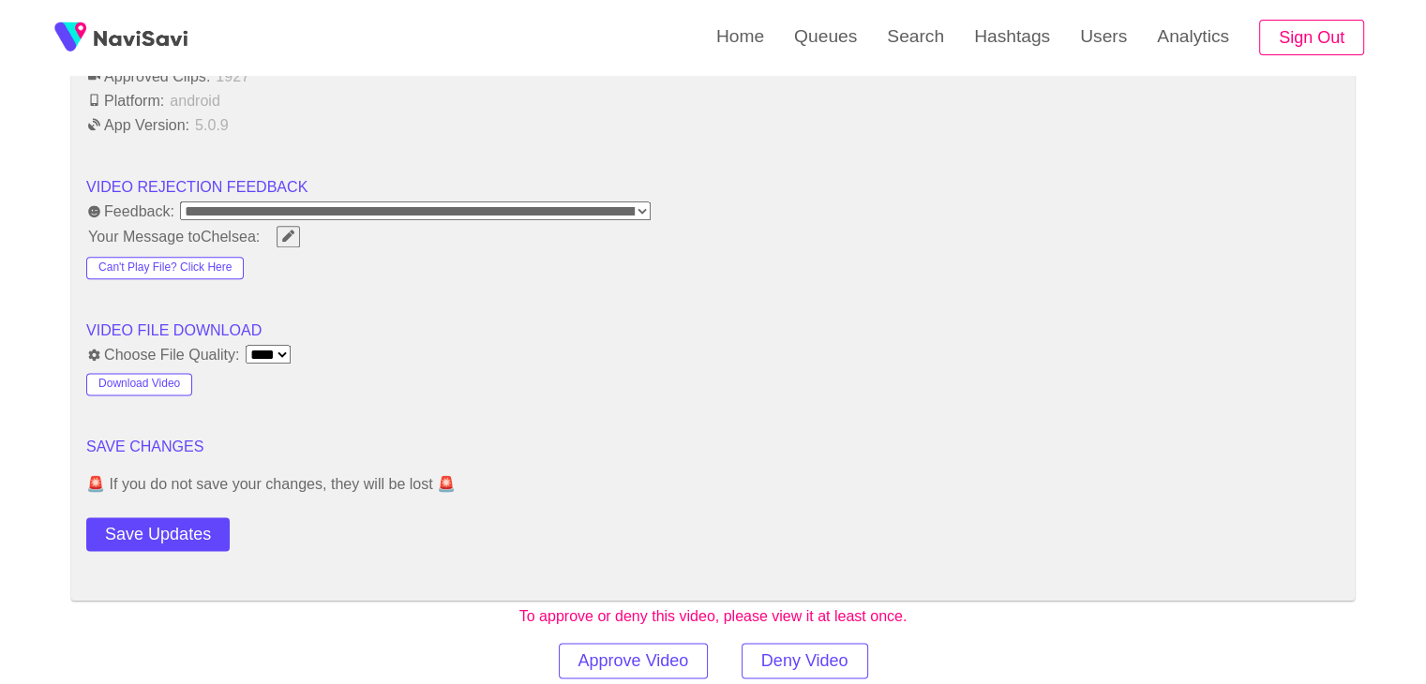
click at [180, 527] on button "Save Updates" at bounding box center [157, 534] width 143 height 35
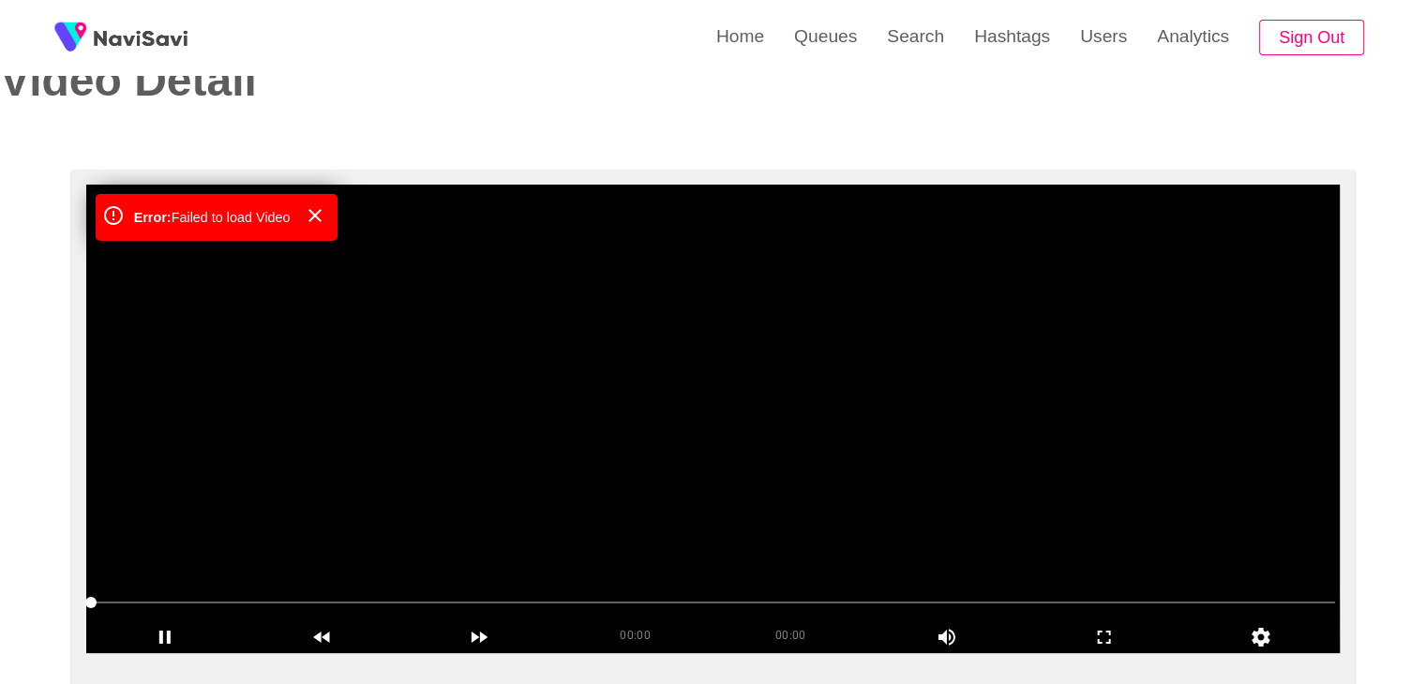
scroll to position [0, 0]
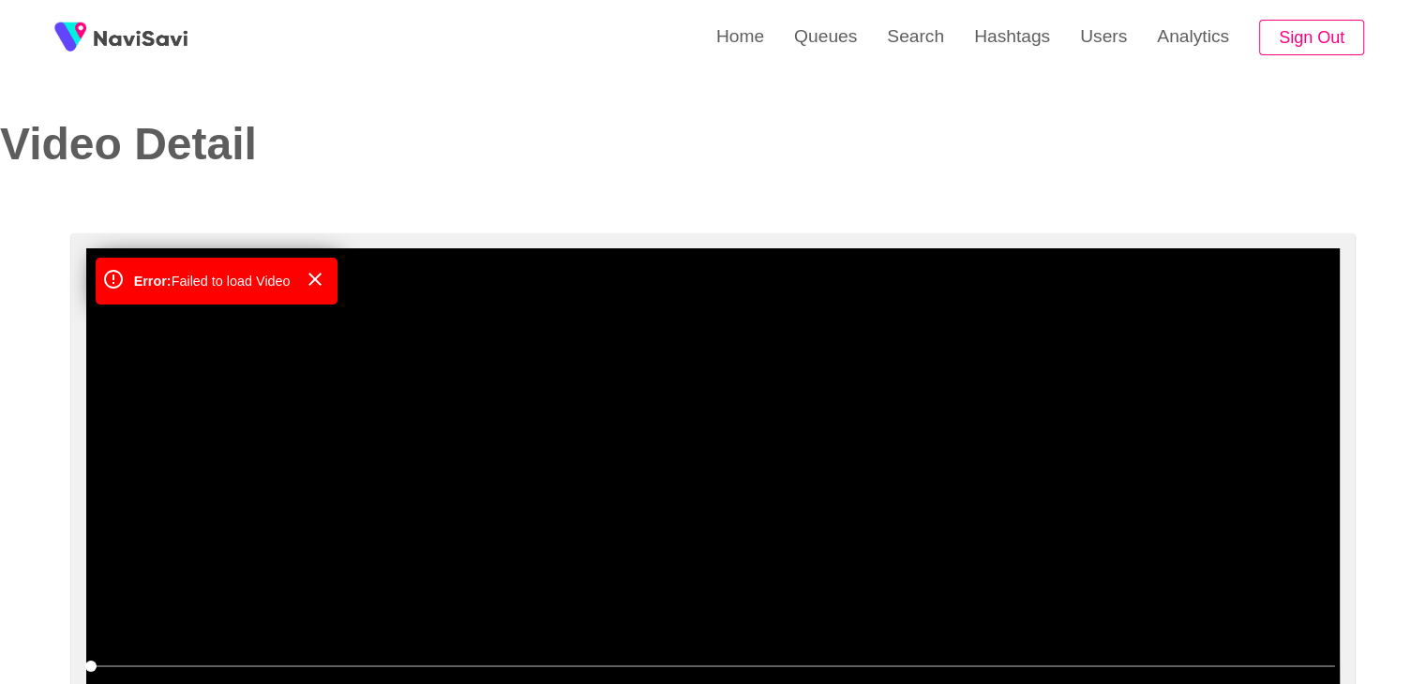
click at [652, 425] on video at bounding box center [712, 482] width 1253 height 469
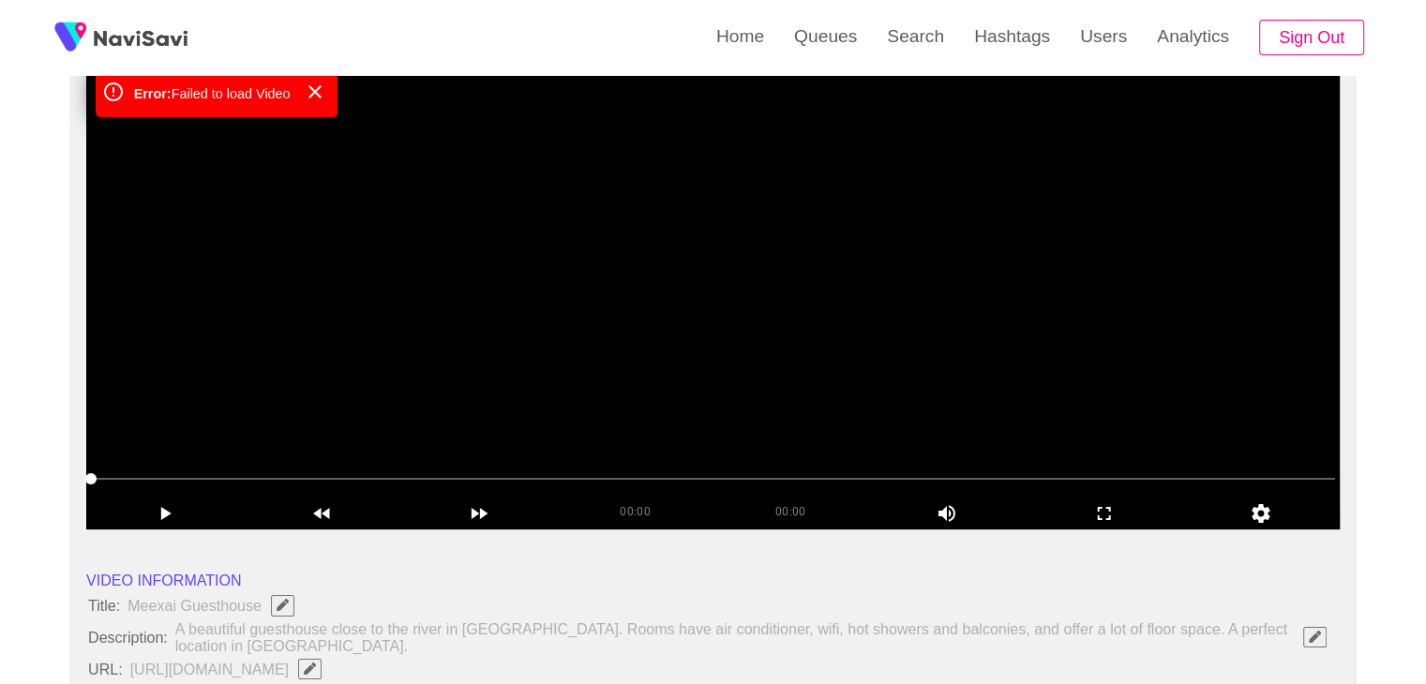
click at [532, 267] on video at bounding box center [712, 295] width 1253 height 469
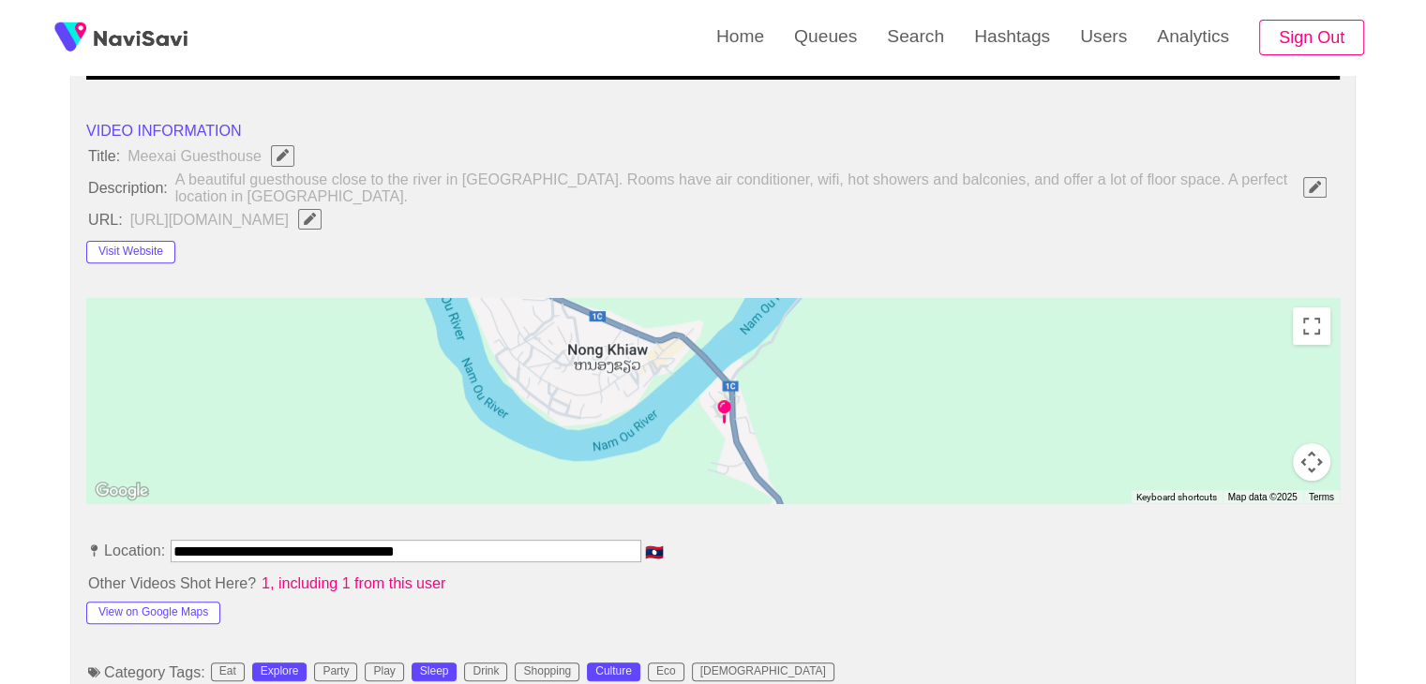
scroll to position [656, 0]
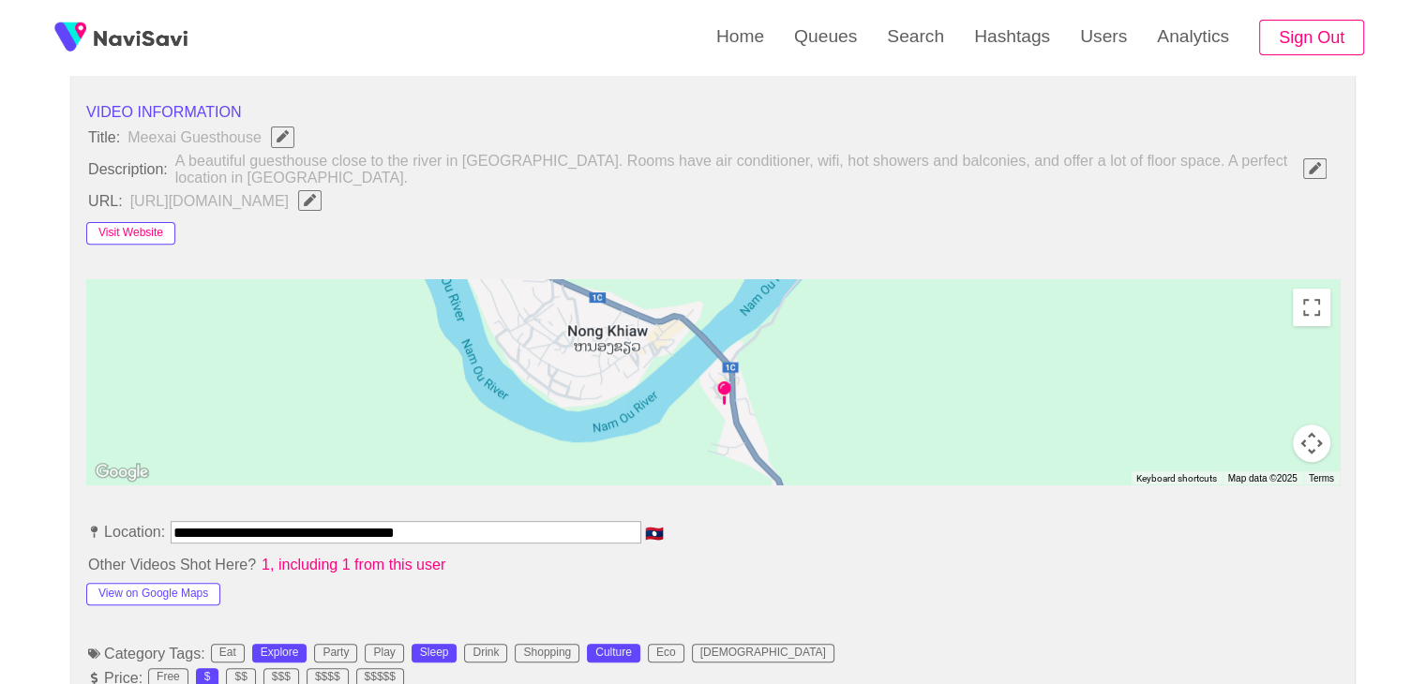
click at [155, 237] on button "Visit Website" at bounding box center [130, 233] width 89 height 22
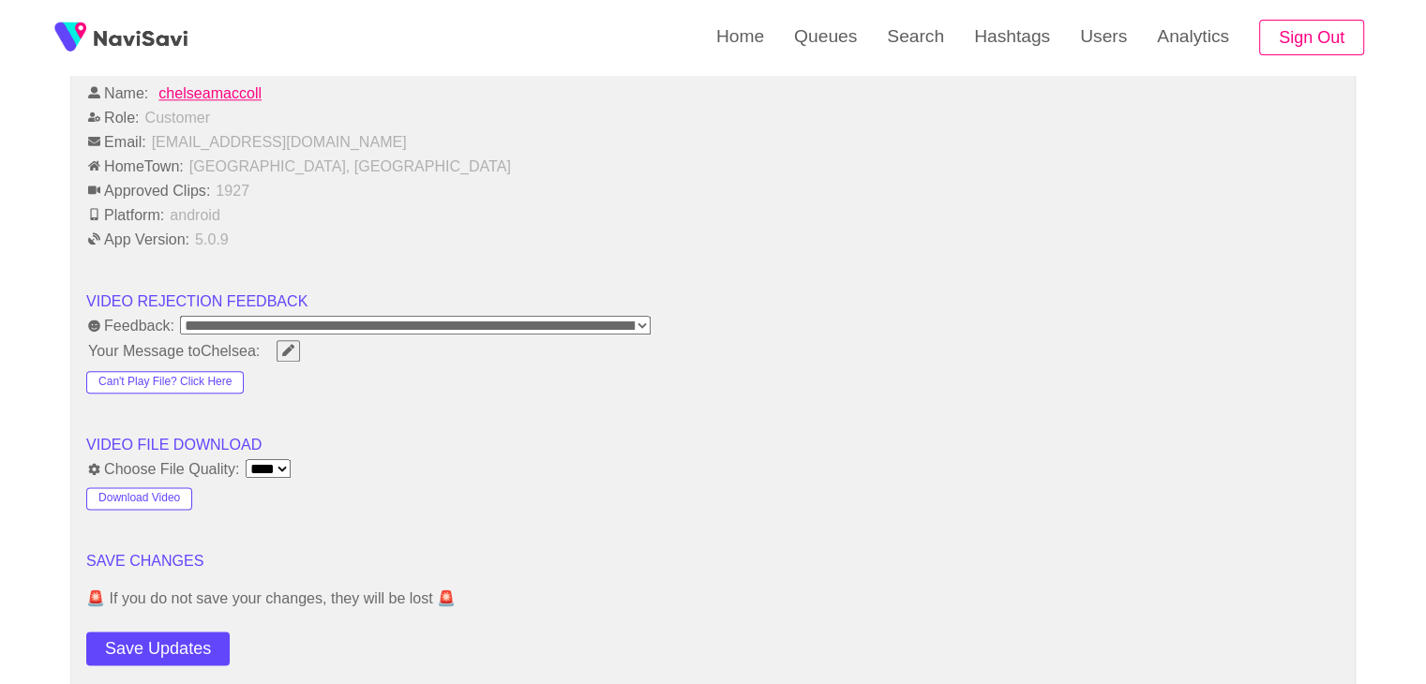
scroll to position [2437, 0]
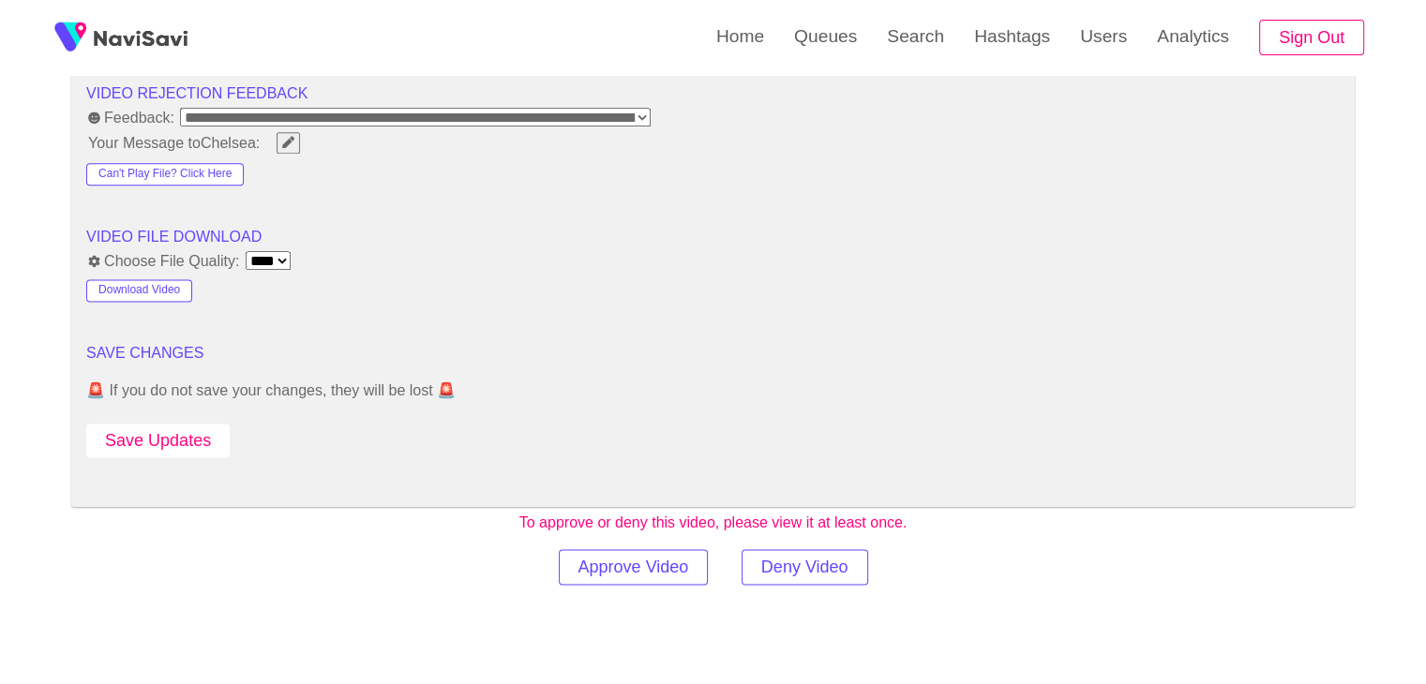
click at [160, 428] on button "Save Updates" at bounding box center [157, 441] width 143 height 35
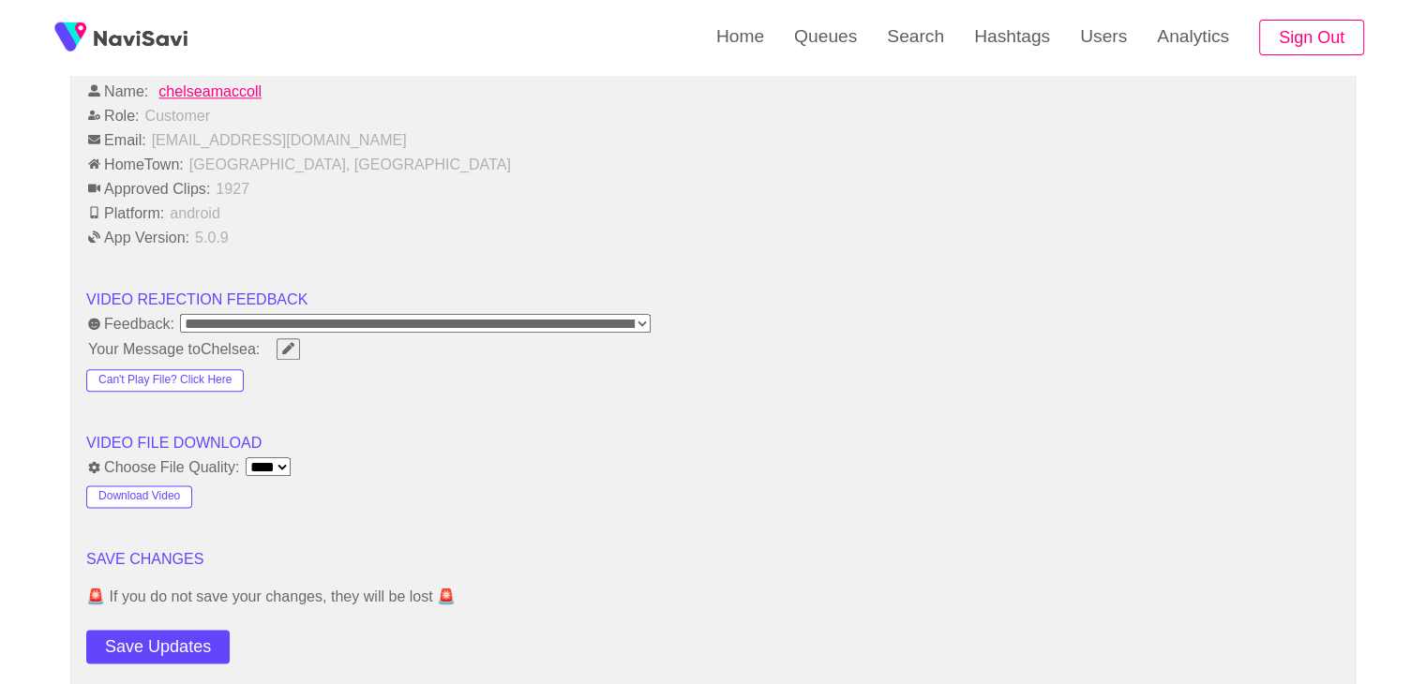
scroll to position [2250, 0]
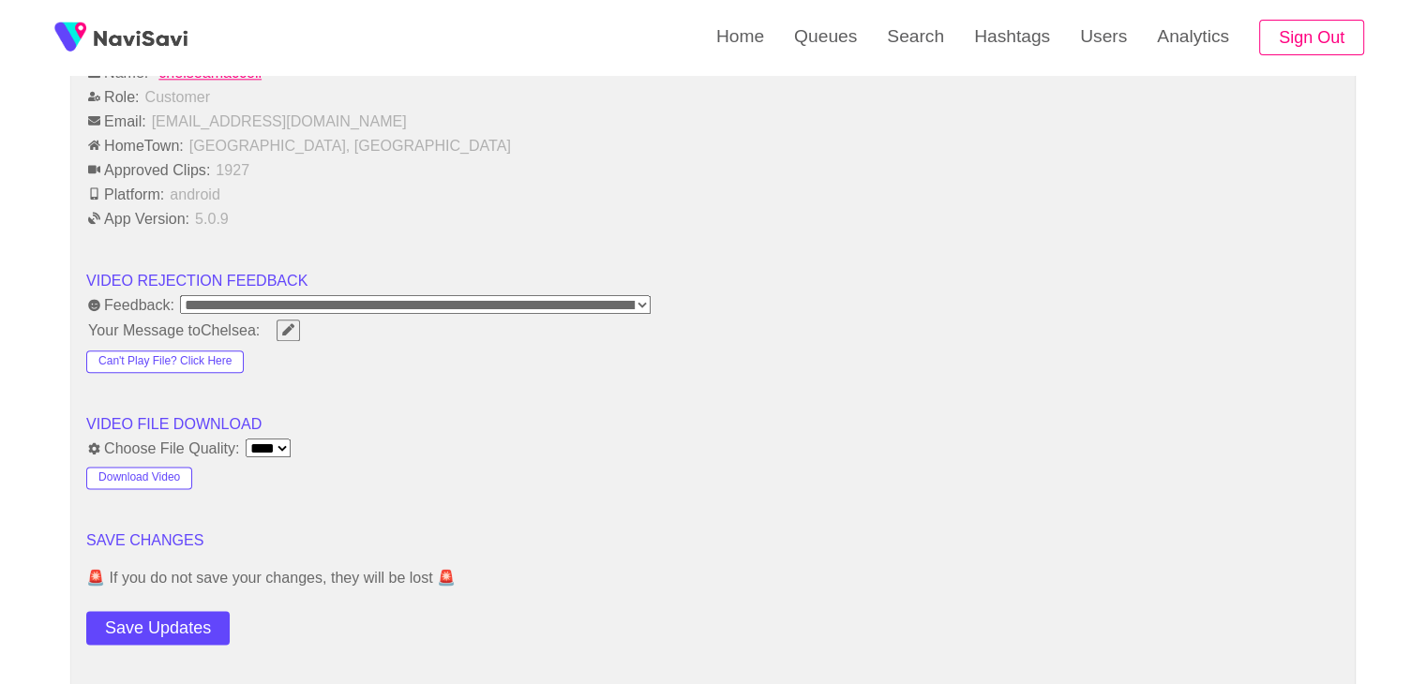
click at [285, 439] on select "**** ****" at bounding box center [268, 448] width 45 height 19
drag, startPoint x: 756, startPoint y: 267, endPoint x: 713, endPoint y: 202, distance: 77.2
